Goal: Information Seeking & Learning: Learn about a topic

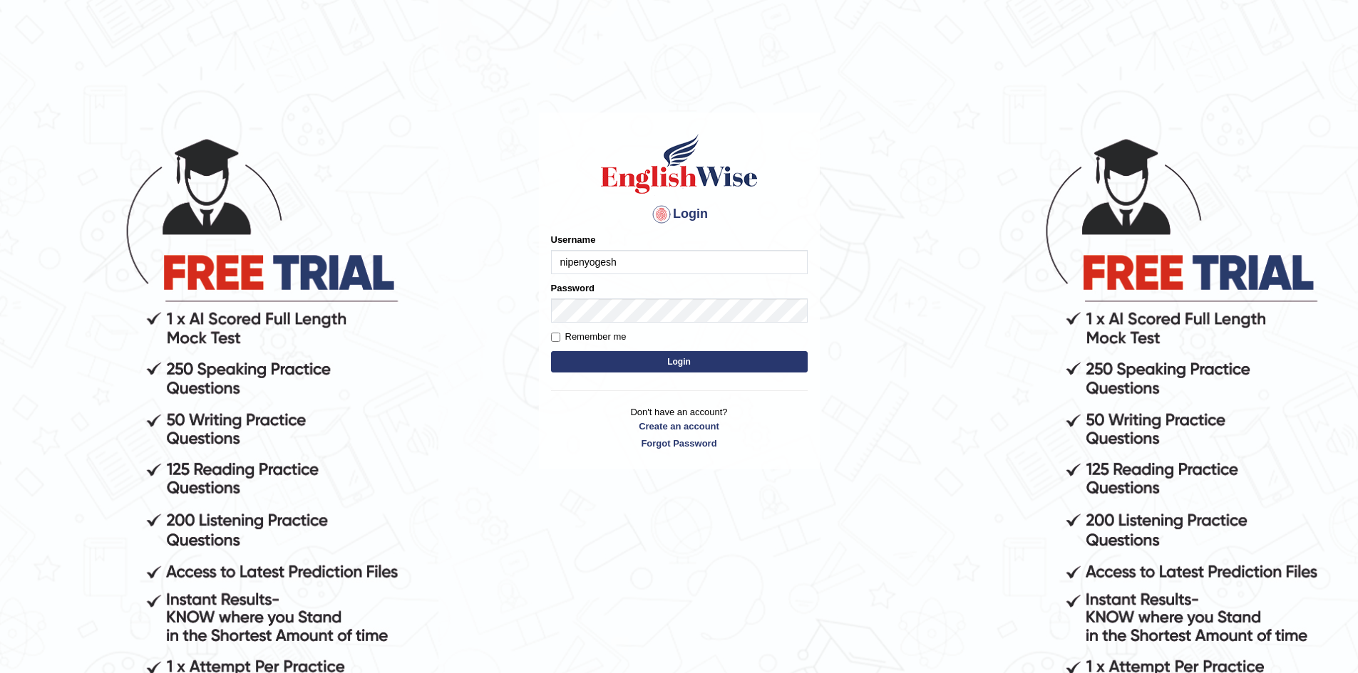
click at [551, 351] on button "Login" at bounding box center [679, 361] width 257 height 21
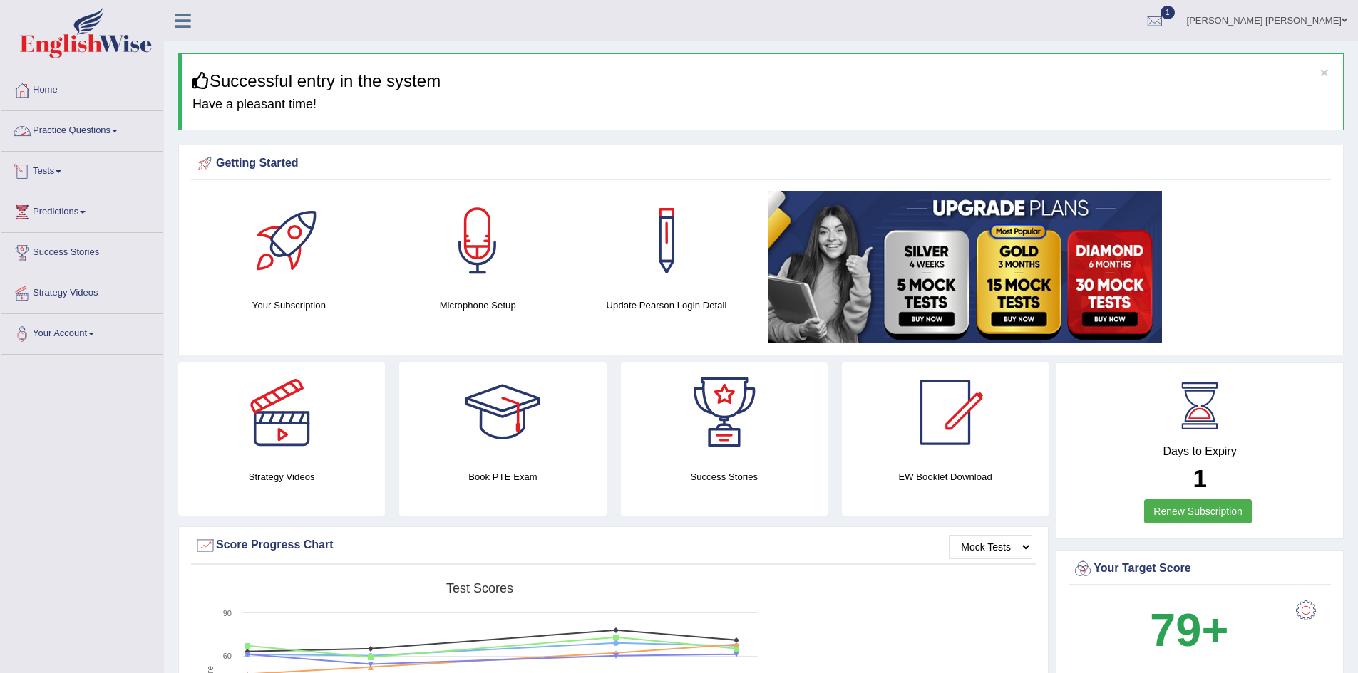
click at [76, 128] on link "Practice Questions" at bounding box center [82, 129] width 162 height 36
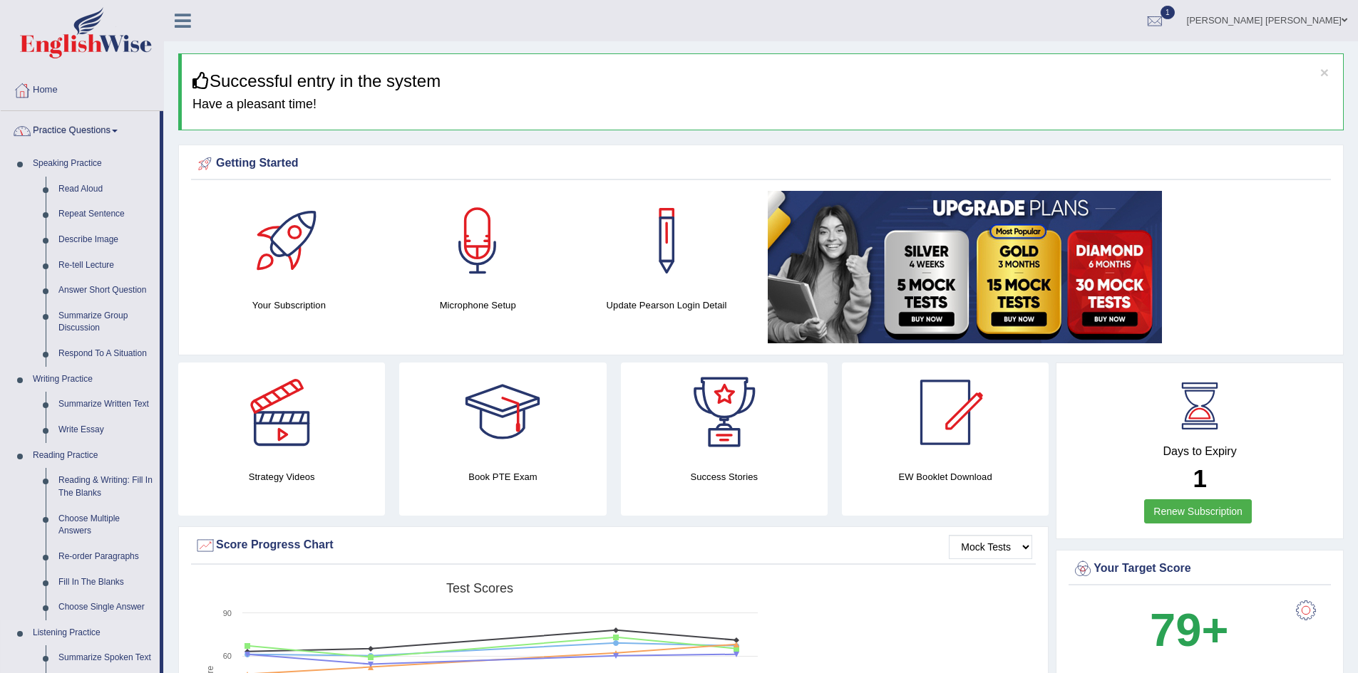
scroll to position [356, 0]
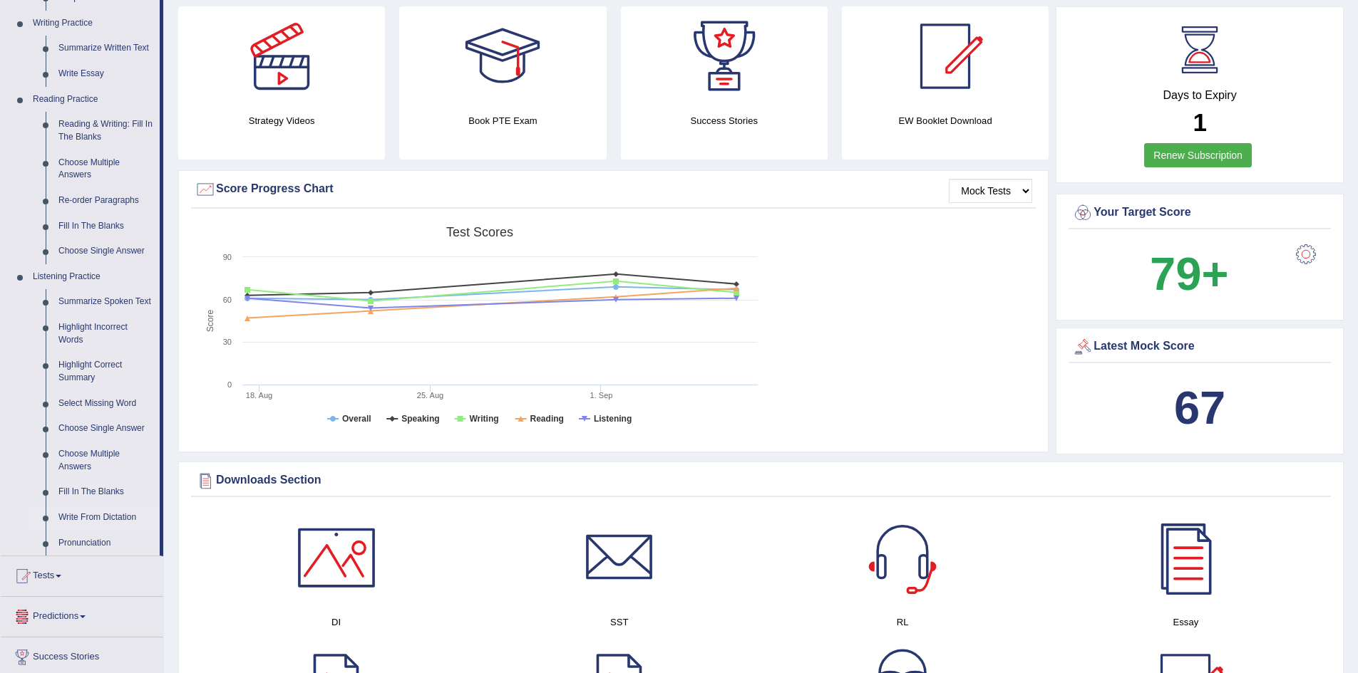
click at [91, 518] on link "Write From Dictation" at bounding box center [106, 518] width 108 height 26
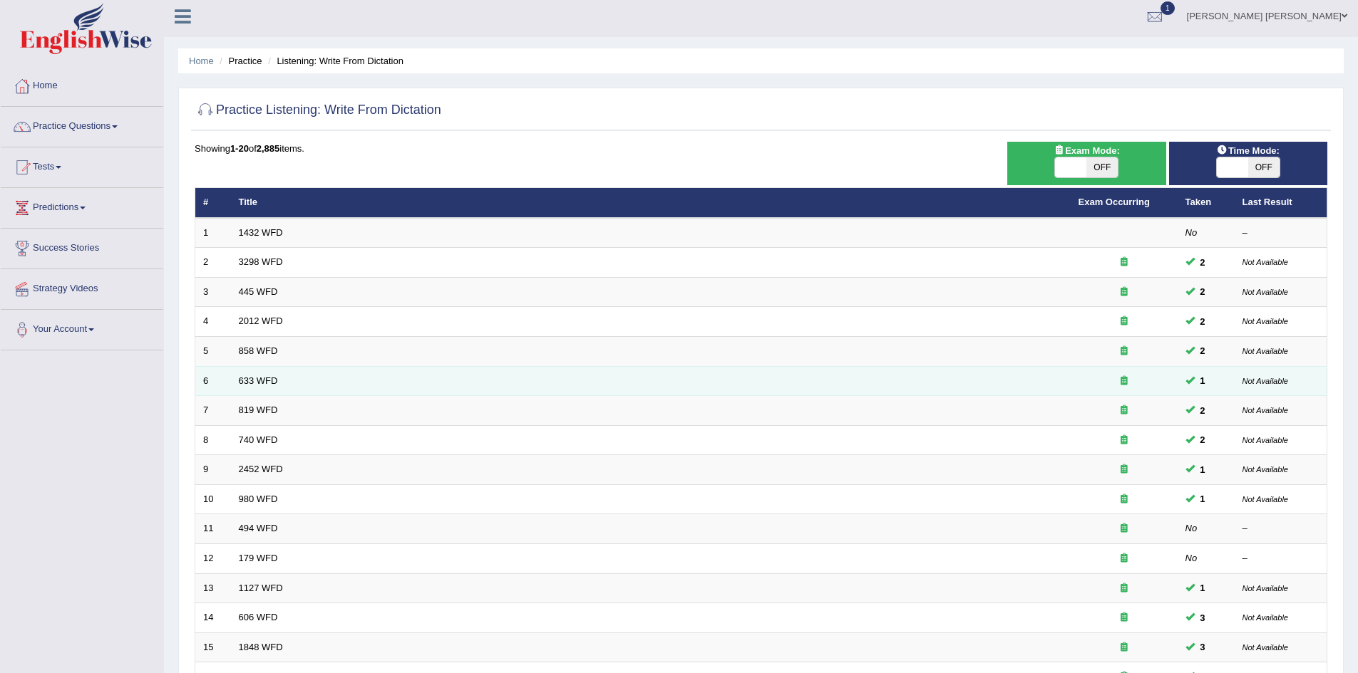
scroll to position [71, 0]
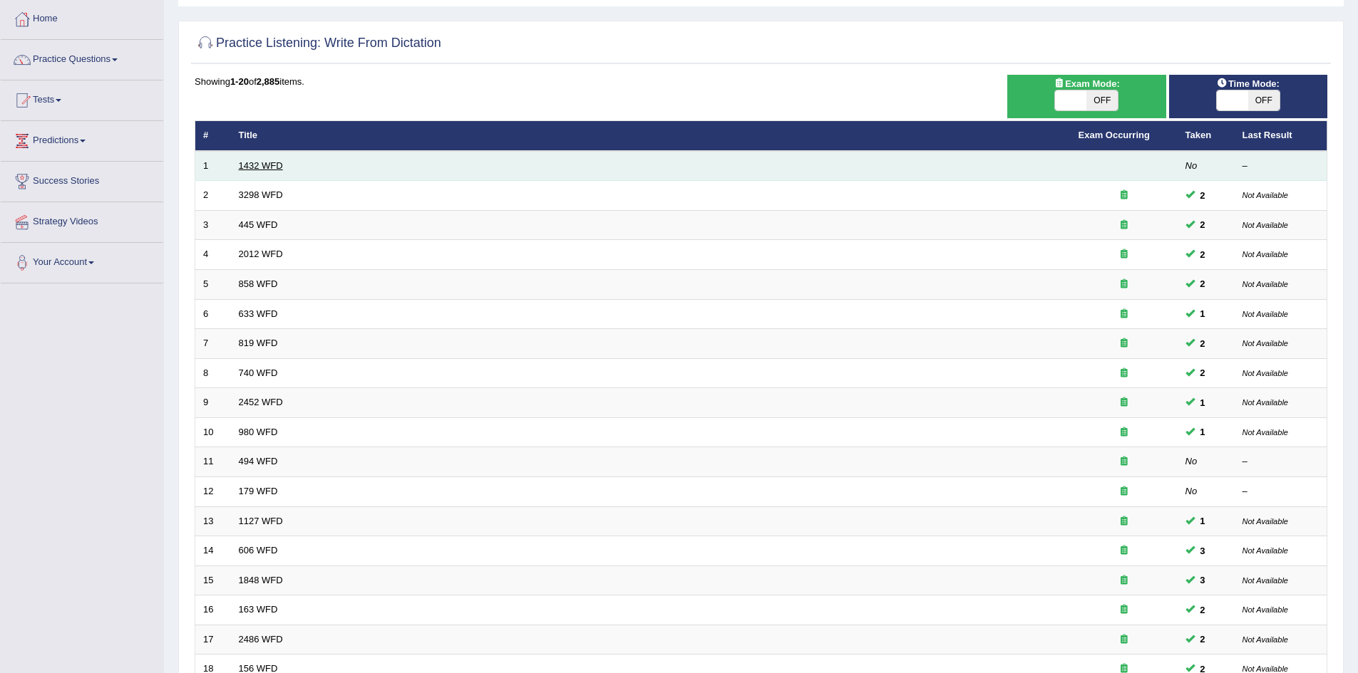
click at [256, 160] on link "1432 WFD" at bounding box center [261, 165] width 44 height 11
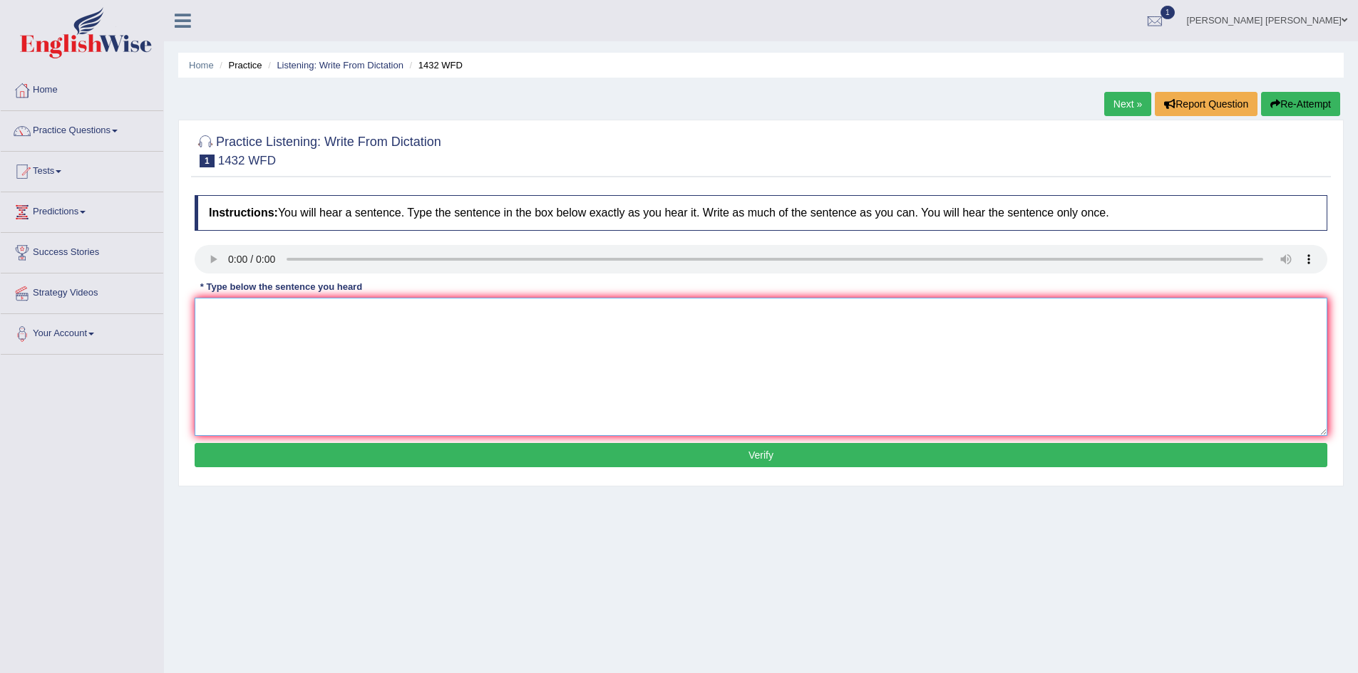
click at [493, 341] on textarea at bounding box center [761, 367] width 1132 height 138
click at [382, 338] on textarea at bounding box center [761, 367] width 1132 height 138
click at [358, 311] on textarea "More physical activity is benficial for your health." at bounding box center [761, 367] width 1132 height 138
type textarea "More physical activity is benficial to your health."
click at [384, 454] on button "Verify" at bounding box center [761, 455] width 1132 height 24
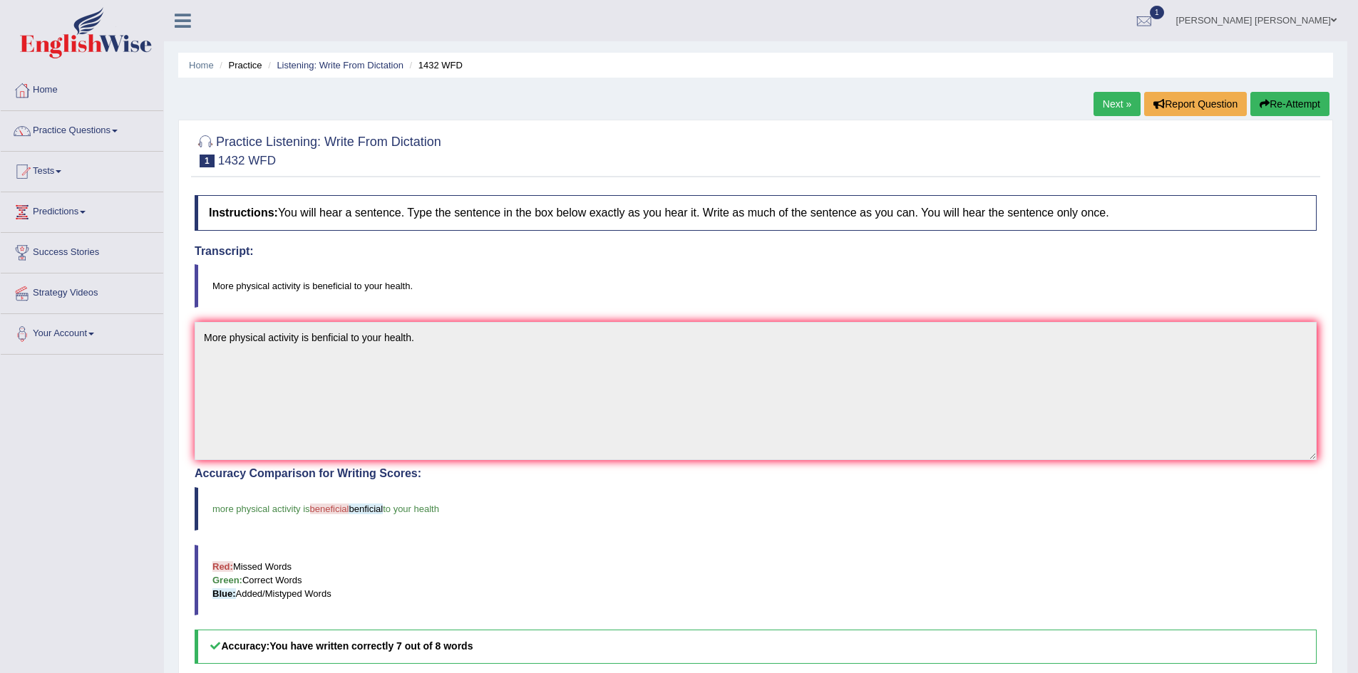
click at [1306, 108] on button "Re-Attempt" at bounding box center [1289, 104] width 79 height 24
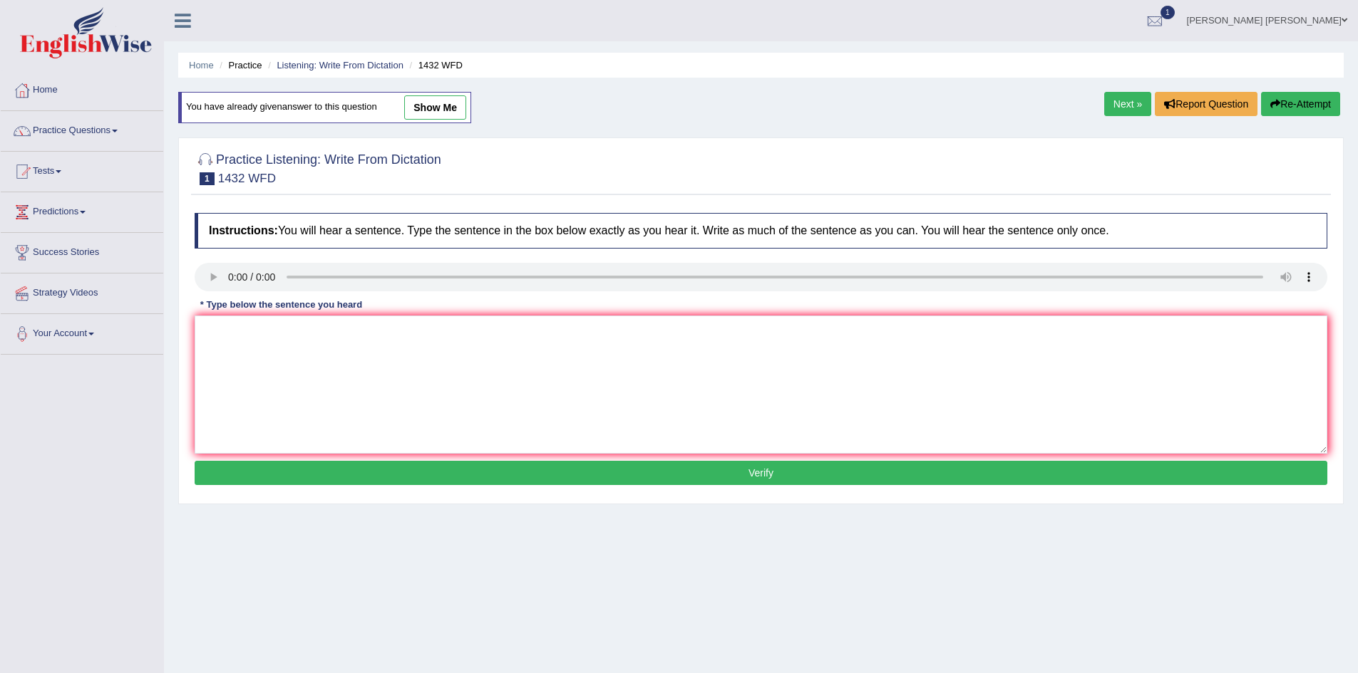
click at [464, 354] on textarea at bounding box center [761, 385] width 1132 height 138
type textarea "More physical activity is beneficial to your health."
click at [477, 474] on button "Verify" at bounding box center [761, 473] width 1132 height 24
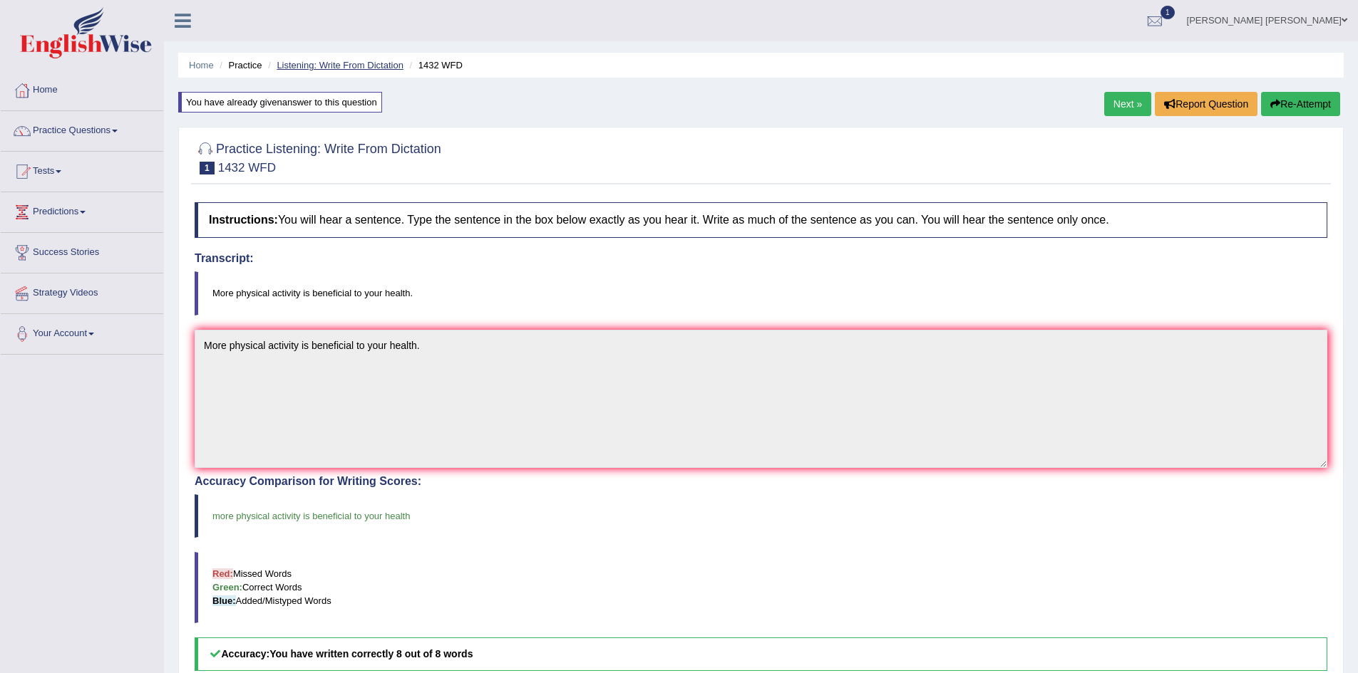
click at [330, 61] on link "Listening: Write From Dictation" at bounding box center [340, 65] width 127 height 11
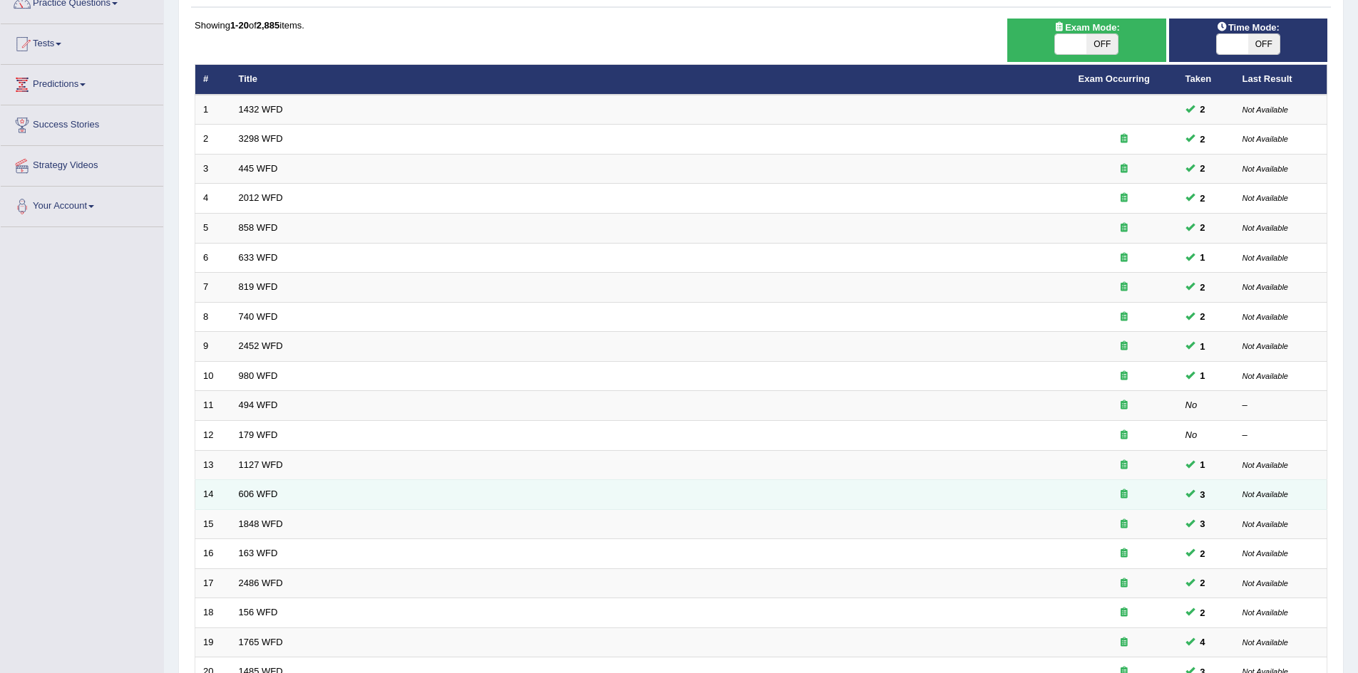
scroll to position [270, 0]
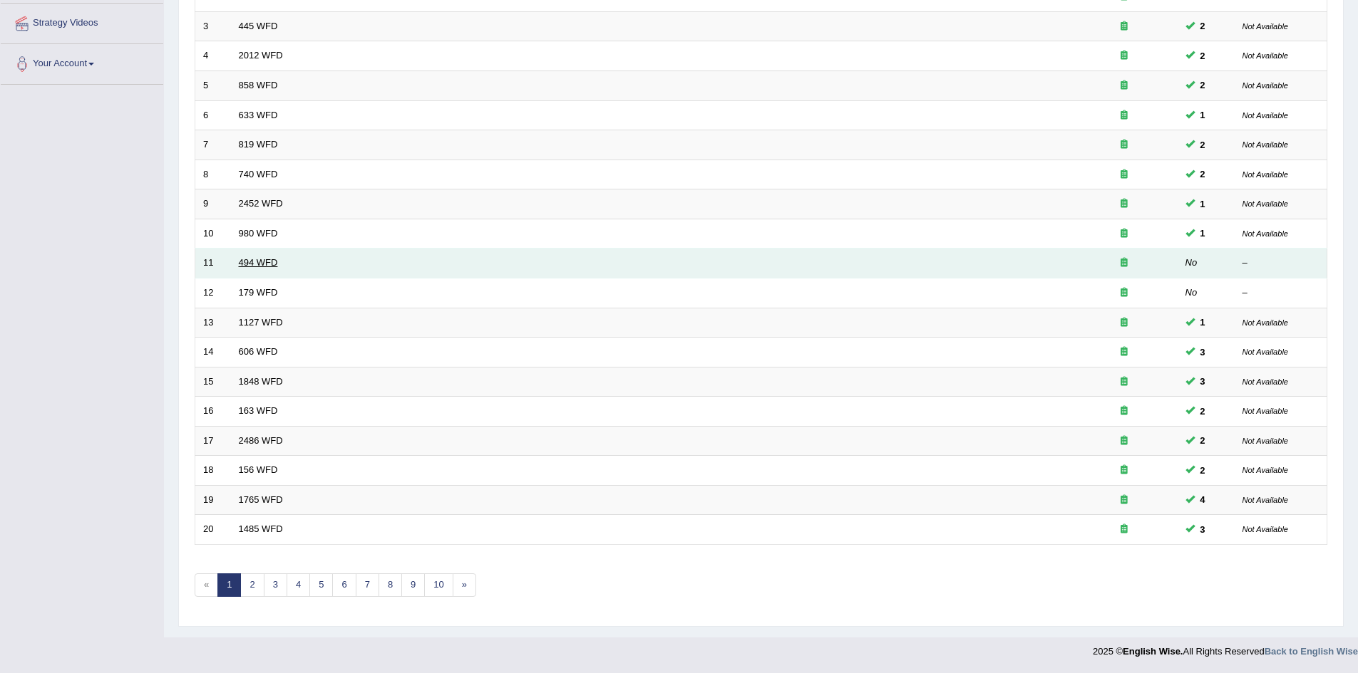
click at [262, 263] on link "494 WFD" at bounding box center [258, 262] width 39 height 11
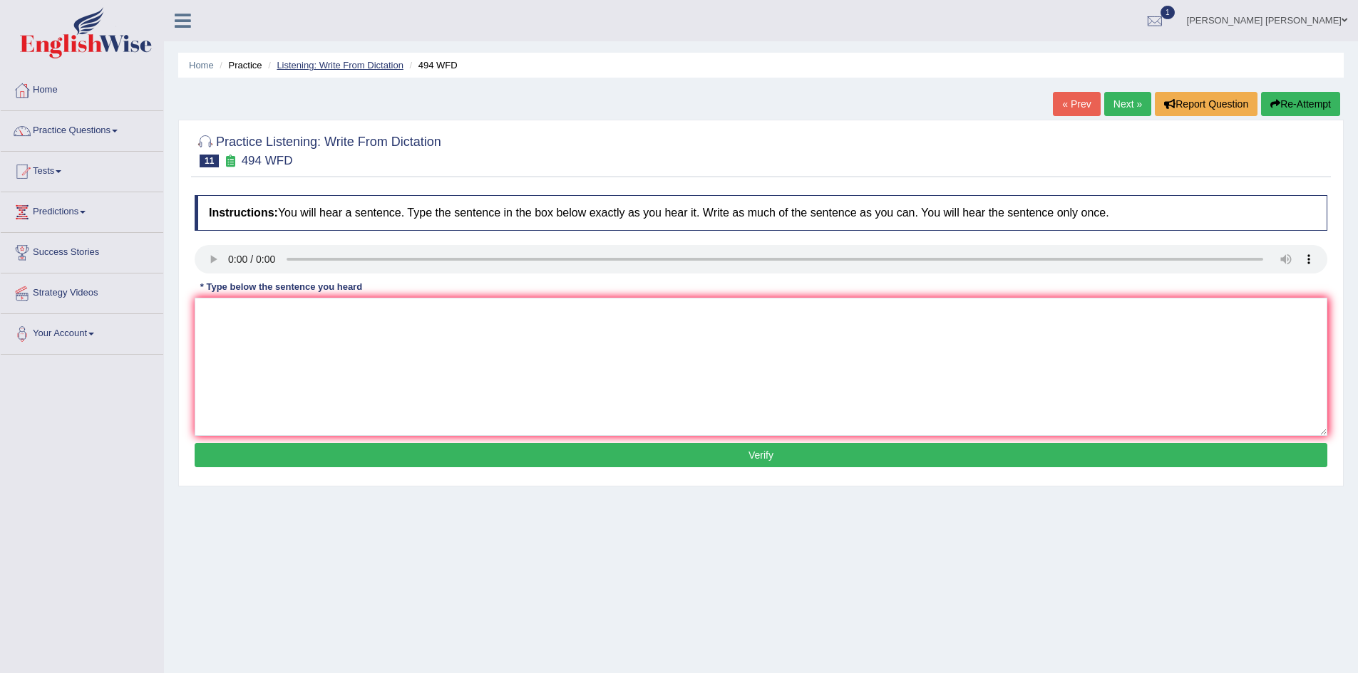
click at [339, 63] on link "Listening: Write From Dictation" at bounding box center [340, 65] width 127 height 11
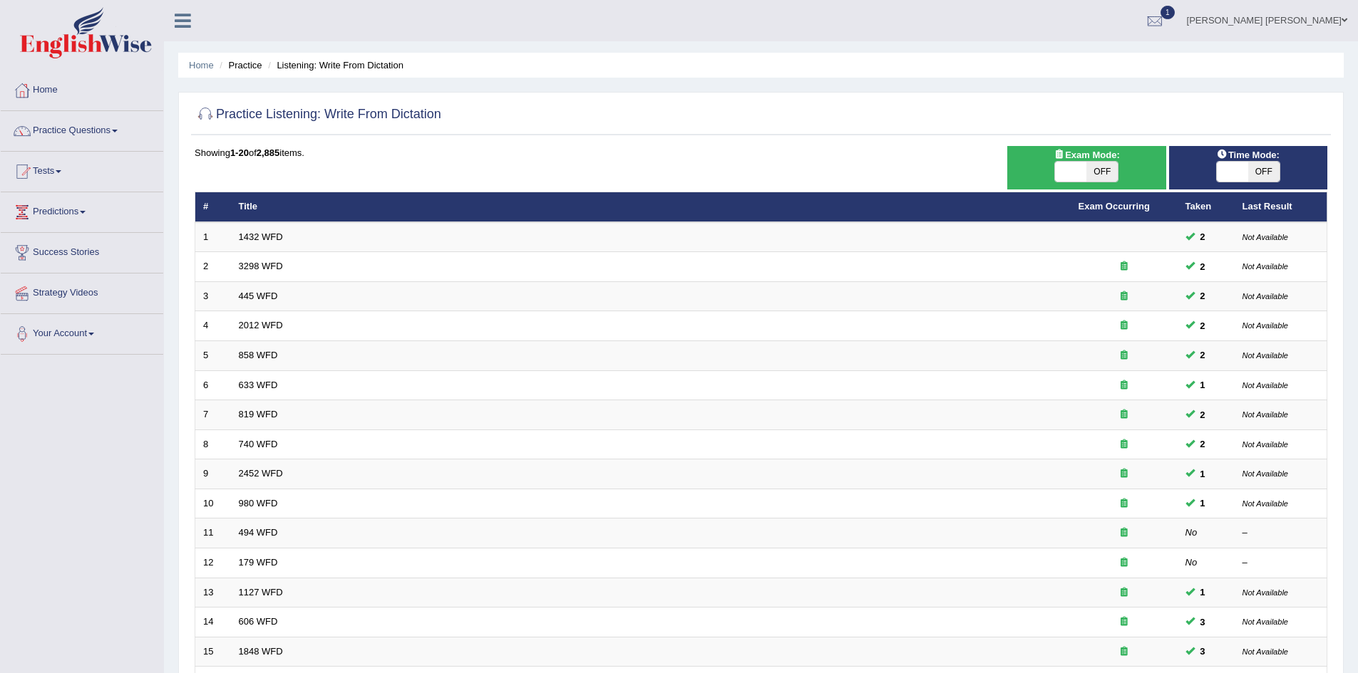
click at [1253, 166] on span "OFF" at bounding box center [1263, 172] width 31 height 20
checkbox input "true"
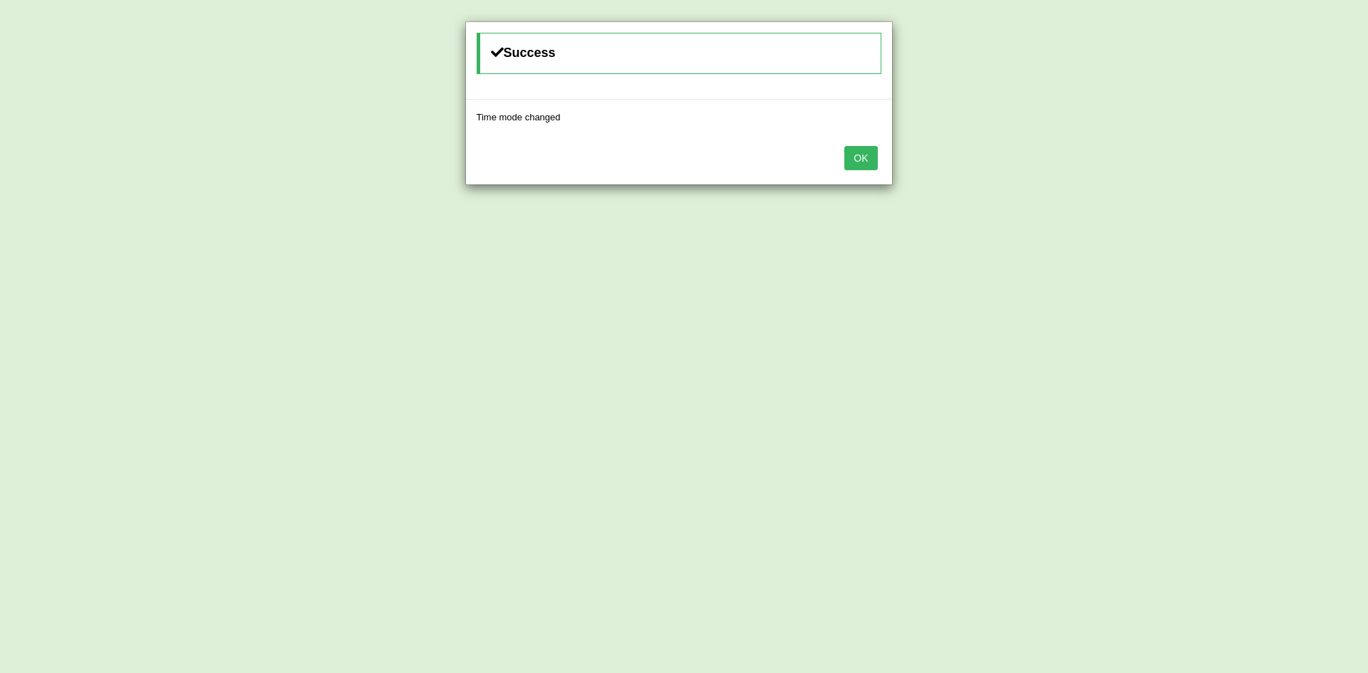
click at [869, 161] on button "OK" at bounding box center [860, 158] width 33 height 24
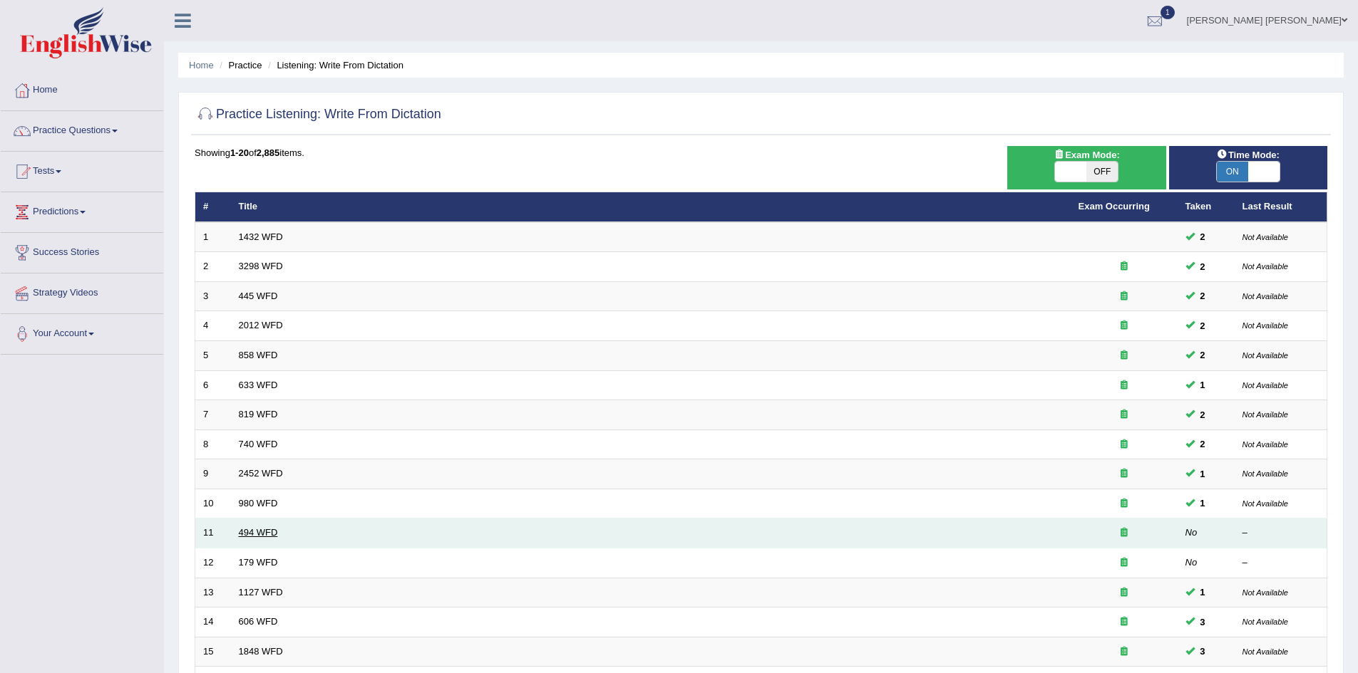
click at [254, 532] on link "494 WFD" at bounding box center [258, 532] width 39 height 11
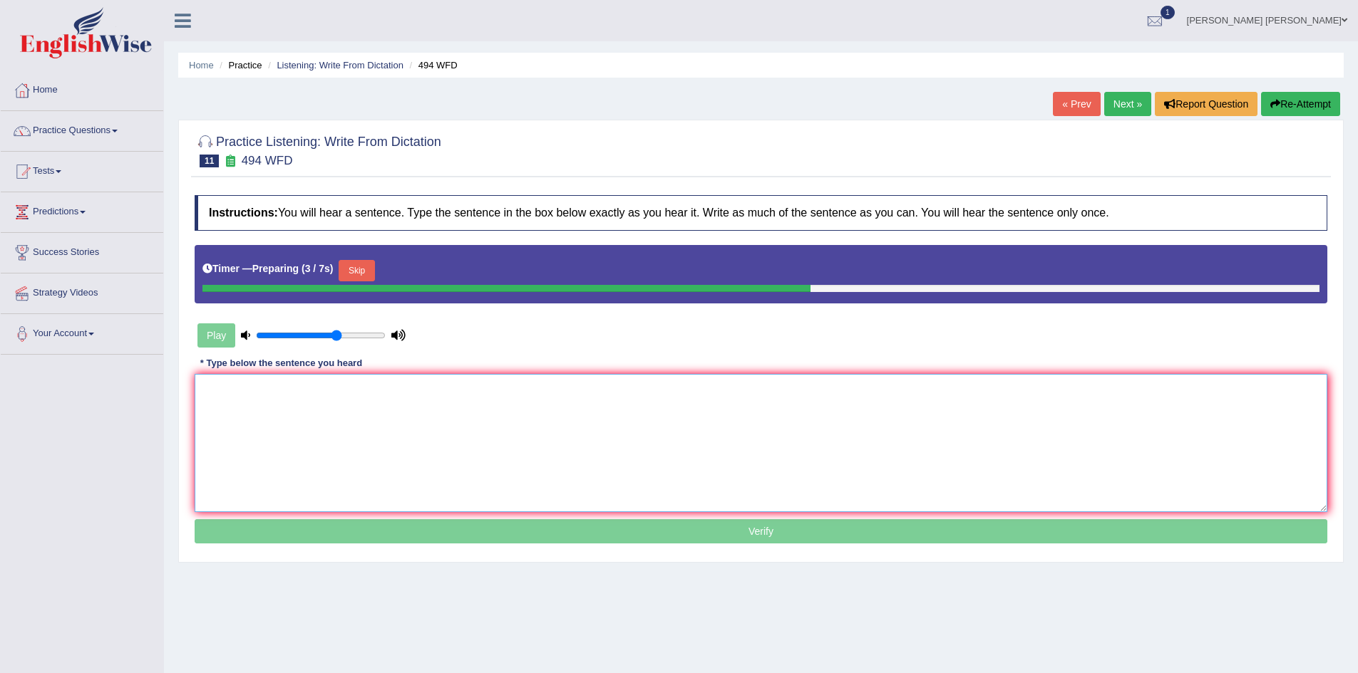
click at [405, 427] on textarea at bounding box center [761, 443] width 1132 height 138
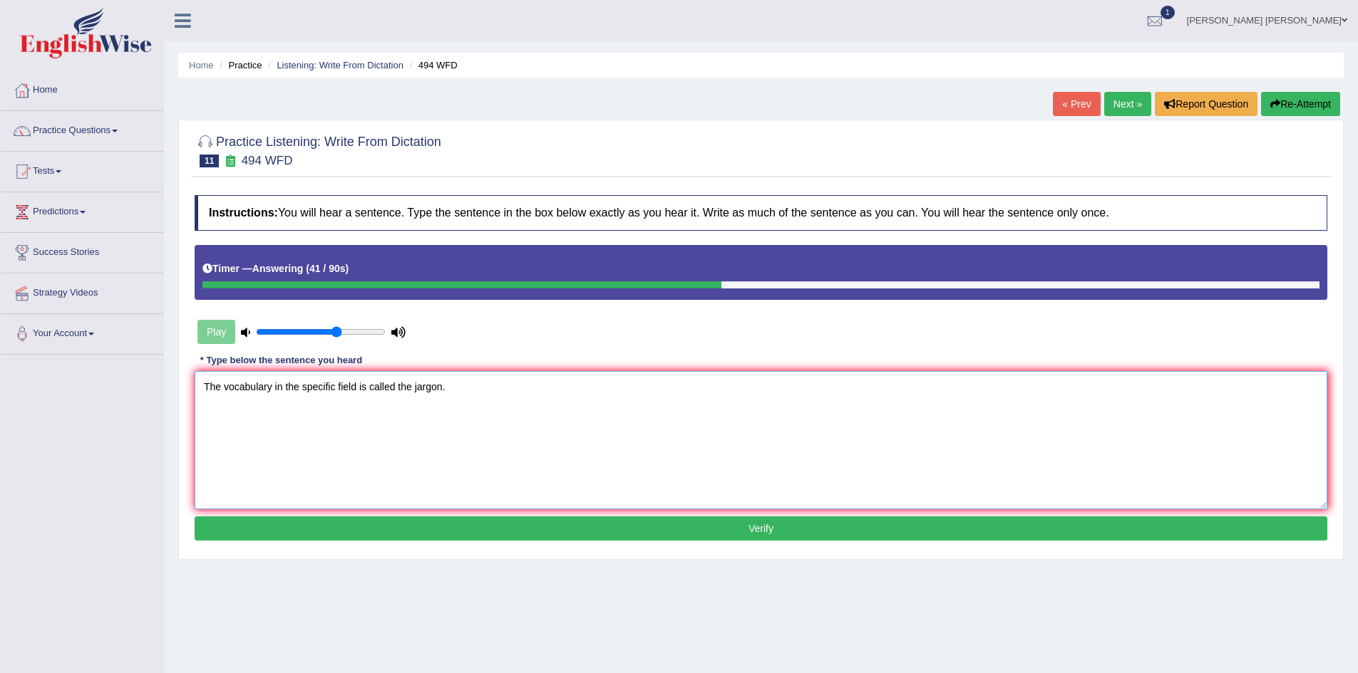
type textarea "The vocabulary in the specific field is called the jargon."
click at [423, 526] on button "Verify" at bounding box center [761, 529] width 1132 height 24
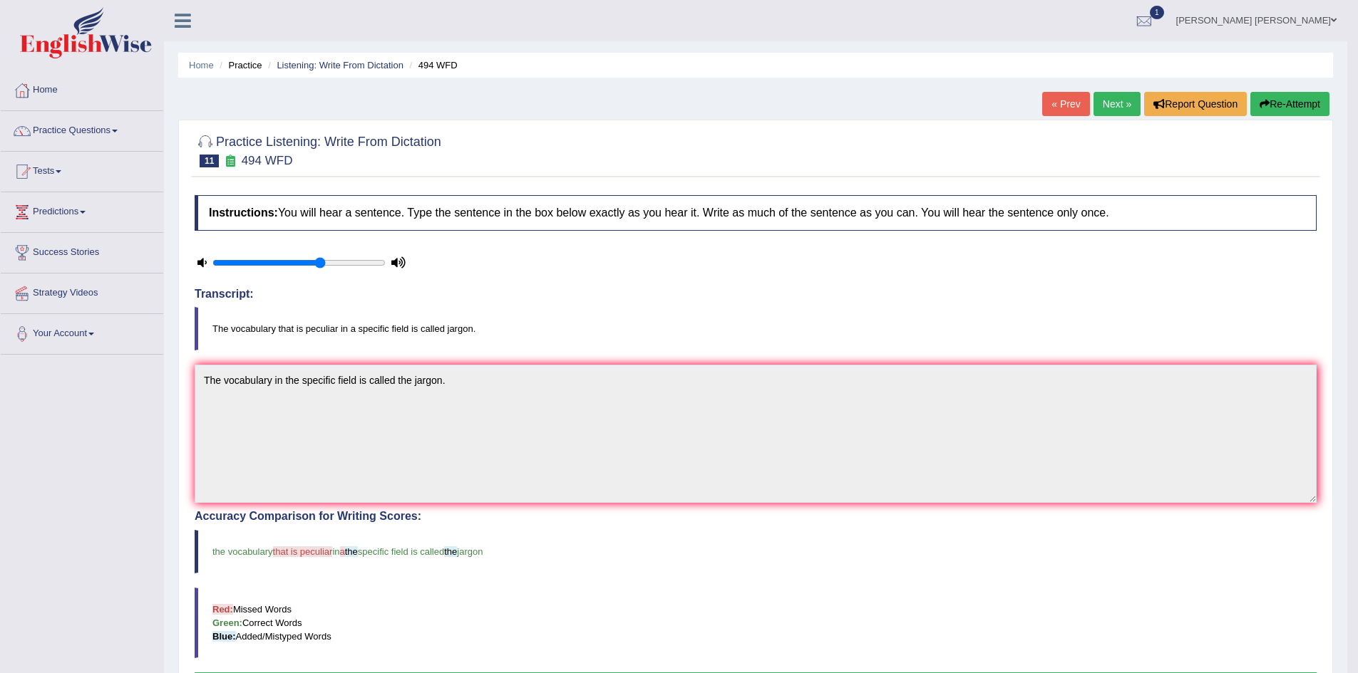
drag, startPoint x: 1281, startPoint y: 108, endPoint x: 1167, endPoint y: 302, distance: 224.9
click at [1167, 302] on div "Home Practice Listening: Write From Dictation 494 WFD « Prev Next » Report Ques…" at bounding box center [755, 458] width 1183 height 917
click at [200, 260] on icon at bounding box center [201, 262] width 9 height 9
click at [398, 263] on icon at bounding box center [398, 262] width 14 height 9
type input "0.65"
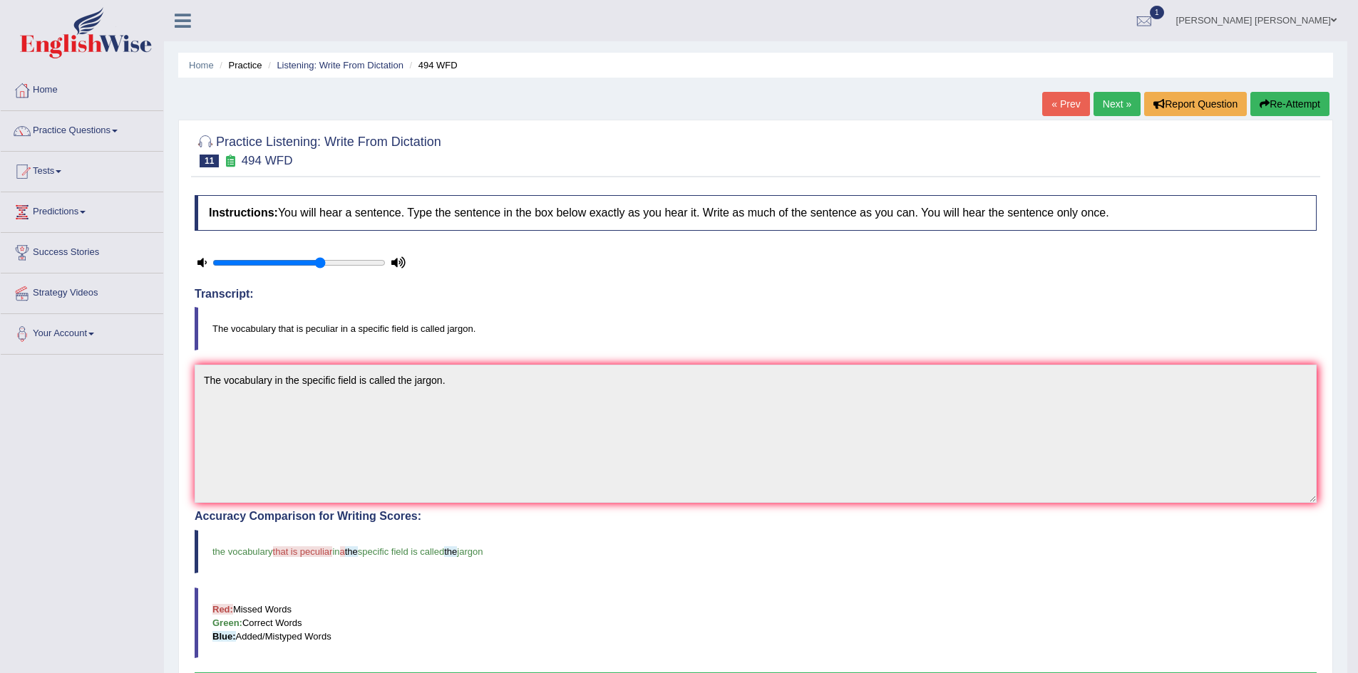
click at [319, 265] on input "range" at bounding box center [298, 262] width 173 height 11
click at [1300, 108] on button "Re-Attempt" at bounding box center [1289, 104] width 79 height 24
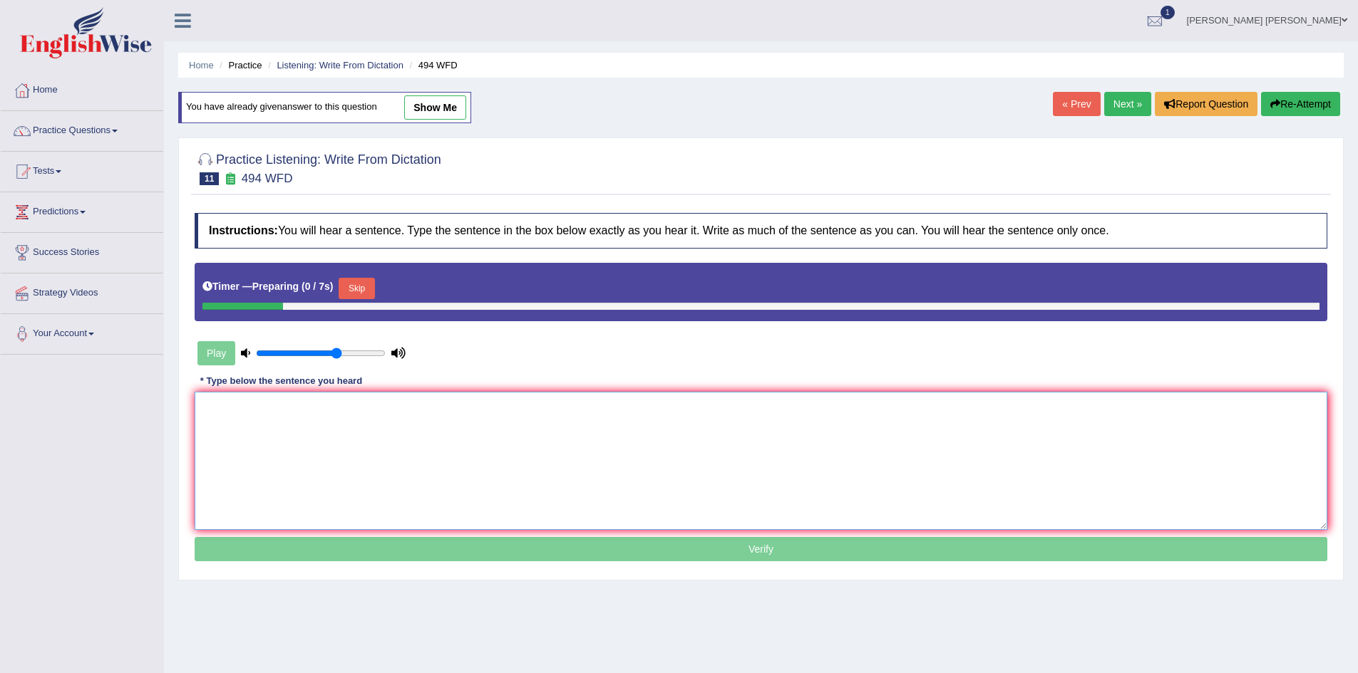
click at [458, 433] on textarea at bounding box center [761, 461] width 1132 height 138
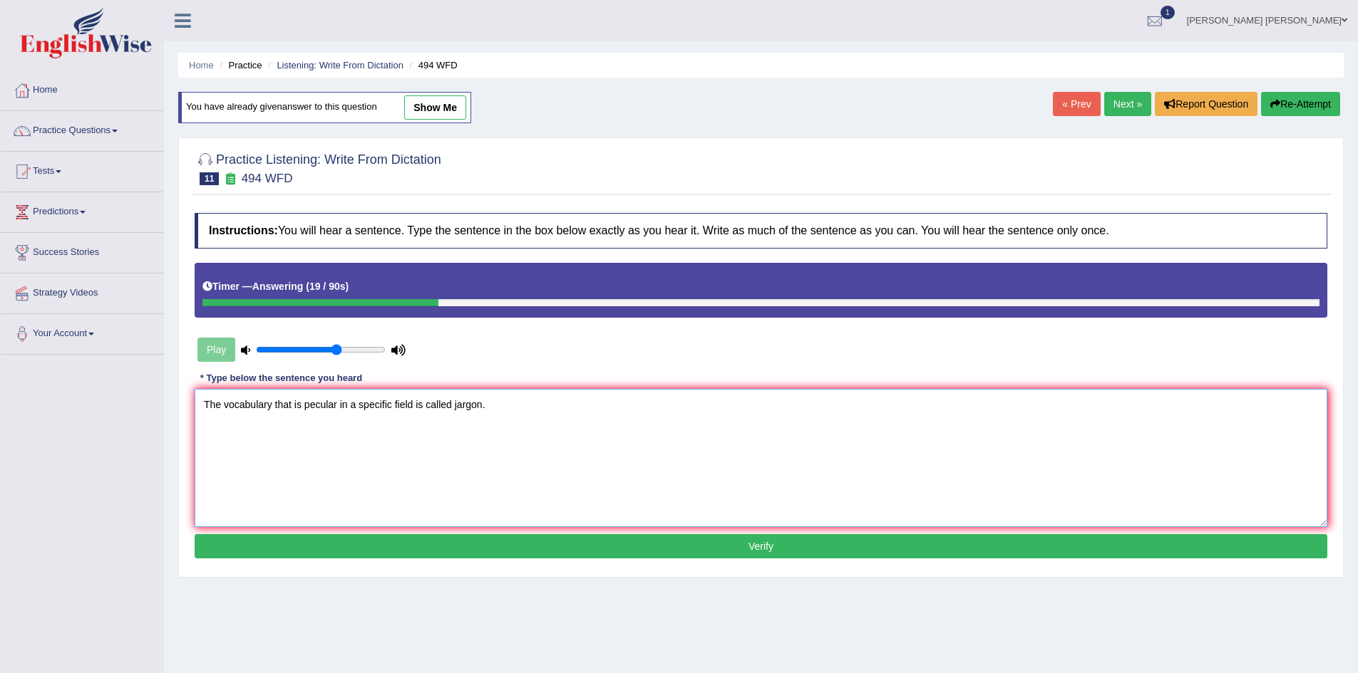
click at [476, 527] on textarea "The vocabulary that is pecular in a specific field is called jargon." at bounding box center [761, 458] width 1132 height 138
type textarea "The vocabulary that is pecular in a specific field is called jargon."
click at [471, 545] on button "Verify" at bounding box center [761, 546] width 1132 height 24
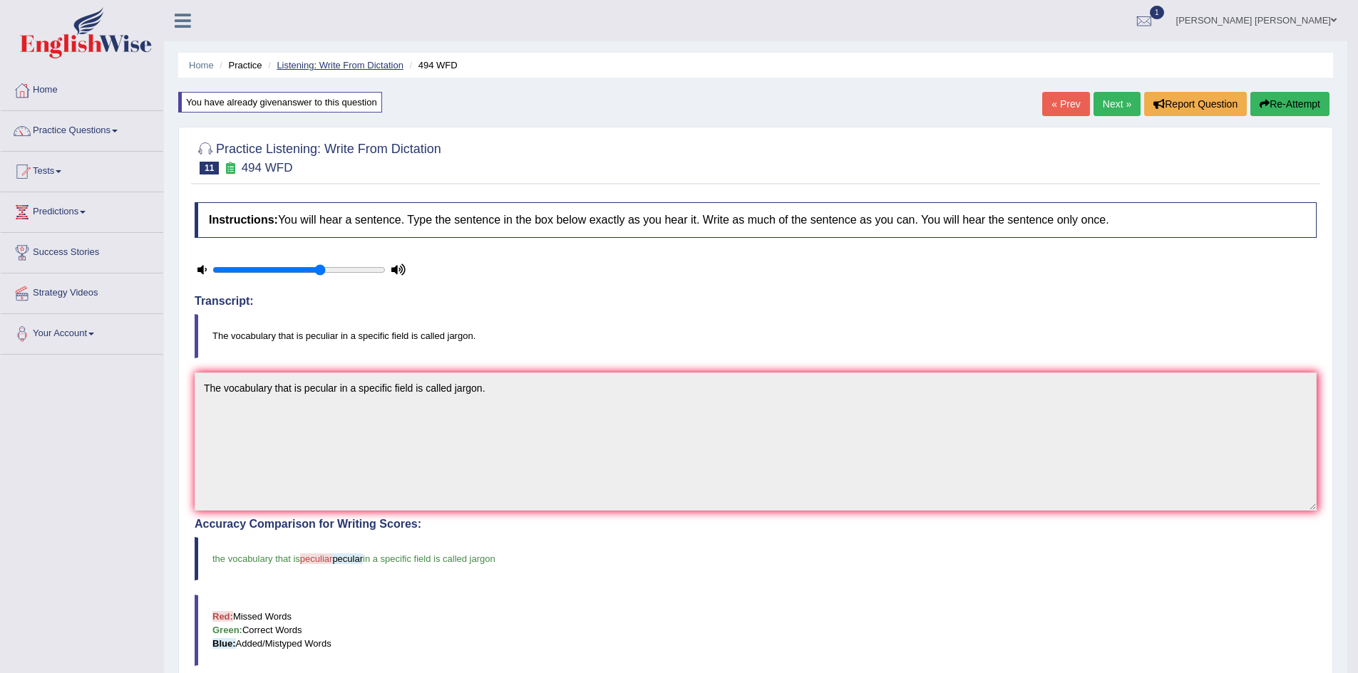
click at [336, 66] on link "Listening: Write From Dictation" at bounding box center [340, 65] width 127 height 11
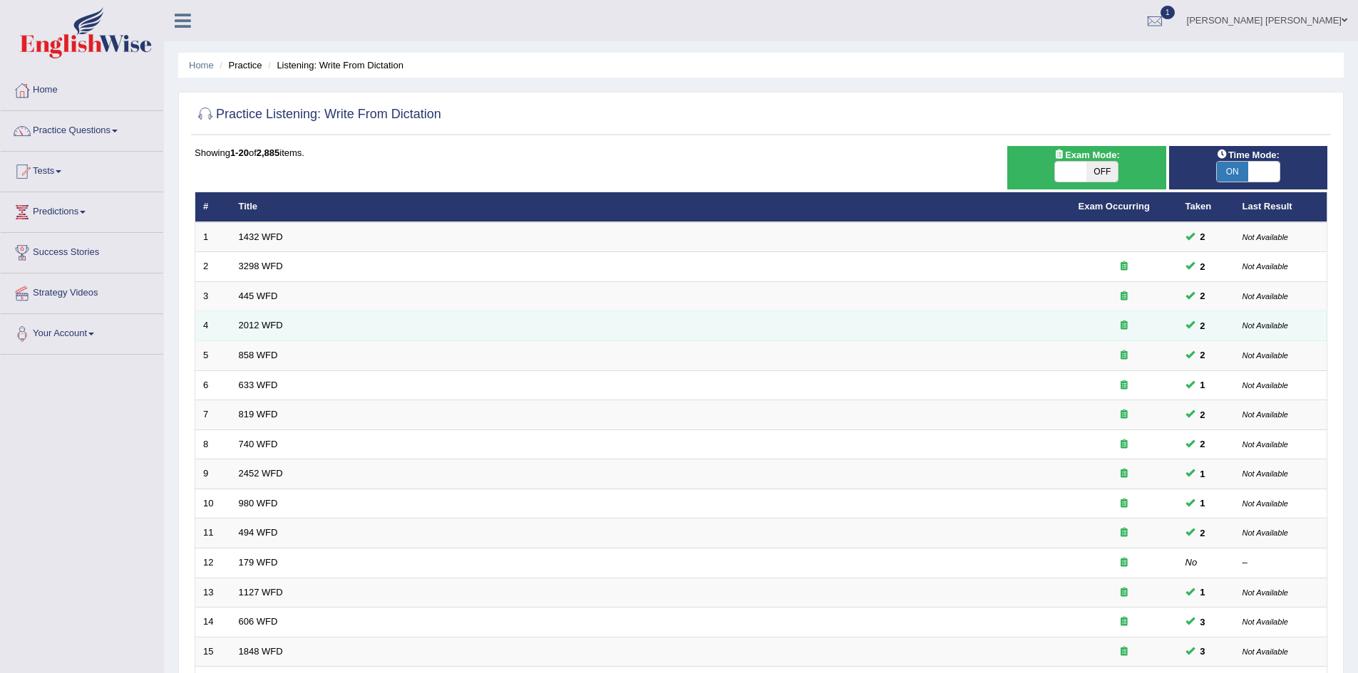
scroll to position [143, 0]
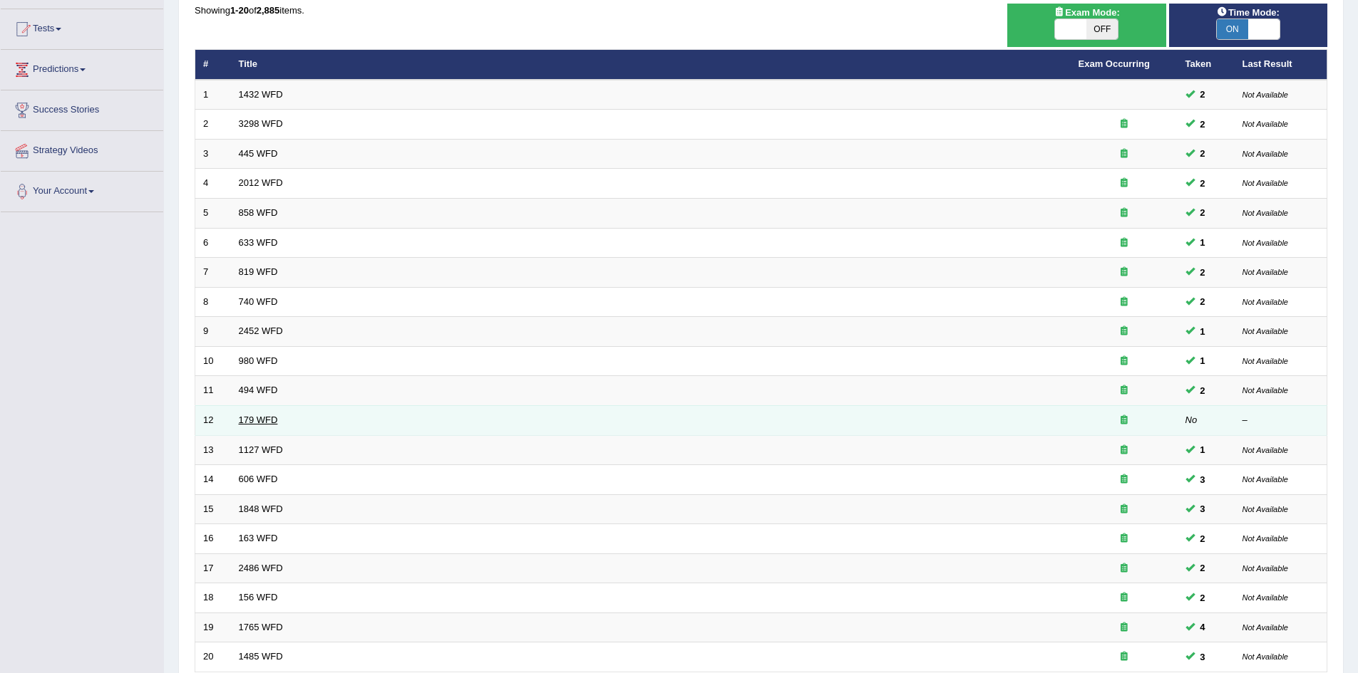
click at [252, 418] on link "179 WFD" at bounding box center [258, 420] width 39 height 11
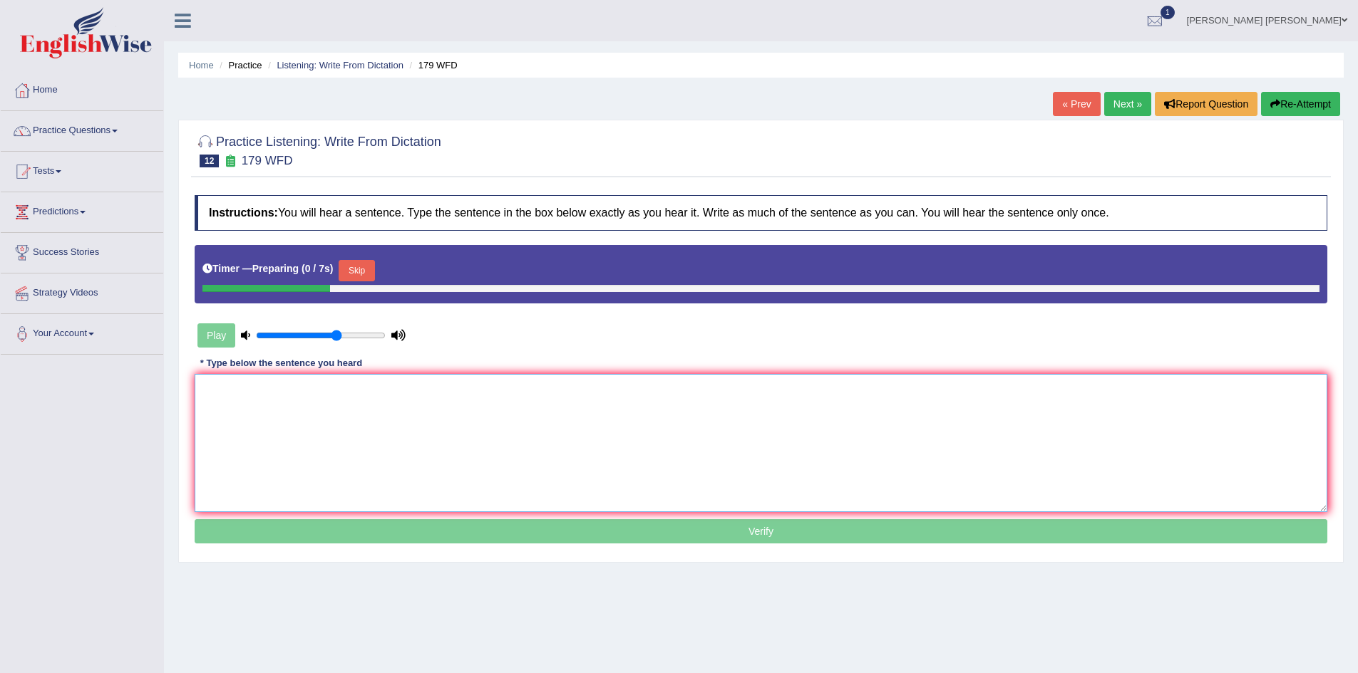
click at [369, 416] on textarea at bounding box center [761, 443] width 1132 height 138
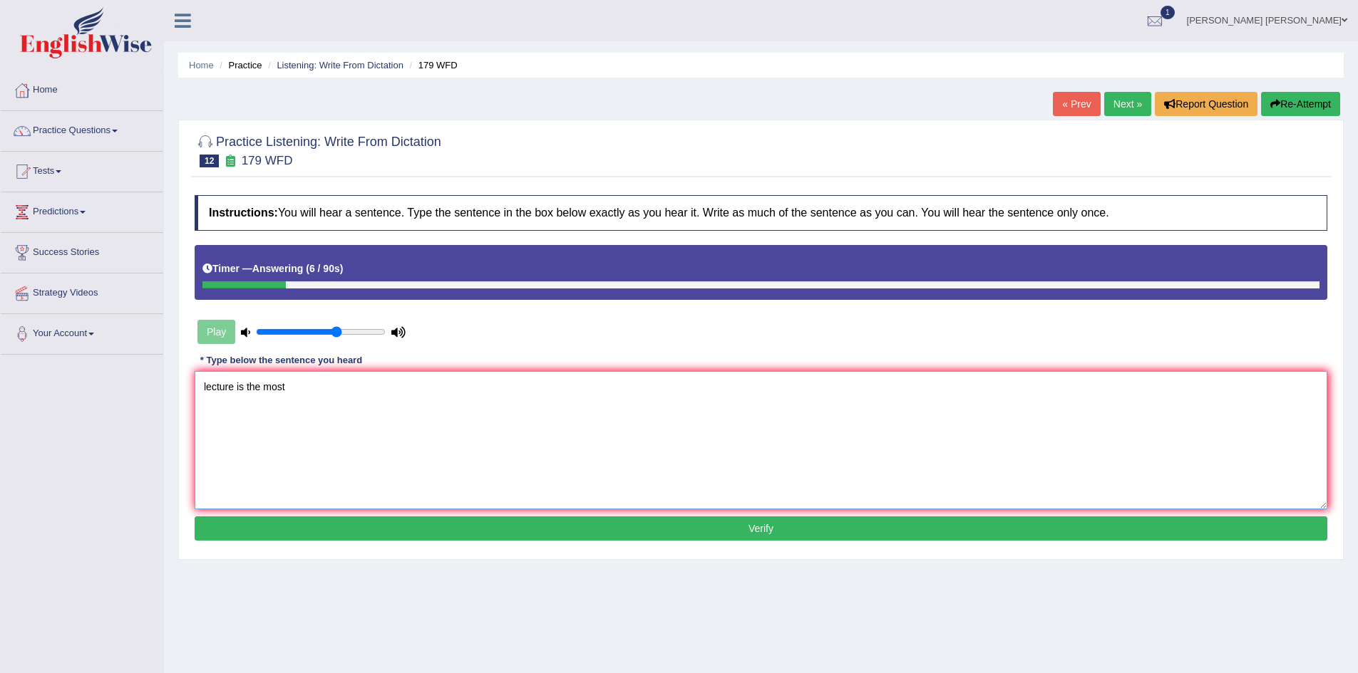
type textarea "lecture is the most"
click at [1308, 101] on button "Re-Attempt" at bounding box center [1300, 104] width 79 height 24
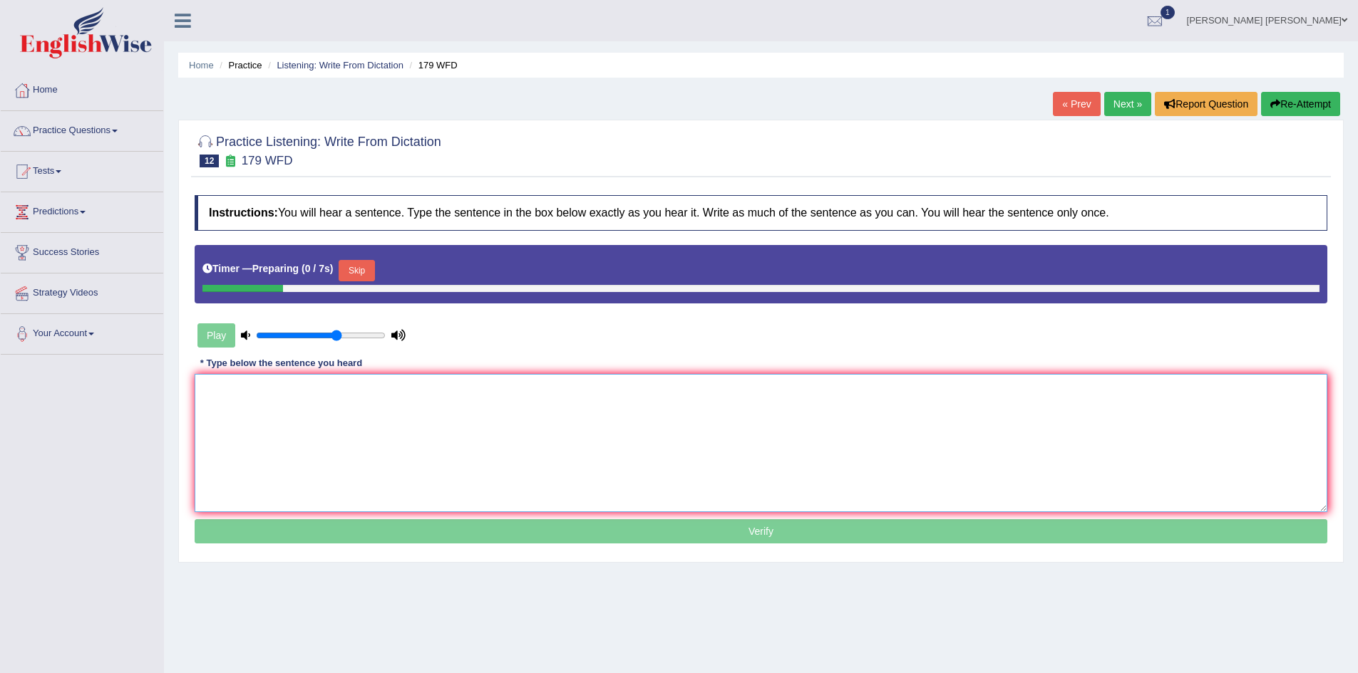
click at [505, 423] on textarea at bounding box center [761, 443] width 1132 height 138
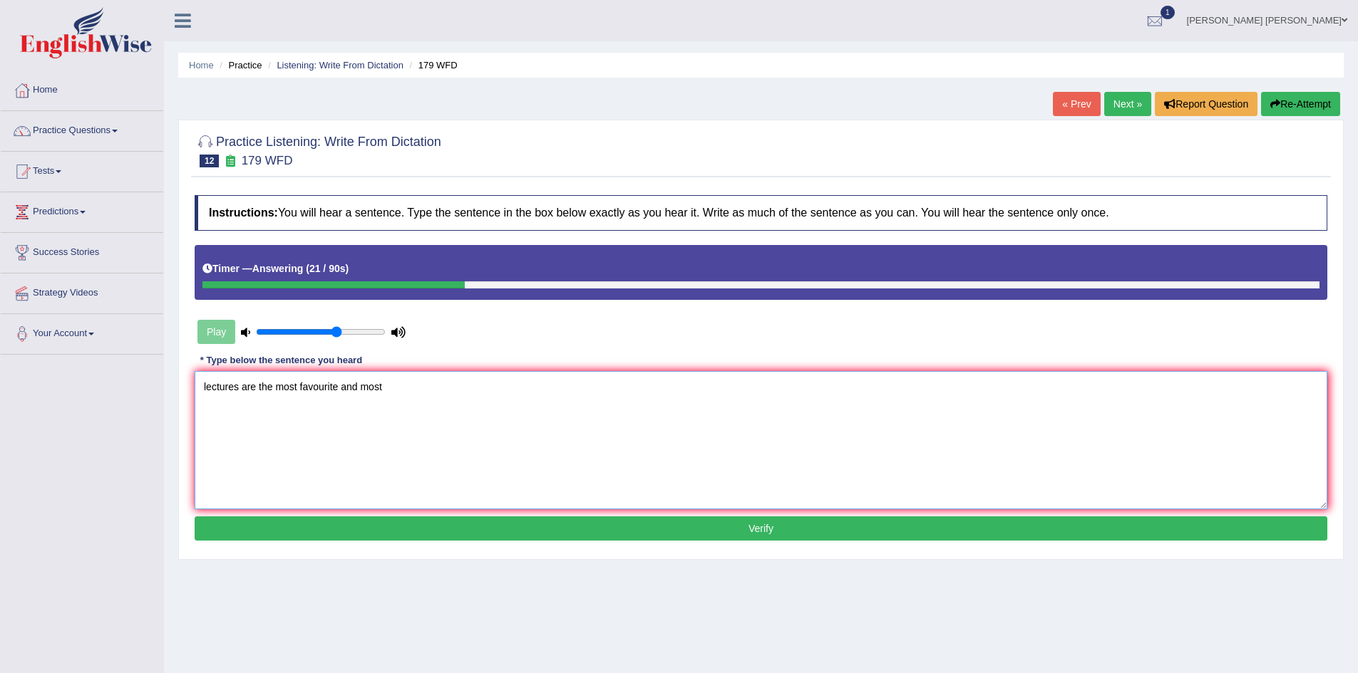
type textarea "lectures are the most favourite and most"
click at [1298, 106] on button "Re-Attempt" at bounding box center [1300, 104] width 79 height 24
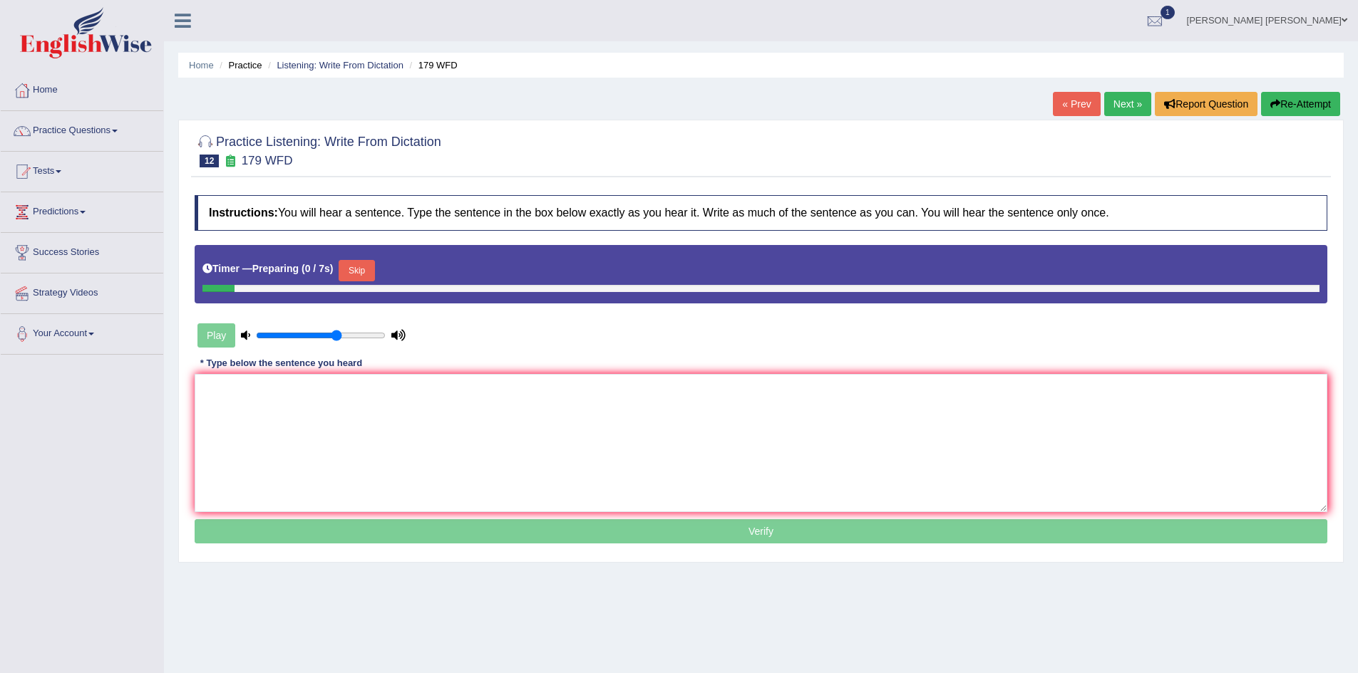
click at [532, 400] on textarea at bounding box center [761, 443] width 1132 height 138
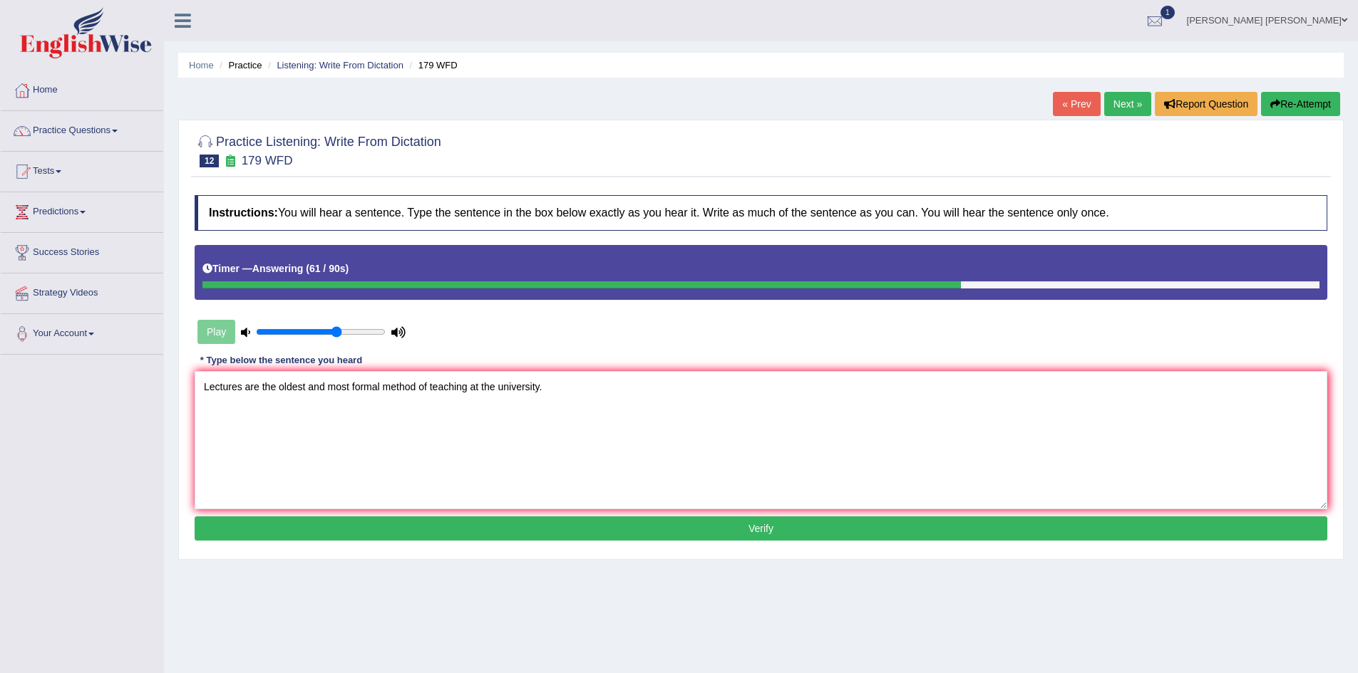
type textarea "Lectures are the oldest and most formal method of teaching at the university."
click at [634, 526] on button "Verify" at bounding box center [761, 529] width 1132 height 24
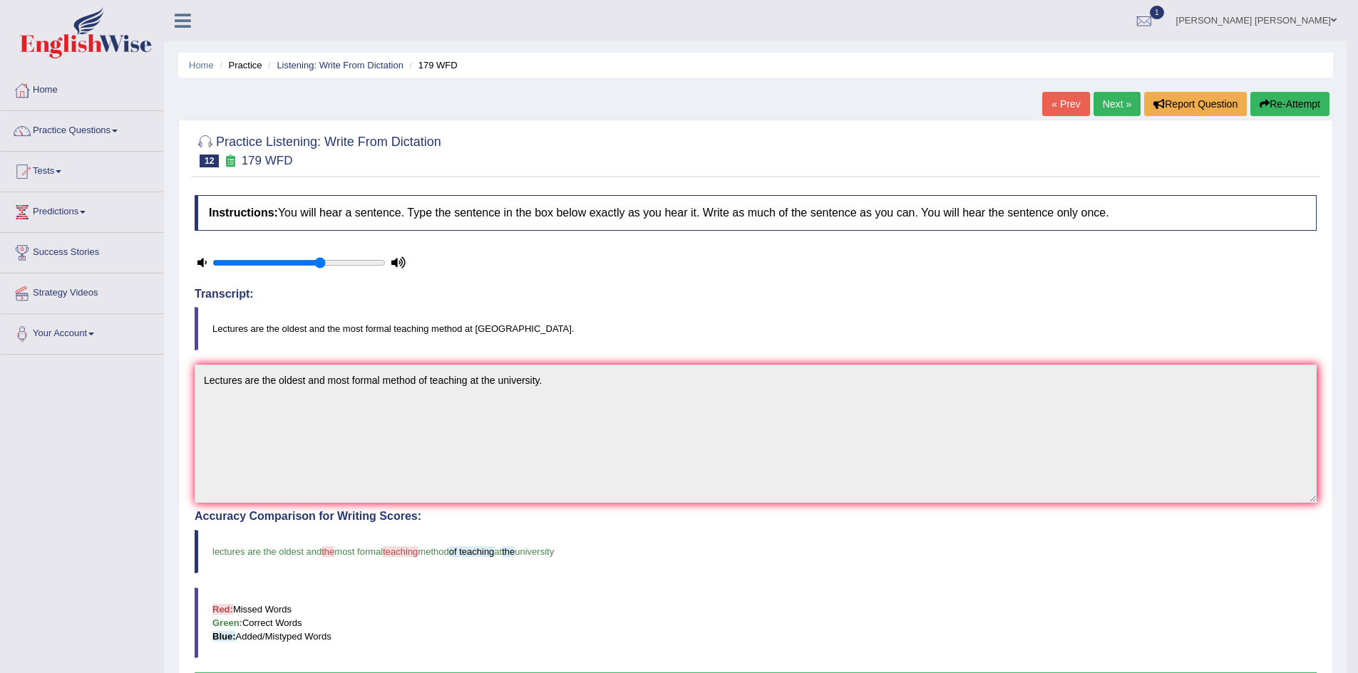
click at [1280, 111] on button "Re-Attempt" at bounding box center [1289, 104] width 79 height 24
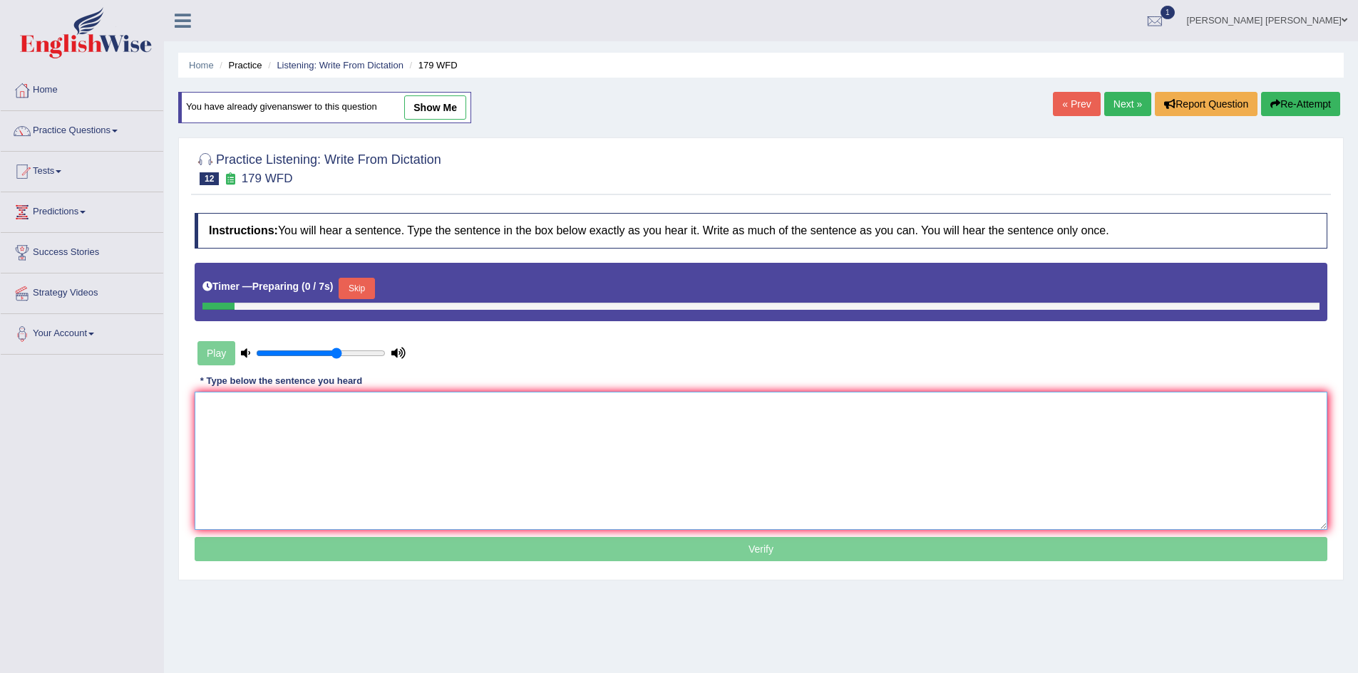
click at [539, 405] on textarea at bounding box center [761, 461] width 1132 height 138
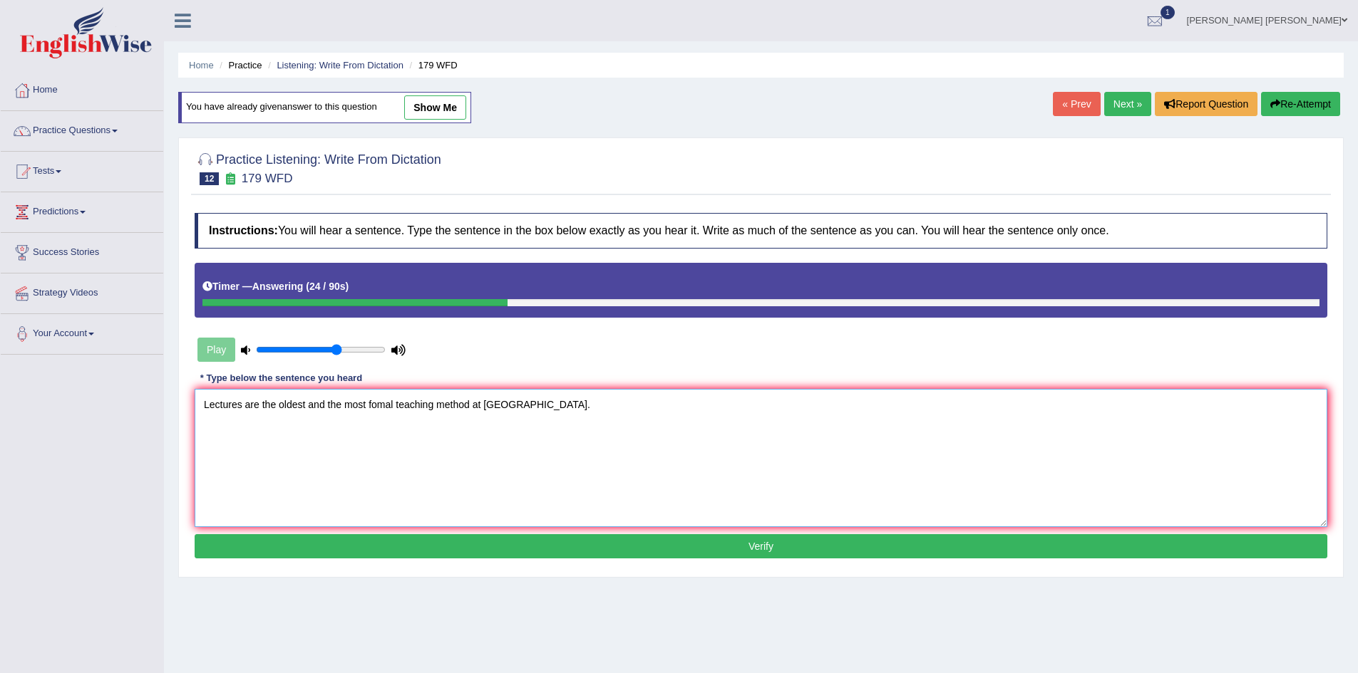
type textarea "Lectures are the oldest and the most fomal teaching method at university."
click at [608, 535] on button "Verify" at bounding box center [761, 546] width 1132 height 24
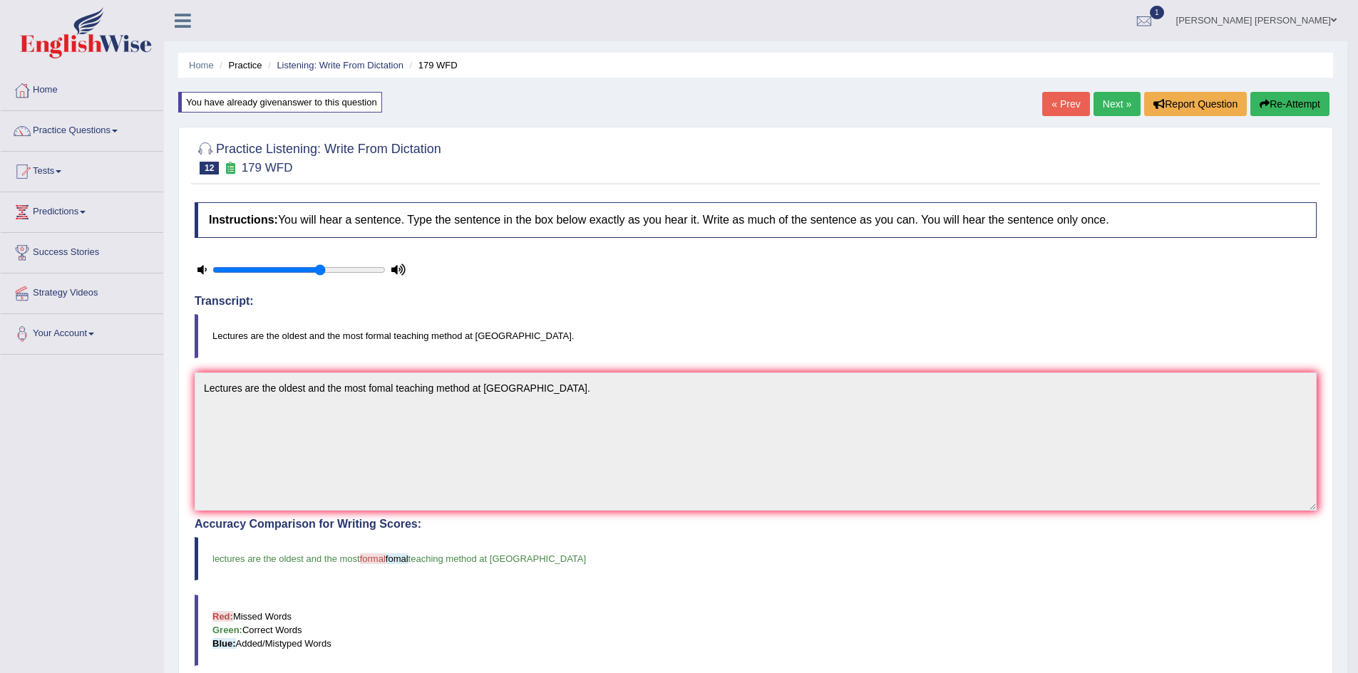
click at [1303, 100] on button "Re-Attempt" at bounding box center [1289, 104] width 79 height 24
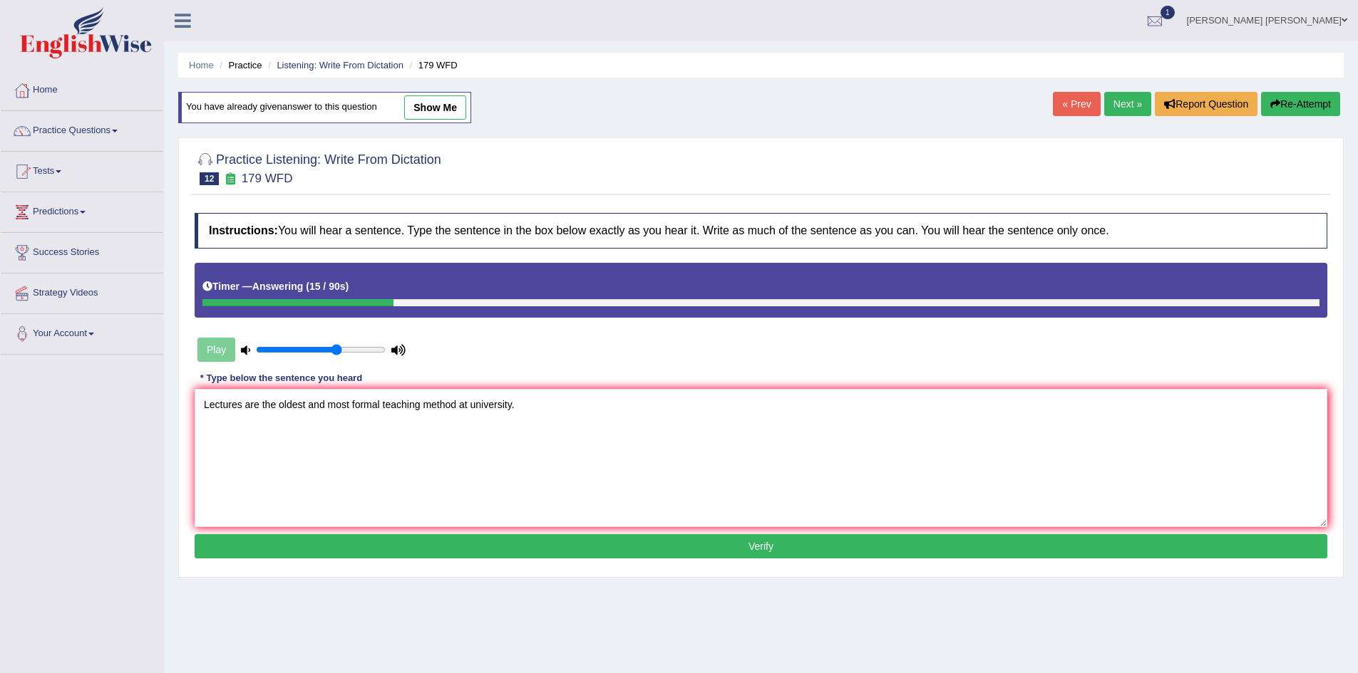
type textarea "Lectures are the oldest and most formal teaching method at university."
click at [742, 547] on button "Verify" at bounding box center [761, 546] width 1132 height 24
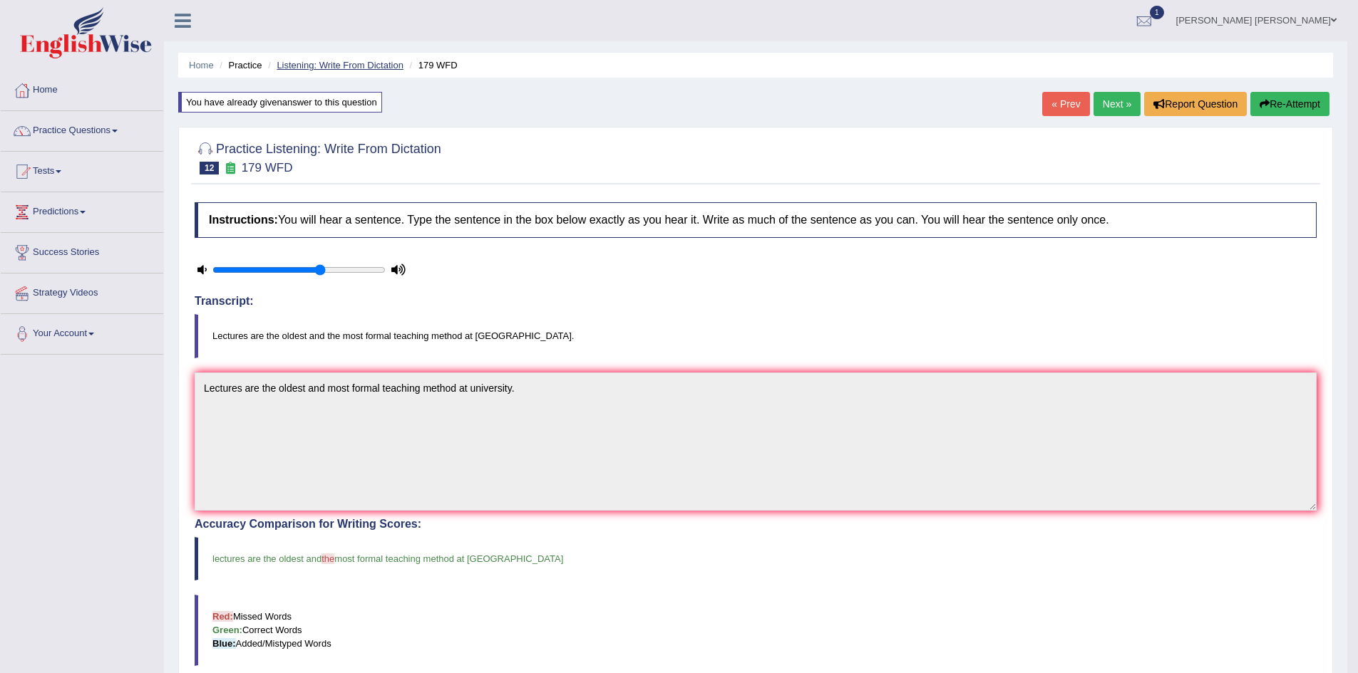
click at [317, 65] on link "Listening: Write From Dictation" at bounding box center [340, 65] width 127 height 11
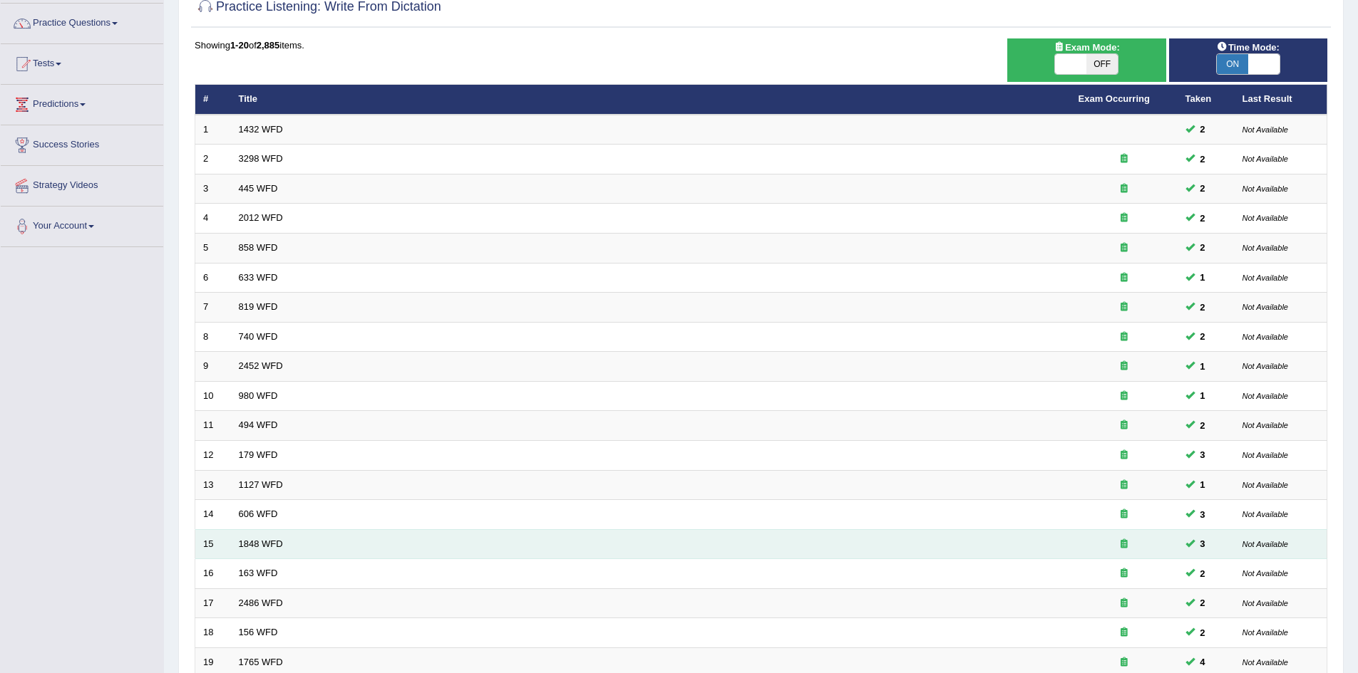
scroll to position [214, 0]
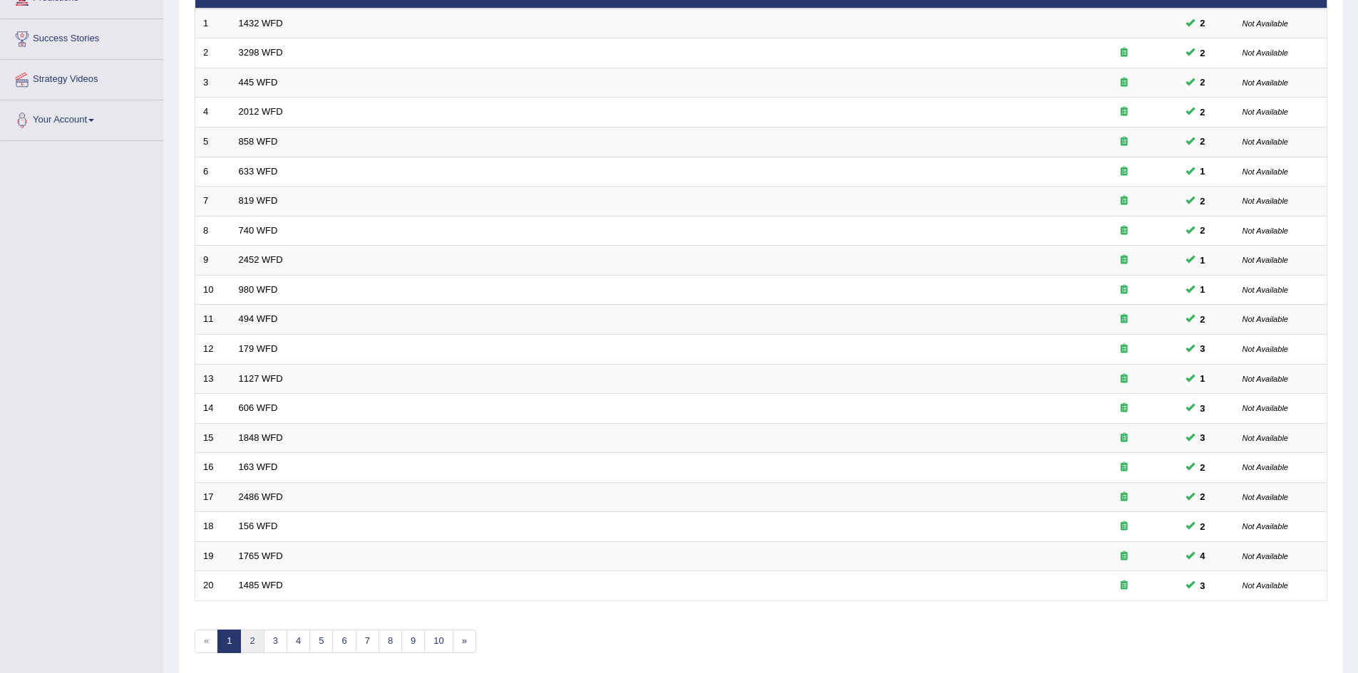
click at [256, 644] on link "2" at bounding box center [252, 642] width 24 height 24
click at [277, 641] on link "3" at bounding box center [276, 642] width 24 height 24
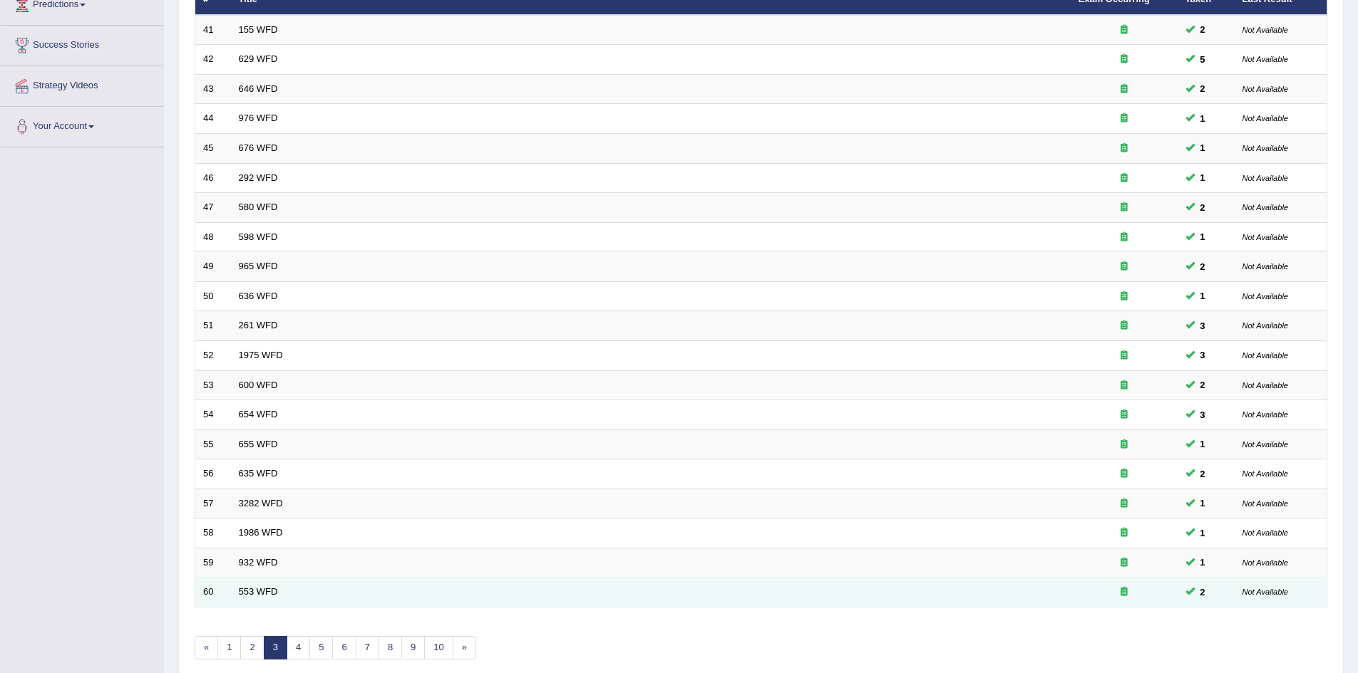
scroll to position [214, 0]
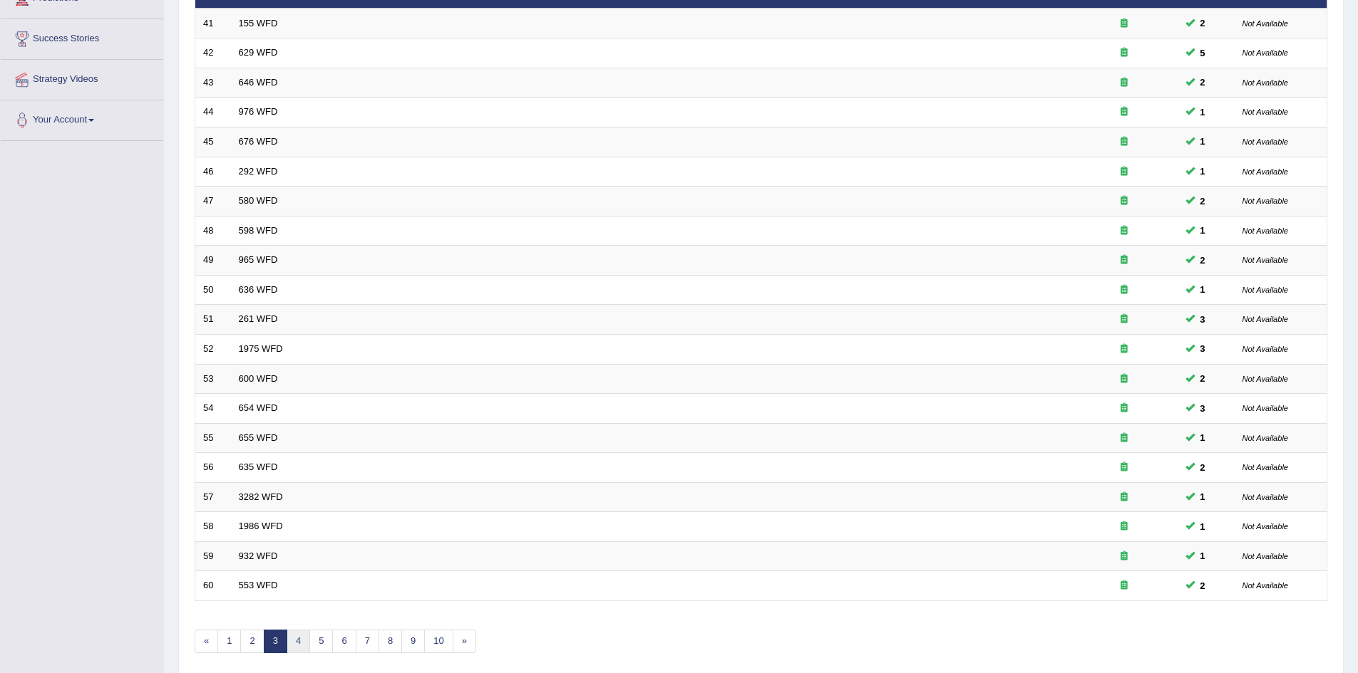
click at [301, 640] on link "4" at bounding box center [298, 642] width 24 height 24
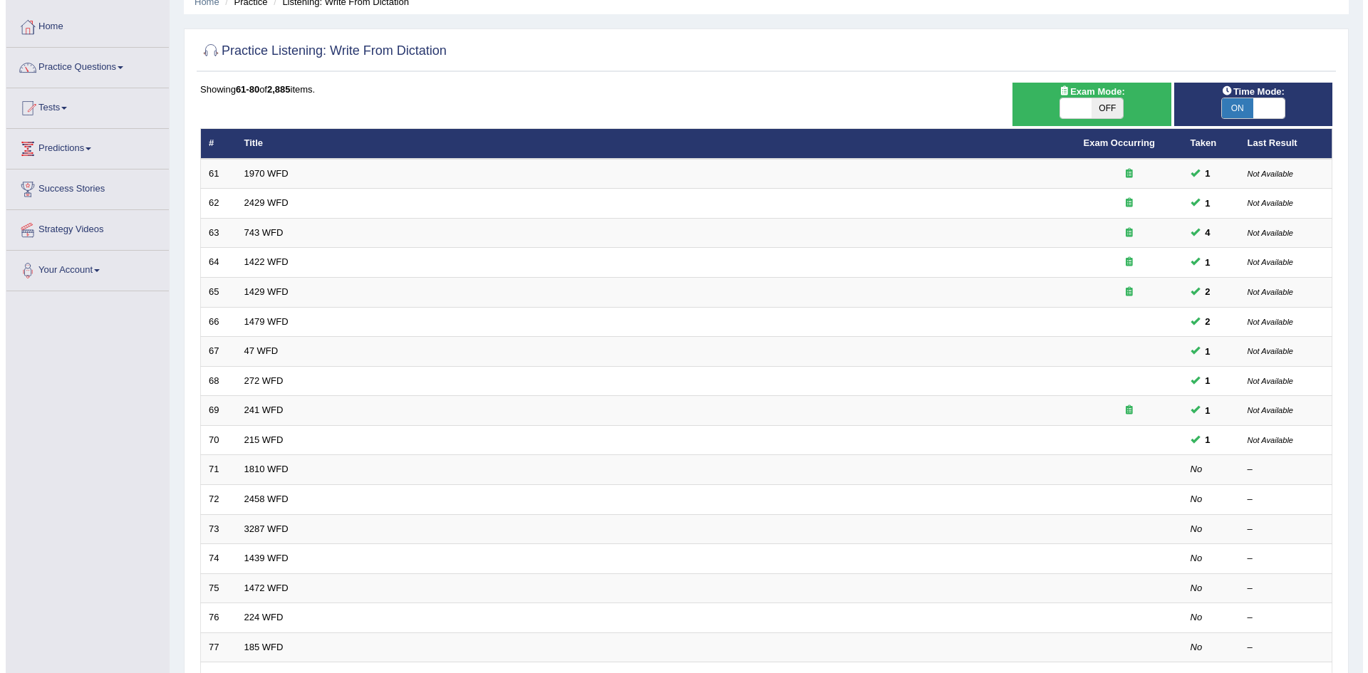
scroll to position [71, 0]
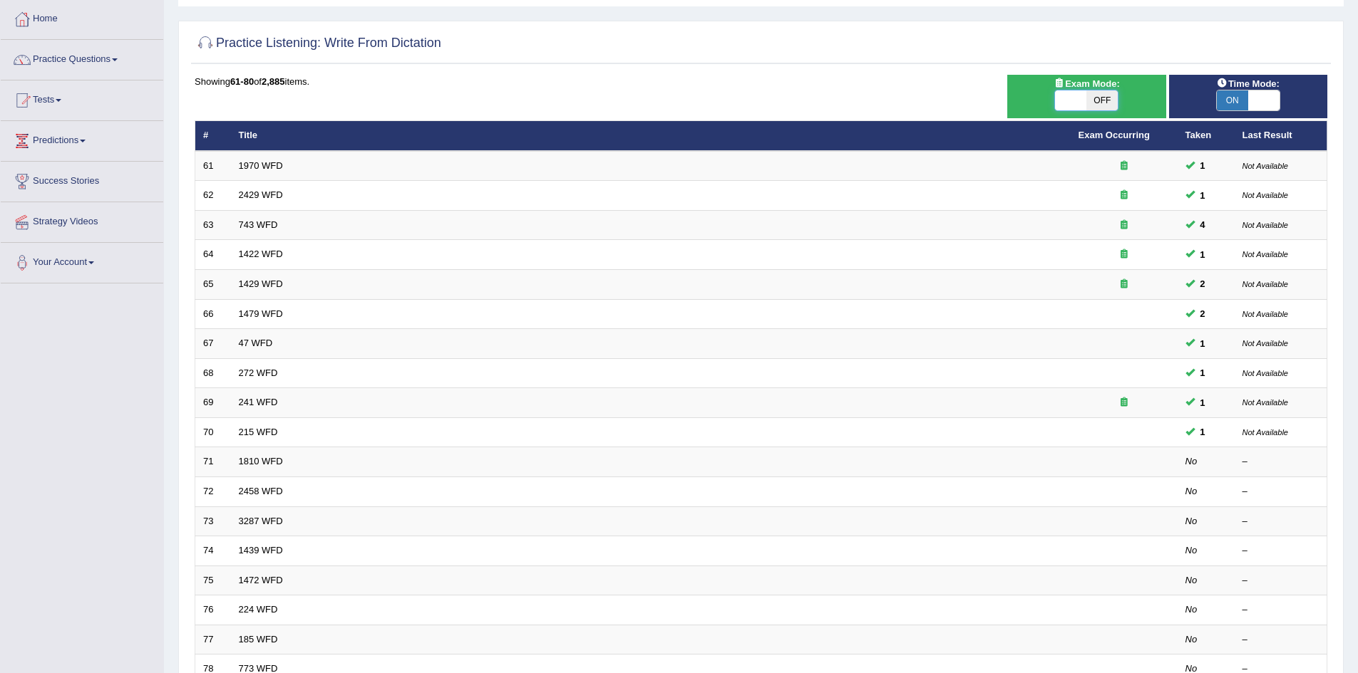
click at [1079, 98] on span at bounding box center [1070, 101] width 31 height 20
checkbox input "true"
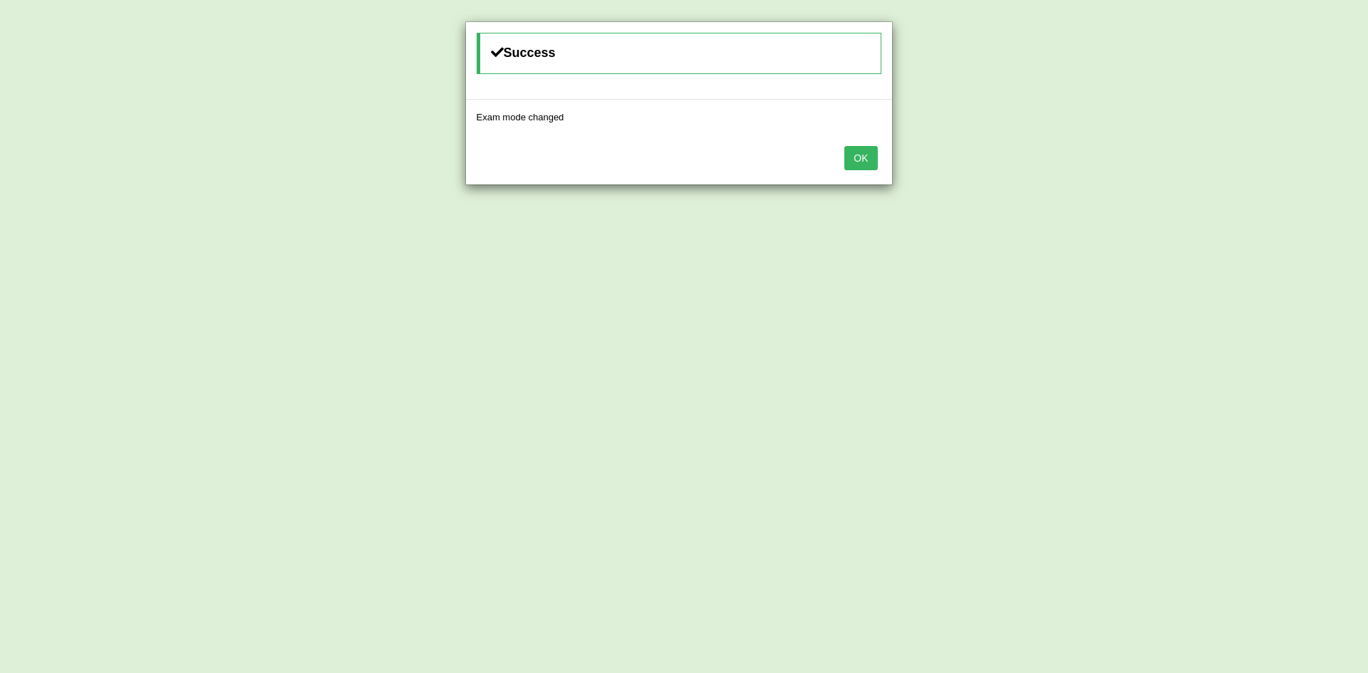
click at [869, 162] on button "OK" at bounding box center [860, 158] width 33 height 24
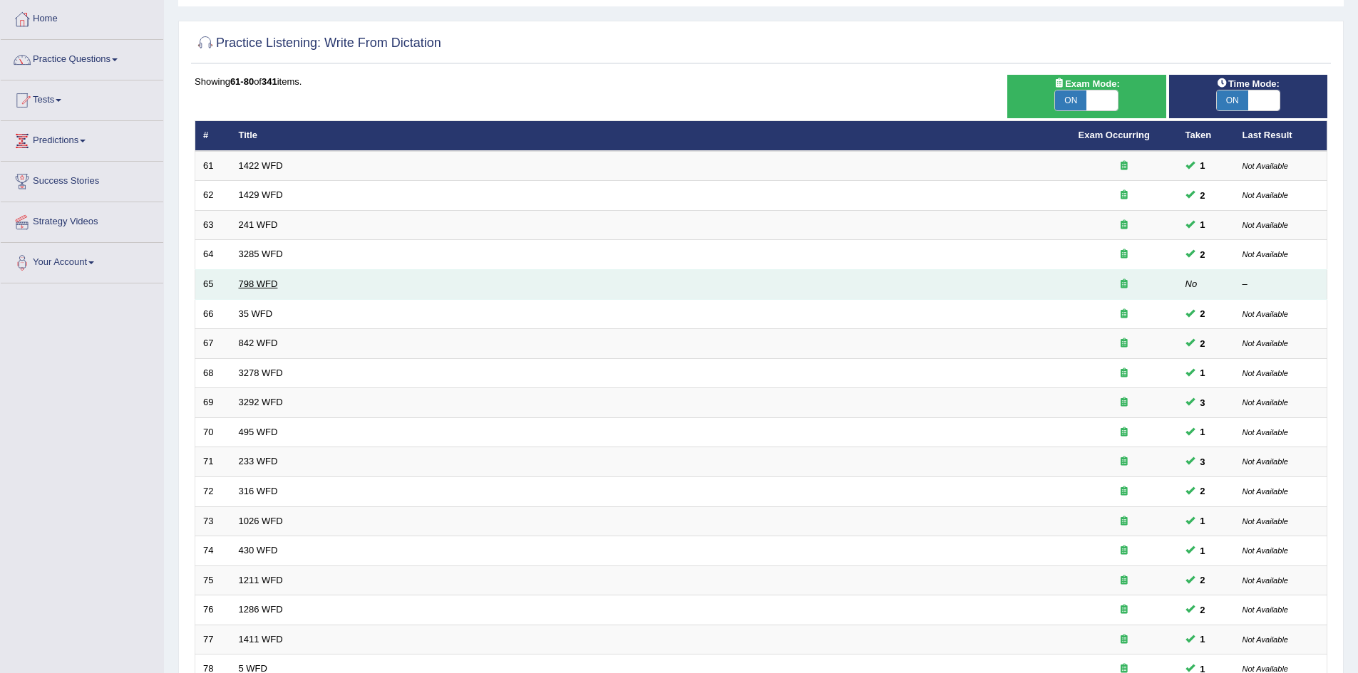
click at [264, 281] on link "798 WFD" at bounding box center [258, 284] width 39 height 11
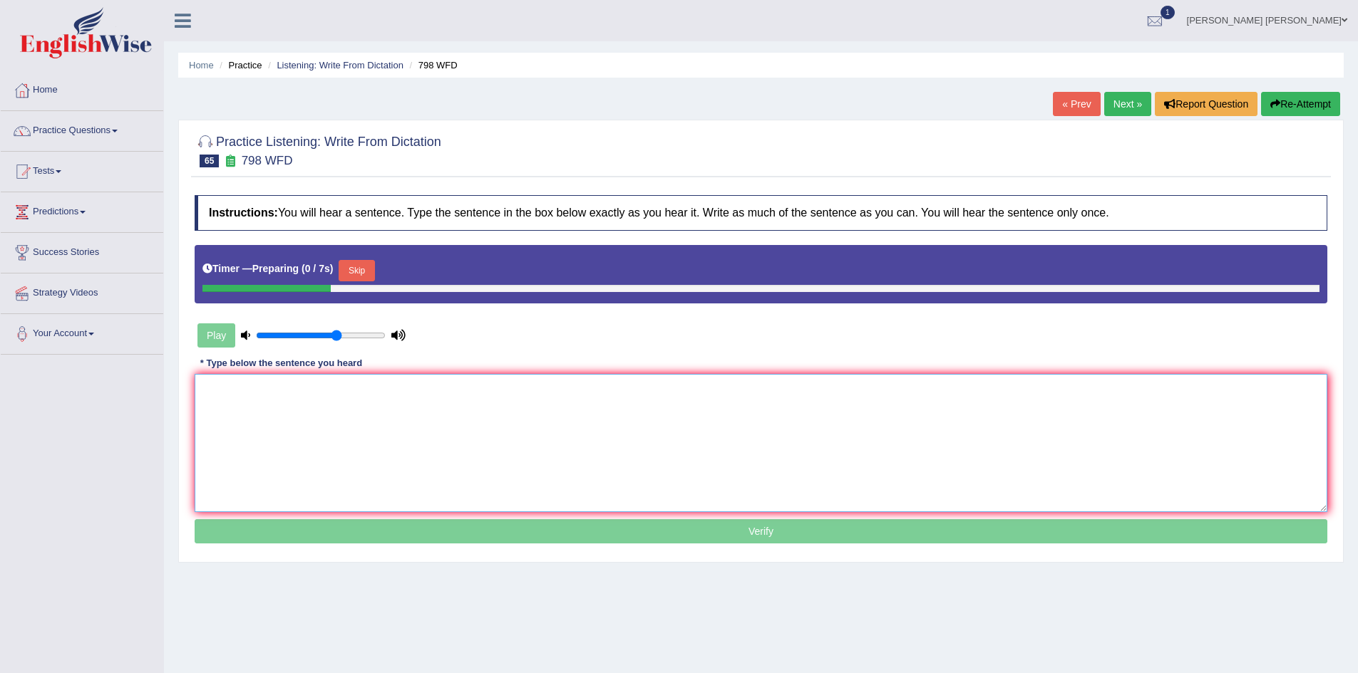
click at [422, 438] on textarea at bounding box center [761, 443] width 1132 height 138
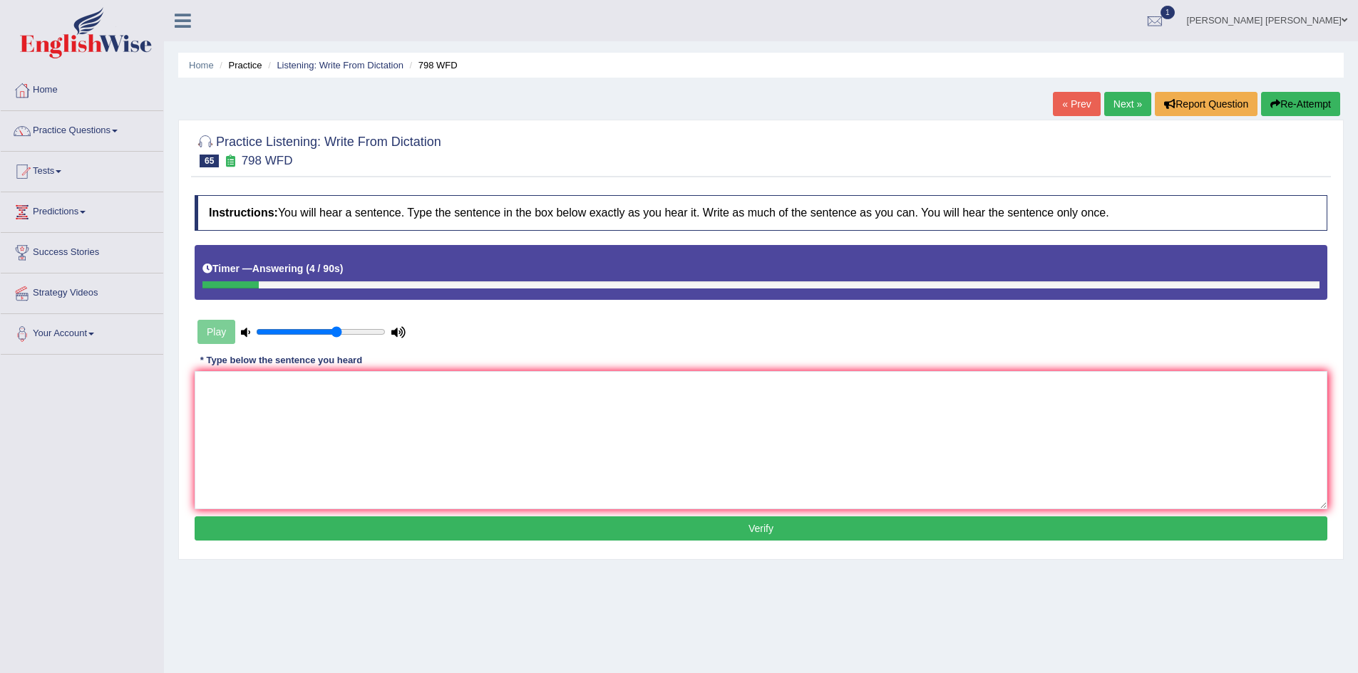
click at [1296, 107] on button "Re-Attempt" at bounding box center [1300, 104] width 79 height 24
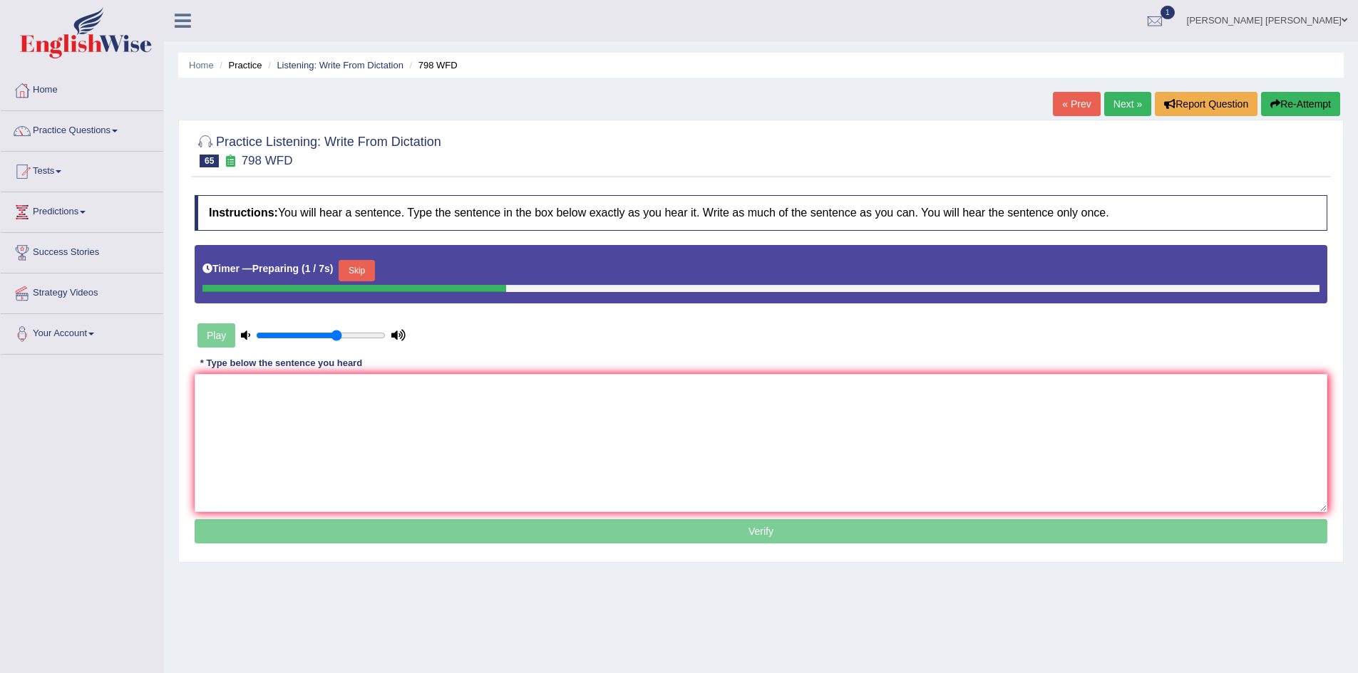
click at [368, 274] on button "Skip" at bounding box center [357, 270] width 36 height 21
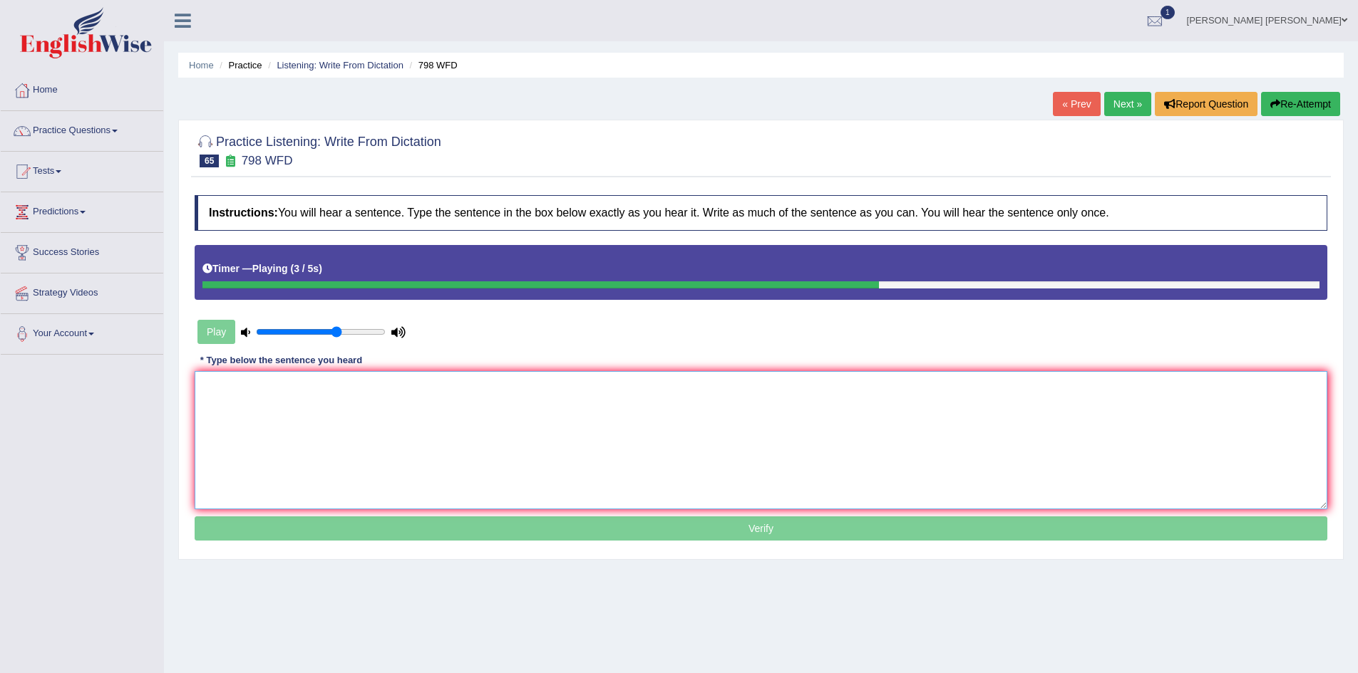
click at [428, 413] on textarea at bounding box center [761, 440] width 1132 height 138
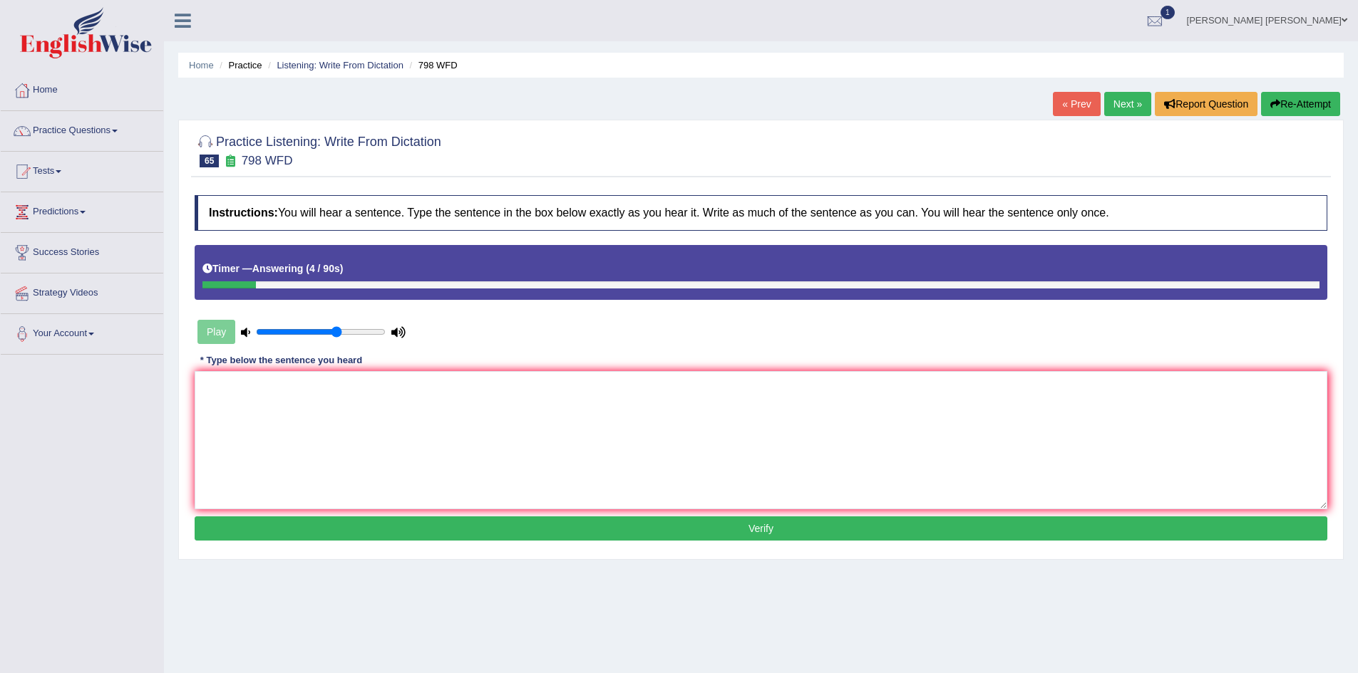
click at [1318, 108] on button "Re-Attempt" at bounding box center [1300, 104] width 79 height 24
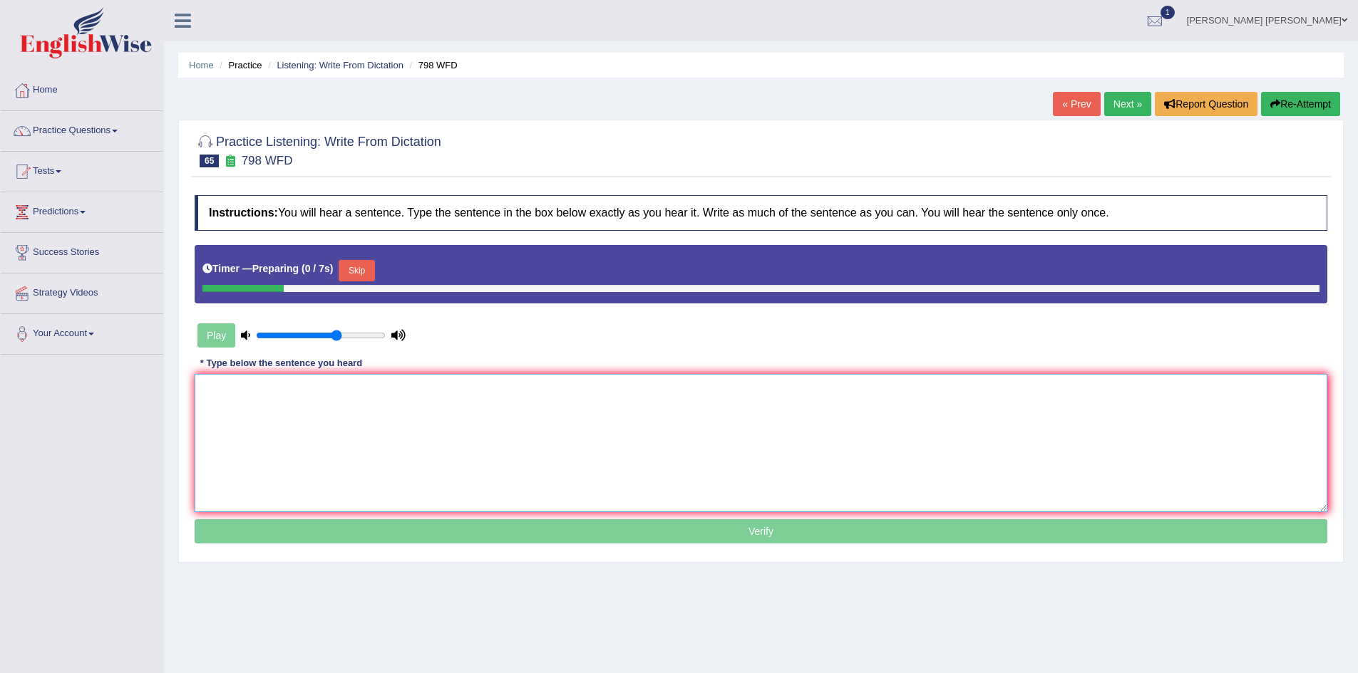
click at [593, 392] on textarea at bounding box center [761, 443] width 1132 height 138
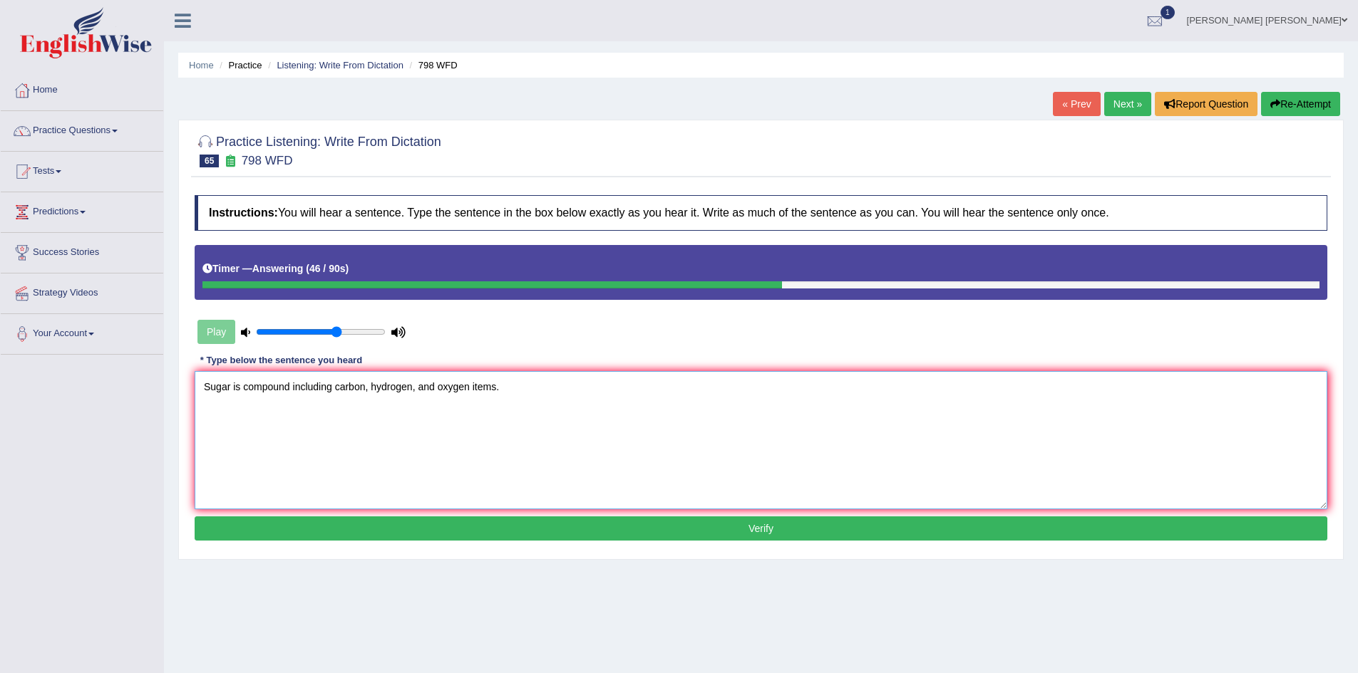
drag, startPoint x: 567, startPoint y: 395, endPoint x: 0, endPoint y: 376, distance: 567.6
click at [0, 376] on div "Toggle navigation Home Practice Questions Speaking Practice Read Aloud Repeat S…" at bounding box center [679, 370] width 1358 height 741
click at [312, 394] on textarea "Sugar is compound including carbon, hydrogen, and oxygen items." at bounding box center [761, 440] width 1132 height 138
click at [425, 387] on textarea "Sugar is compound including carbon, hydrogen, and oxygen items." at bounding box center [761, 440] width 1132 height 138
click at [543, 394] on textarea "Sugar is compound including carbon, hydrogen, and oxygen items." at bounding box center [761, 440] width 1132 height 138
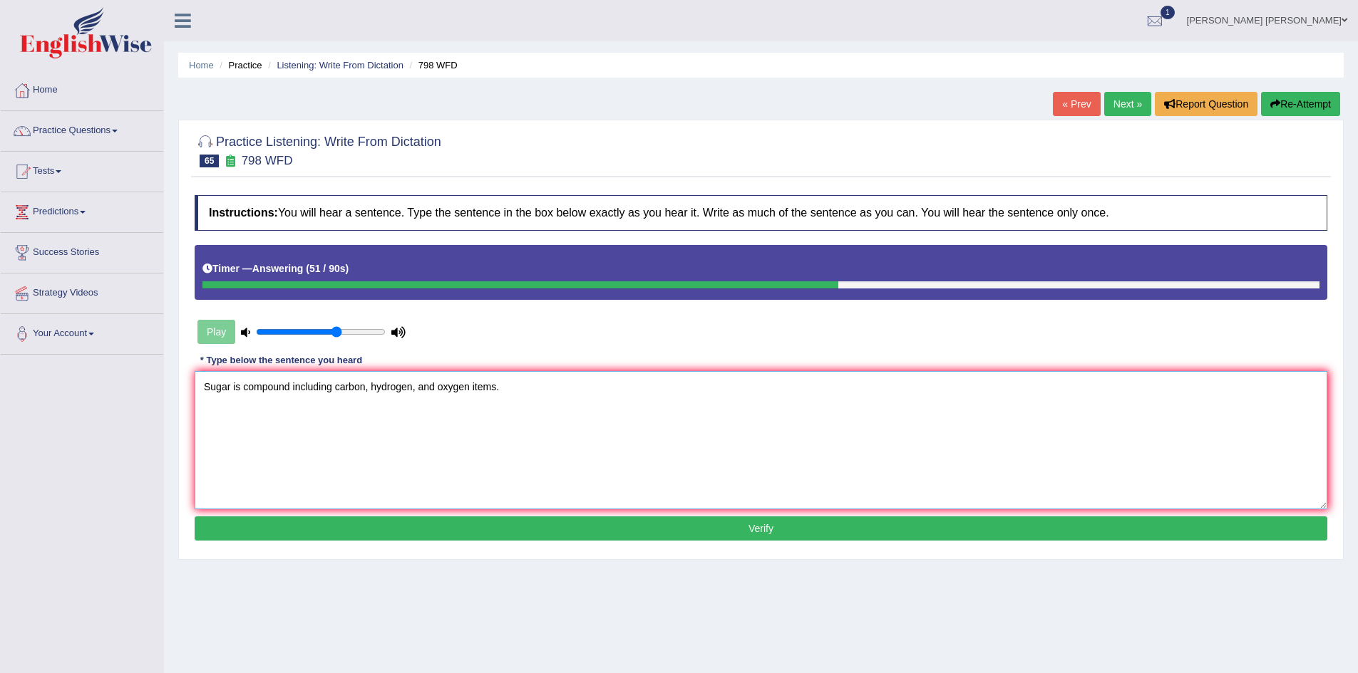
click at [231, 384] on textarea "Sugar is compound including carbon, hydrogen, and oxygen items." at bounding box center [761, 440] width 1132 height 138
click at [305, 386] on textarea "Sugar is compound including carbon, hydrogen, and oxygen items." at bounding box center [761, 440] width 1132 height 138
click at [292, 385] on textarea "Sugar is compound including carbon, hydrogen, and oxygen items." at bounding box center [761, 440] width 1132 height 138
click at [364, 384] on textarea "Sugar is compound including carbon, hydrogen, and oxygen items." at bounding box center [761, 440] width 1132 height 138
type textarea "Sugar is compound including carbon, hydrogen, and oxygen items."
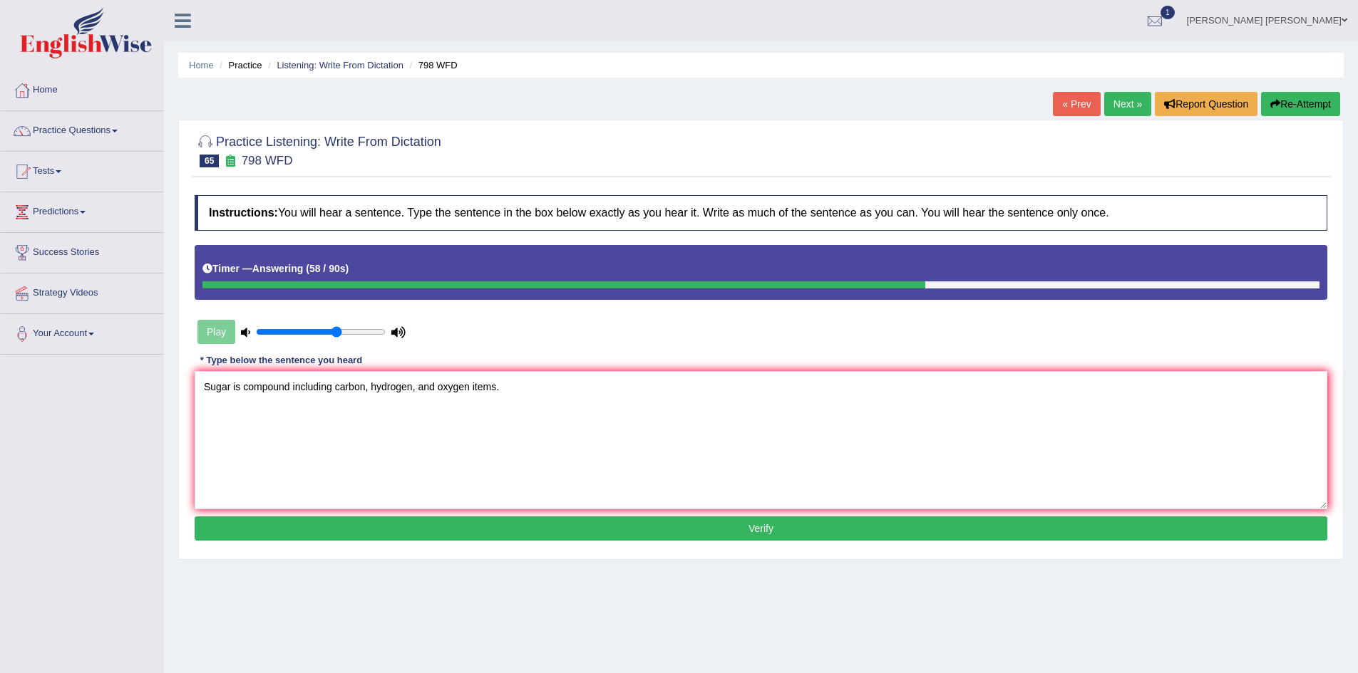
click at [415, 524] on button "Verify" at bounding box center [761, 529] width 1132 height 24
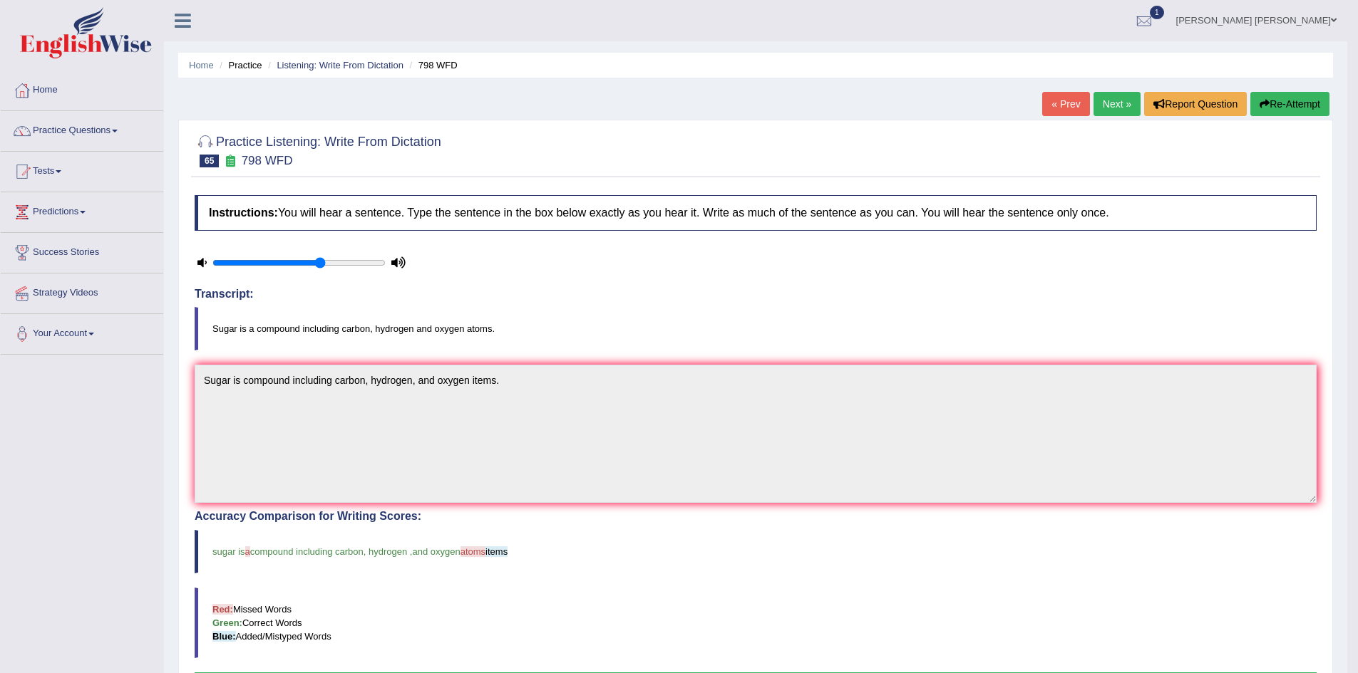
click at [475, 330] on blockquote "Sugar is a compound including carbon, hydrogen and oxygen atoms." at bounding box center [756, 328] width 1122 height 43
drag, startPoint x: 1295, startPoint y: 100, endPoint x: 1276, endPoint y: 105, distance: 19.0
click at [1295, 100] on button "Re-Attempt" at bounding box center [1289, 104] width 79 height 24
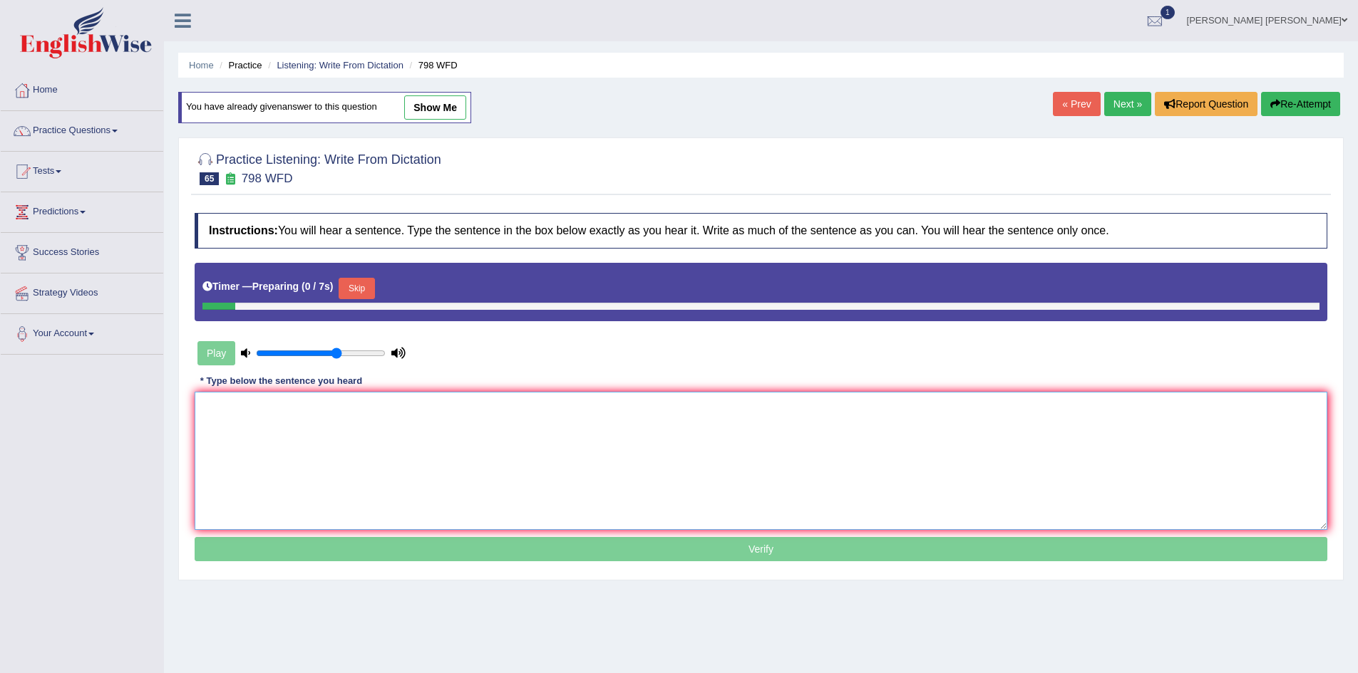
drag, startPoint x: 323, startPoint y: 425, endPoint x: 330, endPoint y: 424, distance: 7.3
click at [324, 425] on textarea at bounding box center [761, 461] width 1132 height 138
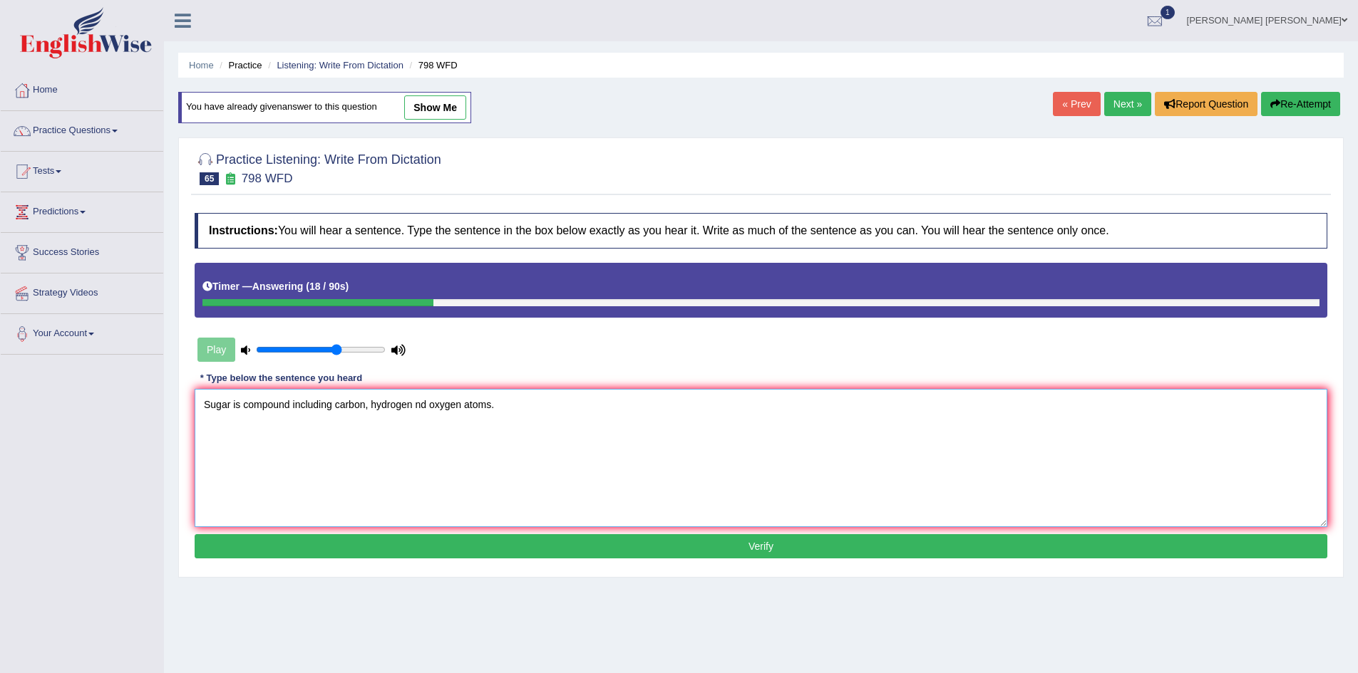
click at [334, 402] on textarea "Sugar is compound including carbon, hydrogen nd oxygen atoms." at bounding box center [761, 458] width 1132 height 138
click at [510, 406] on textarea "Sugar is compound including carbon, hydrogen nd oxygen atoms." at bounding box center [761, 458] width 1132 height 138
click at [229, 403] on textarea "Sugar is compound including carbon, hydrogen nd oxygen atoms." at bounding box center [761, 458] width 1132 height 138
click at [289, 404] on textarea "Sugar is compound including carbon, hydrogen nd oxygen atoms." at bounding box center [761, 458] width 1132 height 138
click at [363, 405] on textarea "Sugar is compound including carbon, hydrogen nd oxygen atoms." at bounding box center [761, 458] width 1132 height 138
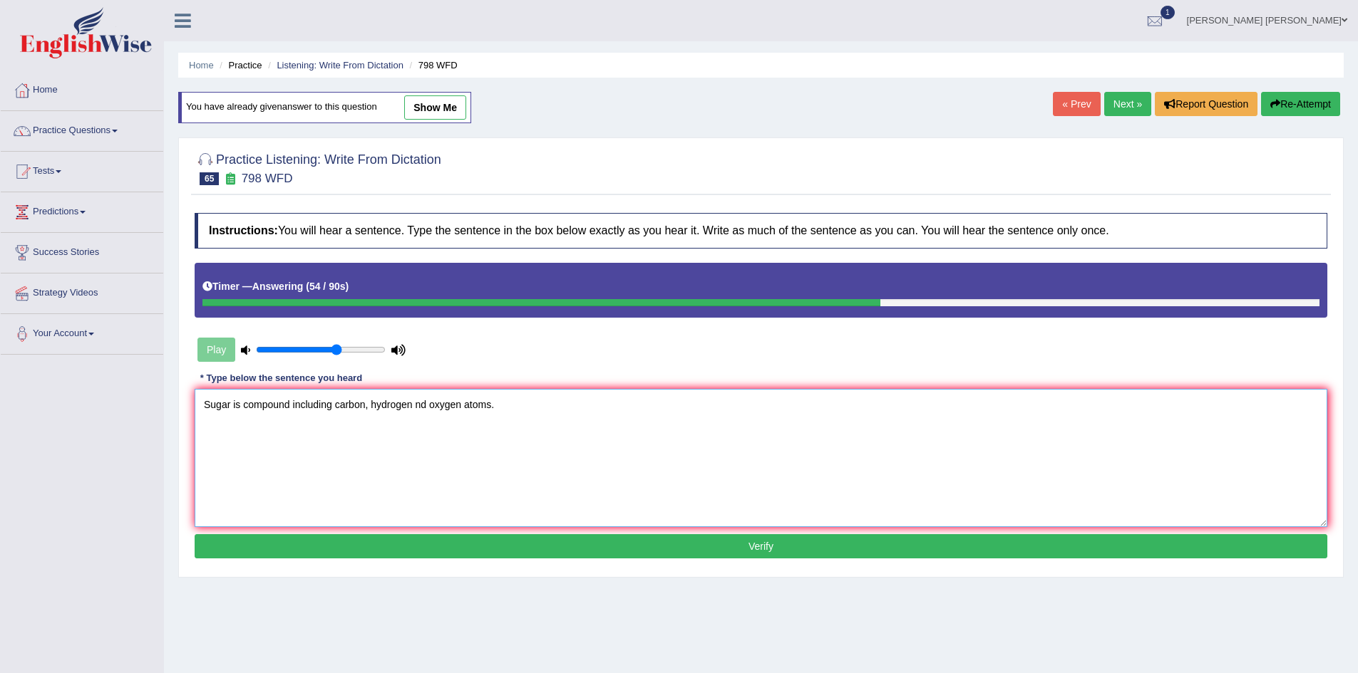
type textarea "Sugar is compound including carbon, hydrogen nd oxygen atoms."
click at [427, 544] on button "Verify" at bounding box center [761, 546] width 1132 height 24
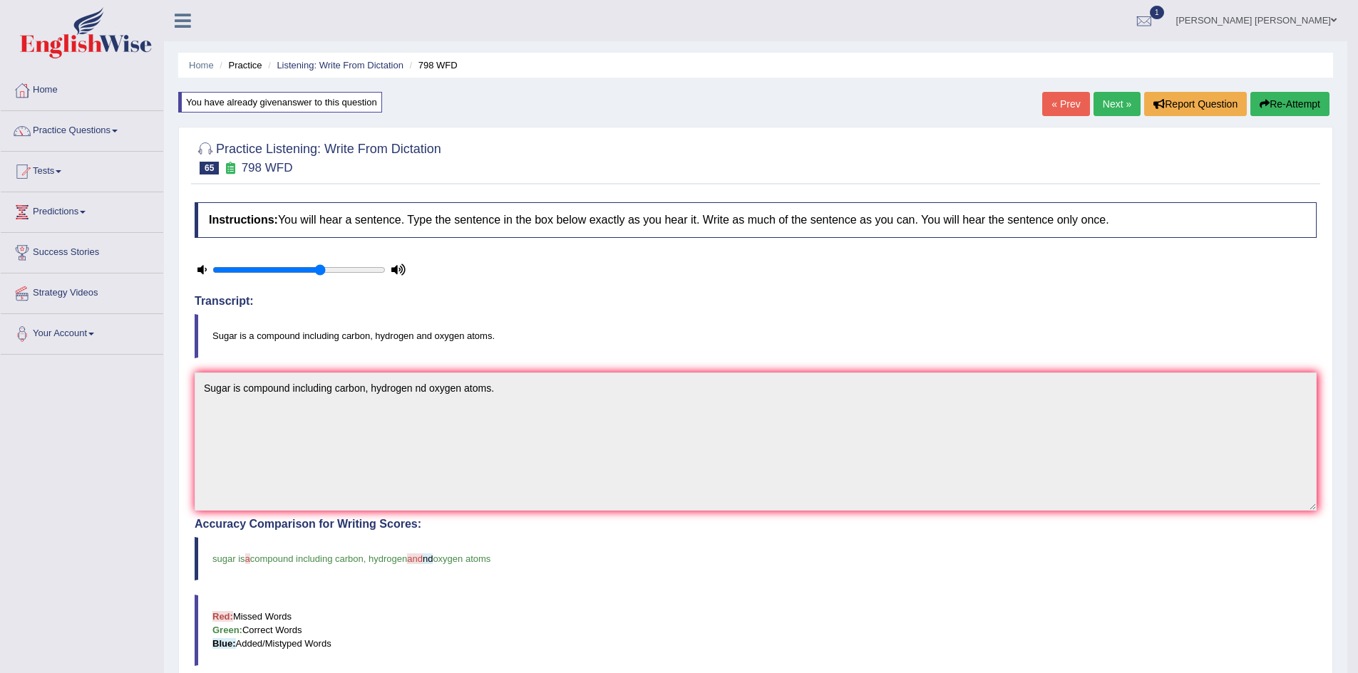
click at [1304, 106] on button "Re-Attempt" at bounding box center [1289, 104] width 79 height 24
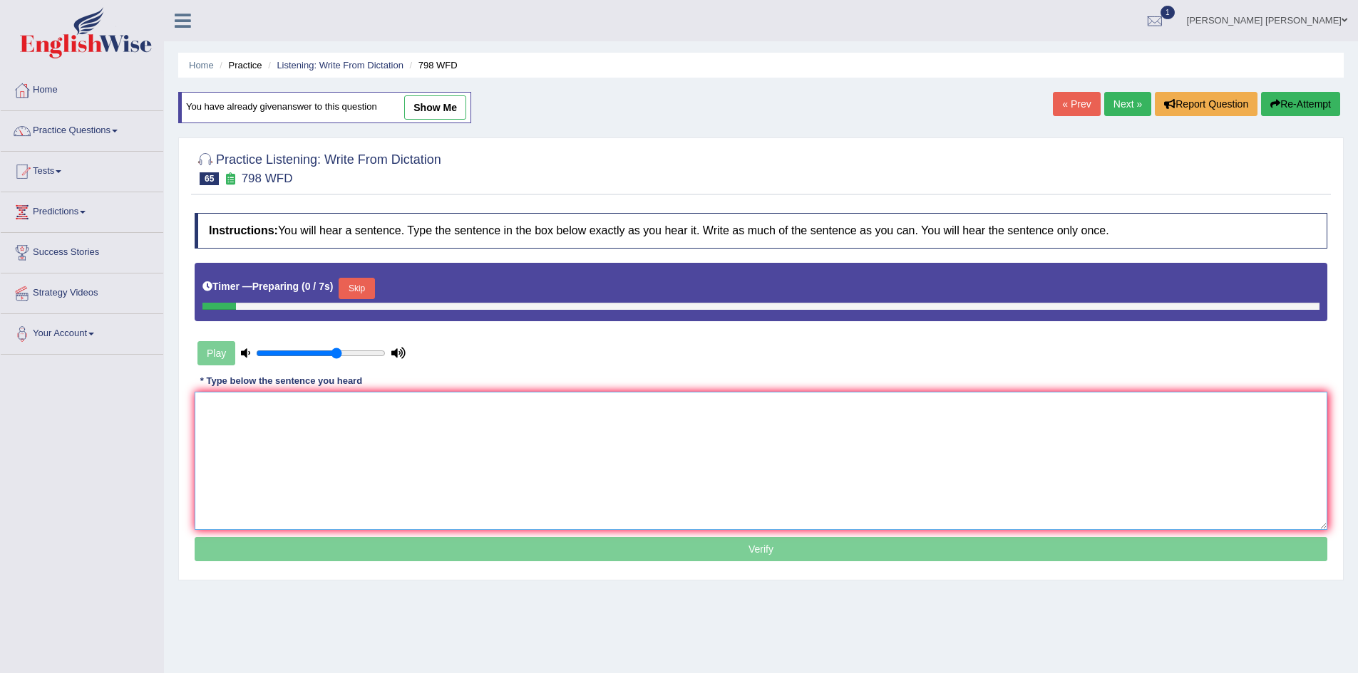
click at [513, 438] on textarea at bounding box center [761, 461] width 1132 height 138
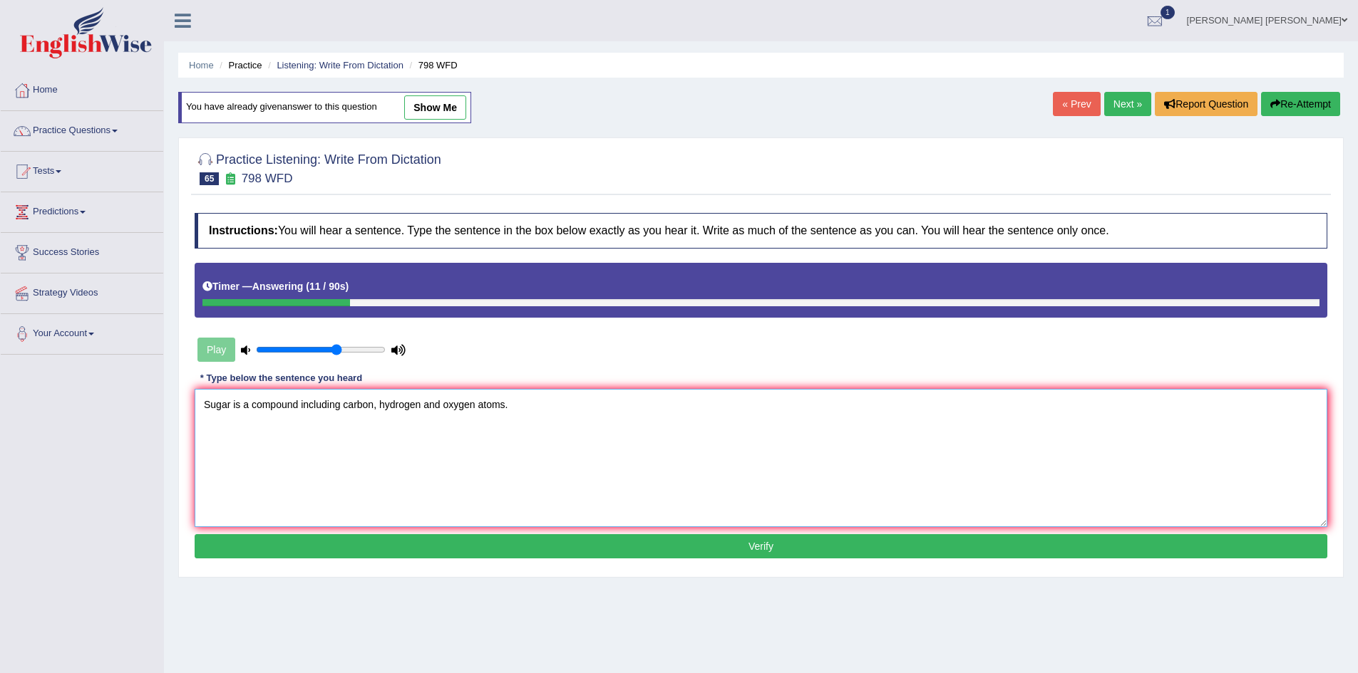
type textarea "Sugar is a compound including carbon, hydrogen and oxygen atoms."
click at [575, 544] on button "Verify" at bounding box center [761, 546] width 1132 height 24
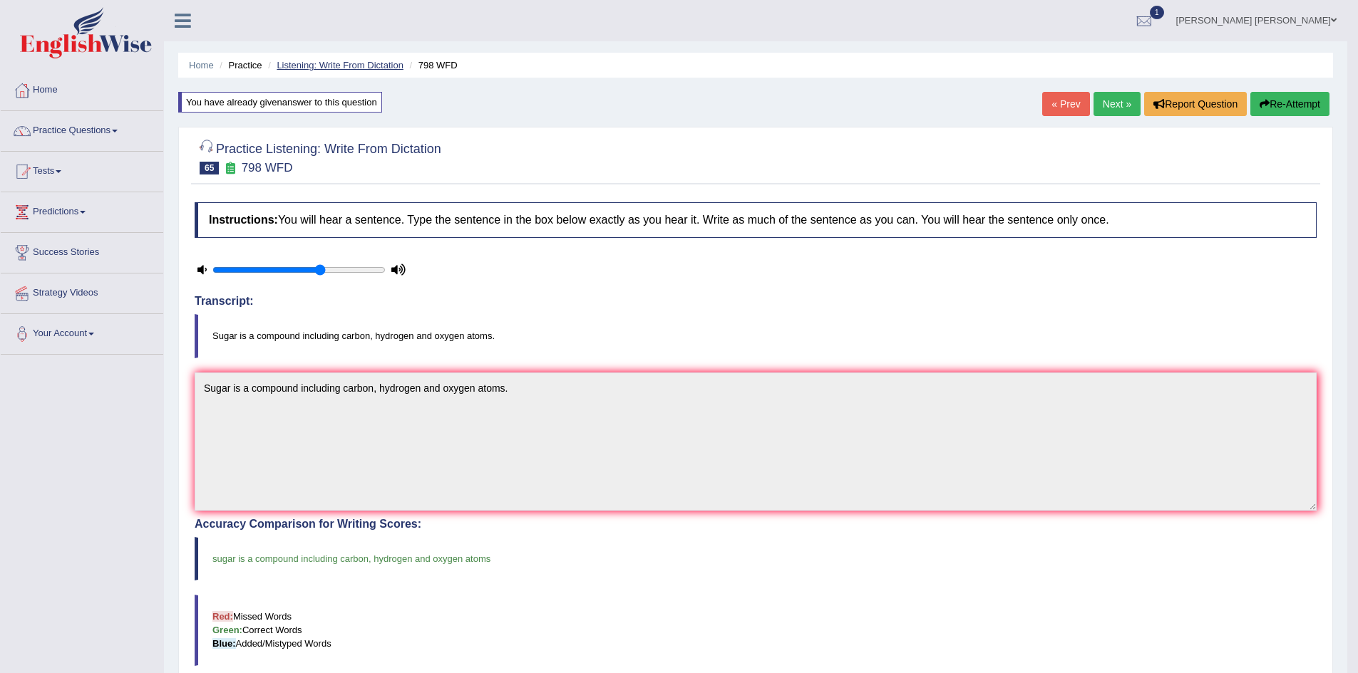
click at [302, 62] on link "Listening: Write From Dictation" at bounding box center [340, 65] width 127 height 11
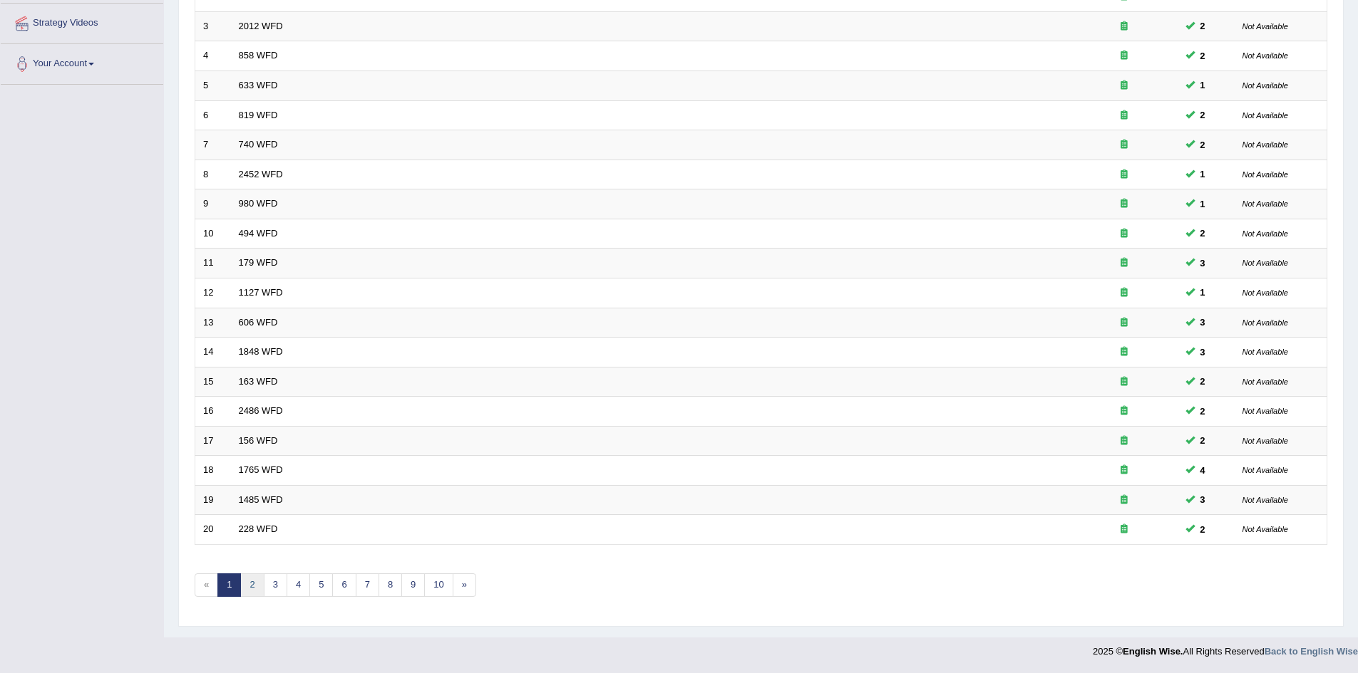
click at [252, 582] on link "2" at bounding box center [252, 586] width 24 height 24
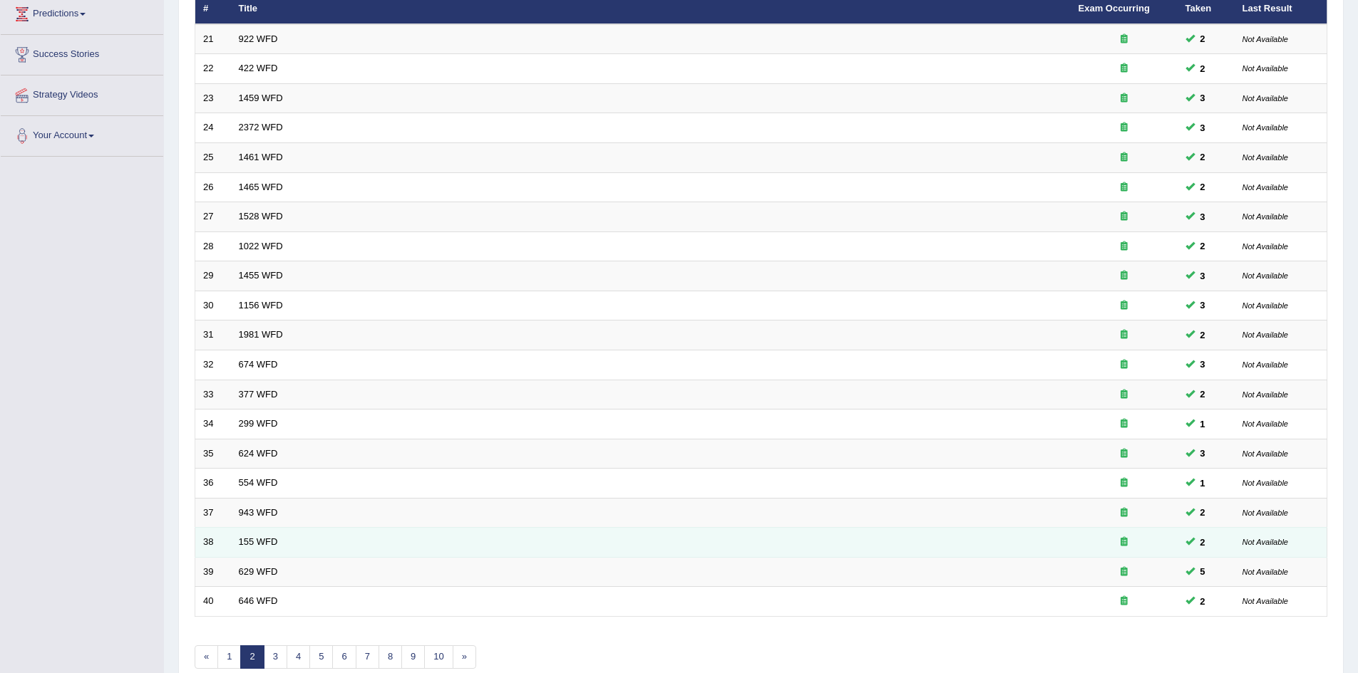
scroll to position [270, 0]
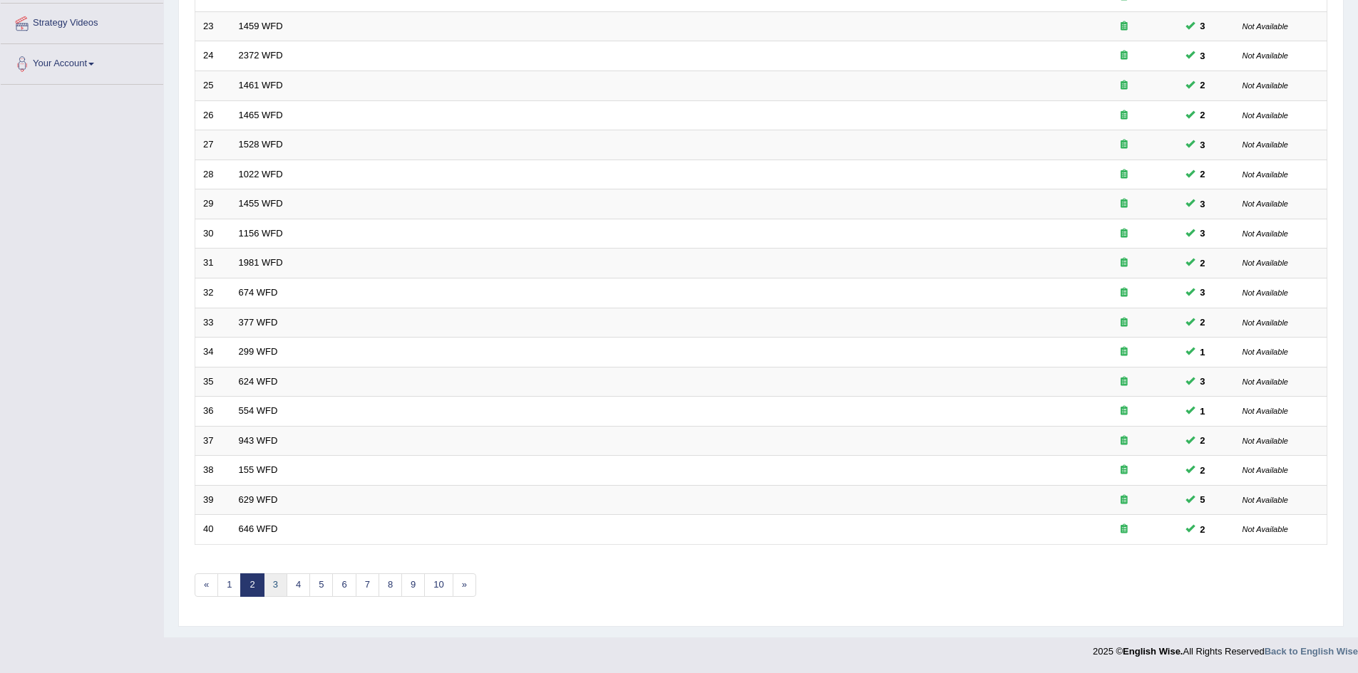
click at [281, 584] on link "3" at bounding box center [276, 586] width 24 height 24
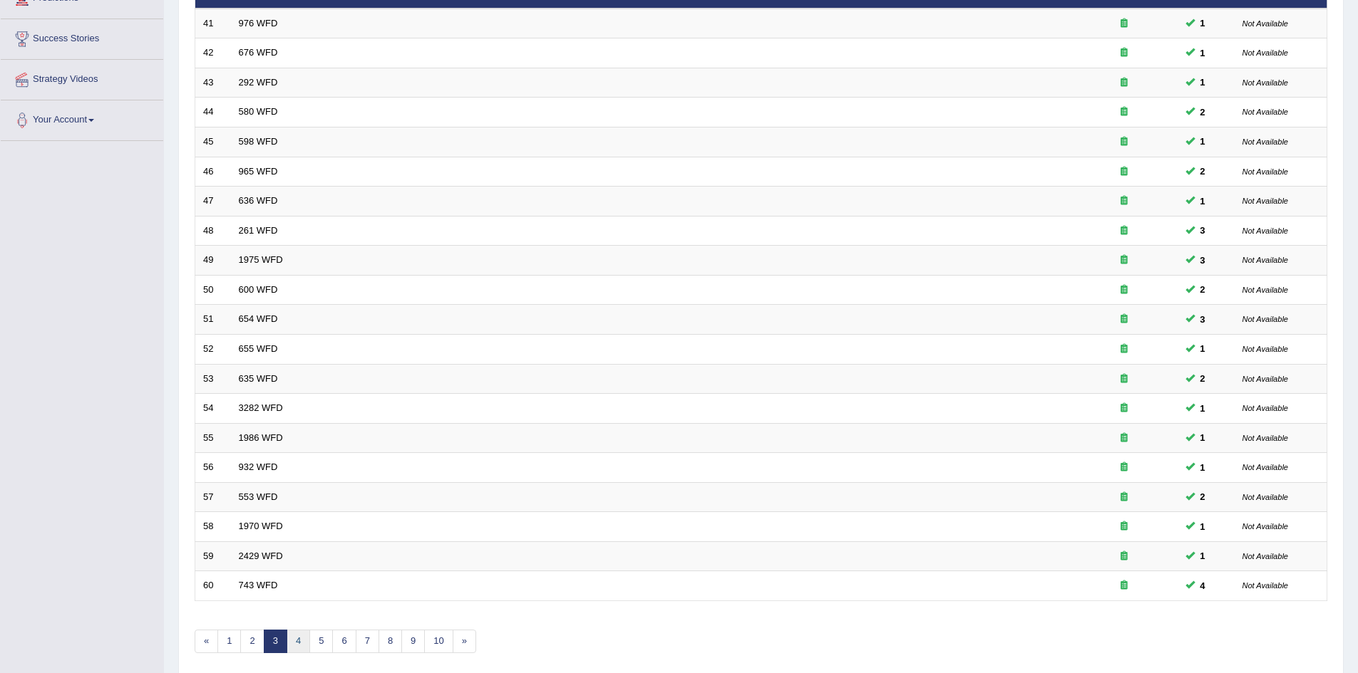
click at [302, 638] on link "4" at bounding box center [298, 642] width 24 height 24
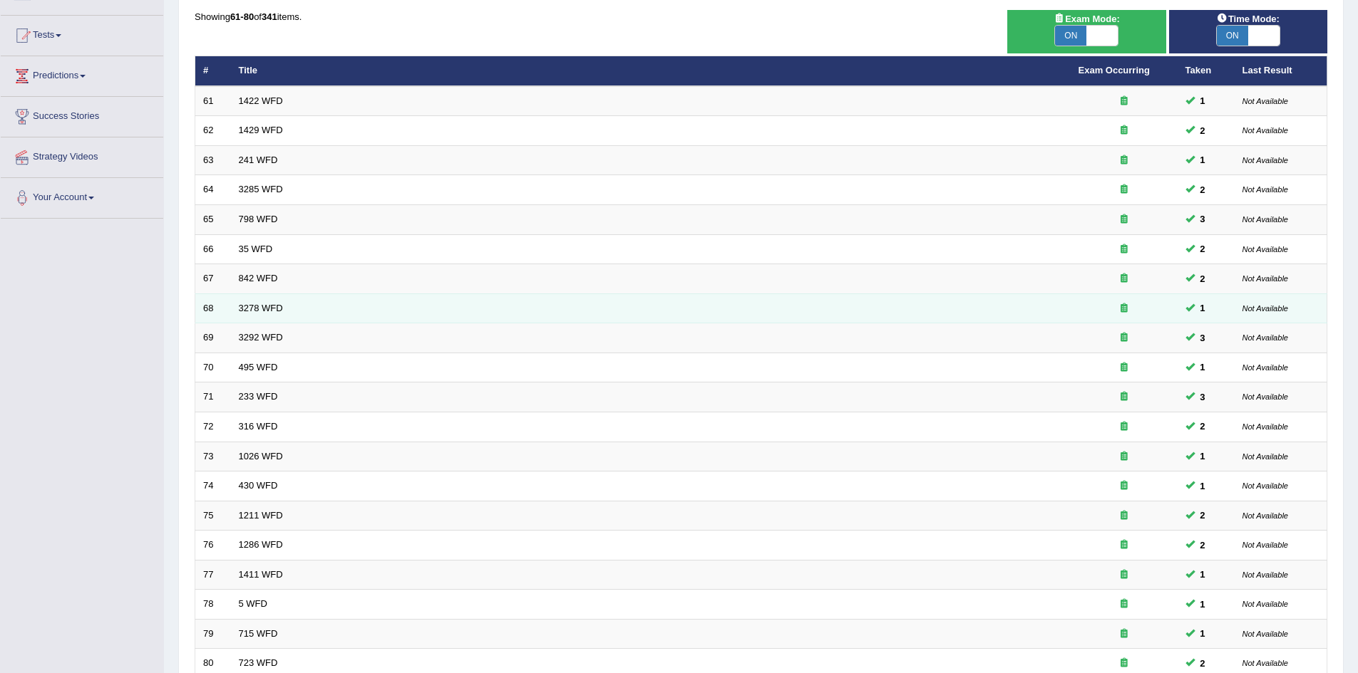
scroll to position [270, 0]
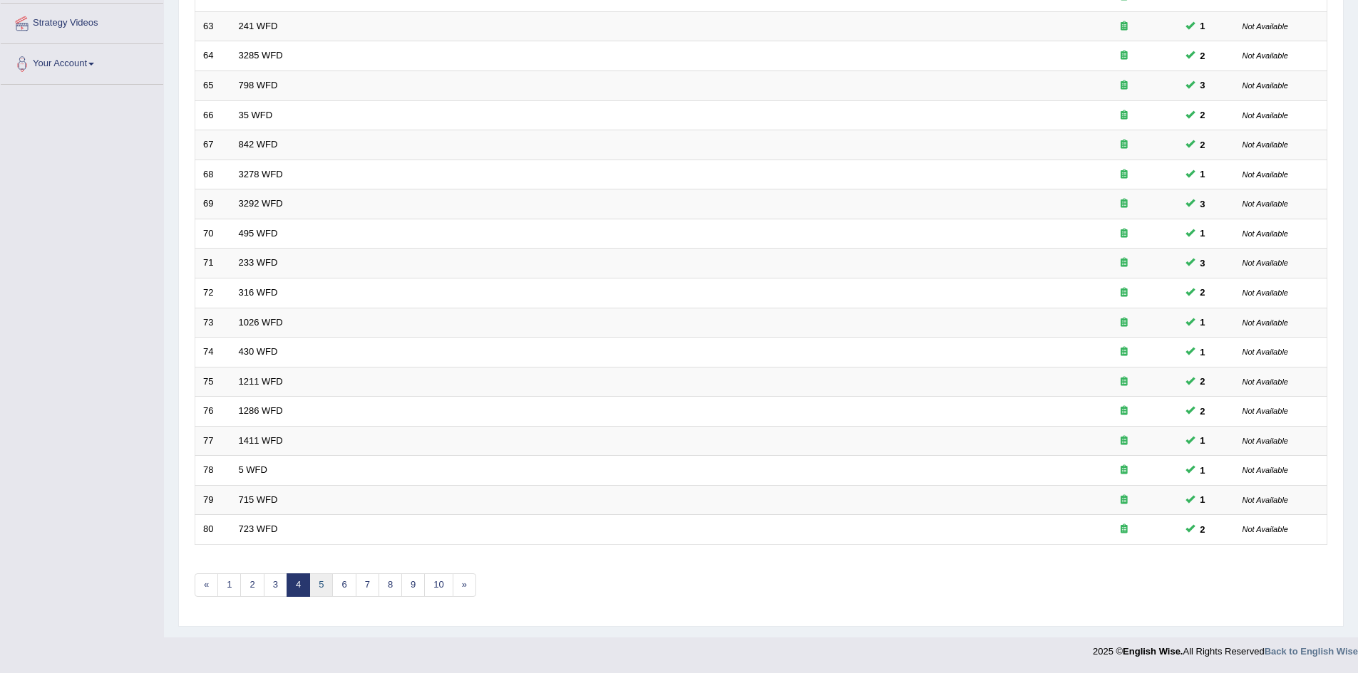
click at [323, 583] on link "5" at bounding box center [321, 586] width 24 height 24
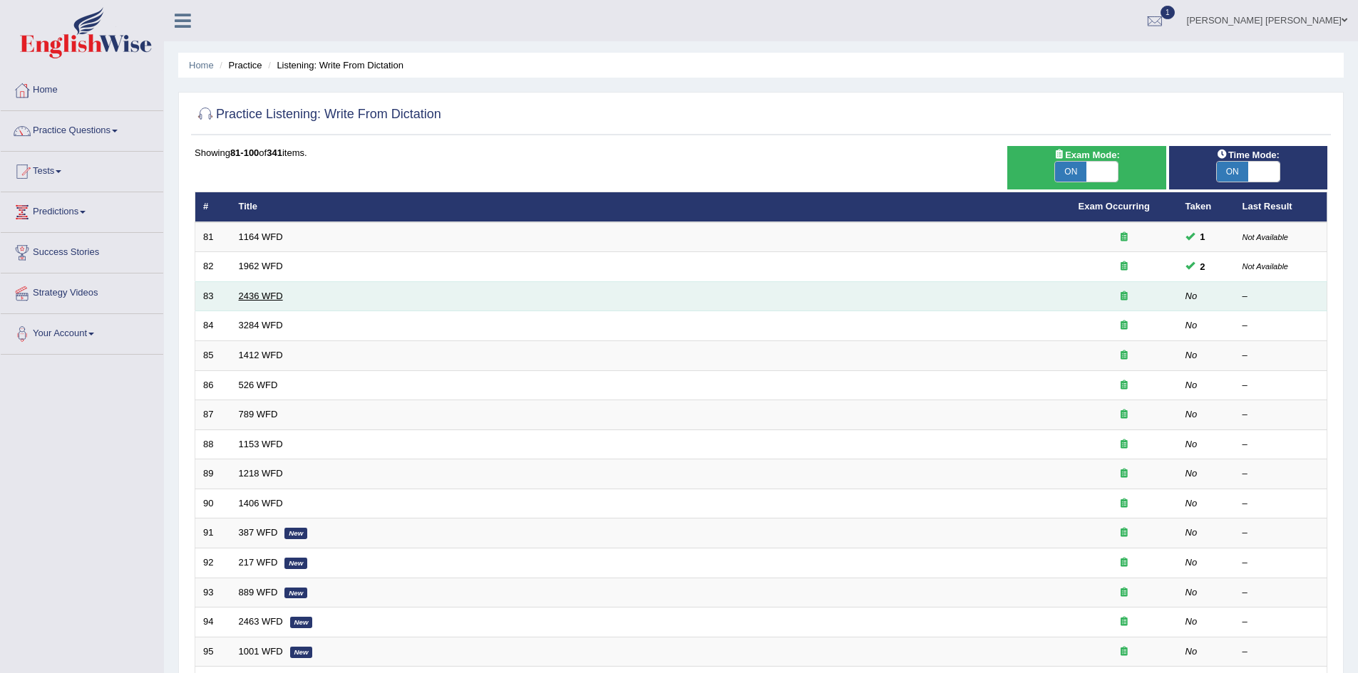
click at [274, 295] on link "2436 WFD" at bounding box center [261, 296] width 44 height 11
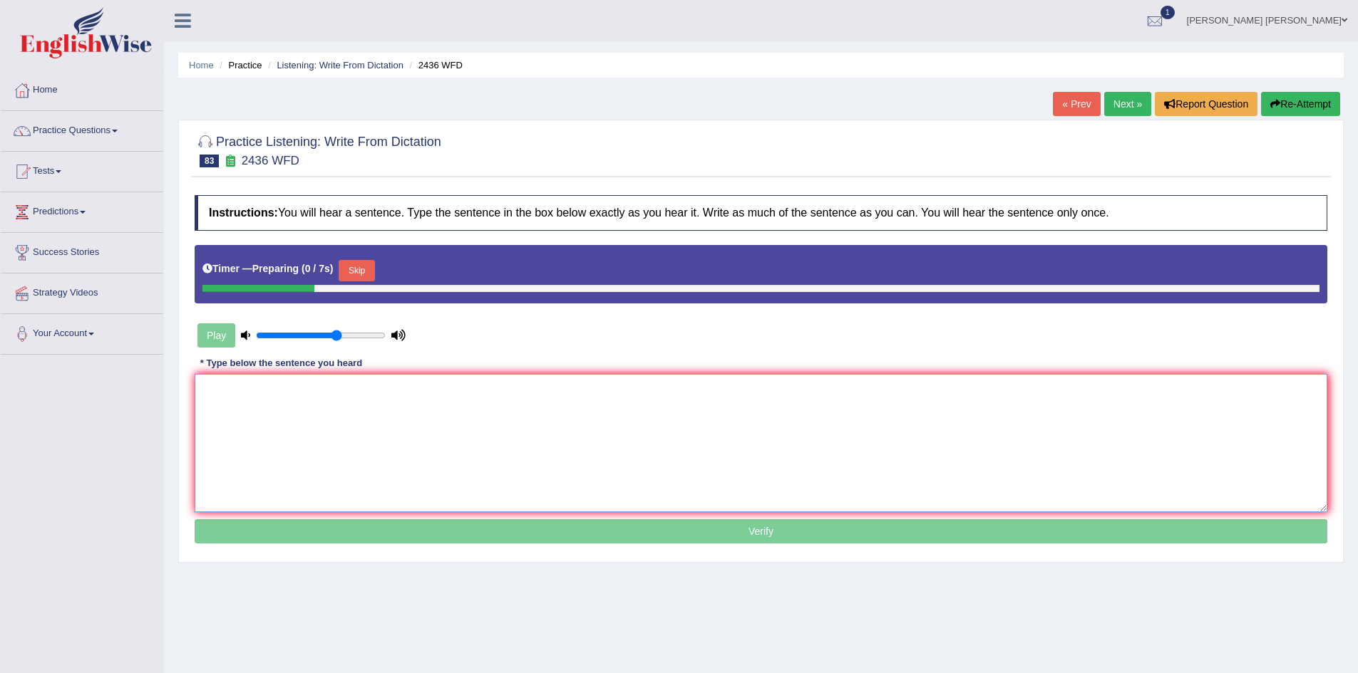
click at [399, 409] on textarea at bounding box center [761, 443] width 1132 height 138
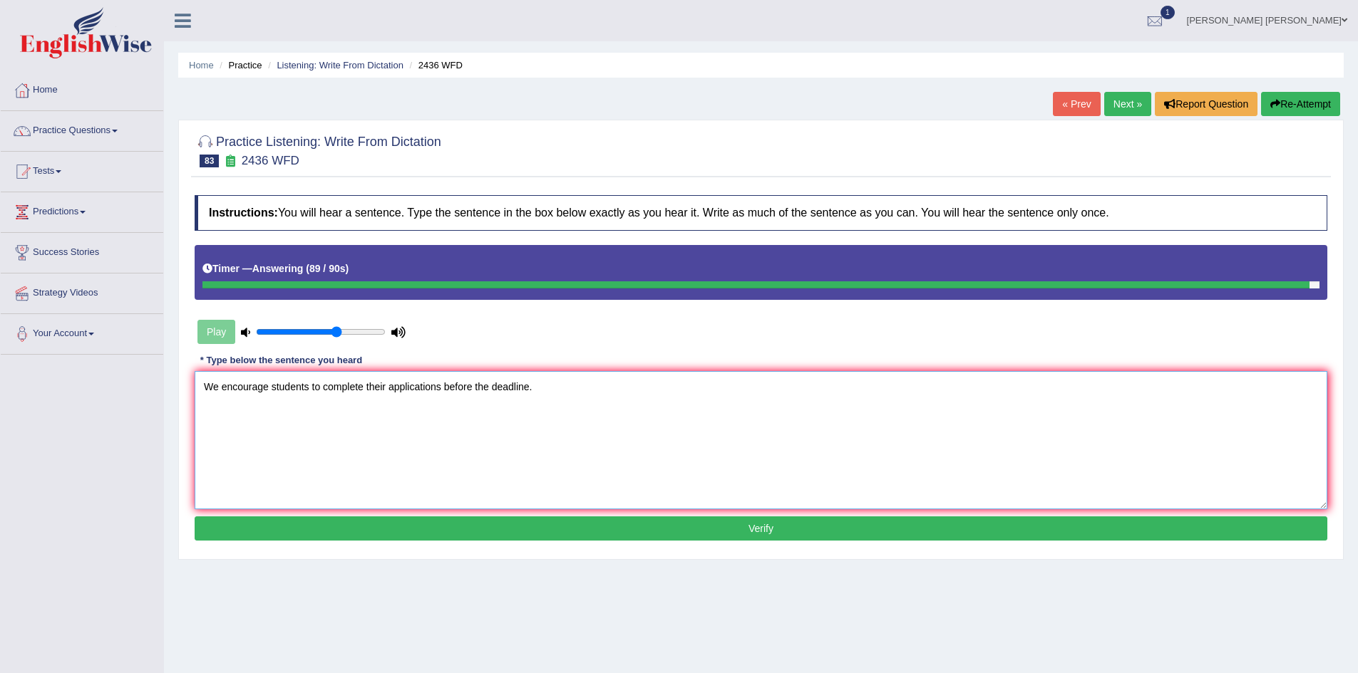
click at [348, 387] on textarea "We encourage students to complete their applications before the deadline." at bounding box center [761, 440] width 1132 height 138
type textarea "We encourage students to complete their applications before the deadline."
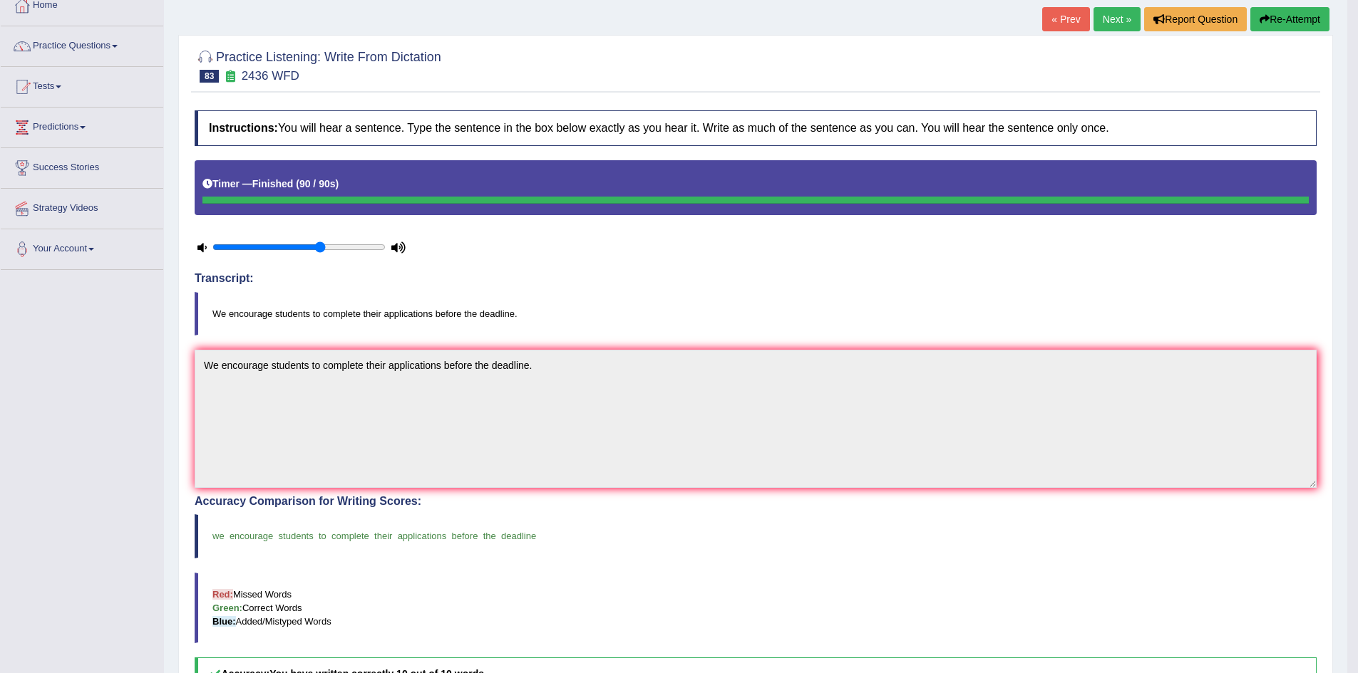
scroll to position [214, 0]
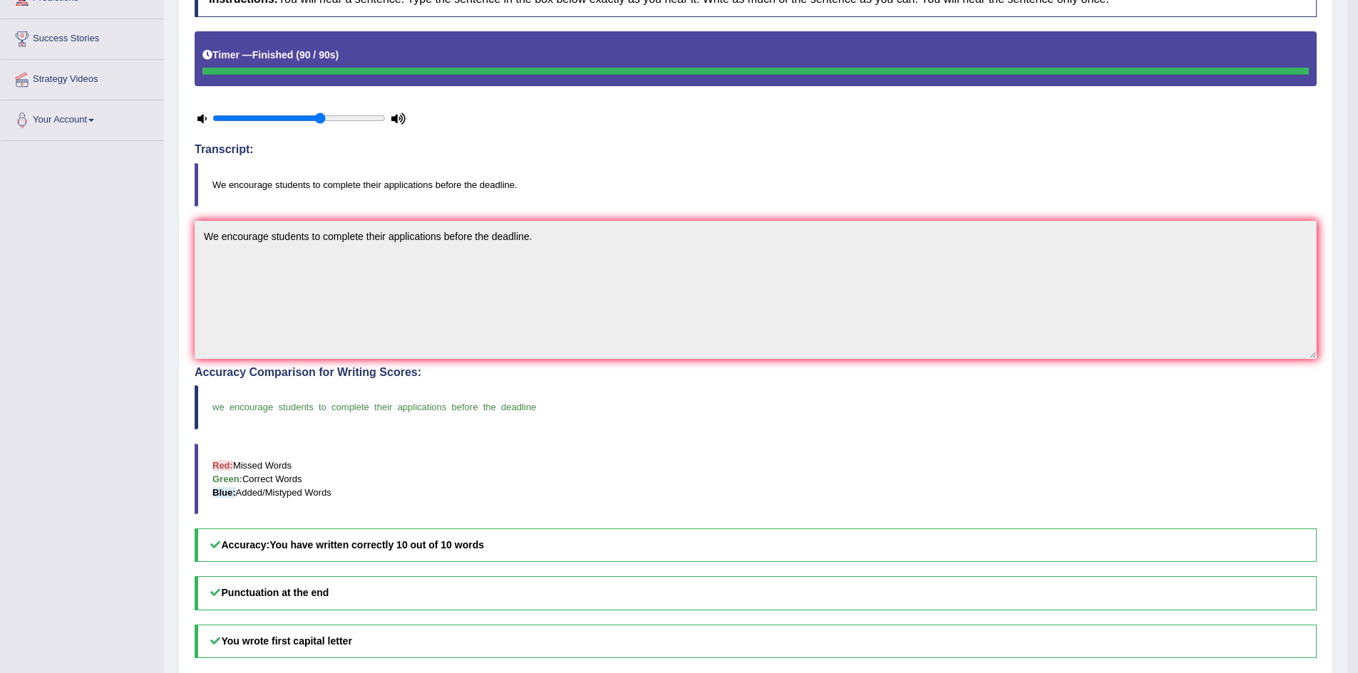
click at [443, 402] on span "applications" at bounding box center [422, 407] width 49 height 11
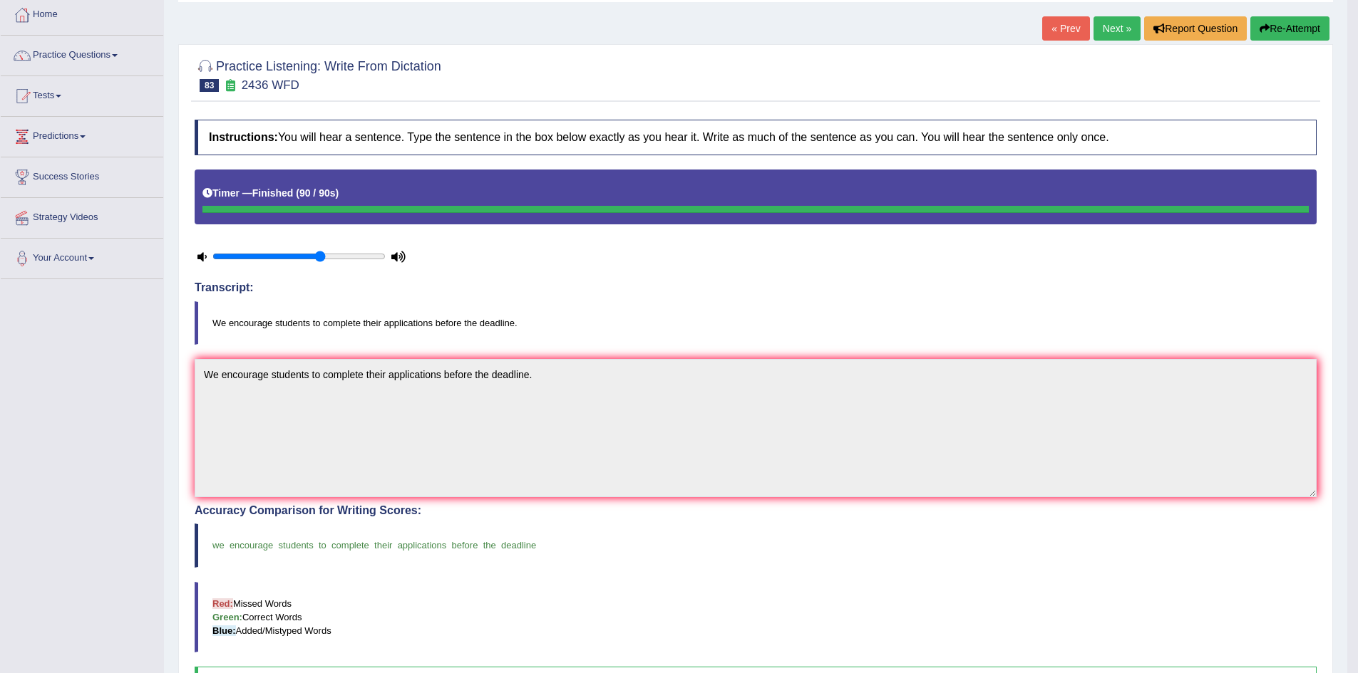
scroll to position [64, 0]
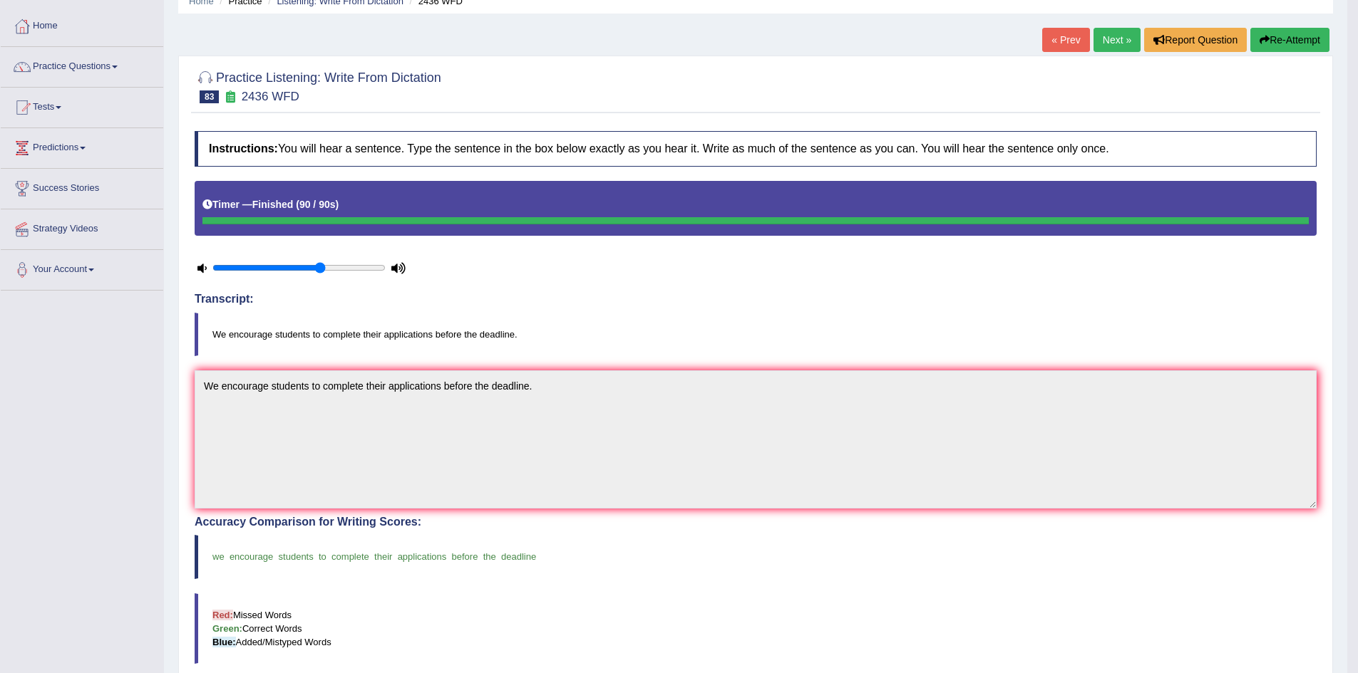
click at [354, 328] on blockquote "We encourage students to complete their applications before the deadline." at bounding box center [756, 334] width 1122 height 43
click at [357, 335] on blockquote "We encourage students to complete their applications before the deadline." at bounding box center [756, 334] width 1122 height 43
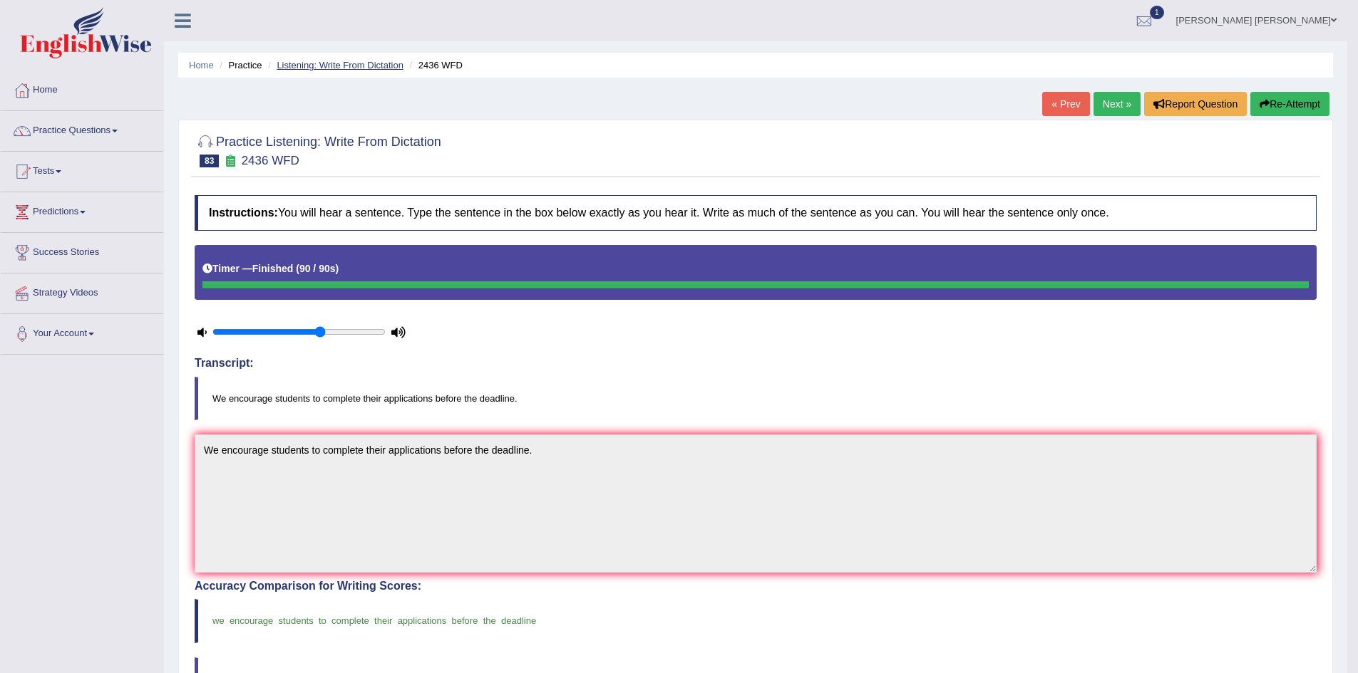
click at [342, 61] on link "Listening: Write From Dictation" at bounding box center [340, 65] width 127 height 11
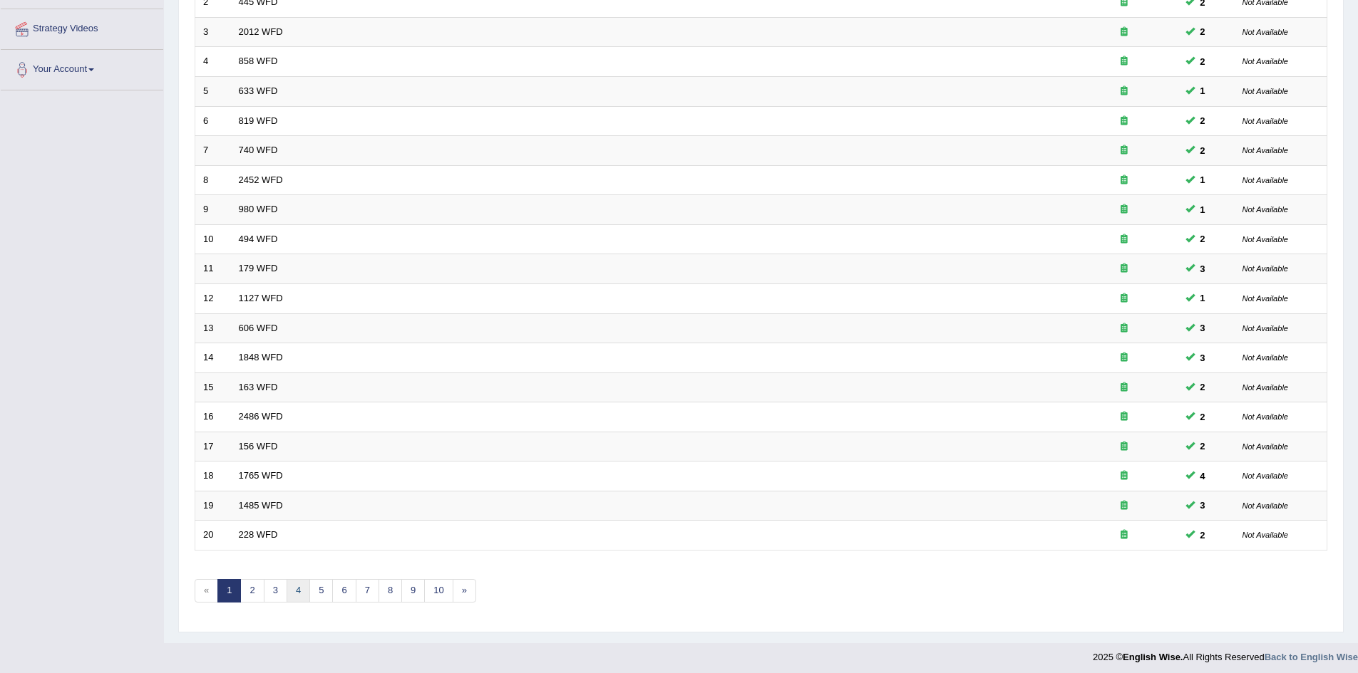
click at [295, 589] on link "4" at bounding box center [298, 591] width 24 height 24
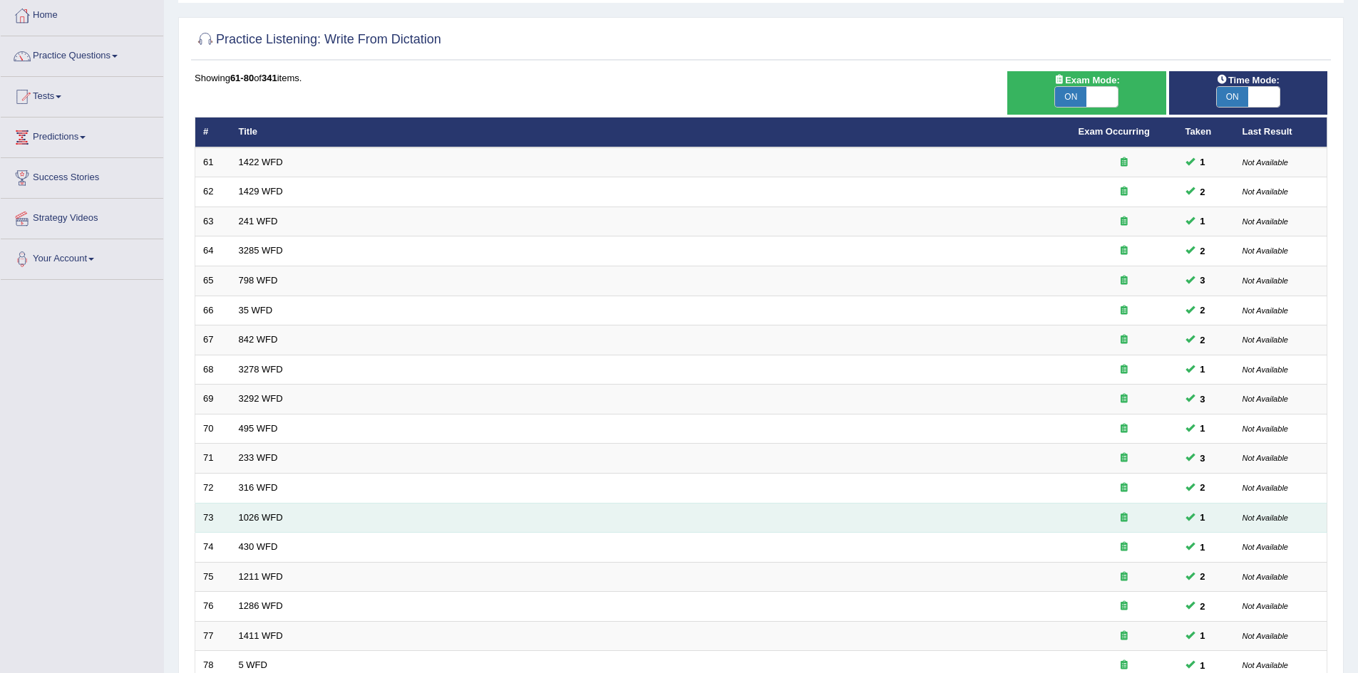
scroll to position [214, 0]
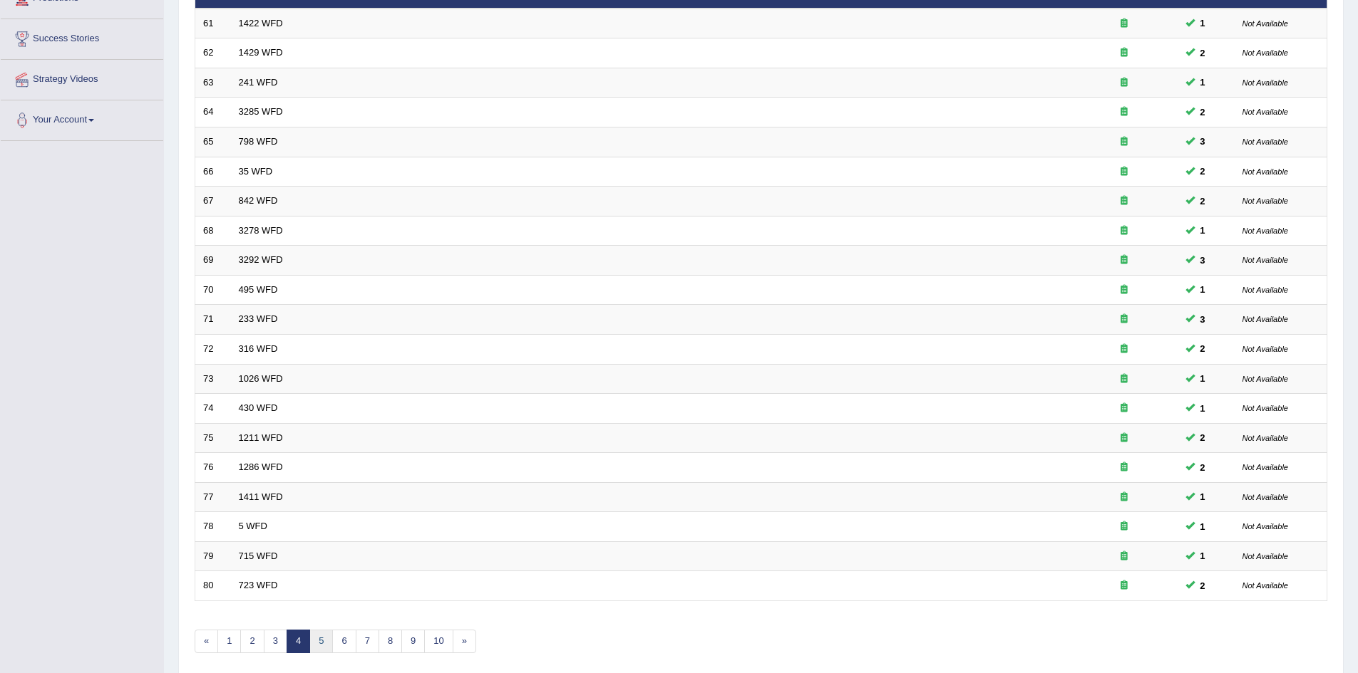
click at [326, 644] on link "5" at bounding box center [321, 642] width 24 height 24
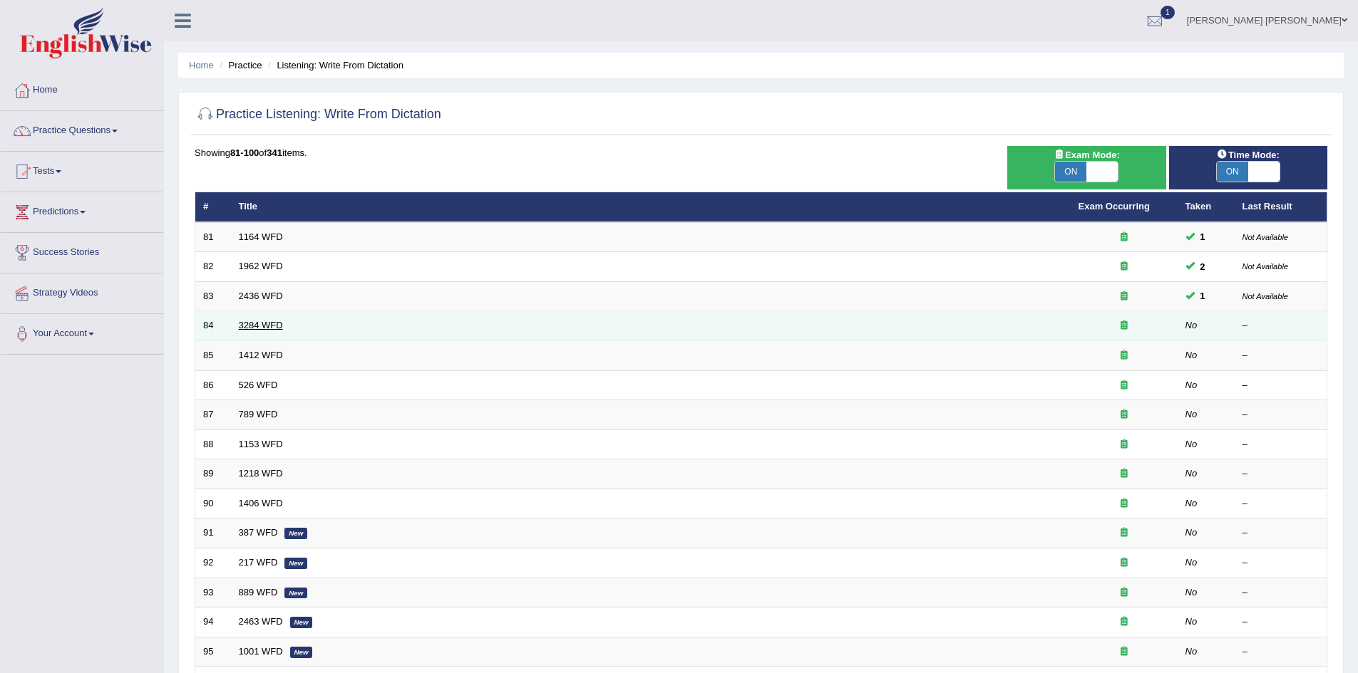
click at [266, 324] on link "3284 WFD" at bounding box center [261, 325] width 44 height 11
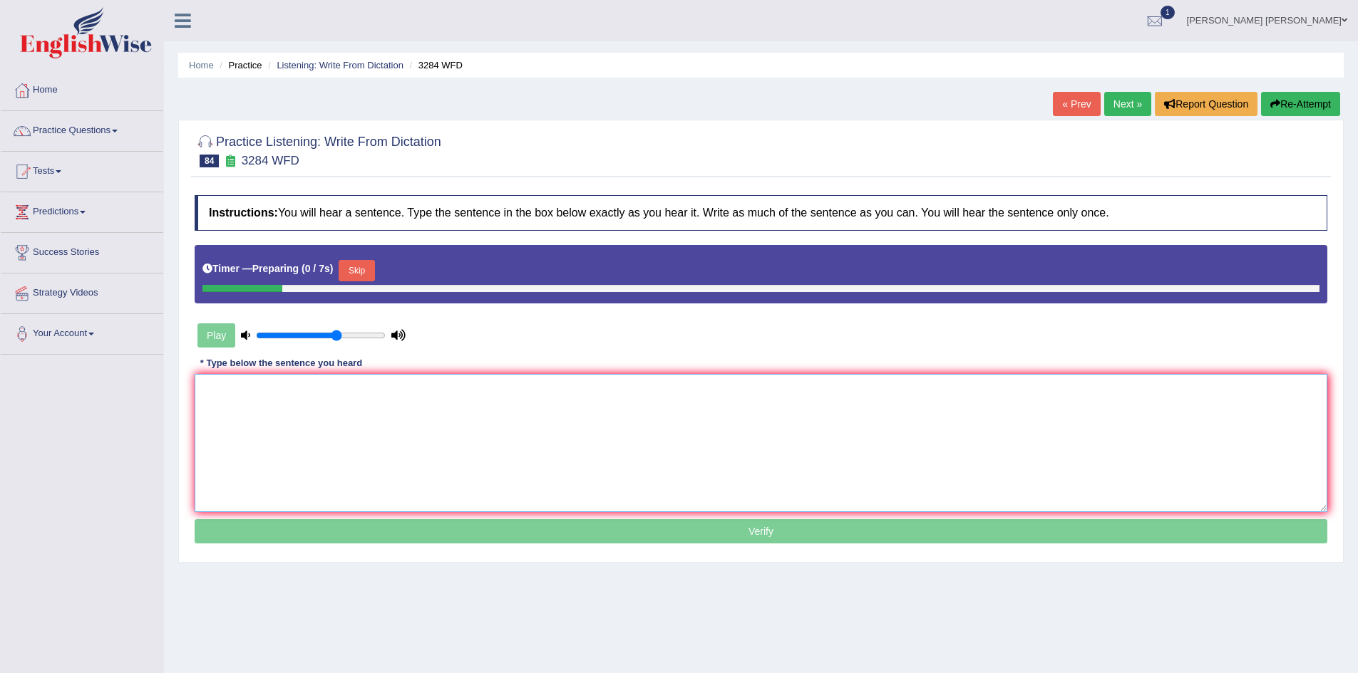
click at [378, 410] on textarea at bounding box center [761, 443] width 1132 height 138
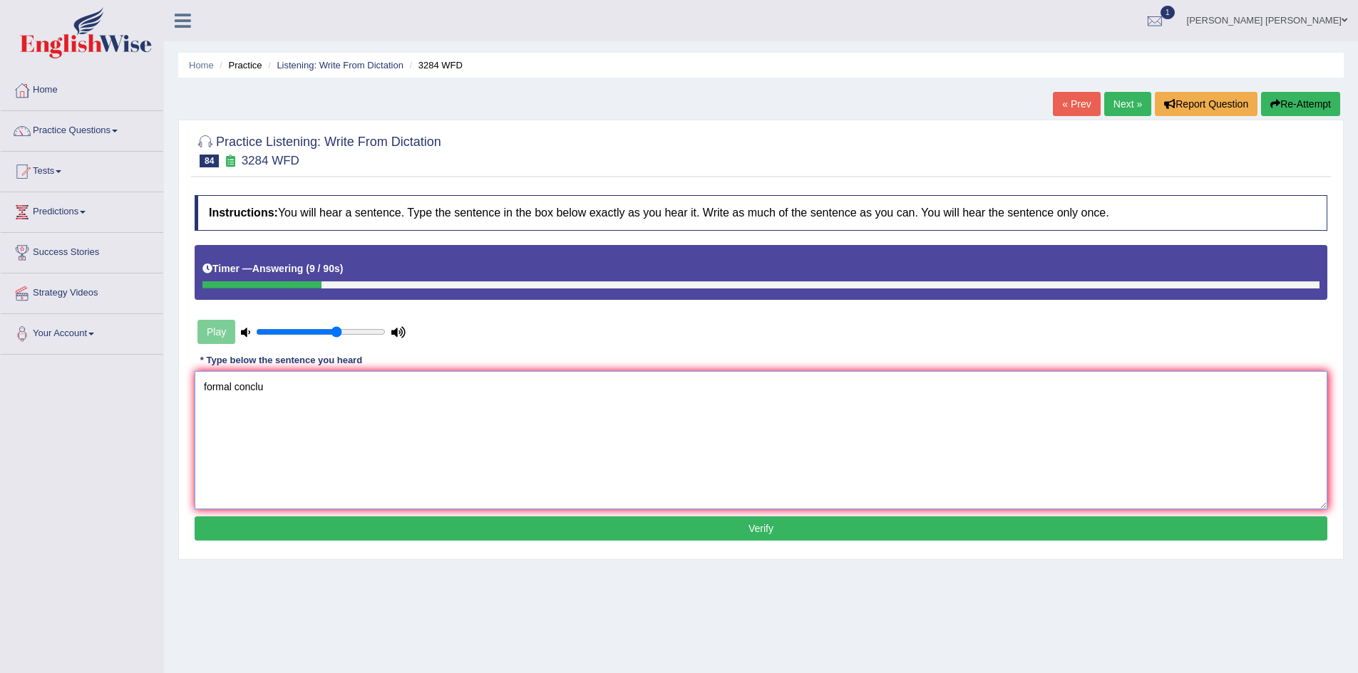
type textarea "formal conclu"
click at [1305, 104] on button "Re-Attempt" at bounding box center [1300, 104] width 79 height 24
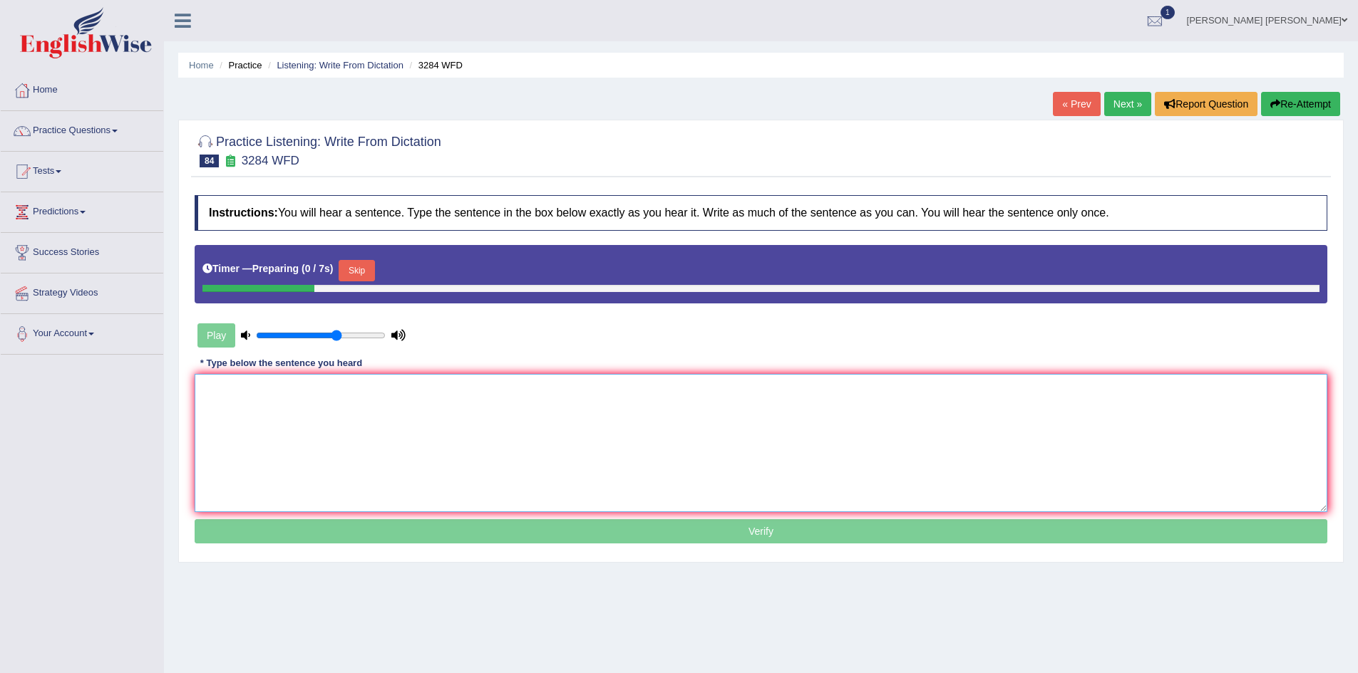
click at [363, 416] on textarea at bounding box center [761, 443] width 1132 height 138
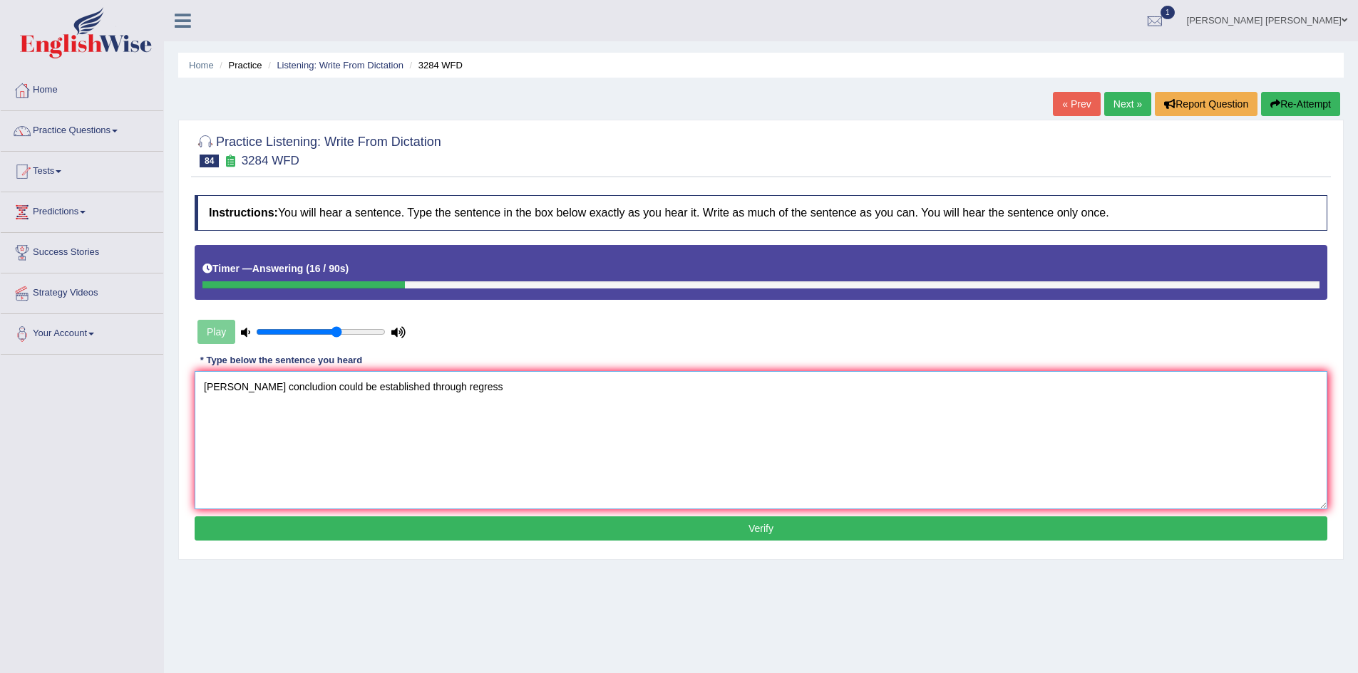
type textarea "fornal concludion could be established through regress"
click at [1309, 114] on button "Re-Attempt" at bounding box center [1300, 104] width 79 height 24
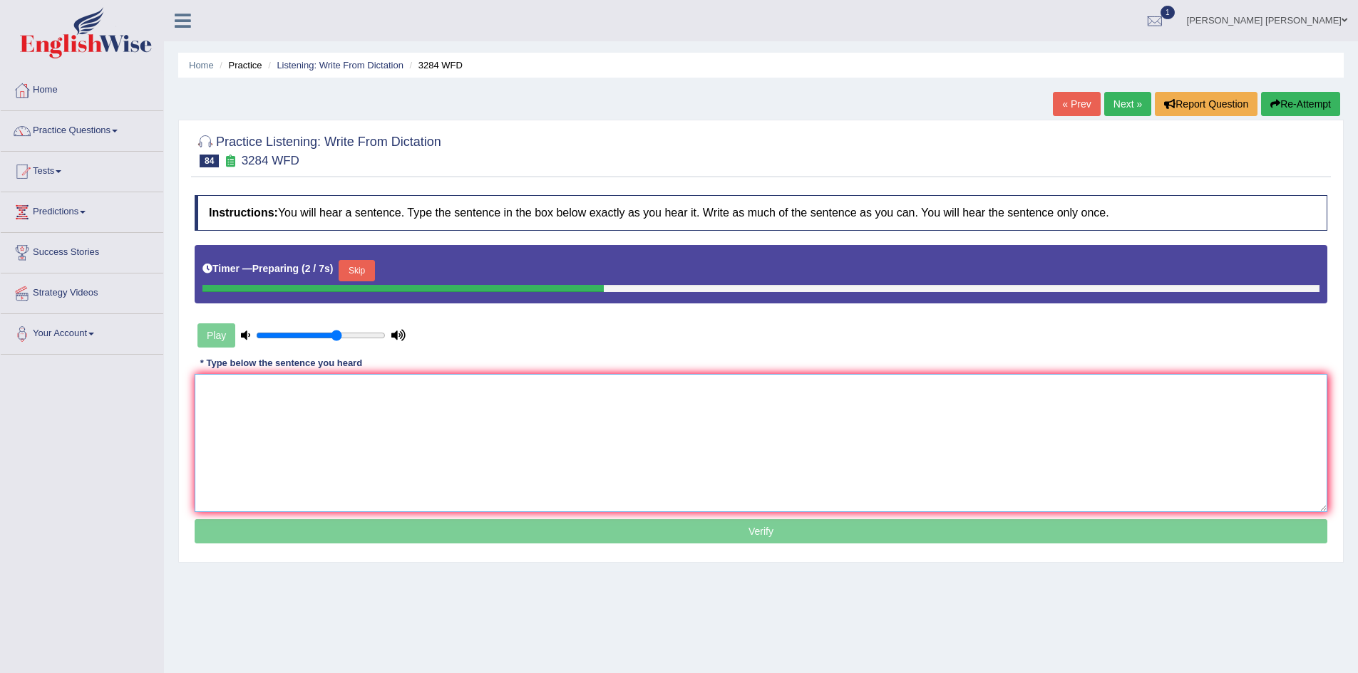
click at [368, 412] on textarea at bounding box center [761, 443] width 1132 height 138
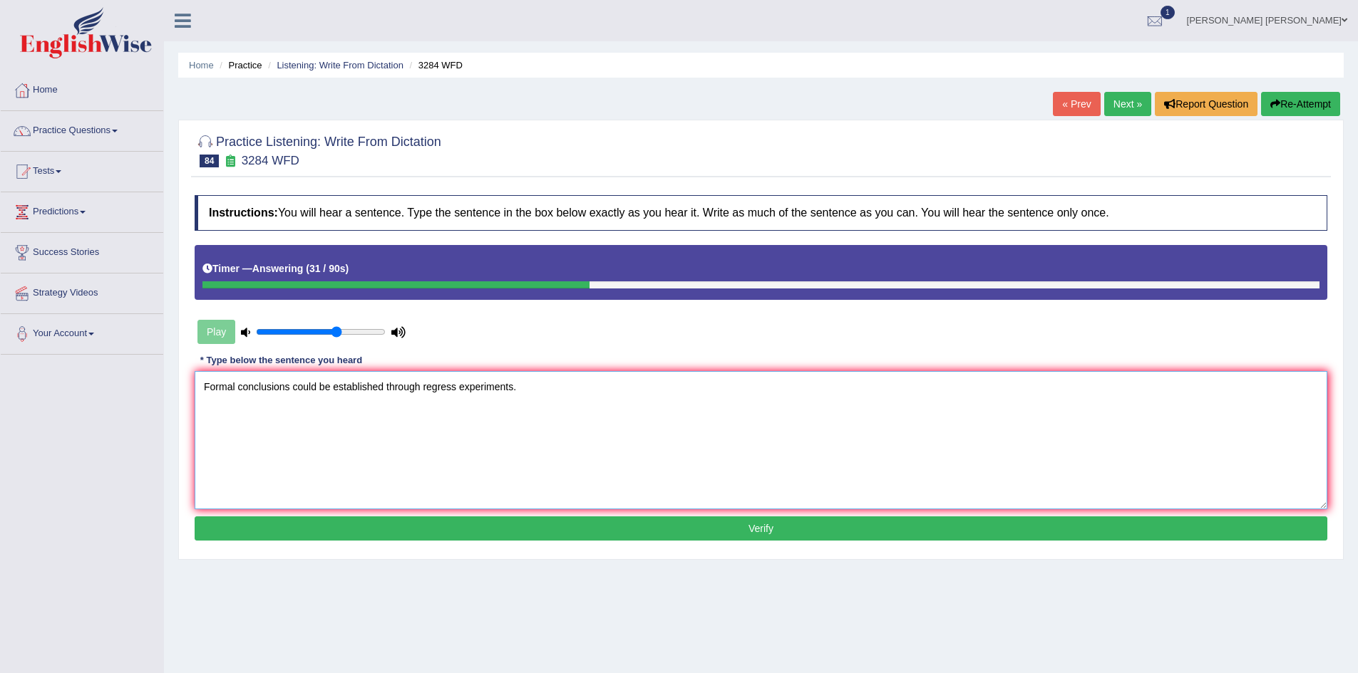
click at [568, 387] on textarea "Formal conclusions could be established through regress experiments." at bounding box center [761, 440] width 1132 height 138
type textarea "Formal conclusions could be established through regress experiments."
click at [545, 527] on button "Verify" at bounding box center [761, 529] width 1132 height 24
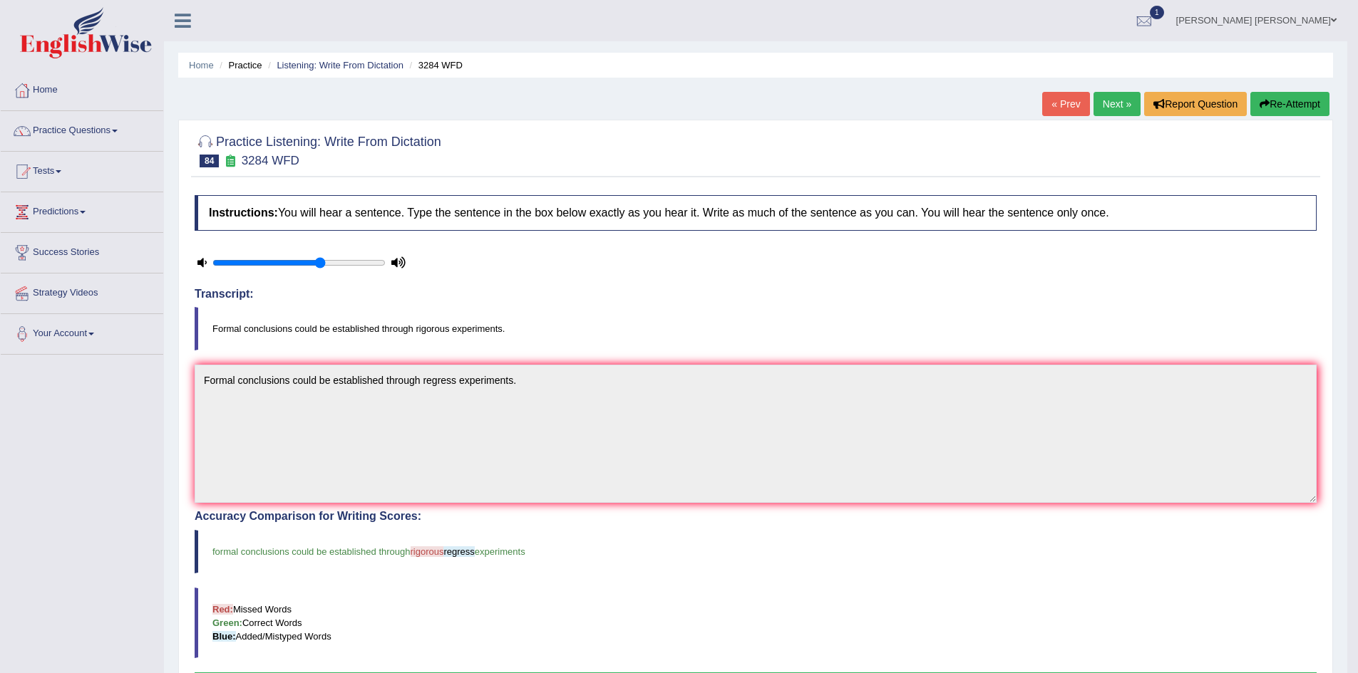
click at [1278, 96] on button "Re-Attempt" at bounding box center [1289, 104] width 79 height 24
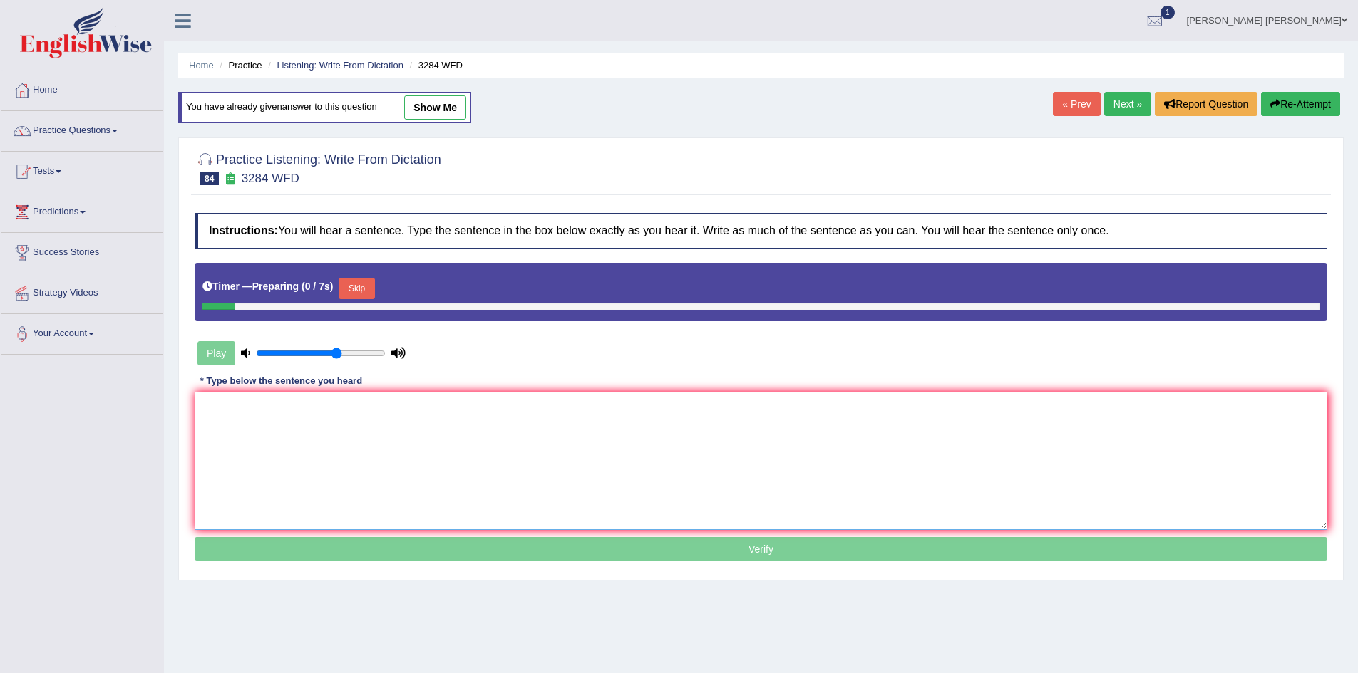
click at [552, 459] on textarea at bounding box center [761, 461] width 1132 height 138
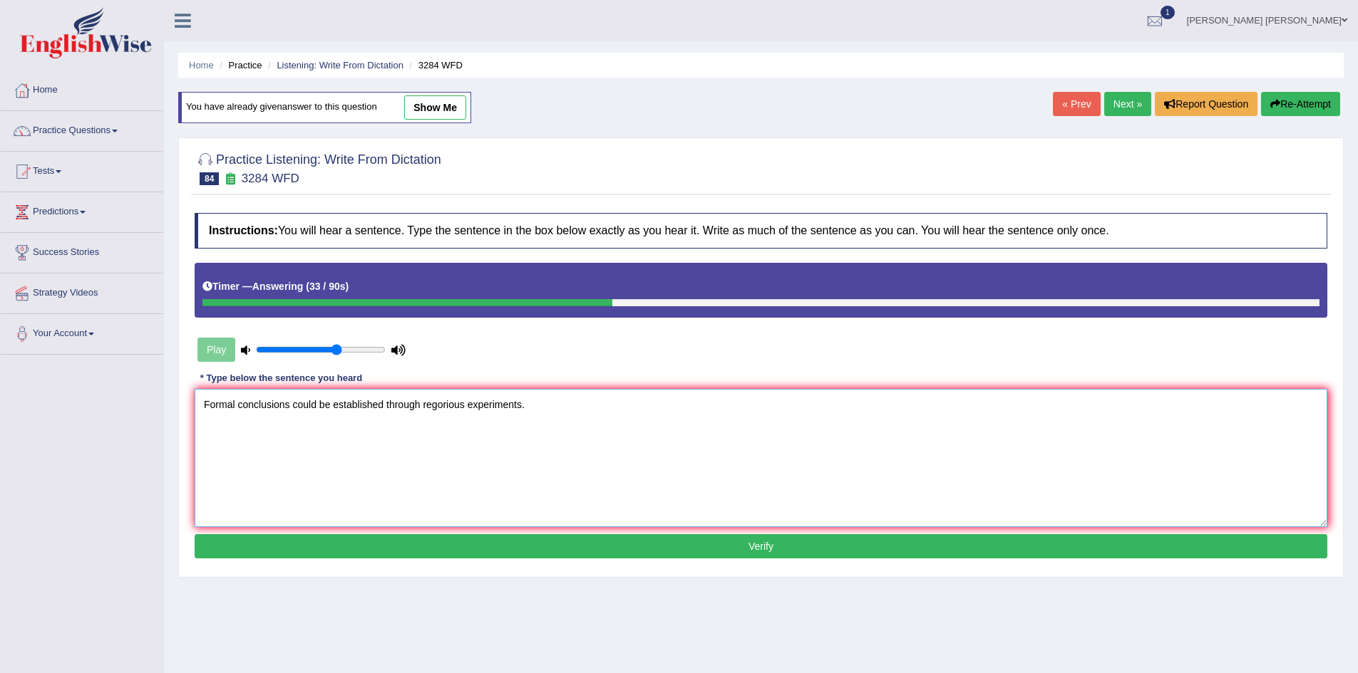
click at [292, 402] on textarea "Formal conclusions could be established through regorious experiments." at bounding box center [761, 458] width 1132 height 138
type textarea "Formal conclusions could be established through regorious experiments."
click at [508, 545] on button "Verify" at bounding box center [761, 546] width 1132 height 24
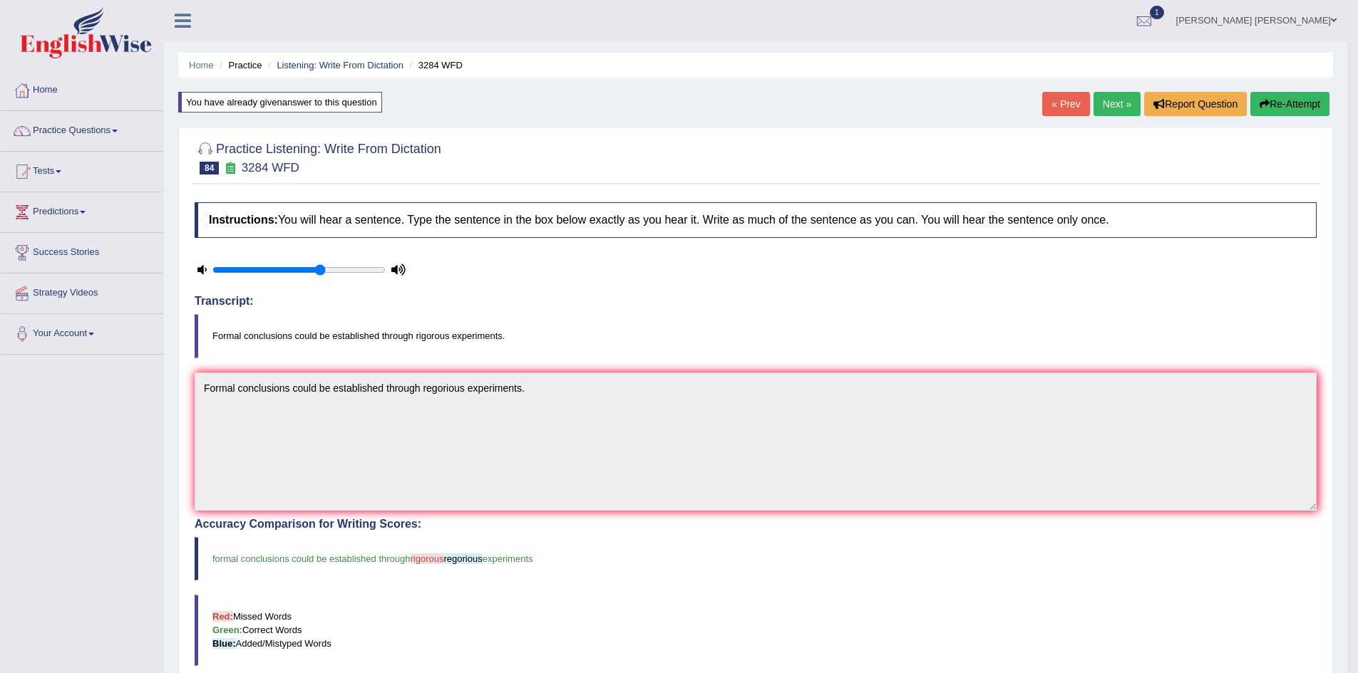
click at [1308, 103] on button "Re-Attempt" at bounding box center [1289, 104] width 79 height 24
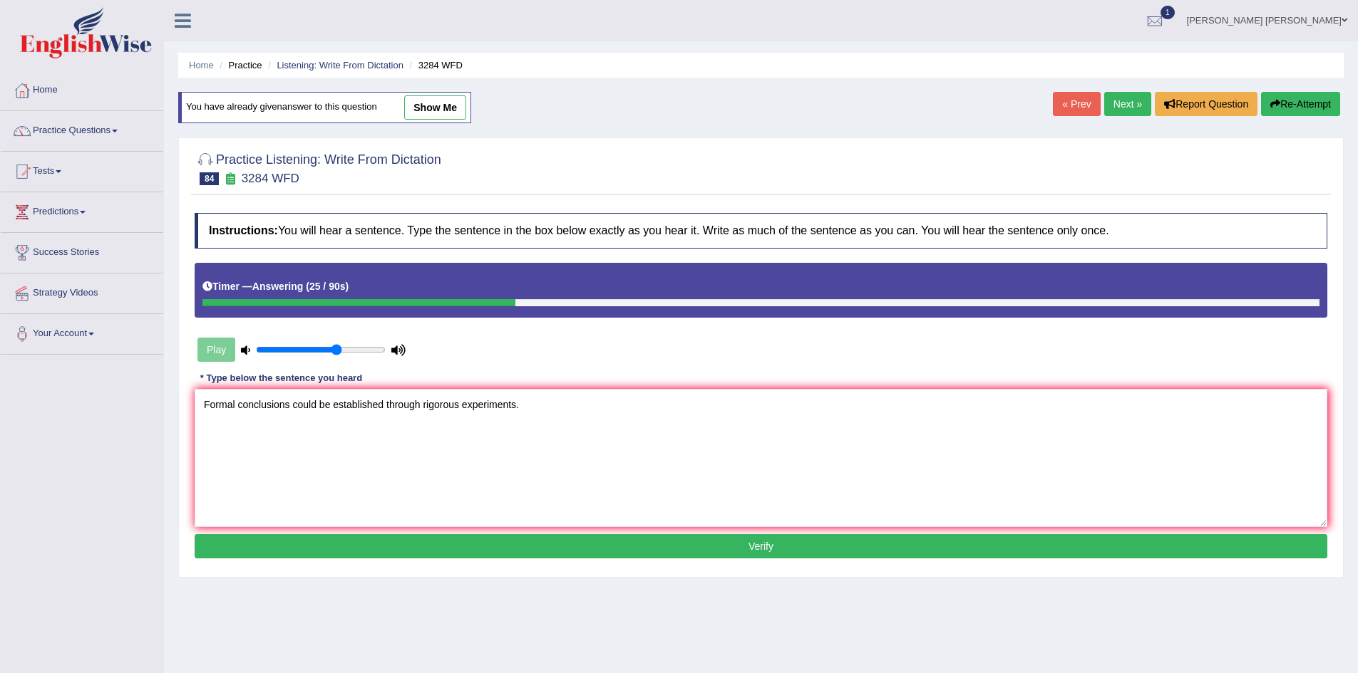
type textarea "Formal conclusions could be established through rigorous experiments."
click at [381, 544] on button "Verify" at bounding box center [761, 546] width 1132 height 24
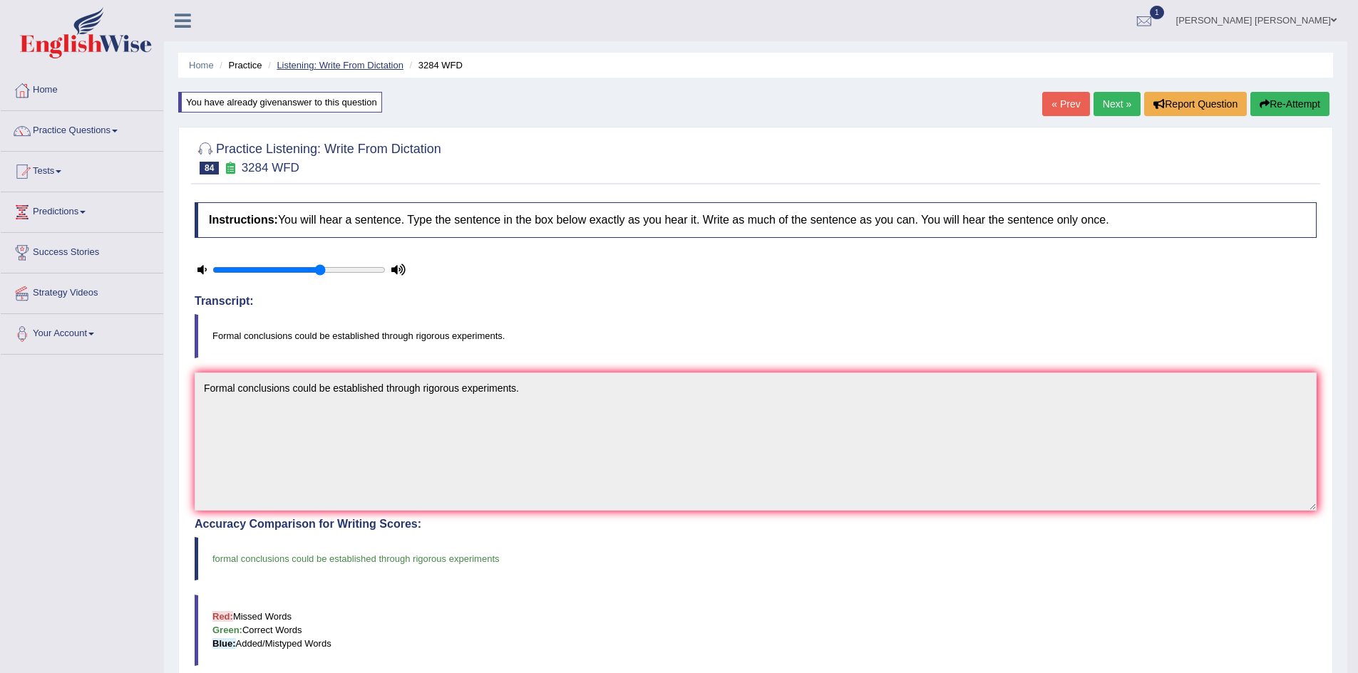
click at [334, 64] on link "Listening: Write From Dictation" at bounding box center [340, 65] width 127 height 11
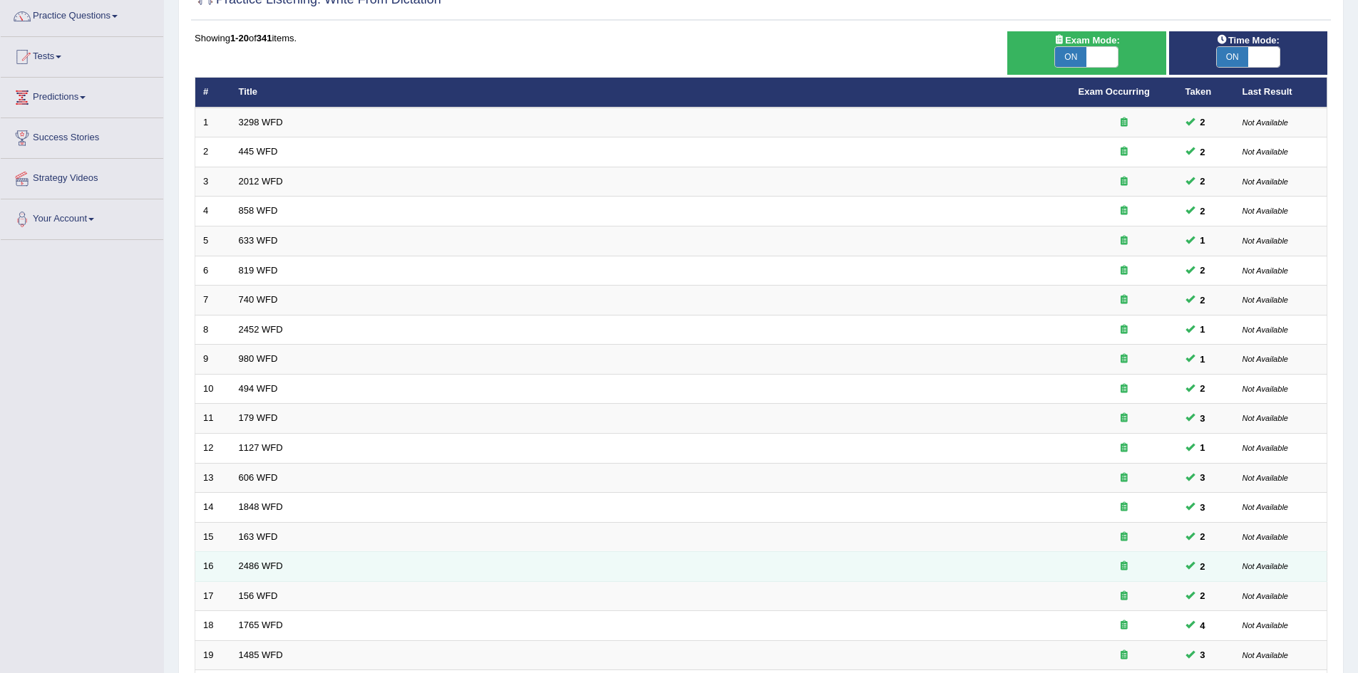
scroll to position [270, 0]
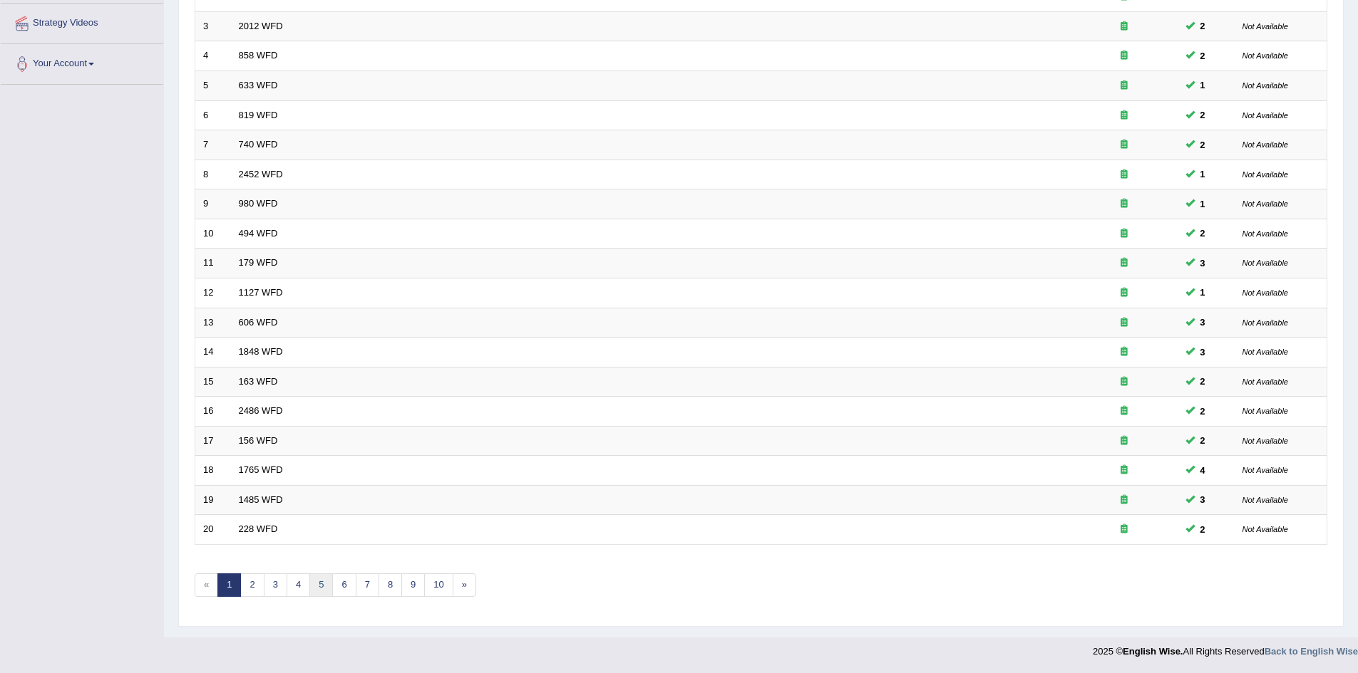
click at [319, 582] on link "5" at bounding box center [321, 586] width 24 height 24
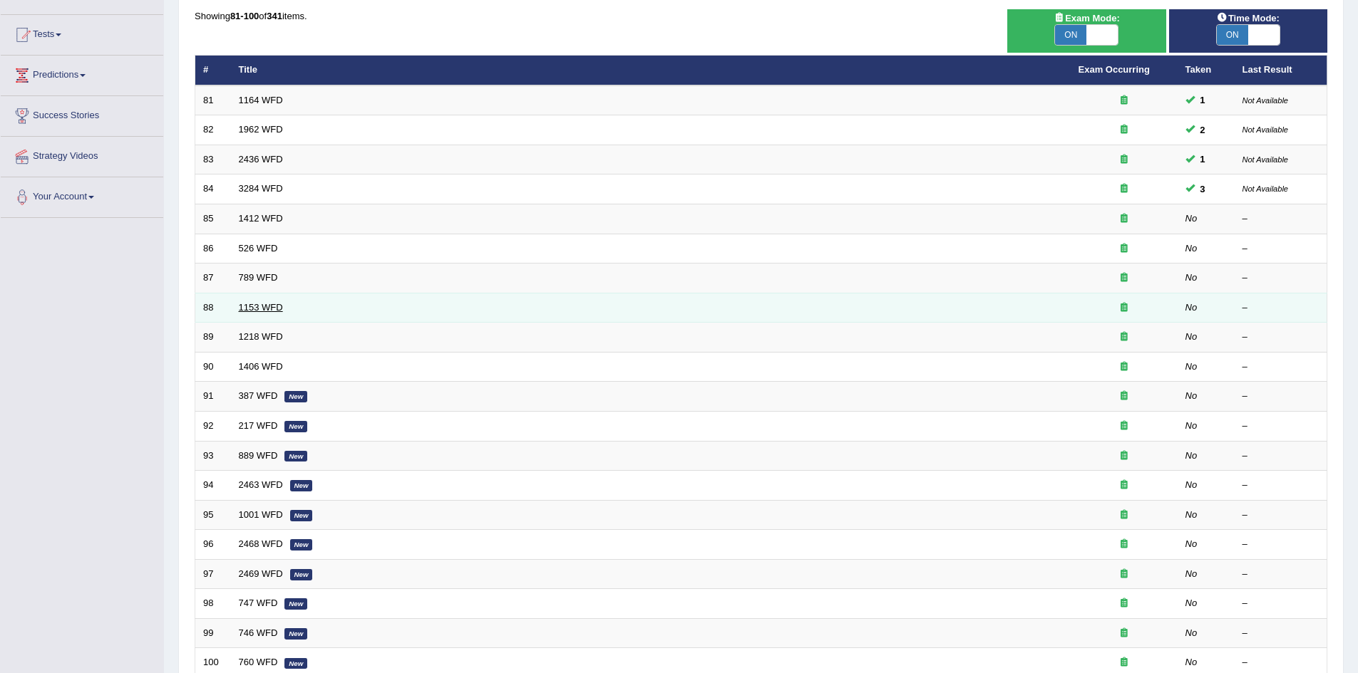
scroll to position [143, 0]
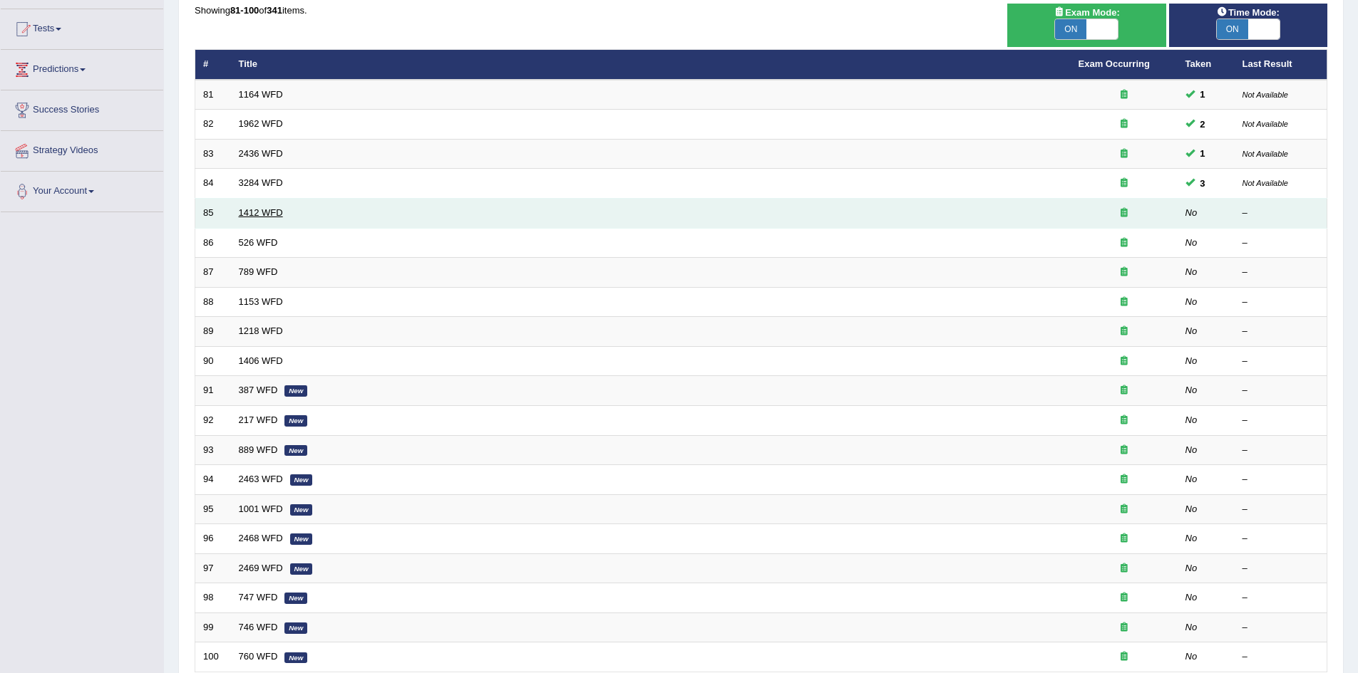
click at [259, 212] on link "1412 WFD" at bounding box center [261, 212] width 44 height 11
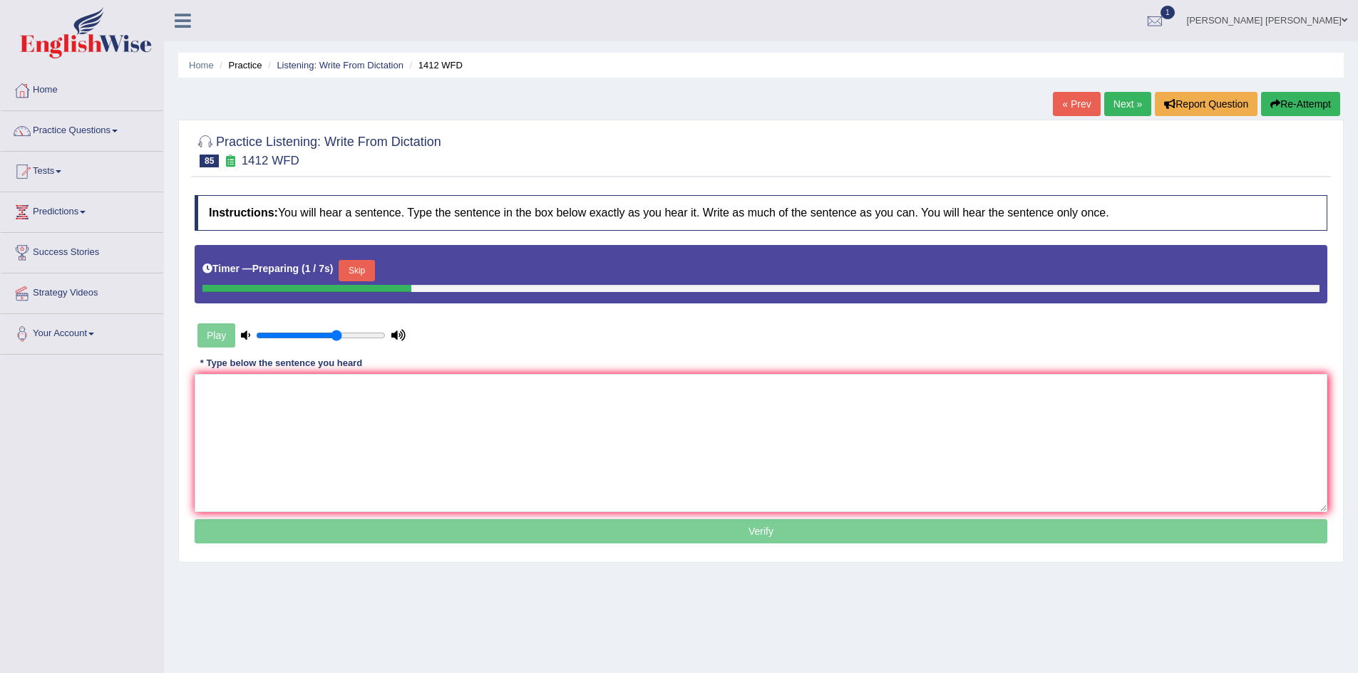
click at [358, 264] on button "Skip" at bounding box center [357, 270] width 36 height 21
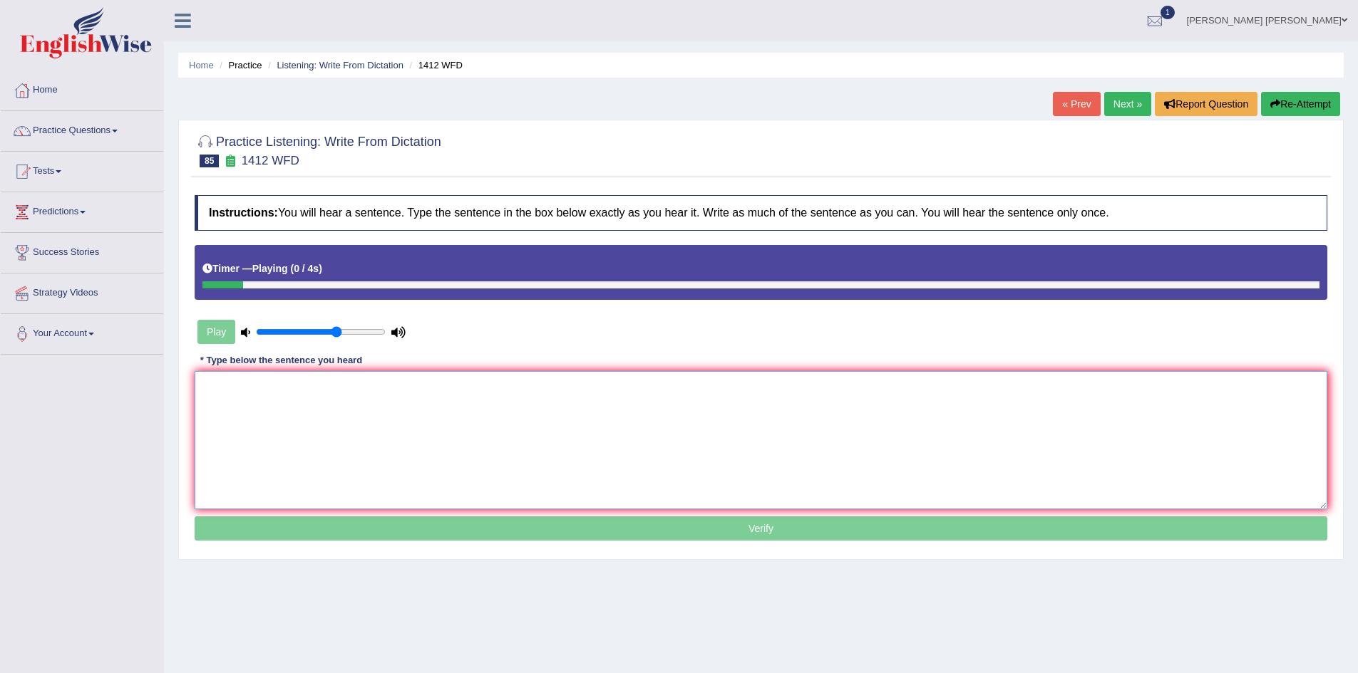
click at [356, 410] on textarea at bounding box center [761, 440] width 1132 height 138
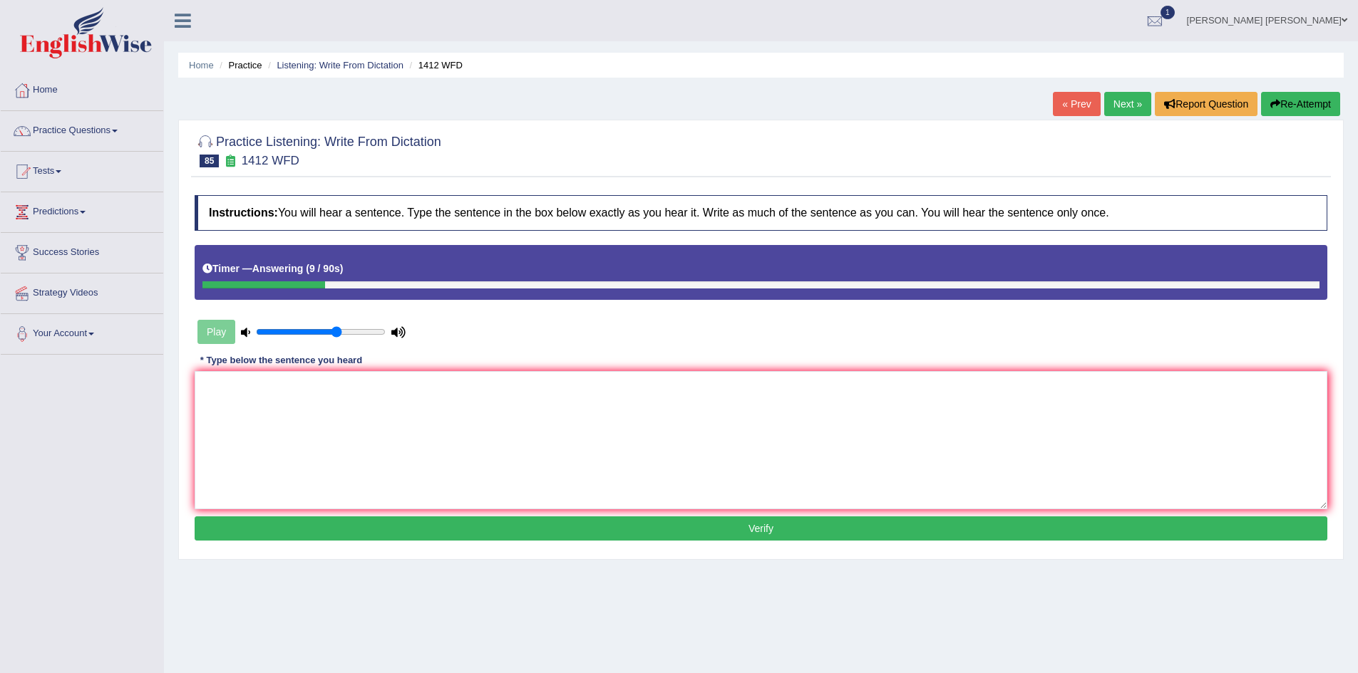
click at [1308, 106] on button "Re-Attempt" at bounding box center [1300, 104] width 79 height 24
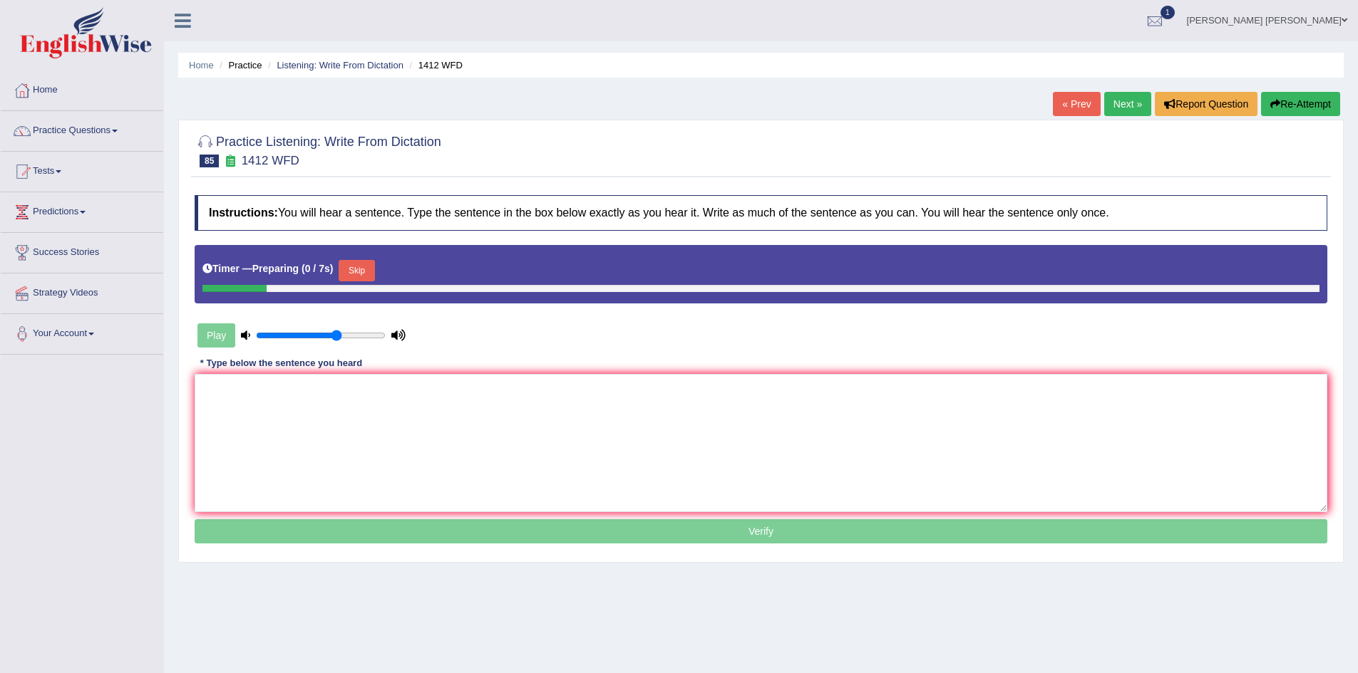
click at [374, 267] on button "Skip" at bounding box center [357, 270] width 36 height 21
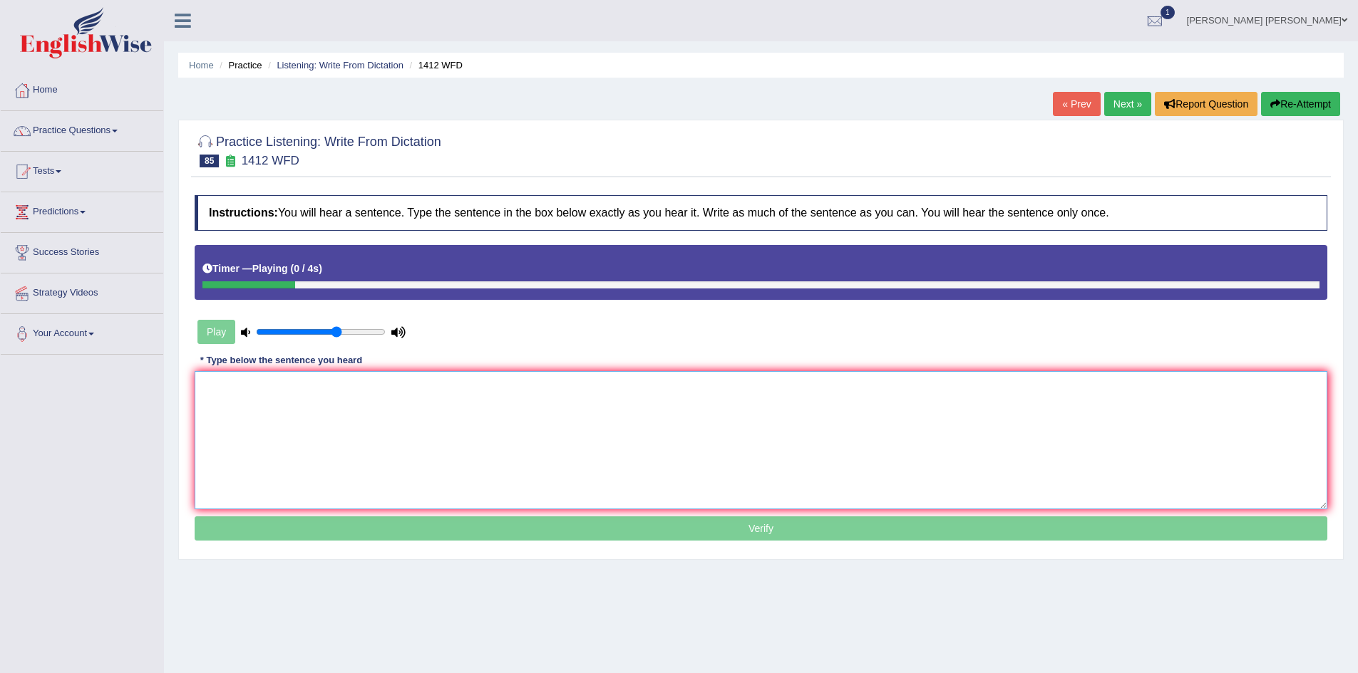
click at [381, 398] on textarea at bounding box center [761, 440] width 1132 height 138
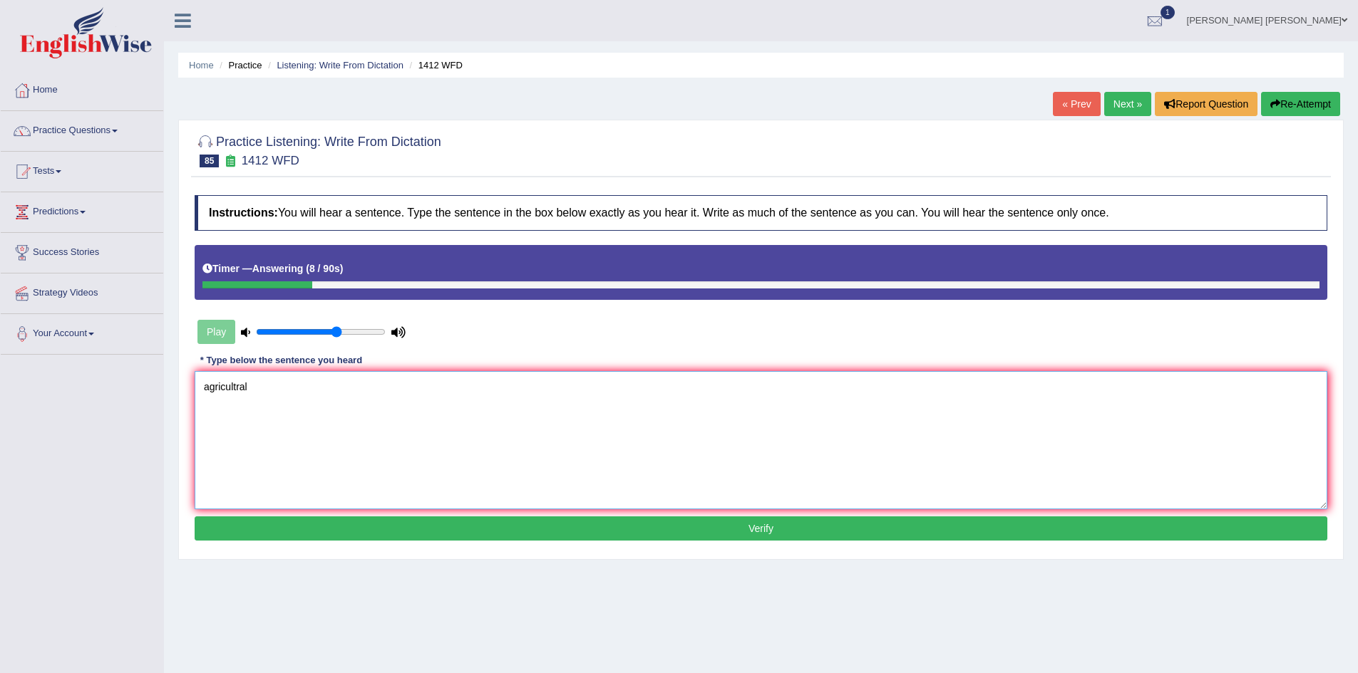
type textarea "agricultral"
click at [1290, 105] on button "Re-Attempt" at bounding box center [1300, 104] width 79 height 24
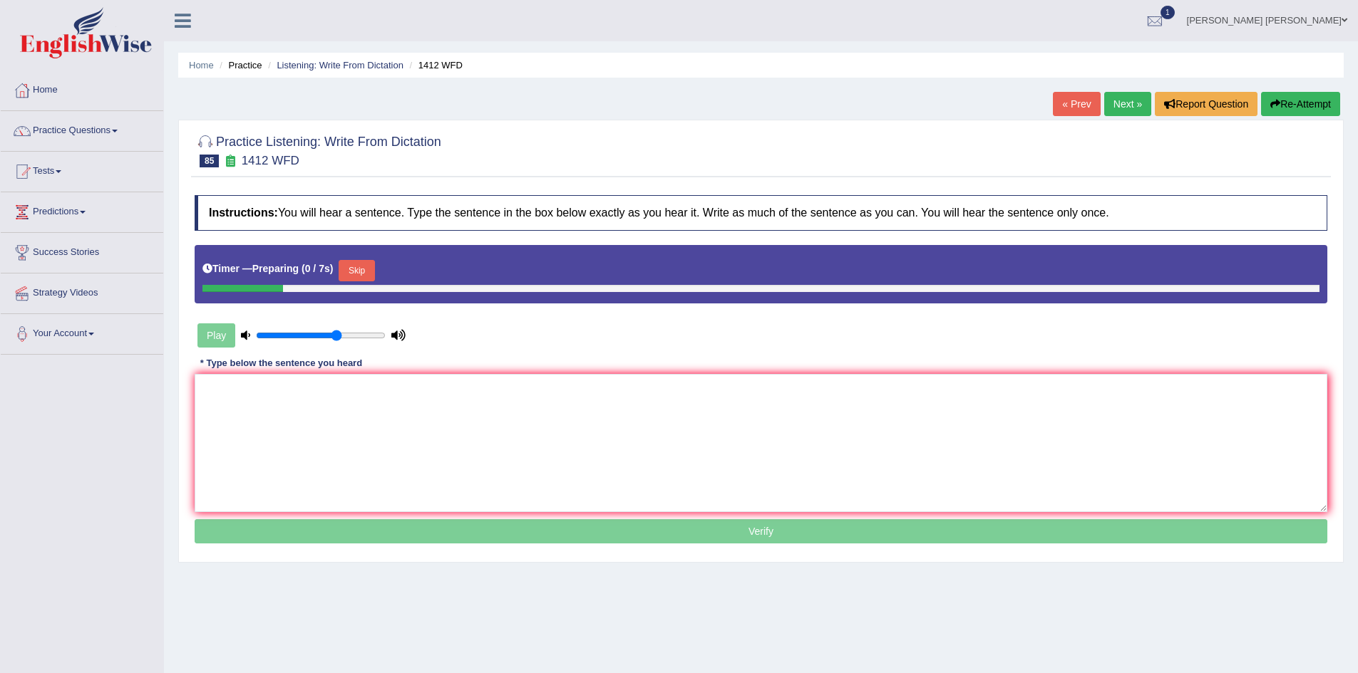
click at [355, 269] on button "Skip" at bounding box center [357, 270] width 36 height 21
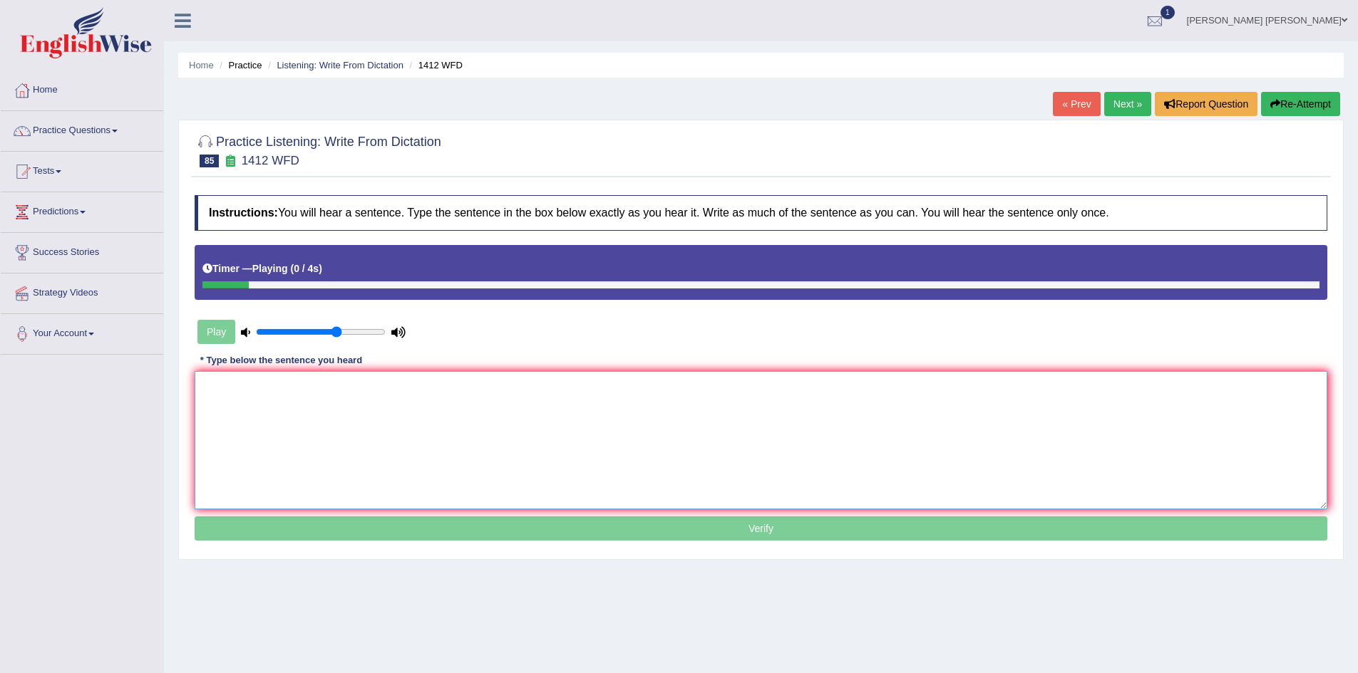
click at [351, 448] on textarea at bounding box center [761, 440] width 1132 height 138
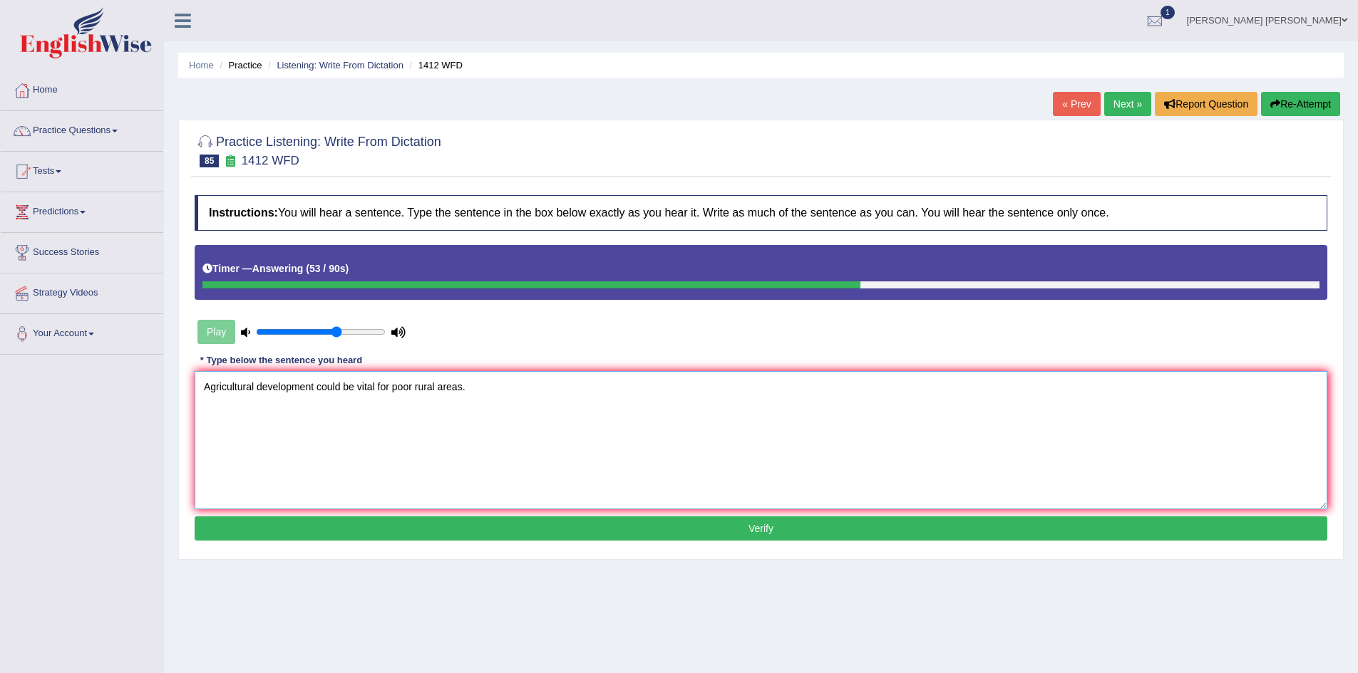
type textarea "Agricultural development could be vital for poor rural areas."
click at [334, 526] on button "Verify" at bounding box center [761, 529] width 1132 height 24
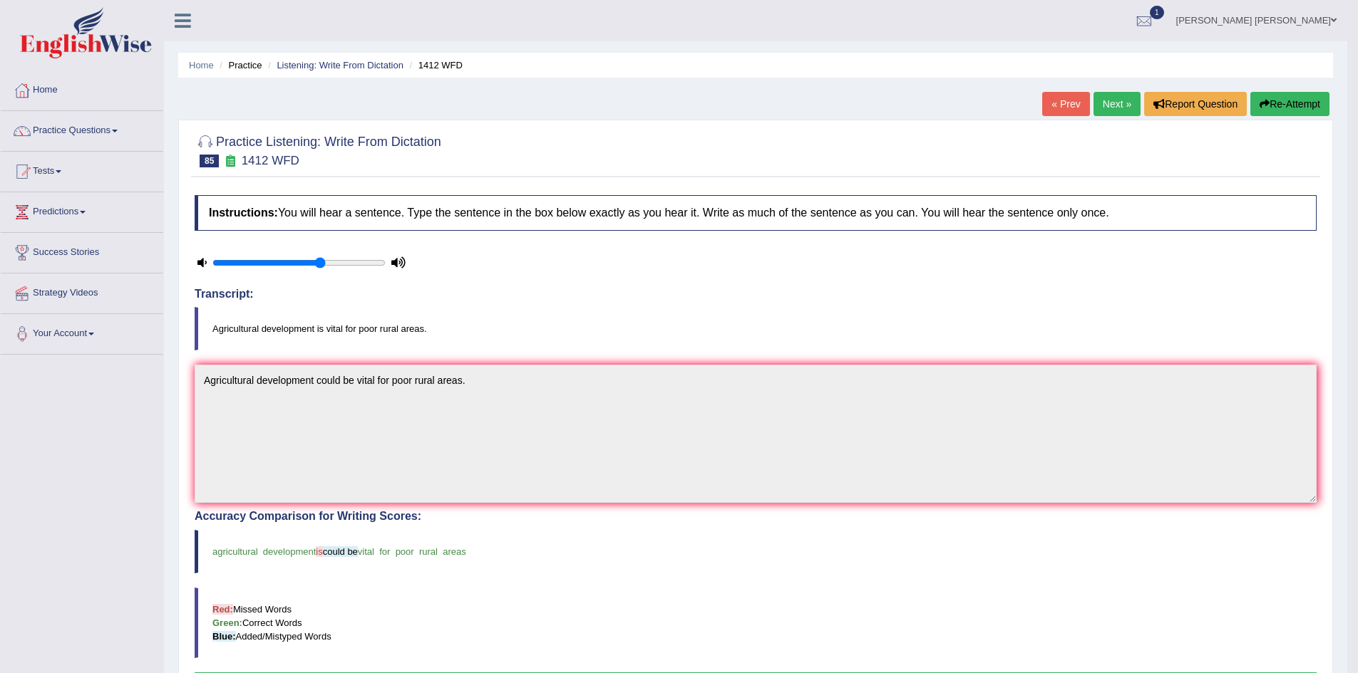
click at [1285, 110] on button "Re-Attempt" at bounding box center [1289, 104] width 79 height 24
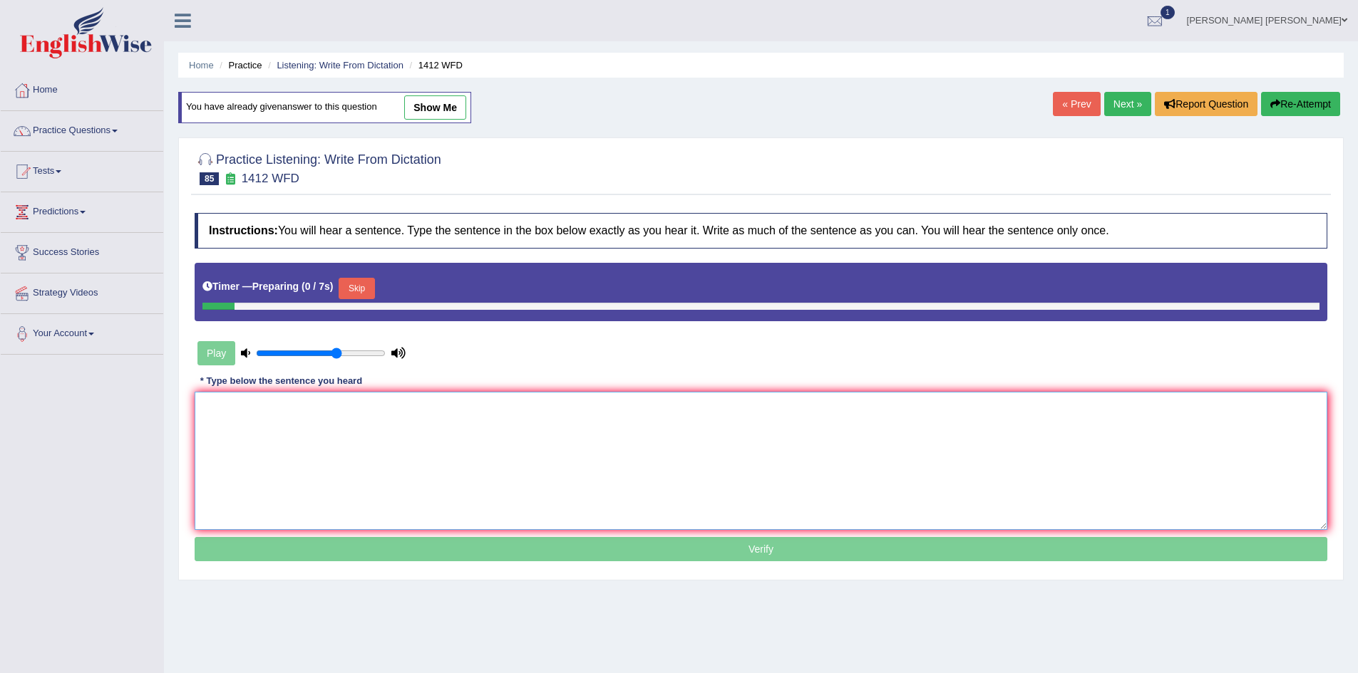
click at [297, 446] on textarea at bounding box center [761, 461] width 1132 height 138
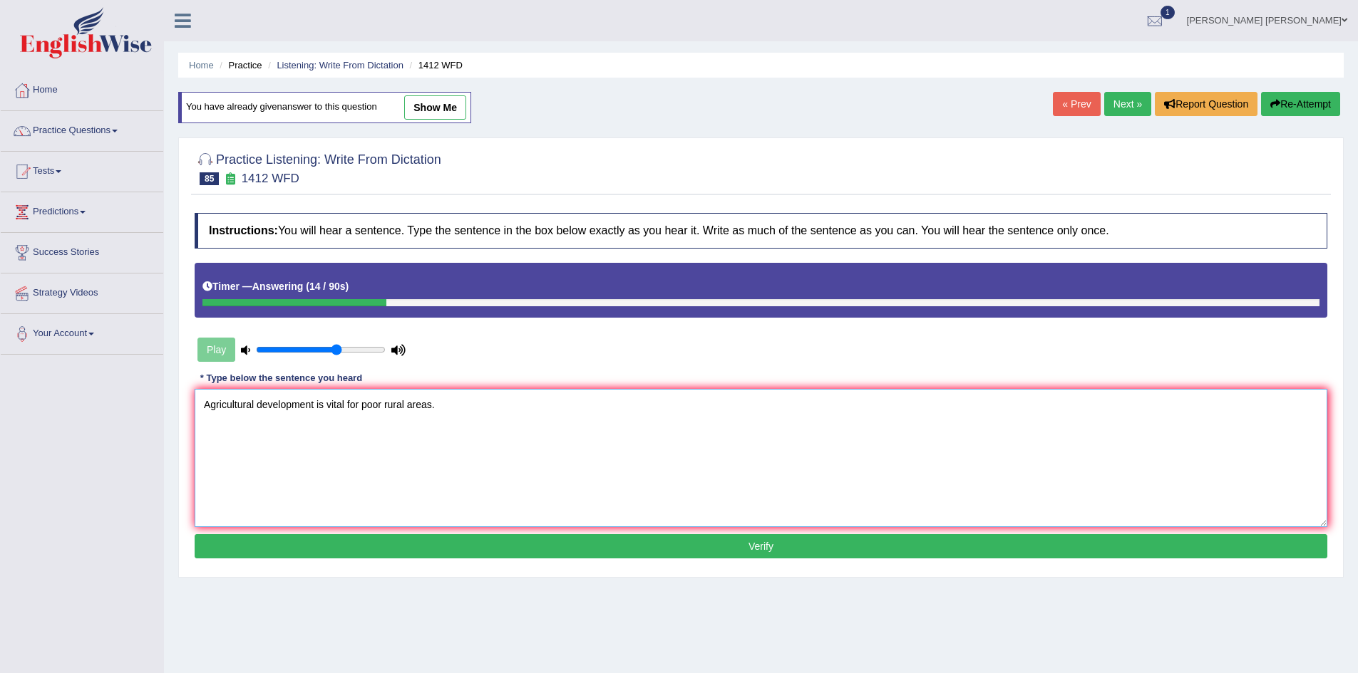
type textarea "Agricultural development is vital for poor rural areas."
click at [324, 551] on button "Verify" at bounding box center [761, 546] width 1132 height 24
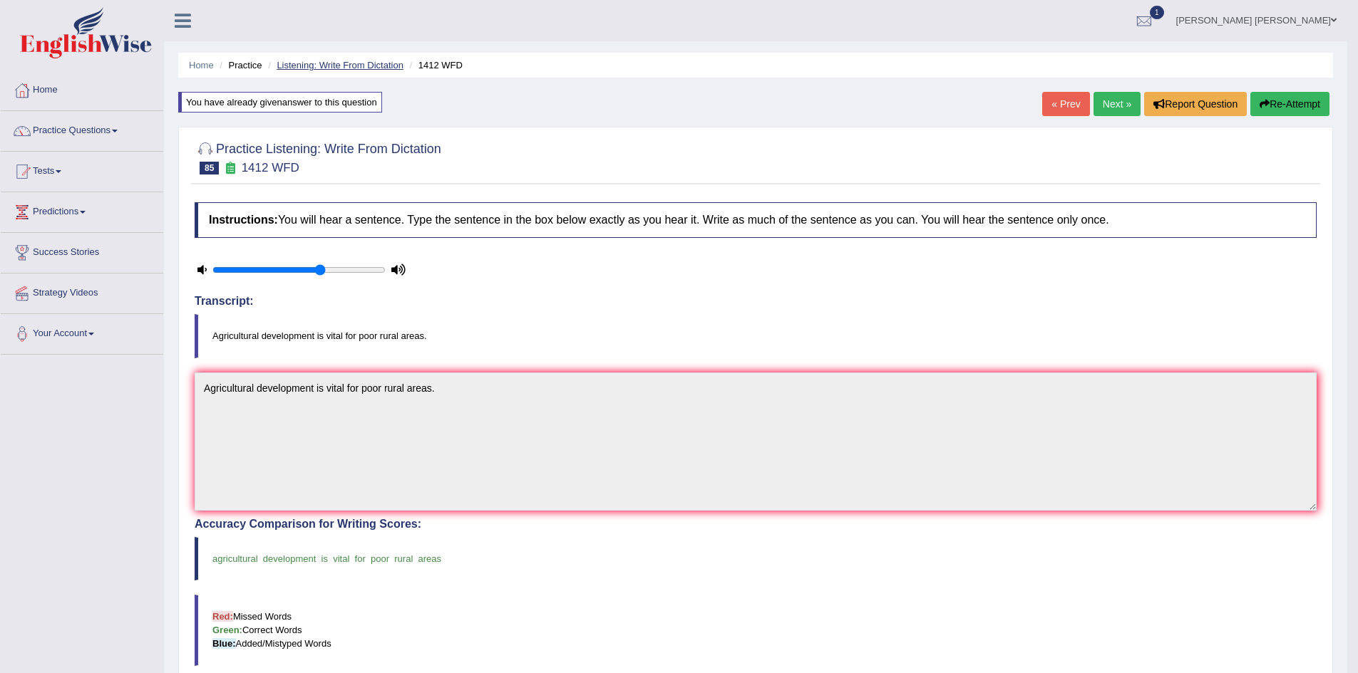
click at [342, 68] on link "Listening: Write From Dictation" at bounding box center [340, 65] width 127 height 11
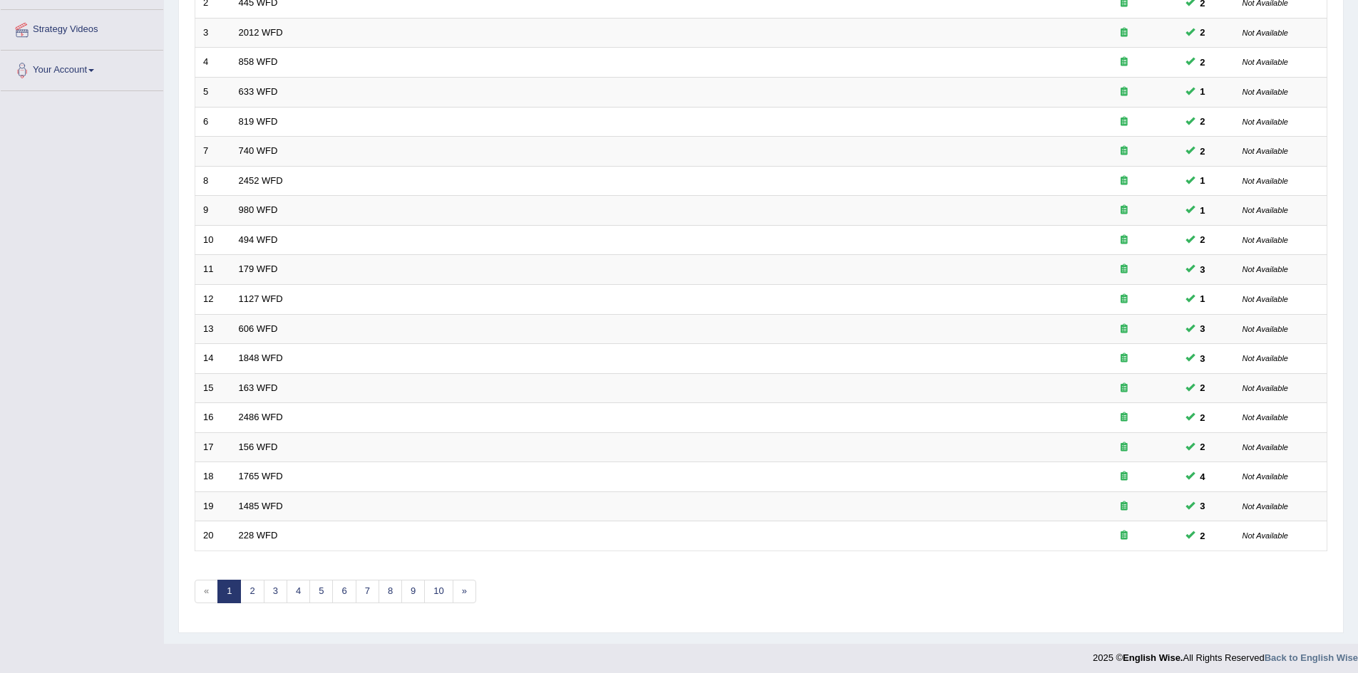
scroll to position [270, 0]
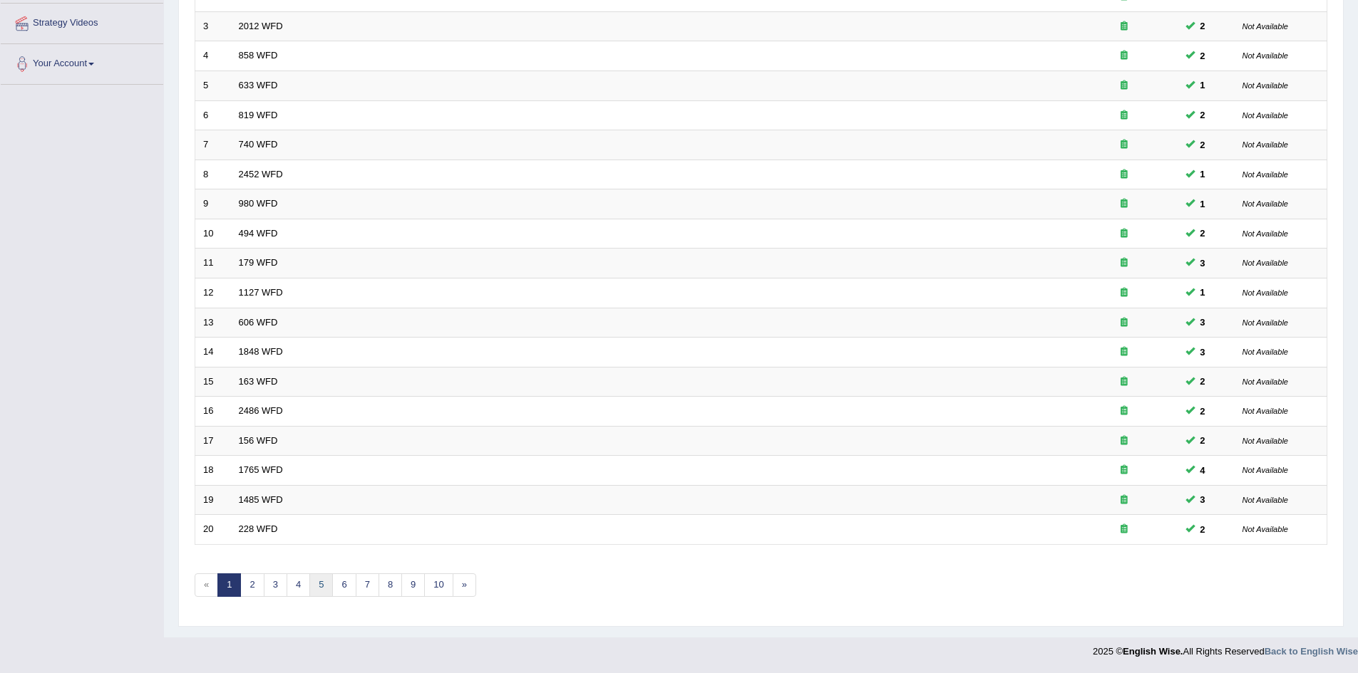
click at [315, 586] on link "5" at bounding box center [321, 586] width 24 height 24
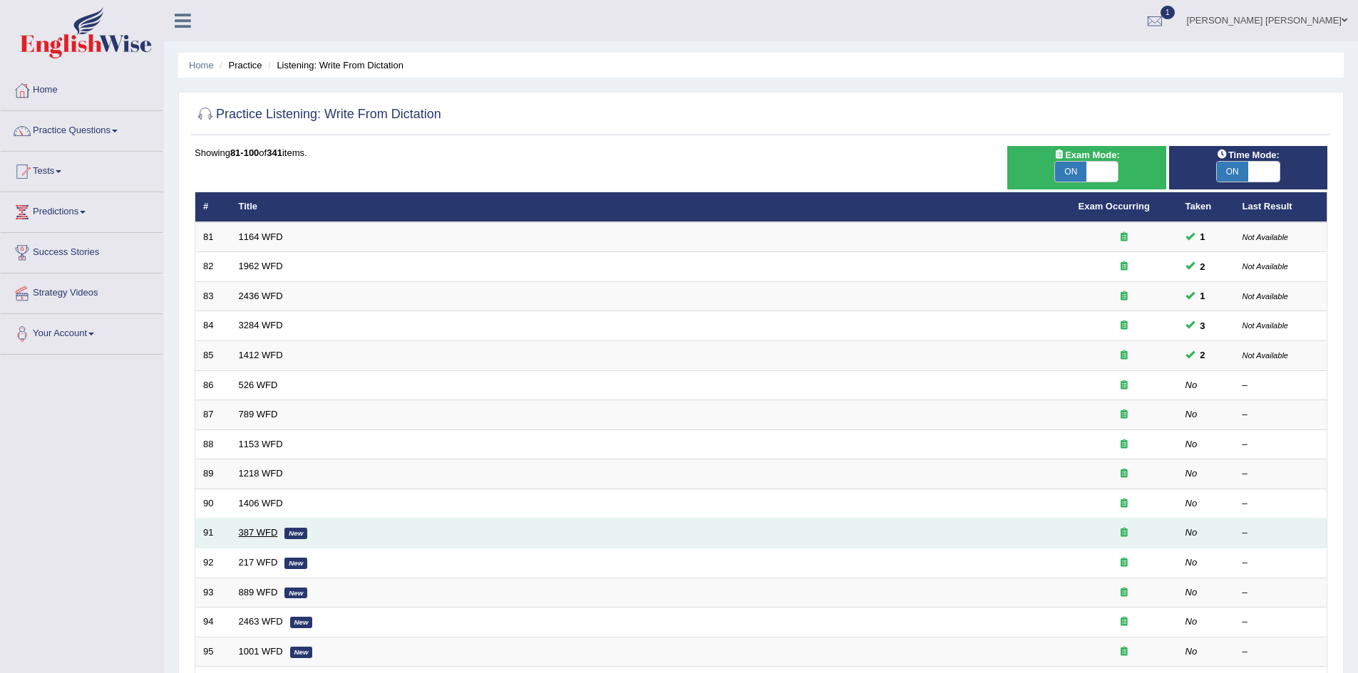
click at [264, 529] on link "387 WFD" at bounding box center [258, 532] width 39 height 11
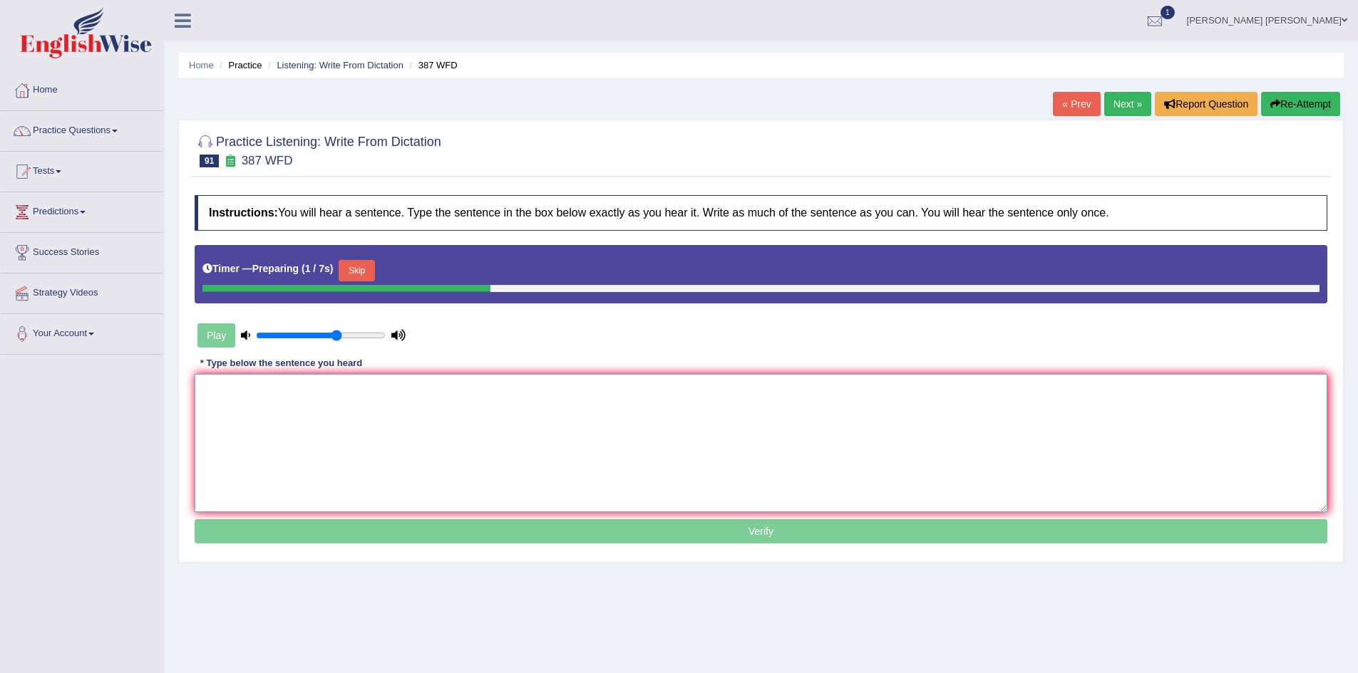
click at [441, 456] on textarea at bounding box center [761, 443] width 1132 height 138
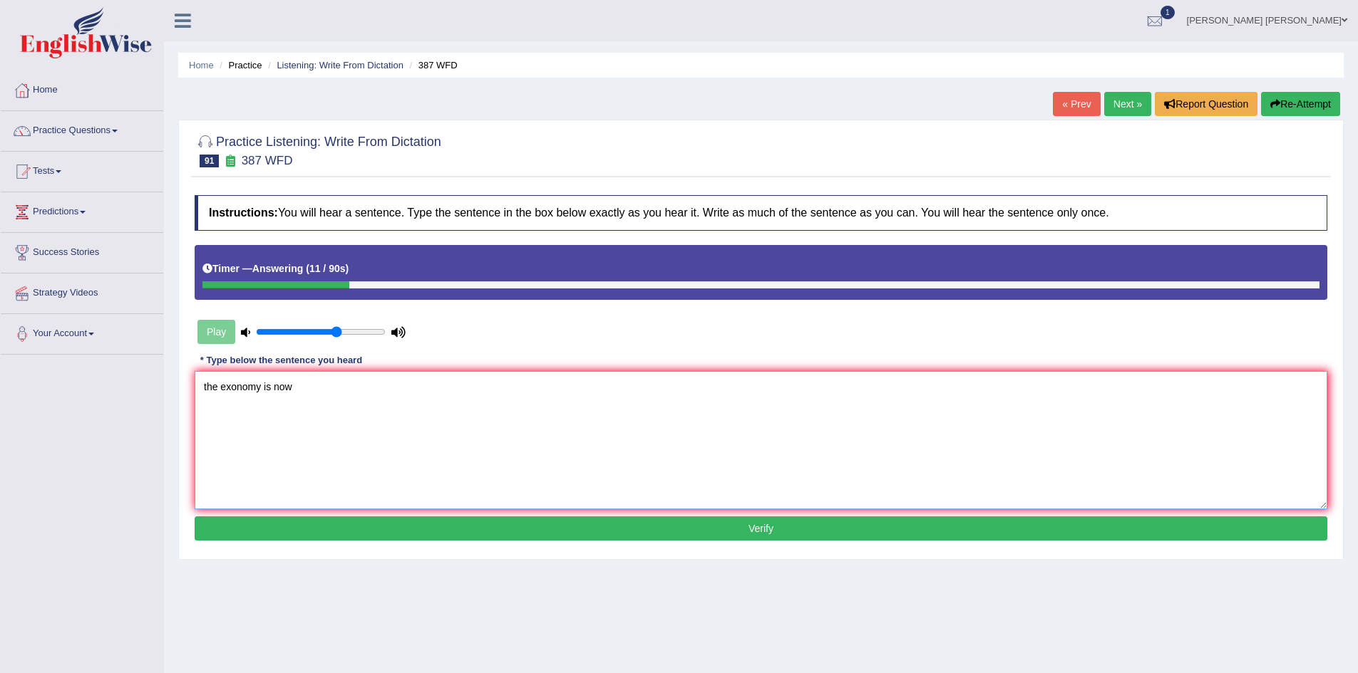
type textarea "the exonomy is now"
click at [1311, 108] on button "Re-Attempt" at bounding box center [1300, 104] width 79 height 24
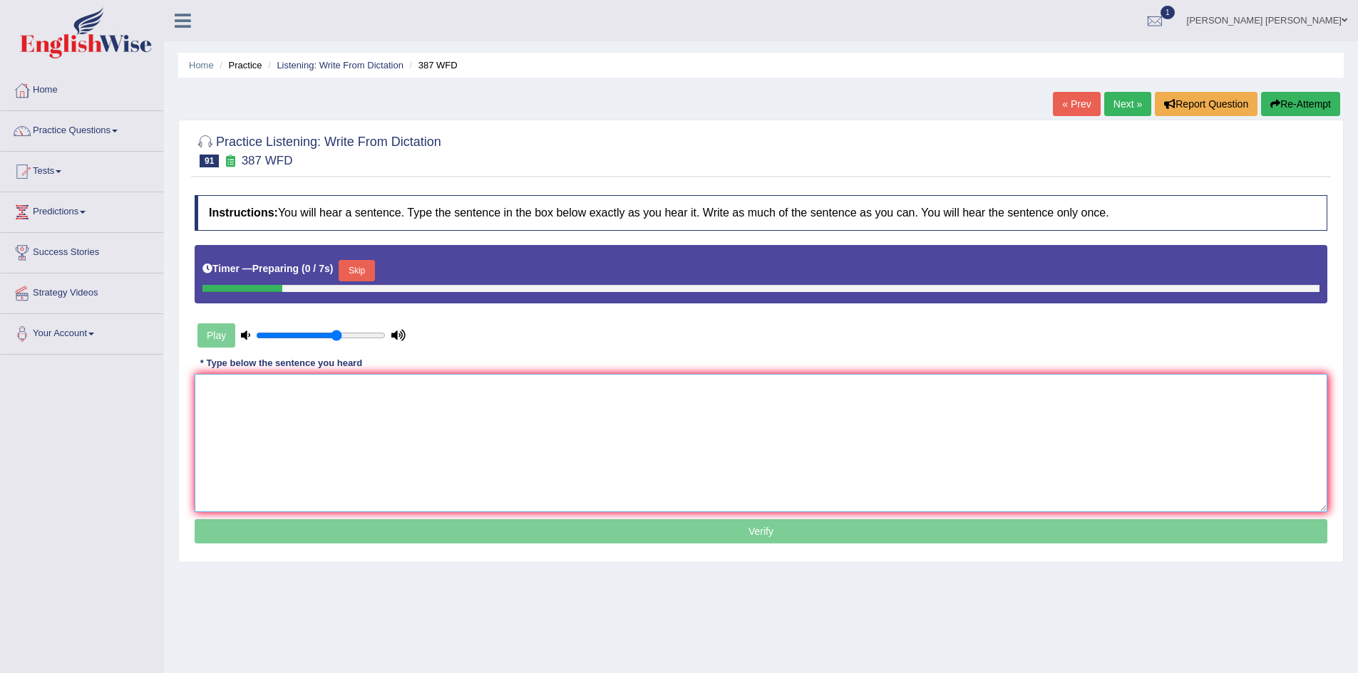
click at [539, 408] on textarea at bounding box center [761, 443] width 1132 height 138
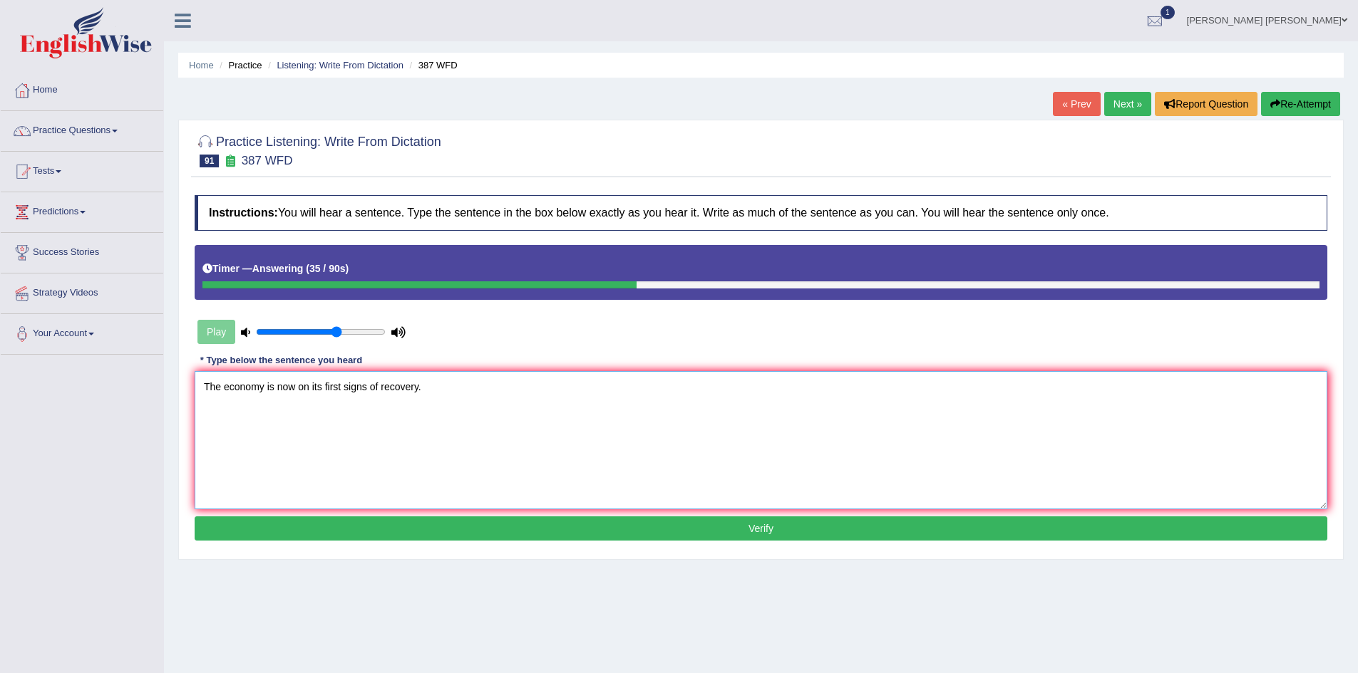
type textarea "The economy is now on its first signs of recovery."
click at [367, 524] on button "Verify" at bounding box center [761, 529] width 1132 height 24
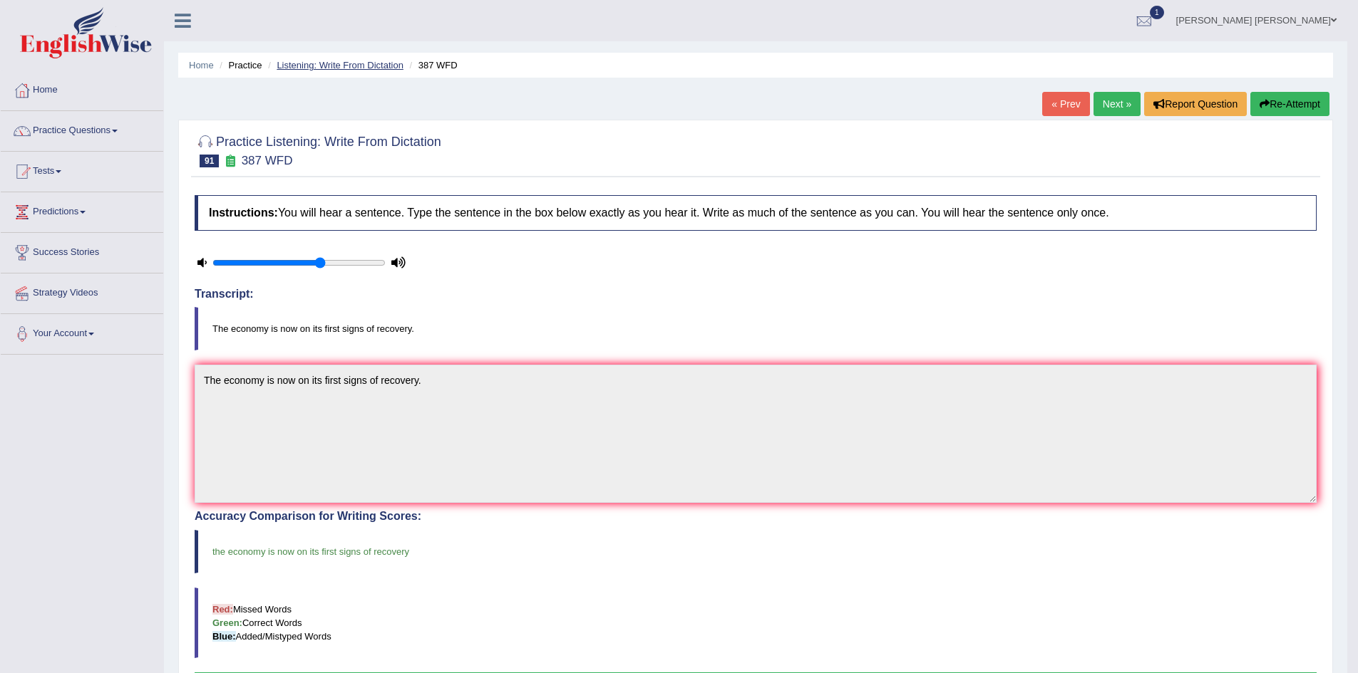
click at [321, 64] on link "Listening: Write From Dictation" at bounding box center [340, 65] width 127 height 11
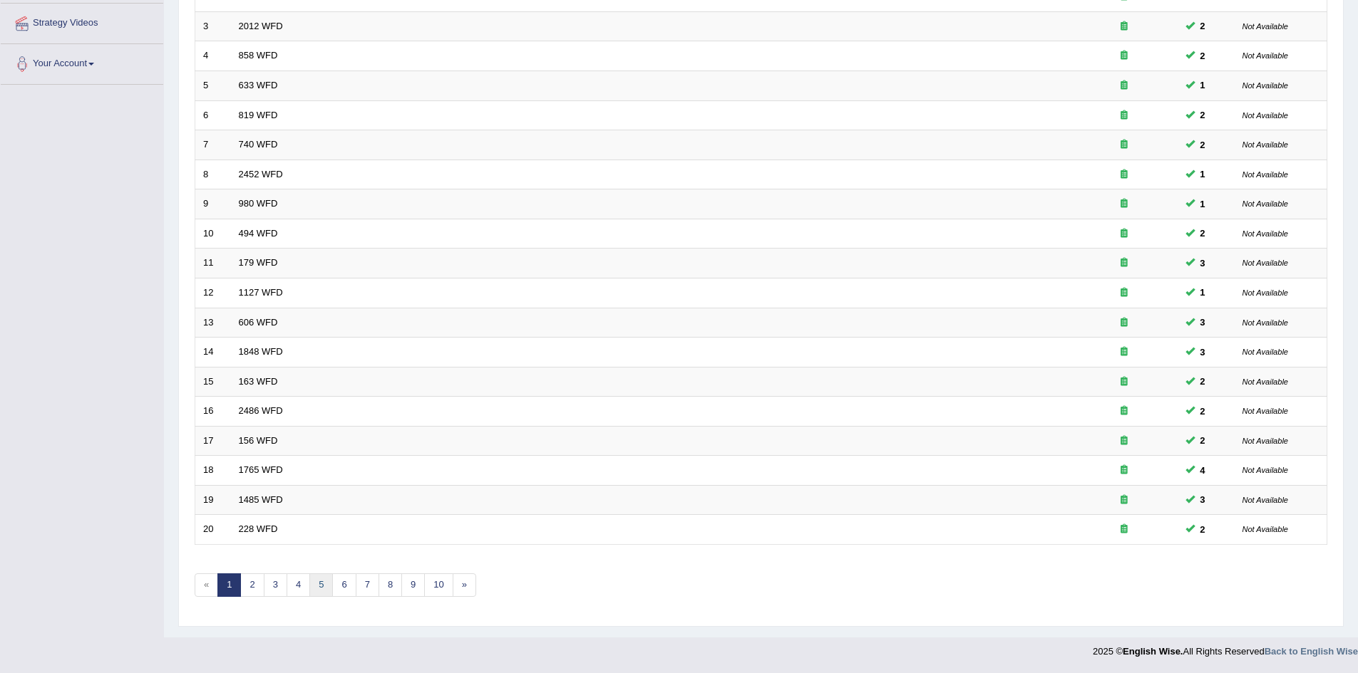
click at [327, 589] on link "5" at bounding box center [321, 586] width 24 height 24
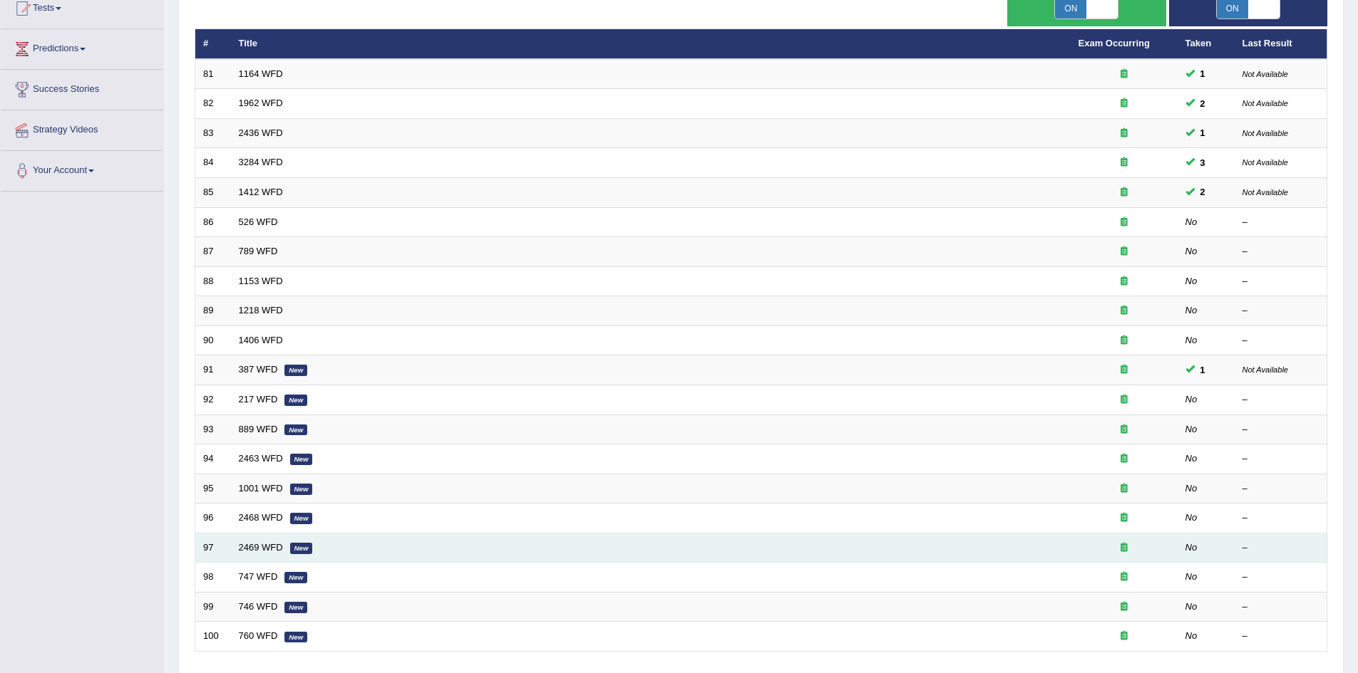
scroll to position [270, 0]
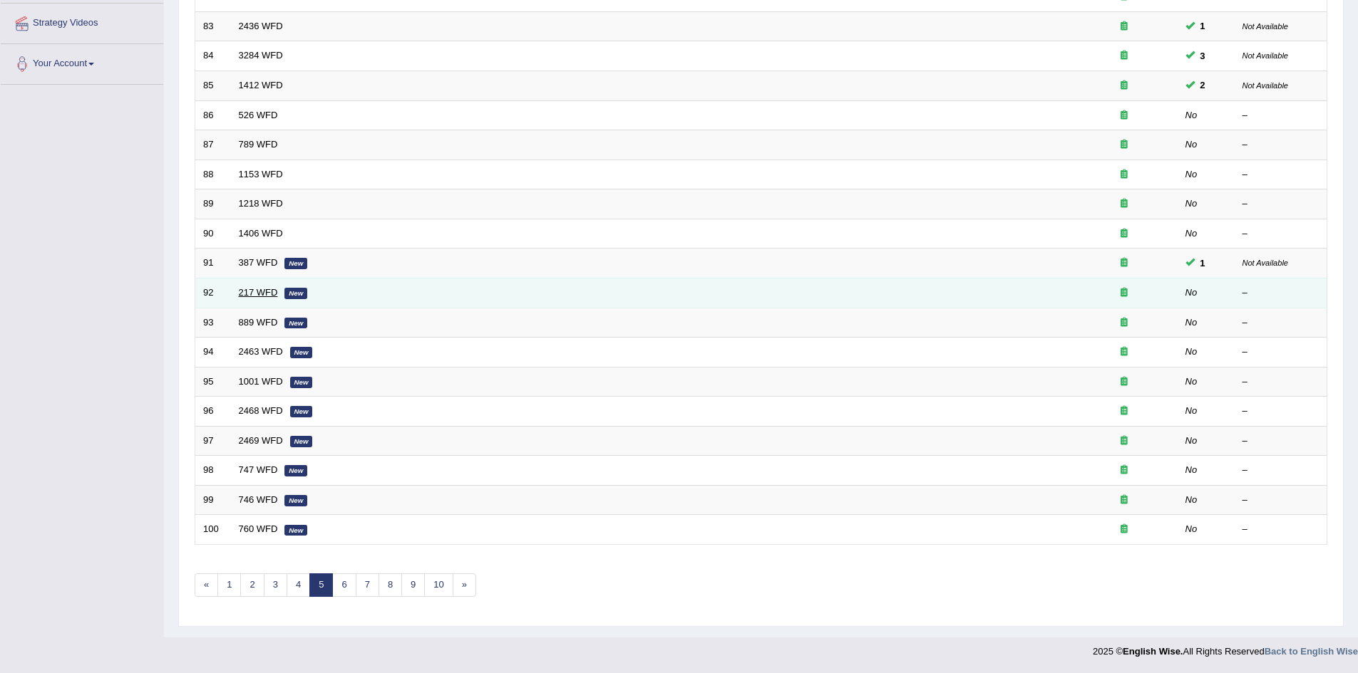
click at [253, 293] on link "217 WFD" at bounding box center [258, 292] width 39 height 11
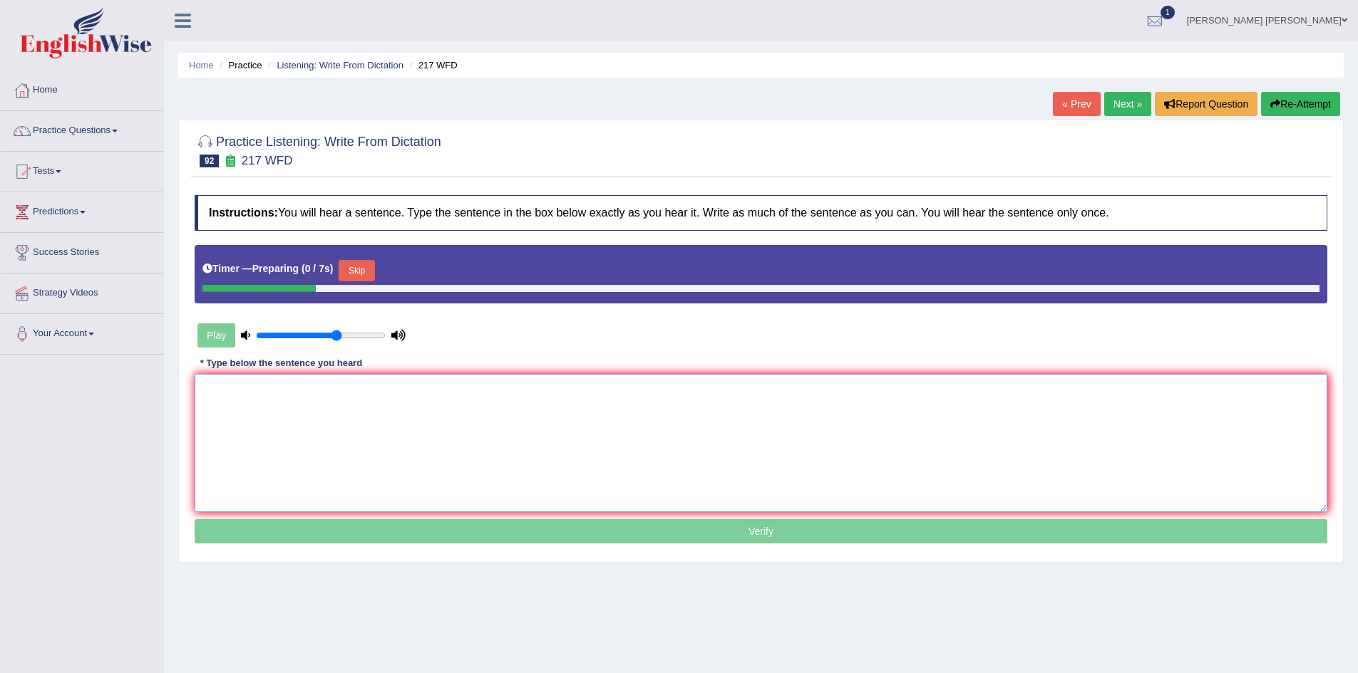
click at [345, 396] on textarea at bounding box center [761, 443] width 1132 height 138
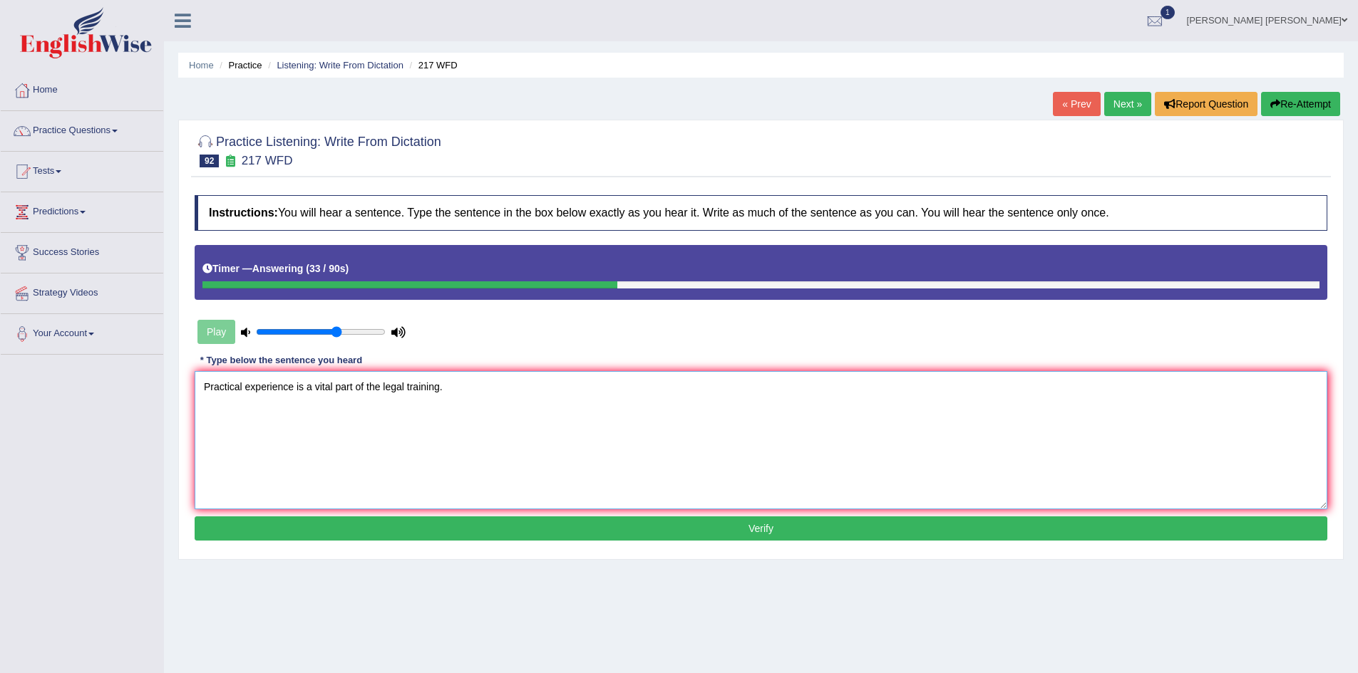
type textarea "Practical experience is a vital part of the legal training."
click at [383, 527] on button "Verify" at bounding box center [761, 529] width 1132 height 24
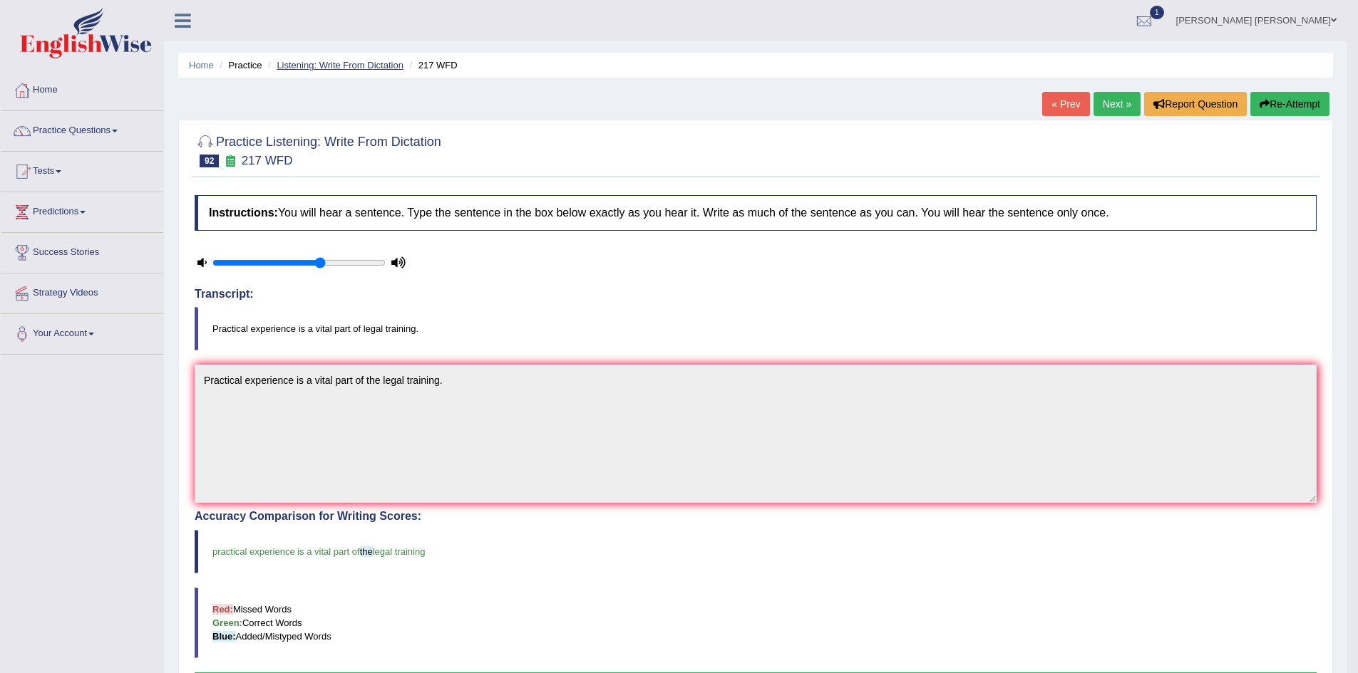
click at [341, 65] on link "Listening: Write From Dictation" at bounding box center [340, 65] width 127 height 11
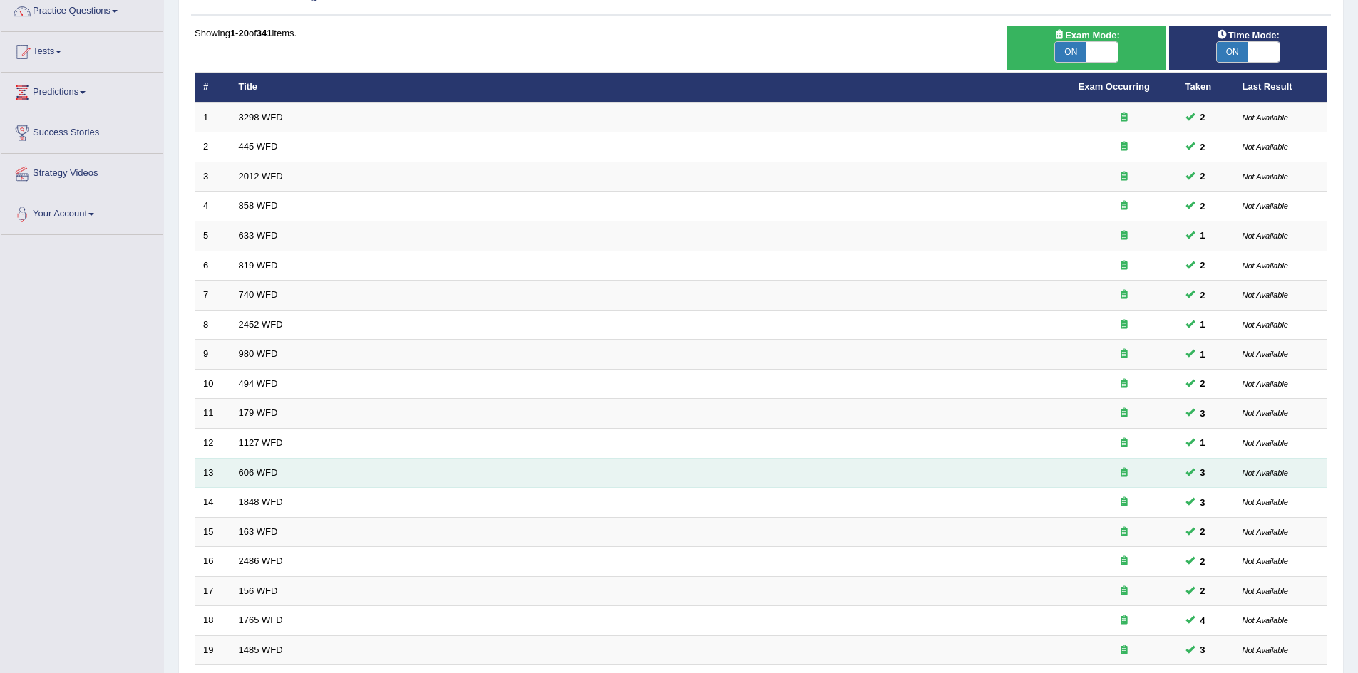
scroll to position [270, 0]
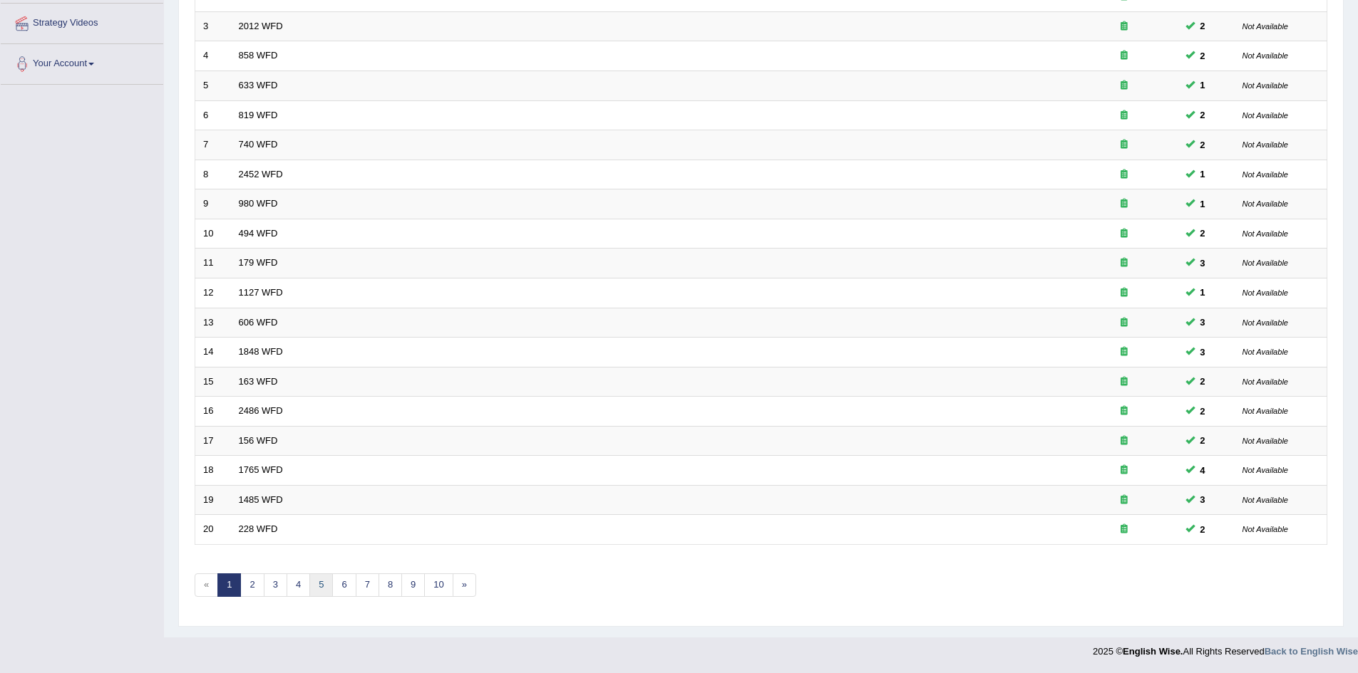
click at [324, 584] on link "5" at bounding box center [321, 586] width 24 height 24
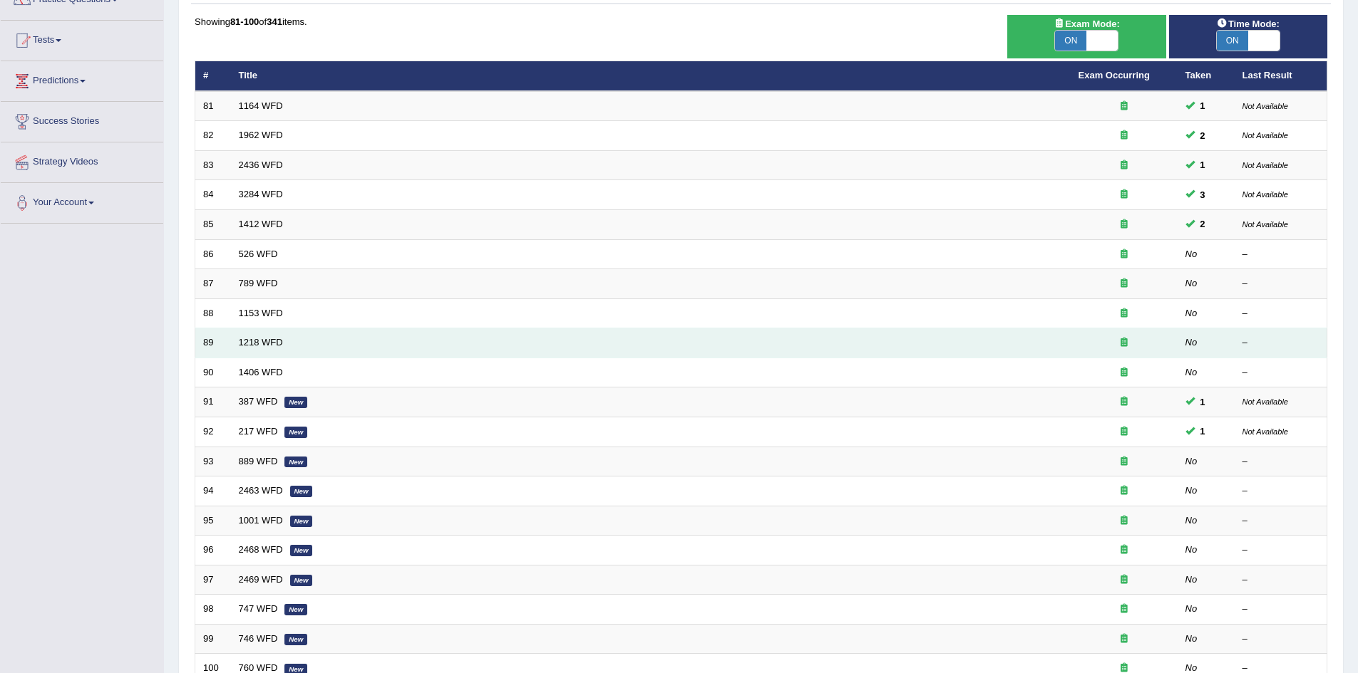
scroll to position [143, 0]
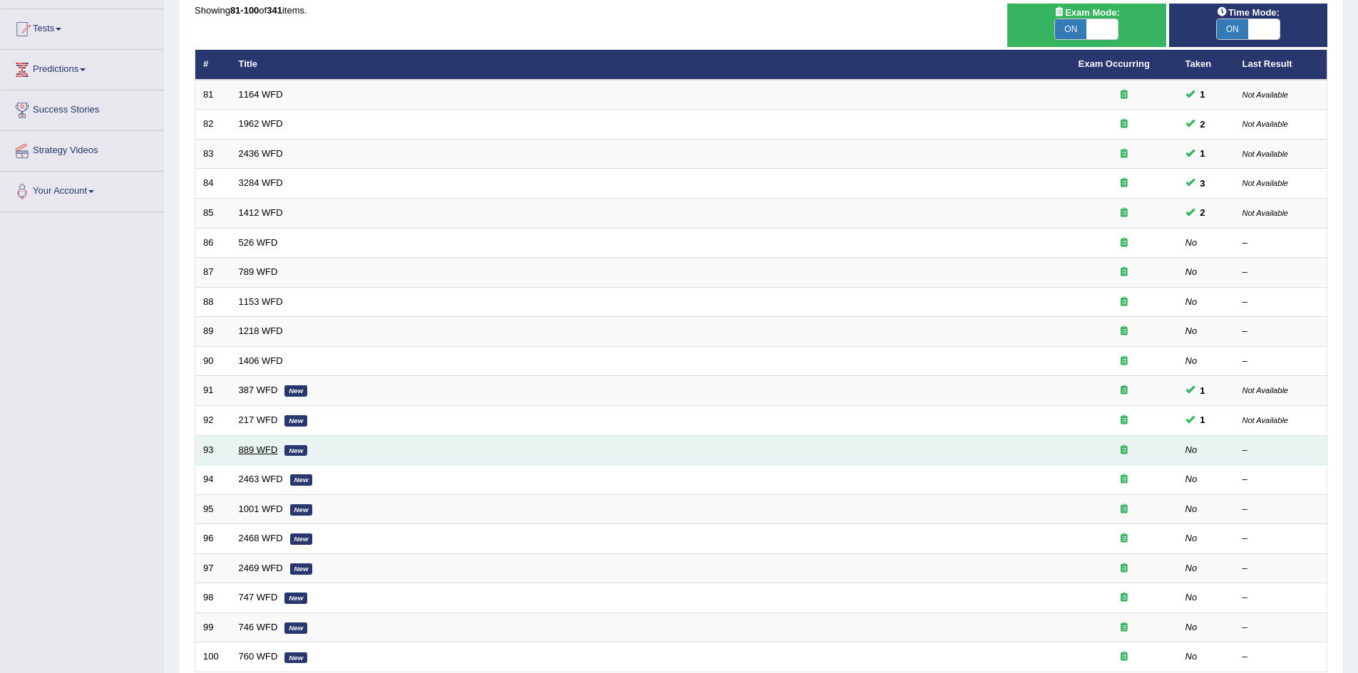
click at [262, 448] on link "889 WFD" at bounding box center [258, 450] width 39 height 11
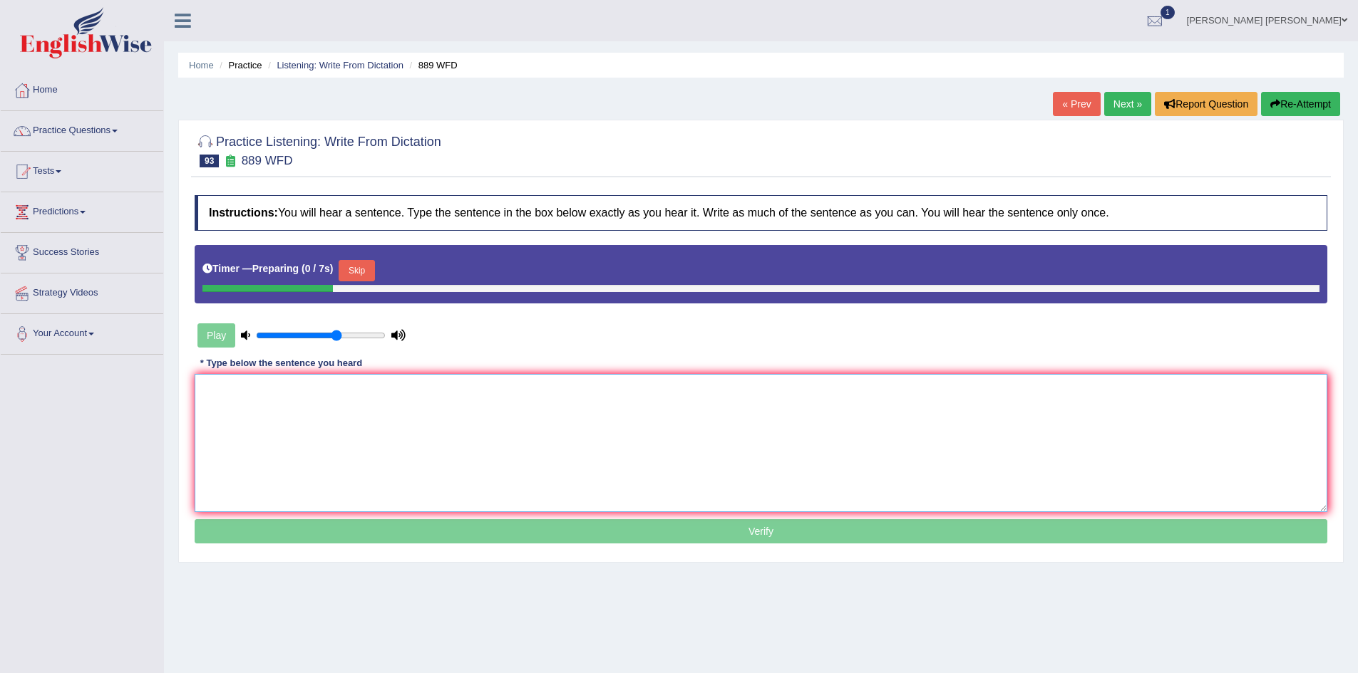
click at [384, 405] on textarea at bounding box center [761, 443] width 1132 height 138
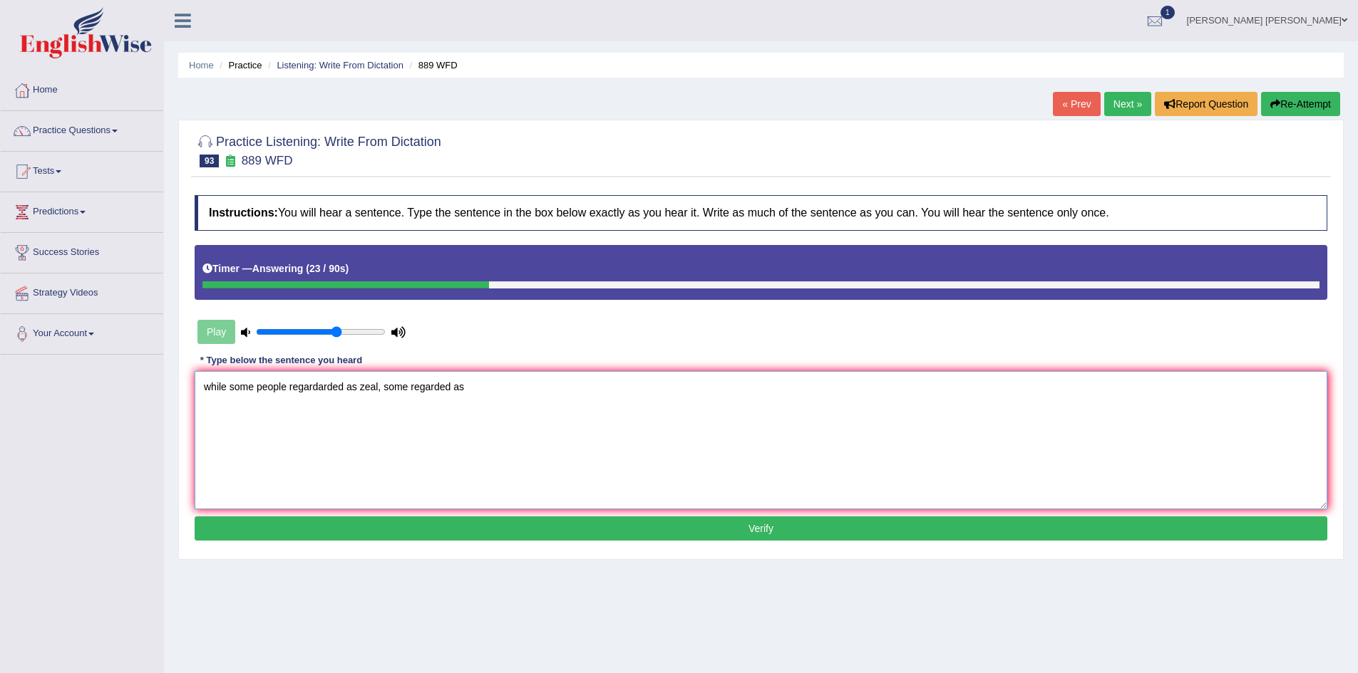
type textarea "while some people regardarded as zeal, some regarded as"
click at [1282, 109] on button "Re-Attempt" at bounding box center [1300, 104] width 79 height 24
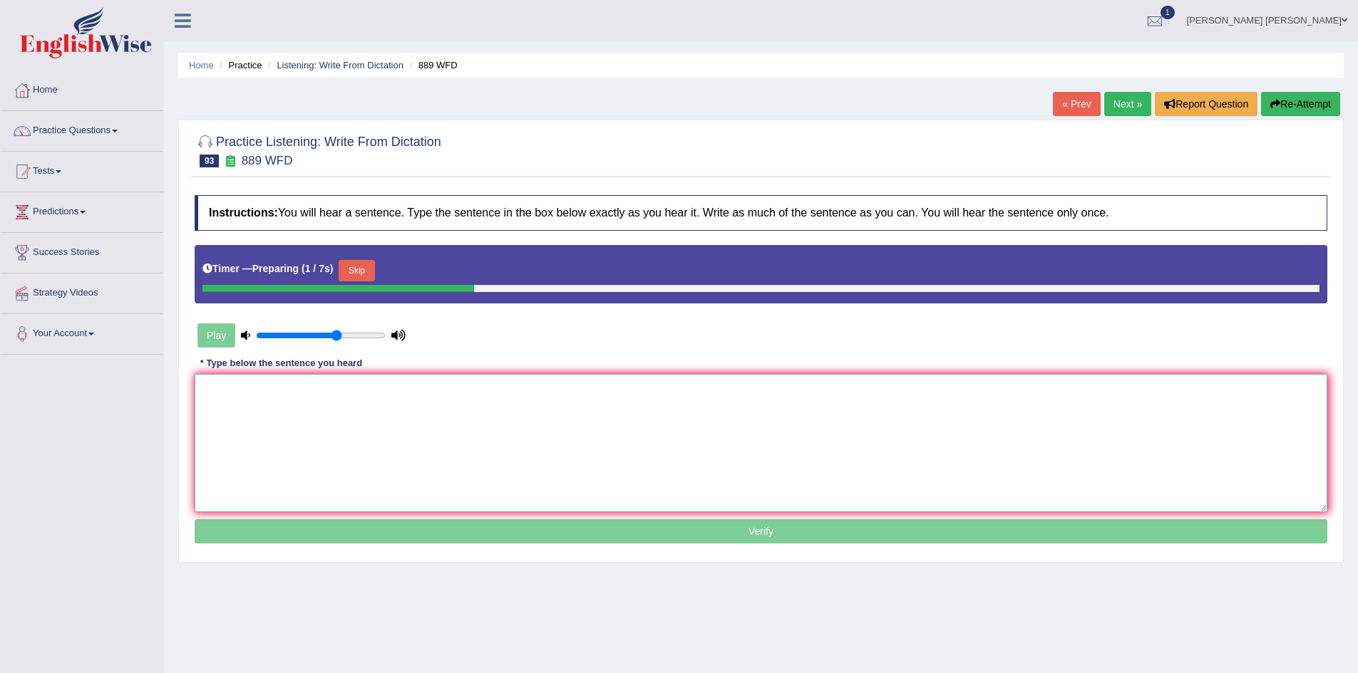
click at [423, 398] on textarea at bounding box center [761, 443] width 1132 height 138
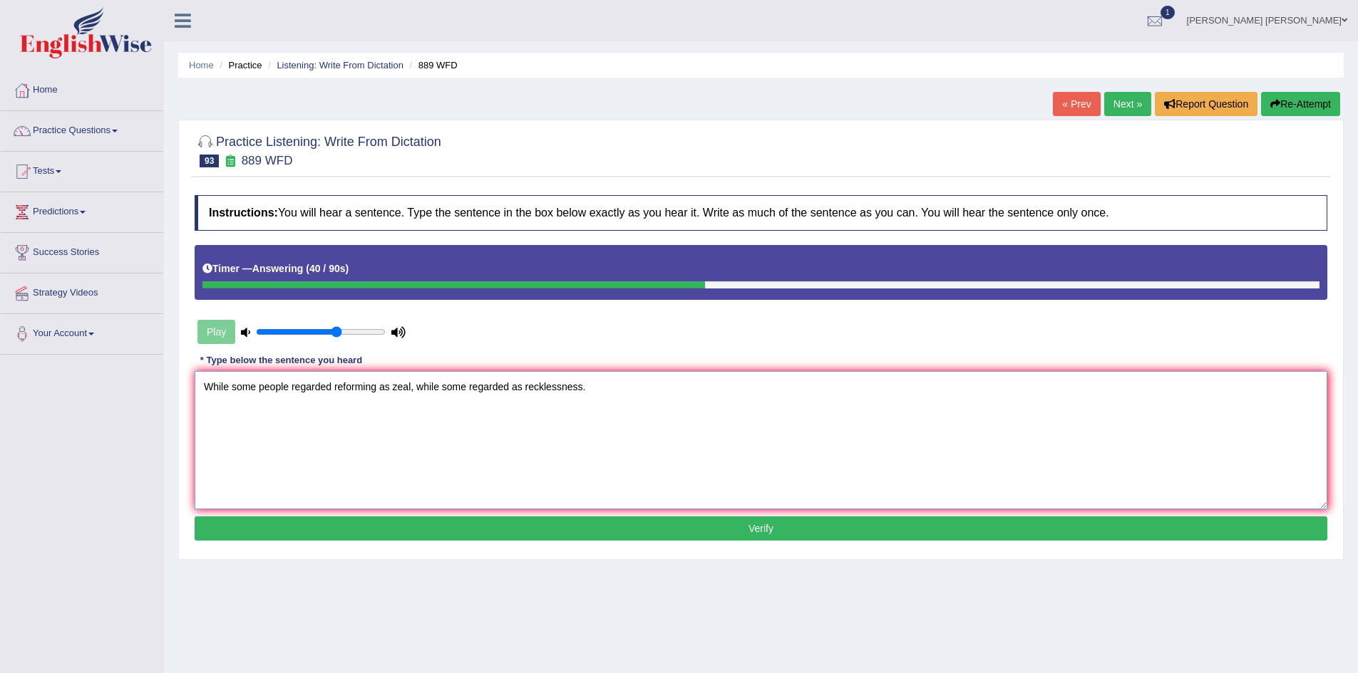
type textarea "While some people regarded reforming as zeal, while some regarded as recklessne…"
click at [497, 517] on button "Verify" at bounding box center [761, 529] width 1132 height 24
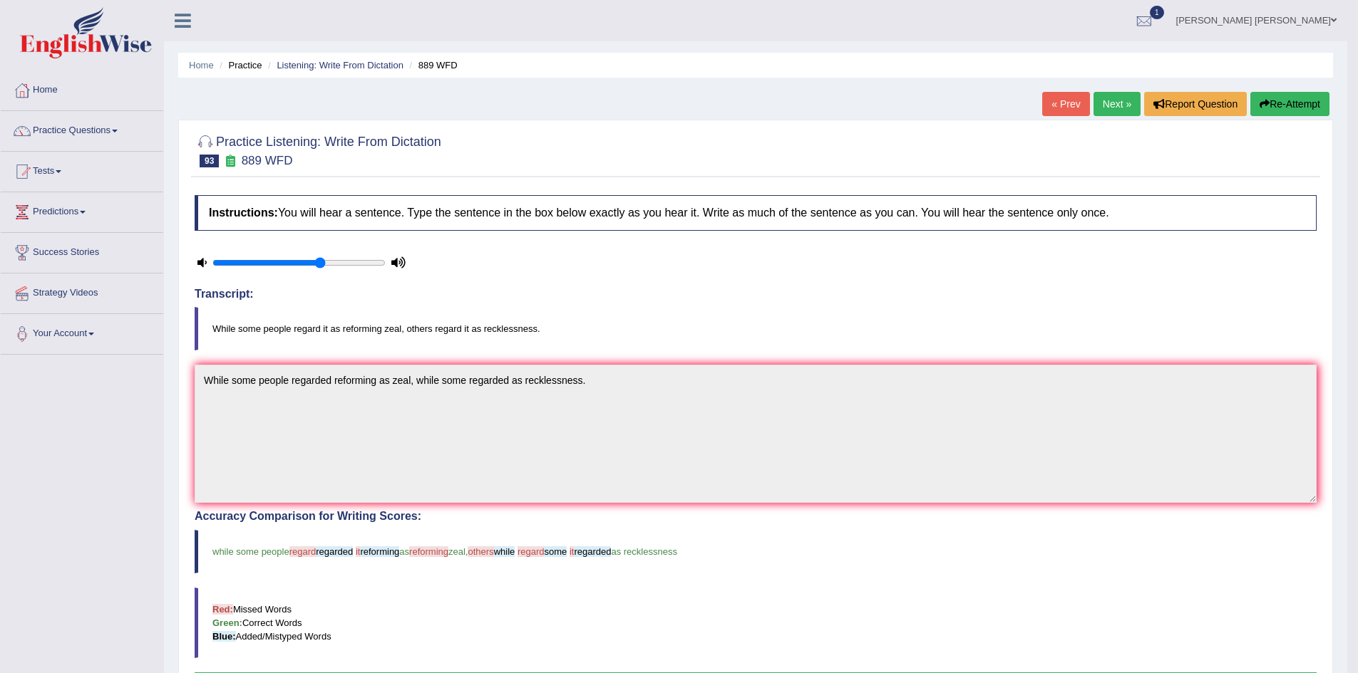
click at [1272, 105] on button "Re-Attempt" at bounding box center [1289, 104] width 79 height 24
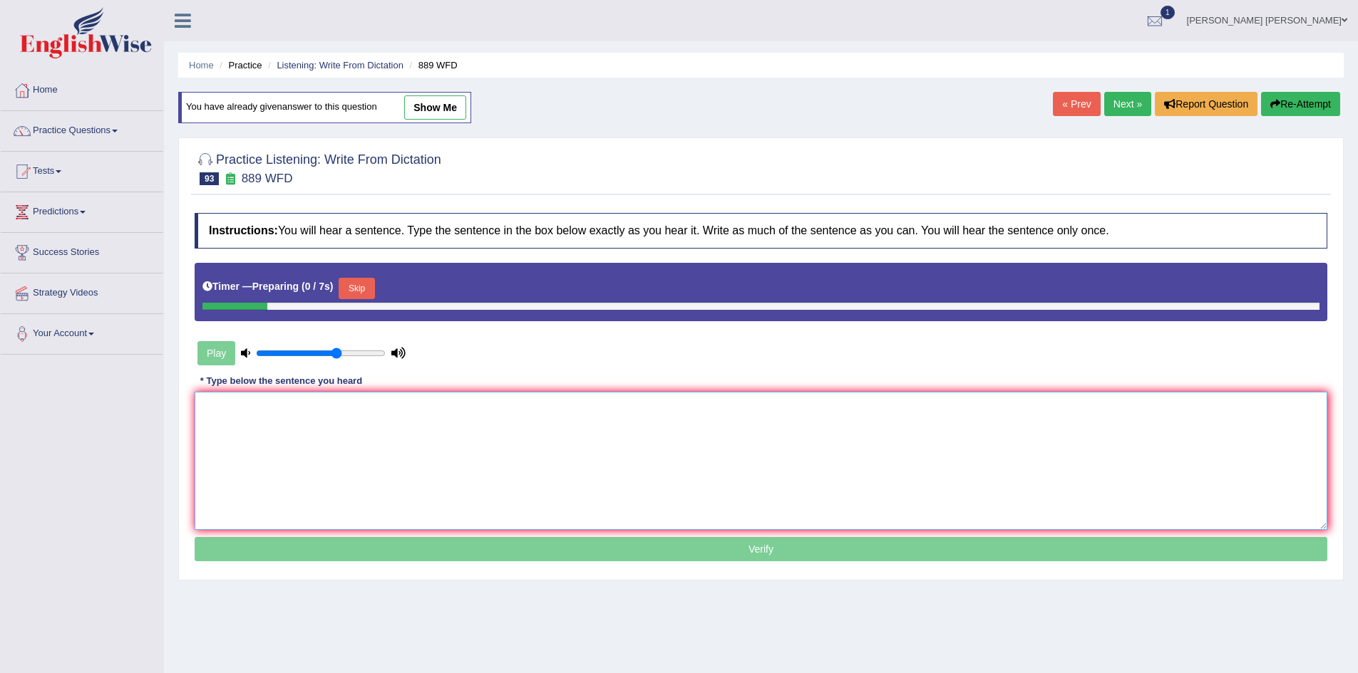
click at [455, 427] on textarea at bounding box center [761, 461] width 1132 height 138
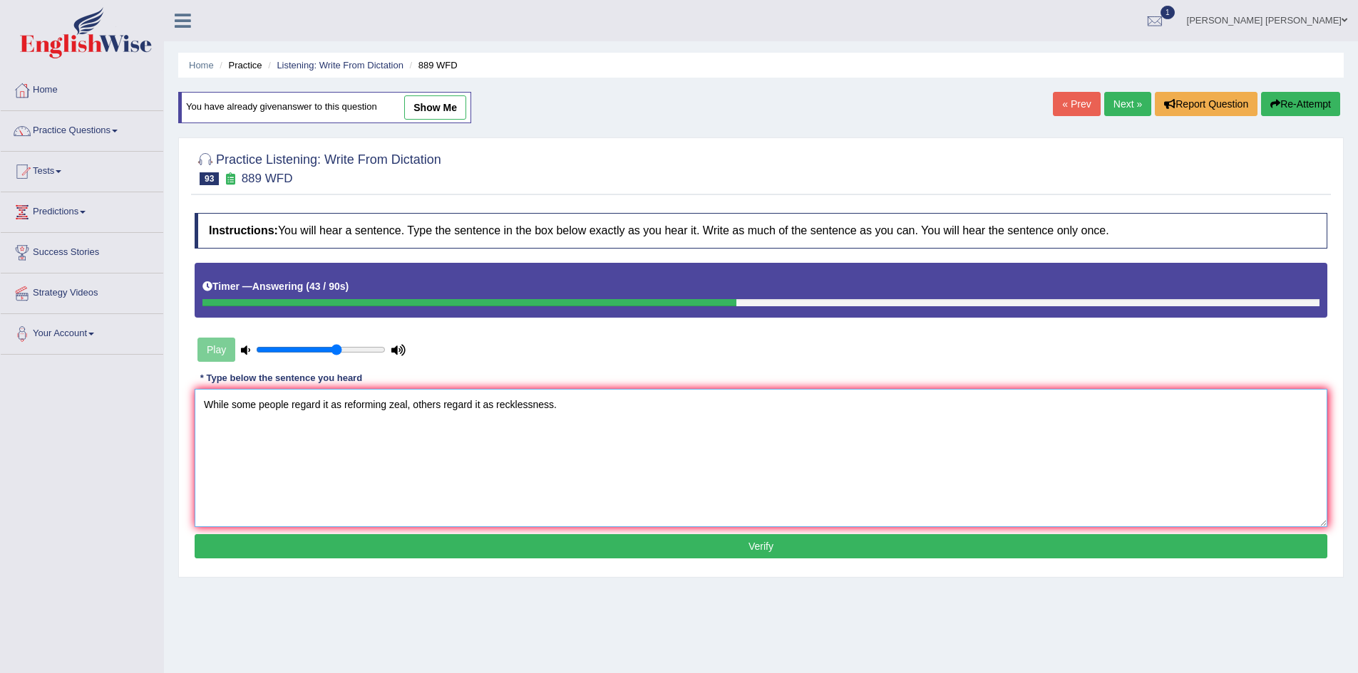
click at [596, 405] on textarea "While some people regard it as reforming zeal, others regard it as recklessness." at bounding box center [761, 458] width 1132 height 138
type textarea "While some people regard it as reforming zeal, others regard it as recklessness."
click at [722, 547] on button "Verify" at bounding box center [761, 546] width 1132 height 24
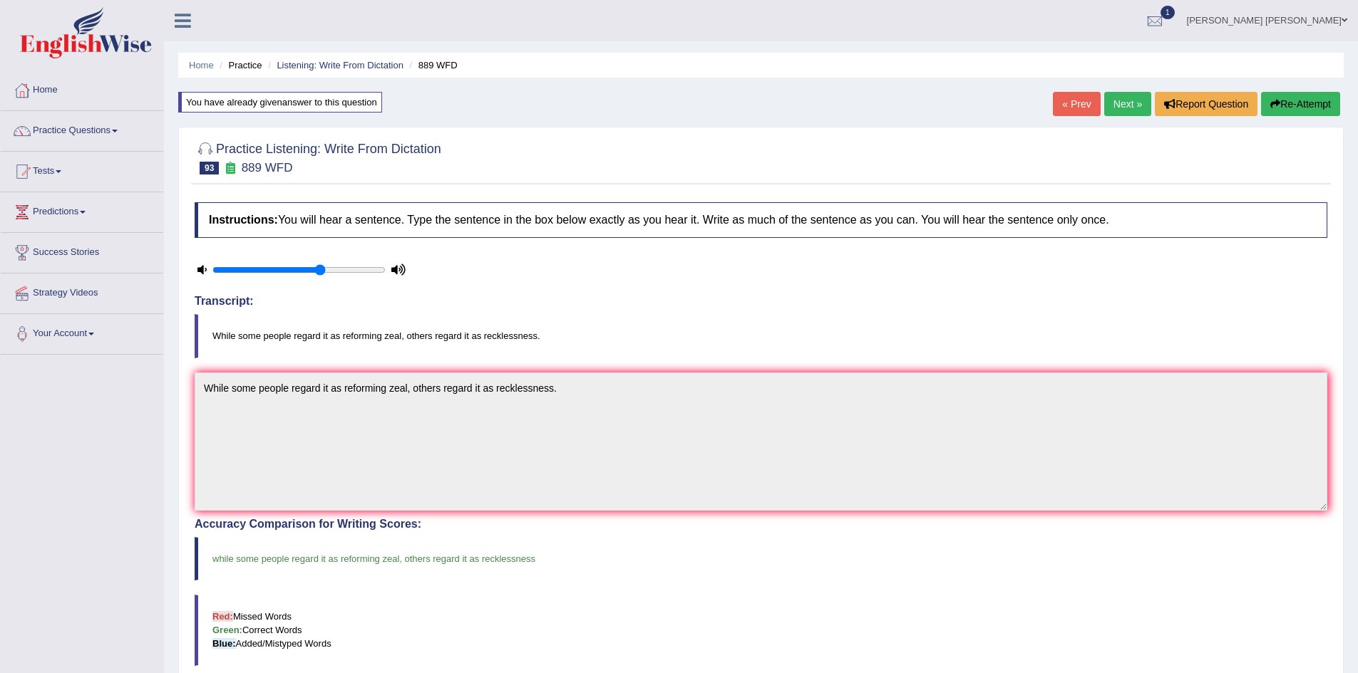
click at [188, 319] on div "Practice Listening: Write From Dictation 93 889 WFD Instructions: You will hear…" at bounding box center [760, 520] width 1165 height 787
click at [200, 267] on icon at bounding box center [201, 269] width 9 height 9
click at [304, 269] on input "range" at bounding box center [298, 269] width 173 height 11
type input "0.7"
click at [325, 269] on input "range" at bounding box center [298, 269] width 173 height 11
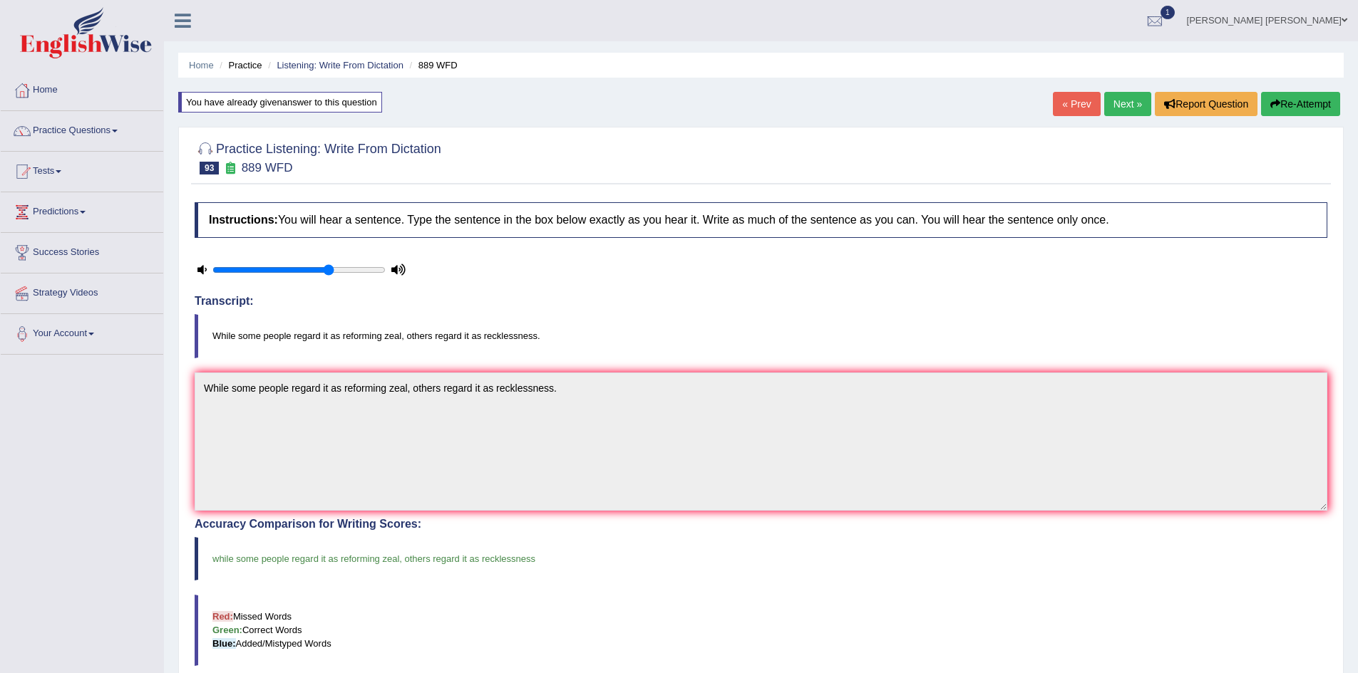
click at [215, 301] on h4 "Transcript:" at bounding box center [761, 301] width 1132 height 13
click at [227, 301] on h4 "Transcript:" at bounding box center [761, 301] width 1132 height 13
click at [221, 301] on h4 "Transcript:" at bounding box center [761, 301] width 1132 height 13
click at [339, 71] on li "Listening: Write From Dictation" at bounding box center [333, 65] width 139 height 14
click at [338, 61] on link "Listening: Write From Dictation" at bounding box center [340, 65] width 127 height 11
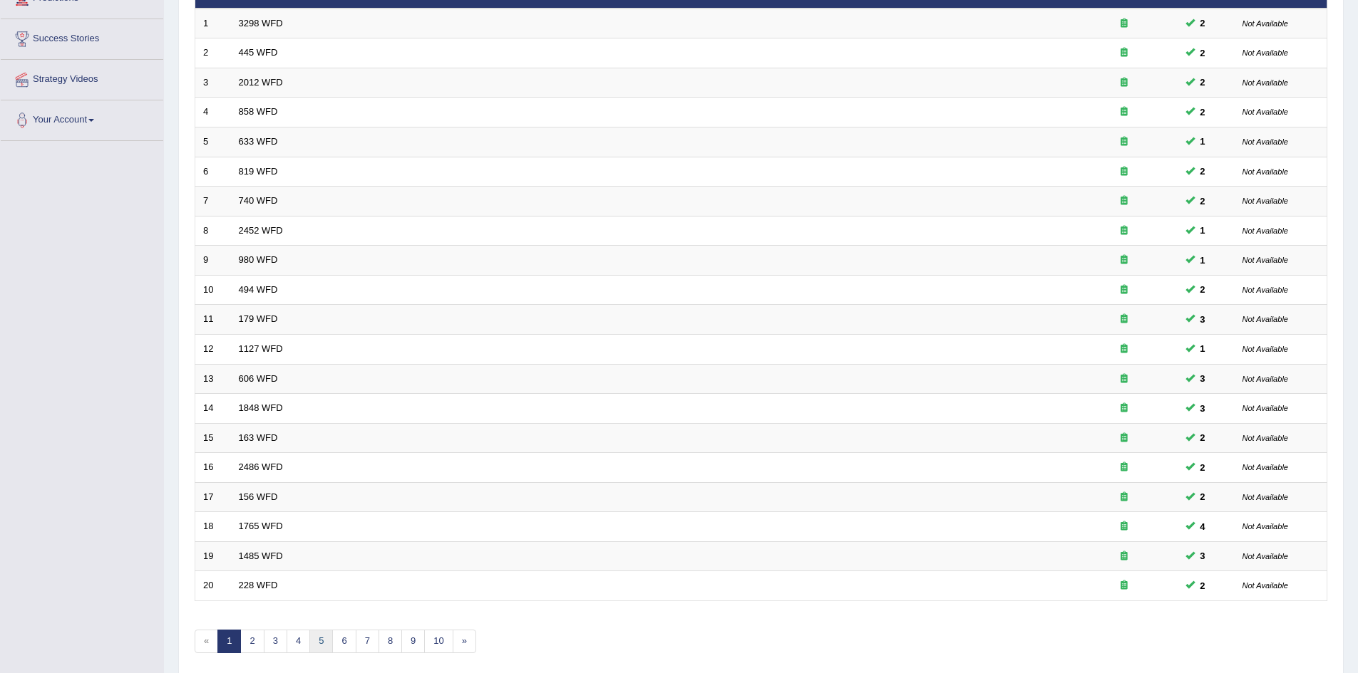
click at [323, 642] on link "5" at bounding box center [321, 642] width 24 height 24
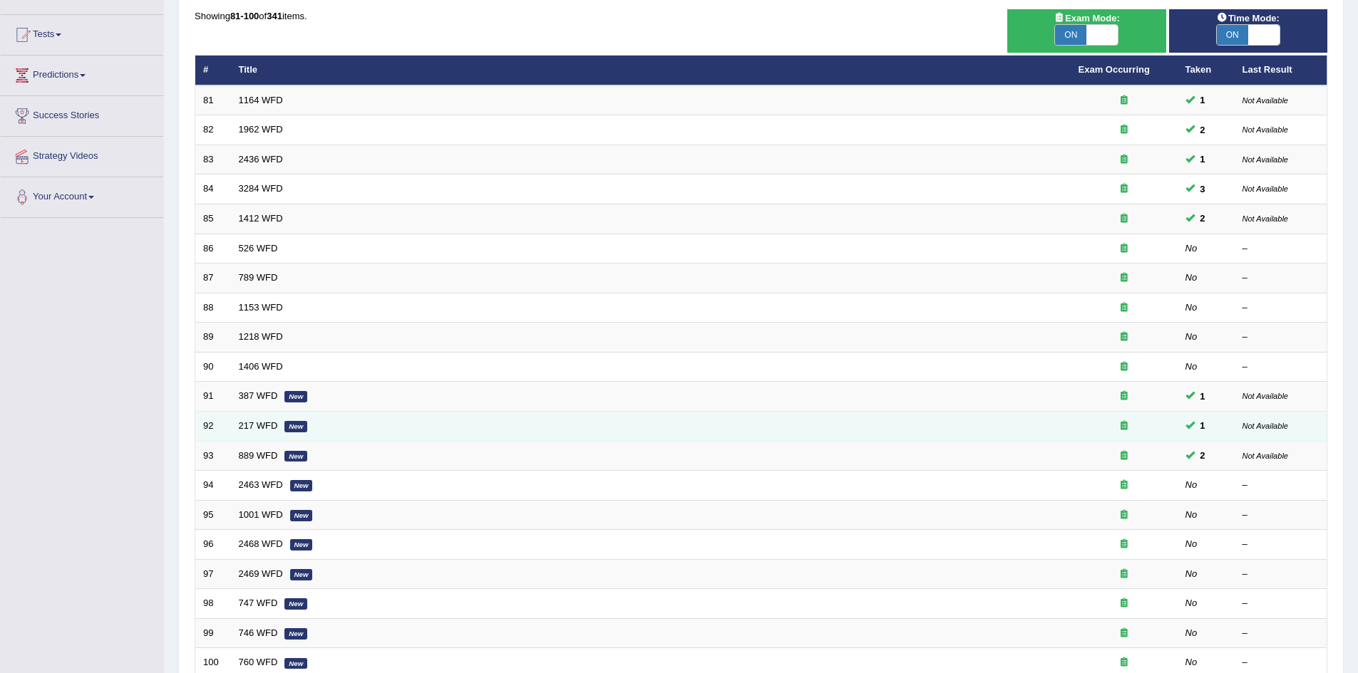
scroll to position [143, 0]
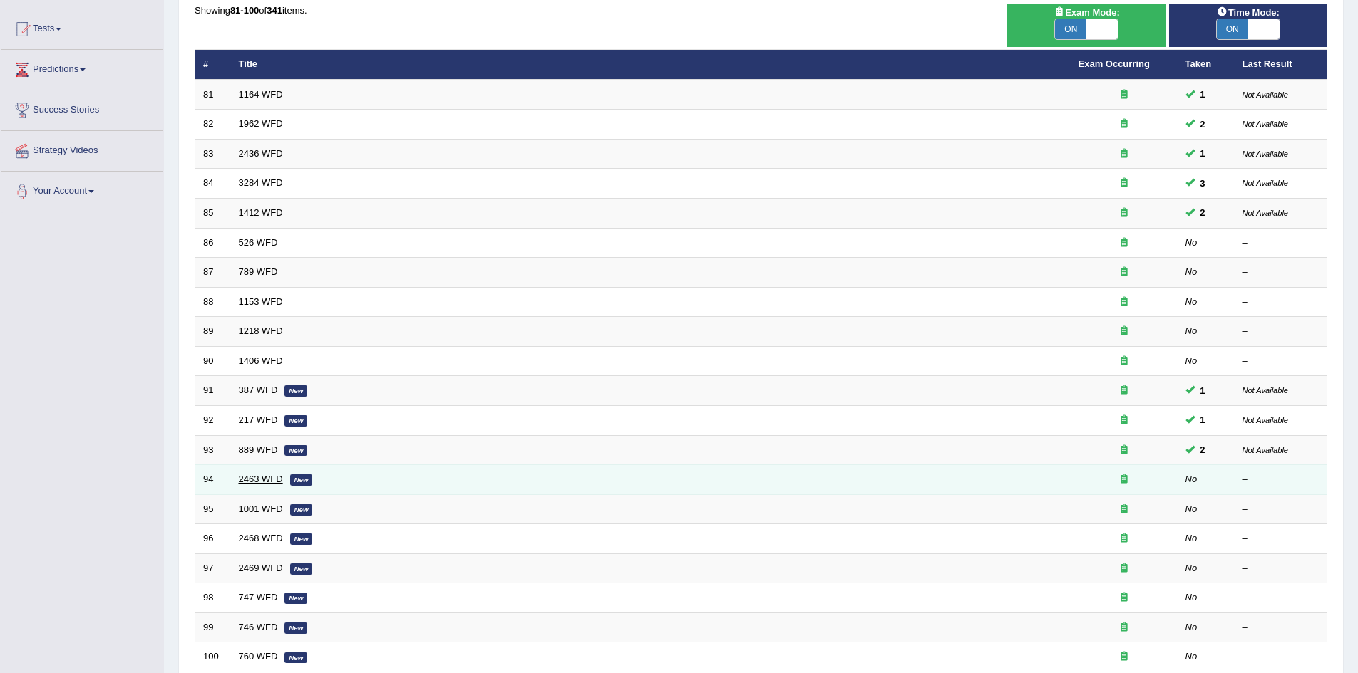
click at [260, 481] on link "2463 WFD" at bounding box center [261, 479] width 44 height 11
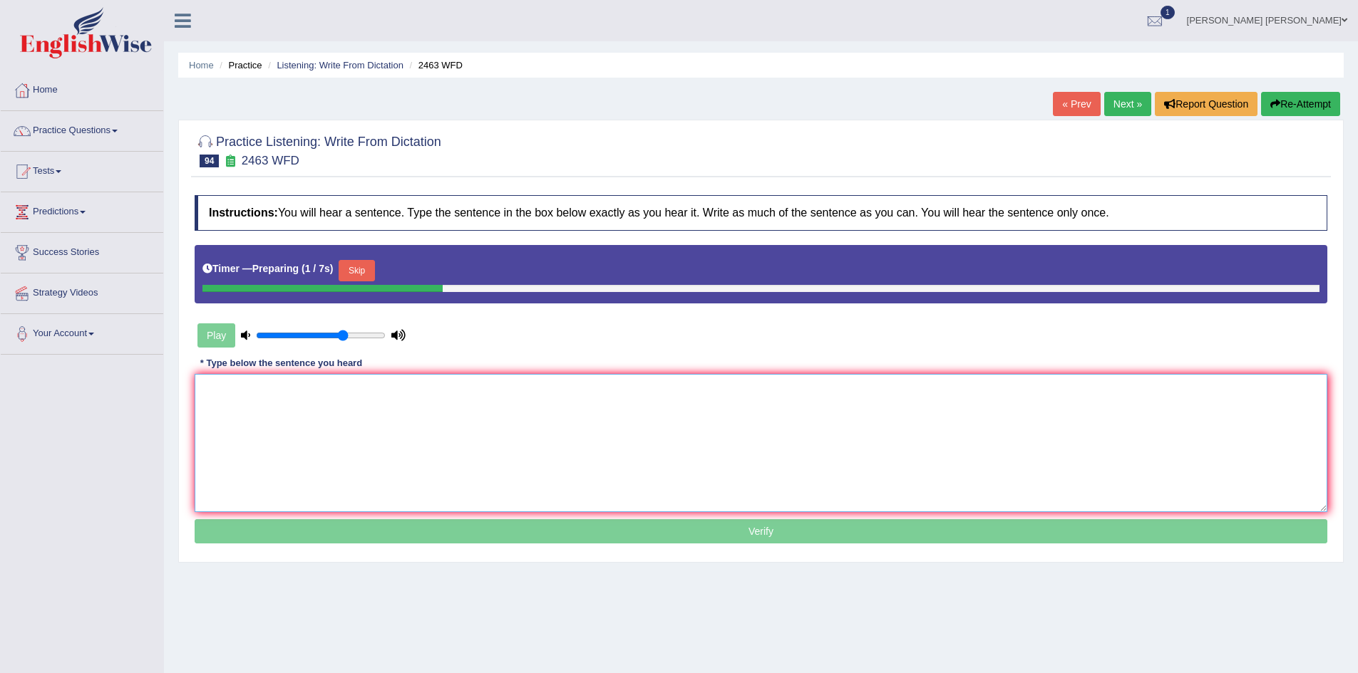
click at [368, 428] on textarea at bounding box center [761, 443] width 1132 height 138
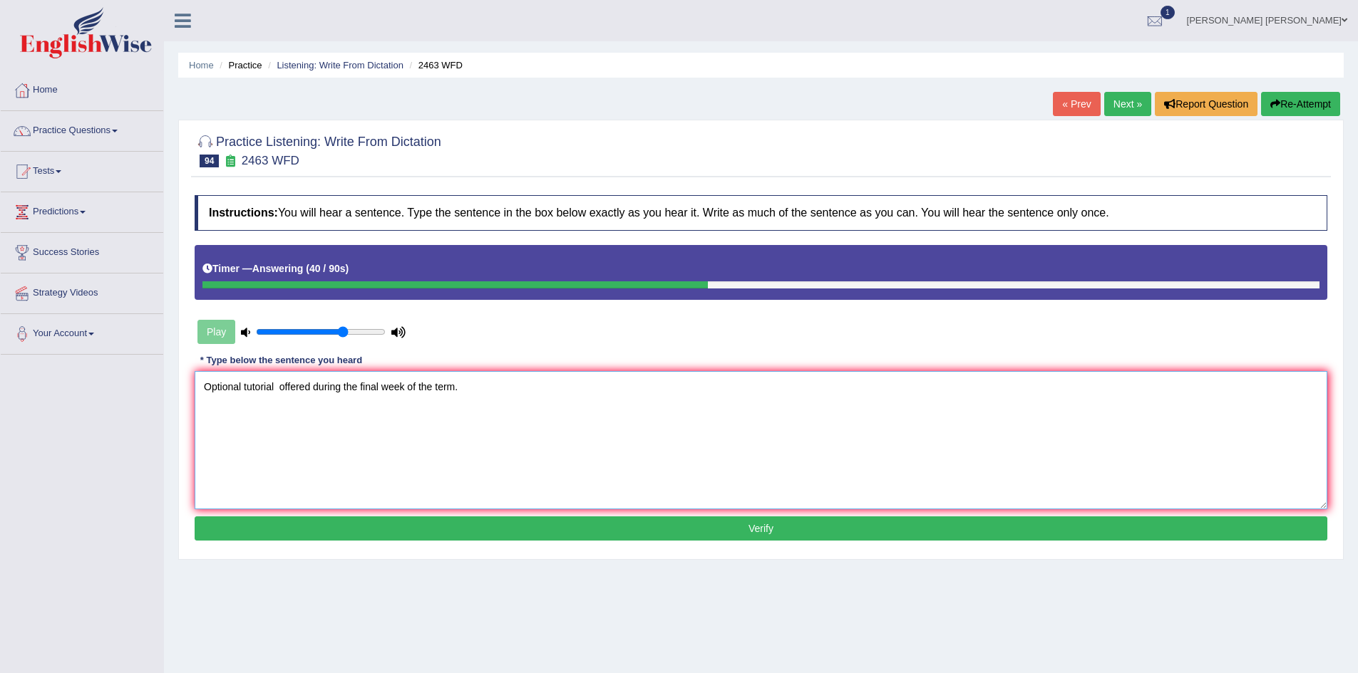
paste textarea "tutorial"
type textarea "Optional tutorial tutorials offered during the final week weeks of the term."
click at [425, 524] on button "Verify" at bounding box center [761, 529] width 1132 height 24
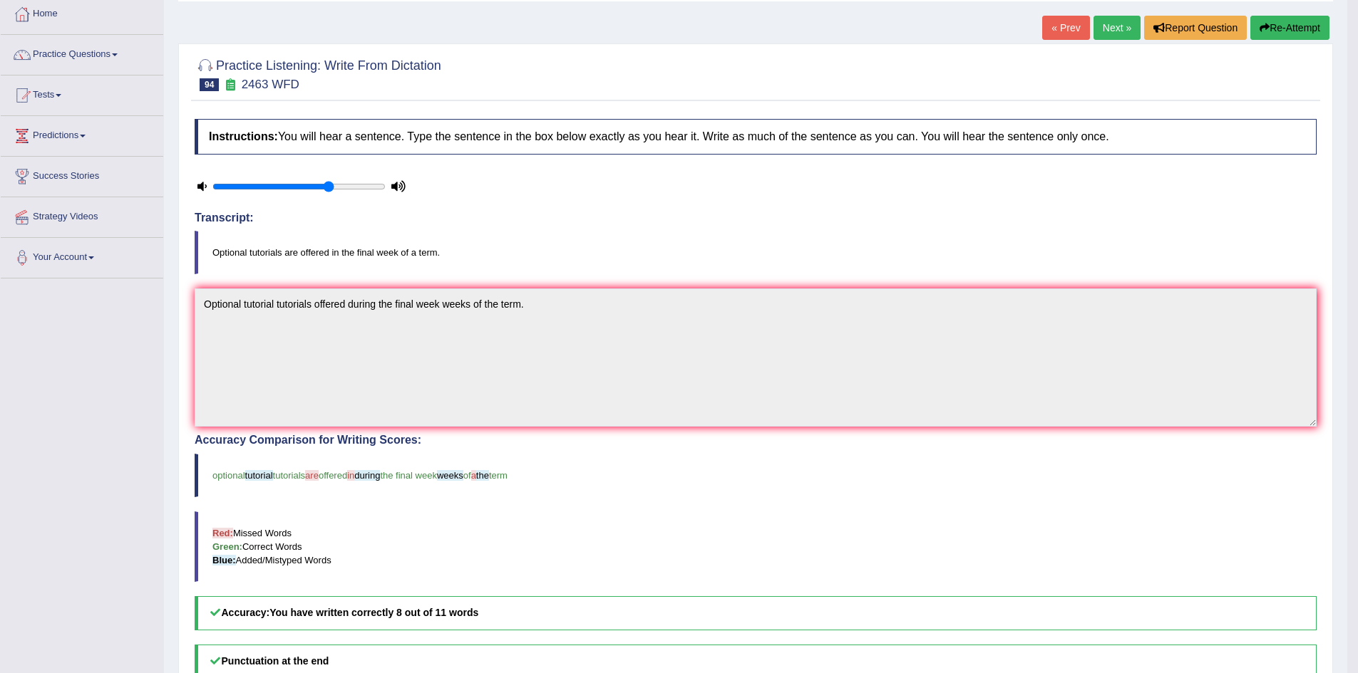
scroll to position [71, 0]
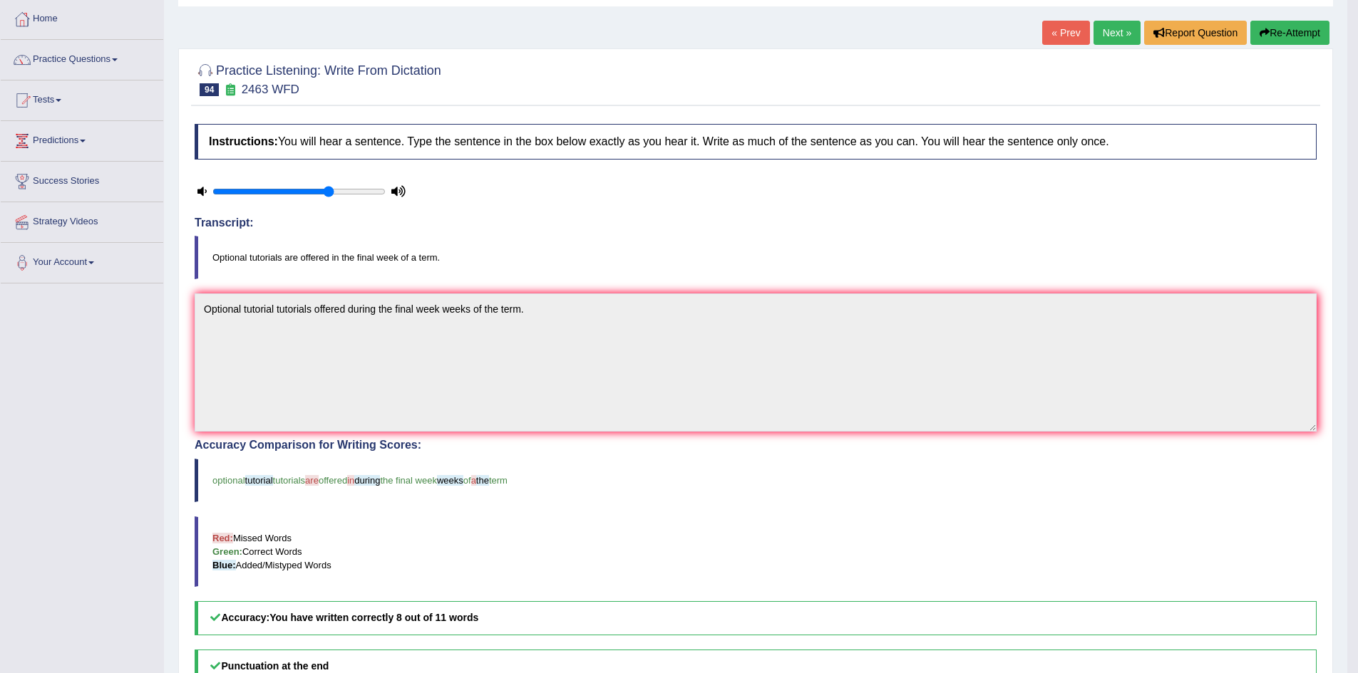
click at [1282, 38] on button "Re-Attempt" at bounding box center [1289, 33] width 79 height 24
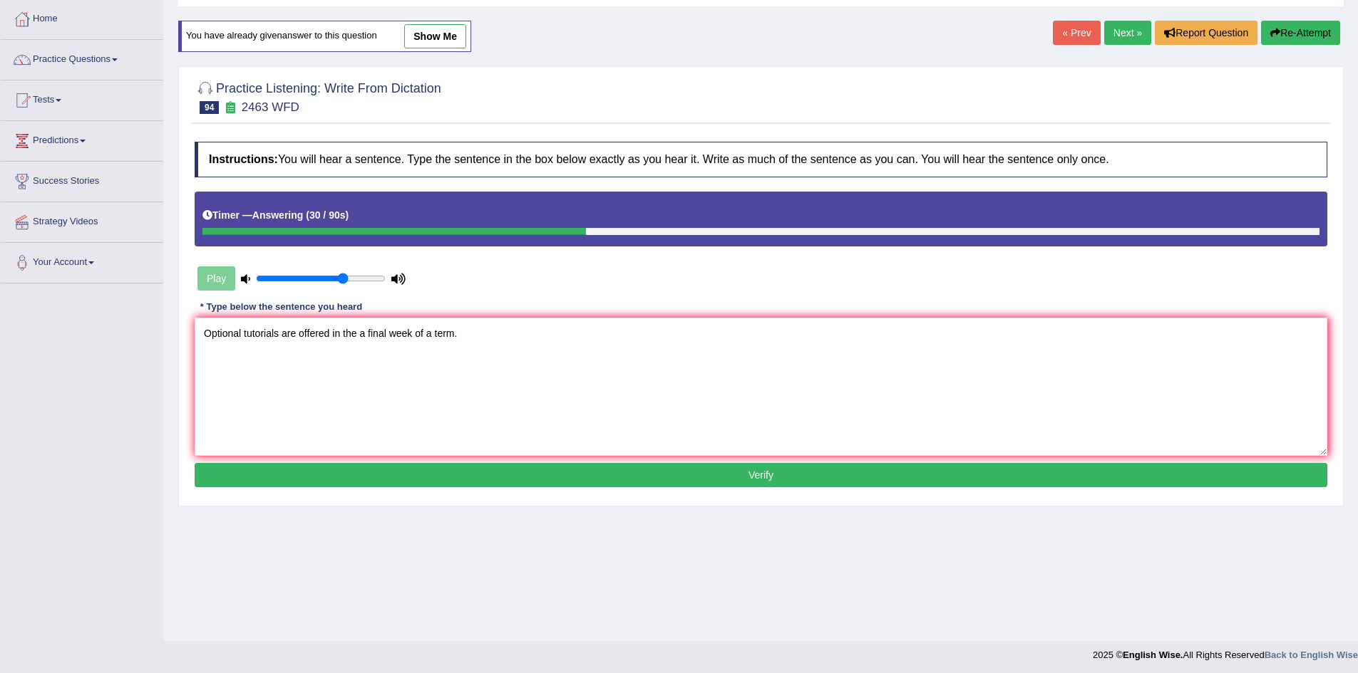
type textarea "Optional tutorials are offered in the a final week of a term."
click at [355, 470] on button "Verify" at bounding box center [761, 475] width 1132 height 24
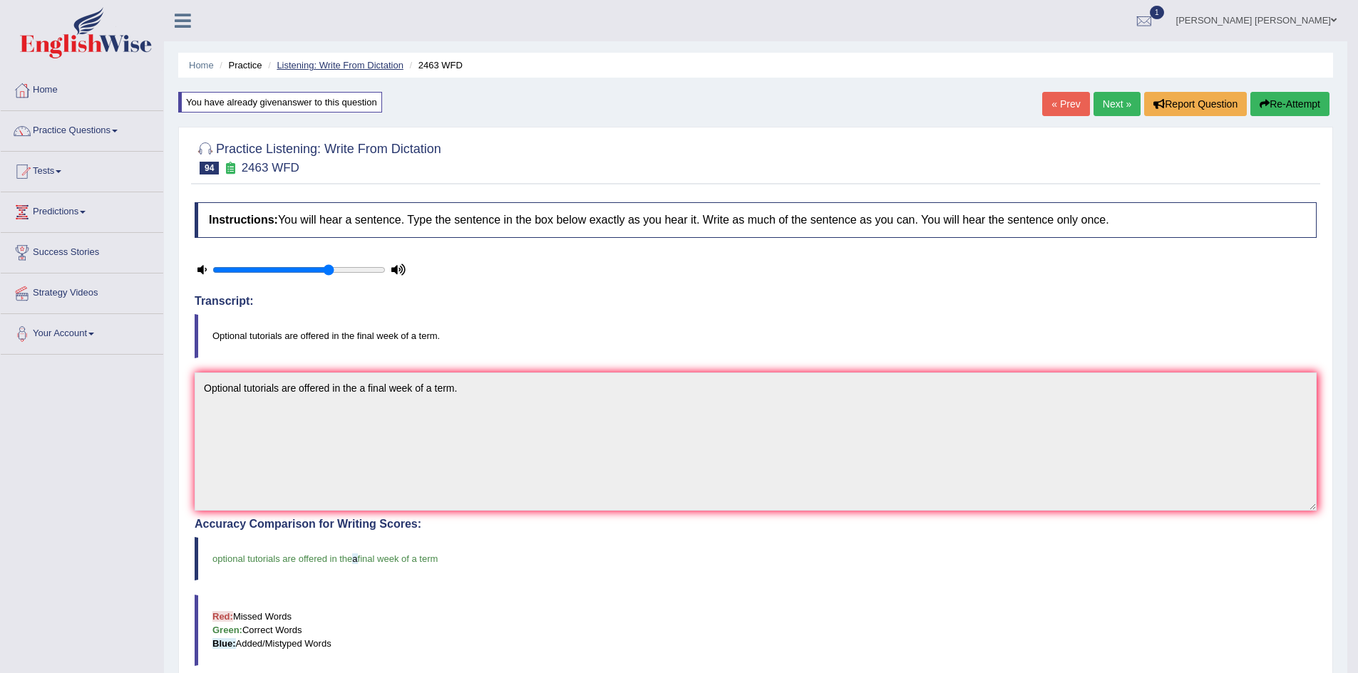
click at [321, 63] on link "Listening: Write From Dictation" at bounding box center [340, 65] width 127 height 11
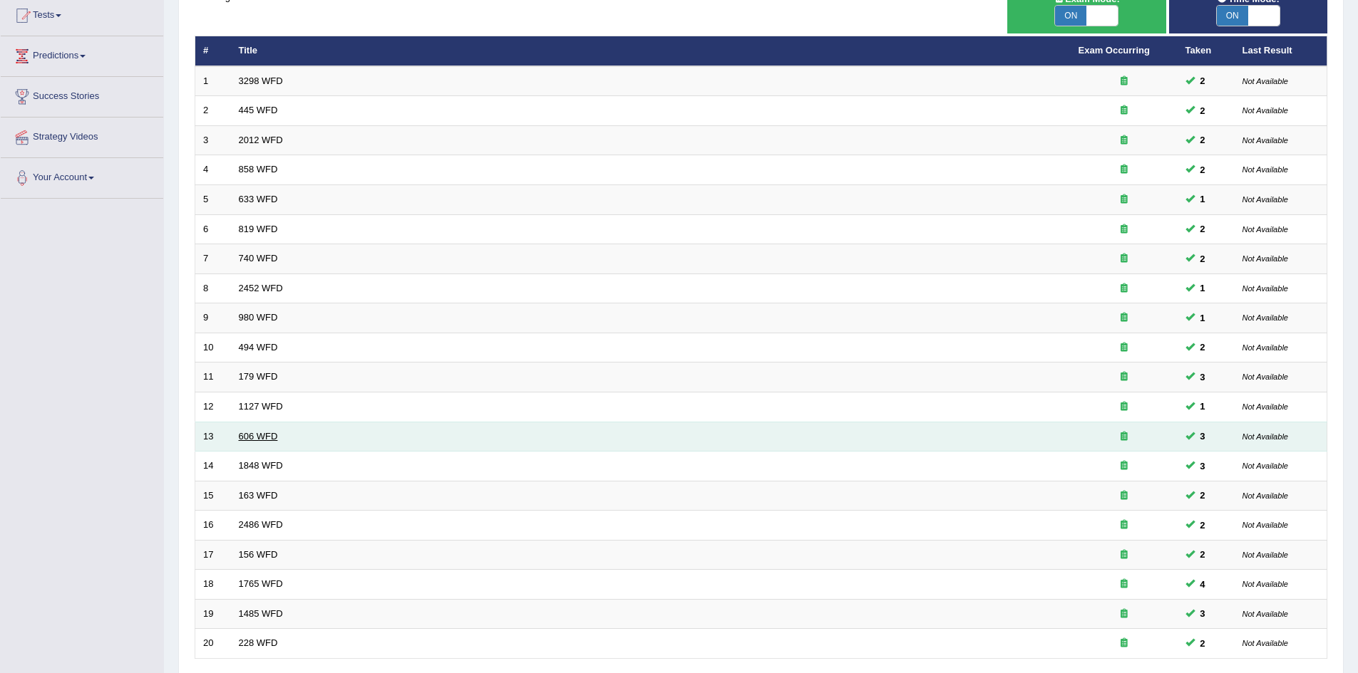
scroll to position [270, 0]
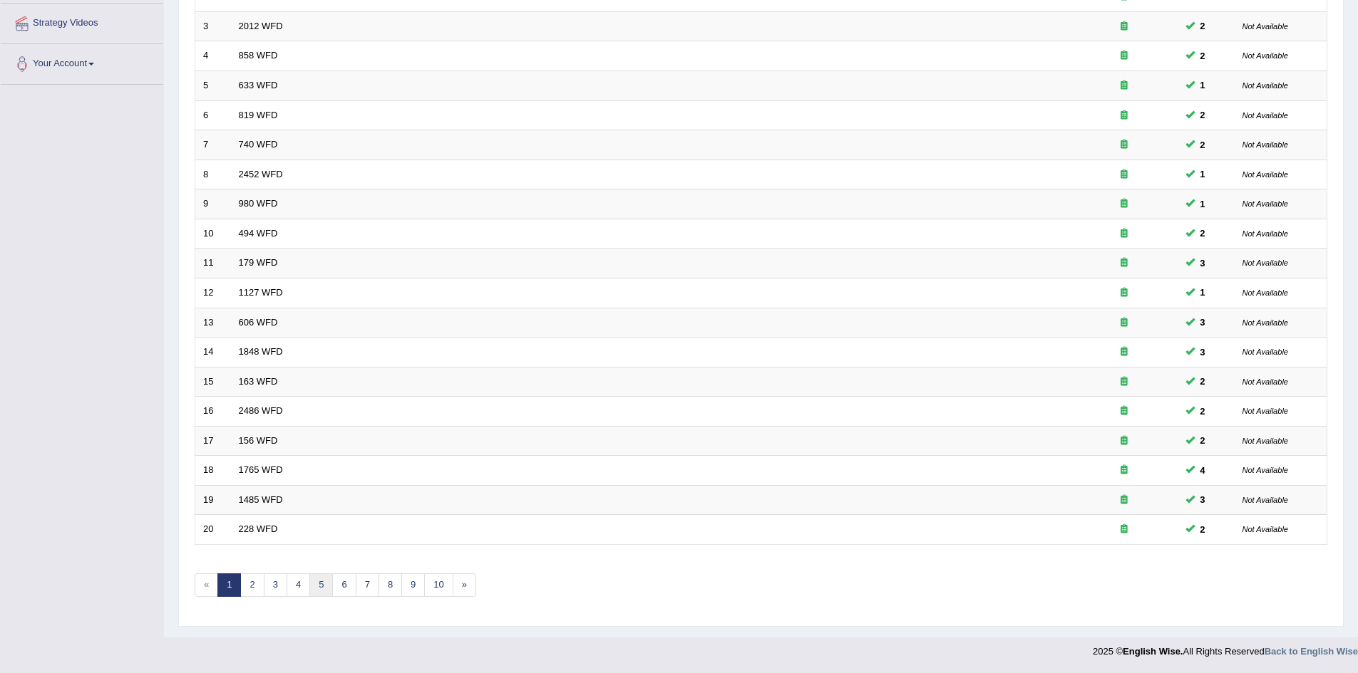
click at [321, 581] on link "5" at bounding box center [321, 586] width 24 height 24
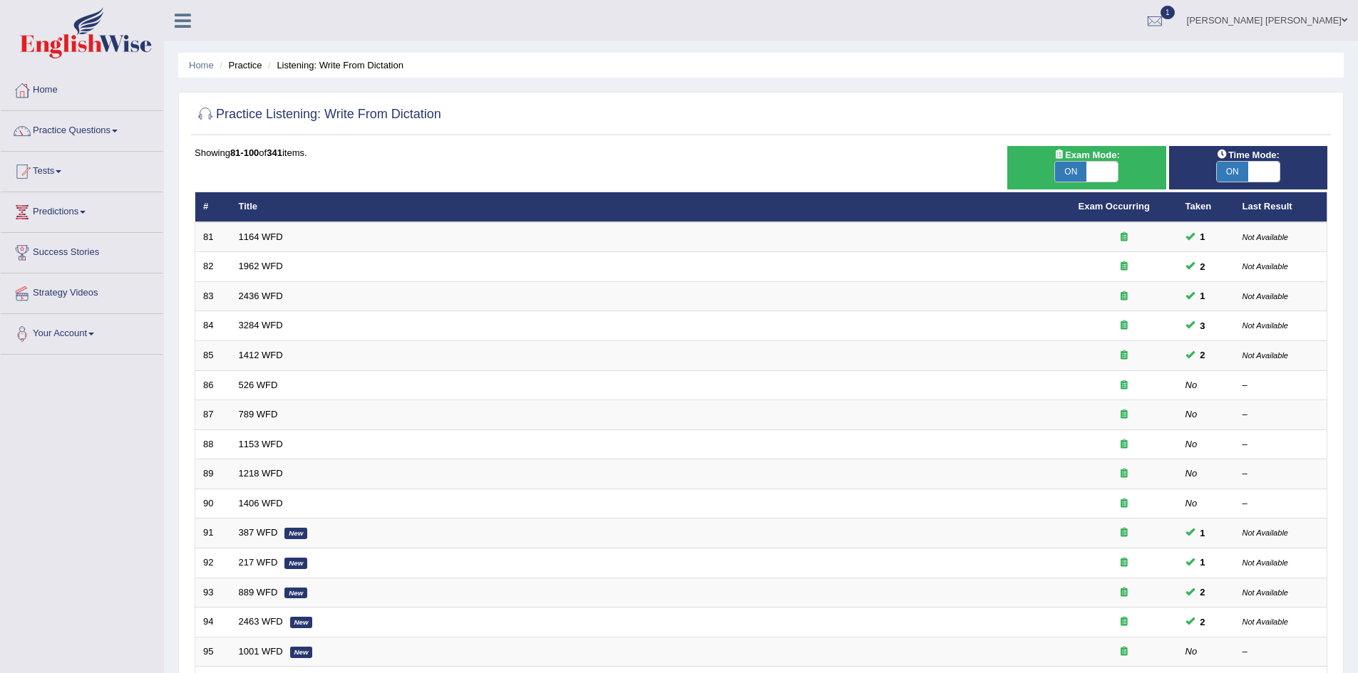
click at [100, 128] on link "Practice Questions" at bounding box center [82, 129] width 162 height 36
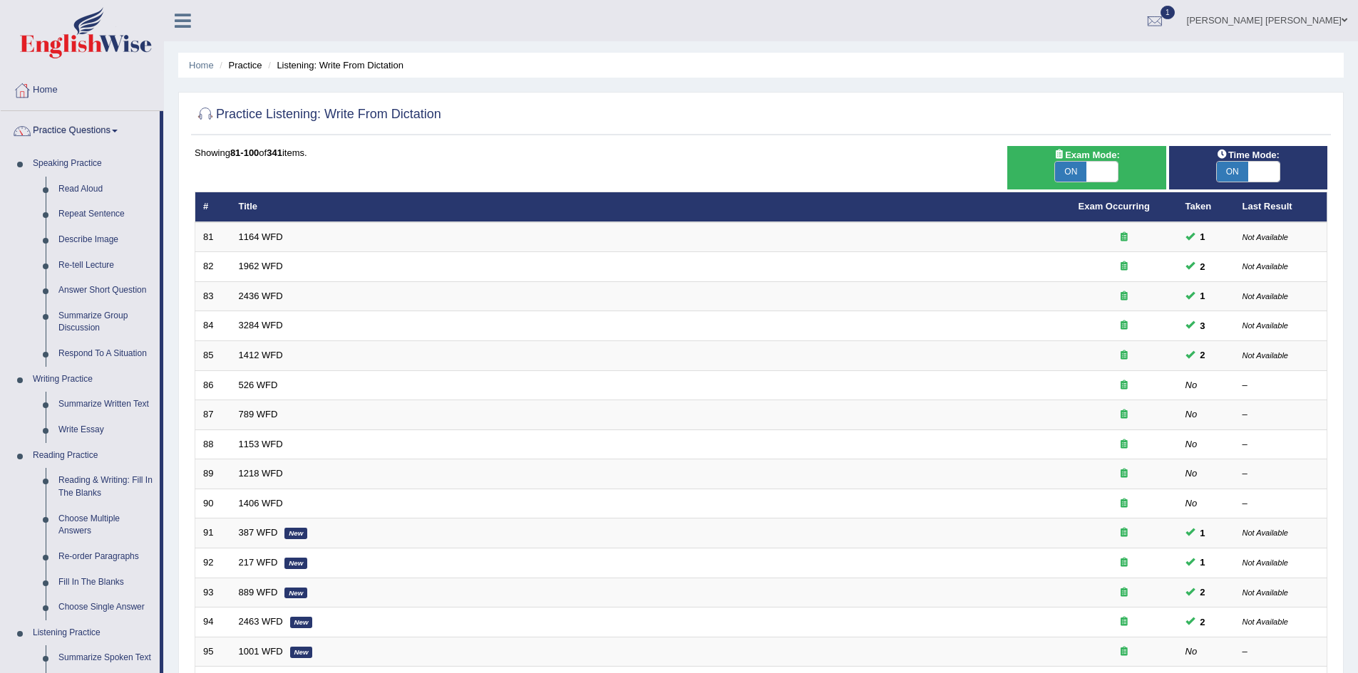
click at [170, 128] on div "Home Practice Listening: Write From Dictation Practice Listening: Write From Di…" at bounding box center [761, 454] width 1194 height 908
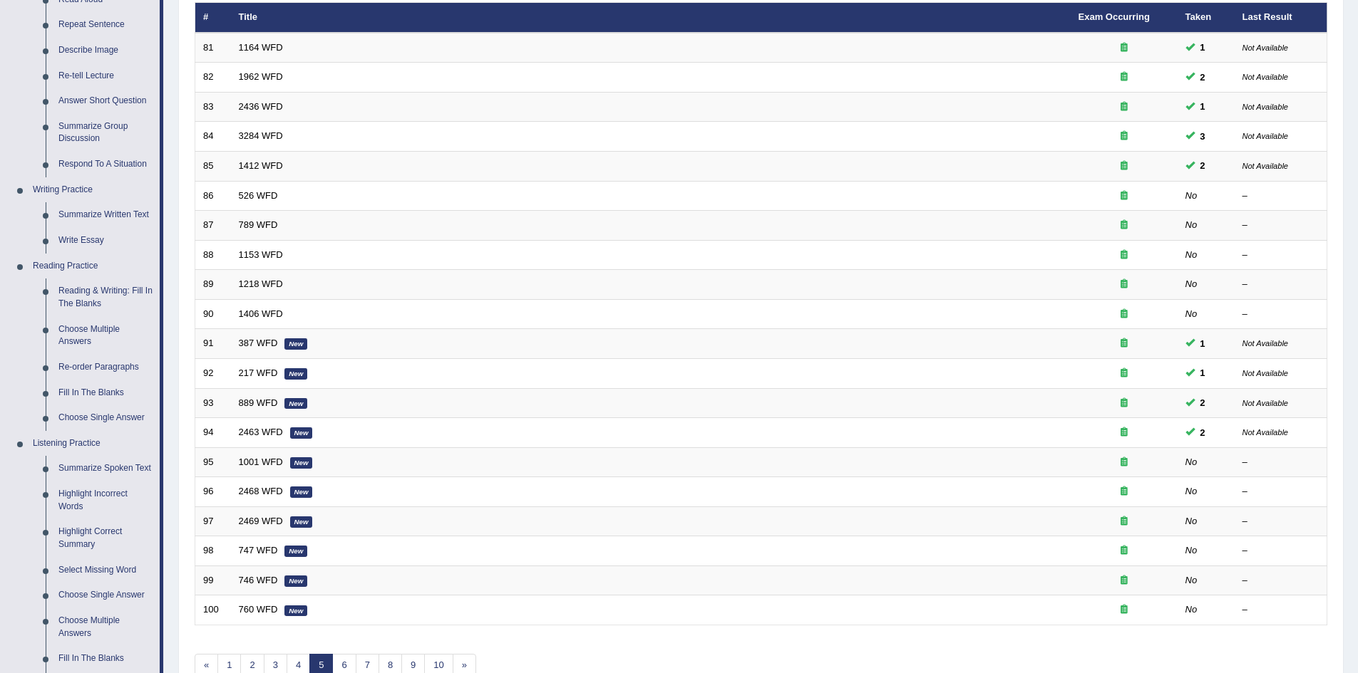
scroll to position [214, 0]
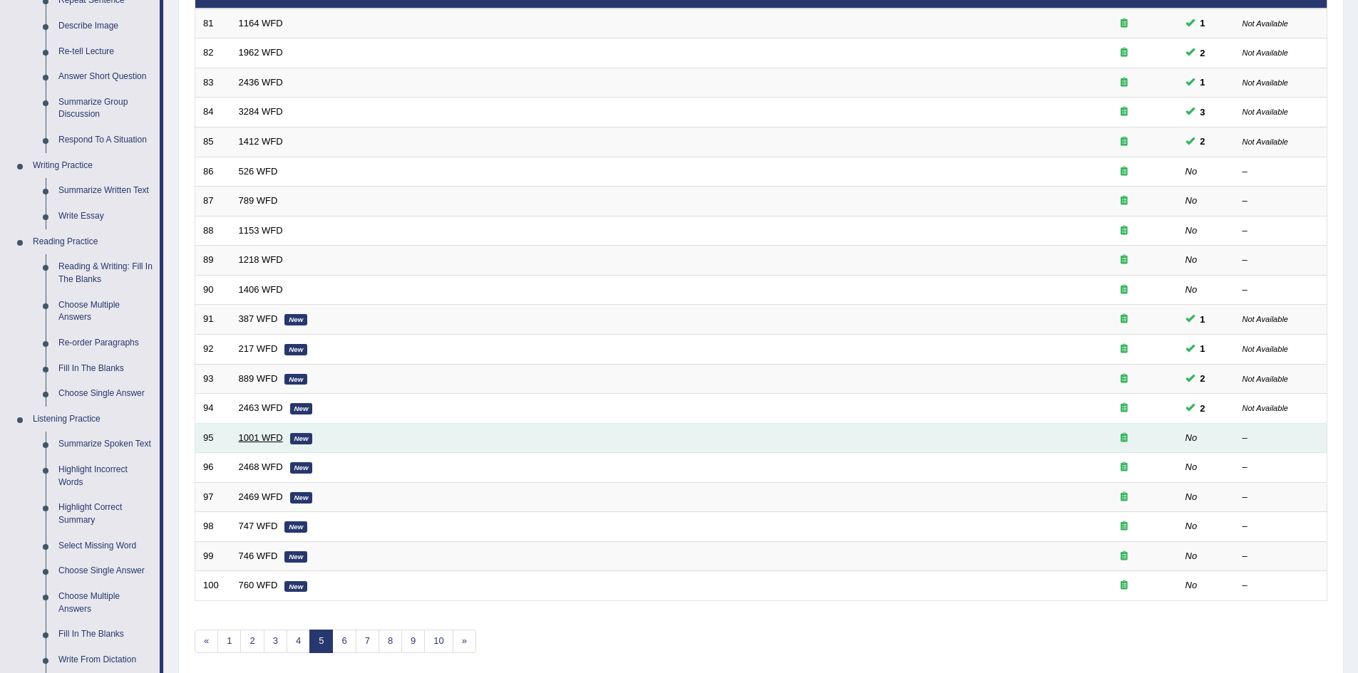
click at [258, 433] on link "1001 WFD" at bounding box center [261, 438] width 44 height 11
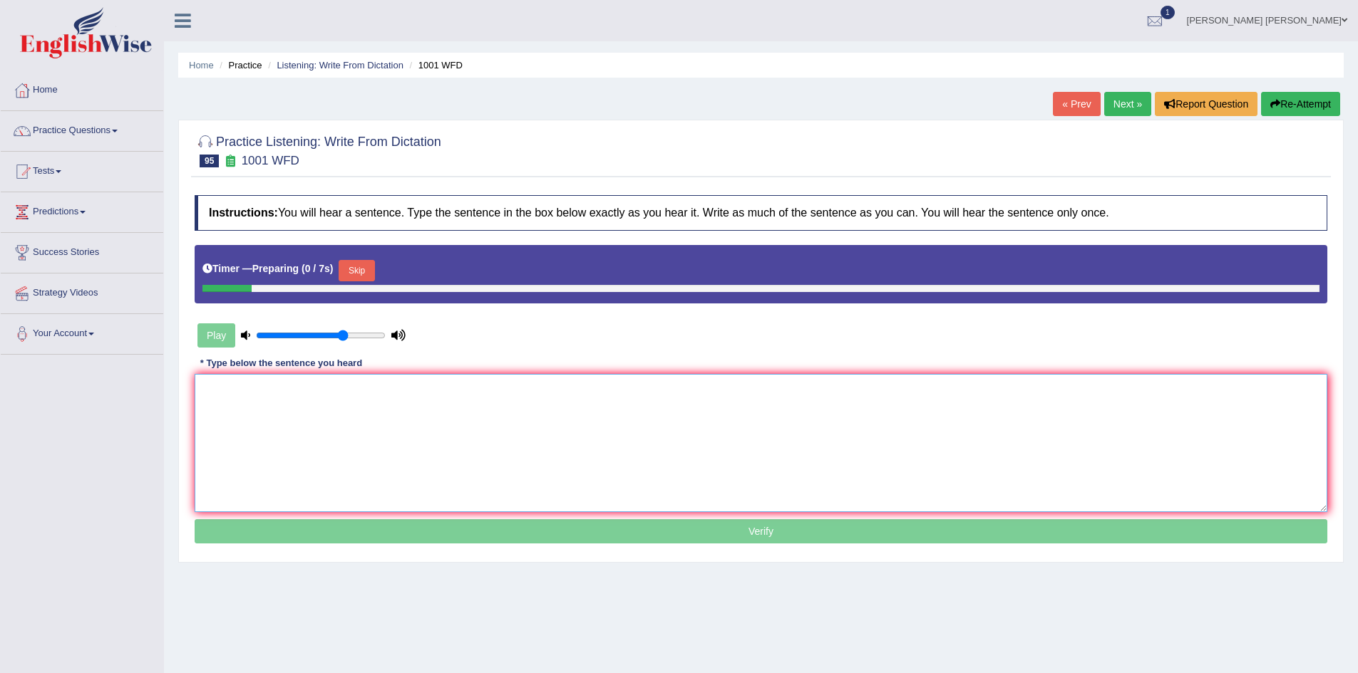
click at [376, 418] on textarea at bounding box center [761, 443] width 1132 height 138
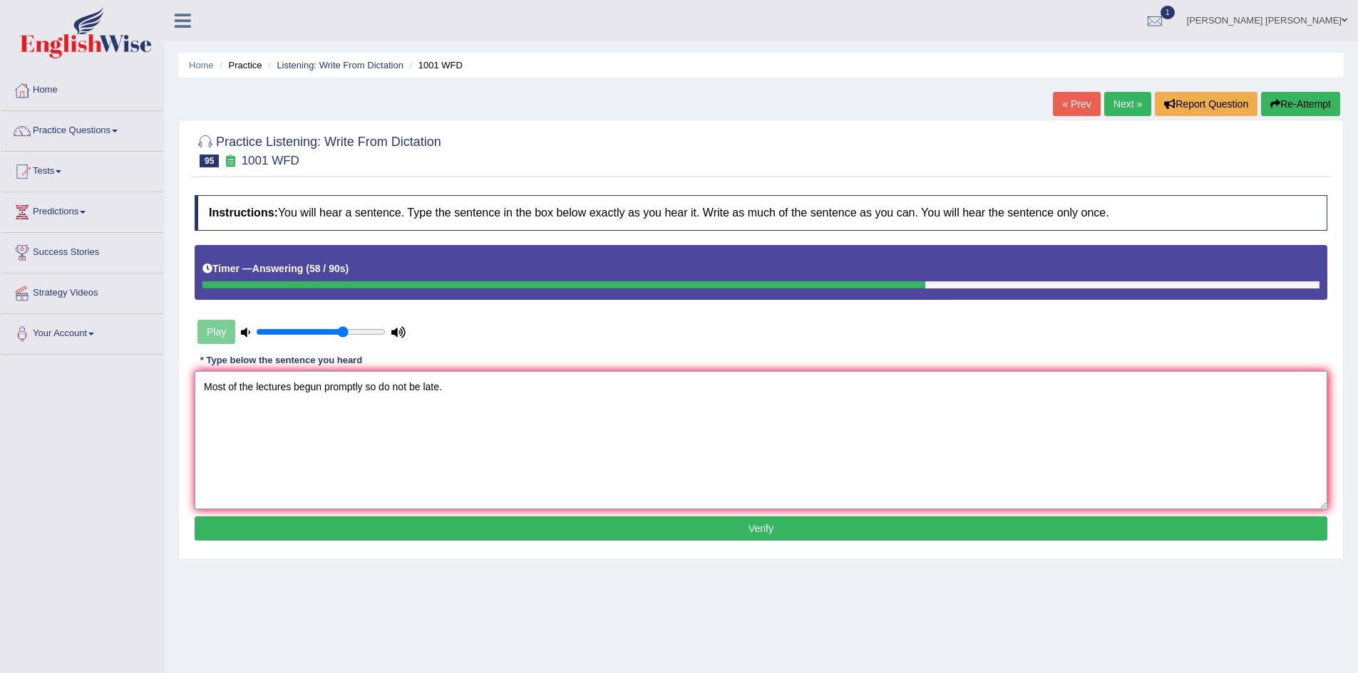
type textarea "Most of the lectures begun promptly so do not be late."
click at [409, 527] on button "Verify" at bounding box center [761, 529] width 1132 height 24
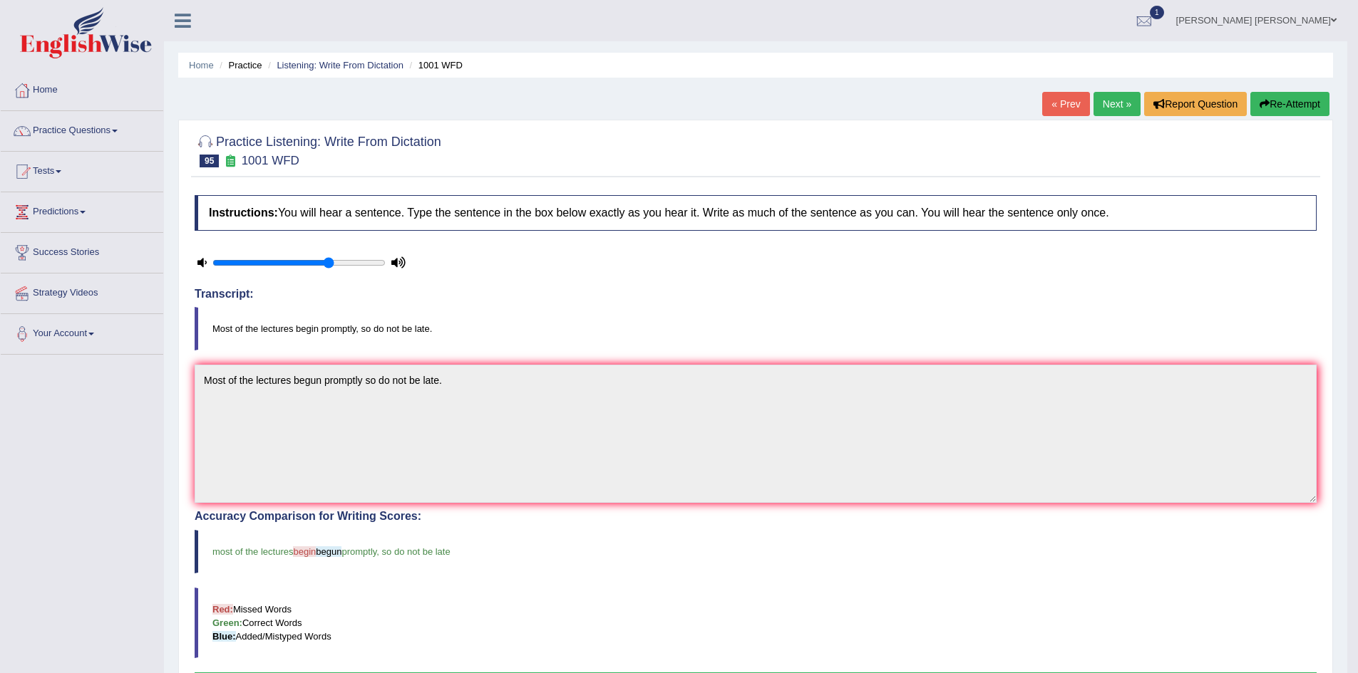
click at [316, 326] on blockquote "Most of the lectures begin promptly, so do not be late." at bounding box center [756, 328] width 1122 height 43
click at [1283, 113] on button "Re-Attempt" at bounding box center [1289, 104] width 79 height 24
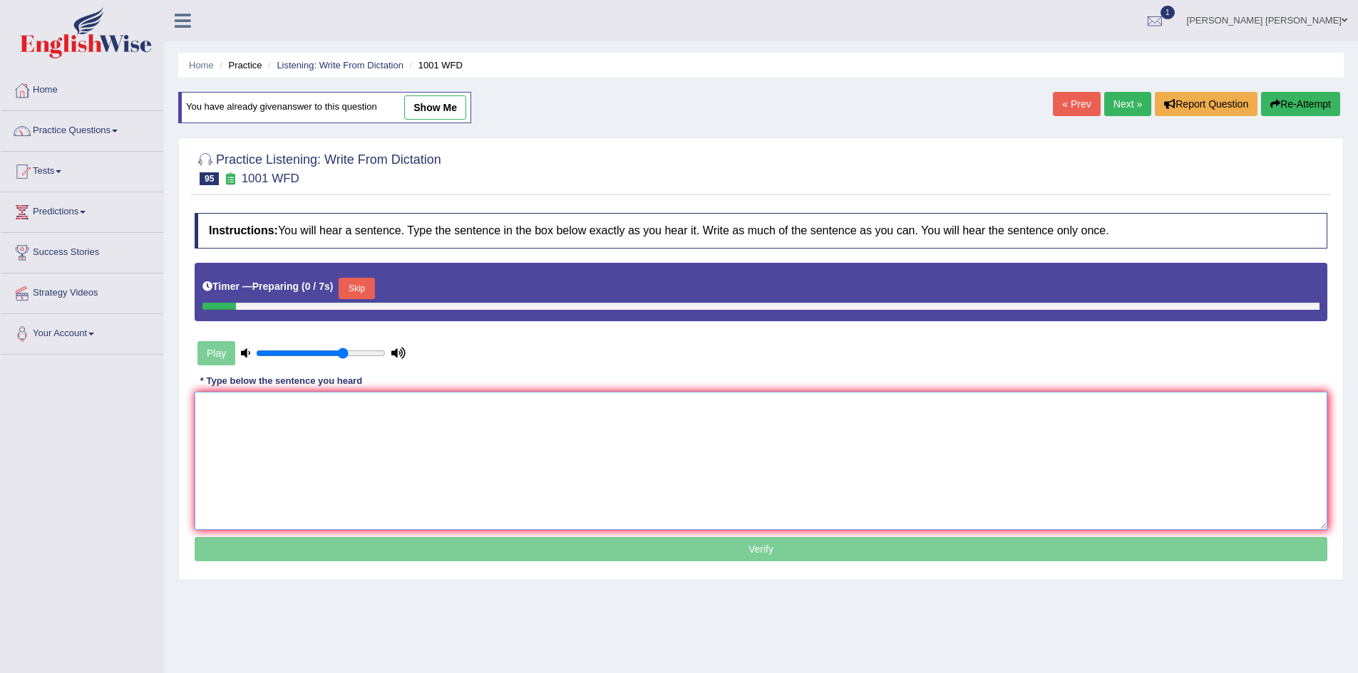
drag, startPoint x: 577, startPoint y: 415, endPoint x: 551, endPoint y: 392, distance: 34.9
click at [577, 414] on textarea at bounding box center [761, 461] width 1132 height 138
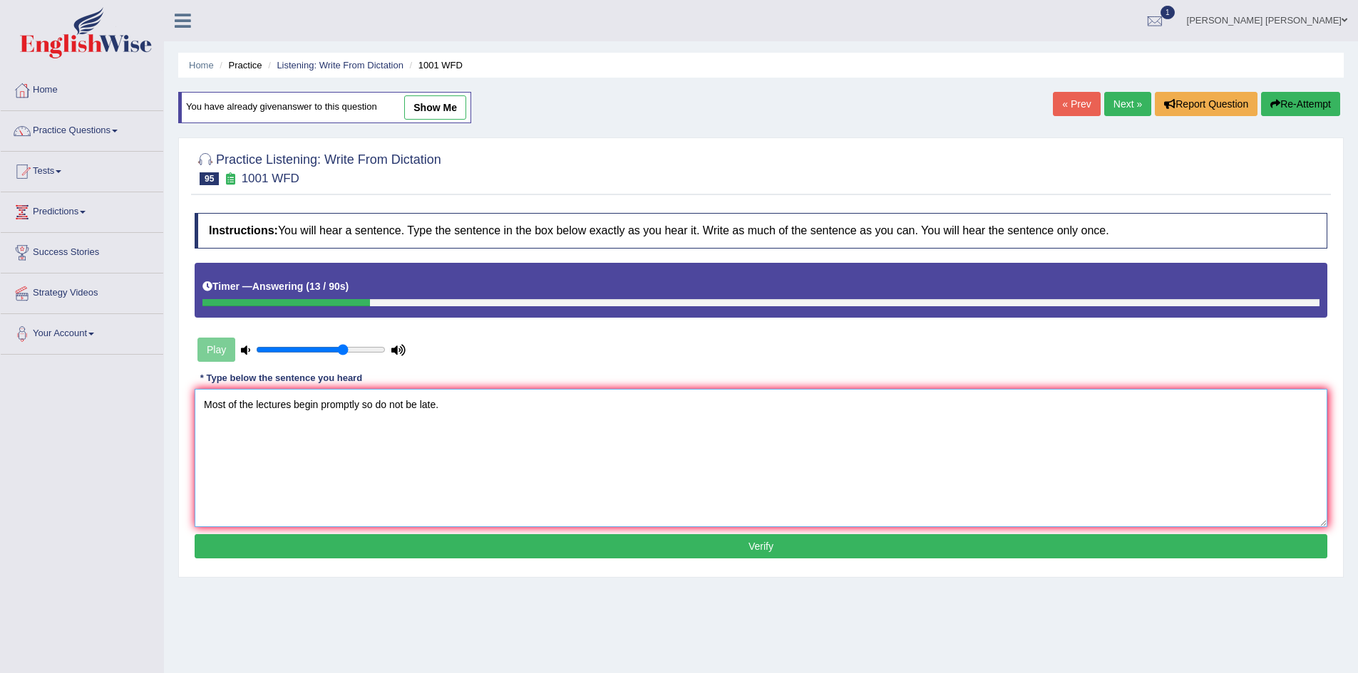
type textarea "Most of the lectures begin promptly so do not be late."
click at [624, 544] on button "Verify" at bounding box center [761, 546] width 1132 height 24
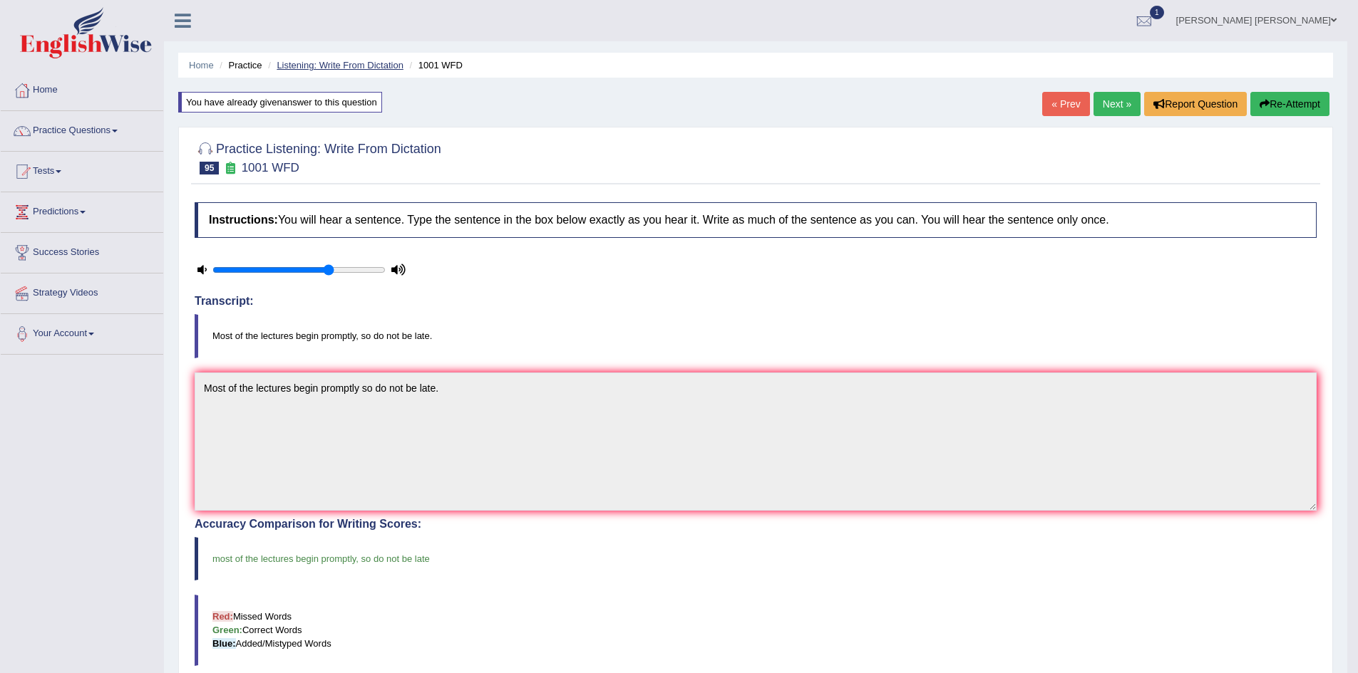
click at [394, 68] on link "Listening: Write From Dictation" at bounding box center [340, 65] width 127 height 11
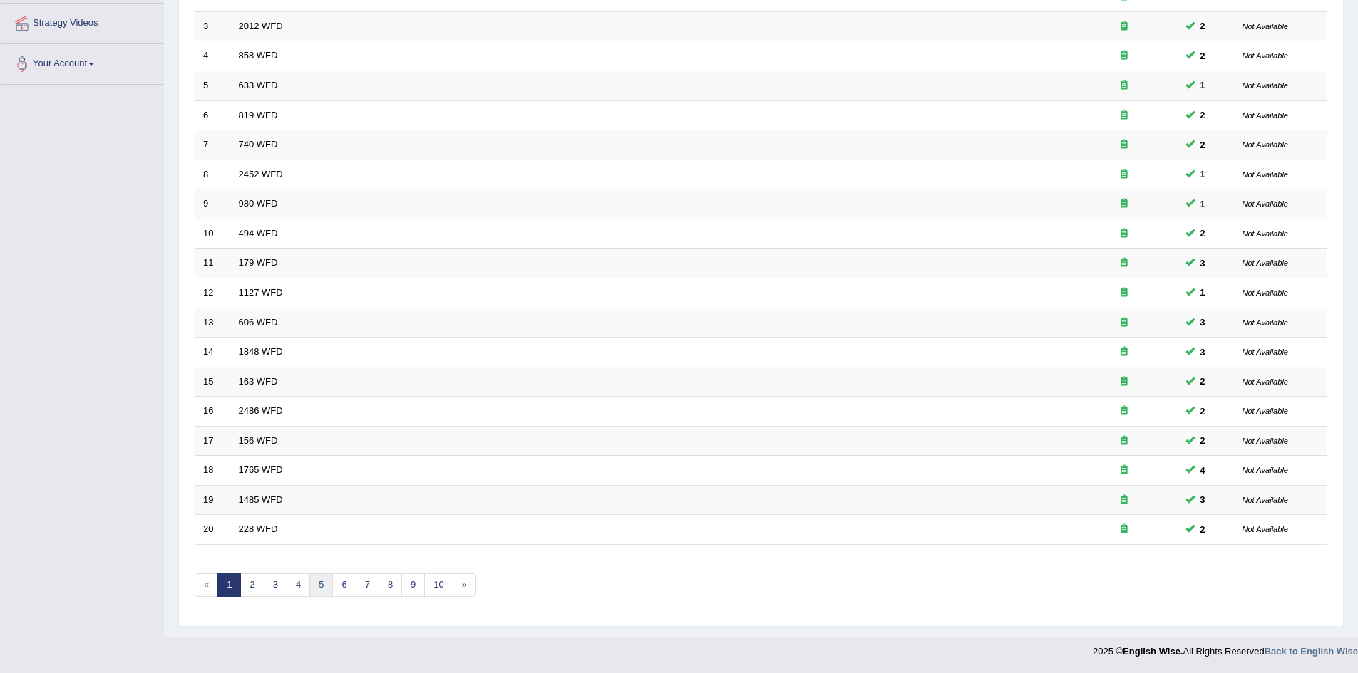
click at [313, 584] on link "5" at bounding box center [321, 586] width 24 height 24
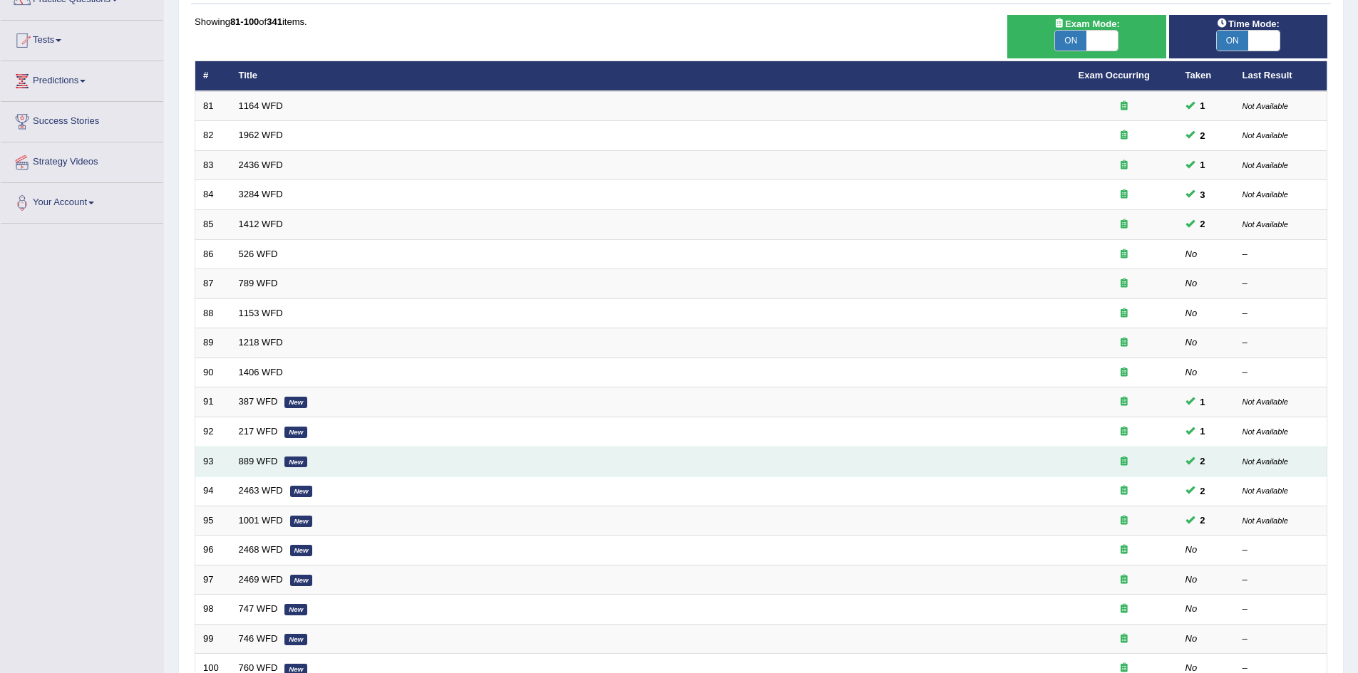
scroll to position [143, 0]
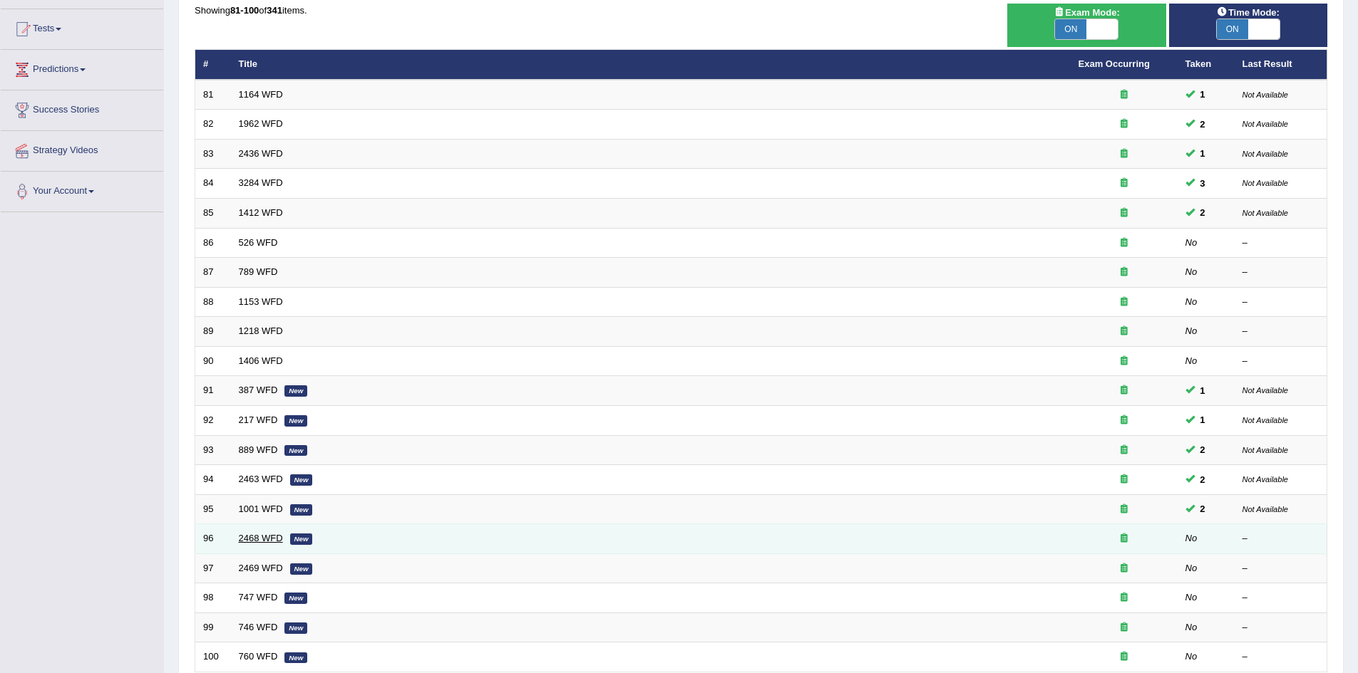
click at [252, 541] on link "2468 WFD" at bounding box center [261, 538] width 44 height 11
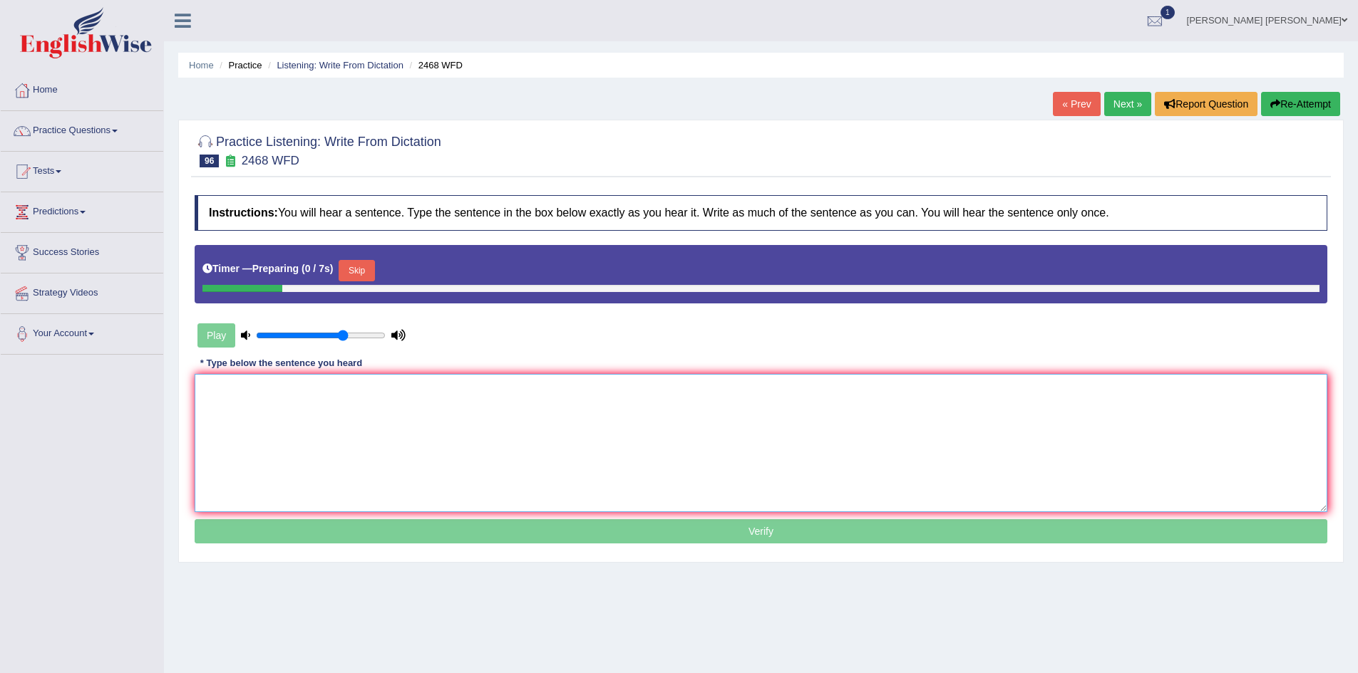
click at [330, 405] on textarea at bounding box center [761, 443] width 1132 height 138
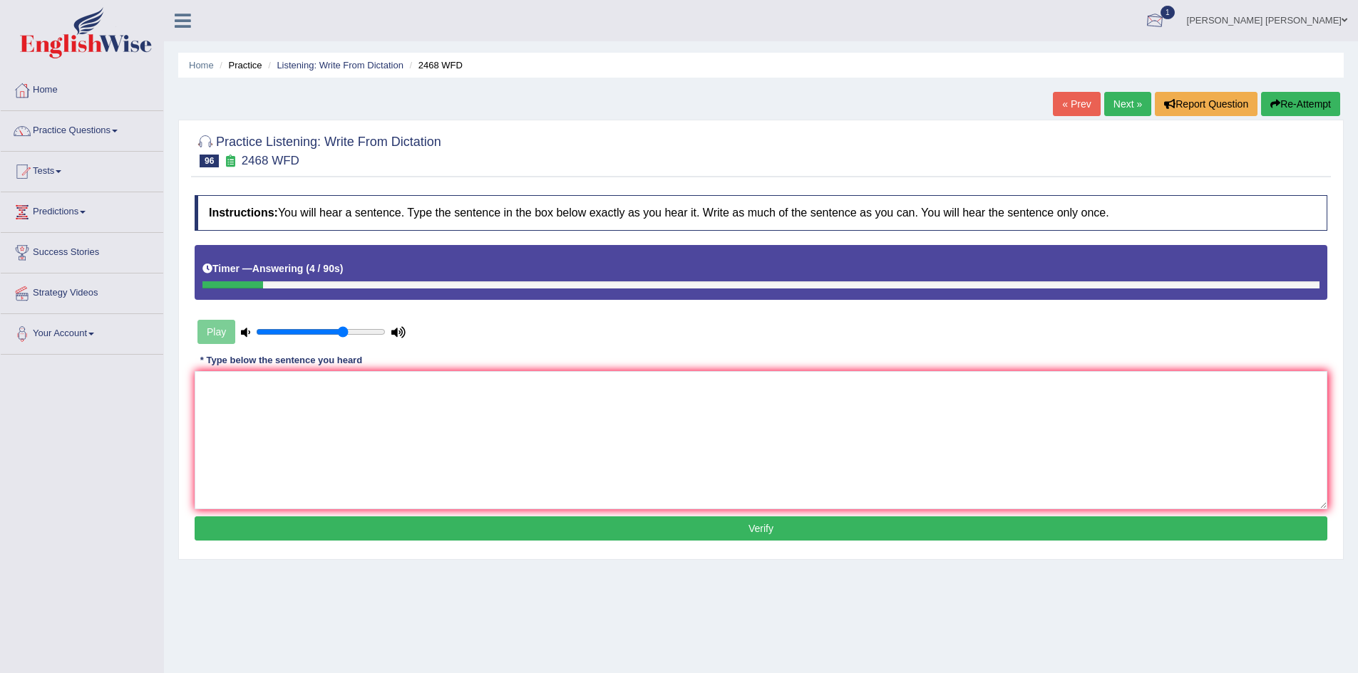
click at [1301, 100] on button "Re-Attempt" at bounding box center [1300, 104] width 79 height 24
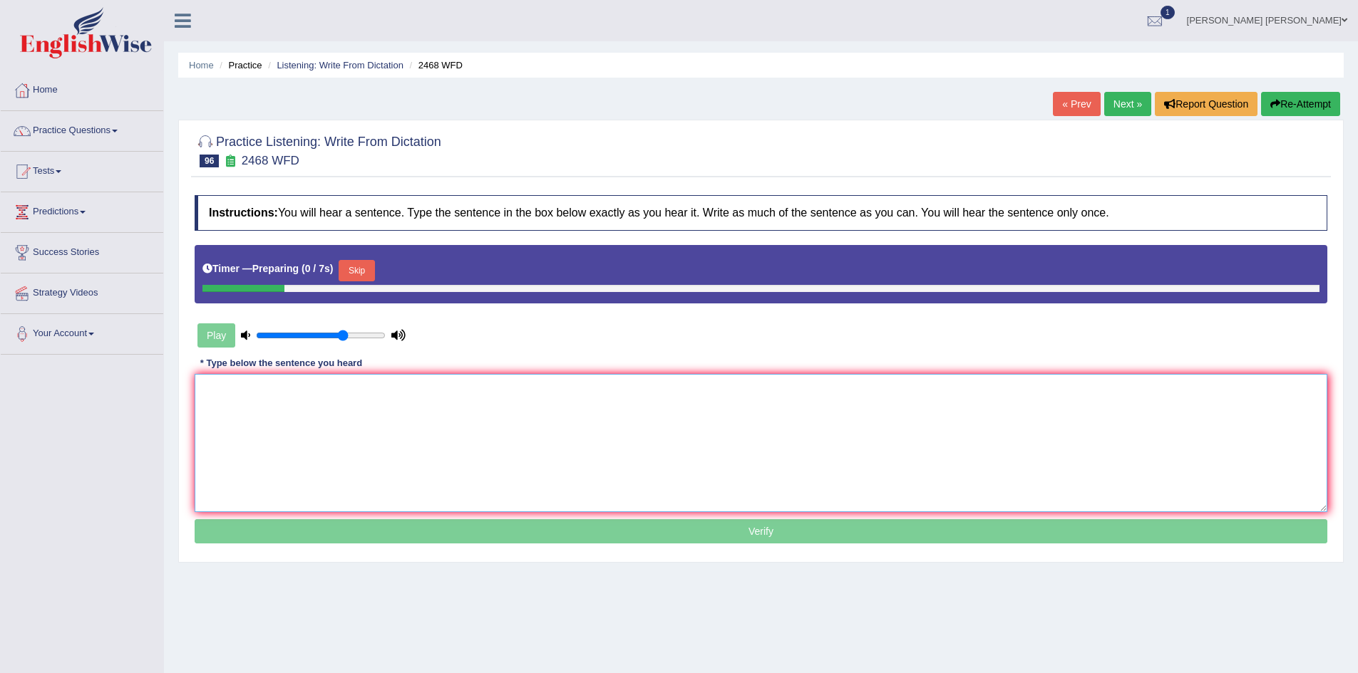
click at [425, 388] on textarea at bounding box center [761, 443] width 1132 height 138
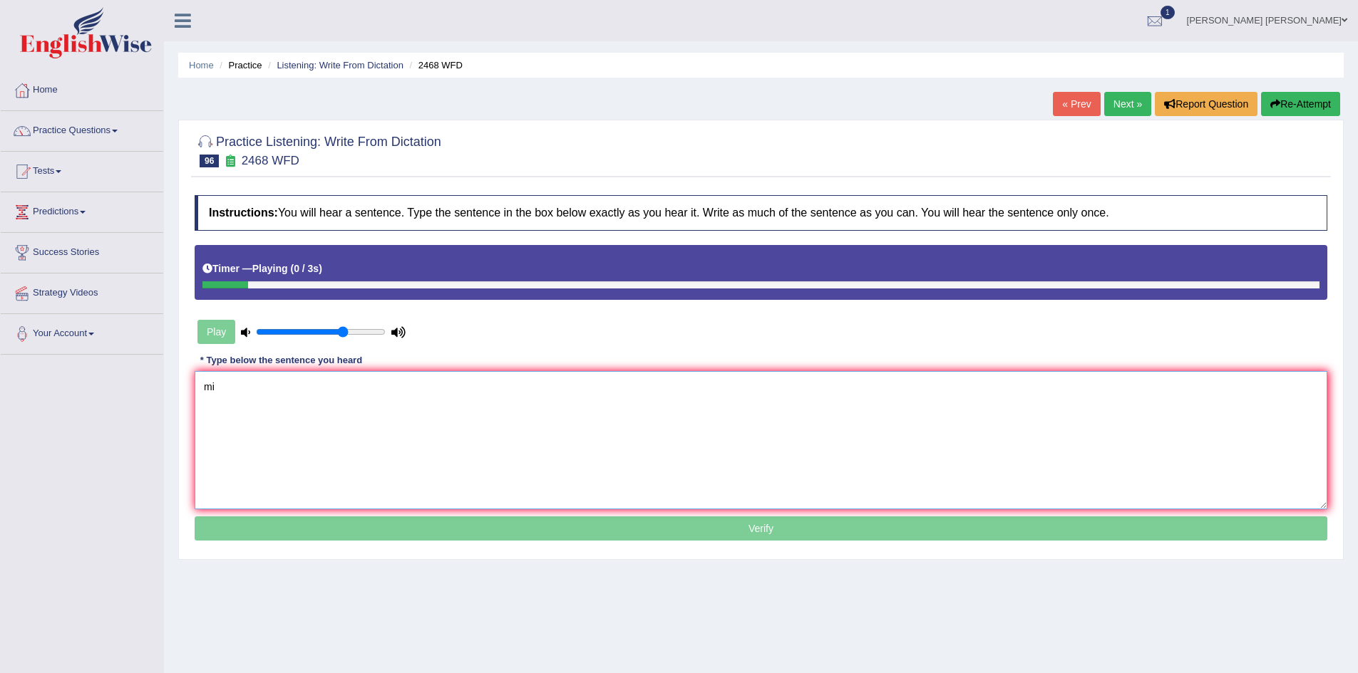
type textarea "m"
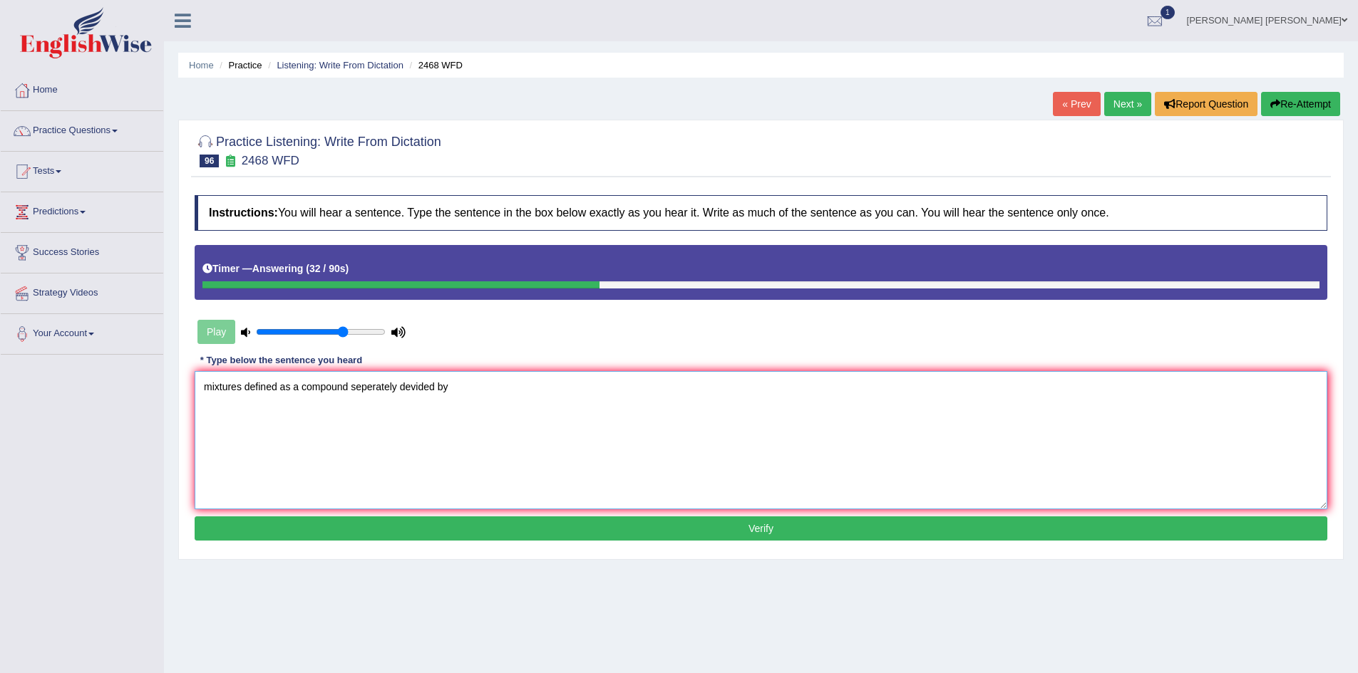
type textarea "mixtures defined as a compound seperately devided by"
click at [1305, 104] on button "Re-Attempt" at bounding box center [1300, 104] width 79 height 24
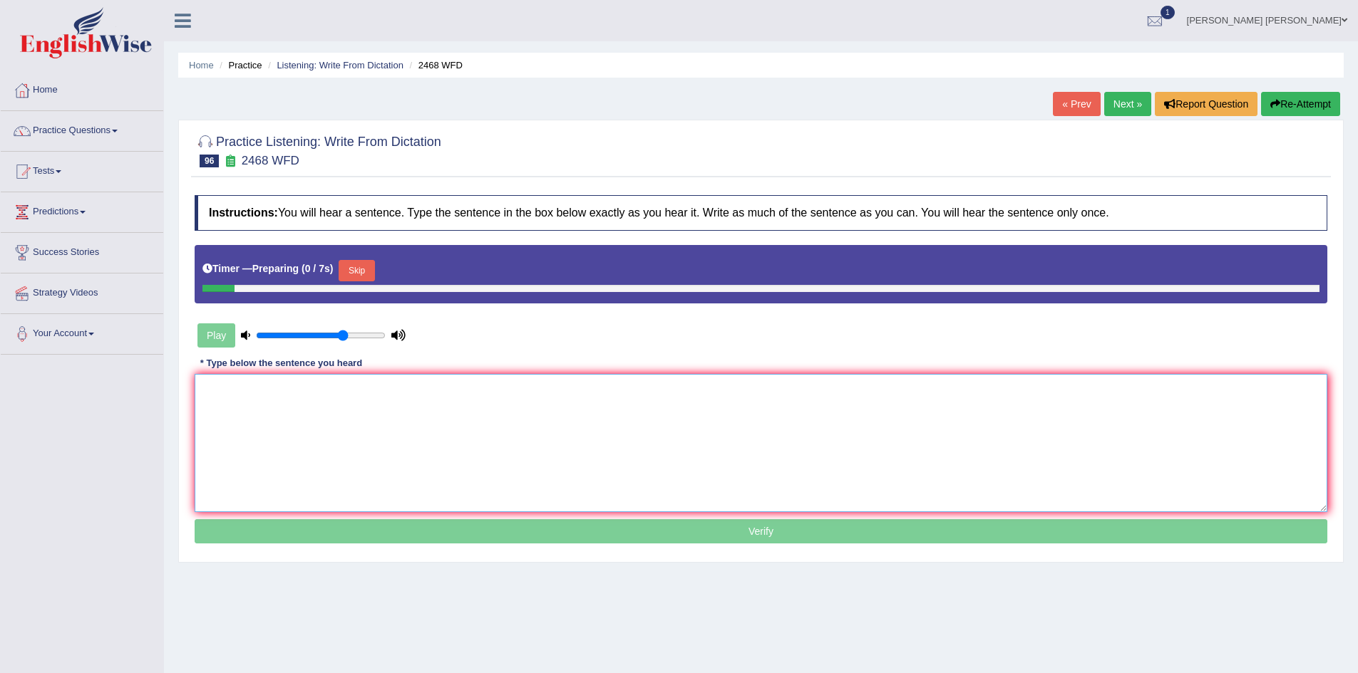
click at [525, 428] on textarea at bounding box center [761, 443] width 1132 height 138
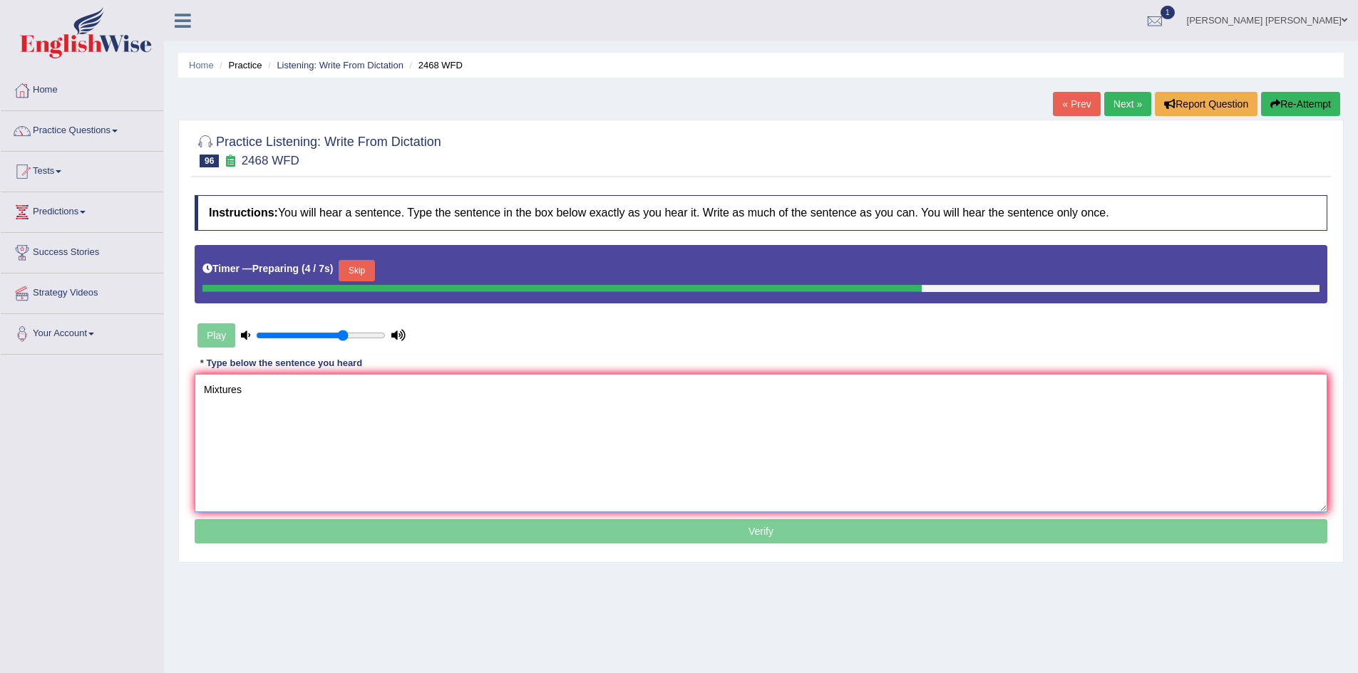
type textarea "Mixtures"
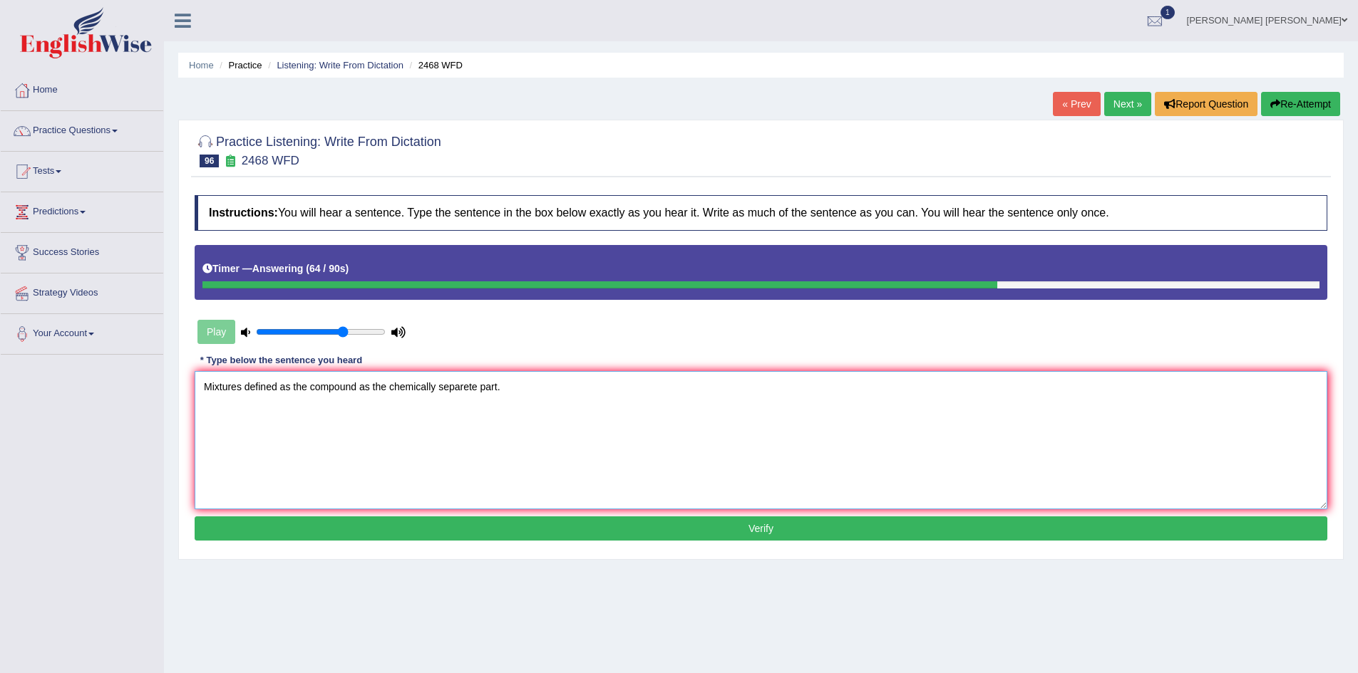
type textarea "Mixtures defined as the compound as the chemically separete part."
click at [502, 528] on button "Verify" at bounding box center [761, 529] width 1132 height 24
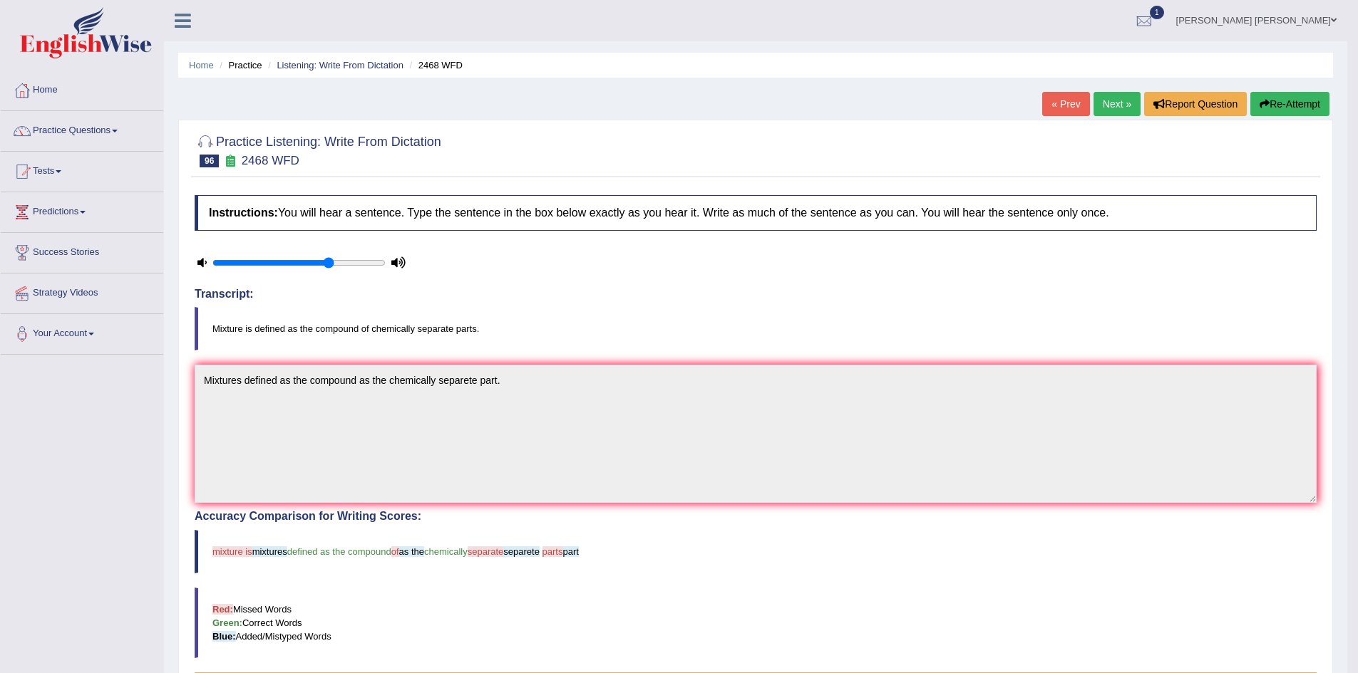
click at [1310, 105] on button "Re-Attempt" at bounding box center [1289, 104] width 79 height 24
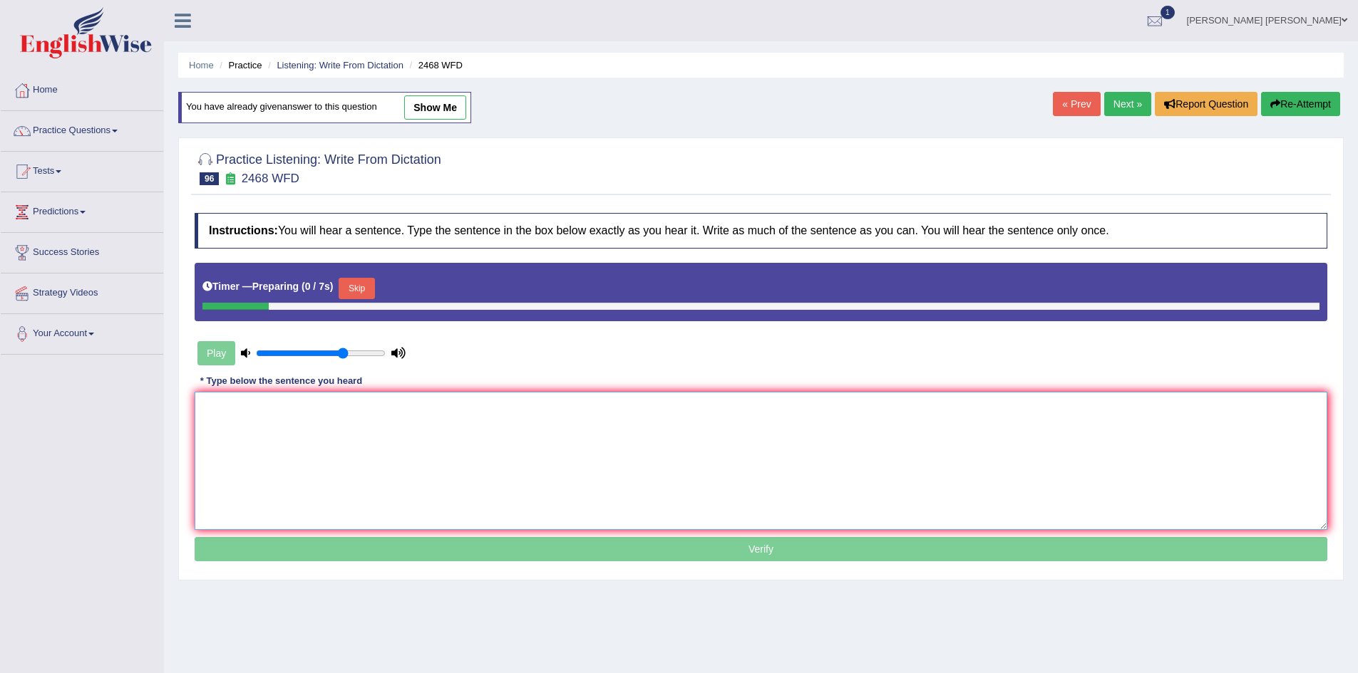
click at [510, 433] on textarea at bounding box center [761, 461] width 1132 height 138
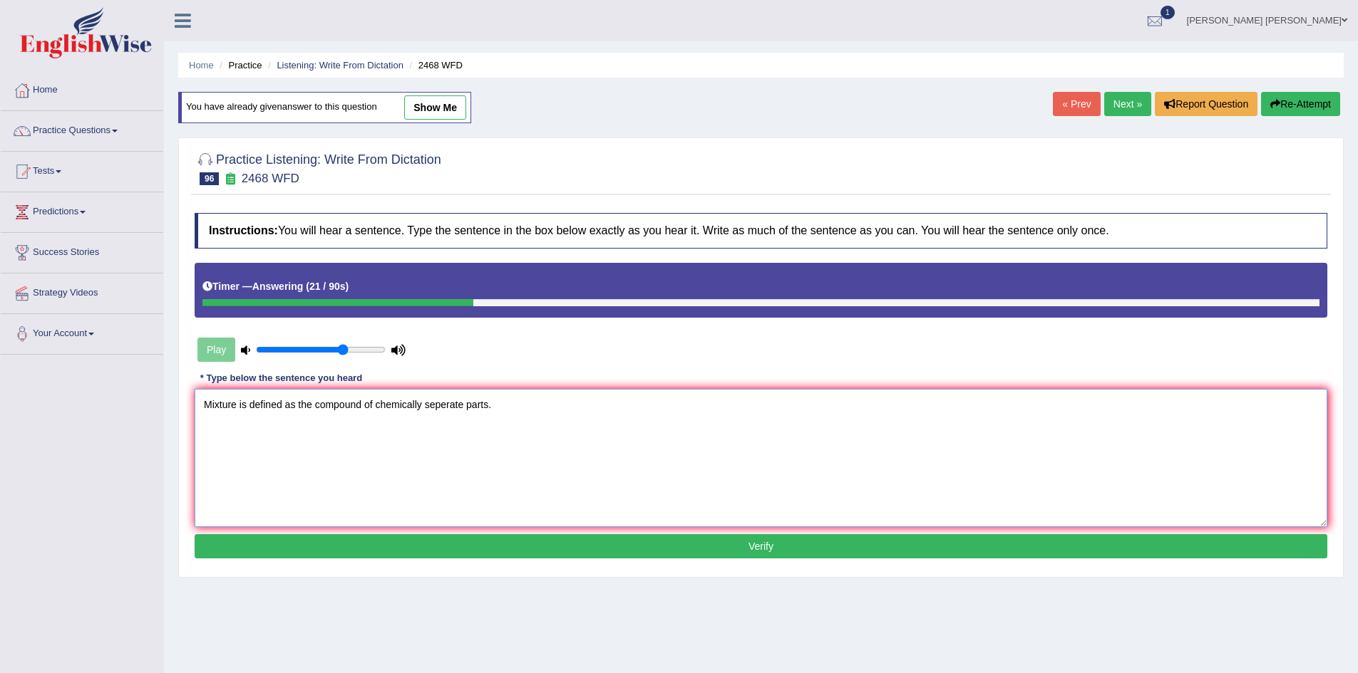
type textarea "Mixture is defined as the compound of chemically seperate parts."
click at [538, 550] on button "Verify" at bounding box center [761, 546] width 1132 height 24
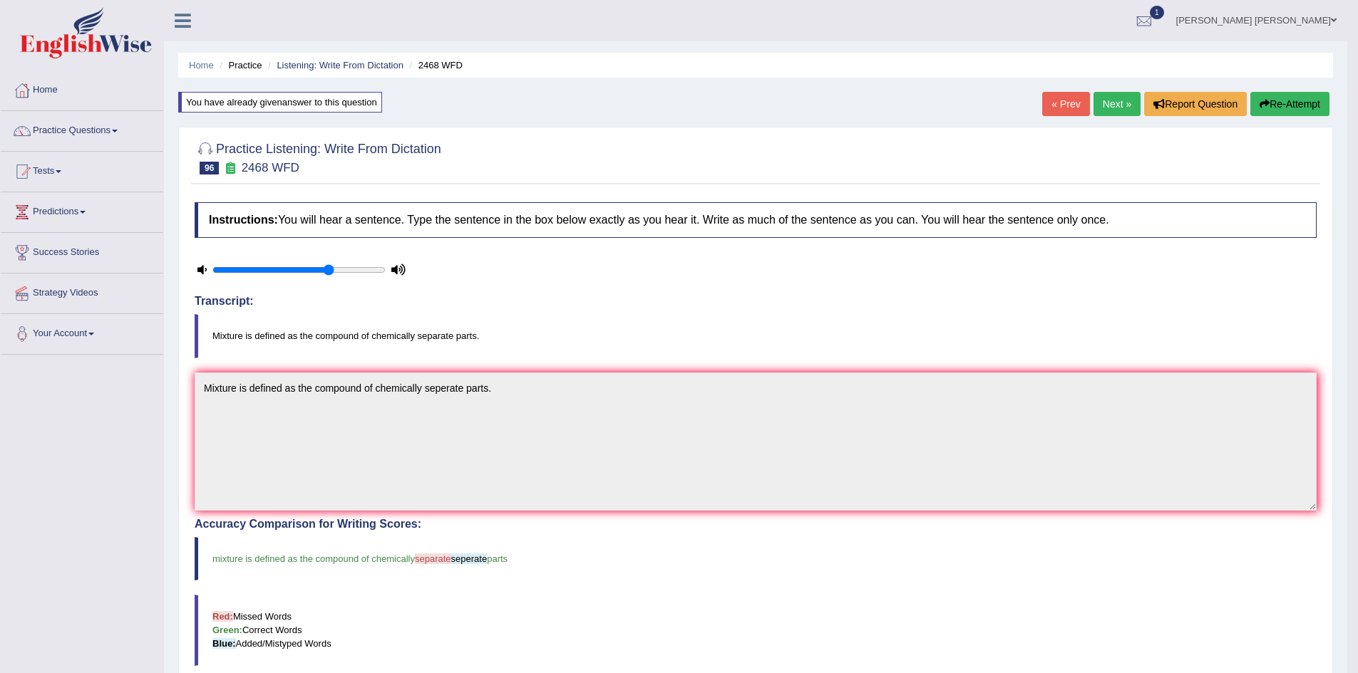
click at [1290, 105] on button "Re-Attempt" at bounding box center [1289, 104] width 79 height 24
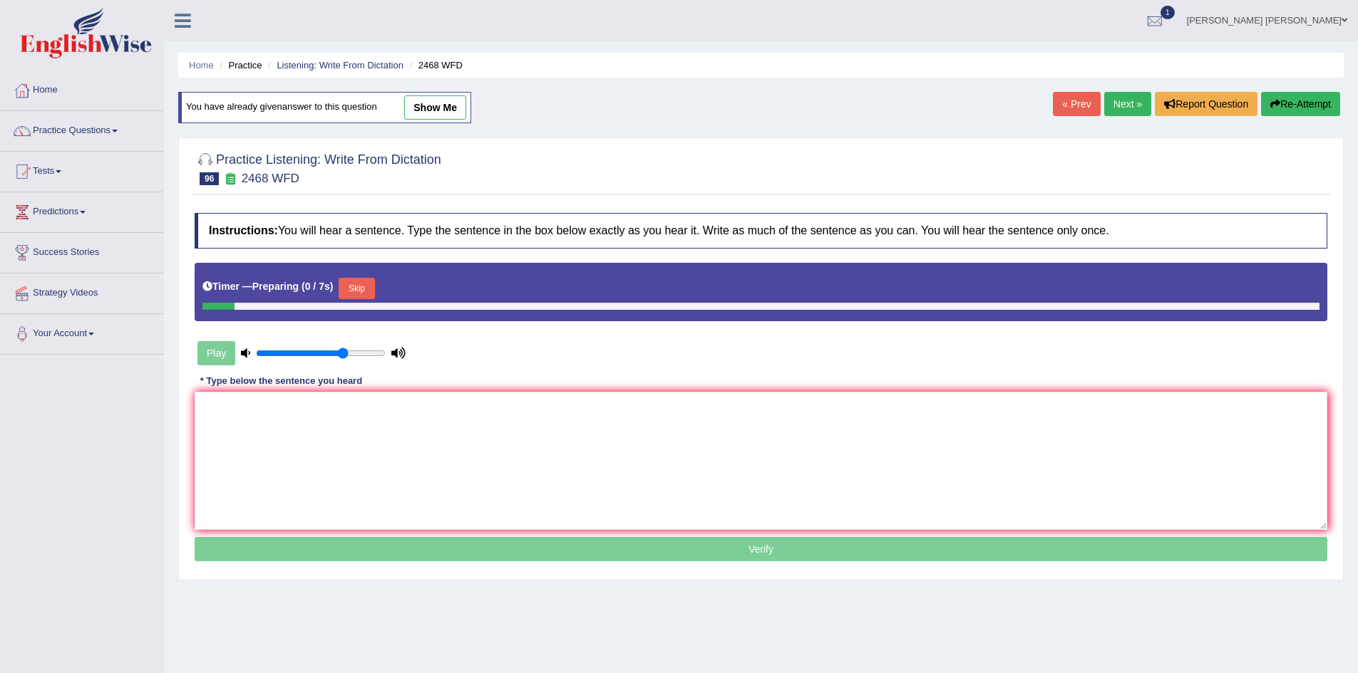
click at [550, 418] on textarea at bounding box center [761, 461] width 1132 height 138
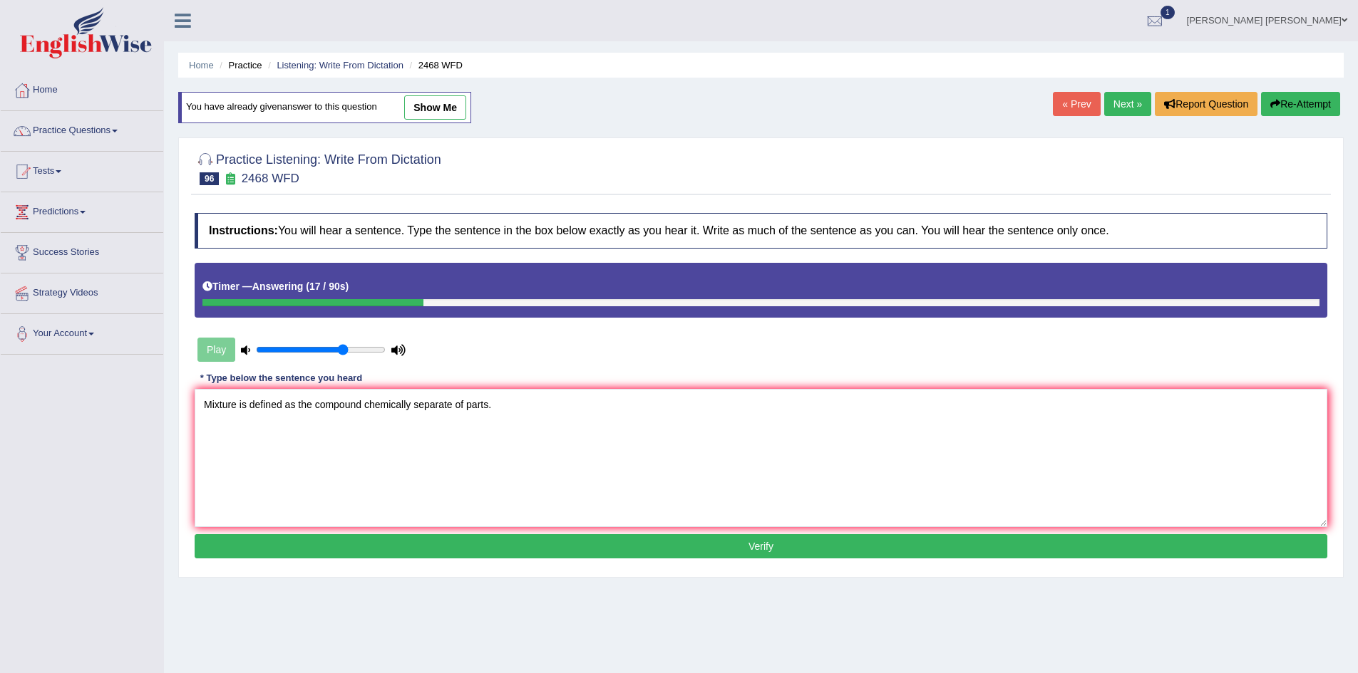
type textarea "Mixture is defined as the compound chemically separate of parts."
click at [522, 539] on button "Verify" at bounding box center [761, 546] width 1132 height 24
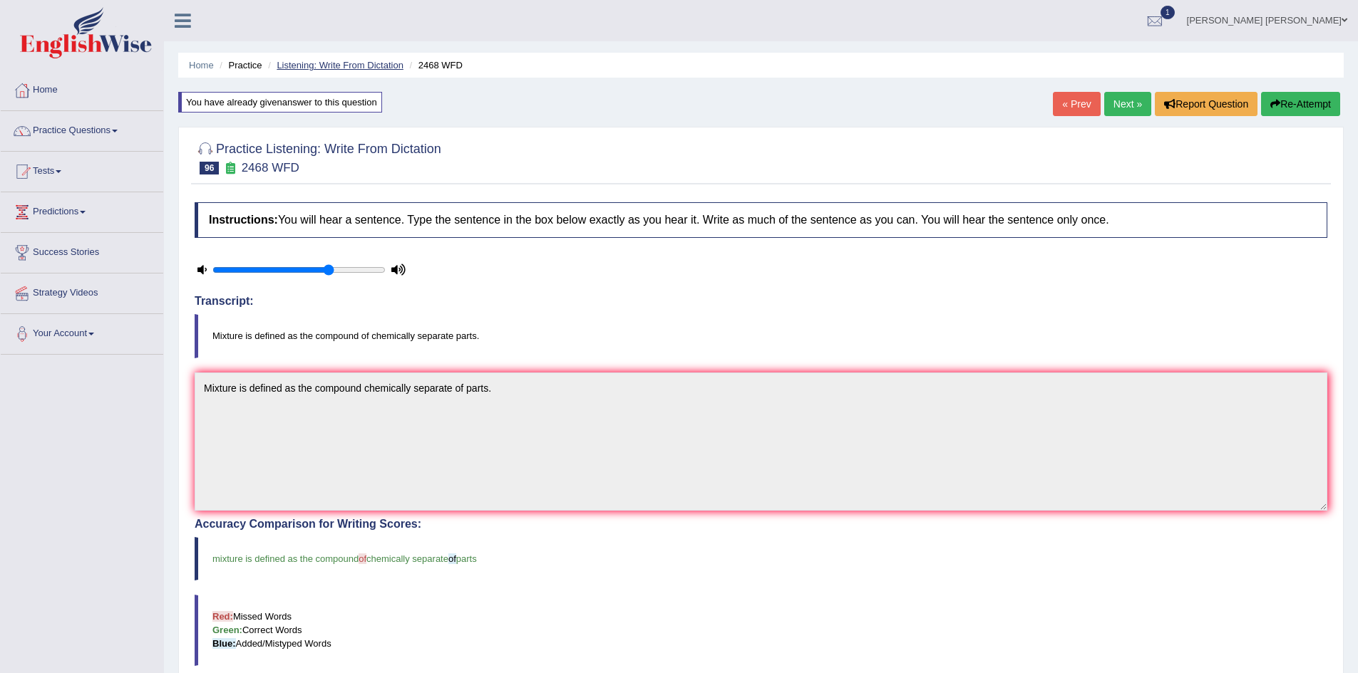
click at [348, 66] on link "Listening: Write From Dictation" at bounding box center [340, 65] width 127 height 11
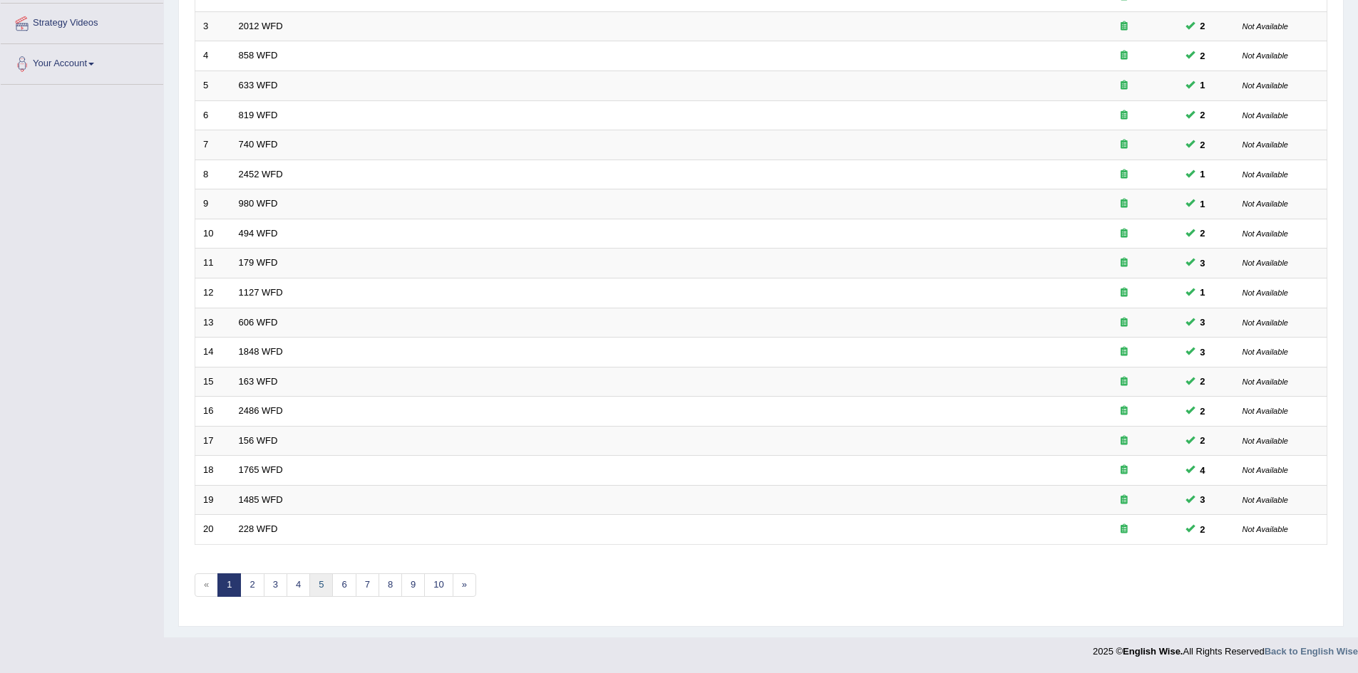
click at [321, 580] on link "5" at bounding box center [321, 586] width 24 height 24
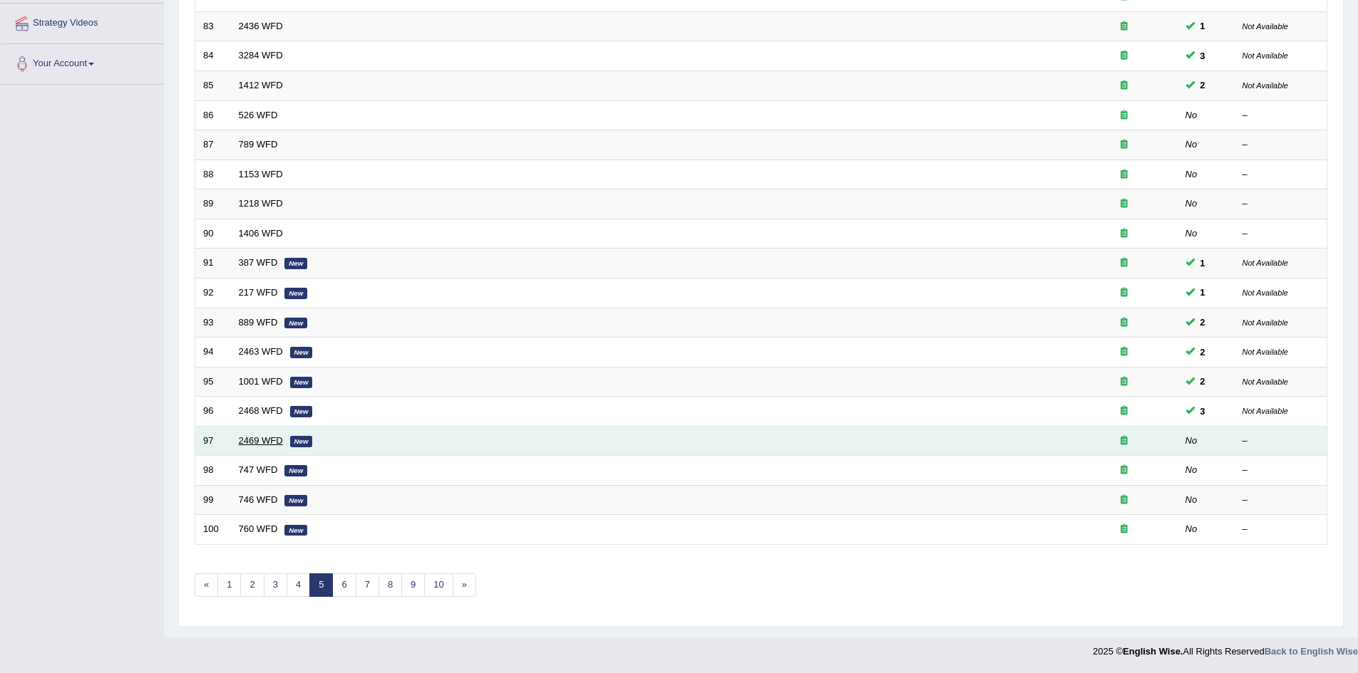
click at [252, 440] on link "2469 WFD" at bounding box center [261, 440] width 44 height 11
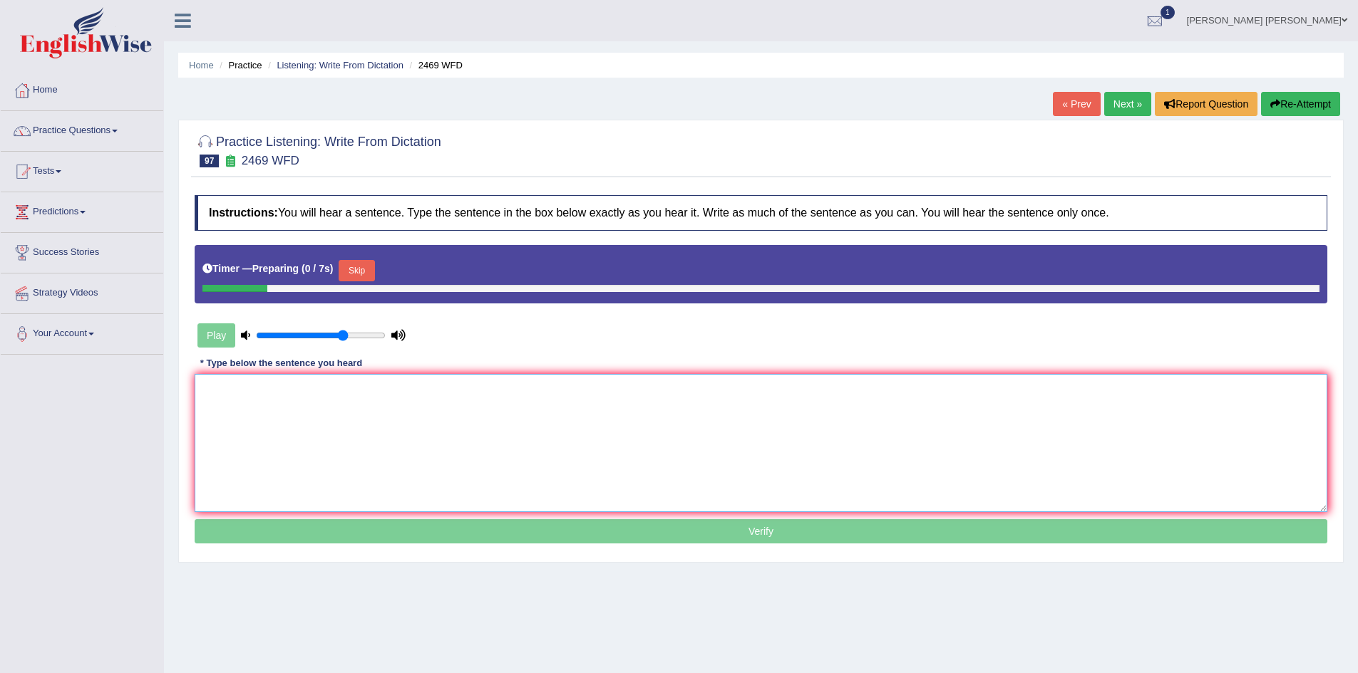
click at [408, 405] on textarea at bounding box center [761, 443] width 1132 height 138
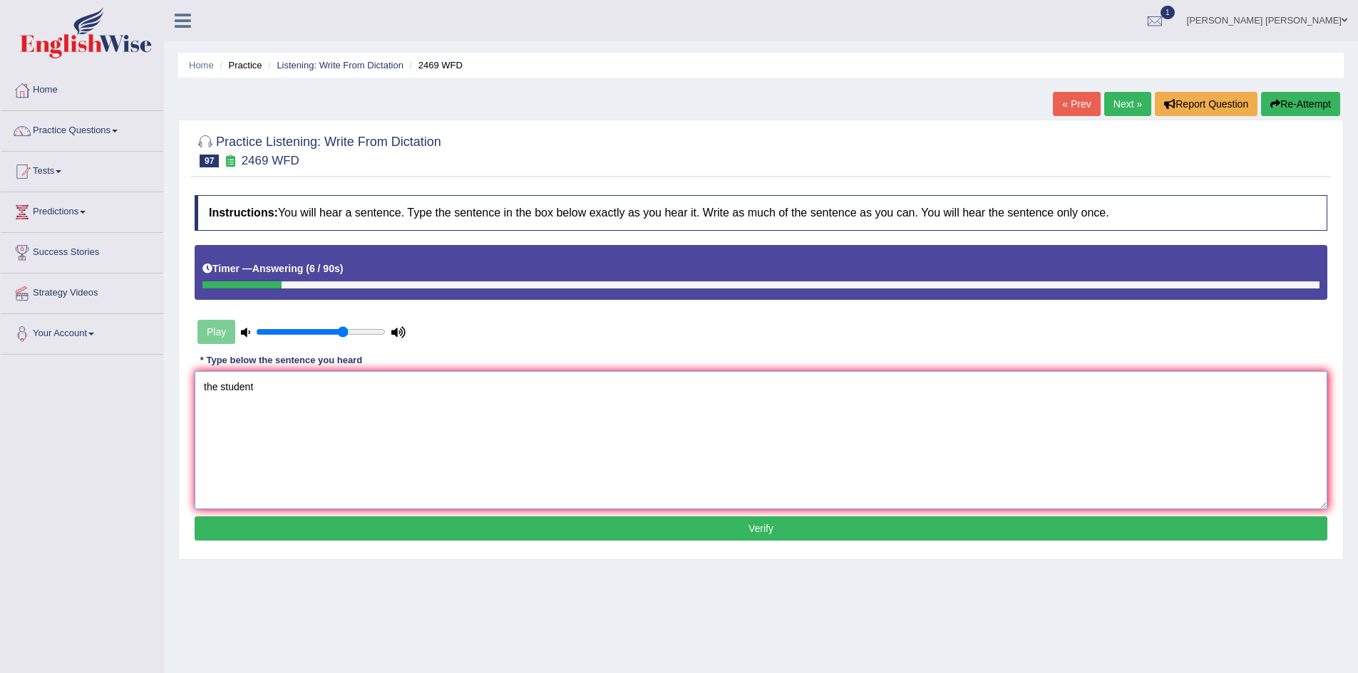
type textarea "the student"
click at [1293, 113] on button "Re-Attempt" at bounding box center [1300, 104] width 79 height 24
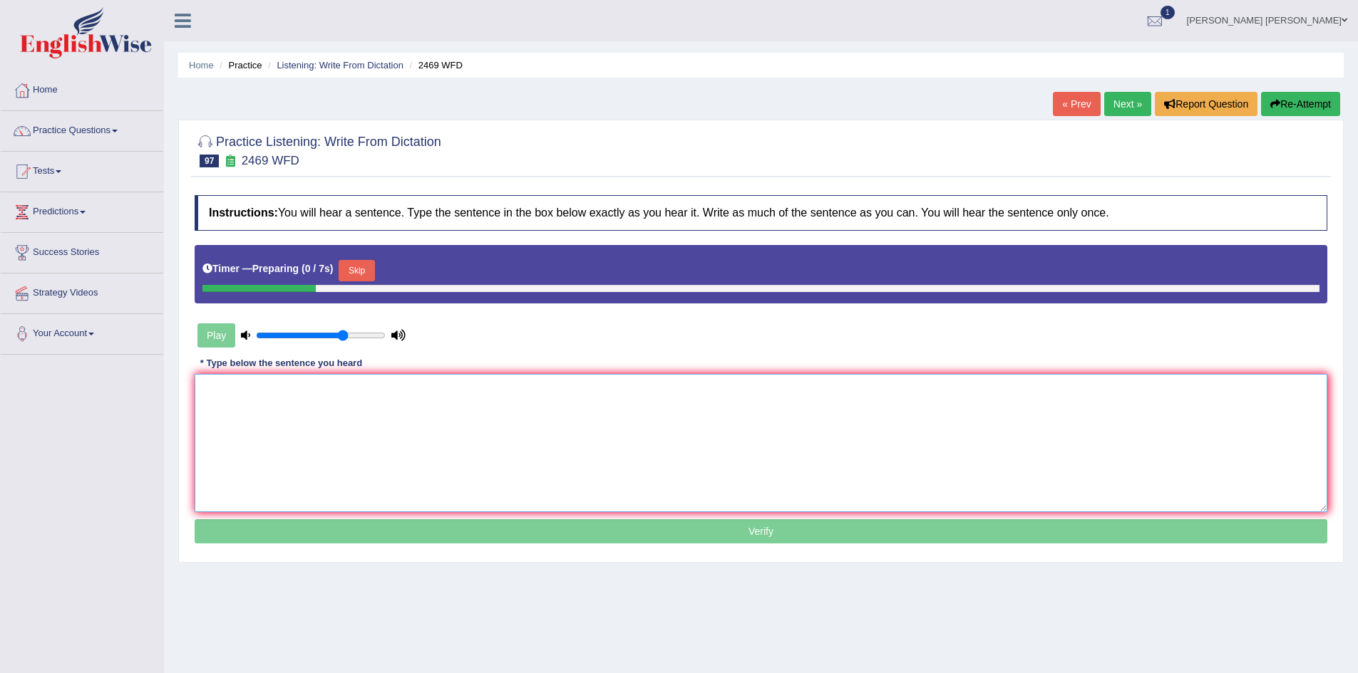
click at [406, 405] on textarea at bounding box center [761, 443] width 1132 height 138
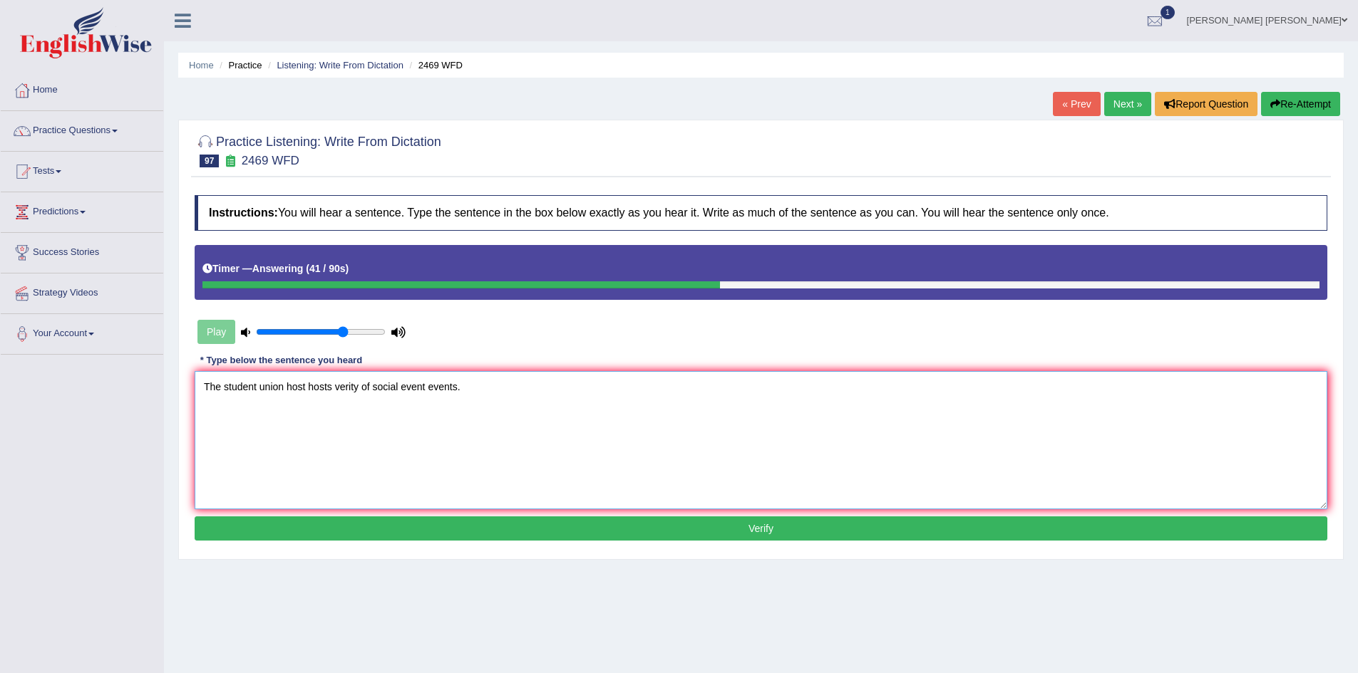
type textarea "The student union host hosts verity of social event events."
click at [443, 527] on button "Verify" at bounding box center [761, 529] width 1132 height 24
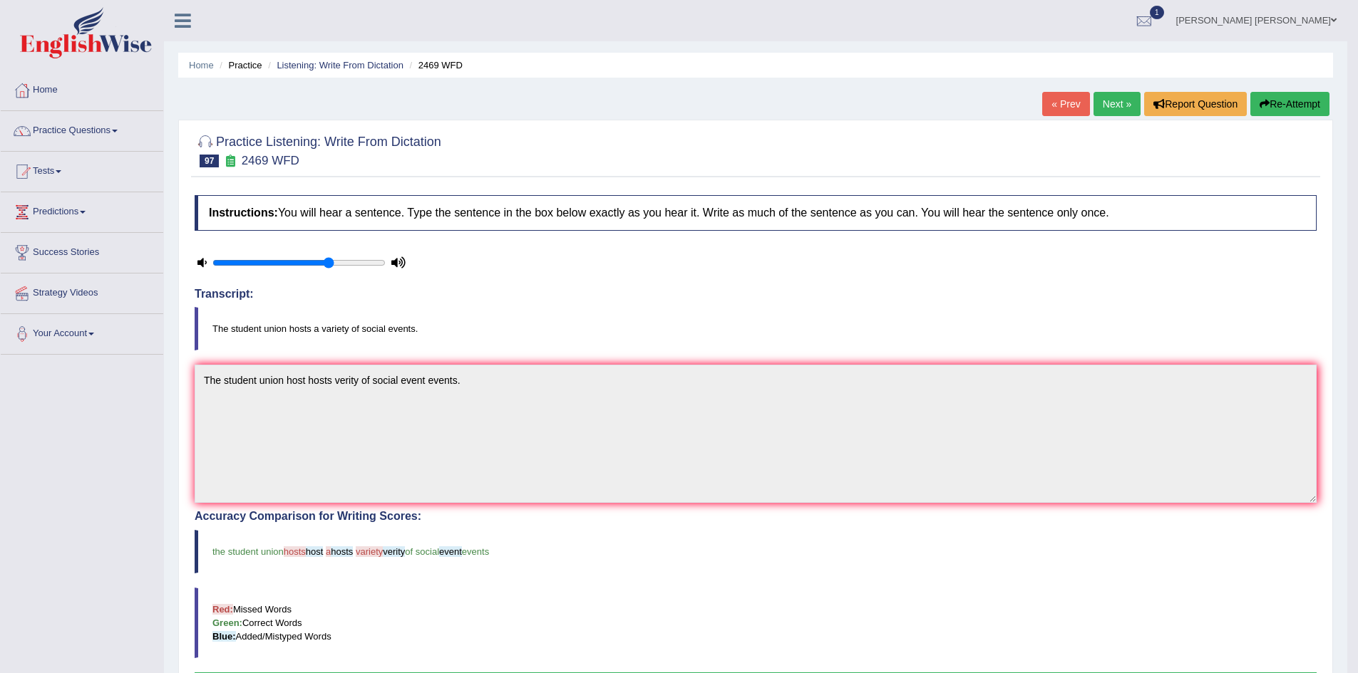
click at [1292, 104] on button "Re-Attempt" at bounding box center [1289, 104] width 79 height 24
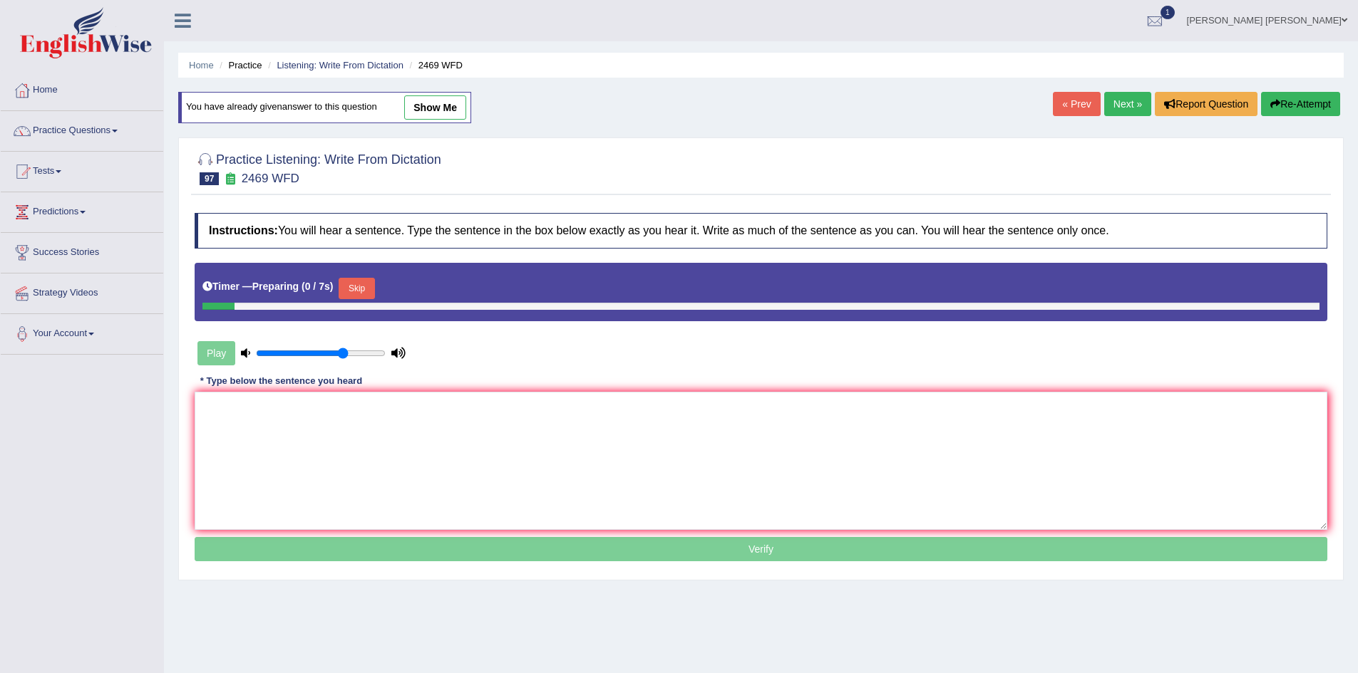
click at [408, 414] on textarea at bounding box center [761, 461] width 1132 height 138
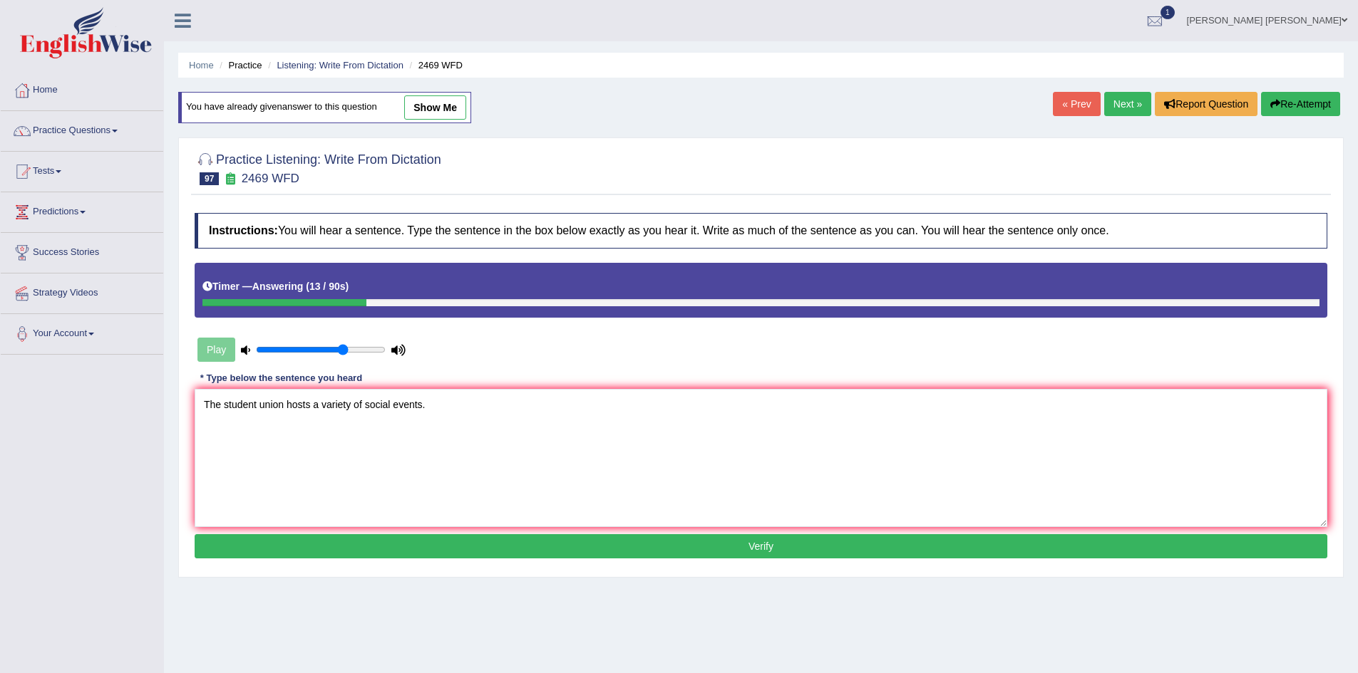
type textarea "The student union hosts a variety of social events."
click at [470, 539] on button "Verify" at bounding box center [761, 546] width 1132 height 24
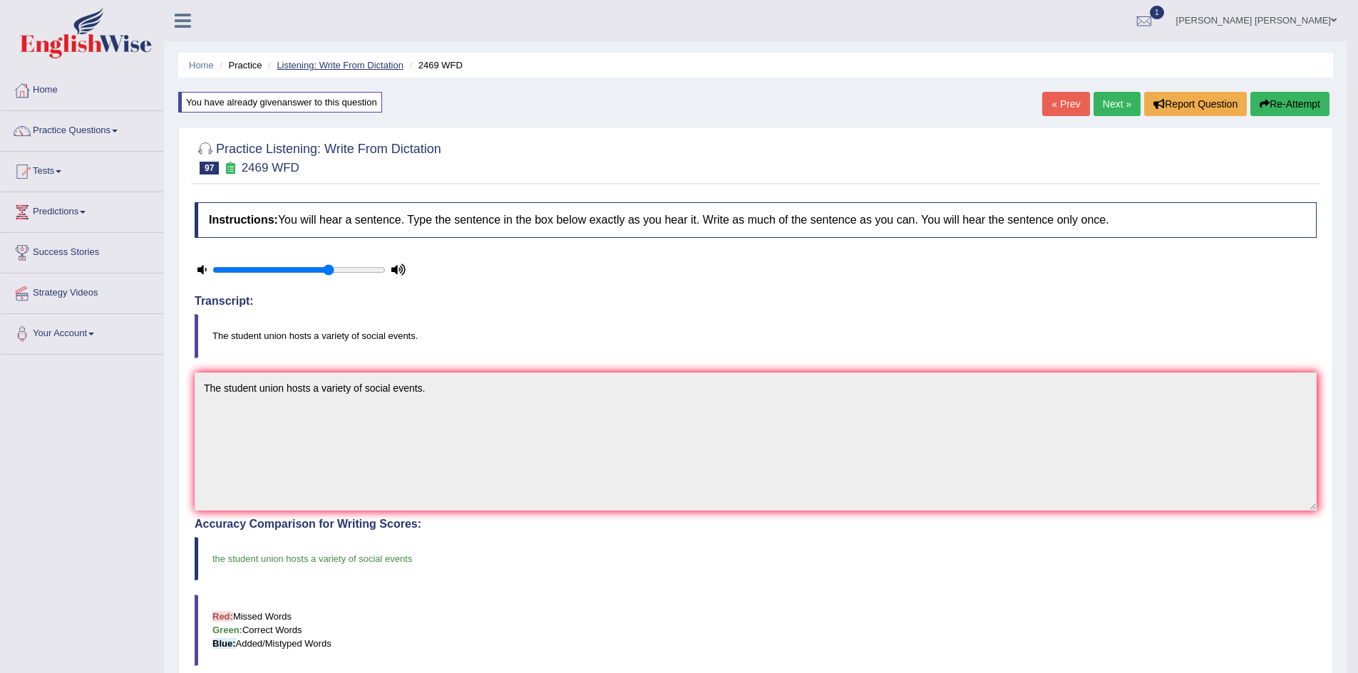
click at [331, 63] on link "Listening: Write From Dictation" at bounding box center [340, 65] width 127 height 11
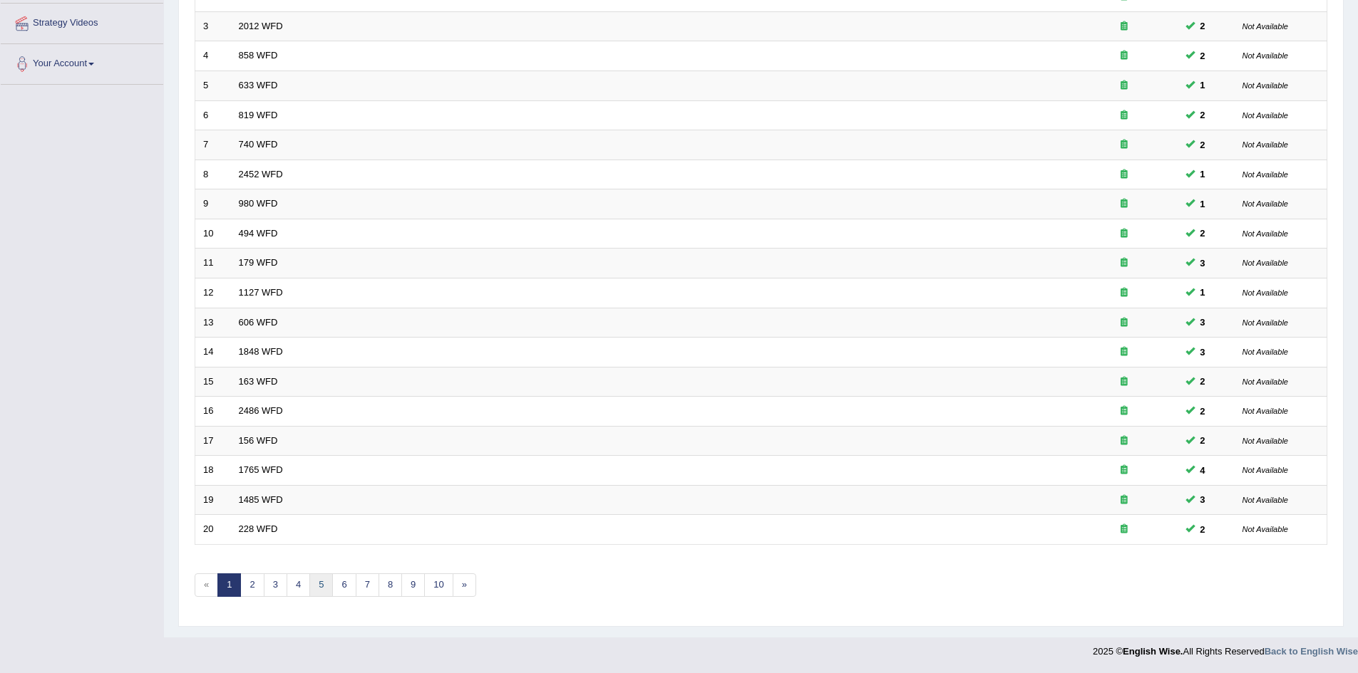
click at [319, 581] on link "5" at bounding box center [321, 586] width 24 height 24
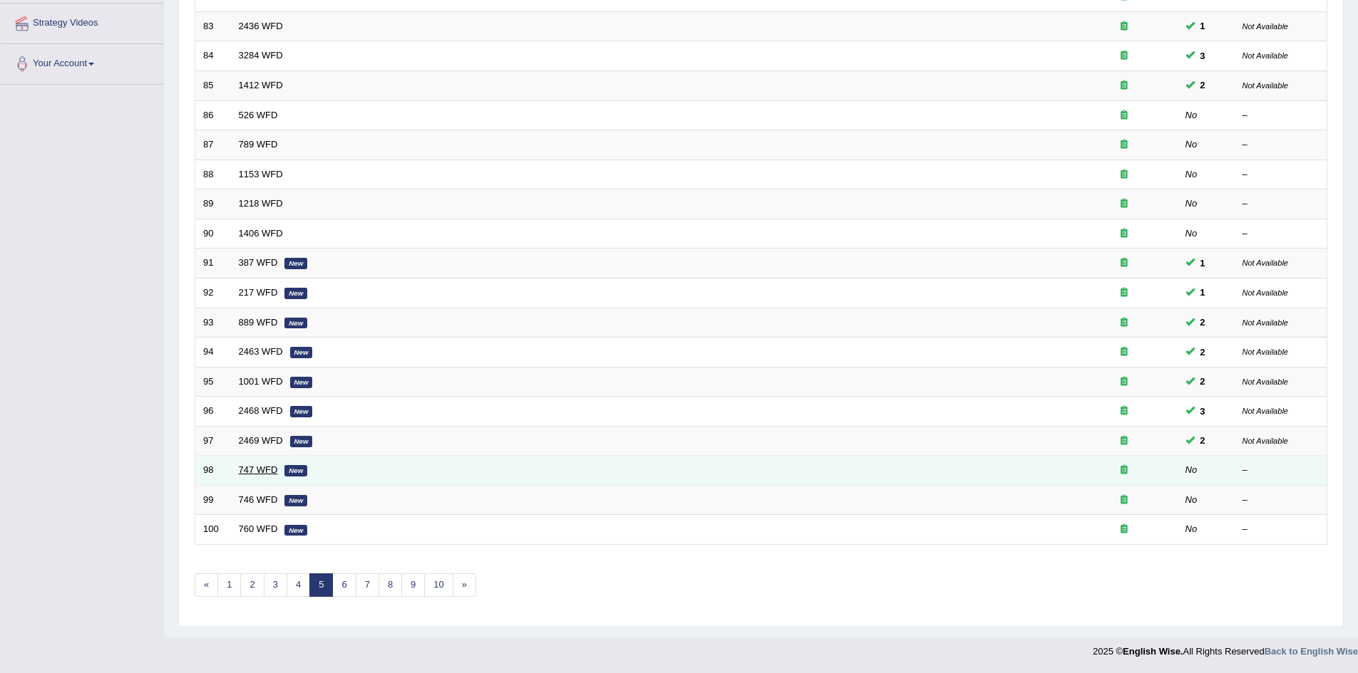
click at [268, 469] on link "747 WFD" at bounding box center [258, 470] width 39 height 11
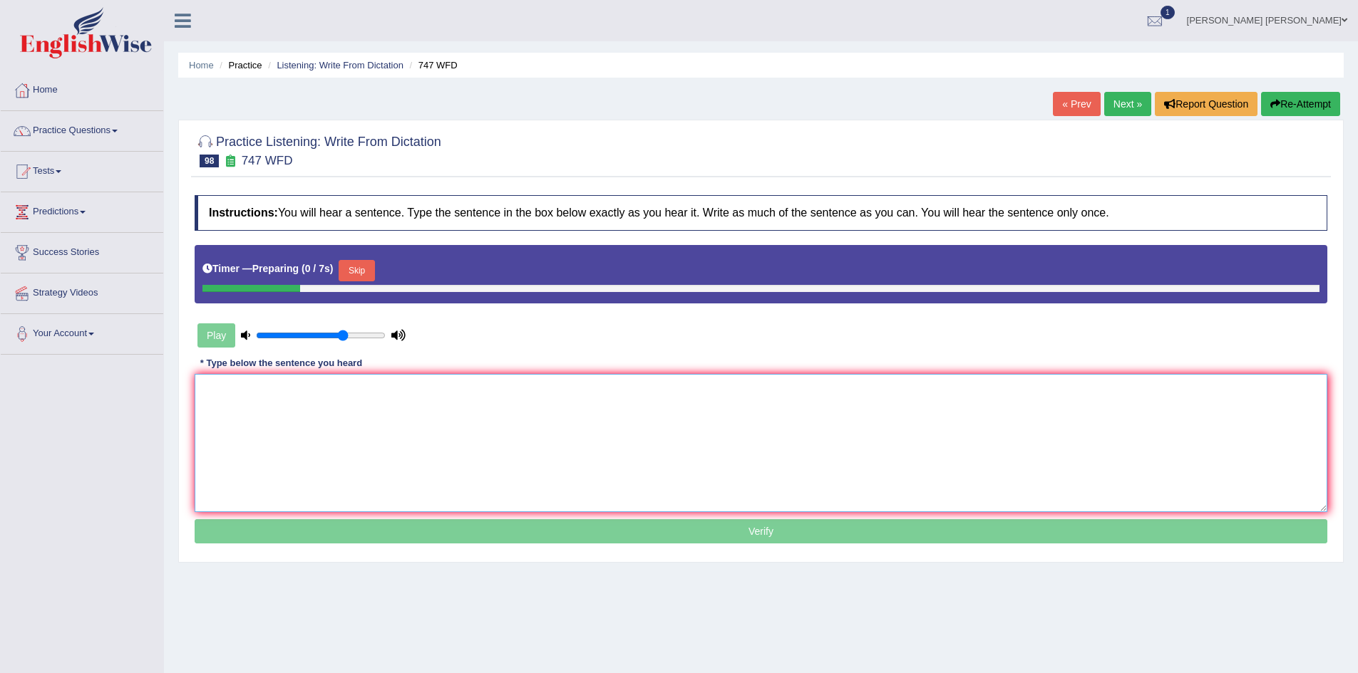
click at [461, 418] on textarea at bounding box center [761, 443] width 1132 height 138
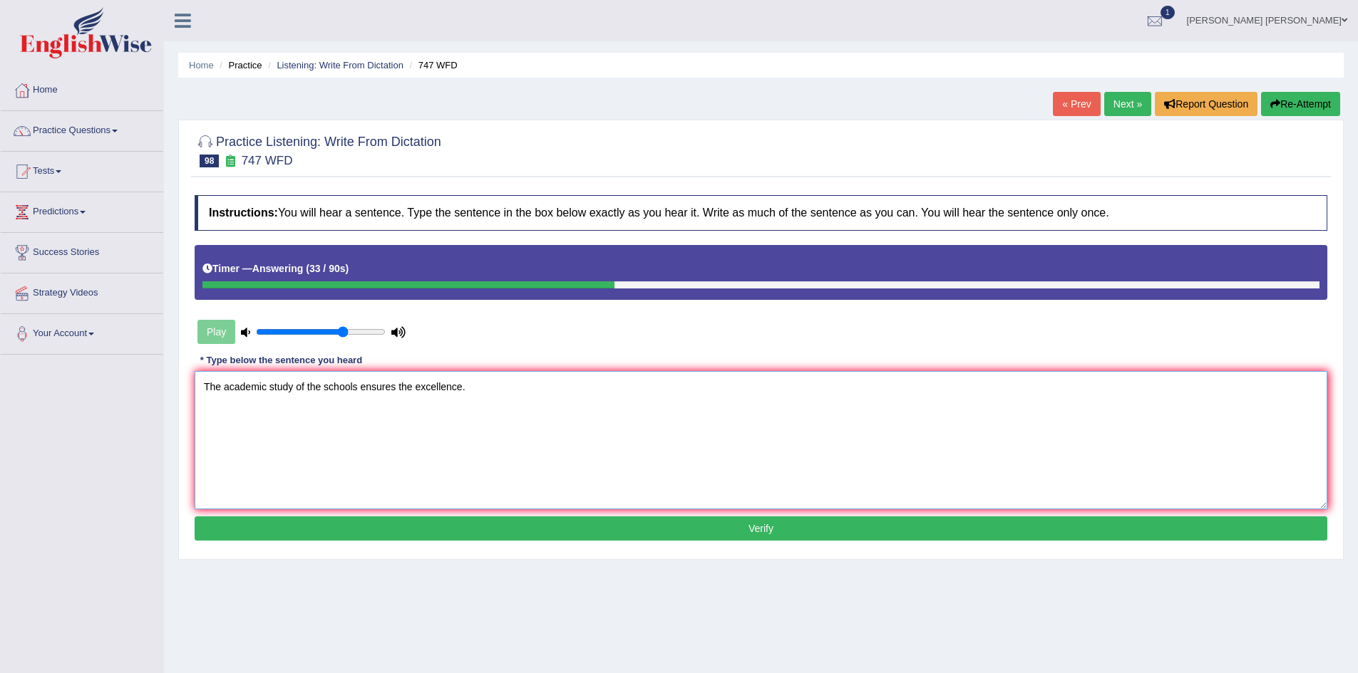
type textarea "The academic study of the schools ensures the excellence."
click at [456, 530] on button "Verify" at bounding box center [761, 529] width 1132 height 24
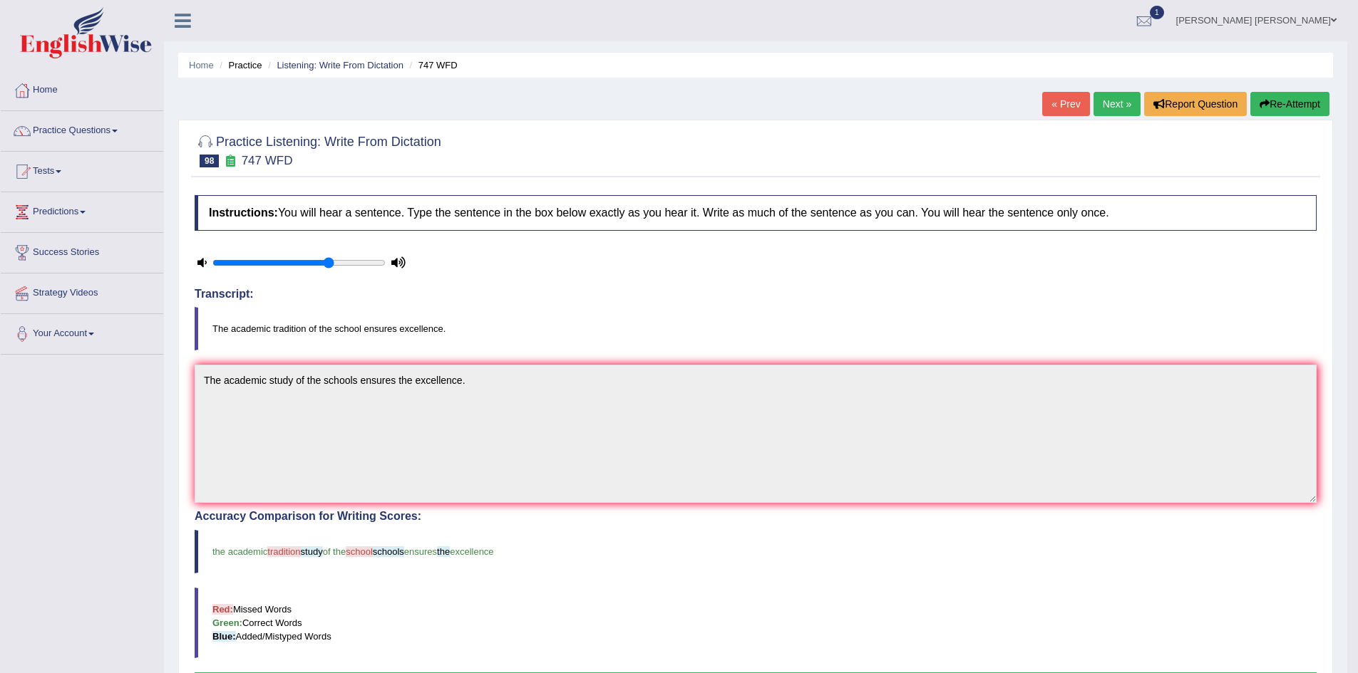
click at [1283, 105] on button "Re-Attempt" at bounding box center [1289, 104] width 79 height 24
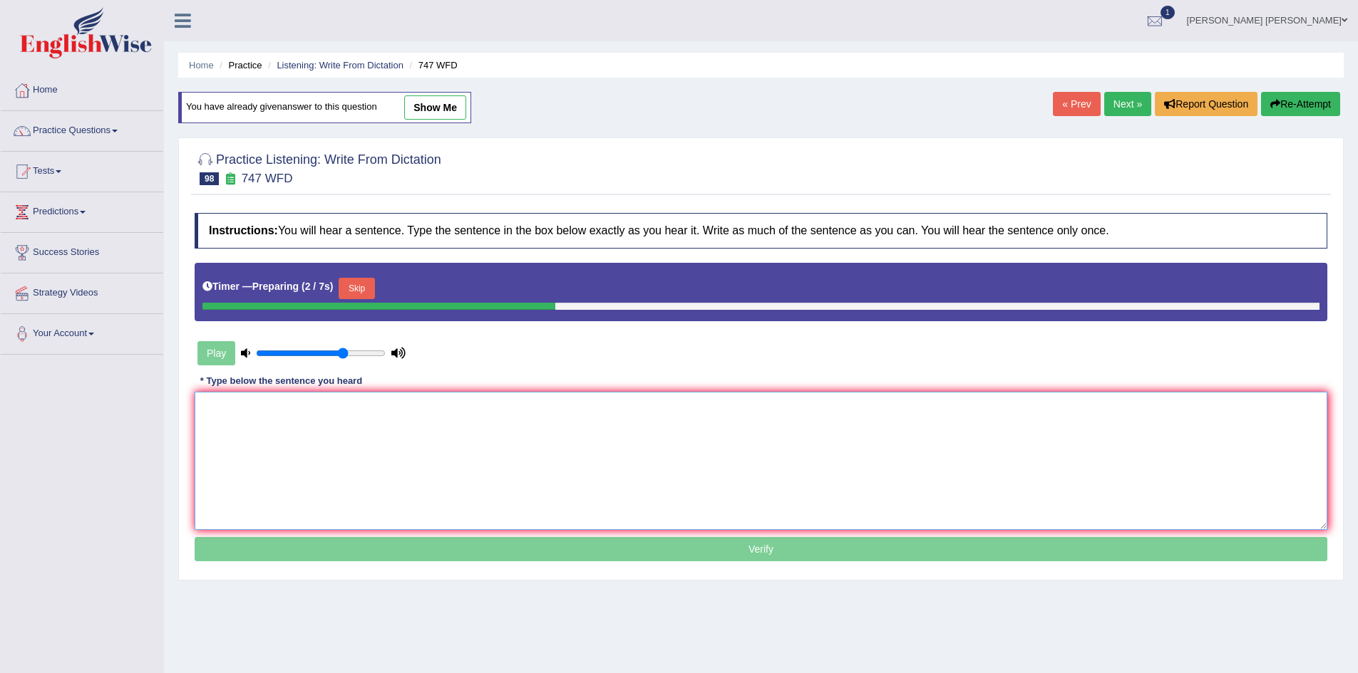
click at [581, 441] on textarea at bounding box center [761, 461] width 1132 height 138
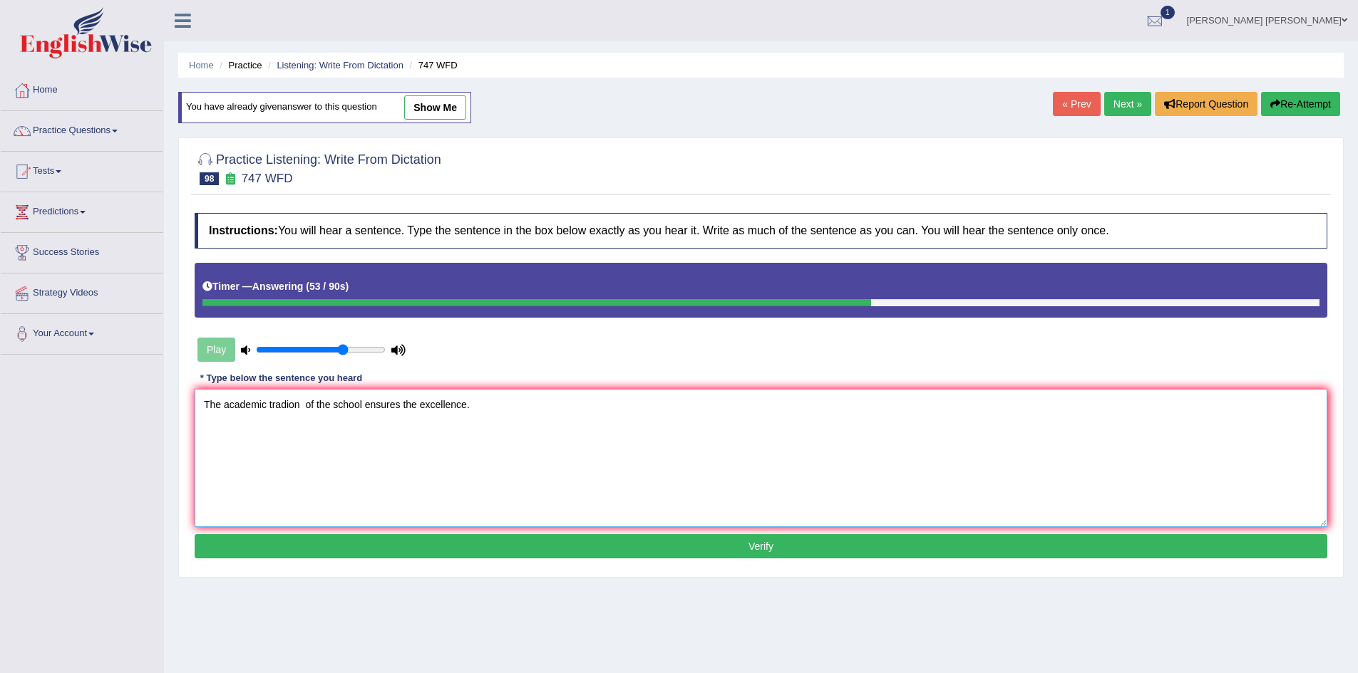
paste textarea "tradion"
type textarea "The academic tradion tradions of the school ensures the excellence."
click at [484, 538] on button "Verify" at bounding box center [761, 546] width 1132 height 24
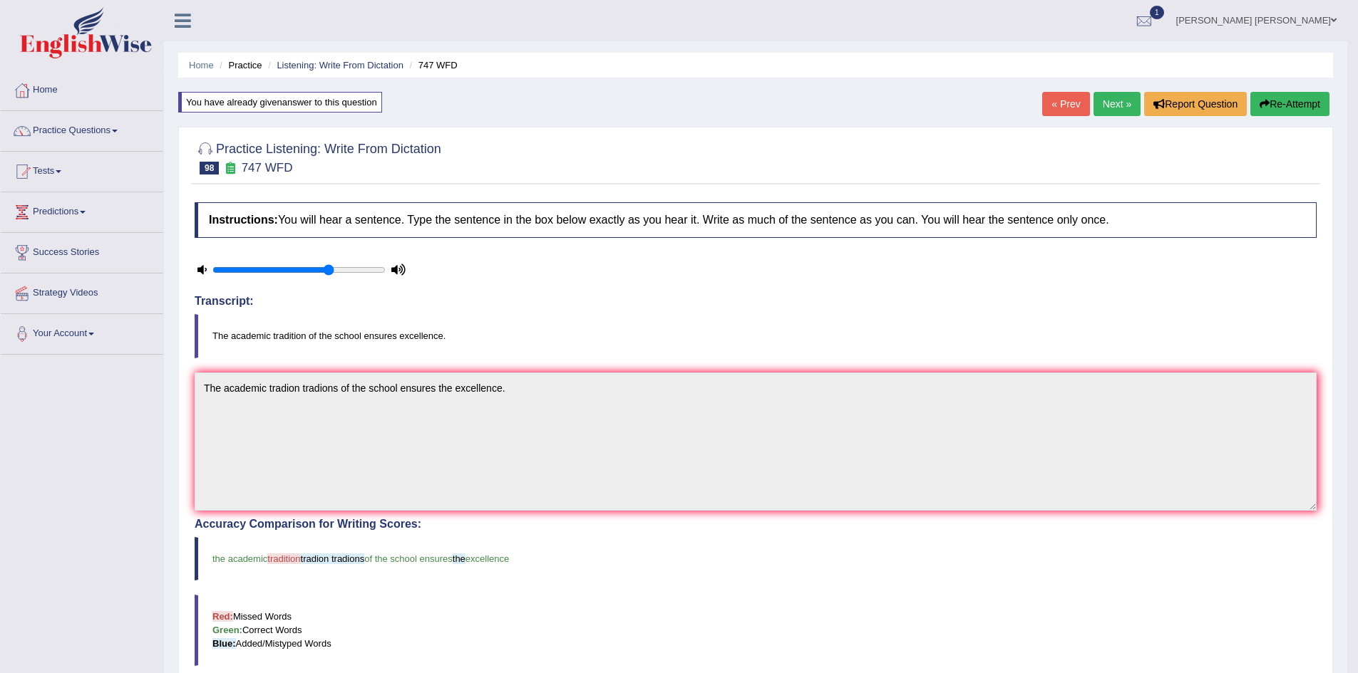
click at [1283, 107] on button "Re-Attempt" at bounding box center [1289, 104] width 79 height 24
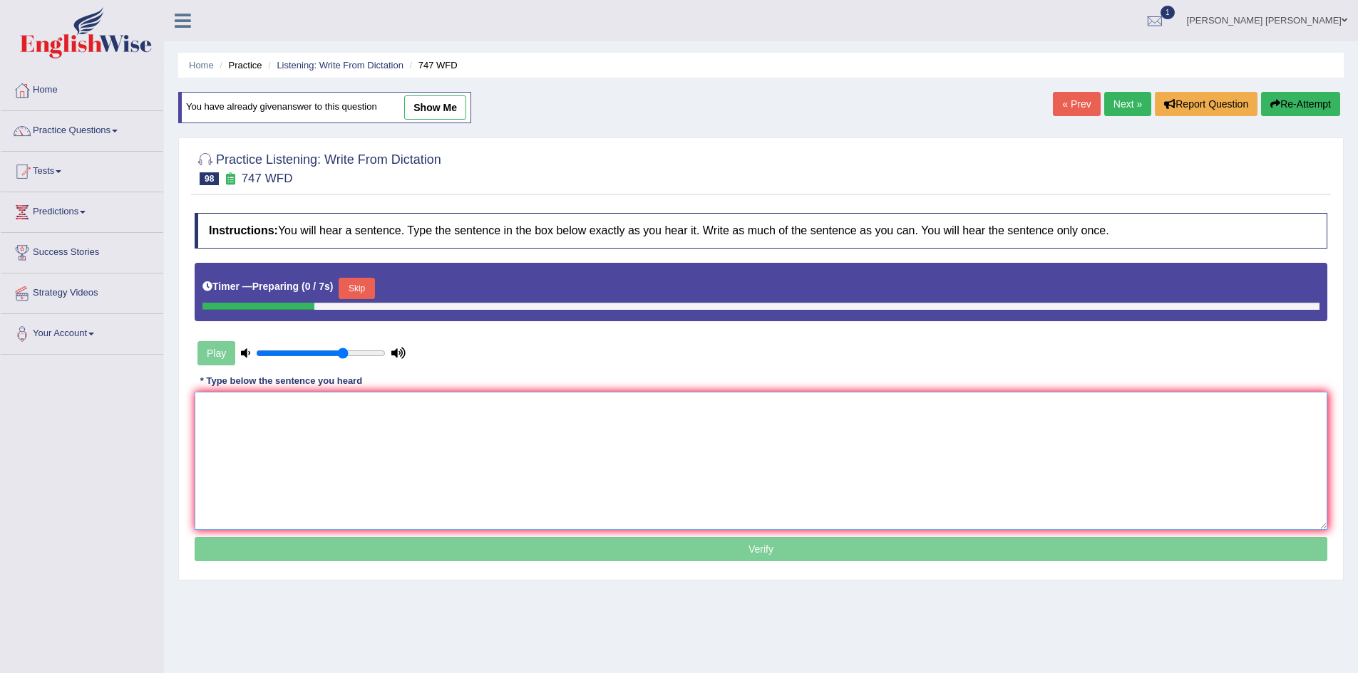
click at [386, 444] on textarea at bounding box center [761, 461] width 1132 height 138
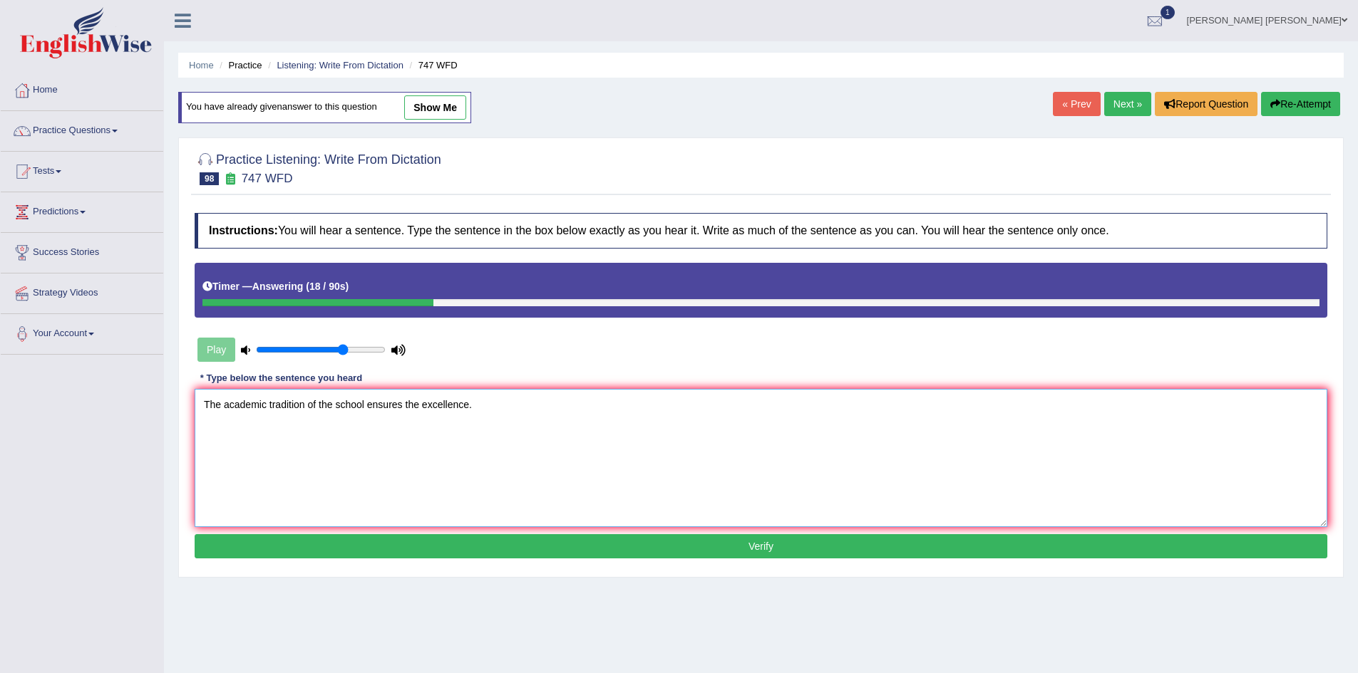
type textarea "The academic tradition of the school ensures the excellence."
click at [432, 547] on button "Verify" at bounding box center [761, 546] width 1132 height 24
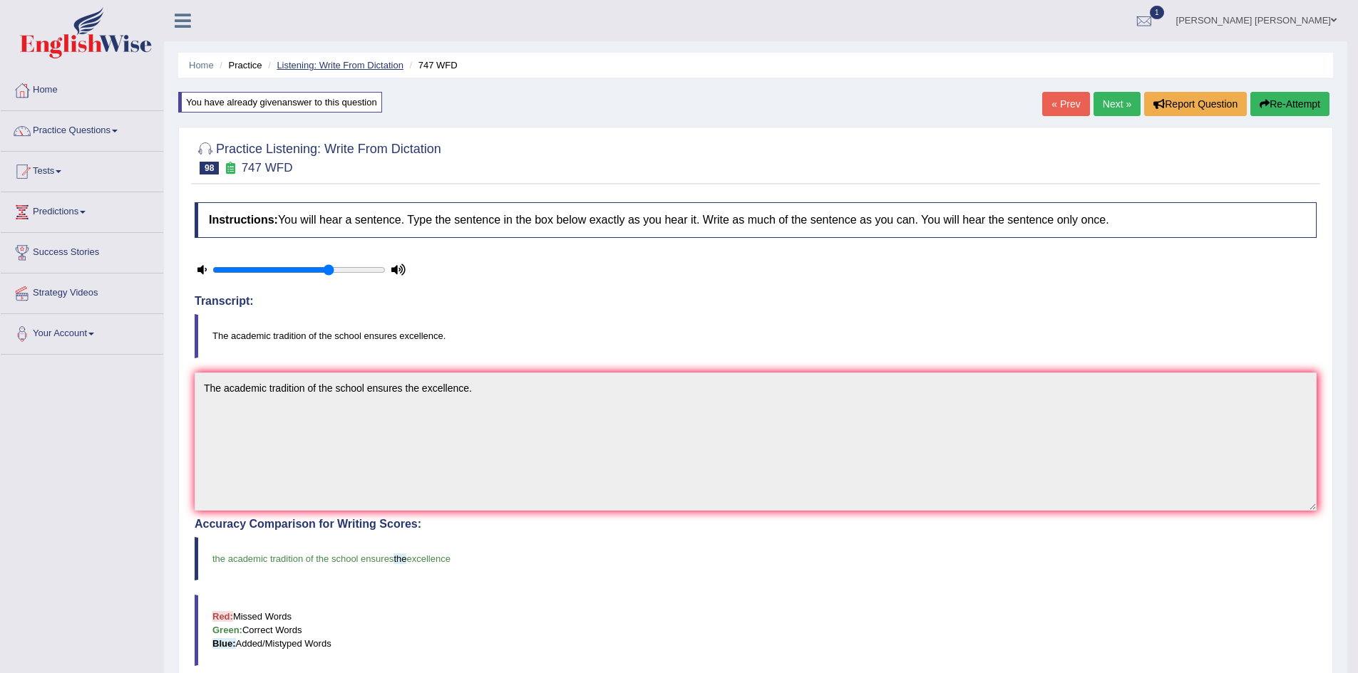
click at [365, 62] on link "Listening: Write From Dictation" at bounding box center [340, 65] width 127 height 11
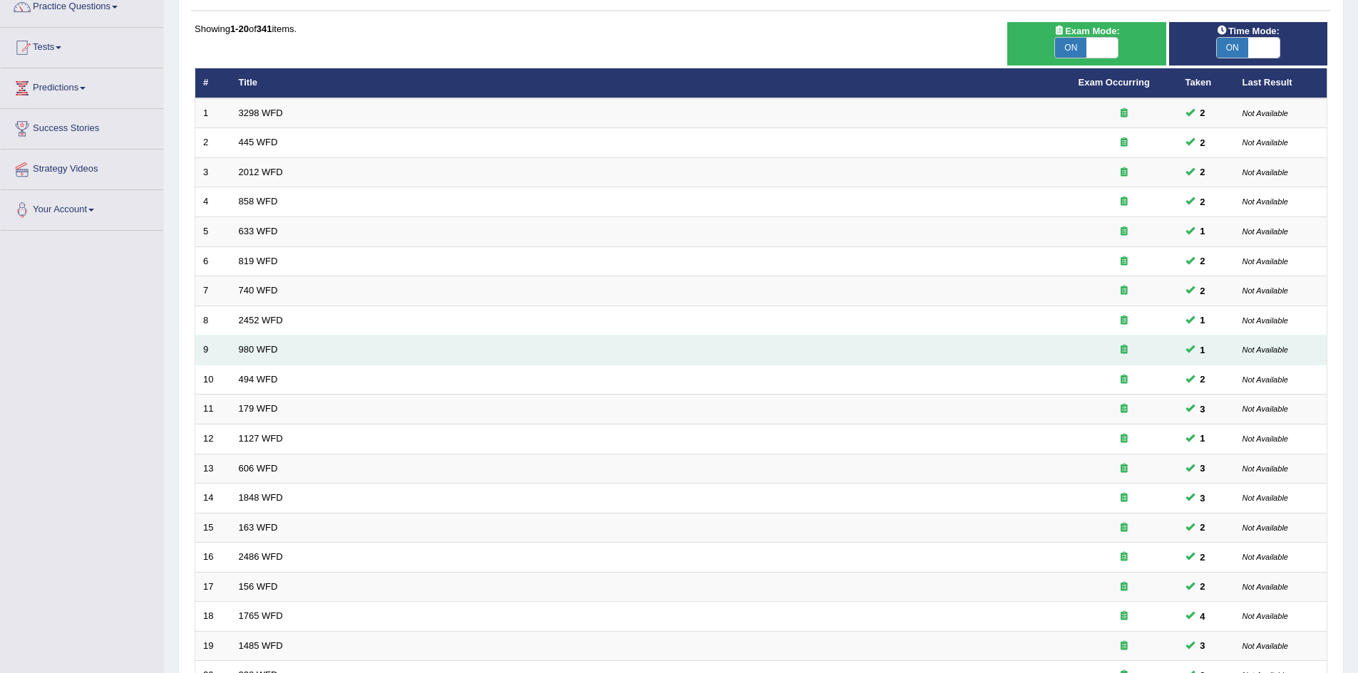
scroll to position [270, 0]
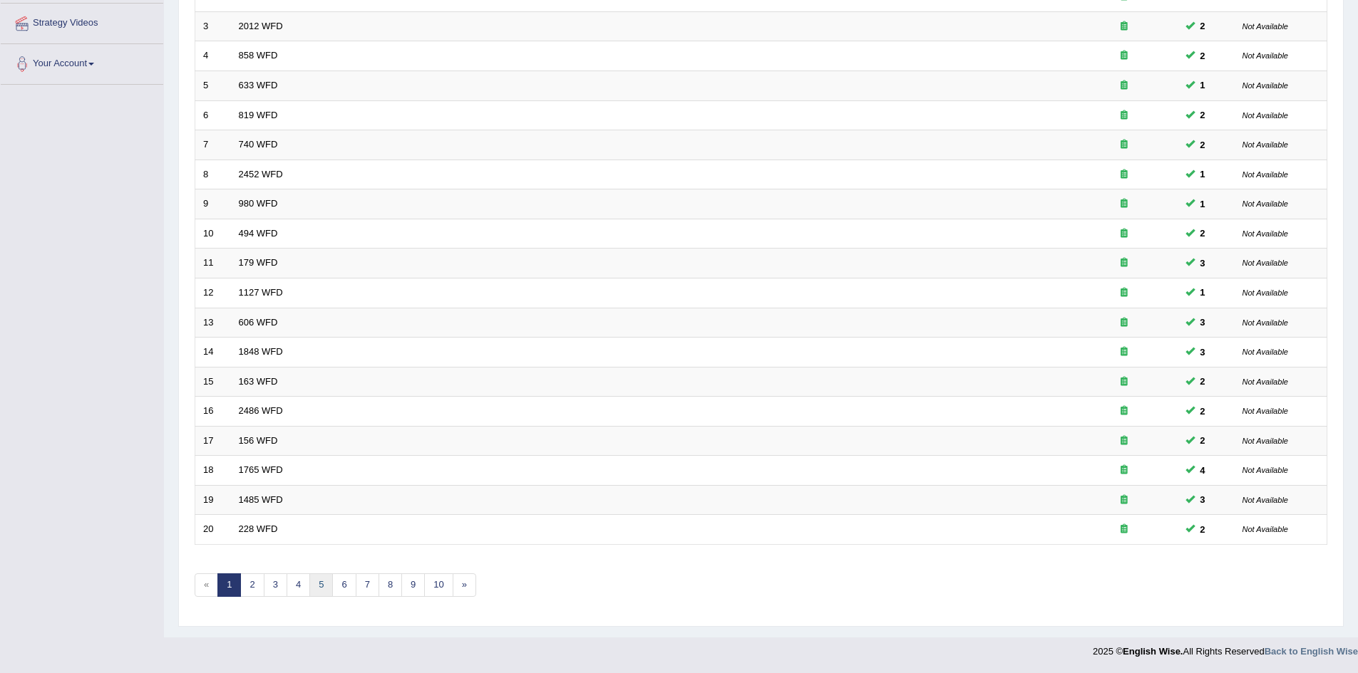
click at [330, 582] on link "5" at bounding box center [321, 586] width 24 height 24
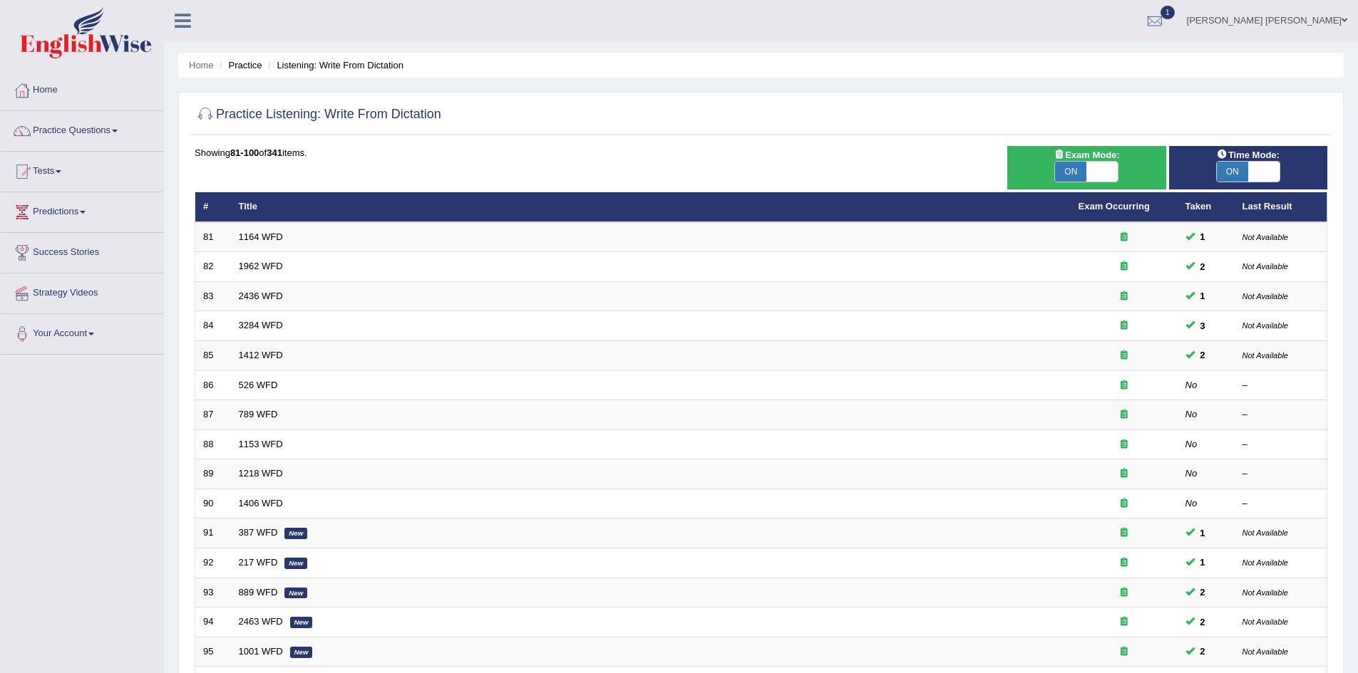
click at [1089, 169] on span at bounding box center [1101, 172] width 31 height 20
checkbox input "false"
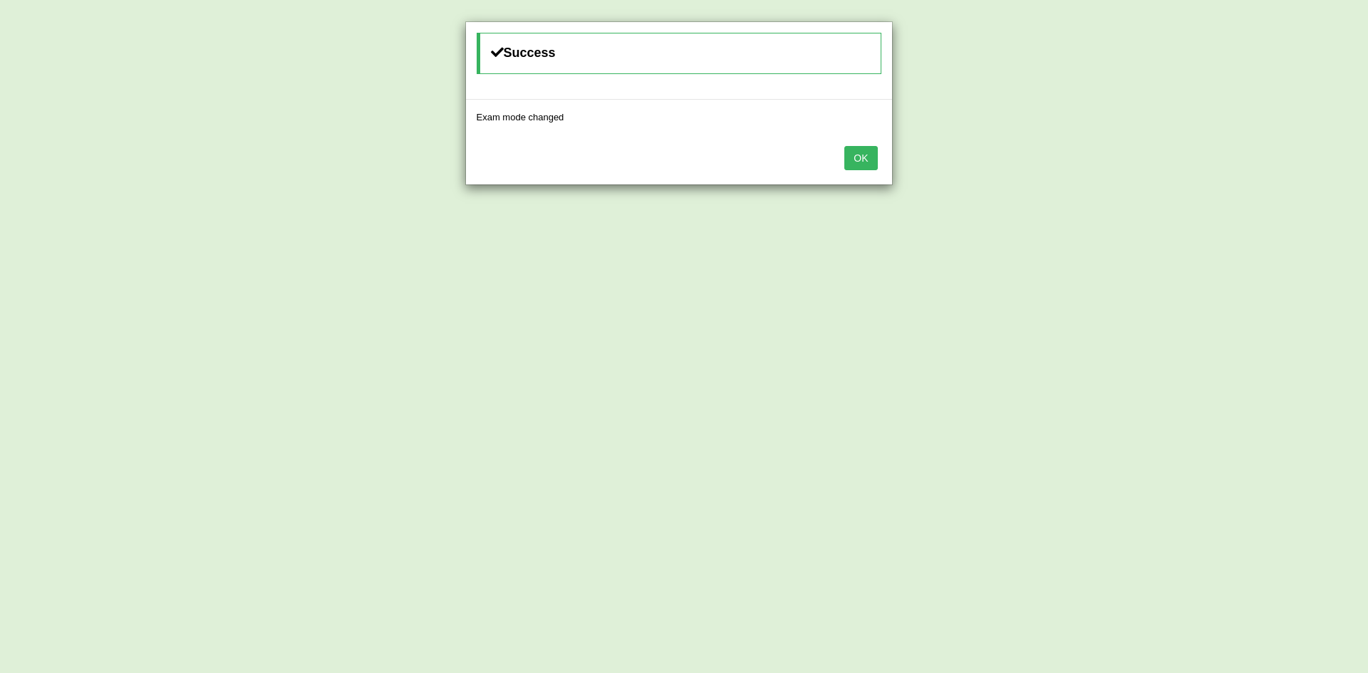
click at [859, 160] on button "OK" at bounding box center [860, 158] width 33 height 24
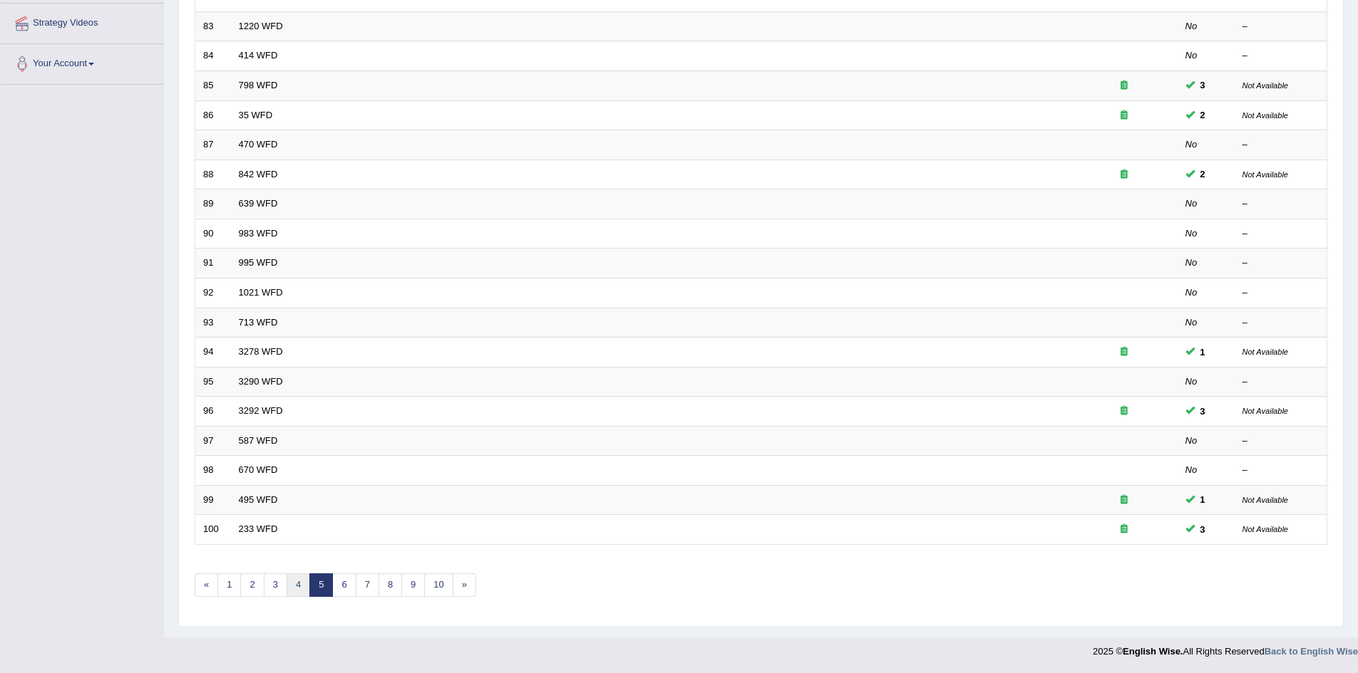
click at [302, 587] on link "4" at bounding box center [298, 586] width 24 height 24
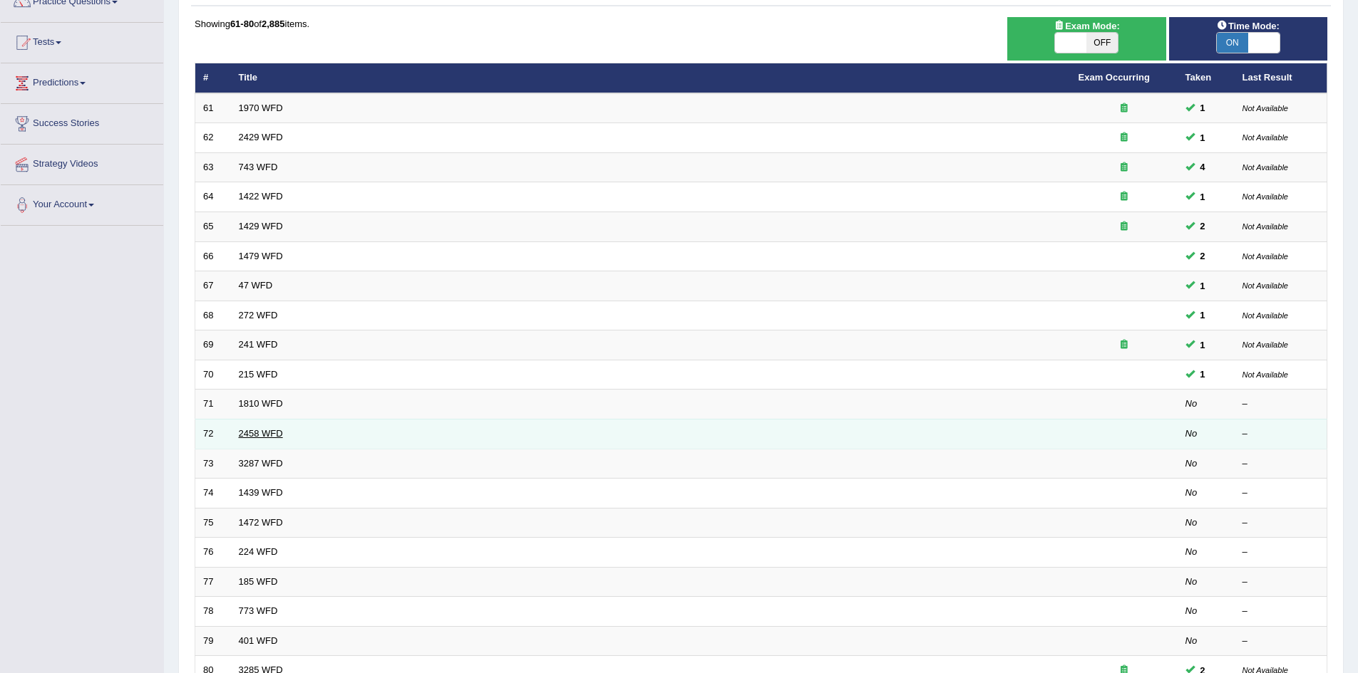
scroll to position [270, 0]
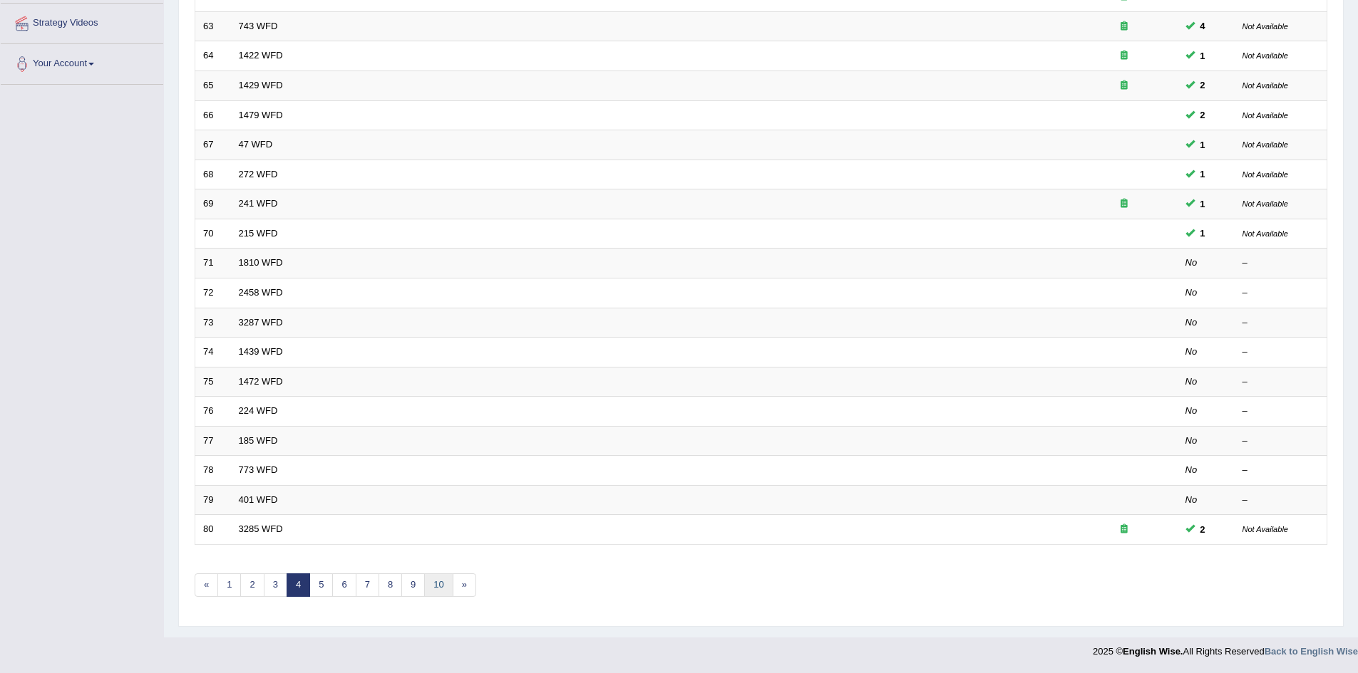
click at [448, 582] on link "10" at bounding box center [438, 586] width 29 height 24
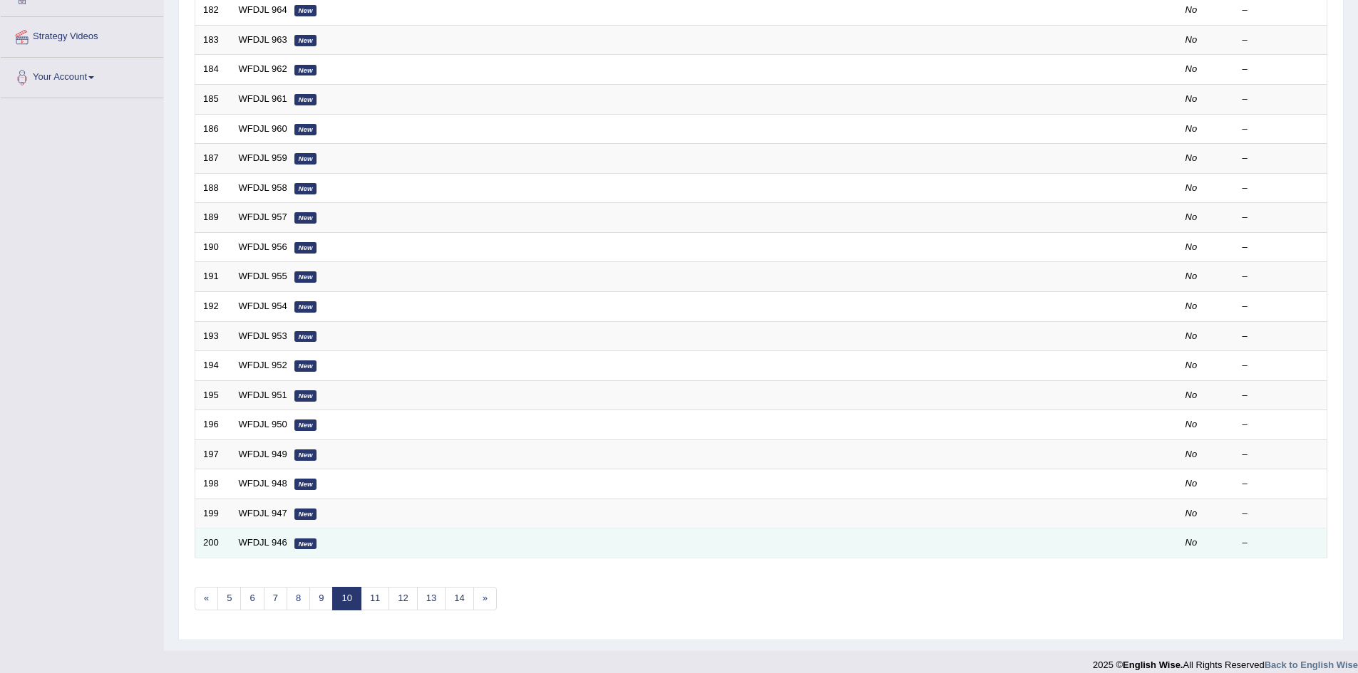
scroll to position [270, 0]
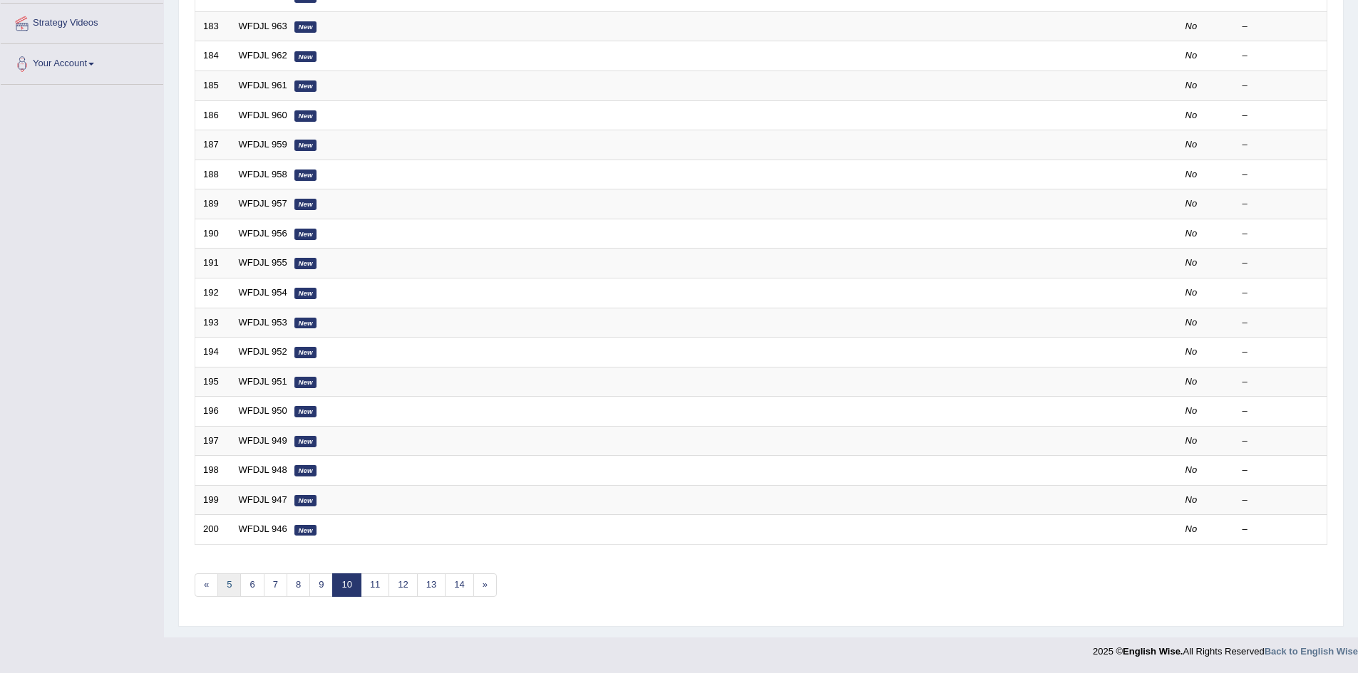
click at [231, 580] on link "5" at bounding box center [229, 586] width 24 height 24
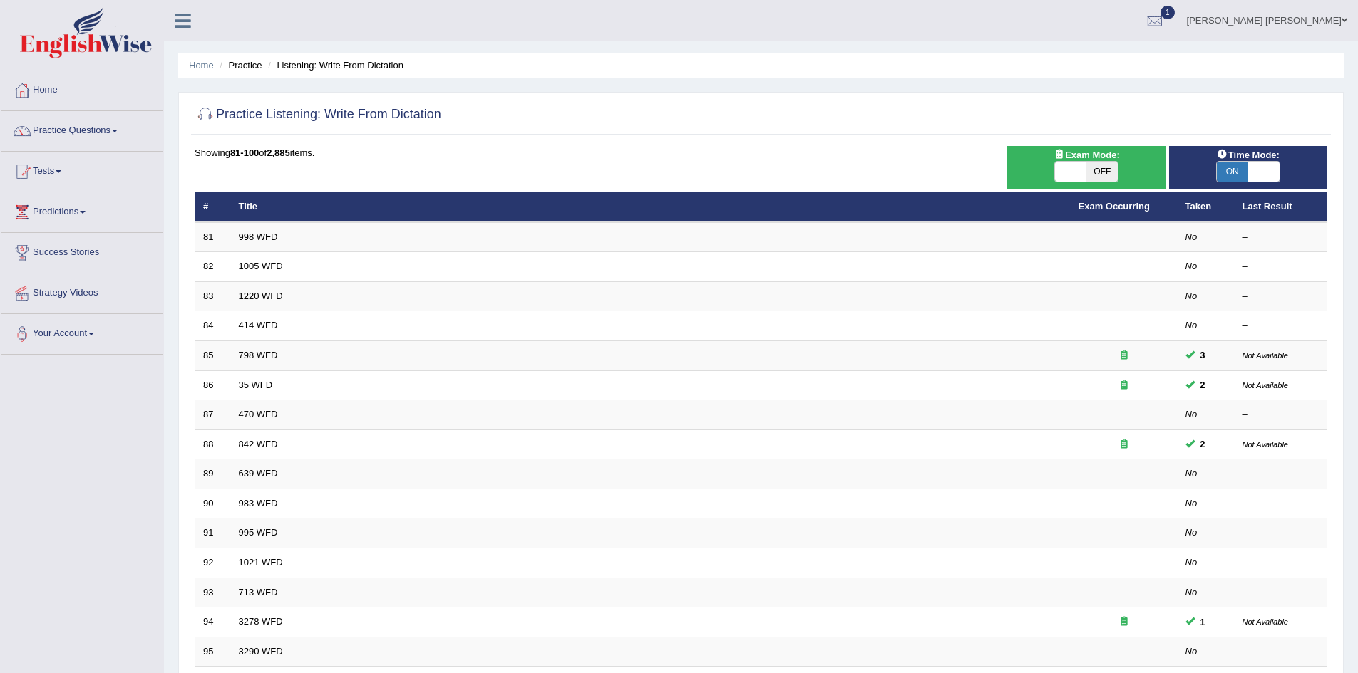
click at [1086, 162] on span "OFF" at bounding box center [1101, 172] width 31 height 20
checkbox input "true"
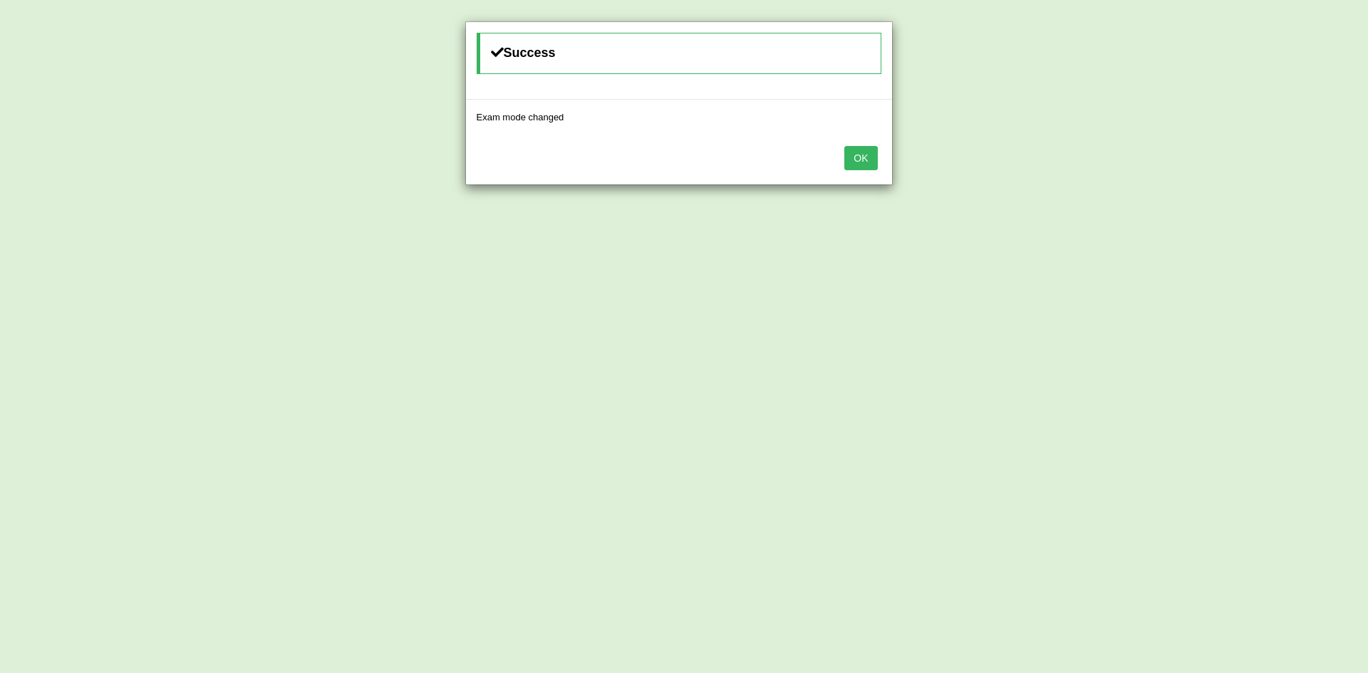
click at [866, 162] on button "OK" at bounding box center [860, 158] width 33 height 24
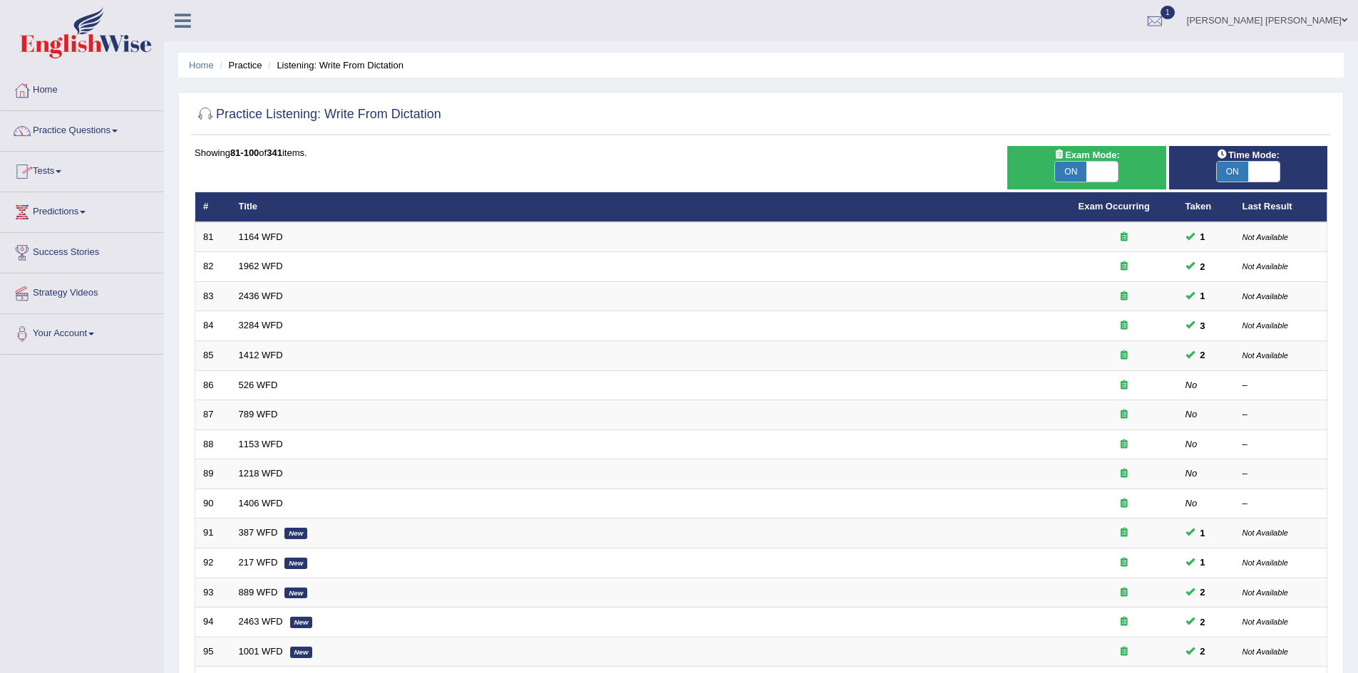
click at [53, 172] on link "Tests" at bounding box center [82, 170] width 162 height 36
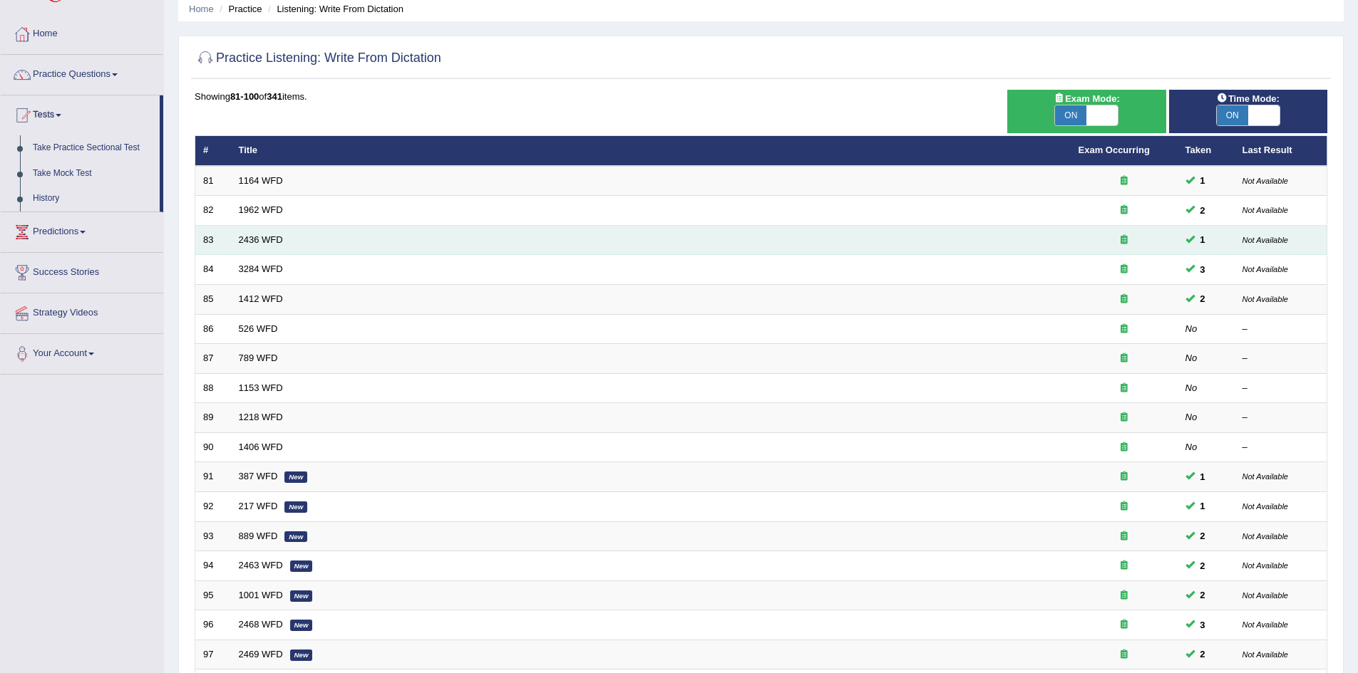
scroll to position [270, 0]
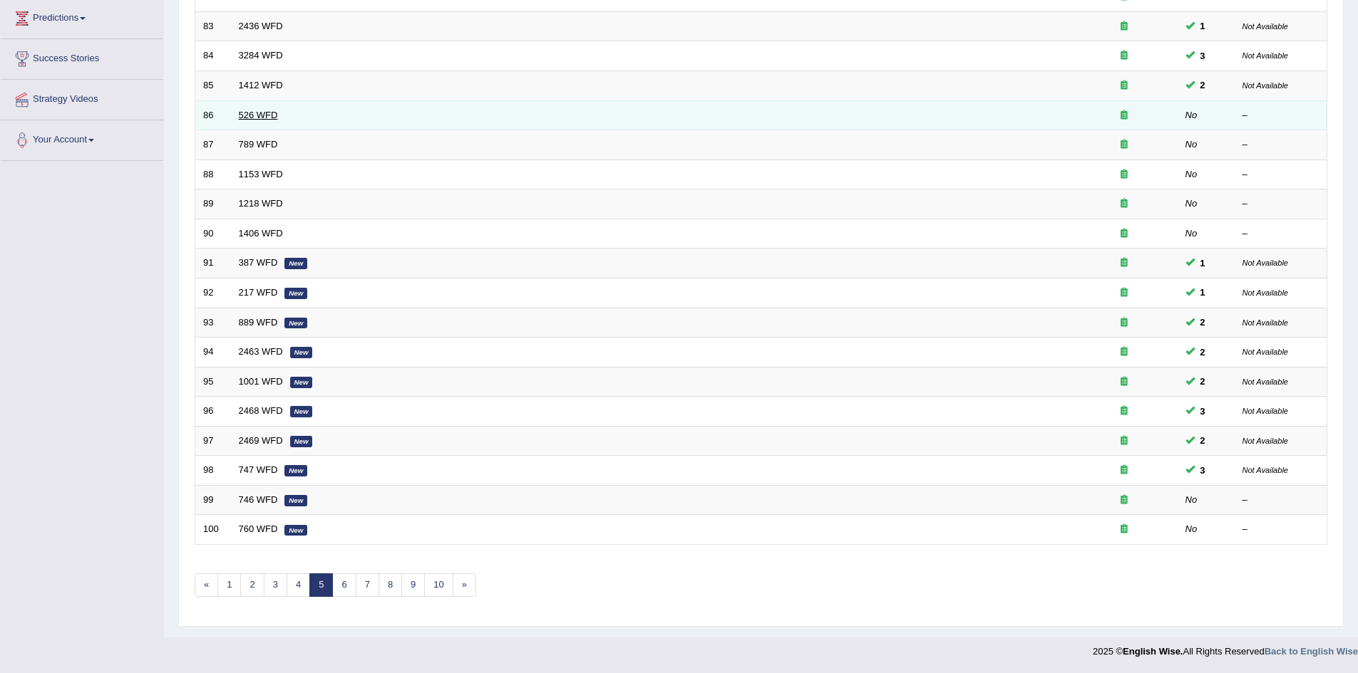
click at [256, 117] on link "526 WFD" at bounding box center [258, 115] width 39 height 11
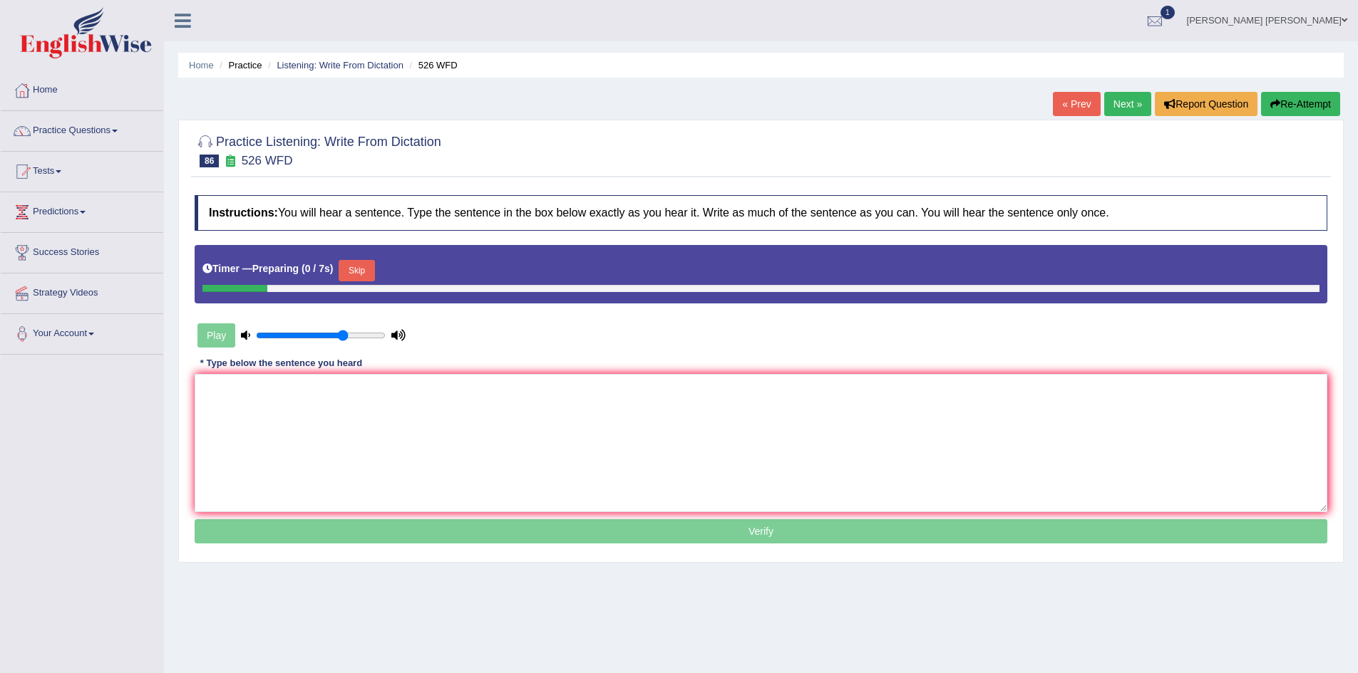
click at [438, 399] on textarea at bounding box center [761, 443] width 1132 height 138
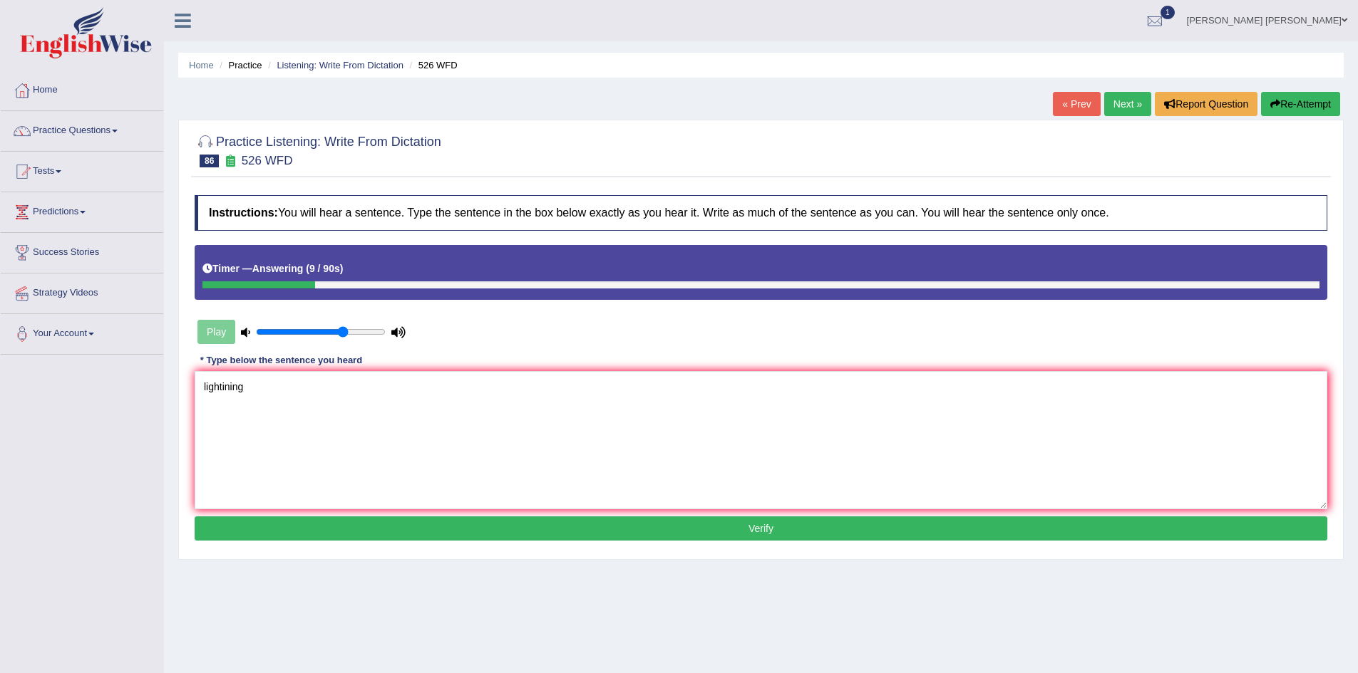
type textarea "lightining"
click at [1316, 106] on button "Re-Attempt" at bounding box center [1300, 104] width 79 height 24
click at [1295, 101] on button "Re-Attempt" at bounding box center [1300, 104] width 79 height 24
click at [1293, 101] on button "Re-Attempt" at bounding box center [1300, 104] width 79 height 24
click at [1298, 110] on button "Re-Attempt" at bounding box center [1300, 104] width 79 height 24
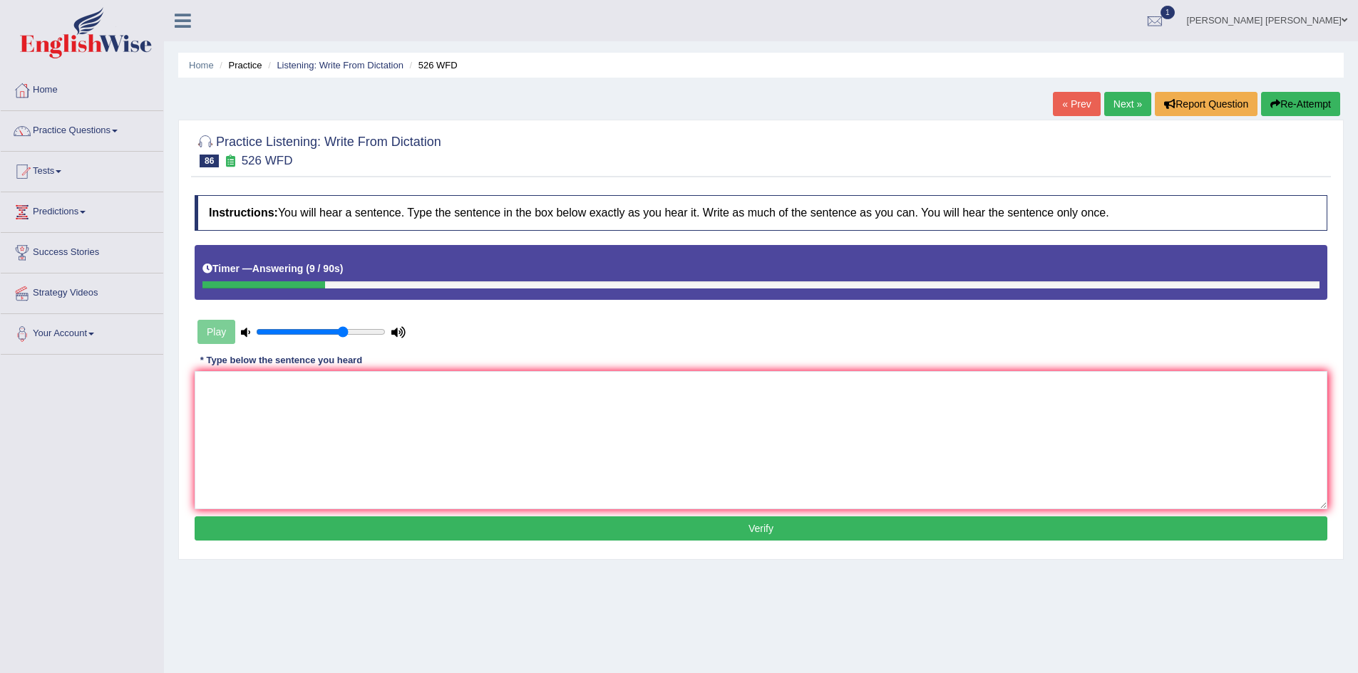
click at [1296, 103] on button "Re-Attempt" at bounding box center [1300, 104] width 79 height 24
click at [631, 408] on textarea at bounding box center [761, 440] width 1132 height 138
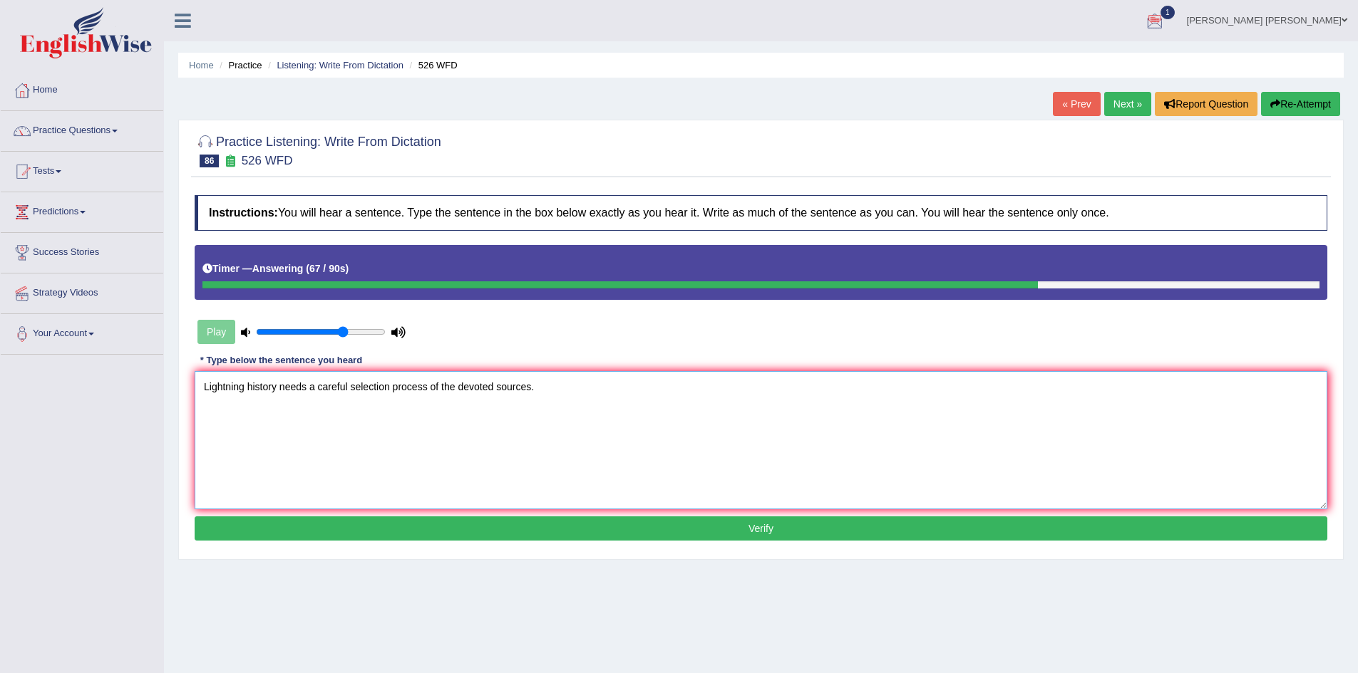
type textarea "Lightning history needs a careful selection process of the devoted sources."
click at [547, 517] on button "Verify" at bounding box center [761, 529] width 1132 height 24
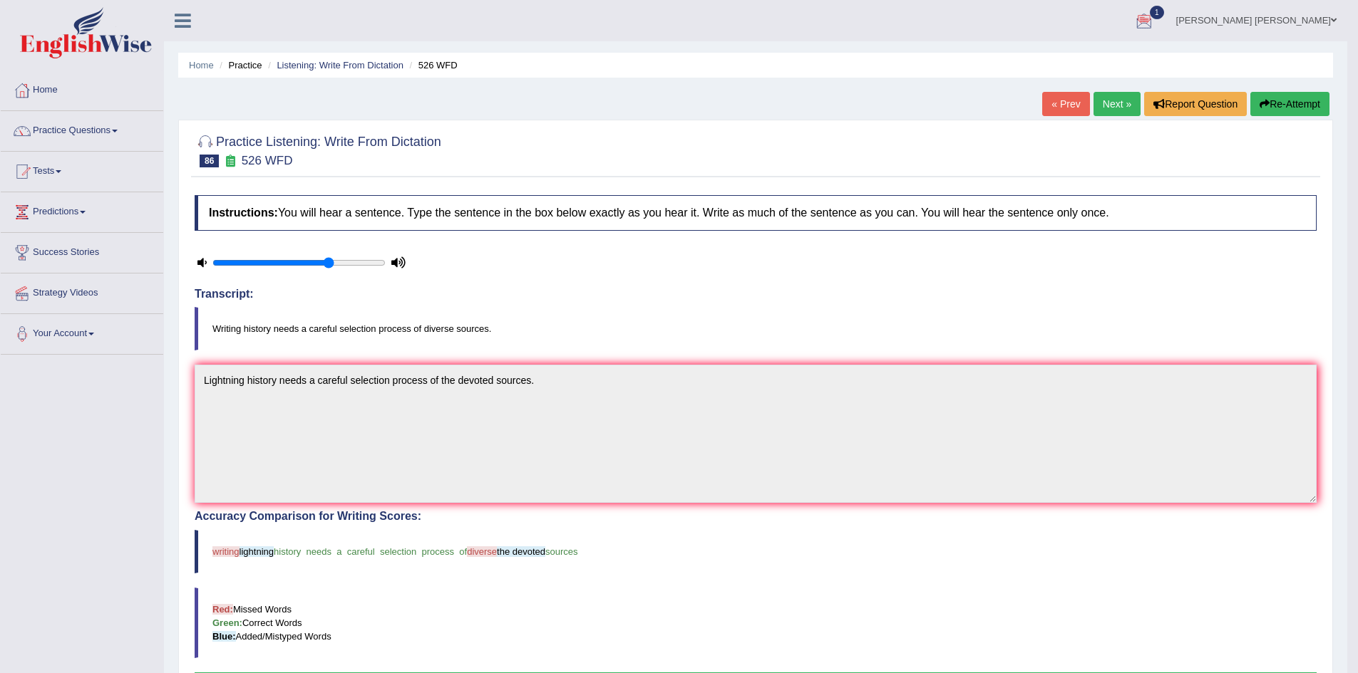
click at [1283, 99] on button "Re-Attempt" at bounding box center [1289, 104] width 79 height 24
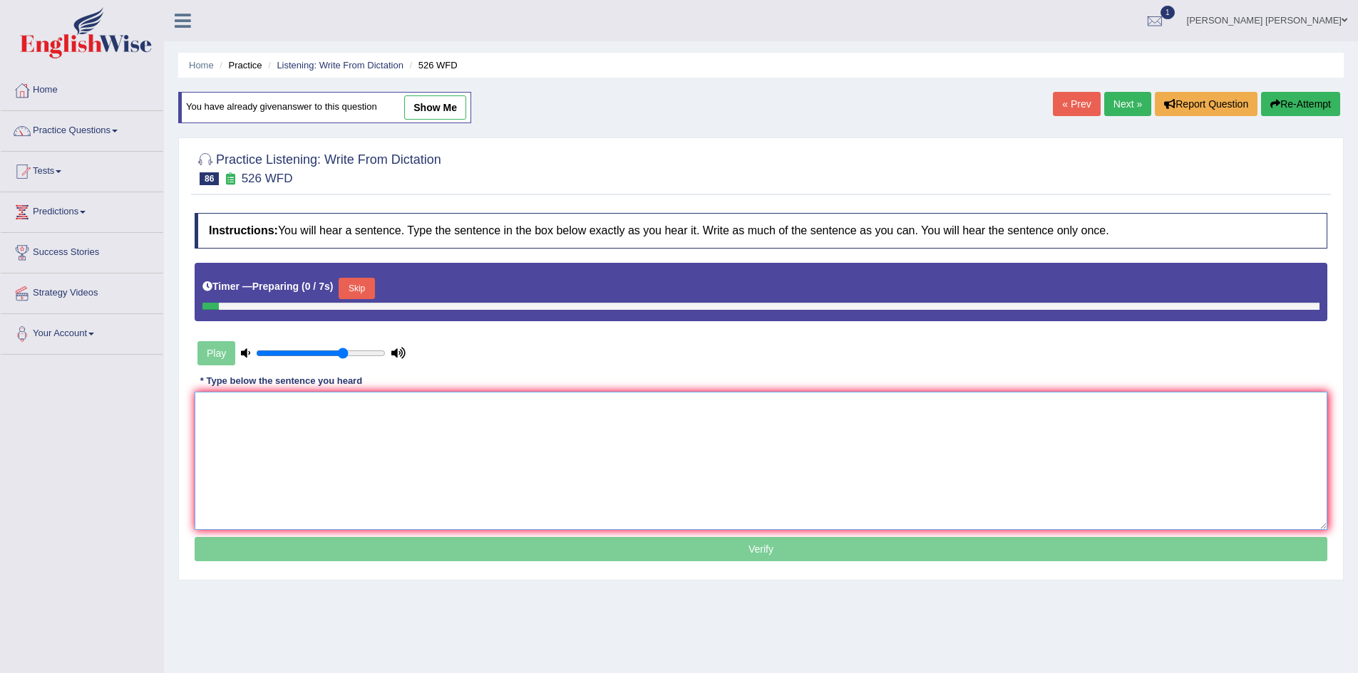
click at [574, 450] on textarea at bounding box center [761, 461] width 1132 height 138
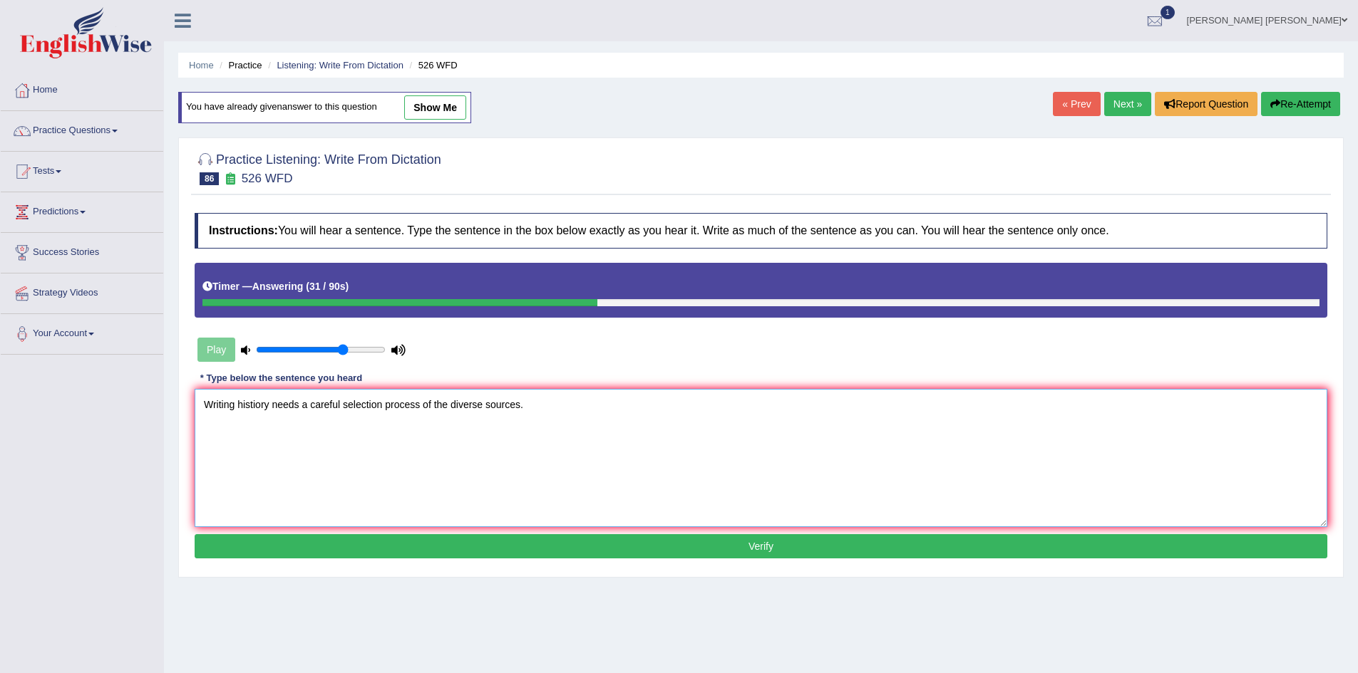
type textarea "Writing histiory needs a careful selection process of the diverse sources."
click at [538, 544] on button "Verify" at bounding box center [761, 546] width 1132 height 24
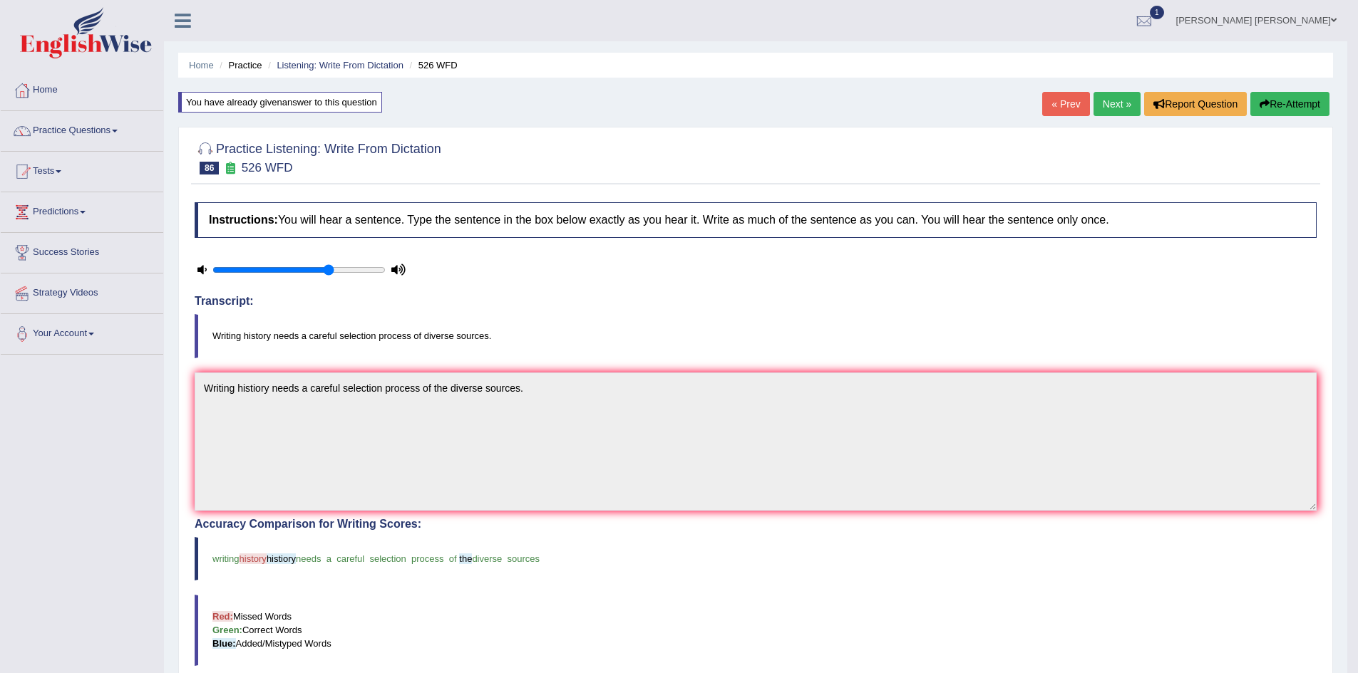
click at [1285, 105] on button "Re-Attempt" at bounding box center [1289, 104] width 79 height 24
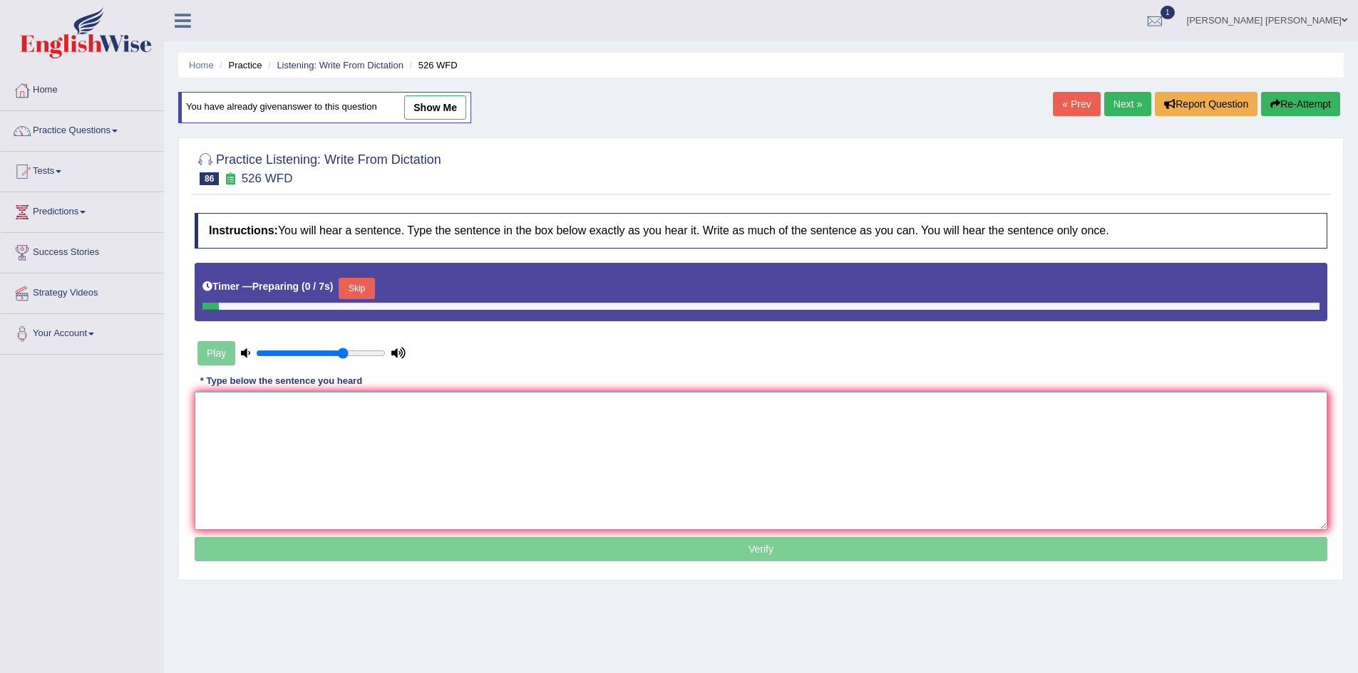
click at [480, 451] on textarea at bounding box center [761, 461] width 1132 height 138
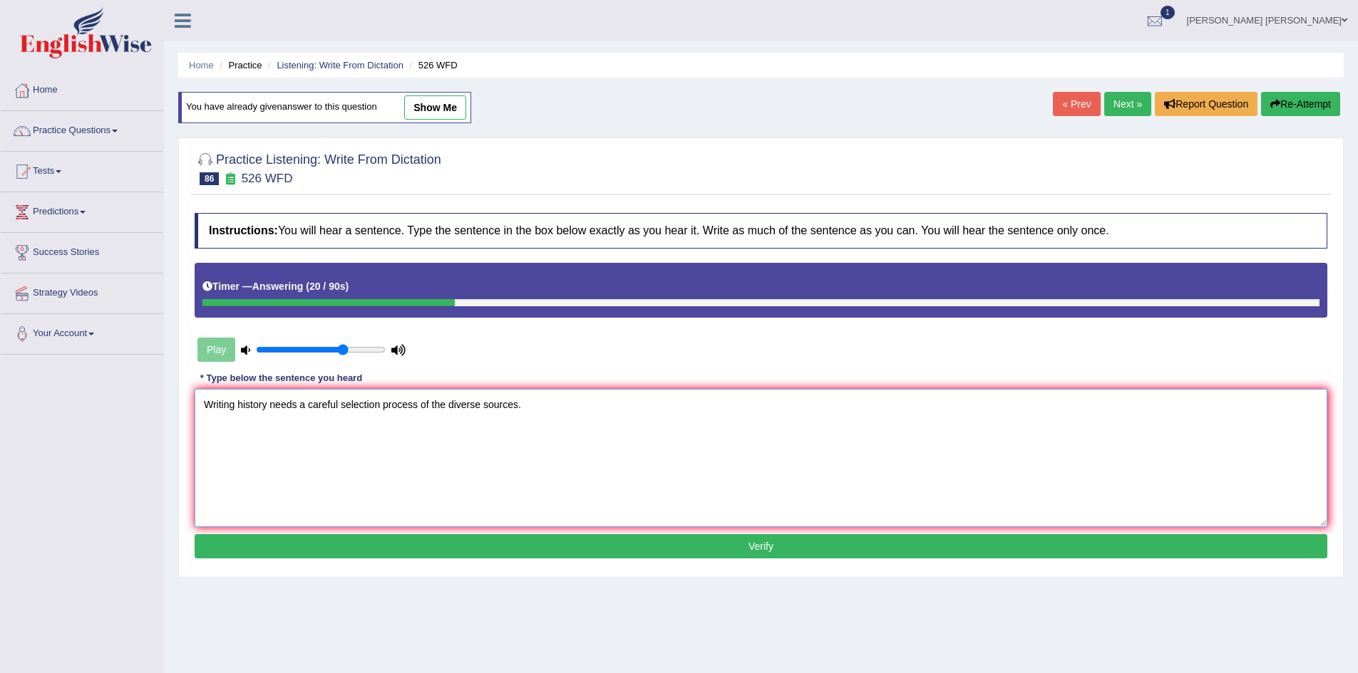
type textarea "Writing history needs a careful selection process of the diverse sources."
click at [578, 539] on button "Verify" at bounding box center [761, 546] width 1132 height 24
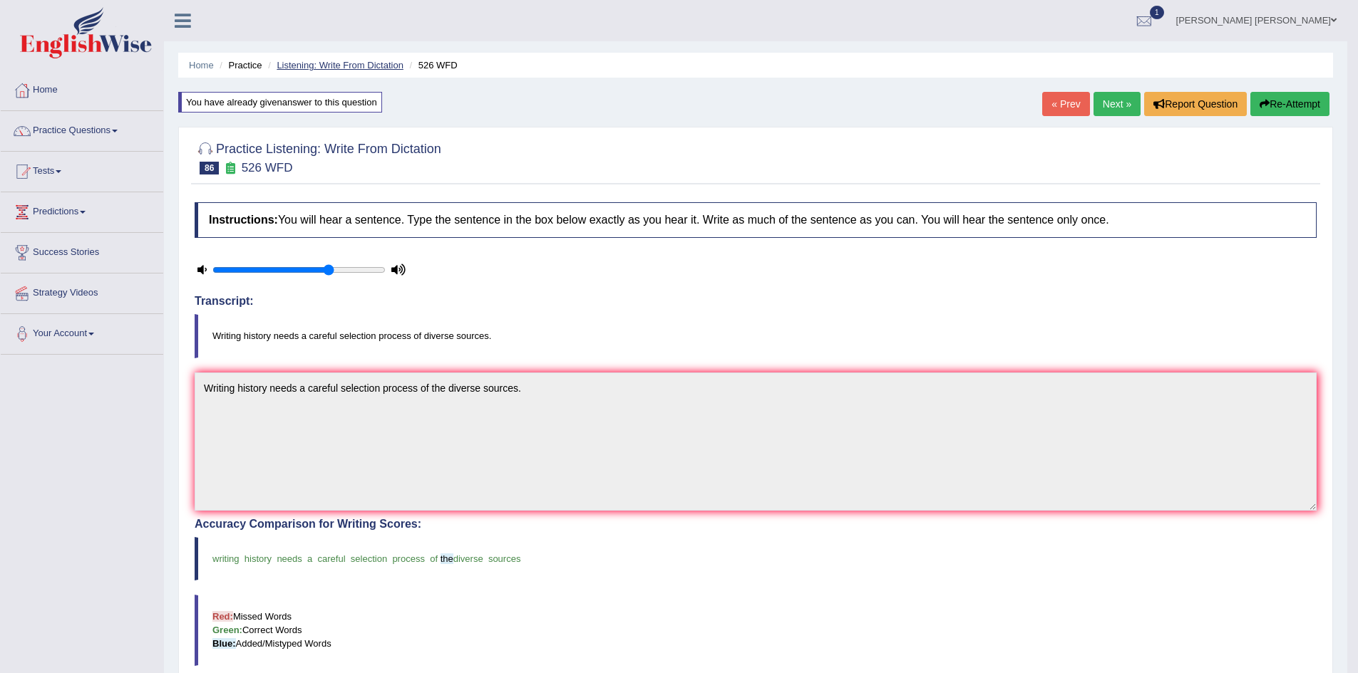
click at [335, 64] on link "Listening: Write From Dictation" at bounding box center [340, 65] width 127 height 11
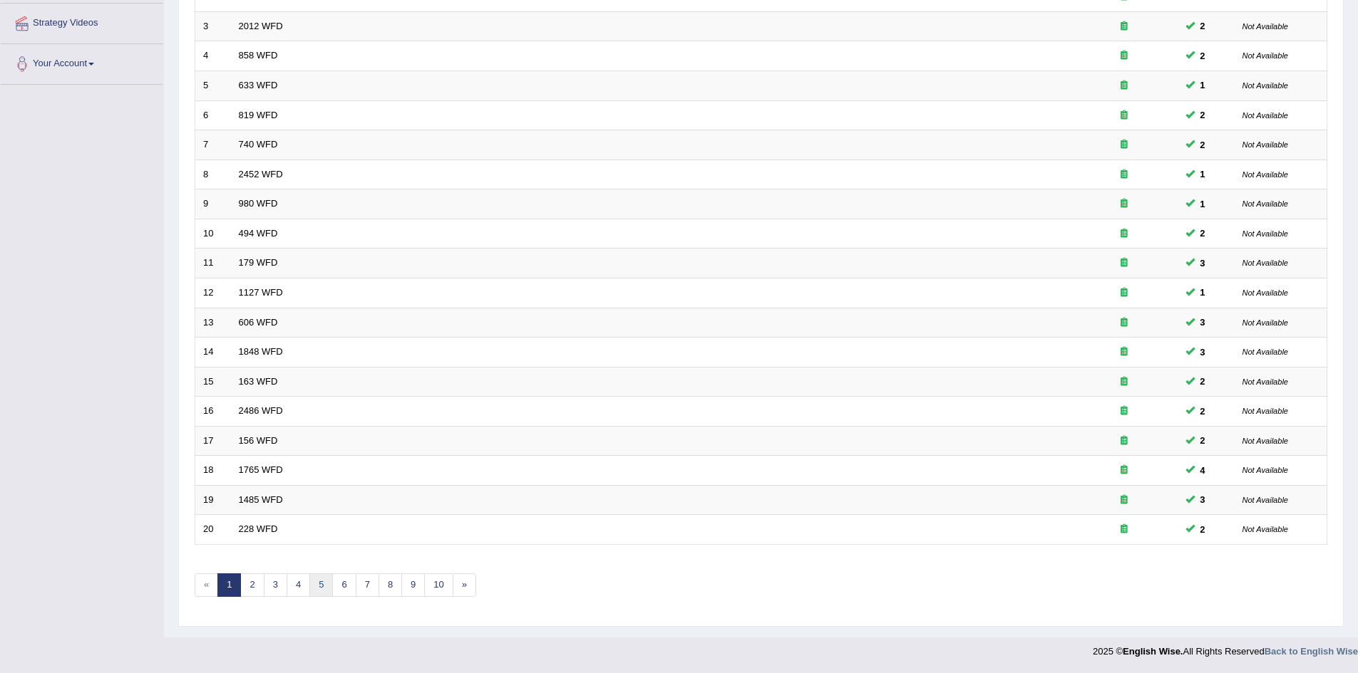
click at [323, 589] on link "5" at bounding box center [321, 586] width 24 height 24
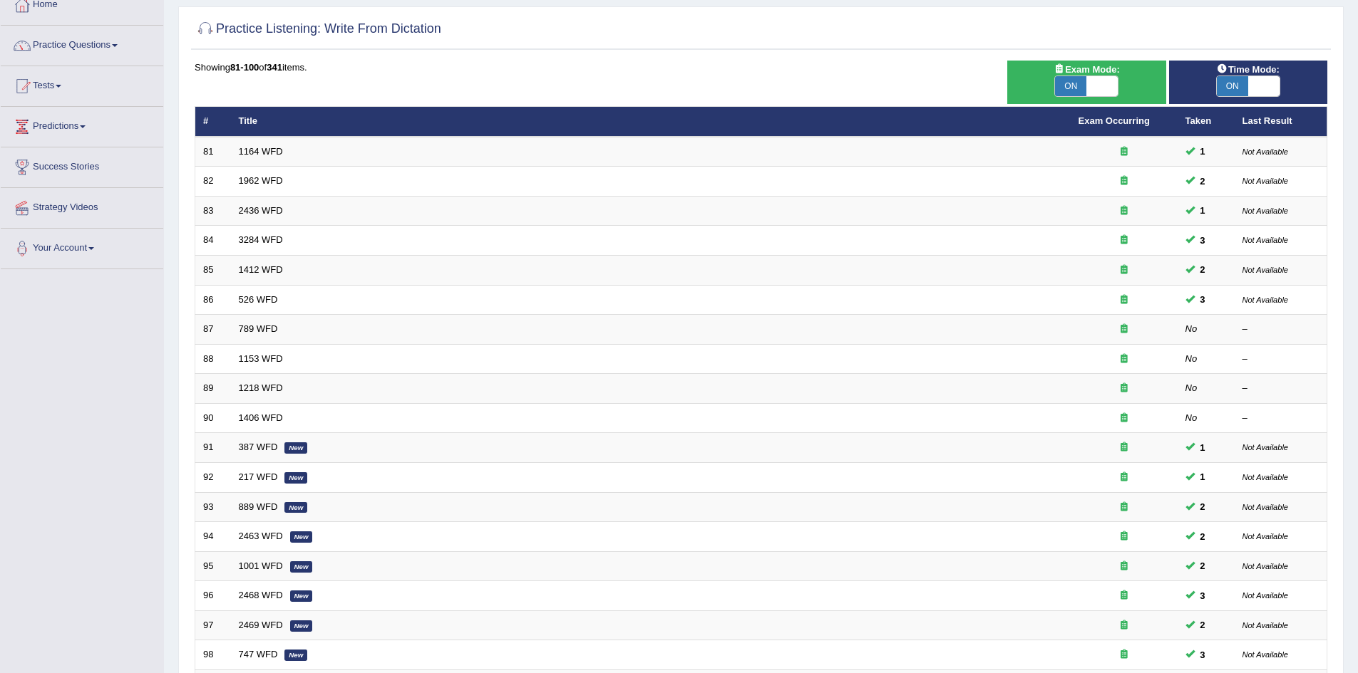
scroll to position [214, 0]
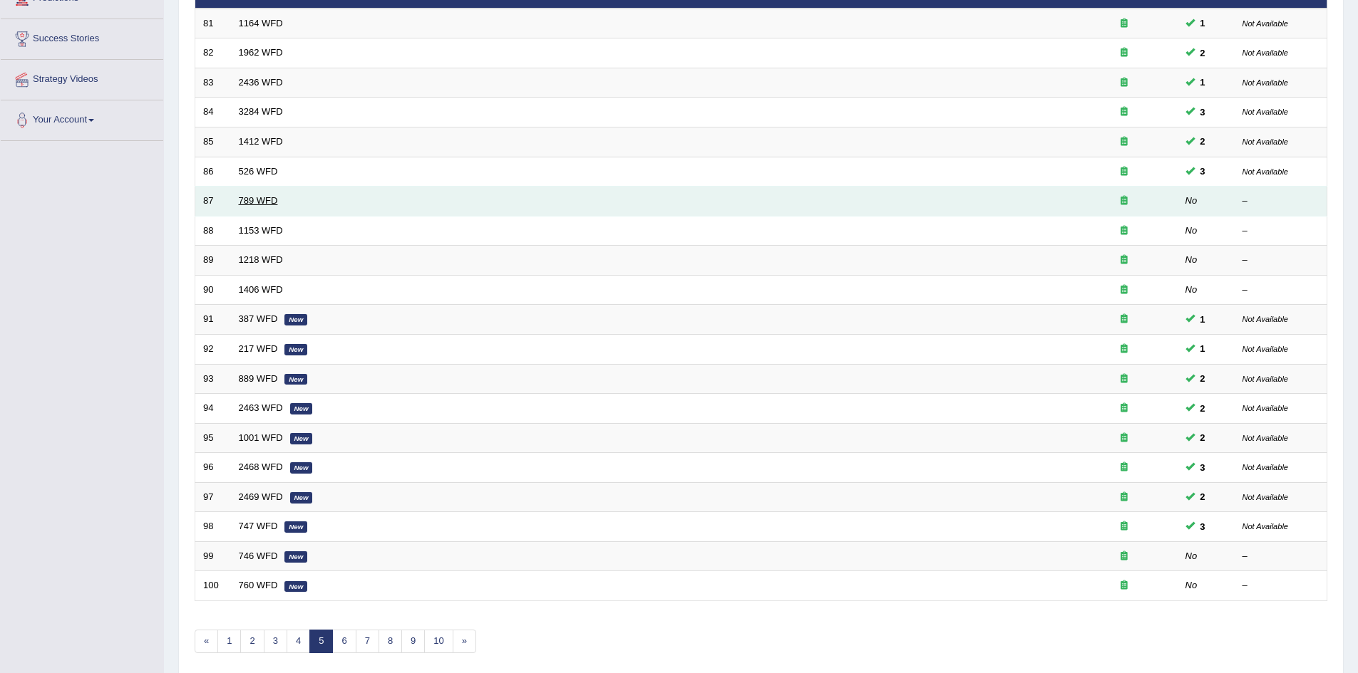
click at [266, 202] on link "789 WFD" at bounding box center [258, 200] width 39 height 11
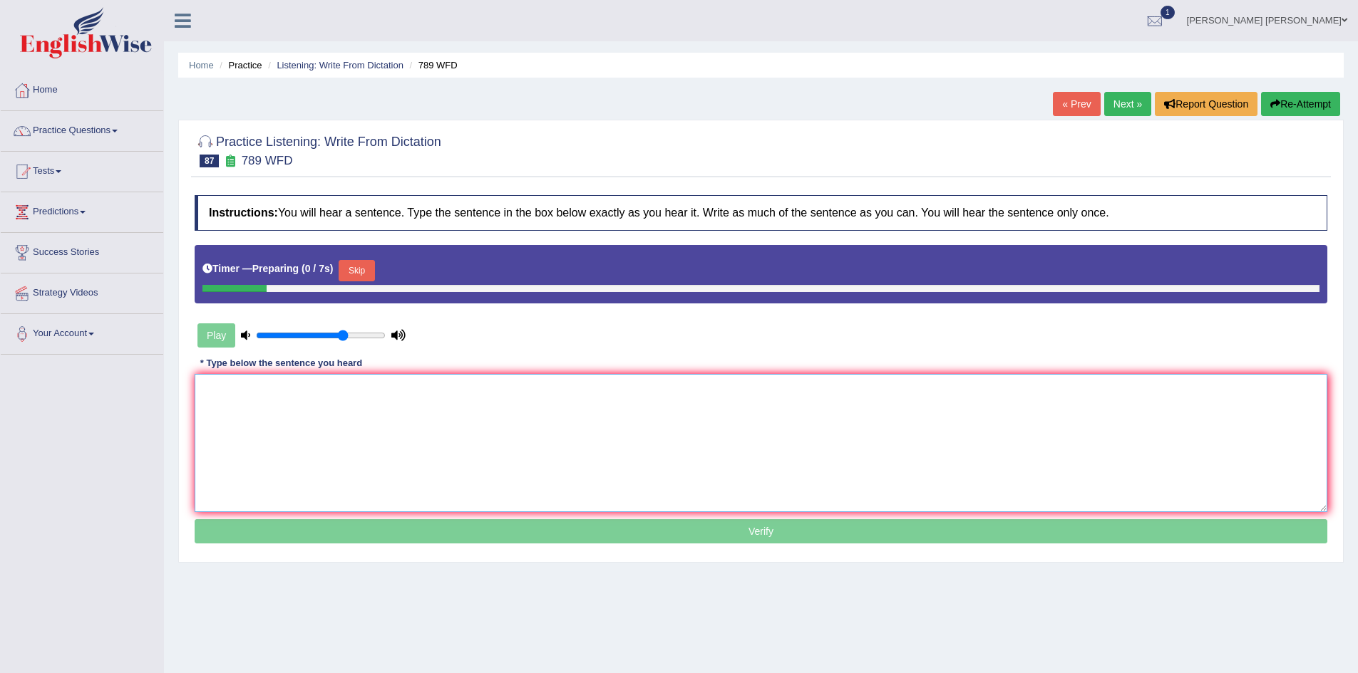
click at [373, 401] on textarea at bounding box center [761, 443] width 1132 height 138
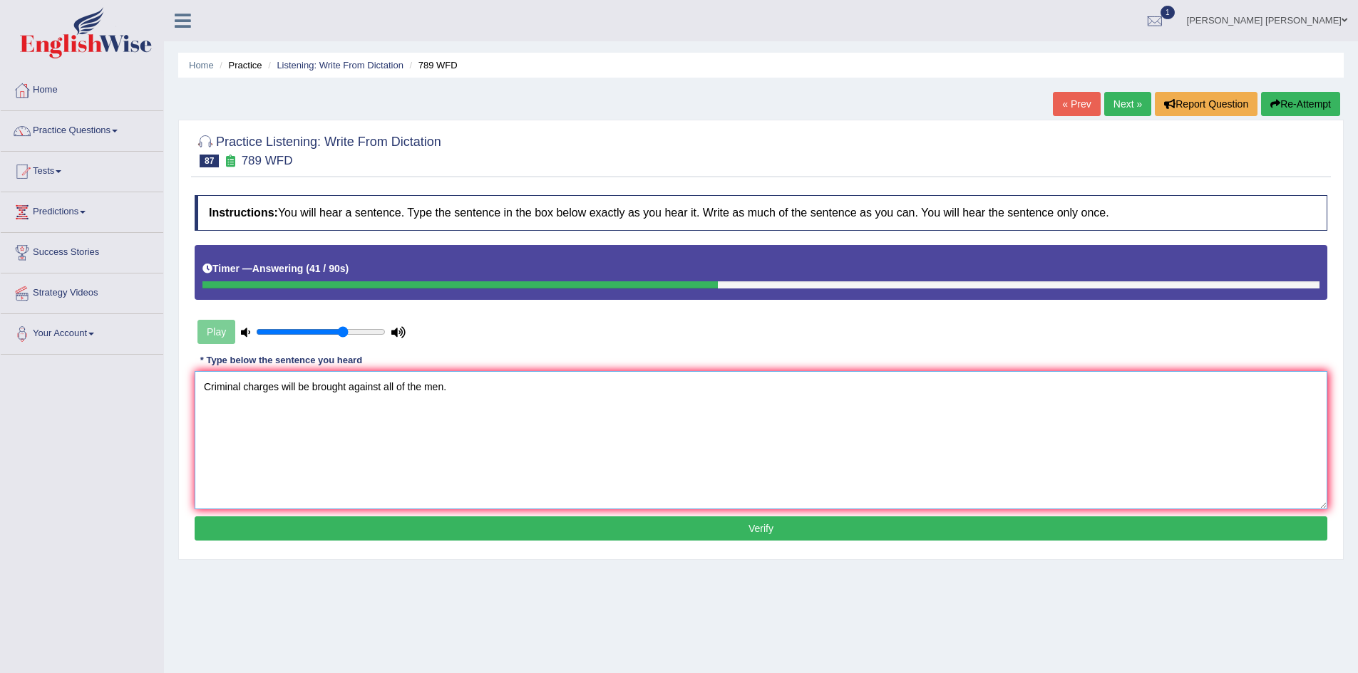
type textarea "Criminal charges will be brought against all of the men."
click at [461, 519] on button "Verify" at bounding box center [761, 529] width 1132 height 24
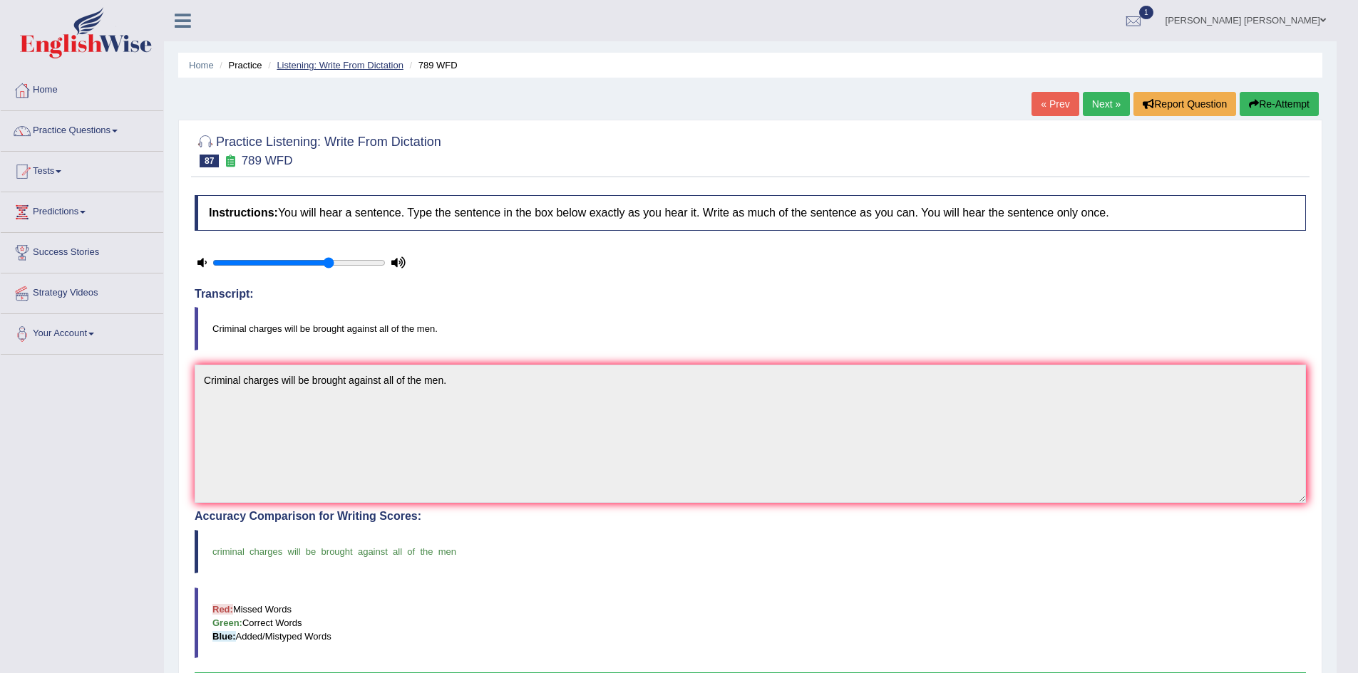
click at [330, 60] on link "Listening: Write From Dictation" at bounding box center [340, 65] width 127 height 11
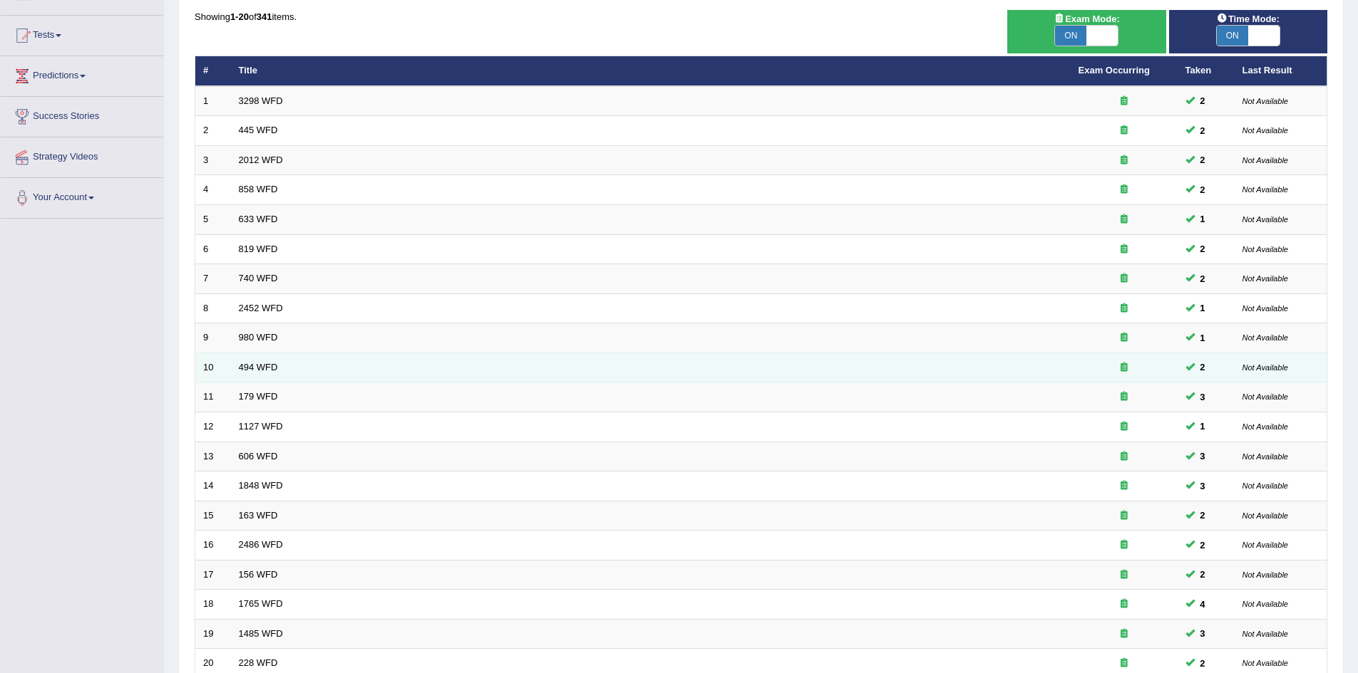
scroll to position [270, 0]
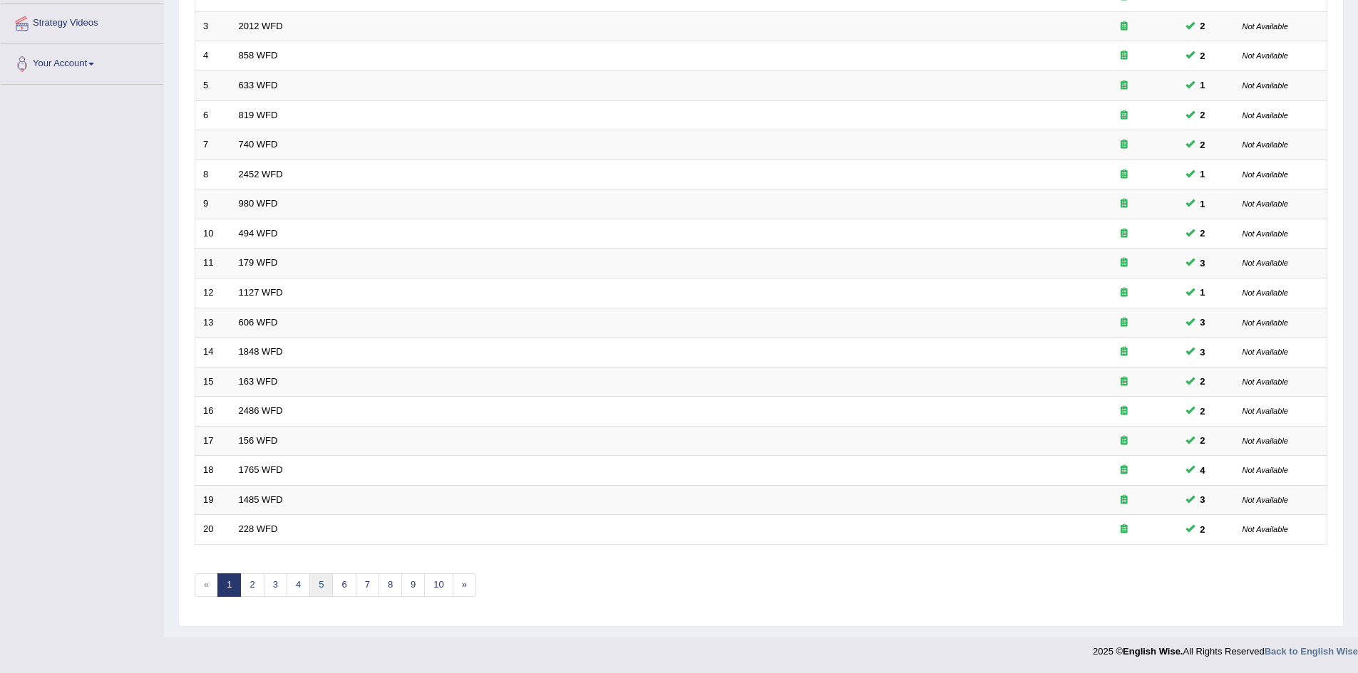
click at [324, 586] on link "5" at bounding box center [321, 586] width 24 height 24
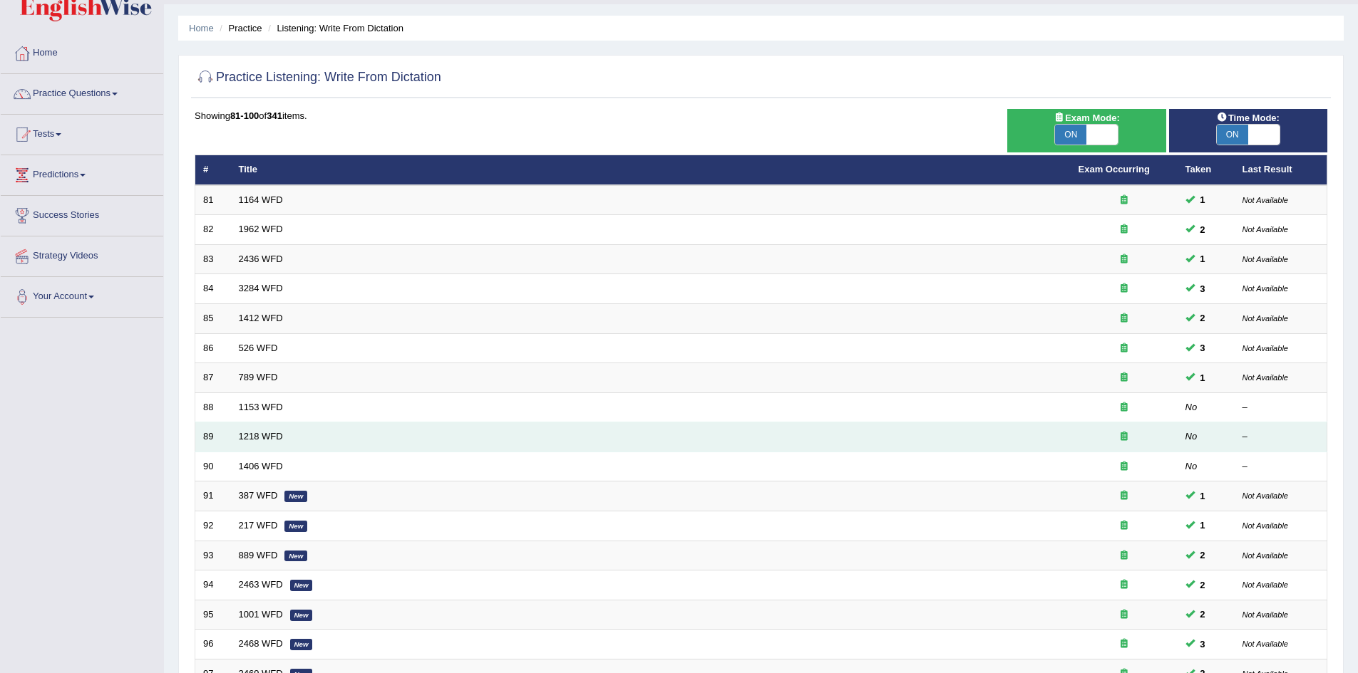
scroll to position [71, 0]
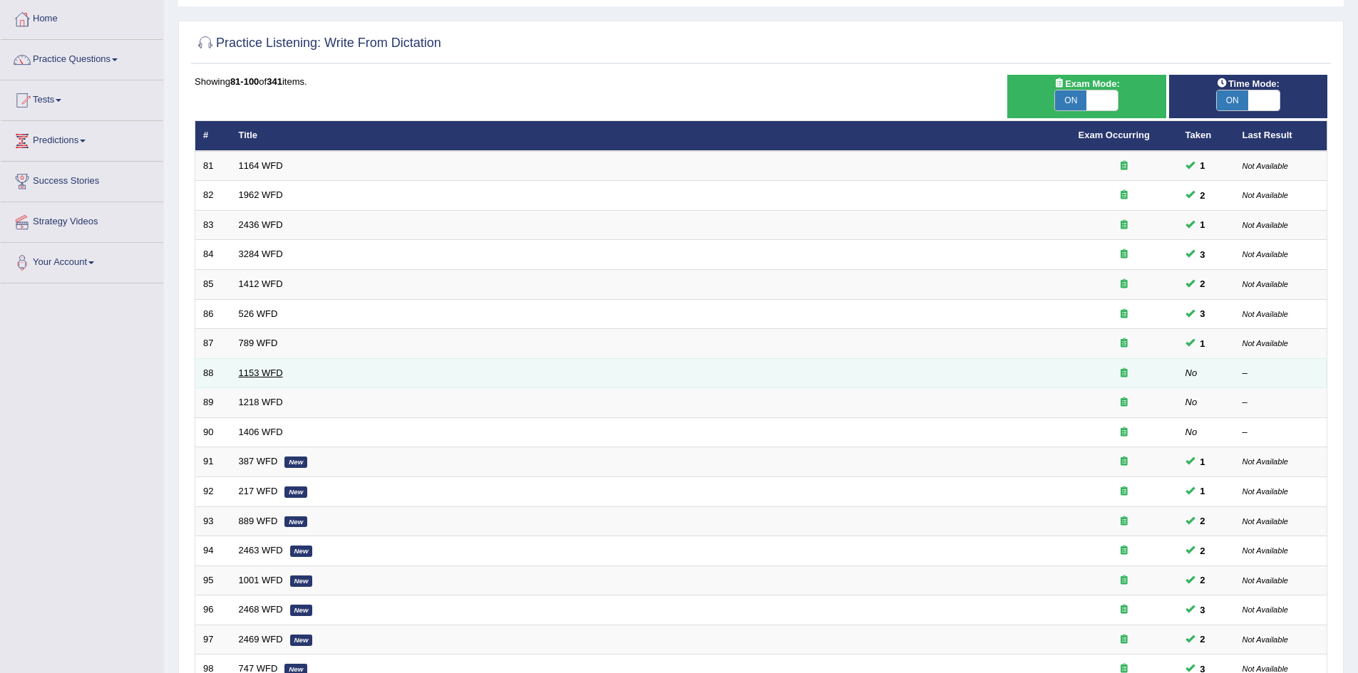
click at [265, 373] on link "1153 WFD" at bounding box center [261, 373] width 44 height 11
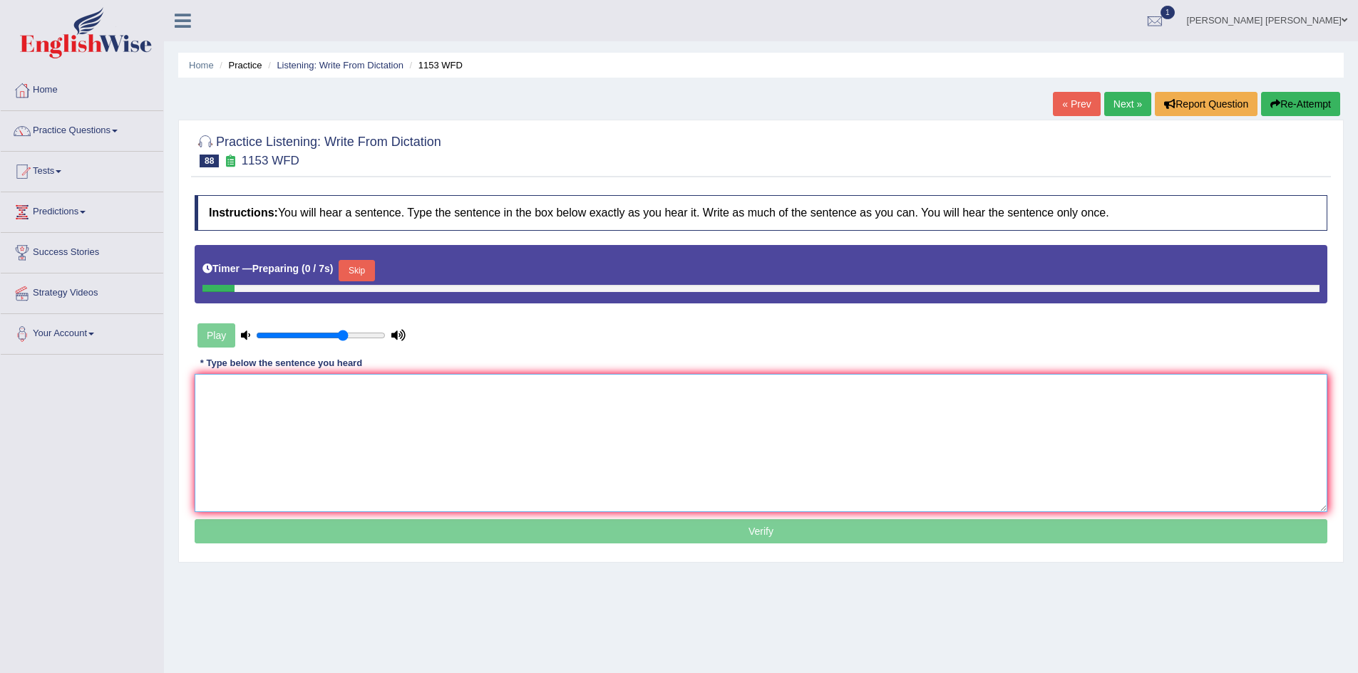
click at [361, 425] on textarea at bounding box center [761, 443] width 1132 height 138
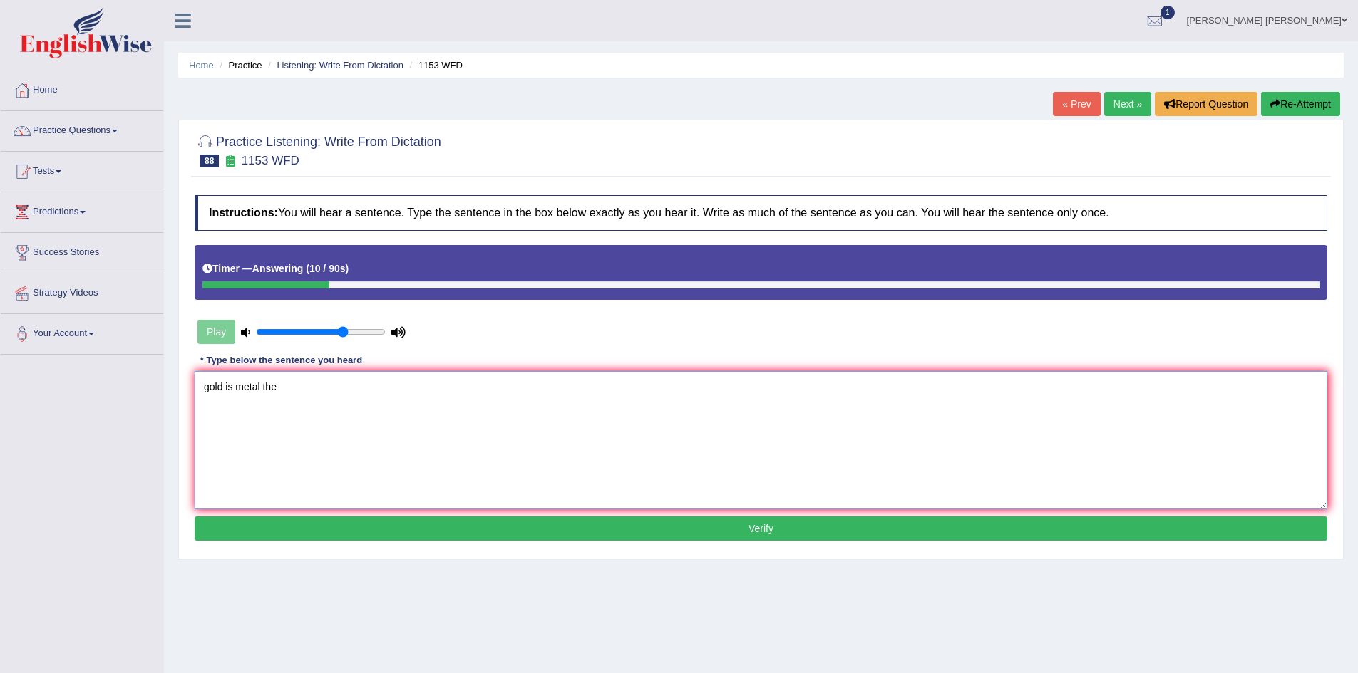
type textarea "gold is metal the"
click at [1308, 105] on button "Re-Attempt" at bounding box center [1300, 104] width 79 height 24
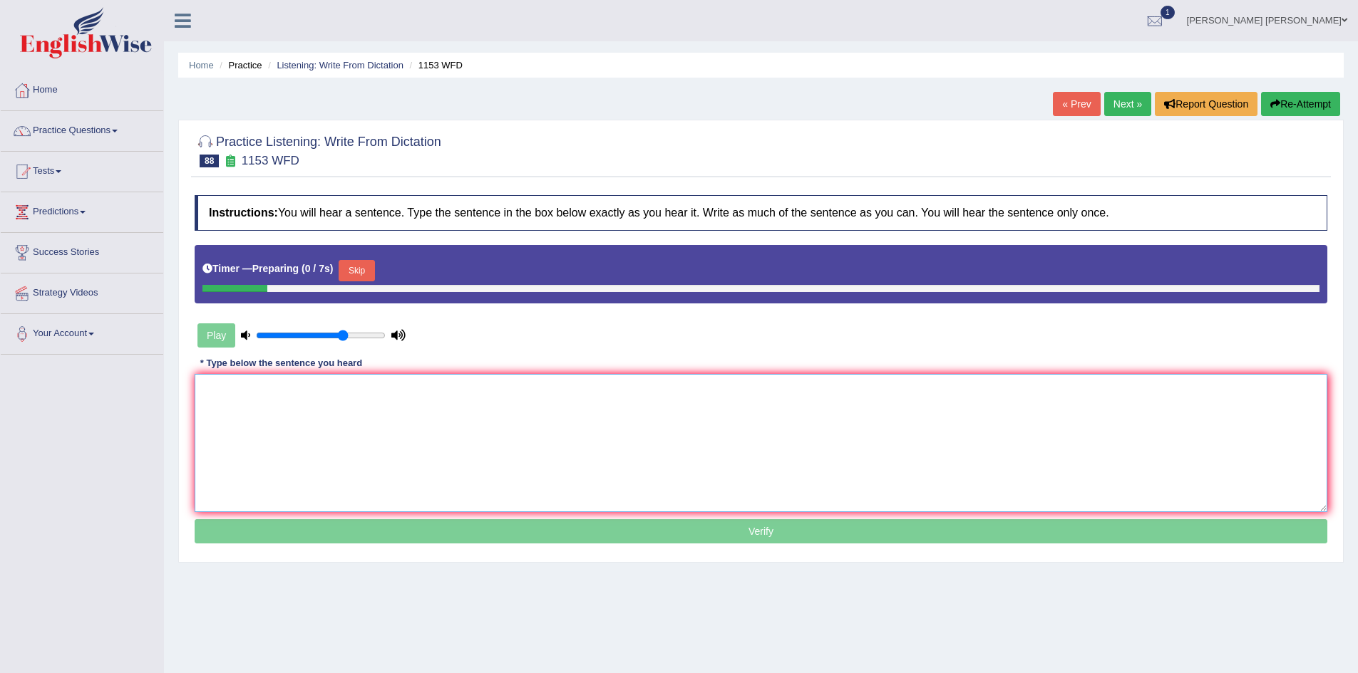
click at [530, 439] on textarea at bounding box center [761, 443] width 1132 height 138
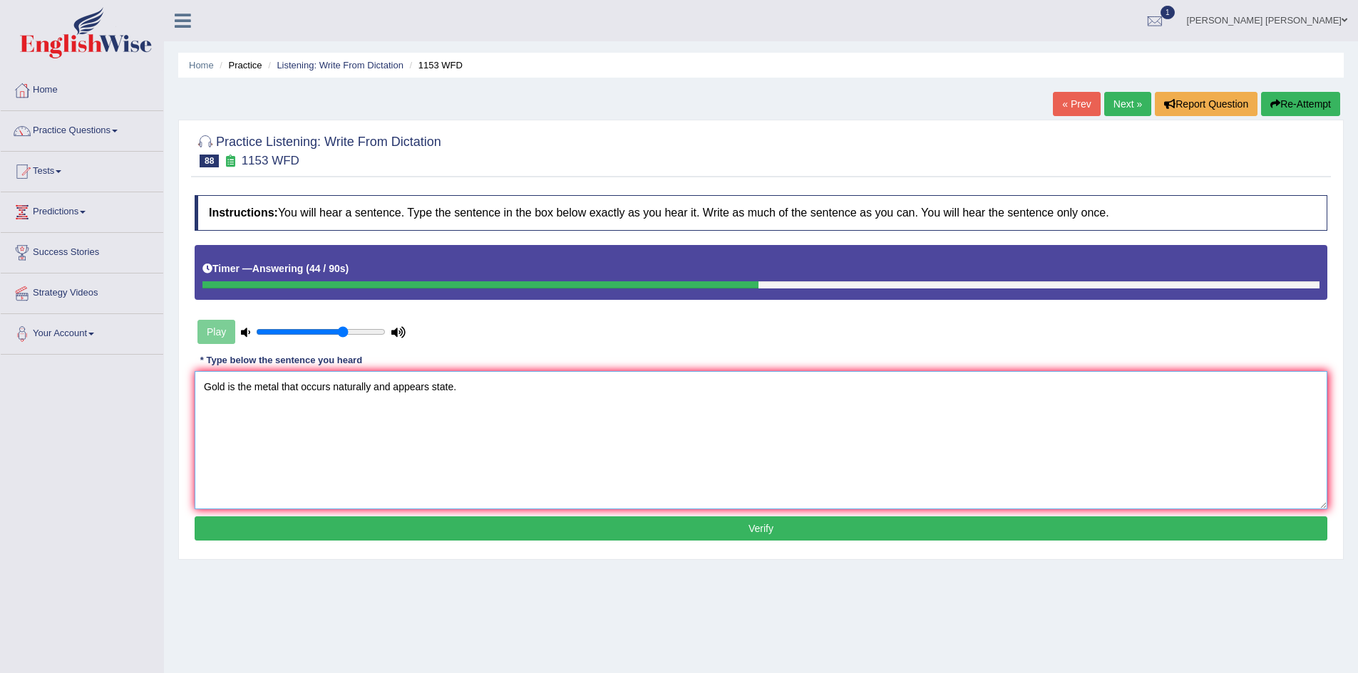
type textarea "Gold is the metal that occurs naturally and appears state."
click at [1291, 104] on button "Re-Attempt" at bounding box center [1300, 104] width 79 height 24
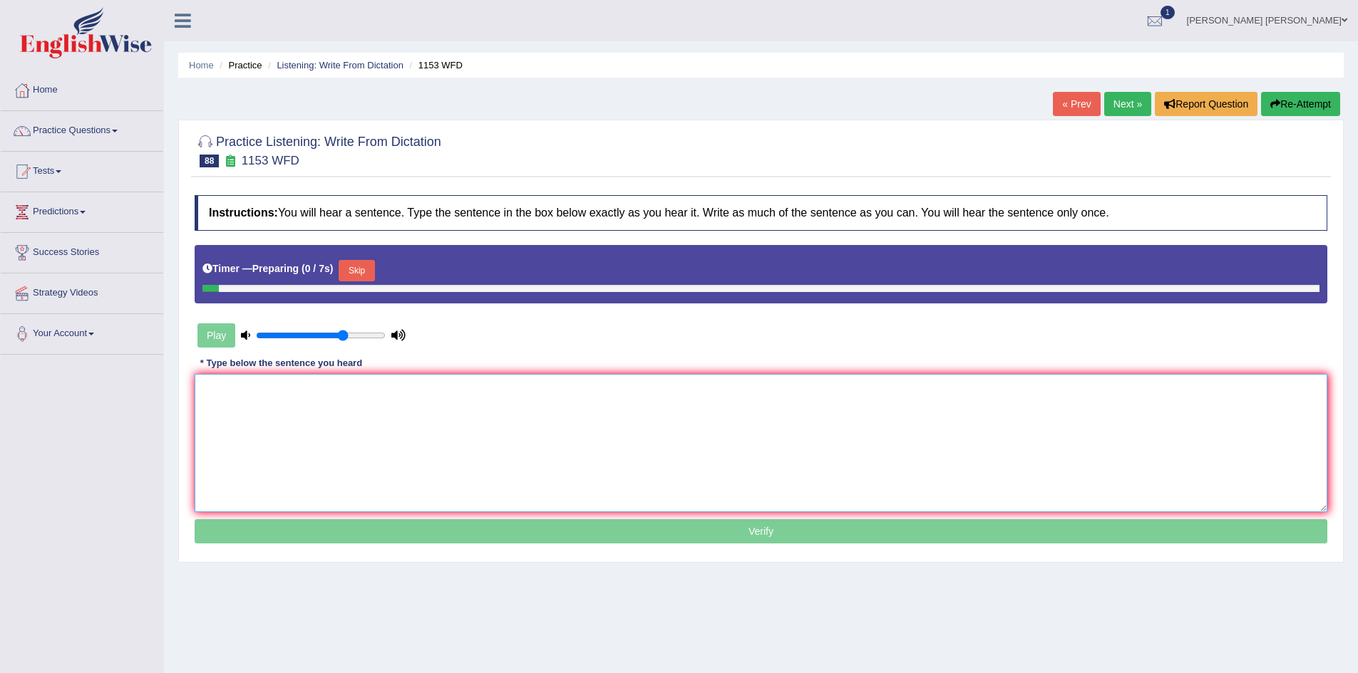
click at [403, 425] on textarea at bounding box center [761, 443] width 1132 height 138
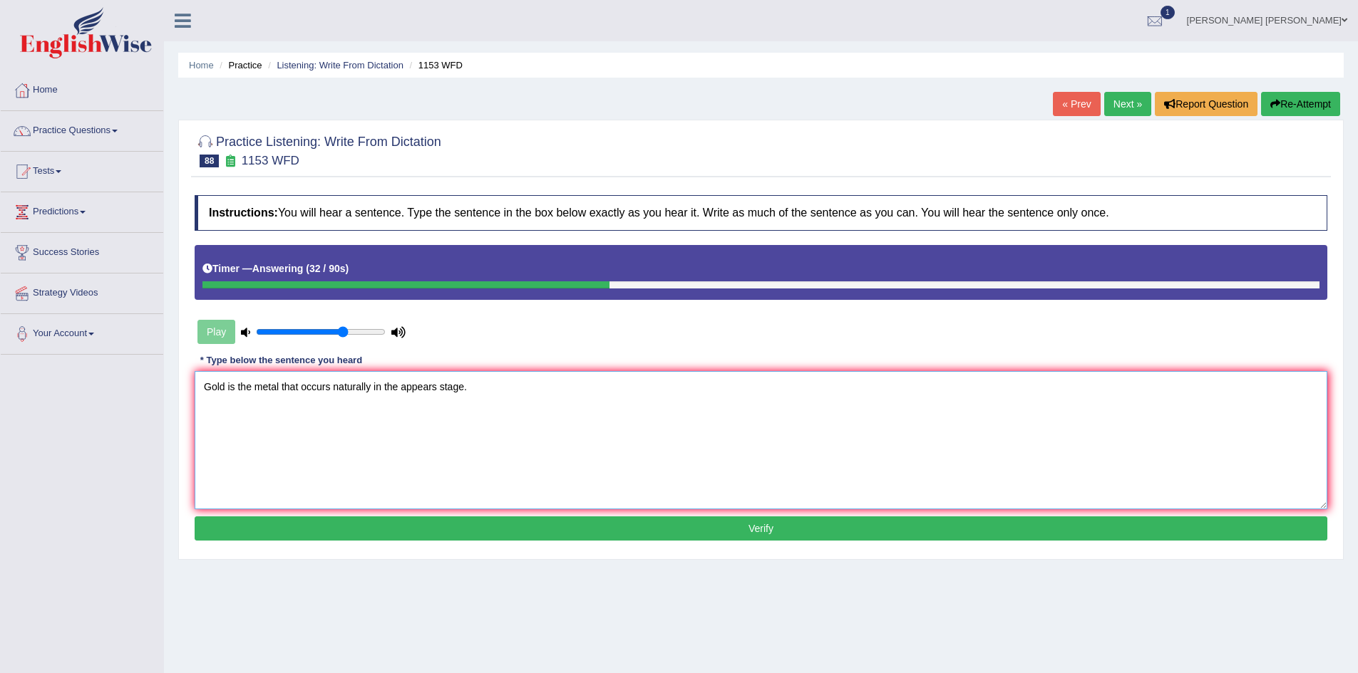
paste textarea "appear"
type textarea "Gold is the metal that occurs naturally in the appear appears stage."
click at [420, 529] on button "Verify" at bounding box center [761, 529] width 1132 height 24
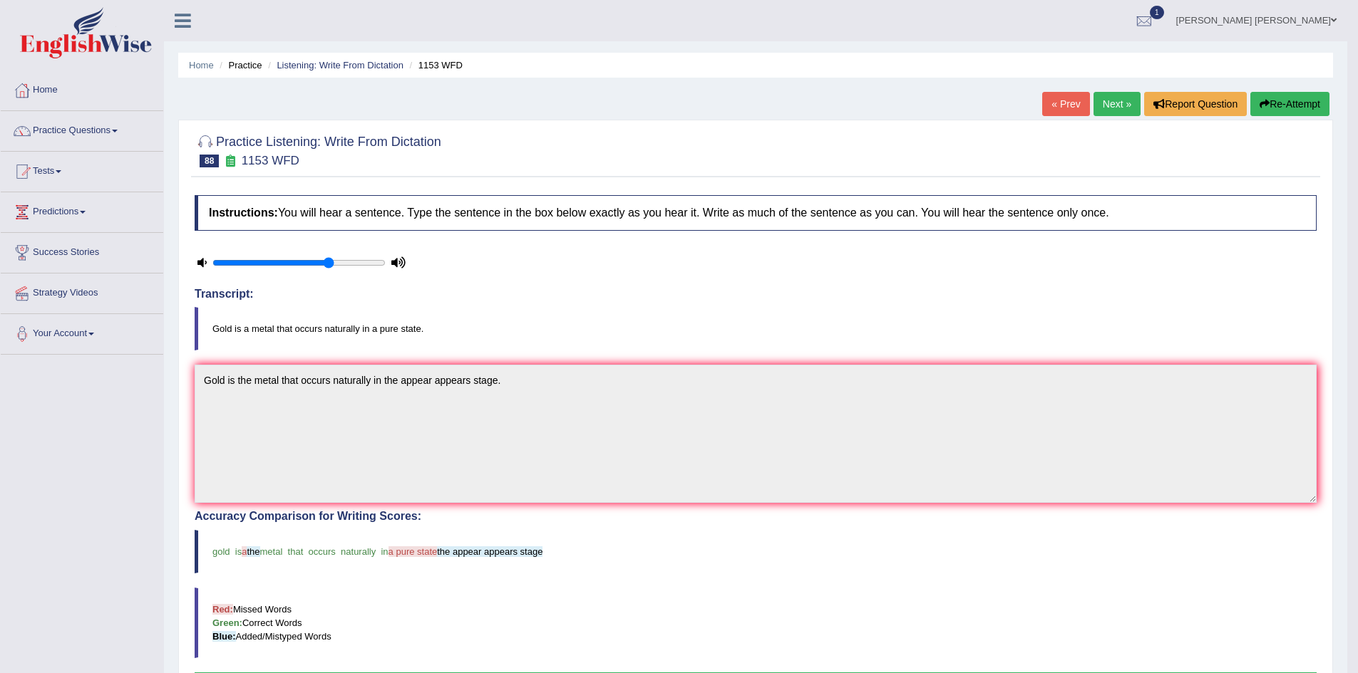
scroll to position [71, 0]
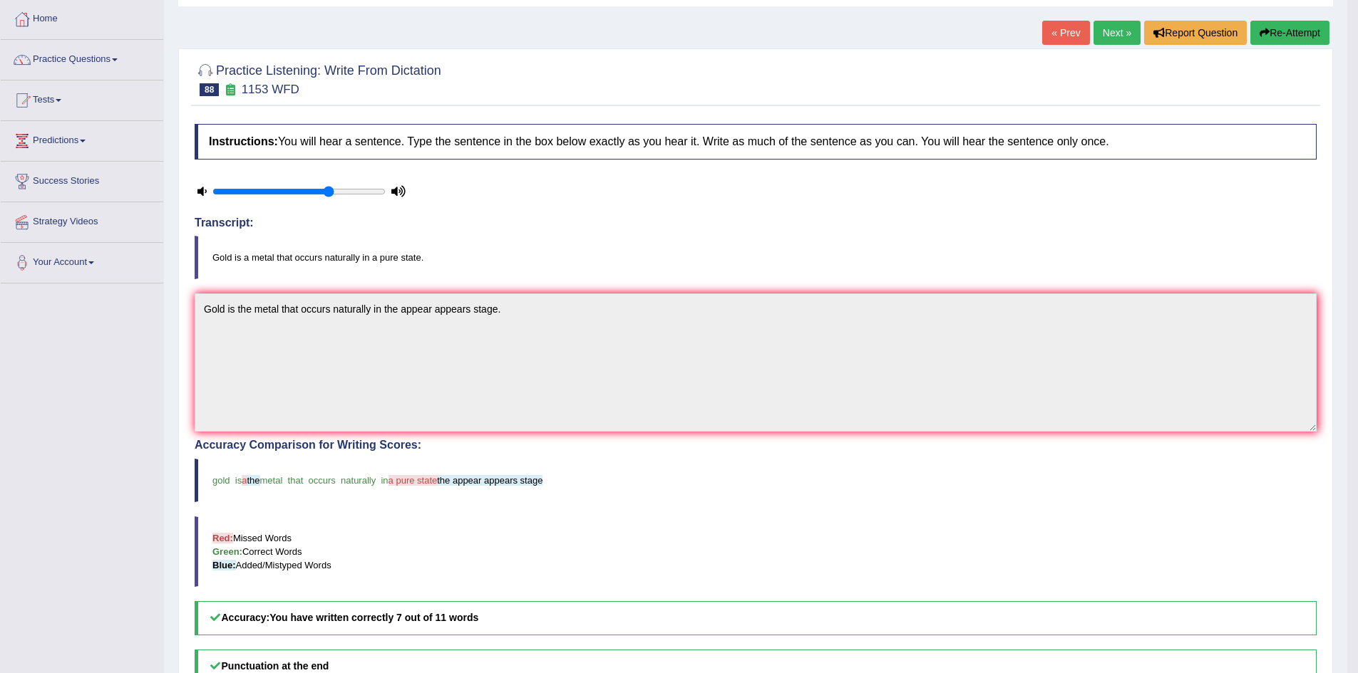
click at [1301, 30] on button "Re-Attempt" at bounding box center [1289, 33] width 79 height 24
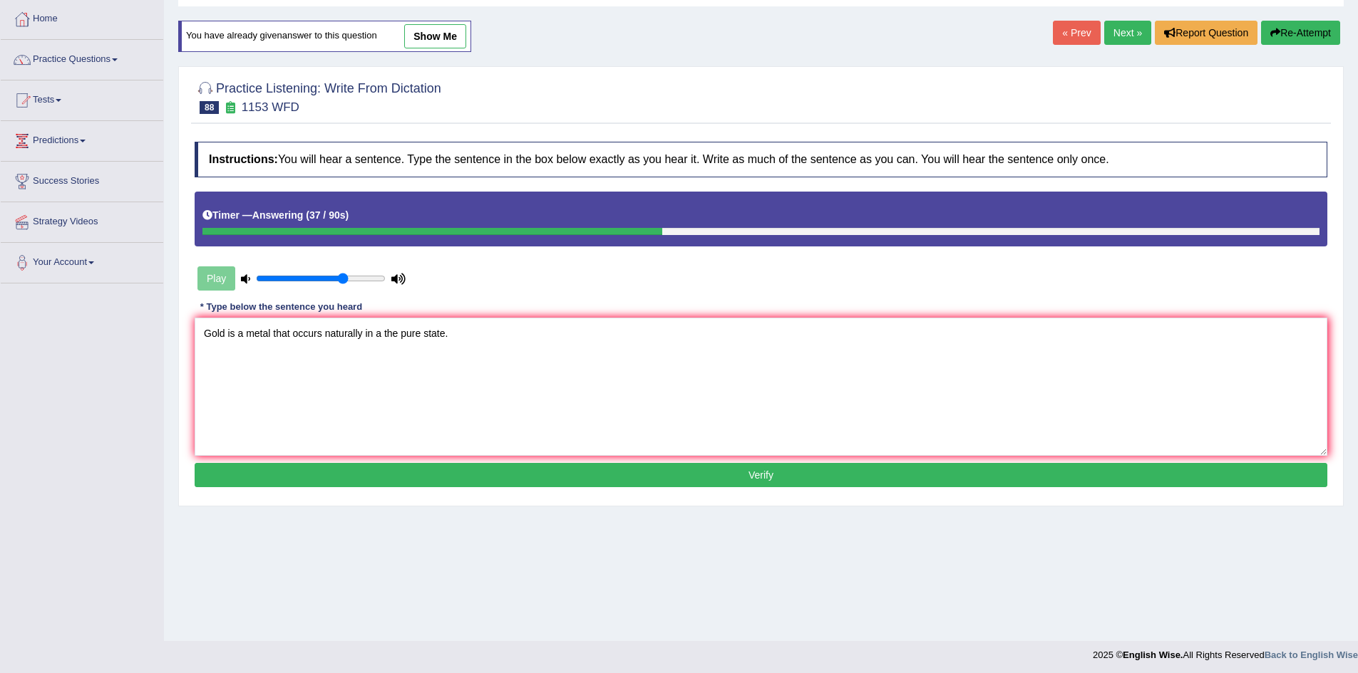
click at [392, 333] on textarea "Gold is a metal that occurs naturally in a the pure state." at bounding box center [761, 387] width 1132 height 138
type textarea "Gold is a metal that occurs naturally in a pure state."
click at [499, 476] on button "Verify" at bounding box center [761, 475] width 1132 height 24
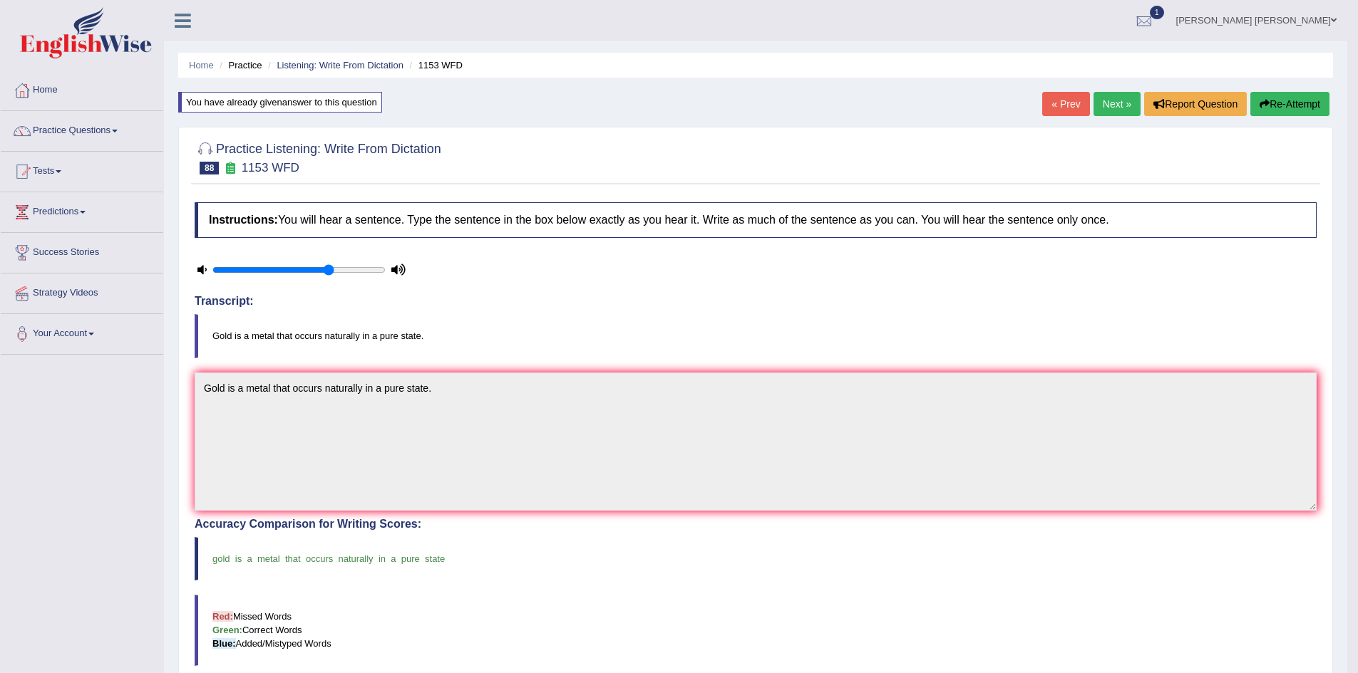
click at [367, 58] on ul "Home Practice Listening: Write From Dictation 1153 WFD" at bounding box center [755, 65] width 1154 height 25
click at [359, 62] on link "Listening: Write From Dictation" at bounding box center [340, 65] width 127 height 11
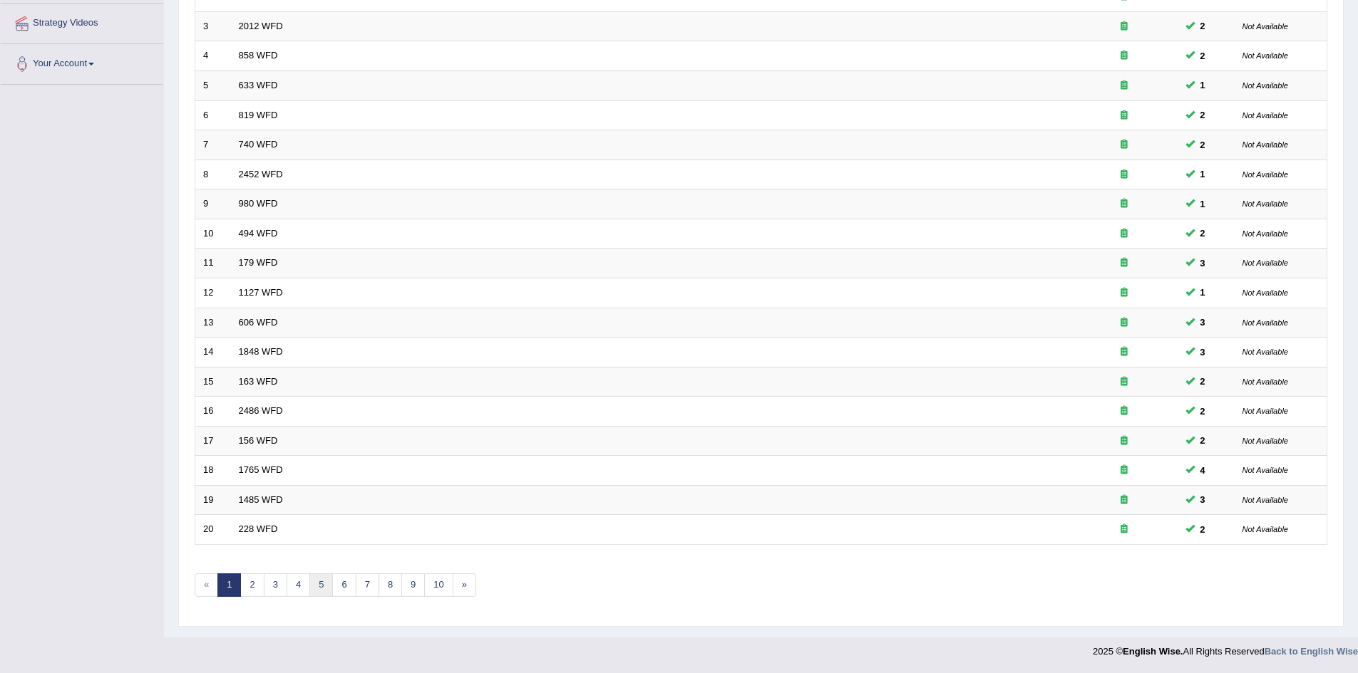
click at [328, 585] on link "5" at bounding box center [321, 586] width 24 height 24
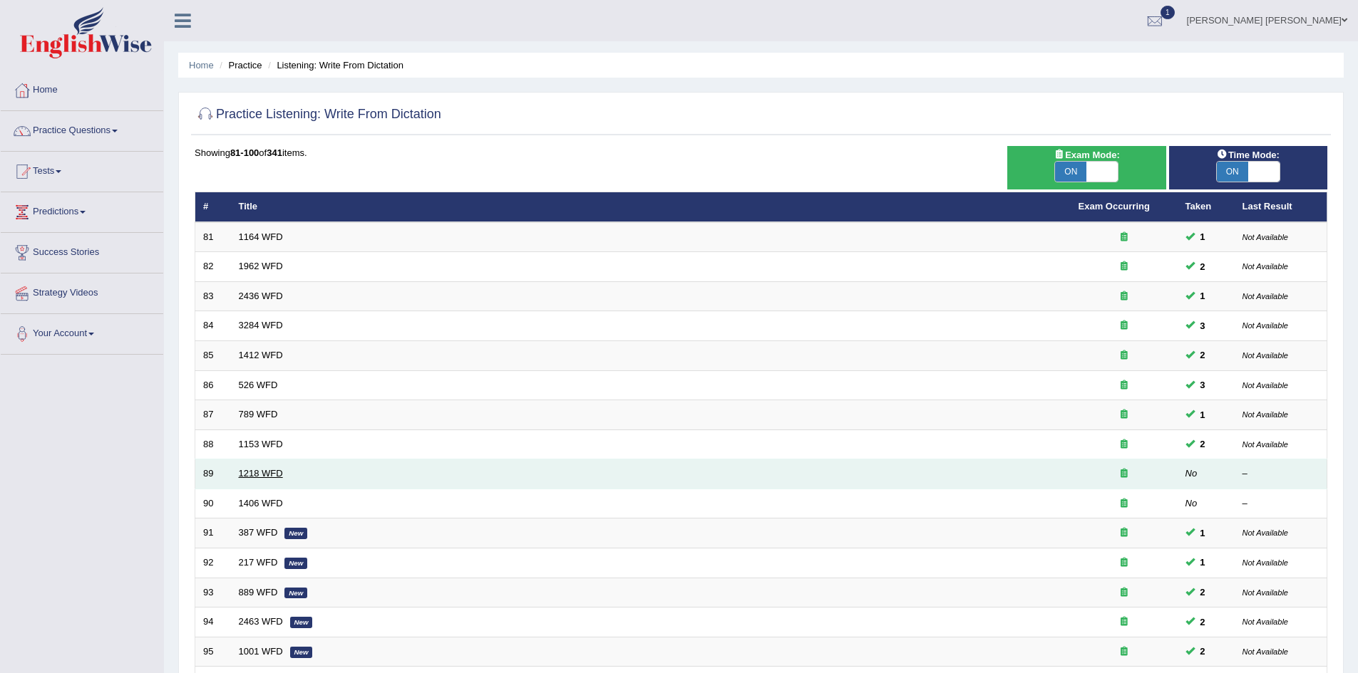
click at [264, 474] on link "1218 WFD" at bounding box center [261, 473] width 44 height 11
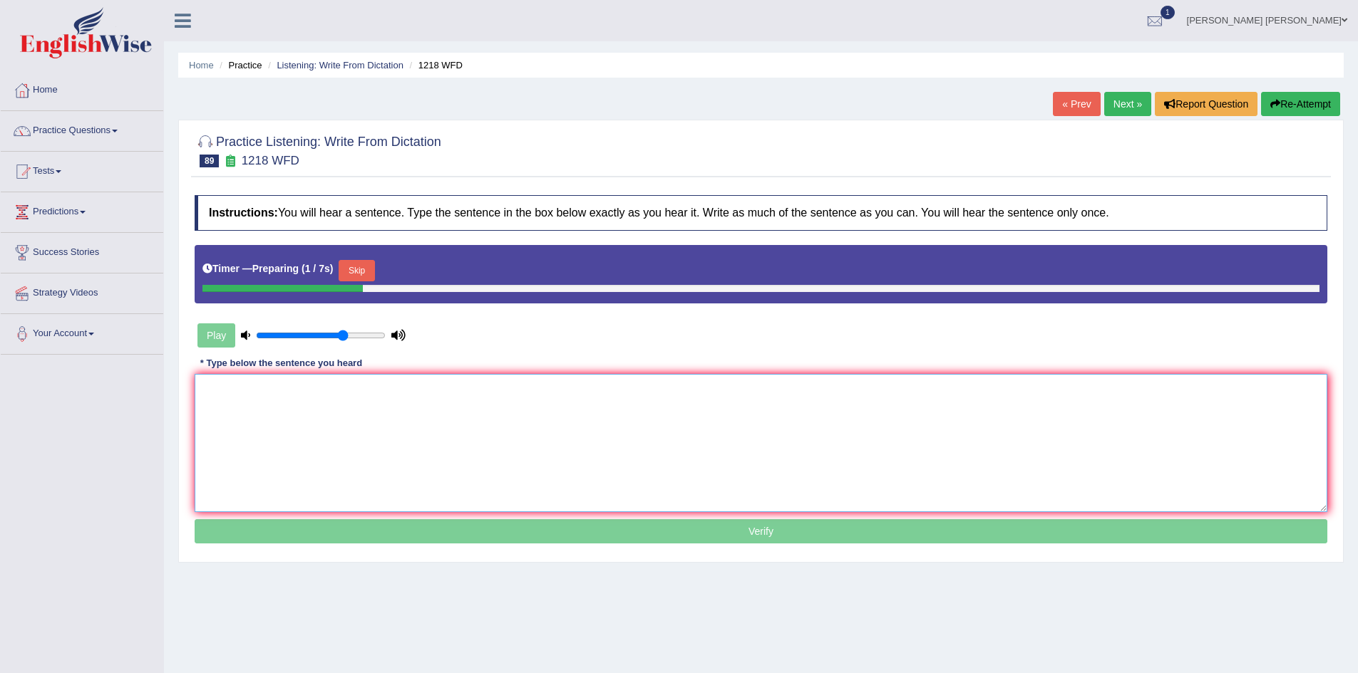
click at [381, 414] on textarea at bounding box center [761, 443] width 1132 height 138
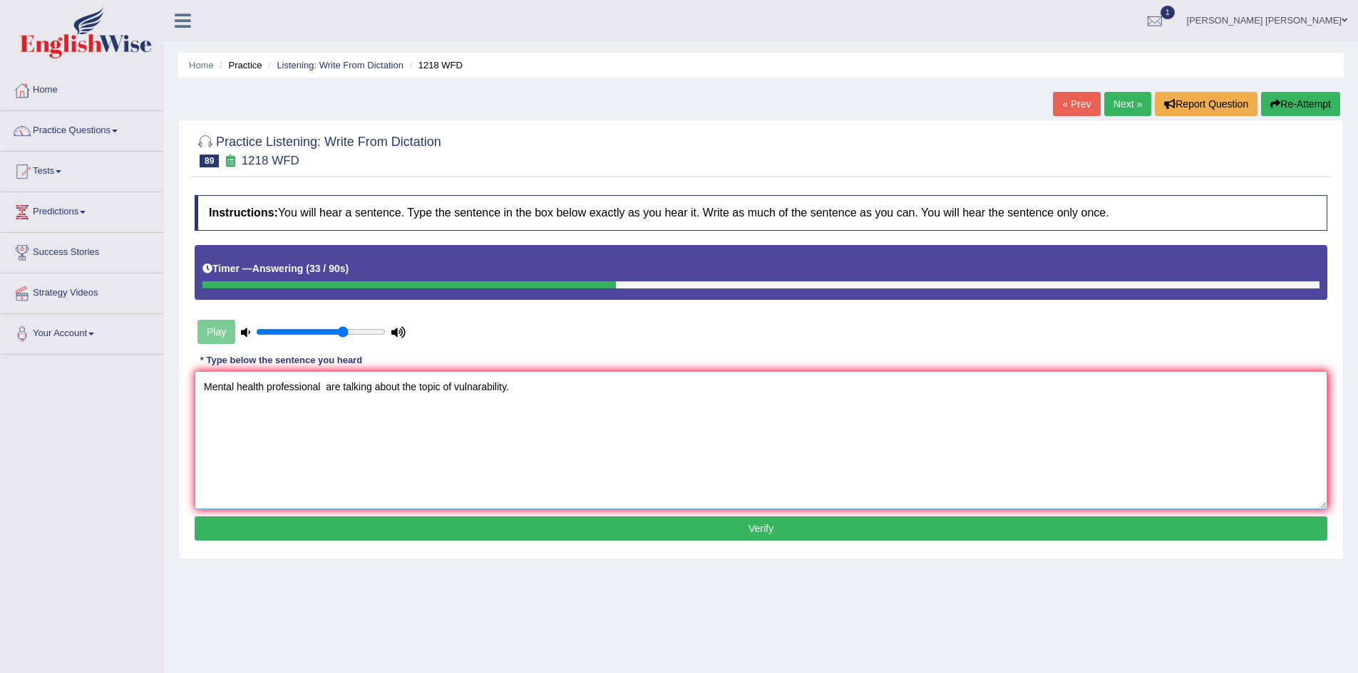
paste textarea "professional"
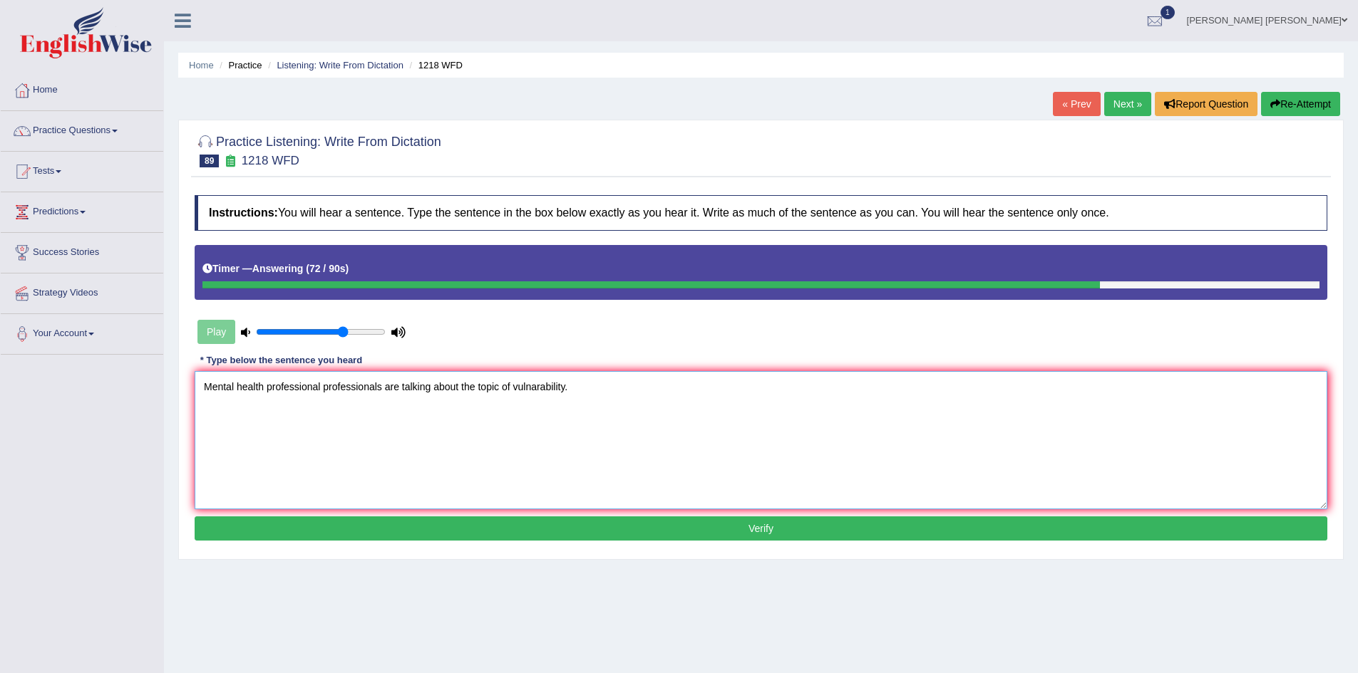
type textarea "Mental health professional professionals are talking about the topic of vulnara…"
click at [403, 519] on button "Verify" at bounding box center [761, 529] width 1132 height 24
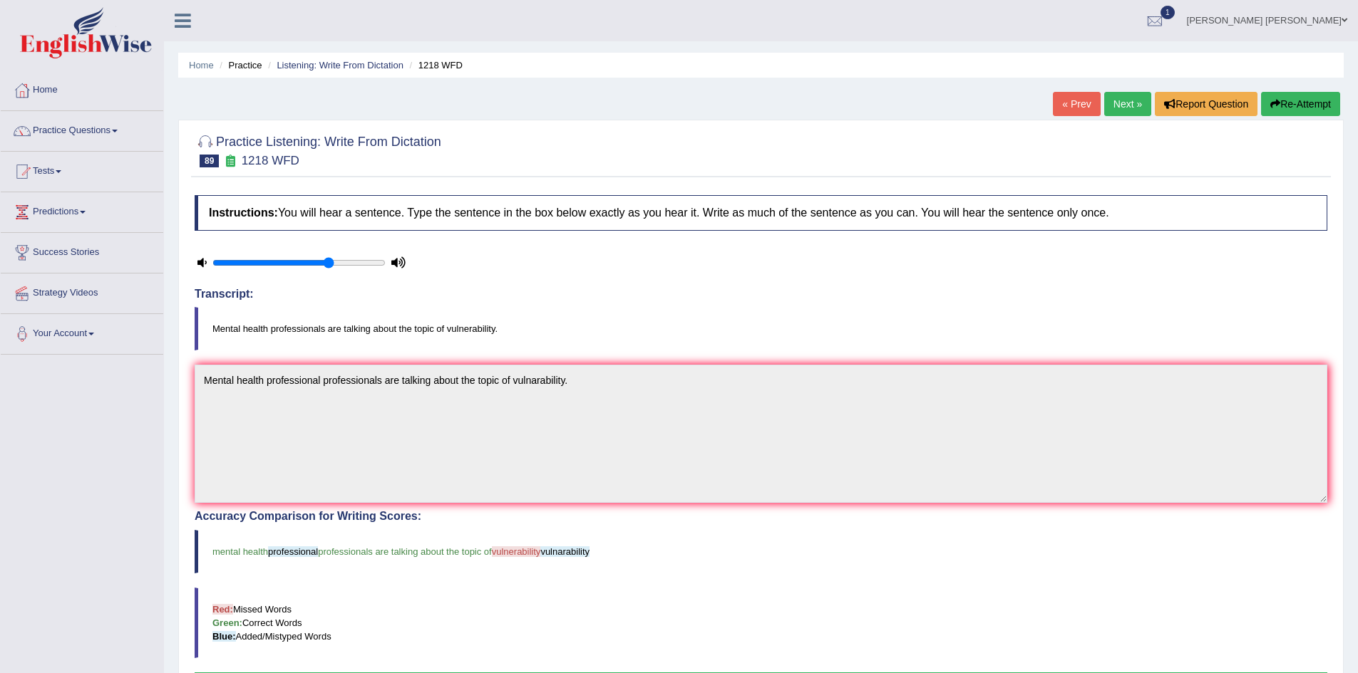
click at [1301, 98] on button "Re-Attempt" at bounding box center [1300, 104] width 79 height 24
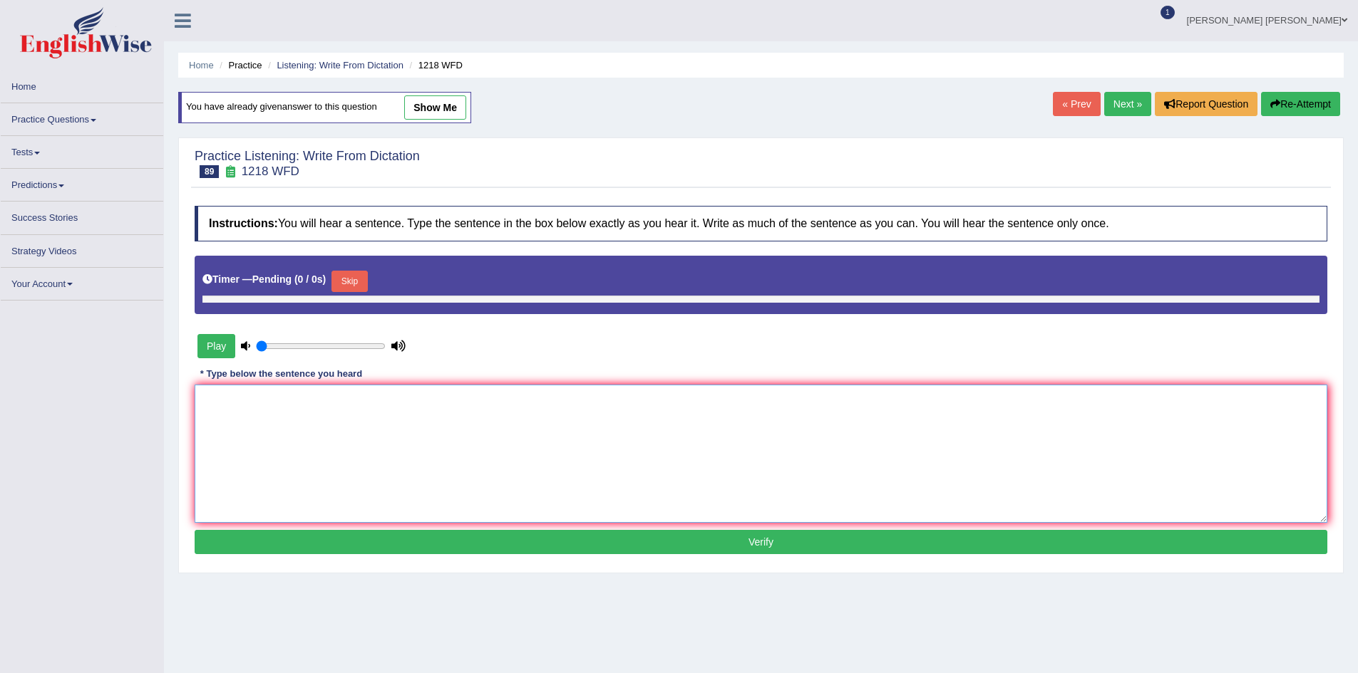
click at [470, 424] on textarea at bounding box center [761, 454] width 1132 height 138
type input "0.7"
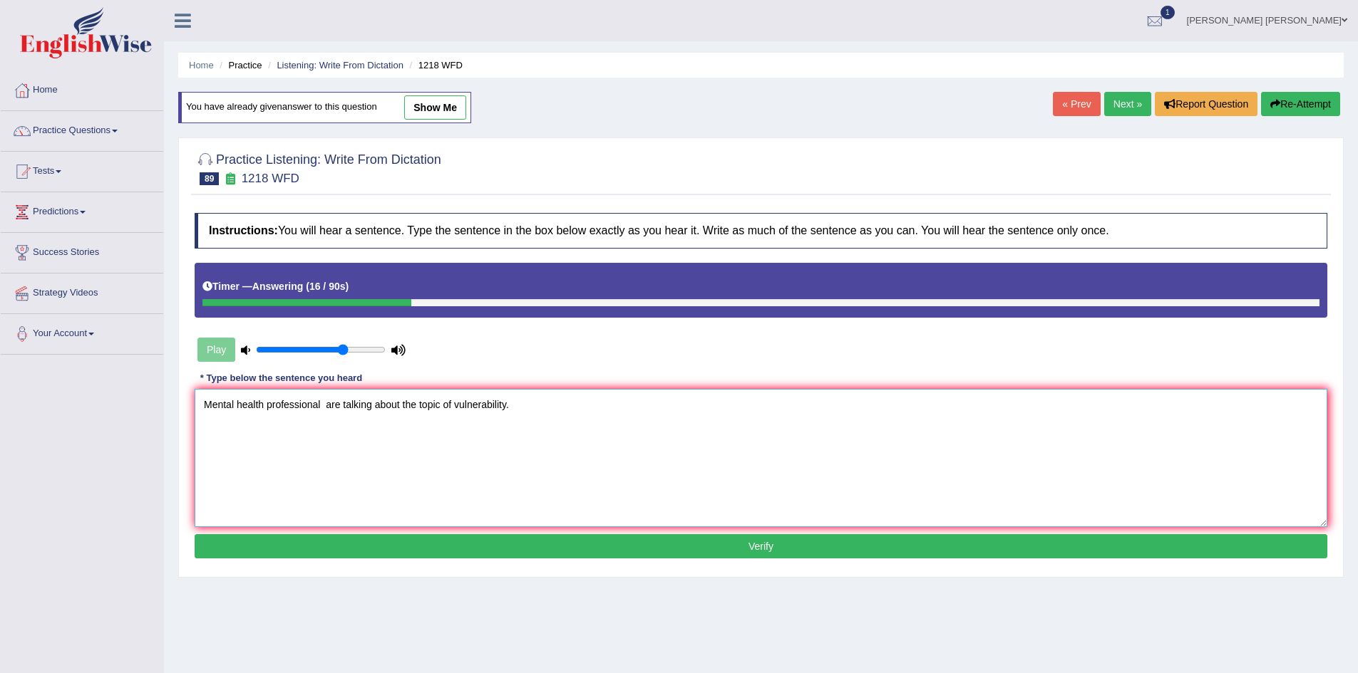
paste textarea "professional"
type textarea "Mental health professional professionals are talking about the topic of vulnera…"
click at [364, 542] on button "Verify" at bounding box center [761, 546] width 1132 height 24
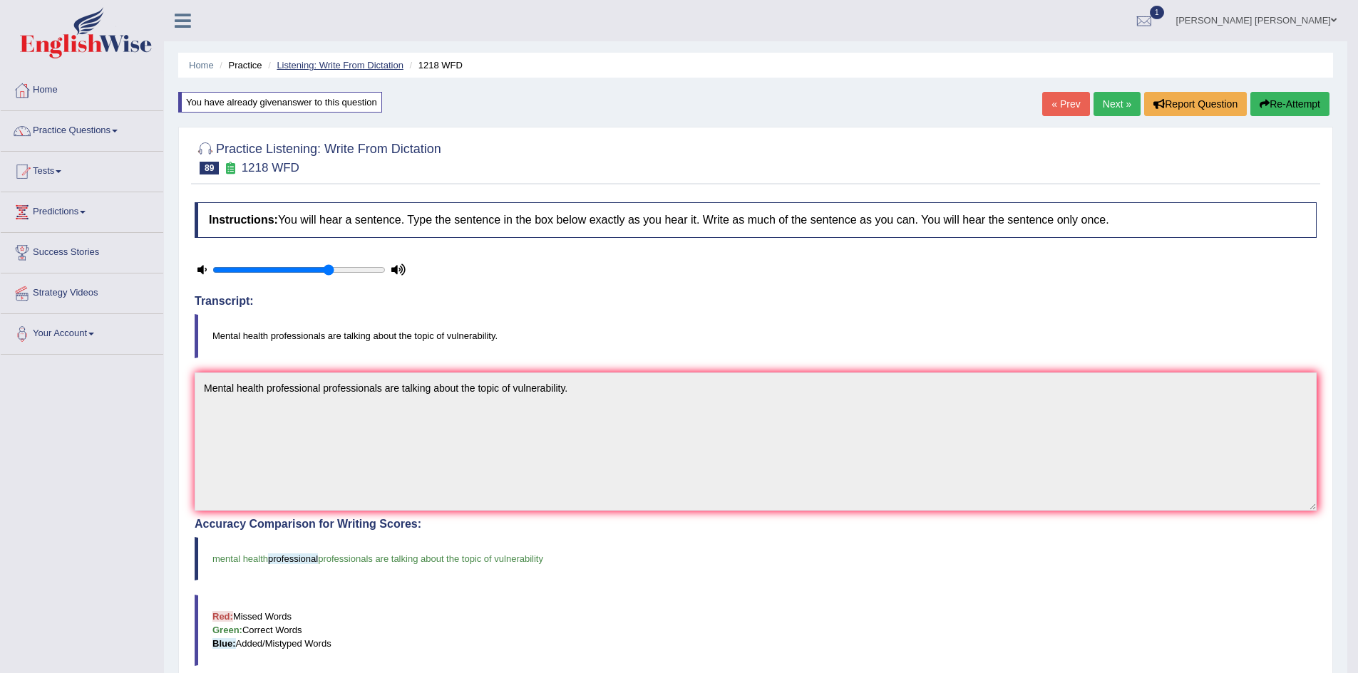
click at [334, 65] on link "Listening: Write From Dictation" at bounding box center [340, 65] width 127 height 11
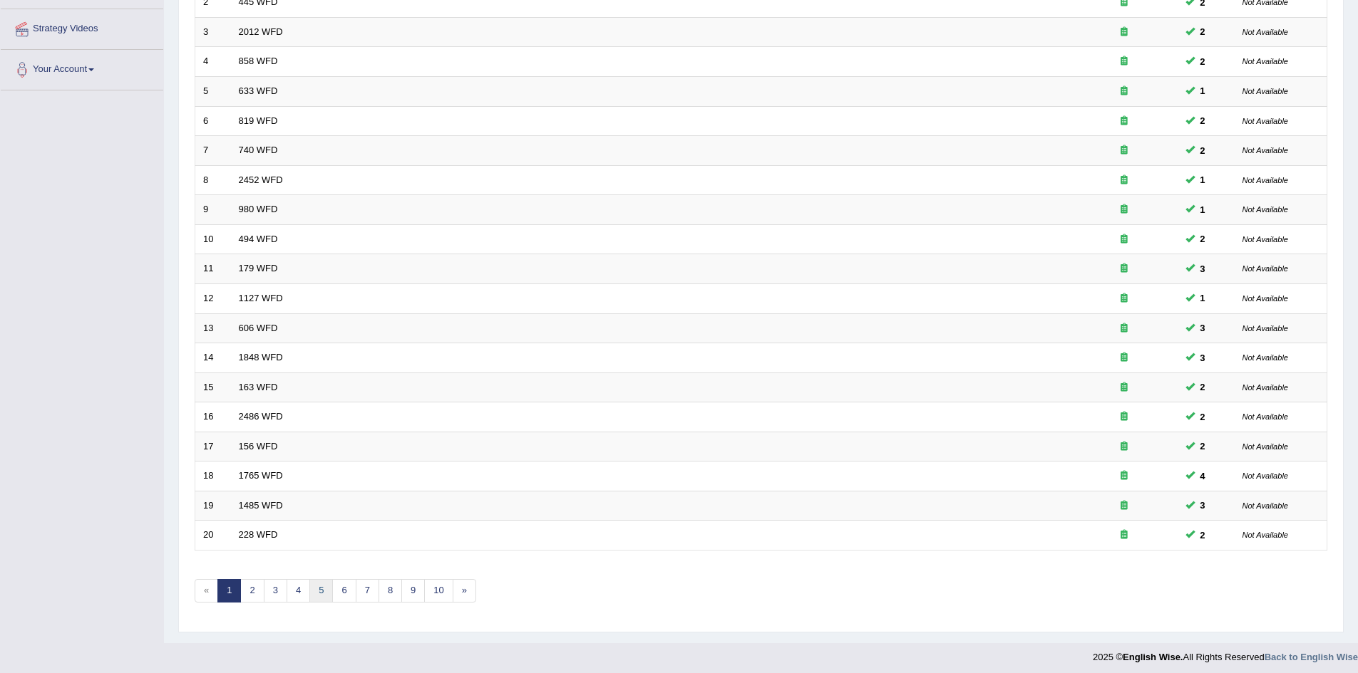
click at [320, 593] on link "5" at bounding box center [321, 591] width 24 height 24
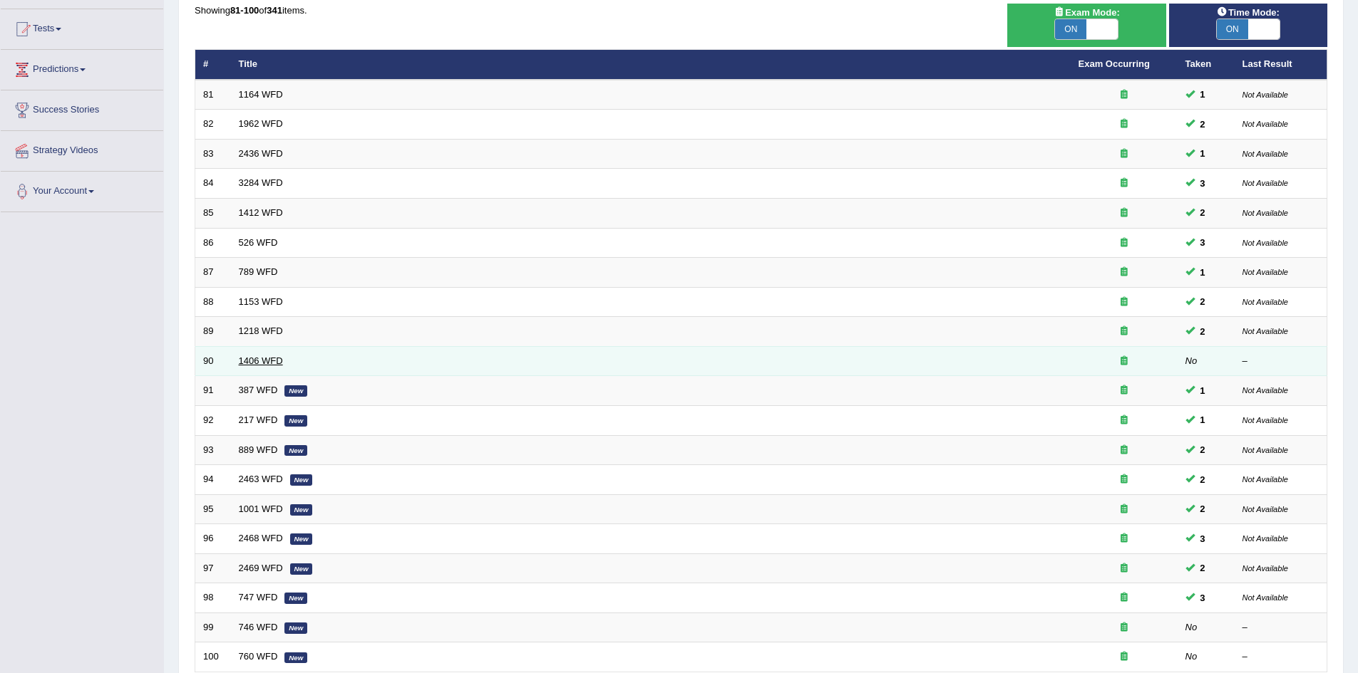
click at [259, 359] on link "1406 WFD" at bounding box center [261, 361] width 44 height 11
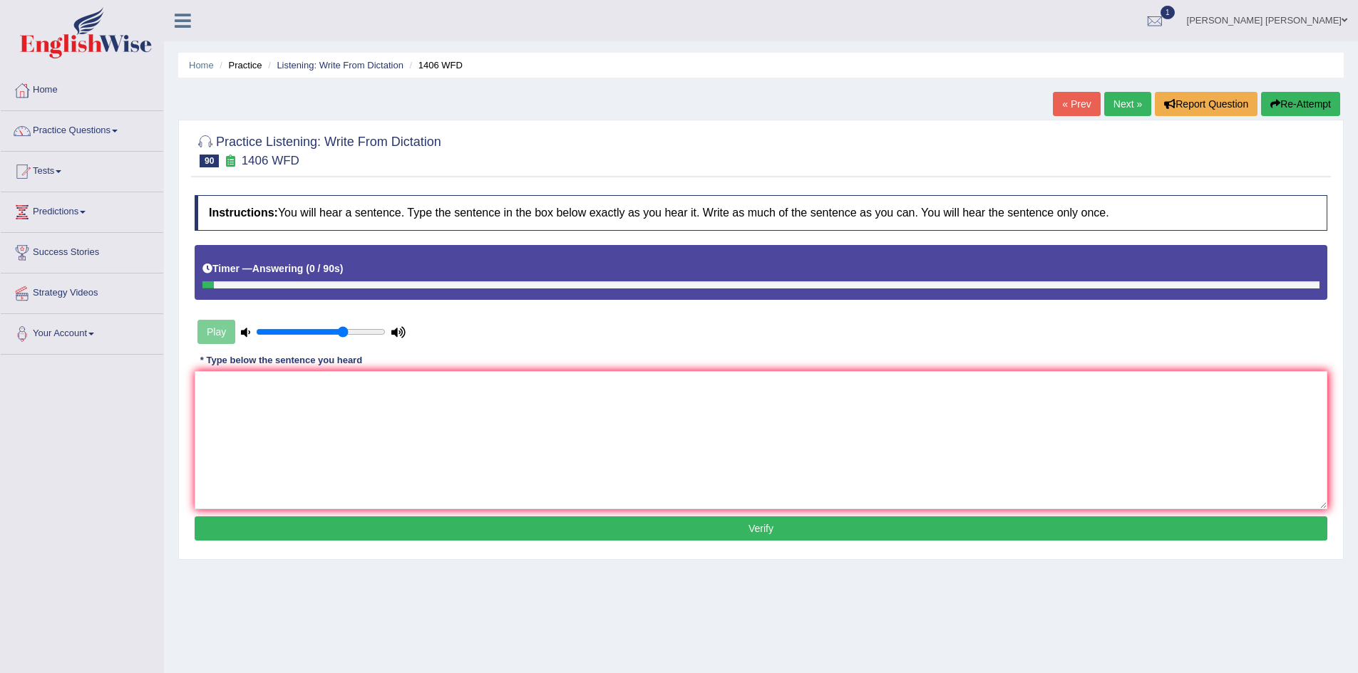
click at [1300, 104] on button "Re-Attempt" at bounding box center [1300, 104] width 79 height 24
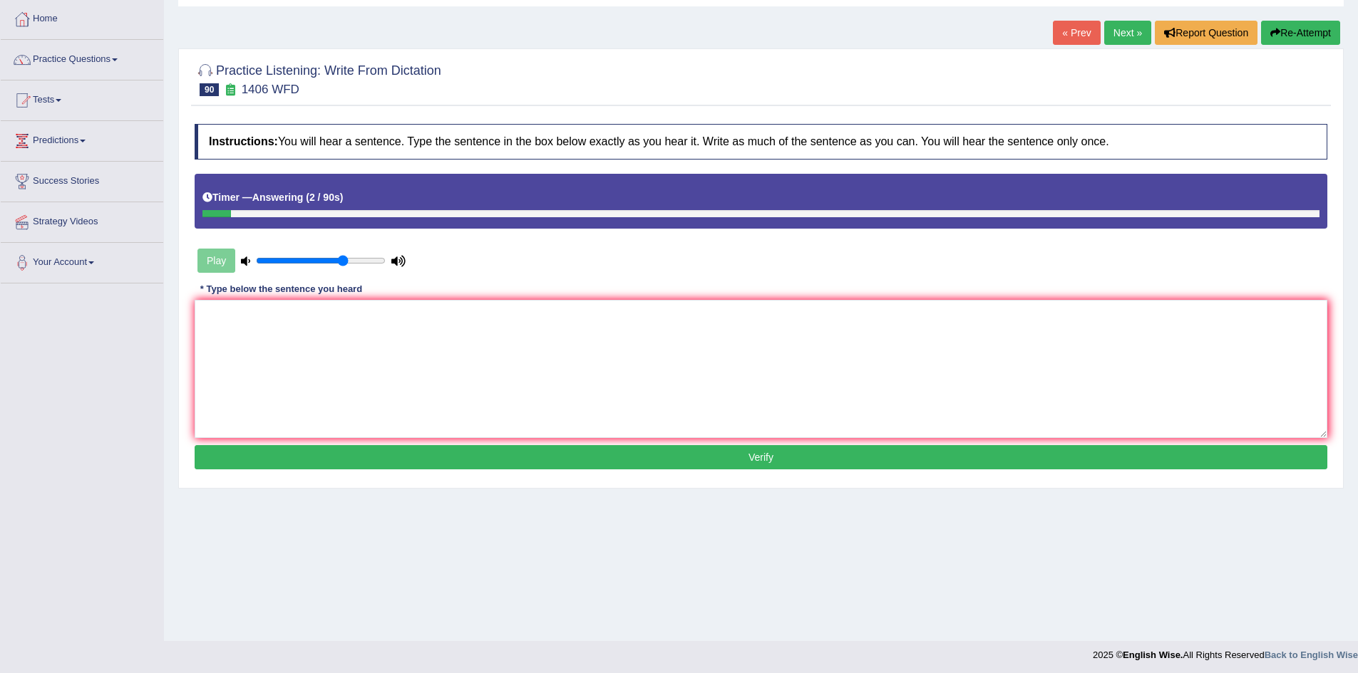
scroll to position [75, 0]
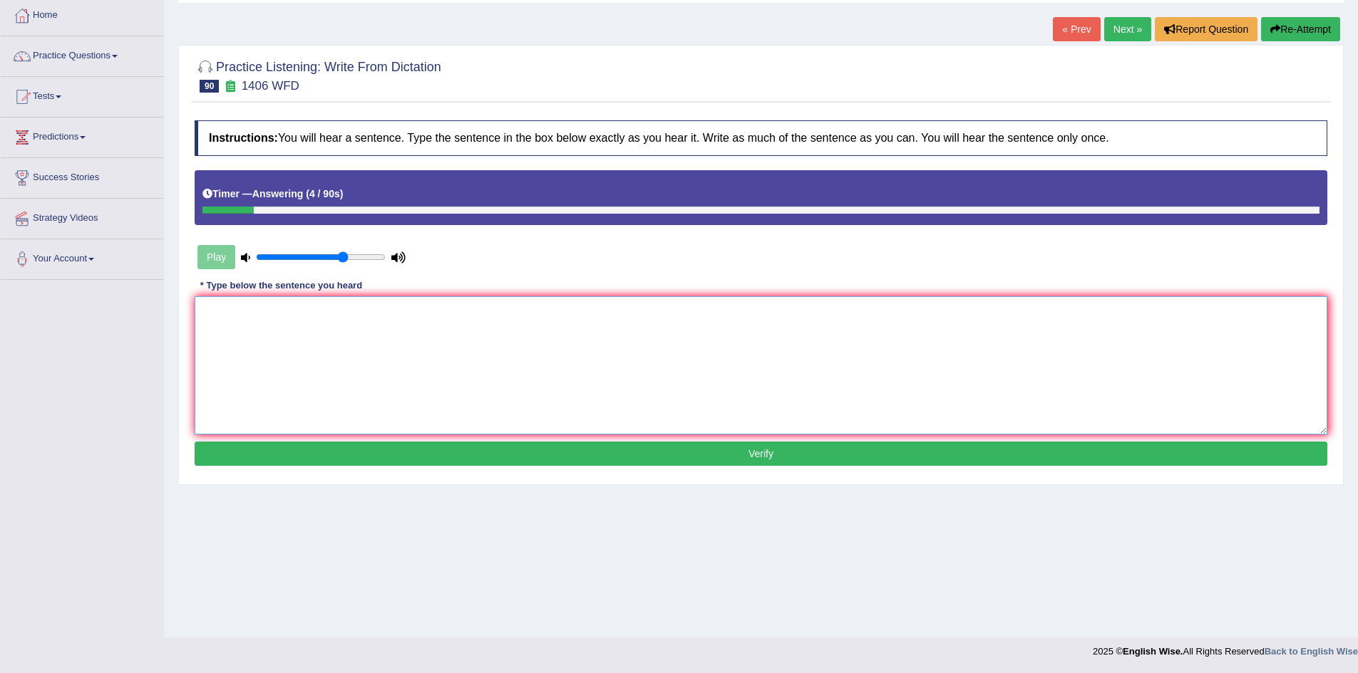
click at [823, 381] on textarea at bounding box center [761, 365] width 1132 height 138
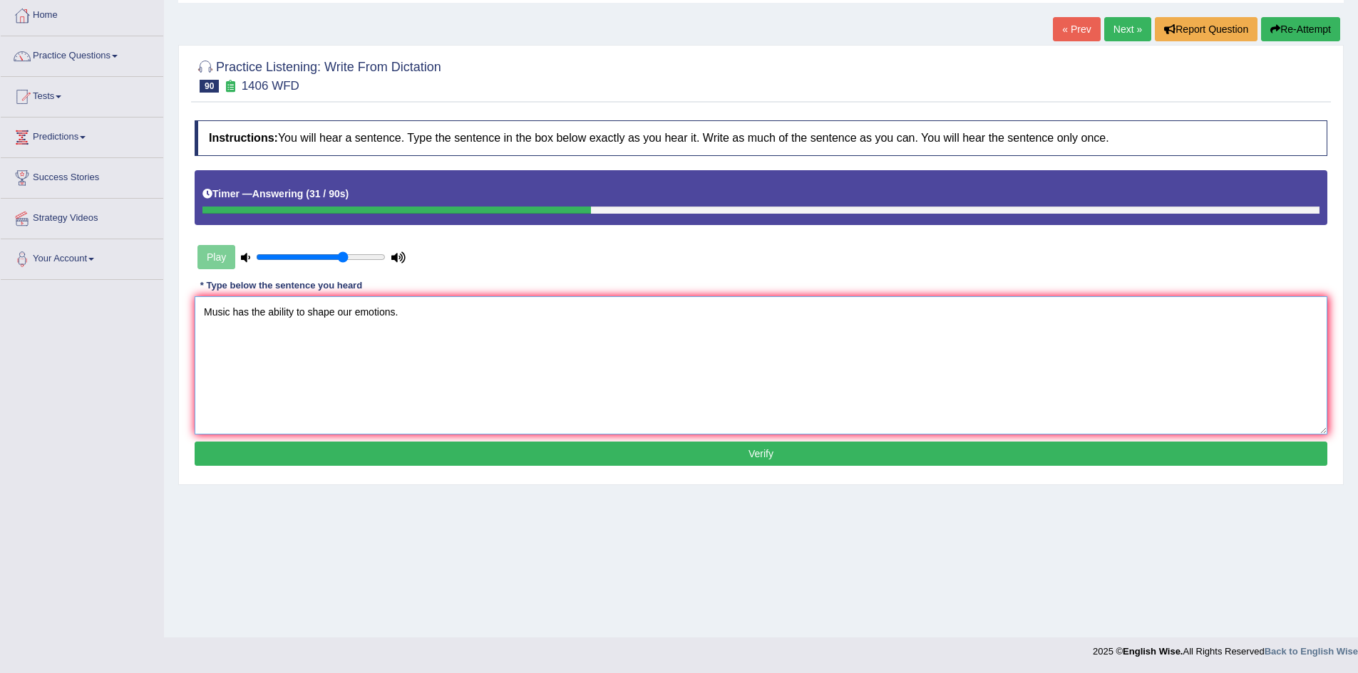
type textarea "Music has the ability to shape our emotions."
click at [423, 451] on button "Verify" at bounding box center [761, 454] width 1132 height 24
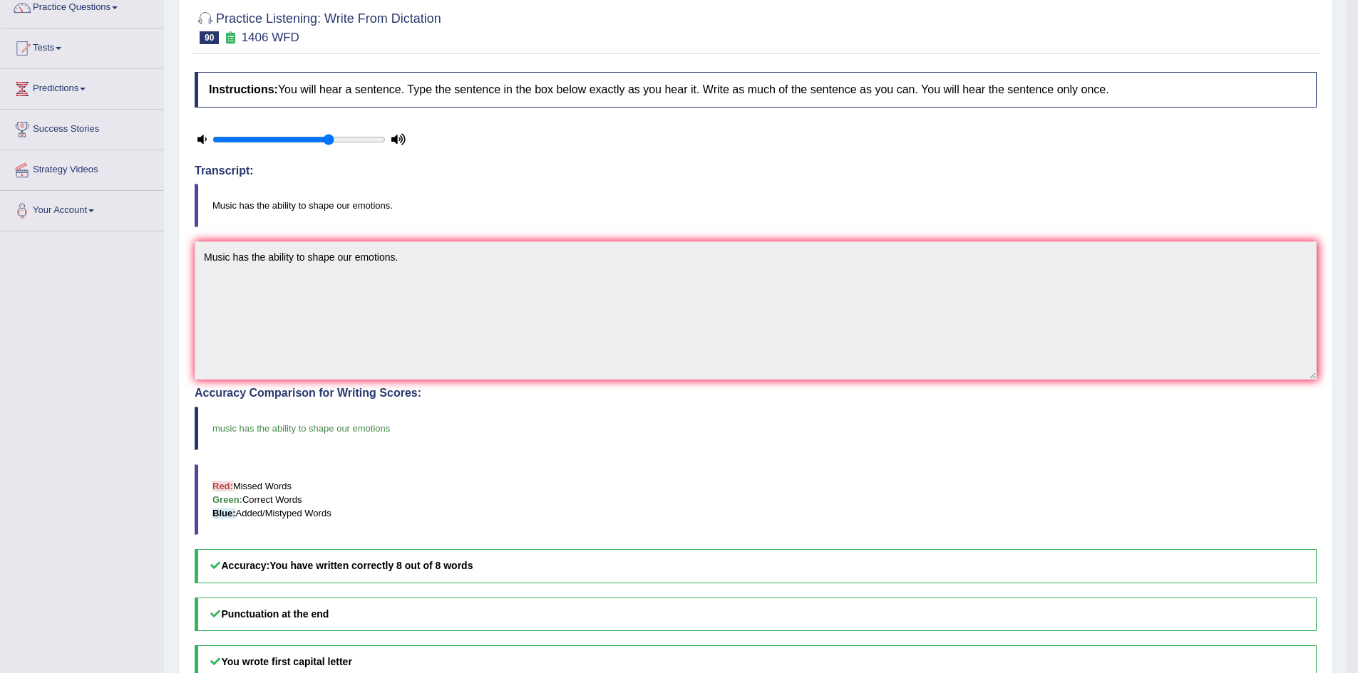
scroll to position [0, 0]
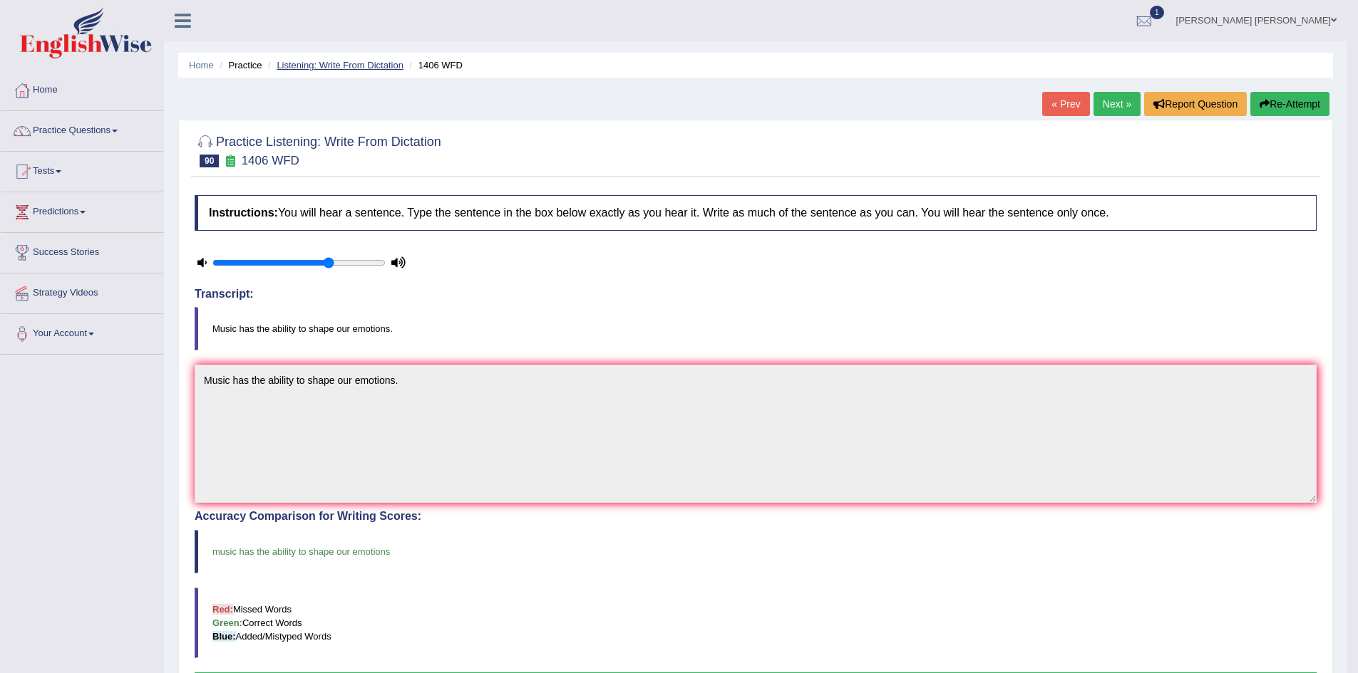
click at [356, 65] on link "Listening: Write From Dictation" at bounding box center [340, 65] width 127 height 11
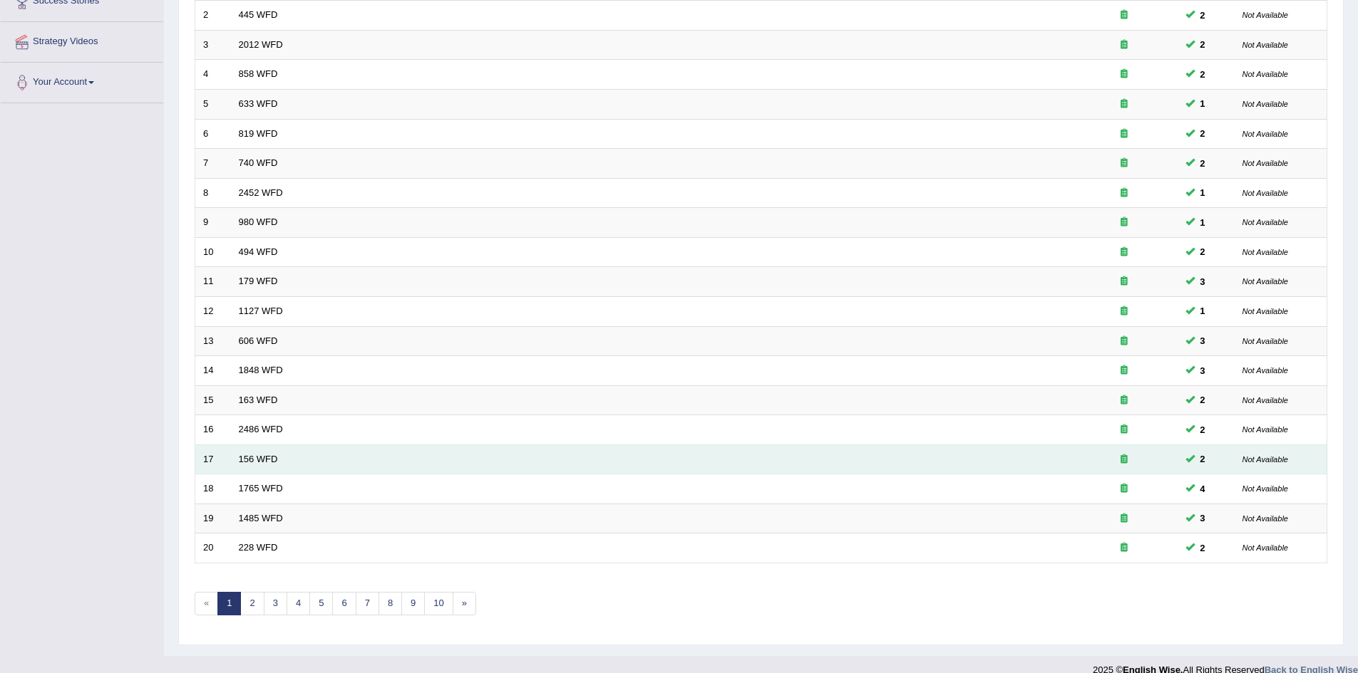
scroll to position [270, 0]
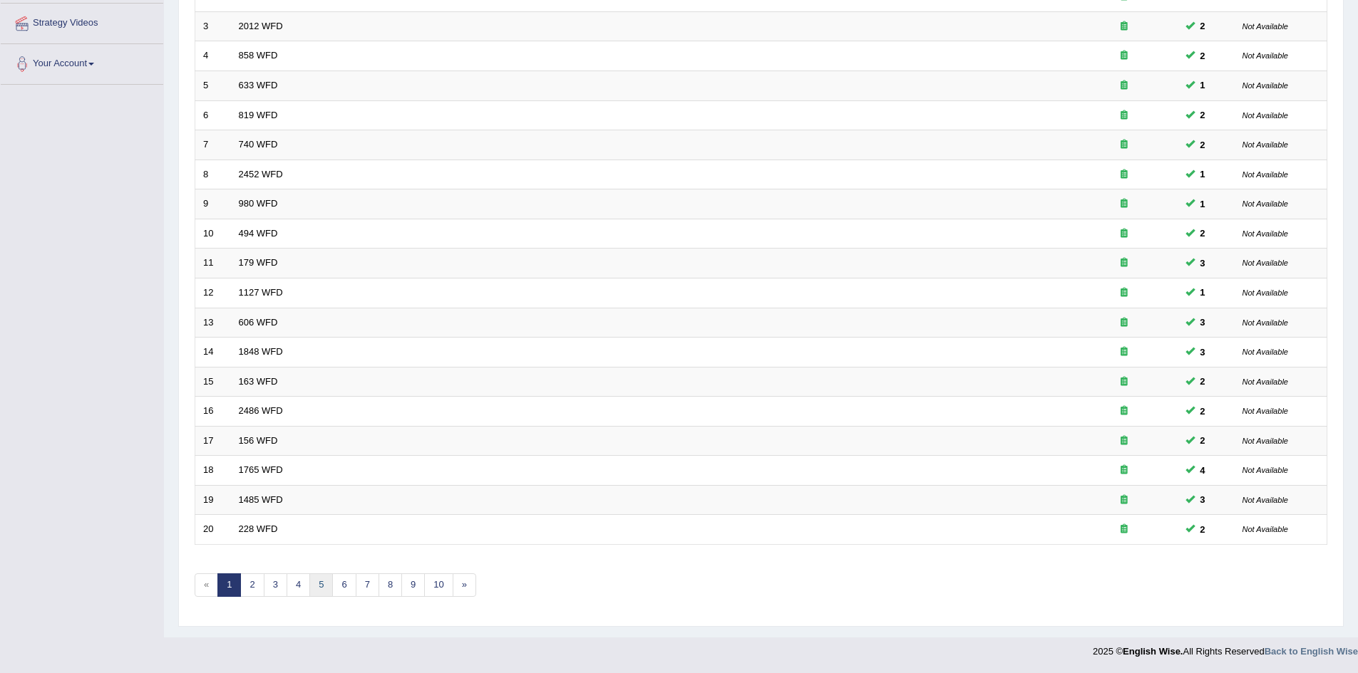
click at [321, 587] on link "5" at bounding box center [321, 586] width 24 height 24
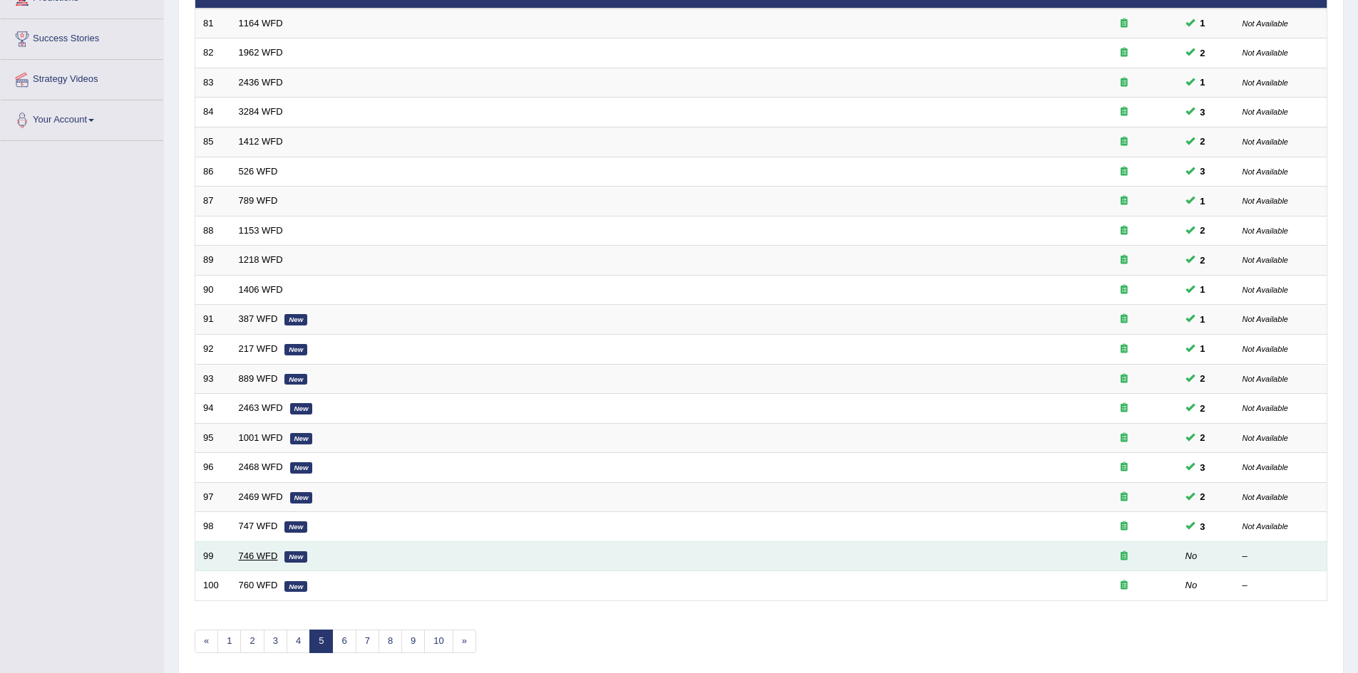
click at [262, 557] on link "746 WFD" at bounding box center [258, 556] width 39 height 11
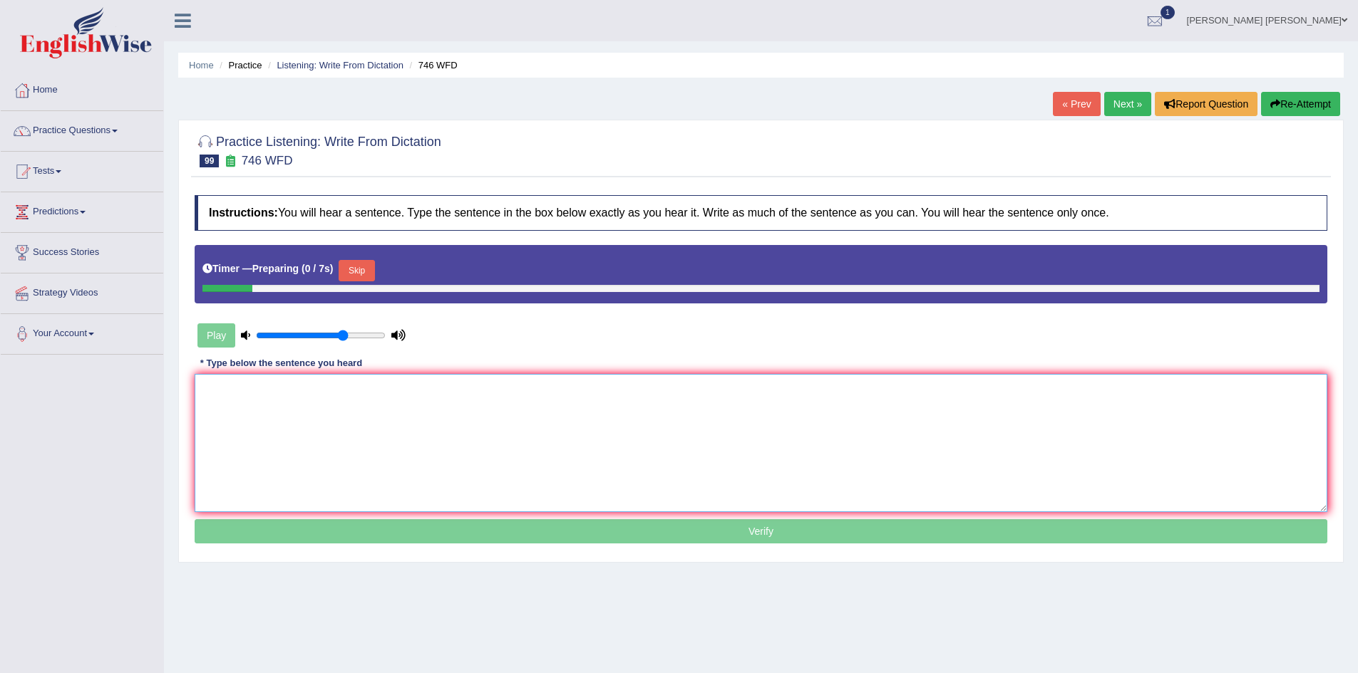
click at [446, 418] on textarea at bounding box center [761, 443] width 1132 height 138
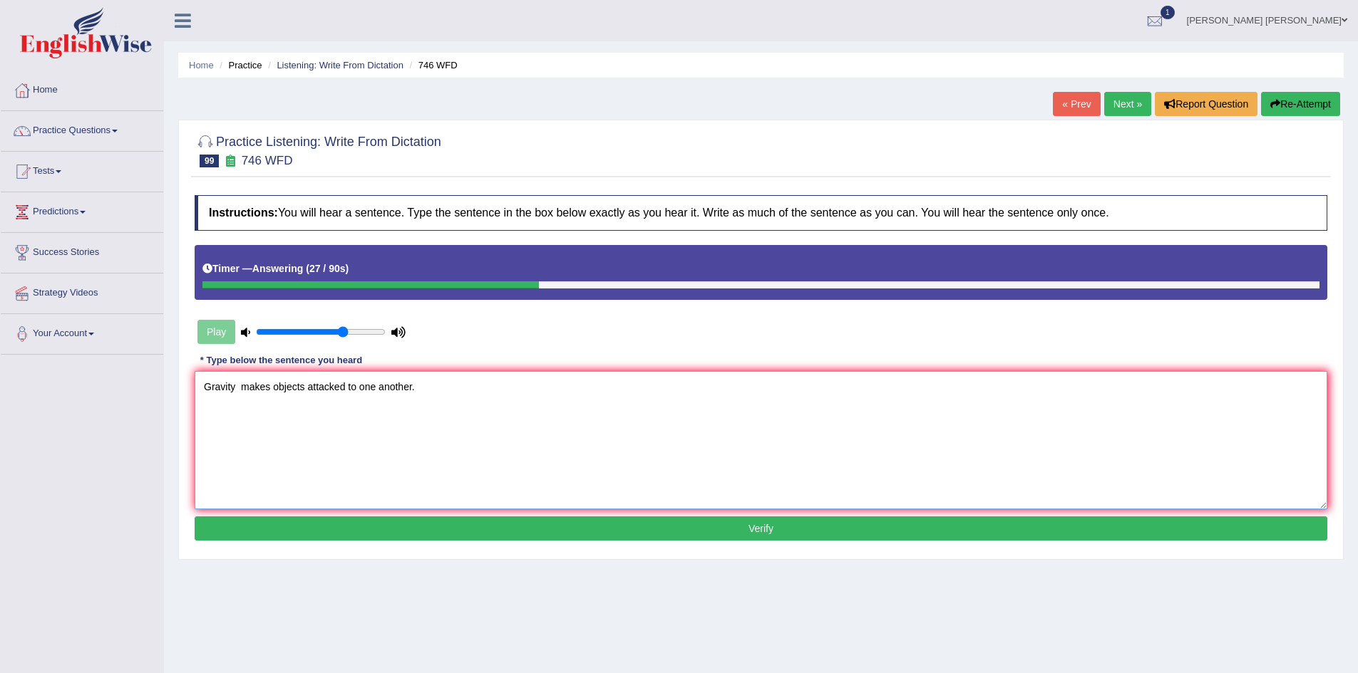
paste textarea "make"
paste textarea "object"
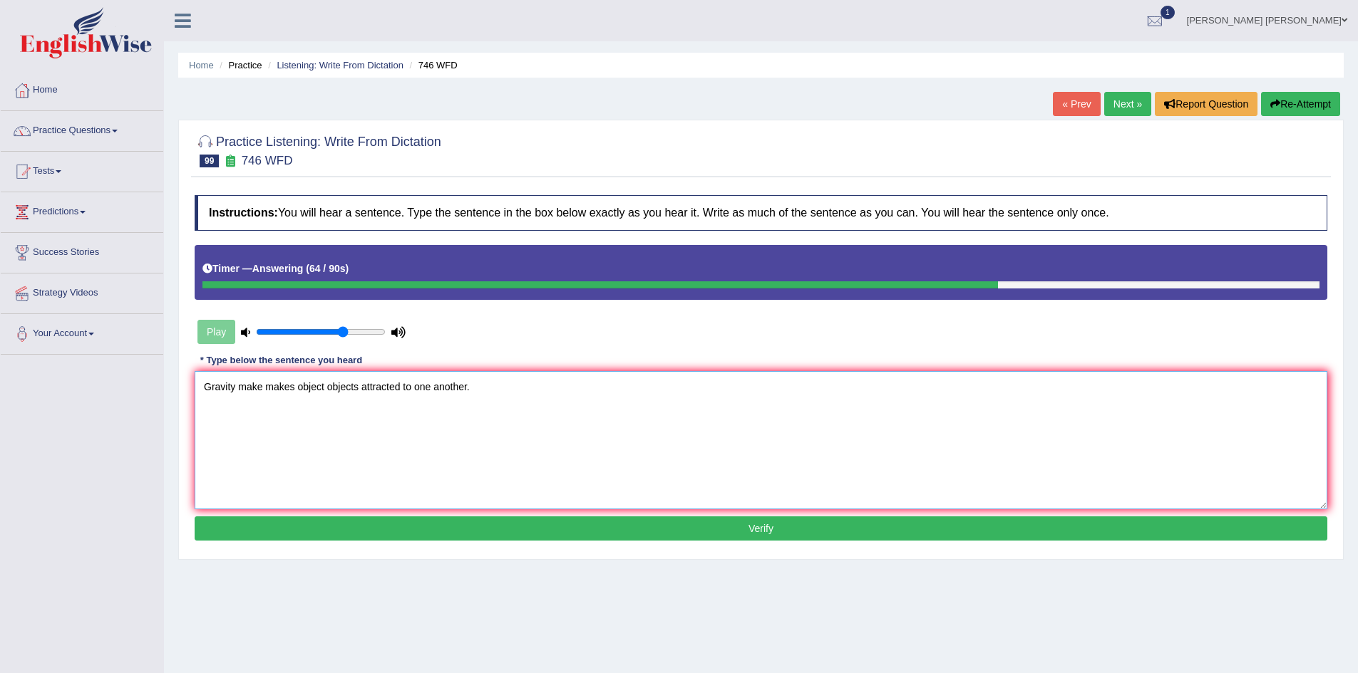
type textarea "Gravity make makes object objects attracted to one another."
click at [498, 522] on button "Verify" at bounding box center [761, 529] width 1132 height 24
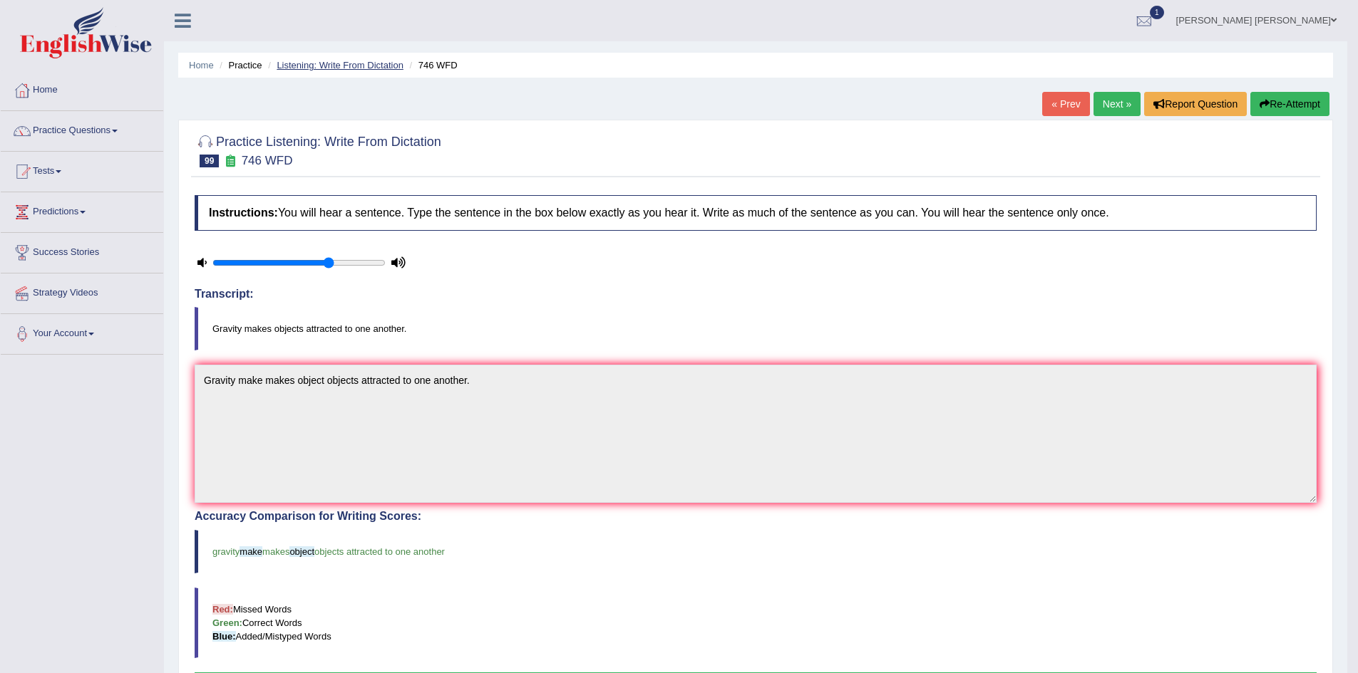
click at [348, 66] on link "Listening: Write From Dictation" at bounding box center [340, 65] width 127 height 11
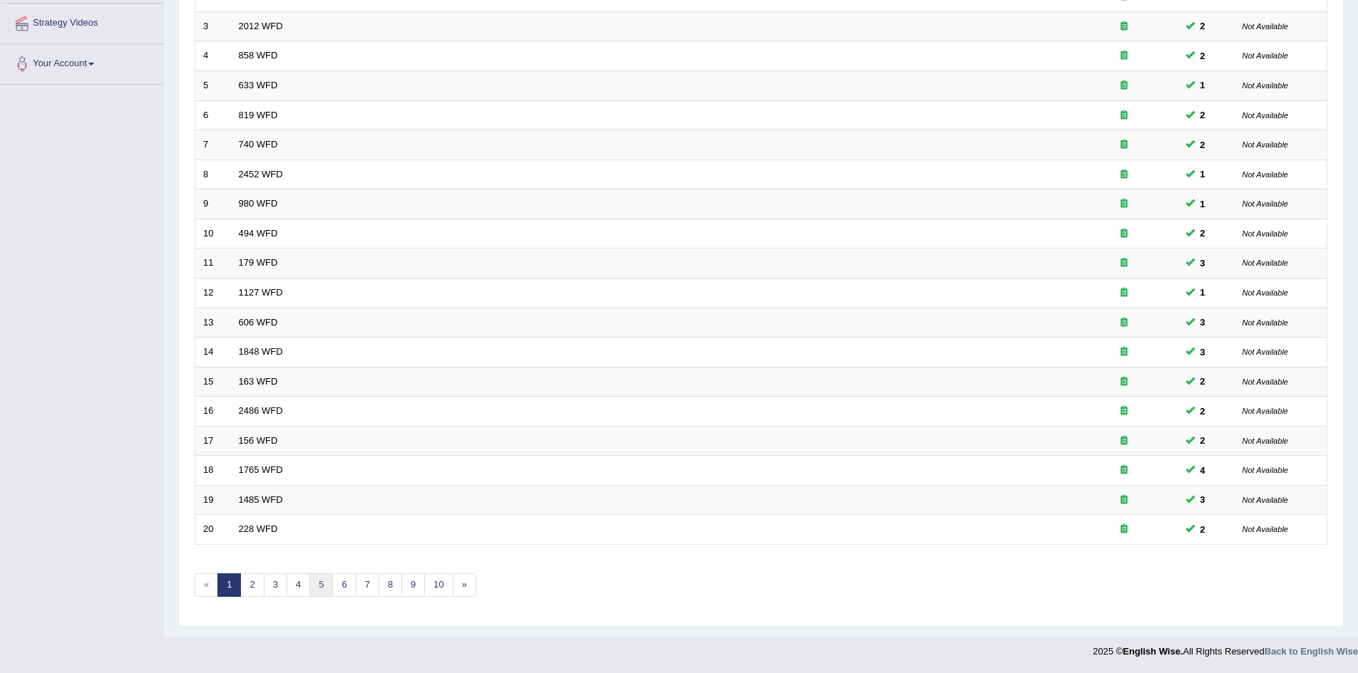
click at [324, 592] on link "5" at bounding box center [321, 586] width 24 height 24
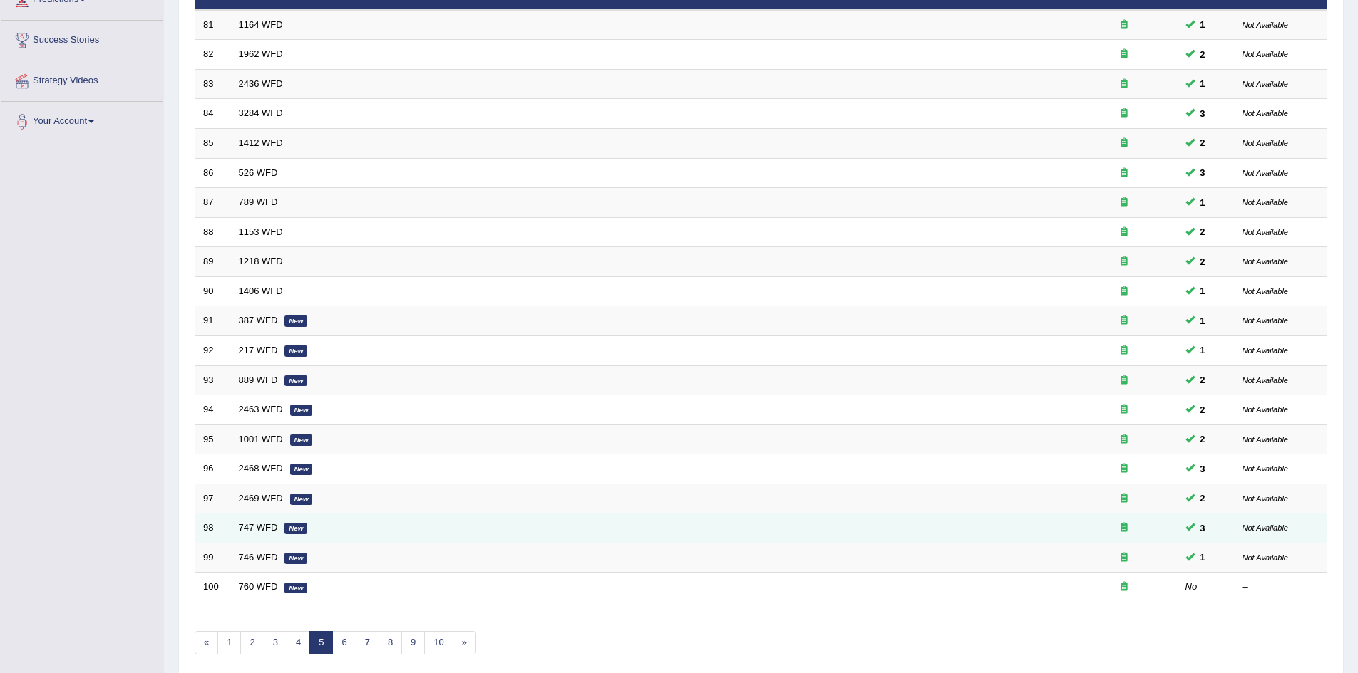
scroll to position [270, 0]
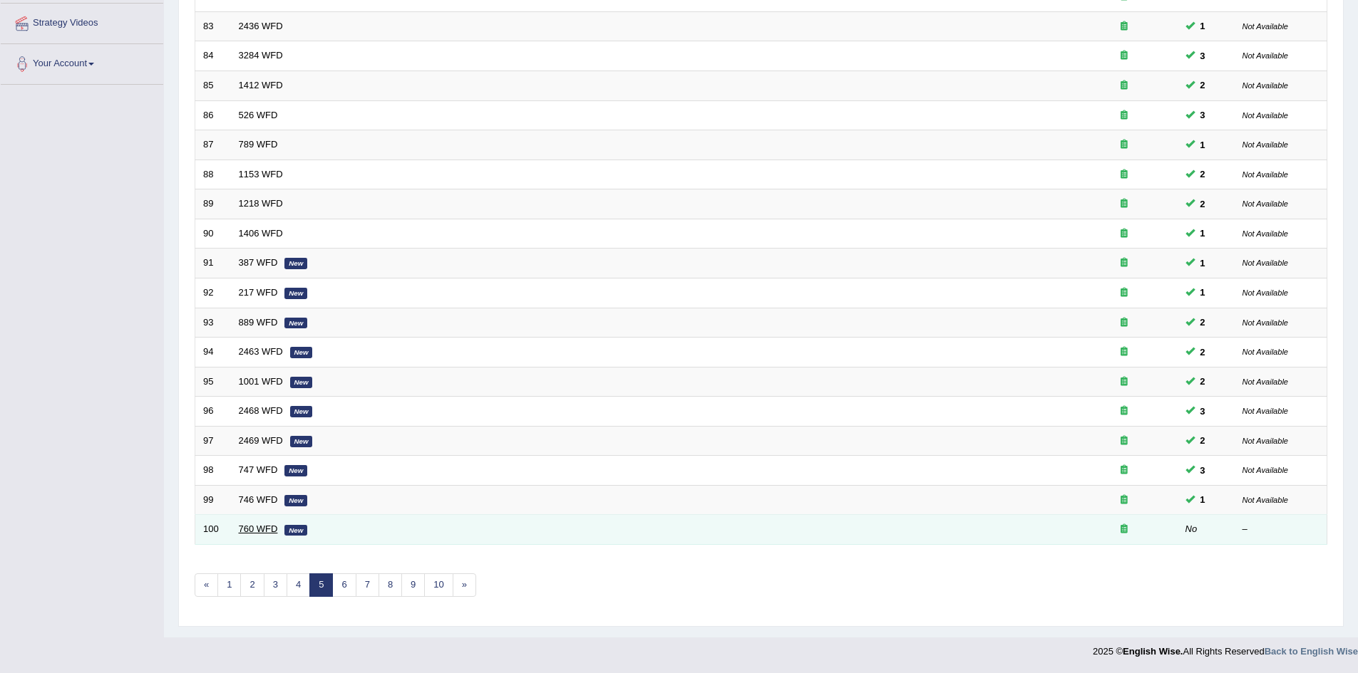
click at [262, 530] on link "760 WFD" at bounding box center [258, 529] width 39 height 11
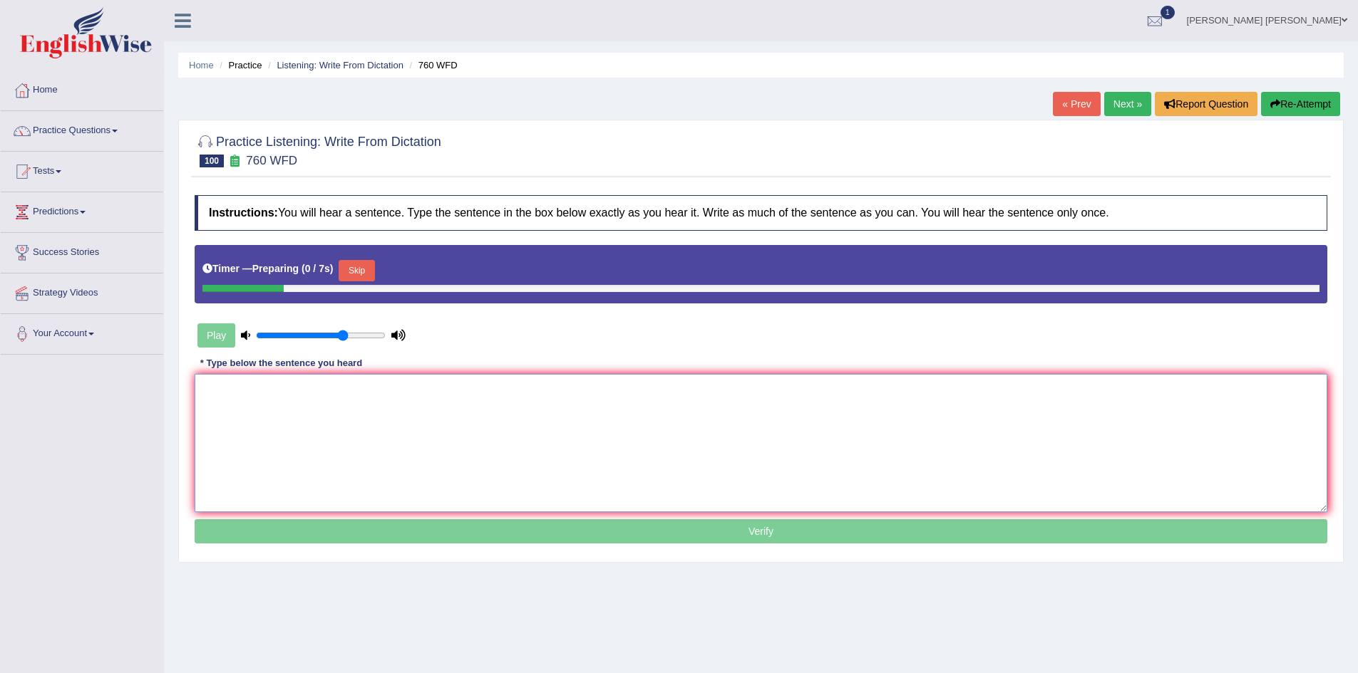
click at [448, 452] on textarea at bounding box center [761, 443] width 1132 height 138
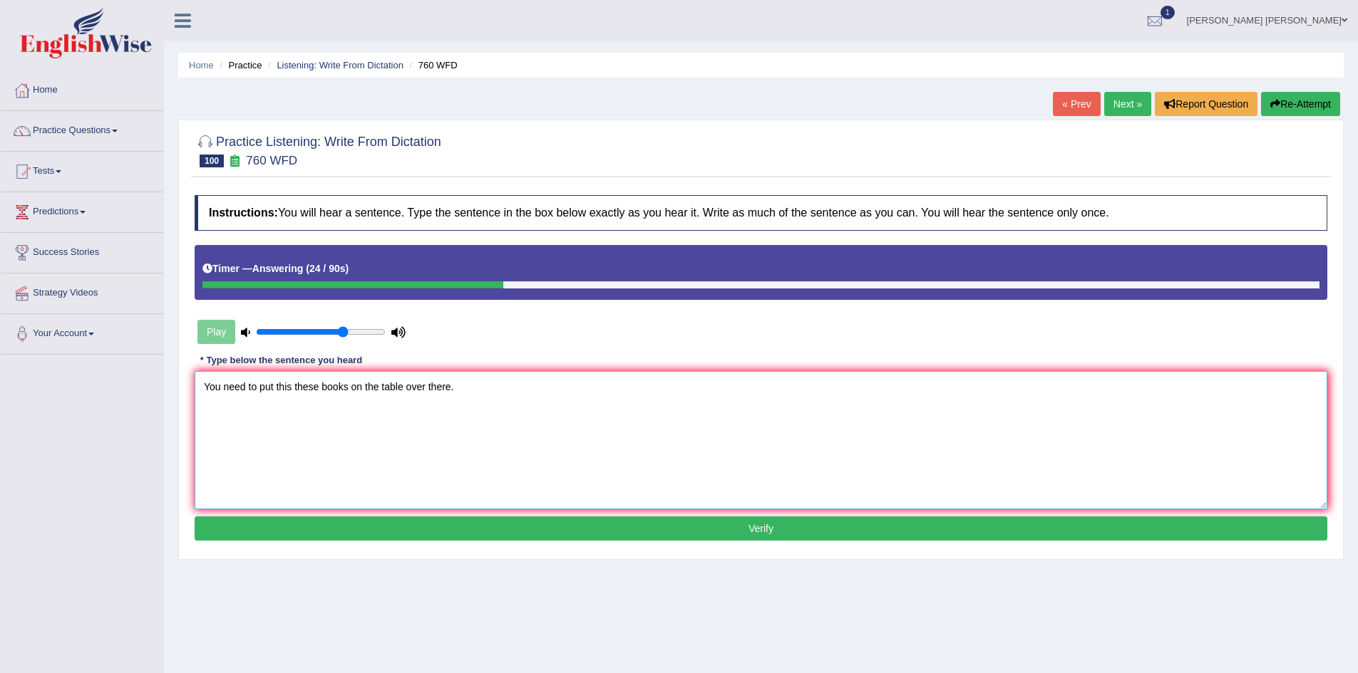
type textarea "You need to put this these books on the table over there."
click at [378, 523] on button "Verify" at bounding box center [761, 529] width 1132 height 24
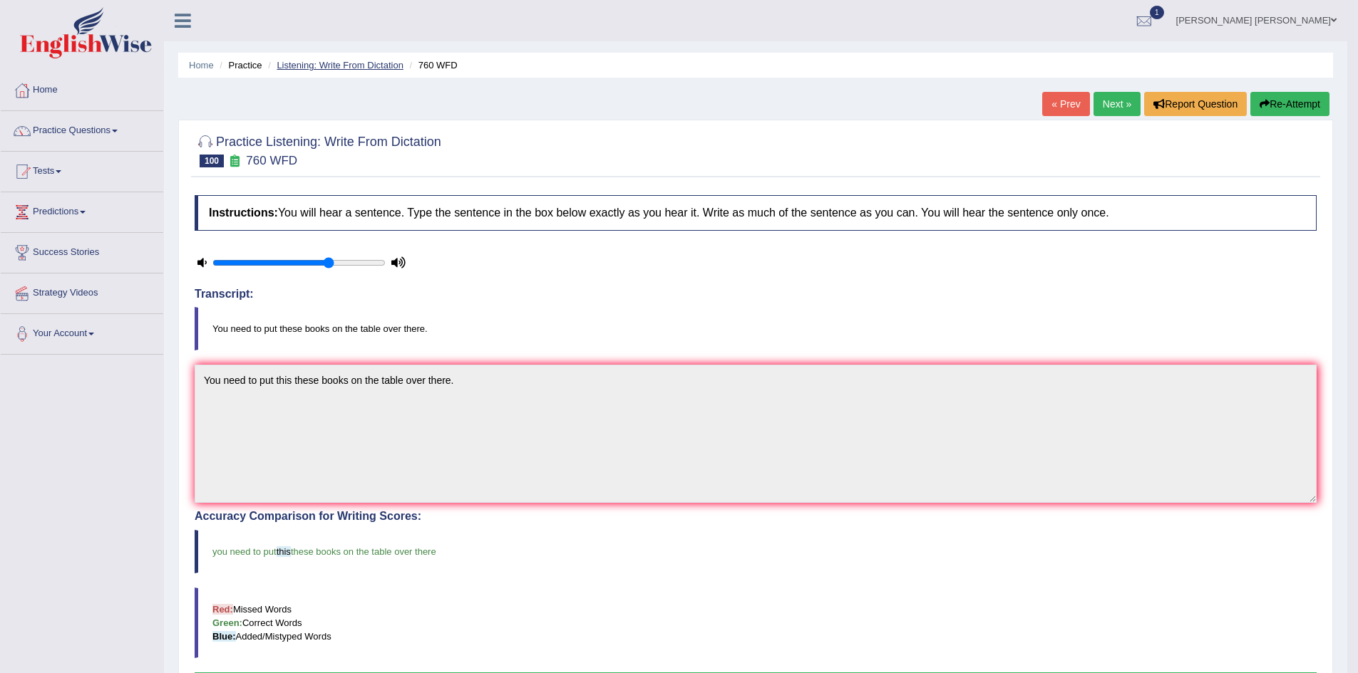
click at [316, 65] on link "Listening: Write From Dictation" at bounding box center [340, 65] width 127 height 11
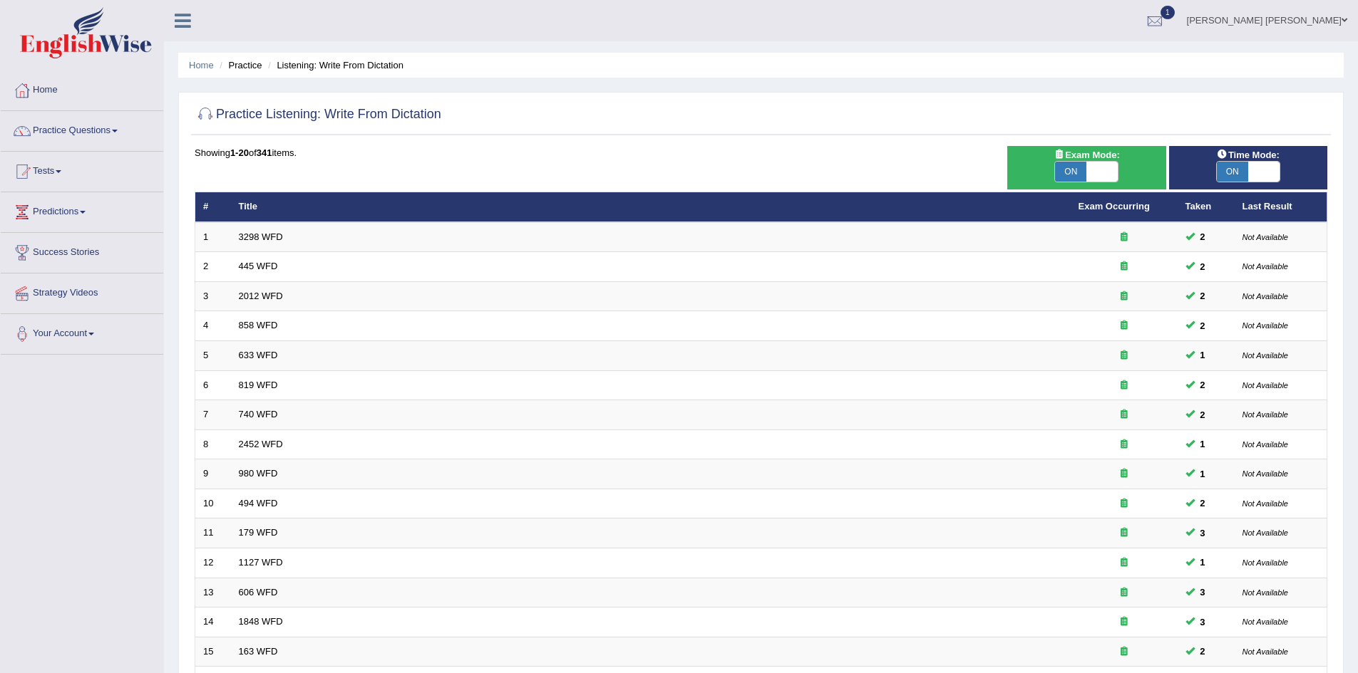
click at [184, 232] on div "Practice Listening: Write From Dictation Time Mode: ON OFF Exam Mode: ON OFF Sh…" at bounding box center [760, 494] width 1165 height 805
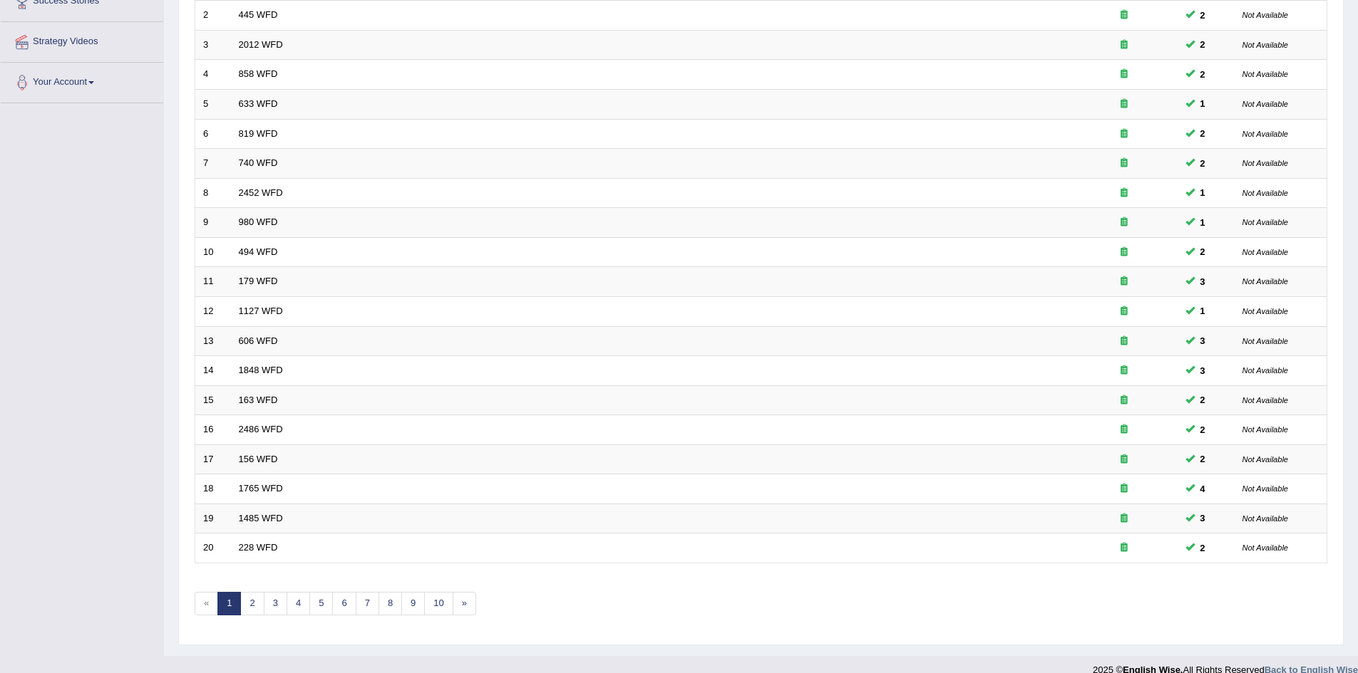
scroll to position [270, 0]
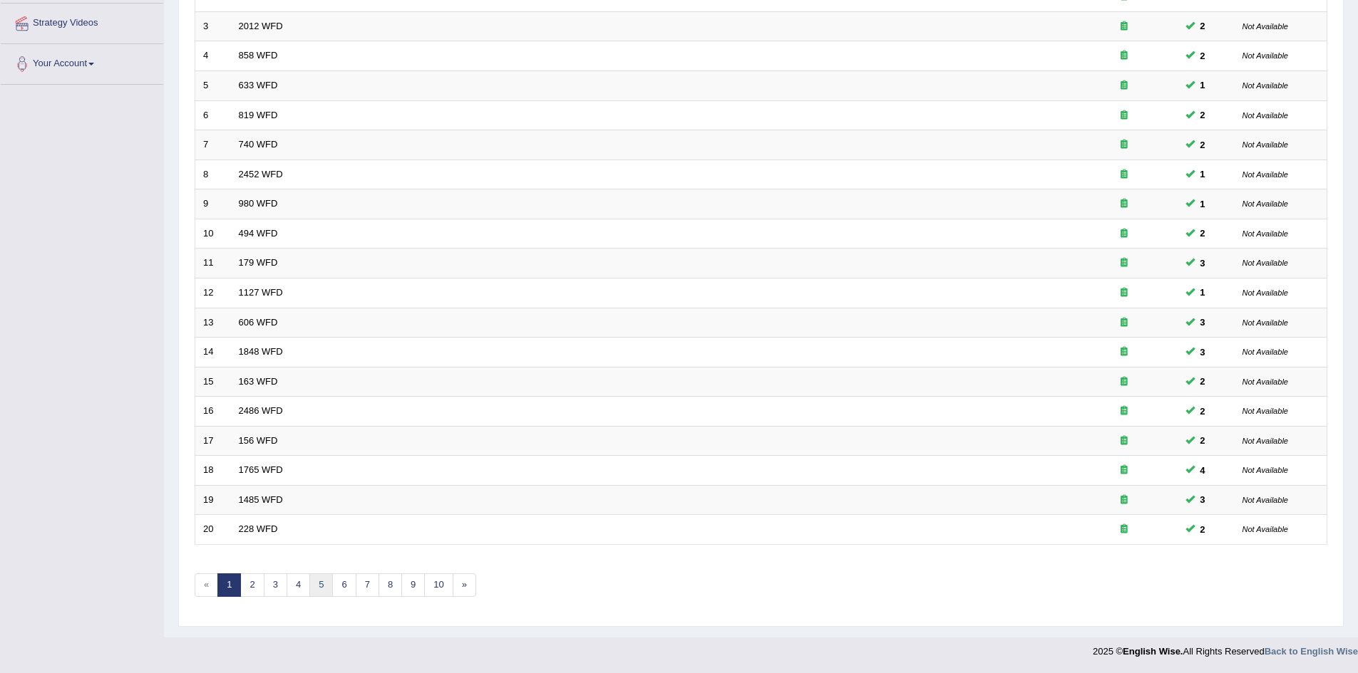
click at [326, 587] on link "5" at bounding box center [321, 586] width 24 height 24
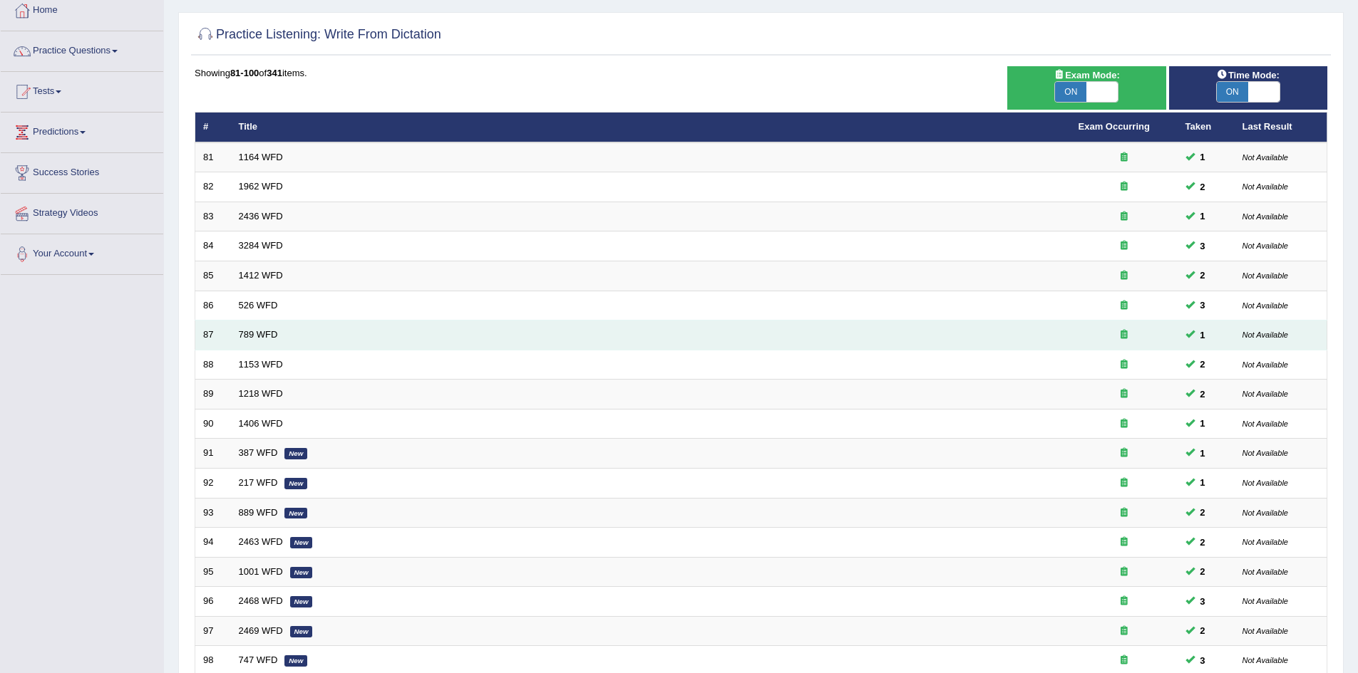
scroll to position [214, 0]
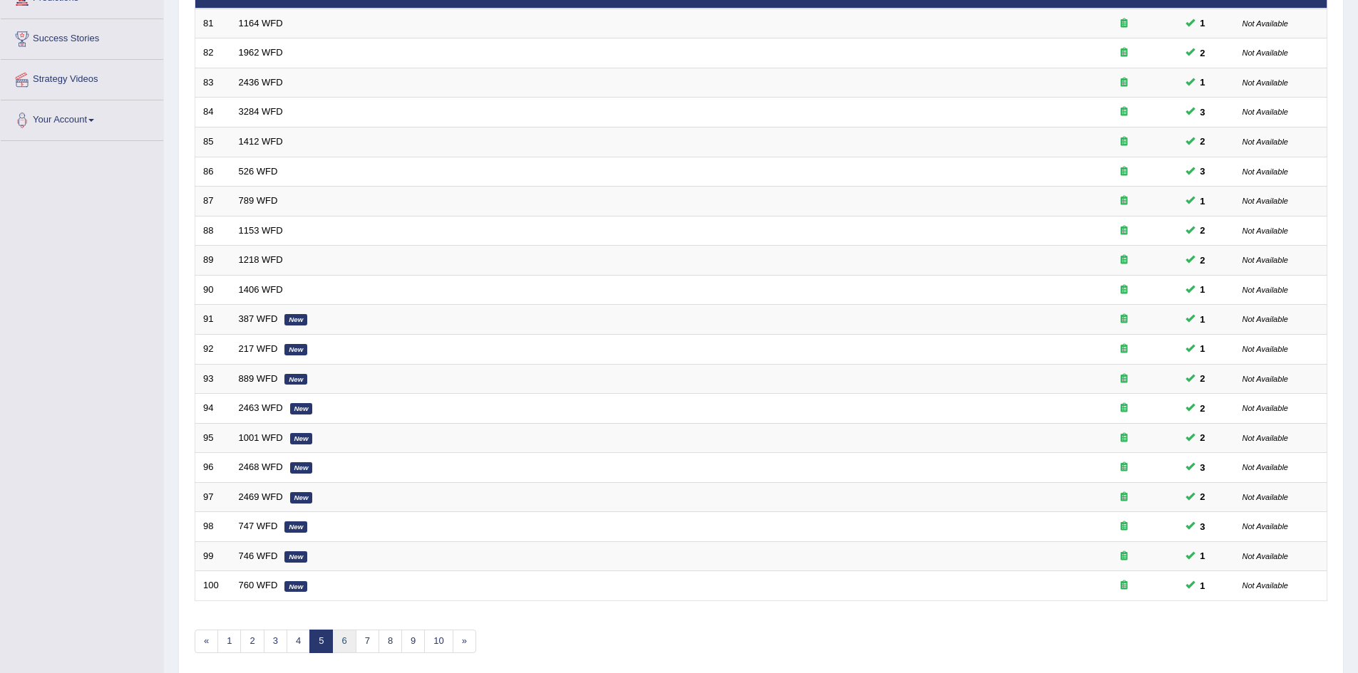
click at [339, 644] on link "6" at bounding box center [344, 642] width 24 height 24
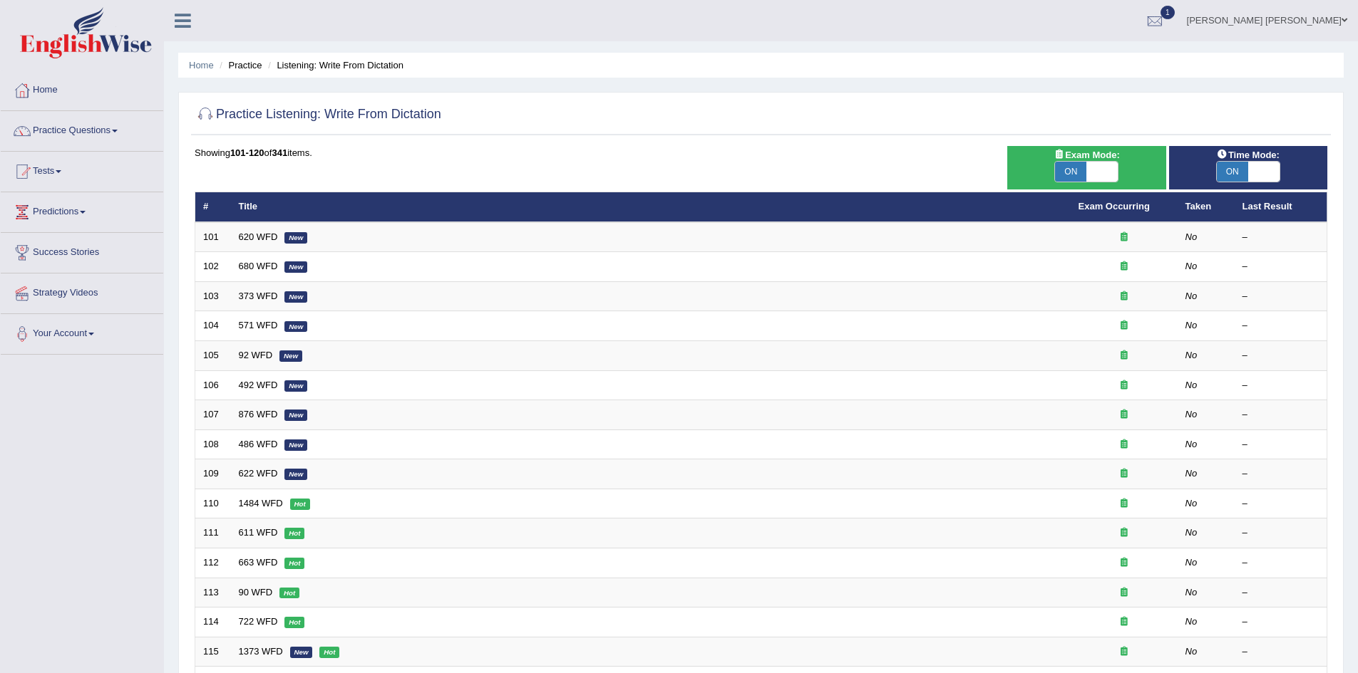
click at [187, 252] on div "Practice Listening: Write From Dictation Time Mode: ON OFF Exam Mode: ON OFF Sh…" at bounding box center [760, 494] width 1165 height 805
click at [456, 140] on div "Practice Listening: Write From Dictation Time Mode: ON OFF Exam Mode: ON OFF Sh…" at bounding box center [760, 494] width 1165 height 805
click at [75, 133] on link "Practice Questions" at bounding box center [82, 129] width 162 height 36
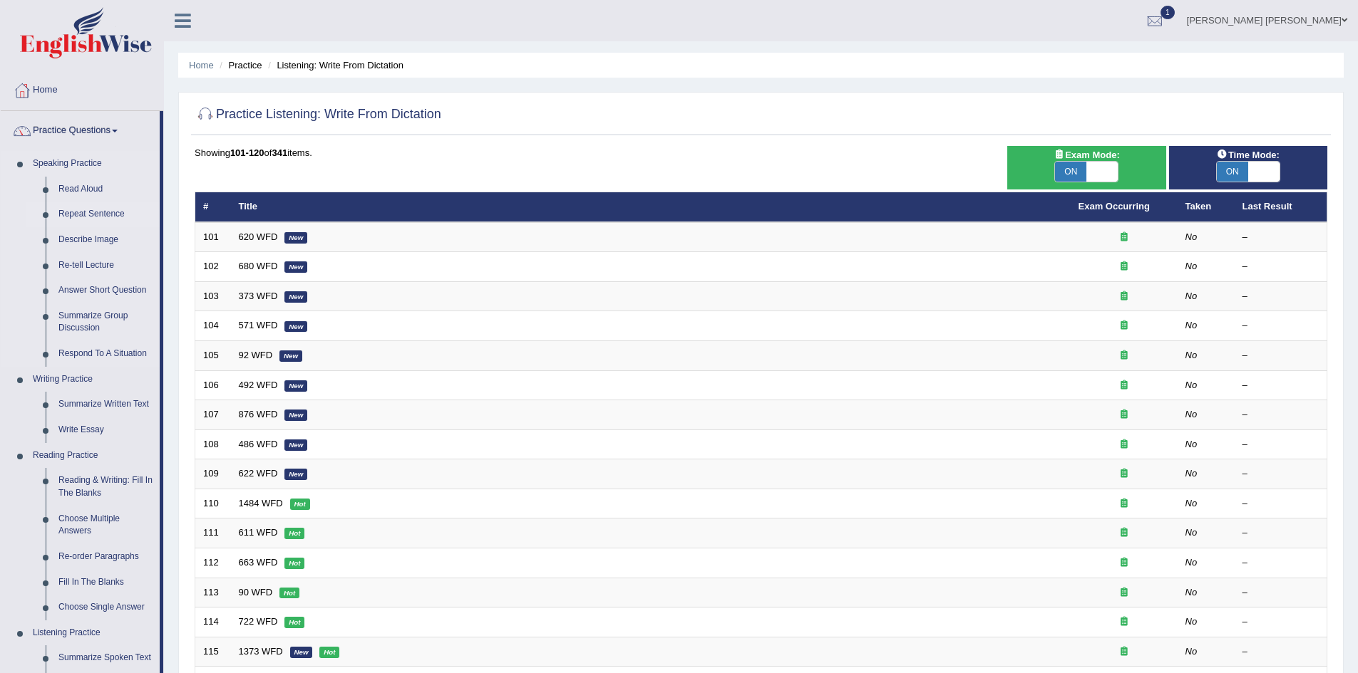
click at [81, 209] on link "Repeat Sentence" at bounding box center [106, 215] width 108 height 26
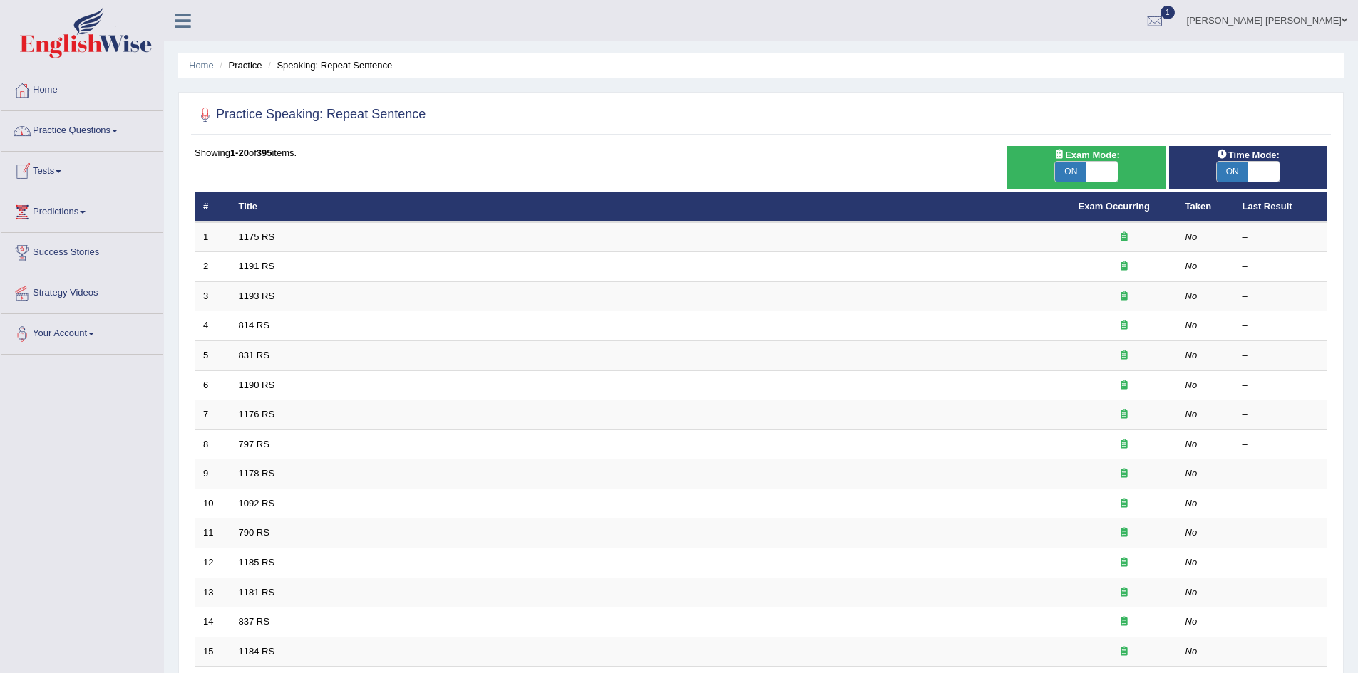
click at [81, 128] on link "Practice Questions" at bounding box center [82, 129] width 162 height 36
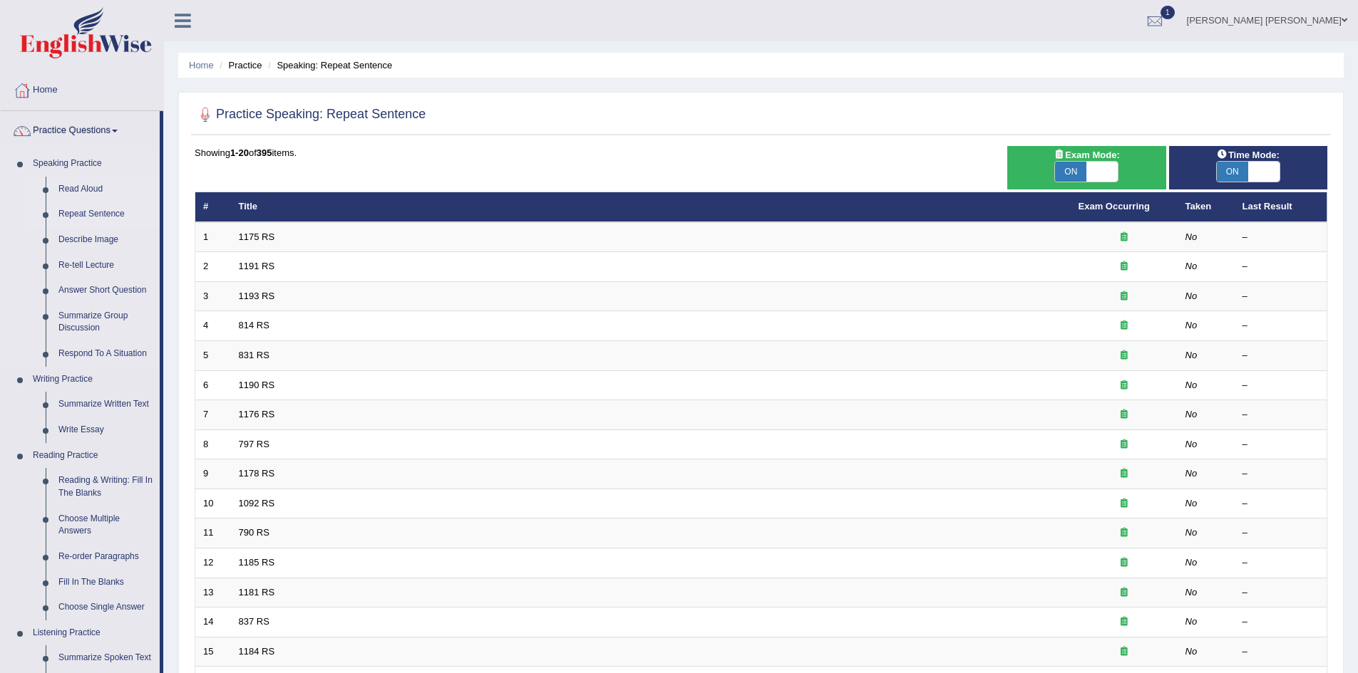
click at [86, 187] on link "Read Aloud" at bounding box center [106, 190] width 108 height 26
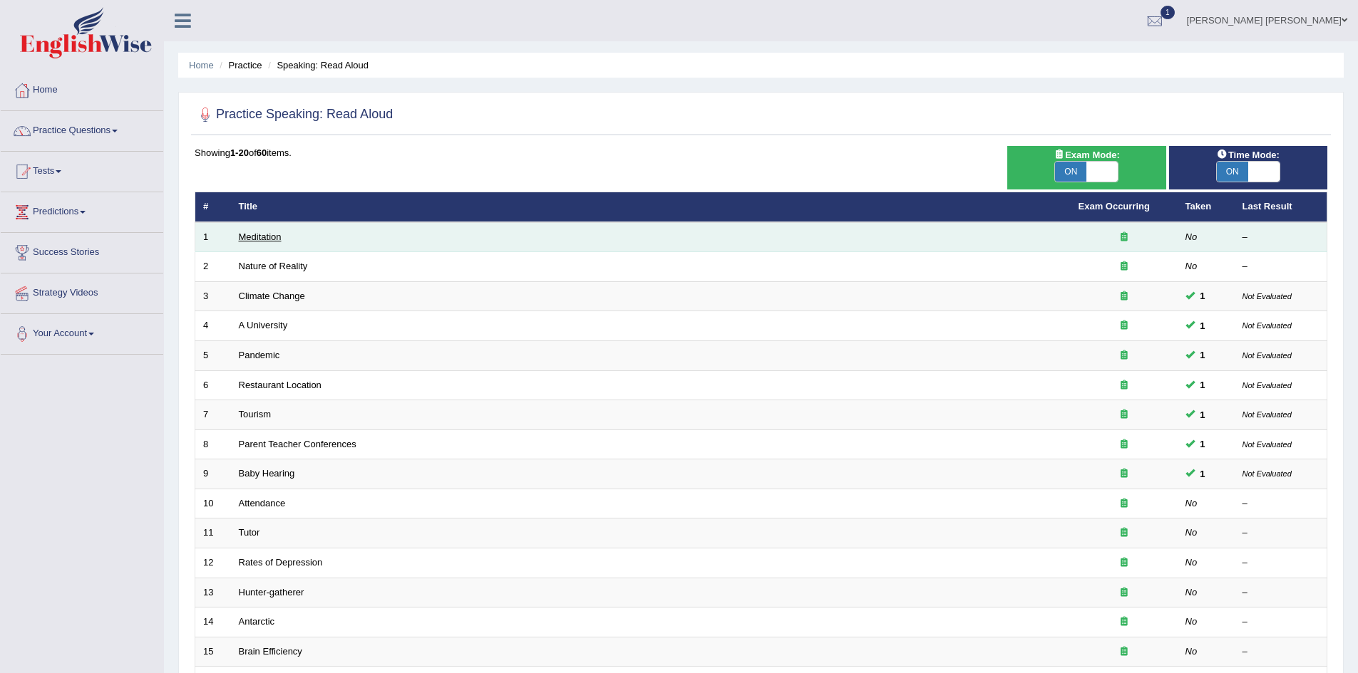
click at [261, 236] on link "Meditation" at bounding box center [260, 237] width 43 height 11
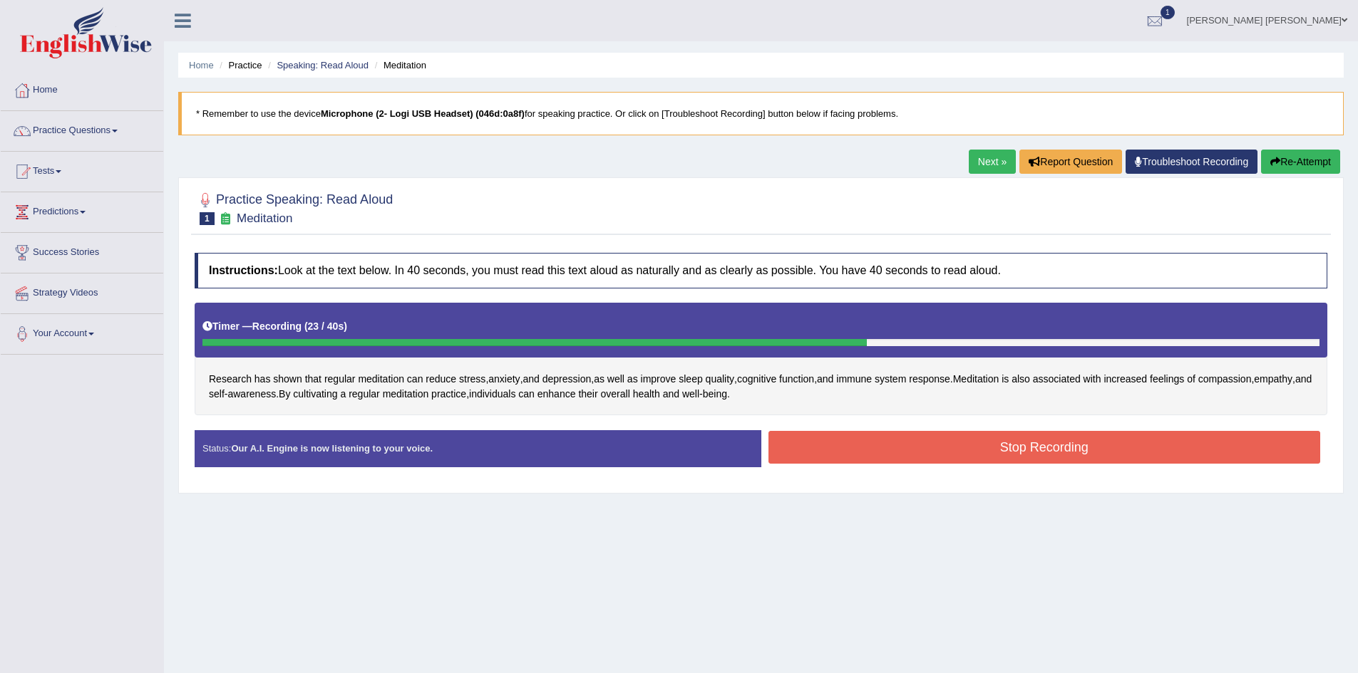
click at [1066, 453] on button "Stop Recording" at bounding box center [1044, 447] width 552 height 33
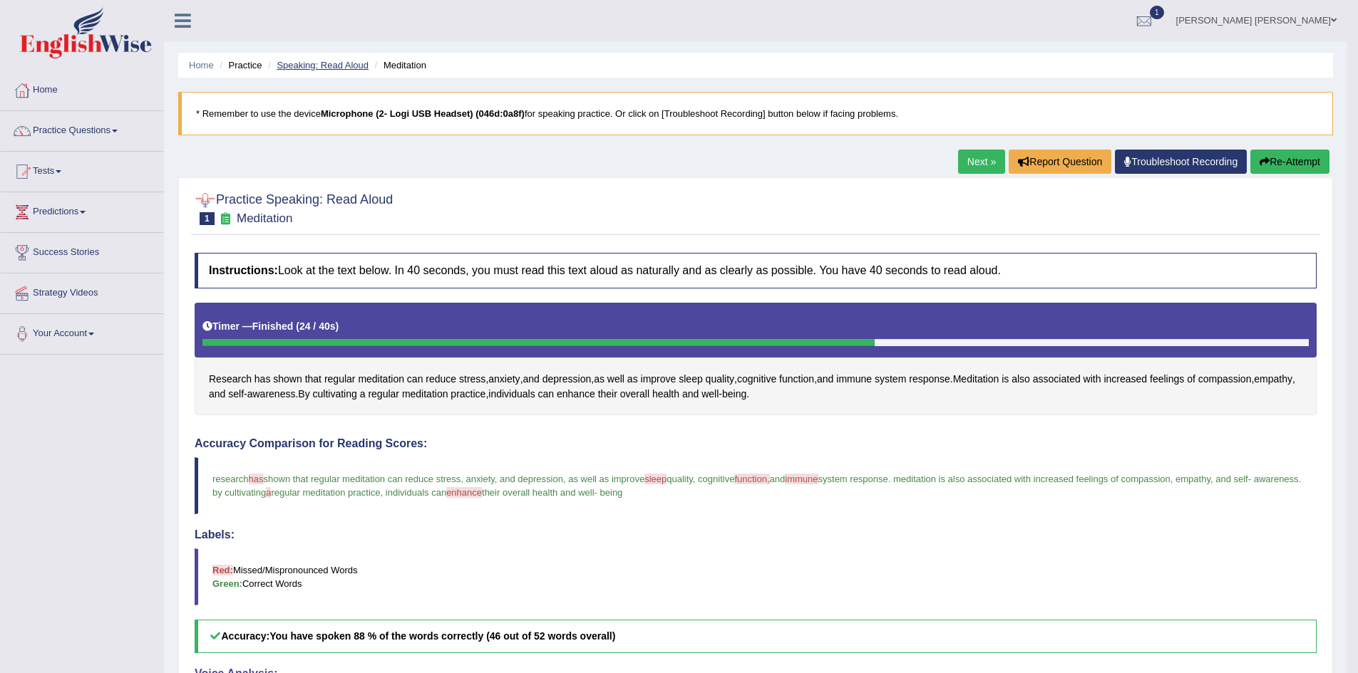
click at [311, 67] on link "Speaking: Read Aloud" at bounding box center [323, 65] width 92 height 11
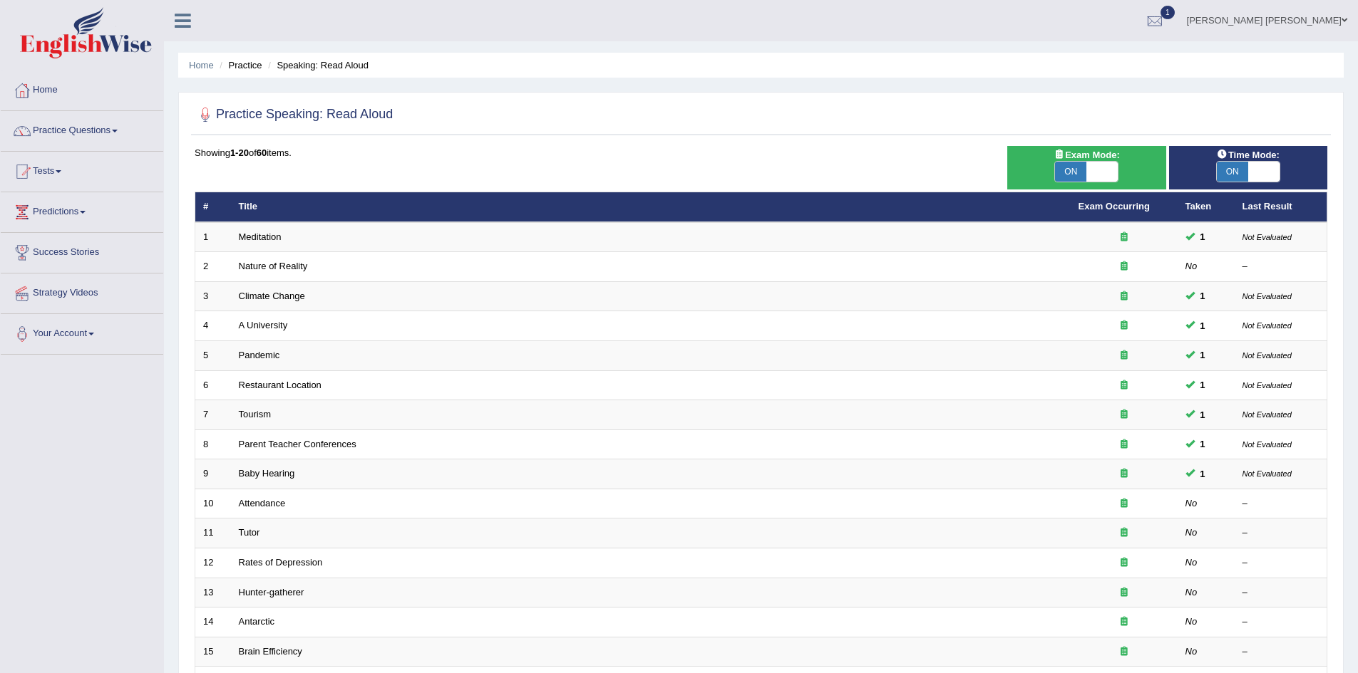
click at [1080, 165] on span "ON" at bounding box center [1070, 172] width 31 height 20
checkbox input "false"
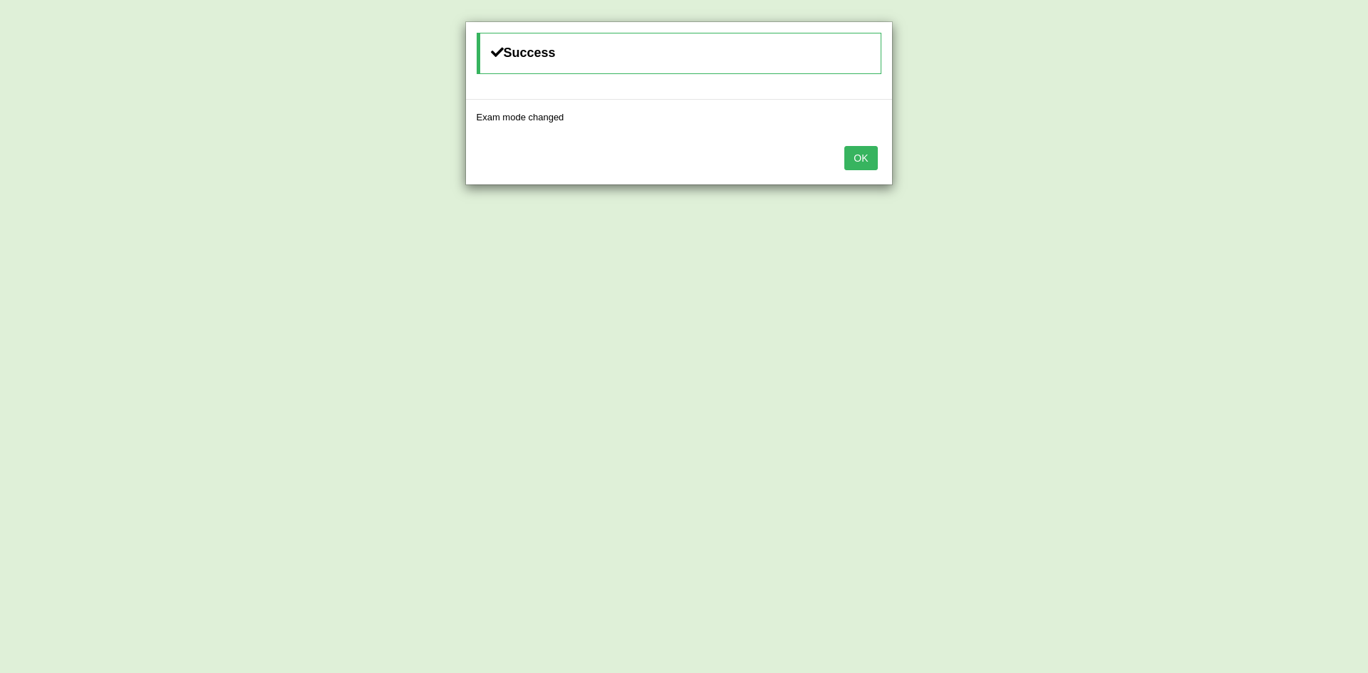
click at [862, 157] on button "OK" at bounding box center [860, 158] width 33 height 24
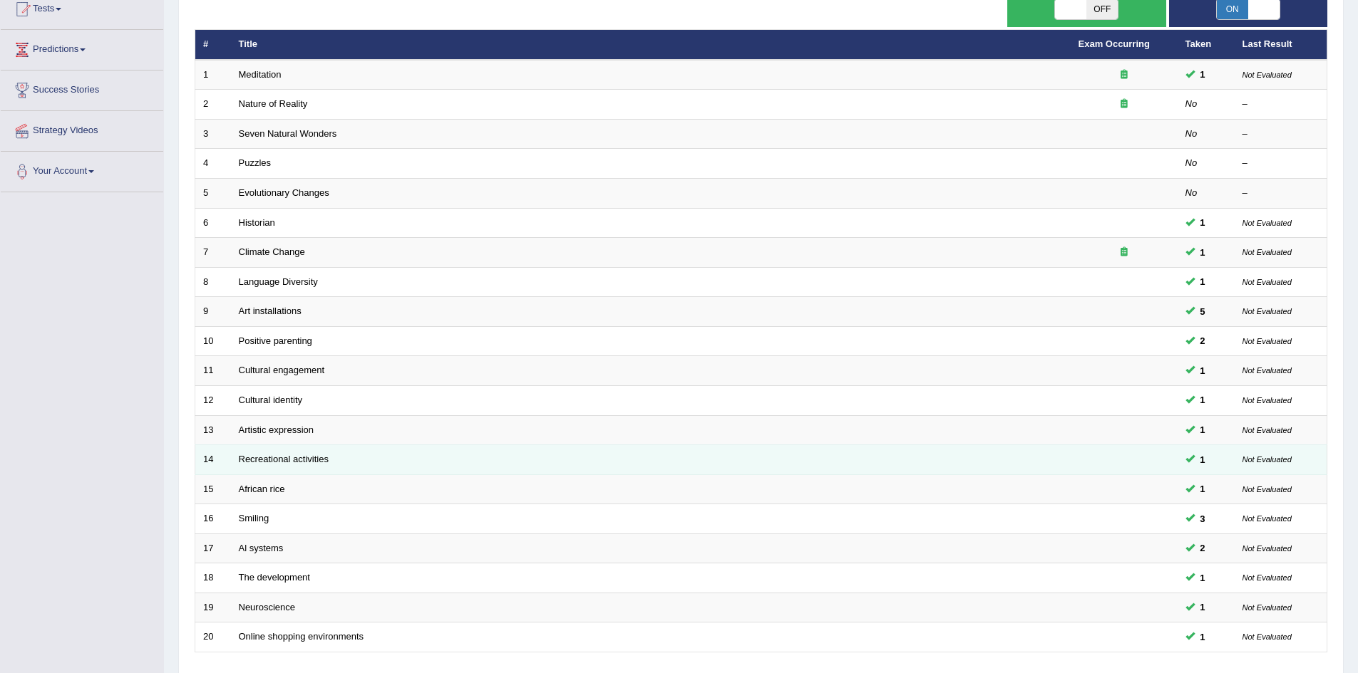
scroll to position [270, 0]
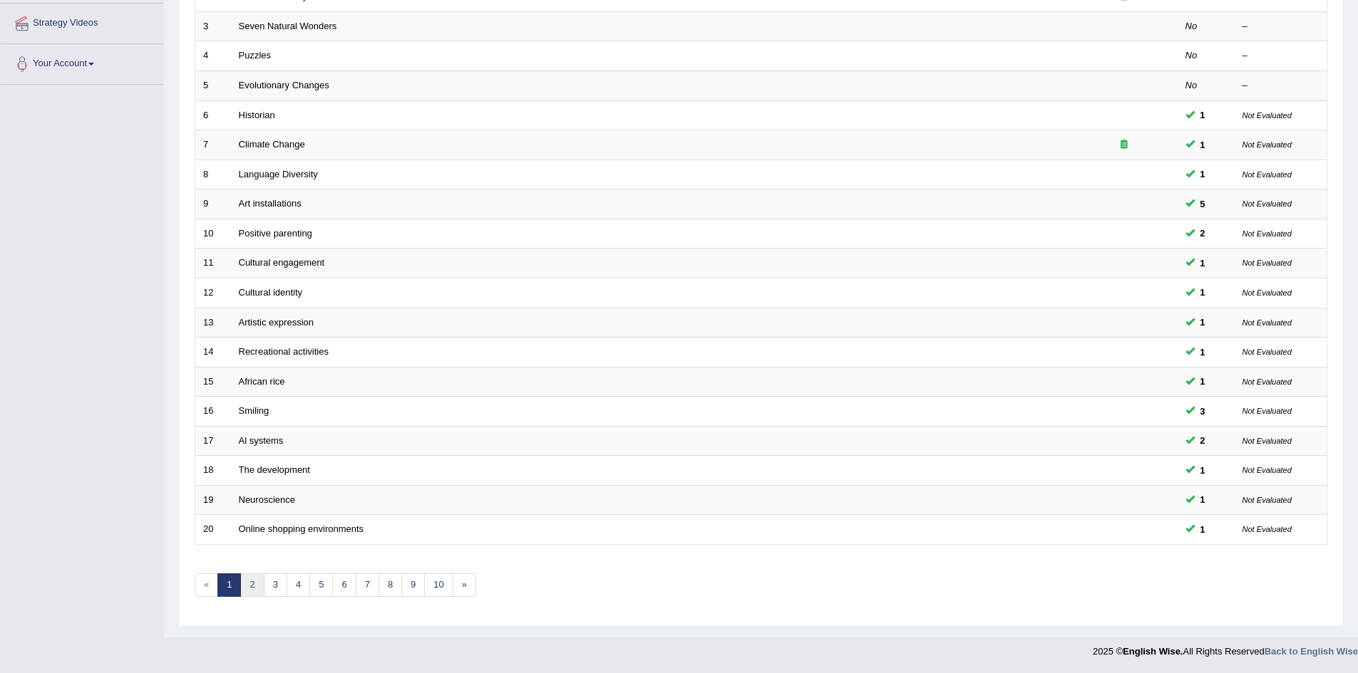
click at [251, 586] on link "2" at bounding box center [252, 586] width 24 height 24
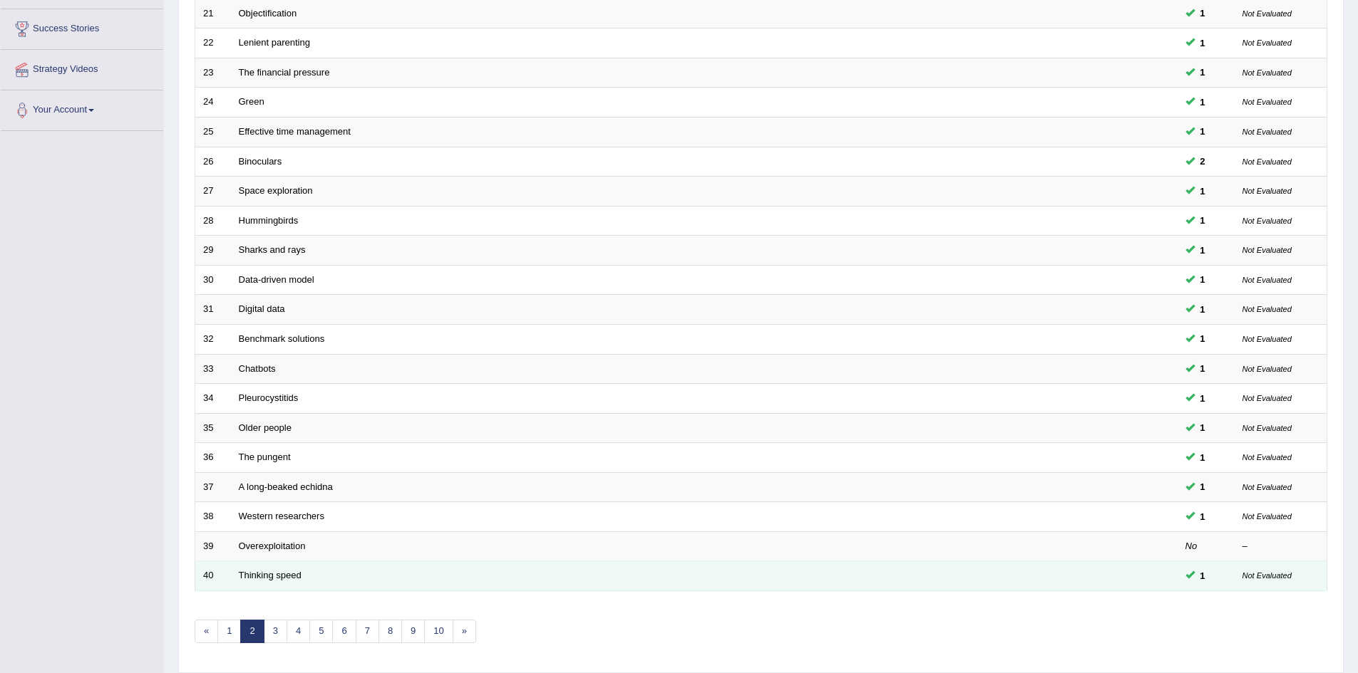
scroll to position [270, 0]
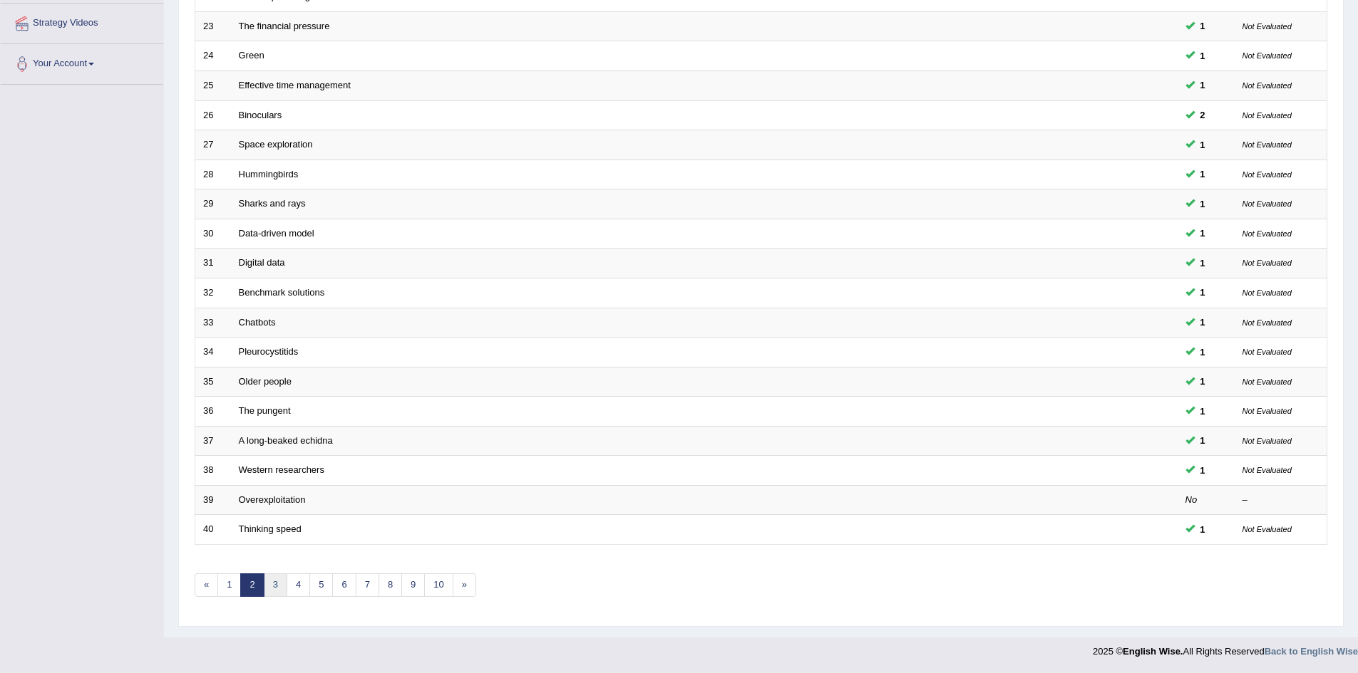
click at [278, 590] on link "3" at bounding box center [276, 586] width 24 height 24
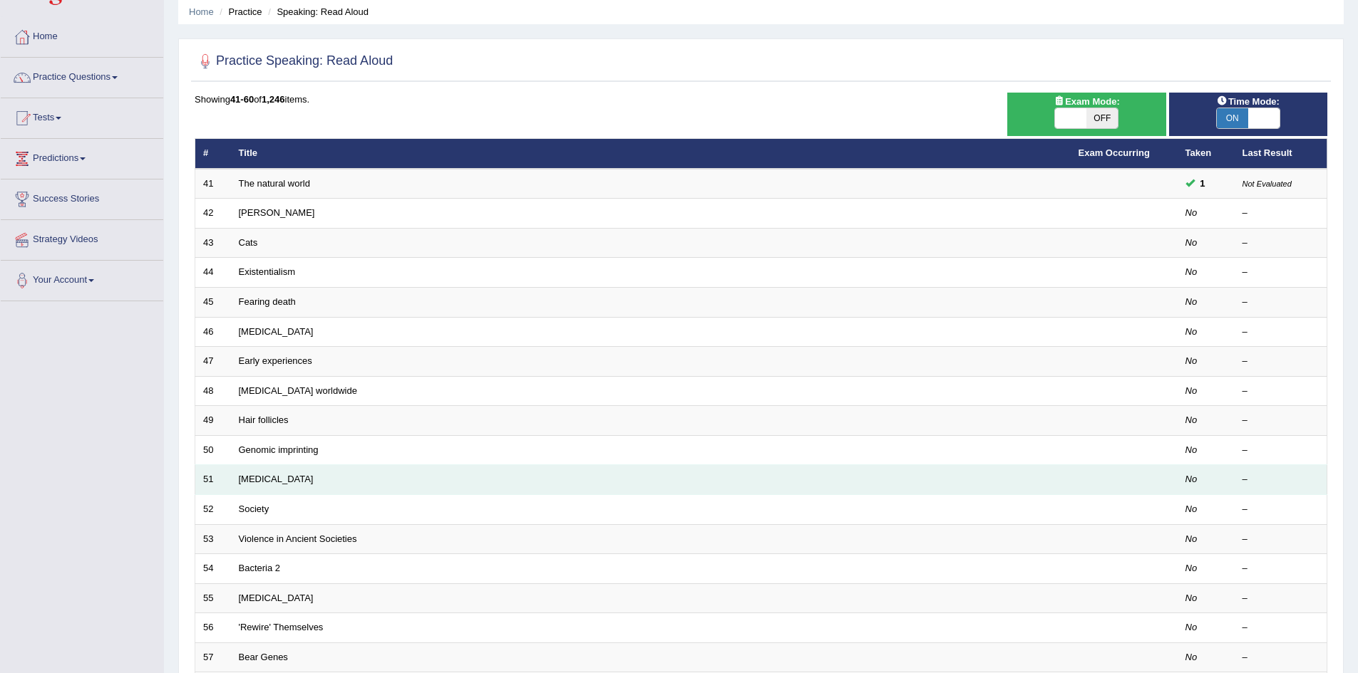
scroll to position [270, 0]
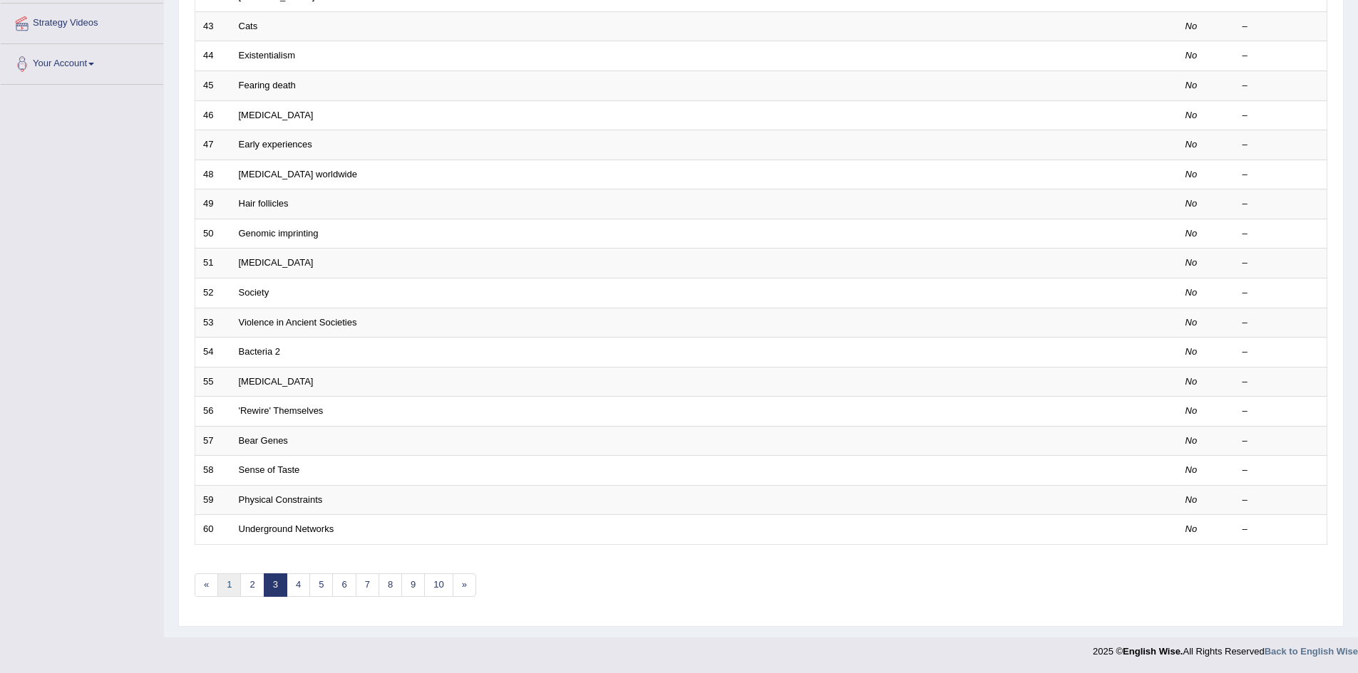
click at [232, 586] on link "1" at bounding box center [229, 586] width 24 height 24
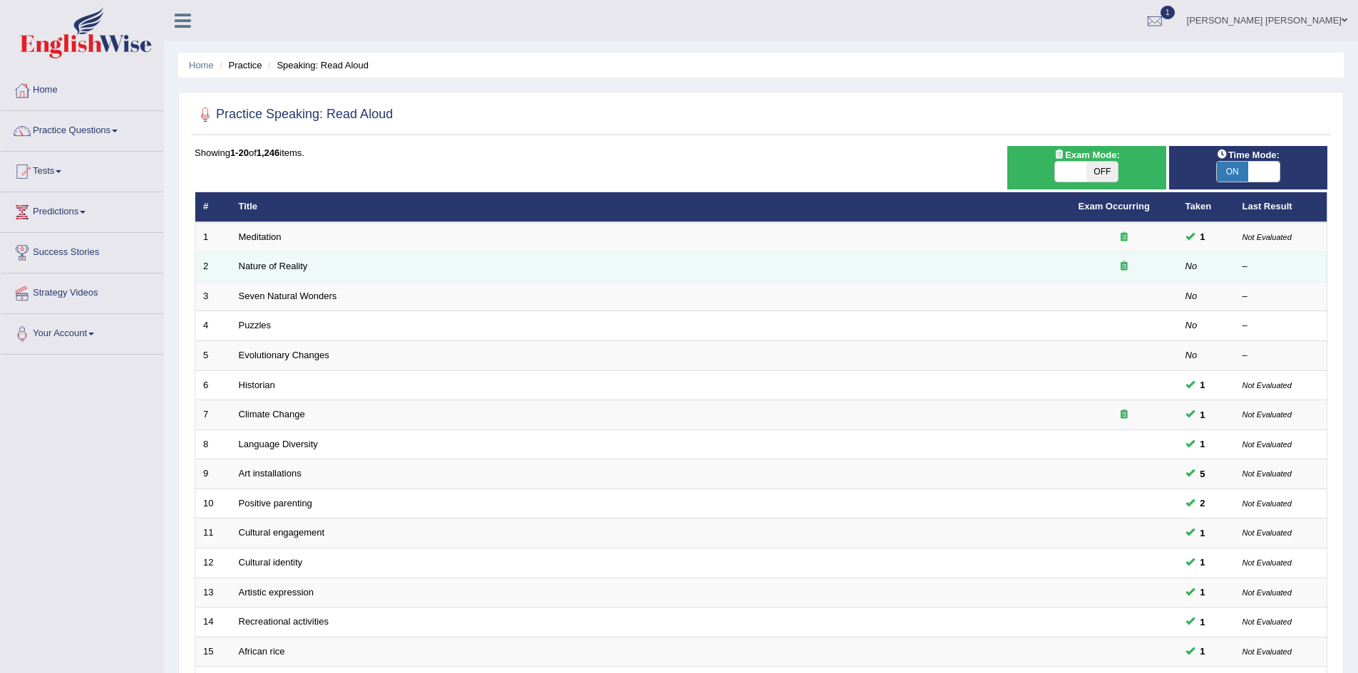
click at [253, 260] on td "Nature of Reality" at bounding box center [650, 267] width 839 height 30
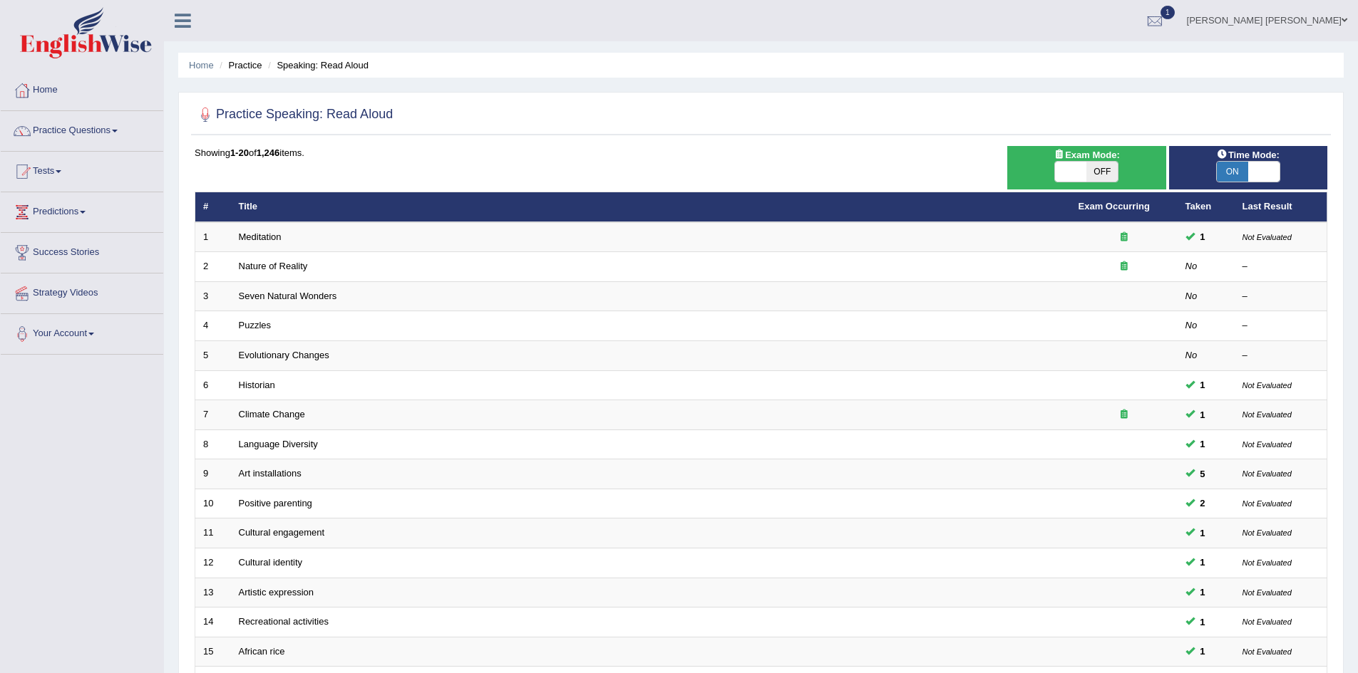
click at [1089, 164] on span "OFF" at bounding box center [1101, 172] width 31 height 20
checkbox input "true"
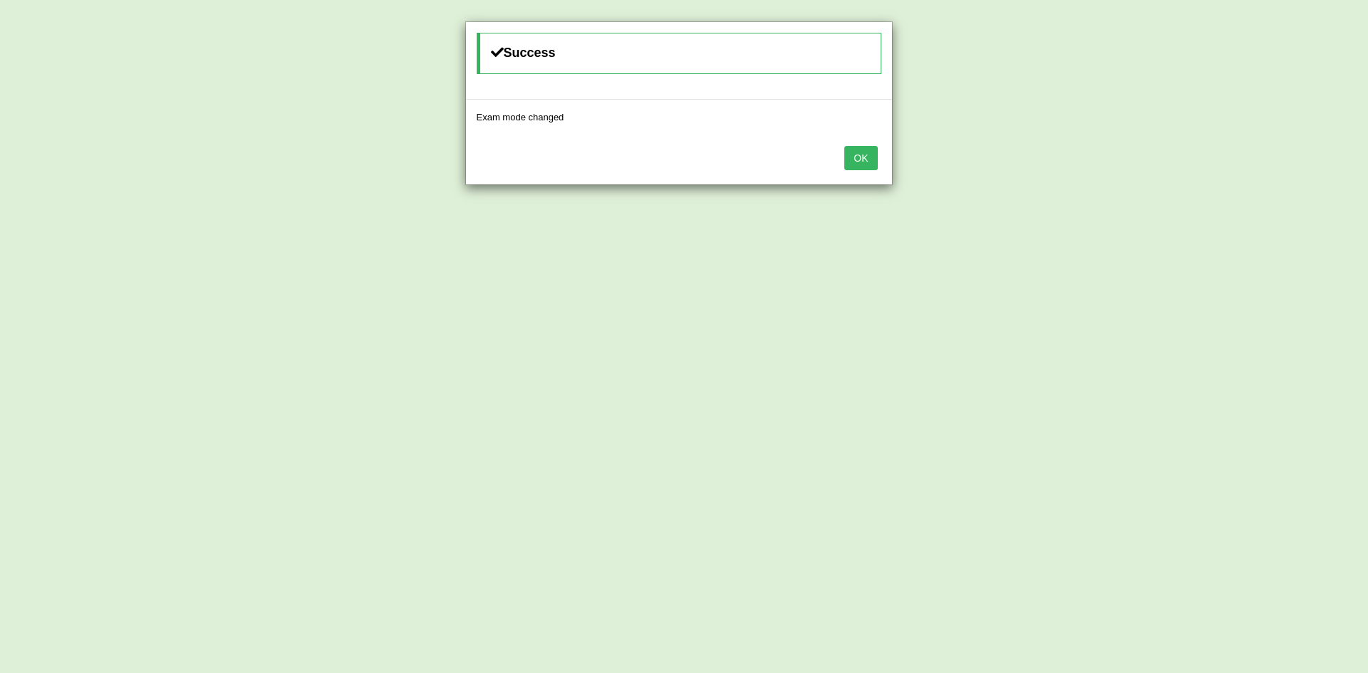
click at [854, 155] on button "OK" at bounding box center [860, 158] width 33 height 24
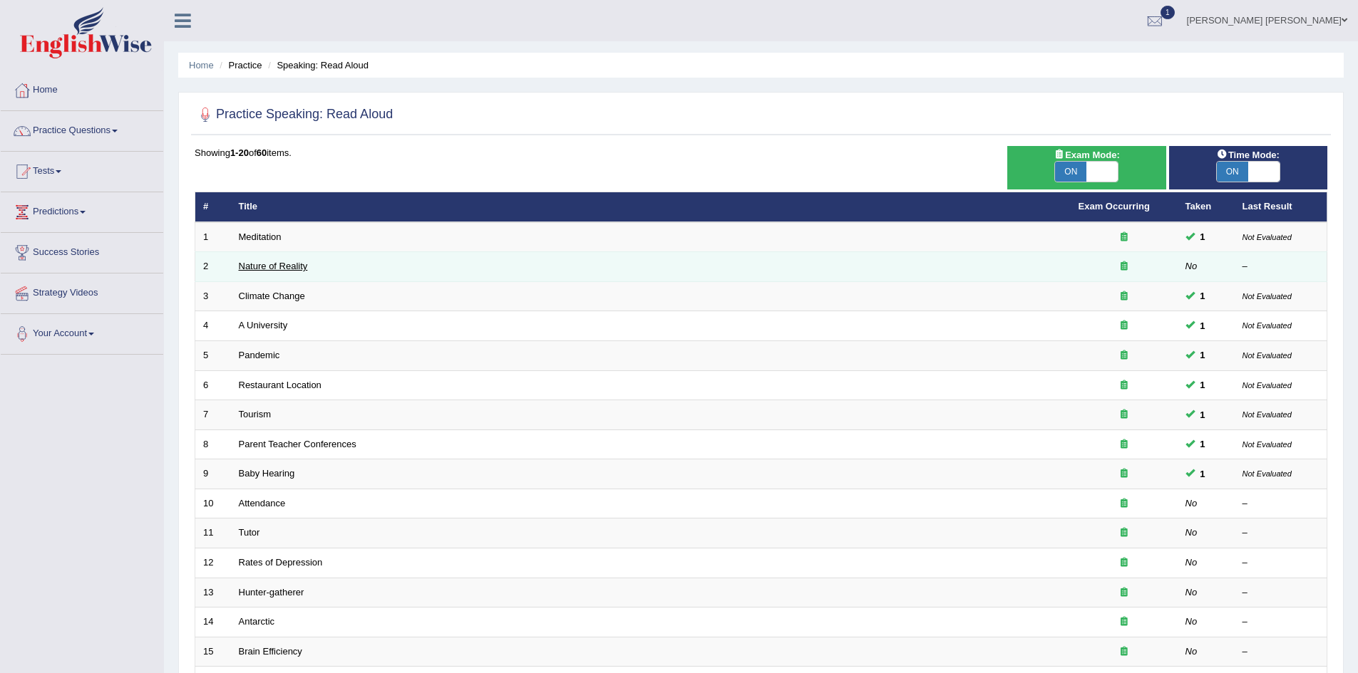
click at [284, 264] on link "Nature of Reality" at bounding box center [273, 266] width 69 height 11
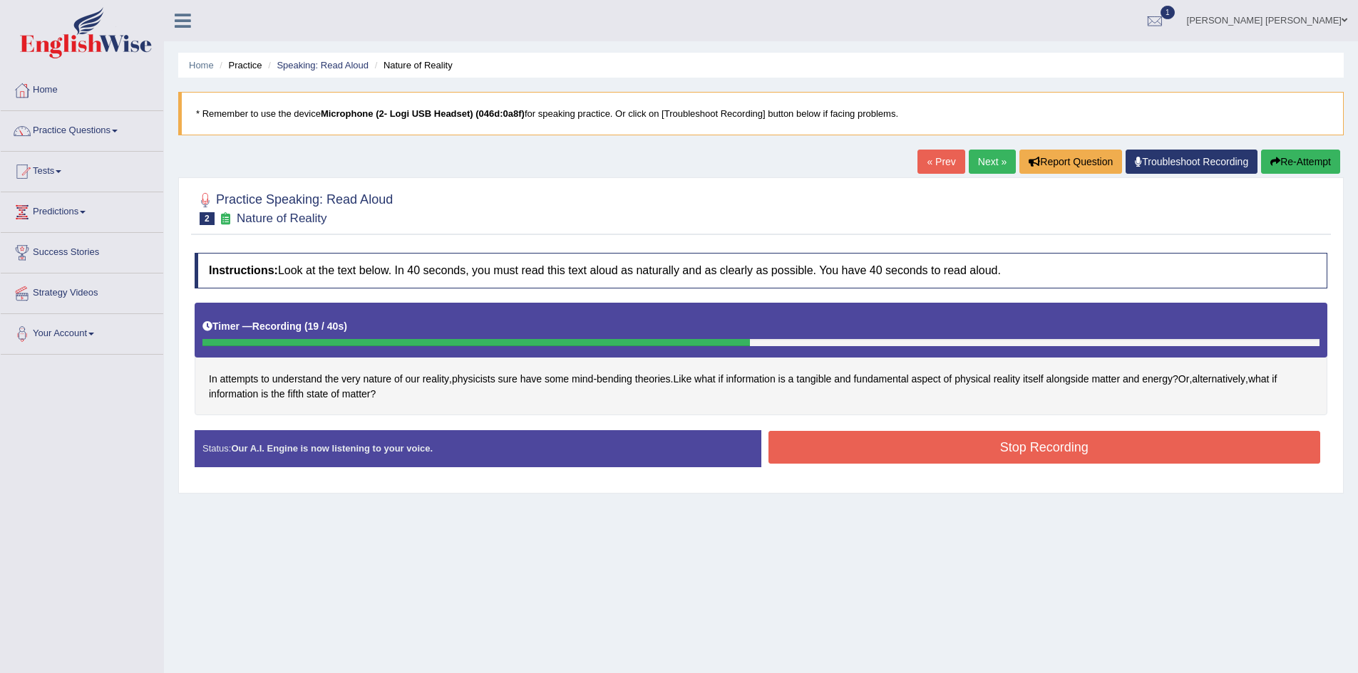
click at [890, 443] on button "Stop Recording" at bounding box center [1044, 447] width 552 height 33
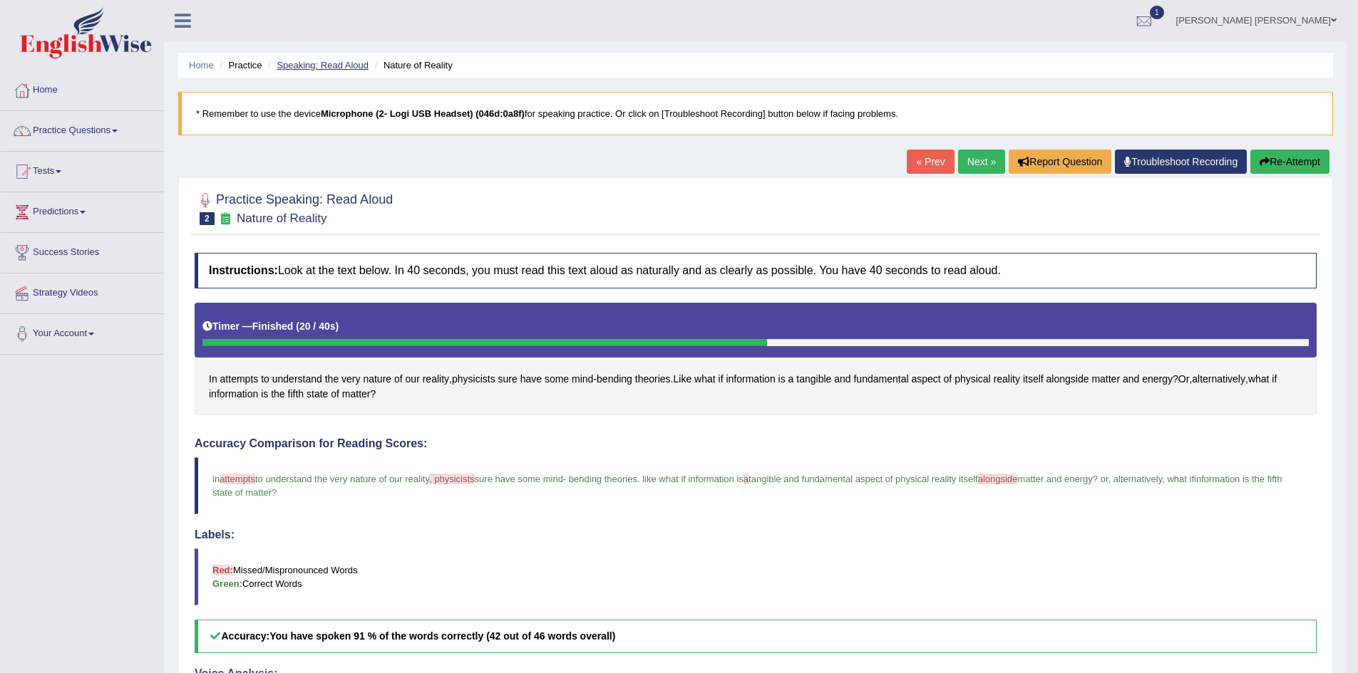
click at [332, 64] on link "Speaking: Read Aloud" at bounding box center [323, 65] width 92 height 11
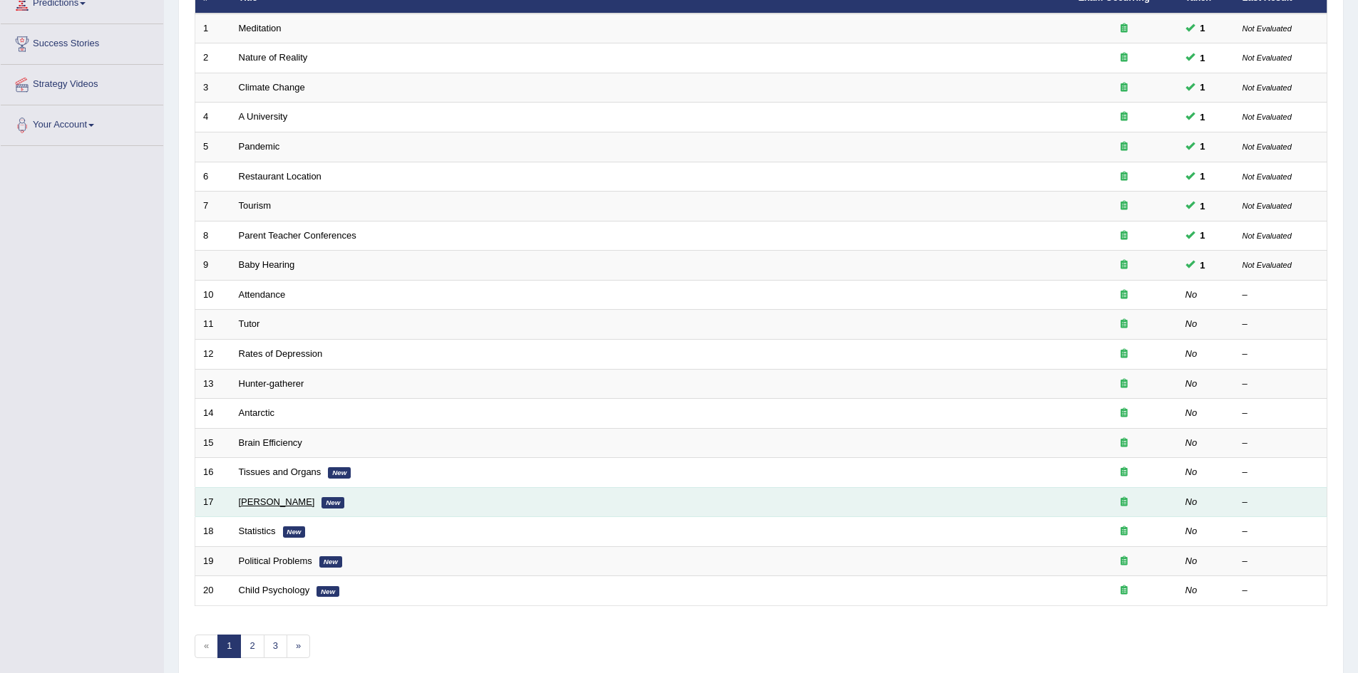
scroll to position [270, 0]
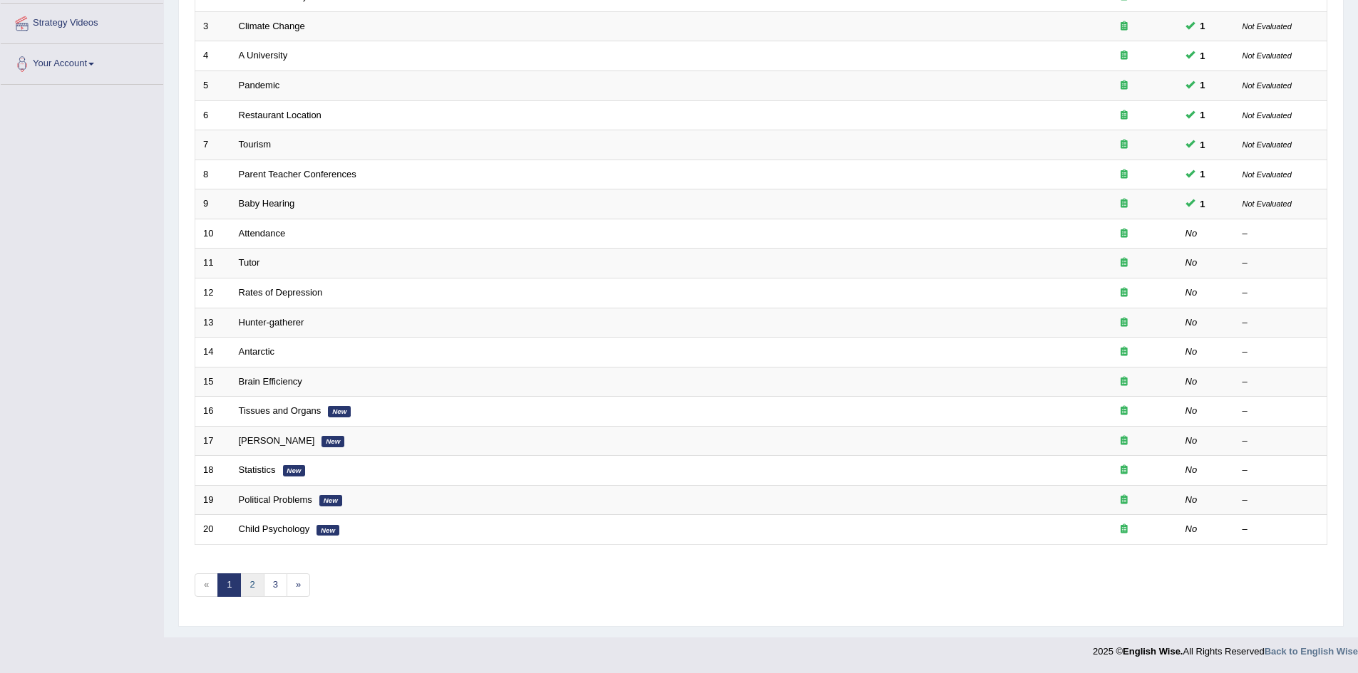
click at [257, 584] on link "2" at bounding box center [252, 586] width 24 height 24
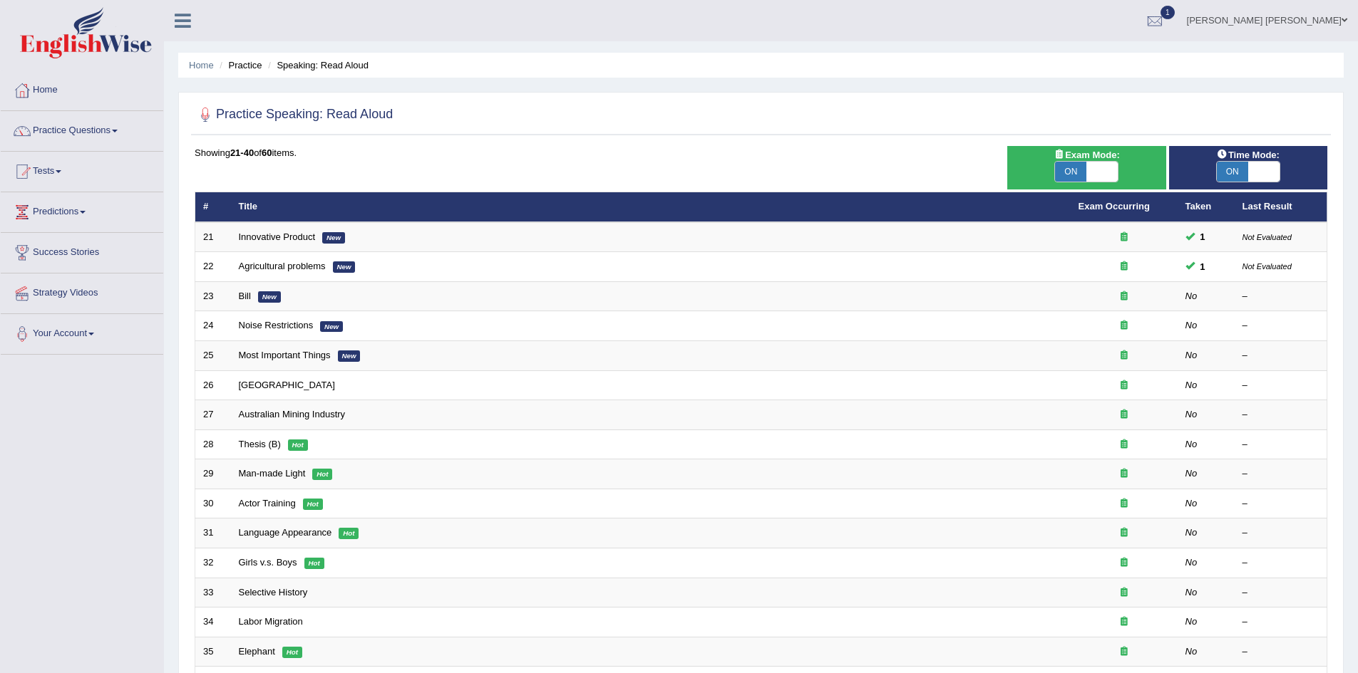
scroll to position [270, 0]
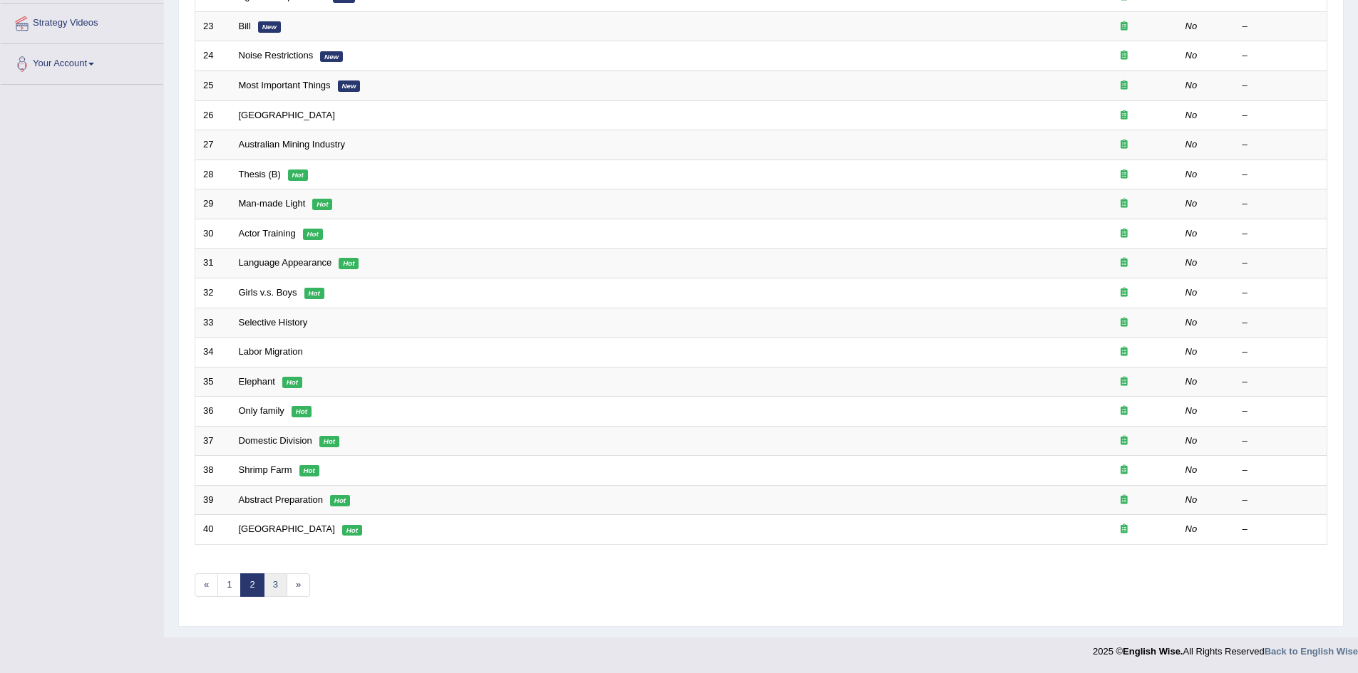
click at [277, 588] on link "3" at bounding box center [276, 586] width 24 height 24
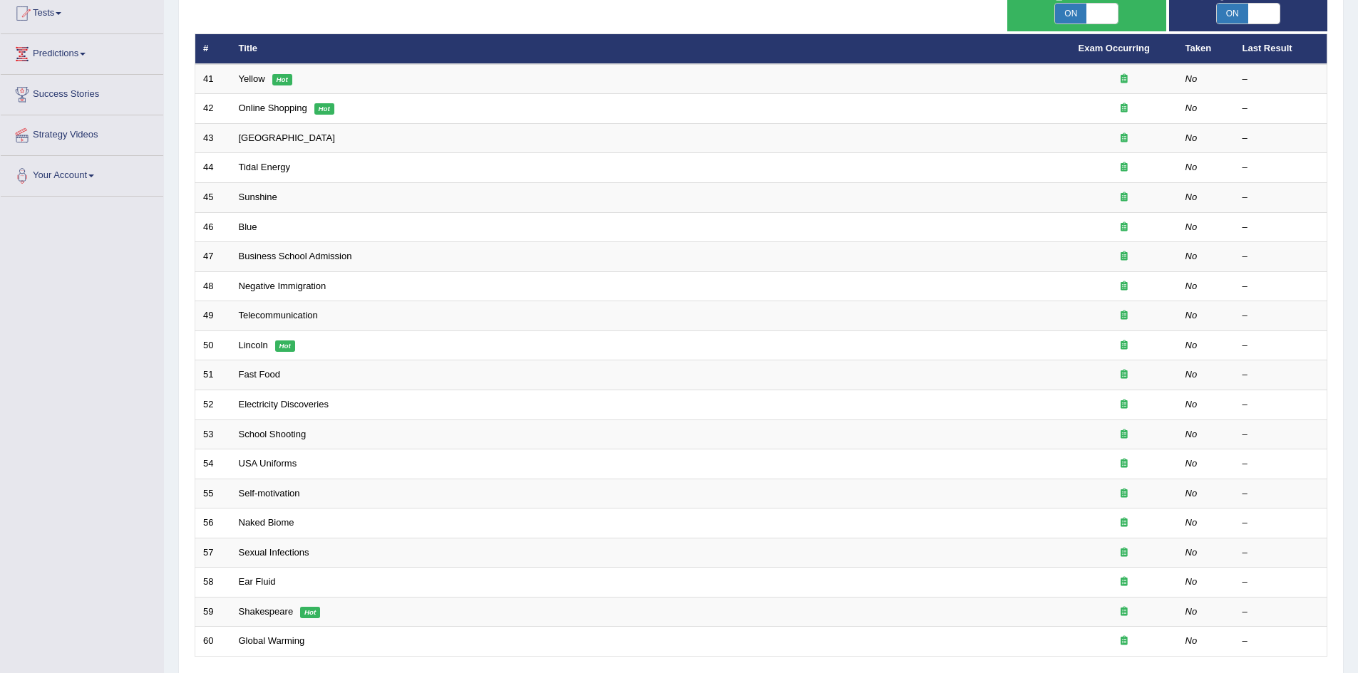
scroll to position [270, 0]
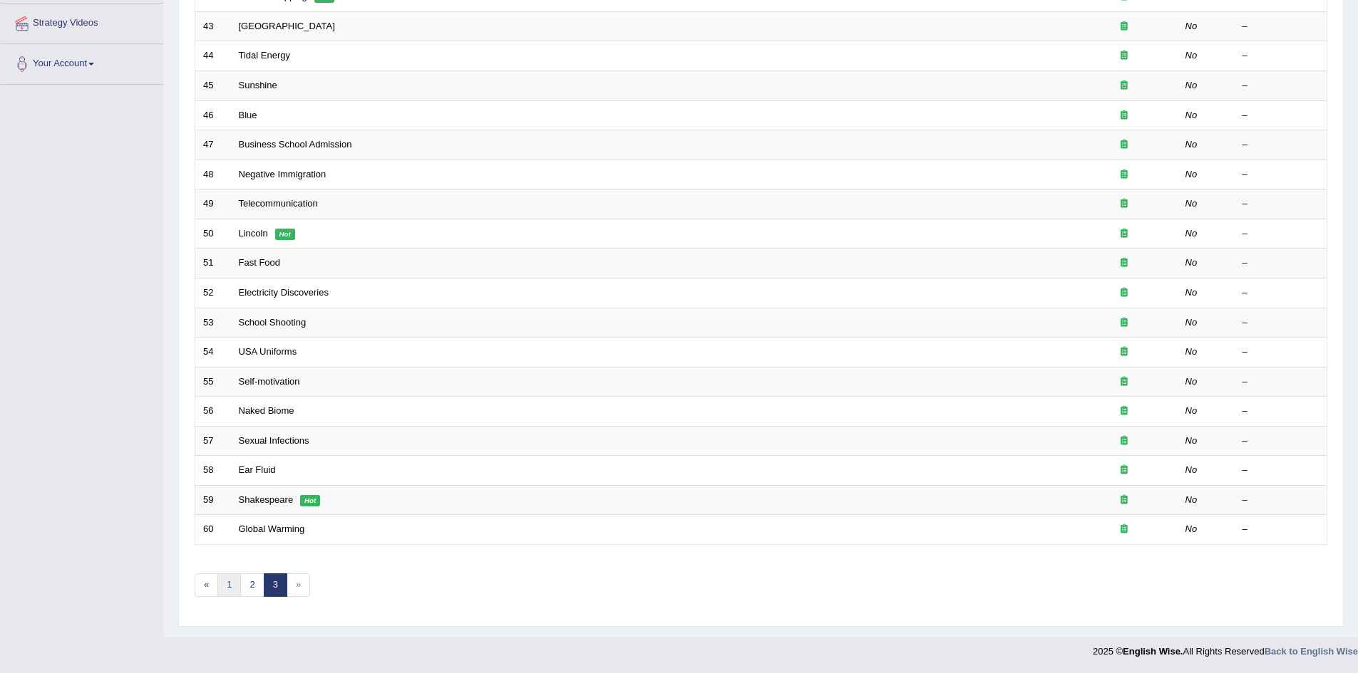
click at [233, 585] on link "1" at bounding box center [229, 586] width 24 height 24
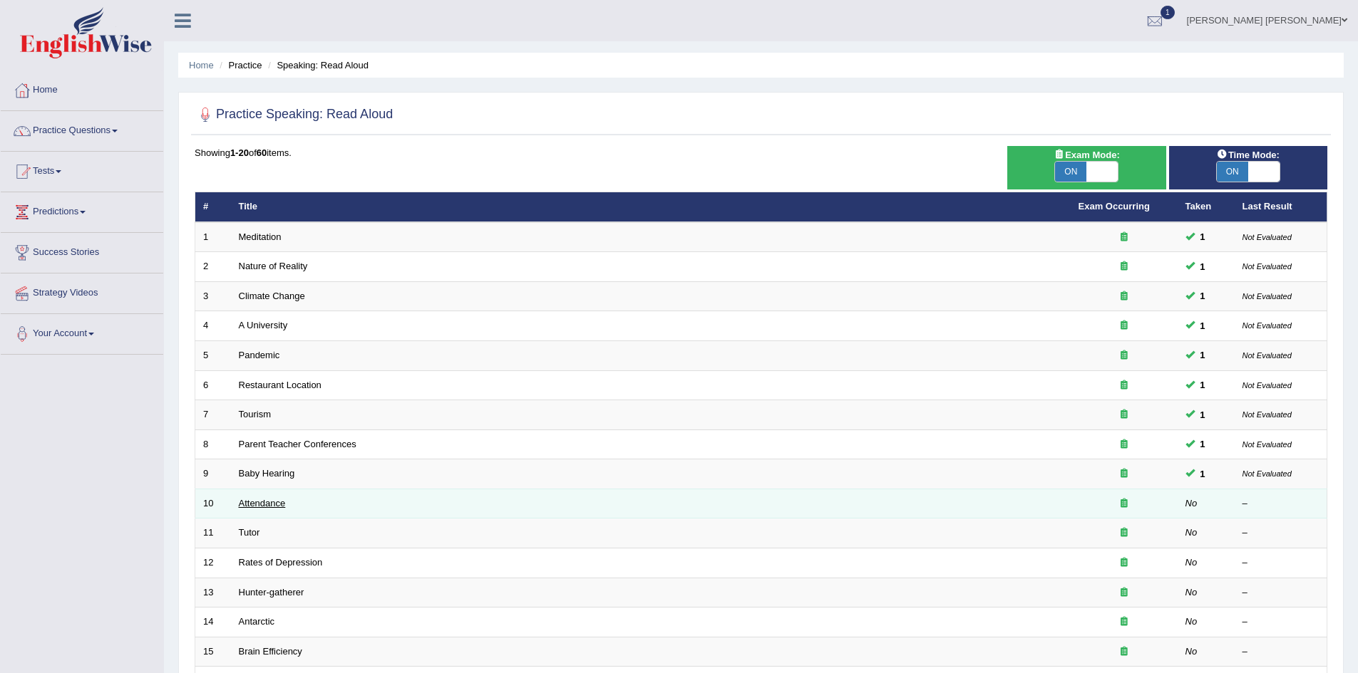
click at [262, 505] on link "Attendance" at bounding box center [262, 503] width 47 height 11
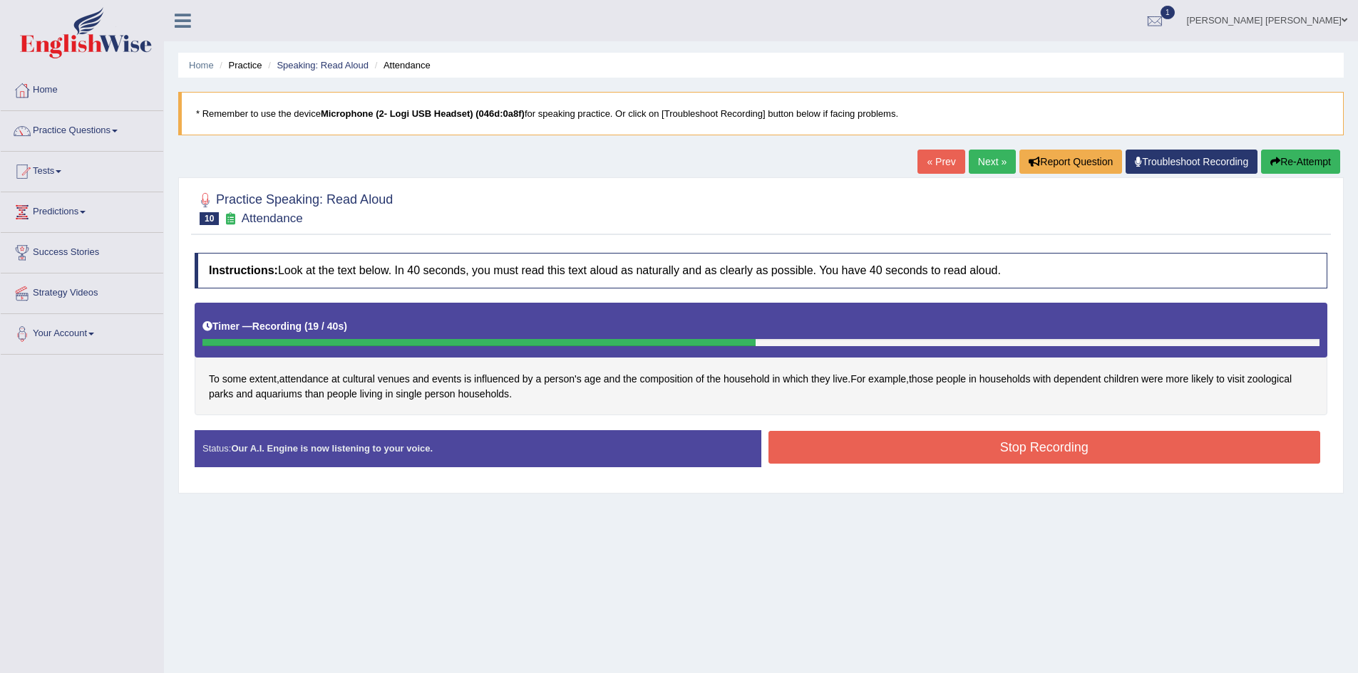
click at [991, 445] on button "Stop Recording" at bounding box center [1044, 447] width 552 height 33
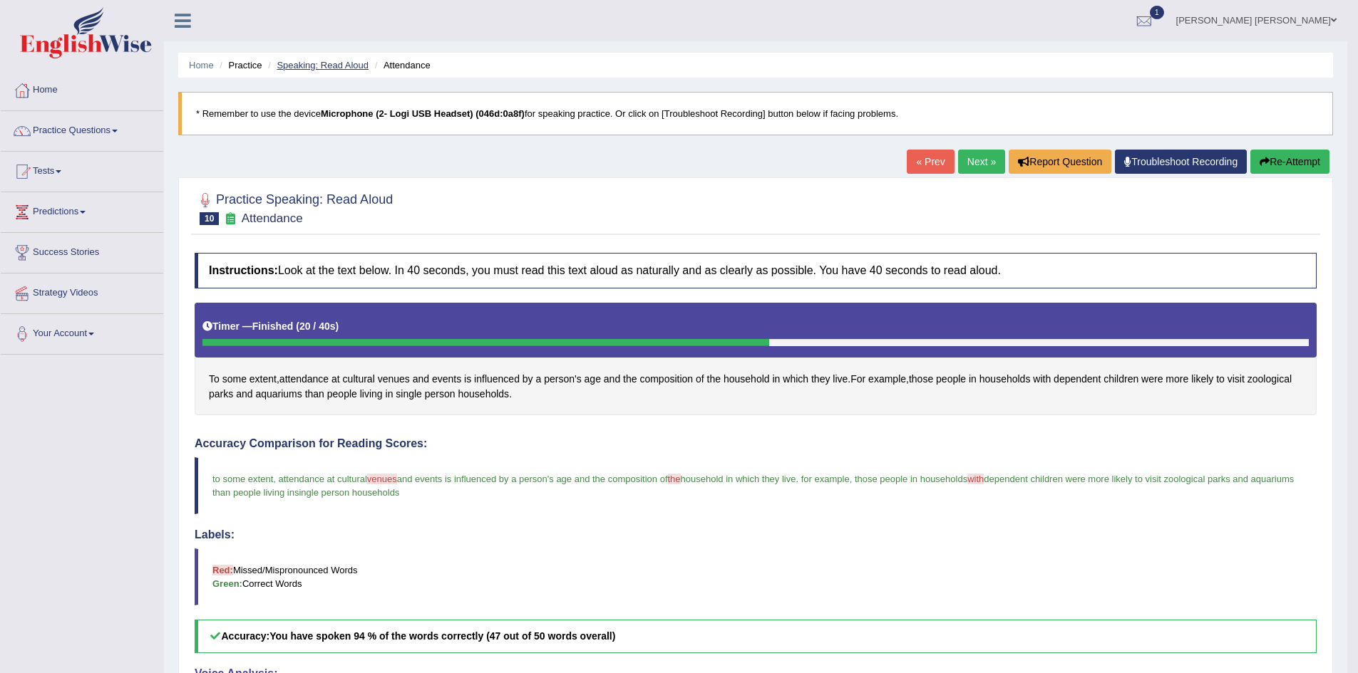
click at [343, 66] on link "Speaking: Read Aloud" at bounding box center [323, 65] width 92 height 11
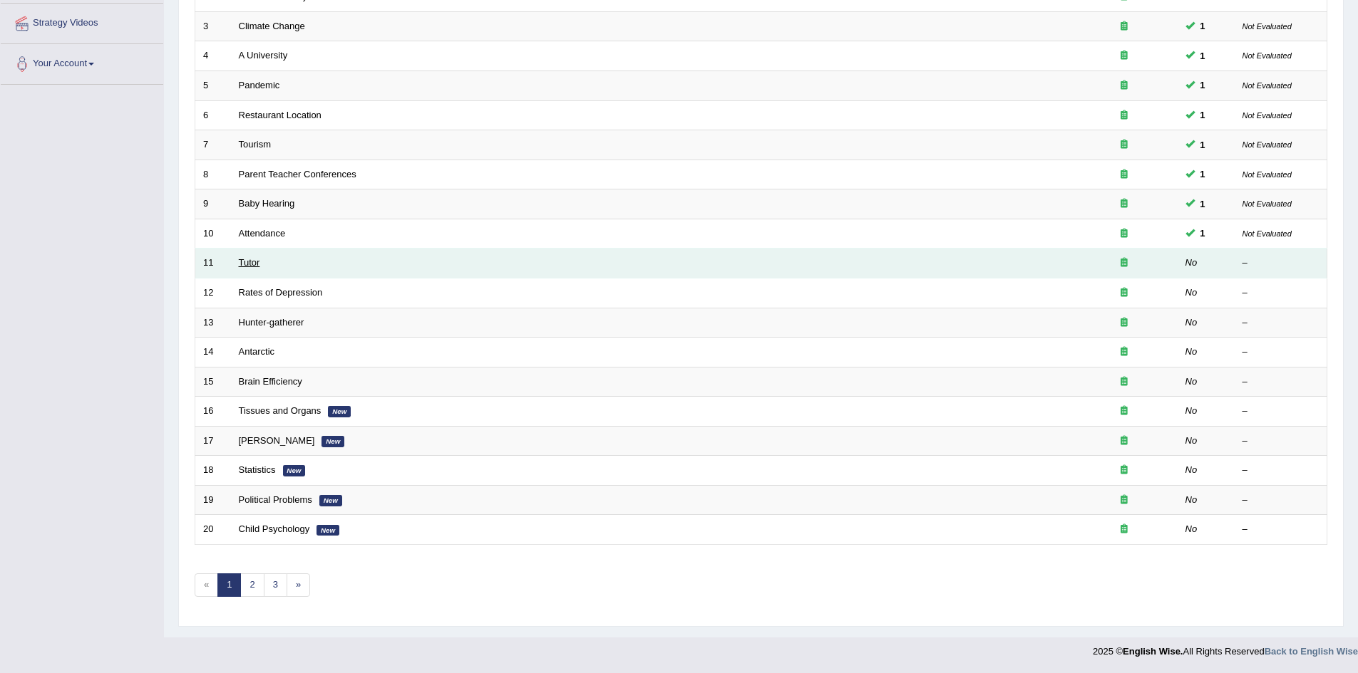
click at [248, 261] on link "Tutor" at bounding box center [249, 262] width 21 height 11
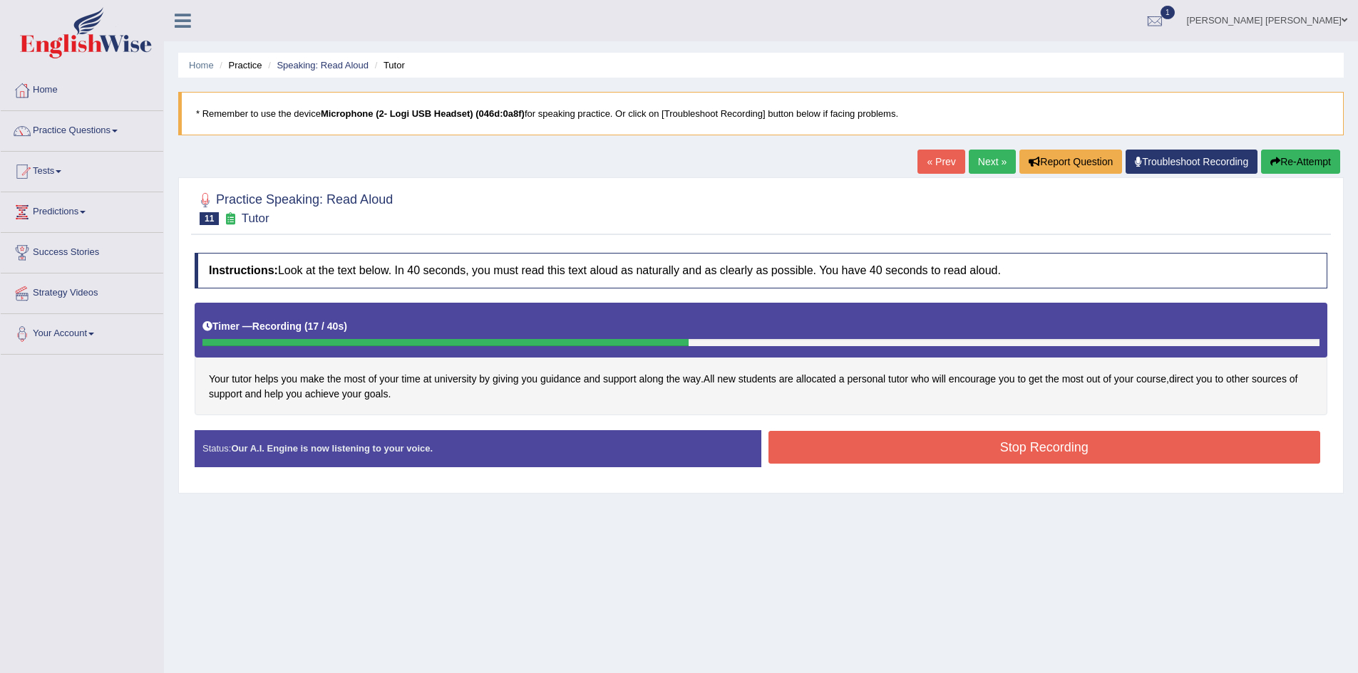
click at [829, 438] on button "Stop Recording" at bounding box center [1044, 447] width 552 height 33
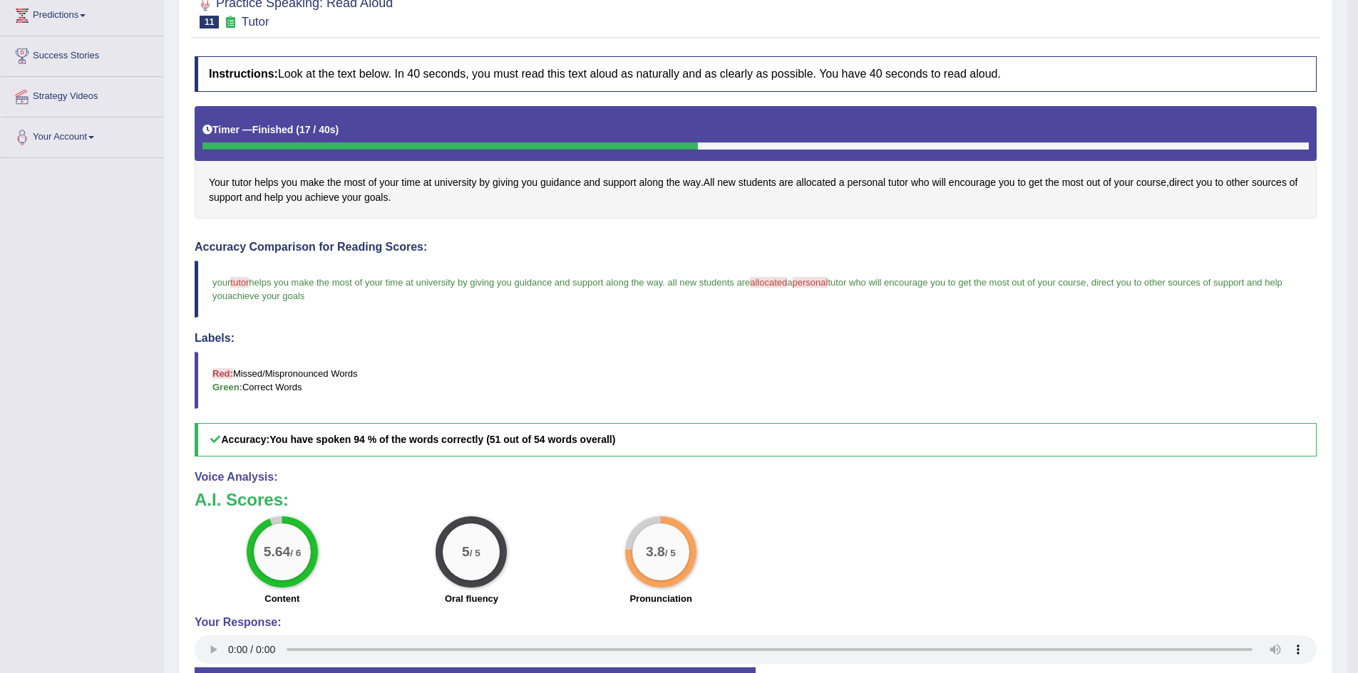
scroll to position [214, 0]
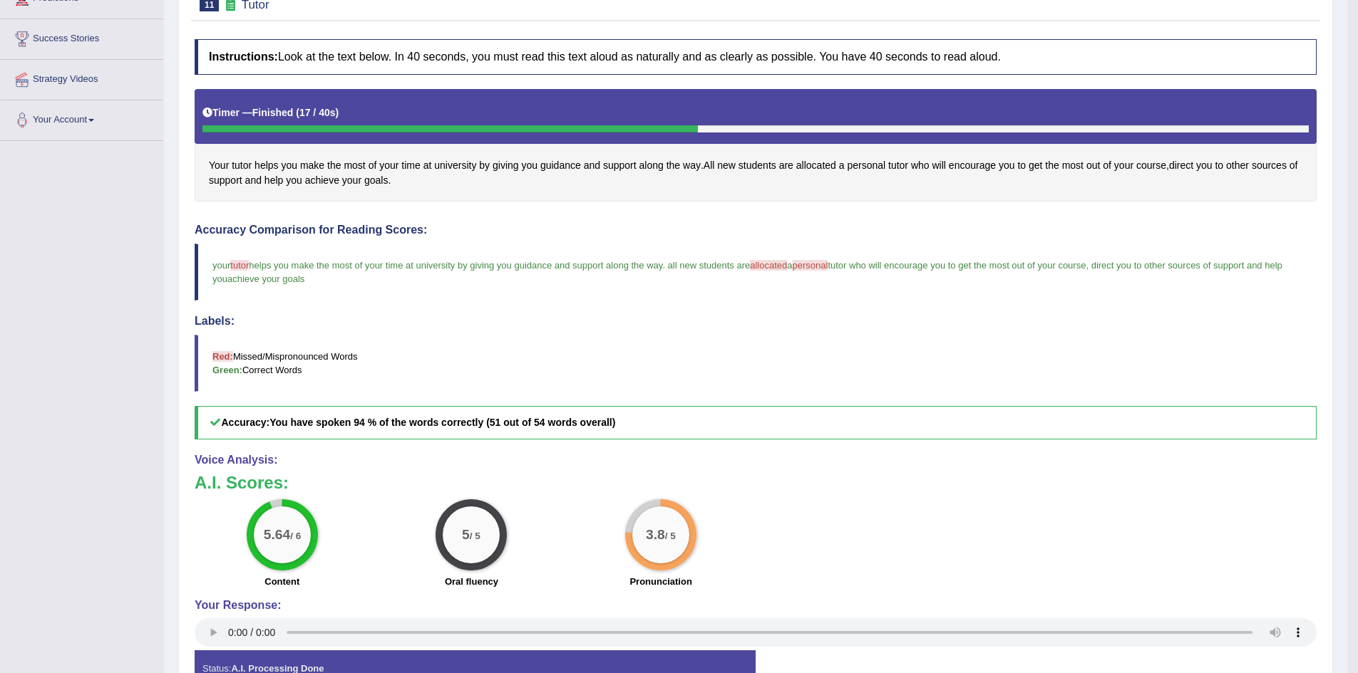
click at [349, 360] on blockquote "Red: Missed/Mispronounced Words Green: Correct Words" at bounding box center [756, 363] width 1122 height 57
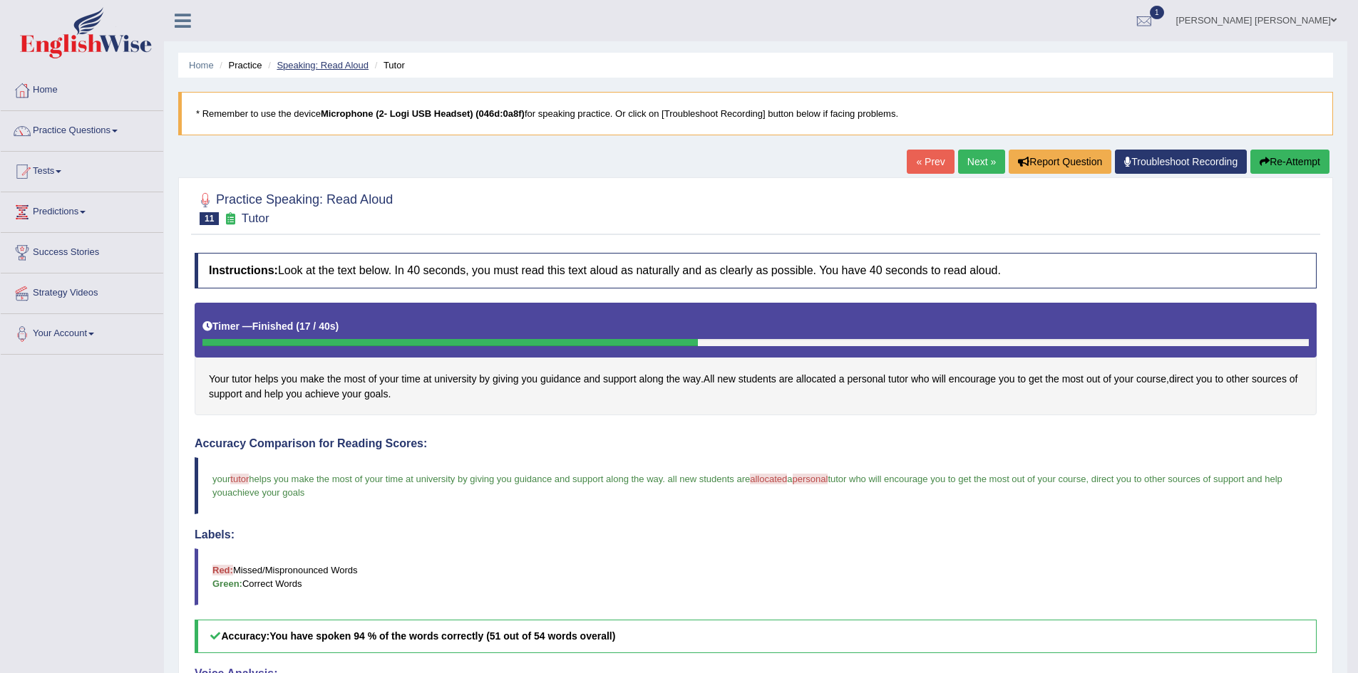
click at [340, 63] on link "Speaking: Read Aloud" at bounding box center [323, 65] width 92 height 11
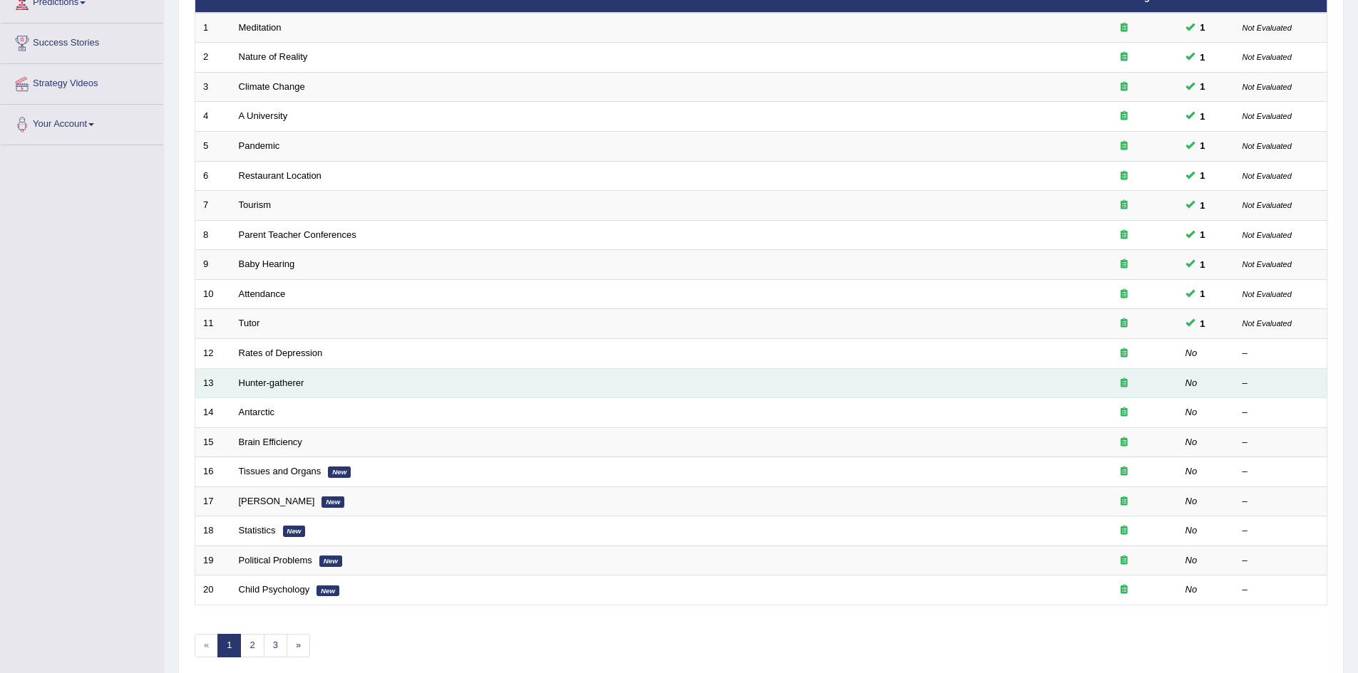
scroll to position [214, 0]
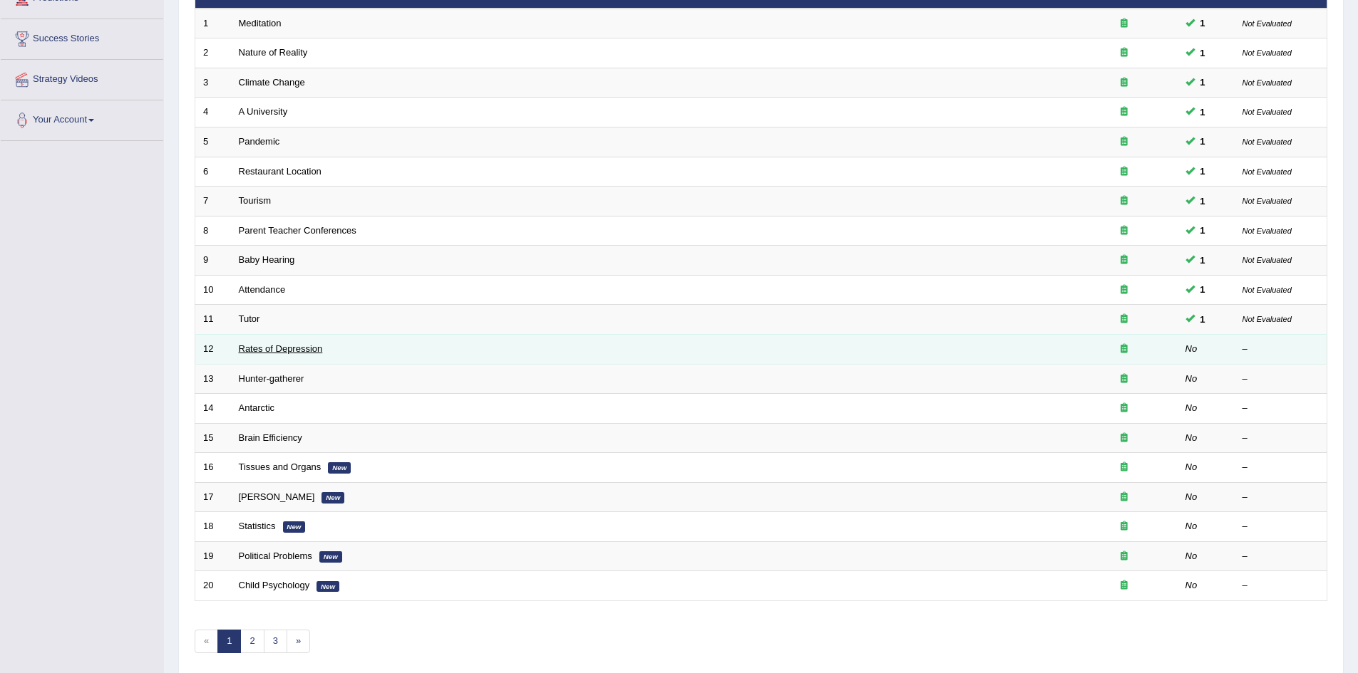
click at [255, 346] on link "Rates of Depression" at bounding box center [281, 348] width 84 height 11
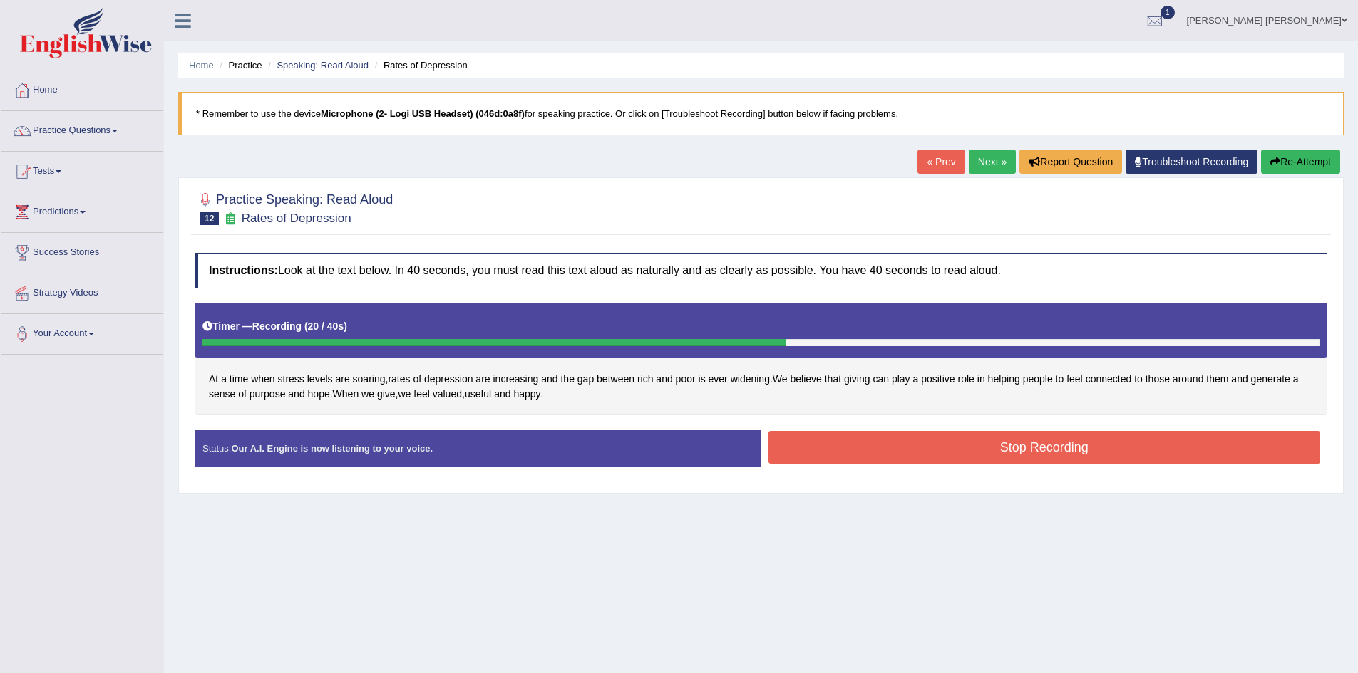
click at [953, 439] on button "Stop Recording" at bounding box center [1044, 447] width 552 height 33
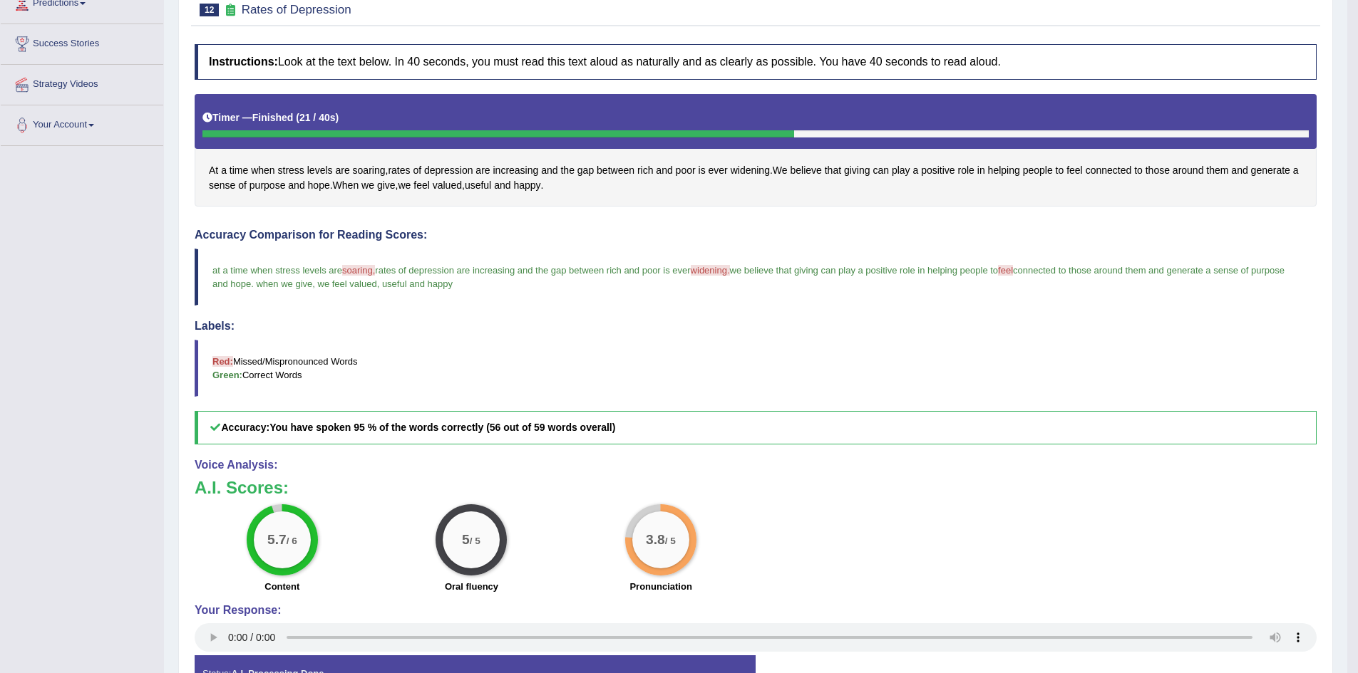
scroll to position [214, 0]
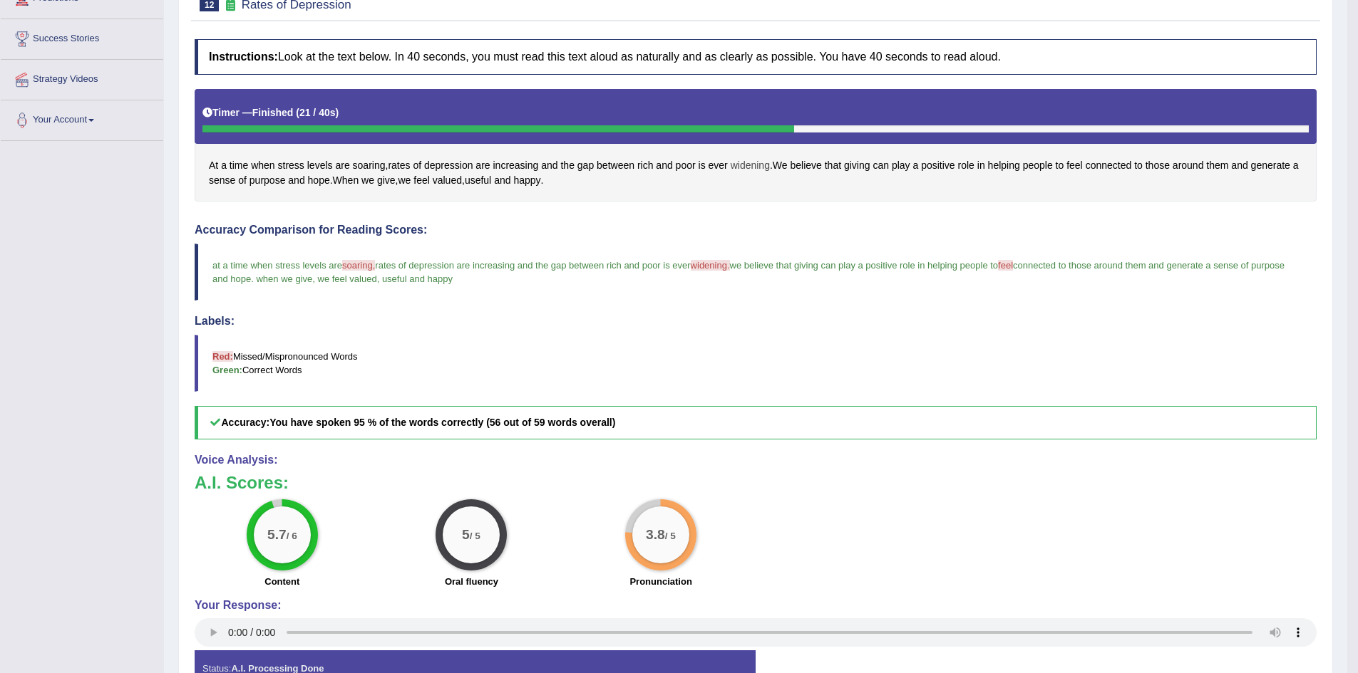
click at [753, 166] on span "widening" at bounding box center [749, 165] width 39 height 15
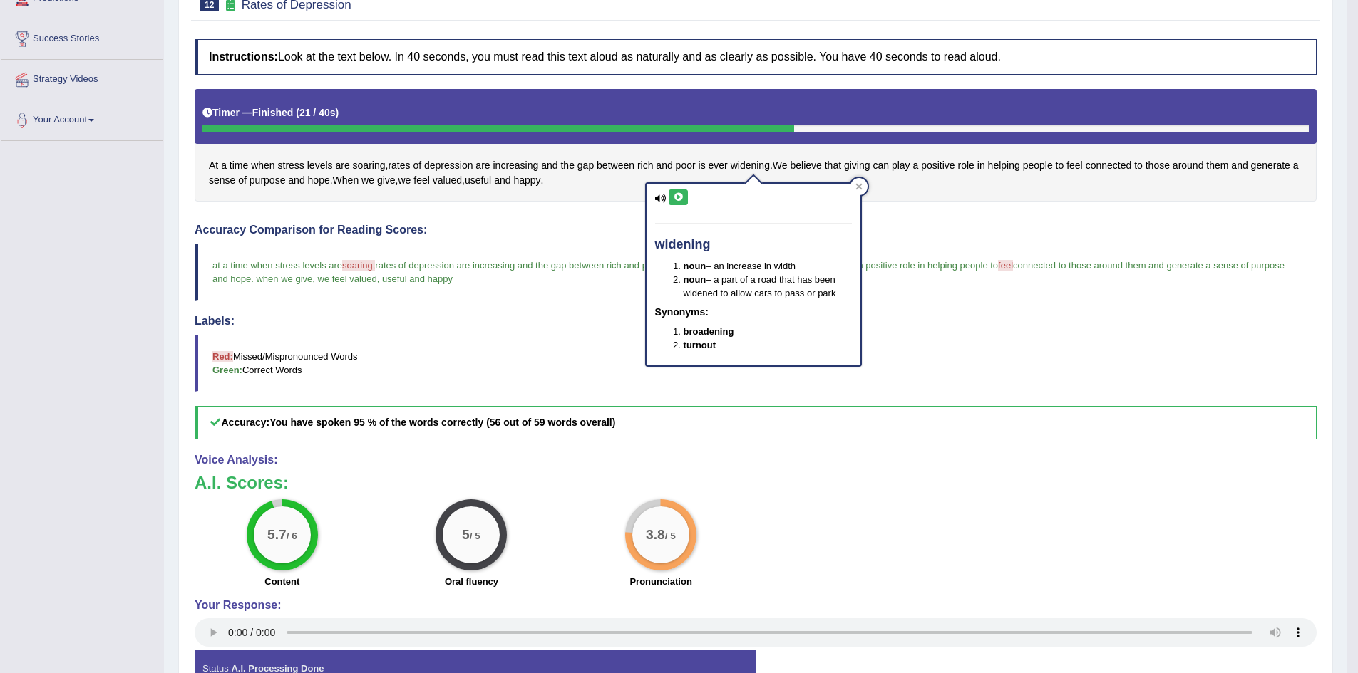
click at [663, 195] on icon at bounding box center [660, 198] width 11 height 9
click at [657, 198] on icon at bounding box center [660, 198] width 11 height 9
click at [688, 197] on button at bounding box center [677, 198] width 19 height 16
click at [676, 200] on icon at bounding box center [678, 197] width 11 height 9
click at [678, 197] on icon at bounding box center [678, 197] width 11 height 9
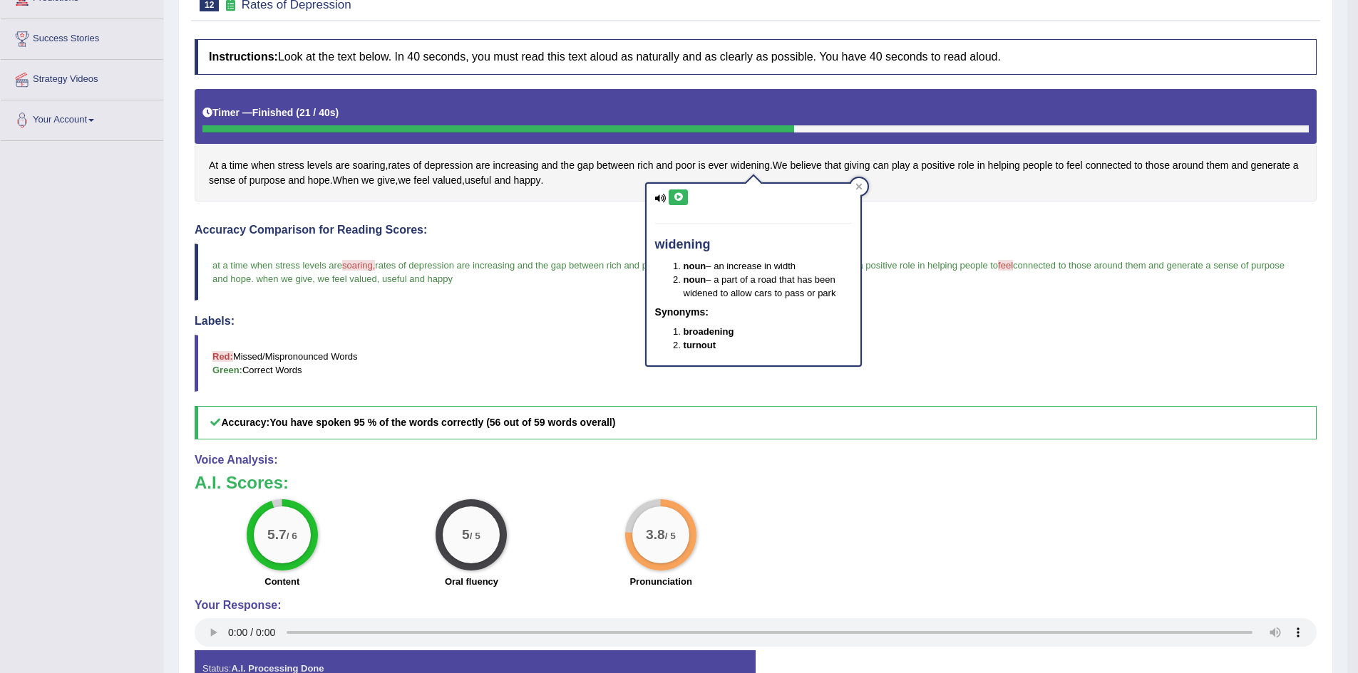
click at [677, 201] on icon at bounding box center [678, 197] width 11 height 9
click at [856, 185] on icon at bounding box center [858, 186] width 6 height 6
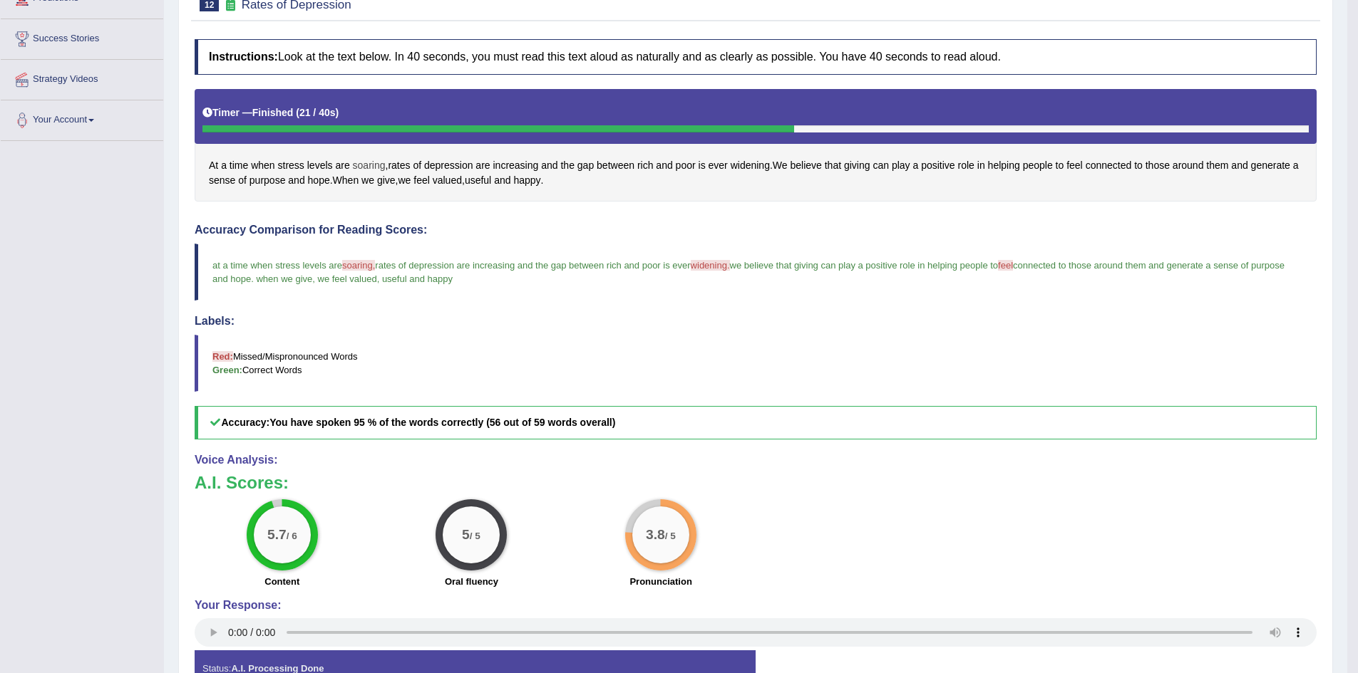
click at [368, 168] on span "soaring" at bounding box center [369, 165] width 33 height 15
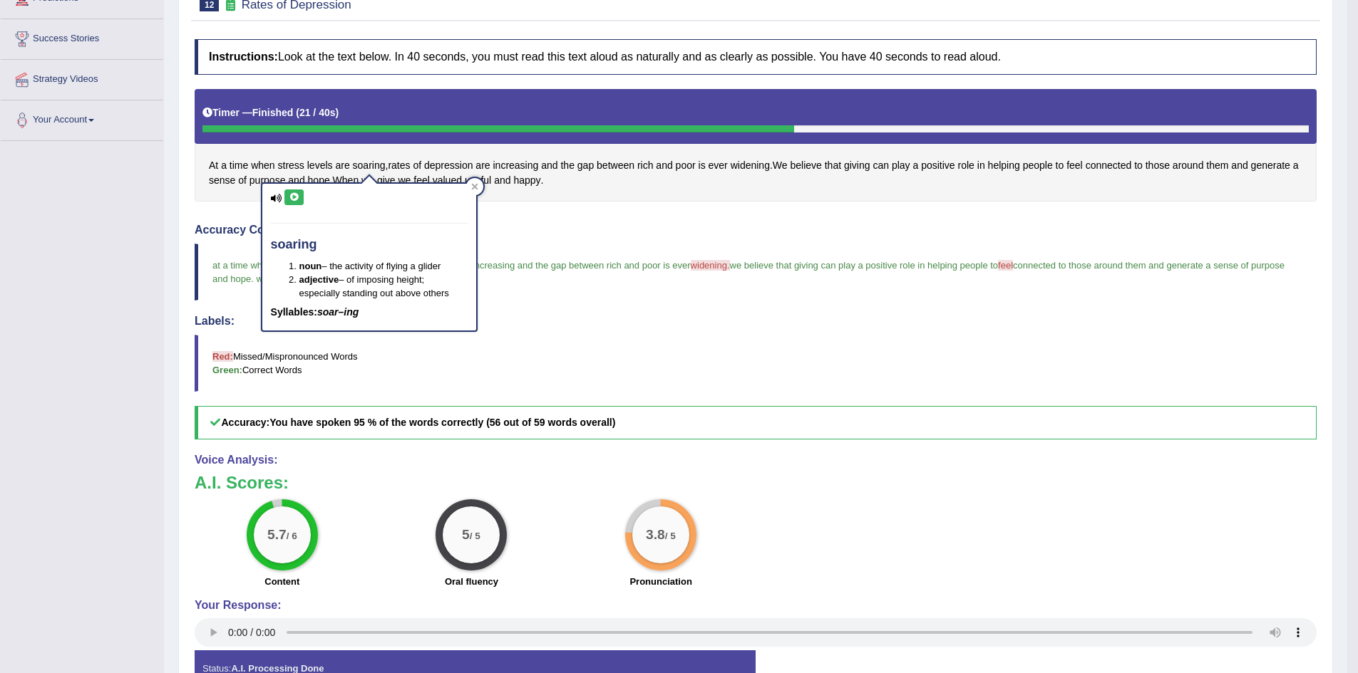
click at [295, 202] on button at bounding box center [293, 198] width 19 height 16
click at [477, 189] on icon at bounding box center [474, 186] width 6 height 6
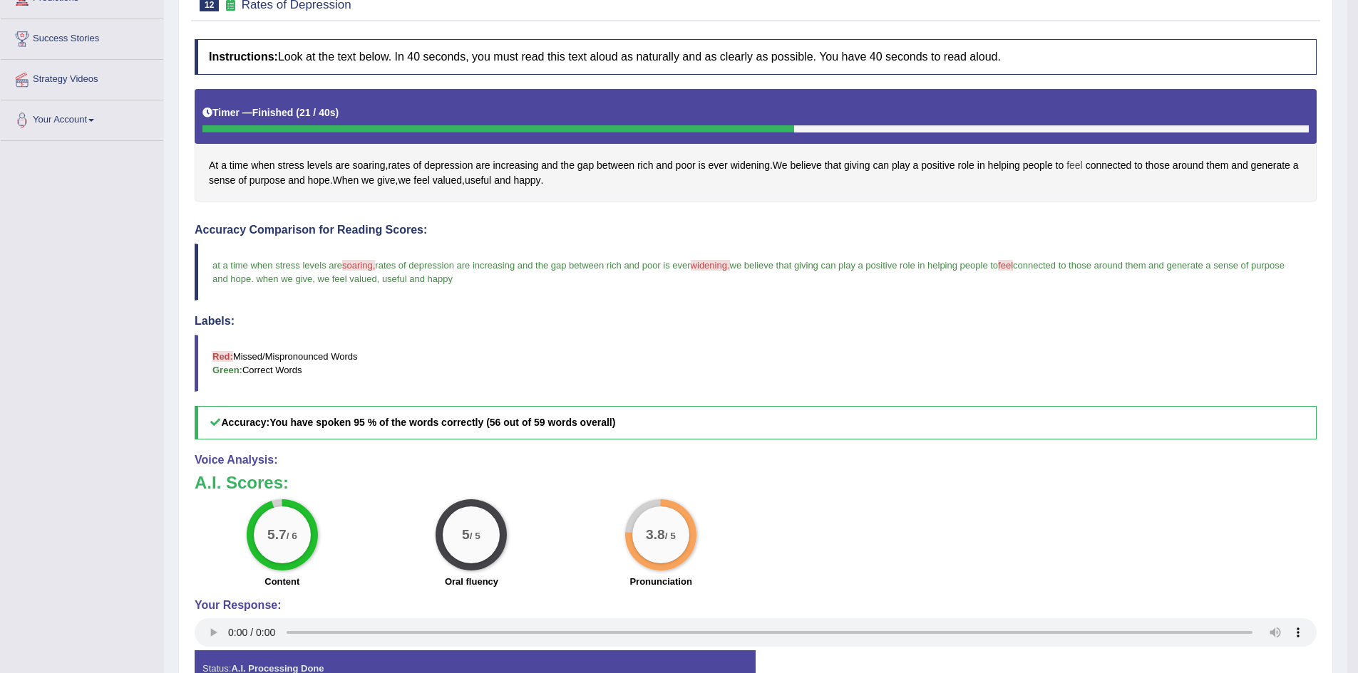
click at [1083, 166] on span "feel" at bounding box center [1074, 165] width 16 height 15
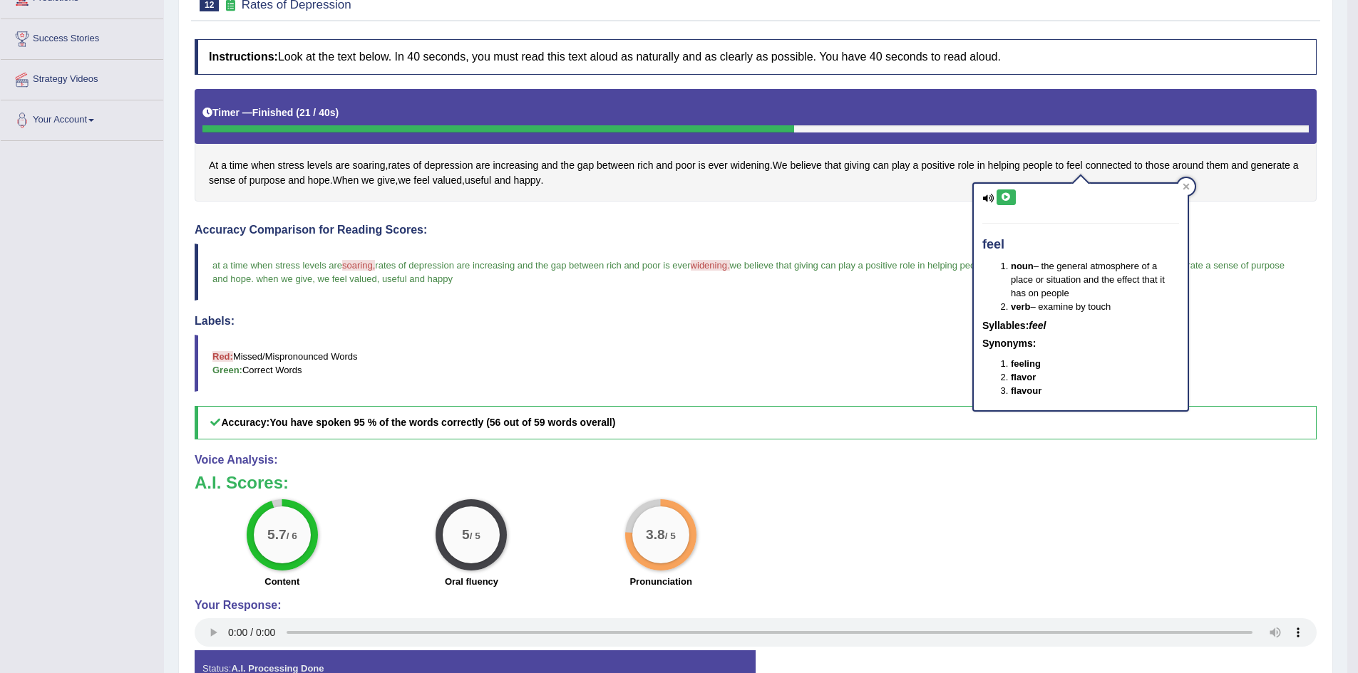
click at [1001, 197] on icon at bounding box center [1006, 197] width 11 height 9
click at [1006, 201] on icon at bounding box center [1006, 197] width 11 height 9
click at [1008, 199] on icon at bounding box center [1006, 197] width 11 height 9
click at [1188, 186] on icon at bounding box center [1185, 186] width 7 height 7
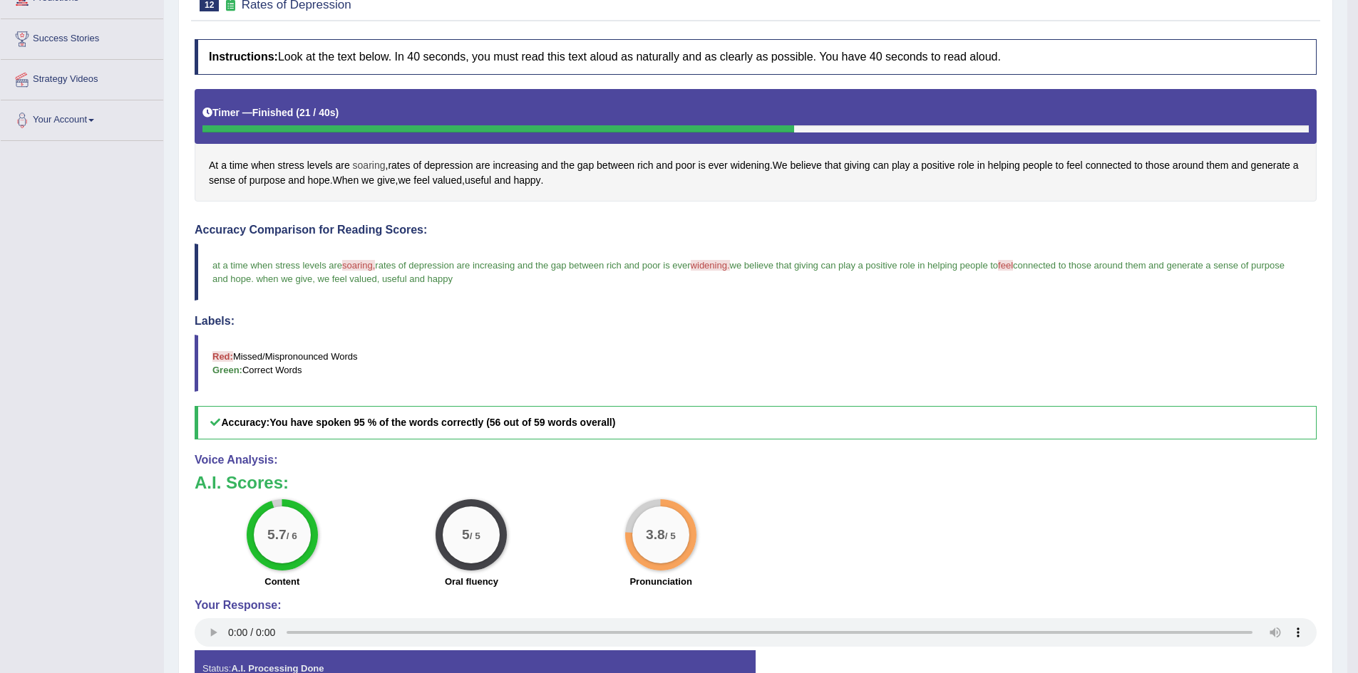
click at [368, 165] on span "soaring" at bounding box center [369, 165] width 33 height 15
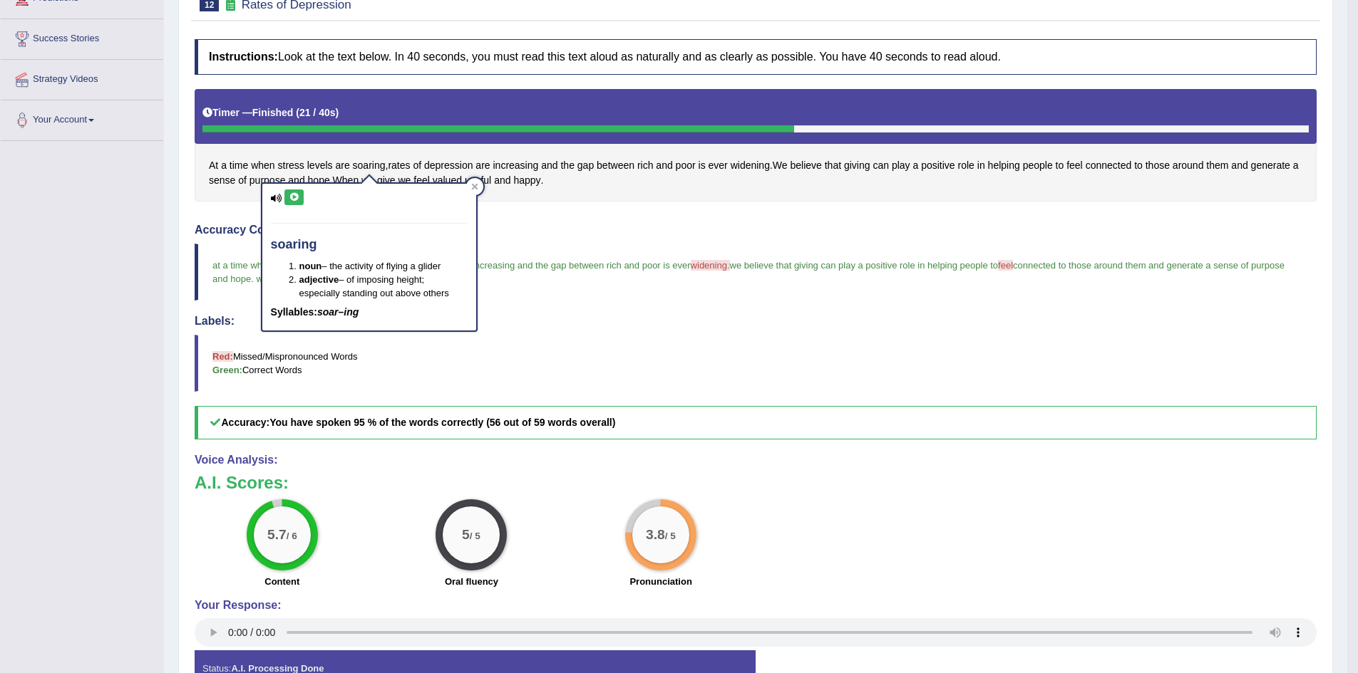
click at [292, 197] on icon at bounding box center [294, 197] width 11 height 9
click at [479, 182] on div at bounding box center [474, 186] width 17 height 17
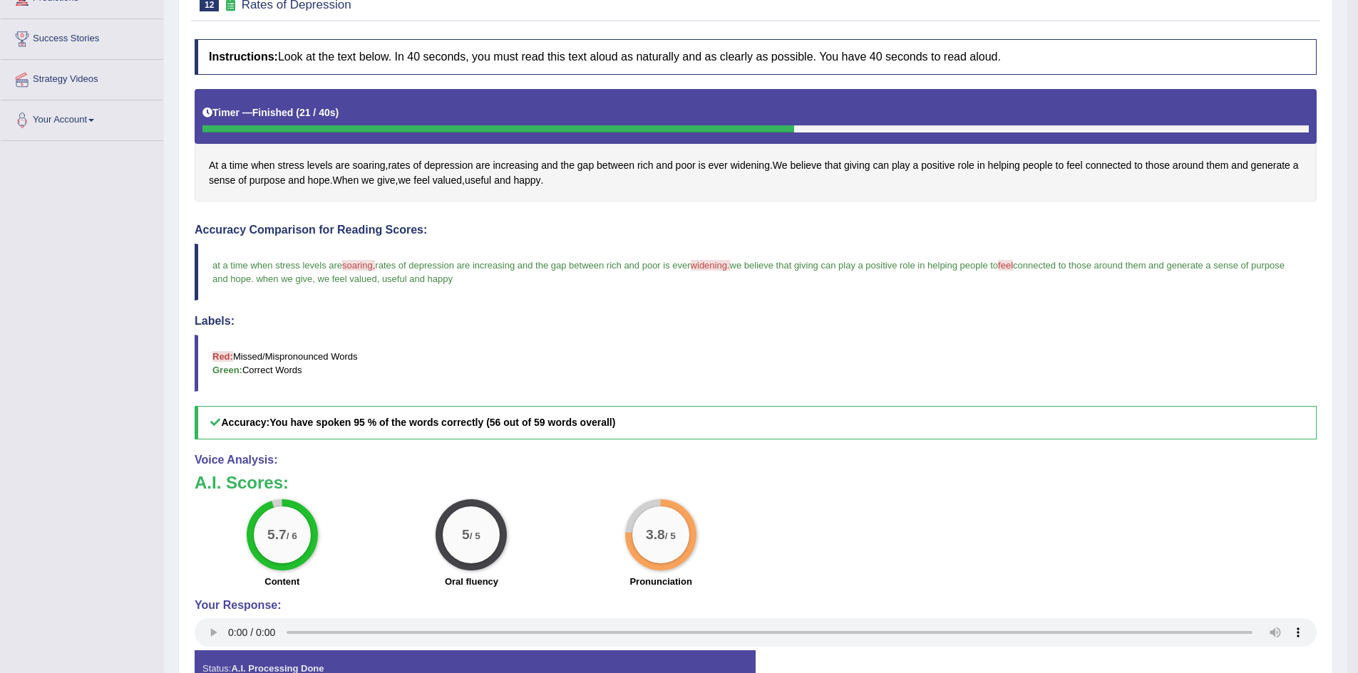
click at [768, 302] on div "Accuracy Comparison for Reading Scores: at a time when stress levels are soarin…" at bounding box center [756, 332] width 1122 height 216
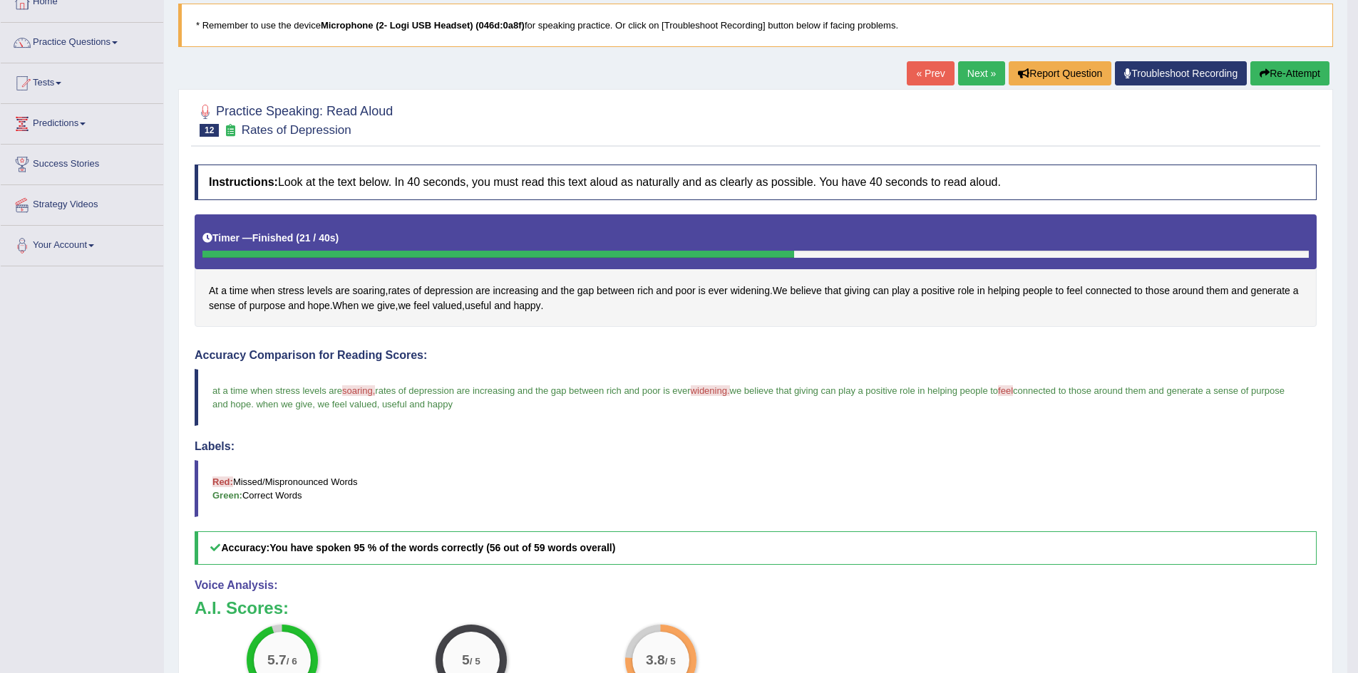
scroll to position [0, 0]
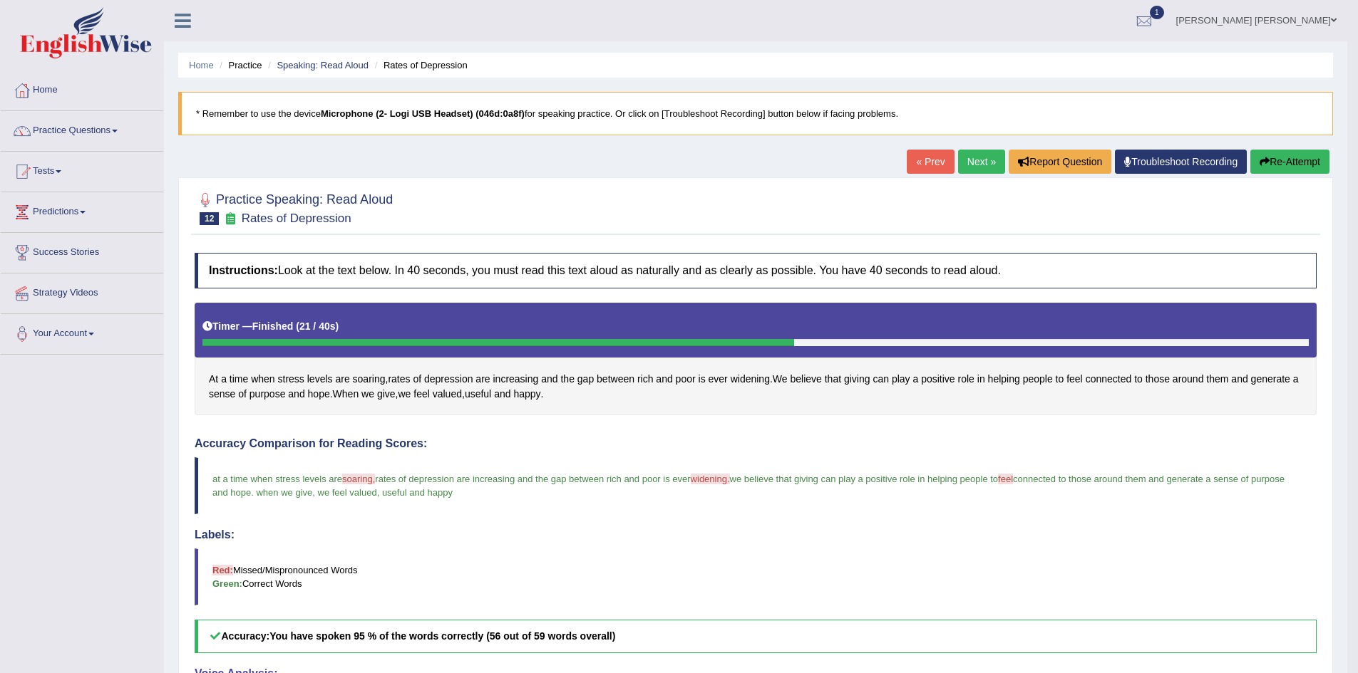
click at [332, 48] on div "Home Practice Speaking: Read Aloud Rates of Depression * Remember to use the de…" at bounding box center [755, 469] width 1183 height 939
click at [335, 63] on link "Speaking: Read Aloud" at bounding box center [323, 65] width 92 height 11
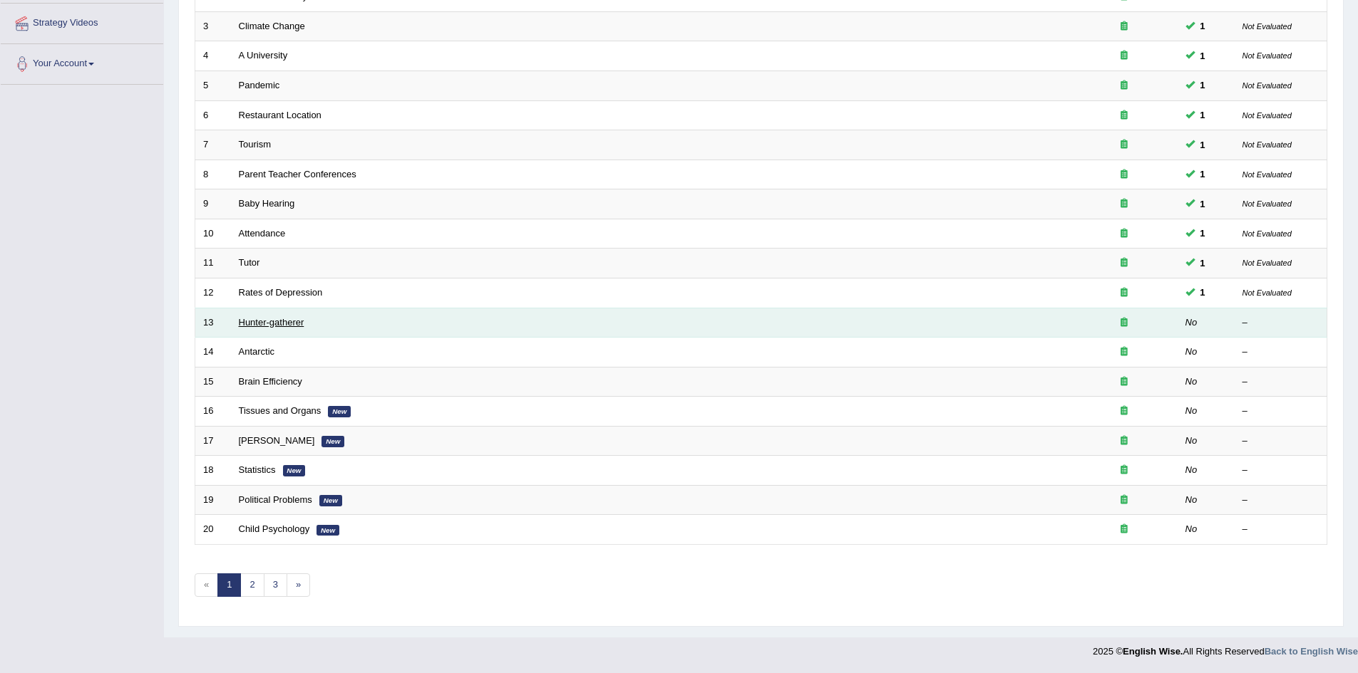
click at [250, 321] on link "Hunter-gatherer" at bounding box center [272, 322] width 66 height 11
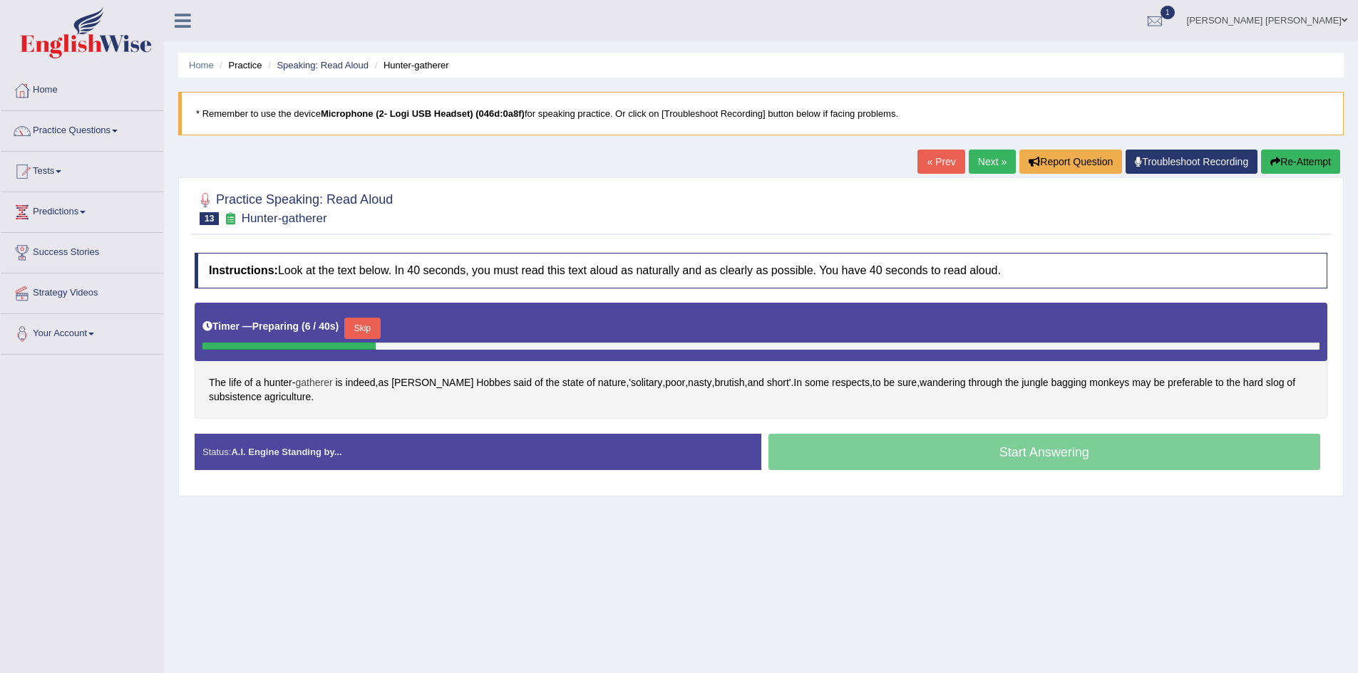
click at [307, 381] on span "gatherer" at bounding box center [313, 383] width 37 height 15
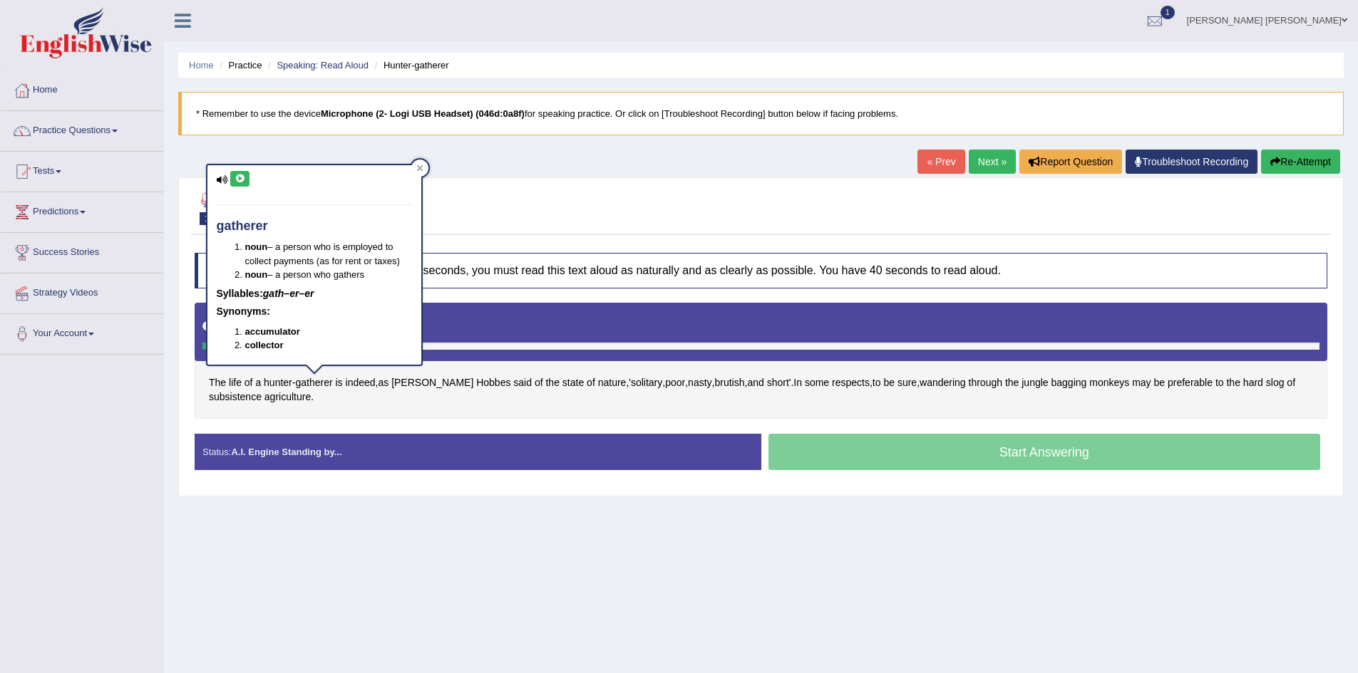
click at [240, 176] on icon at bounding box center [239, 179] width 11 height 9
click at [422, 165] on icon at bounding box center [419, 168] width 7 height 7
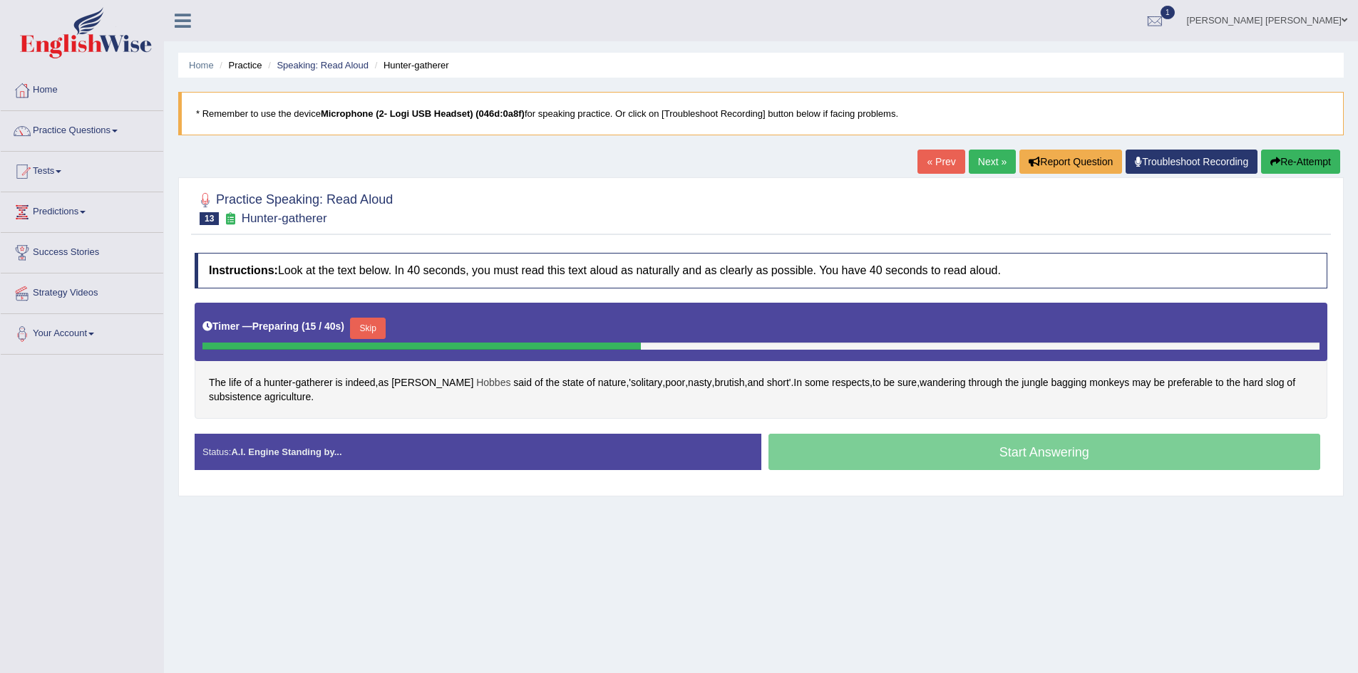
click at [476, 381] on span "Hobbes" at bounding box center [493, 383] width 34 height 15
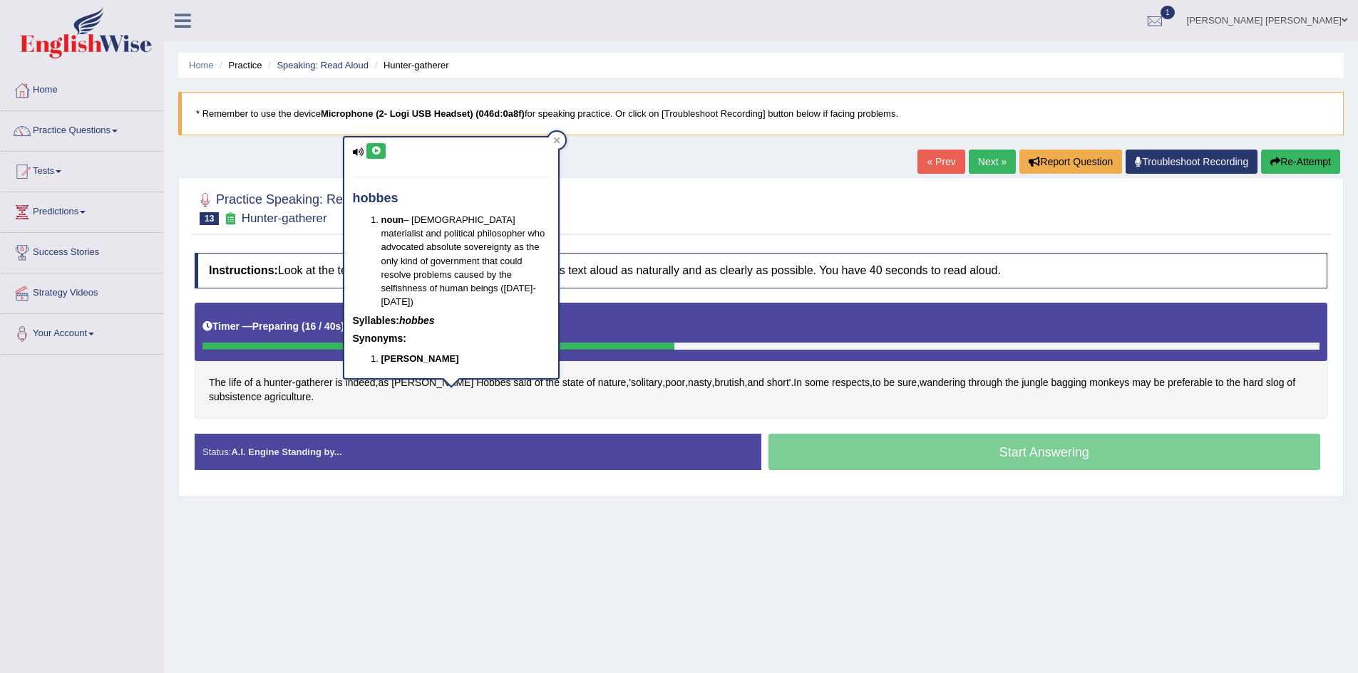
click at [376, 150] on icon at bounding box center [376, 151] width 11 height 9
click at [557, 136] on div at bounding box center [556, 140] width 17 height 17
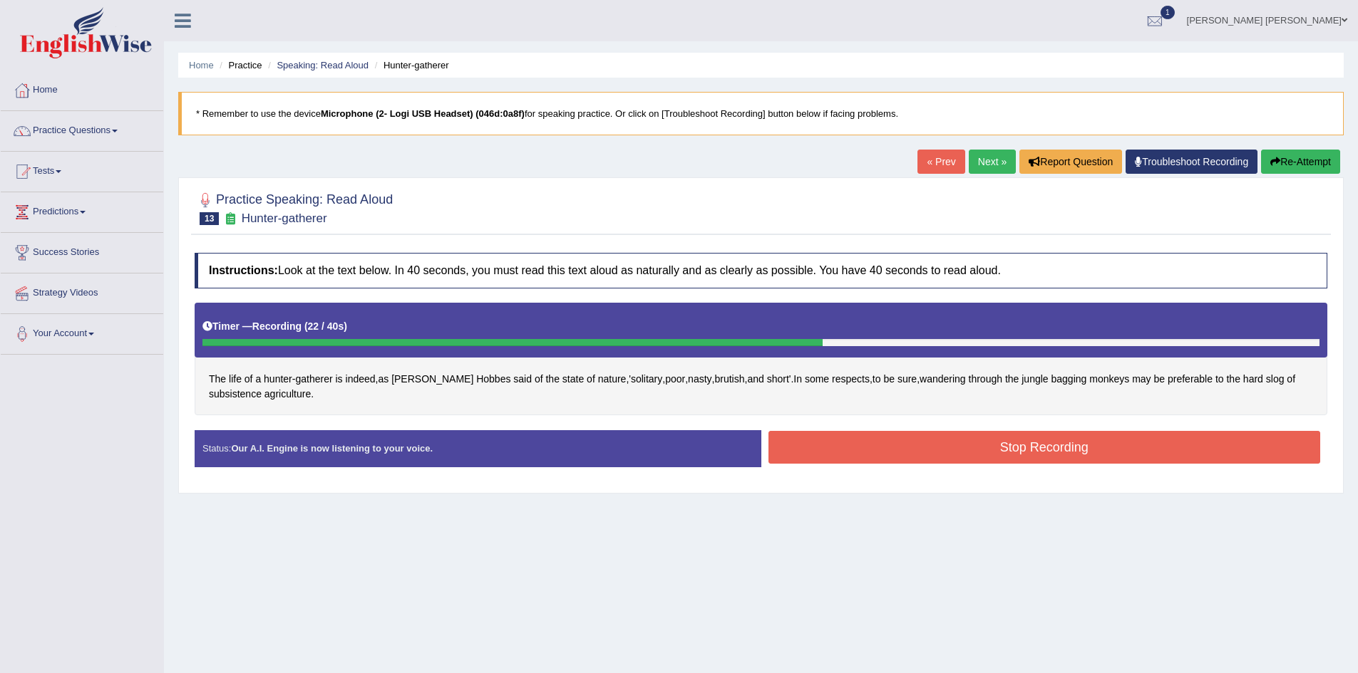
click at [998, 446] on button "Stop Recording" at bounding box center [1044, 447] width 552 height 33
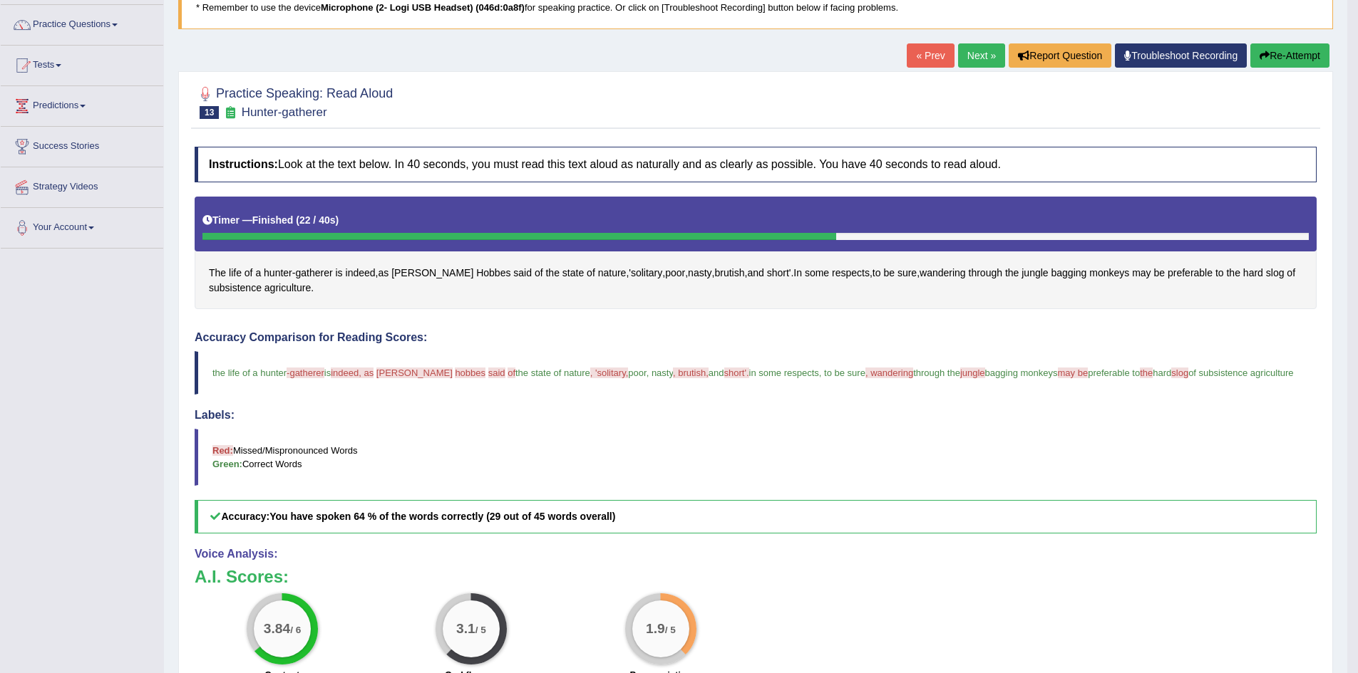
scroll to position [143, 0]
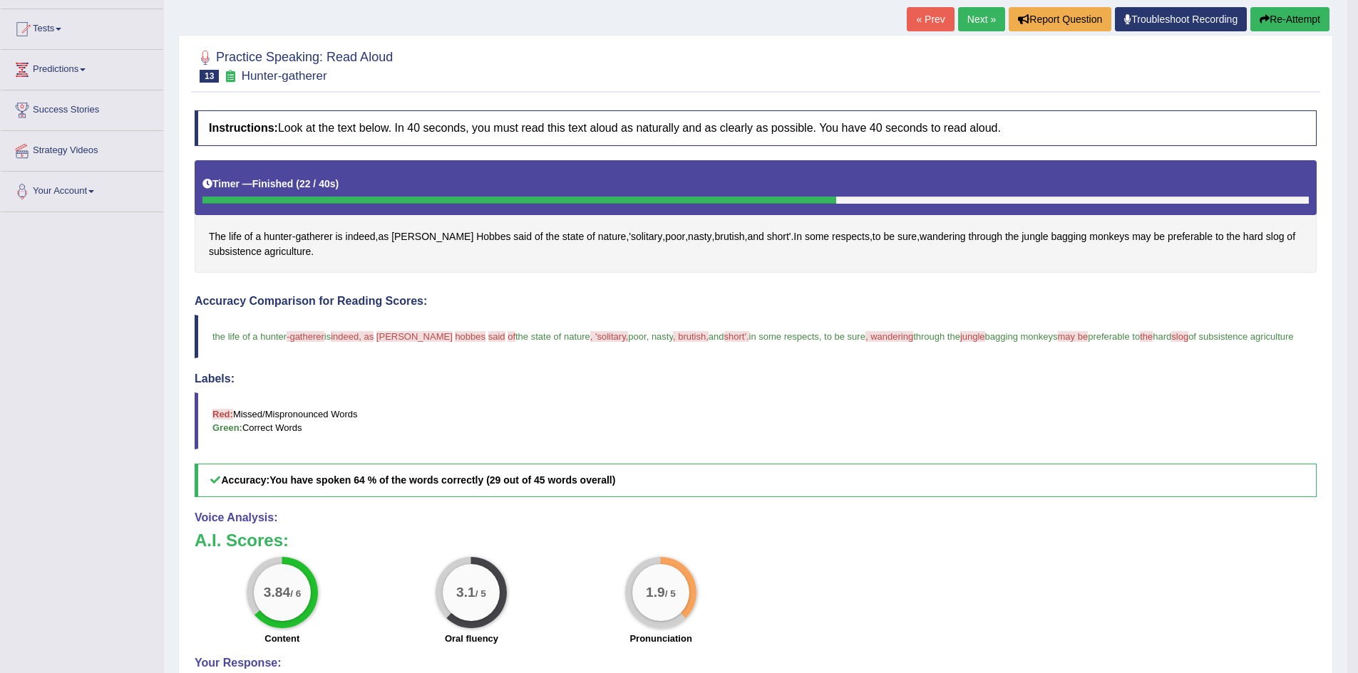
click at [1288, 28] on button "Re-Attempt" at bounding box center [1289, 19] width 79 height 24
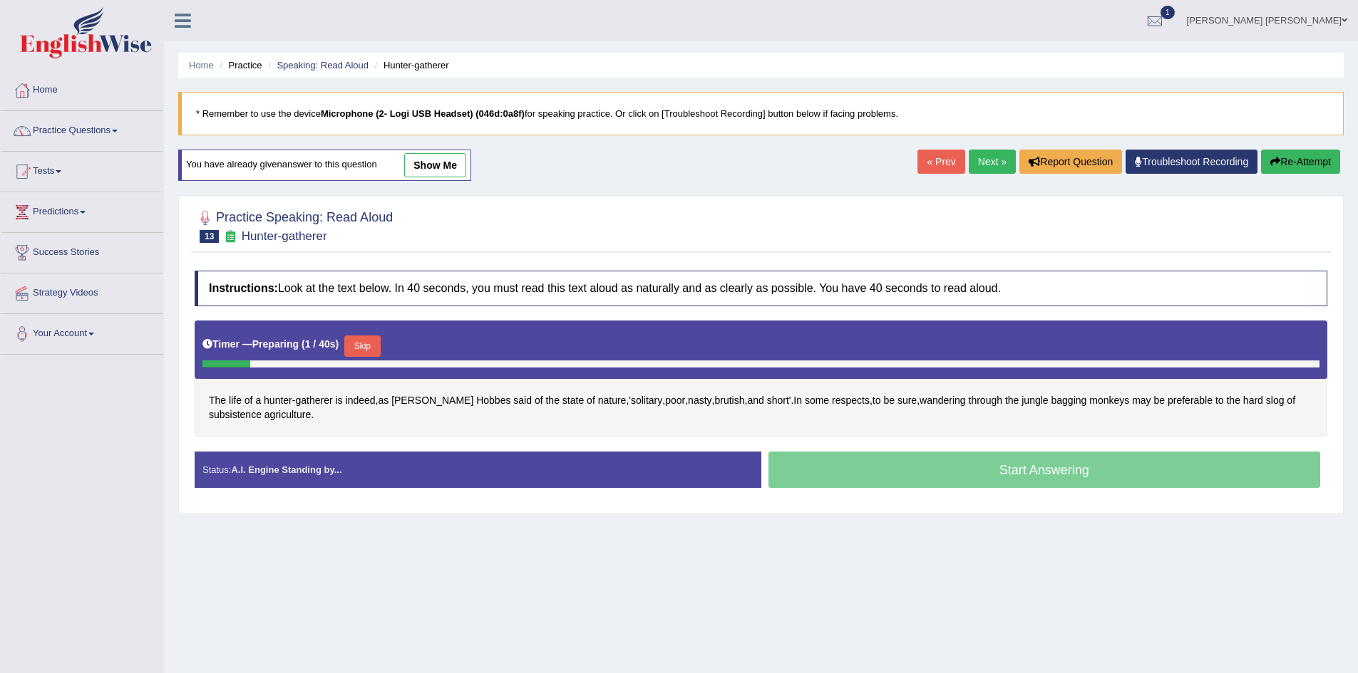
scroll to position [75, 0]
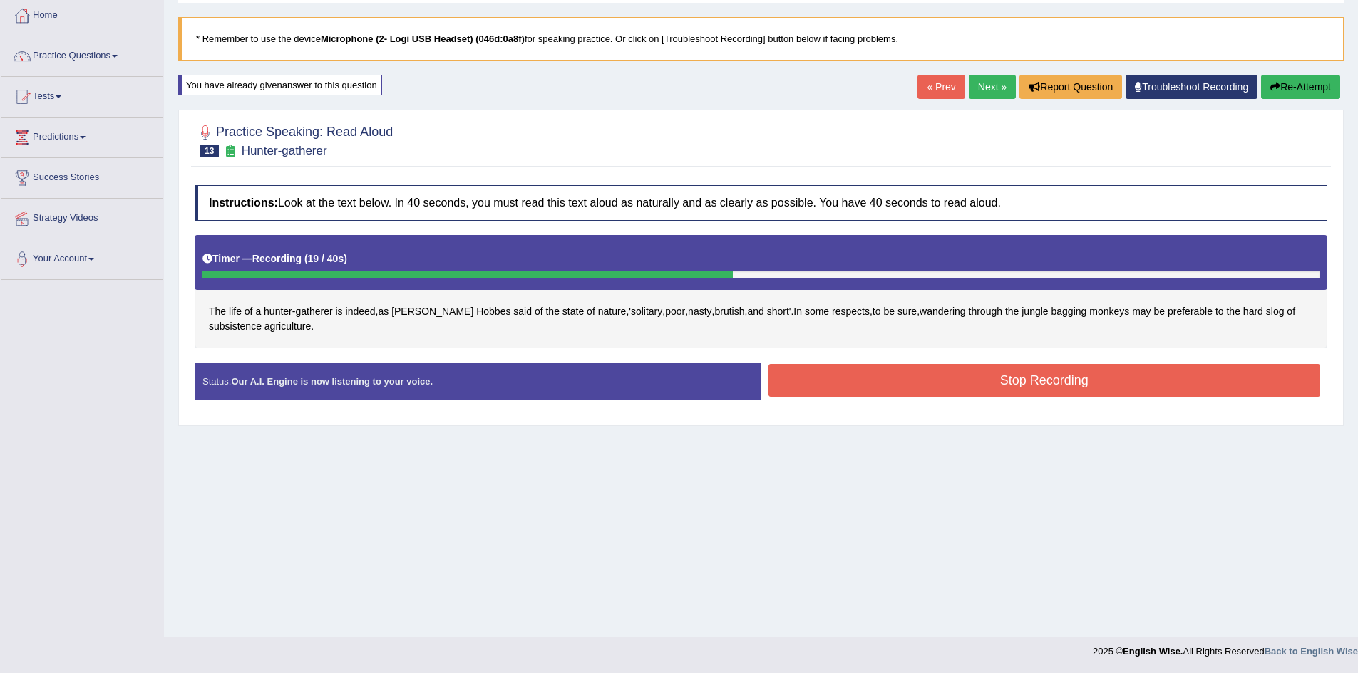
click at [1028, 379] on button "Stop Recording" at bounding box center [1044, 380] width 552 height 33
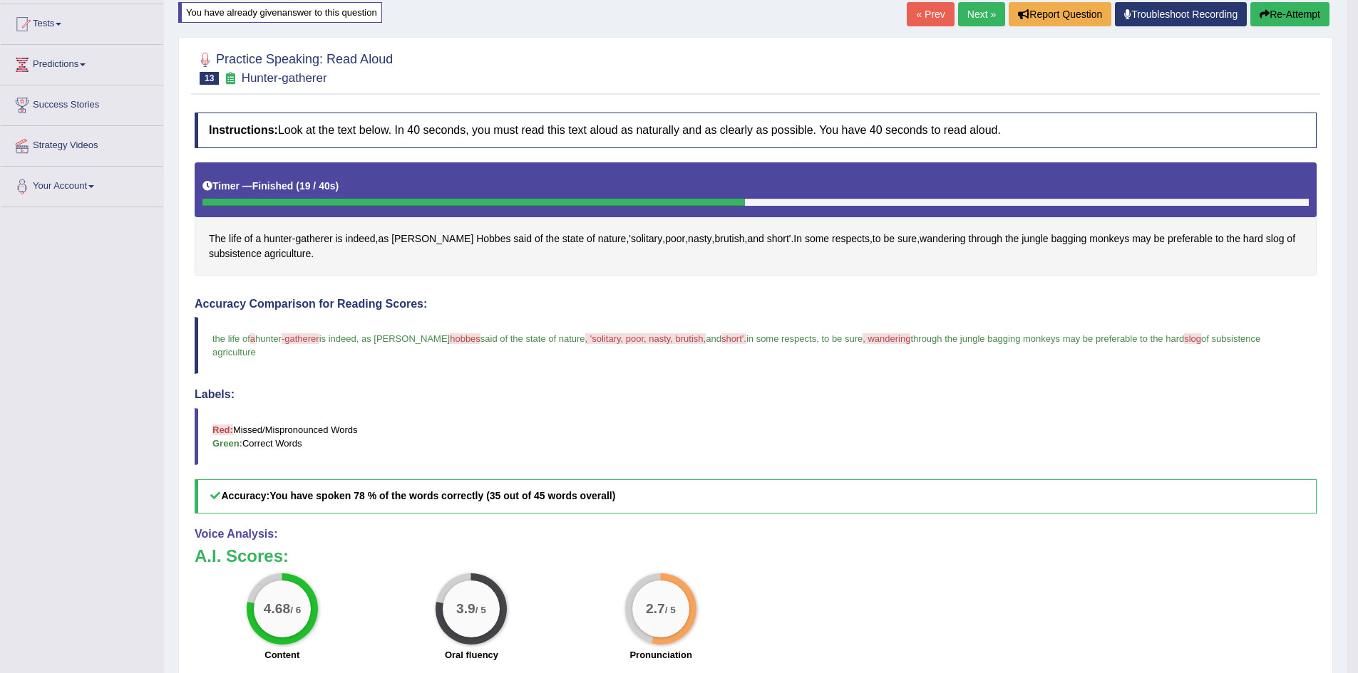
scroll to position [217, 0]
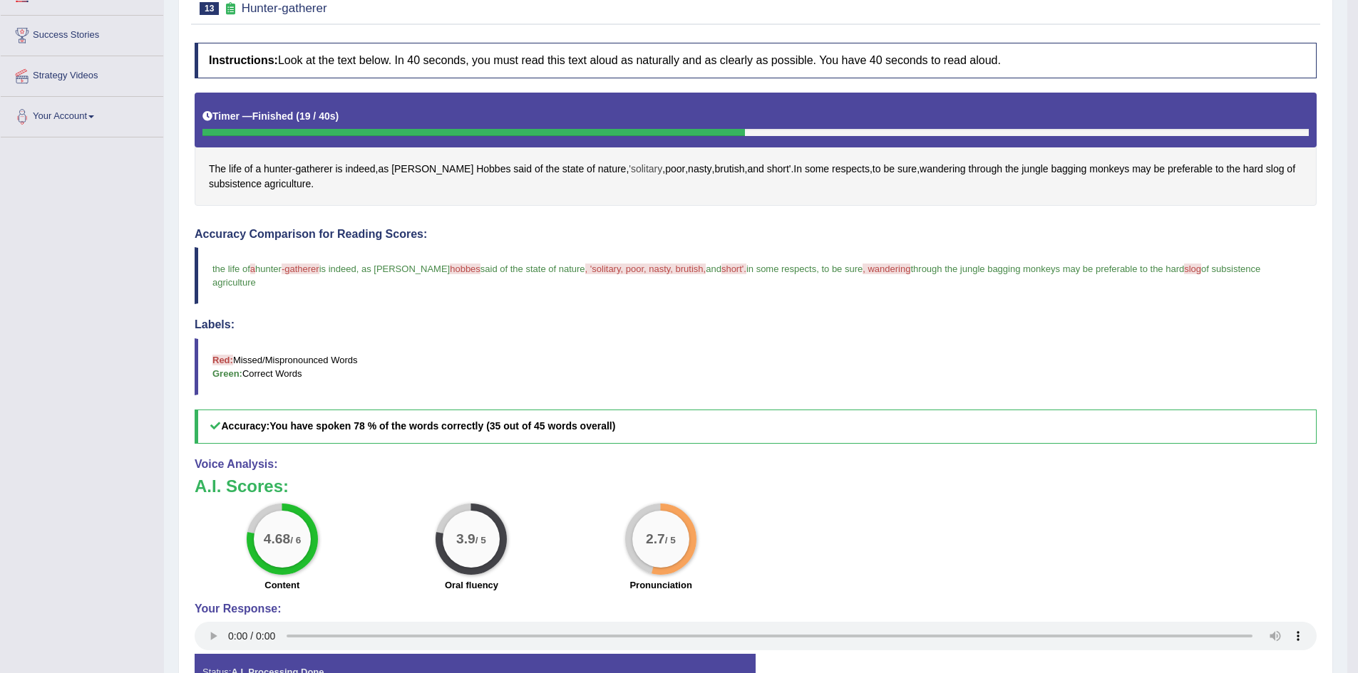
click at [629, 167] on span "'solitary" at bounding box center [645, 169] width 33 height 15
click at [587, 52] on icon at bounding box center [587, 54] width 11 height 9
click at [665, 167] on span "poor" at bounding box center [675, 169] width 20 height 15
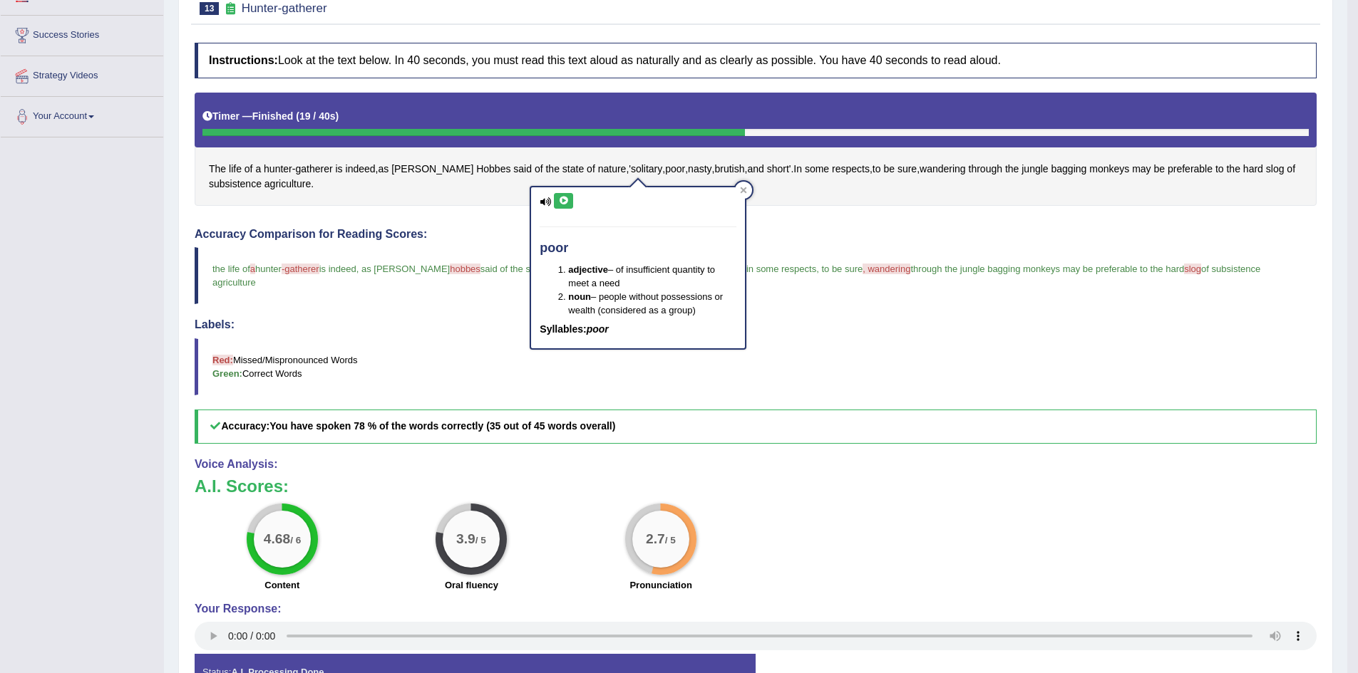
click at [558, 197] on icon at bounding box center [563, 201] width 11 height 9
click at [629, 169] on span "'solitary" at bounding box center [645, 169] width 33 height 15
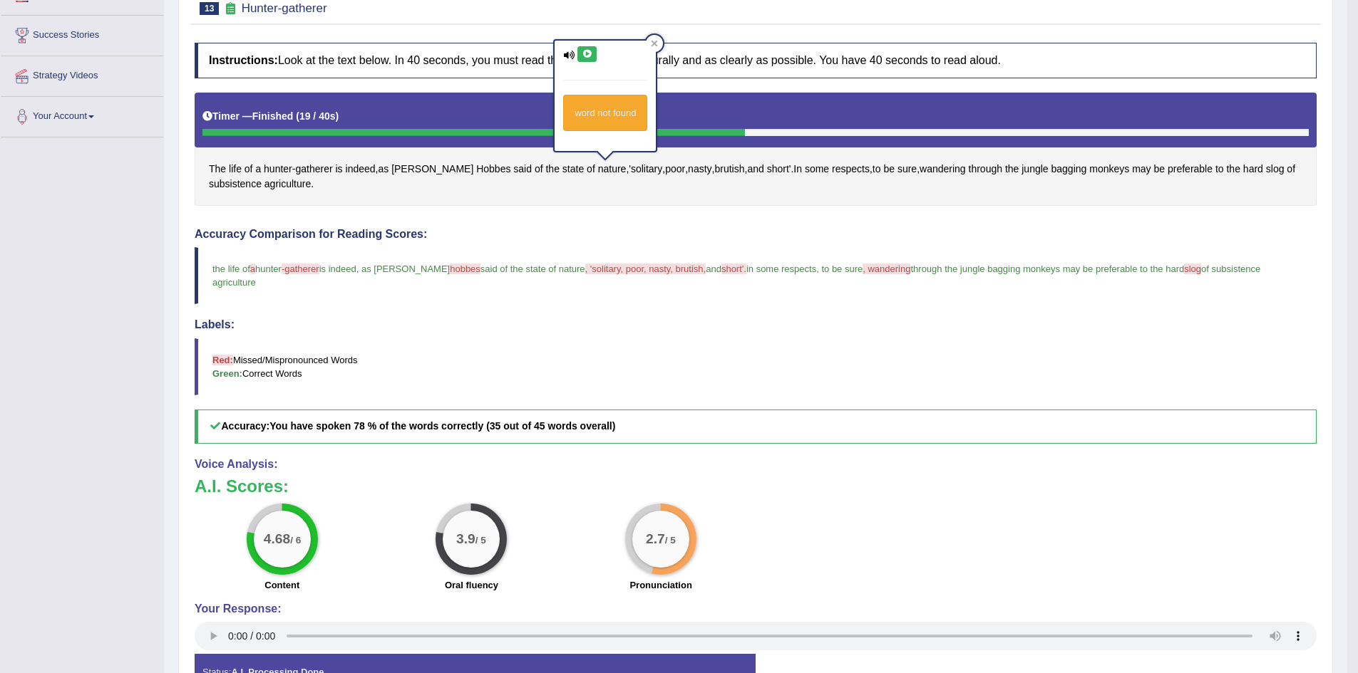
click at [590, 52] on icon at bounding box center [587, 54] width 11 height 9
click at [688, 167] on span "nasty" at bounding box center [700, 169] width 24 height 15
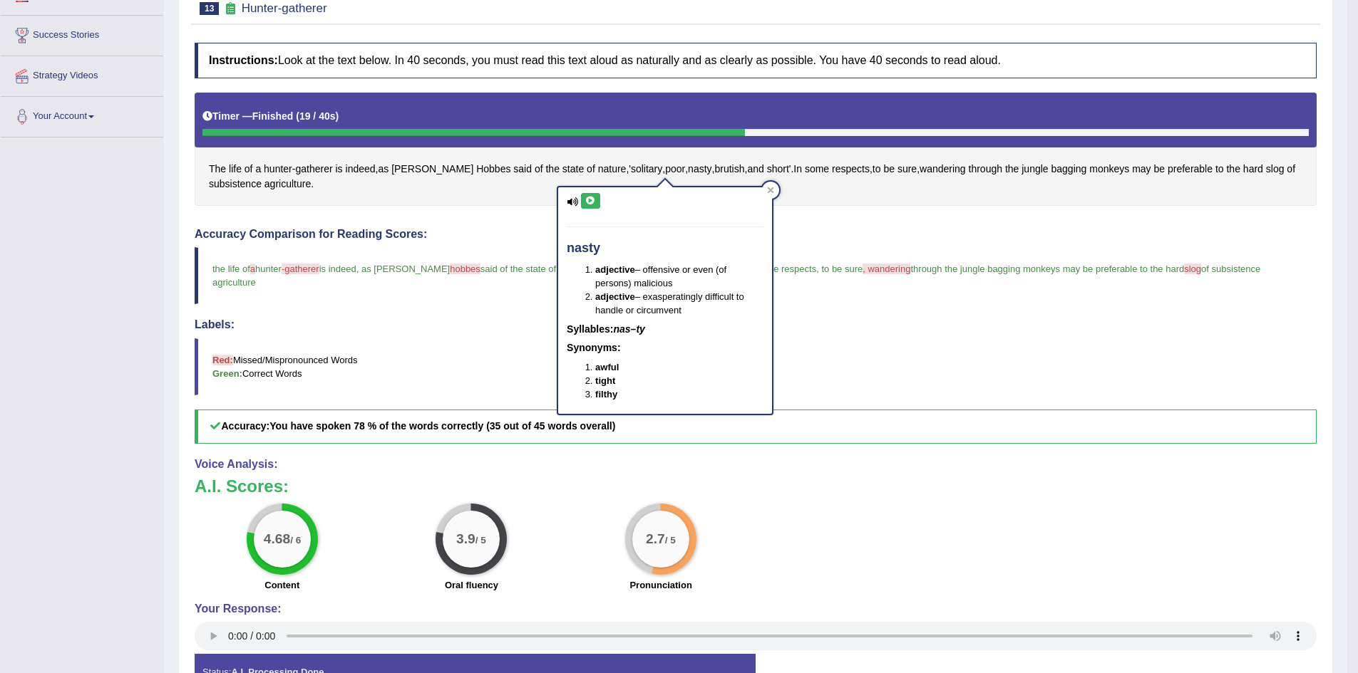
click at [593, 200] on icon at bounding box center [590, 201] width 11 height 9
click at [714, 169] on span "brutish" at bounding box center [729, 169] width 30 height 15
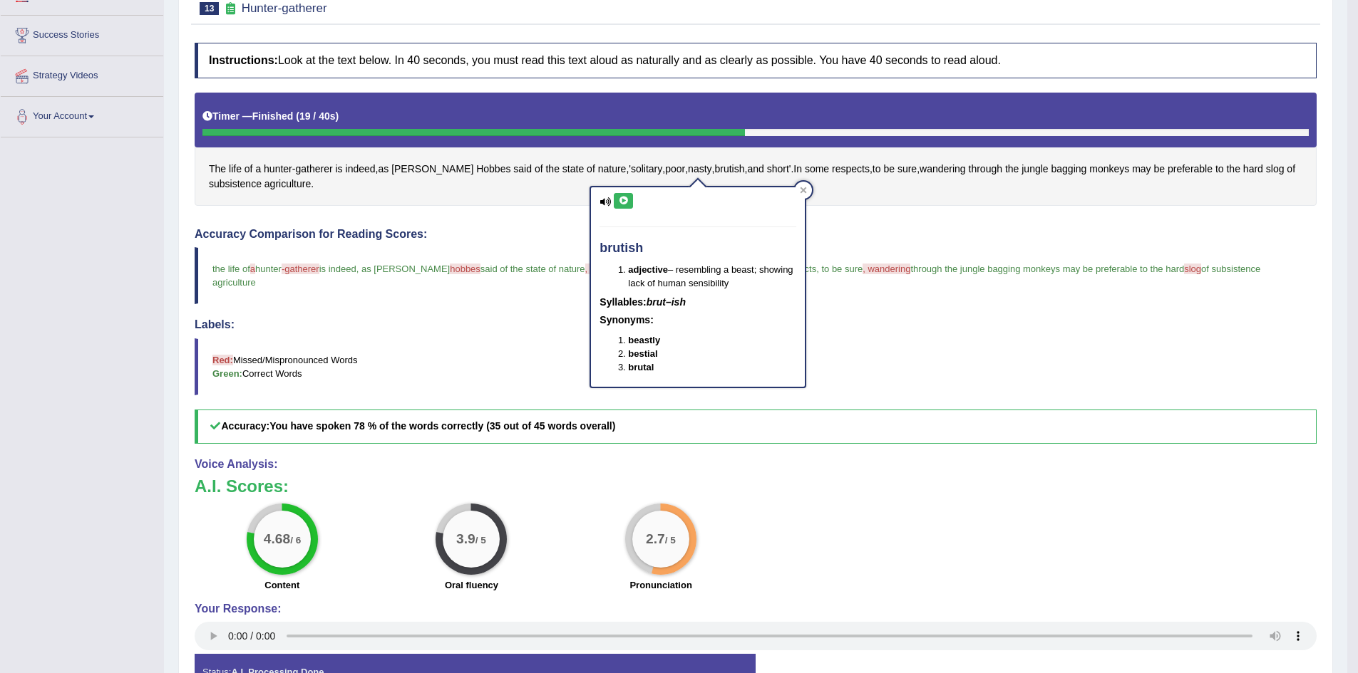
click at [624, 200] on icon at bounding box center [623, 201] width 11 height 9
click at [763, 177] on div "brutish adjective – resembling a beast; showing lack of human sensibility Sylla…" at bounding box center [697, 283] width 217 height 212
click at [805, 187] on icon at bounding box center [803, 190] width 7 height 7
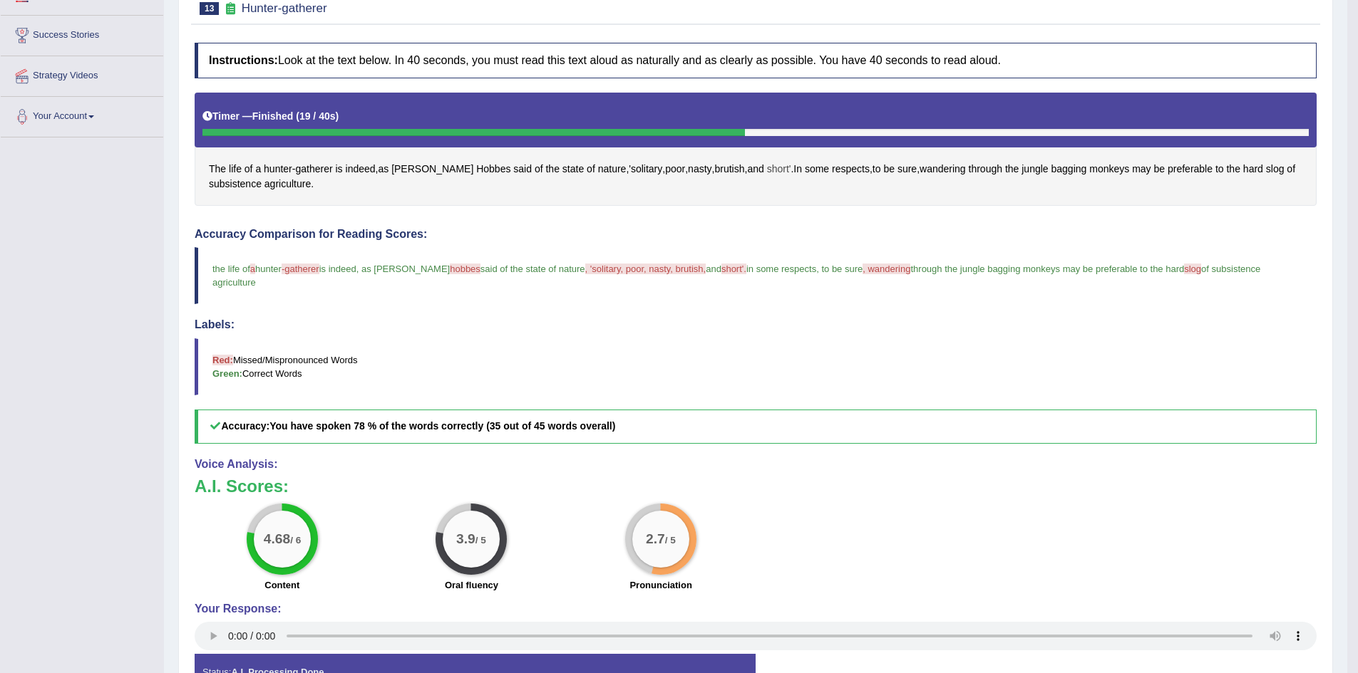
click at [767, 166] on span "short'" at bounding box center [779, 169] width 24 height 15
click at [725, 61] on button at bounding box center [730, 54] width 19 height 16
click at [732, 52] on icon at bounding box center [730, 54] width 11 height 9
click at [655, 216] on div "Instructions: Look at the text below. In 40 seconds, you must read this text al…" at bounding box center [755, 372] width 1129 height 673
click at [919, 172] on span "wandering" at bounding box center [942, 169] width 46 height 15
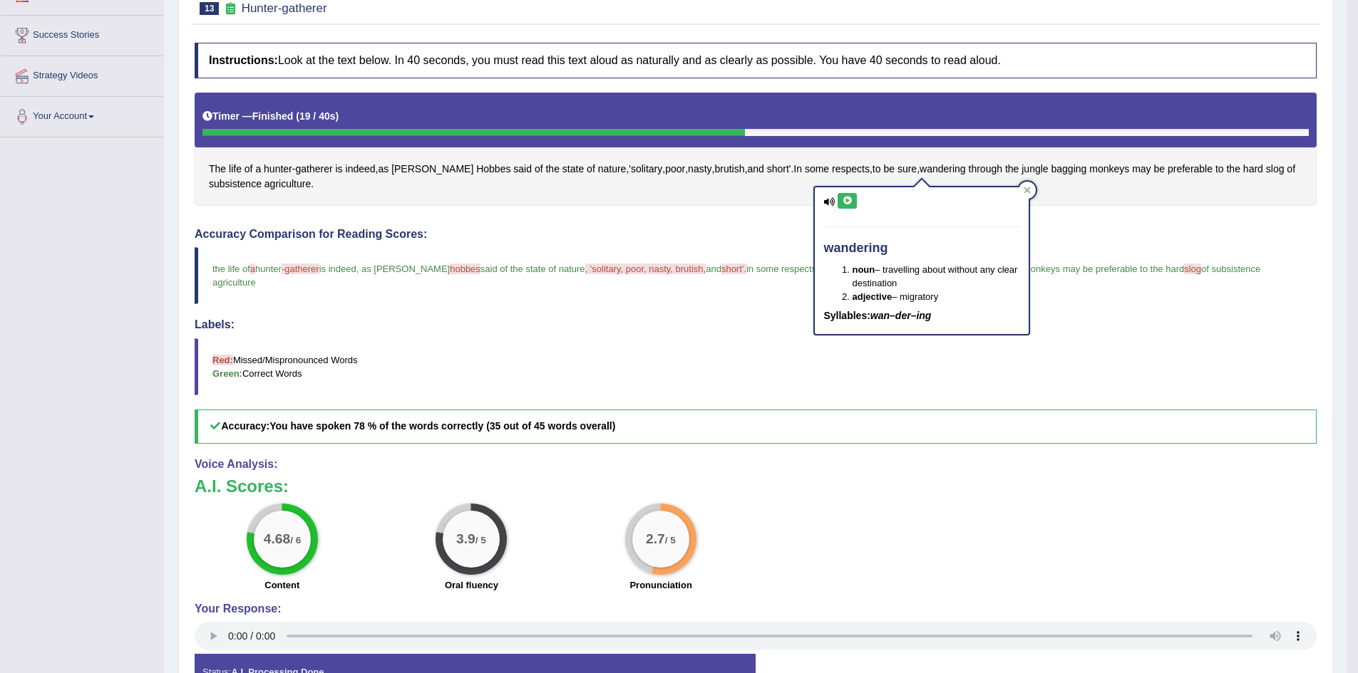
click at [849, 198] on icon at bounding box center [847, 201] width 11 height 9
click at [1028, 187] on icon at bounding box center [1026, 190] width 7 height 7
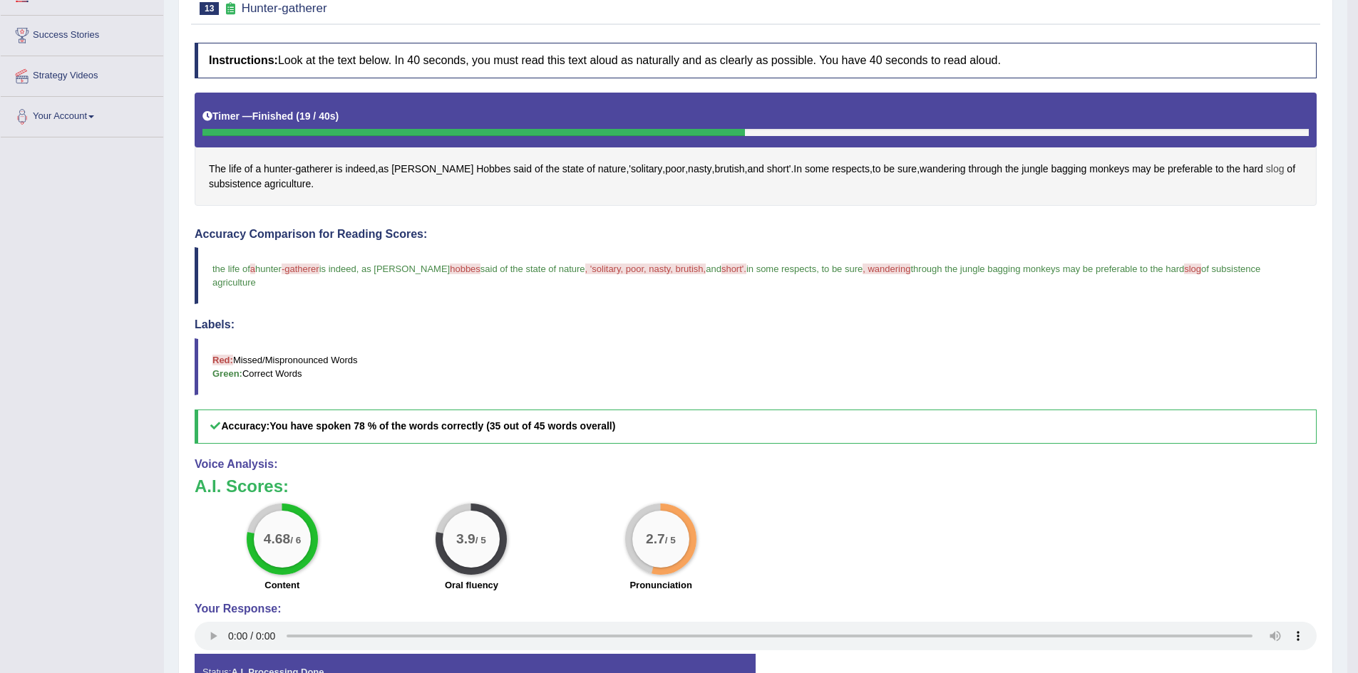
click at [1266, 167] on span "slog" at bounding box center [1275, 169] width 19 height 15
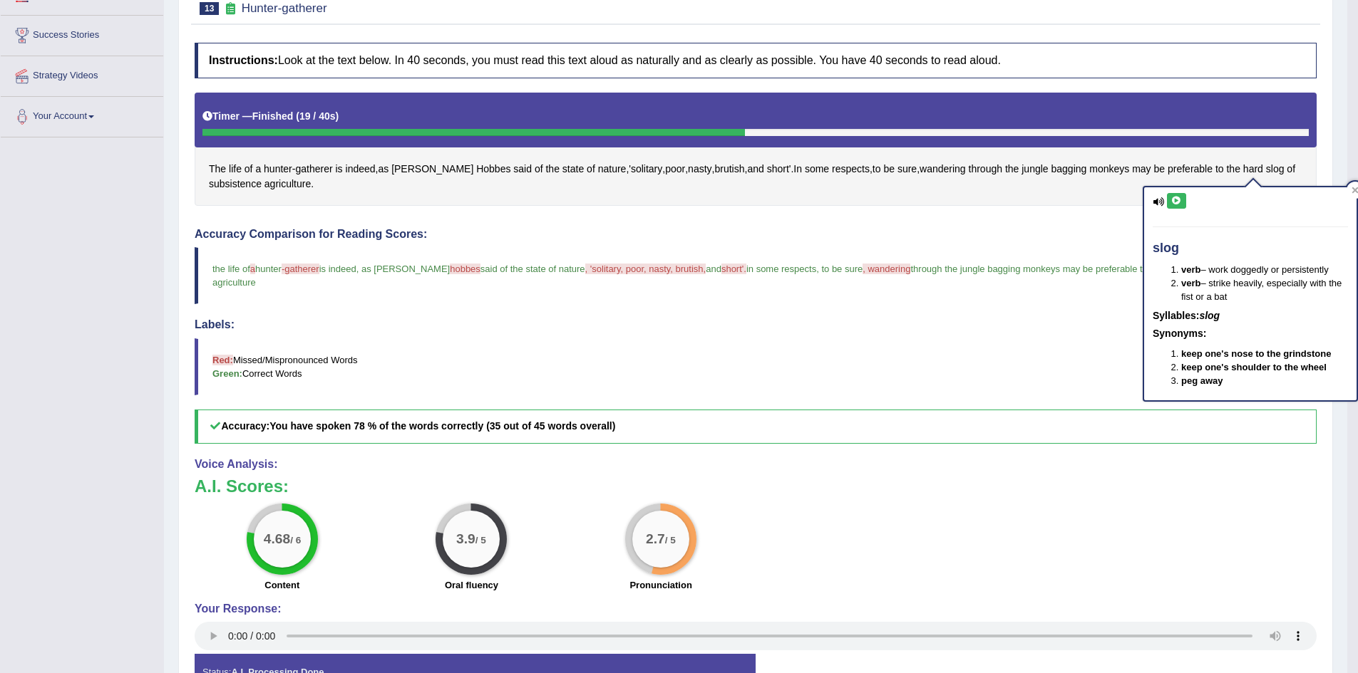
click at [1179, 203] on icon at bounding box center [1176, 201] width 11 height 9
click at [1353, 188] on icon at bounding box center [1355, 190] width 6 height 6
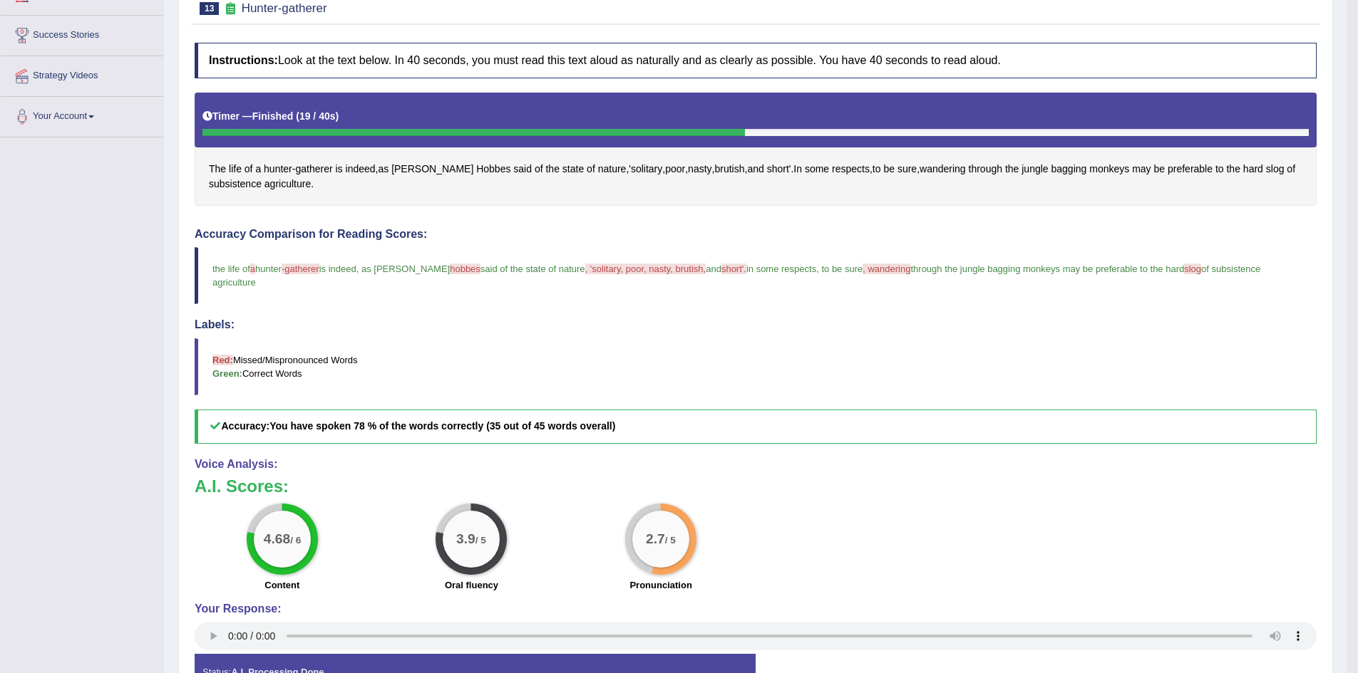
scroll to position [0, 0]
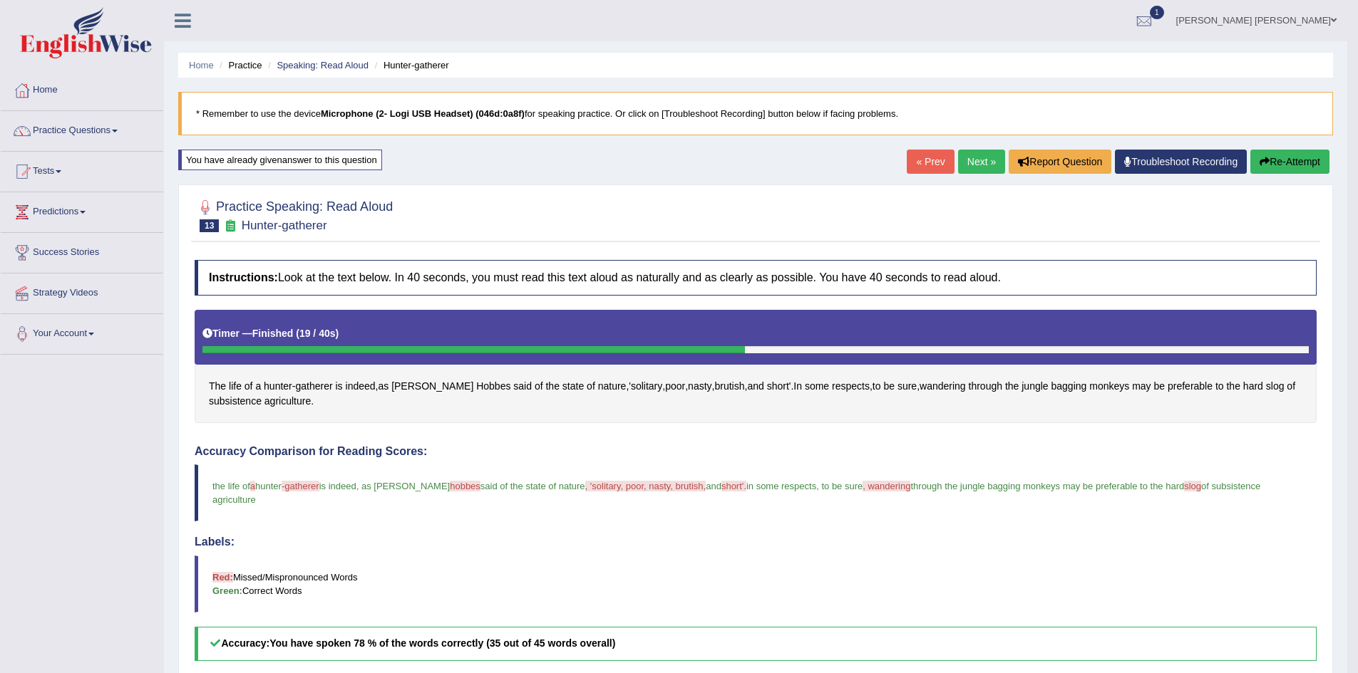
click at [344, 59] on li "Speaking: Read Aloud" at bounding box center [316, 65] width 104 height 14
click at [353, 56] on ul "Home Practice Speaking: Read Aloud Hunter-gatherer" at bounding box center [755, 65] width 1154 height 25
click at [352, 68] on link "Speaking: Read Aloud" at bounding box center [323, 65] width 92 height 11
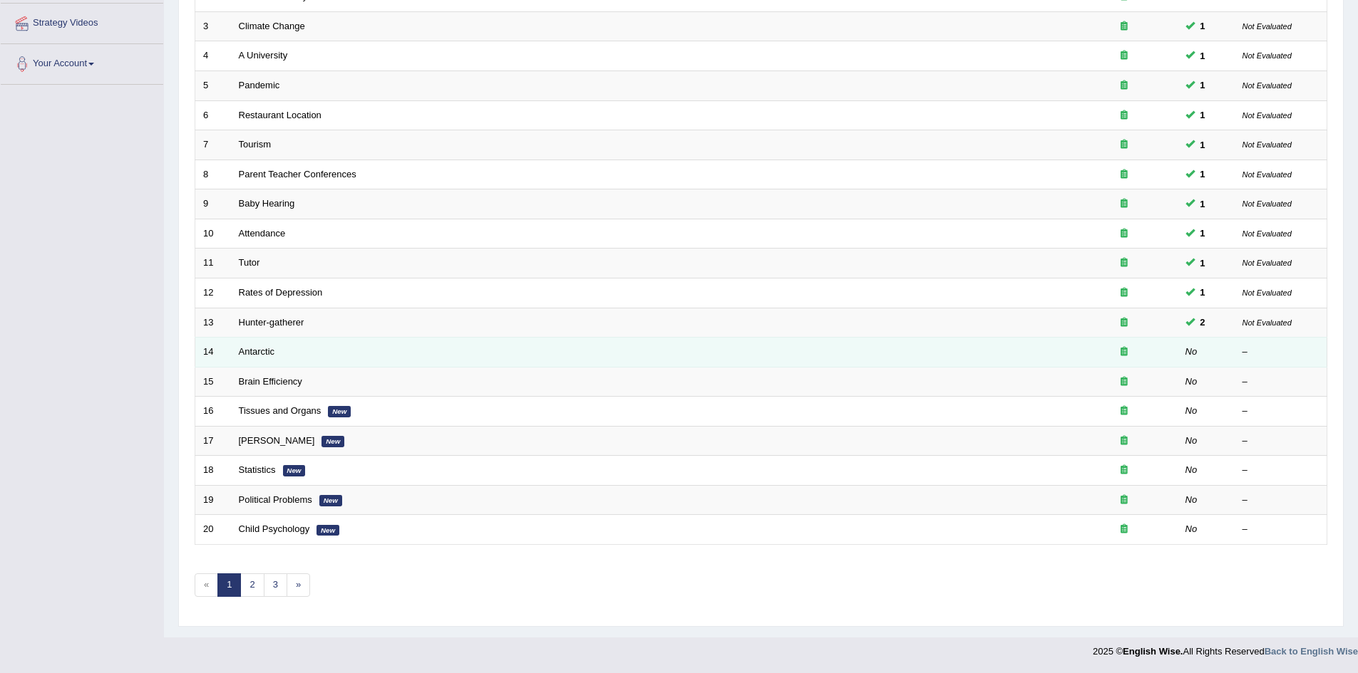
click at [257, 358] on td "Antarctic" at bounding box center [650, 353] width 839 height 30
click at [259, 353] on link "Antarctic" at bounding box center [257, 351] width 36 height 11
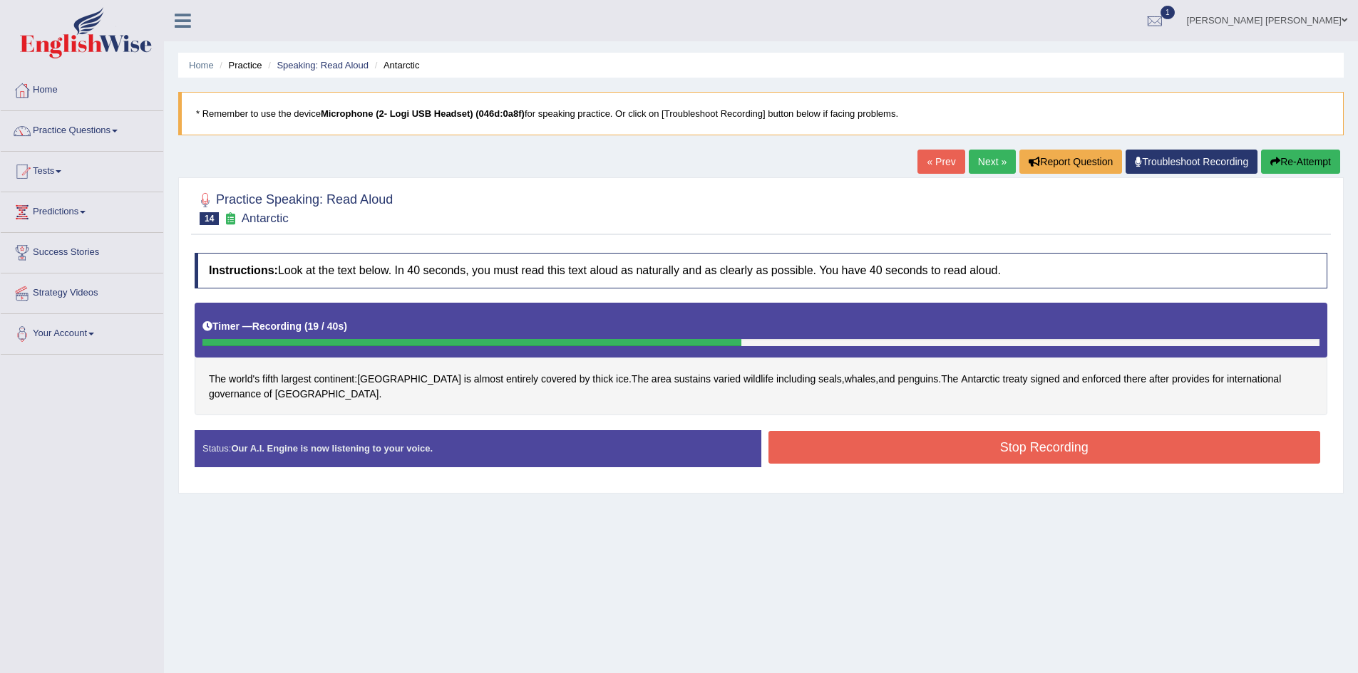
click at [941, 448] on button "Stop Recording" at bounding box center [1044, 447] width 552 height 33
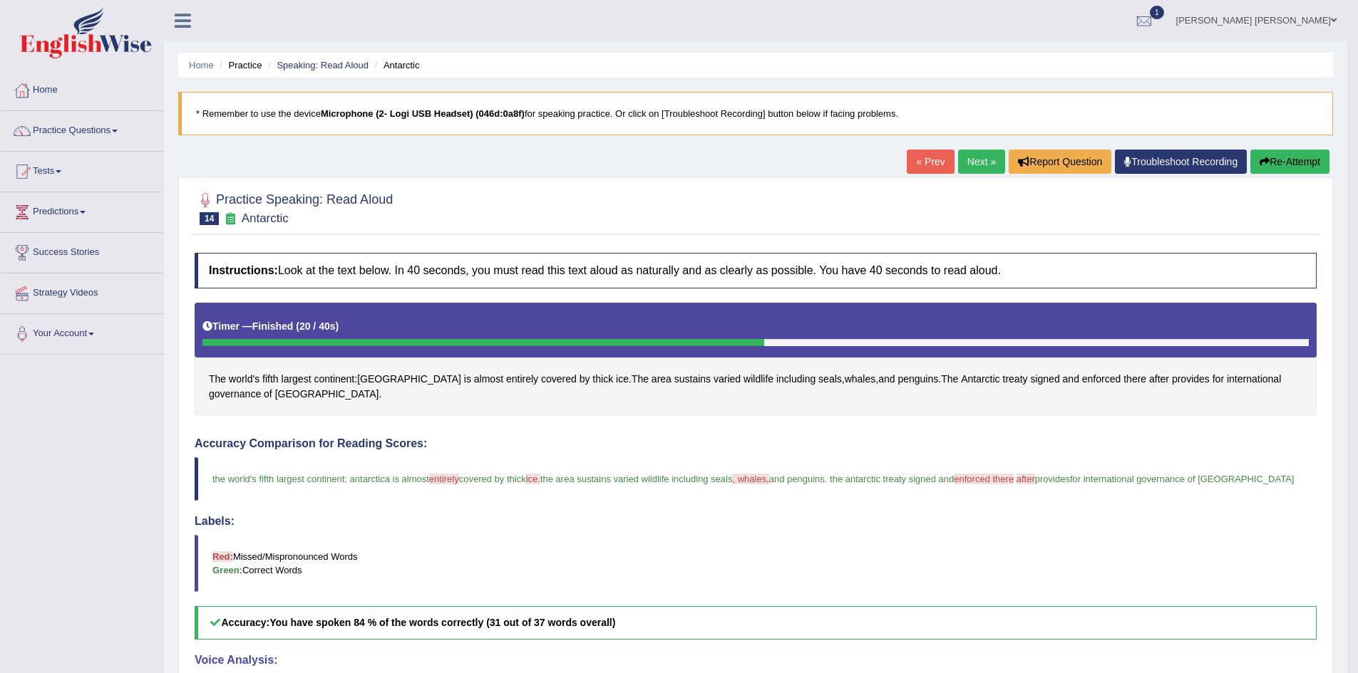
click at [1287, 165] on button "Re-Attempt" at bounding box center [1289, 162] width 79 height 24
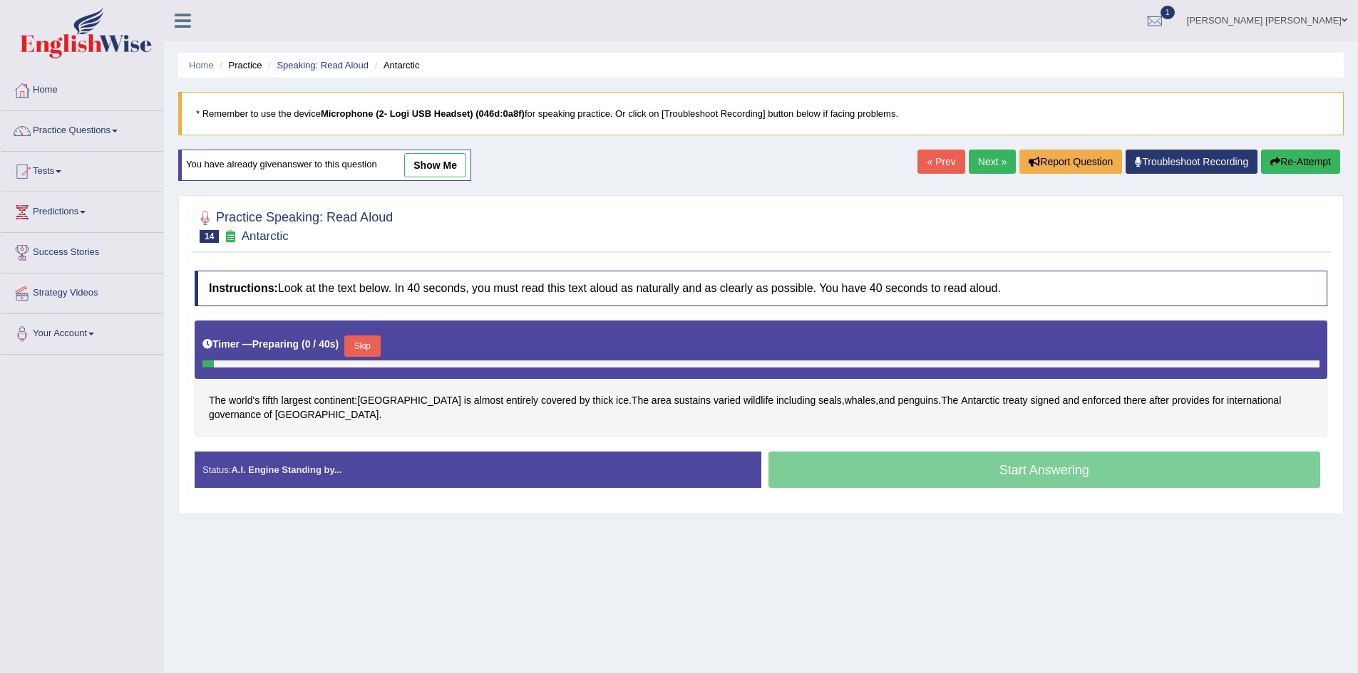
click at [372, 348] on button "Skip" at bounding box center [362, 346] width 36 height 21
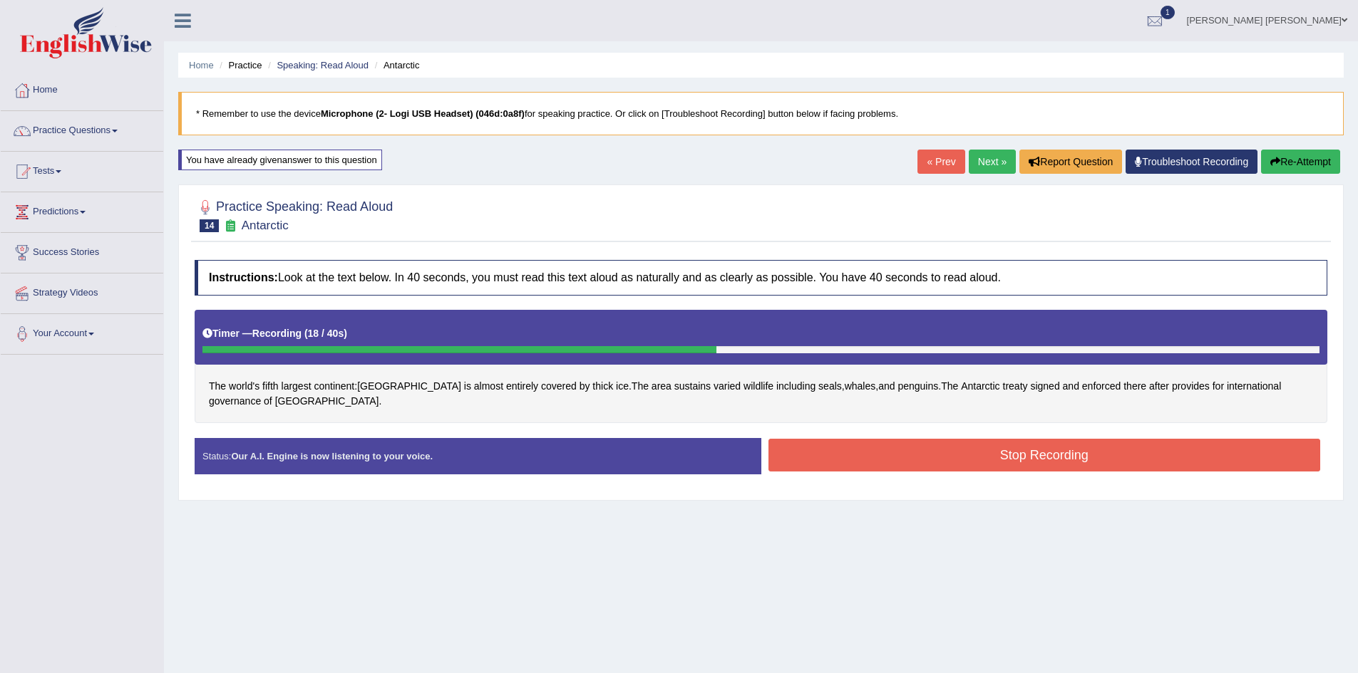
click at [1019, 457] on button "Stop Recording" at bounding box center [1044, 455] width 552 height 33
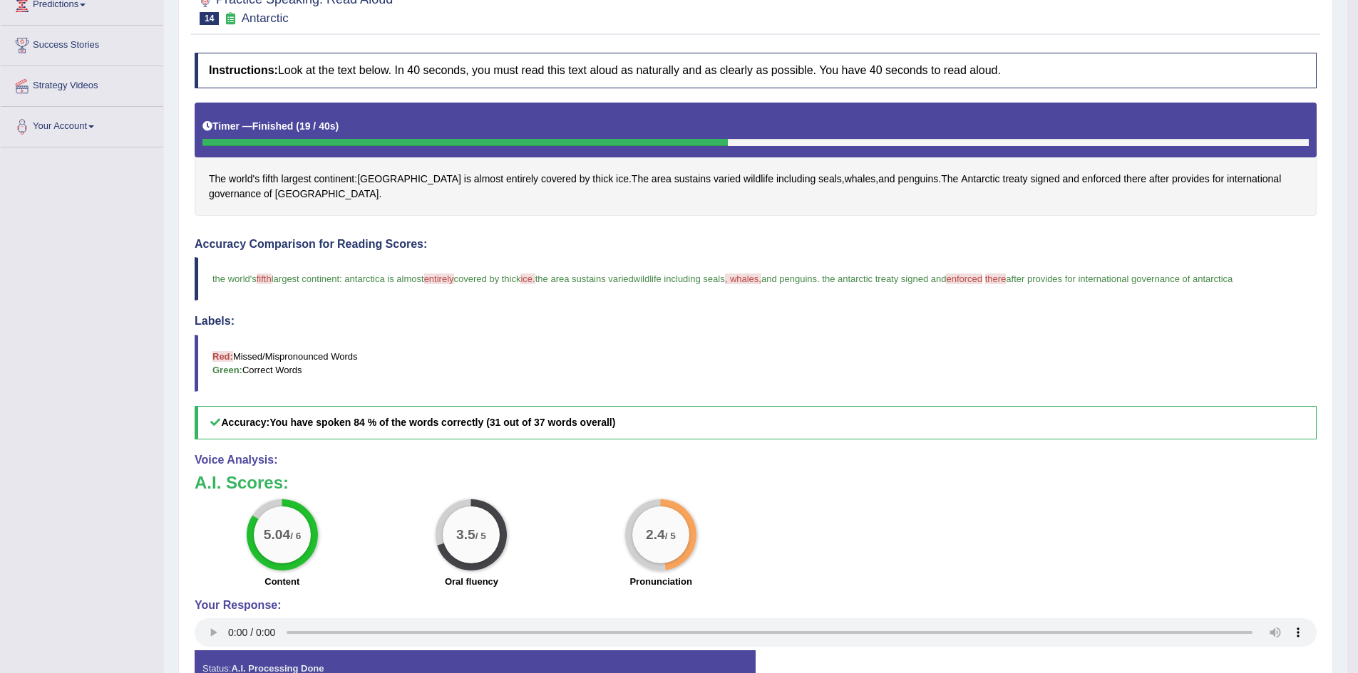
scroll to position [214, 0]
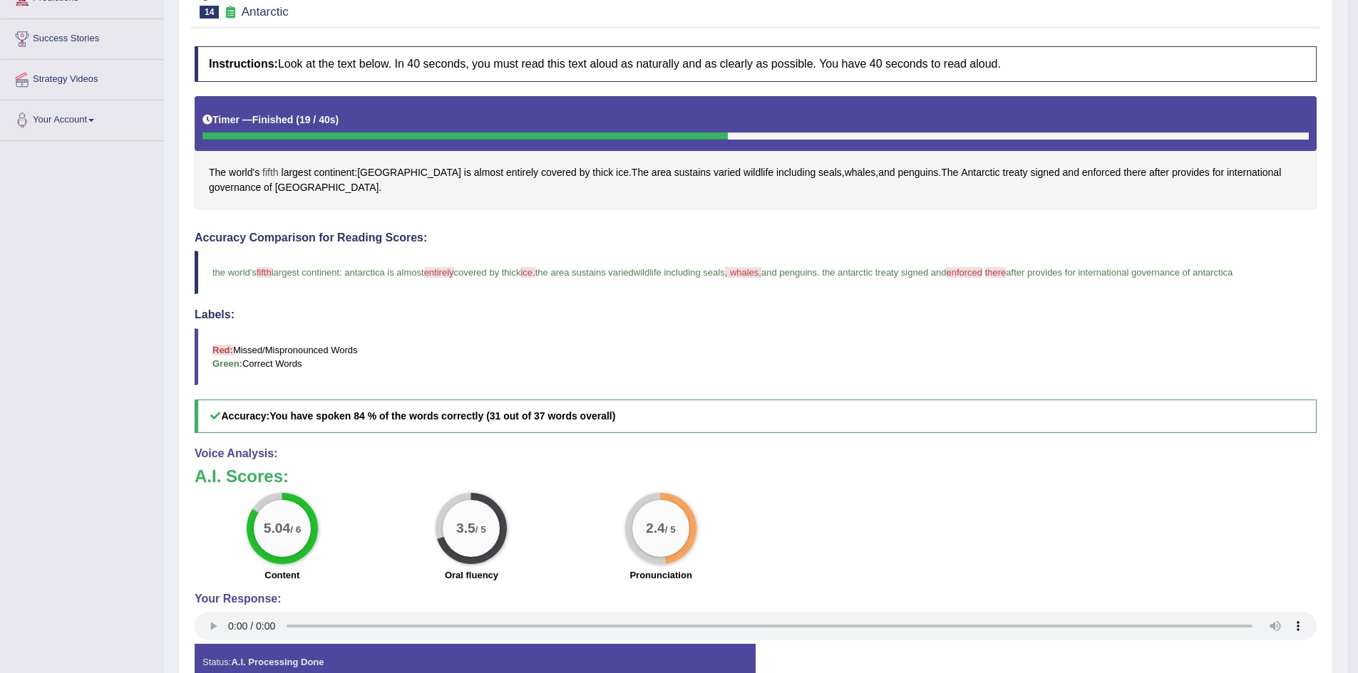
click at [272, 172] on span "fifth" at bounding box center [270, 172] width 16 height 15
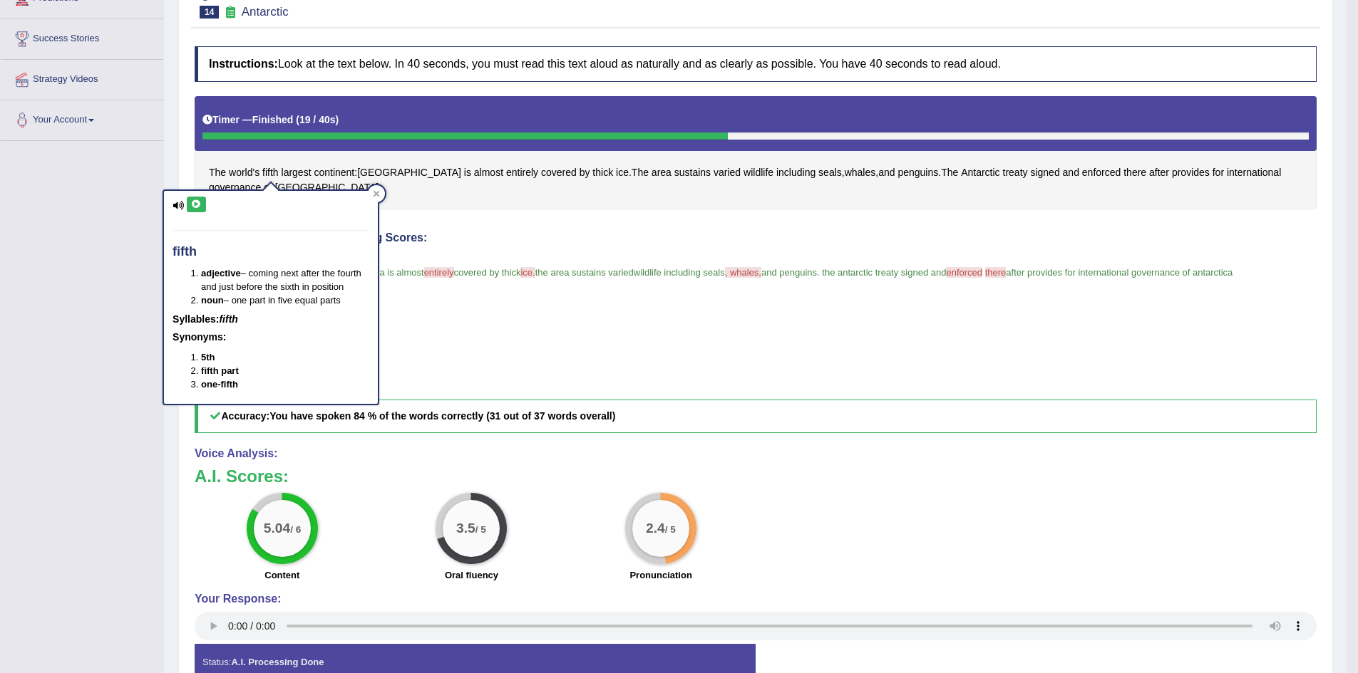
click at [195, 205] on icon at bounding box center [196, 204] width 11 height 9
click at [506, 174] on span "entirely" at bounding box center [522, 172] width 32 height 15
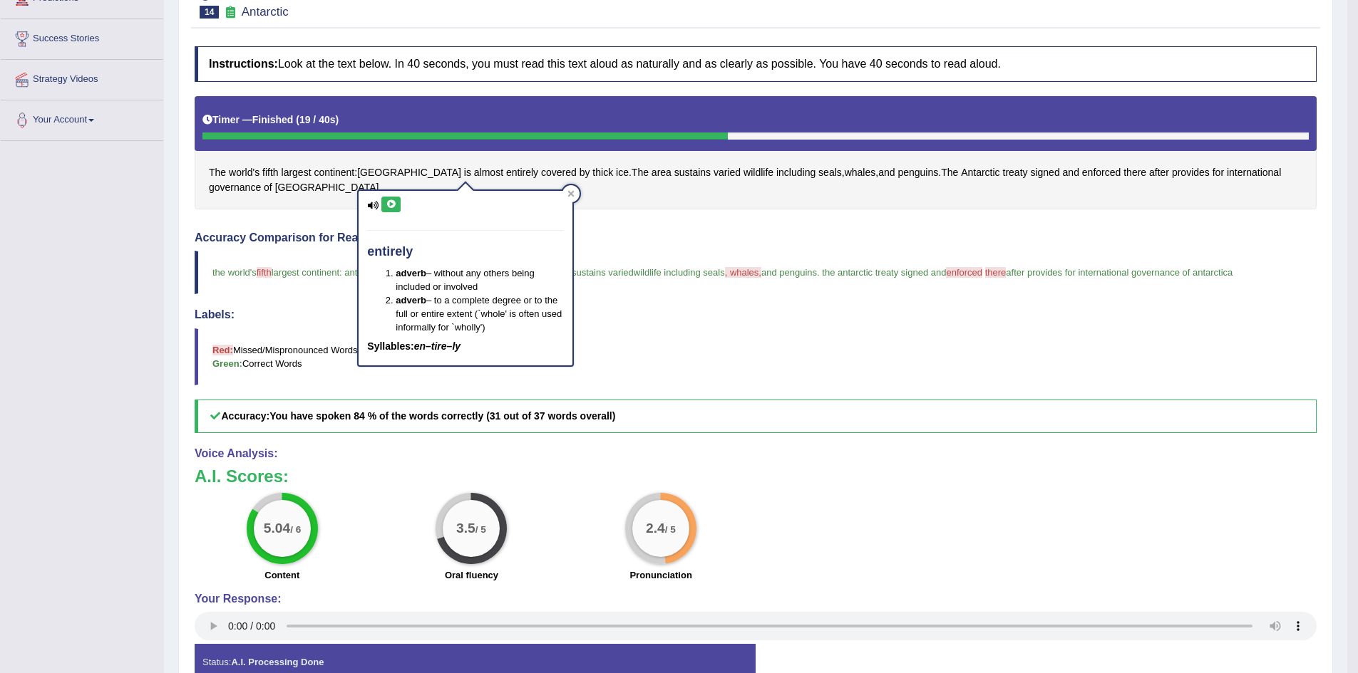
click at [391, 205] on icon at bounding box center [391, 204] width 11 height 9
click at [577, 190] on div at bounding box center [570, 193] width 17 height 17
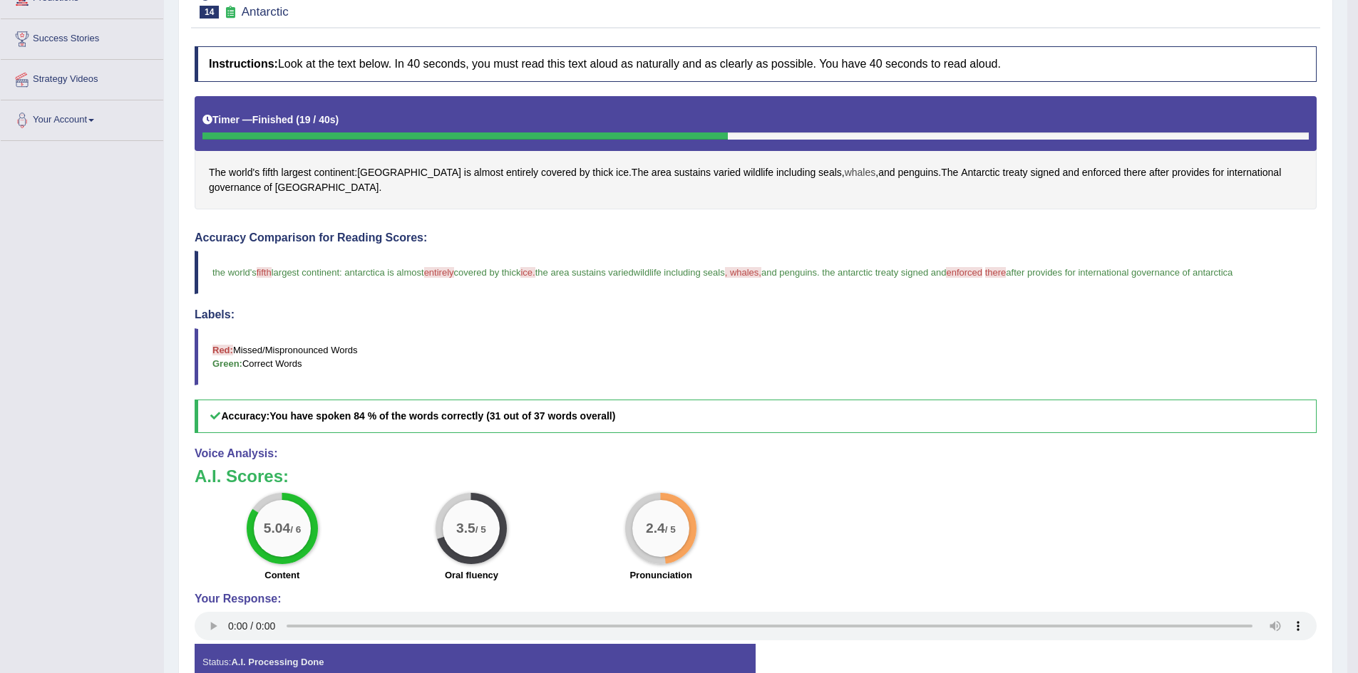
click at [844, 173] on span "whales" at bounding box center [859, 172] width 31 height 15
click at [807, 52] on icon at bounding box center [806, 48] width 11 height 9
click at [720, 224] on div "Instructions: Look at the text below. In 40 seconds, you must read this text al…" at bounding box center [755, 369] width 1129 height 660
click at [1082, 170] on span "enforced" at bounding box center [1101, 172] width 38 height 15
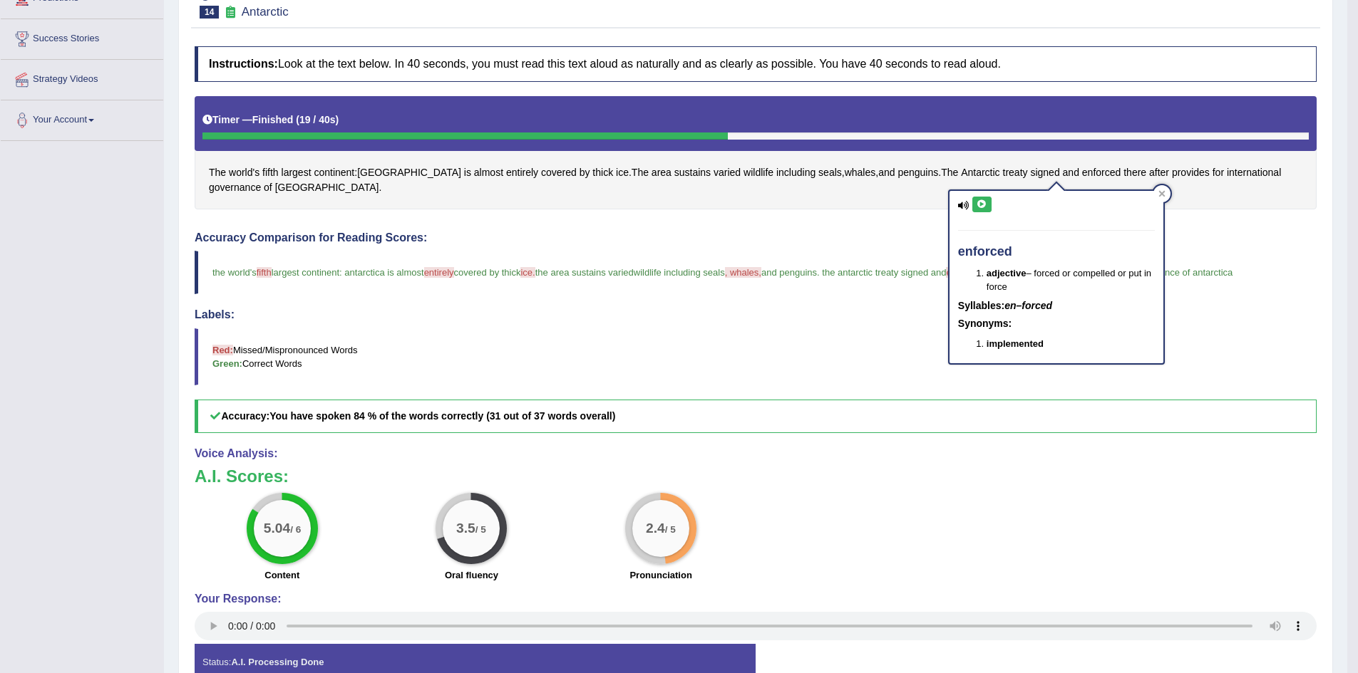
click at [983, 201] on icon at bounding box center [981, 204] width 11 height 9
click at [1123, 172] on span "there" at bounding box center [1134, 172] width 23 height 15
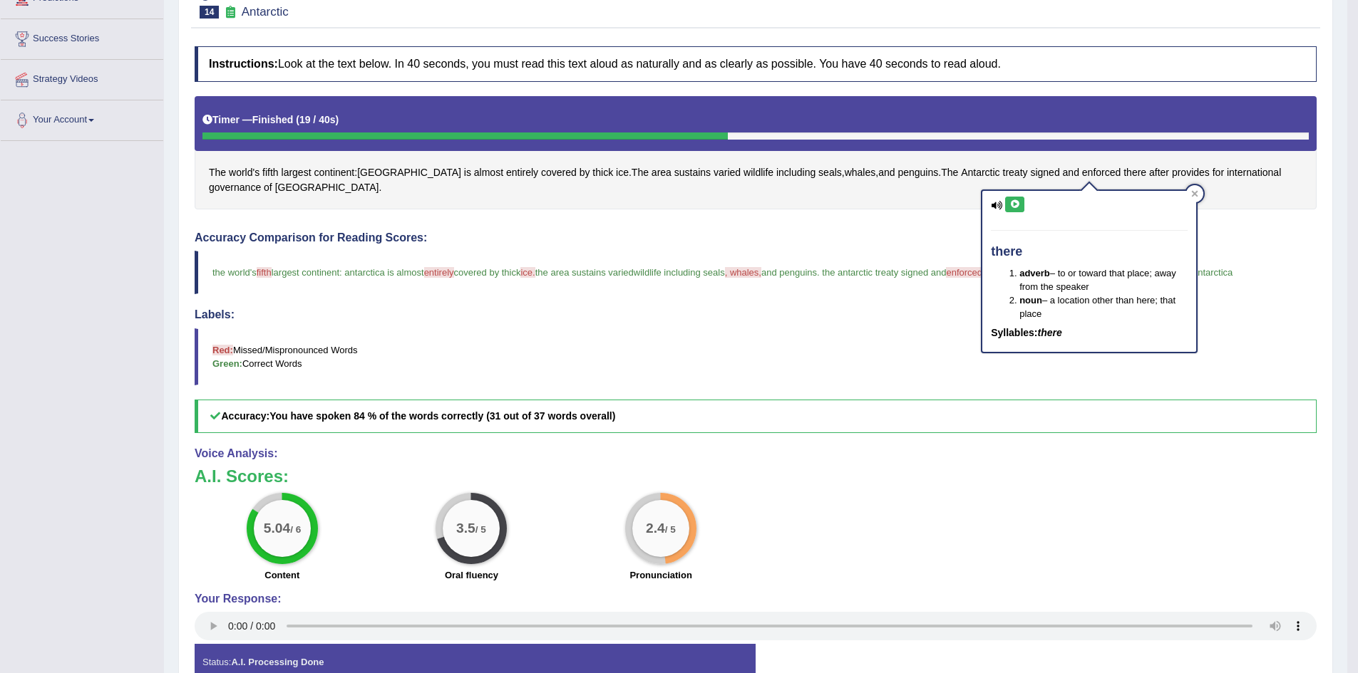
click at [1021, 203] on button at bounding box center [1014, 205] width 19 height 16
click at [1194, 192] on icon at bounding box center [1195, 194] width 6 height 6
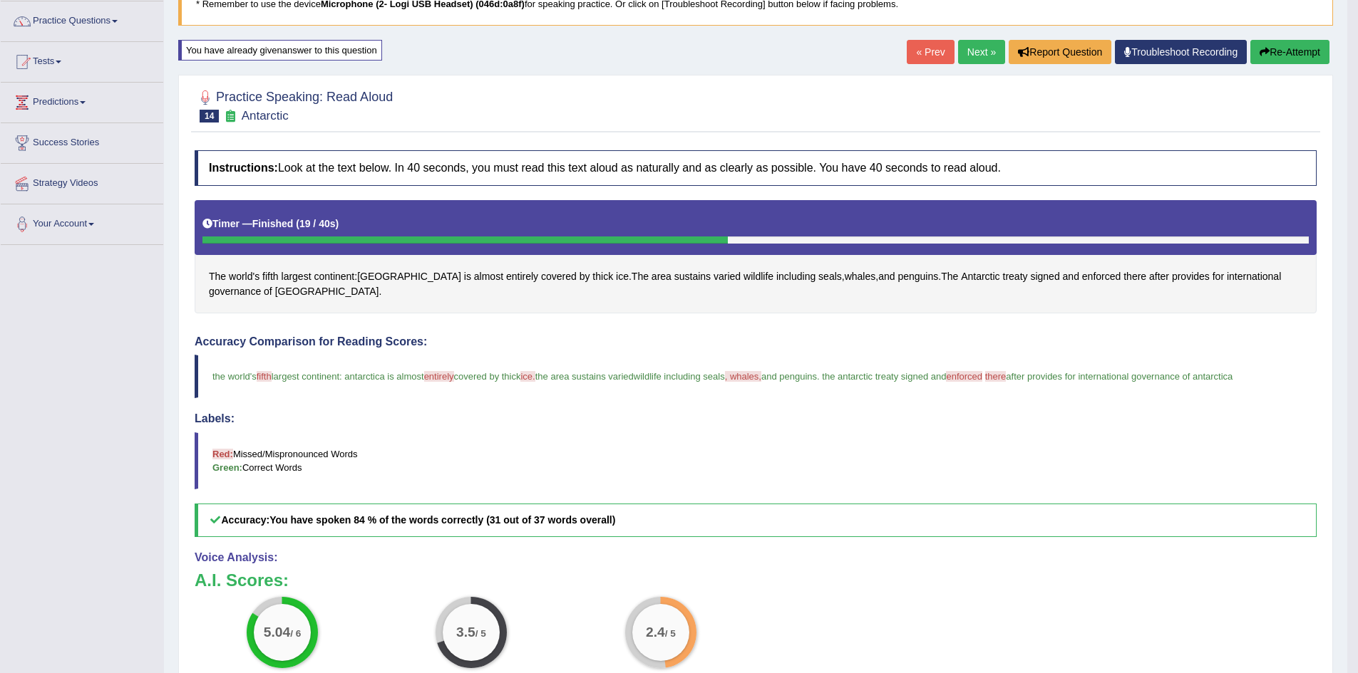
scroll to position [71, 0]
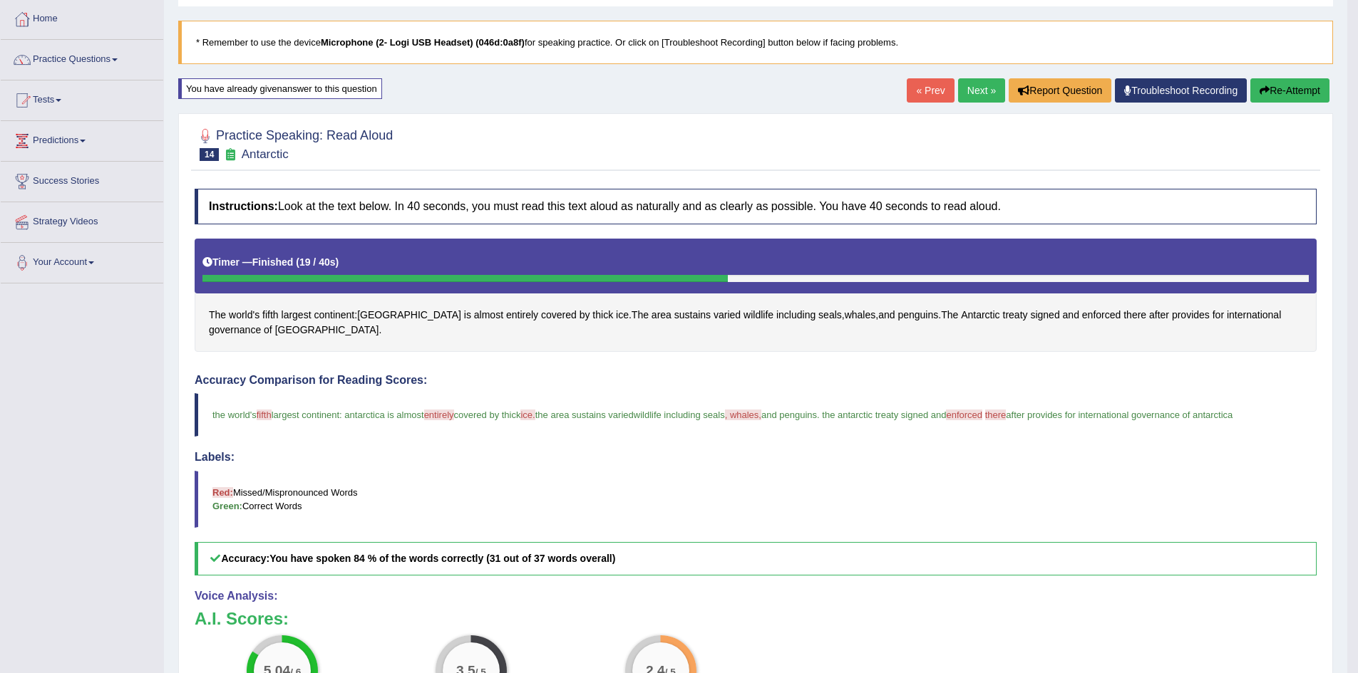
click at [1292, 92] on button "Re-Attempt" at bounding box center [1289, 90] width 79 height 24
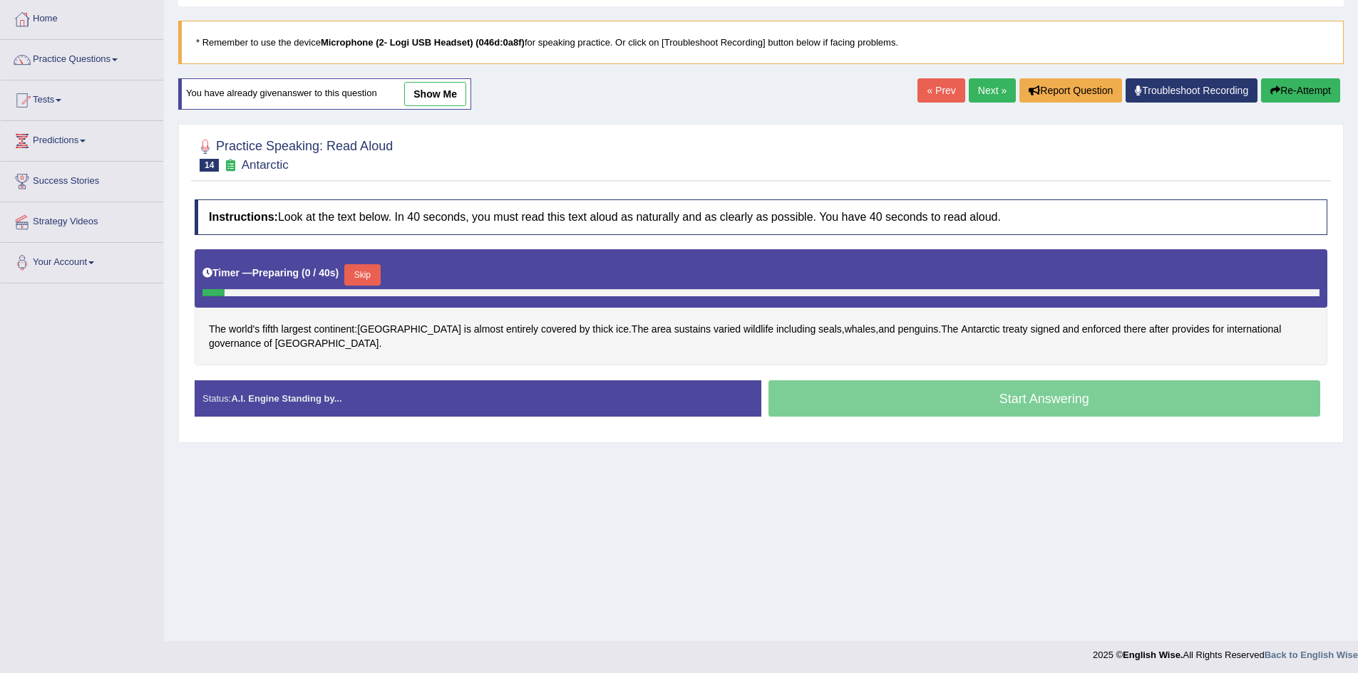
click at [374, 271] on button "Skip" at bounding box center [362, 274] width 36 height 21
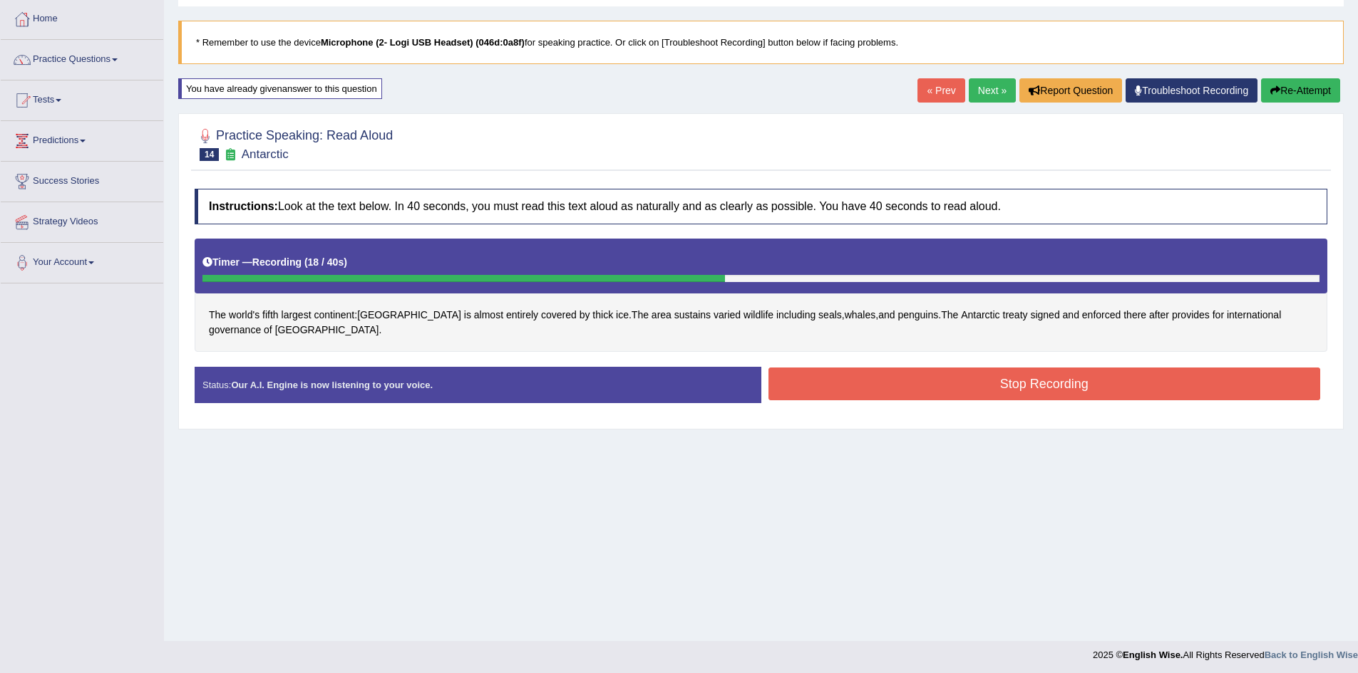
click at [1015, 393] on button "Stop Recording" at bounding box center [1044, 384] width 552 height 33
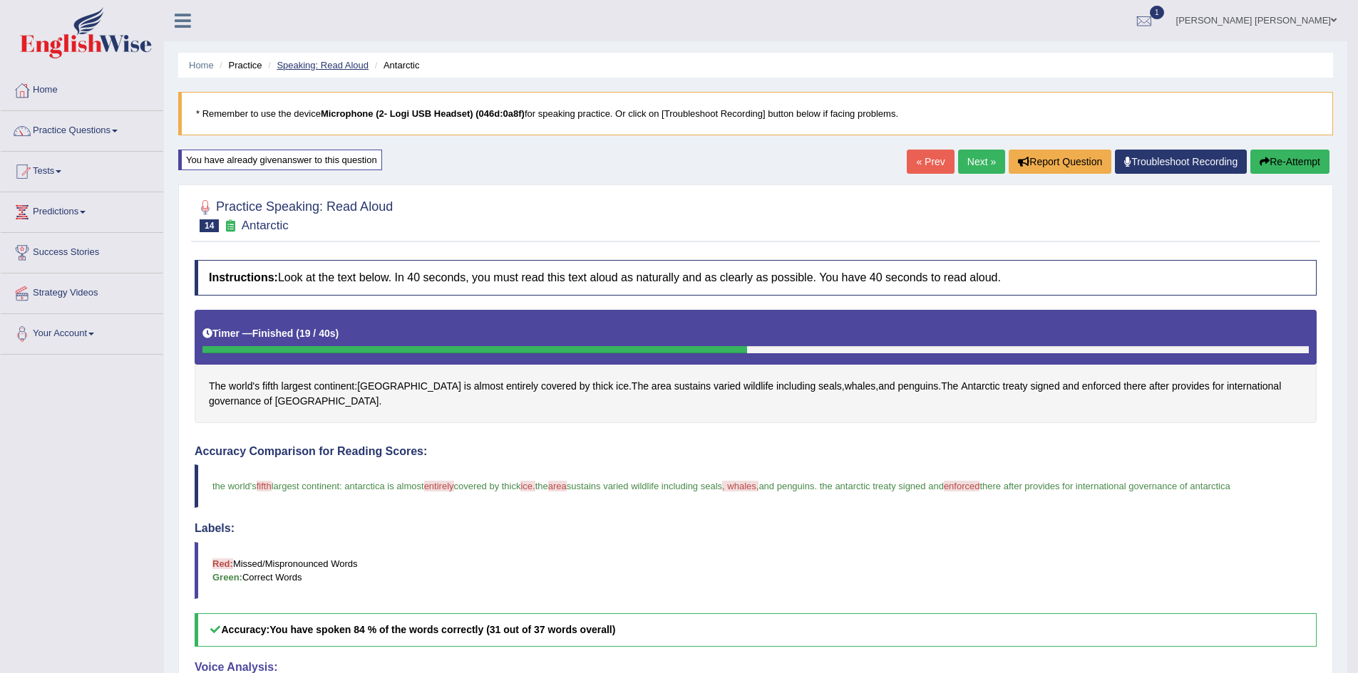
click at [333, 63] on link "Speaking: Read Aloud" at bounding box center [323, 65] width 92 height 11
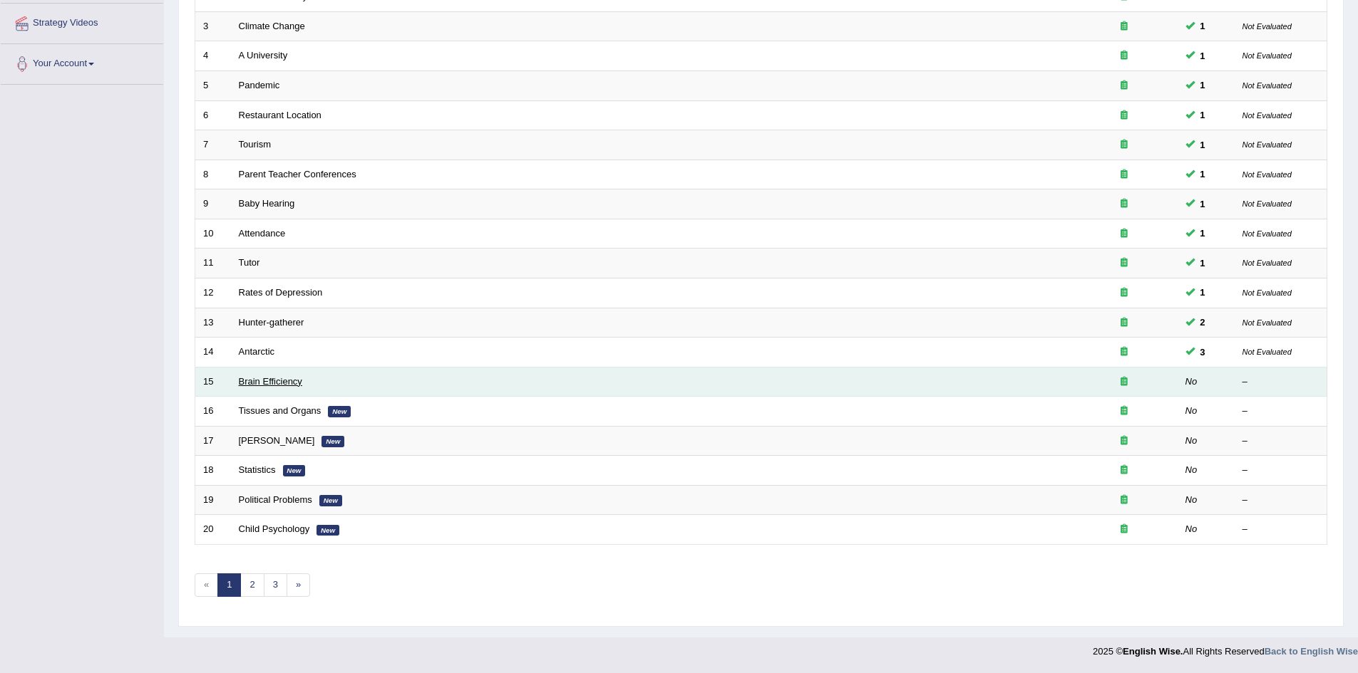
click at [258, 378] on link "Brain Efficiency" at bounding box center [270, 381] width 63 height 11
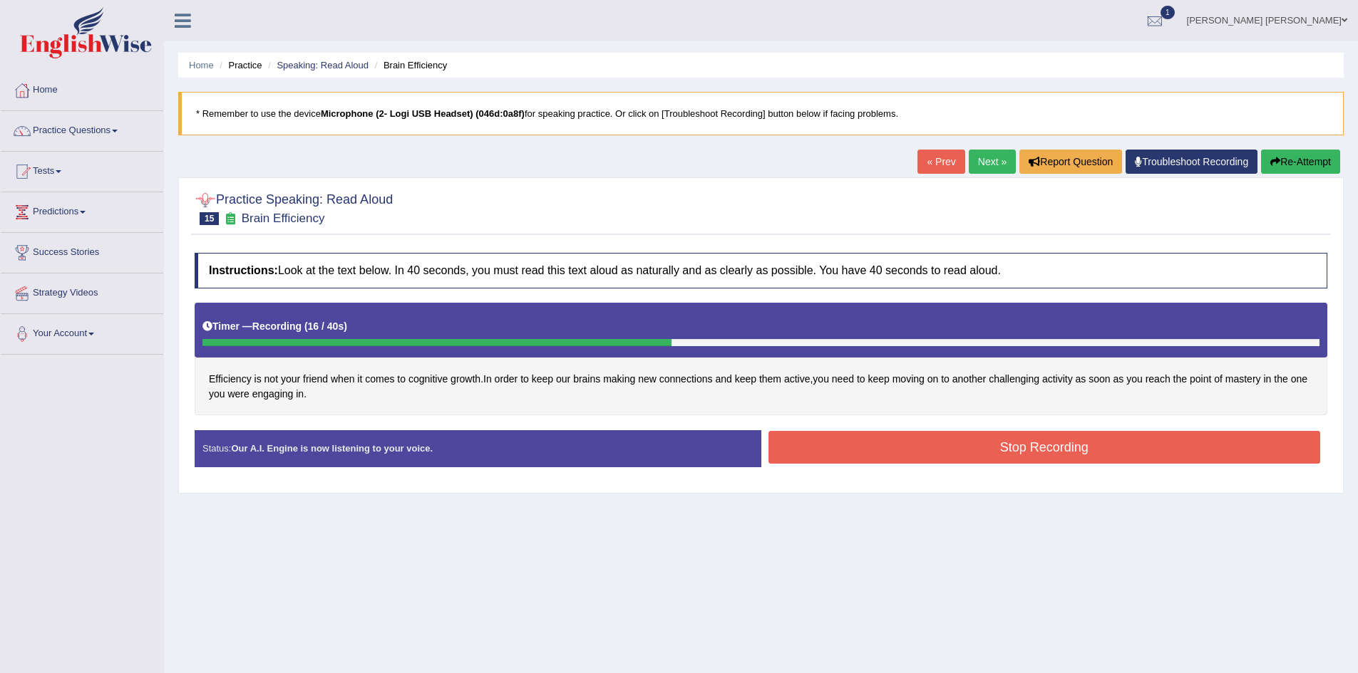
click at [900, 450] on button "Stop Recording" at bounding box center [1044, 447] width 552 height 33
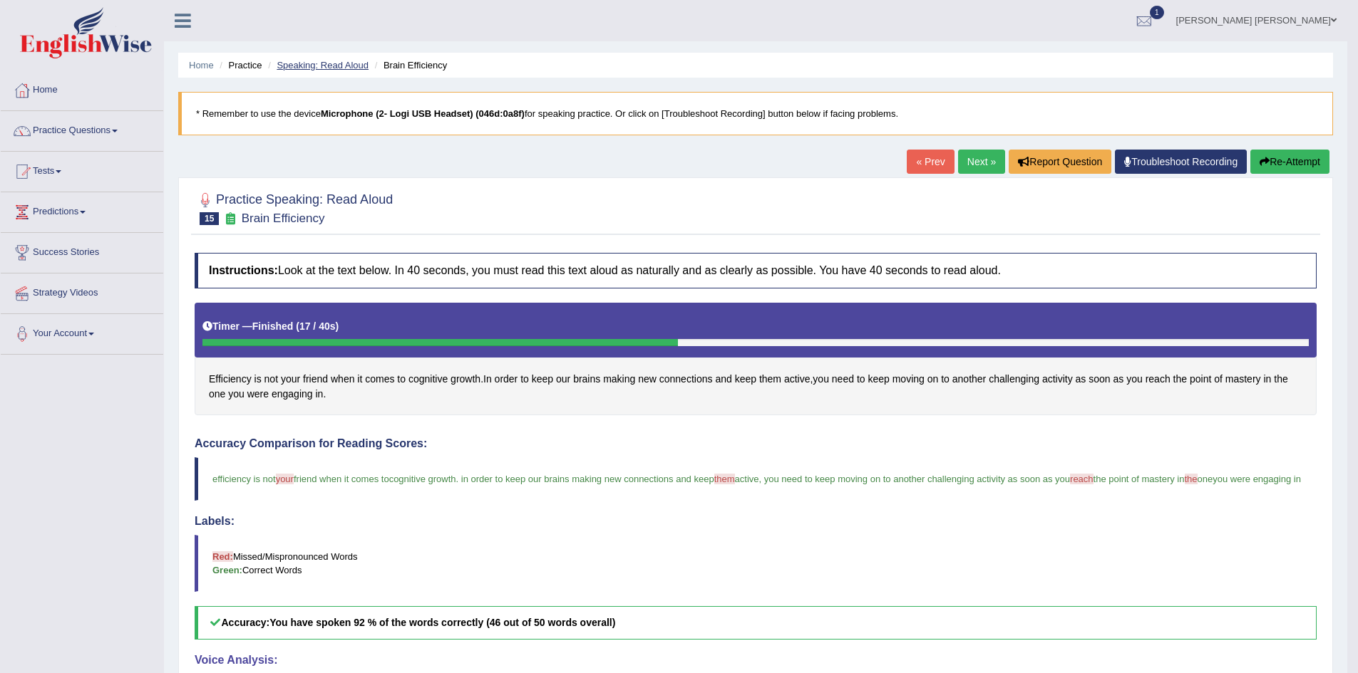
click at [316, 61] on link "Speaking: Read Aloud" at bounding box center [323, 65] width 92 height 11
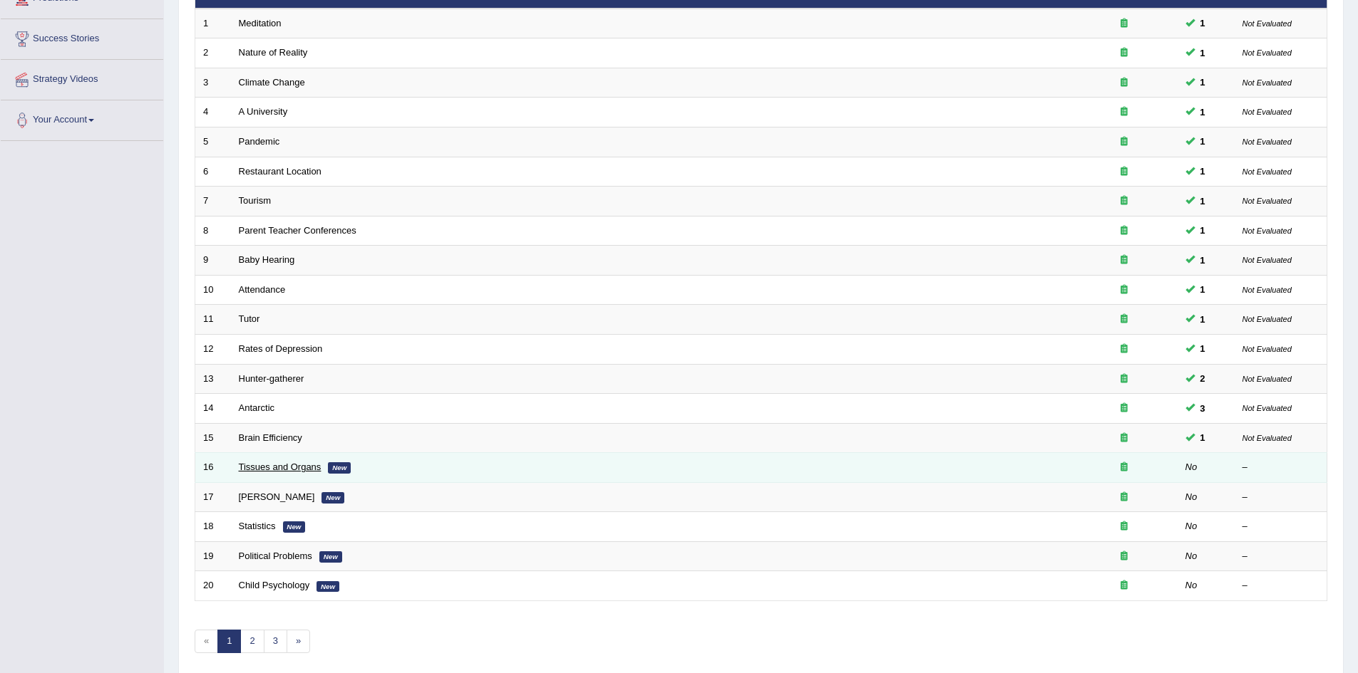
click at [272, 465] on link "Tissues and Organs" at bounding box center [280, 467] width 83 height 11
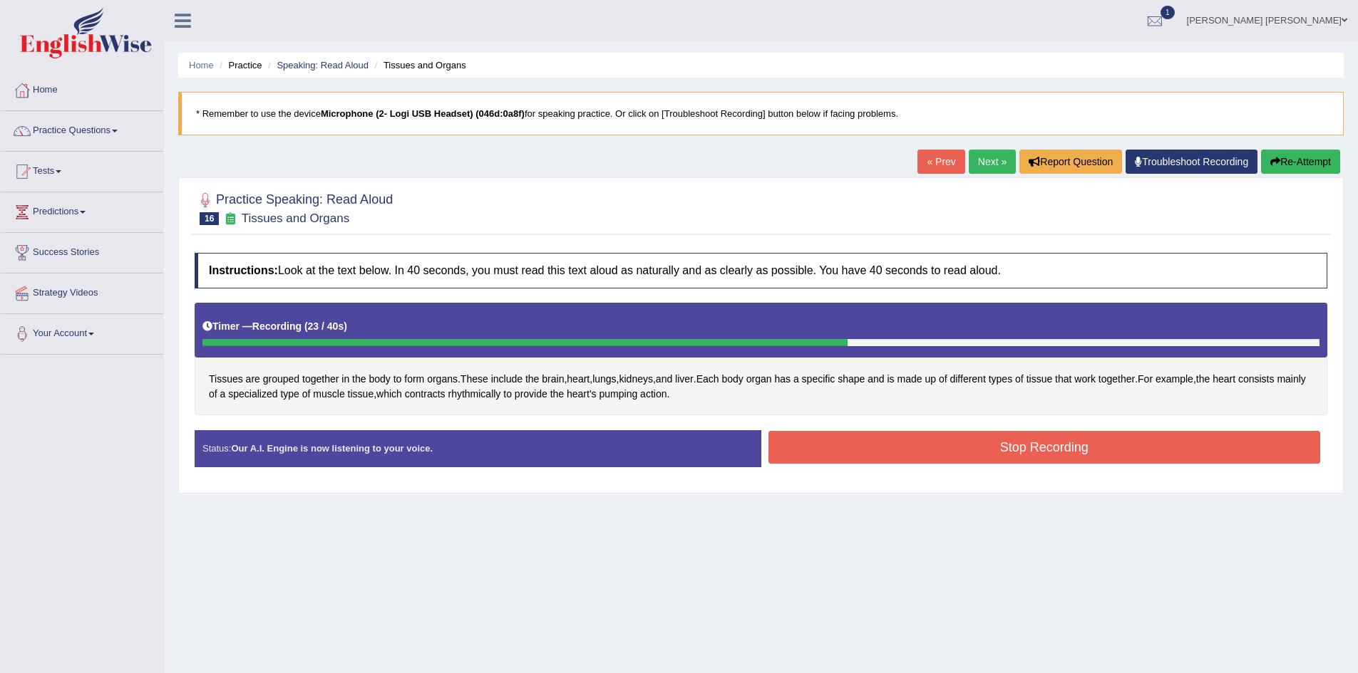
click at [1111, 435] on button "Stop Recording" at bounding box center [1044, 447] width 552 height 33
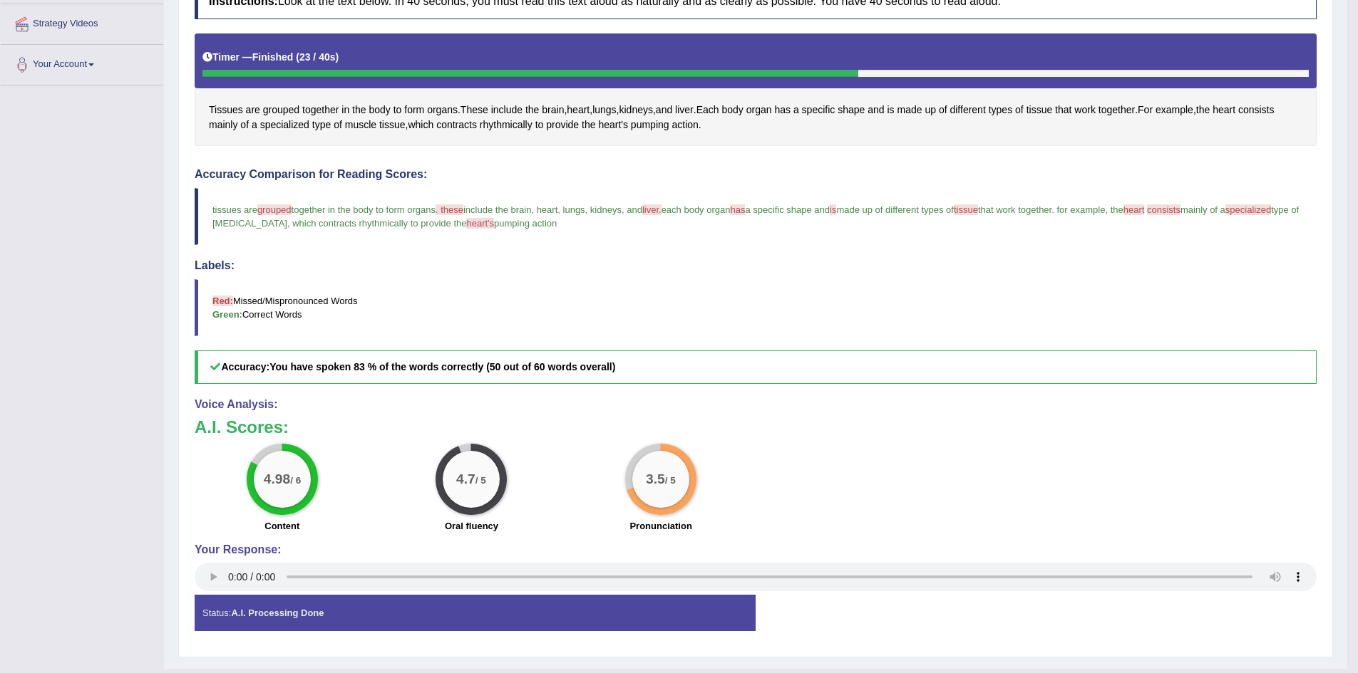
scroll to position [285, 0]
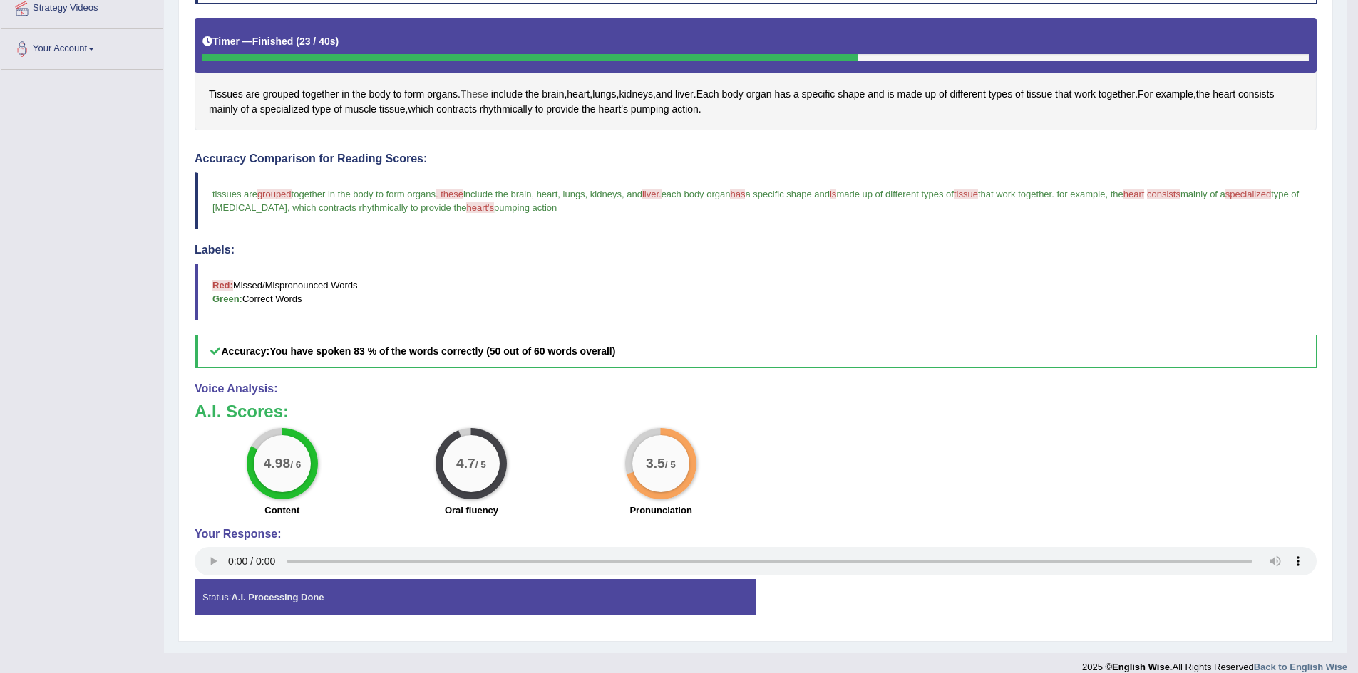
click at [477, 95] on span "These" at bounding box center [474, 94] width 28 height 15
click at [480, 123] on icon at bounding box center [482, 126] width 11 height 9
click at [500, 114] on icon at bounding box center [503, 115] width 7 height 7
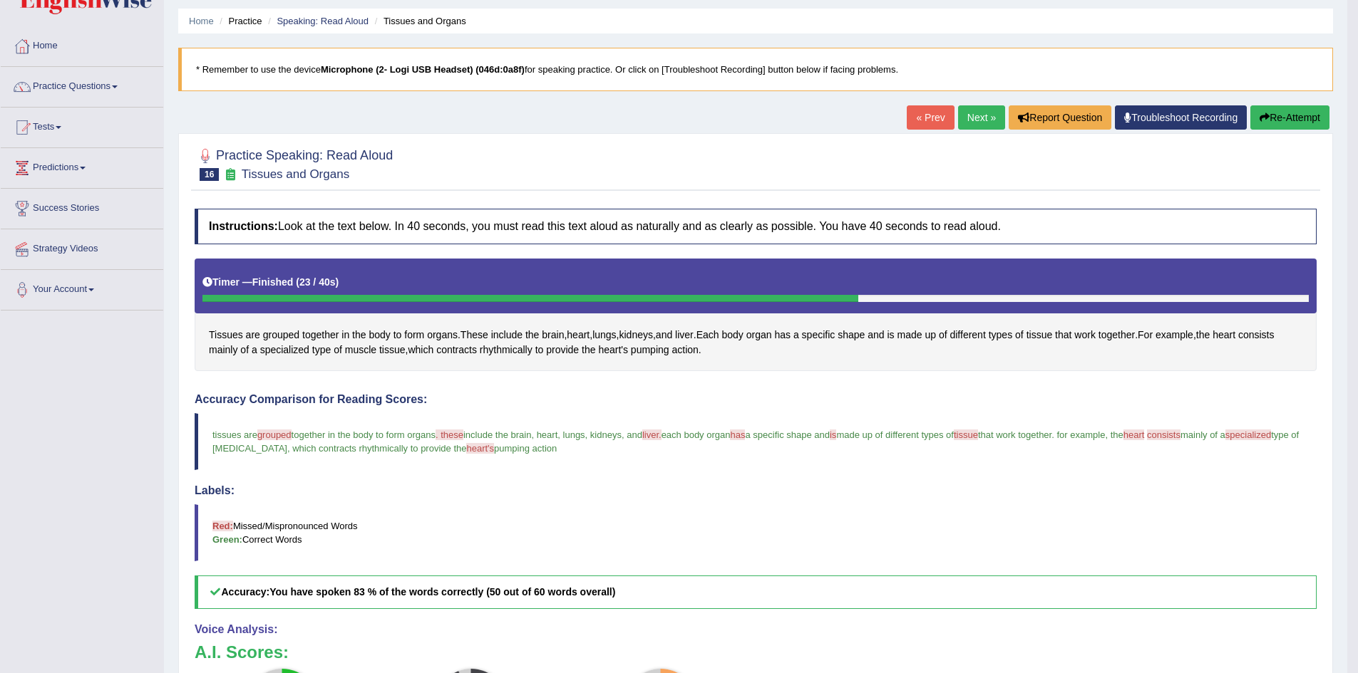
scroll to position [0, 0]
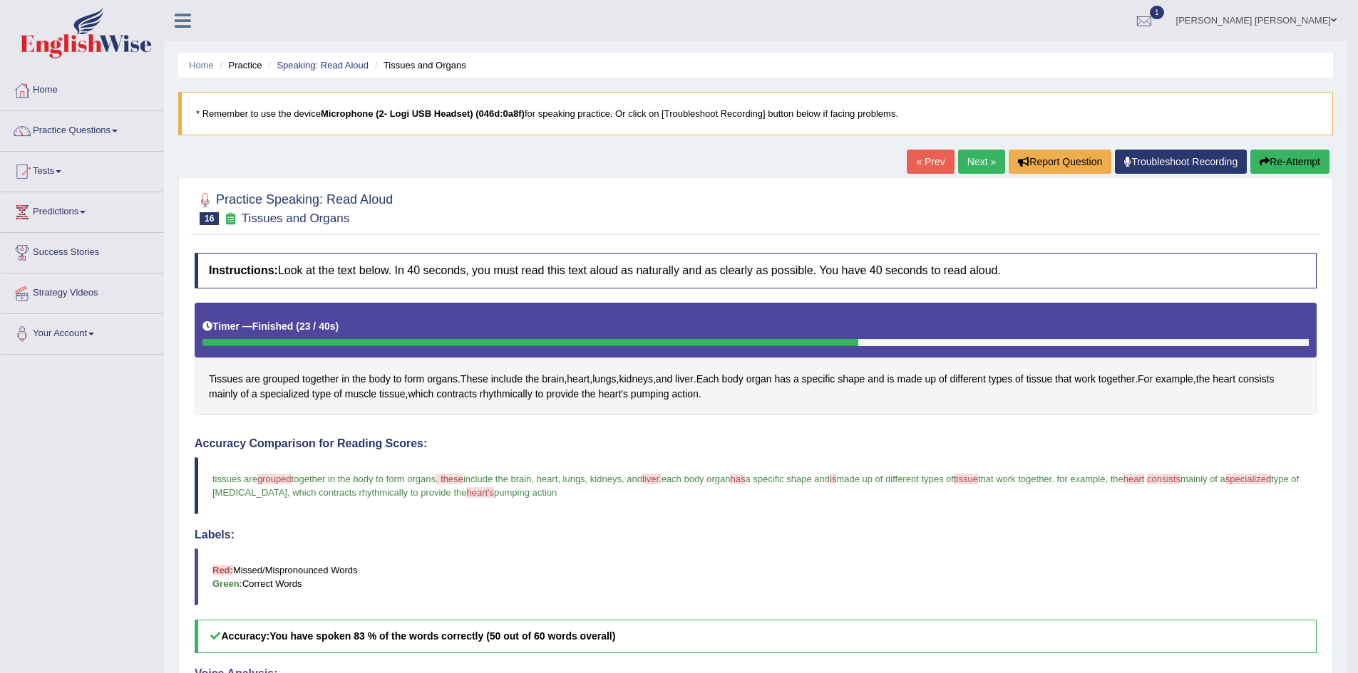
click at [371, 60] on li "Tissues and Organs" at bounding box center [418, 65] width 95 height 14
click at [353, 62] on link "Speaking: Read Aloud" at bounding box center [323, 65] width 92 height 11
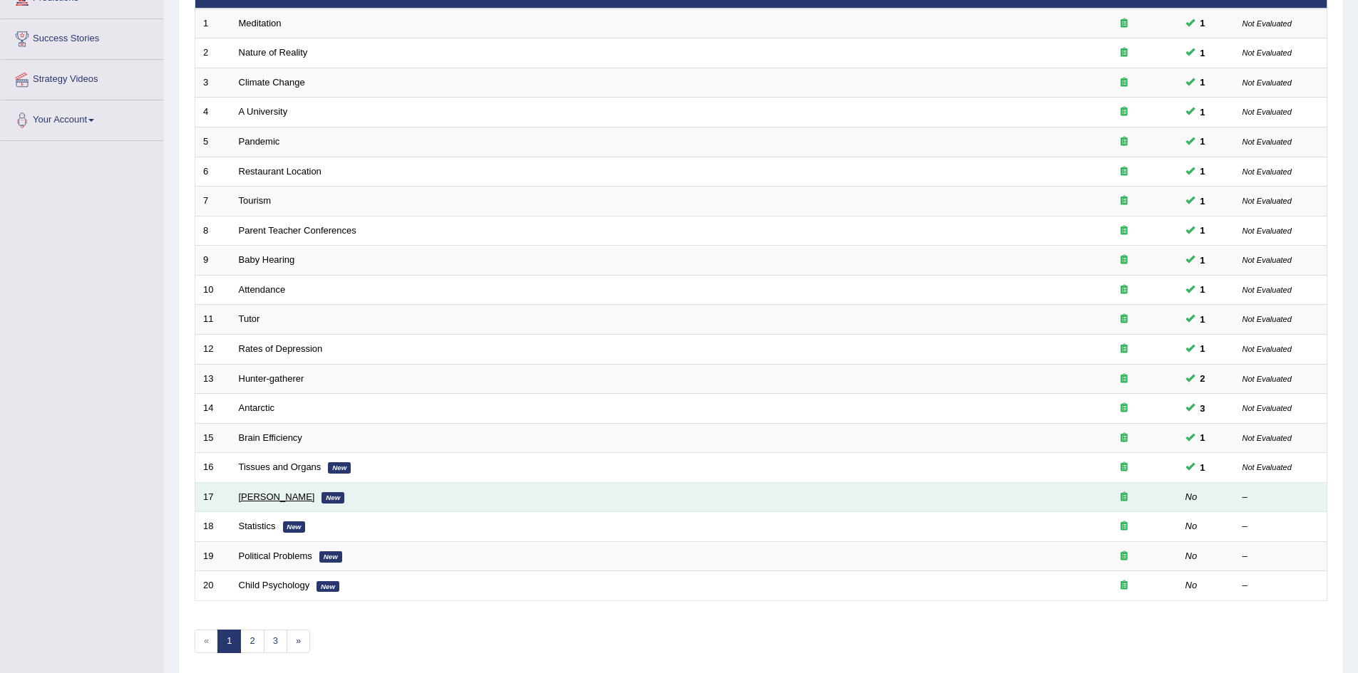
click at [269, 496] on link "[PERSON_NAME]" at bounding box center [277, 497] width 76 height 11
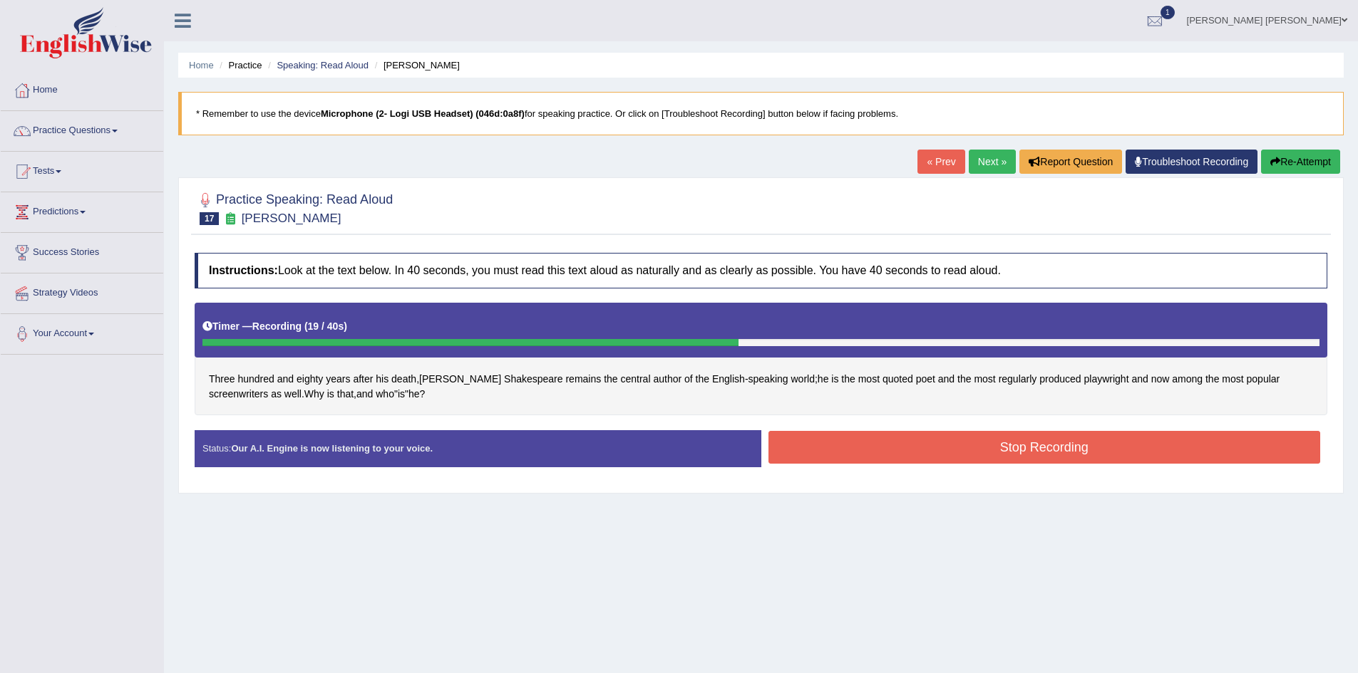
click at [1023, 452] on button "Stop Recording" at bounding box center [1044, 447] width 552 height 33
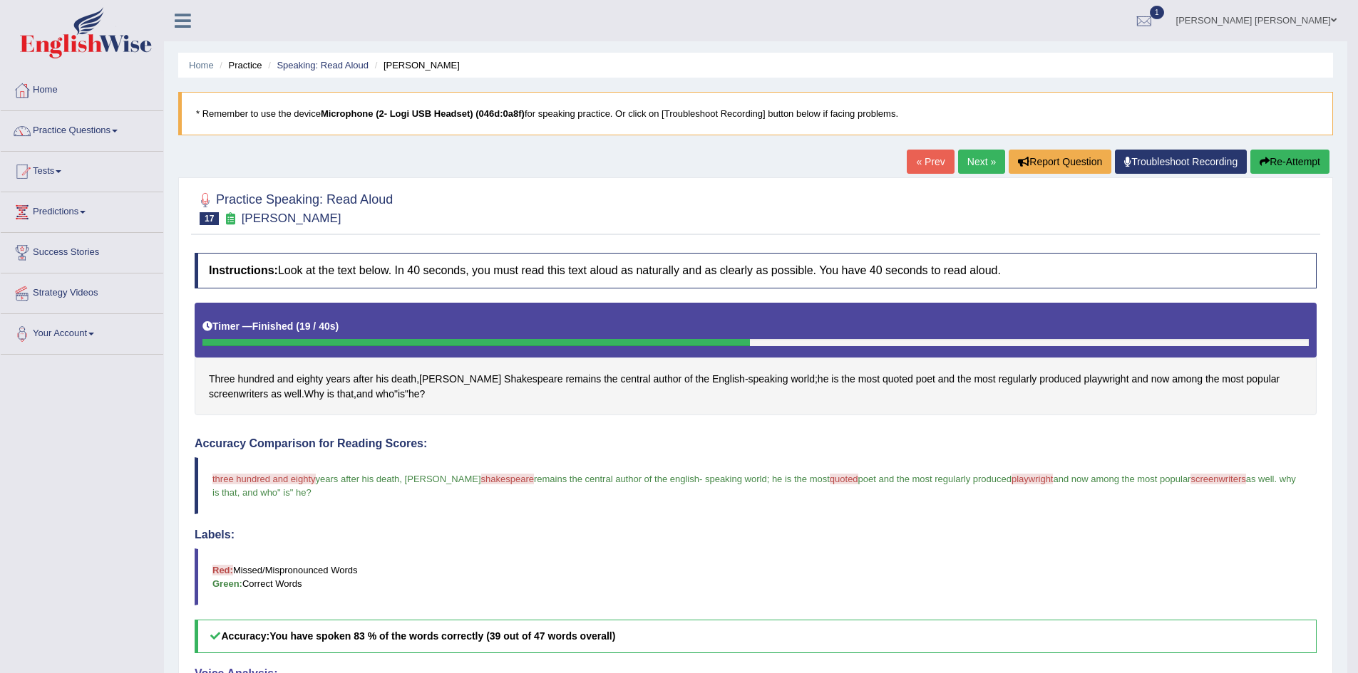
click at [1281, 160] on button "Re-Attempt" at bounding box center [1289, 162] width 79 height 24
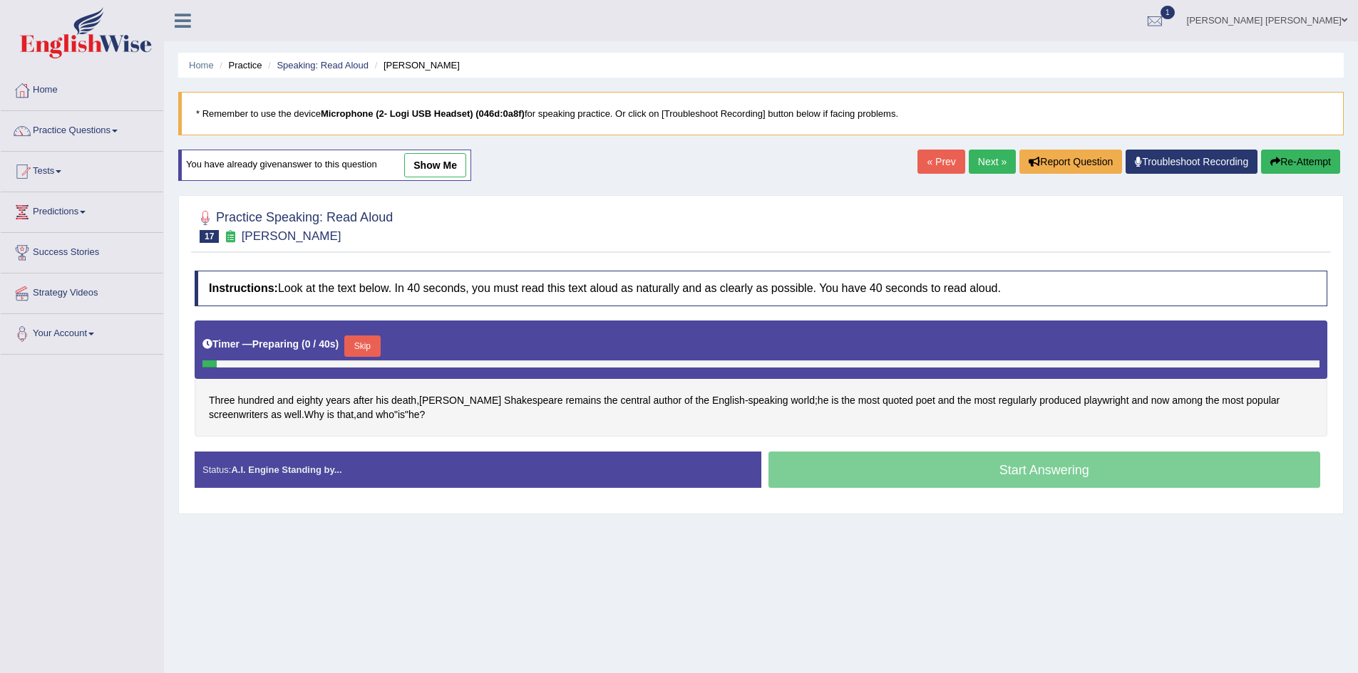
click at [377, 344] on button "Skip" at bounding box center [362, 346] width 36 height 21
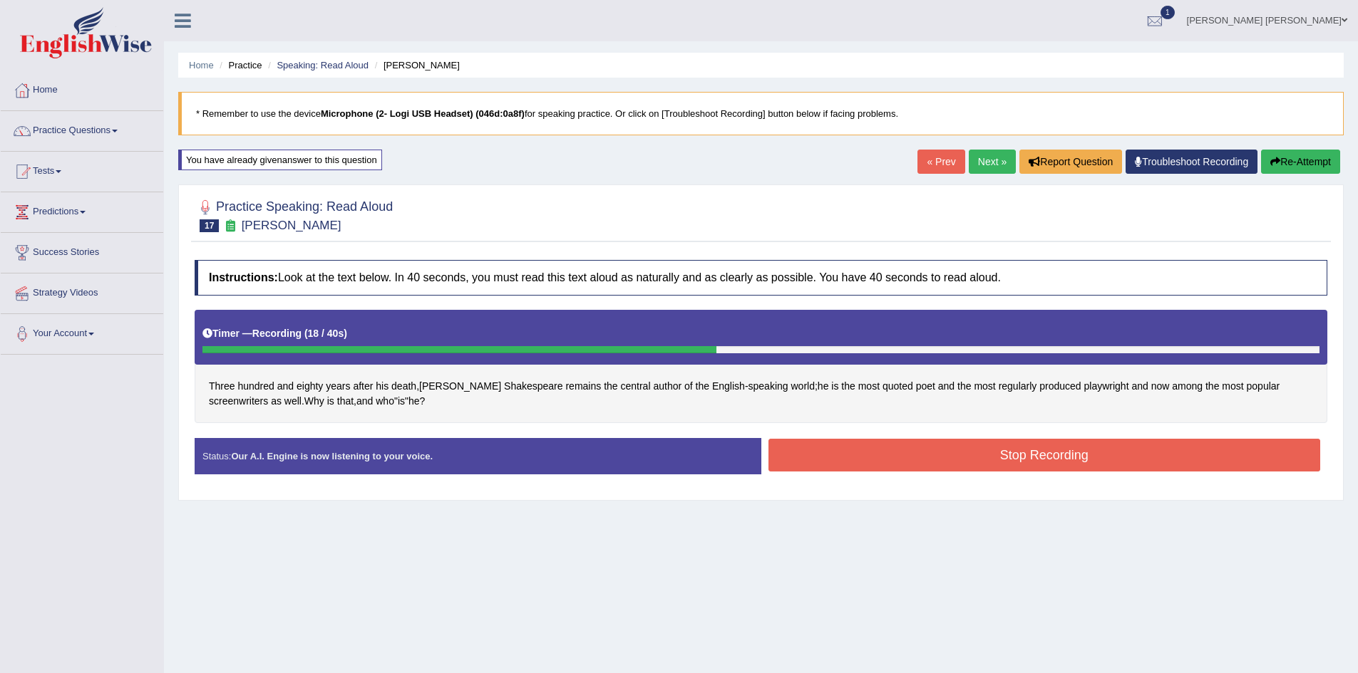
click at [1024, 453] on button "Stop Recording" at bounding box center [1044, 455] width 552 height 33
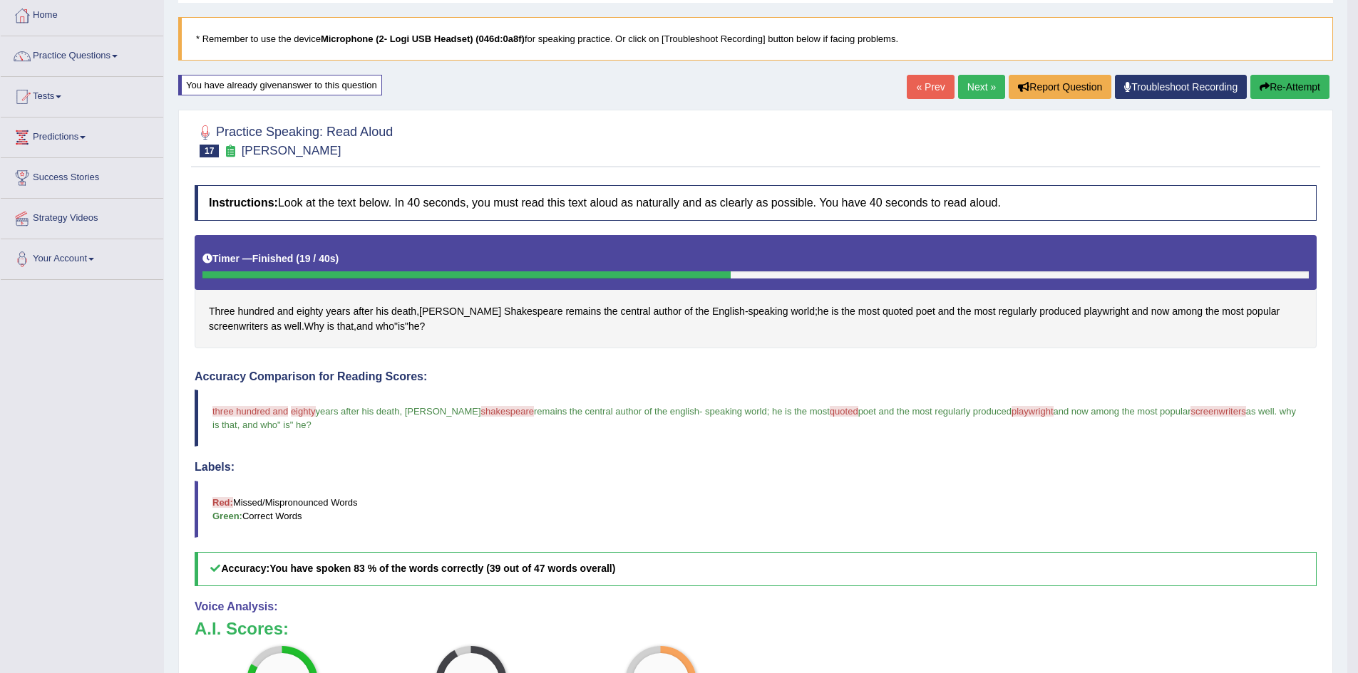
scroll to position [143, 0]
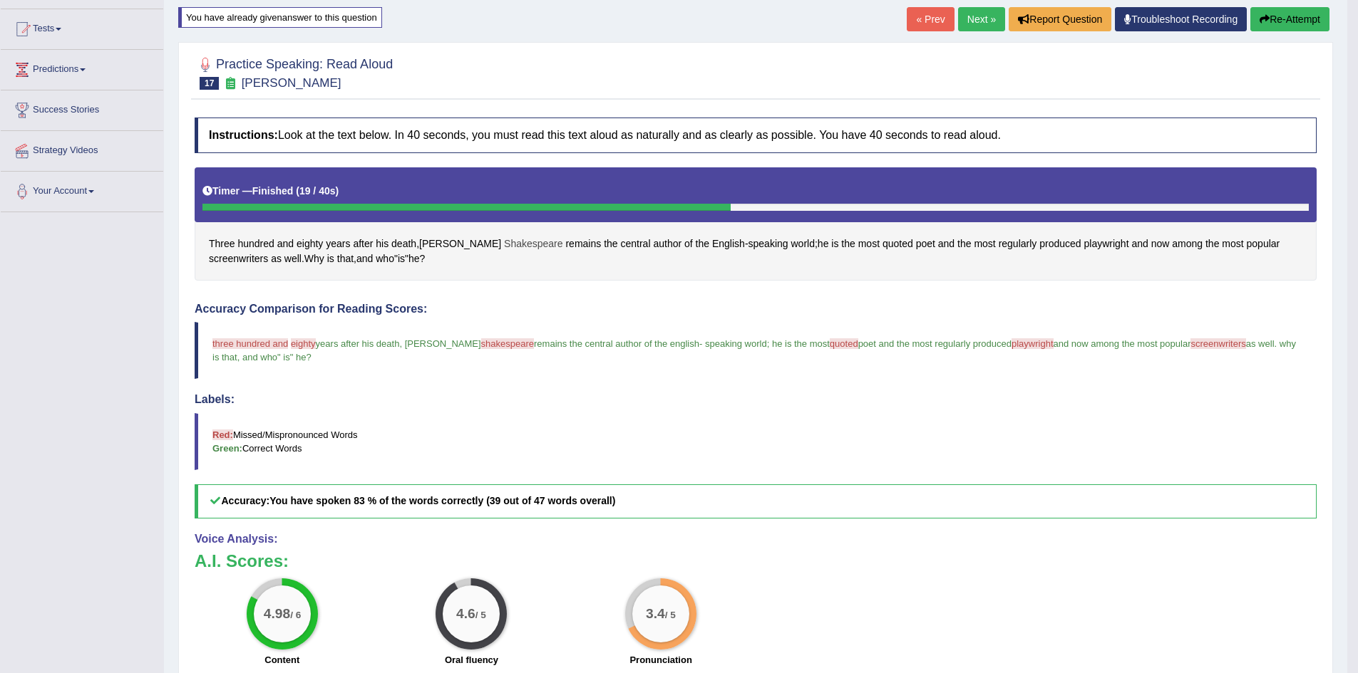
click at [504, 244] on span "Shakespeare" at bounding box center [533, 244] width 59 height 15
click at [464, 143] on button at bounding box center [471, 145] width 19 height 16
click at [534, 134] on icon at bounding box center [532, 133] width 7 height 7
click at [1295, 24] on button "Re-Attempt" at bounding box center [1289, 19] width 79 height 24
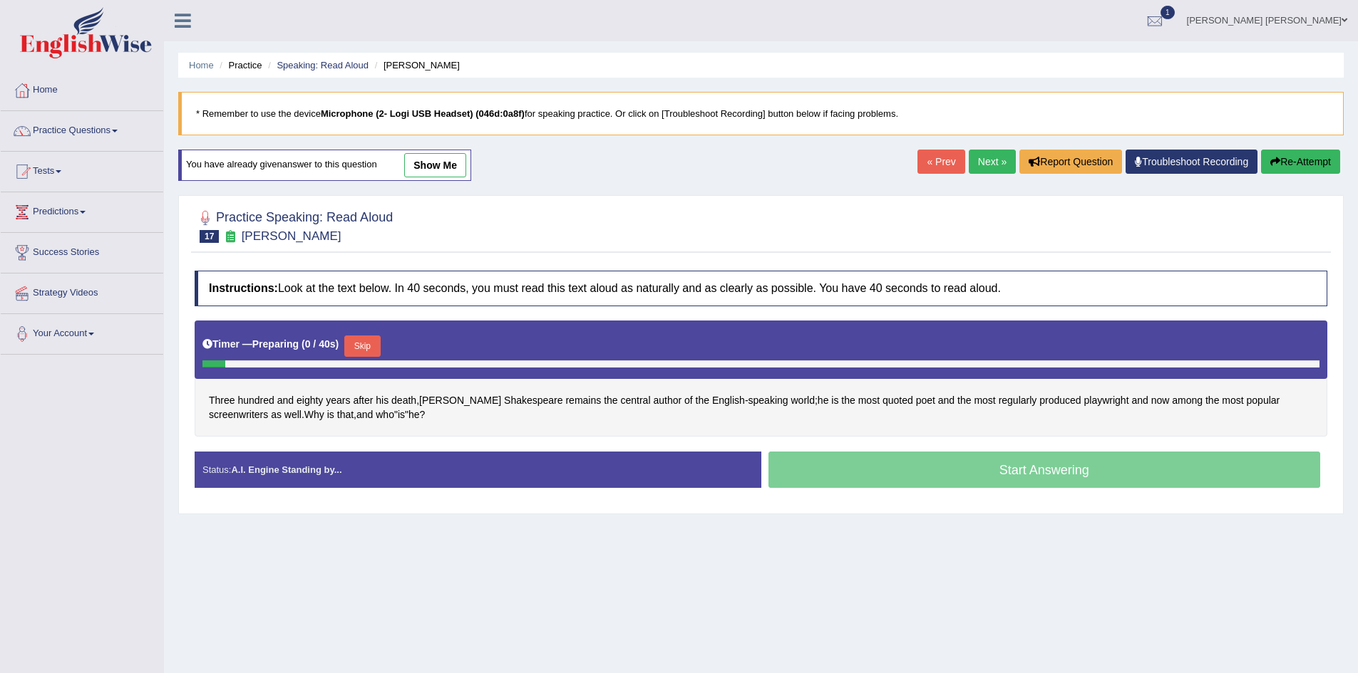
click at [373, 341] on button "Skip" at bounding box center [362, 346] width 36 height 21
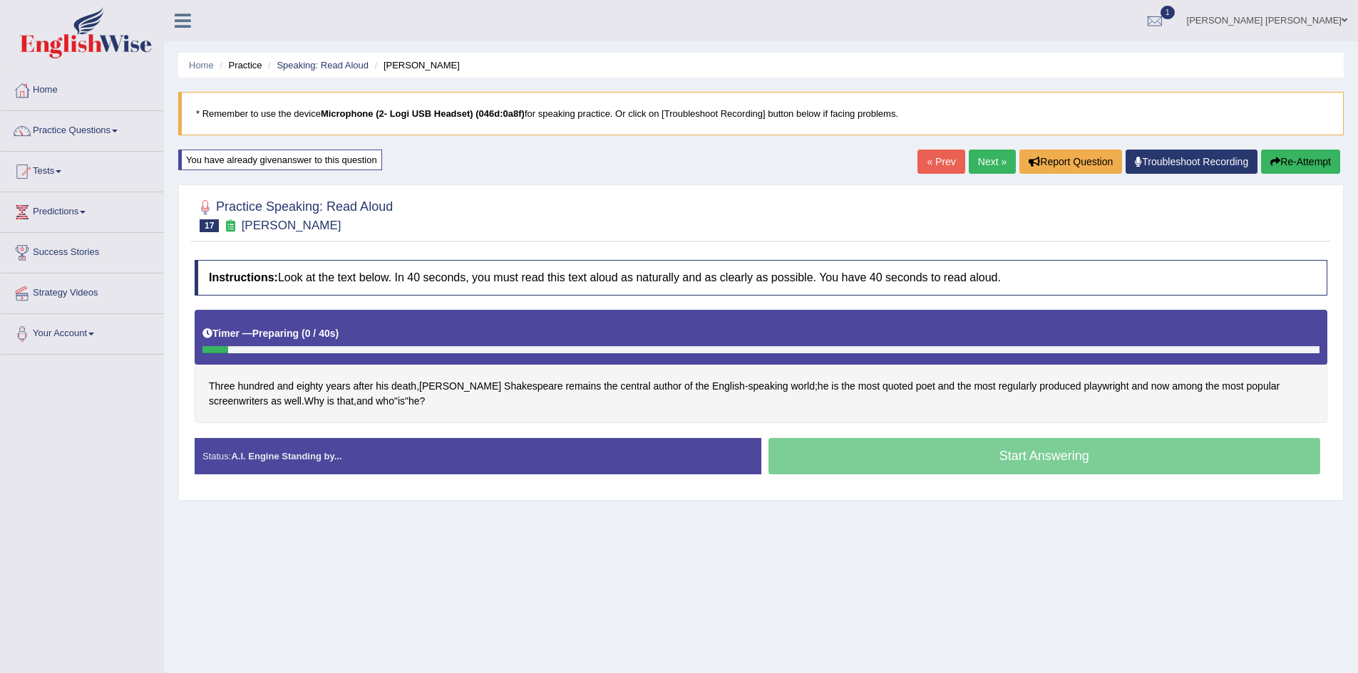
scroll to position [75, 0]
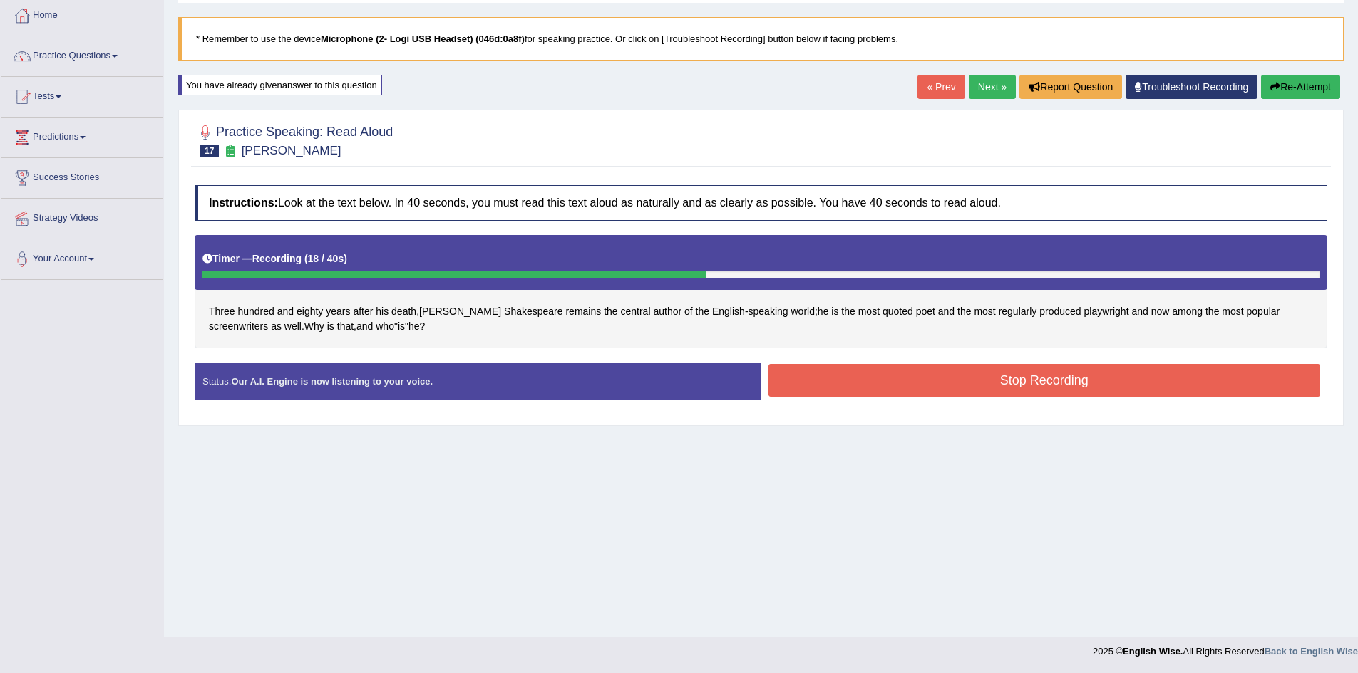
click at [961, 383] on button "Stop Recording" at bounding box center [1044, 380] width 552 height 33
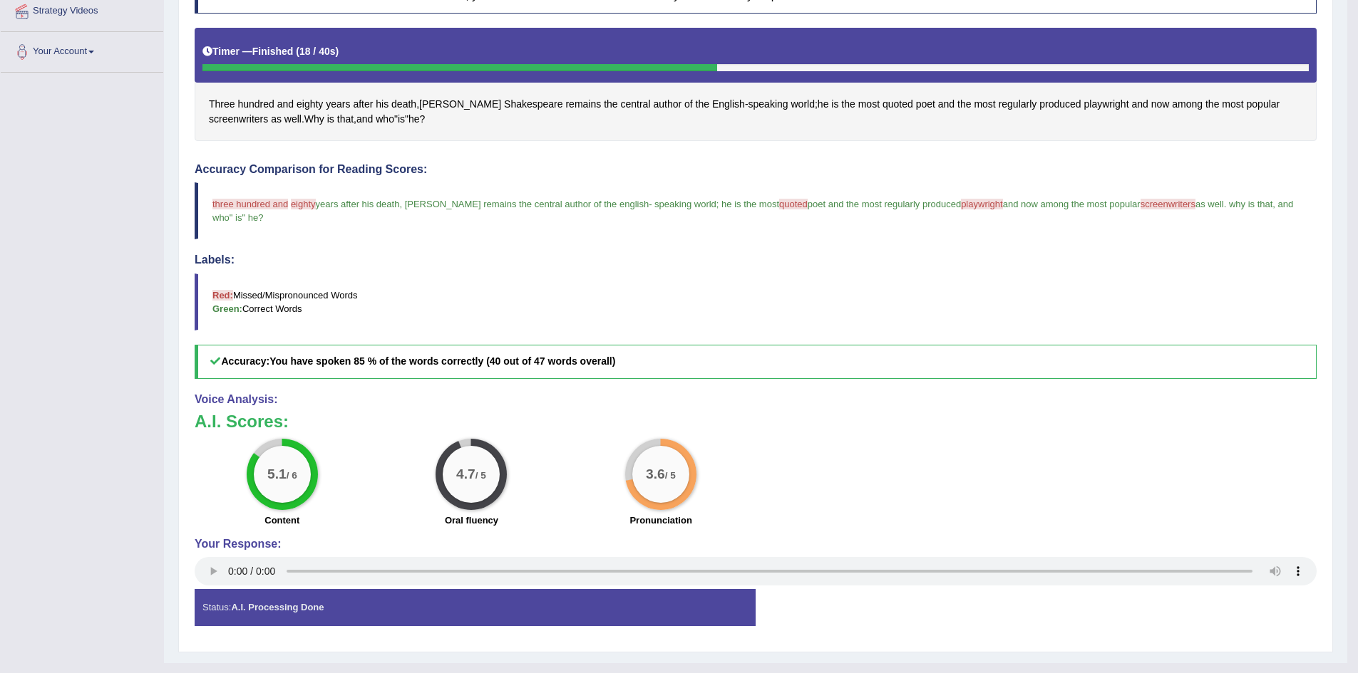
scroll to position [289, 0]
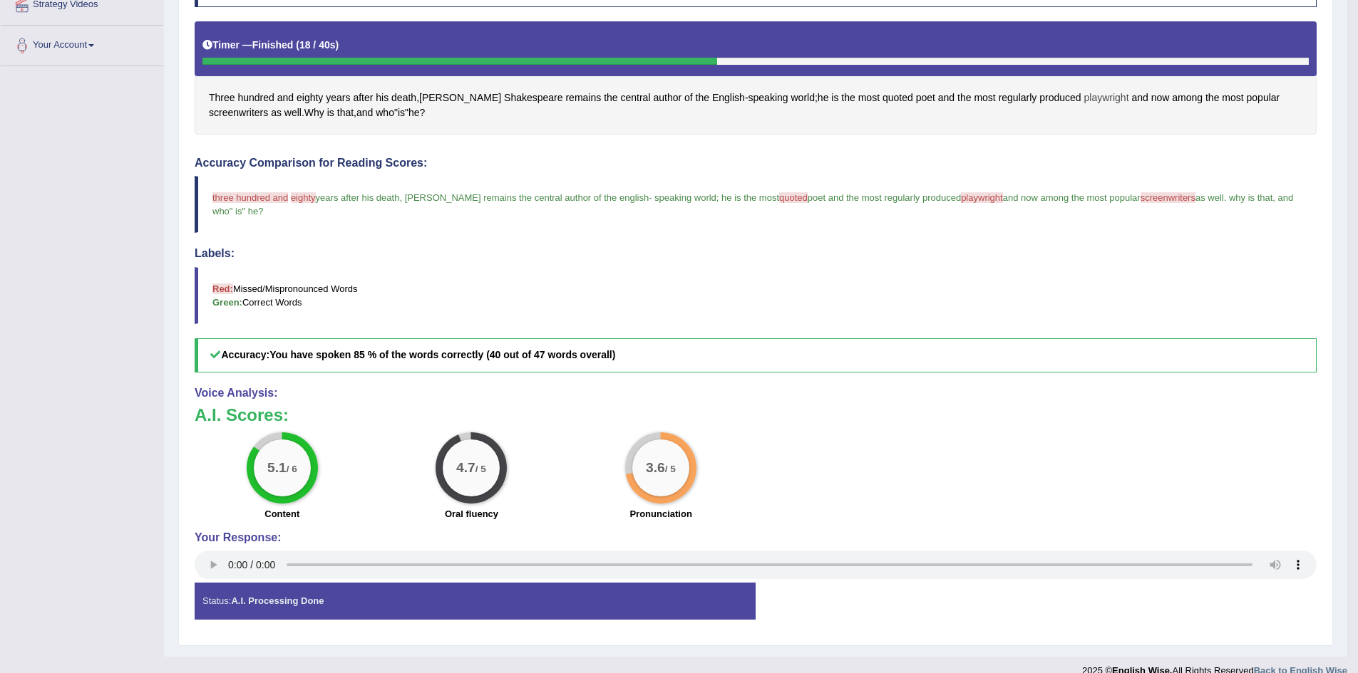
click at [1084, 98] on span "playwright" at bounding box center [1106, 98] width 45 height 15
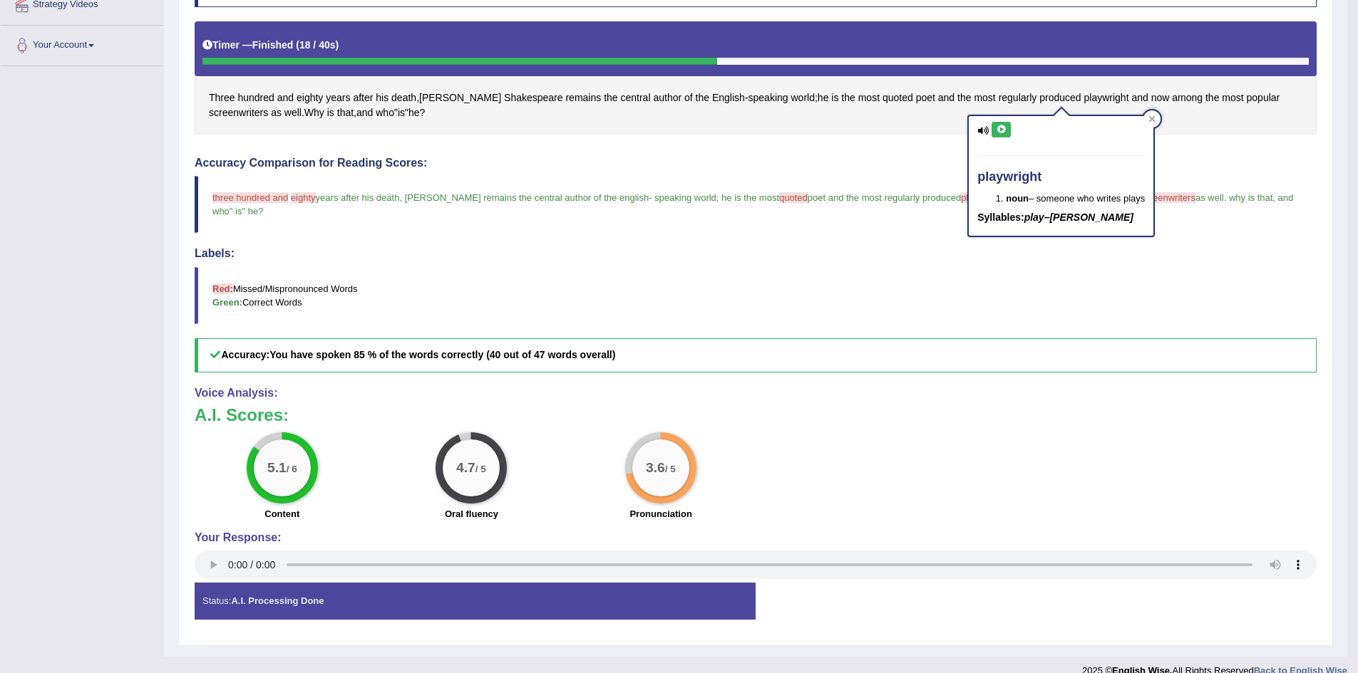
click at [998, 130] on icon at bounding box center [1001, 129] width 11 height 9
click at [1152, 115] on icon at bounding box center [1151, 118] width 7 height 7
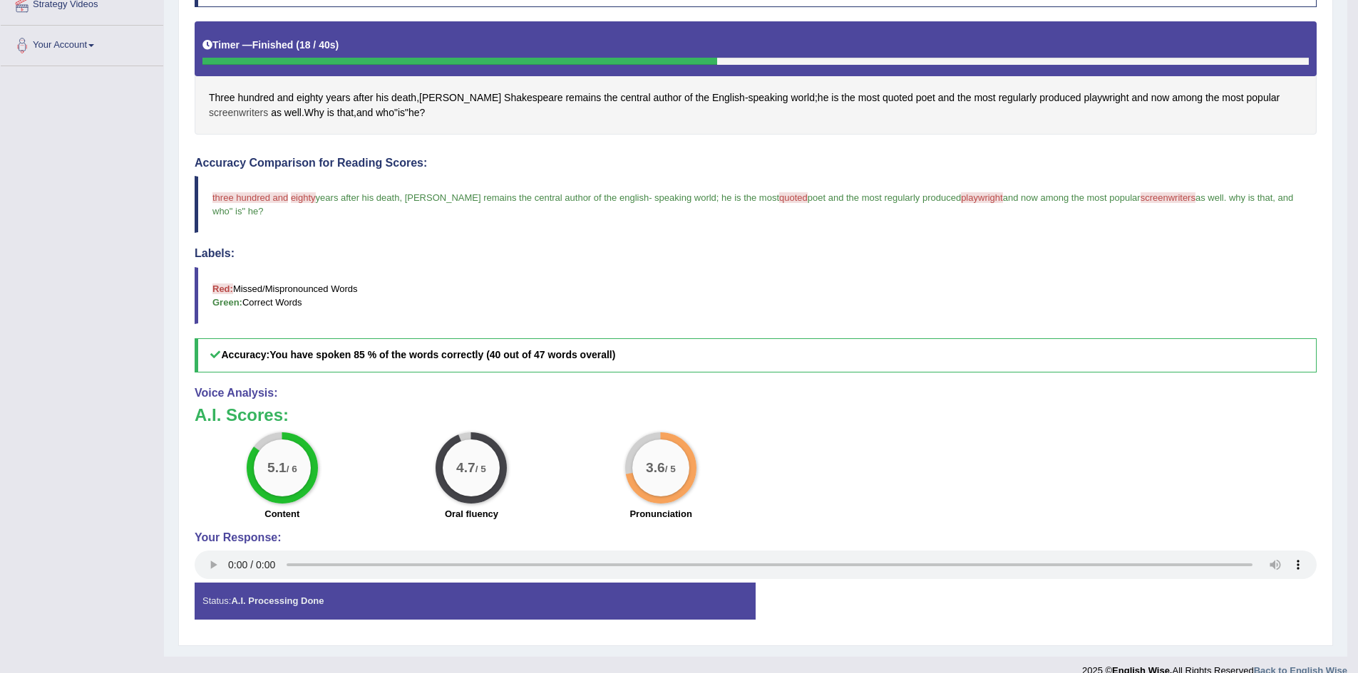
click at [268, 105] on span "screenwriters" at bounding box center [238, 112] width 59 height 15
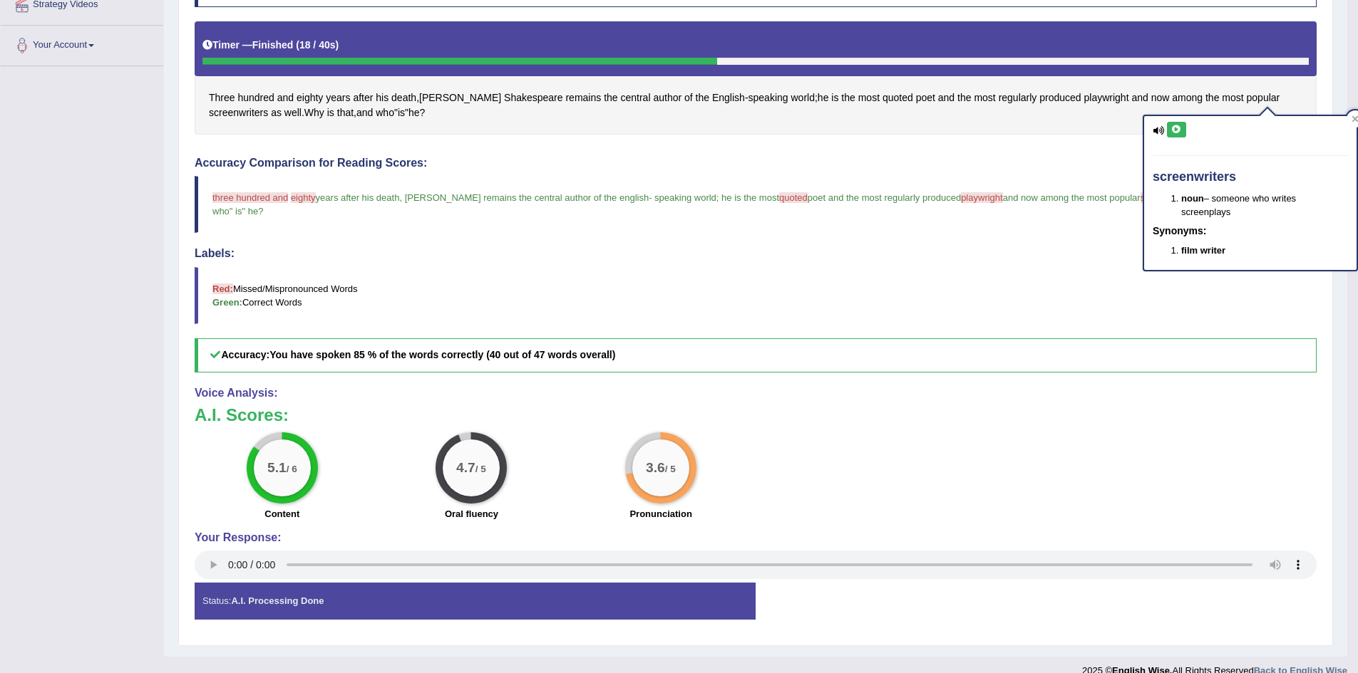
click at [1178, 128] on icon at bounding box center [1176, 129] width 11 height 9
click at [1348, 121] on div at bounding box center [1354, 118] width 17 height 17
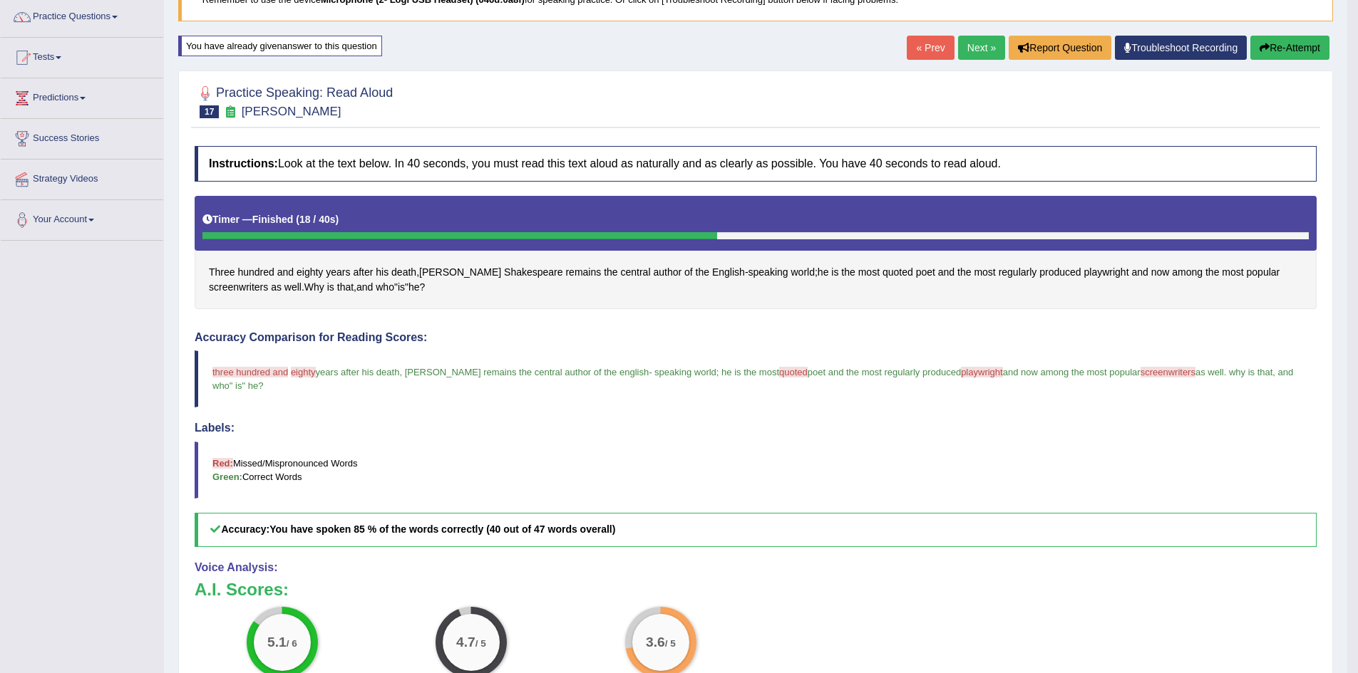
scroll to position [75, 0]
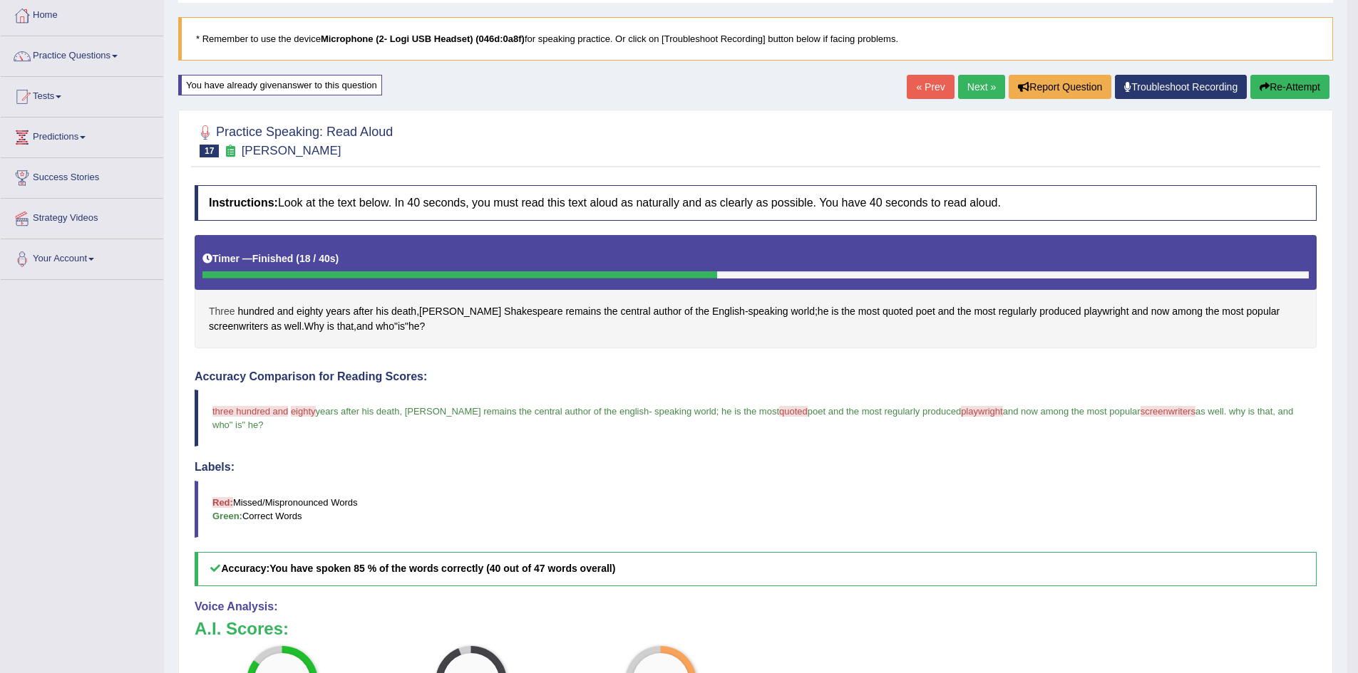
click at [227, 309] on span "Three" at bounding box center [222, 311] width 26 height 15
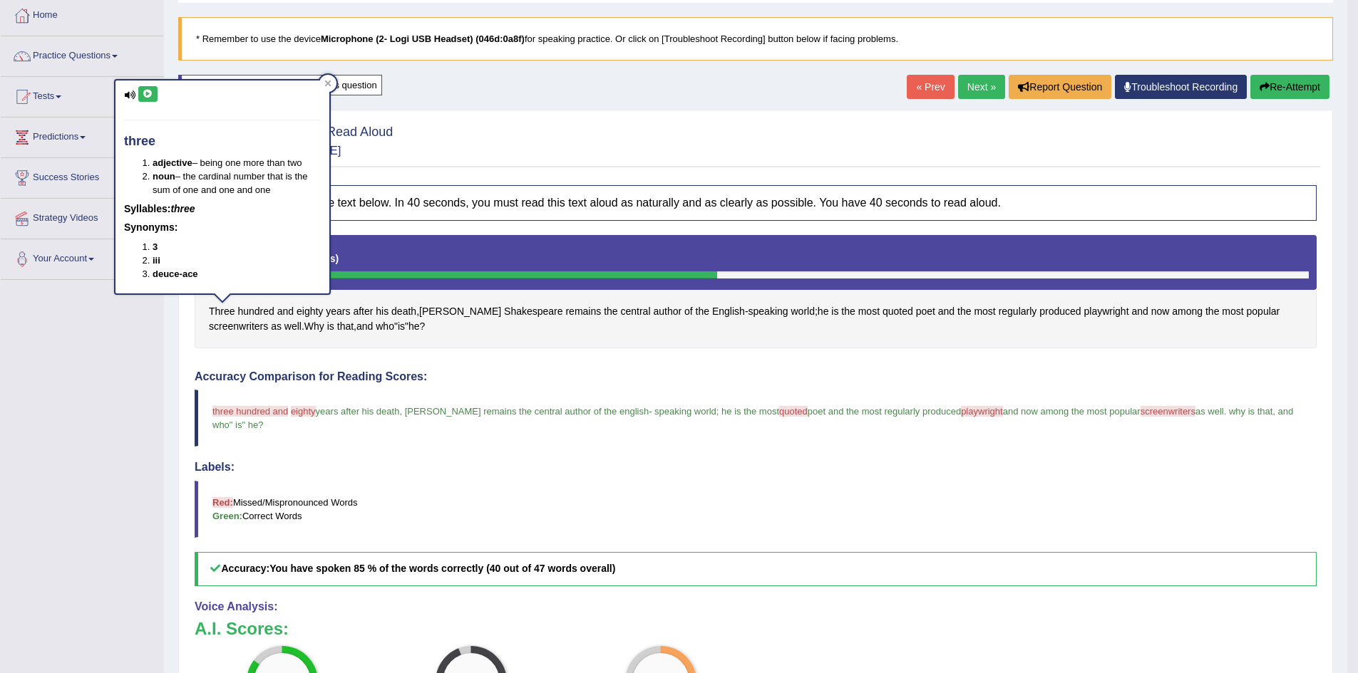
click at [146, 86] on button at bounding box center [147, 94] width 19 height 16
click at [259, 313] on span "hundred" at bounding box center [255, 311] width 36 height 15
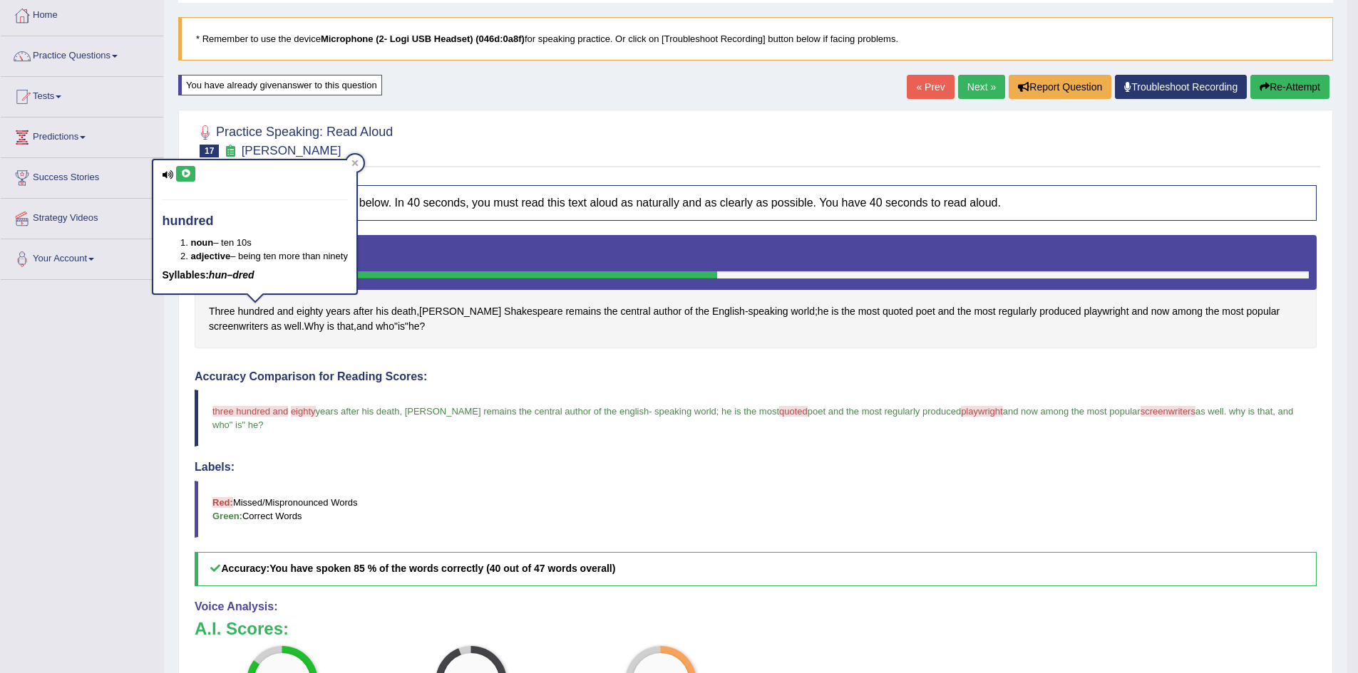
click at [182, 175] on icon at bounding box center [185, 174] width 11 height 9
click at [309, 311] on span "eighty" at bounding box center [309, 311] width 26 height 15
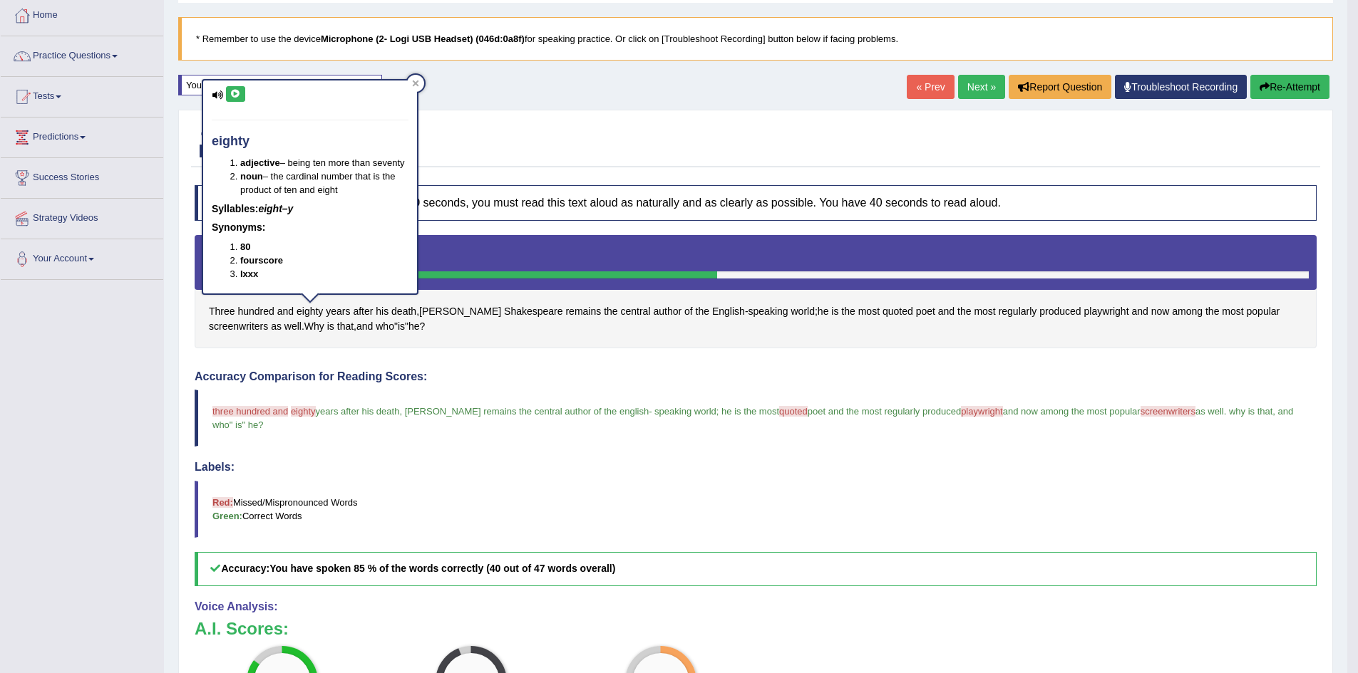
click at [243, 92] on button at bounding box center [235, 94] width 19 height 16
click at [291, 311] on span "and" at bounding box center [285, 311] width 16 height 15
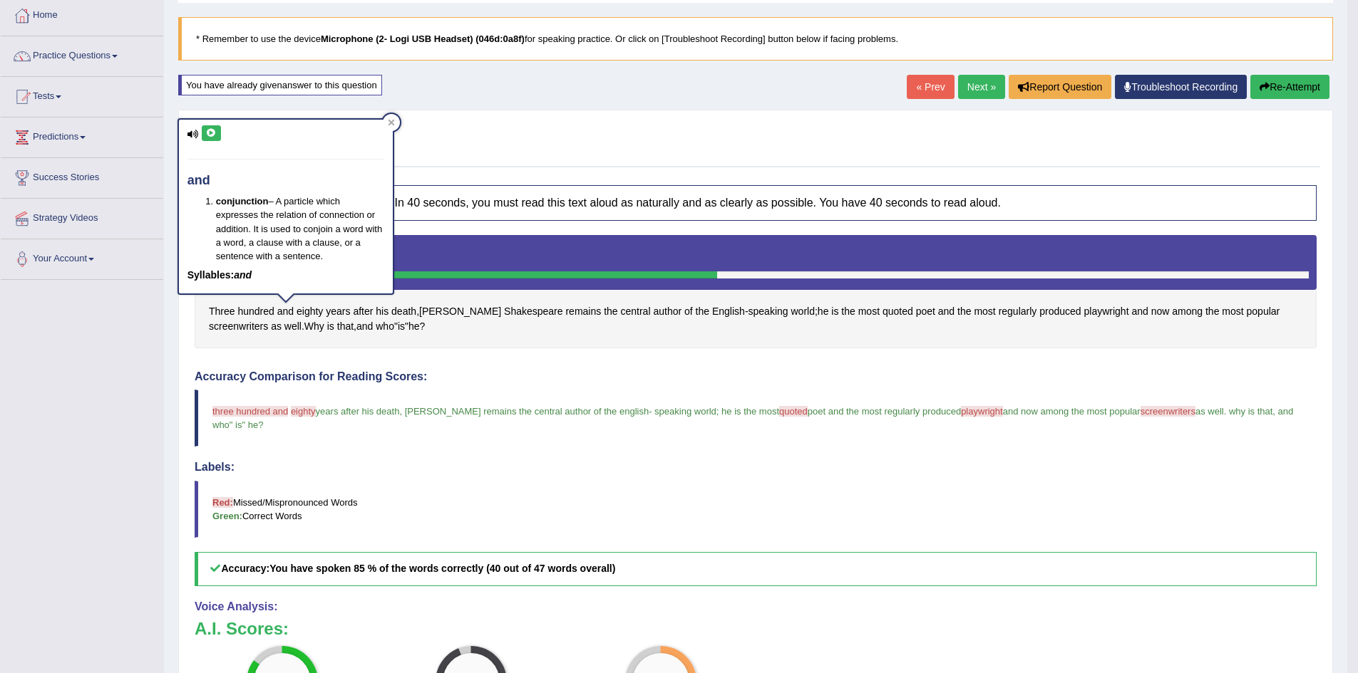
click at [215, 135] on icon at bounding box center [211, 133] width 11 height 9
click at [393, 120] on icon at bounding box center [391, 122] width 6 height 6
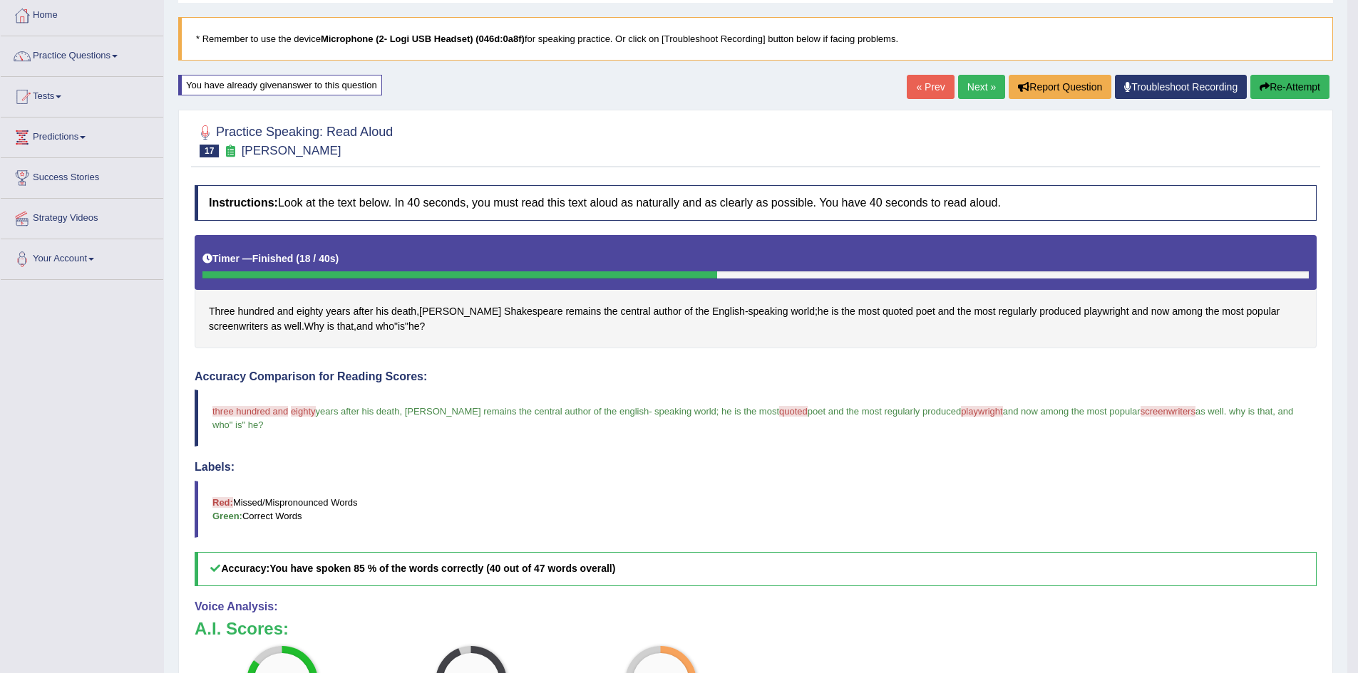
click at [1323, 74] on div "Home Practice Speaking: Read Aloud William Shakespeare * Remember to use the de…" at bounding box center [755, 398] width 1183 height 946
click at [1301, 83] on button "Re-Attempt" at bounding box center [1289, 87] width 79 height 24
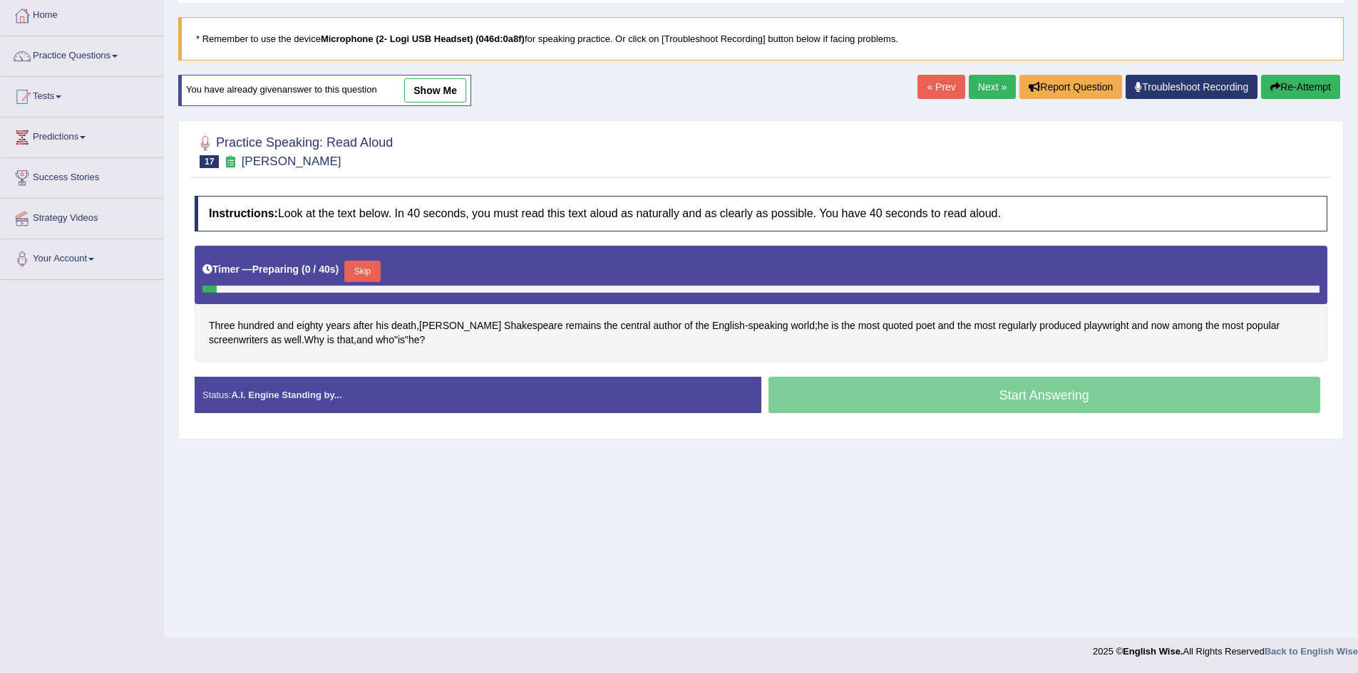
click at [380, 271] on button "Skip" at bounding box center [362, 271] width 36 height 21
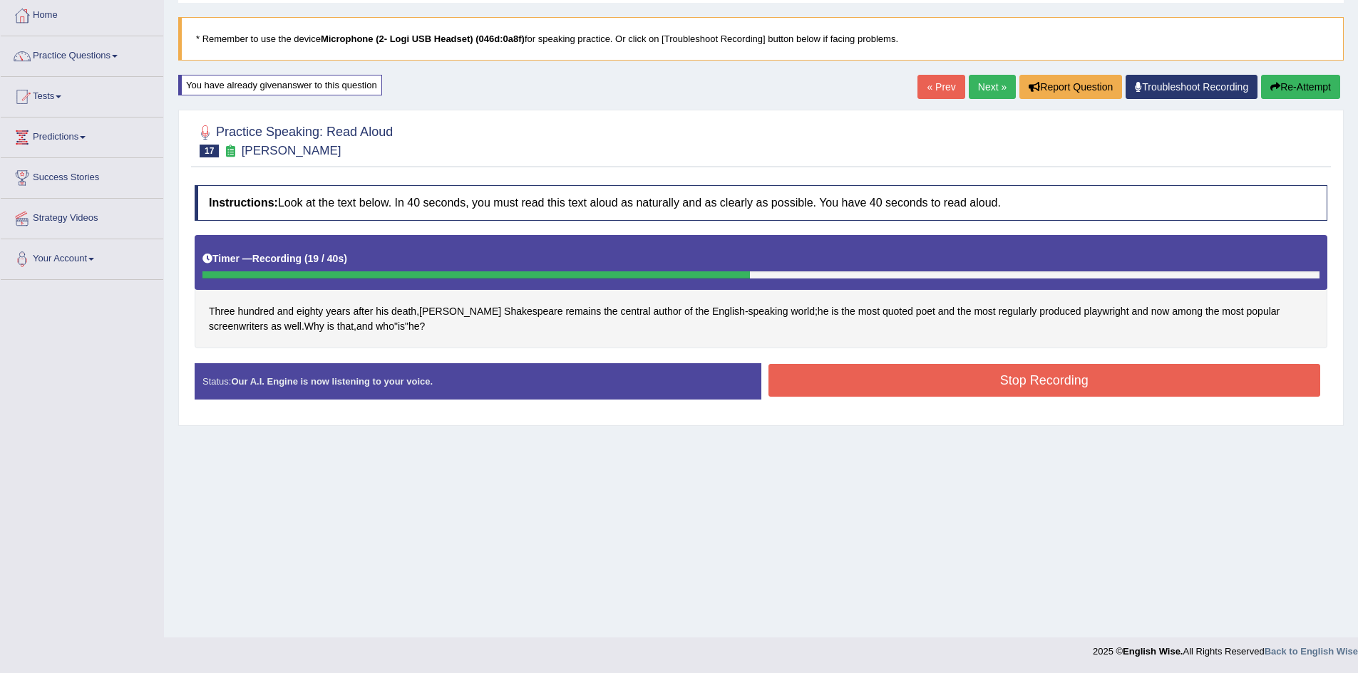
click at [972, 383] on button "Stop Recording" at bounding box center [1044, 380] width 552 height 33
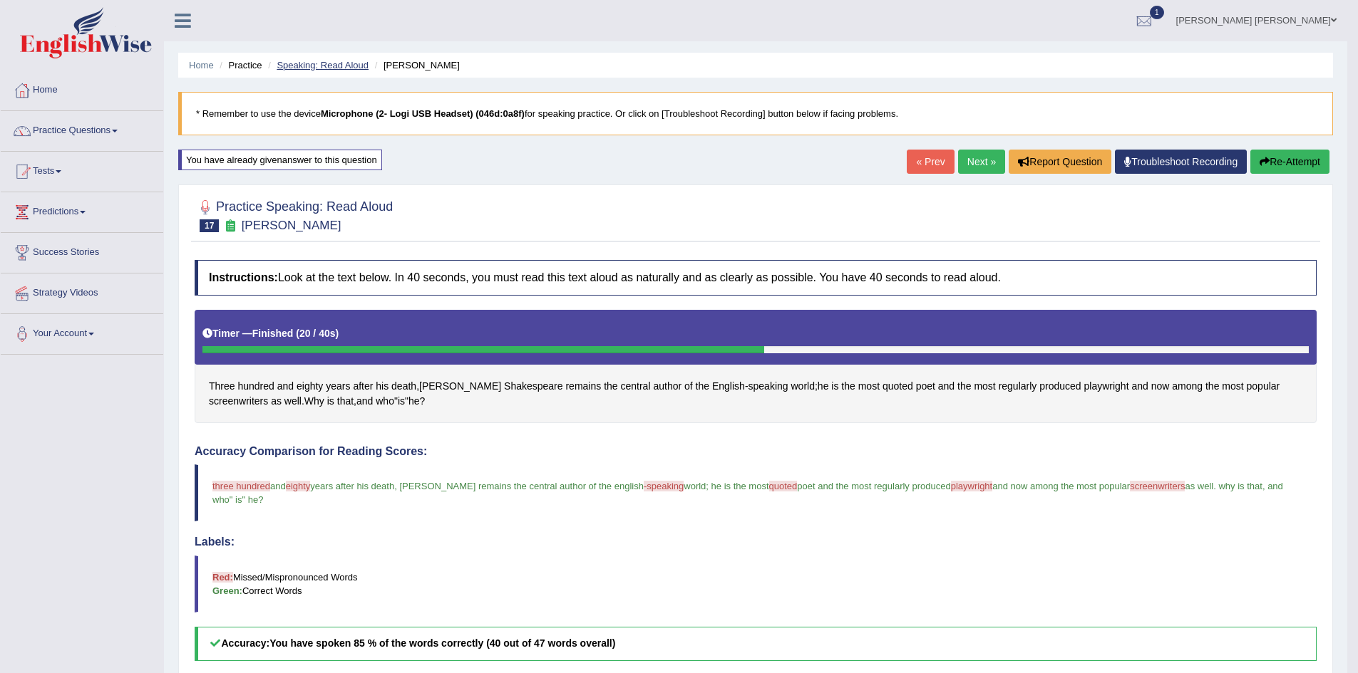
click at [330, 66] on link "Speaking: Read Aloud" at bounding box center [323, 65] width 92 height 11
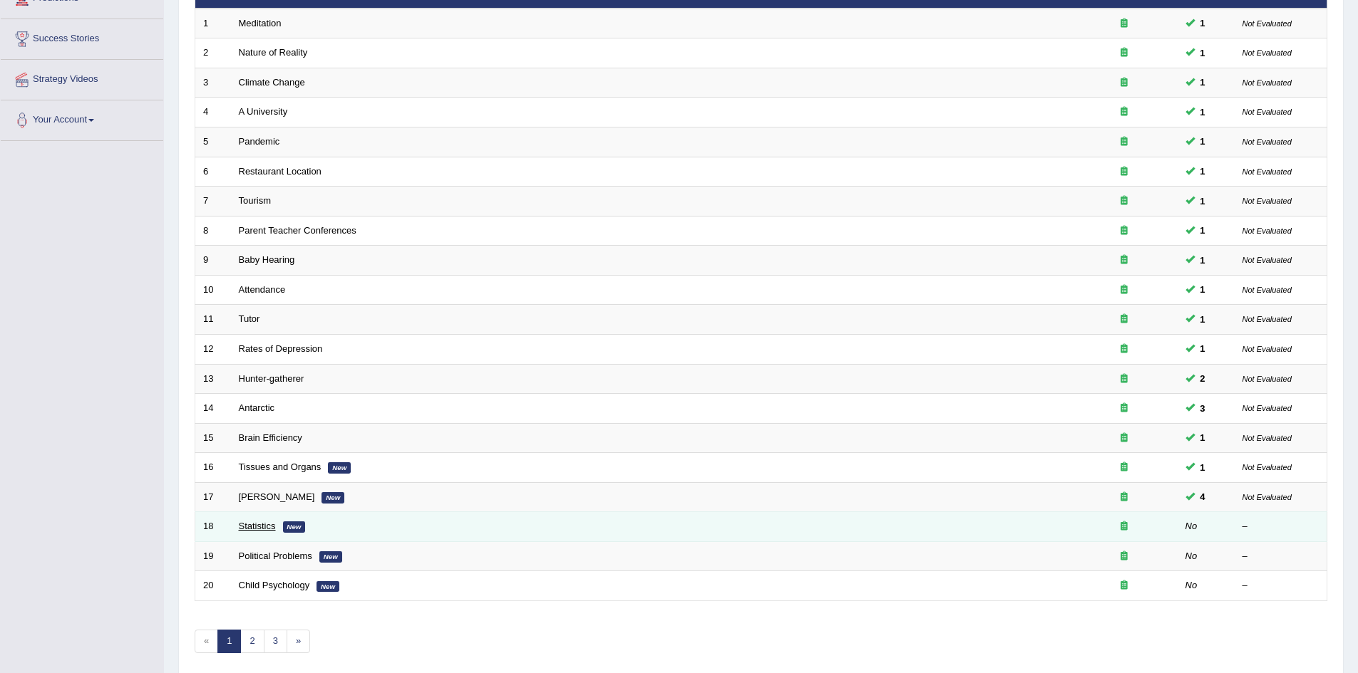
click at [252, 527] on link "Statistics" at bounding box center [257, 526] width 37 height 11
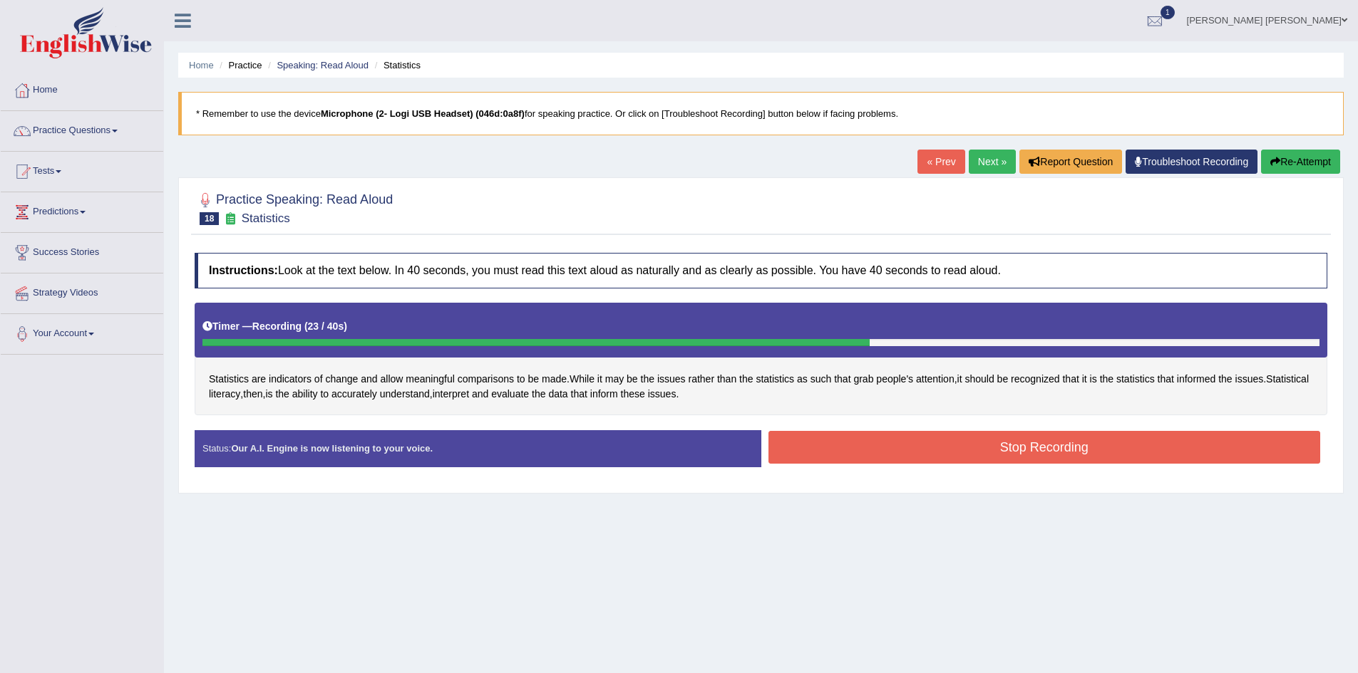
click at [899, 445] on button "Stop Recording" at bounding box center [1044, 447] width 552 height 33
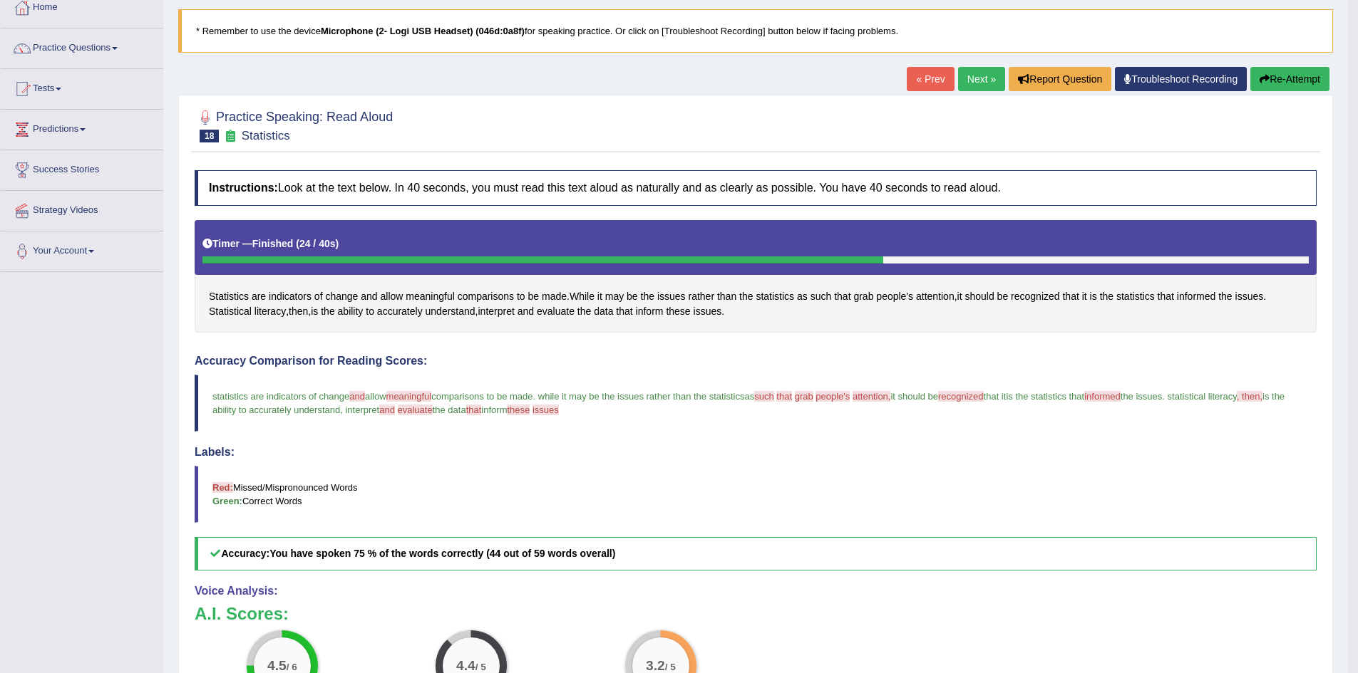
scroll to position [214, 0]
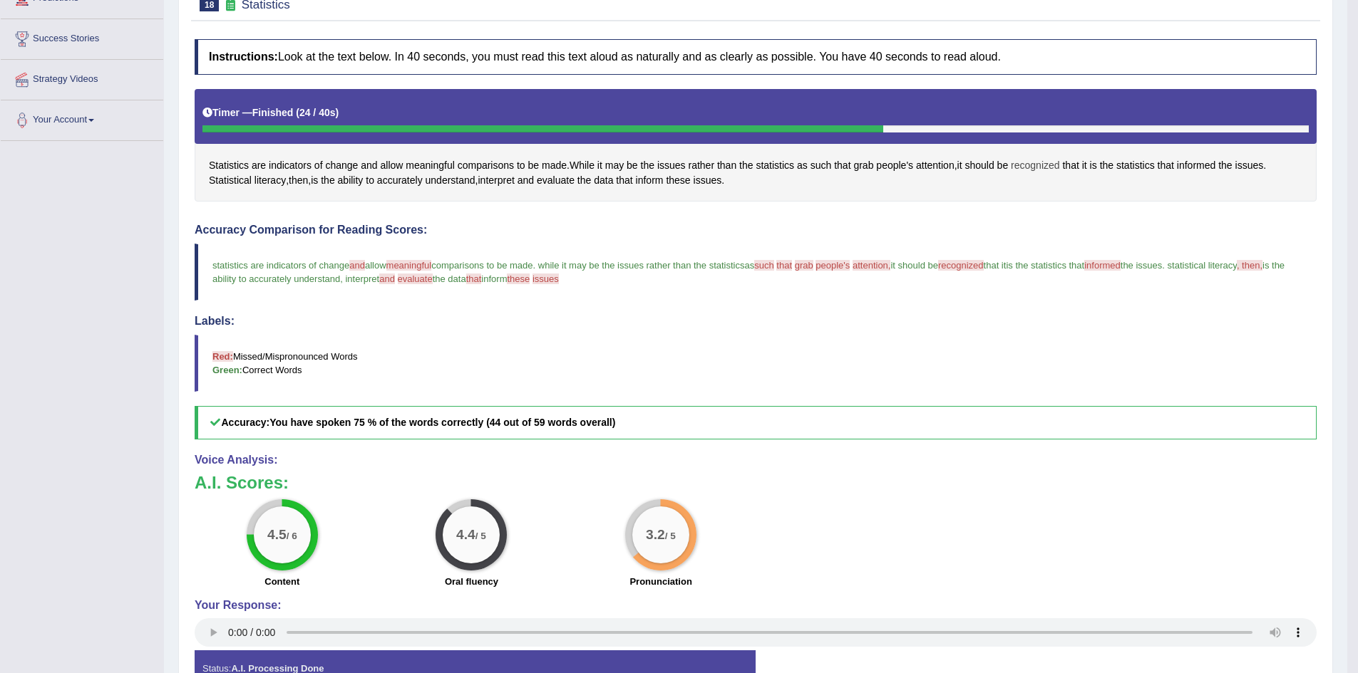
click at [1040, 167] on span "recognized" at bounding box center [1035, 165] width 49 height 15
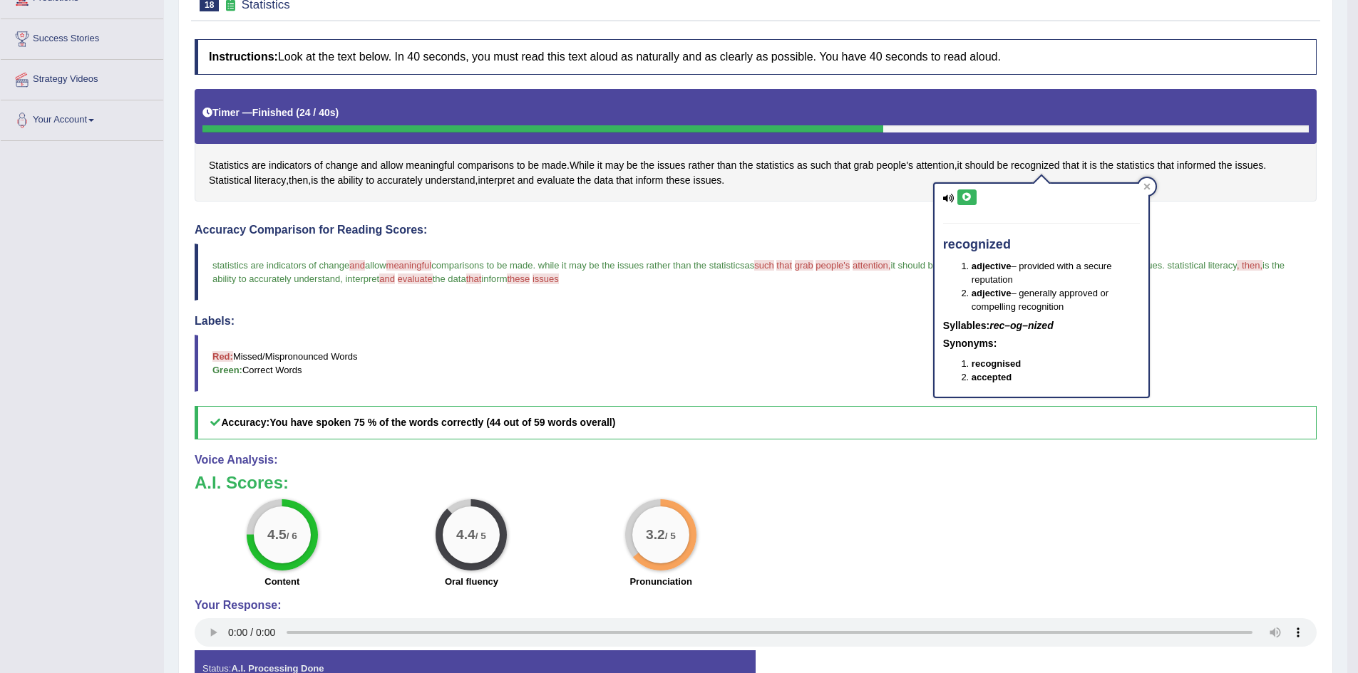
click at [960, 195] on button at bounding box center [966, 198] width 19 height 16
click at [1150, 185] on div at bounding box center [1146, 186] width 17 height 17
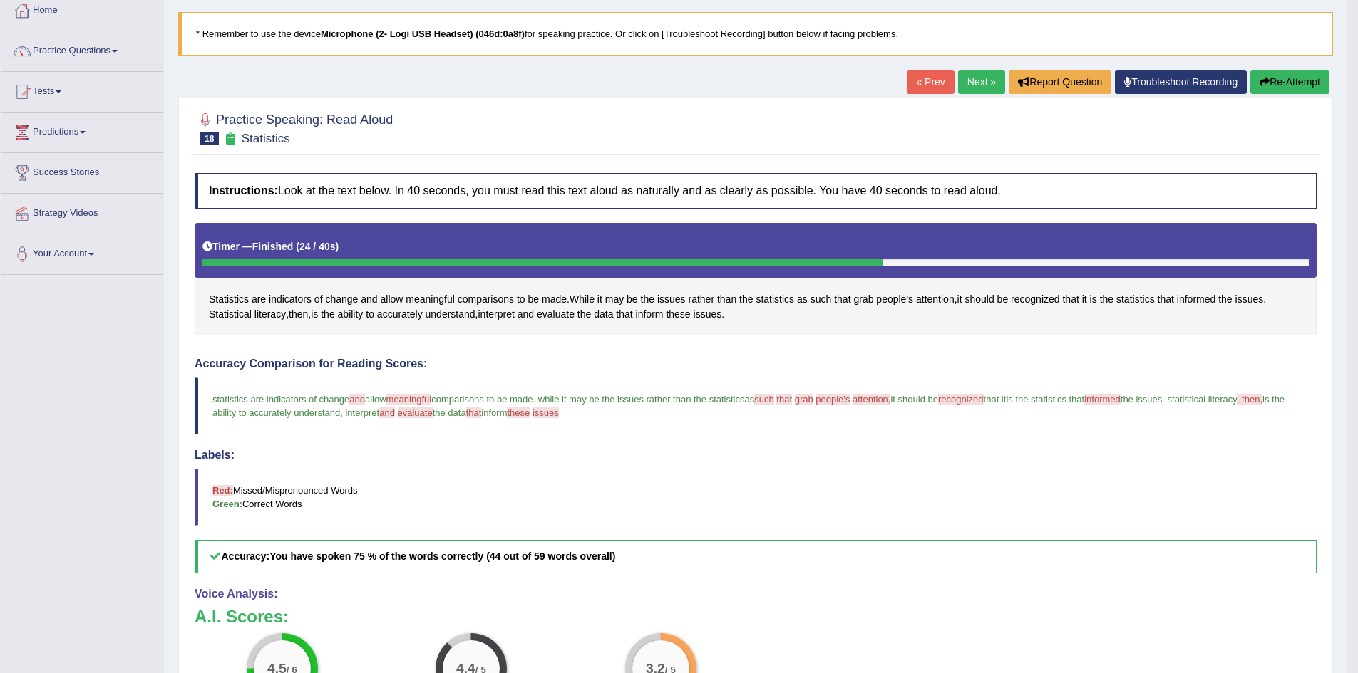
scroll to position [0, 0]
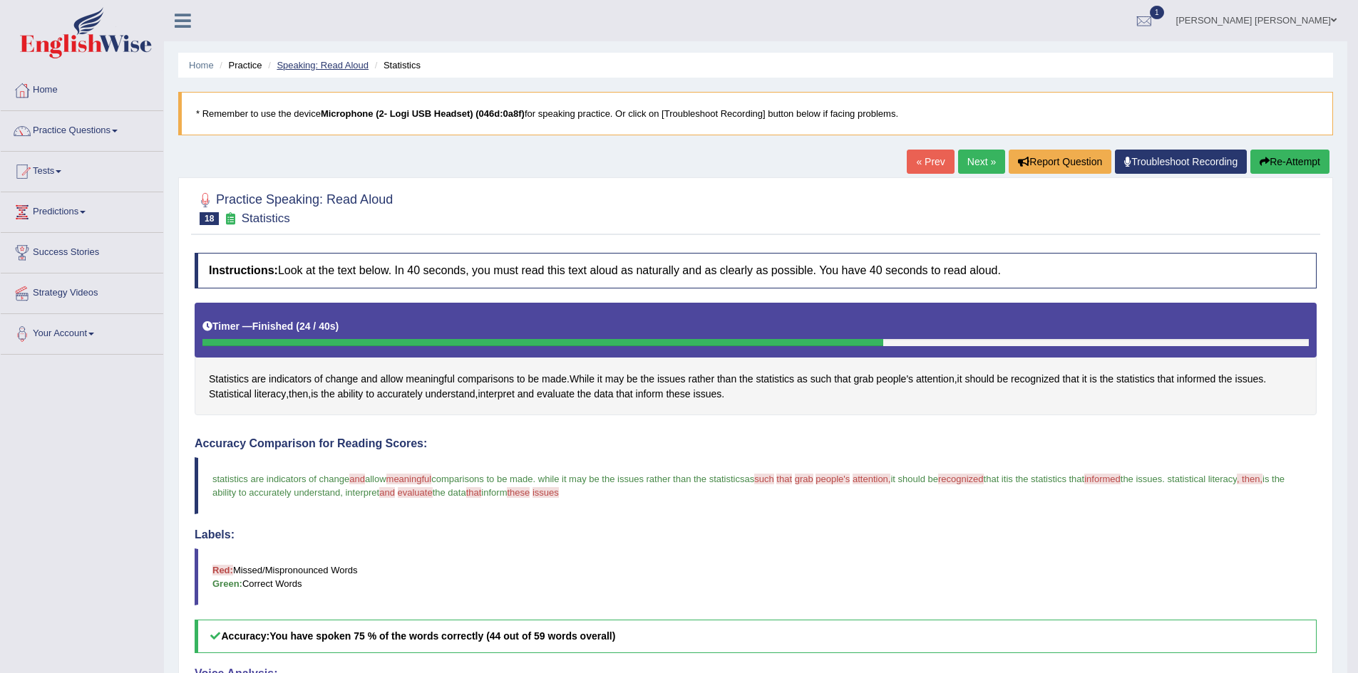
click at [315, 63] on link "Speaking: Read Aloud" at bounding box center [323, 65] width 92 height 11
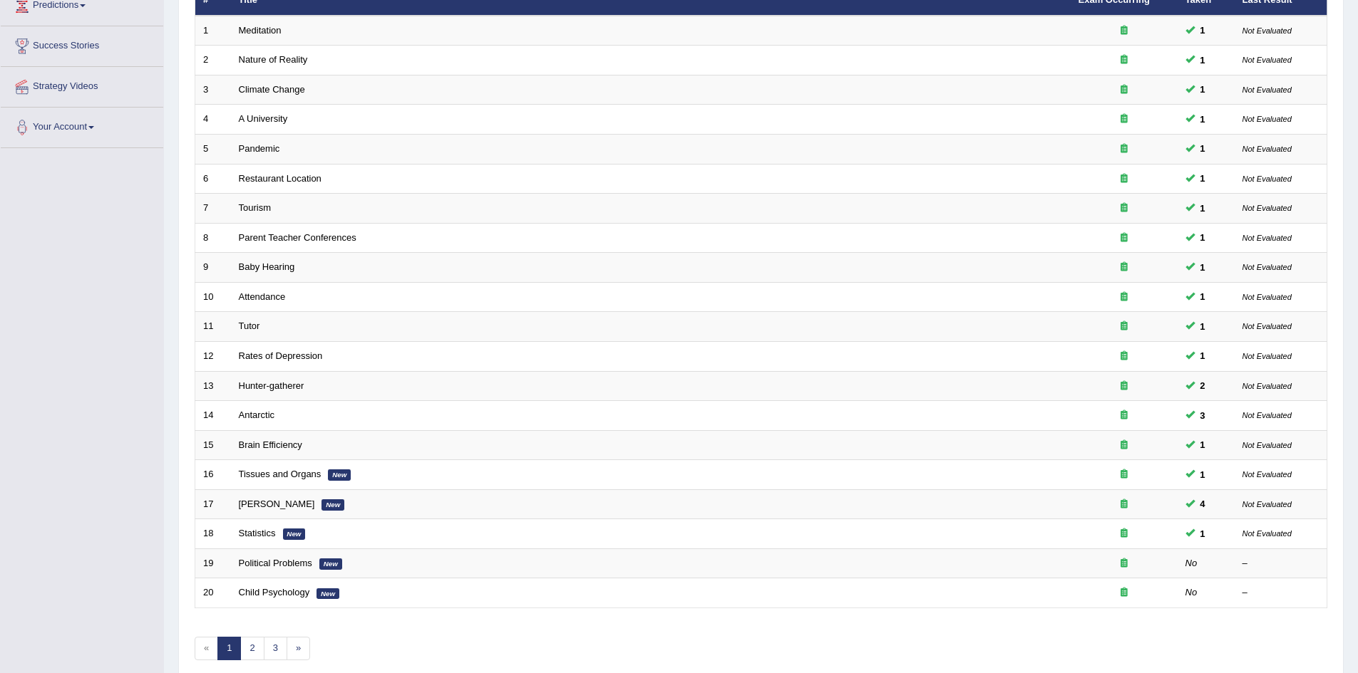
scroll to position [270, 0]
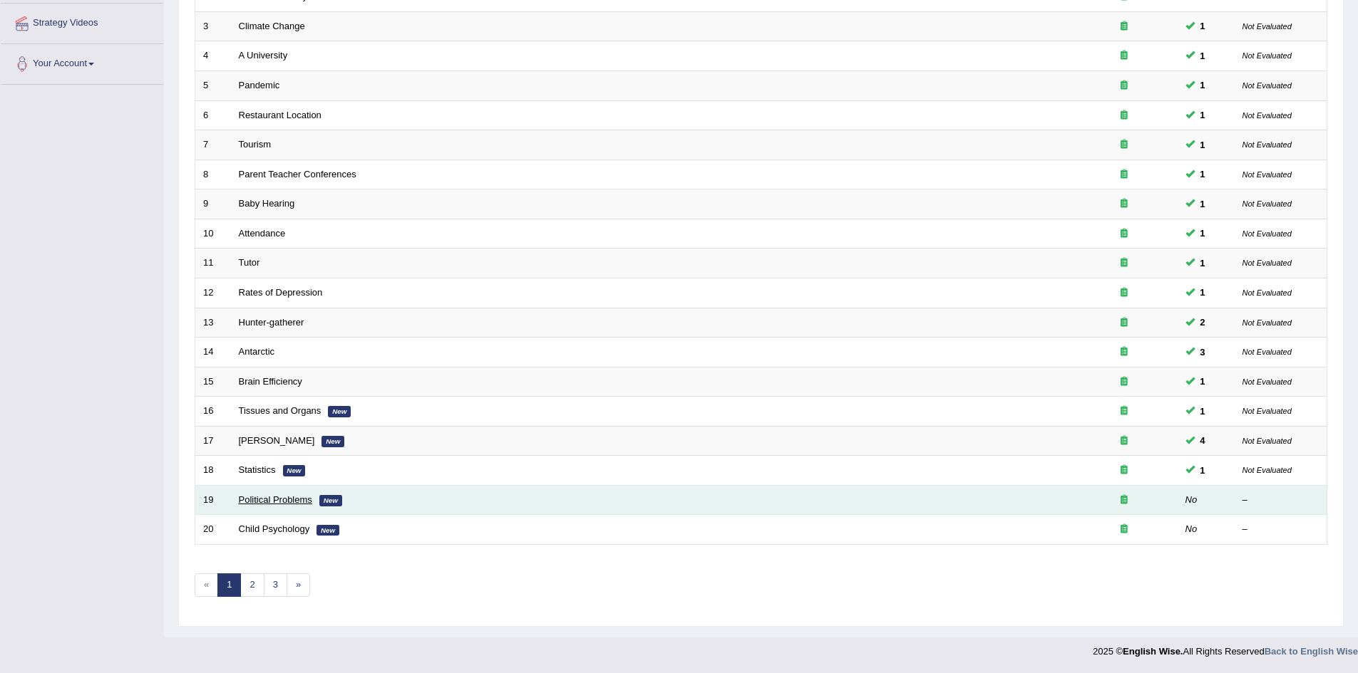
click at [265, 497] on link "Political Problems" at bounding box center [275, 500] width 73 height 11
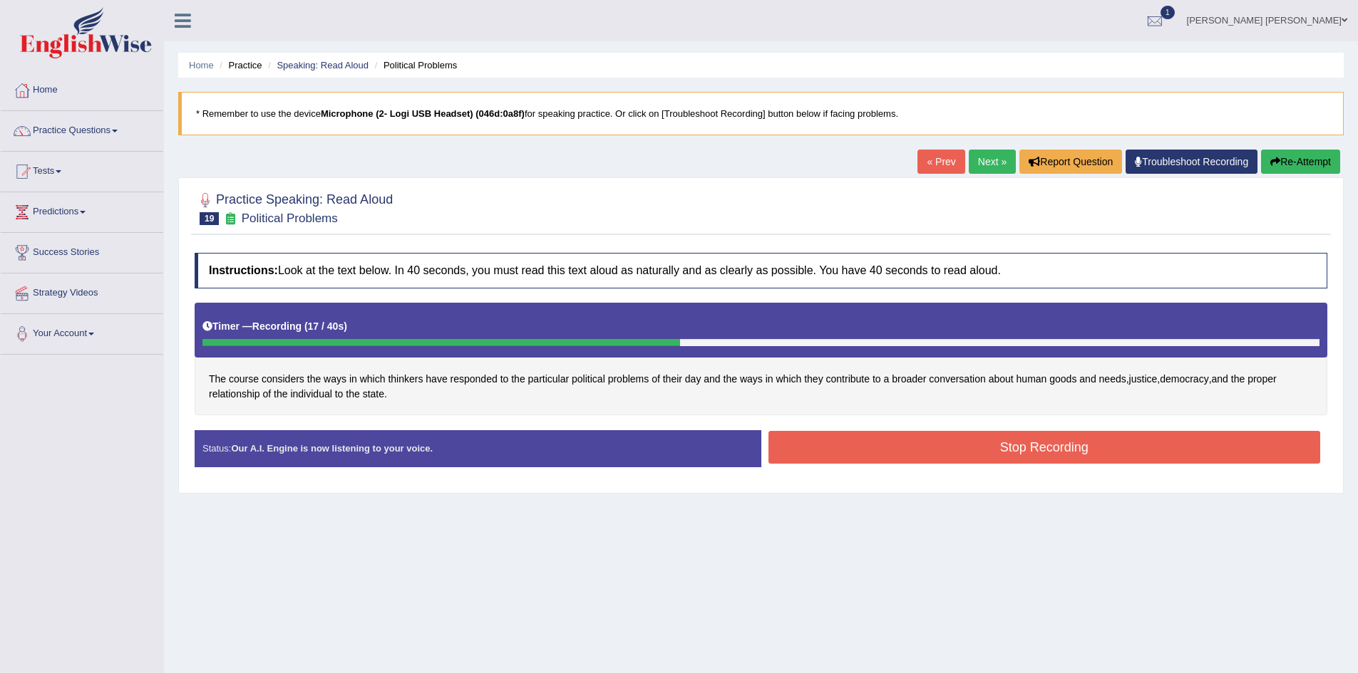
click at [882, 438] on button "Stop Recording" at bounding box center [1044, 447] width 552 height 33
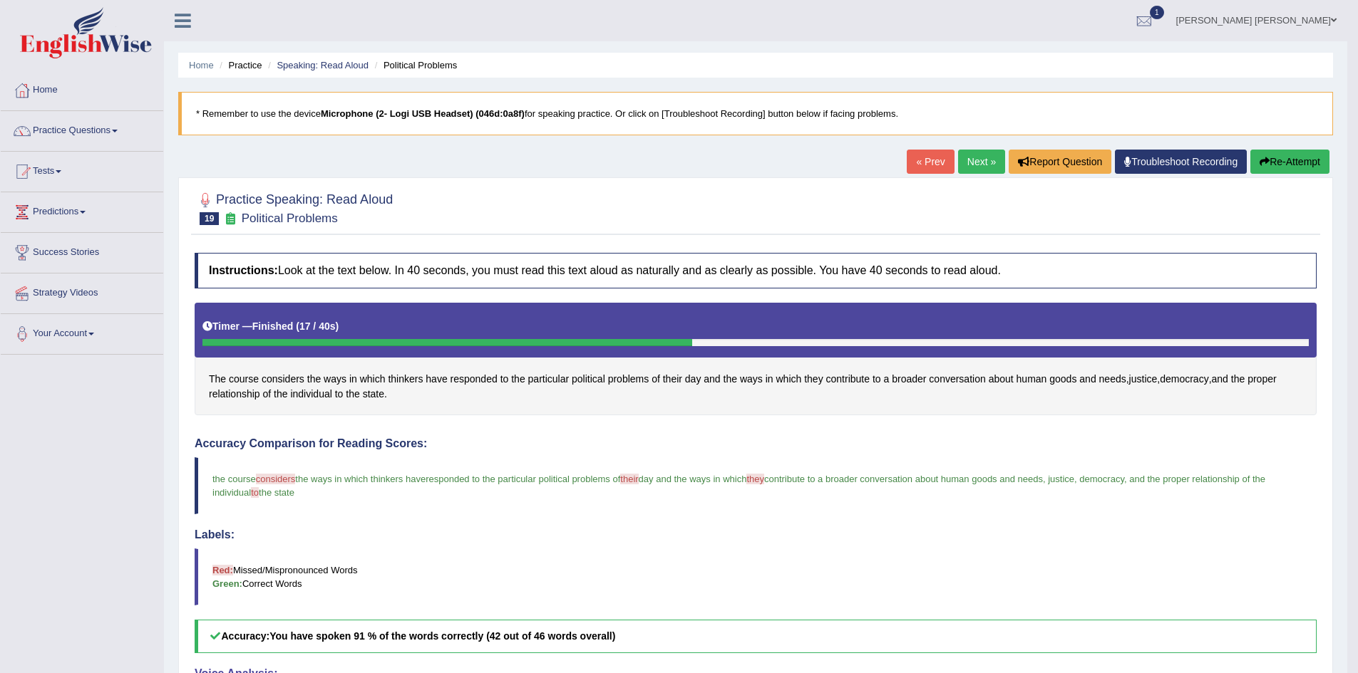
scroll to position [143, 0]
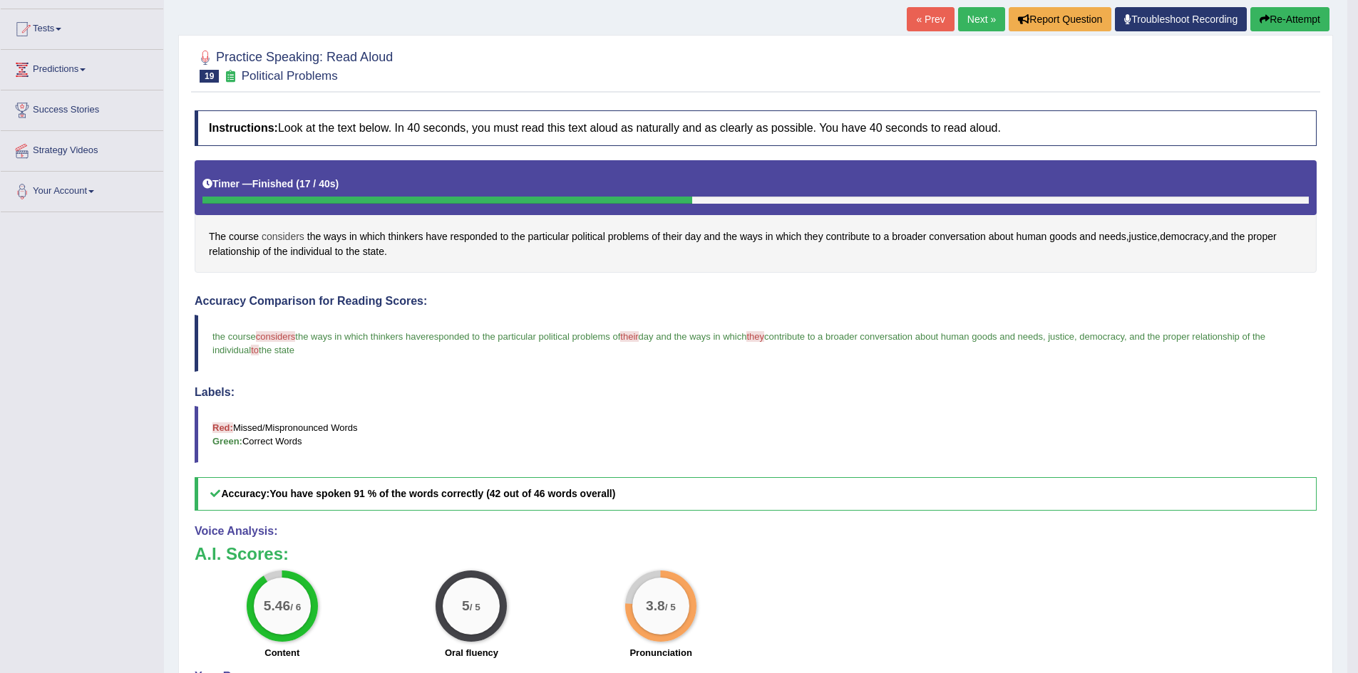
click at [289, 234] on span "considers" at bounding box center [283, 236] width 43 height 15
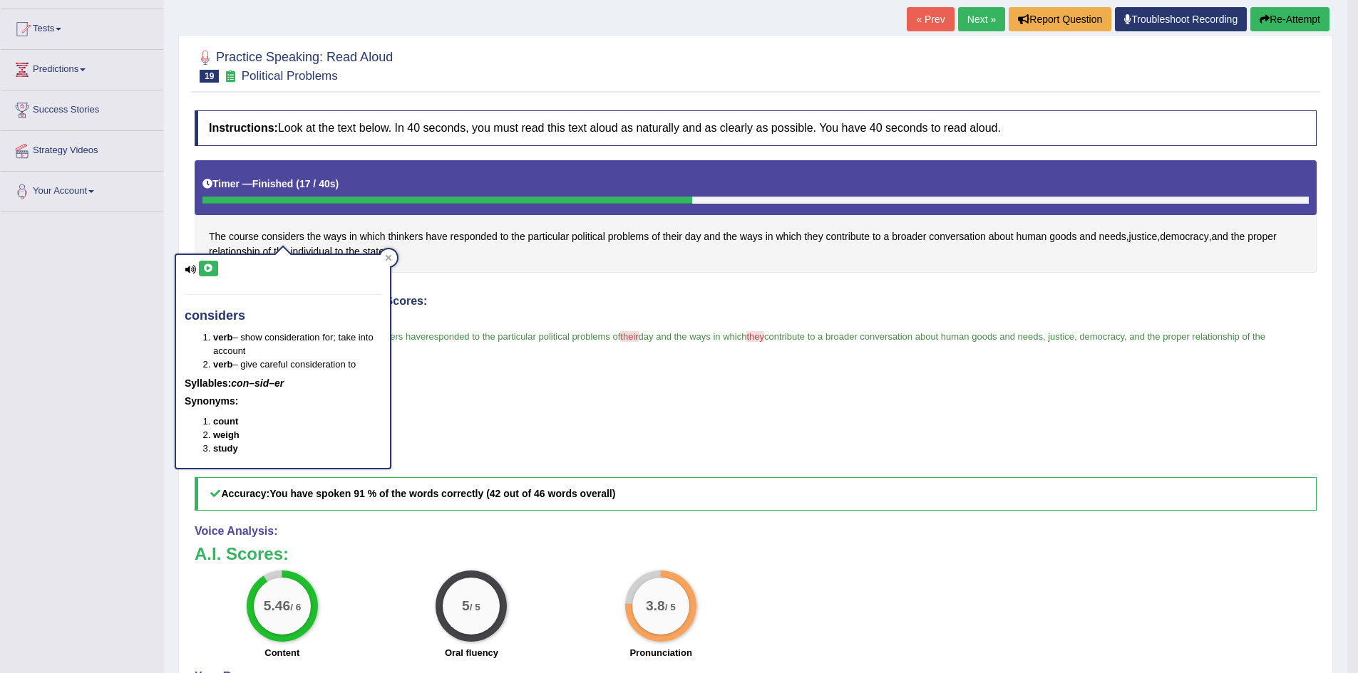
click at [211, 267] on icon at bounding box center [208, 268] width 11 height 9
click at [392, 257] on div at bounding box center [388, 257] width 17 height 17
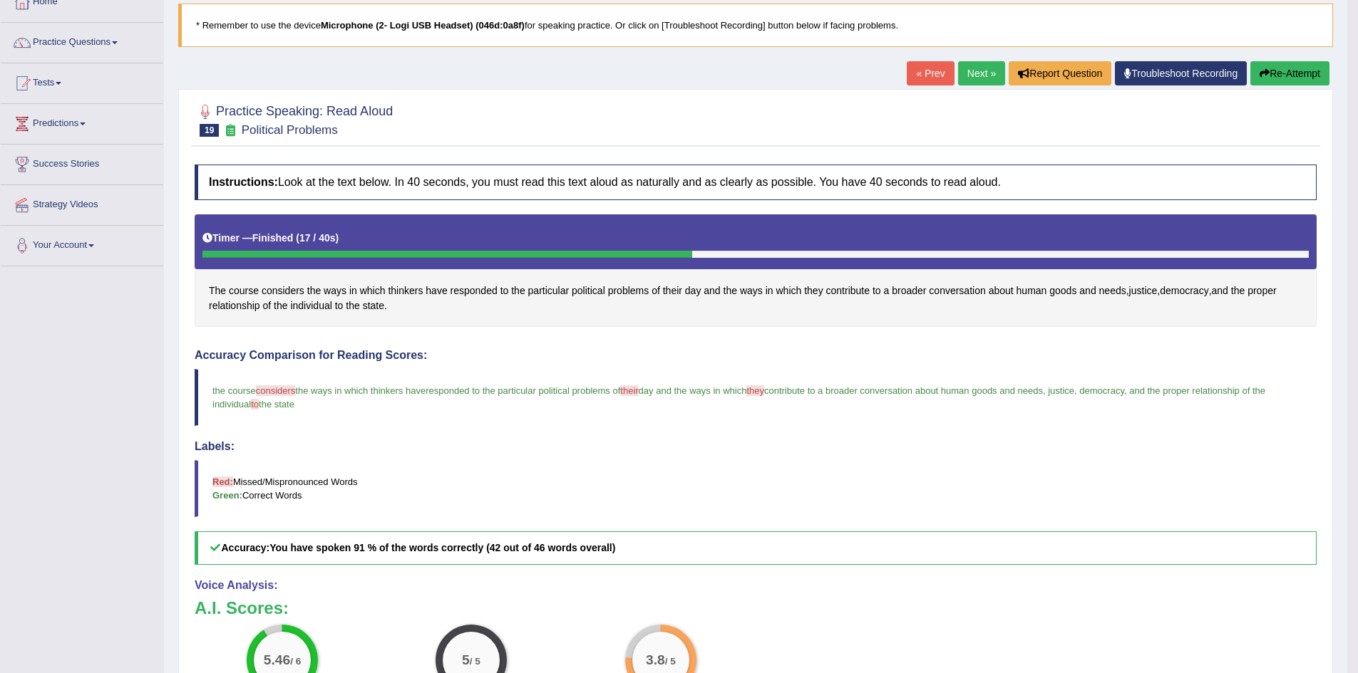
scroll to position [0, 0]
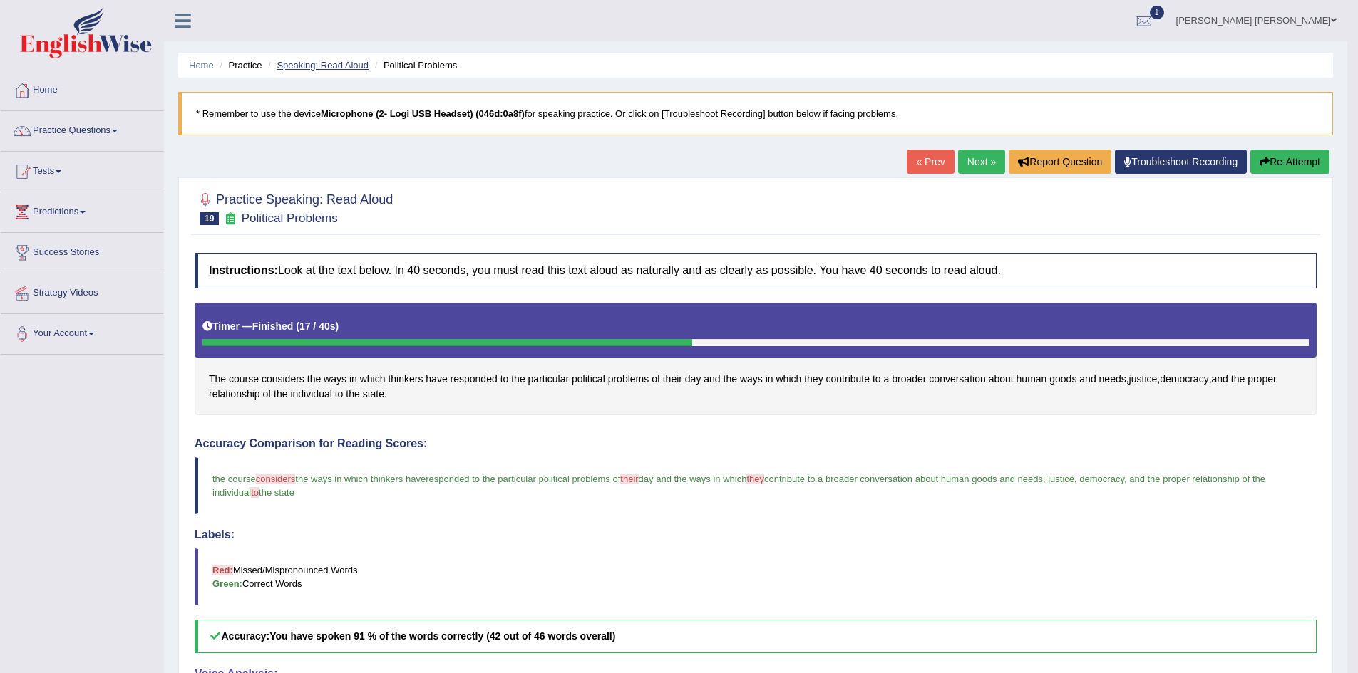
click at [309, 62] on link "Speaking: Read Aloud" at bounding box center [323, 65] width 92 height 11
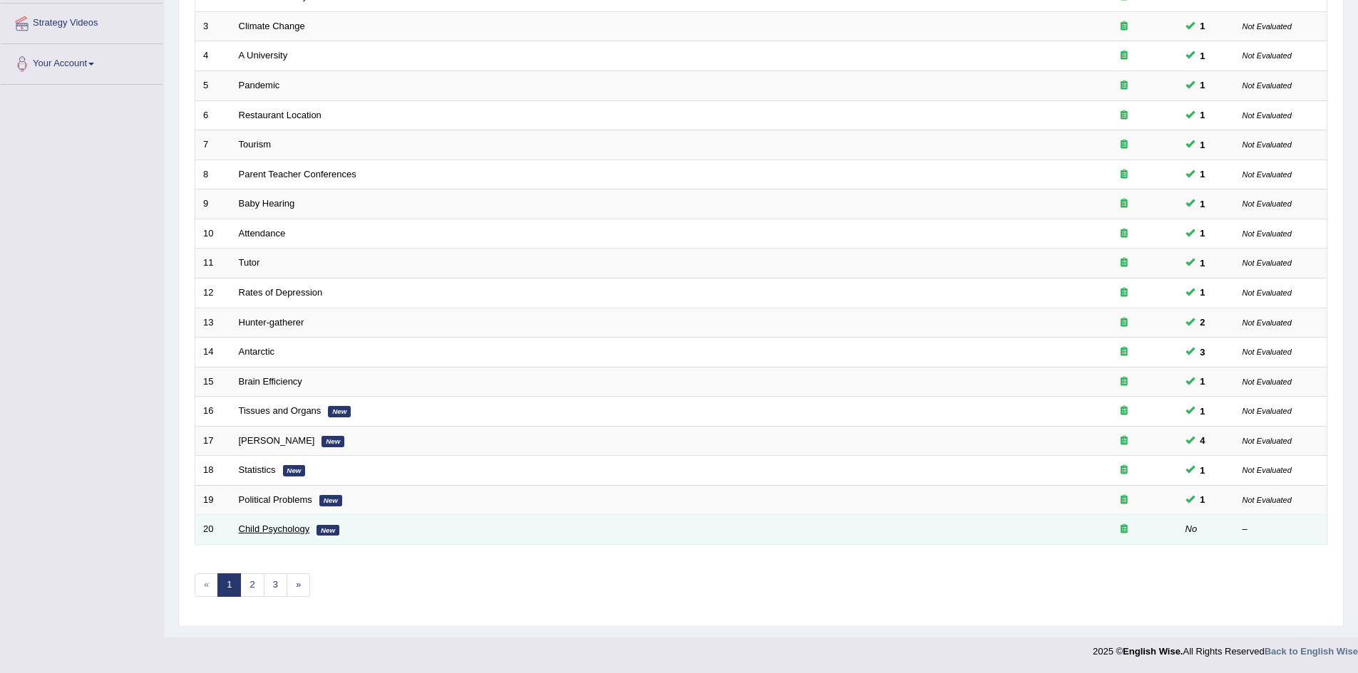
click at [279, 529] on link "Child Psychology" at bounding box center [274, 529] width 71 height 11
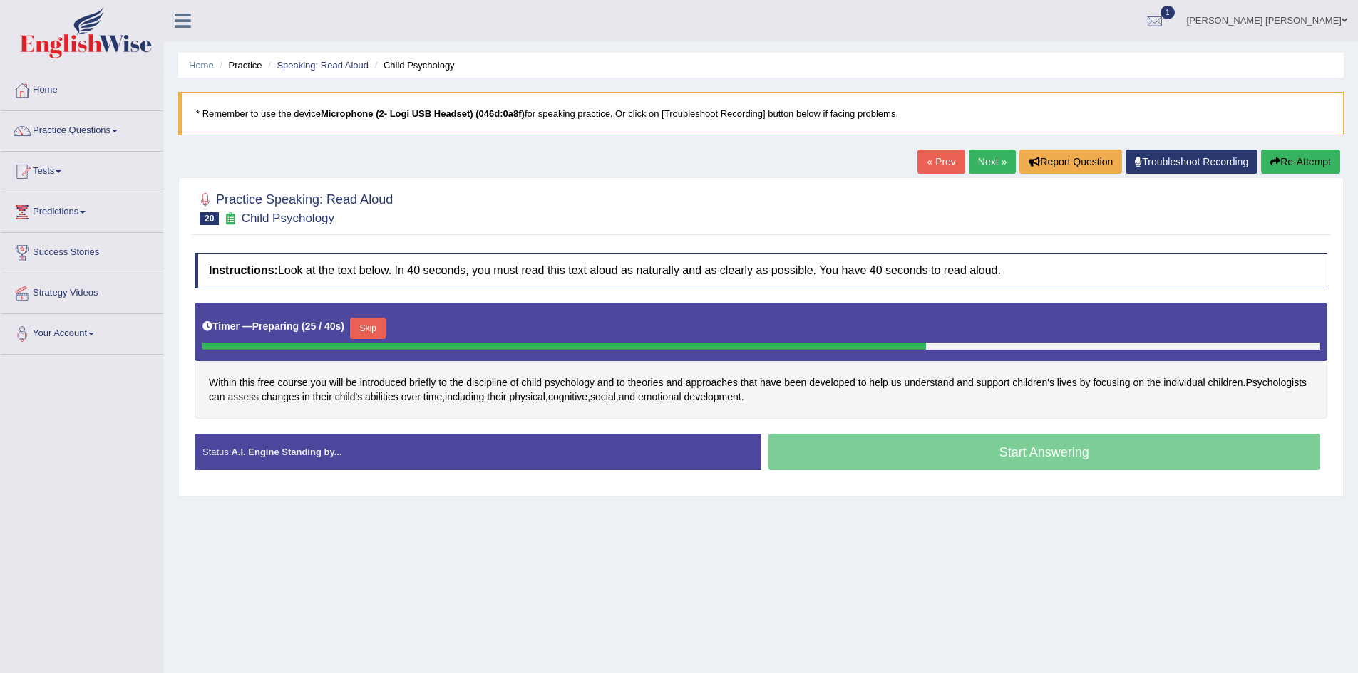
click at [249, 397] on span "assess" at bounding box center [242, 397] width 31 height 15
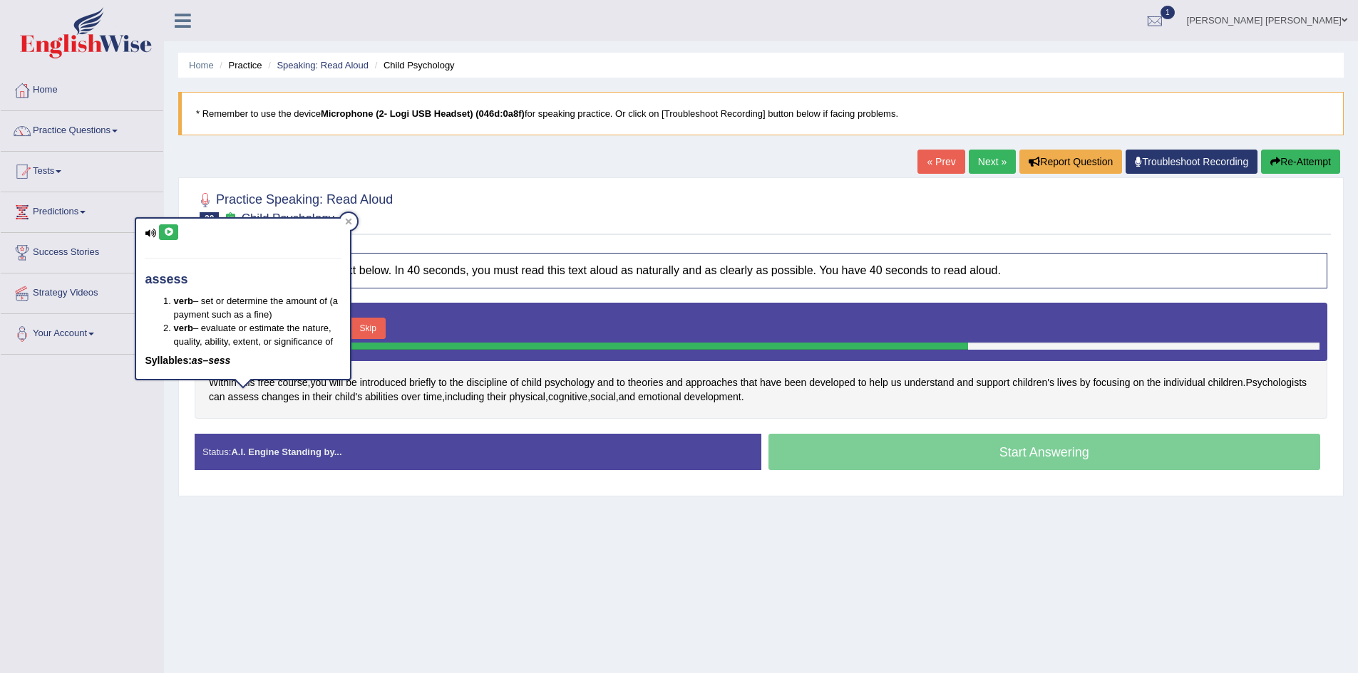
click at [169, 238] on button at bounding box center [168, 232] width 19 height 16
click at [348, 218] on icon at bounding box center [348, 221] width 7 height 7
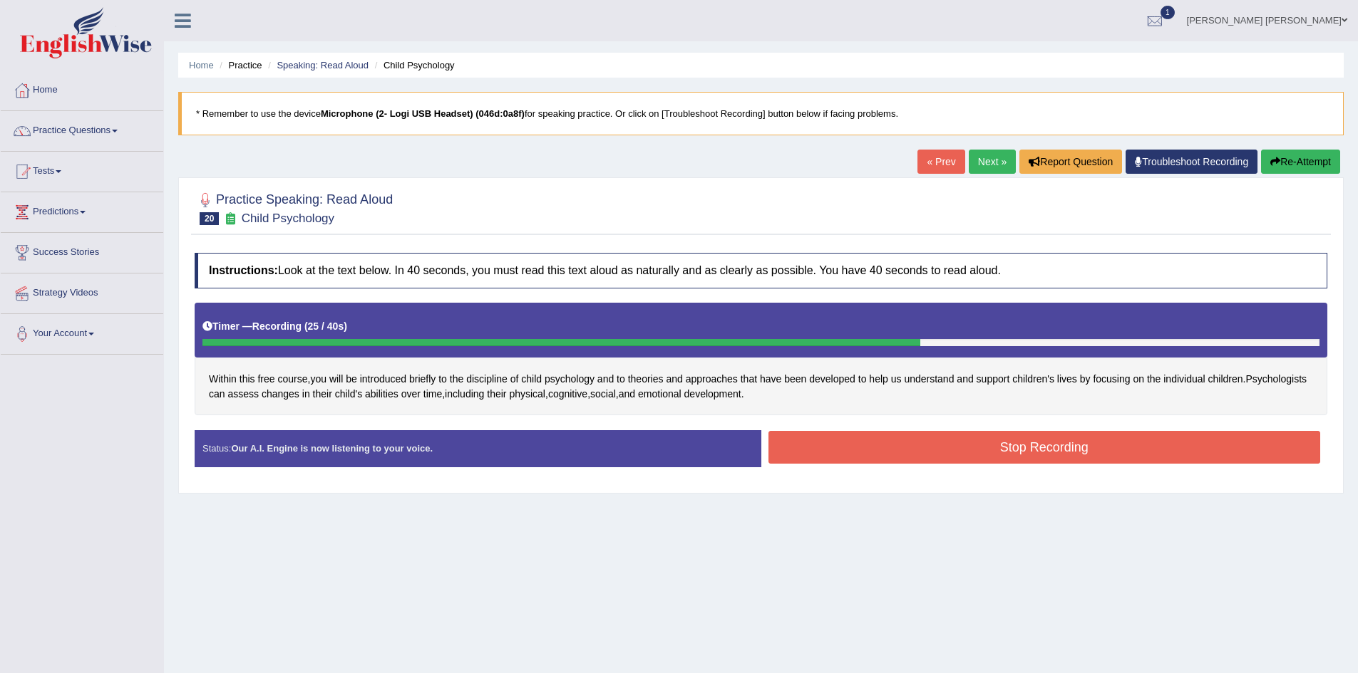
click at [922, 446] on button "Stop Recording" at bounding box center [1044, 447] width 552 height 33
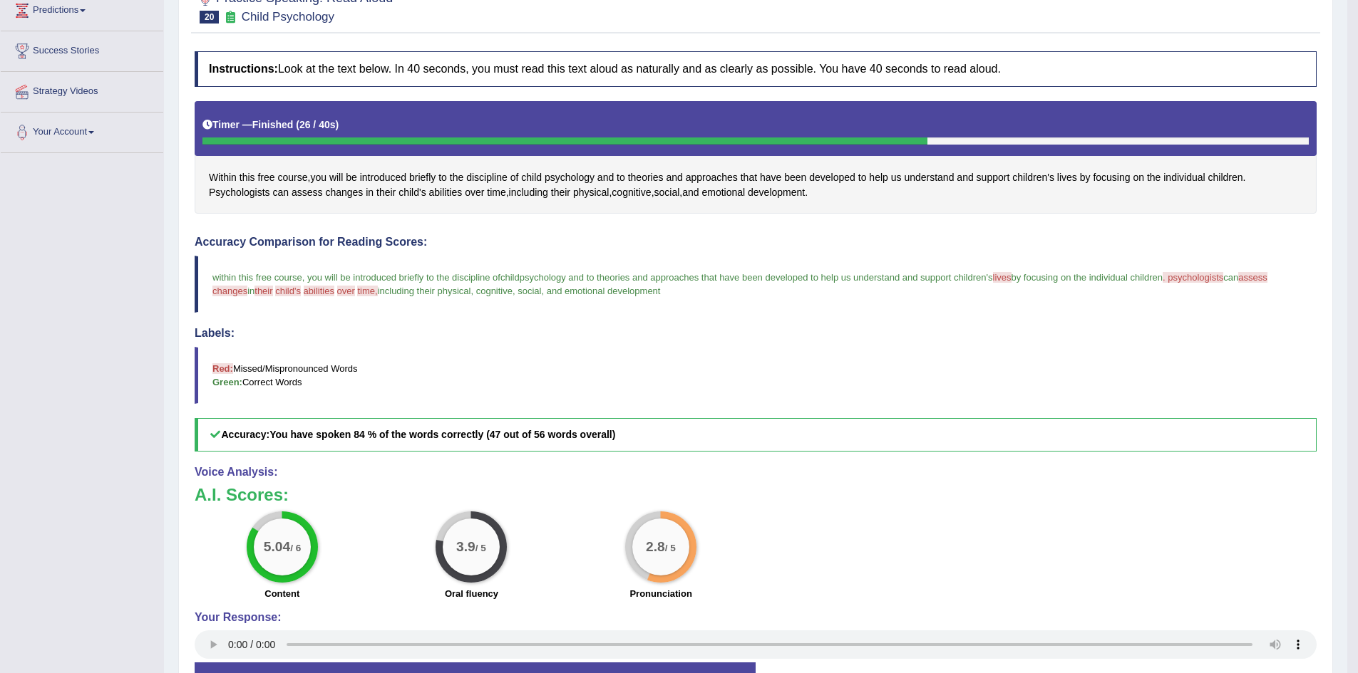
scroll to position [87, 0]
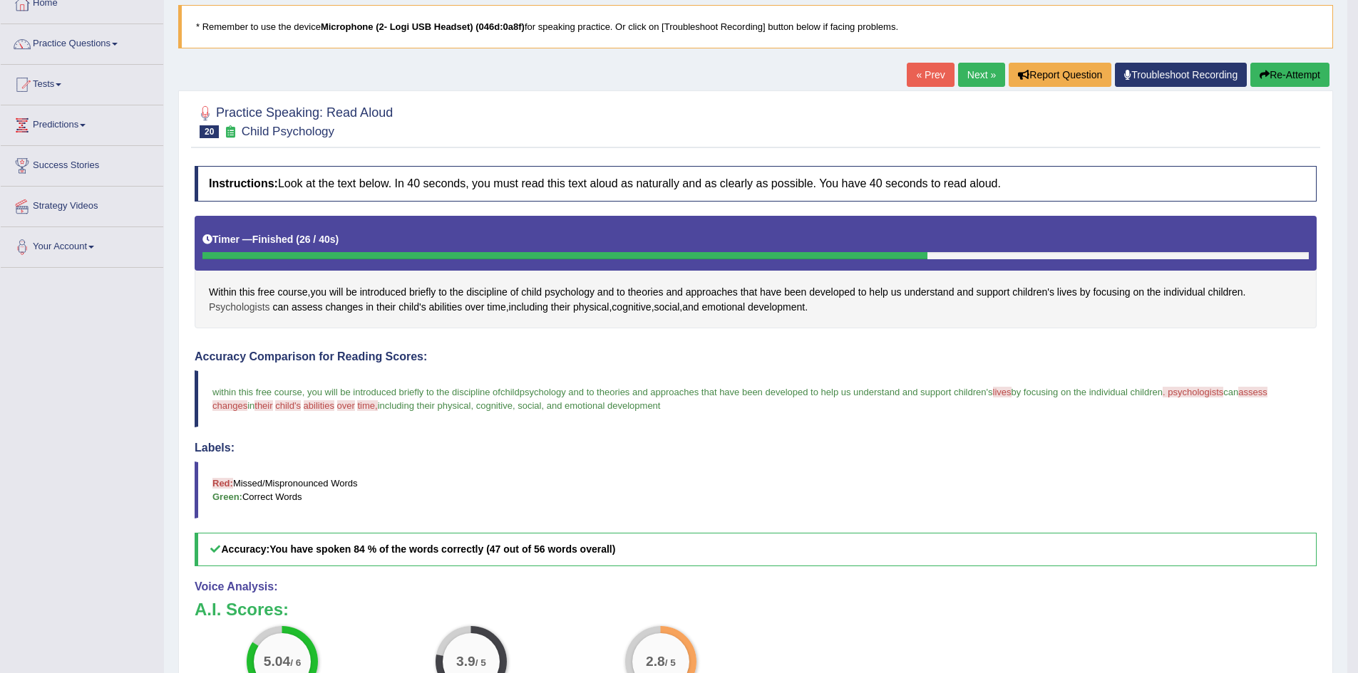
click at [249, 306] on span "Psychologists" at bounding box center [239, 307] width 61 height 15
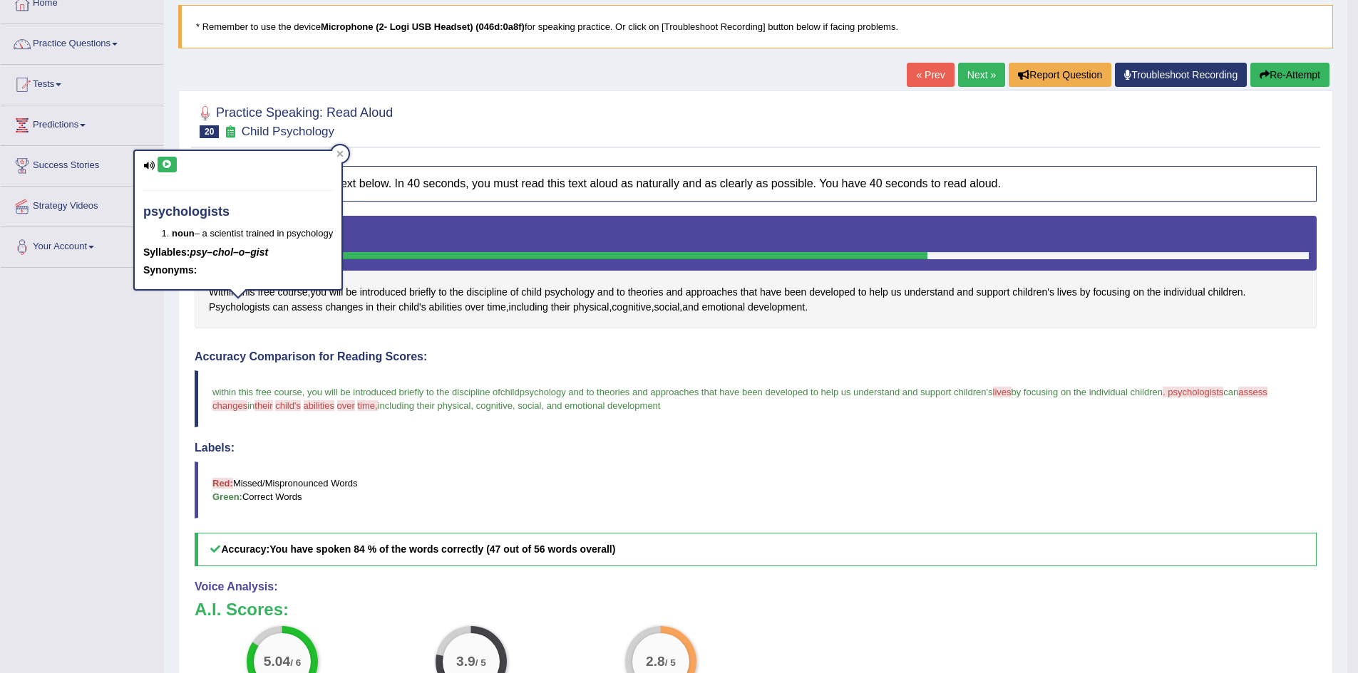
click at [167, 165] on icon at bounding box center [167, 164] width 11 height 9
click at [347, 150] on div at bounding box center [339, 153] width 17 height 17
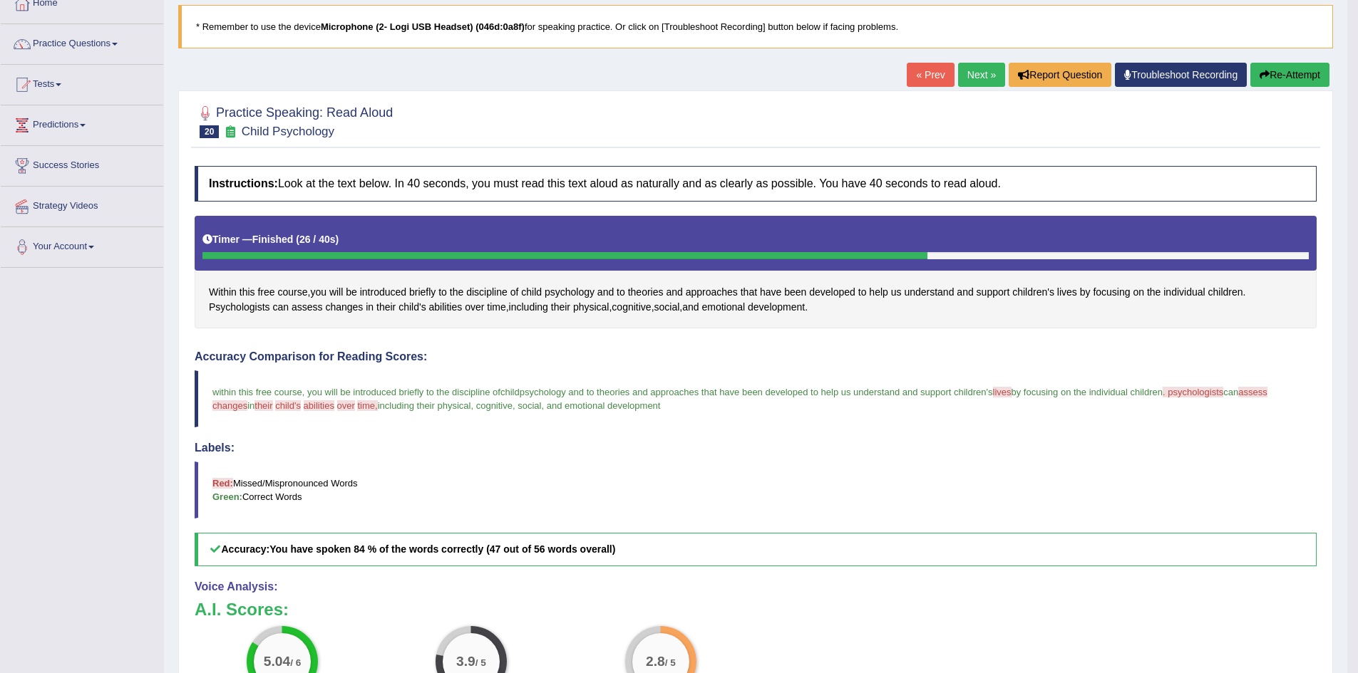
click at [1285, 70] on button "Re-Attempt" at bounding box center [1289, 75] width 79 height 24
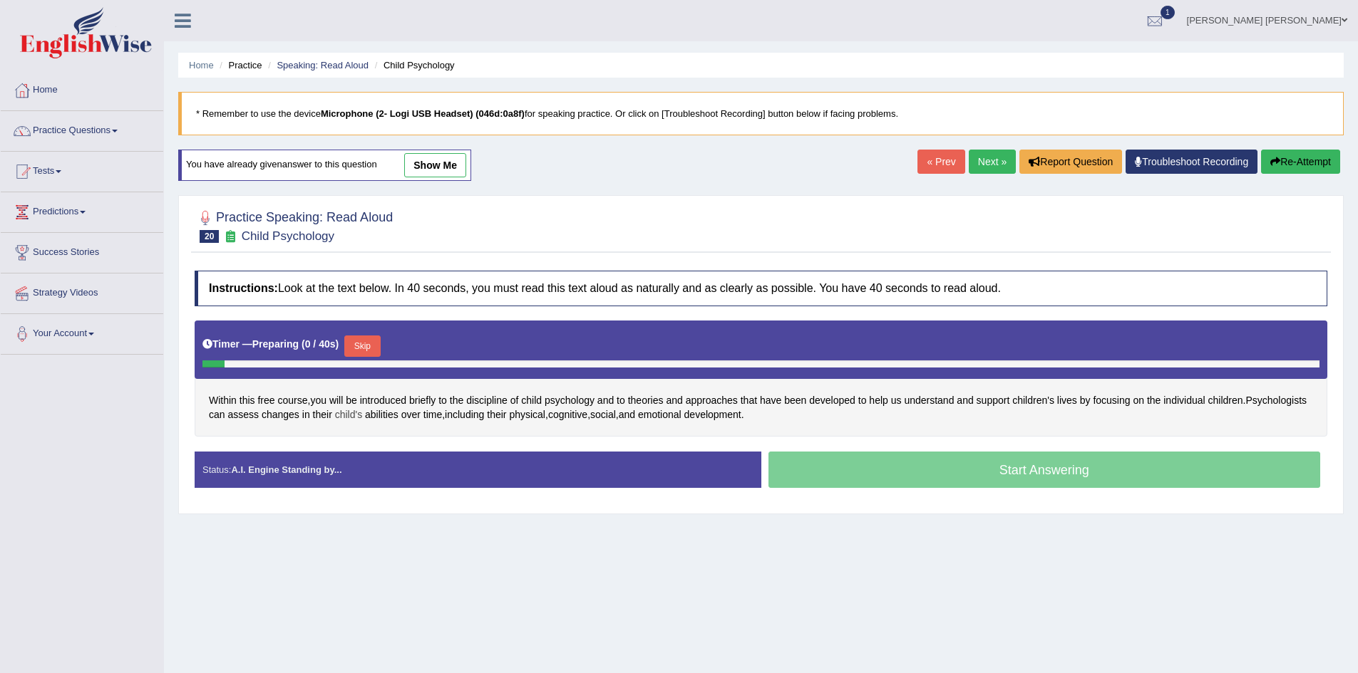
scroll to position [75, 0]
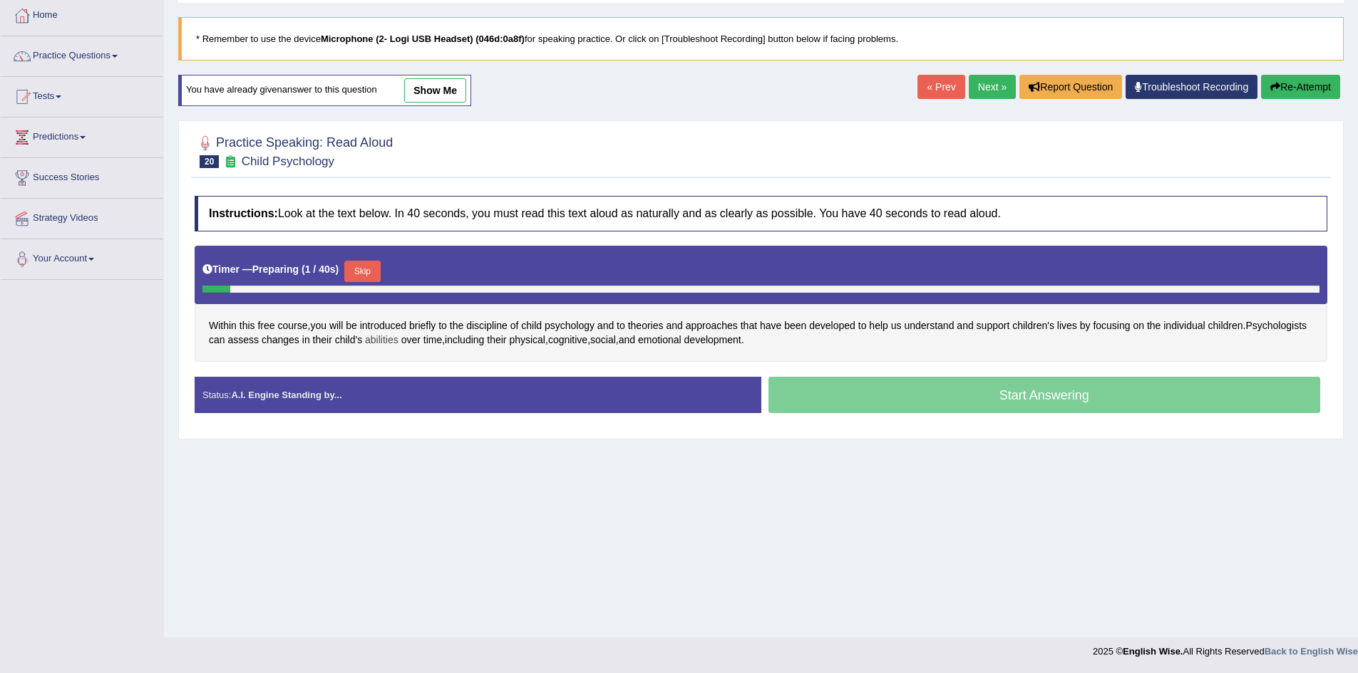
click at [365, 344] on span "abilities" at bounding box center [381, 340] width 33 height 15
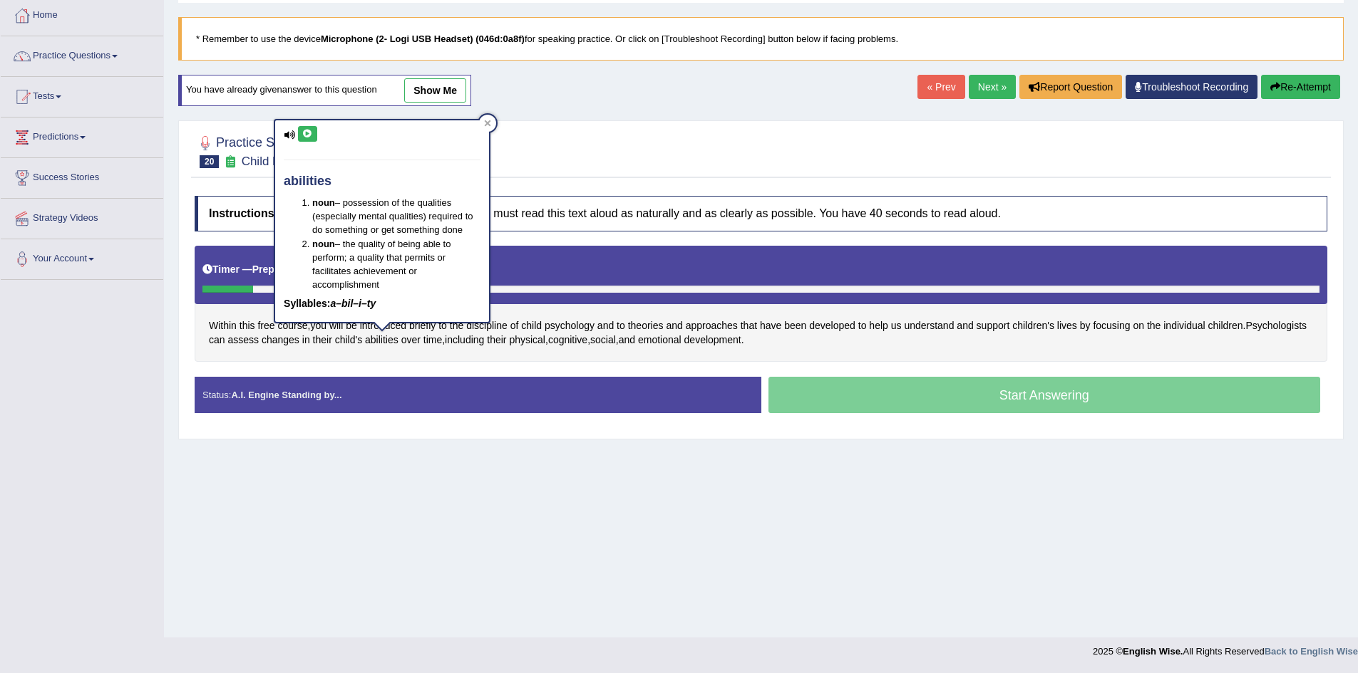
click at [175, 351] on div "Home Practice Speaking: Read Aloud Child Psychology * Remember to use the devic…" at bounding box center [761, 281] width 1194 height 713
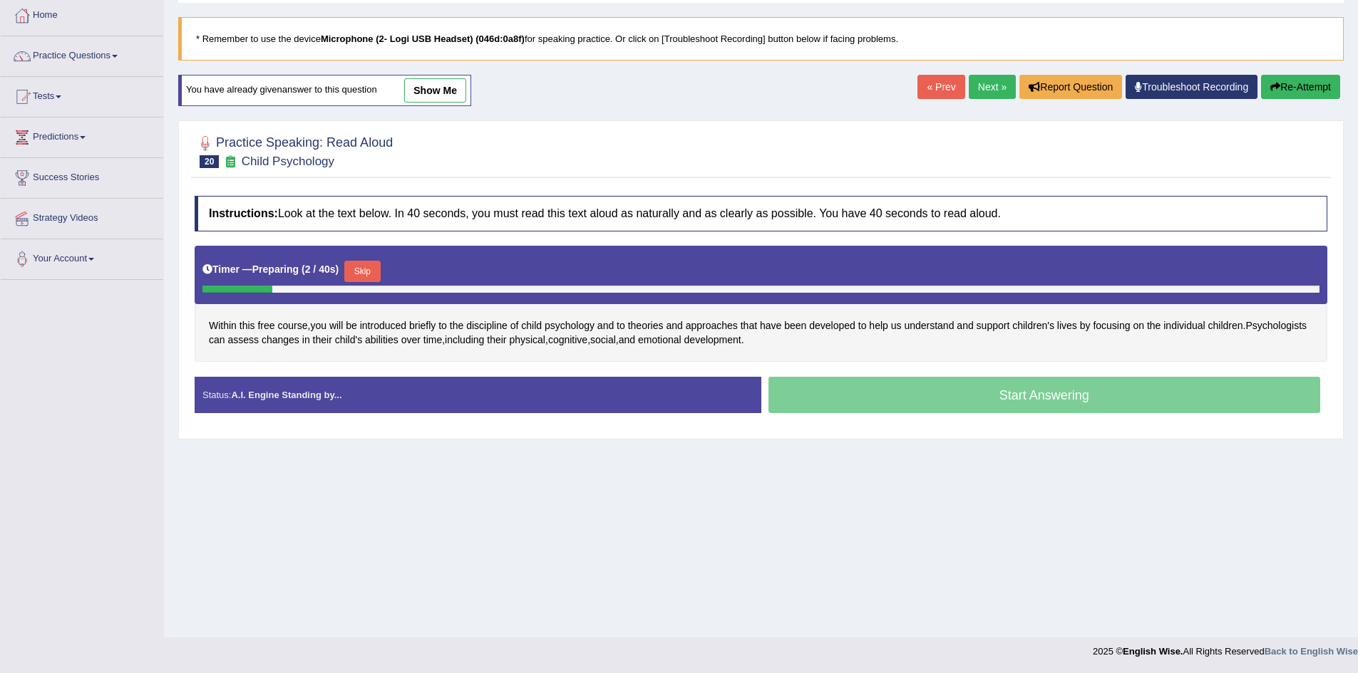
click at [366, 270] on button "Skip" at bounding box center [362, 271] width 36 height 21
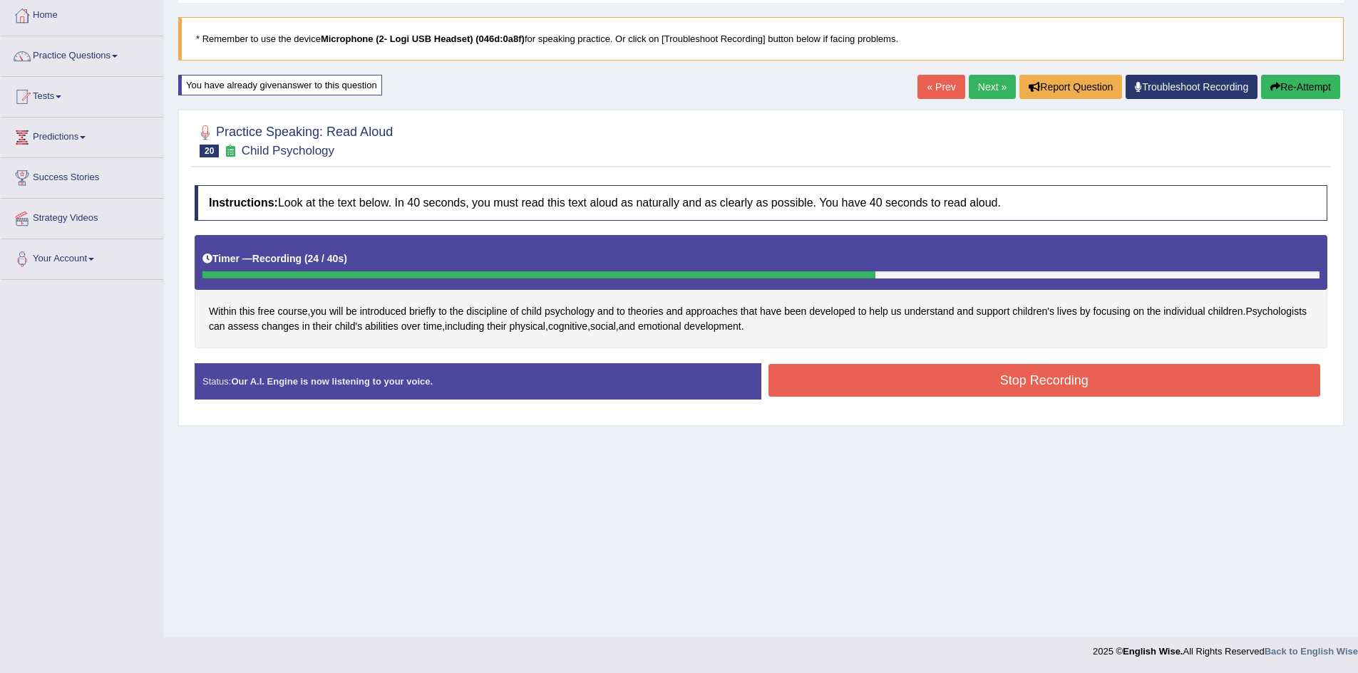
click at [921, 371] on button "Stop Recording" at bounding box center [1044, 380] width 552 height 33
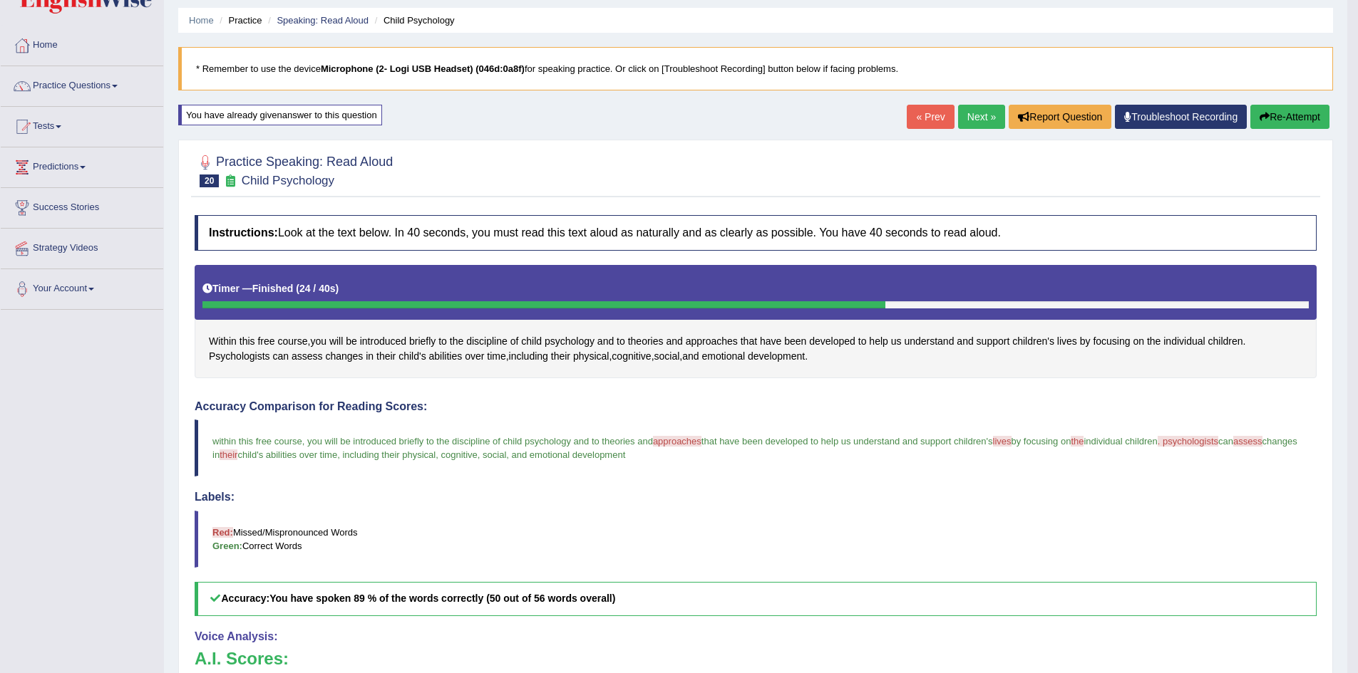
scroll to position [4, 0]
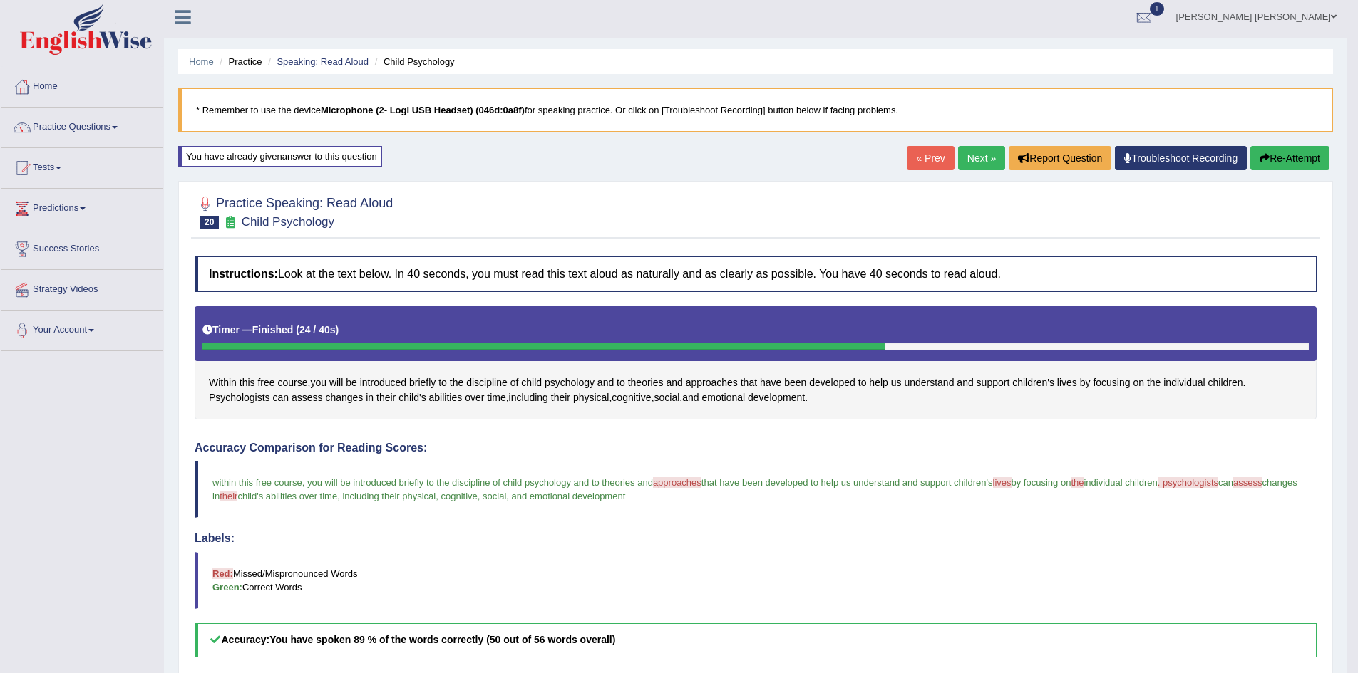
click at [339, 63] on link "Speaking: Read Aloud" at bounding box center [323, 61] width 92 height 11
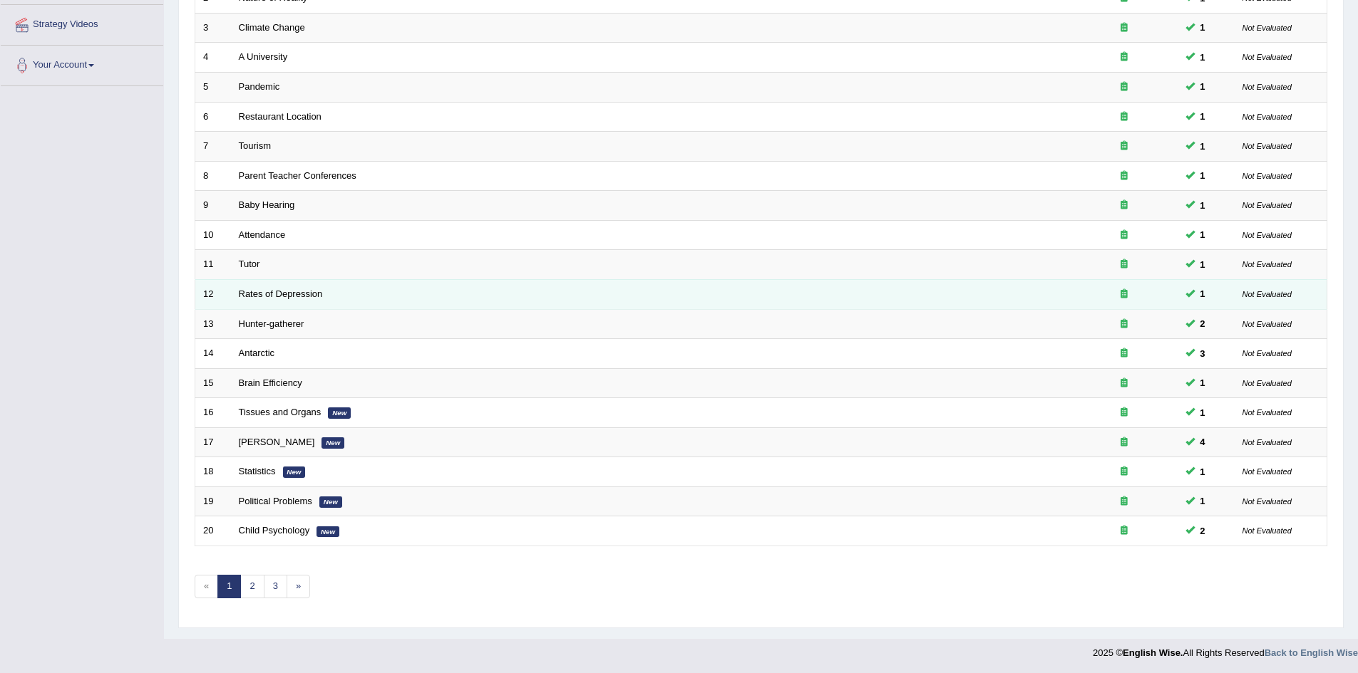
scroll to position [270, 0]
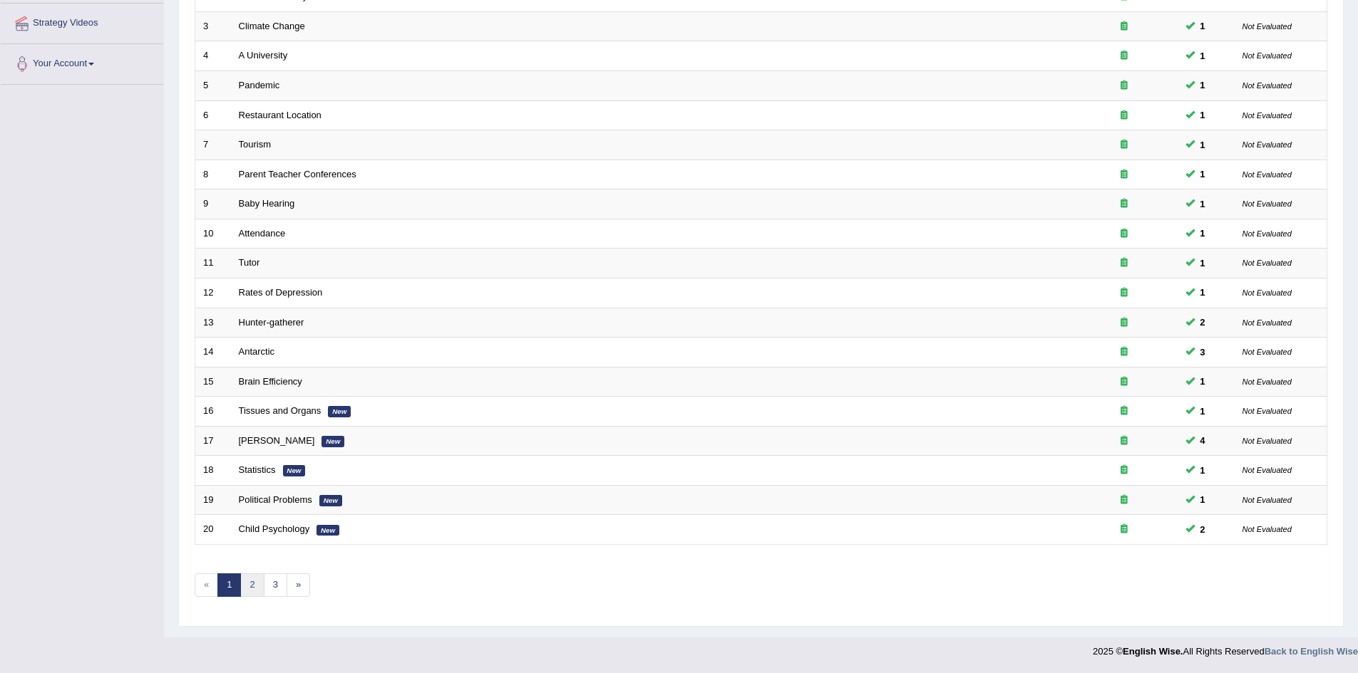
click at [248, 586] on link "2" at bounding box center [252, 586] width 24 height 24
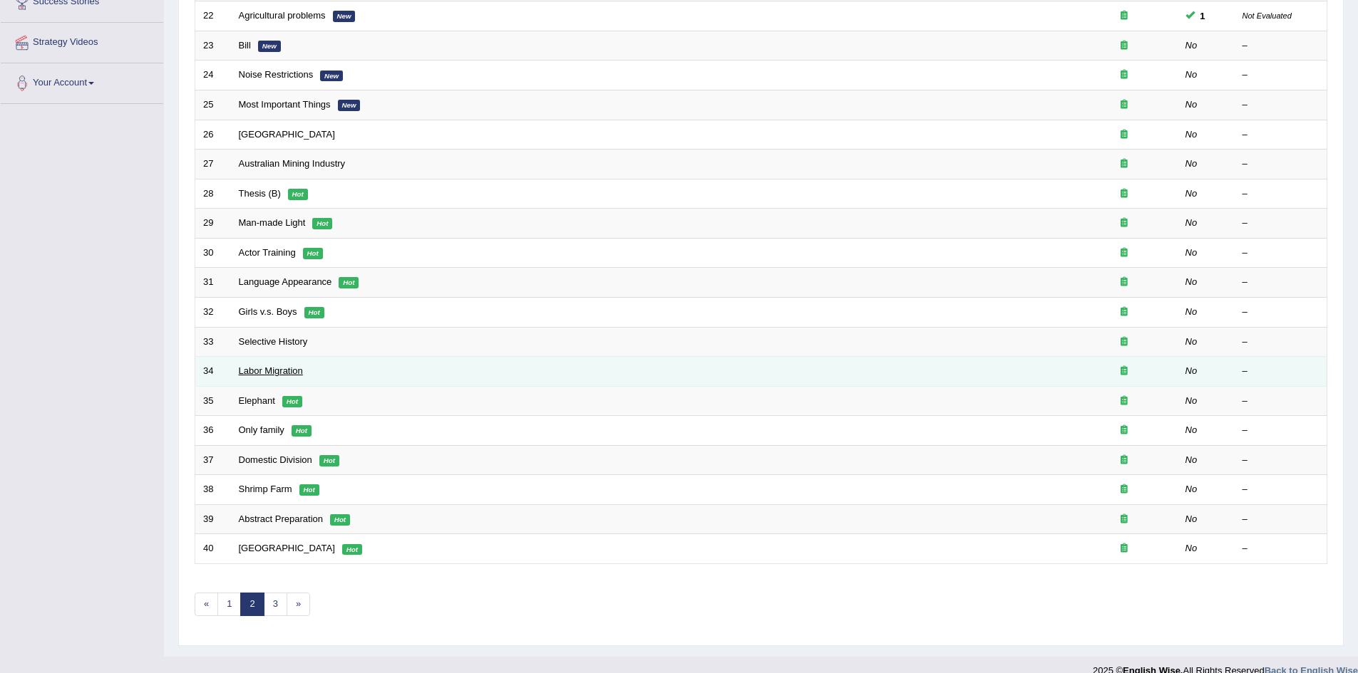
scroll to position [270, 0]
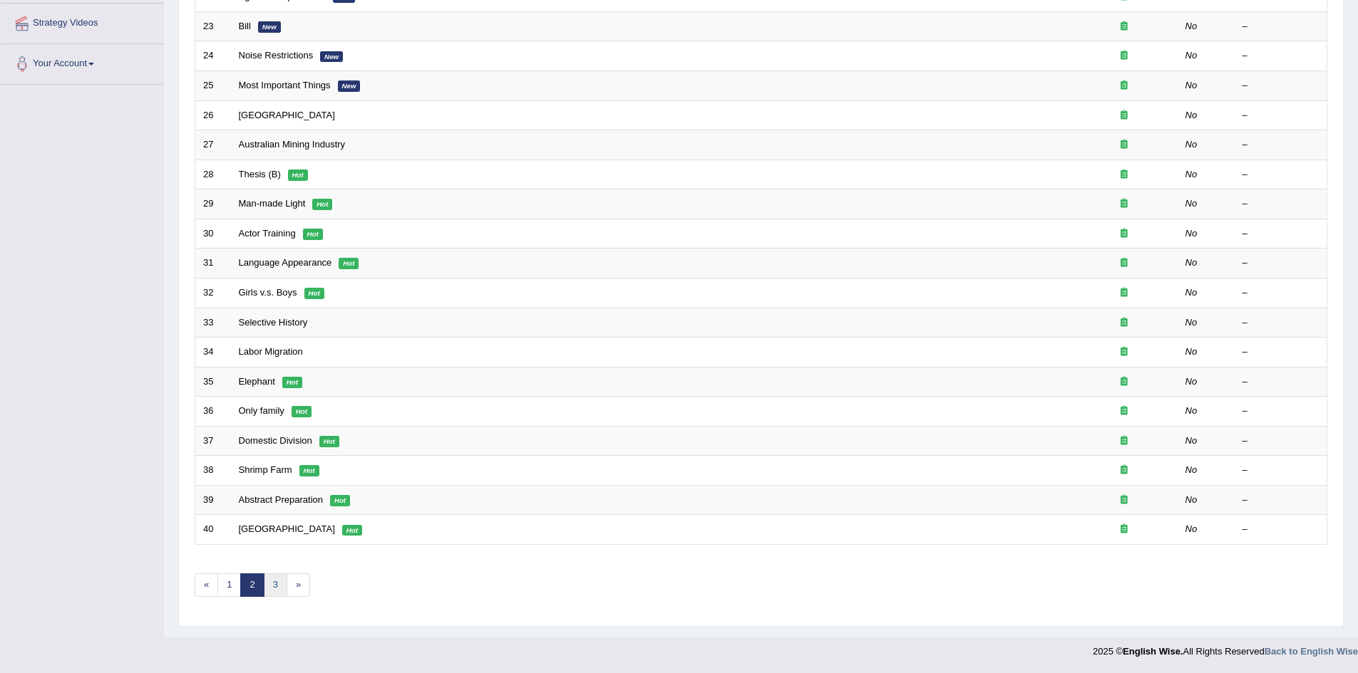
click at [277, 587] on link "3" at bounding box center [276, 586] width 24 height 24
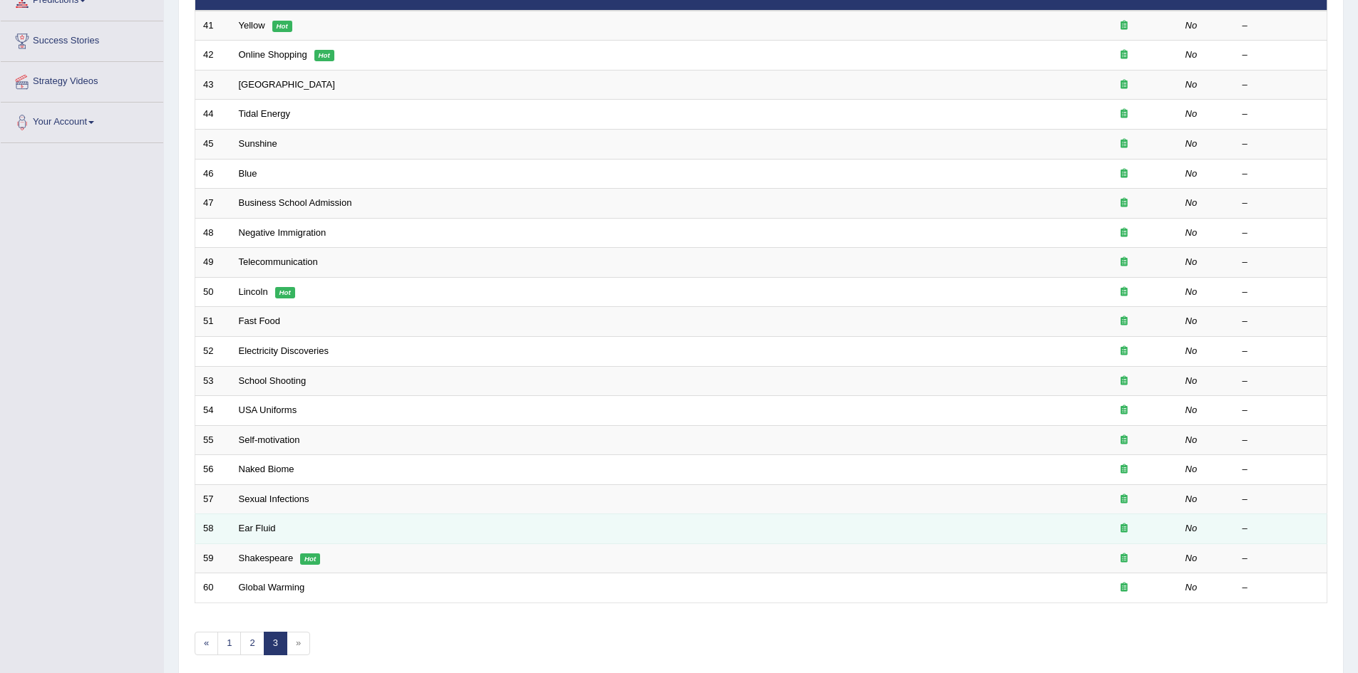
scroll to position [214, 0]
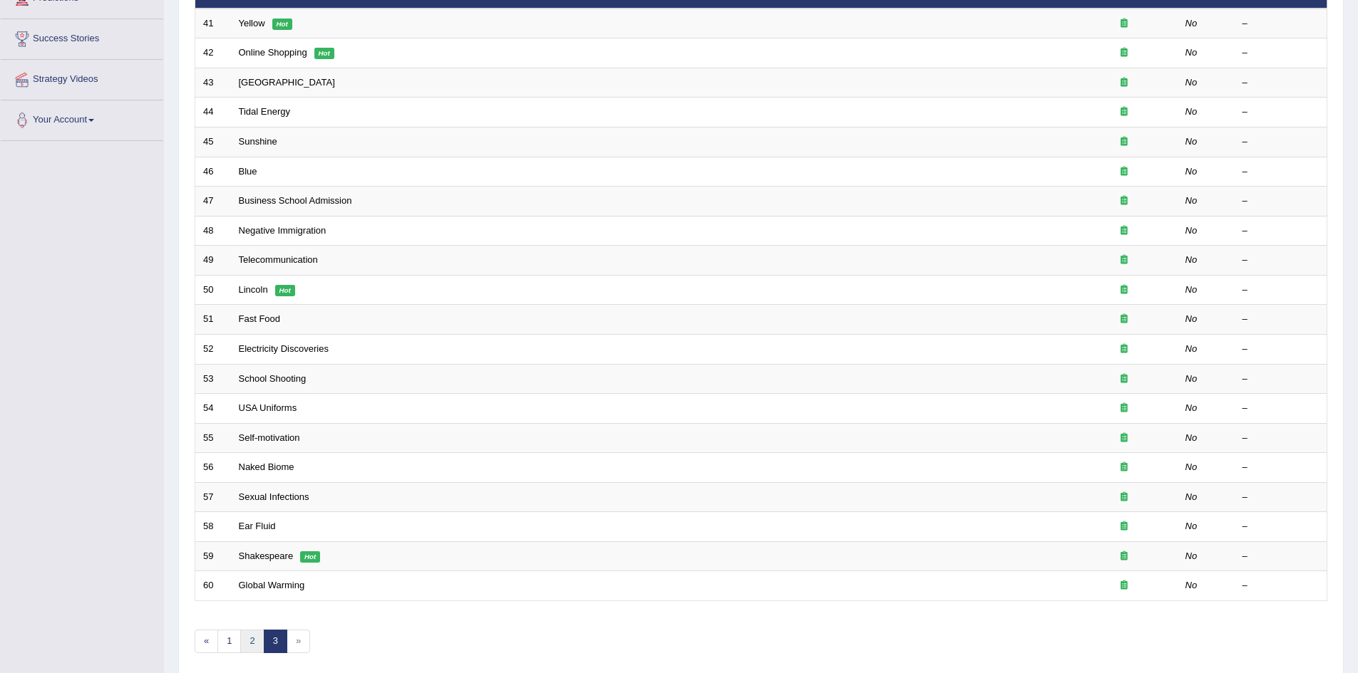
click at [254, 636] on link "2" at bounding box center [252, 642] width 24 height 24
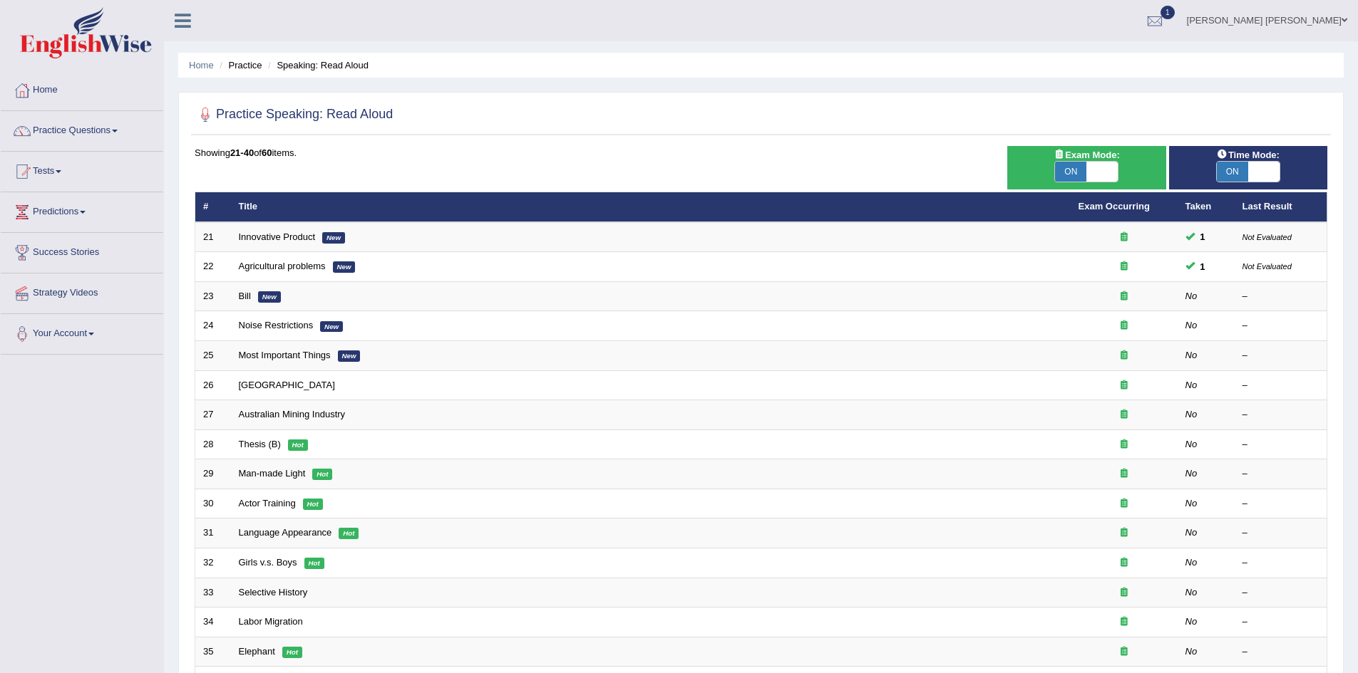
click at [184, 294] on div "Practice Speaking: Read Aloud Time Mode: ON OFF Exam Mode: ON OFF Showing 21-40…" at bounding box center [760, 494] width 1165 height 805
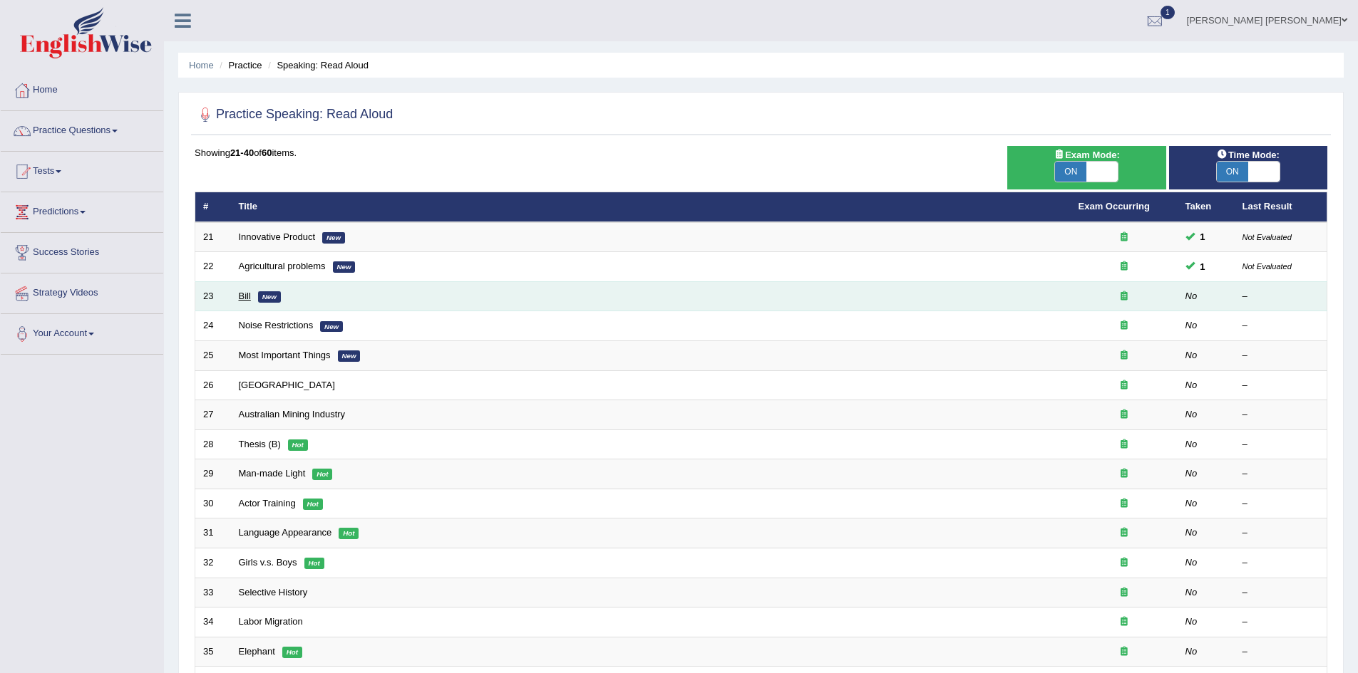
click at [247, 295] on link "Bill" at bounding box center [245, 296] width 12 height 11
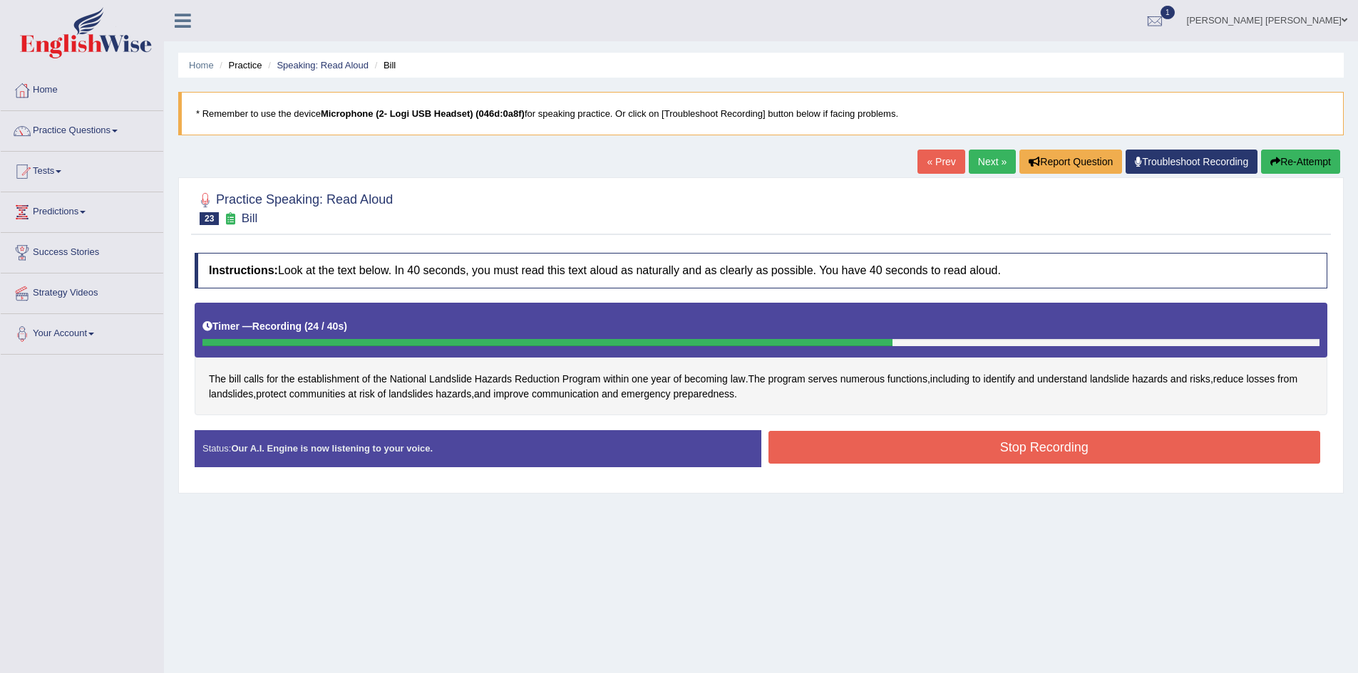
click at [986, 449] on button "Stop Recording" at bounding box center [1044, 447] width 552 height 33
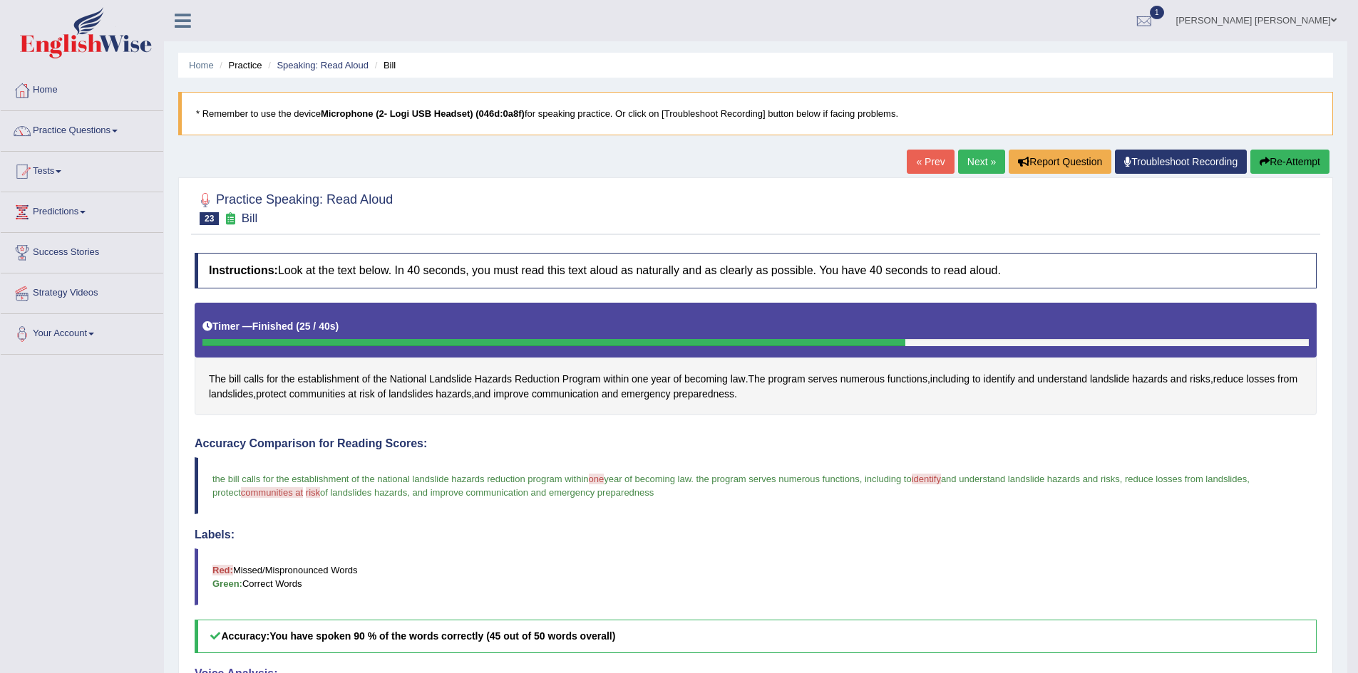
click at [1289, 159] on button "Re-Attempt" at bounding box center [1289, 162] width 79 height 24
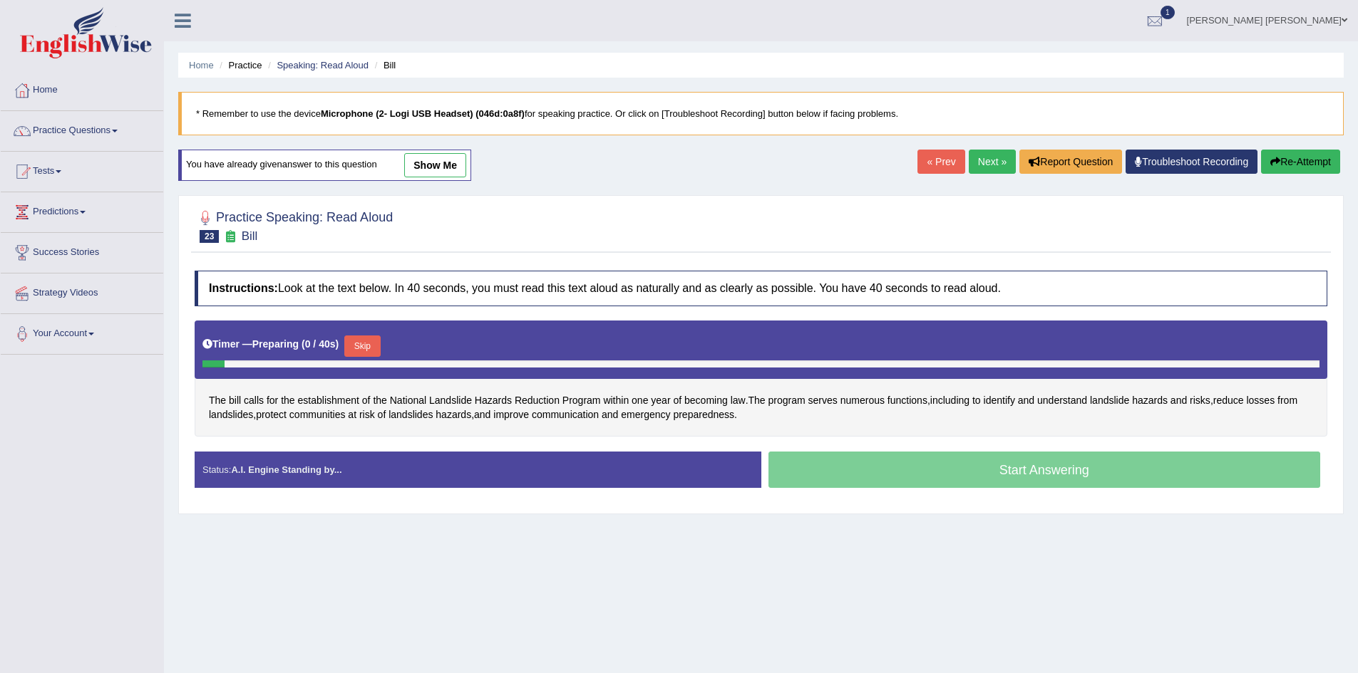
click at [365, 343] on button "Skip" at bounding box center [362, 346] width 36 height 21
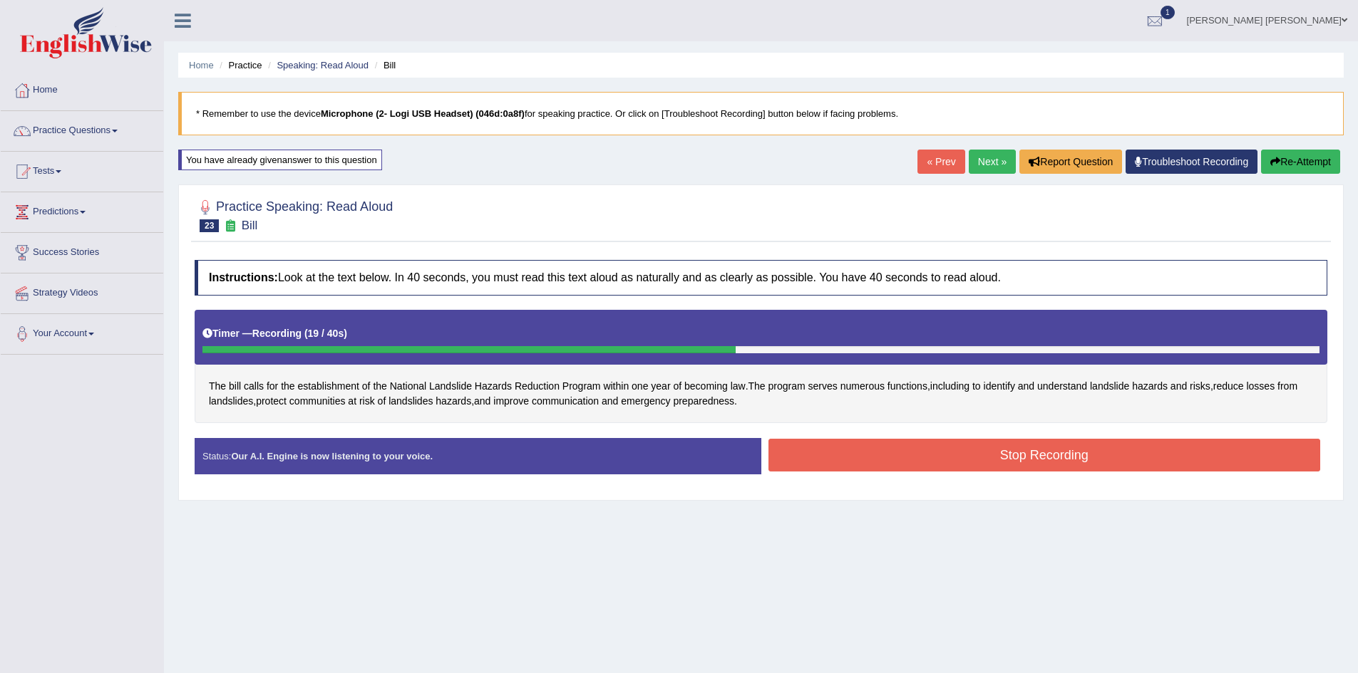
click at [1001, 464] on button "Stop Recording" at bounding box center [1044, 455] width 552 height 33
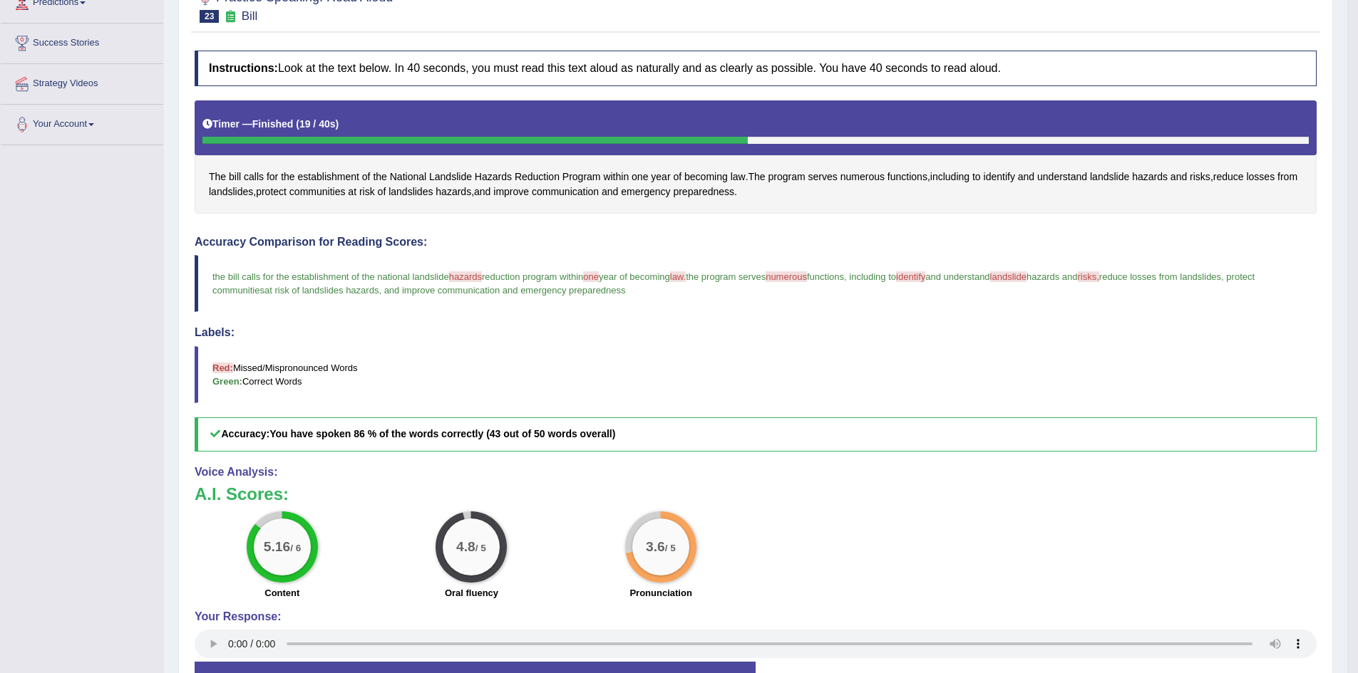
scroll to position [214, 0]
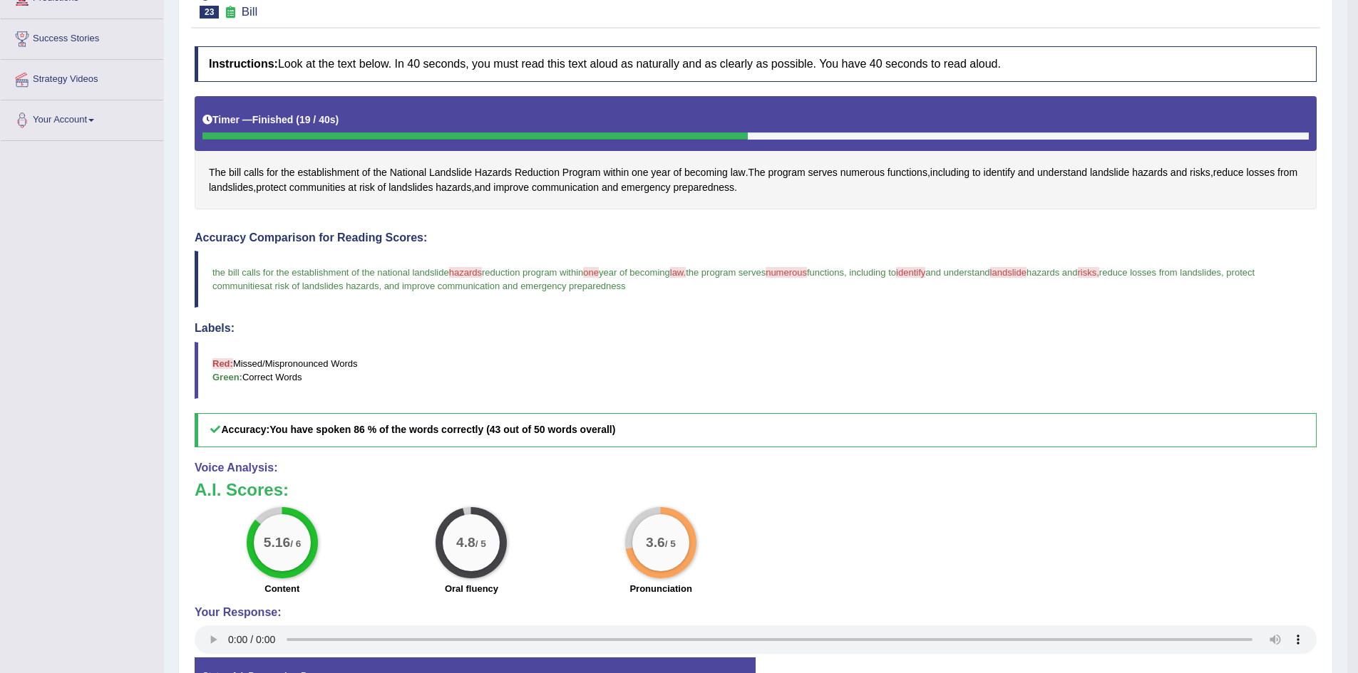
click at [187, 279] on div "Practice Speaking: Read Aloud 23 Bill Instructions: Look at the text below. In …" at bounding box center [755, 346] width 1154 height 750
drag, startPoint x: 211, startPoint y: 280, endPoint x: 229, endPoint y: 279, distance: 18.5
click at [229, 279] on blockquote "the bill calls for the establishment of the national landslide hazards hazard r…" at bounding box center [756, 279] width 1122 height 57
click at [210, 280] on blockquote "the bill calls for the establishment of the national landslide hazards hazard r…" at bounding box center [756, 279] width 1122 height 57
click at [209, 280] on blockquote "the bill calls for the establishment of the national landslide hazards hazard r…" at bounding box center [756, 279] width 1122 height 57
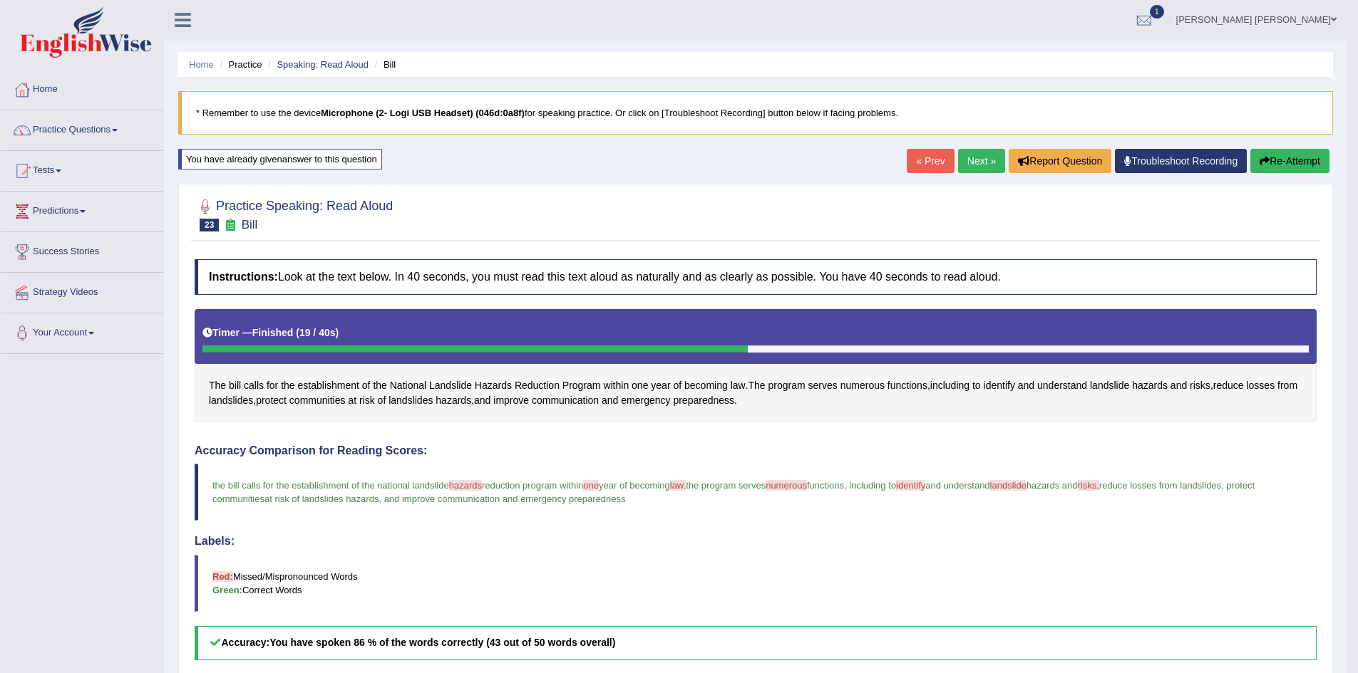
scroll to position [0, 0]
click at [316, 67] on link "Speaking: Read Aloud" at bounding box center [323, 65] width 92 height 11
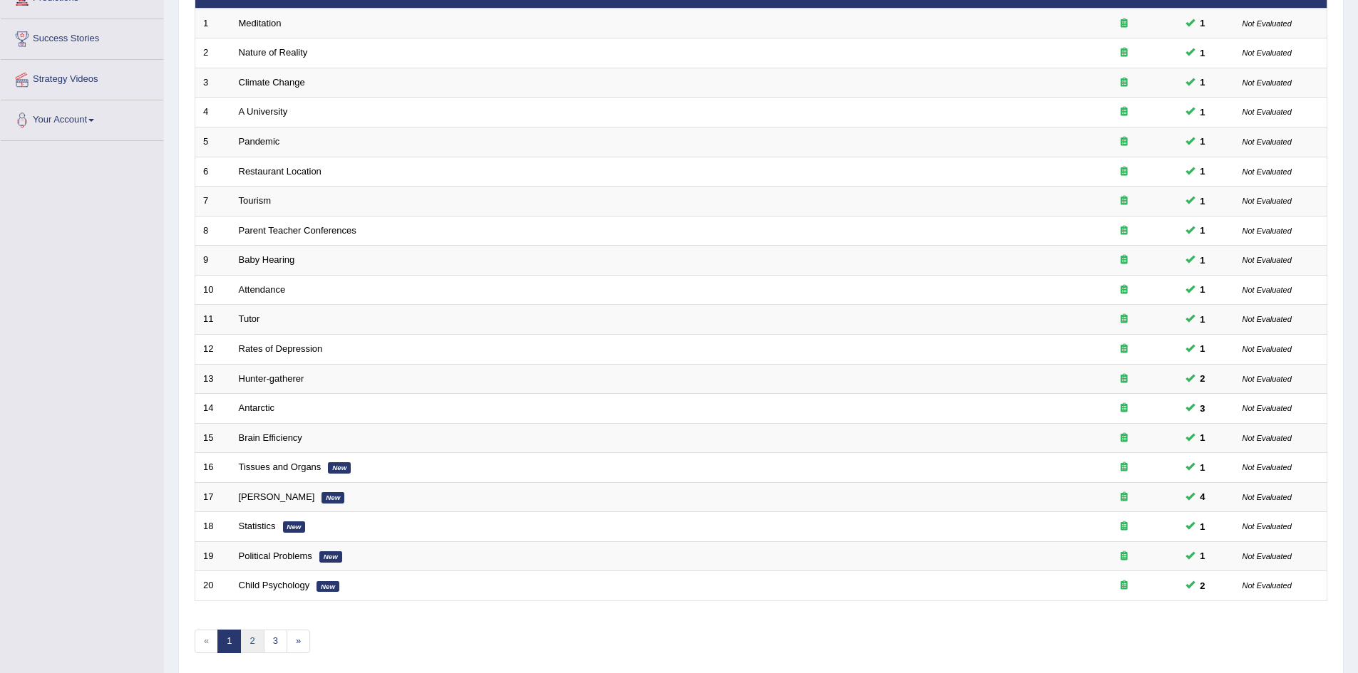
click at [251, 642] on link "2" at bounding box center [252, 642] width 24 height 24
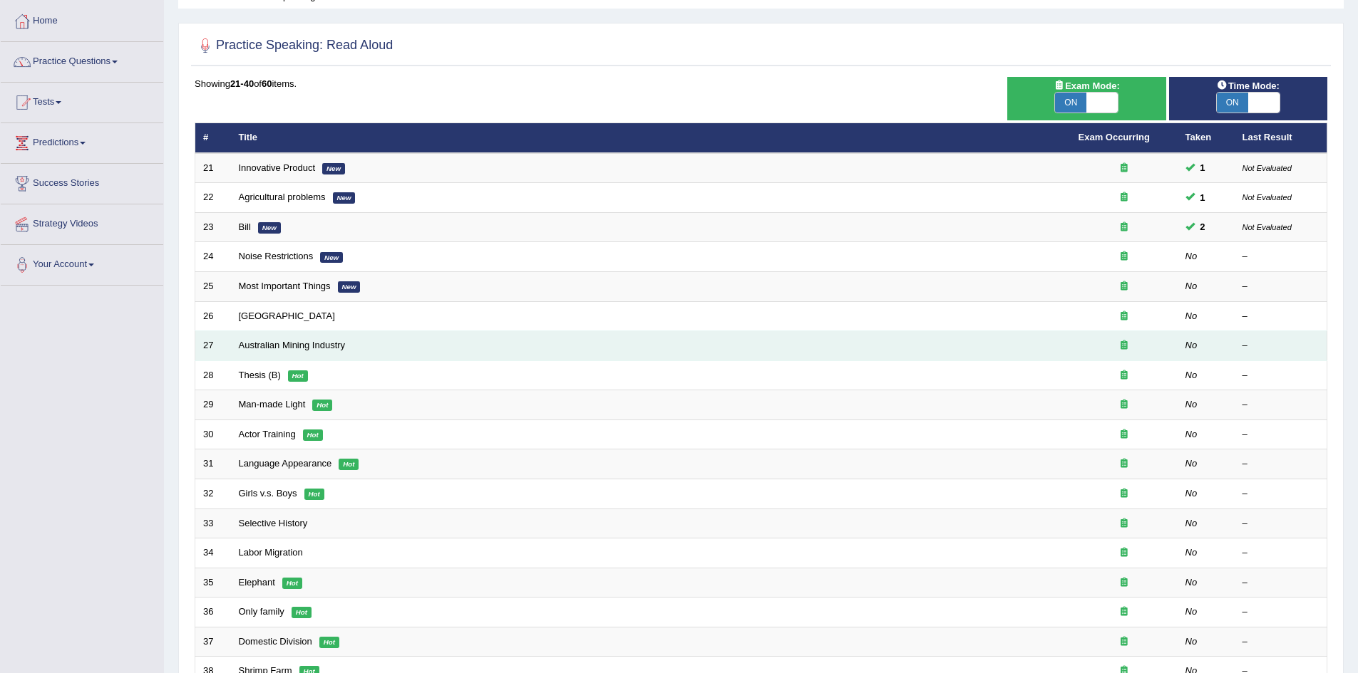
scroll to position [71, 0]
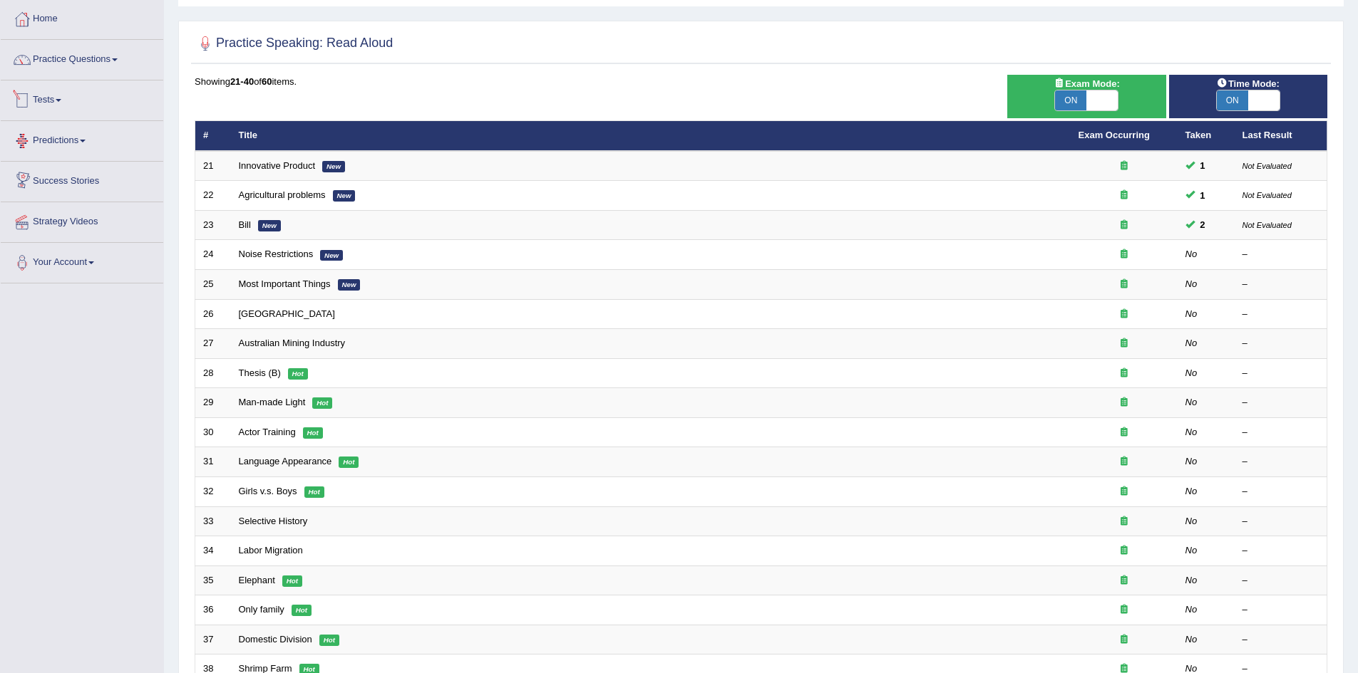
click at [54, 100] on link "Tests" at bounding box center [82, 99] width 162 height 36
click at [66, 53] on link "Practice Questions" at bounding box center [82, 58] width 162 height 36
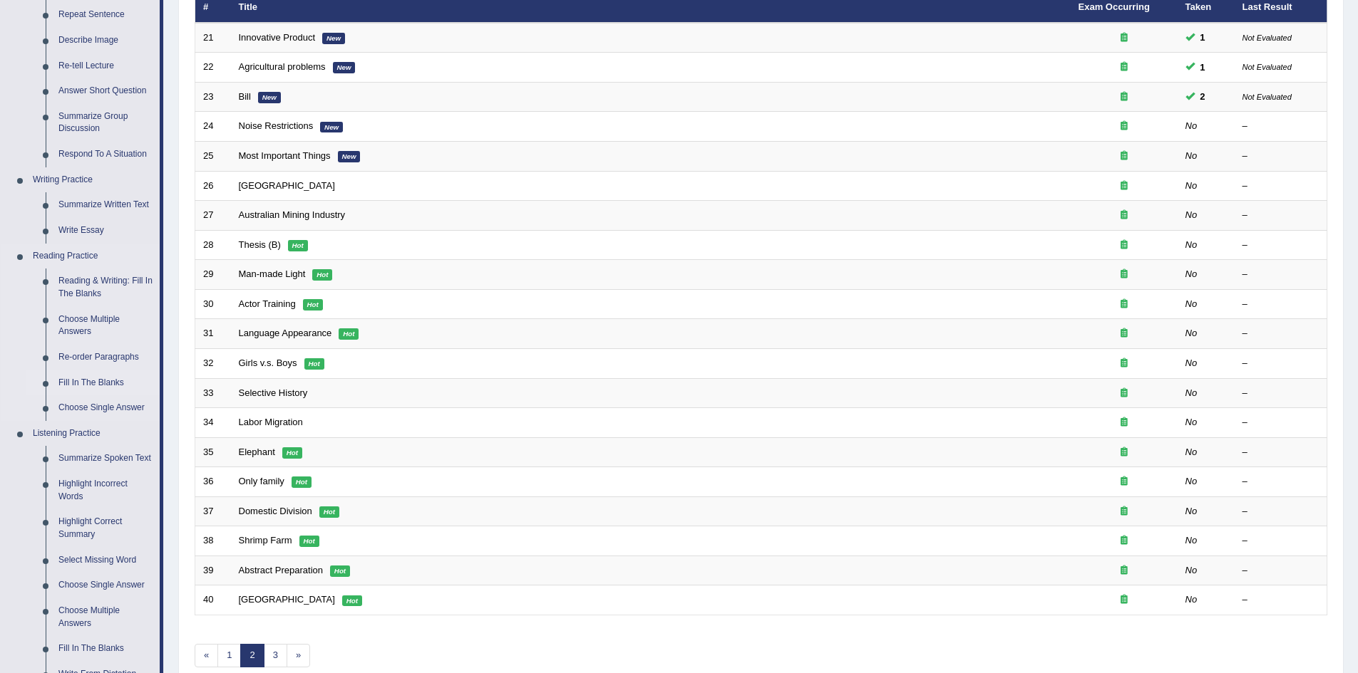
scroll to position [214, 0]
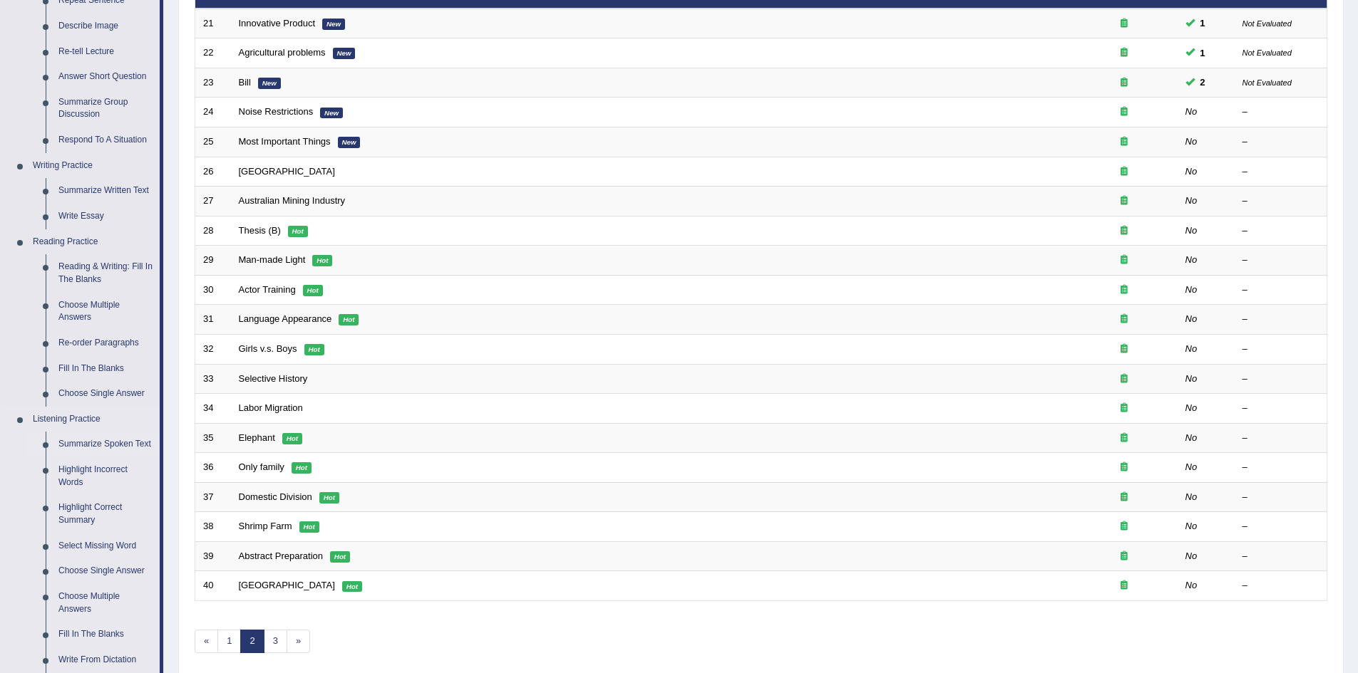
click at [96, 447] on link "Summarize Spoken Text" at bounding box center [106, 445] width 108 height 26
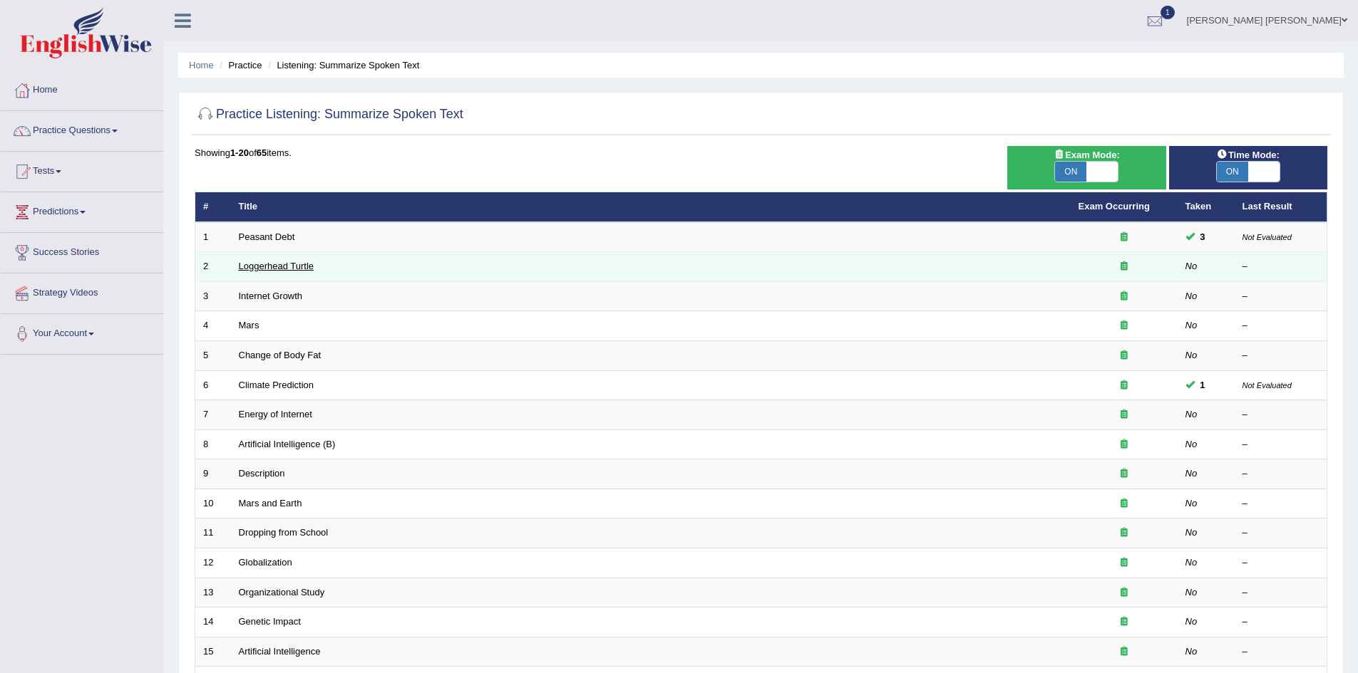
click at [286, 264] on link "Loggerhead Turtle" at bounding box center [277, 266] width 76 height 11
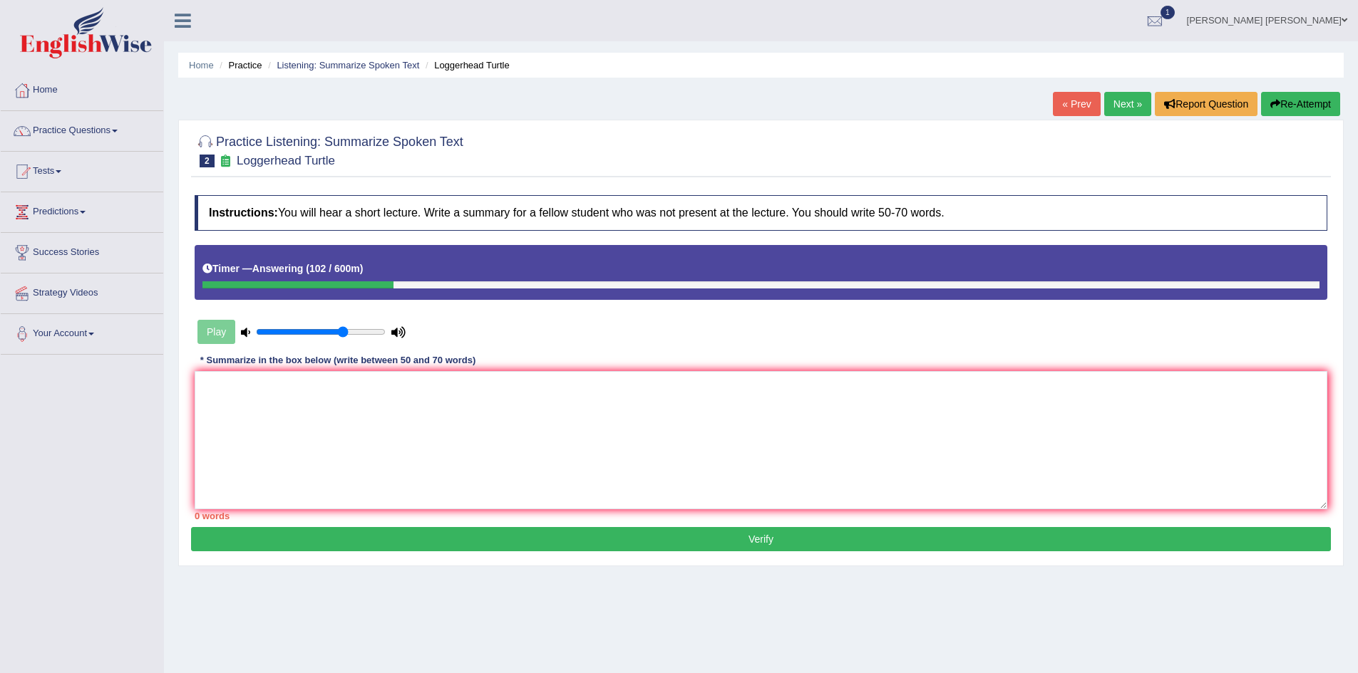
click at [1314, 100] on button "Re-Attempt" at bounding box center [1300, 104] width 79 height 24
click at [490, 452] on textarea at bounding box center [761, 440] width 1132 height 138
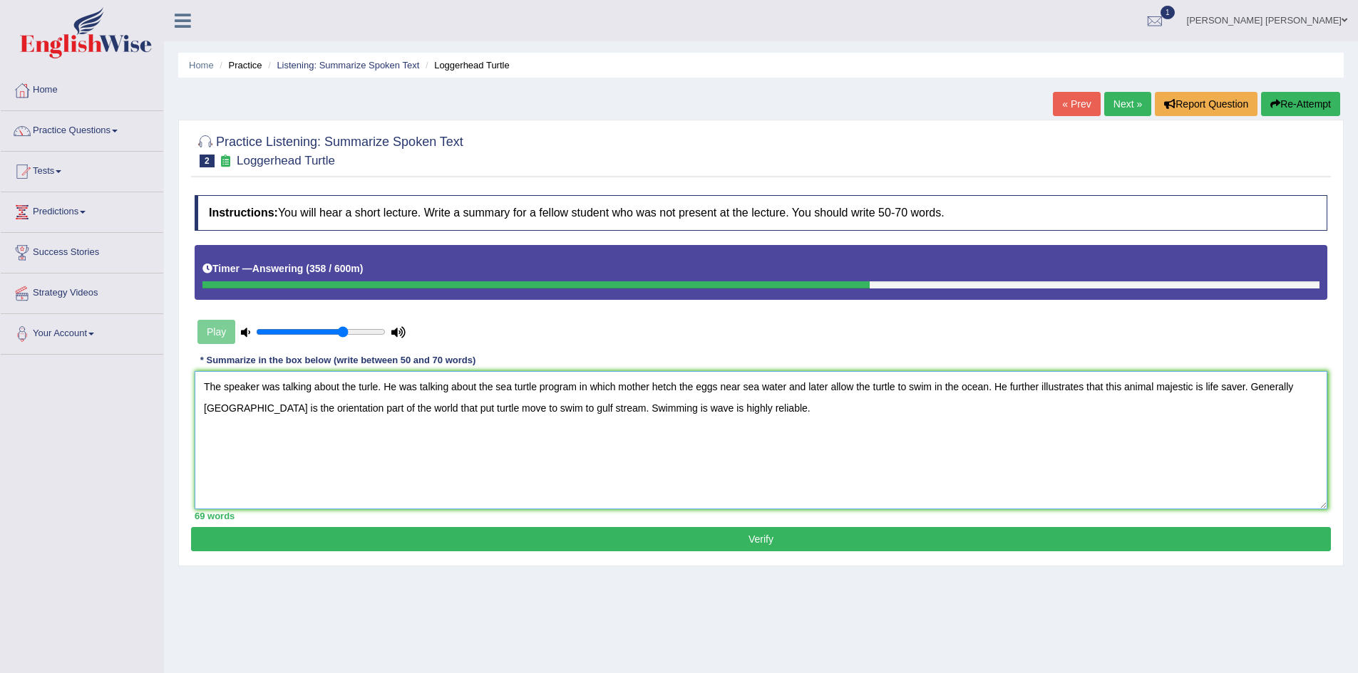
type textarea "The speaker was talking about the turle. He was talking about the sea turtle pr…"
click at [713, 538] on button "Verify" at bounding box center [761, 539] width 1140 height 24
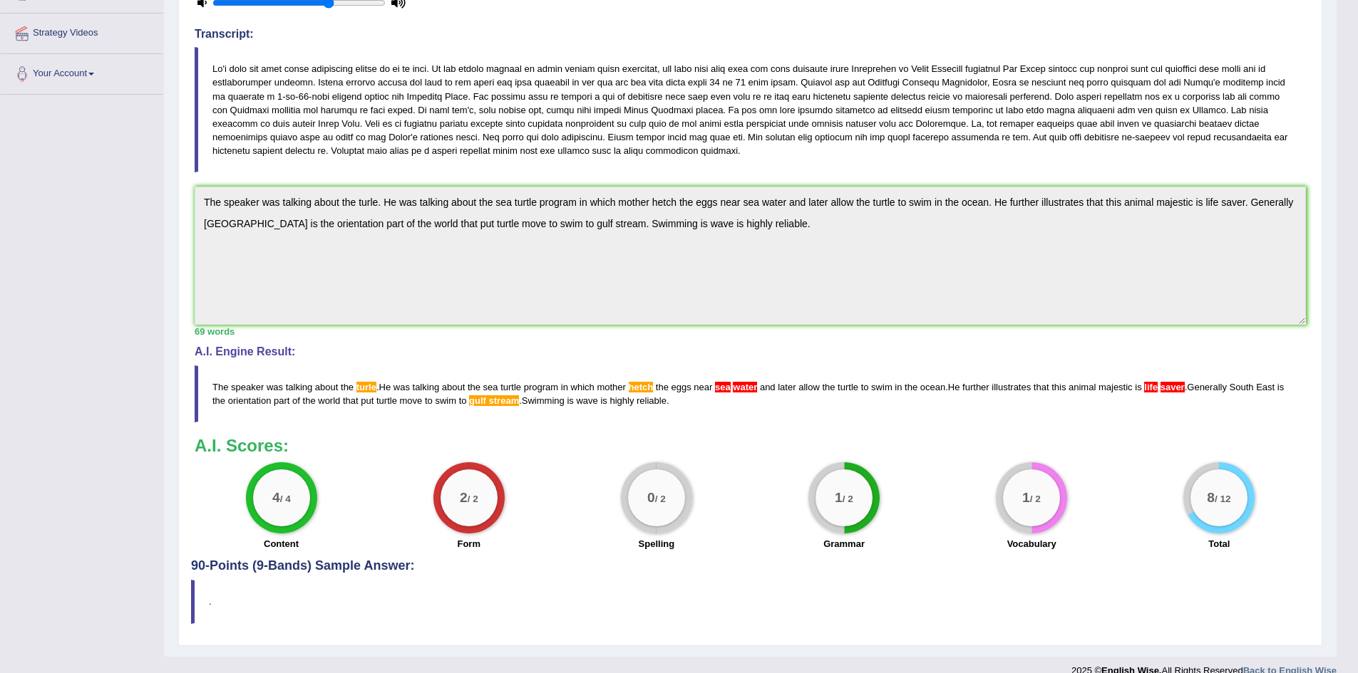
scroll to position [279, 0]
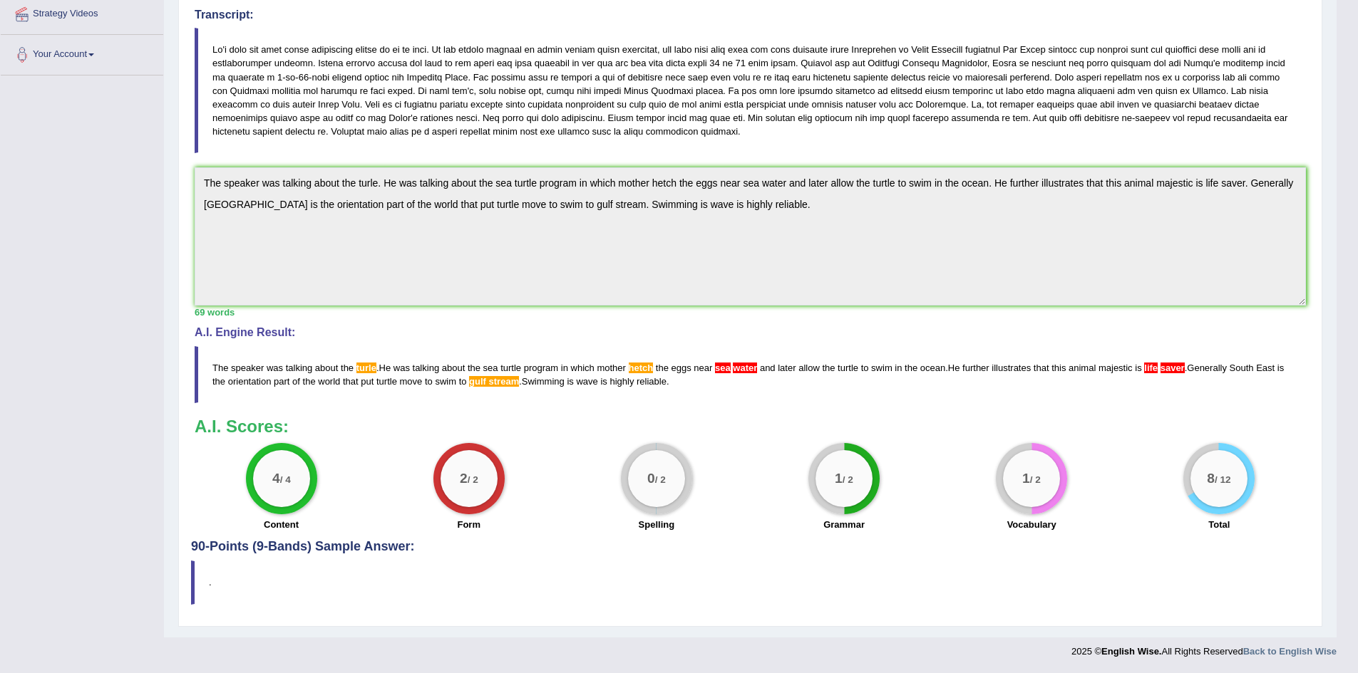
click at [508, 382] on span "stream" at bounding box center [504, 381] width 31 height 11
click at [474, 371] on span "the" at bounding box center [473, 368] width 13 height 11
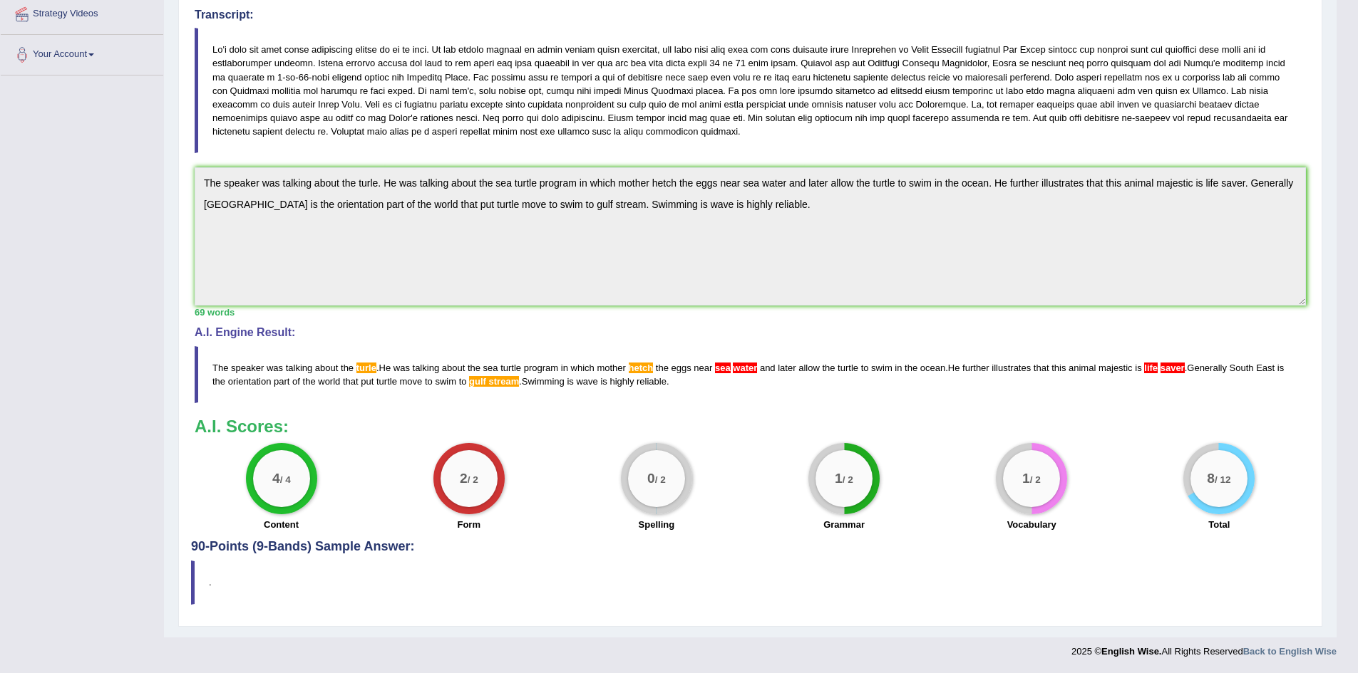
click at [105, 166] on div "Toggle navigation Home Practice Questions Speaking Practice Read Aloud Repeat S…" at bounding box center [668, 194] width 1336 height 946
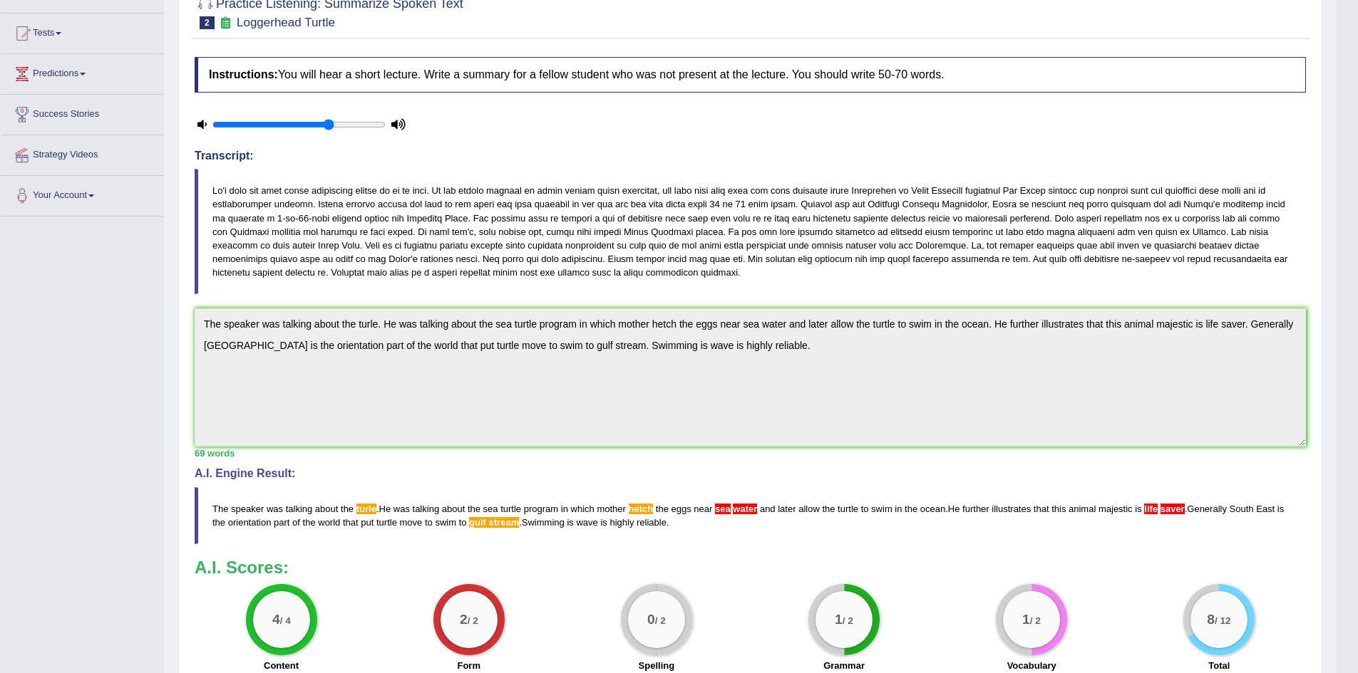
scroll to position [0, 0]
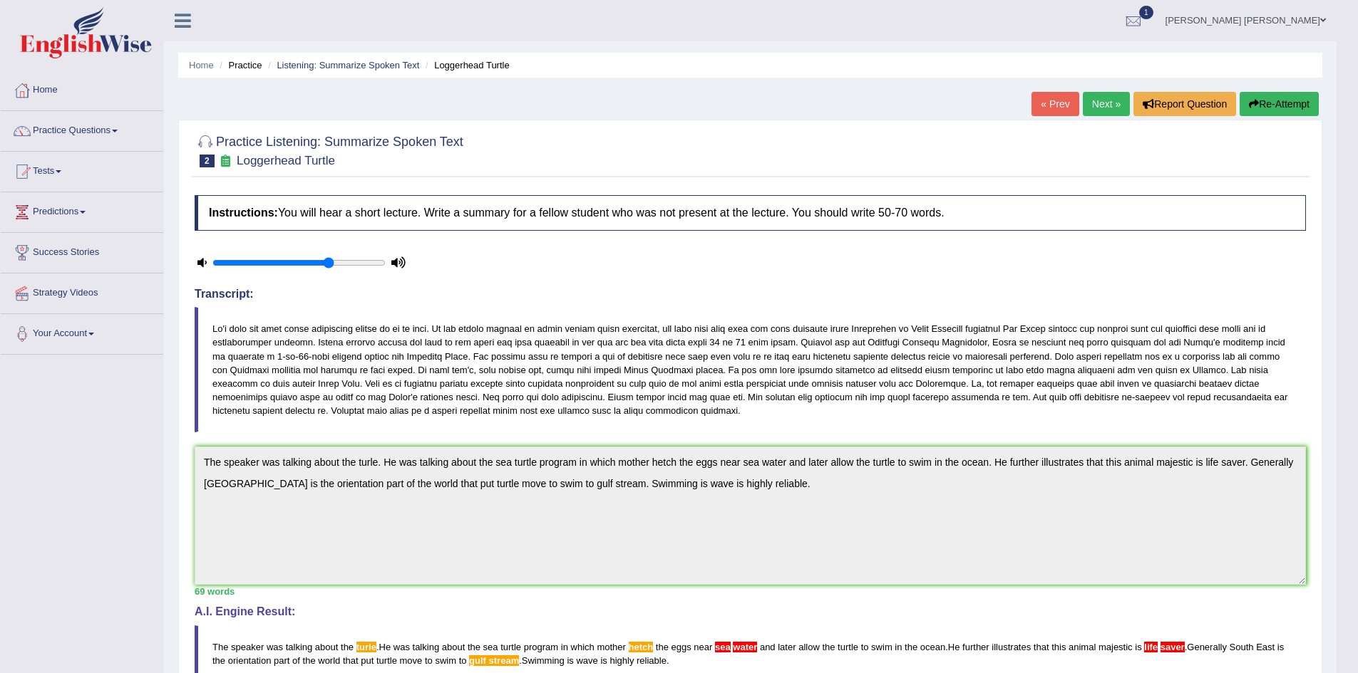
click at [1276, 106] on button "Re-Attempt" at bounding box center [1278, 104] width 79 height 24
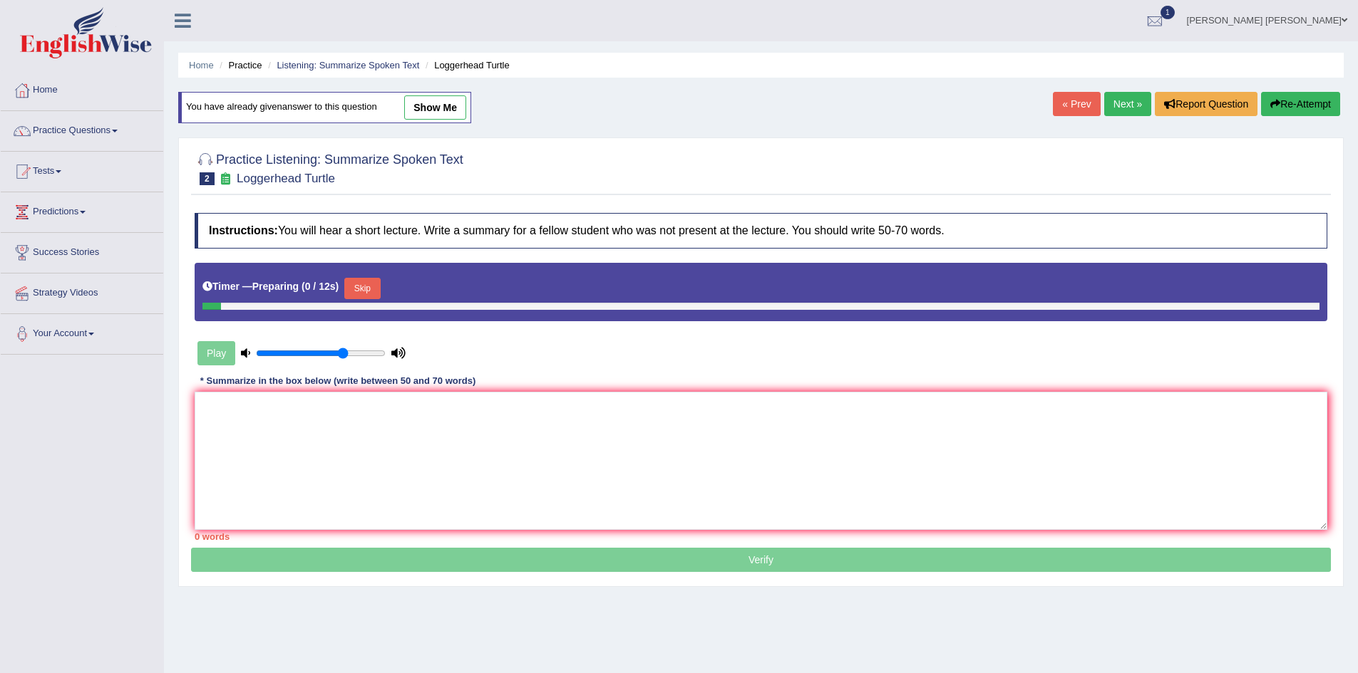
click at [363, 428] on textarea at bounding box center [761, 461] width 1132 height 138
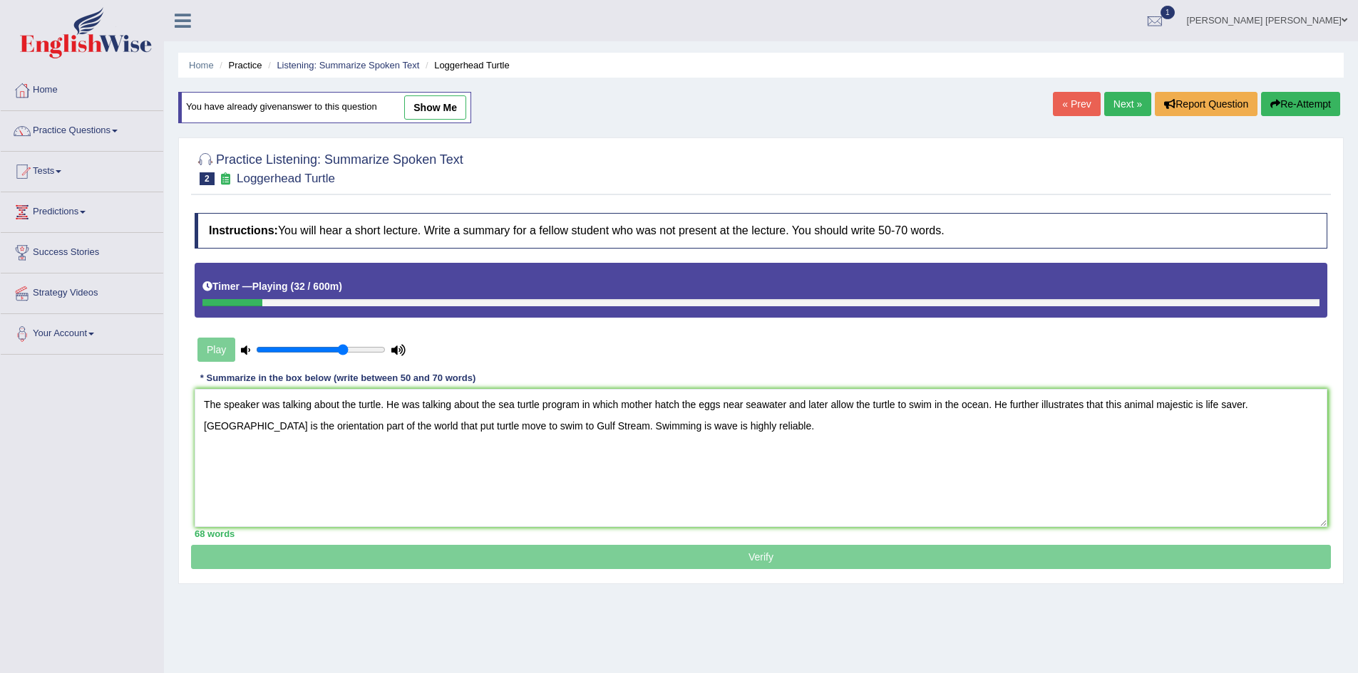
type textarea "The speaker was talking about the turtle. He was talking about the sea turtle p…"
click at [676, 559] on p "Verify" at bounding box center [761, 385] width 1140 height 367
click at [747, 423] on textarea "The speaker was talking about the turtle. He was talking about the sea turtle p…" at bounding box center [761, 458] width 1132 height 138
click at [764, 423] on textarea "The speaker was talking about the turtle. He was talking about the sea turtle p…" at bounding box center [761, 458] width 1132 height 138
click at [356, 293] on div "Timer — Playing ( 35 / 600m )" at bounding box center [760, 286] width 1117 height 25
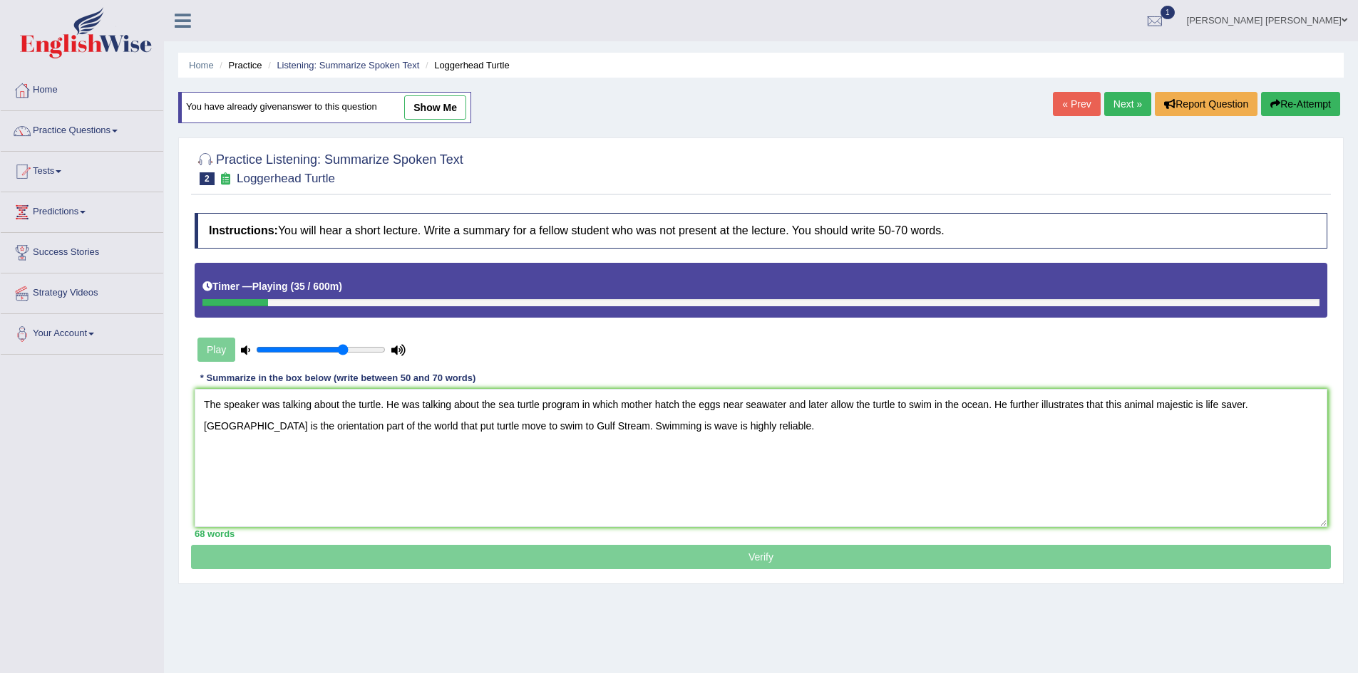
click at [353, 304] on div at bounding box center [760, 302] width 1117 height 7
click at [217, 346] on div "Play" at bounding box center [302, 350] width 214 height 36
click at [245, 351] on icon at bounding box center [245, 350] width 9 height 9
type input "0.3"
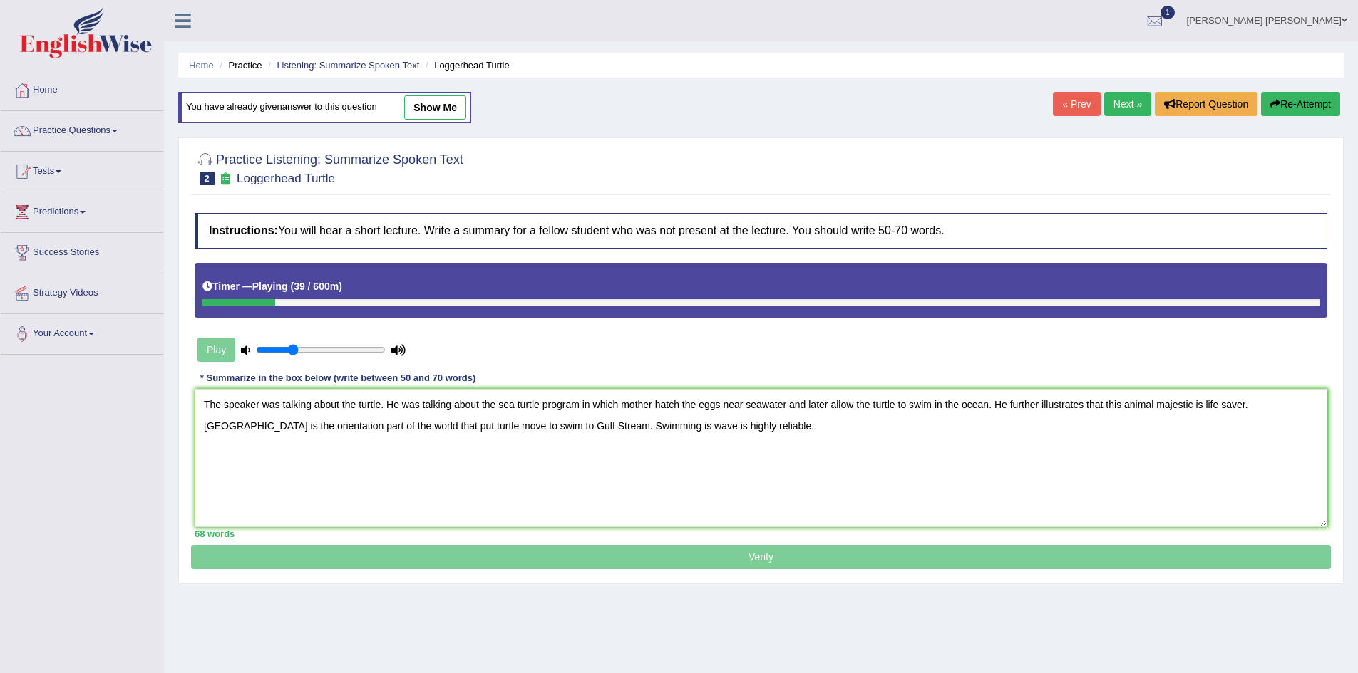
click at [290, 350] on input "range" at bounding box center [321, 349] width 130 height 11
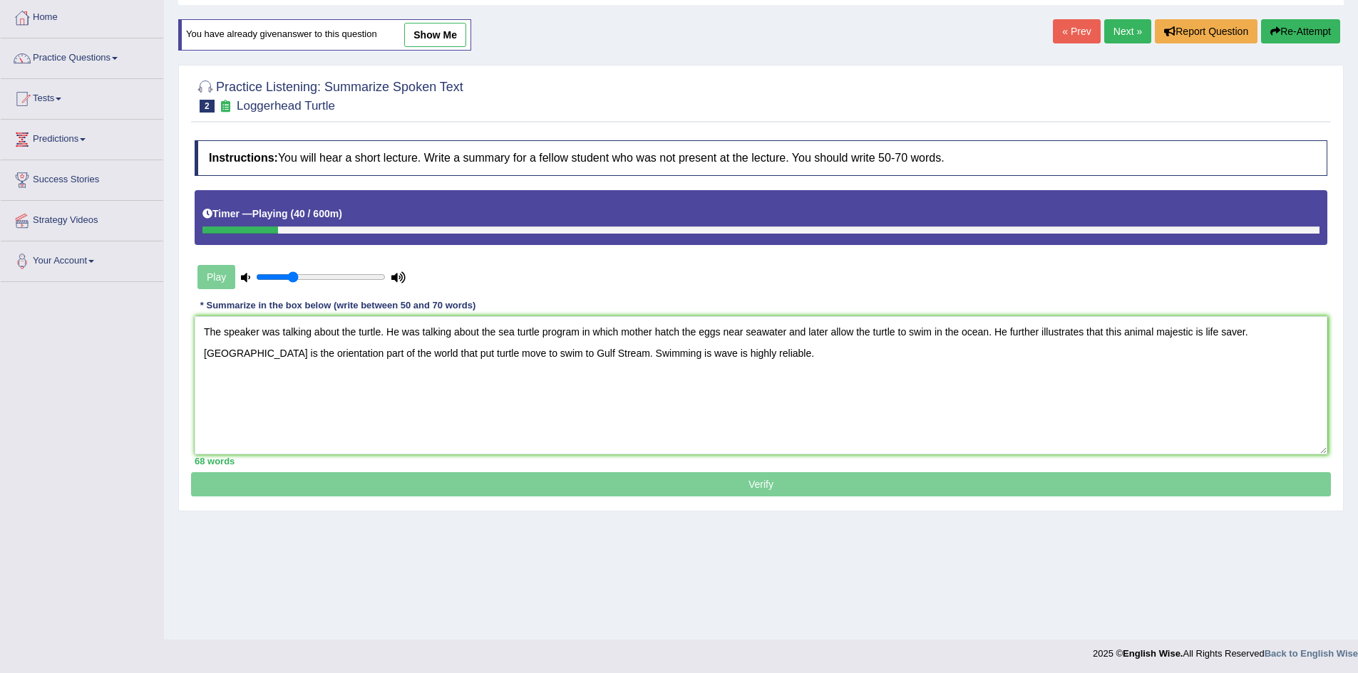
scroll to position [75, 0]
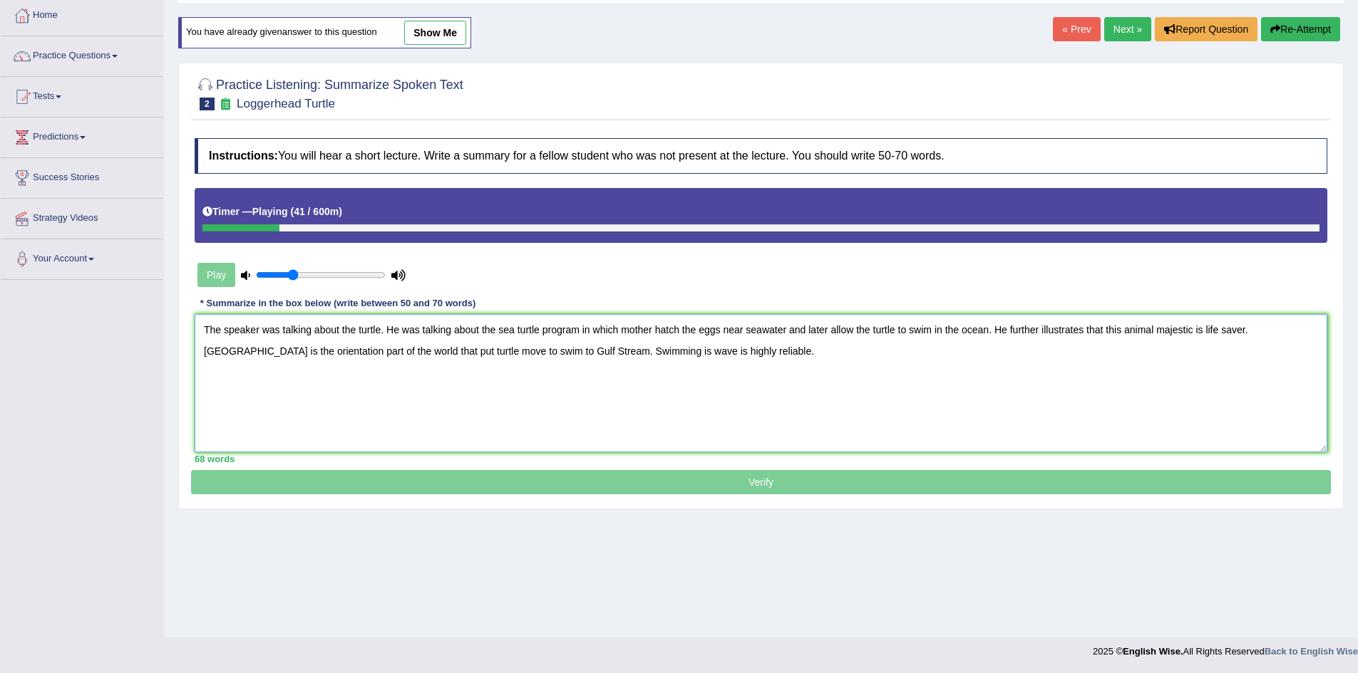
click at [635, 355] on textarea "The speaker was talking about the turtle. He was talking about the sea turtle p…" at bounding box center [761, 383] width 1132 height 138
click at [655, 351] on textarea "The speaker was talking about the turtle. He was talking about the sea turtle p…" at bounding box center [761, 383] width 1132 height 138
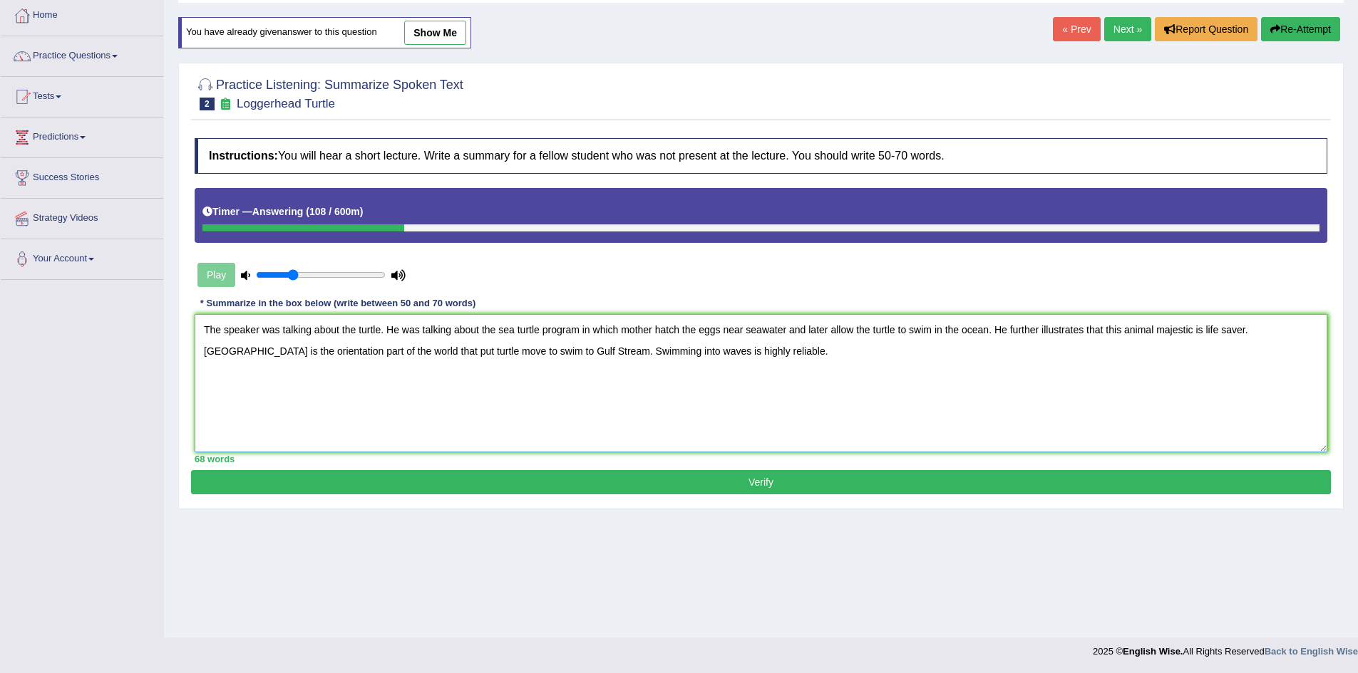
type textarea "The speaker was talking about the turtle. He was talking about the sea turtle p…"
click at [626, 477] on button "Verify" at bounding box center [761, 482] width 1140 height 24
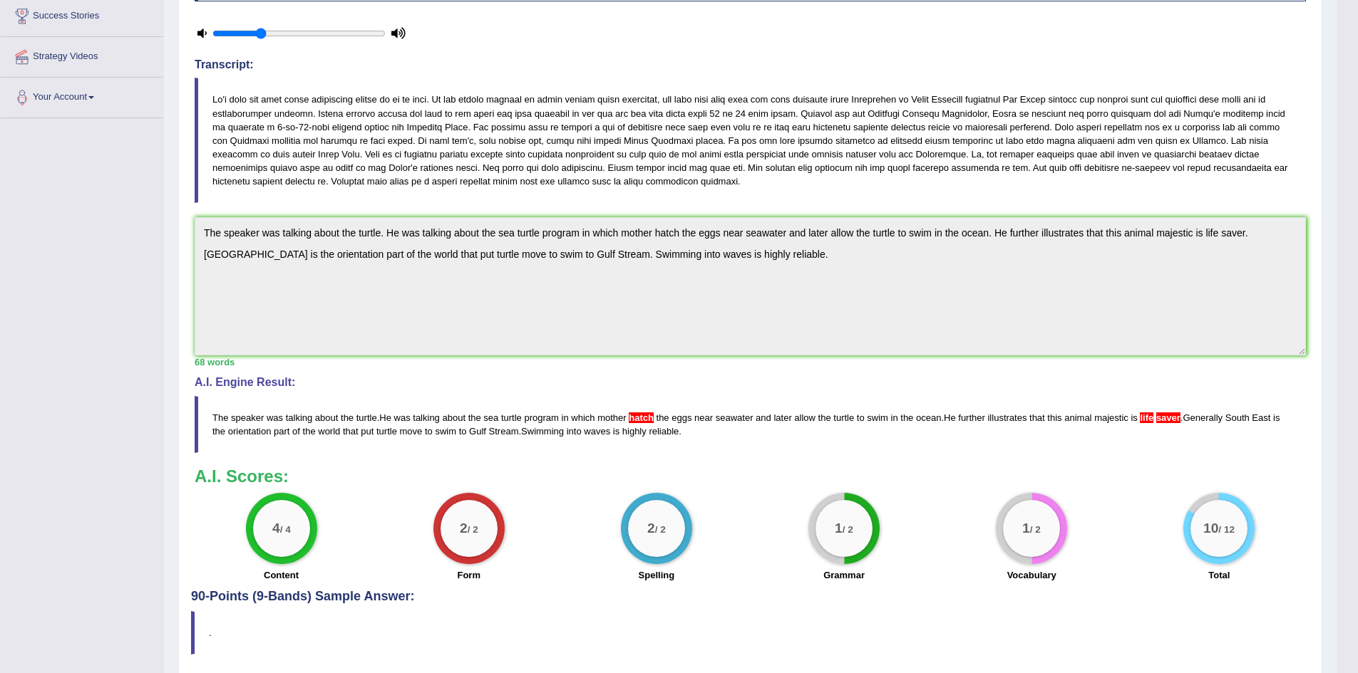
scroll to position [285, 0]
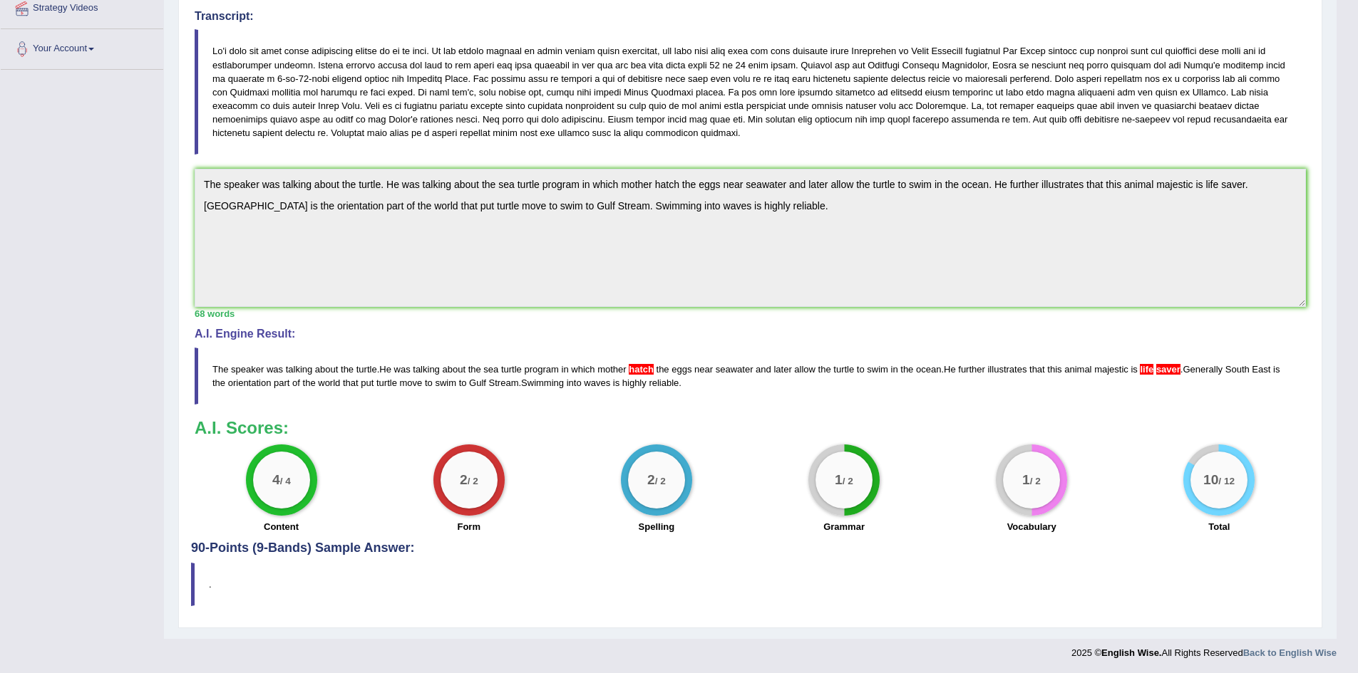
click at [443, 378] on span "swim" at bounding box center [445, 383] width 21 height 11
click at [168, 168] on div "Home Practice Listening: Summarize Spoken Text Loggerhead Turtle You have alrea…" at bounding box center [750, 177] width 1172 height 924
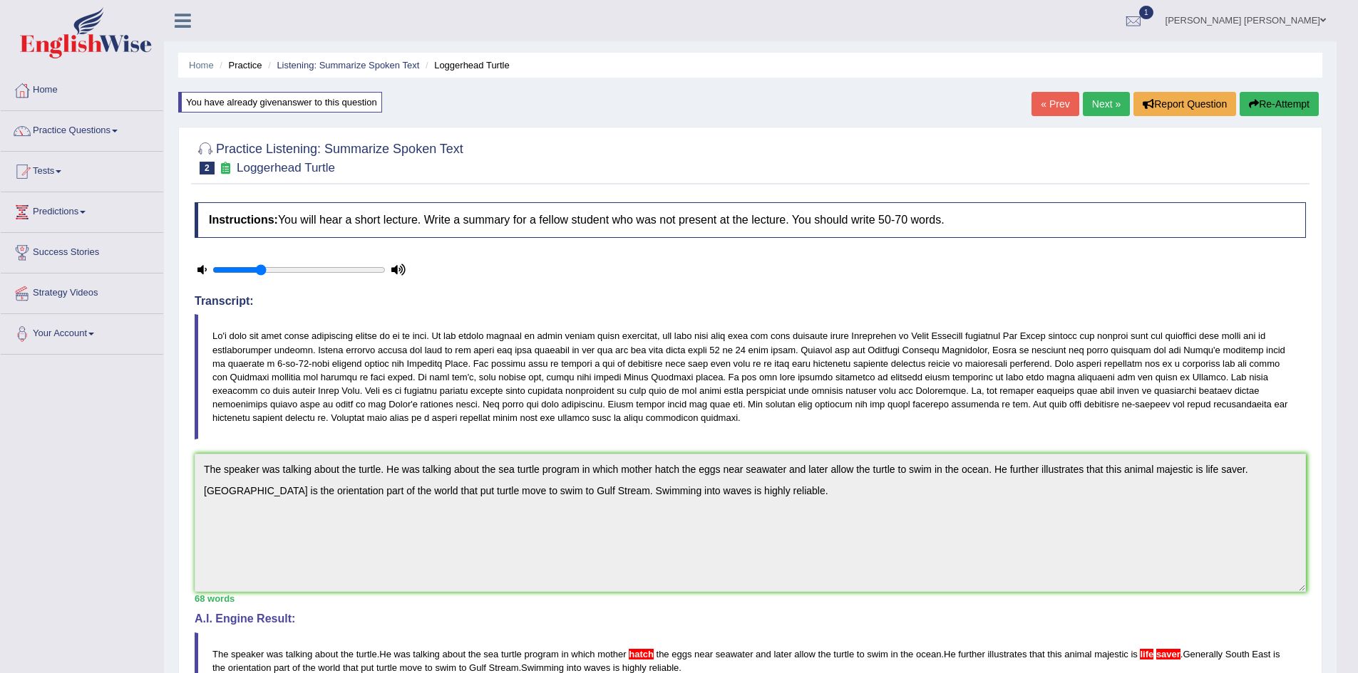
drag, startPoint x: 1266, startPoint y: 102, endPoint x: 1249, endPoint y: 109, distance: 19.2
click at [1266, 102] on button "Re-Attempt" at bounding box center [1278, 104] width 79 height 24
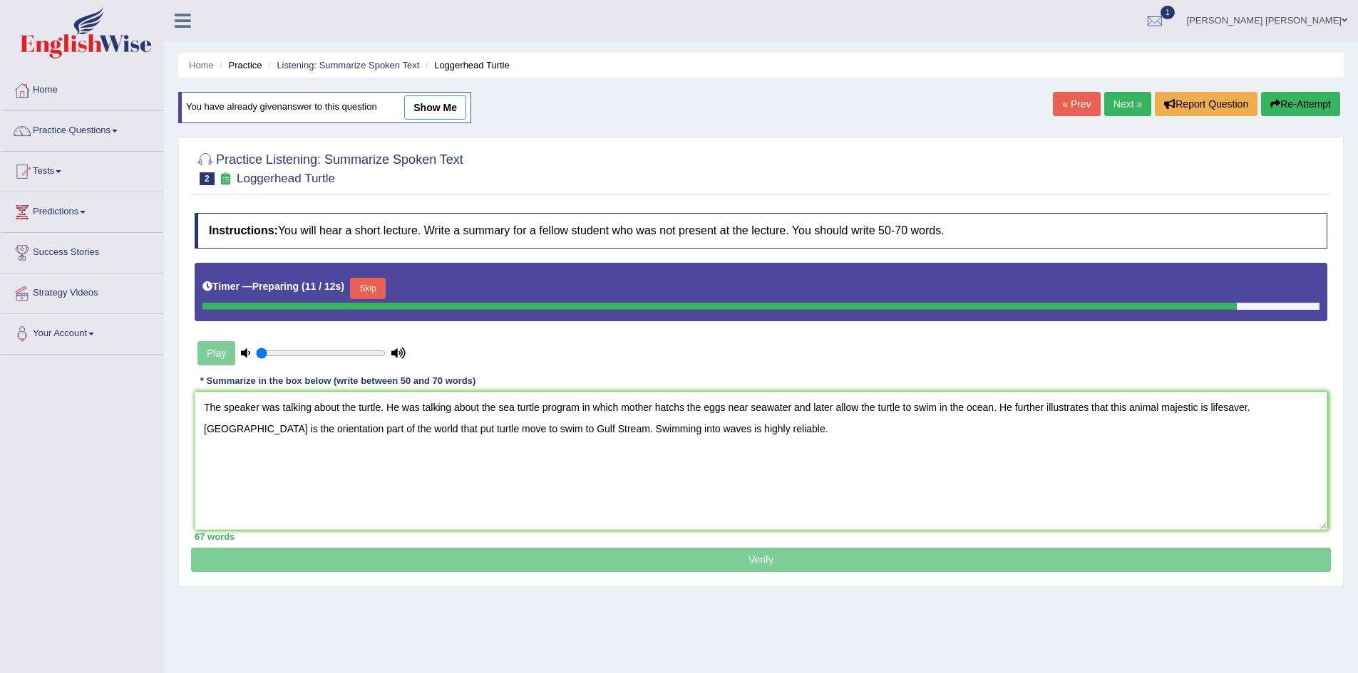
type textarea "The speaker was talking about the turtle. He was talking about the sea turtle p…"
click at [380, 286] on button "Skip" at bounding box center [368, 288] width 36 height 21
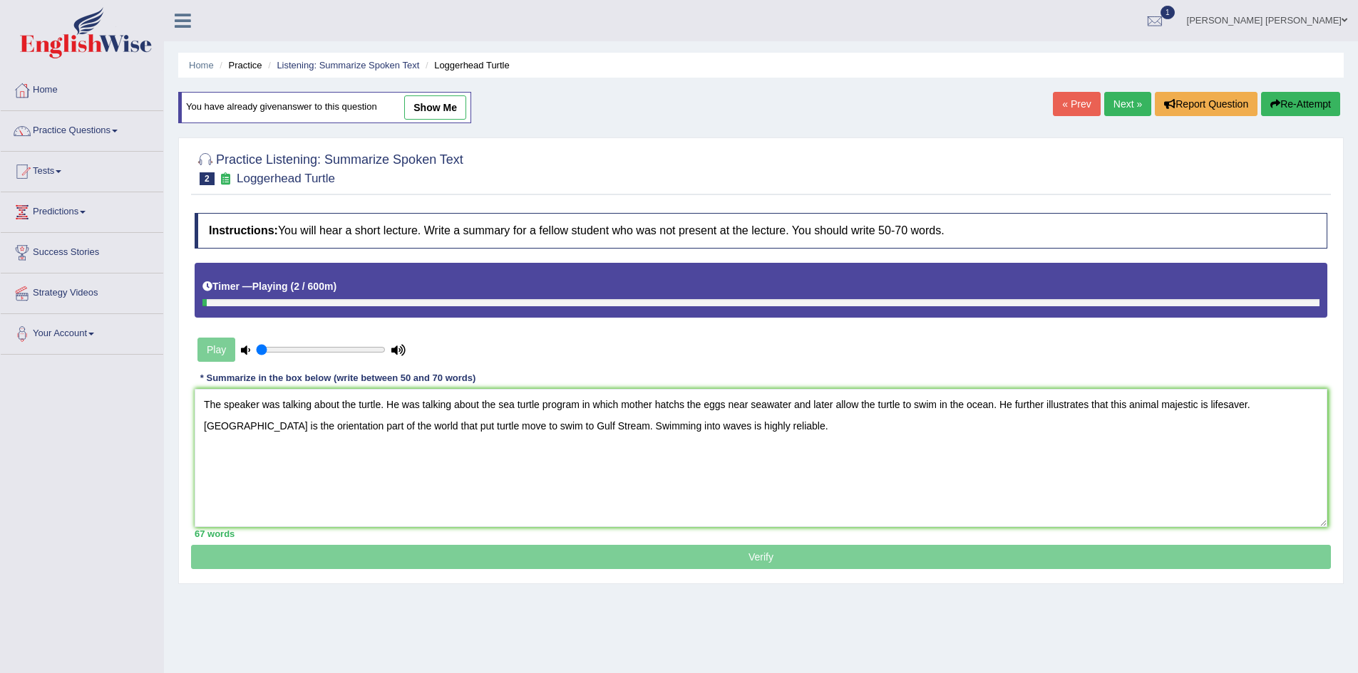
click at [223, 301] on div at bounding box center [760, 302] width 1117 height 7
click at [259, 305] on div at bounding box center [760, 302] width 1117 height 7
click at [216, 352] on div "Play" at bounding box center [302, 350] width 214 height 36
type input "0.4"
click at [306, 348] on input "range" at bounding box center [321, 349] width 130 height 11
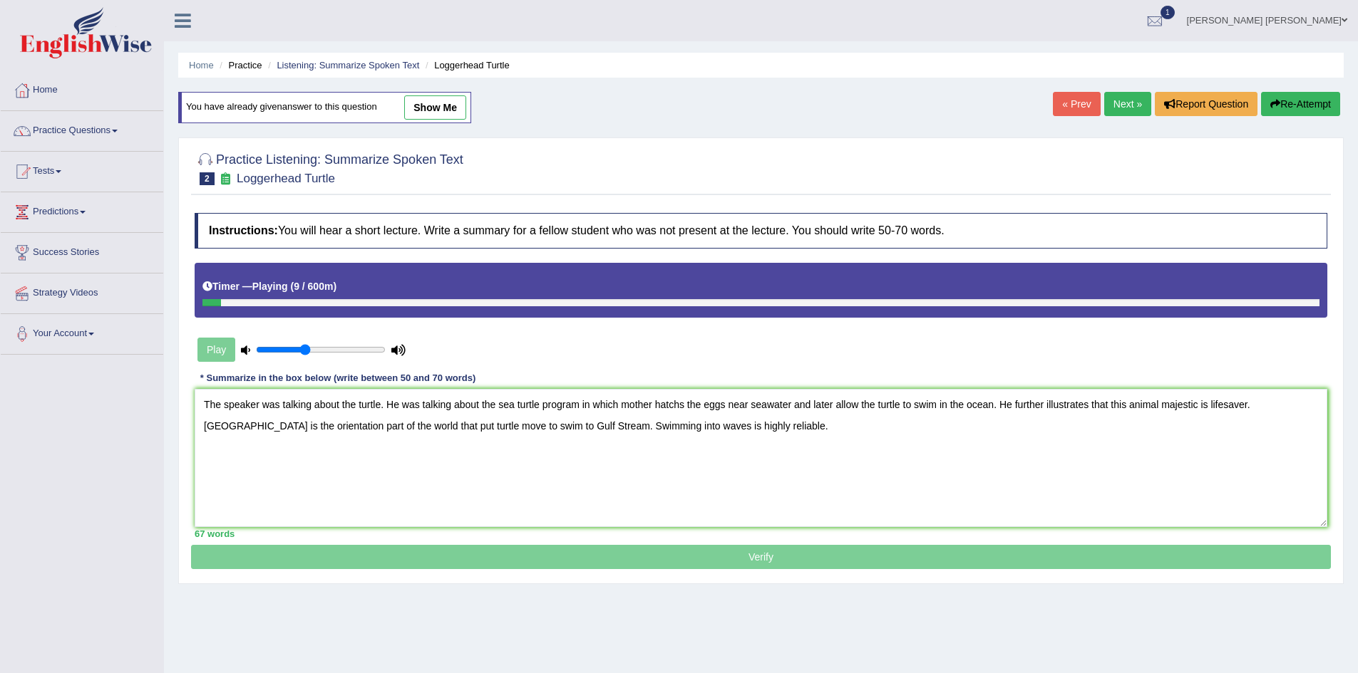
click at [754, 557] on p "Verify" at bounding box center [761, 385] width 1140 height 367
click at [758, 556] on p "Verify" at bounding box center [761, 385] width 1140 height 367
click at [758, 554] on p "Verify" at bounding box center [761, 385] width 1140 height 367
click at [758, 557] on p "Verify" at bounding box center [761, 385] width 1140 height 367
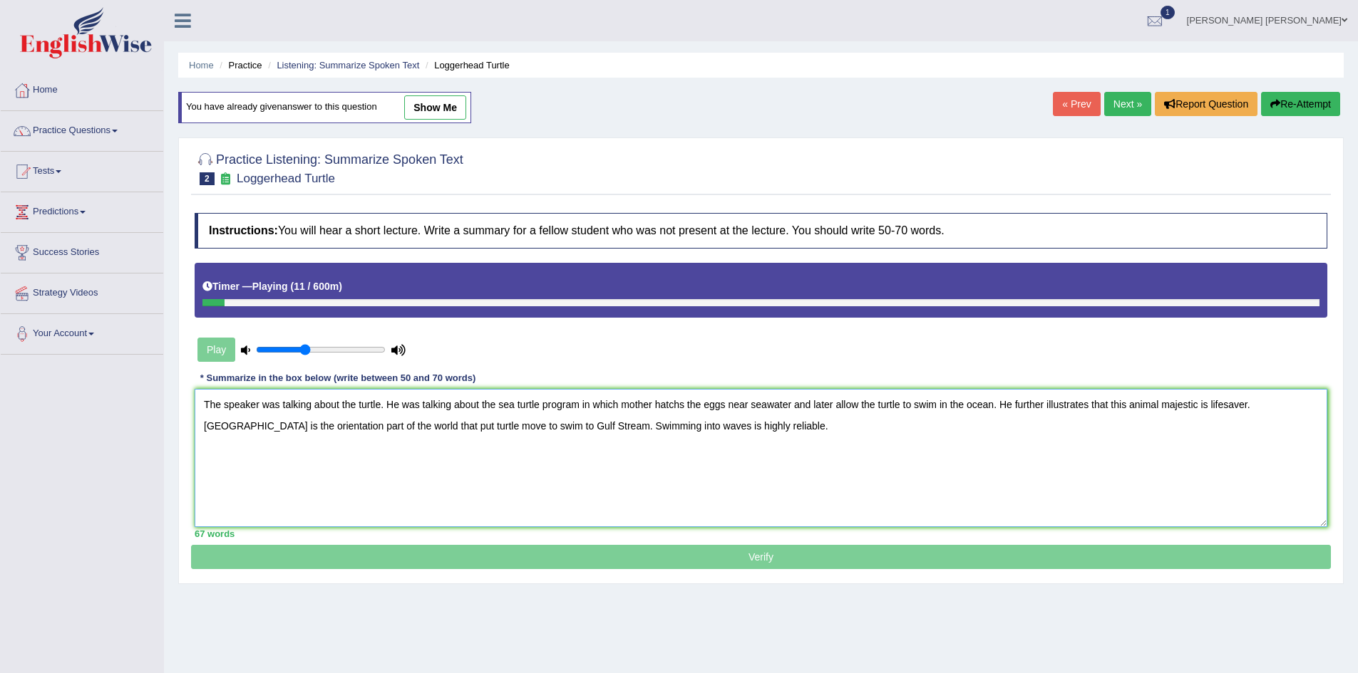
click at [784, 423] on textarea "The speaker was talking about the turtle. He was talking about the sea turtle p…" at bounding box center [761, 458] width 1132 height 138
click at [743, 555] on p "Verify" at bounding box center [761, 385] width 1140 height 367
click at [743, 552] on p "Verify" at bounding box center [761, 385] width 1140 height 367
click at [742, 552] on p "Verify" at bounding box center [761, 385] width 1140 height 367
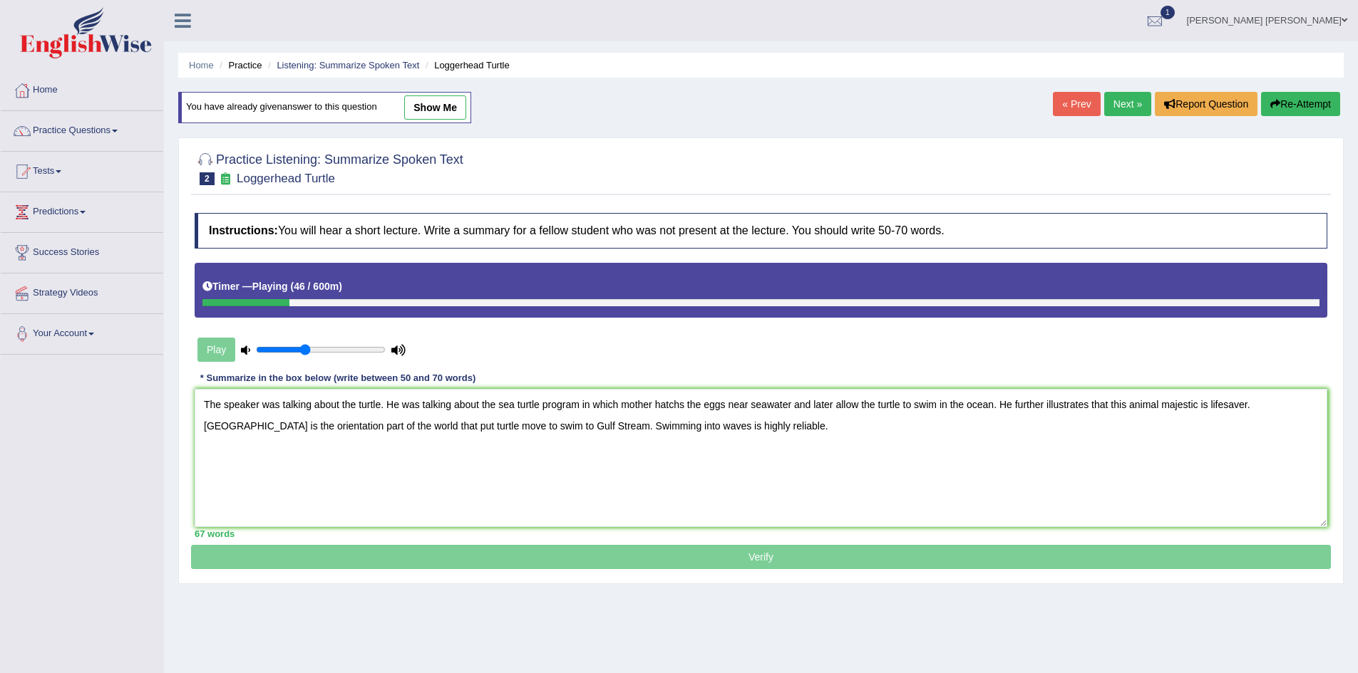
click at [742, 551] on p "Verify" at bounding box center [761, 385] width 1140 height 367
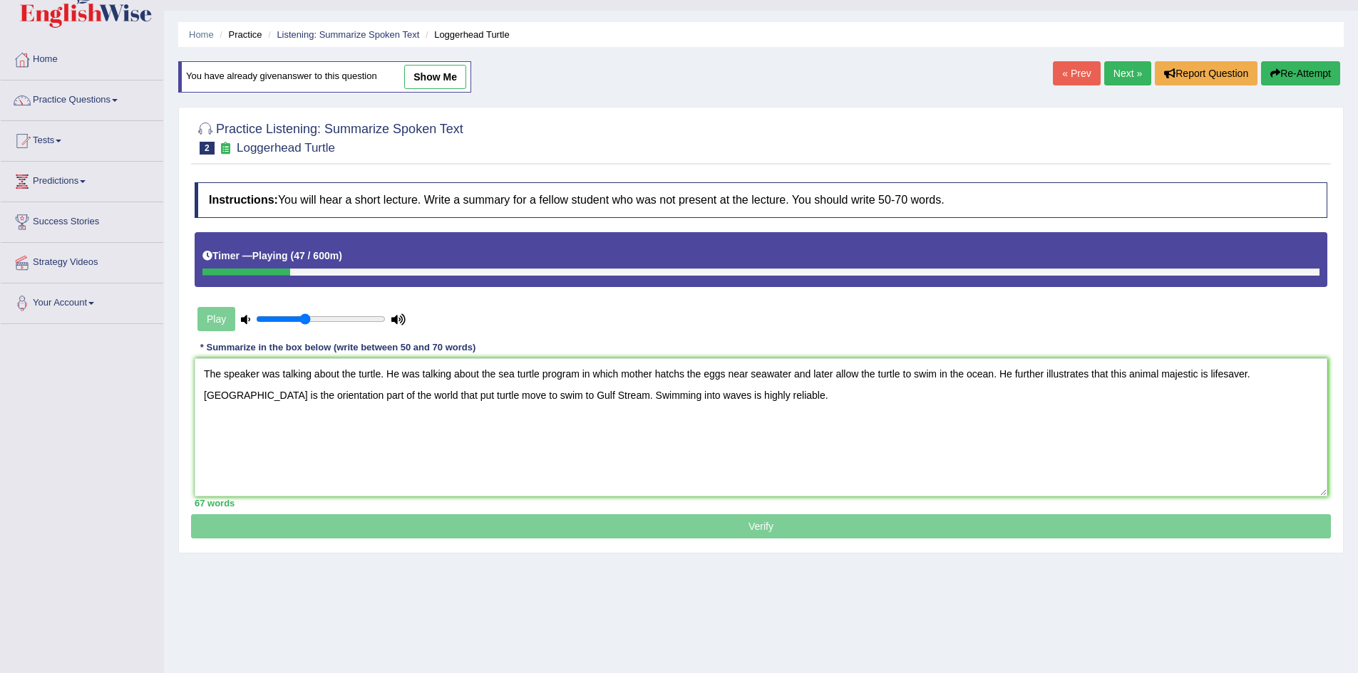
scroll to position [75, 0]
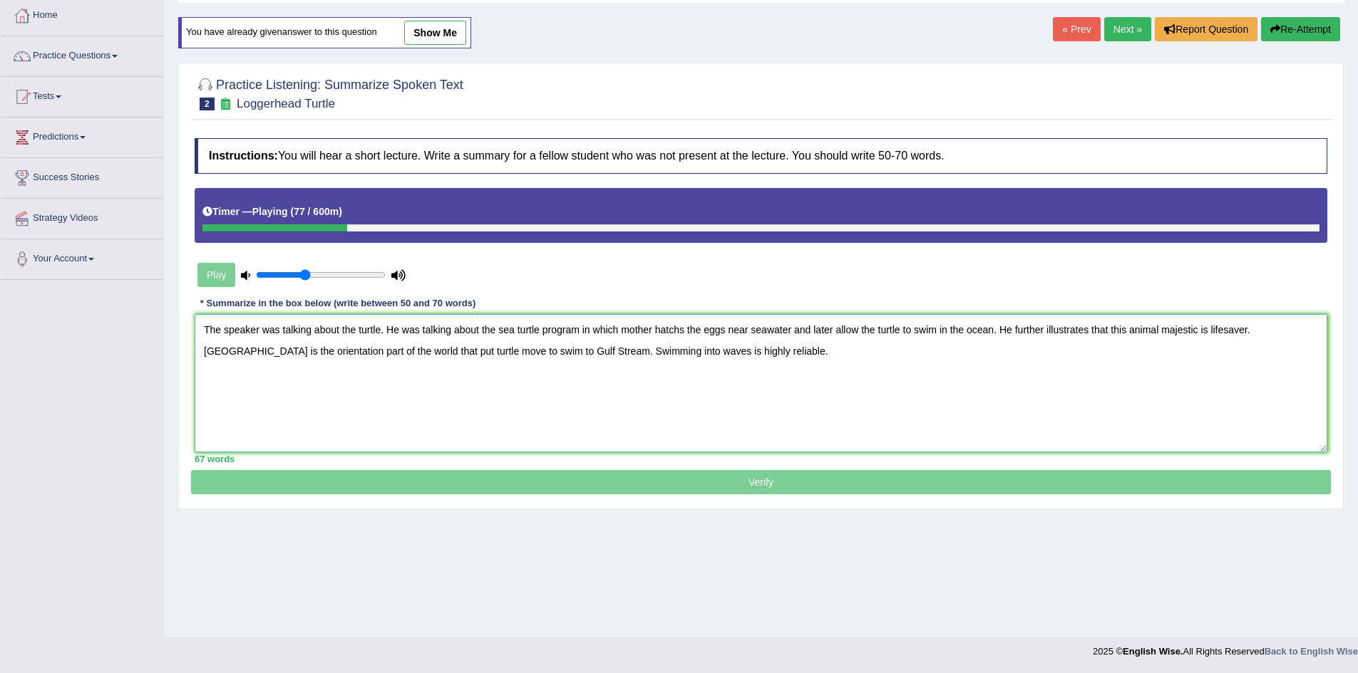
click at [806, 359] on textarea "The speaker was talking about the turtle. He was talking about the sea turtle p…" at bounding box center [761, 383] width 1132 height 138
drag, startPoint x: 602, startPoint y: 349, endPoint x: 830, endPoint y: 353, distance: 227.4
click at [830, 353] on textarea "The speaker was talking about the turtle. He was talking about the sea turtle p…" at bounding box center [761, 383] width 1132 height 138
click at [797, 357] on textarea "The speaker was talking about the turtle. He was talking about the sea turtle p…" at bounding box center [761, 383] width 1132 height 138
click at [774, 351] on textarea "The speaker was talking about the turtle. He was talking about the sea turtle p…" at bounding box center [761, 383] width 1132 height 138
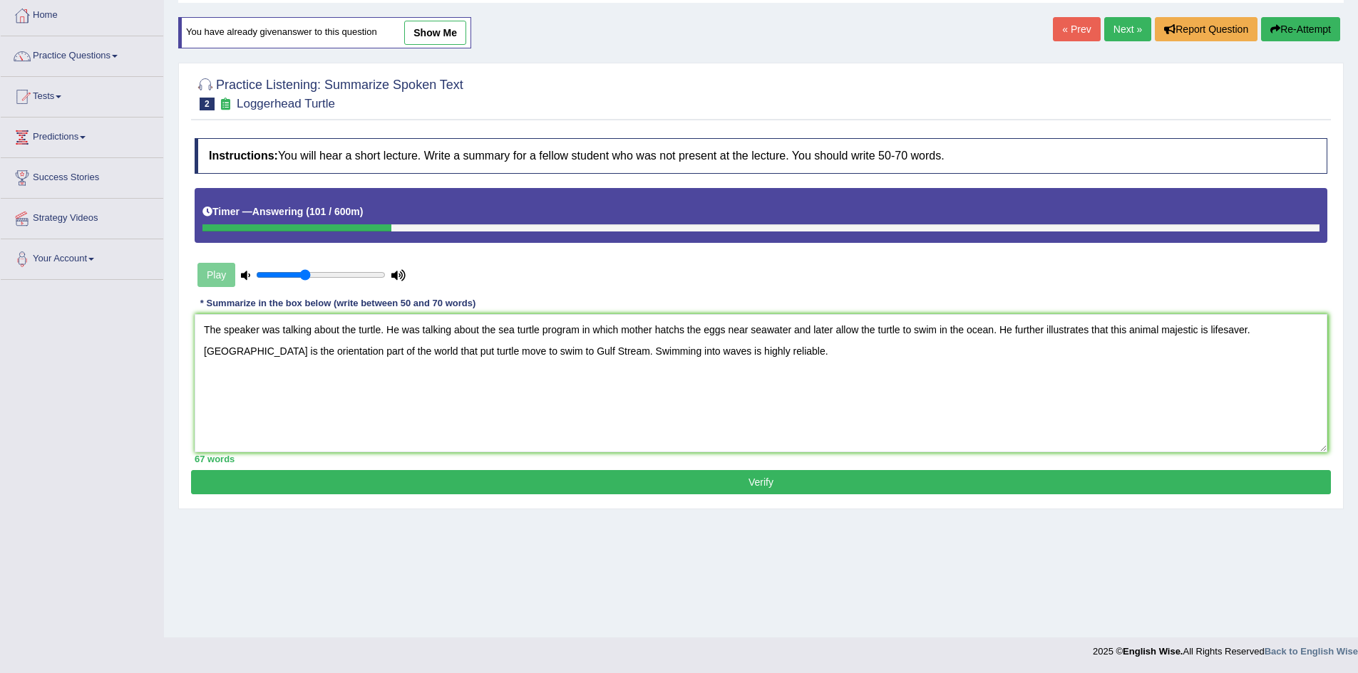
click at [741, 484] on button "Verify" at bounding box center [761, 482] width 1140 height 24
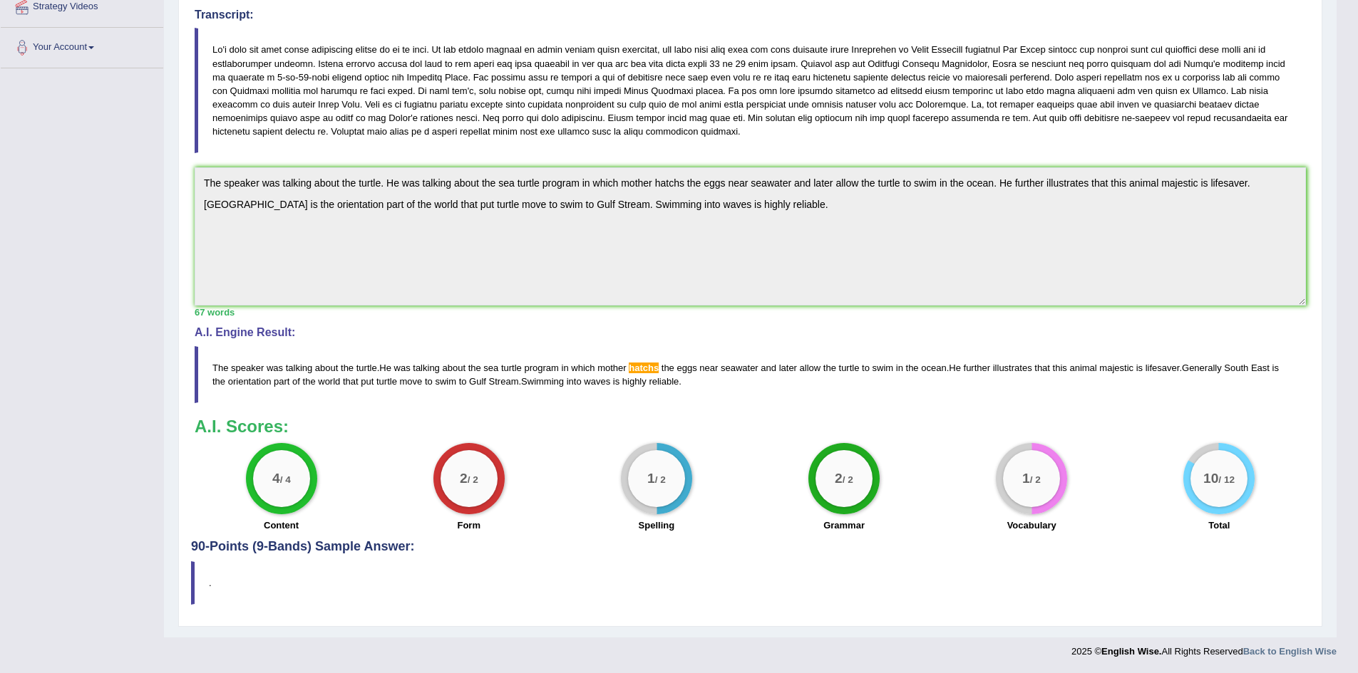
scroll to position [1, 0]
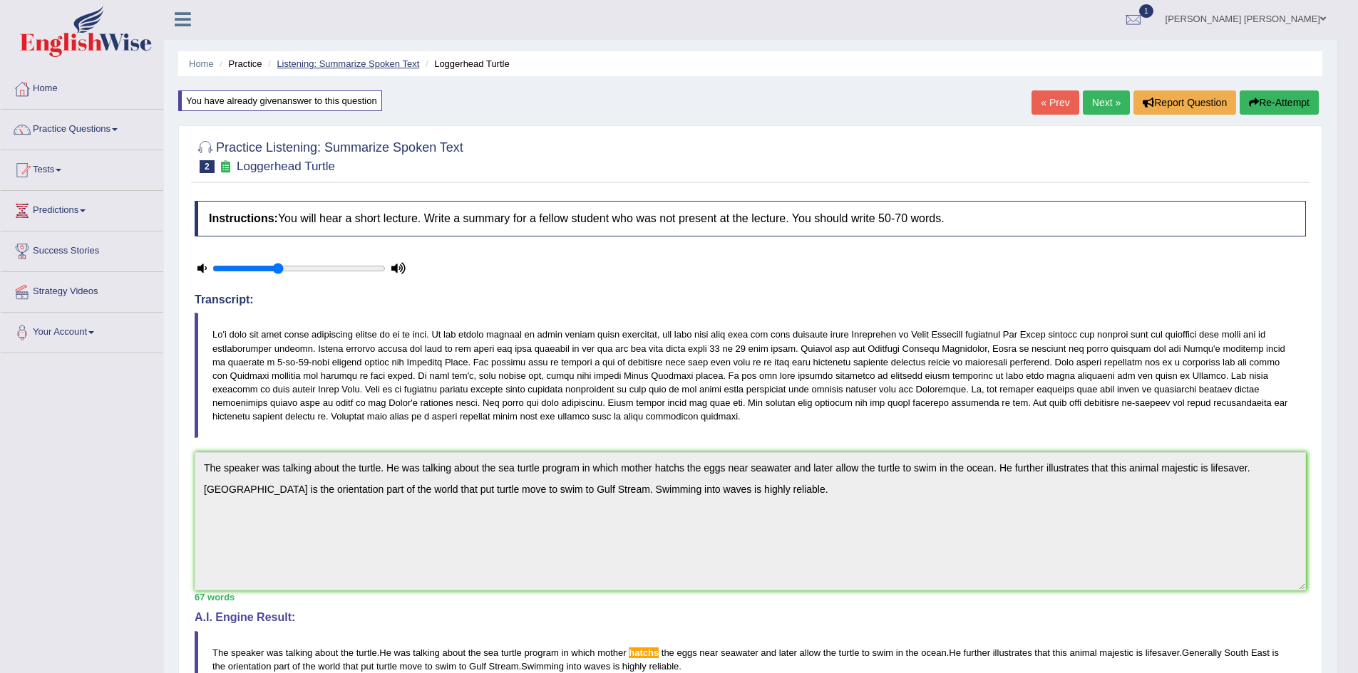
click at [341, 61] on link "Listening: Summarize Spoken Text" at bounding box center [348, 63] width 143 height 11
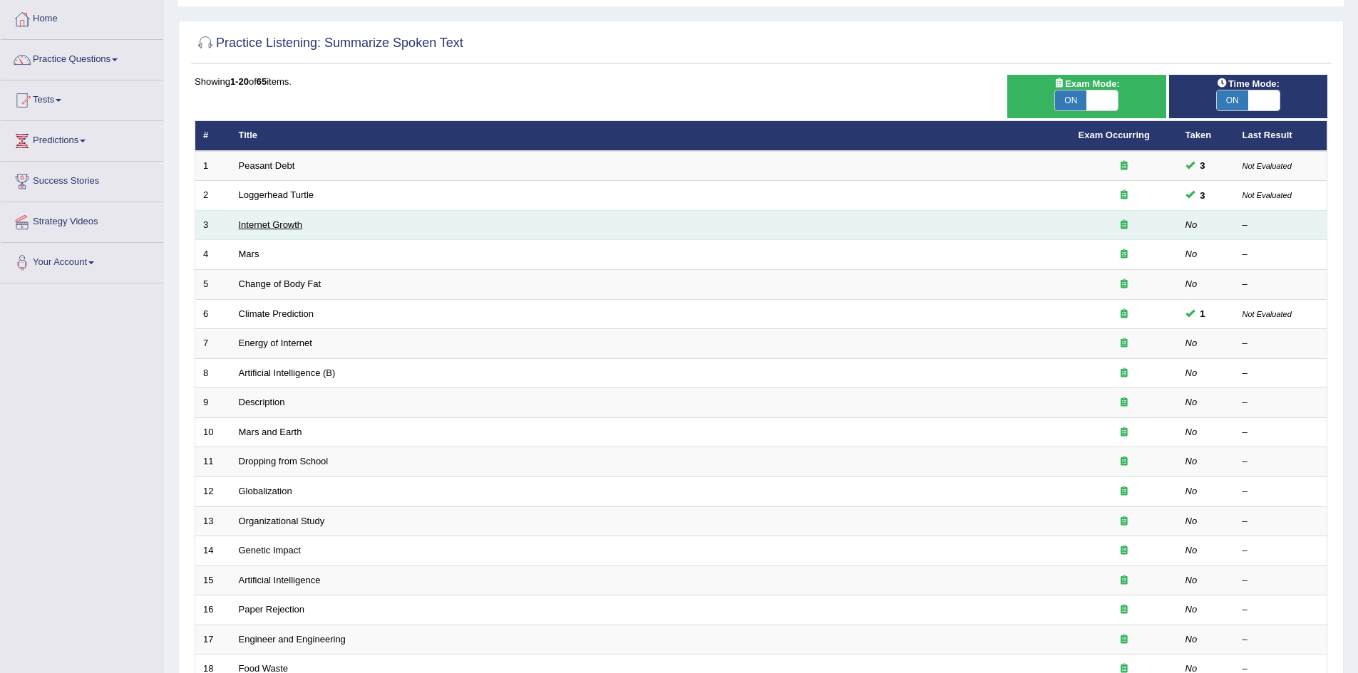
click at [266, 224] on link "Internet Growth" at bounding box center [271, 224] width 64 height 11
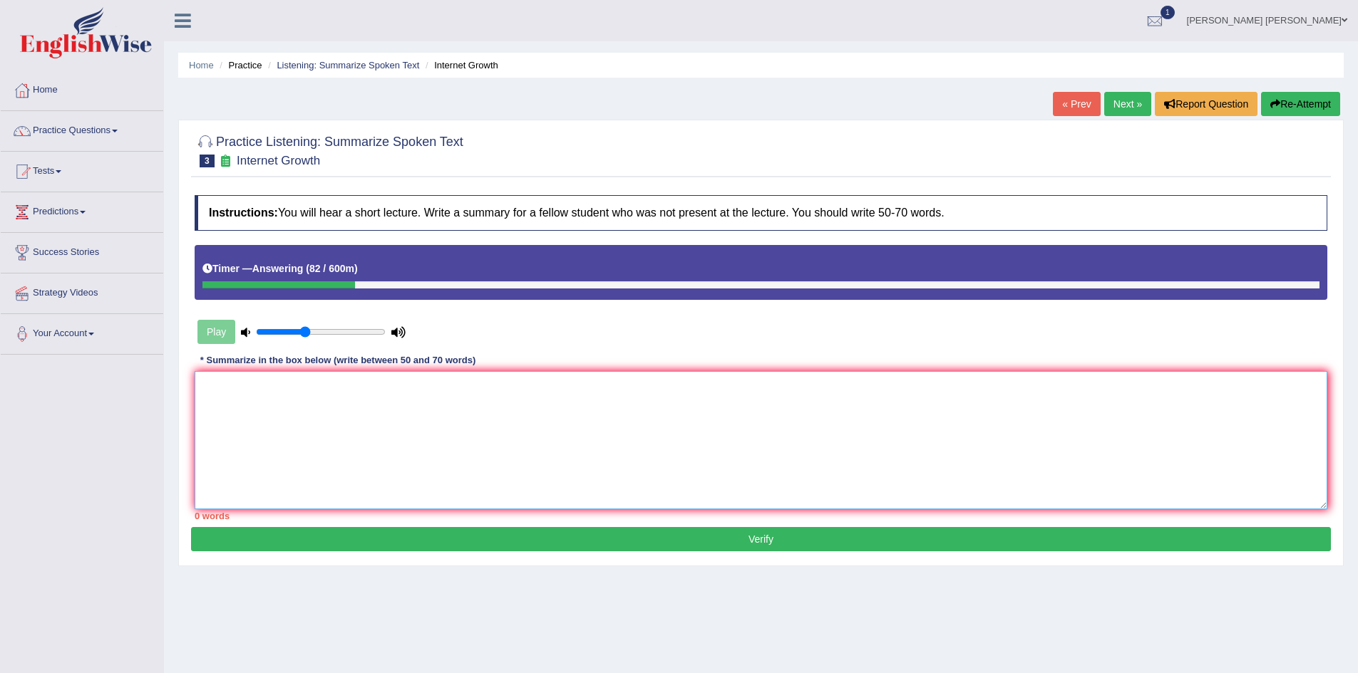
click at [608, 443] on textarea at bounding box center [761, 440] width 1132 height 138
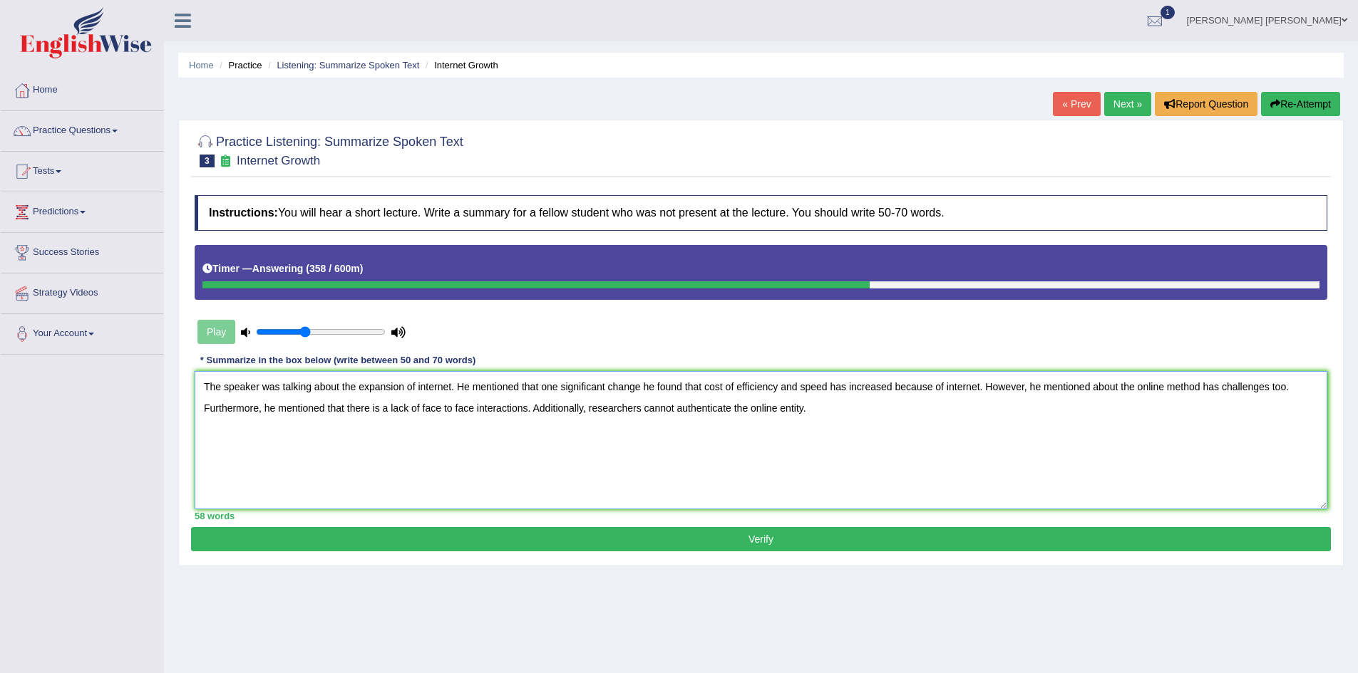
type textarea "The speaker was talking about the expansion of internet. He mentioned that one …"
click at [597, 539] on button "Verify" at bounding box center [761, 539] width 1140 height 24
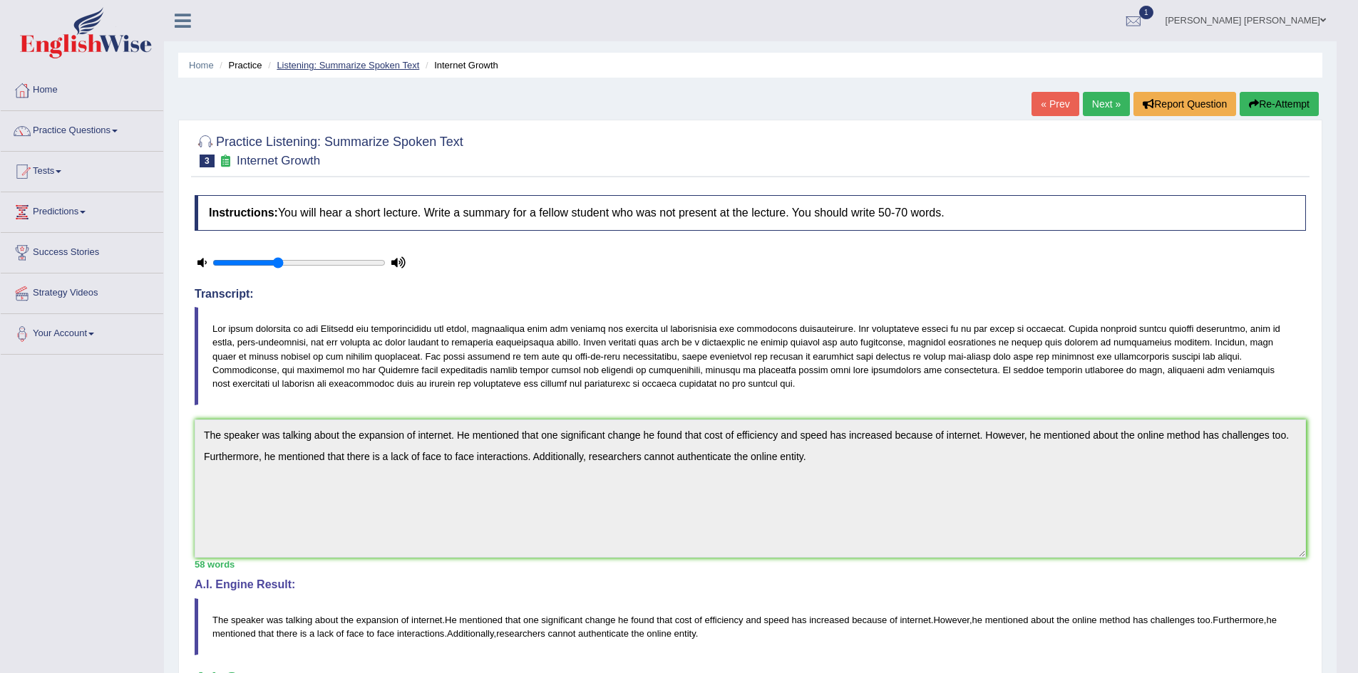
click at [369, 62] on link "Listening: Summarize Spoken Text" at bounding box center [348, 65] width 143 height 11
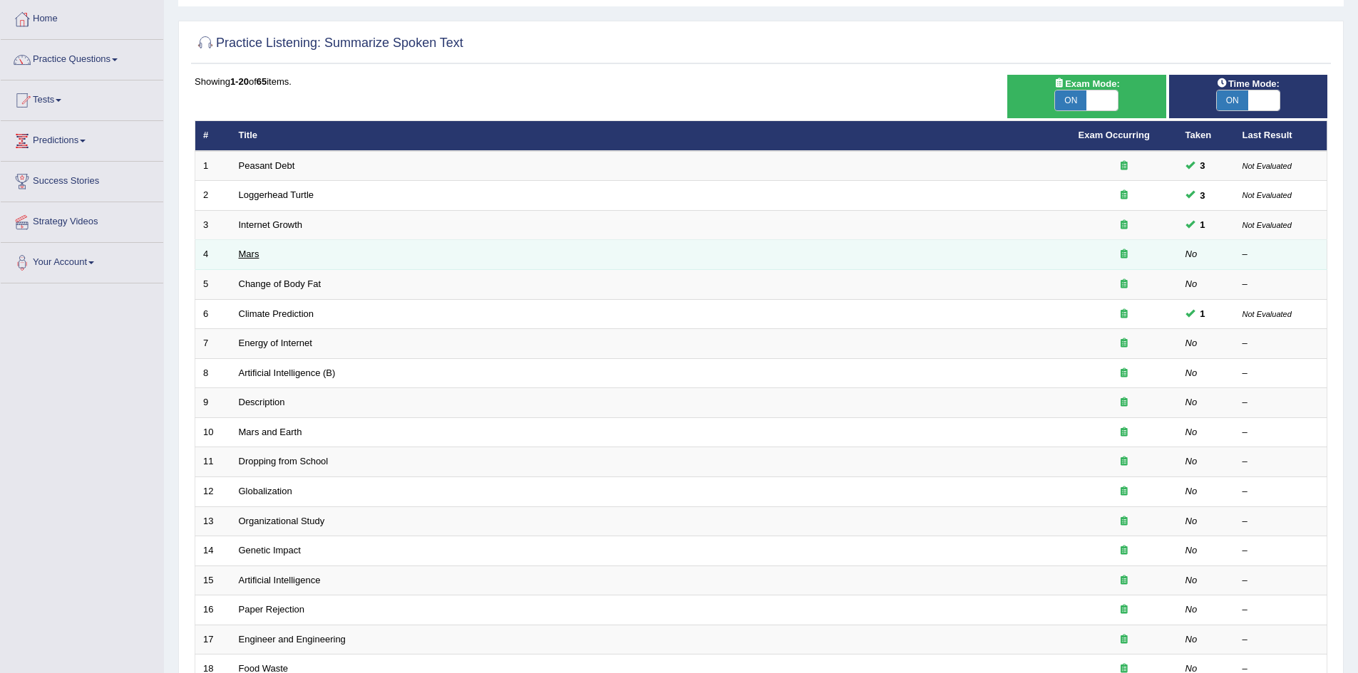
click at [251, 254] on link "Mars" at bounding box center [249, 254] width 21 height 11
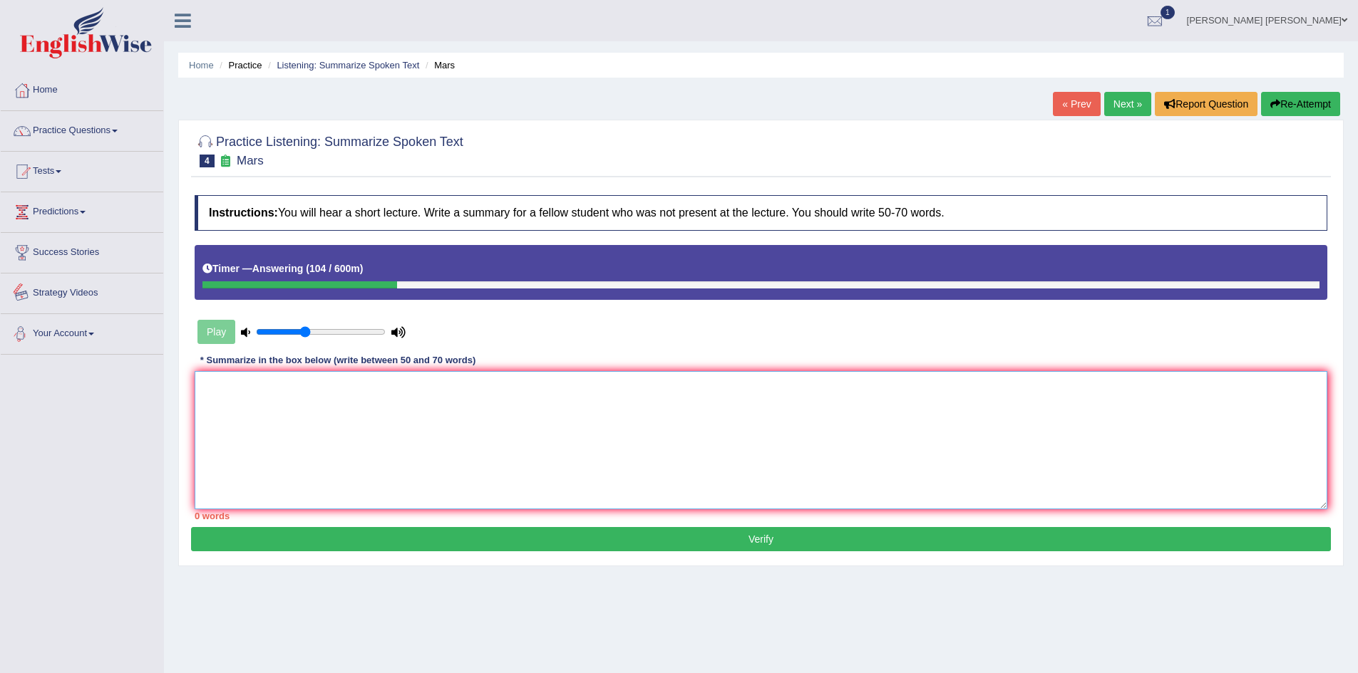
click at [537, 433] on textarea at bounding box center [761, 440] width 1132 height 138
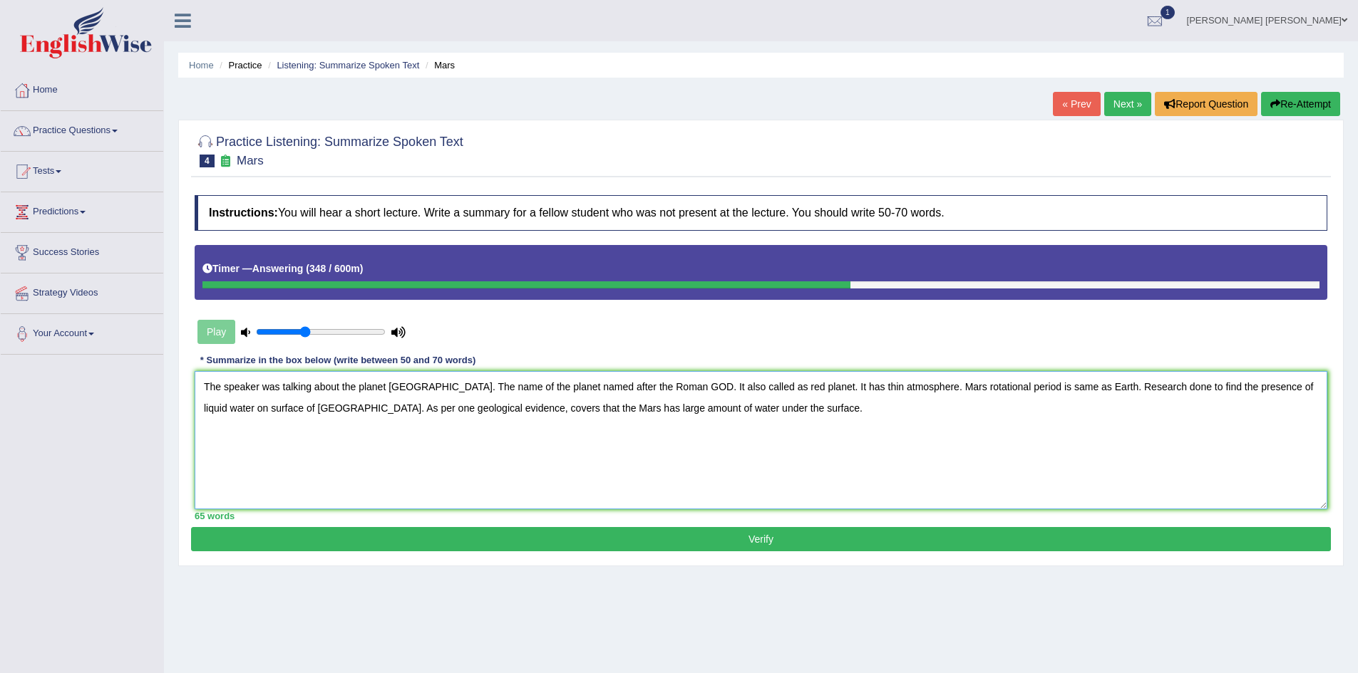
click at [731, 388] on textarea "The speaker was talking about the planet Mars. The name of the planet named aft…" at bounding box center [761, 440] width 1132 height 138
type textarea "The speaker was talking about the planet Mars. The name of the planet named aft…"
click at [593, 537] on button "Verify" at bounding box center [761, 539] width 1140 height 24
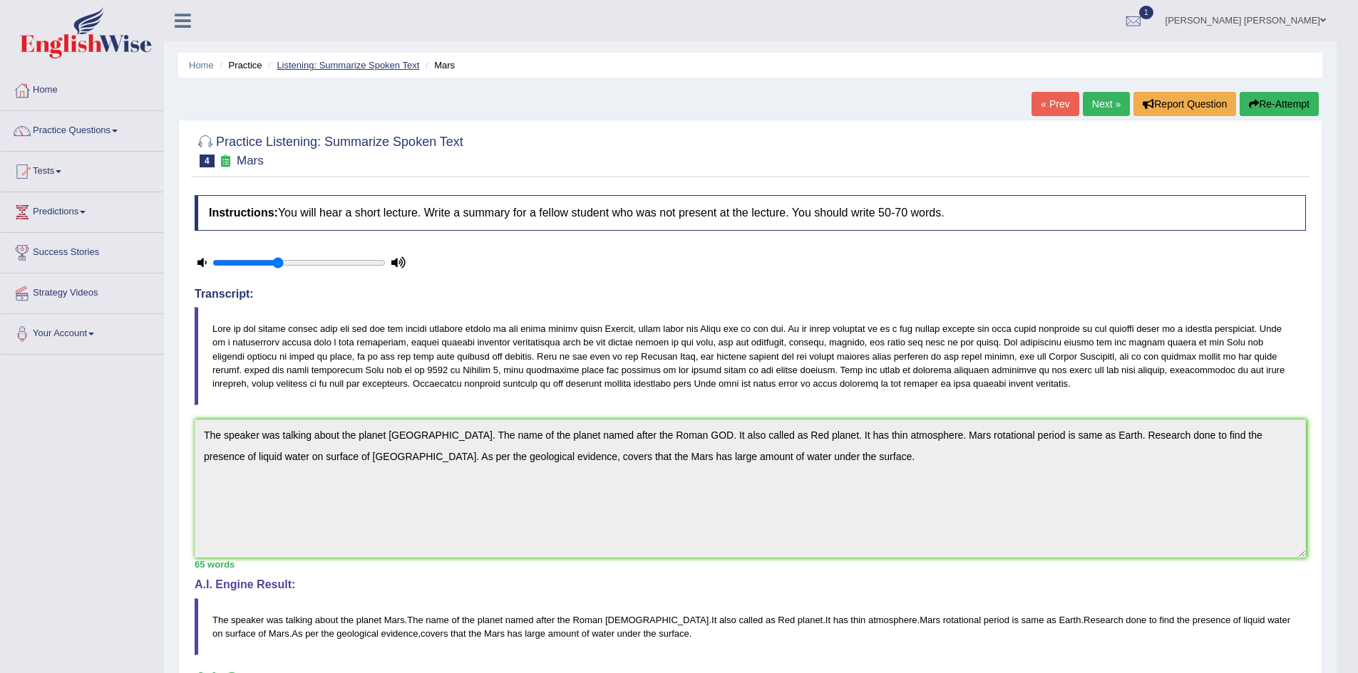
click at [344, 63] on link "Listening: Summarize Spoken Text" at bounding box center [348, 65] width 143 height 11
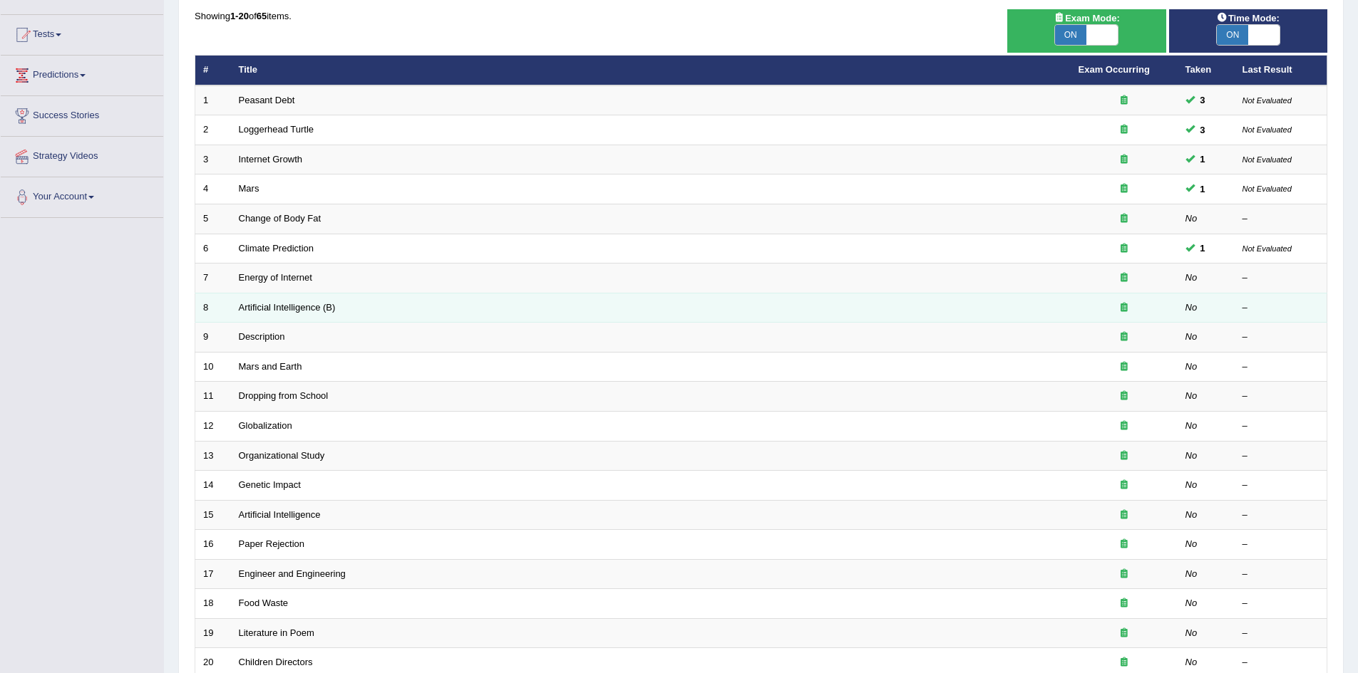
scroll to position [143, 0]
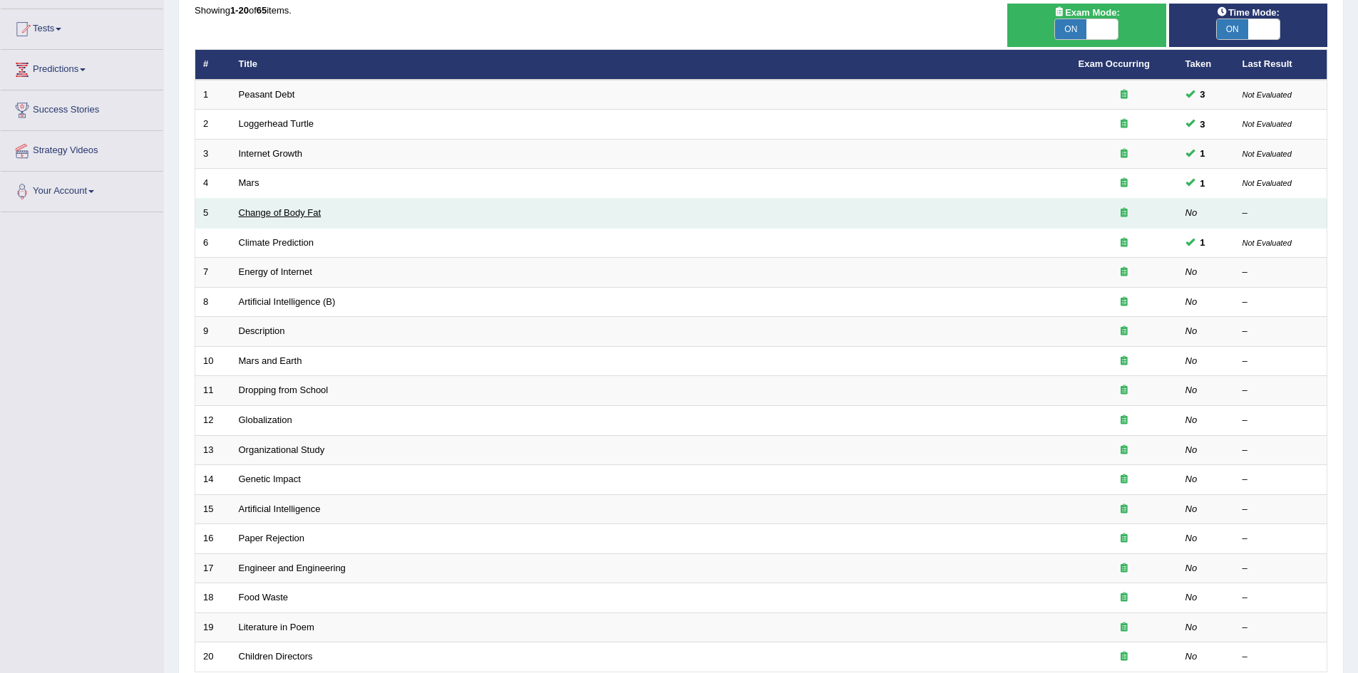
click at [253, 210] on link "Change of Body Fat" at bounding box center [280, 212] width 83 height 11
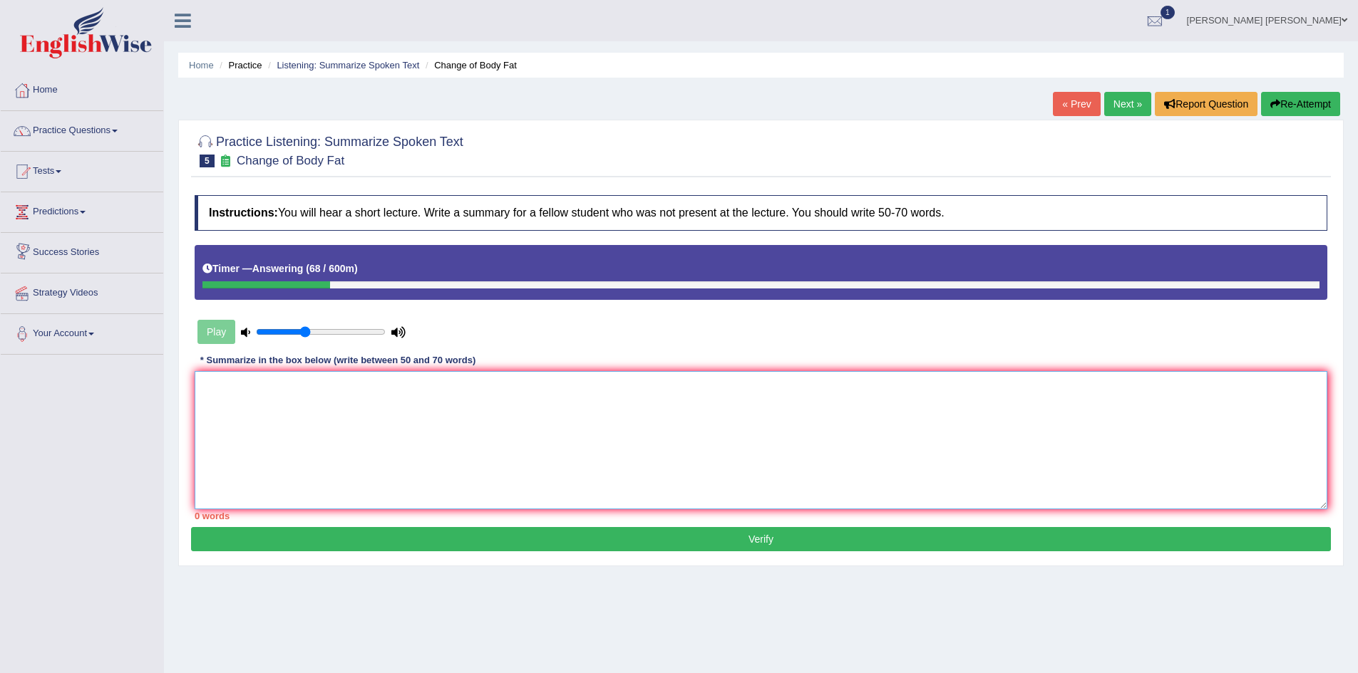
drag, startPoint x: 399, startPoint y: 416, endPoint x: 405, endPoint y: 411, distance: 8.1
click at [400, 415] on textarea at bounding box center [761, 440] width 1132 height 138
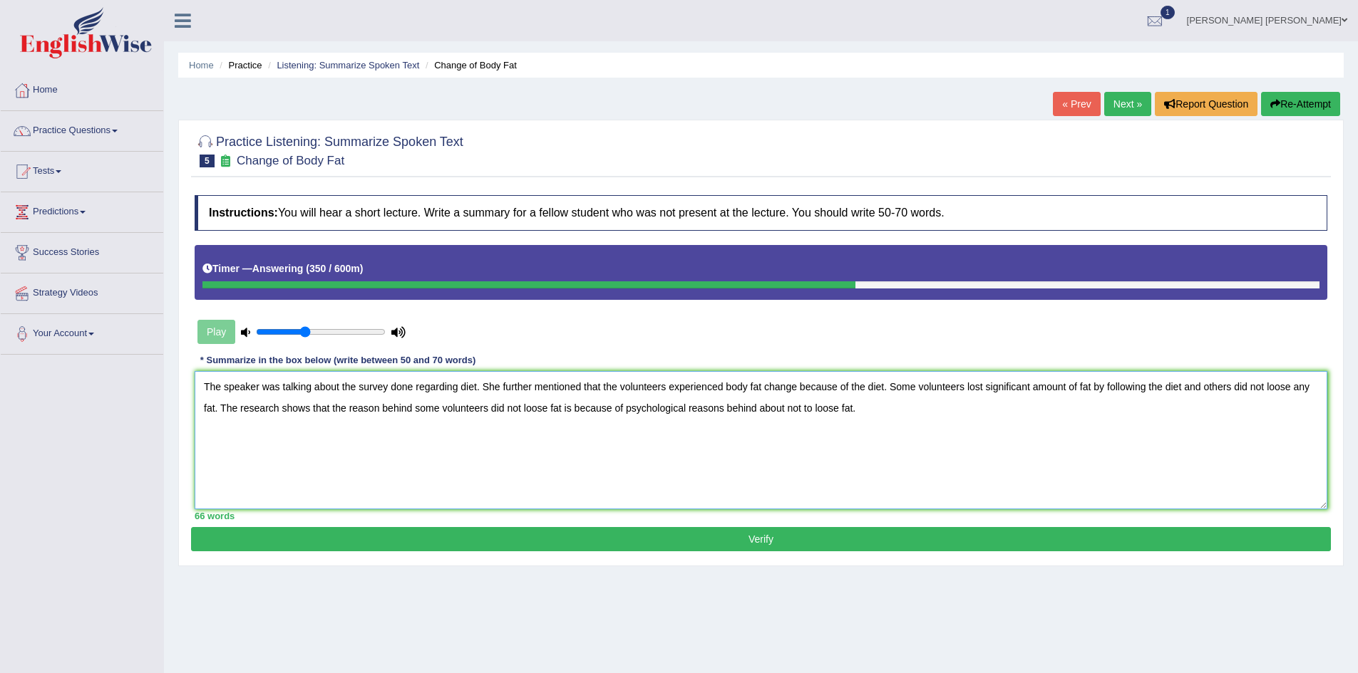
type textarea "The speaker was talking about the survey done regarding diet. She further menti…"
click at [386, 537] on button "Verify" at bounding box center [761, 539] width 1140 height 24
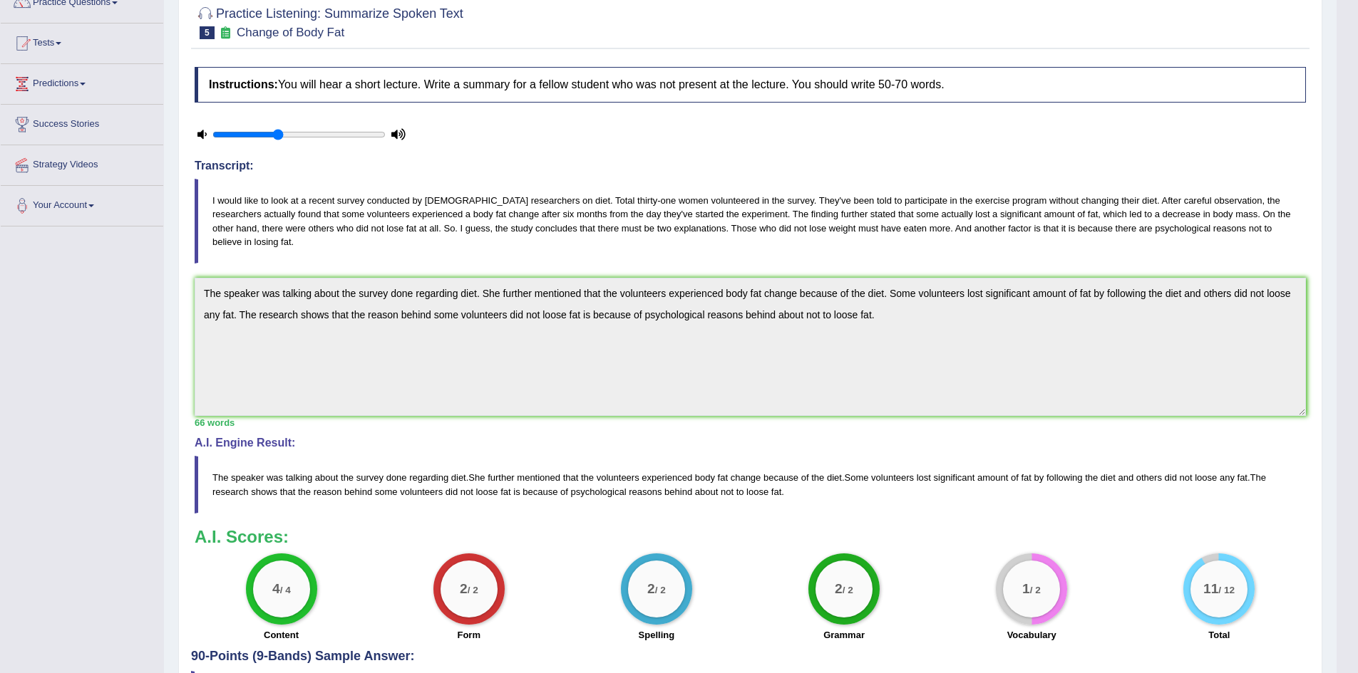
scroll to position [24, 0]
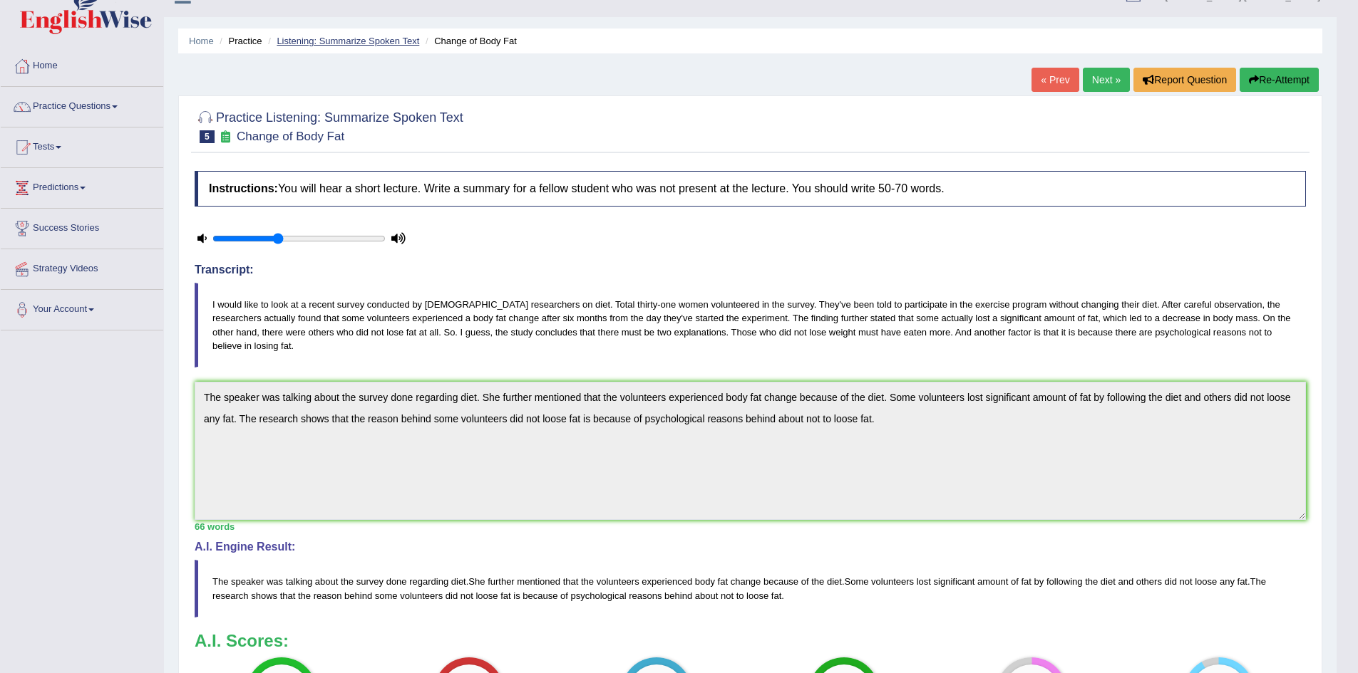
click at [341, 40] on link "Listening: Summarize Spoken Text" at bounding box center [348, 41] width 143 height 11
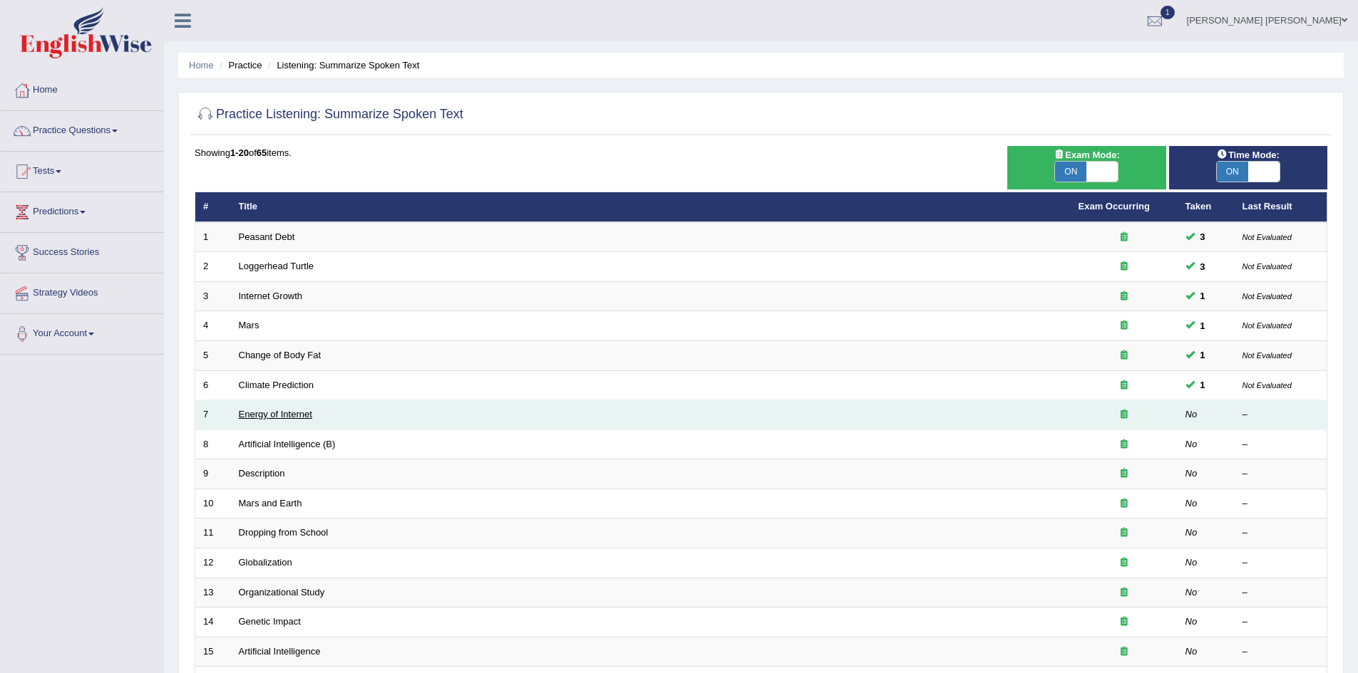
click at [268, 416] on link "Energy of Internet" at bounding box center [275, 414] width 73 height 11
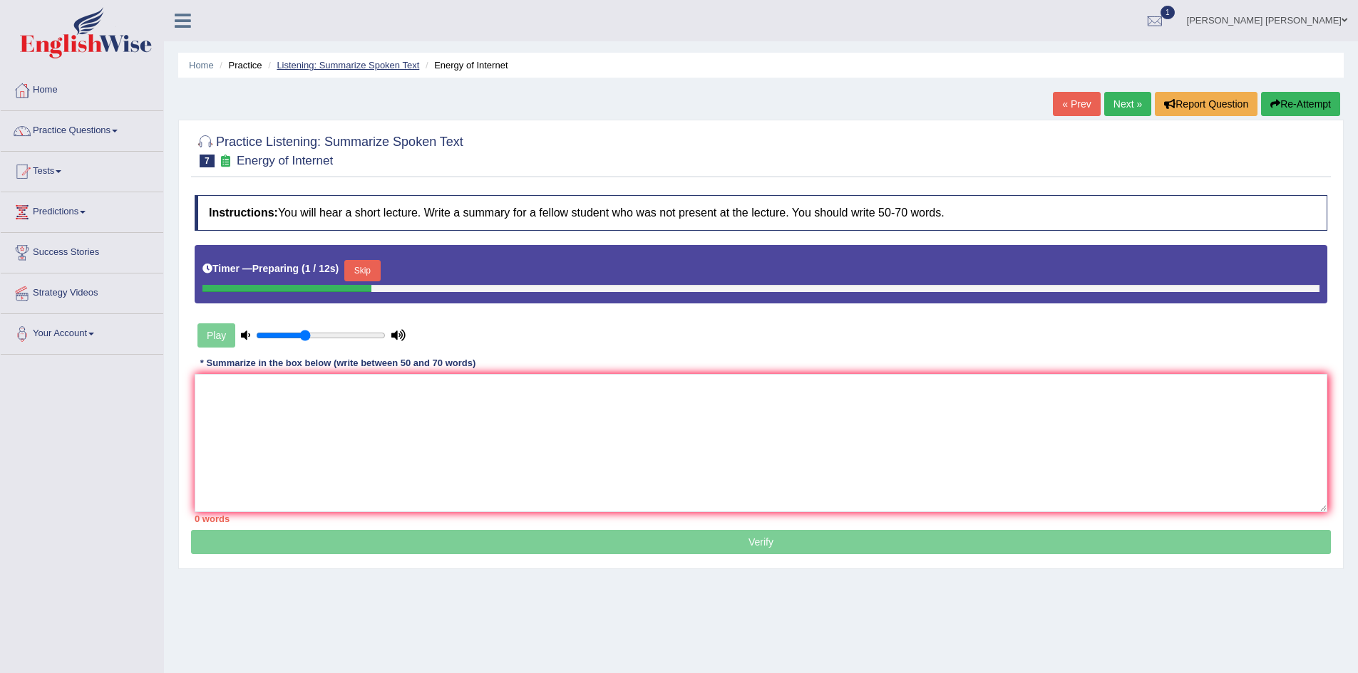
click at [334, 62] on link "Listening: Summarize Spoken Text" at bounding box center [348, 65] width 143 height 11
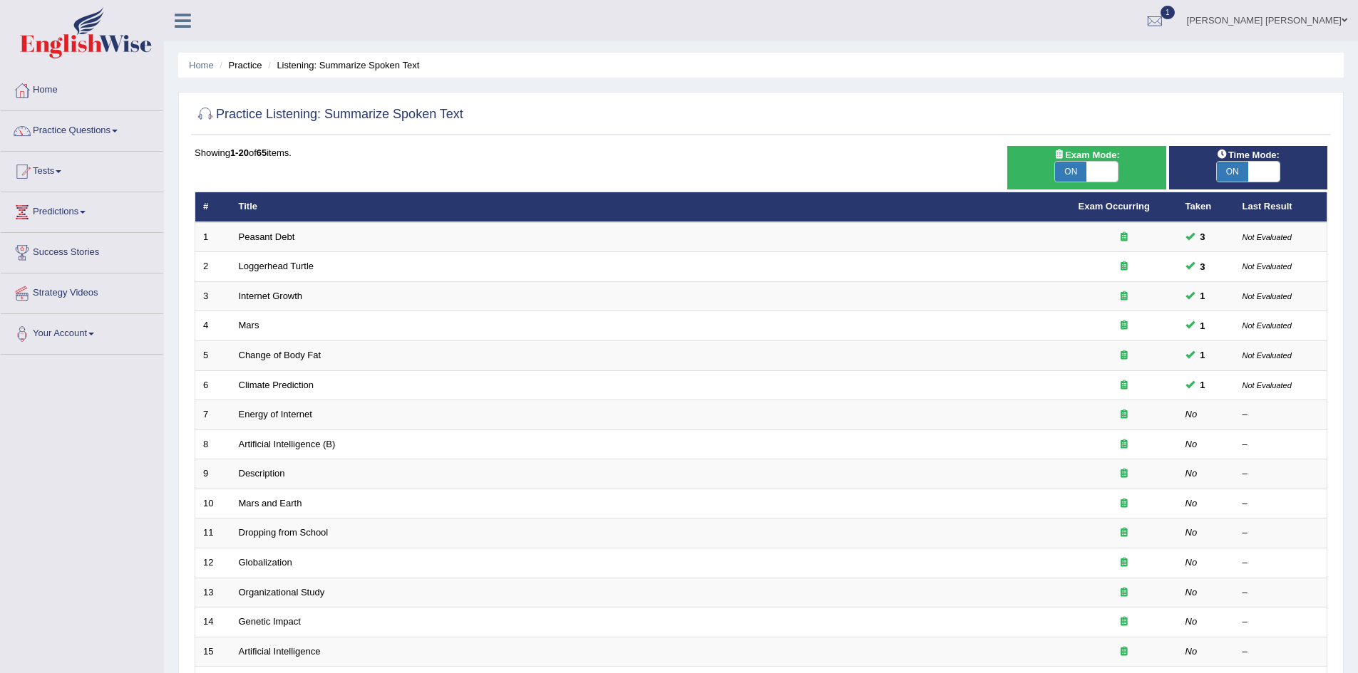
click at [1083, 172] on span "ON" at bounding box center [1070, 172] width 31 height 20
checkbox input "false"
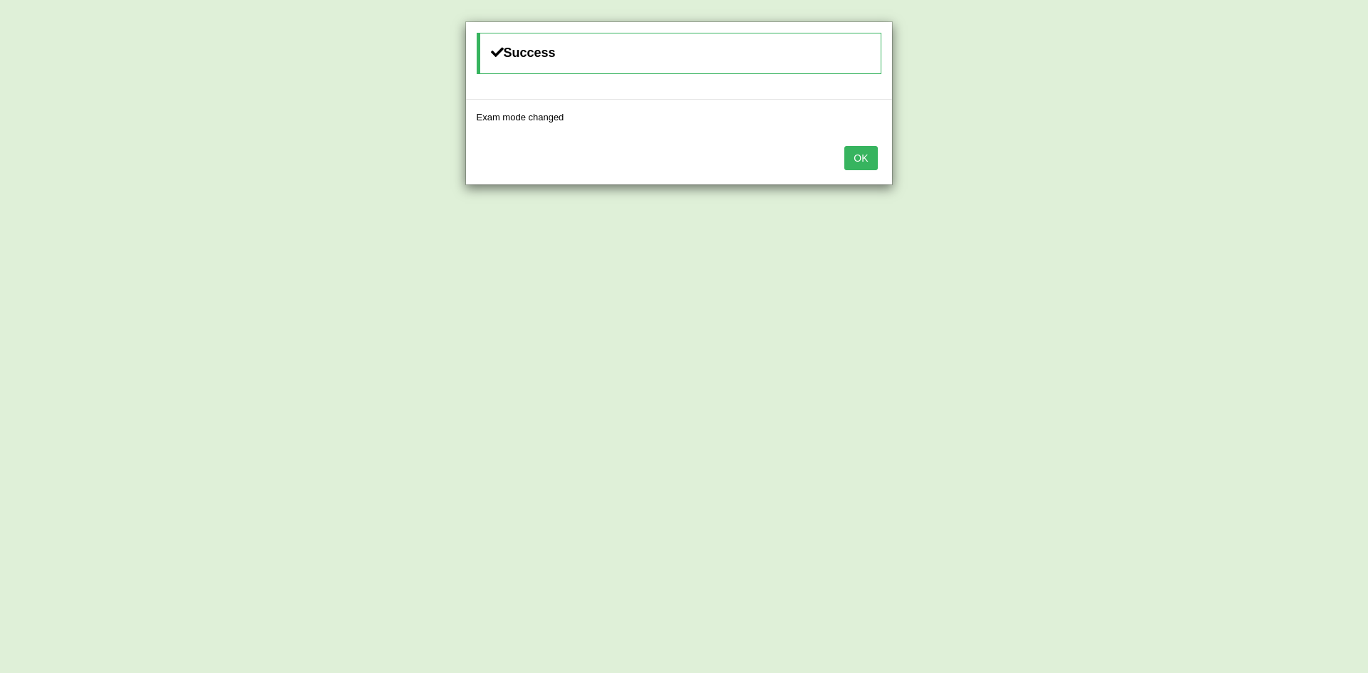
click at [858, 159] on button "OK" at bounding box center [860, 158] width 33 height 24
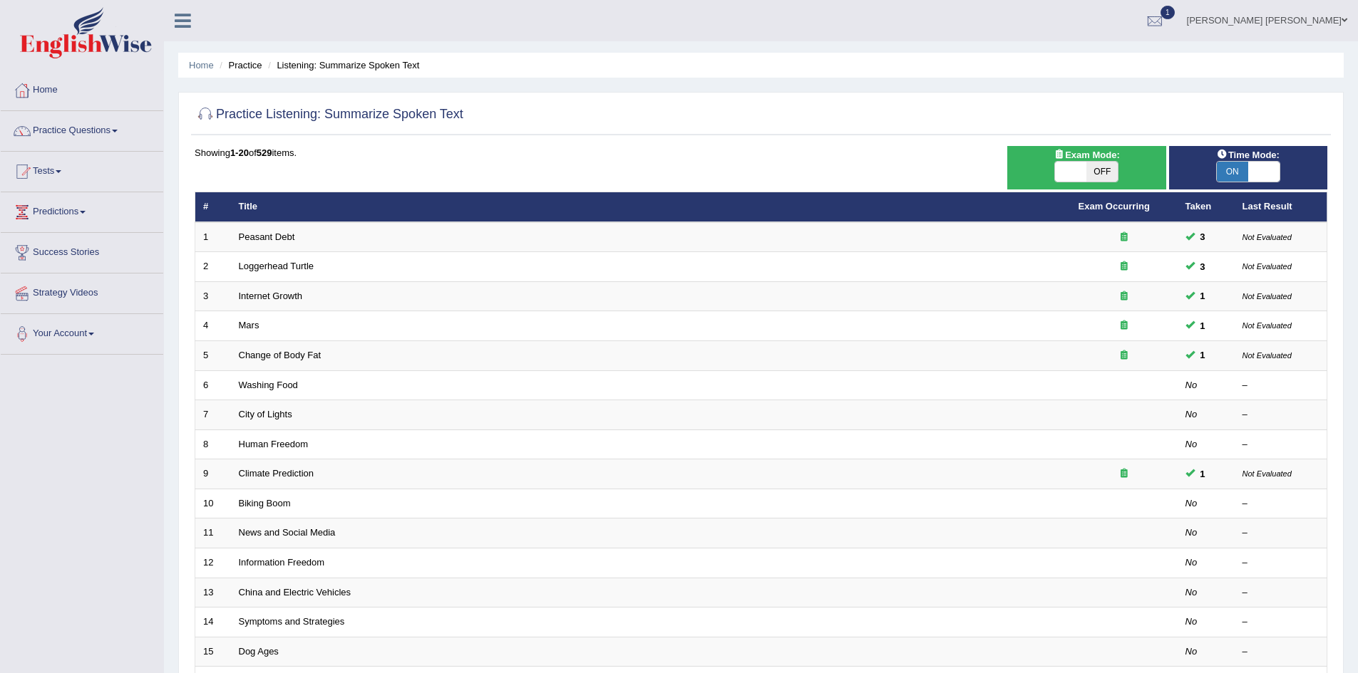
click at [1091, 171] on span "OFF" at bounding box center [1101, 172] width 31 height 20
checkbox input "true"
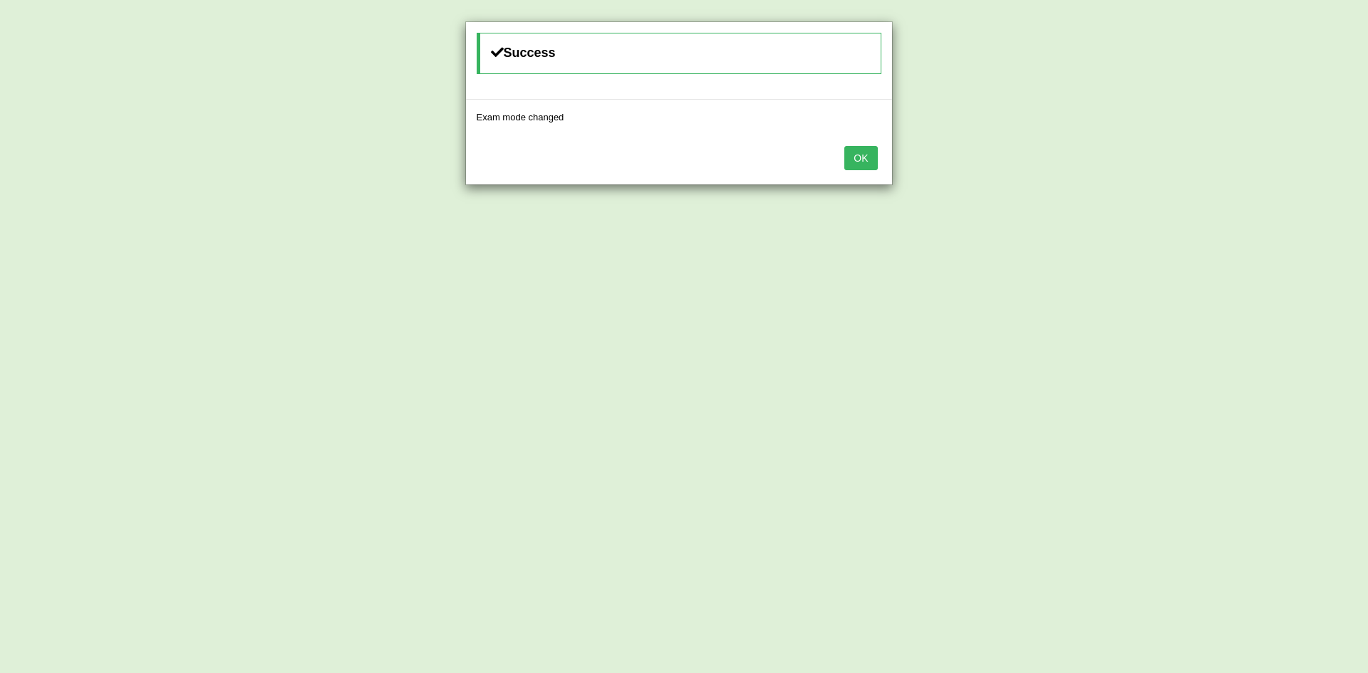
click at [857, 159] on button "OK" at bounding box center [860, 158] width 33 height 24
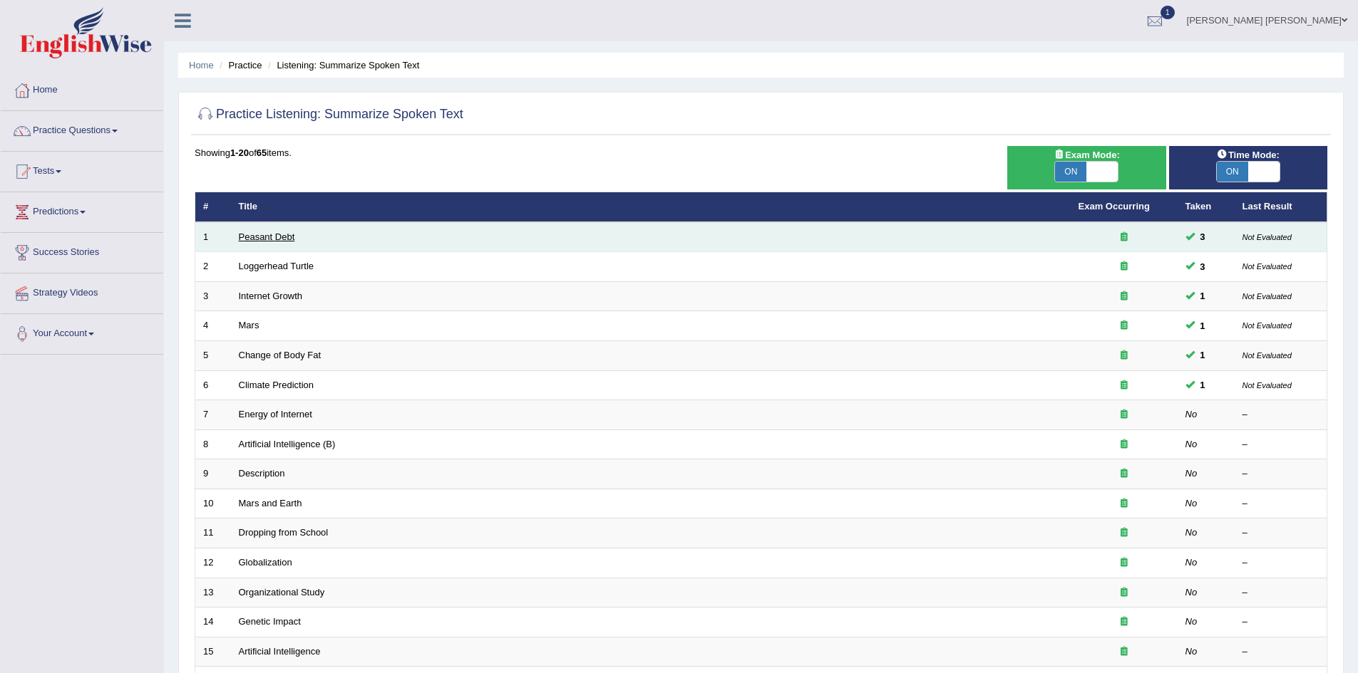
click at [251, 237] on link "Peasant Debt" at bounding box center [267, 237] width 56 height 11
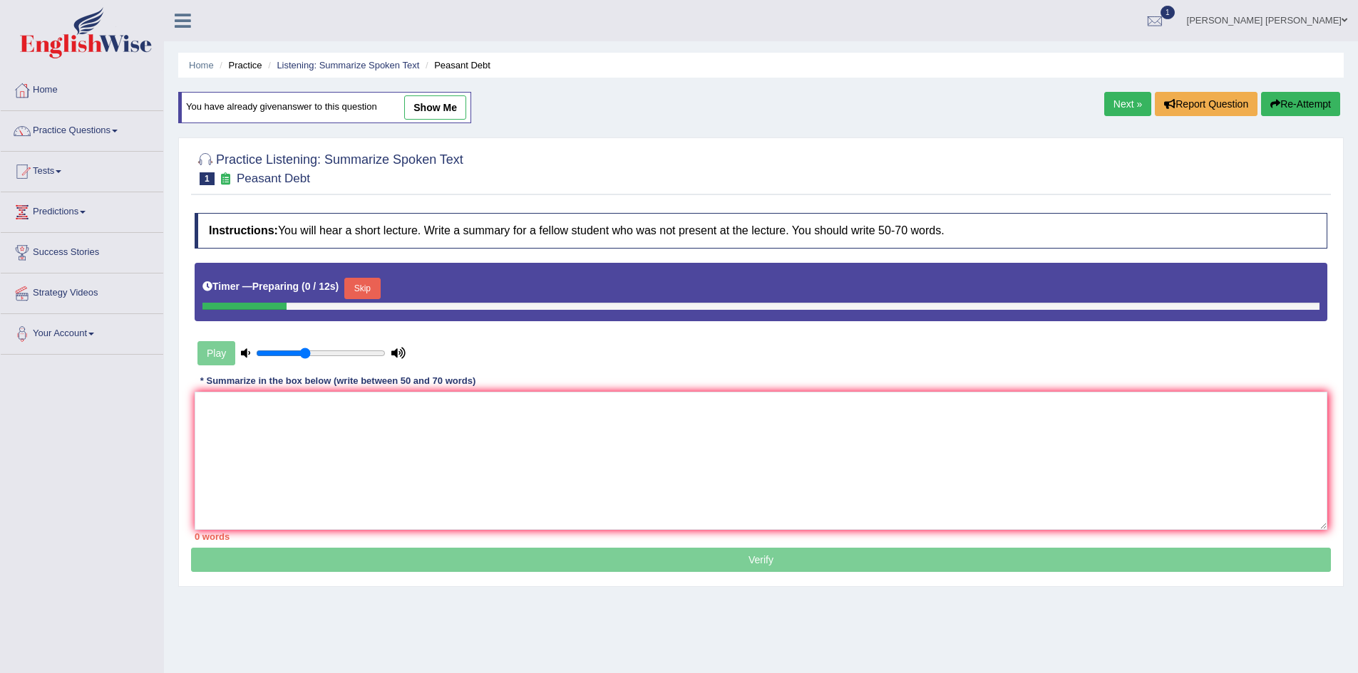
click at [440, 107] on link "show me" at bounding box center [435, 107] width 62 height 24
type textarea "The speaker was talking about the [PERSON_NAME] death by suicide in [GEOGRAPHIC…"
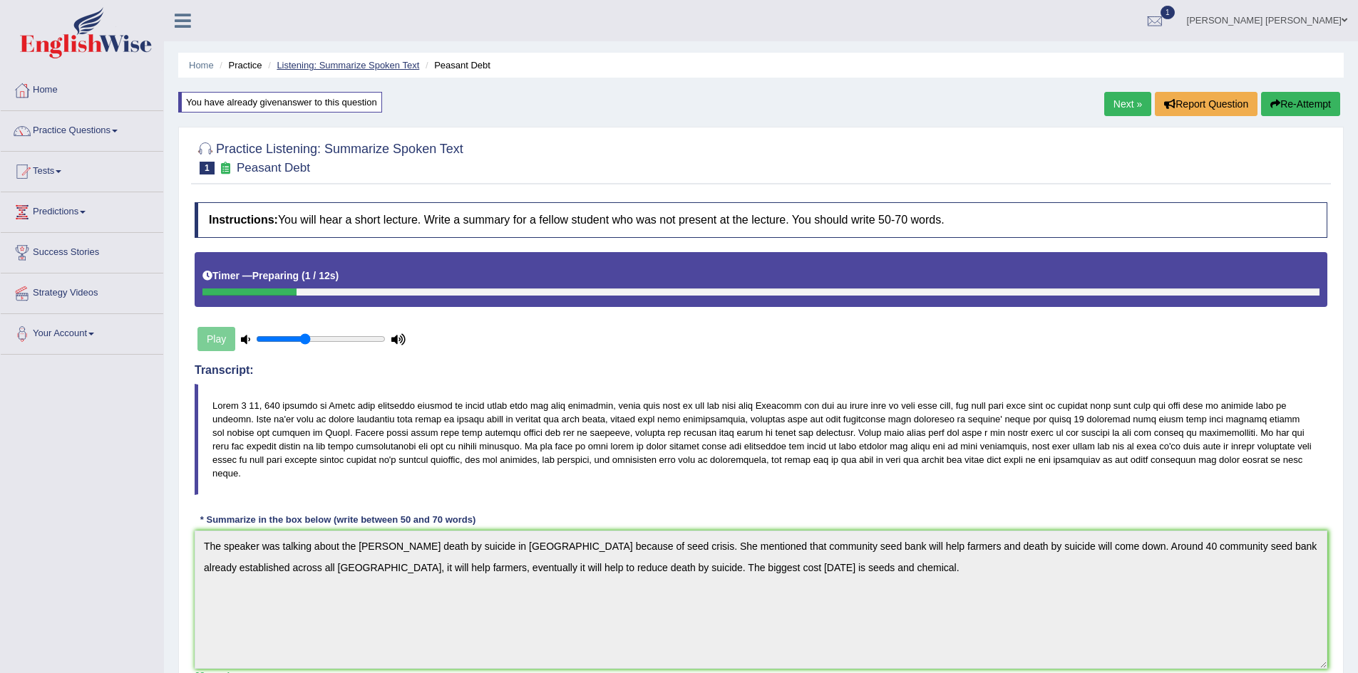
click at [337, 66] on link "Listening: Summarize Spoken Text" at bounding box center [348, 65] width 143 height 11
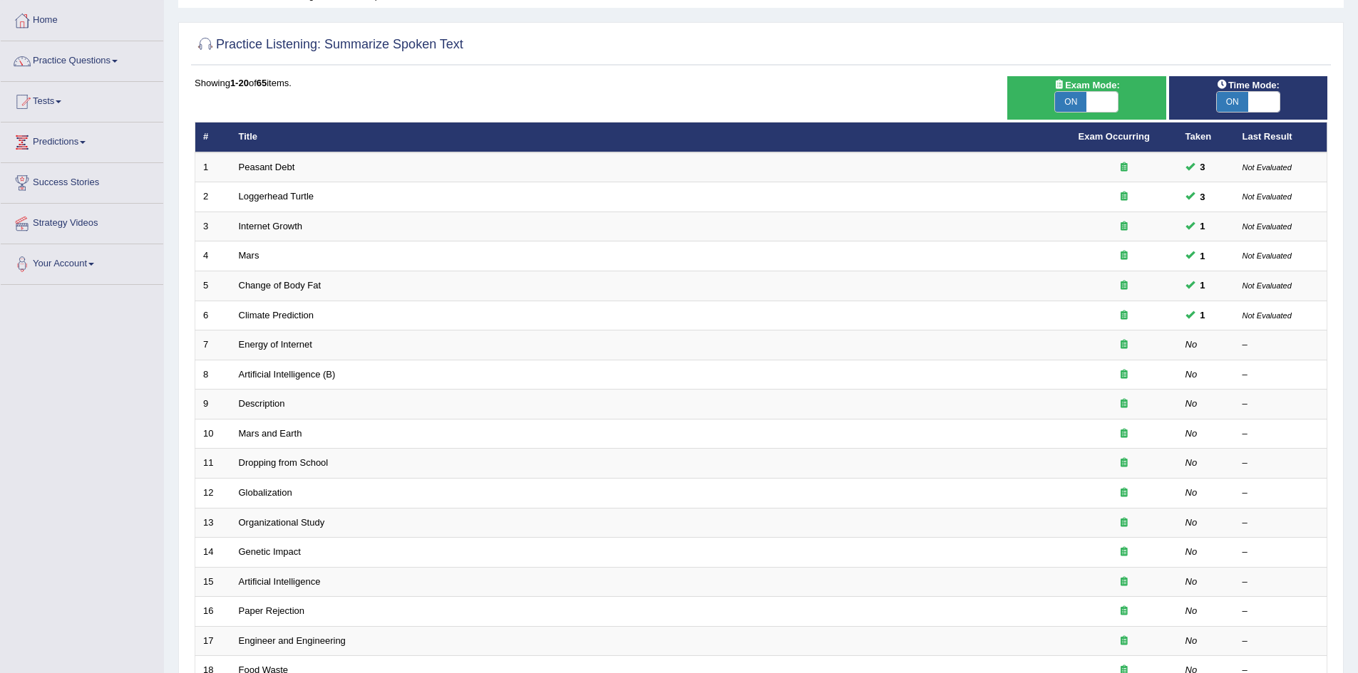
scroll to position [71, 0]
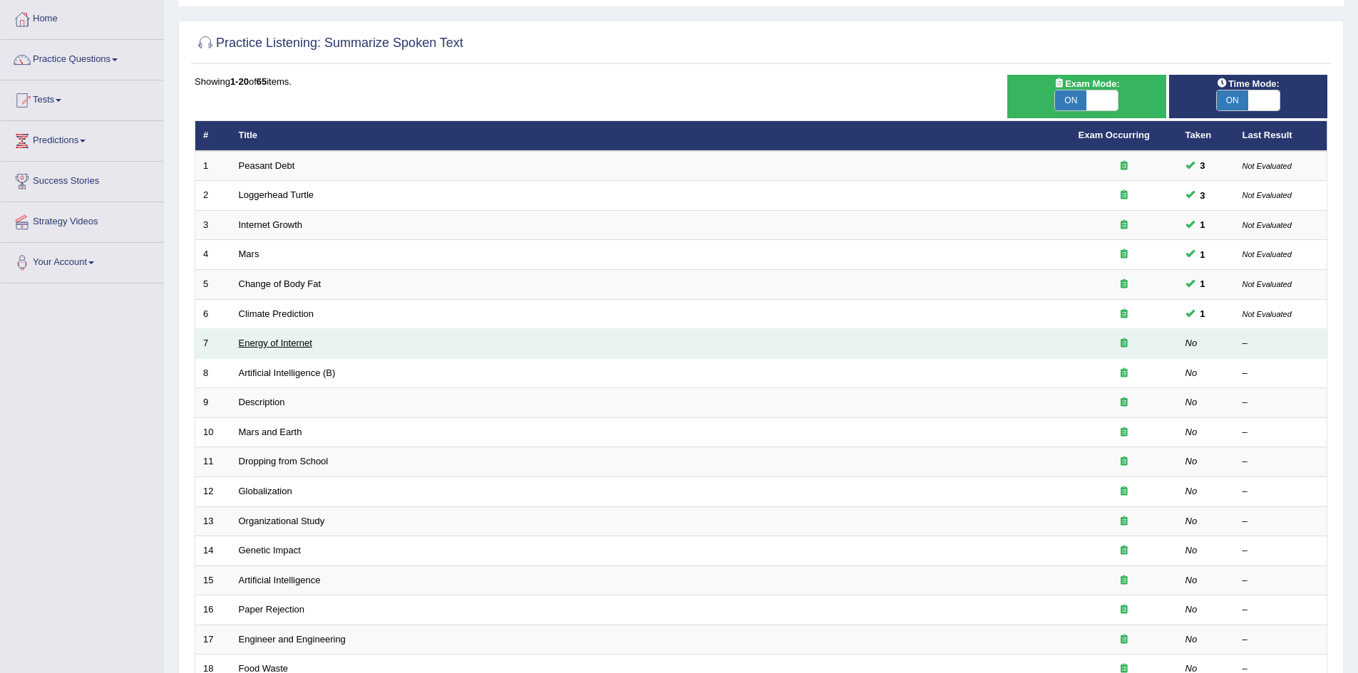
click at [272, 343] on link "Energy of Internet" at bounding box center [275, 343] width 73 height 11
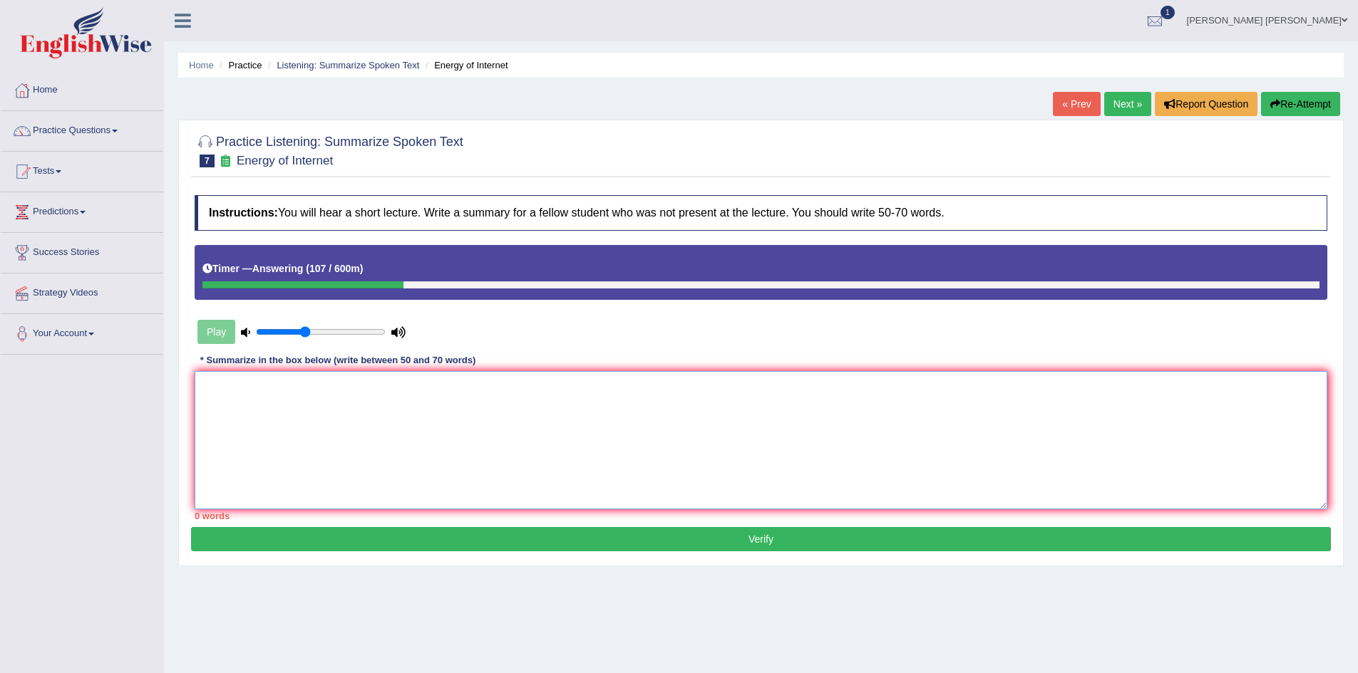
drag, startPoint x: 458, startPoint y: 438, endPoint x: 477, endPoint y: 415, distance: 28.8
click at [463, 434] on textarea at bounding box center [761, 440] width 1132 height 138
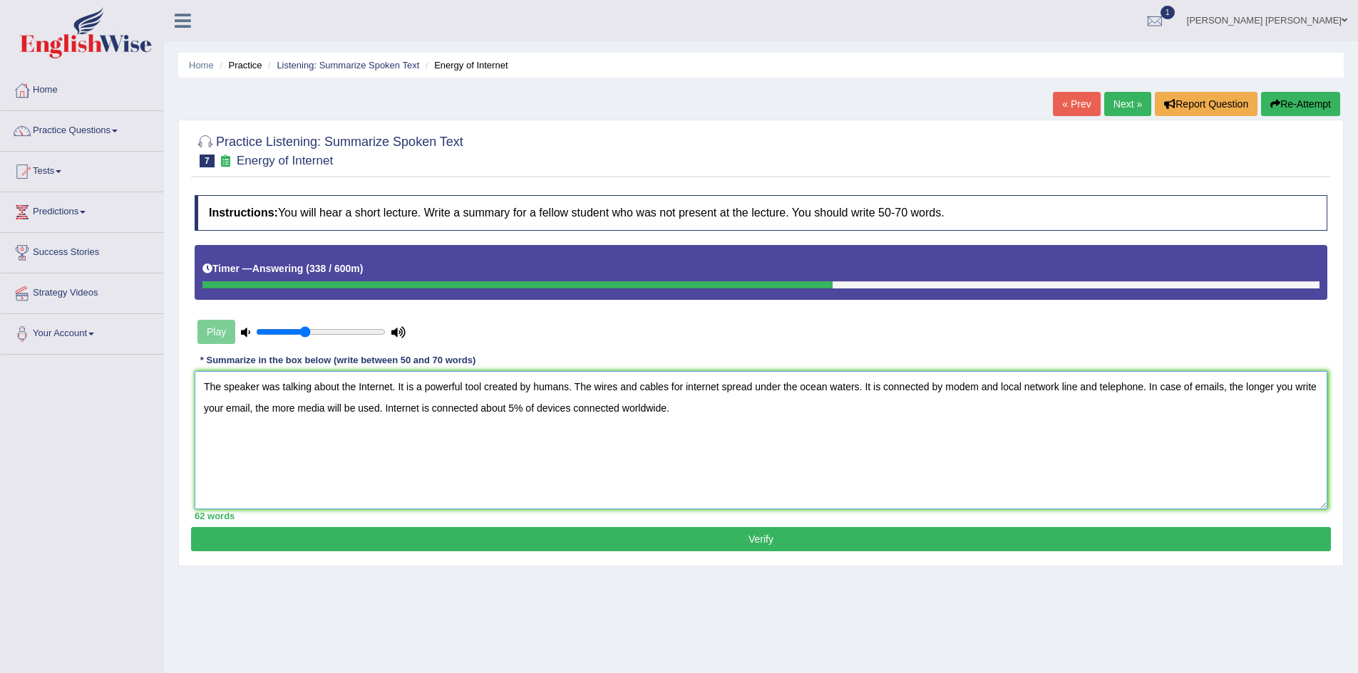
type textarea "The speaker was talking about the Internet. It is a powerful tool created by hu…"
click at [428, 527] on button "Verify" at bounding box center [761, 539] width 1140 height 24
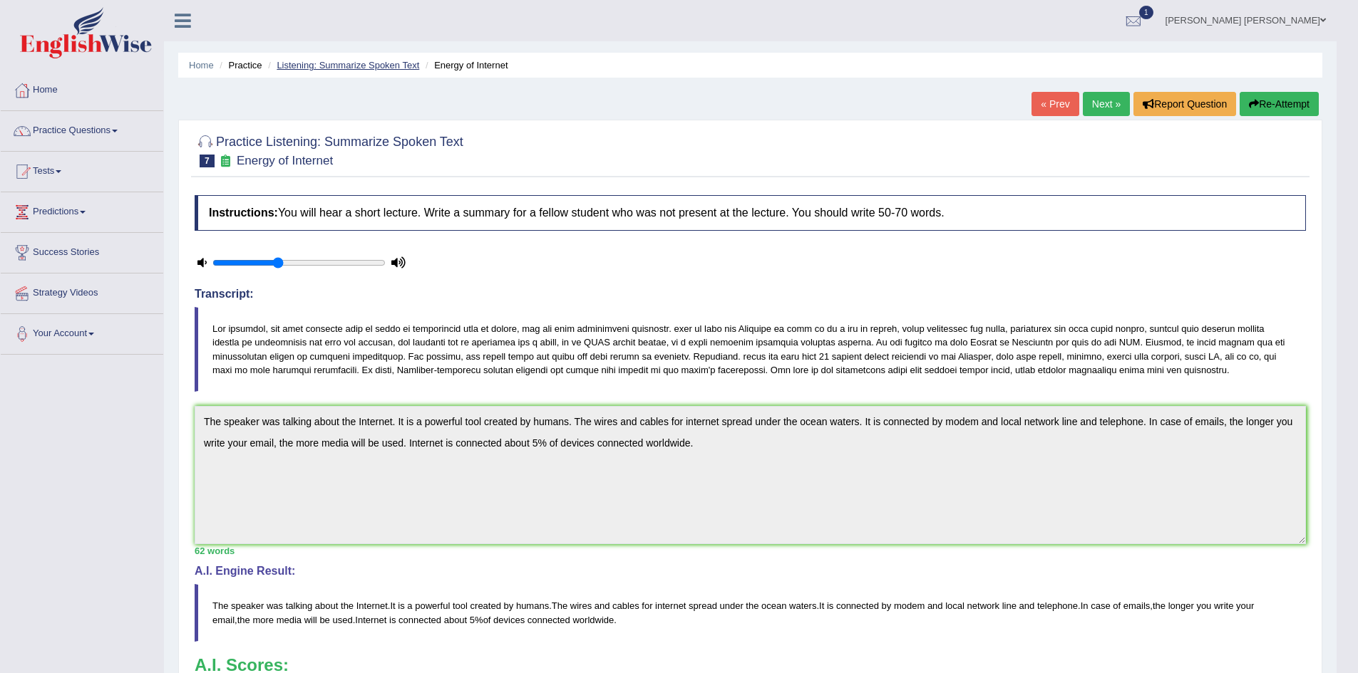
click at [336, 62] on link "Listening: Summarize Spoken Text" at bounding box center [348, 65] width 143 height 11
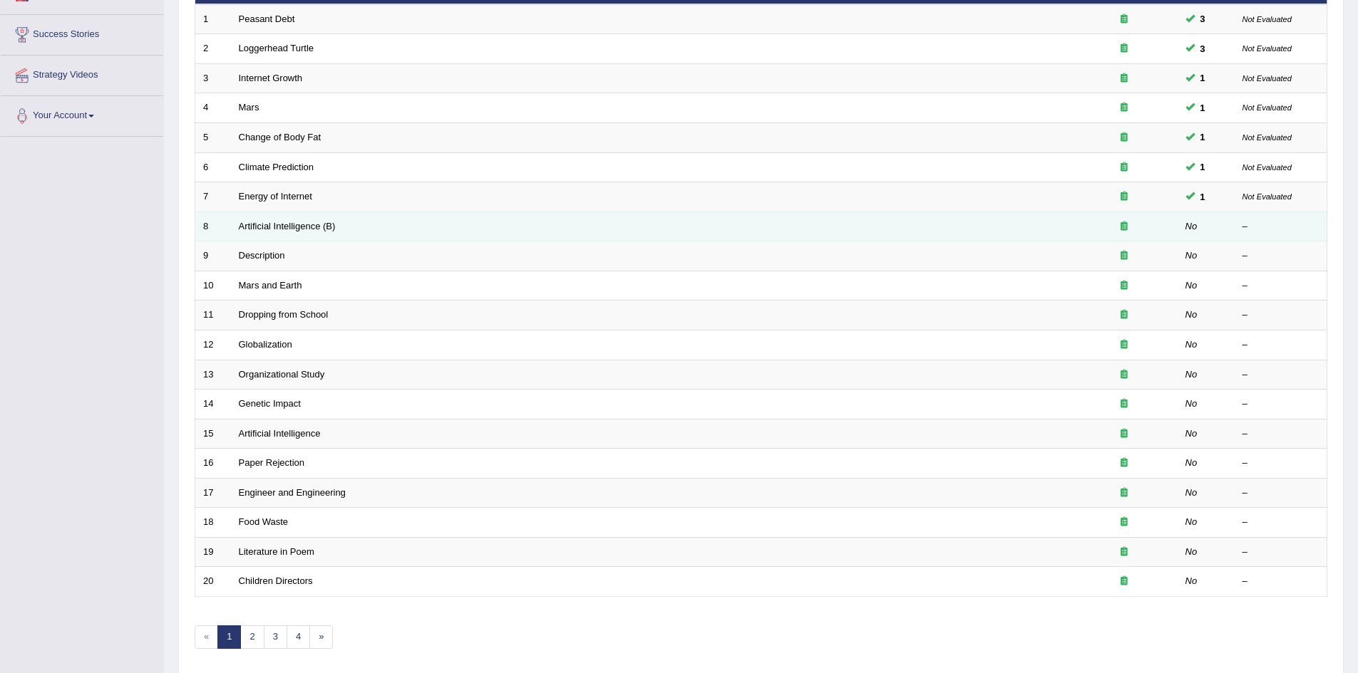
scroll to position [270, 0]
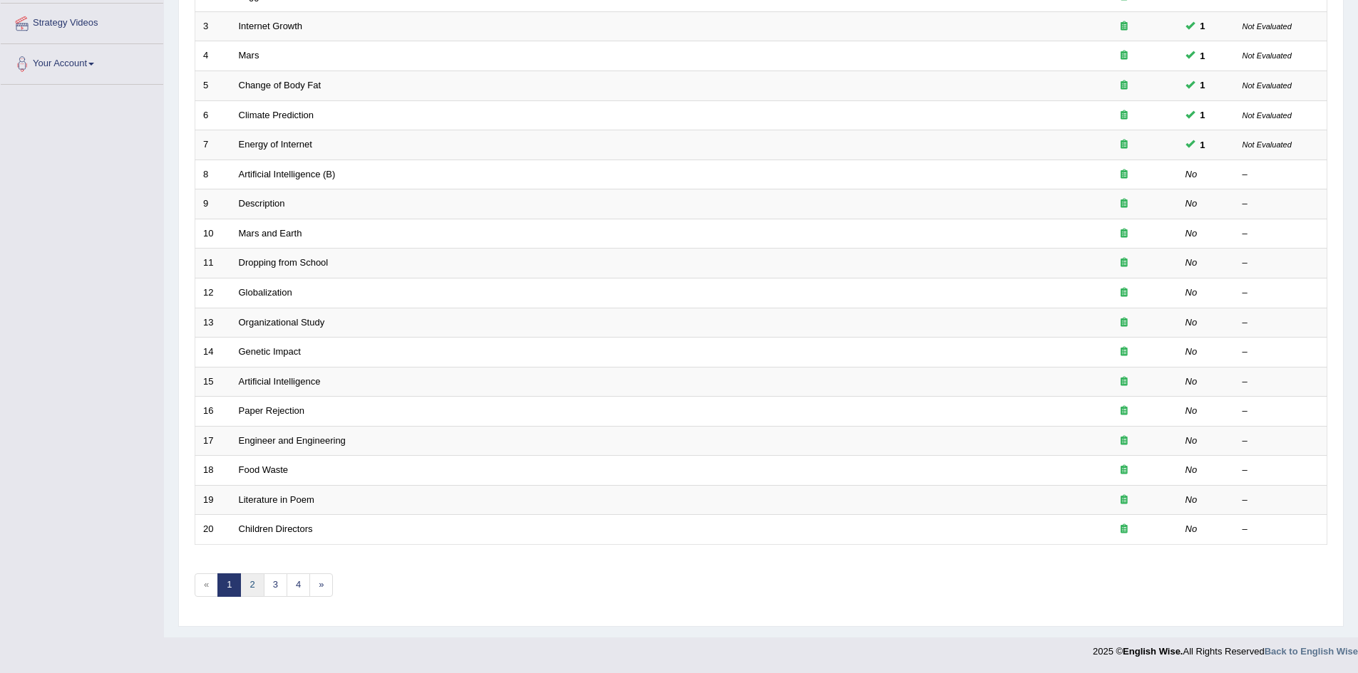
click at [255, 587] on link "2" at bounding box center [252, 586] width 24 height 24
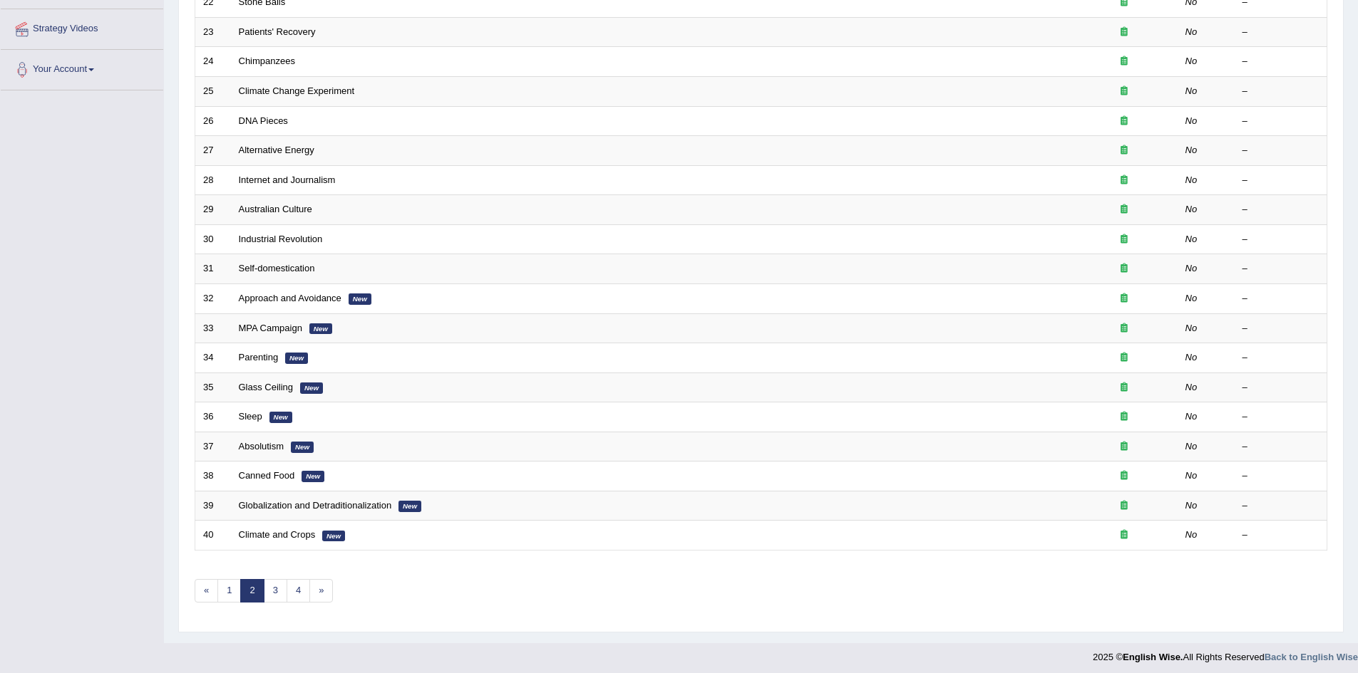
scroll to position [270, 0]
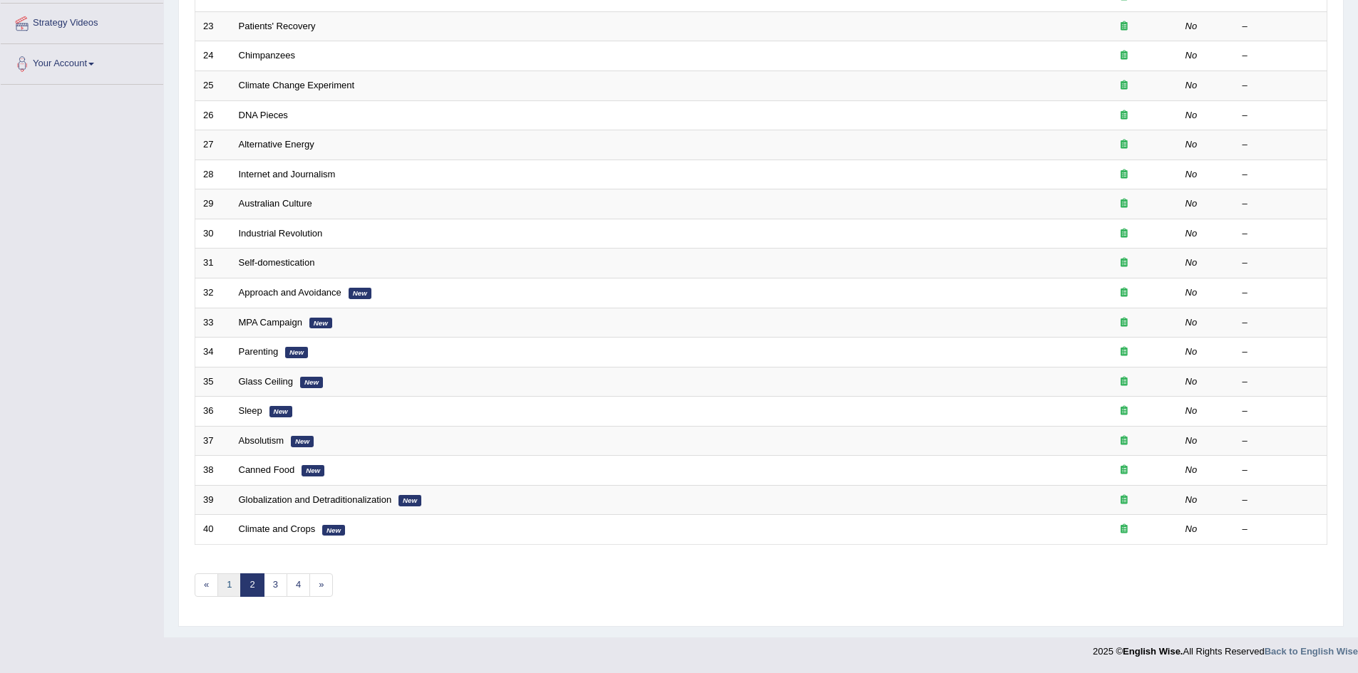
click at [233, 587] on link "1" at bounding box center [229, 586] width 24 height 24
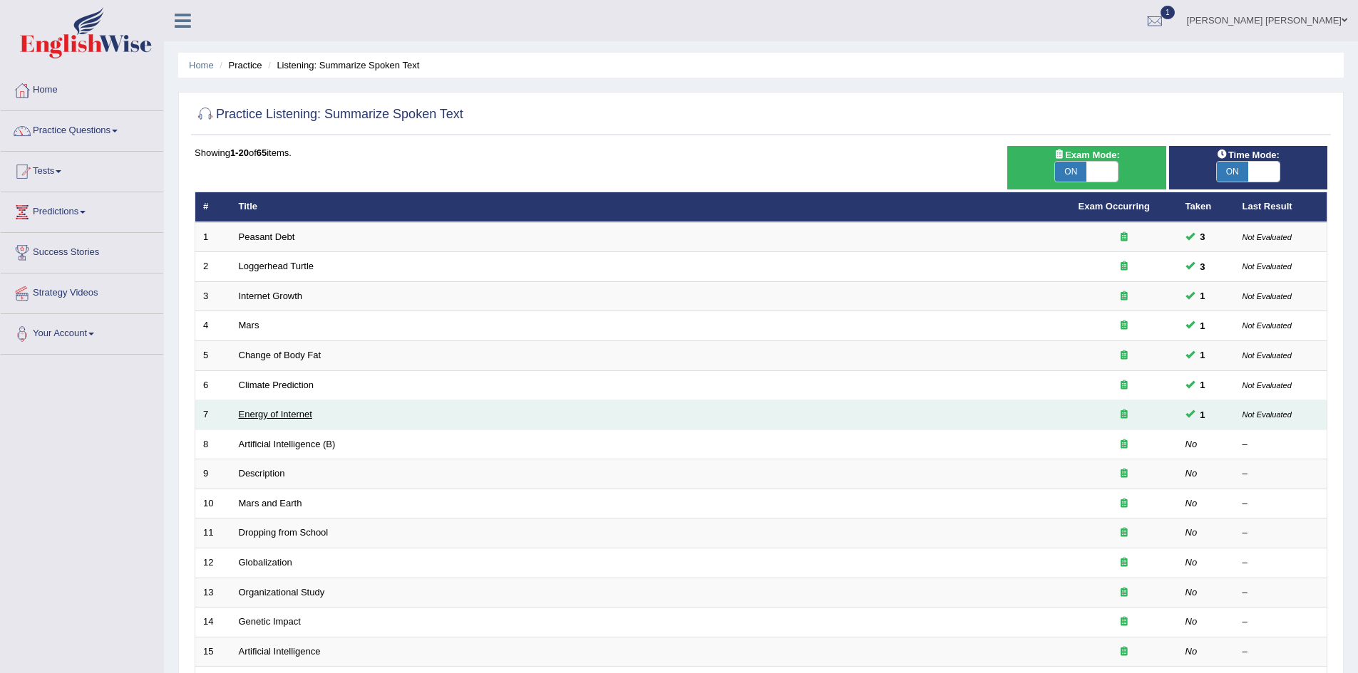
click at [273, 411] on link "Energy of Internet" at bounding box center [275, 414] width 73 height 11
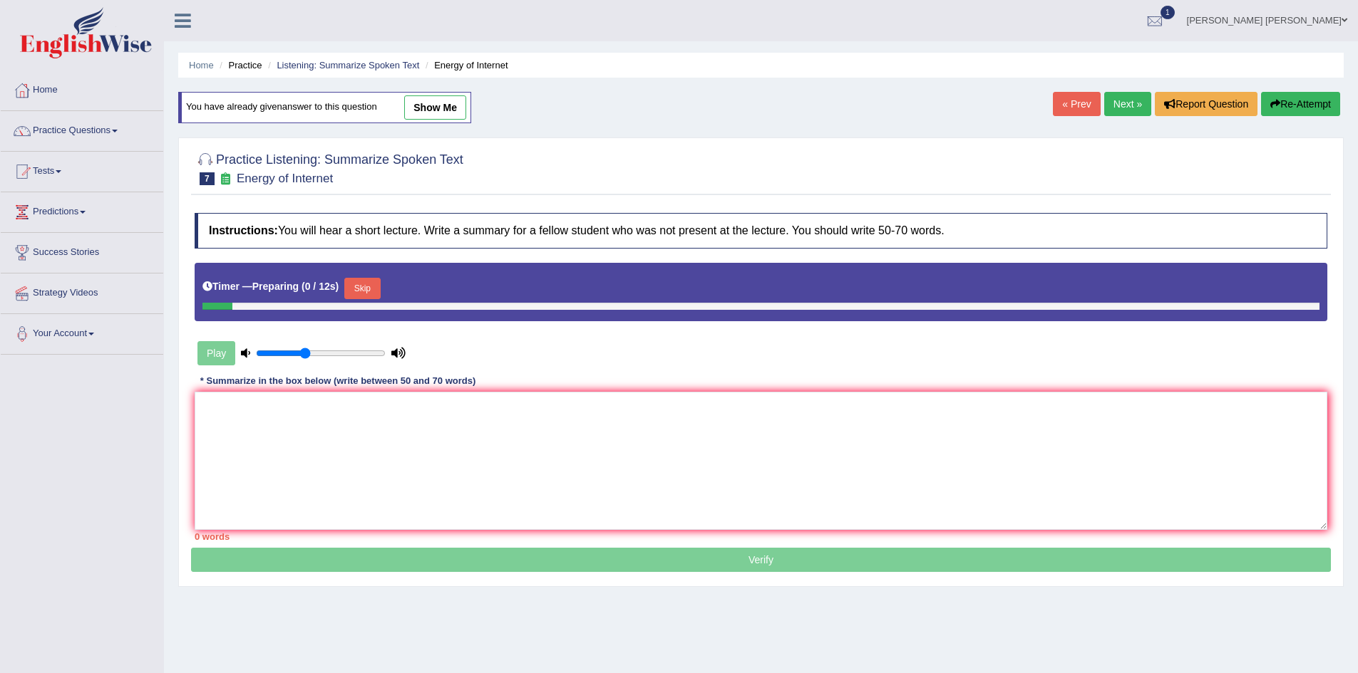
click at [453, 110] on link "show me" at bounding box center [435, 107] width 62 height 24
type textarea "The speaker was talking about the Internet. It is a powerful tool created by hu…"
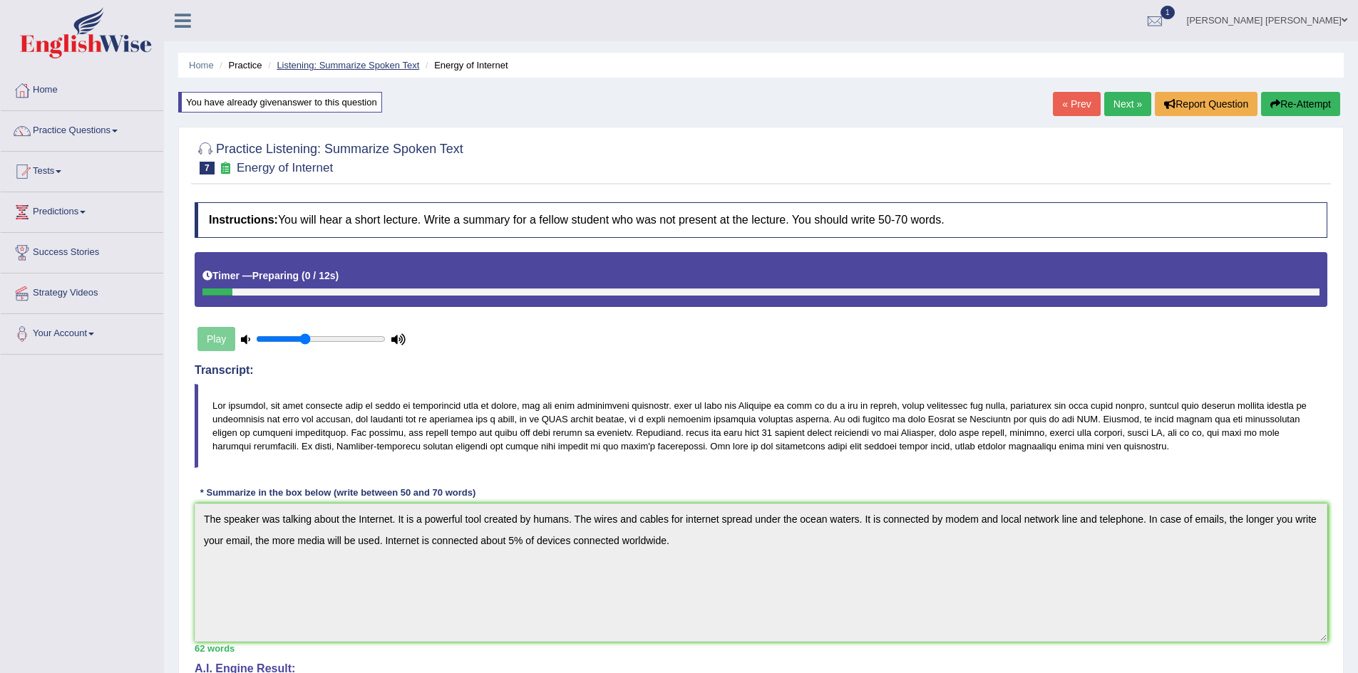
click at [382, 62] on link "Listening: Summarize Spoken Text" at bounding box center [348, 65] width 143 height 11
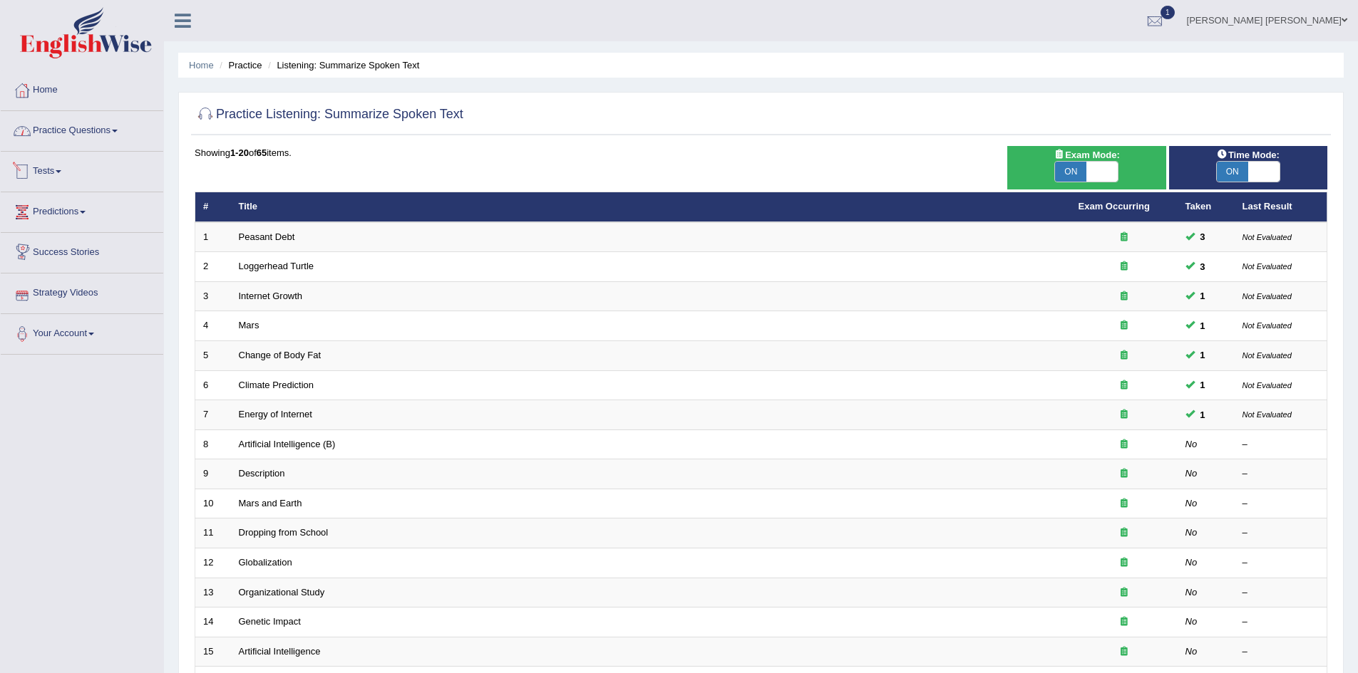
click at [65, 133] on link "Practice Questions" at bounding box center [82, 129] width 162 height 36
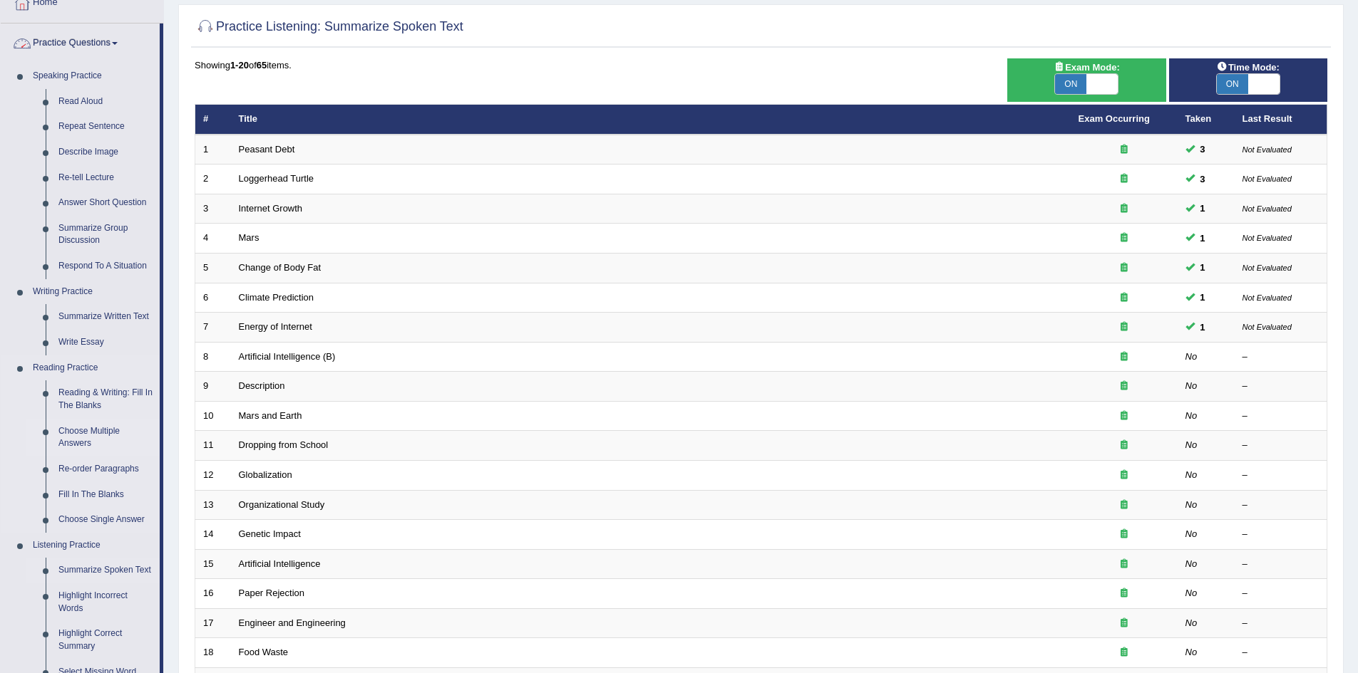
scroll to position [214, 0]
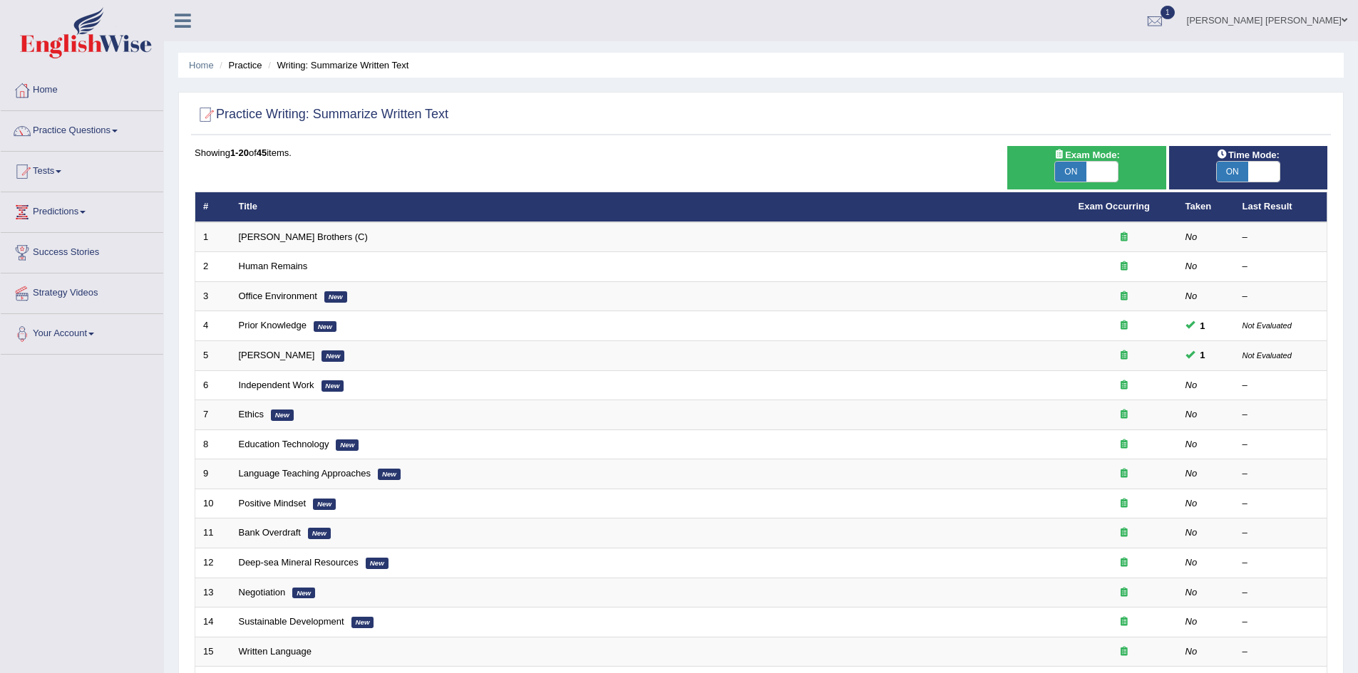
click at [1078, 170] on span "ON" at bounding box center [1070, 172] width 31 height 20
checkbox input "false"
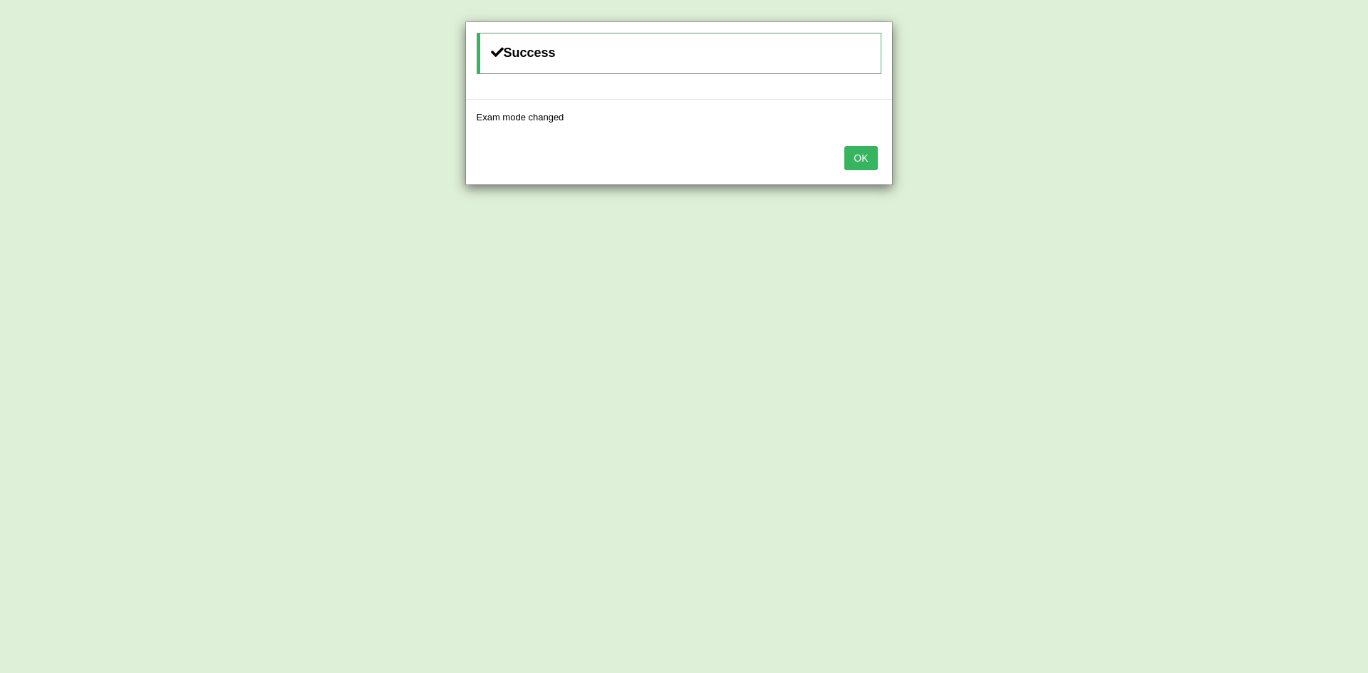
click at [864, 170] on button "OK" at bounding box center [860, 158] width 33 height 24
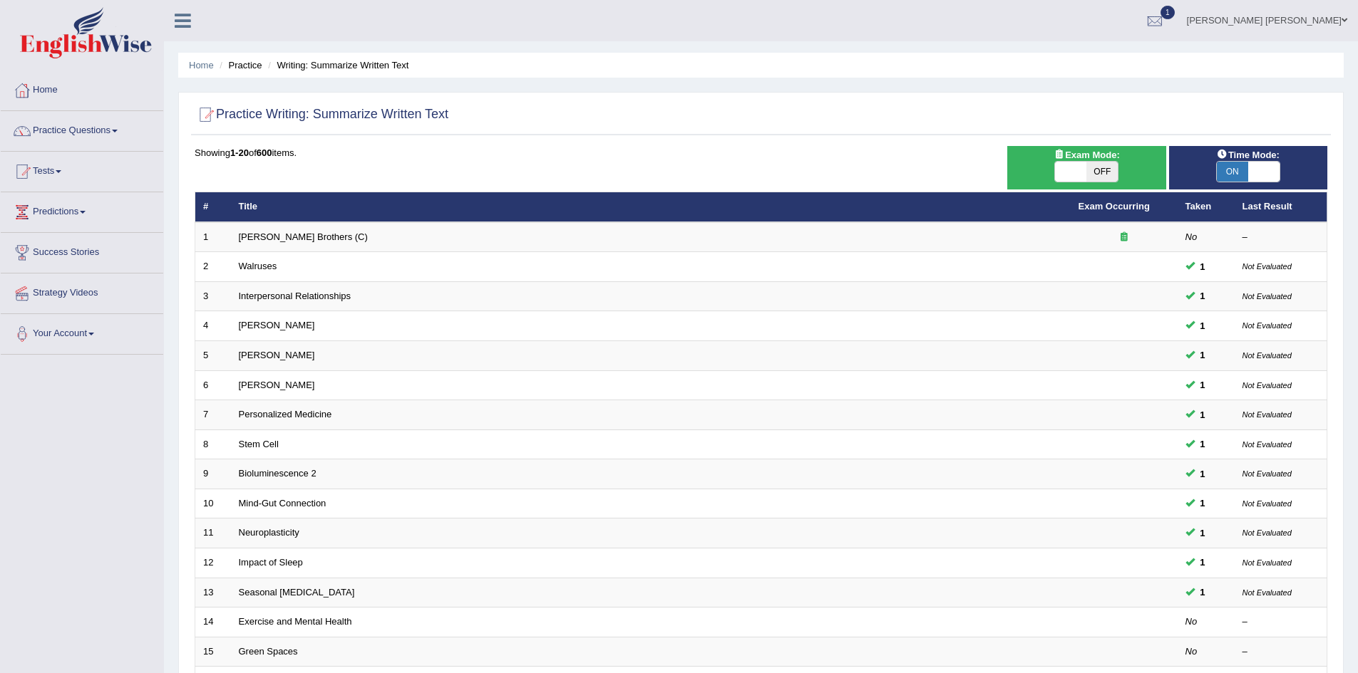
click at [1078, 172] on span at bounding box center [1070, 172] width 31 height 20
click at [1099, 172] on span "OFF" at bounding box center [1101, 172] width 31 height 20
checkbox input "true"
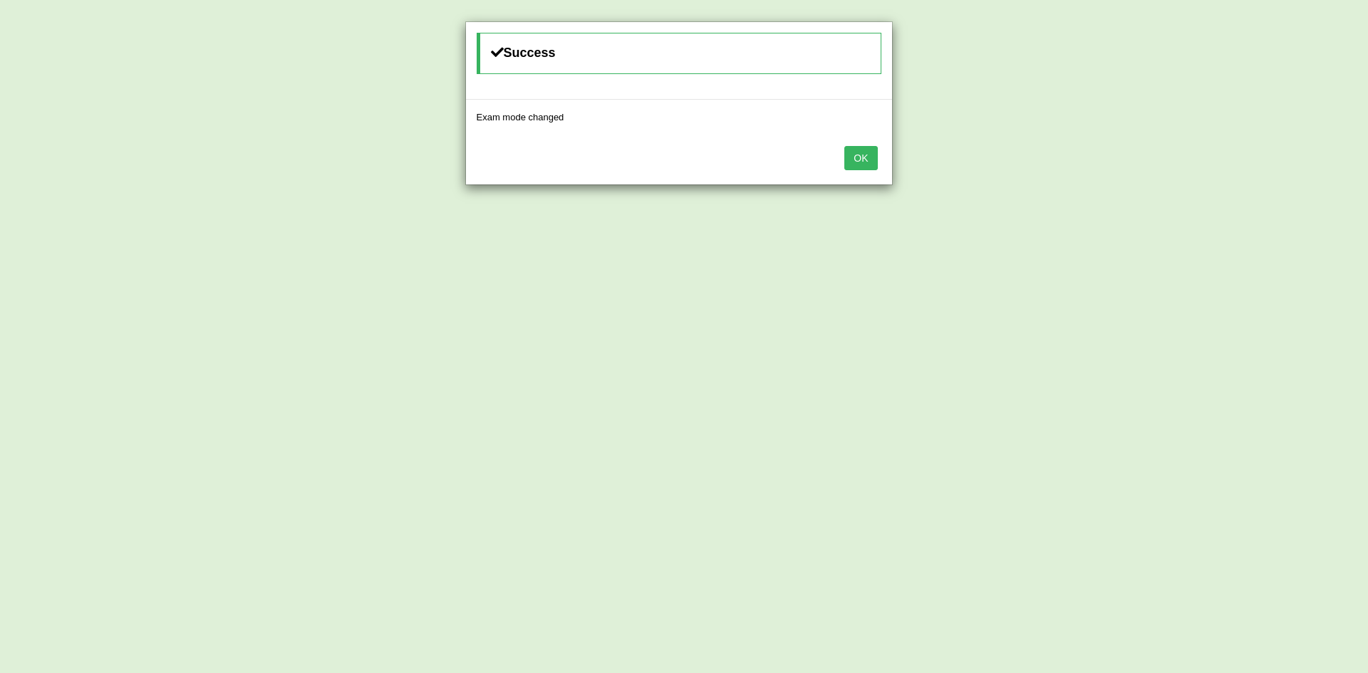
click at [852, 153] on button "OK" at bounding box center [860, 158] width 33 height 24
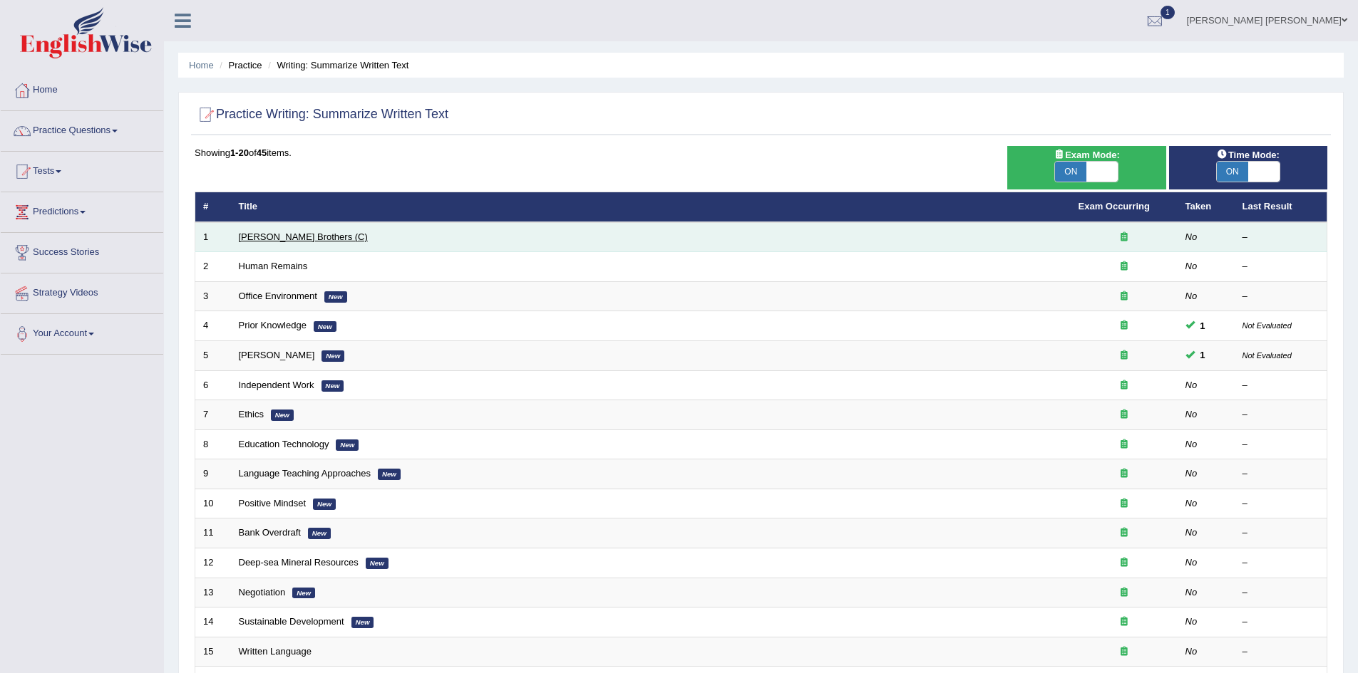
click at [274, 232] on link "[PERSON_NAME] Brothers (C)" at bounding box center [303, 237] width 129 height 11
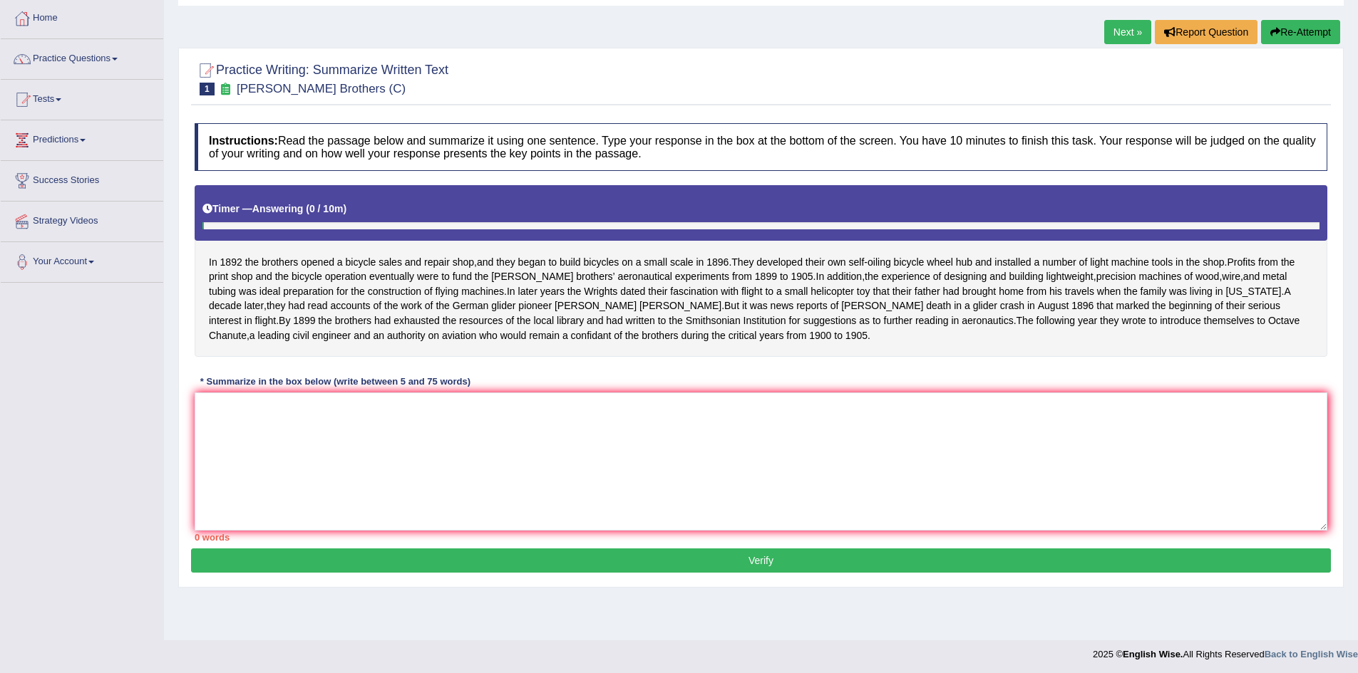
scroll to position [75, 0]
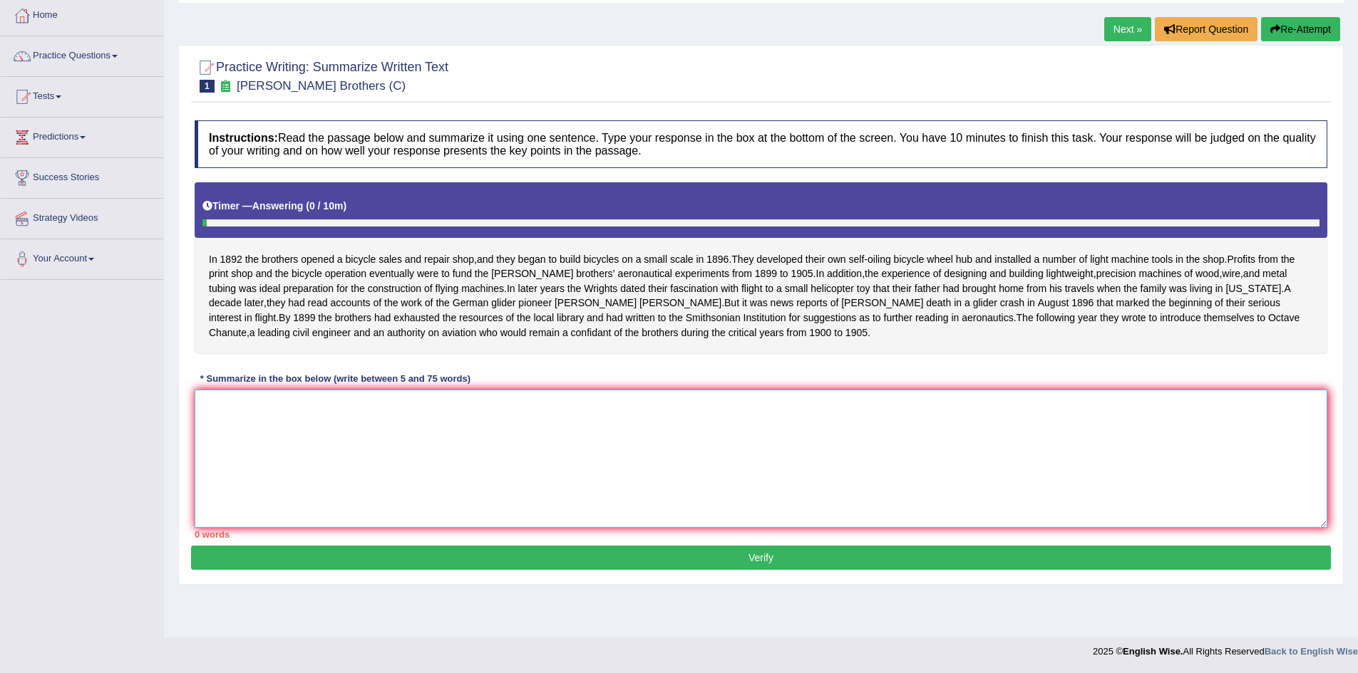
click at [428, 444] on textarea at bounding box center [761, 459] width 1132 height 138
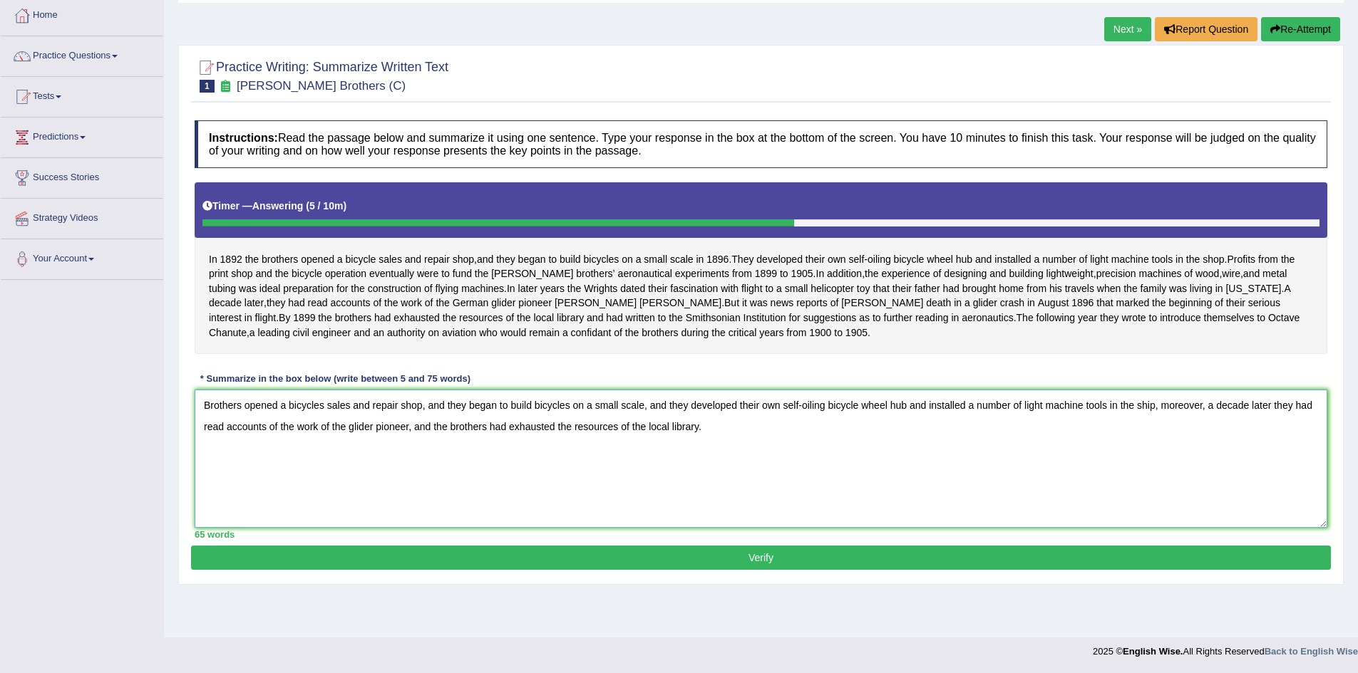
click at [325, 435] on textarea "Brothers opened a bicycles sales and repair shop, and they began to build bicyc…" at bounding box center [761, 459] width 1132 height 138
type textarea "Brothers opened a bicycle sales and repair shop, and they began to build bicycl…"
click at [468, 570] on button "Verify" at bounding box center [761, 558] width 1140 height 24
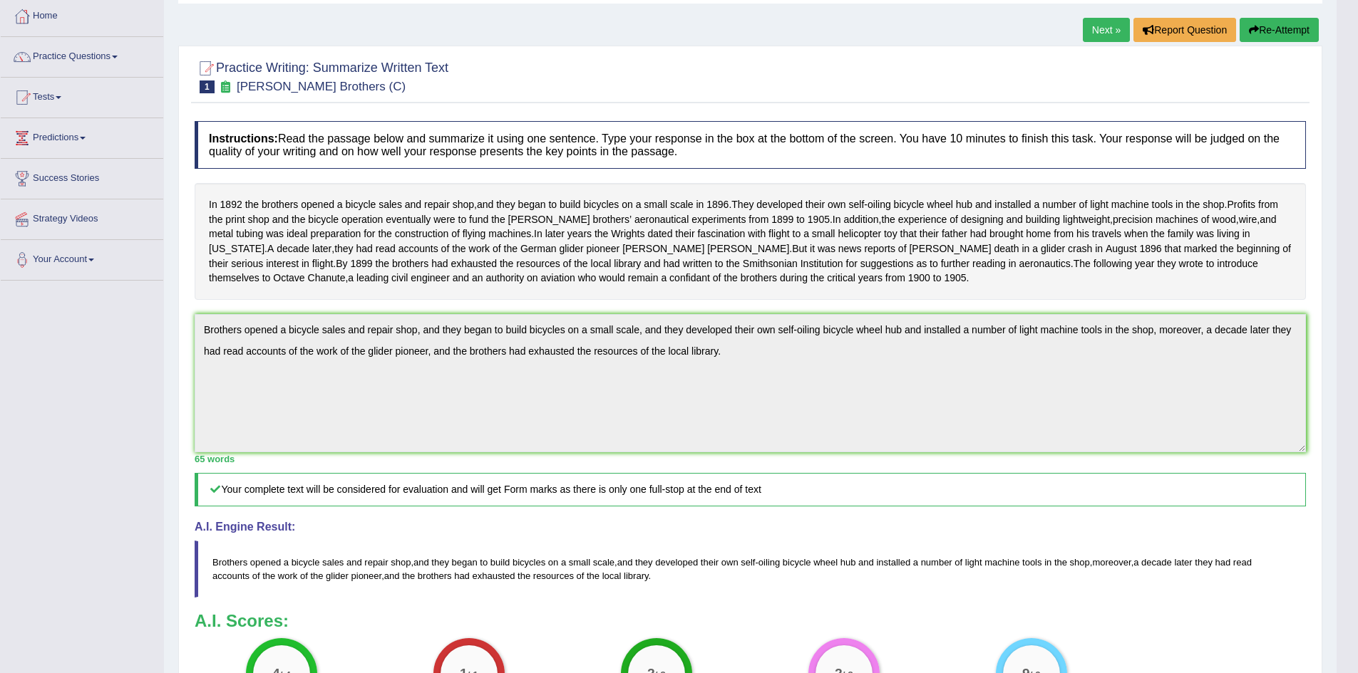
scroll to position [13, 0]
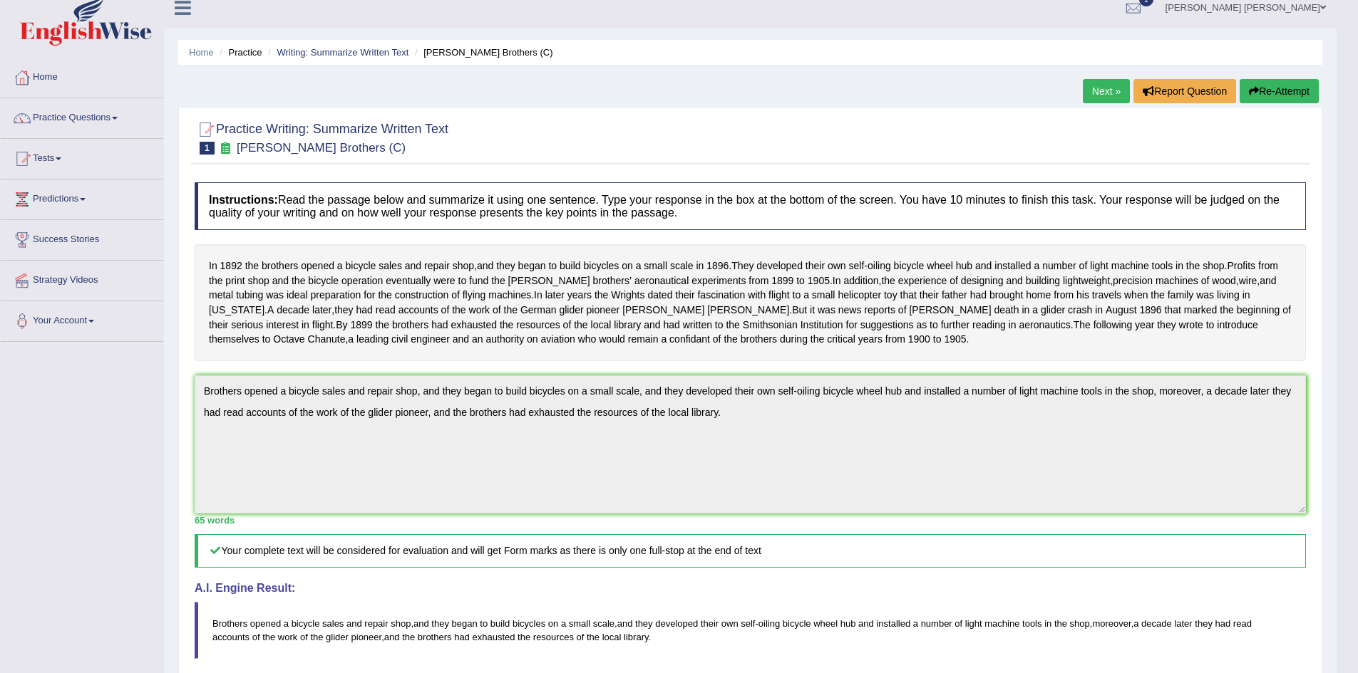
click at [186, 302] on div "Practice Writing: Summarize Written Text 1 Wright Brothers (C) Instructions: Re…" at bounding box center [750, 495] width 1144 height 776
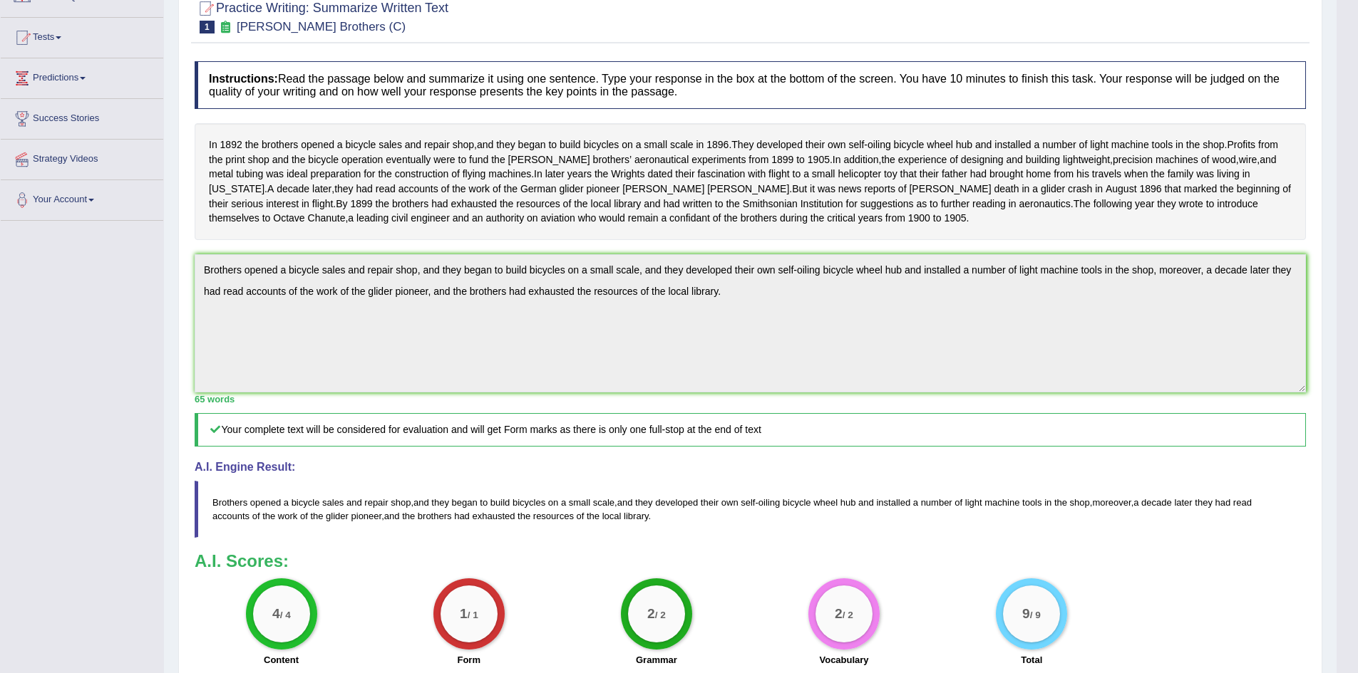
scroll to position [0, 0]
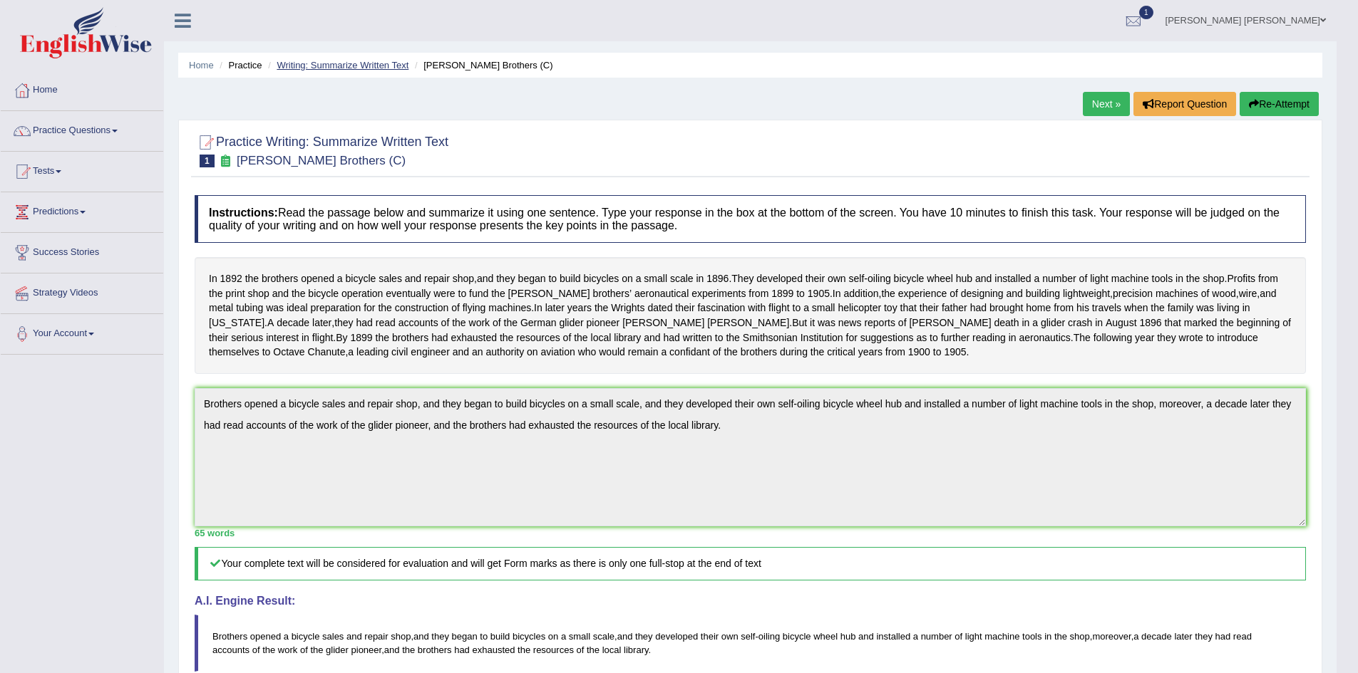
click at [344, 61] on link "Writing: Summarize Written Text" at bounding box center [343, 65] width 132 height 11
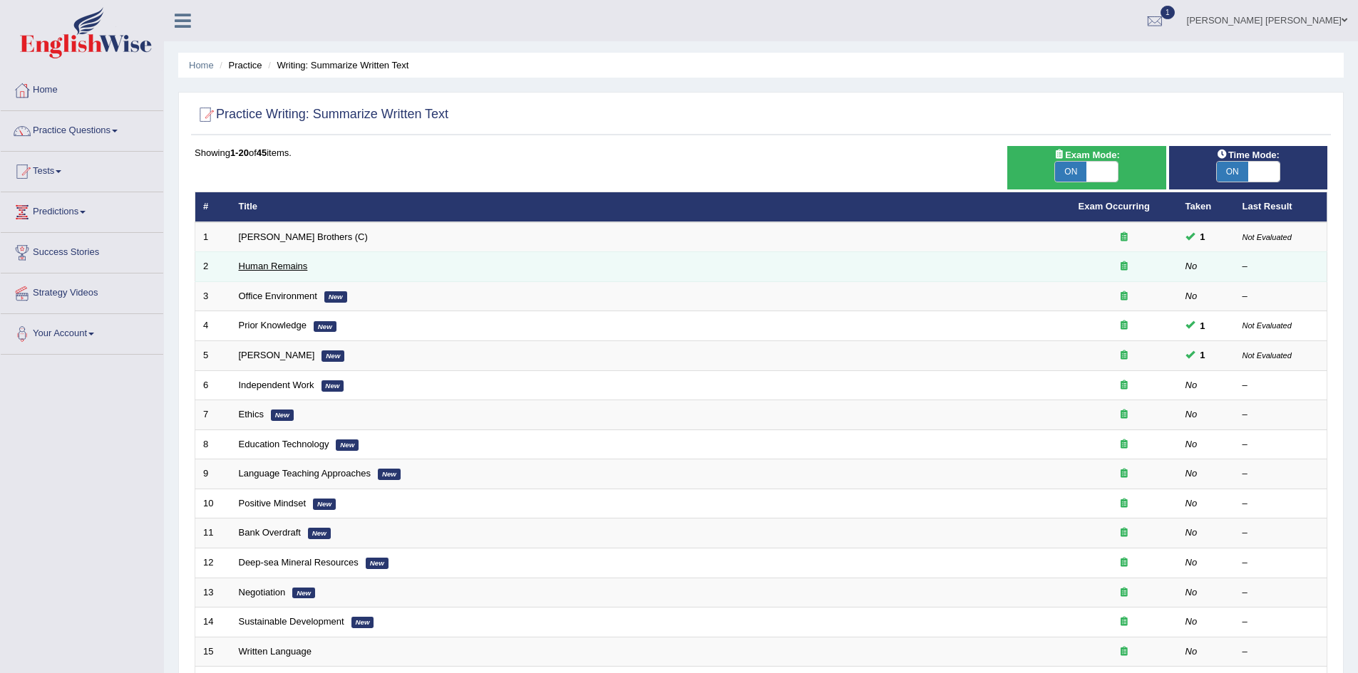
click at [279, 265] on link "Human Remains" at bounding box center [273, 266] width 69 height 11
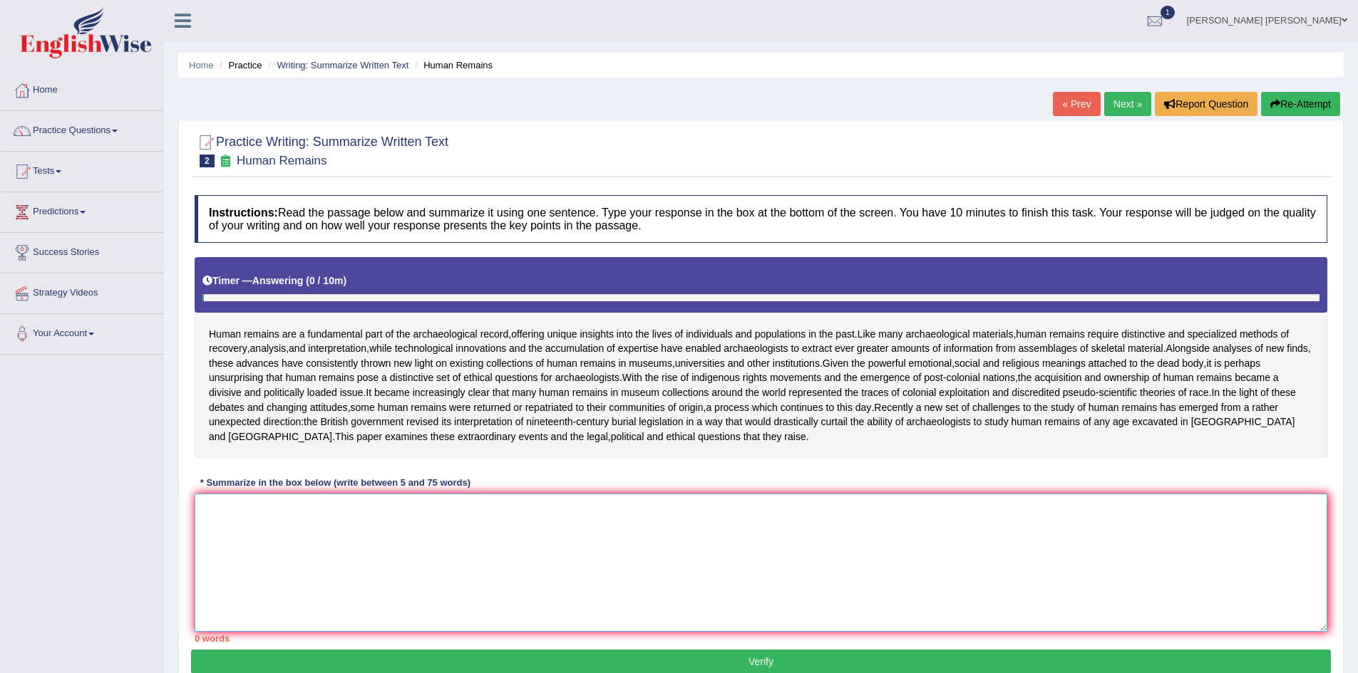
click at [373, 555] on textarea at bounding box center [761, 563] width 1132 height 138
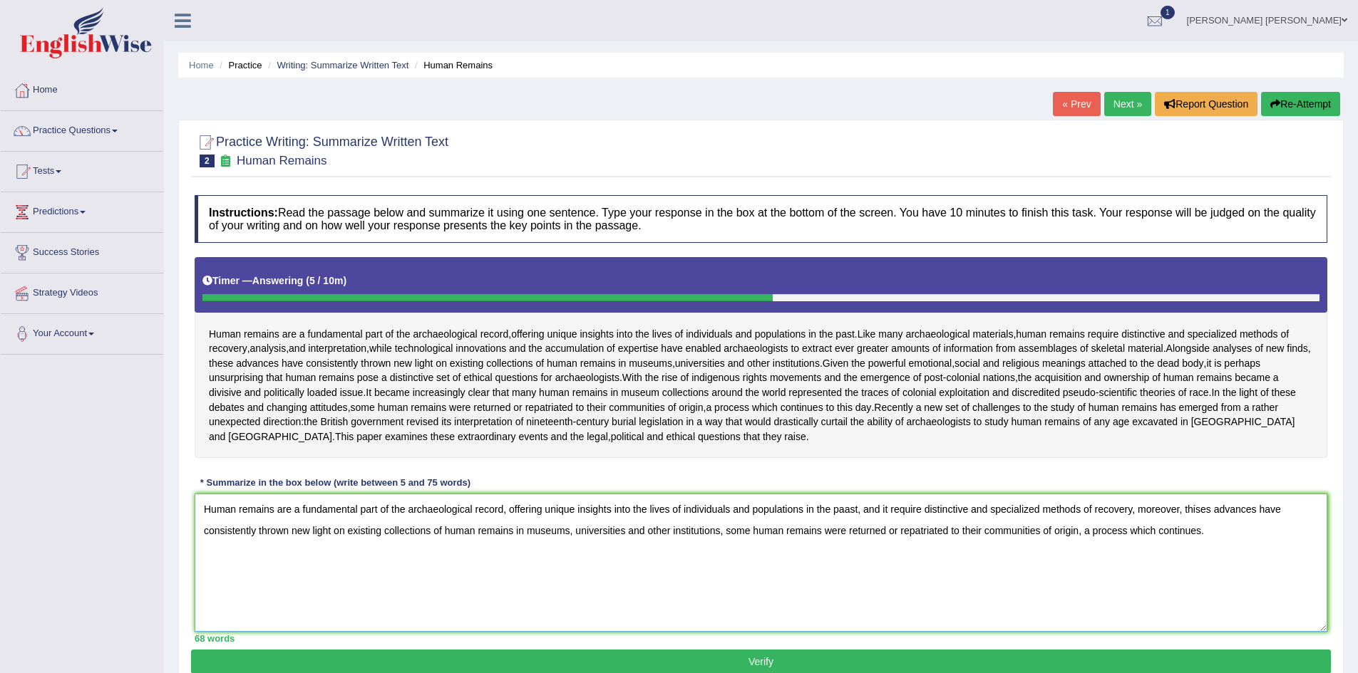
click at [842, 541] on textarea "Human remains are a fundamental part of the archaeological record, offering uni…" at bounding box center [761, 563] width 1132 height 138
click at [953, 540] on textarea "Human remains are a fundamental part of the archaeological record, offering uni…" at bounding box center [761, 563] width 1132 height 138
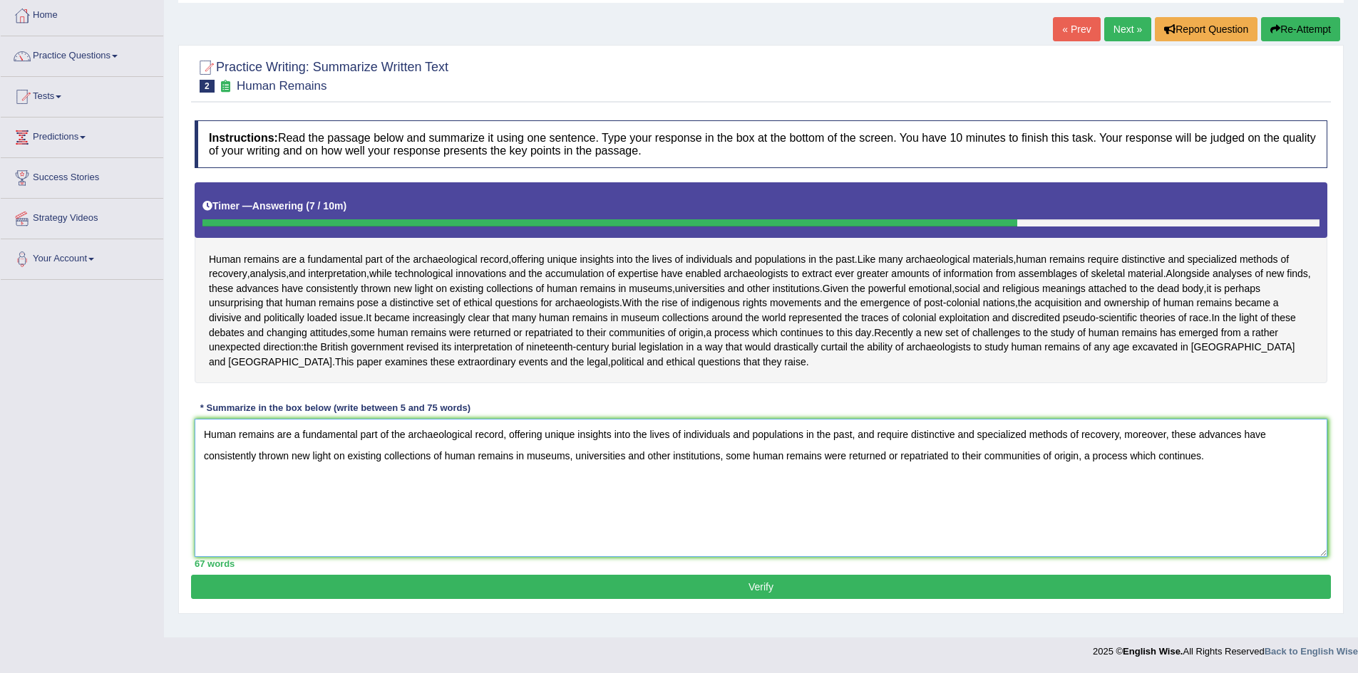
type textarea "Human remains are a fundamental part of the archaeological record, offering uni…"
click at [639, 599] on button "Verify" at bounding box center [761, 587] width 1140 height 24
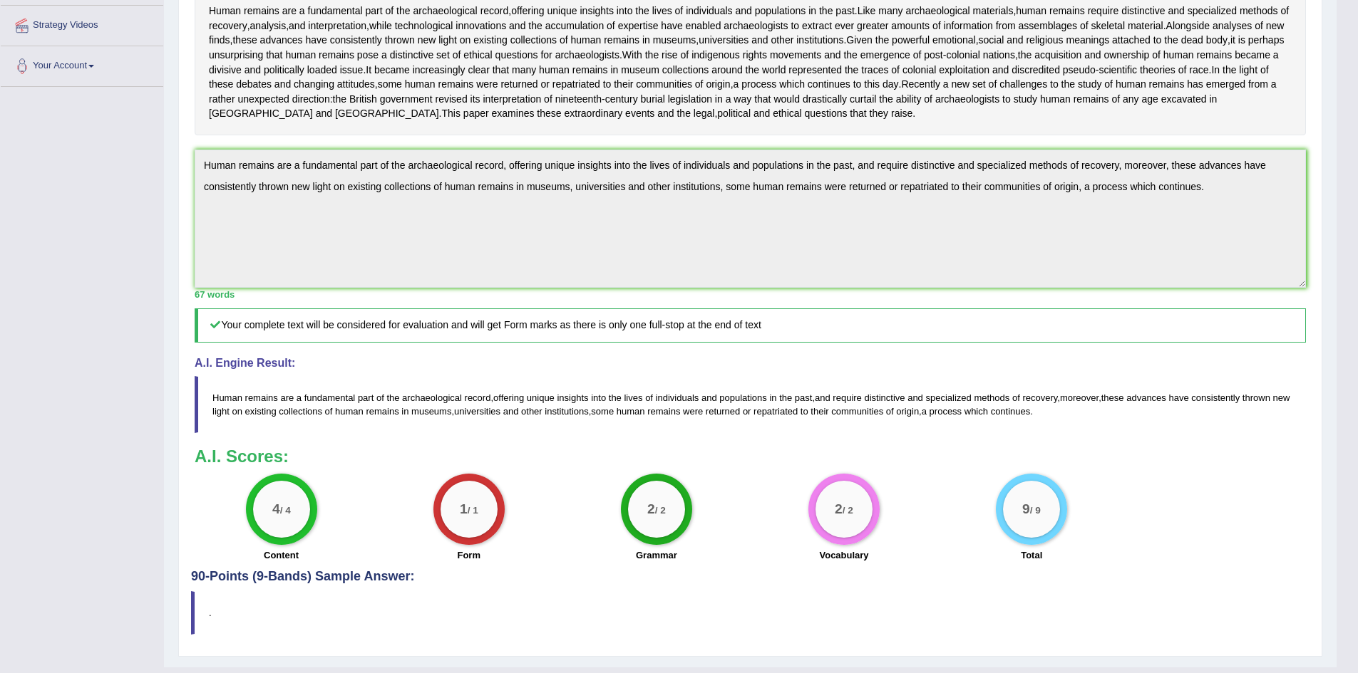
scroll to position [289, 0]
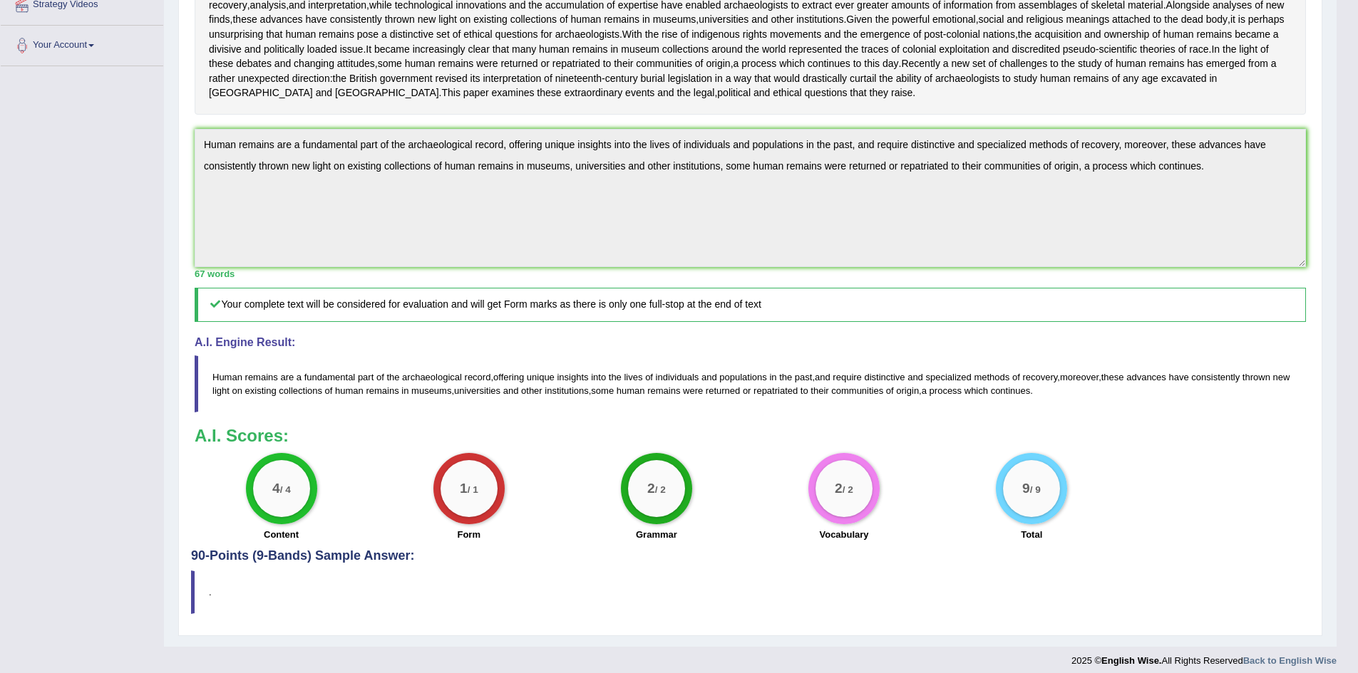
click at [191, 201] on div "Instructions: Read the passage below and summarize it using one sentence. Type …" at bounding box center [750, 225] width 1118 height 650
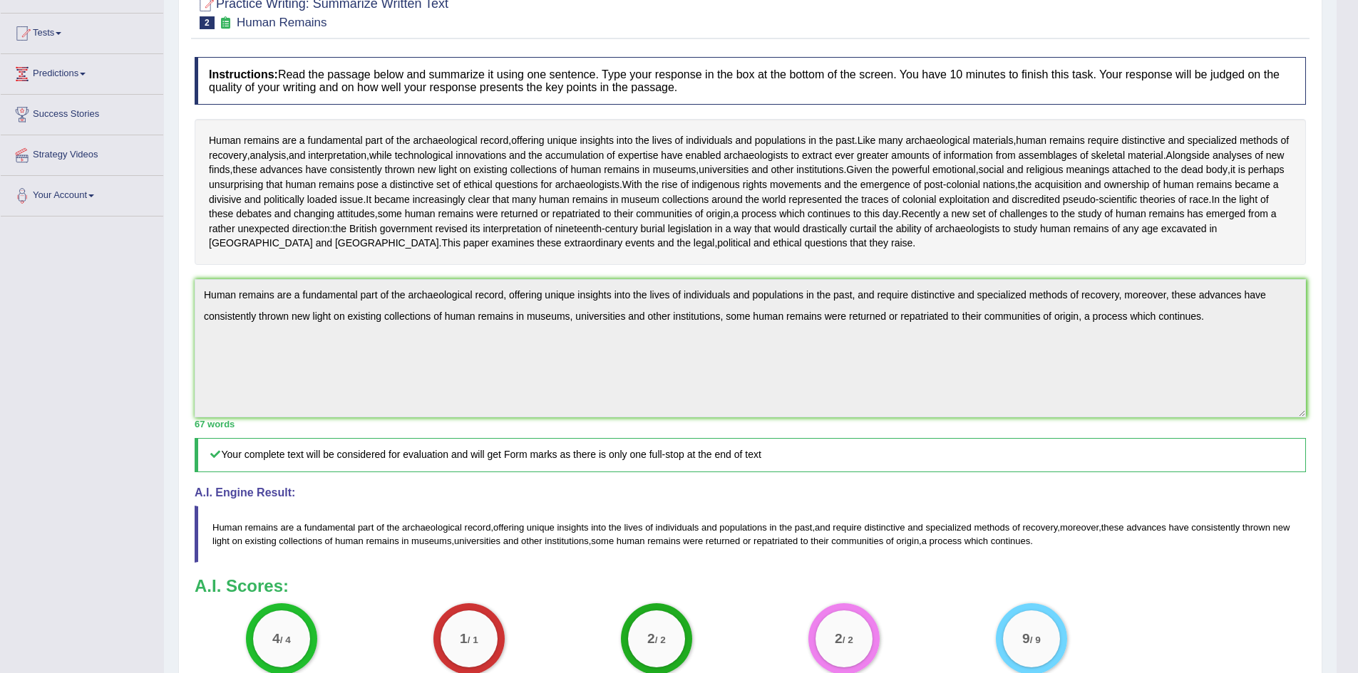
scroll to position [0, 0]
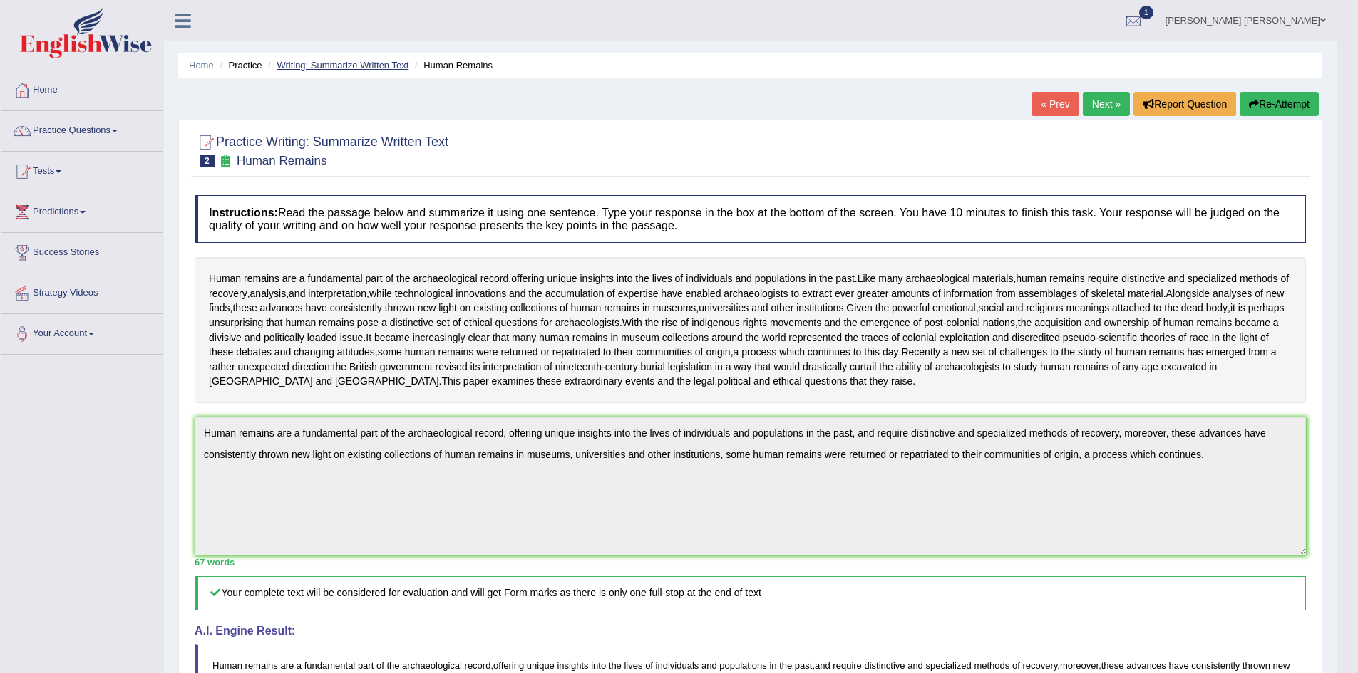
click at [363, 61] on link "Writing: Summarize Written Text" at bounding box center [343, 65] width 132 height 11
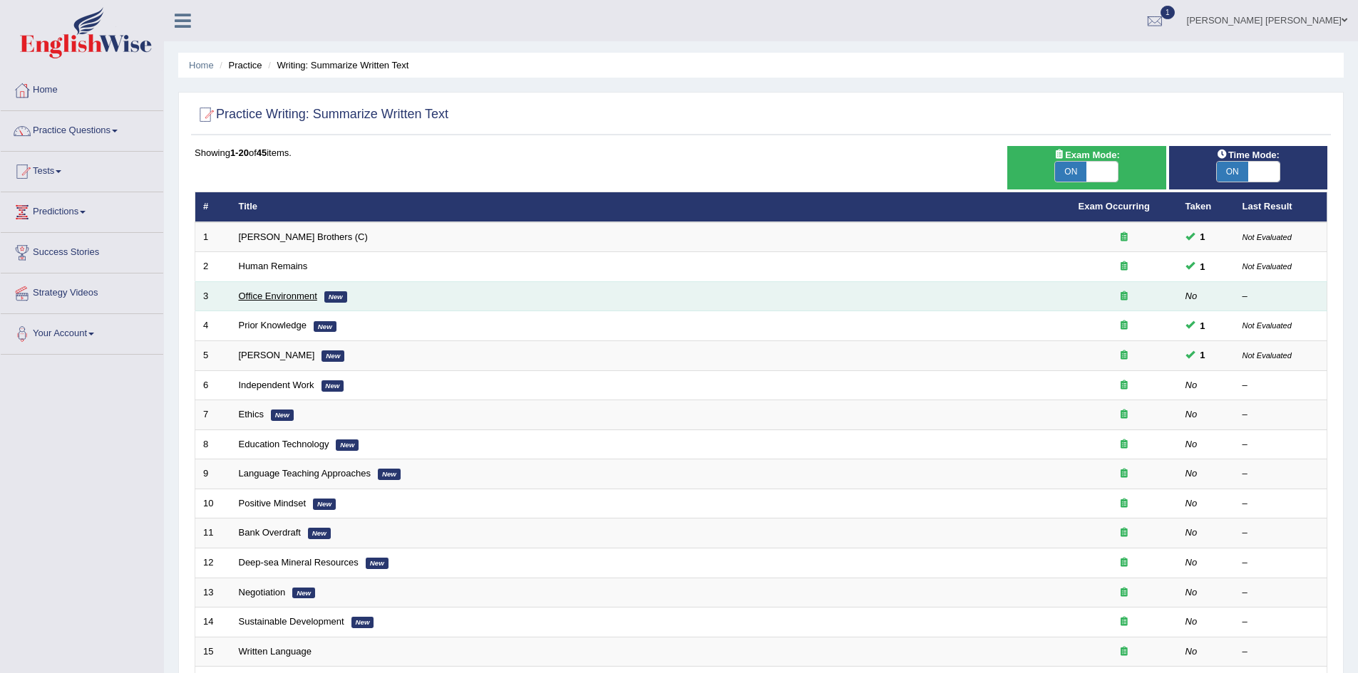
click at [274, 294] on link "Office Environment" at bounding box center [278, 296] width 78 height 11
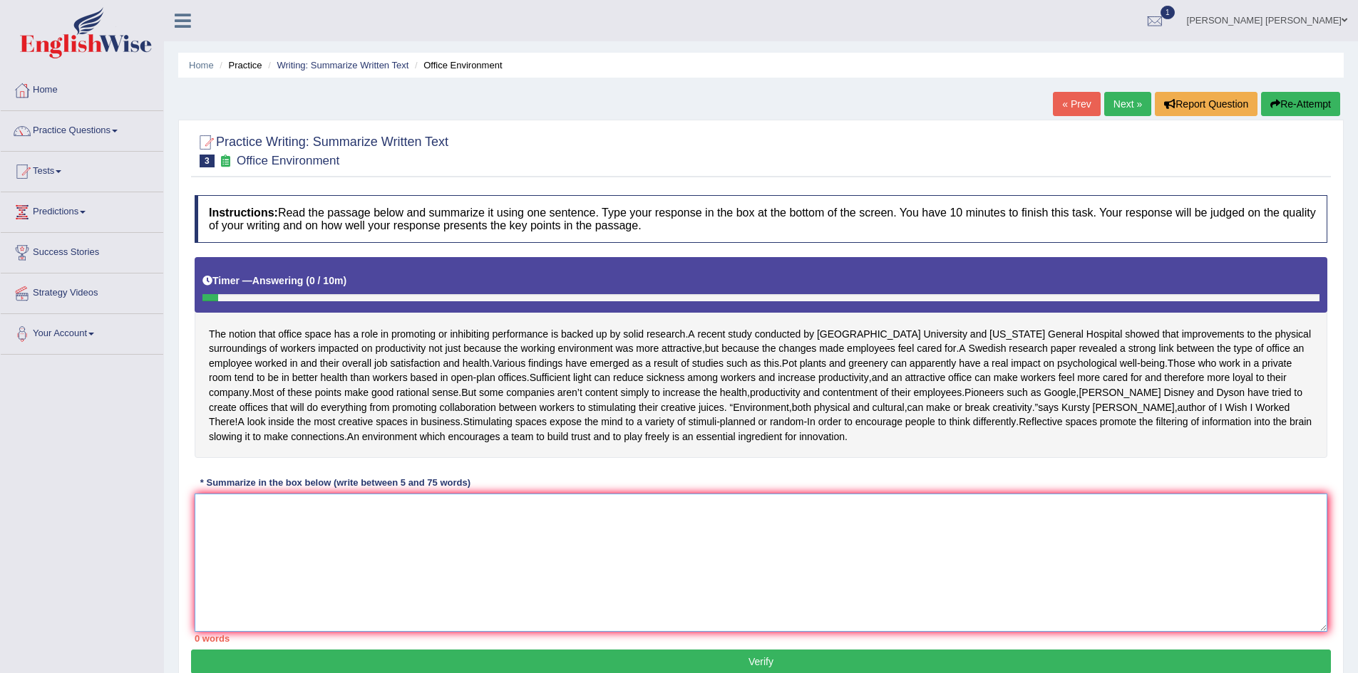
click at [509, 574] on textarea at bounding box center [761, 563] width 1132 height 138
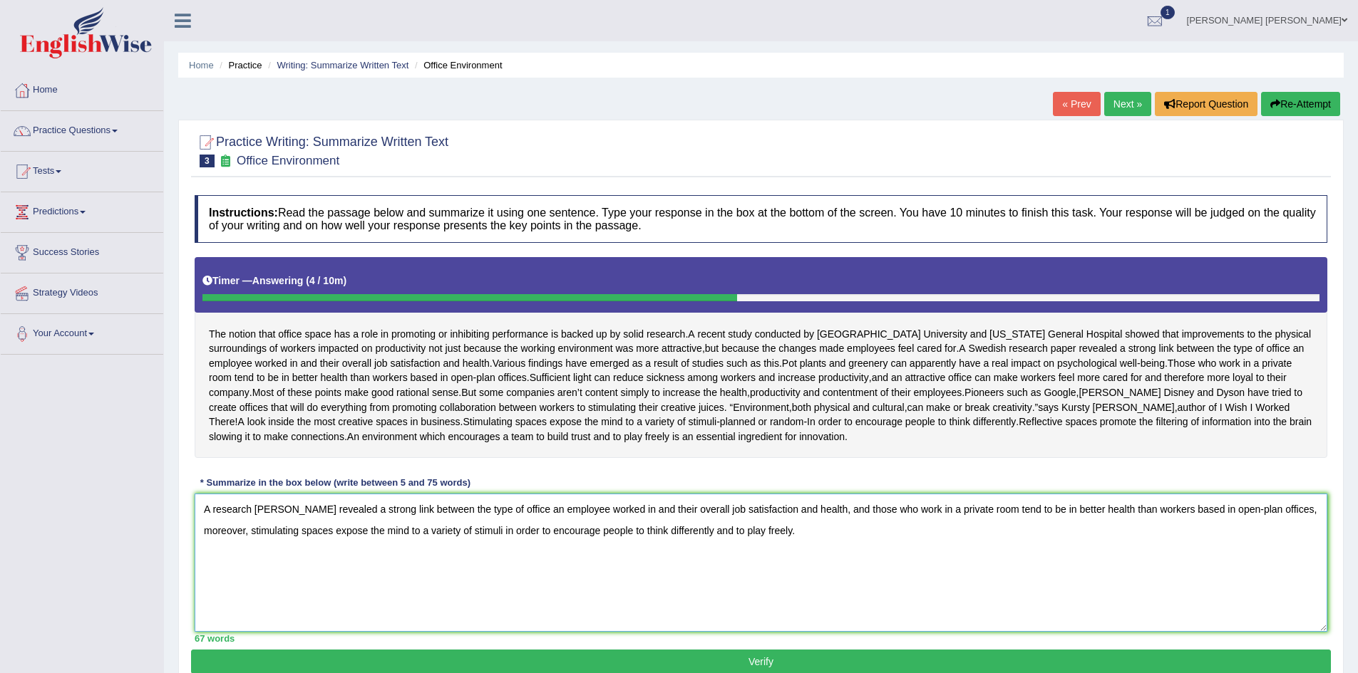
click at [281, 537] on textarea "A research papaer revealed a strong link between the type of office an employee…" at bounding box center [761, 563] width 1132 height 138
click at [341, 539] on textarea "A research paper revealed a strong link between the type of office an employee …" at bounding box center [761, 563] width 1132 height 138
click at [664, 539] on textarea "A research paper revealed a strong link between the type of office an employee …" at bounding box center [761, 563] width 1132 height 138
click at [899, 540] on textarea "A research paper revealed a strong link between the type of office an employee …" at bounding box center [761, 563] width 1132 height 138
click at [1289, 541] on textarea "A research paper revealed a strong link between the type of office an employee …" at bounding box center [761, 563] width 1132 height 138
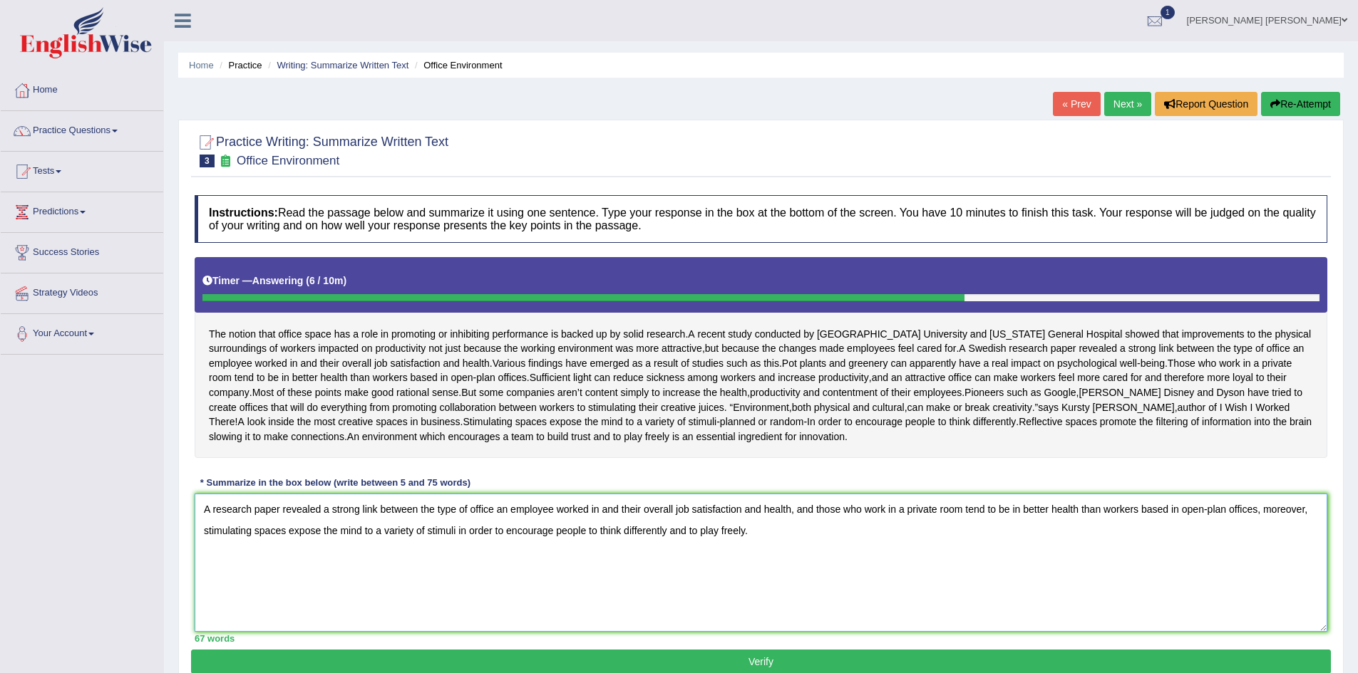
click at [239, 561] on textarea "A research paper revealed a strong link between the type of office an employee …" at bounding box center [761, 563] width 1132 height 138
click at [273, 560] on textarea "A research paper revealed a strong link between the type of office an employee …" at bounding box center [761, 563] width 1132 height 138
click at [309, 563] on textarea "A research paper revealed a strong link between the type of office an employee …" at bounding box center [761, 563] width 1132 height 138
click at [398, 560] on textarea "A research paper revealed a strong link between the type of office an employee …" at bounding box center [761, 563] width 1132 height 138
click at [467, 562] on textarea "A research paper revealed a strong link between the type of office an employee …" at bounding box center [761, 563] width 1132 height 138
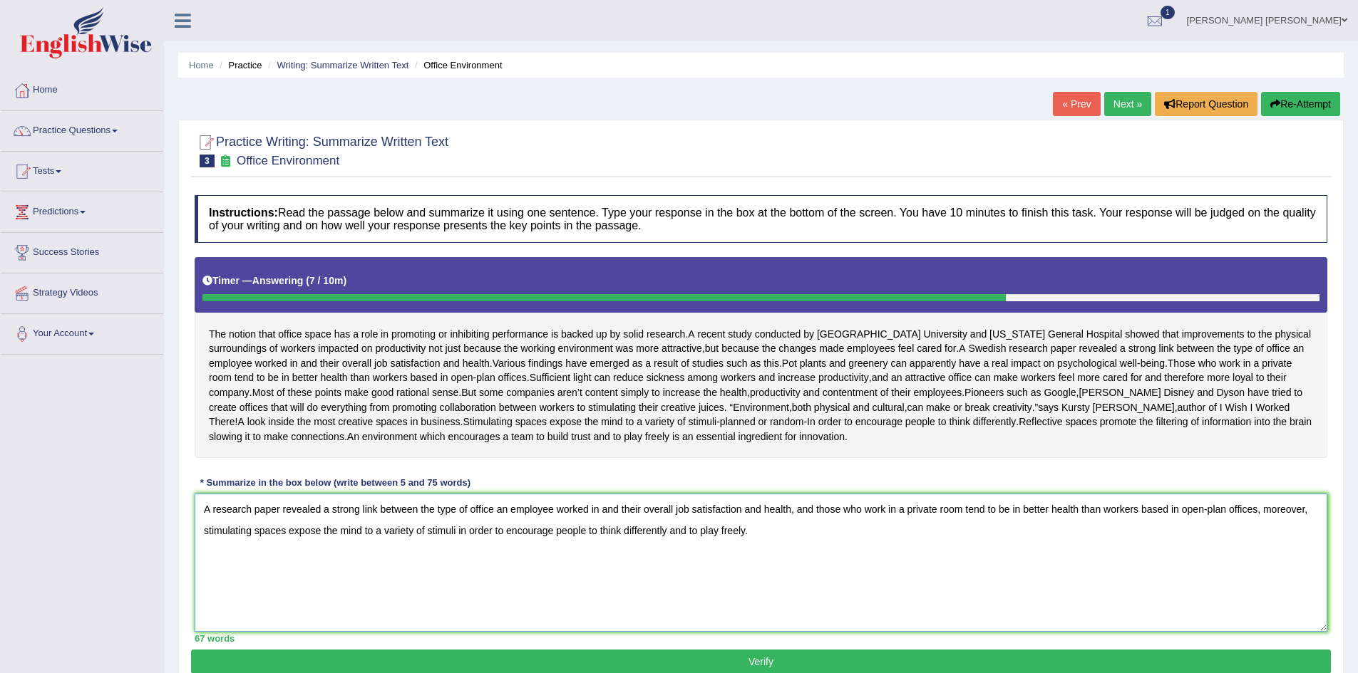
click at [544, 560] on textarea "A research paper revealed a strong link between the type of office an employee …" at bounding box center [761, 563] width 1132 height 138
click at [587, 562] on textarea "A research paper revealed a strong link between the type of office an employee …" at bounding box center [761, 563] width 1132 height 138
click at [657, 561] on textarea "A research paper revealed a strong link between the type of office an employee …" at bounding box center [761, 563] width 1132 height 138
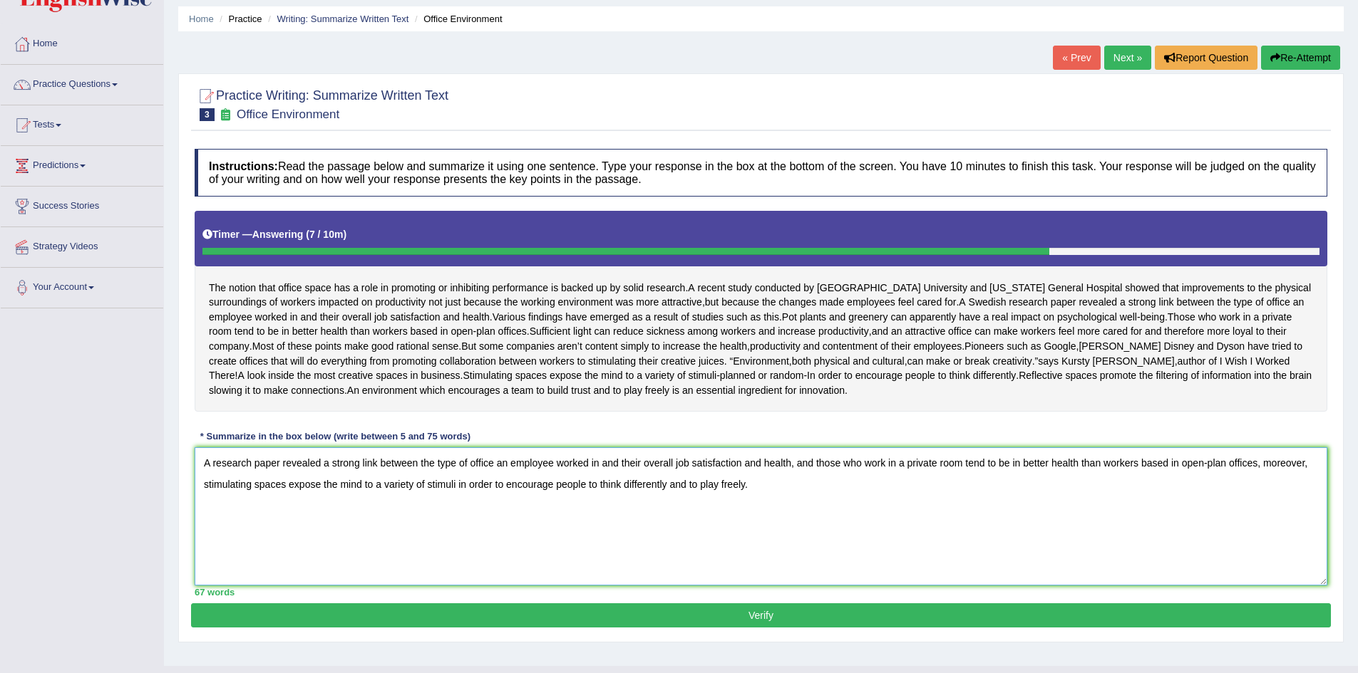
scroll to position [71, 0]
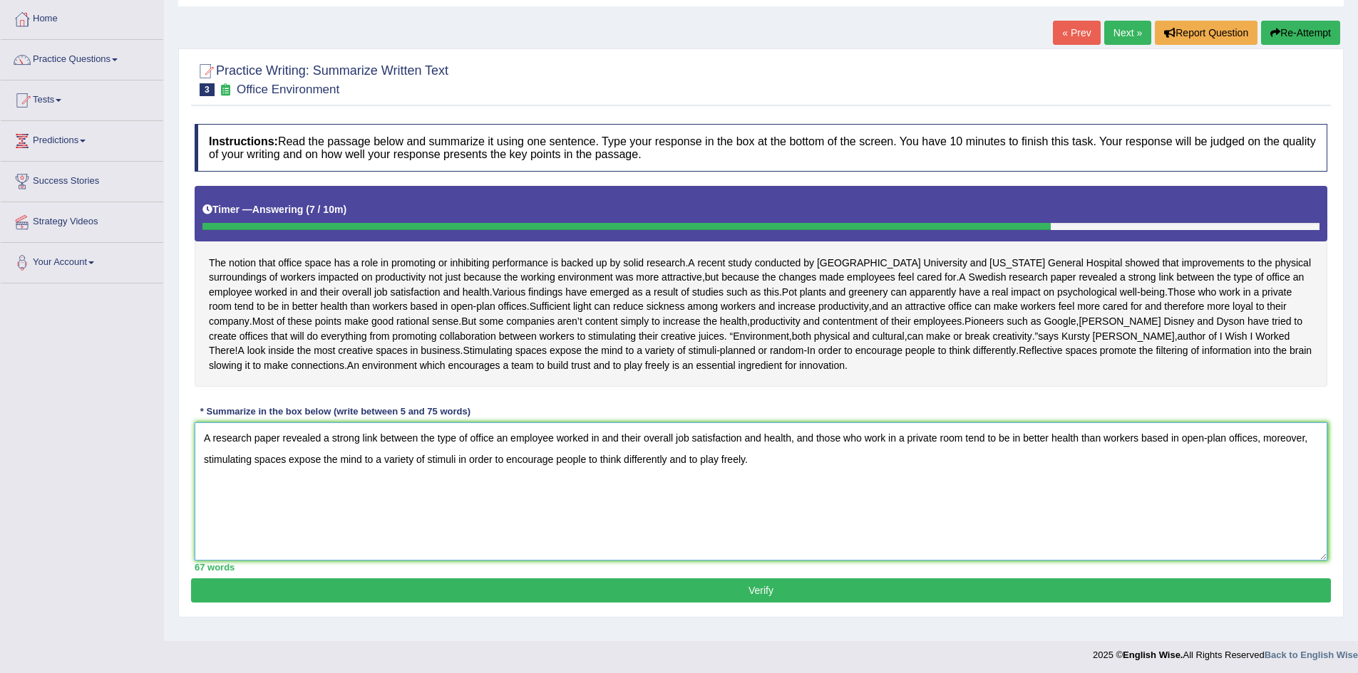
type textarea "A research paper revealed a strong link between the type of office an employee …"
click at [762, 603] on button "Verify" at bounding box center [761, 591] width 1140 height 24
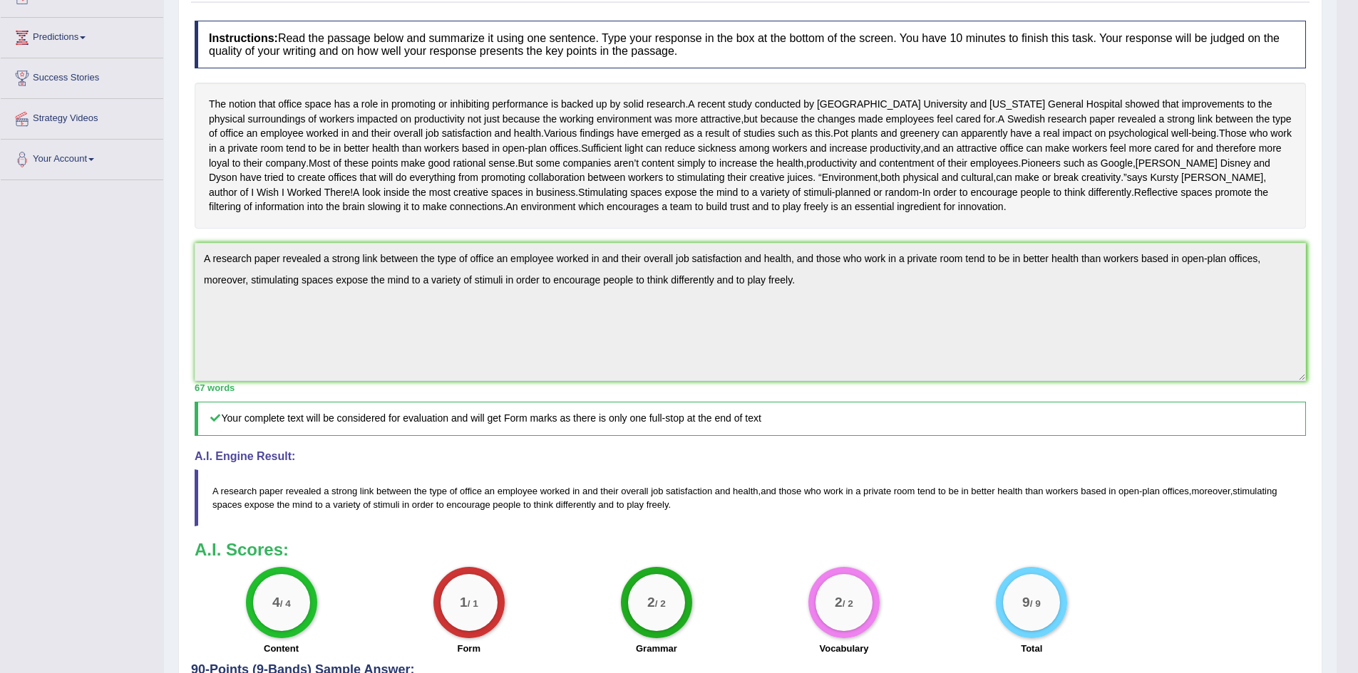
scroll to position [0, 0]
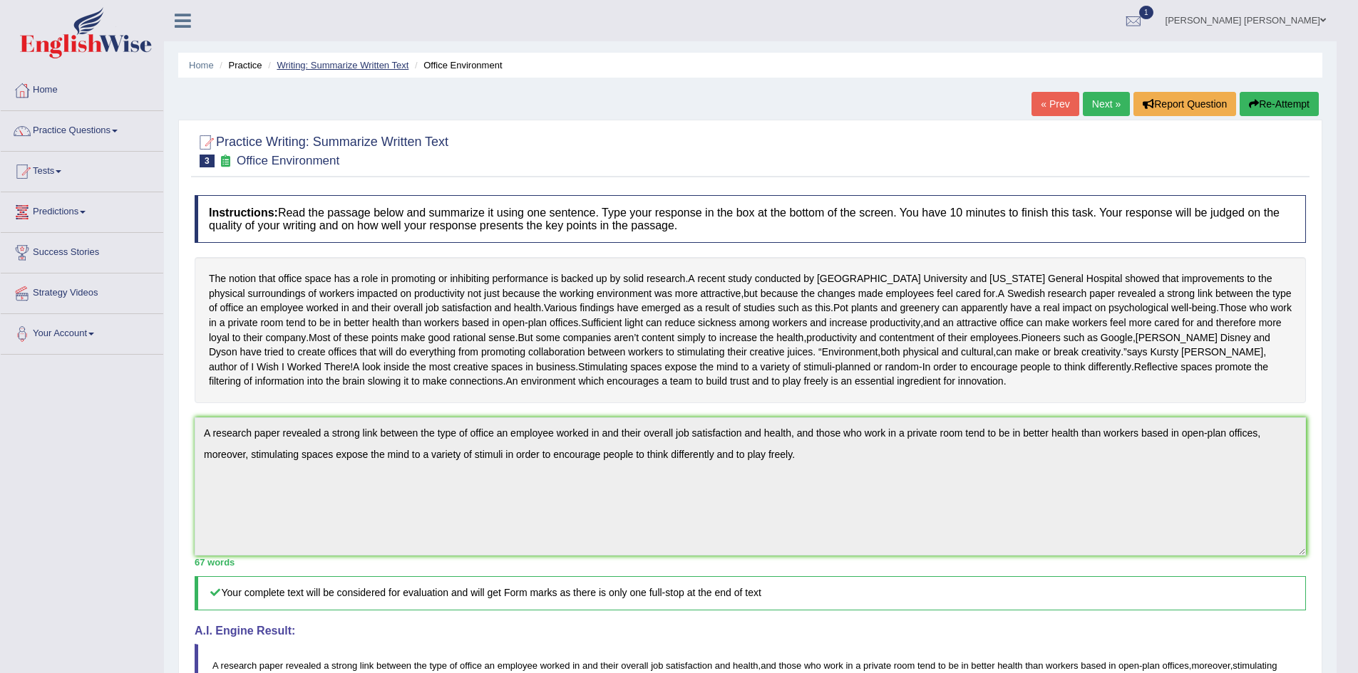
click at [337, 66] on link "Writing: Summarize Written Text" at bounding box center [343, 65] width 132 height 11
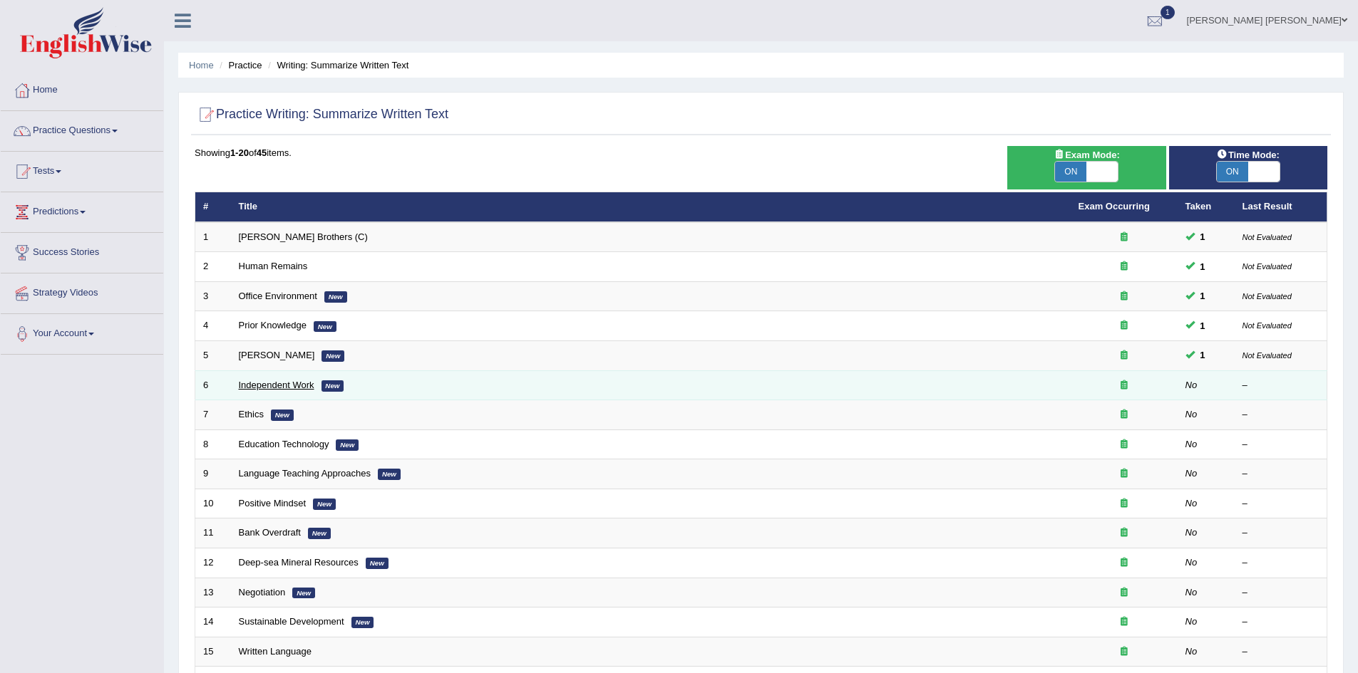
click at [291, 383] on link "Independent Work" at bounding box center [277, 385] width 76 height 11
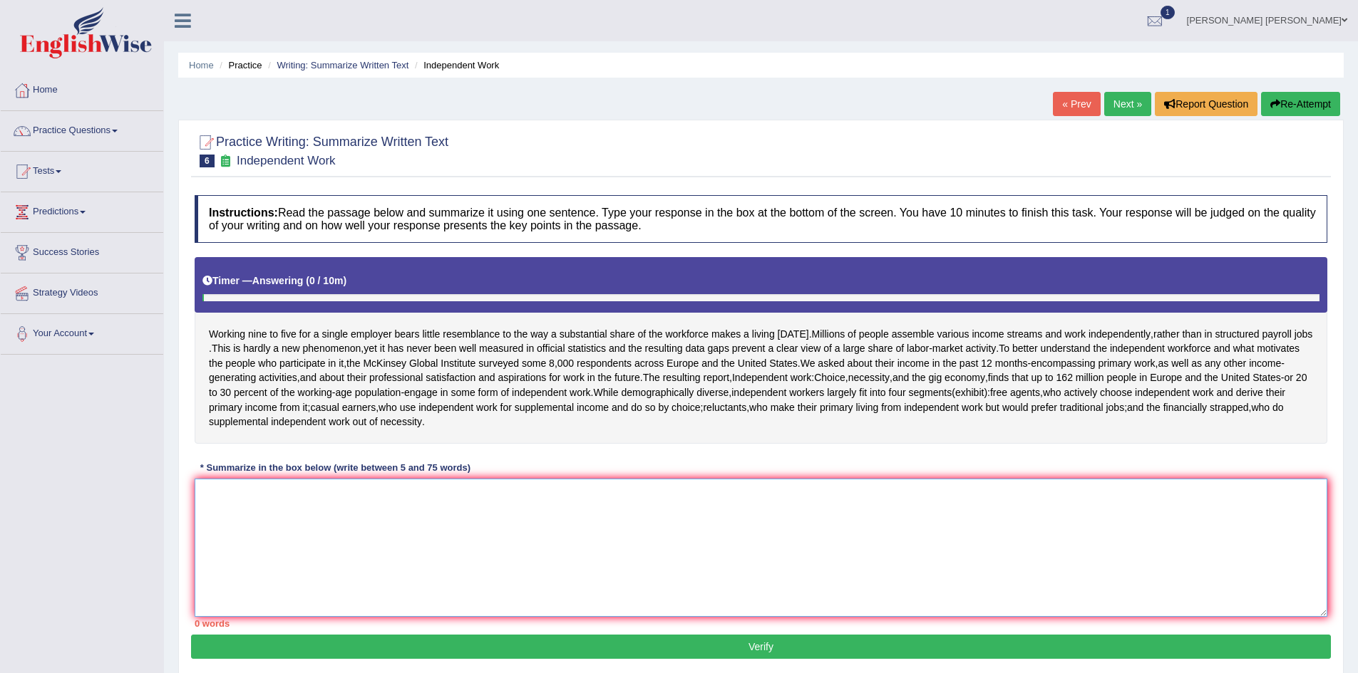
click at [368, 518] on textarea at bounding box center [761, 548] width 1132 height 138
type textarea "M"
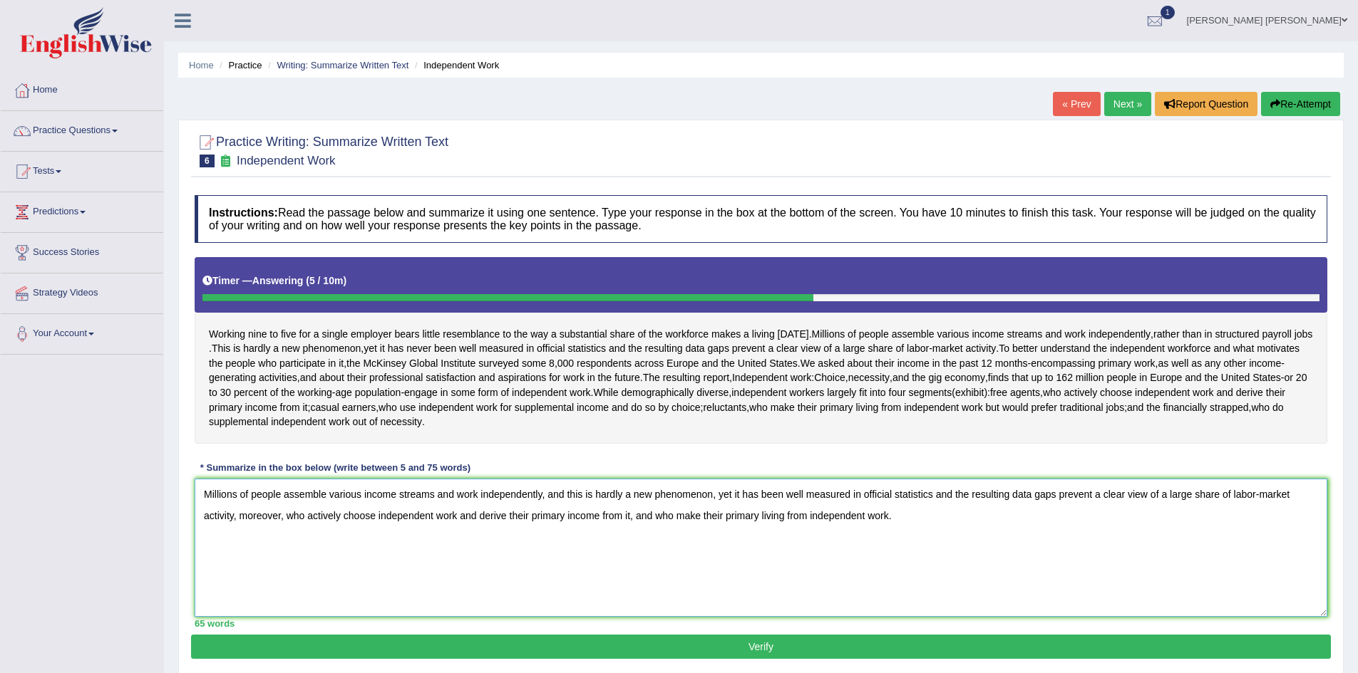
click at [219, 493] on textarea "Millions of people assemble various income streams and work independently, and …" at bounding box center [761, 548] width 1132 height 138
click at [324, 496] on textarea "Millions of people assemble various income streams and work independently, and …" at bounding box center [761, 548] width 1132 height 138
click at [381, 495] on textarea "Millions of people assemble various income streams and work independently, and …" at bounding box center [761, 548] width 1132 height 138
click at [467, 495] on textarea "Millions of people assemble various income streams and work independently, and …" at bounding box center [761, 548] width 1132 height 138
click at [539, 497] on textarea "Millions of people assemble various income streams and work independently, and …" at bounding box center [761, 548] width 1132 height 138
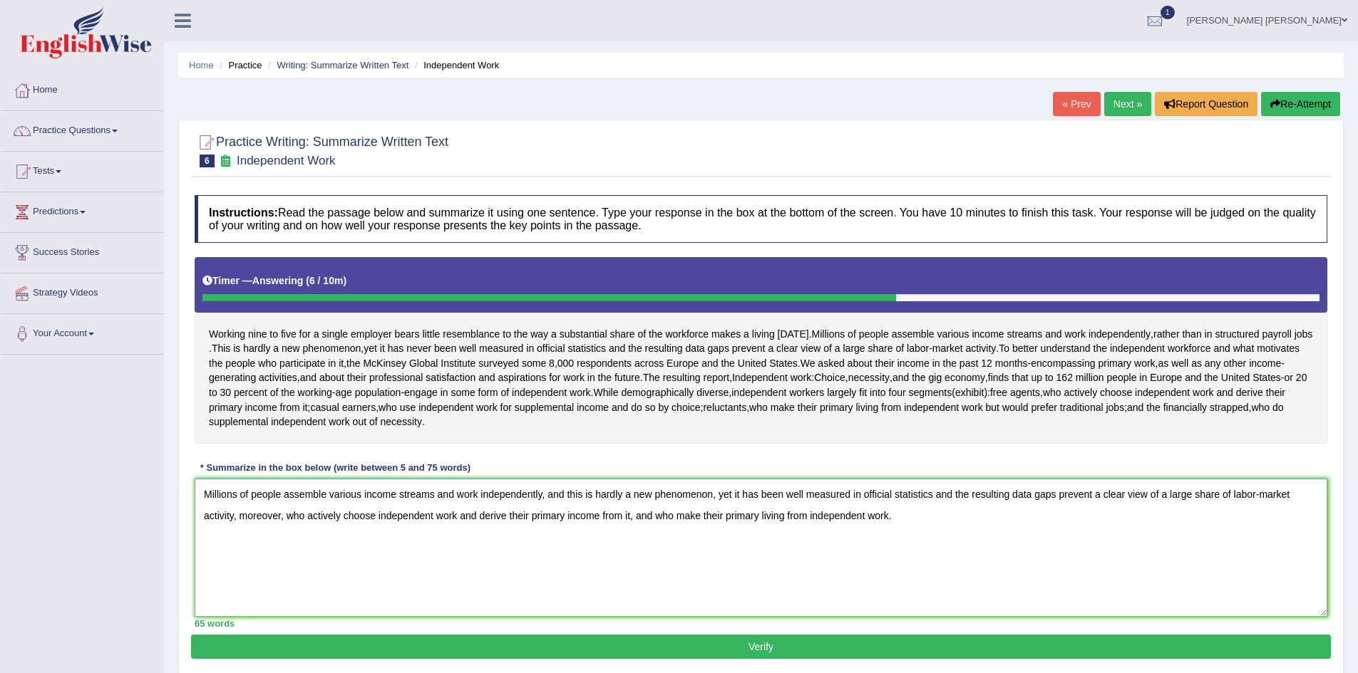
click at [684, 495] on textarea "Millions of people assemble various income streams and work independently, and …" at bounding box center [761, 548] width 1132 height 138
click at [724, 495] on textarea "Millions of people assemble various income streams and work independently, and …" at bounding box center [761, 548] width 1132 height 138
click at [752, 497] on textarea "Millions of people assemble various income streams and work independently, and …" at bounding box center [761, 548] width 1132 height 138
click at [815, 497] on textarea "Millions of people assemble various income streams and work independently, and …" at bounding box center [761, 548] width 1132 height 138
click at [1092, 495] on textarea "Millions of people assemble various income streams and work independently, and …" at bounding box center [761, 548] width 1132 height 138
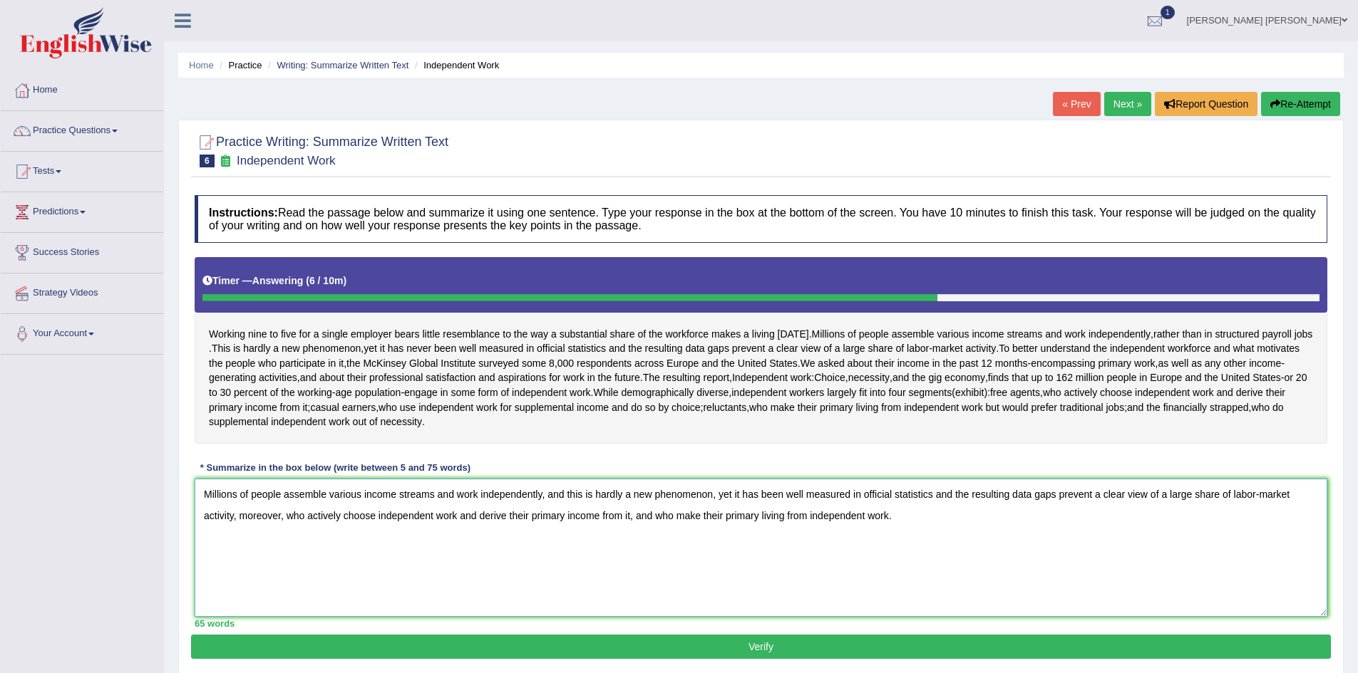
click at [378, 517] on textarea "Millions of people assemble various income streams and work independently, and …" at bounding box center [761, 548] width 1132 height 138
type textarea "Millions of people assemble various income streams and work independently, and …"
click at [817, 644] on button "Verify" at bounding box center [761, 647] width 1140 height 24
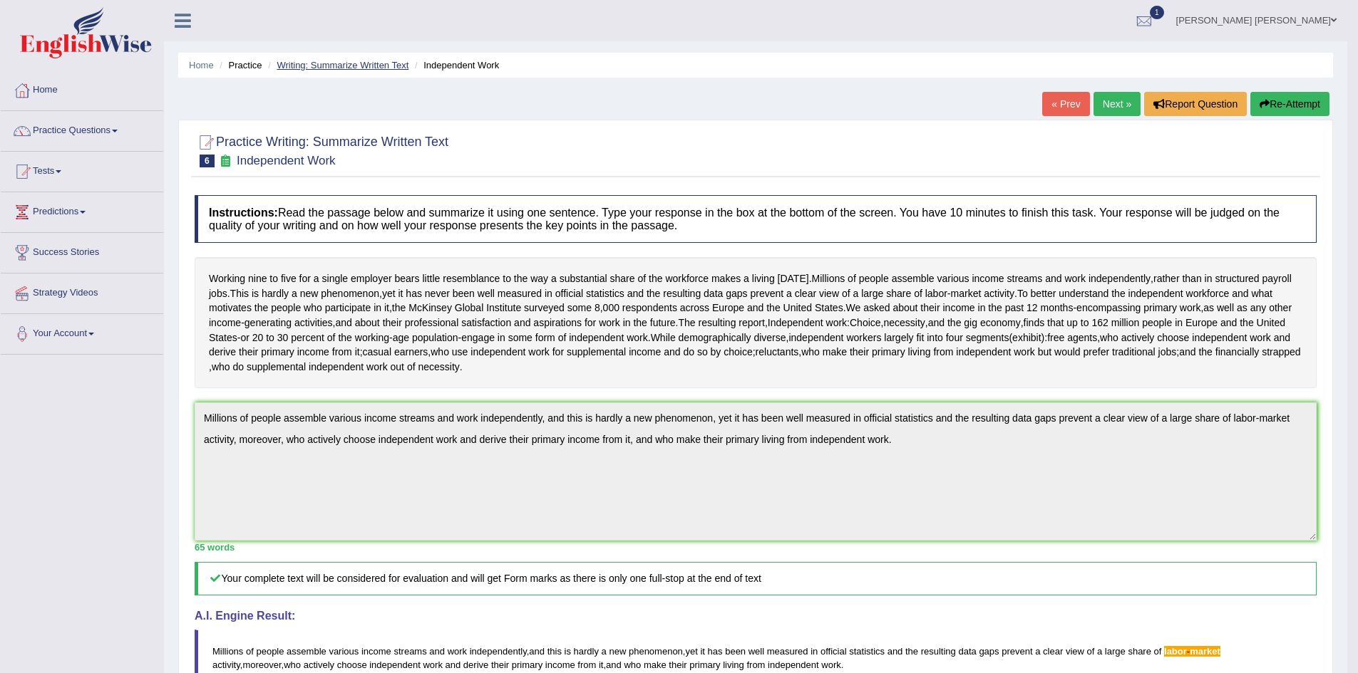
click at [333, 63] on link "Writing: Summarize Written Text" at bounding box center [343, 65] width 132 height 11
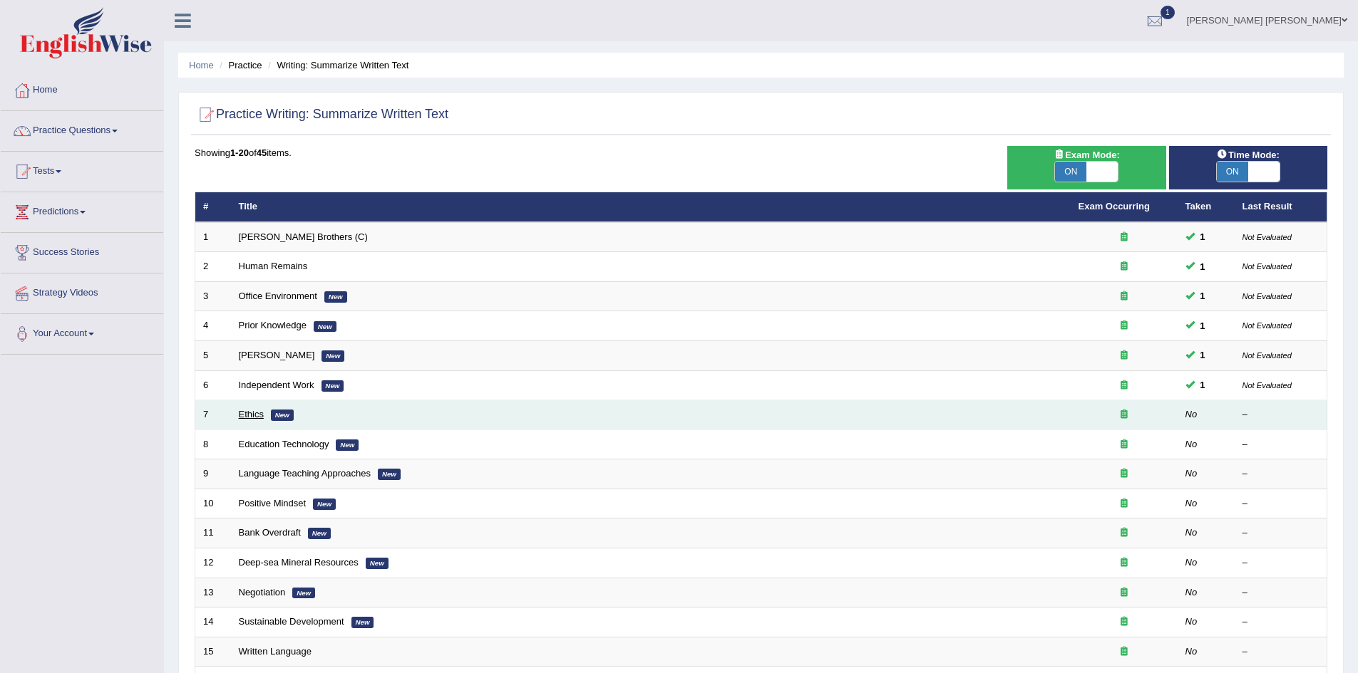
click at [247, 410] on link "Ethics" at bounding box center [251, 414] width 25 height 11
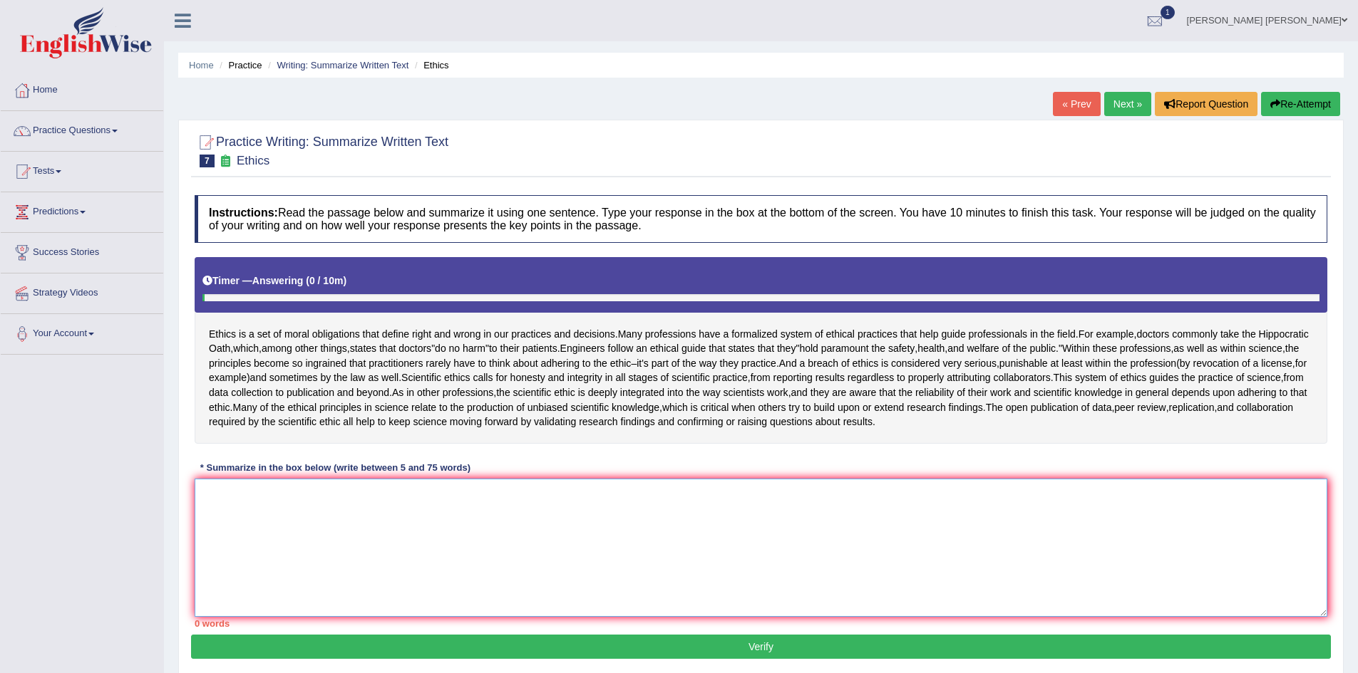
click at [404, 510] on textarea at bounding box center [761, 548] width 1132 height 138
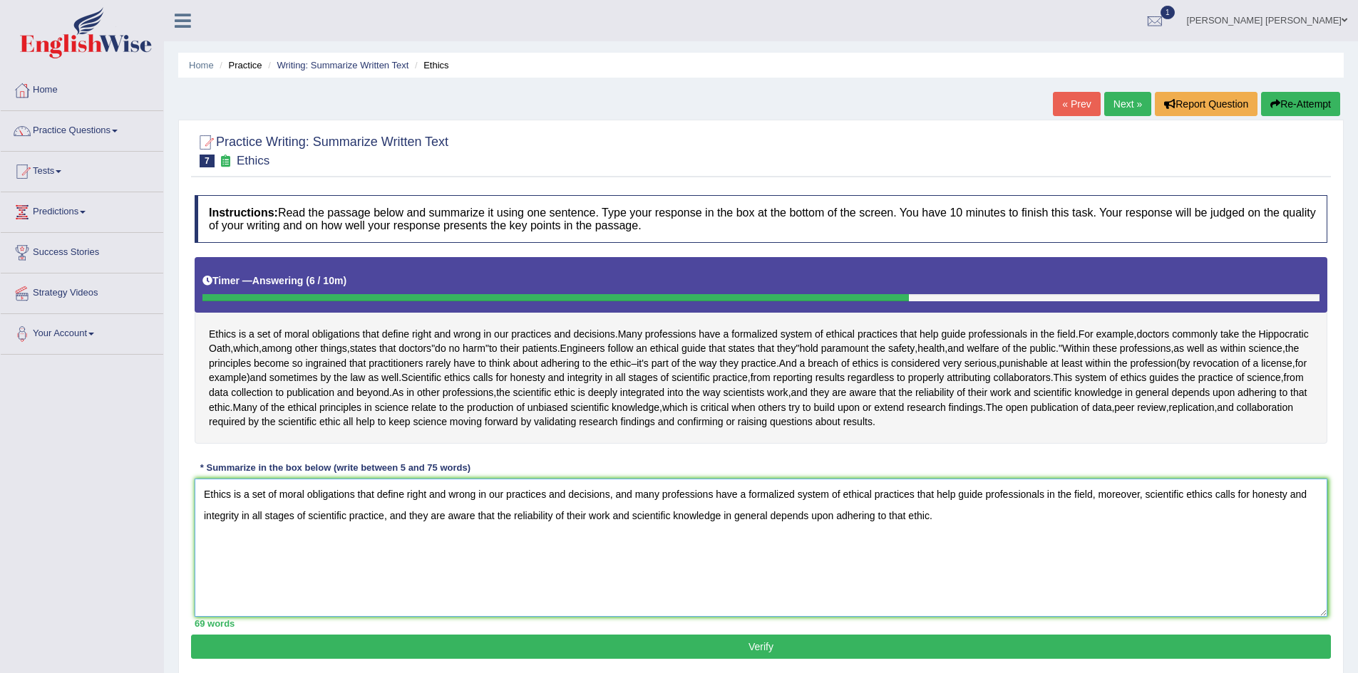
type textarea "Ethics is a set of moral obligations that define right and wrong in our practic…"
click at [391, 642] on button "Verify" at bounding box center [761, 647] width 1140 height 24
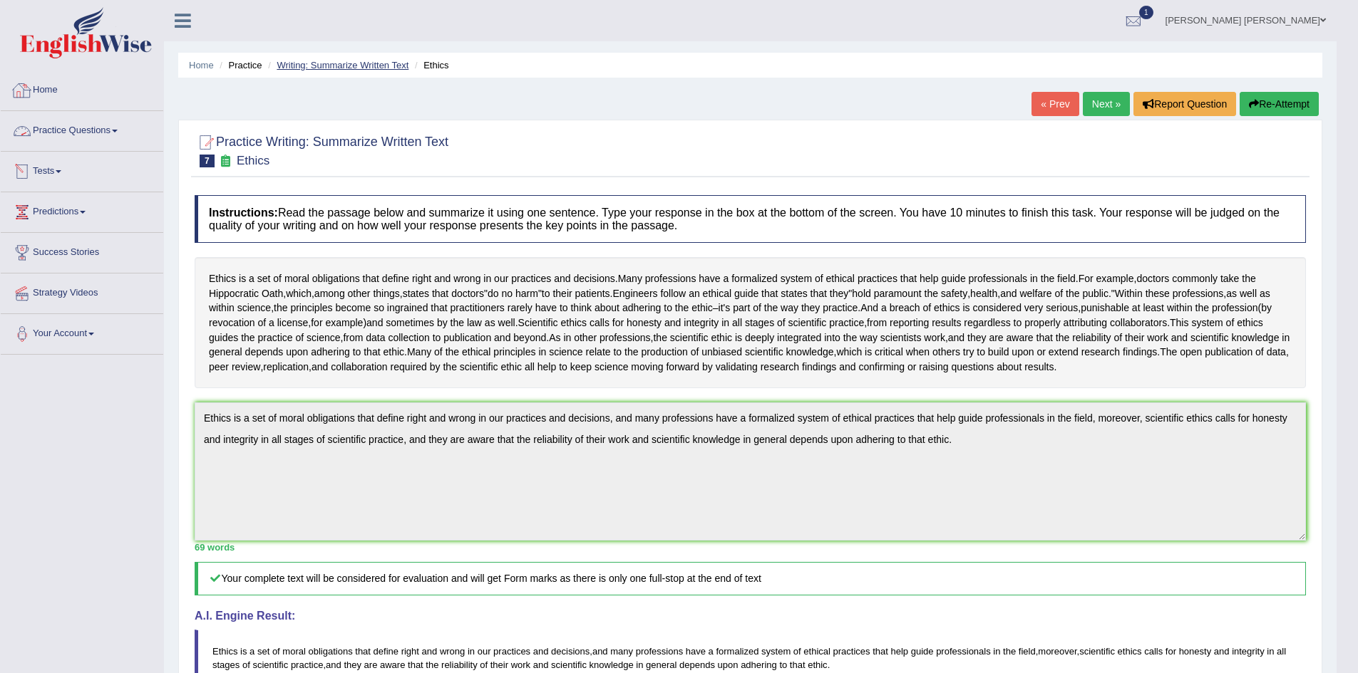
click at [341, 63] on link "Writing: Summarize Written Text" at bounding box center [343, 65] width 132 height 11
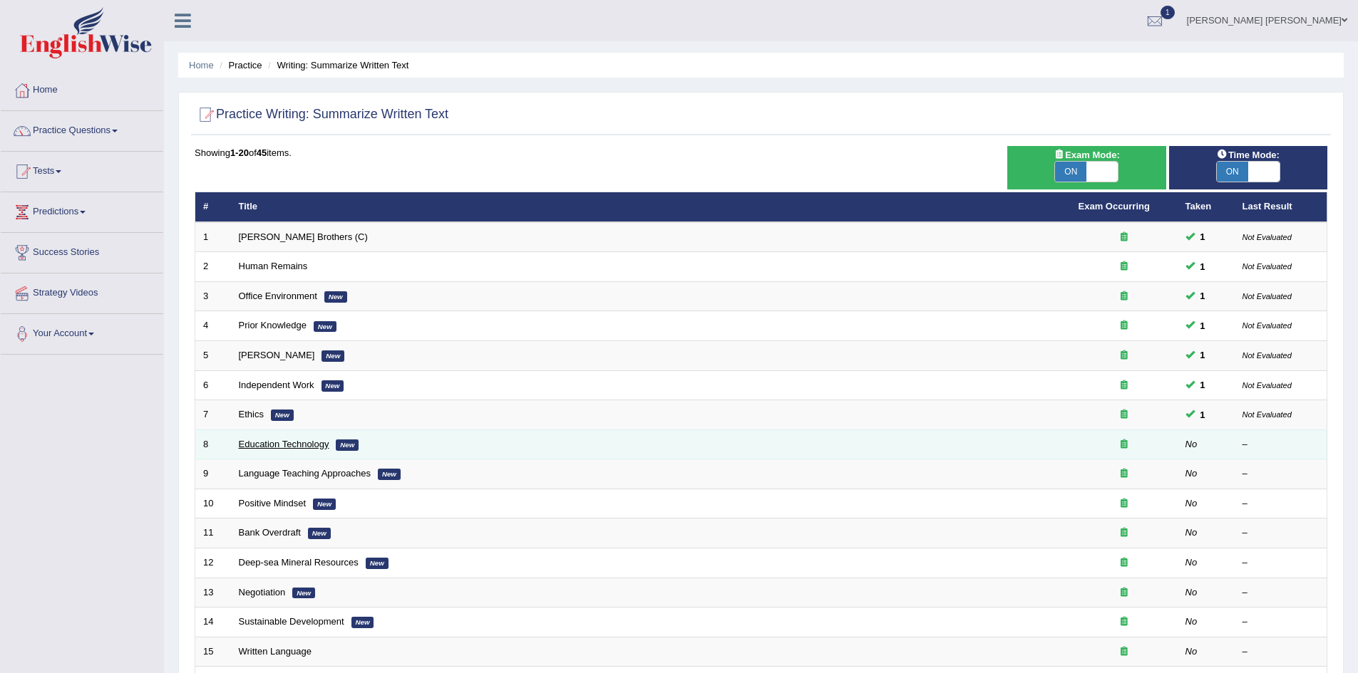
click at [277, 446] on link "Education Technology" at bounding box center [284, 444] width 91 height 11
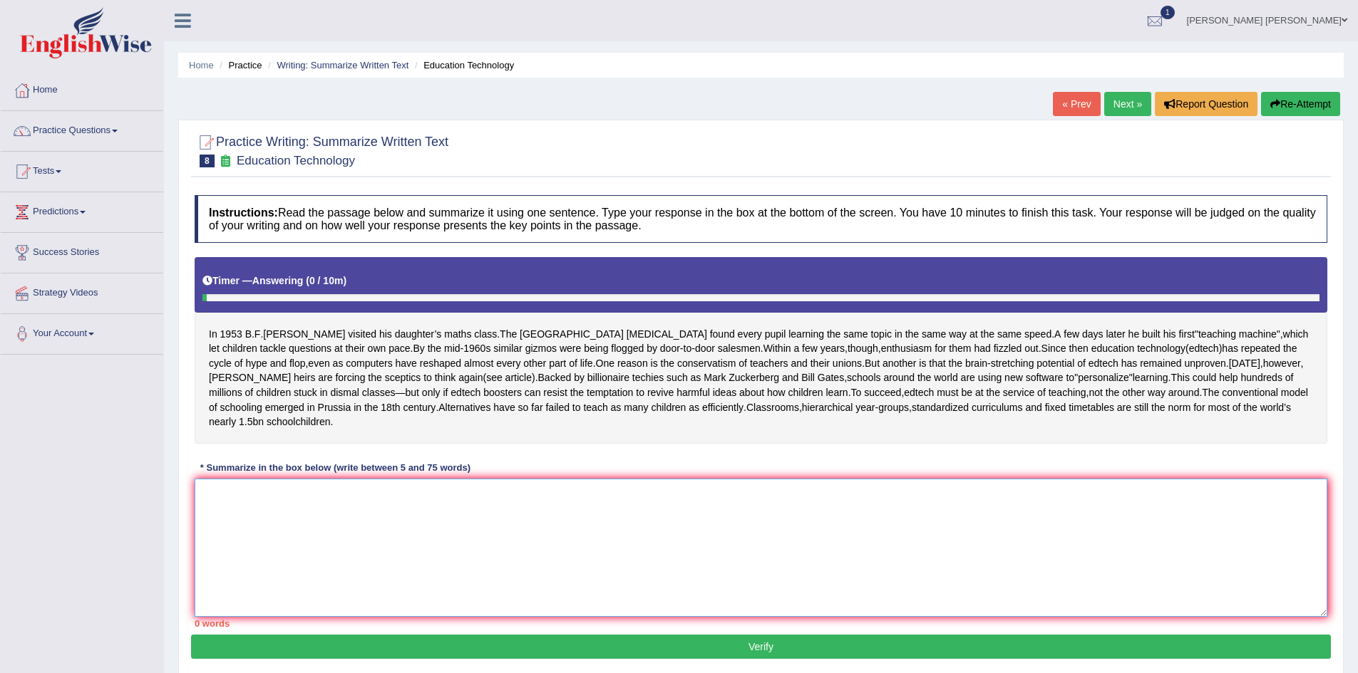
click at [445, 524] on textarea at bounding box center [761, 548] width 1132 height 138
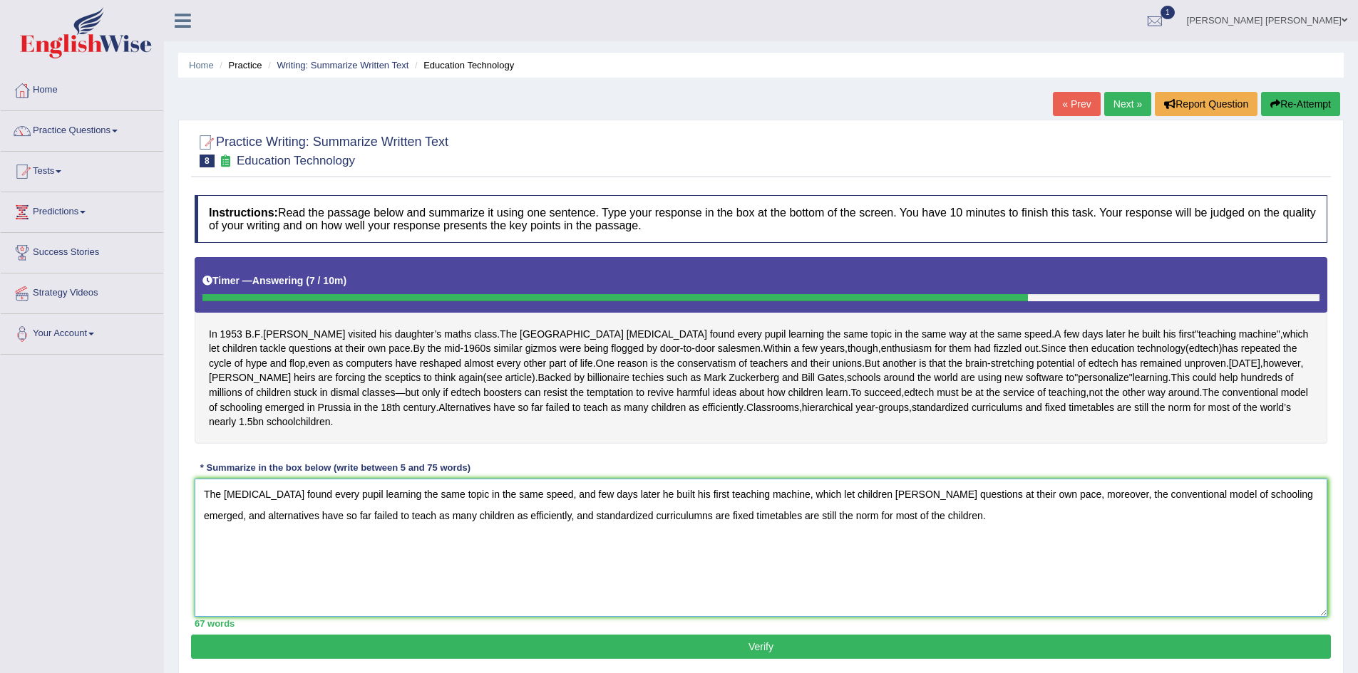
click at [884, 510] on textarea "The [MEDICAL_DATA] found every pupil learning the same topic in the same speed,…" at bounding box center [761, 548] width 1132 height 138
click at [941, 511] on textarea "The [MEDICAL_DATA] found every pupil learning the same topic in the same speed,…" at bounding box center [761, 548] width 1132 height 138
click at [1011, 510] on textarea "The [MEDICAL_DATA] found every pupil learning the same topic in the same speed,…" at bounding box center [761, 548] width 1132 height 138
click at [1035, 513] on textarea "The [MEDICAL_DATA] found every pupil learning the same topic in the same speed,…" at bounding box center [761, 548] width 1132 height 138
click at [1078, 512] on textarea "The [MEDICAL_DATA] found every pupil learning the same topic in the same speed,…" at bounding box center [761, 548] width 1132 height 138
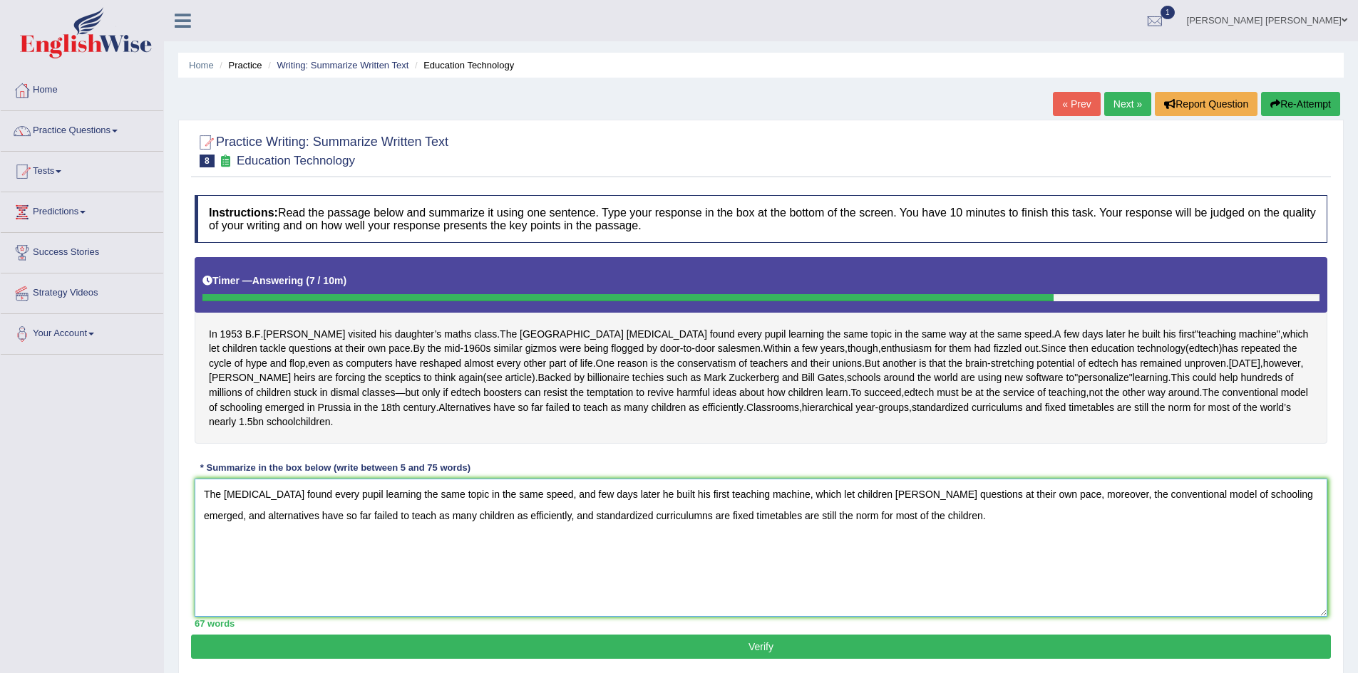
click at [1147, 510] on textarea "The [MEDICAL_DATA] found every pupil learning the same topic in the same speed,…" at bounding box center [761, 548] width 1132 height 138
click at [1239, 511] on textarea "The [MEDICAL_DATA] found every pupil learning the same topic in the same speed,…" at bounding box center [761, 548] width 1132 height 138
click at [253, 531] on textarea "The [MEDICAL_DATA] found every pupil learning the same topic in the same speed,…" at bounding box center [761, 548] width 1132 height 138
click at [345, 530] on textarea "The [MEDICAL_DATA] found every pupil learning the same topic in the same speed,…" at bounding box center [761, 548] width 1132 height 138
click at [508, 530] on textarea "The [MEDICAL_DATA] found every pupil learning the same topic in the same speed,…" at bounding box center [761, 548] width 1132 height 138
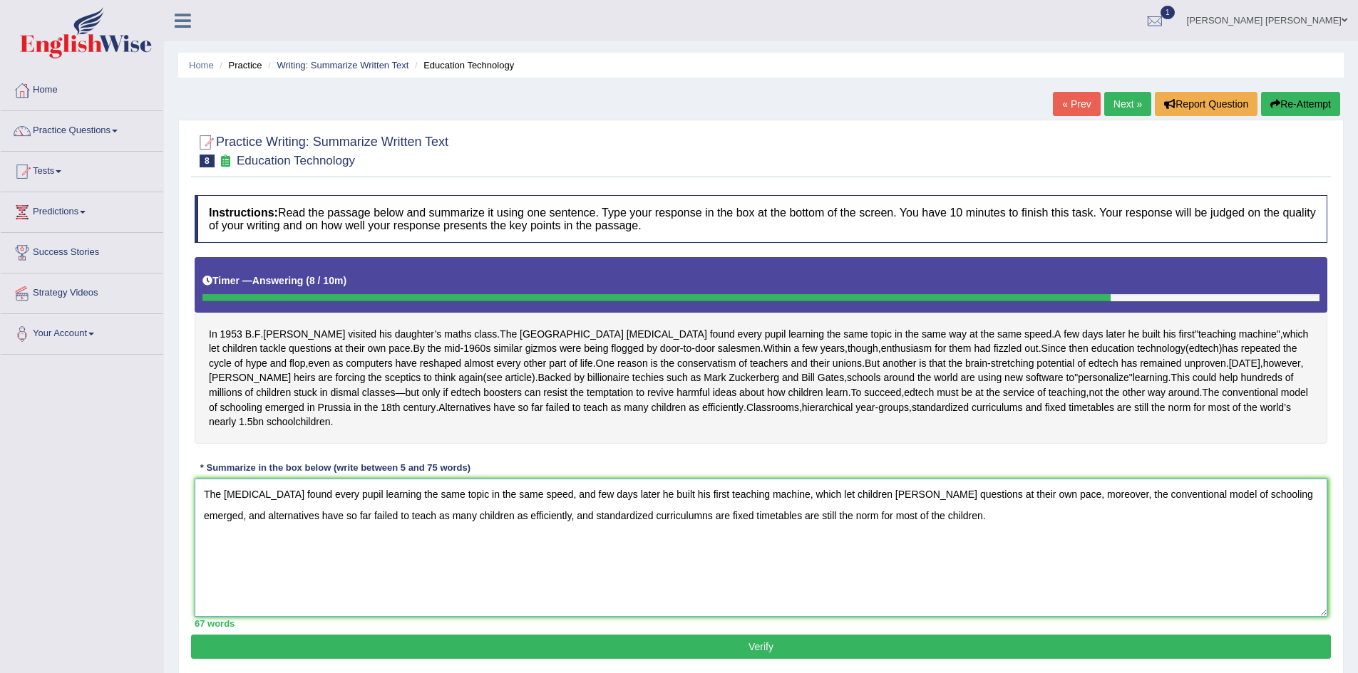
click at [564, 532] on textarea "The [MEDICAL_DATA] found every pupil learning the same topic in the same speed,…" at bounding box center [761, 548] width 1132 height 138
click at [612, 530] on textarea "The [MEDICAL_DATA] found every pupil learning the same topic in the same speed,…" at bounding box center [761, 548] width 1132 height 138
click at [651, 533] on textarea "The psychologist found every pupil learning the same topic in the same speed, a…" at bounding box center [761, 548] width 1132 height 138
click at [657, 531] on textarea "The psychologist found every pupil learning the same topic in the same speed, a…" at bounding box center [761, 548] width 1132 height 138
click at [656, 530] on textarea "The psychologist found every pupil learning the same topic in the same speed, a…" at bounding box center [761, 548] width 1132 height 138
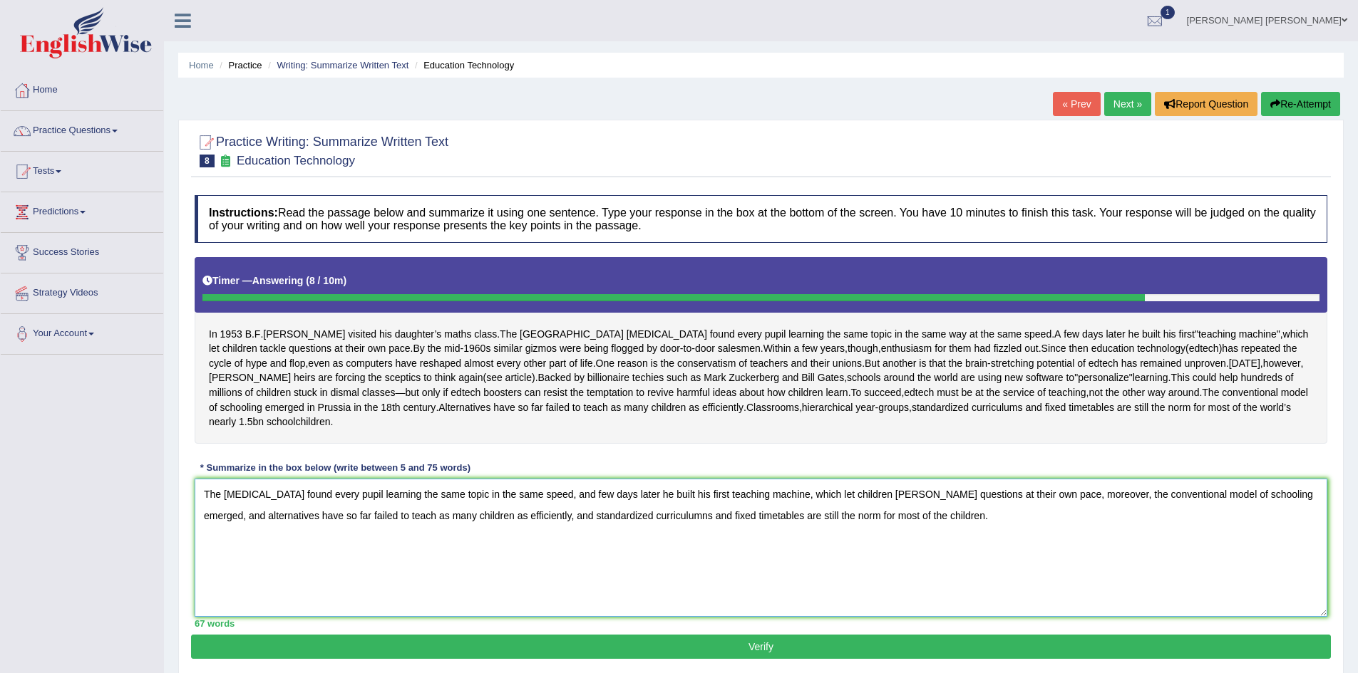
click at [777, 531] on textarea "The psychologist found every pupil learning the same topic in the same speed, a…" at bounding box center [761, 548] width 1132 height 138
click at [812, 532] on textarea "The [MEDICAL_DATA] found every pupil learning the same topic in the same speed,…" at bounding box center [761, 548] width 1132 height 138
click at [825, 532] on textarea "The [MEDICAL_DATA] found every pupil learning the same topic in the same speed,…" at bounding box center [761, 548] width 1132 height 138
click at [843, 533] on textarea "The [MEDICAL_DATA] found every pupil learning the same topic in the same speed,…" at bounding box center [761, 548] width 1132 height 138
click at [884, 532] on textarea "The [MEDICAL_DATA] found every pupil learning the same topic in the same speed,…" at bounding box center [761, 548] width 1132 height 138
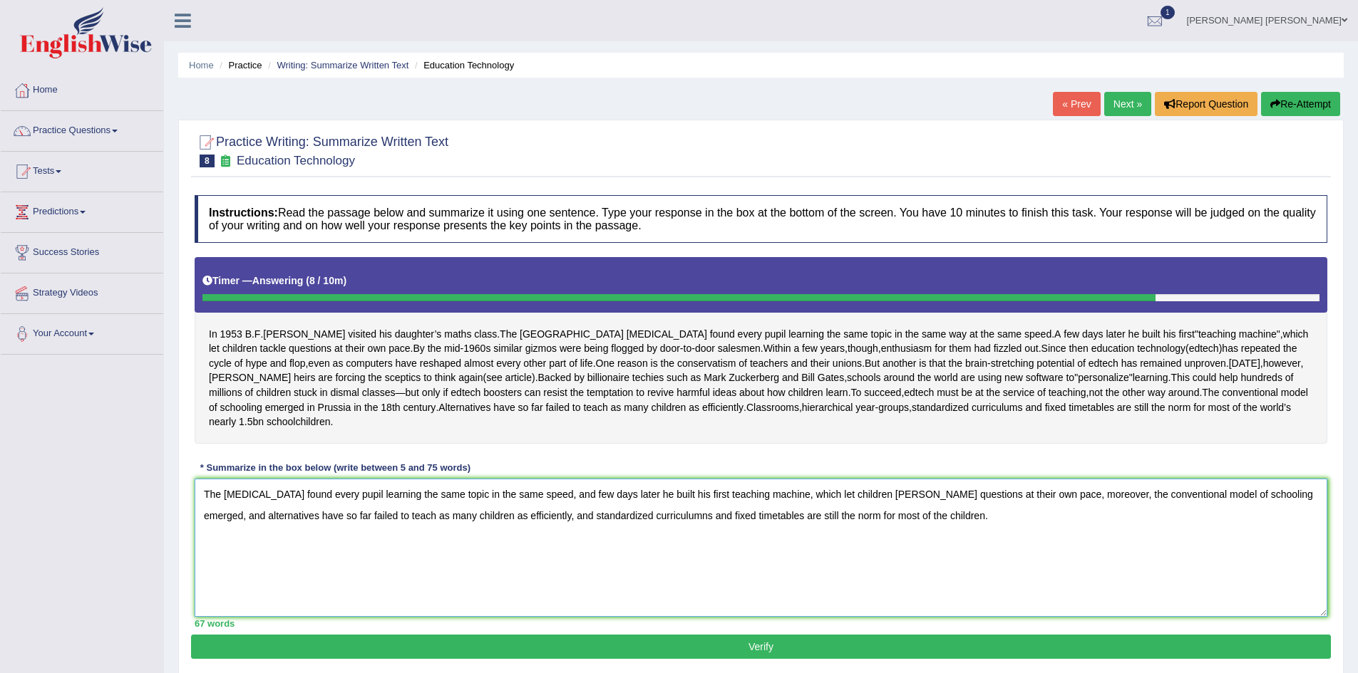
click at [906, 529] on textarea "The [MEDICAL_DATA] found every pupil learning the same topic in the same speed,…" at bounding box center [761, 548] width 1132 height 138
type textarea "The [MEDICAL_DATA] found every pupil learning the same topic in the same speed,…"
click at [684, 658] on button "Verify" at bounding box center [761, 647] width 1140 height 24
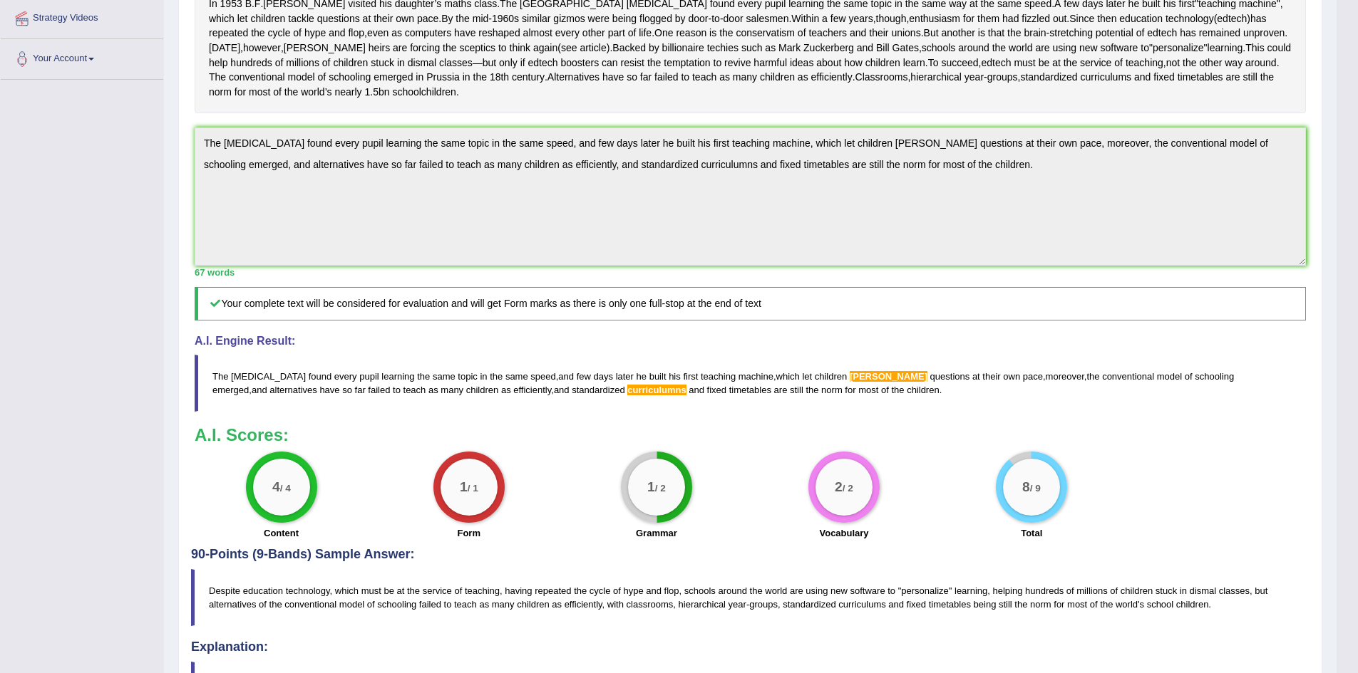
scroll to position [301, 0]
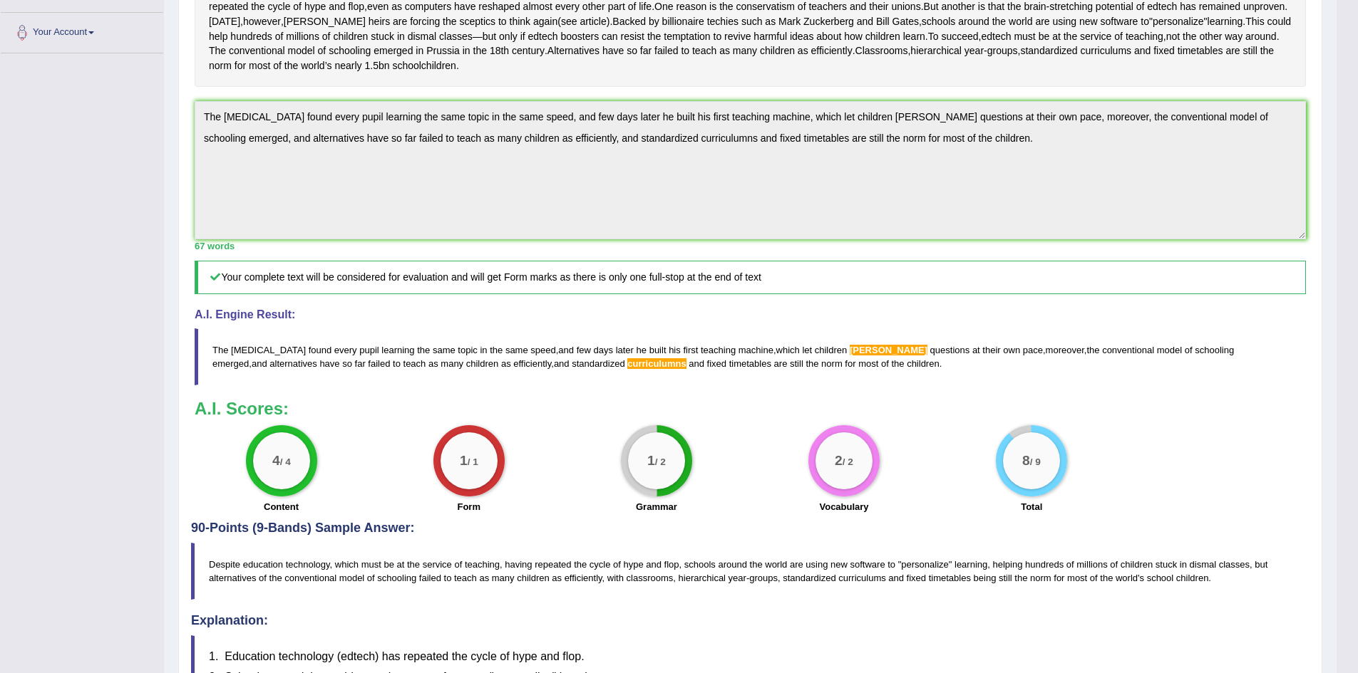
click at [458, 356] on span "topic" at bounding box center [467, 350] width 19 height 11
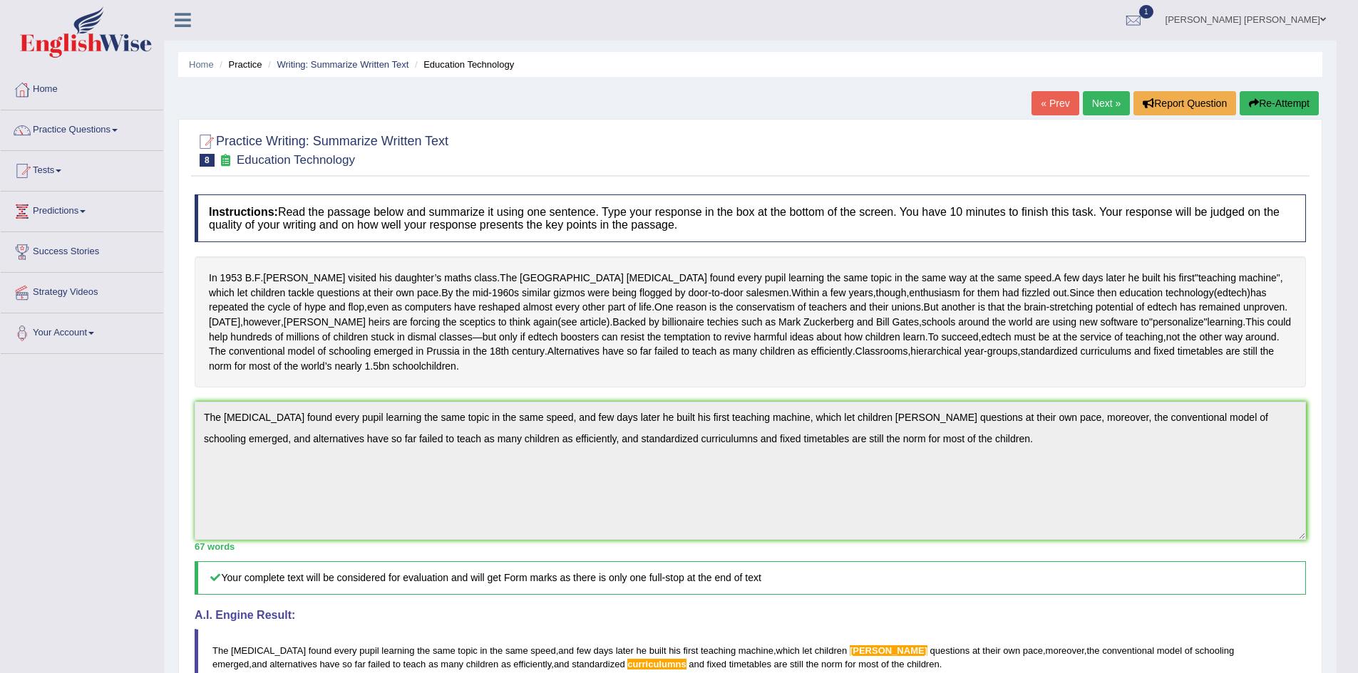
scroll to position [0, 0]
click at [366, 65] on link "Writing: Summarize Written Text" at bounding box center [343, 65] width 132 height 11
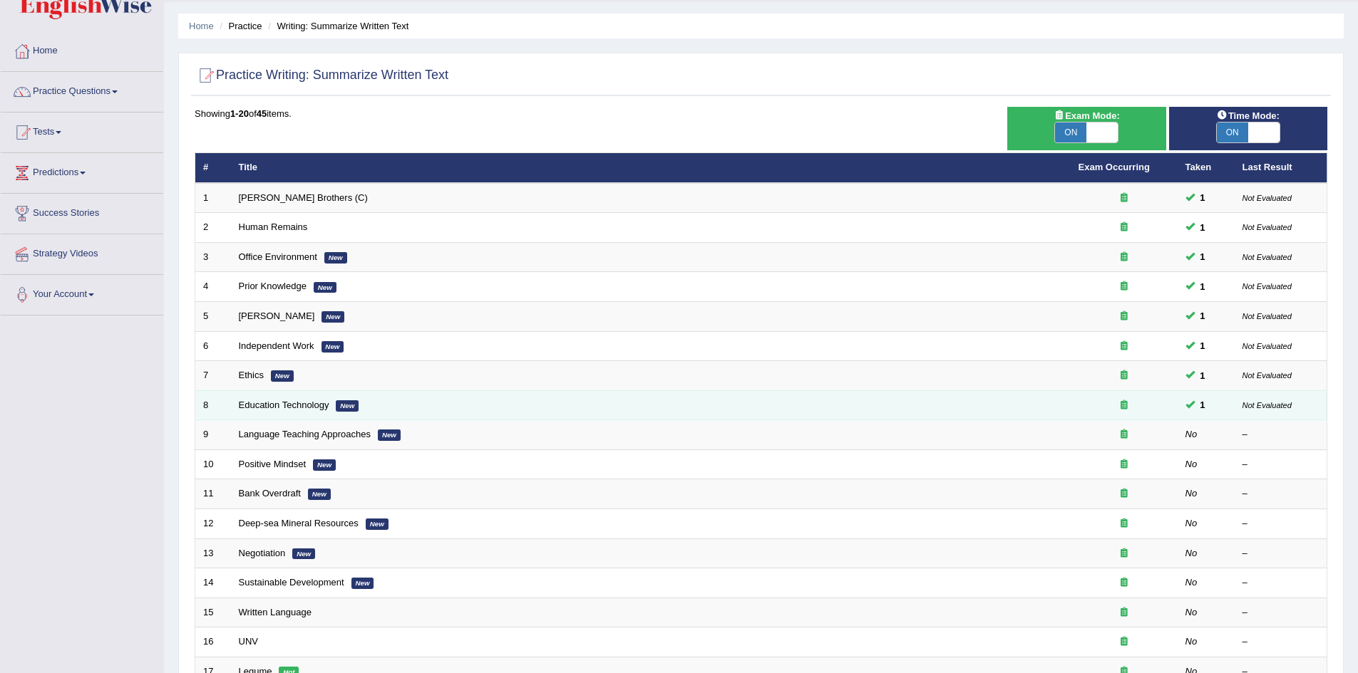
scroll to position [71, 0]
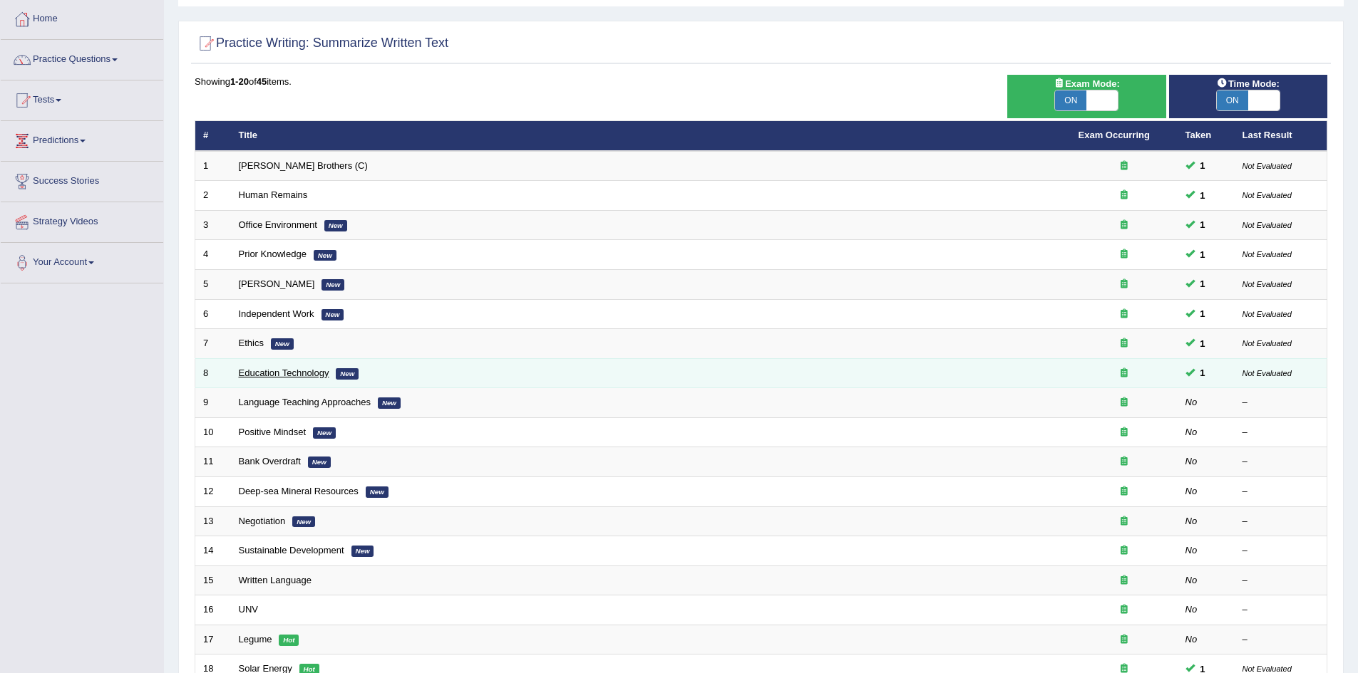
click at [286, 373] on link "Education Technology" at bounding box center [284, 373] width 91 height 11
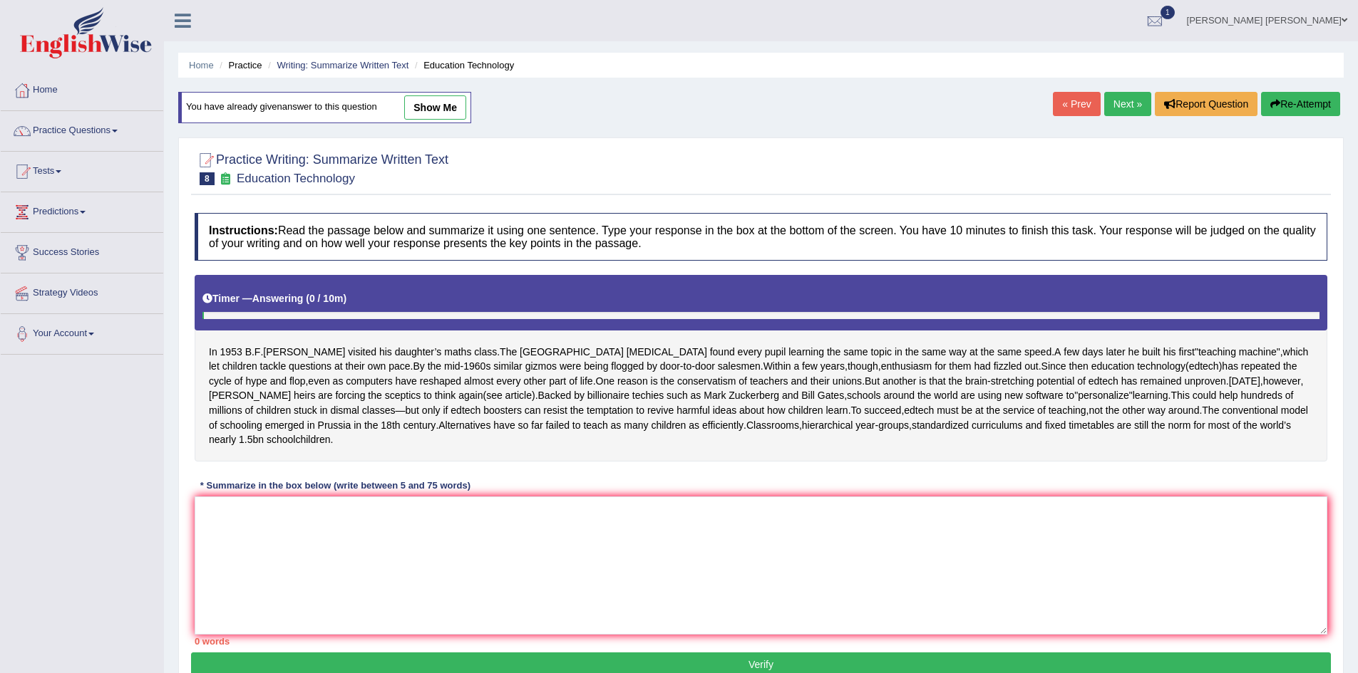
click at [432, 110] on link "show me" at bounding box center [435, 107] width 62 height 24
type textarea "The [MEDICAL_DATA] found every pupil learning the same topic in the same speed,…"
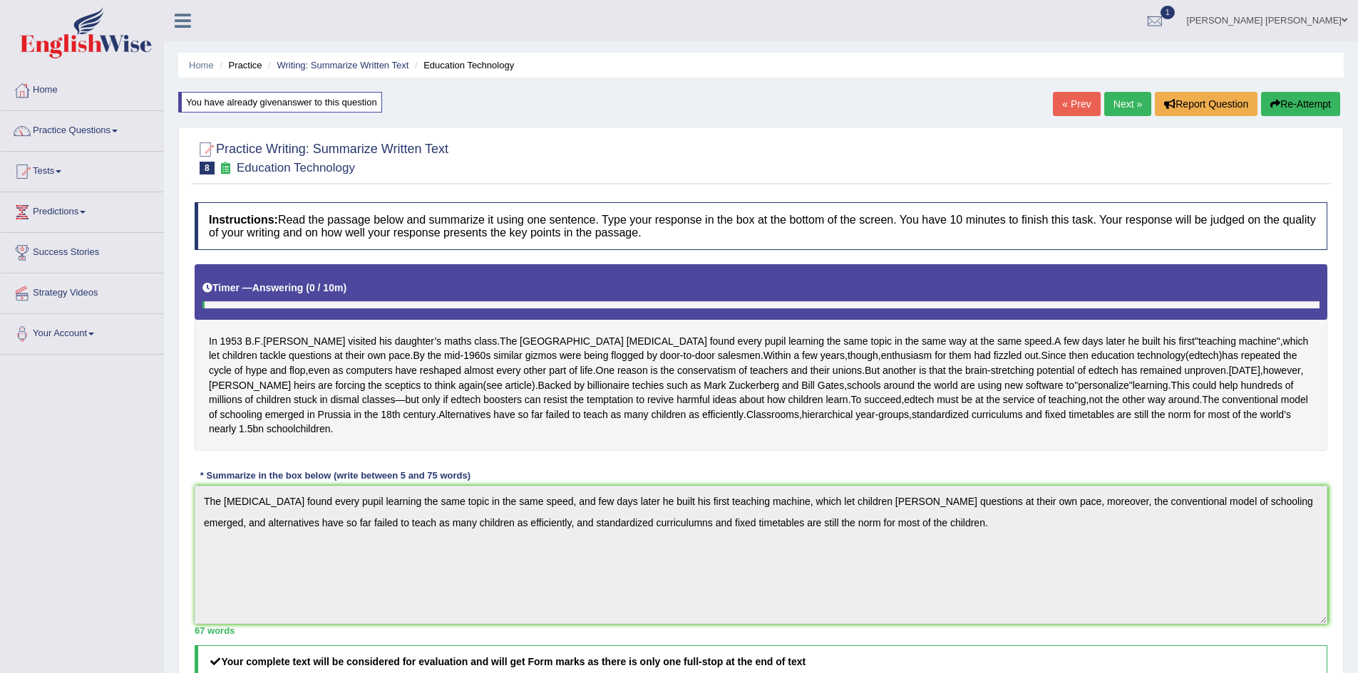
click at [1291, 108] on button "Re-Attempt" at bounding box center [1300, 104] width 79 height 24
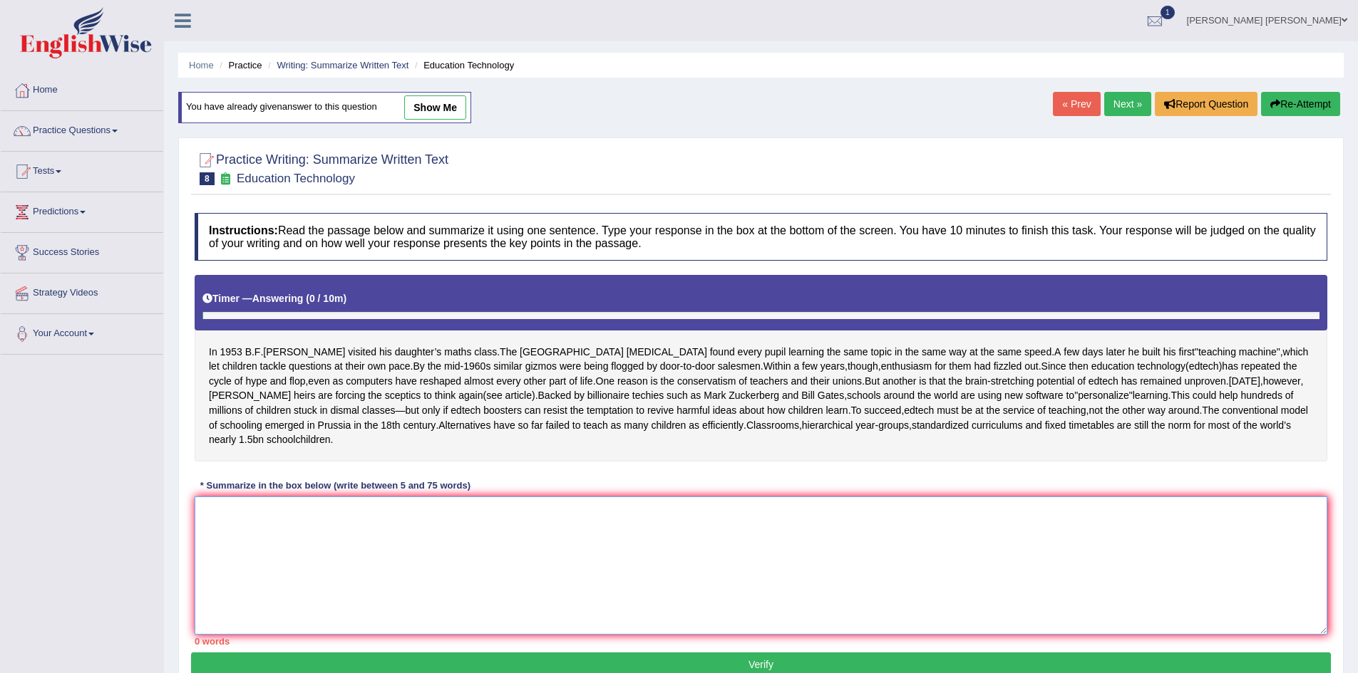
click at [430, 570] on textarea at bounding box center [761, 566] width 1132 height 138
paste textarea "The [MEDICAL_DATA] found every pupil learning the same topic in the same speed,…"
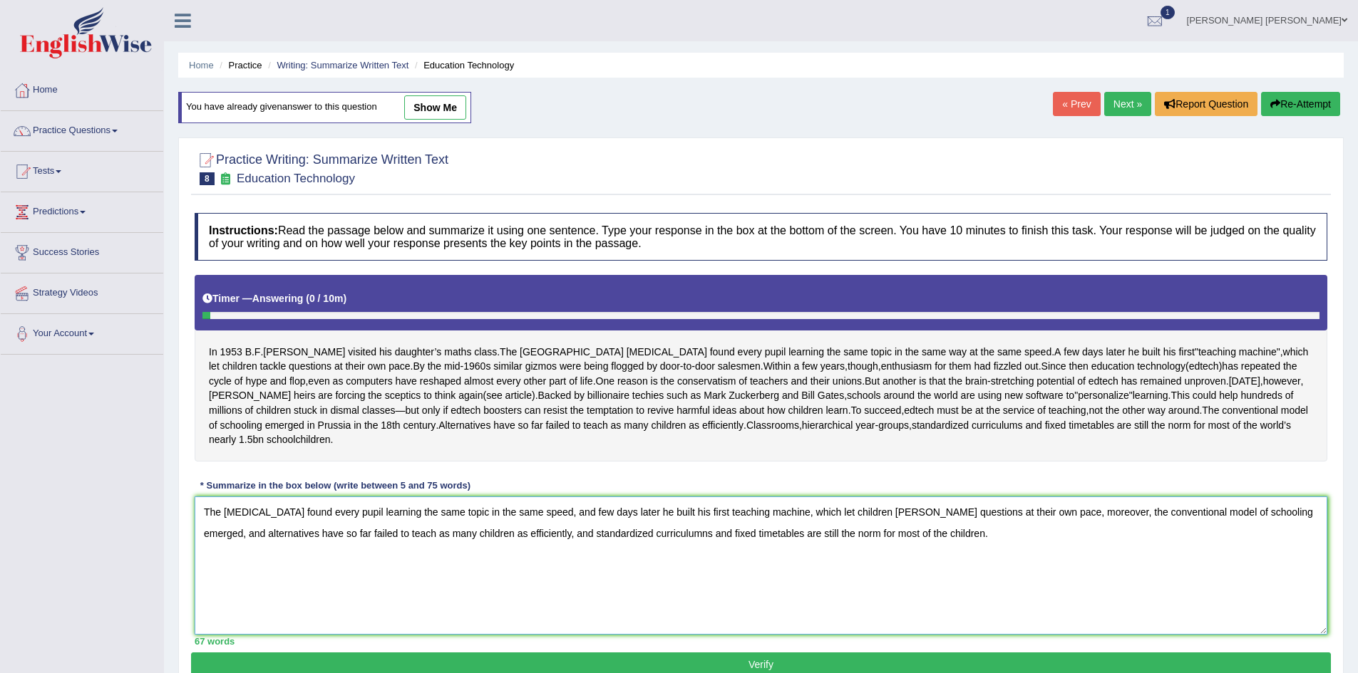
click at [892, 527] on textarea "The [MEDICAL_DATA] found every pupil learning the same topic in the same speed,…" at bounding box center [761, 566] width 1132 height 138
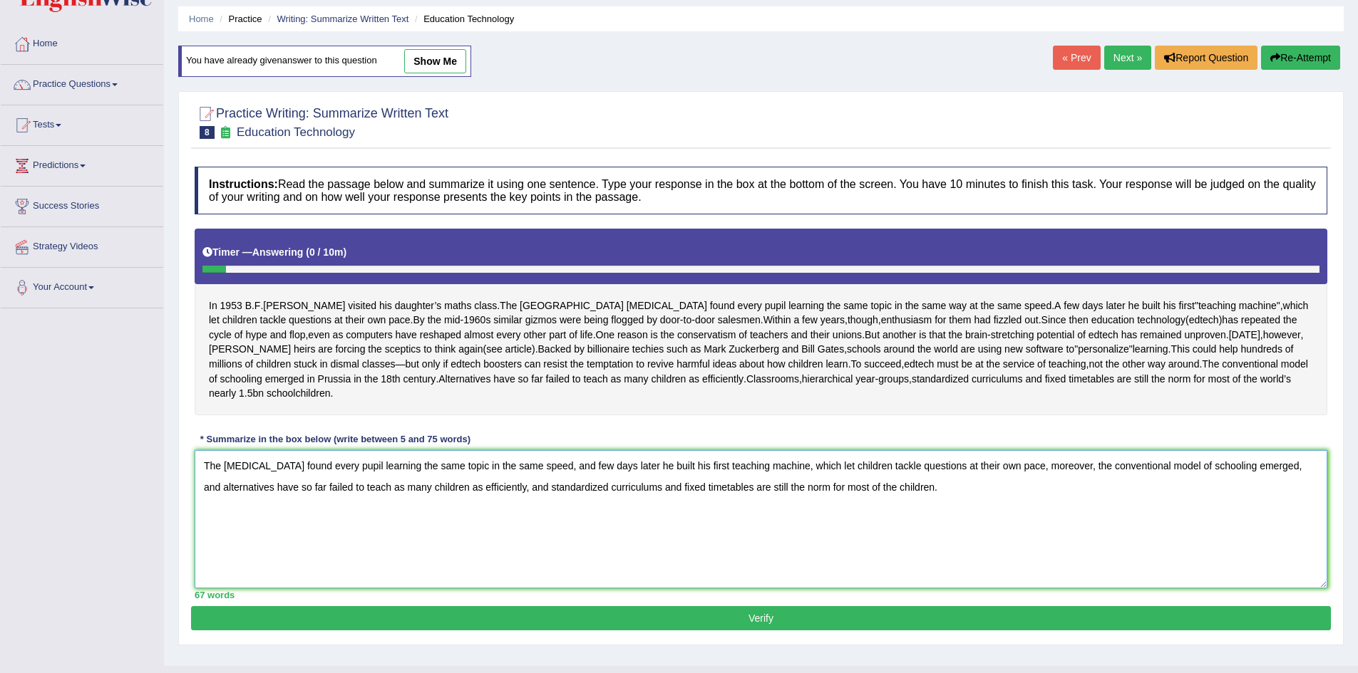
scroll to position [71, 0]
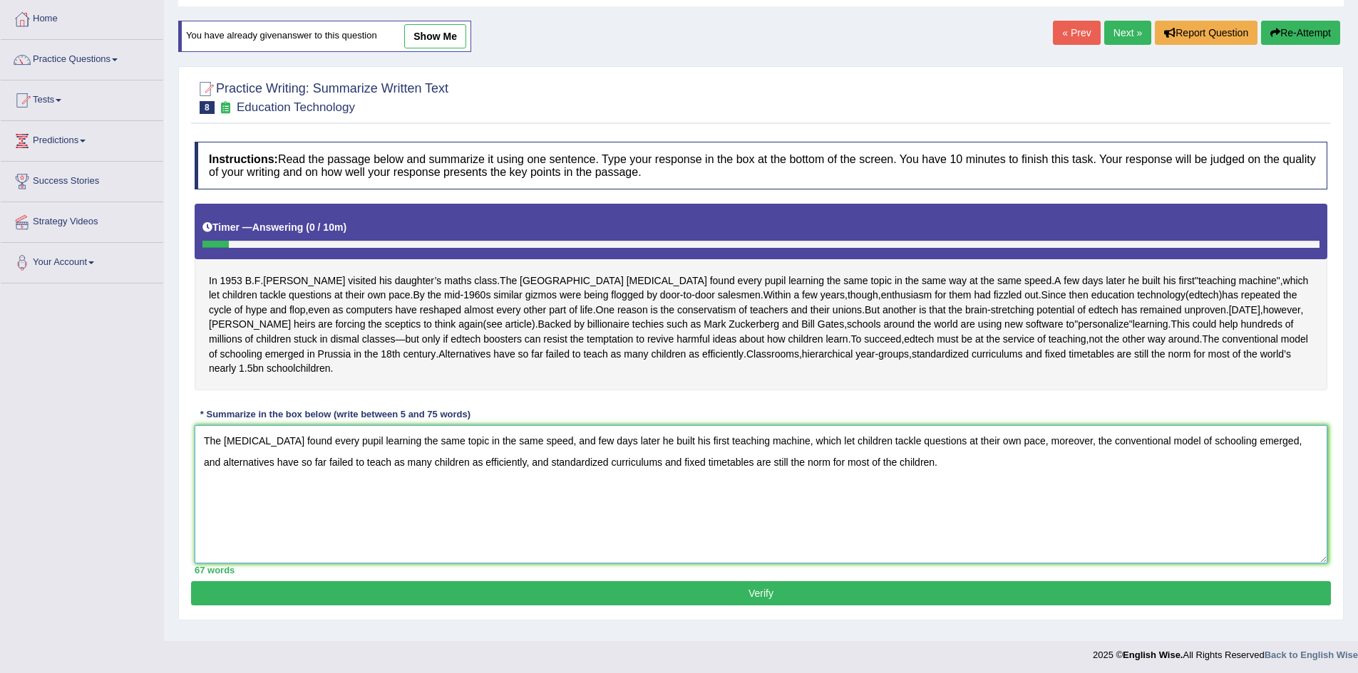
type textarea "The [MEDICAL_DATA] found every pupil learning the same topic in the same speed,…"
click at [687, 606] on button "Verify" at bounding box center [761, 594] width 1140 height 24
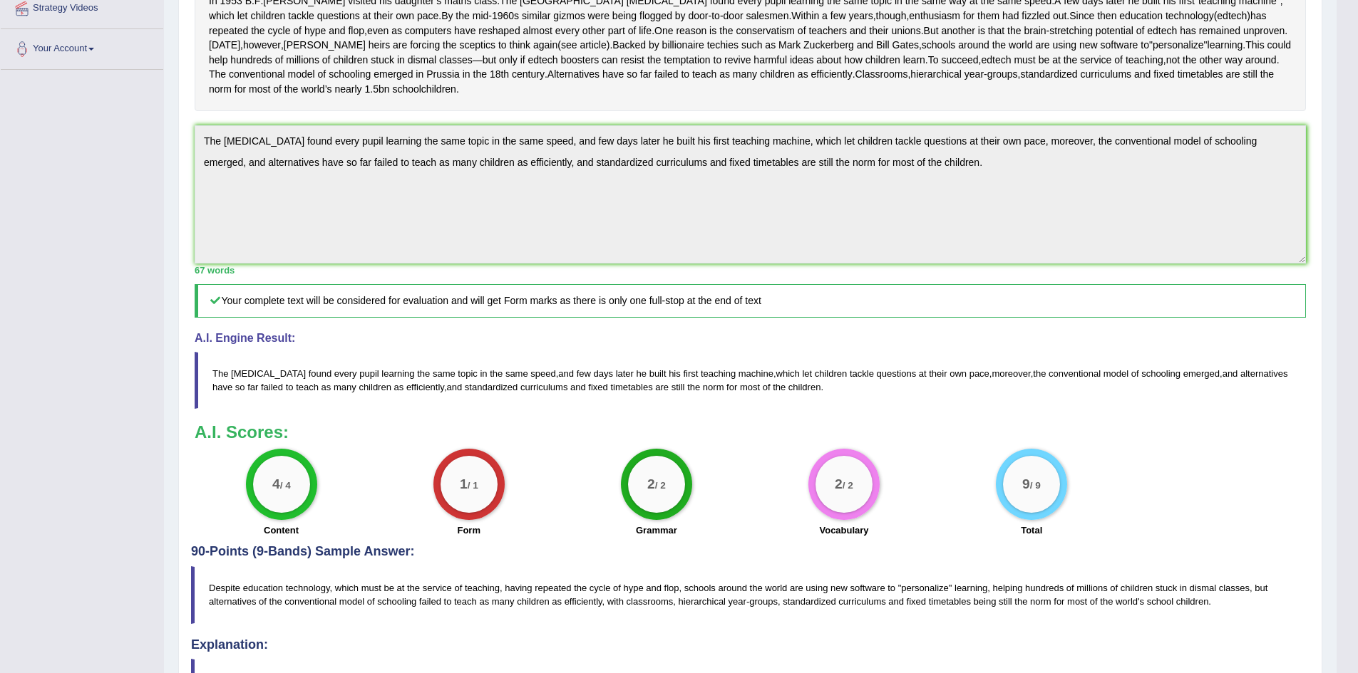
scroll to position [309, 0]
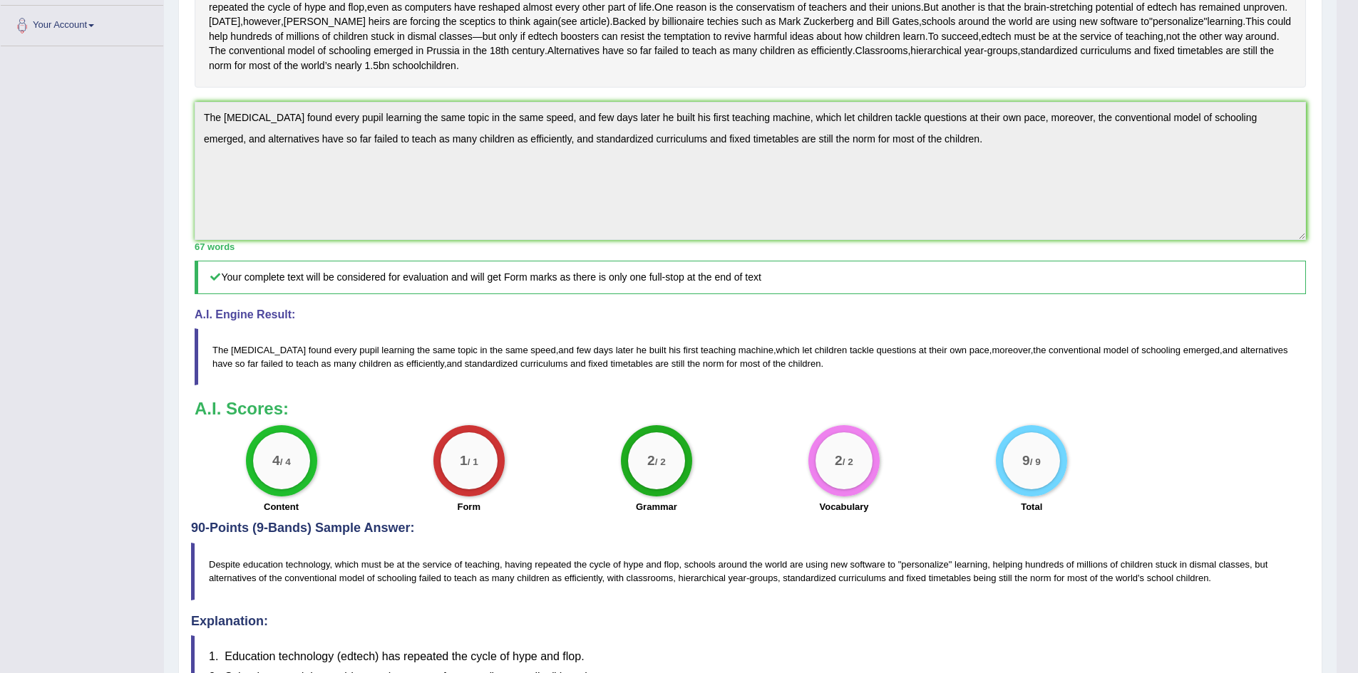
drag, startPoint x: 210, startPoint y: 579, endPoint x: 1023, endPoint y: 594, distance: 814.0
click at [1023, 596] on blockquote "Despite education technology, which must be at the service of teaching, having …" at bounding box center [750, 571] width 1118 height 57
click at [1025, 585] on blockquote "Despite education technology, which must be at the service of teaching, having …" at bounding box center [750, 571] width 1118 height 57
click at [311, 577] on blockquote "Despite education technology, which must be at the service of teaching, having …" at bounding box center [750, 571] width 1118 height 57
click at [347, 577] on blockquote "Despite education technology, which must be at the service of teaching, having …" at bounding box center [750, 571] width 1118 height 57
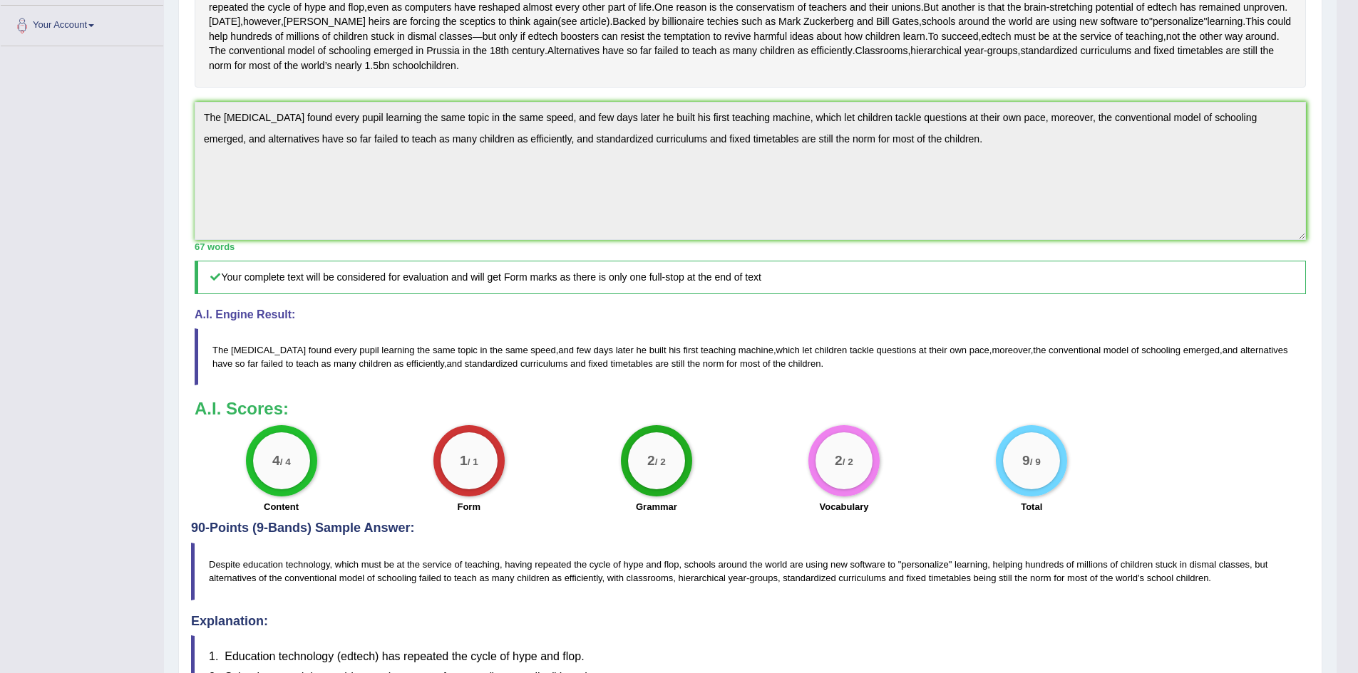
click at [363, 577] on blockquote "Despite education technology, which must be at the service of teaching, having …" at bounding box center [750, 571] width 1118 height 57
click at [390, 578] on blockquote "Despite education technology, which must be at the service of teaching, having …" at bounding box center [750, 571] width 1118 height 57
drag, startPoint x: 396, startPoint y: 579, endPoint x: 405, endPoint y: 579, distance: 10.0
click at [399, 579] on blockquote "Despite education technology, which must be at the service of teaching, having …" at bounding box center [750, 571] width 1118 height 57
click at [408, 579] on blockquote "Despite education technology, which must be at the service of teaching, having …" at bounding box center [750, 571] width 1118 height 57
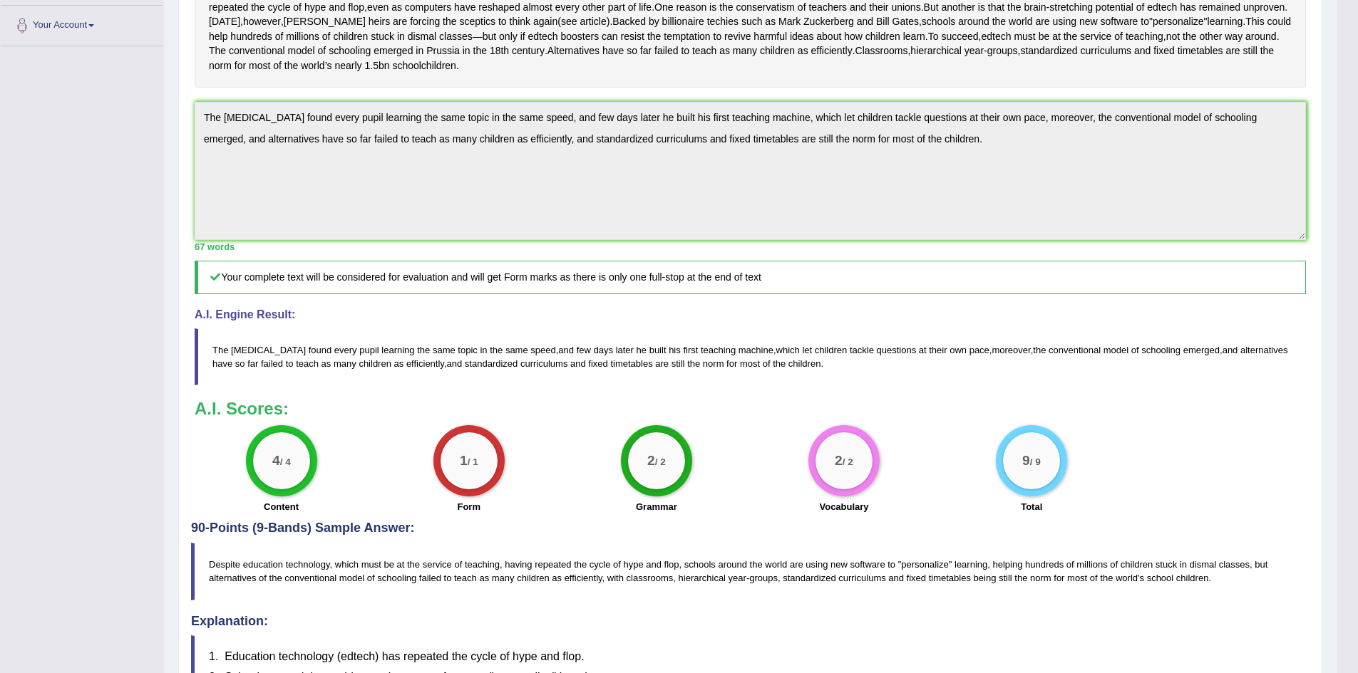
click at [433, 579] on blockquote "Despite education technology, which must be at the service of teaching, having …" at bounding box center [750, 571] width 1118 height 57
drag, startPoint x: 458, startPoint y: 577, endPoint x: 466, endPoint y: 577, distance: 8.6
click at [458, 577] on blockquote "Despite education technology, which must be at the service of teaching, having …" at bounding box center [750, 571] width 1118 height 57
click at [474, 577] on blockquote "Despite education technology, which must be at the service of teaching, having …" at bounding box center [750, 571] width 1118 height 57
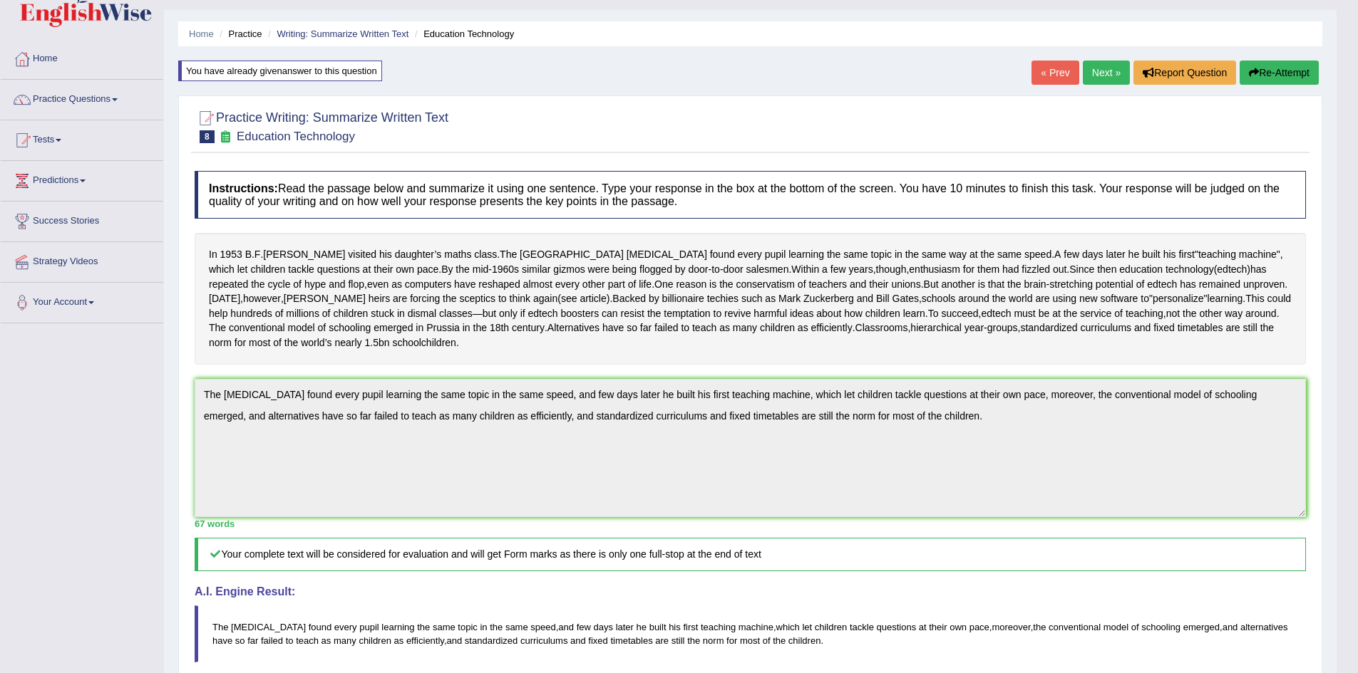
scroll to position [0, 0]
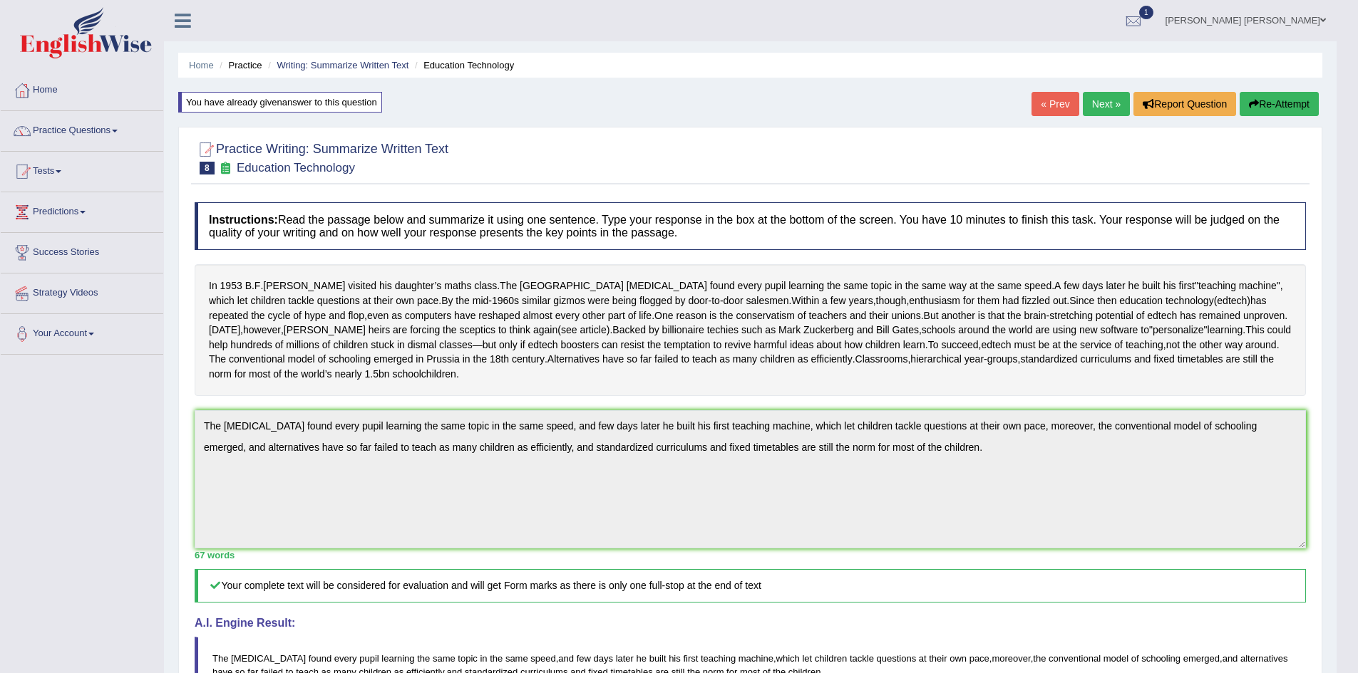
click at [356, 59] on li "Writing: Summarize Written Text" at bounding box center [336, 65] width 144 height 14
click at [372, 61] on link "Writing: Summarize Written Text" at bounding box center [343, 65] width 132 height 11
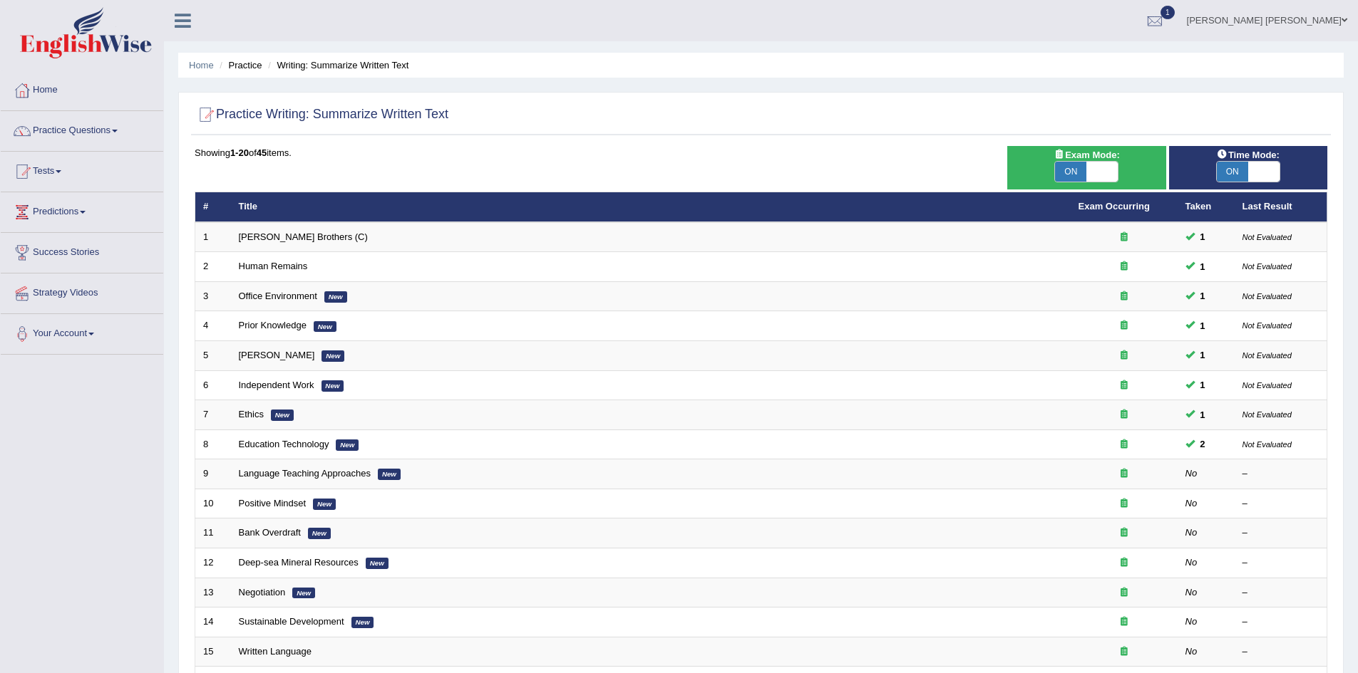
click at [1305, 21] on link "Nipen Yogesh Mehta" at bounding box center [1267, 18] width 182 height 37
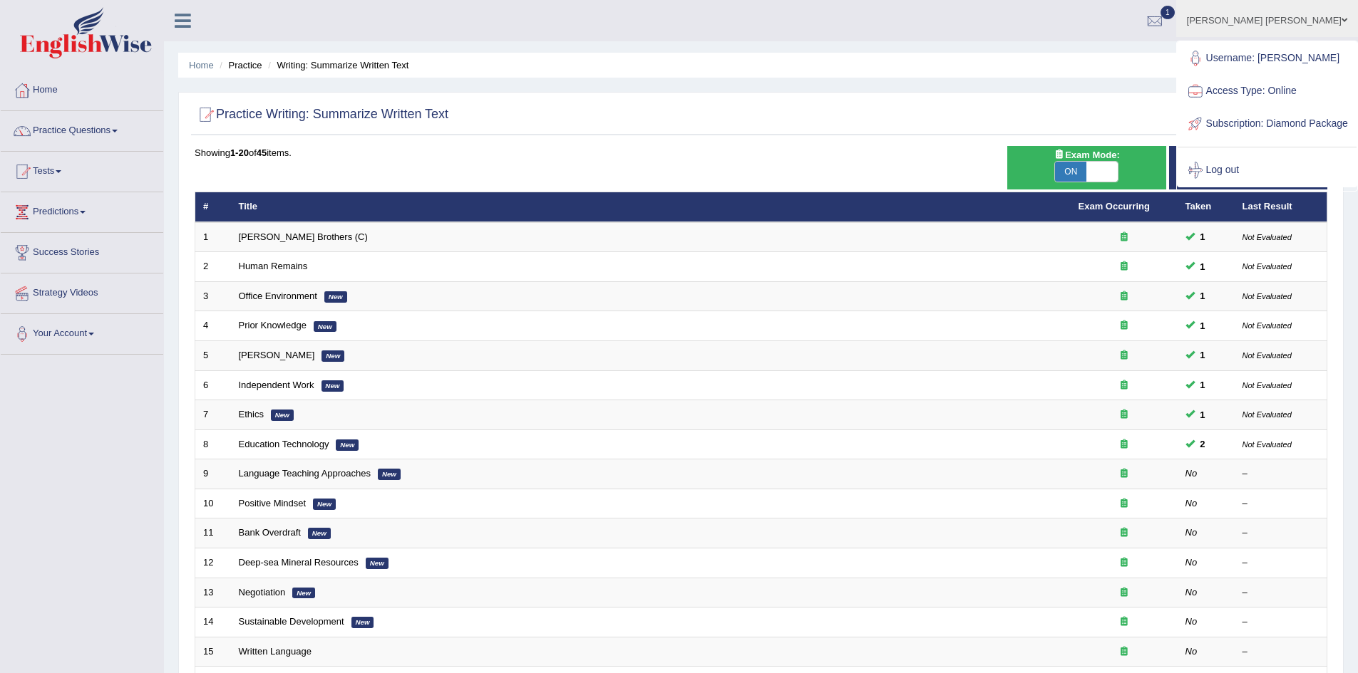
click at [1061, 85] on div "Home Practice Writing: Summarize Written Text Practice Writing: Summarize Writt…" at bounding box center [761, 454] width 1194 height 908
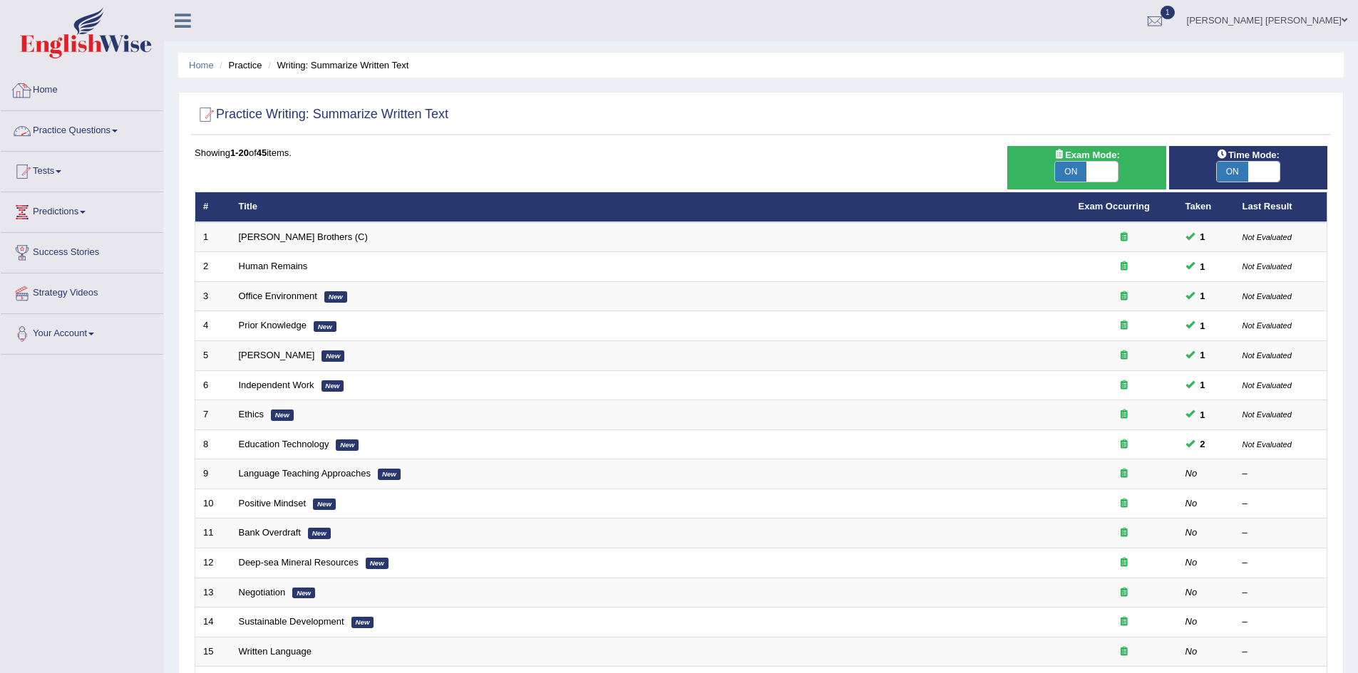
click at [61, 88] on link "Home" at bounding box center [82, 89] width 162 height 36
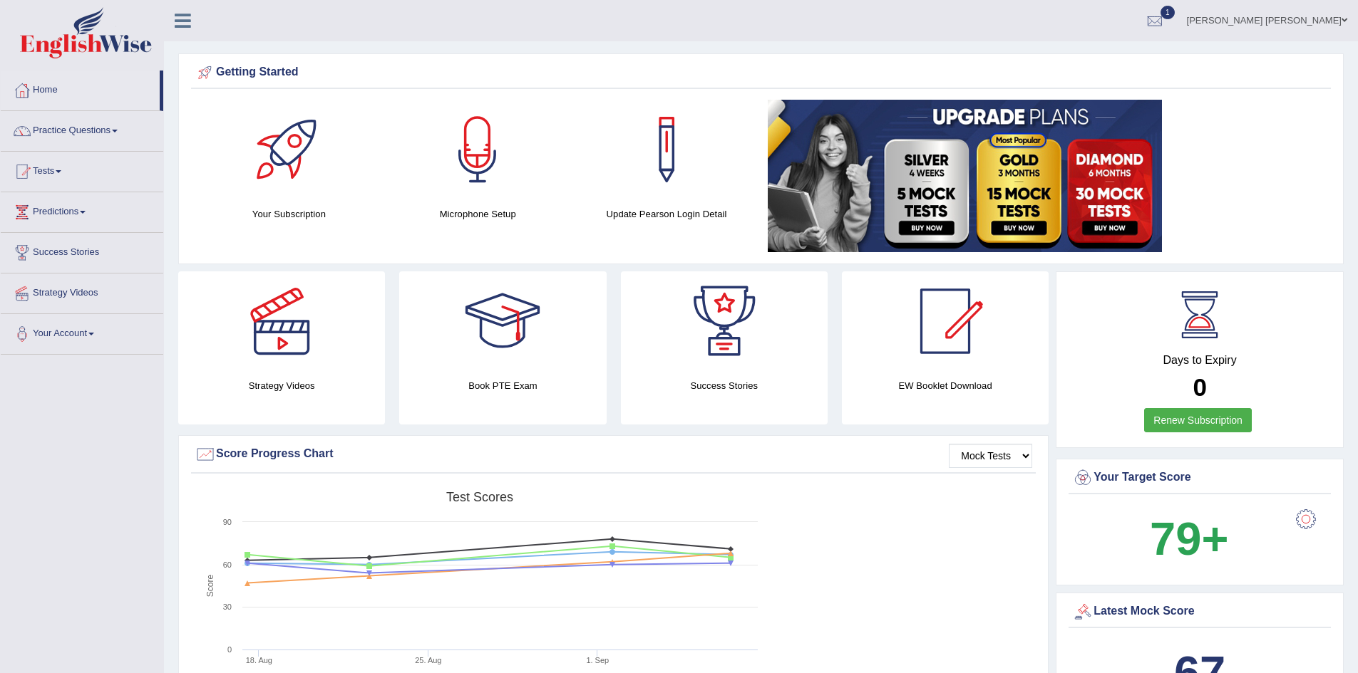
click at [1312, 20] on link "Nipen Yogesh Mehta" at bounding box center [1267, 18] width 182 height 37
click at [1165, 25] on div at bounding box center [1154, 21] width 21 height 21
click at [1260, 23] on link "Nipen Yogesh Mehta" at bounding box center [1267, 18] width 182 height 37
click at [1258, 182] on link "Log out" at bounding box center [1266, 170] width 179 height 33
